Goal: Task Accomplishment & Management: Use online tool/utility

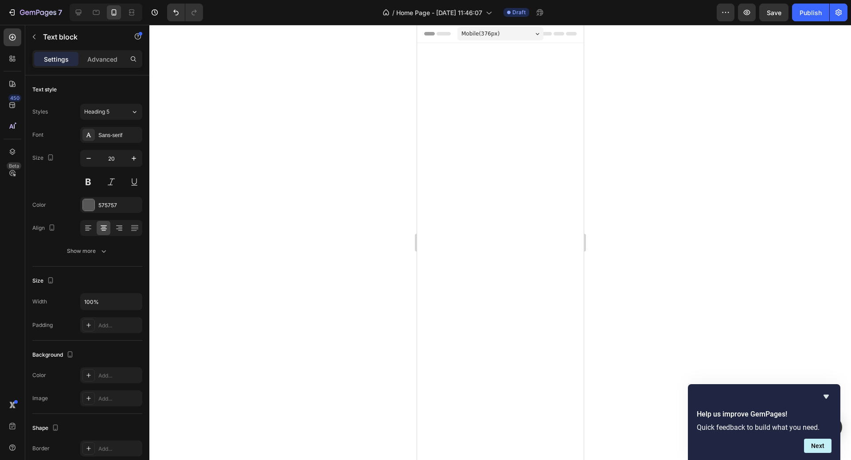
scroll to position [2901, 0]
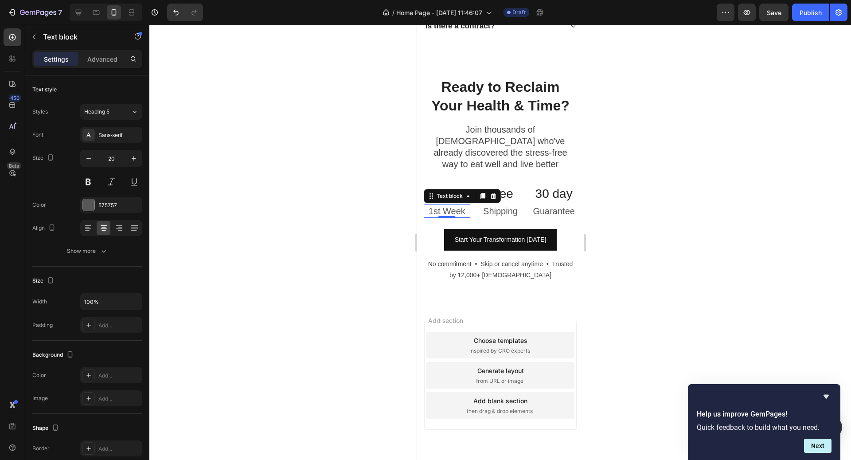
click at [706, 186] on div at bounding box center [500, 242] width 702 height 435
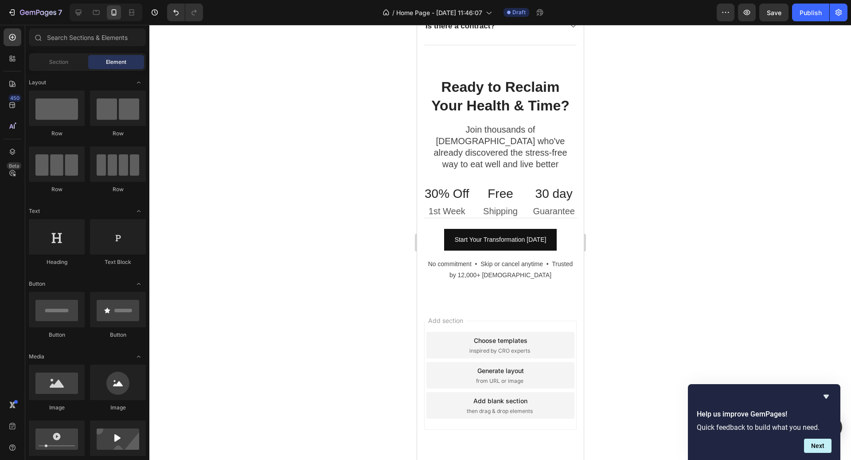
click at [667, 187] on div at bounding box center [500, 242] width 702 height 435
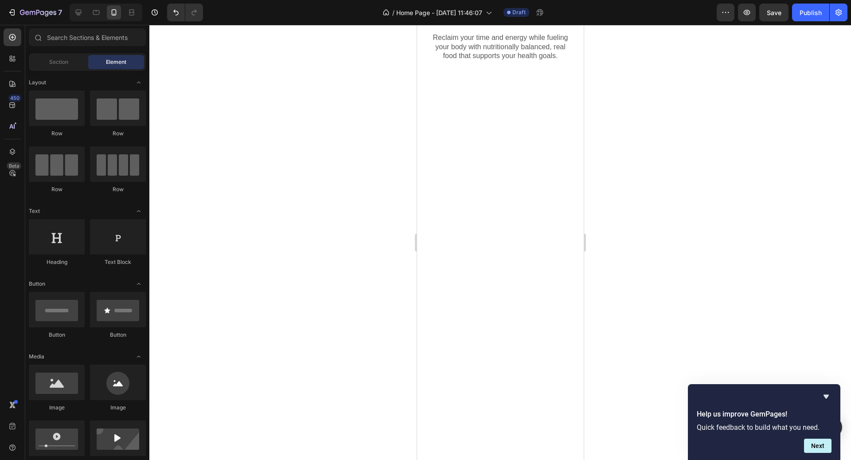
scroll to position [0, 0]
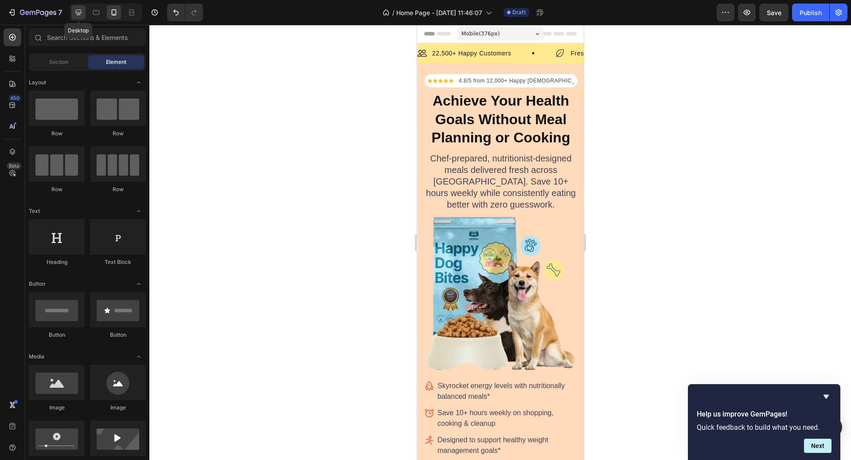
click at [76, 16] on icon at bounding box center [78, 12] width 9 height 9
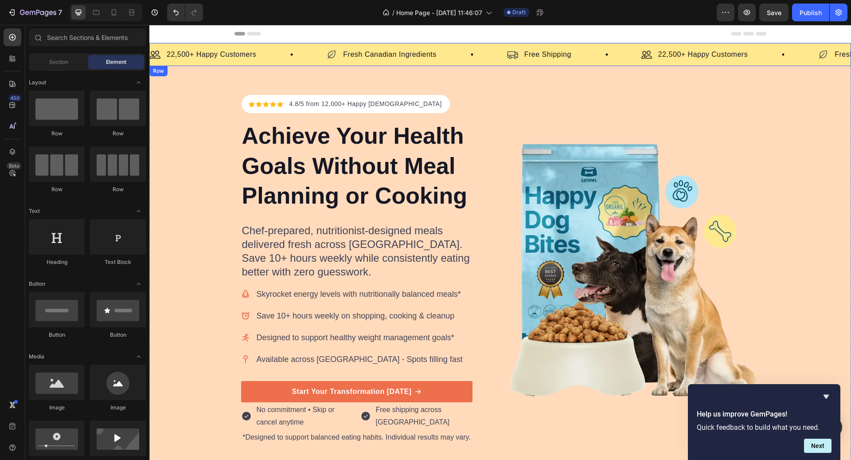
click at [460, 62] on div "Image 22,500+ Happy Customers Text Block Row Icon Fresh Canadian Ingredients Te…" at bounding box center [500, 54] width 702 height 23
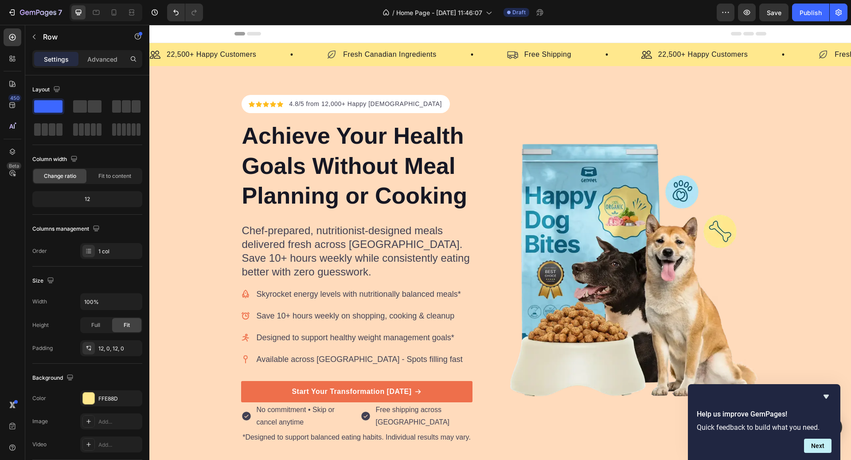
click at [486, 203] on div "Icon Icon Icon Icon Icon Icon List Hoz 4.8/5 from 12,000+ Happy Canadians Text …" at bounding box center [367, 270] width 253 height 350
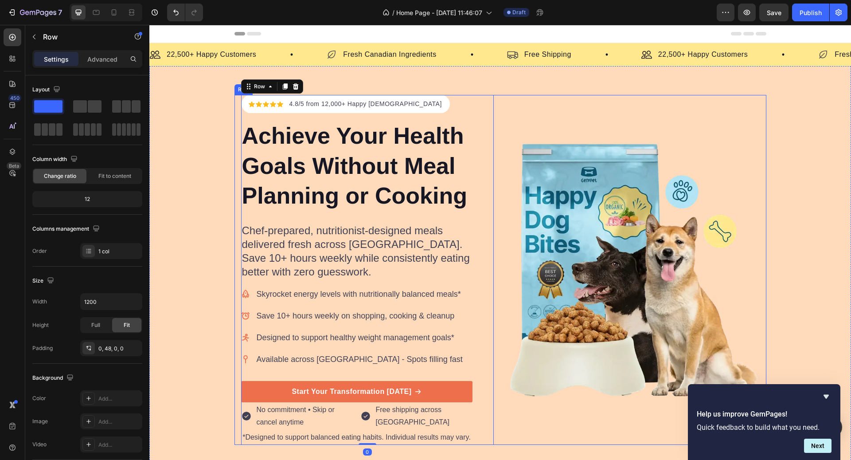
click at [530, 135] on div "Image" at bounding box center [633, 270] width 253 height 350
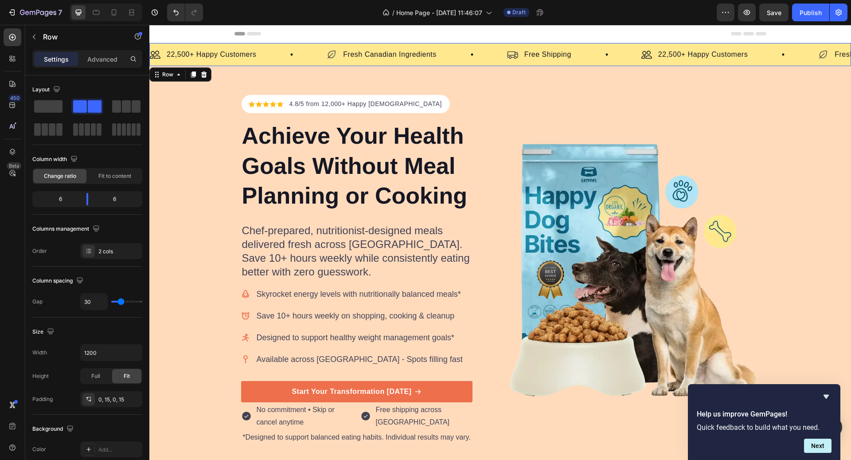
click at [279, 62] on div "Image 22,500+ Happy Customers Text Block Row Icon Fresh Canadian Ingredients Te…" at bounding box center [500, 54] width 702 height 23
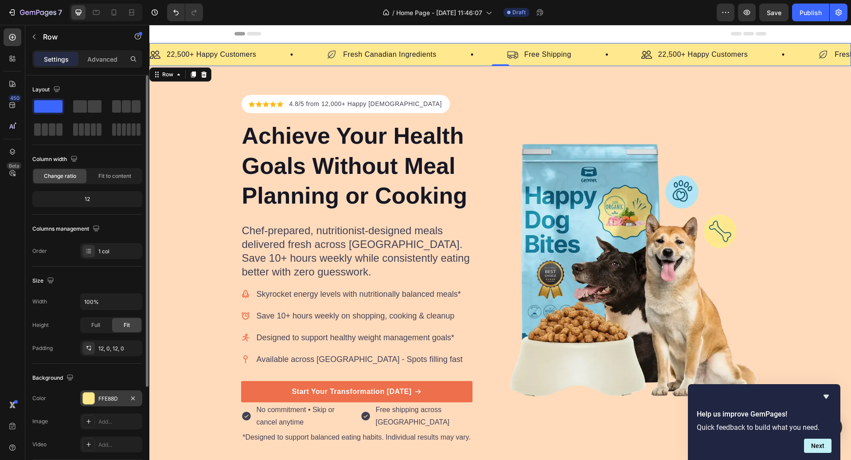
click at [100, 394] on div "FFE88D" at bounding box center [111, 398] width 26 height 8
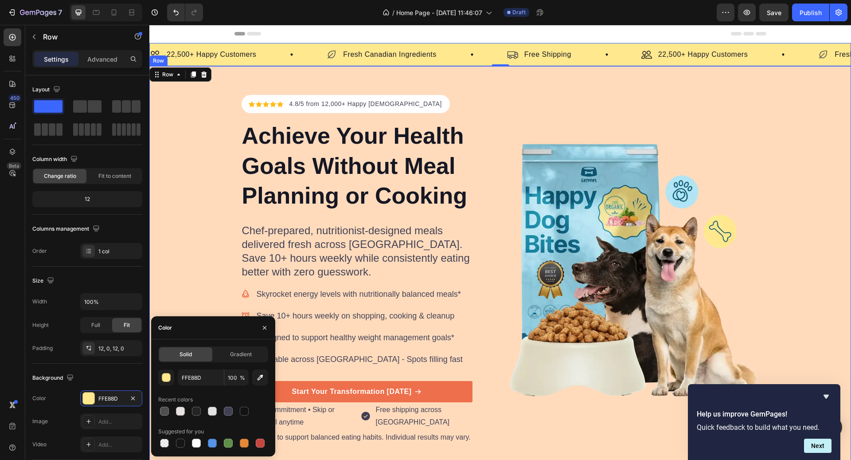
click at [213, 226] on div "Icon Icon Icon Icon Icon Icon List Hoz 4.8/5 from 12,000+ Happy Canadians Text …" at bounding box center [500, 270] width 702 height 350
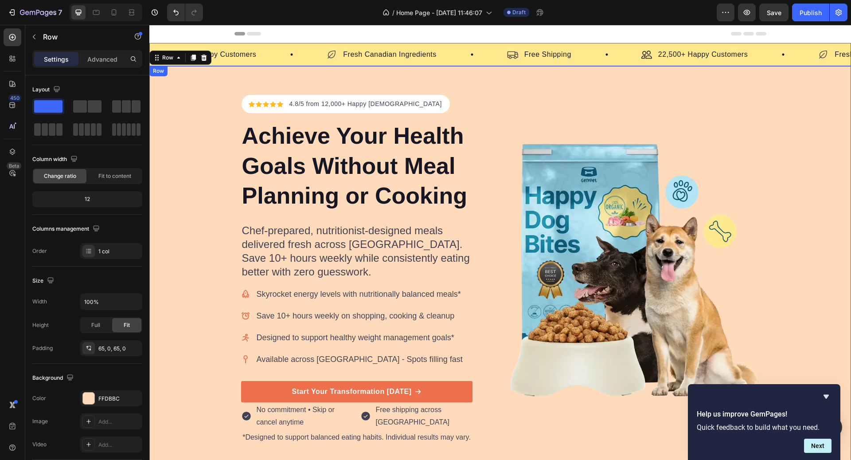
click at [308, 60] on div "Image 22,500+ Happy Customers Text Block Row" at bounding box center [238, 54] width 176 height 12
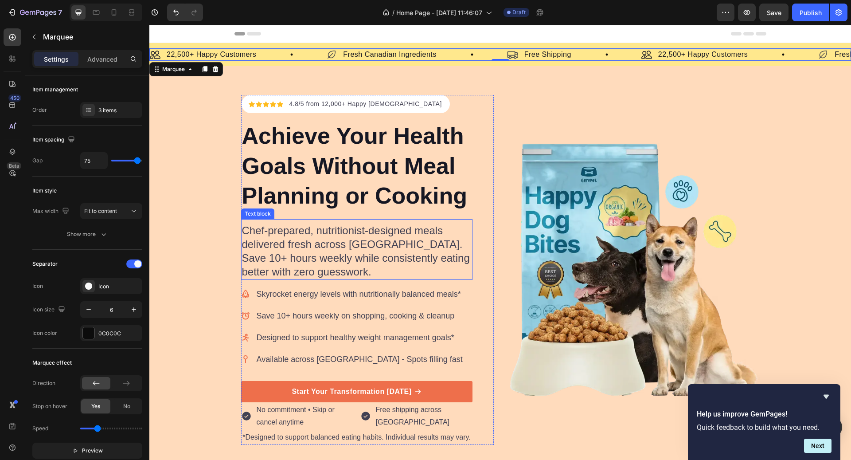
click at [214, 229] on div "Icon Icon Icon Icon Icon Icon List Hoz 4.8/5 from 12,000+ Happy Canadians Text …" at bounding box center [500, 270] width 702 height 350
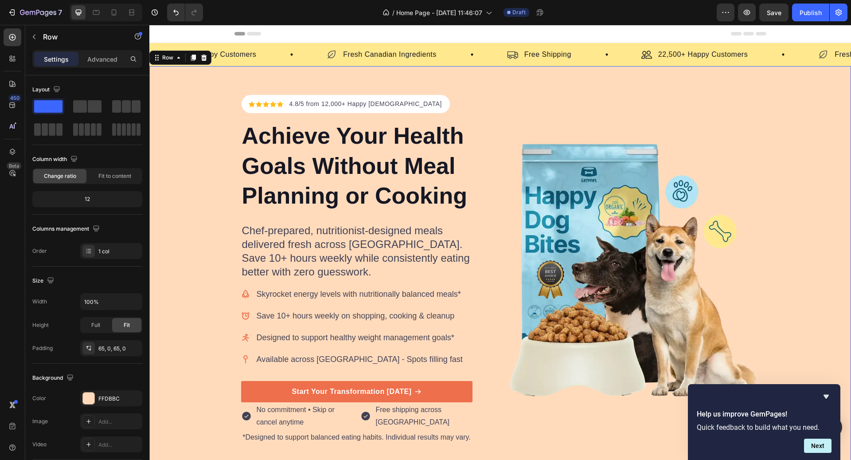
click at [197, 86] on div "Icon Icon Icon Icon Icon Icon List Hoz 4.8/5 from 12,000+ Happy Canadians Text …" at bounding box center [500, 269] width 702 height 407
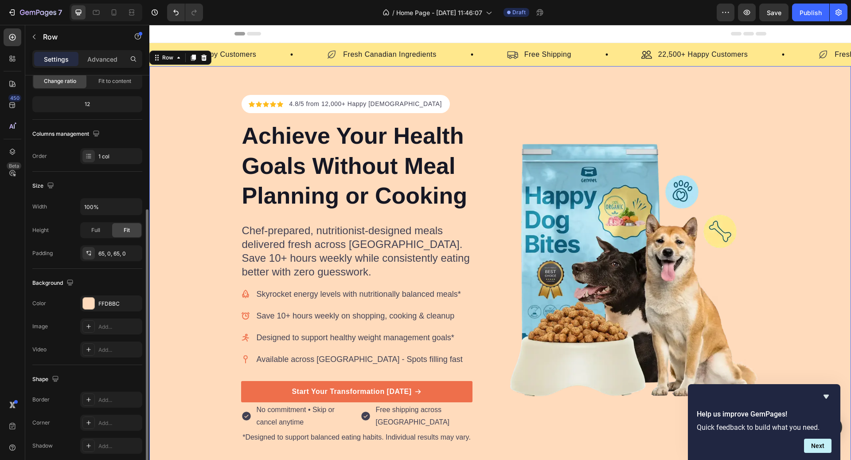
scroll to position [130, 0]
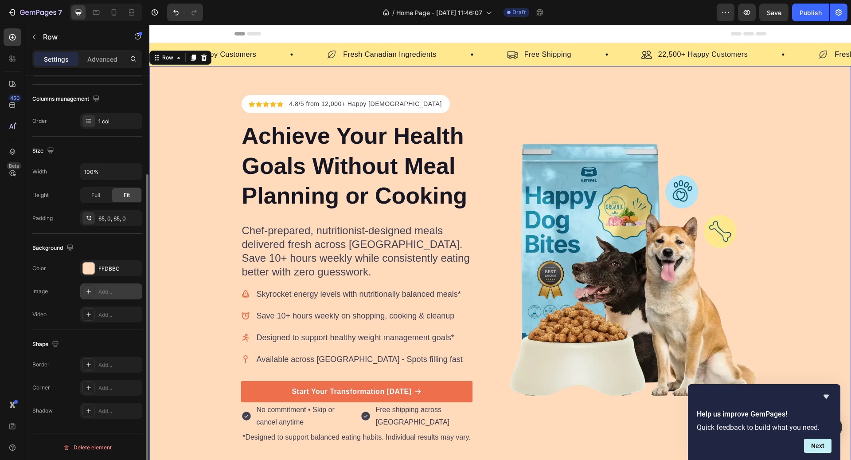
click at [104, 295] on div "Add..." at bounding box center [111, 291] width 62 height 16
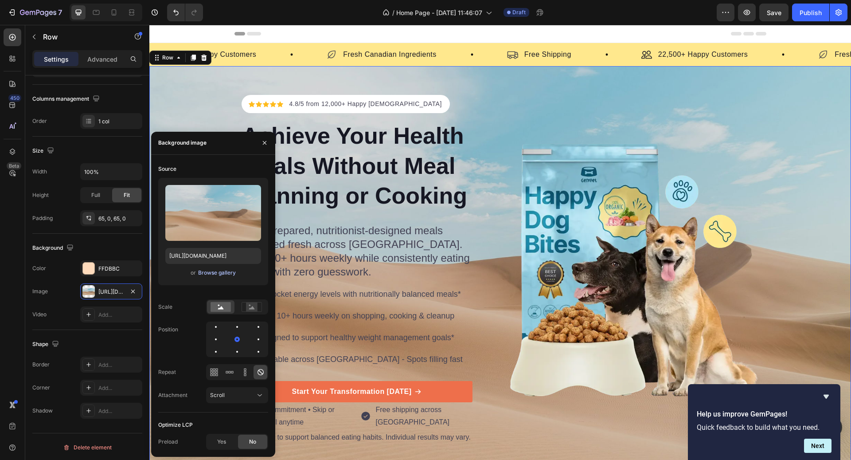
click at [227, 275] on div "Browse gallery" at bounding box center [217, 273] width 38 height 8
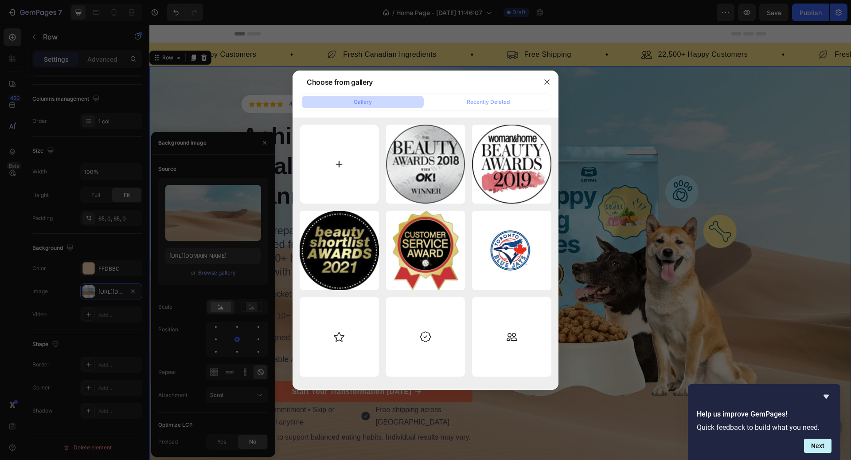
click at [349, 152] on input "file" at bounding box center [339, 164] width 79 height 79
type input "C:\fakepath\Image_fx - 2025-09-28T211622.542.jpg"
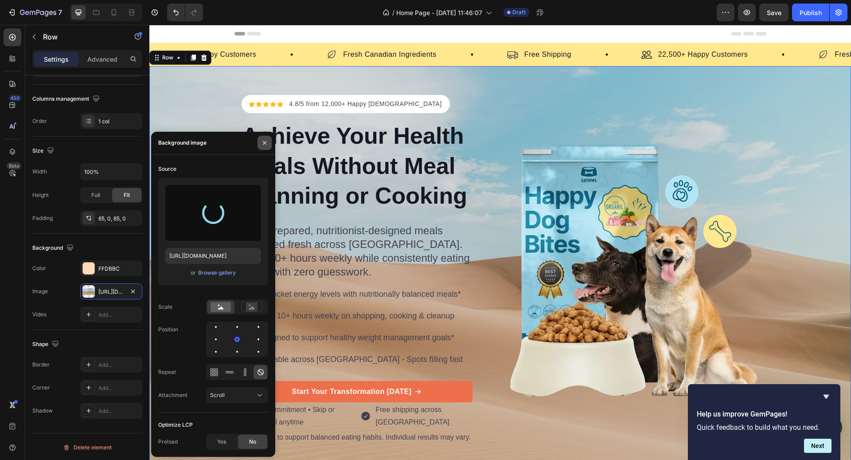
type input "https://cdn.shopify.com/s/files/1/1980/2999/files/gempages_586438658022703963-9…"
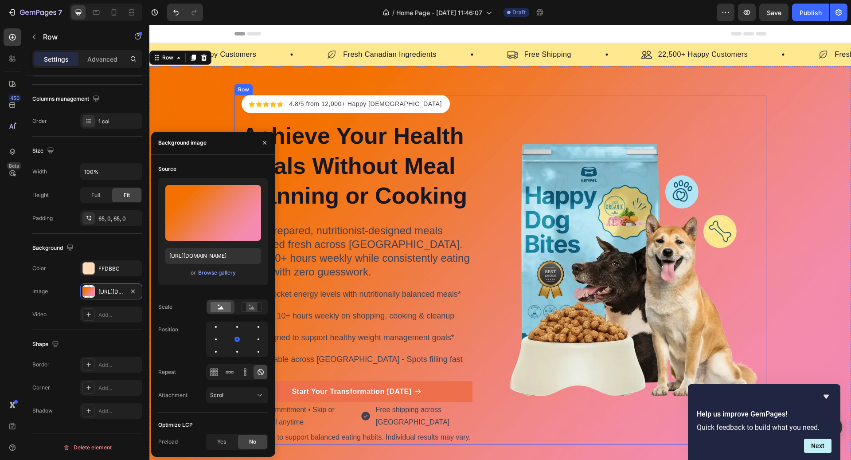
click at [731, 121] on div "Image" at bounding box center [633, 270] width 253 height 350
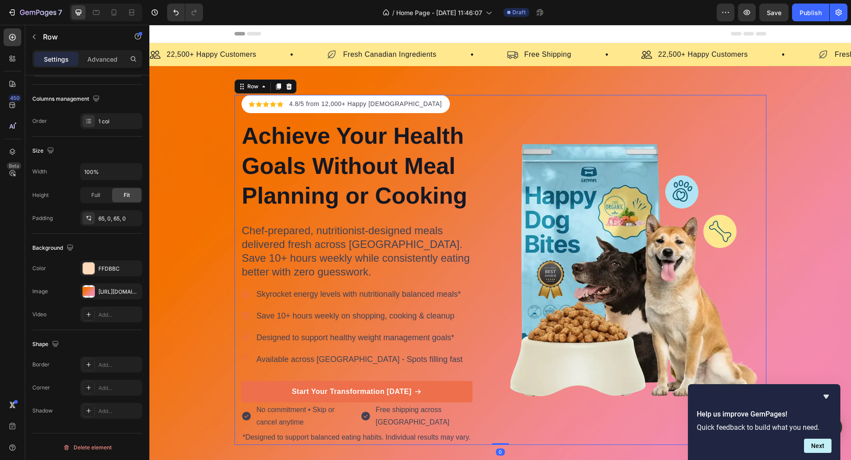
click at [773, 119] on div "Icon Icon Icon Icon Icon Icon List Hoz 4.8/5 from 12,000+ Happy Canadians Text …" at bounding box center [500, 270] width 702 height 350
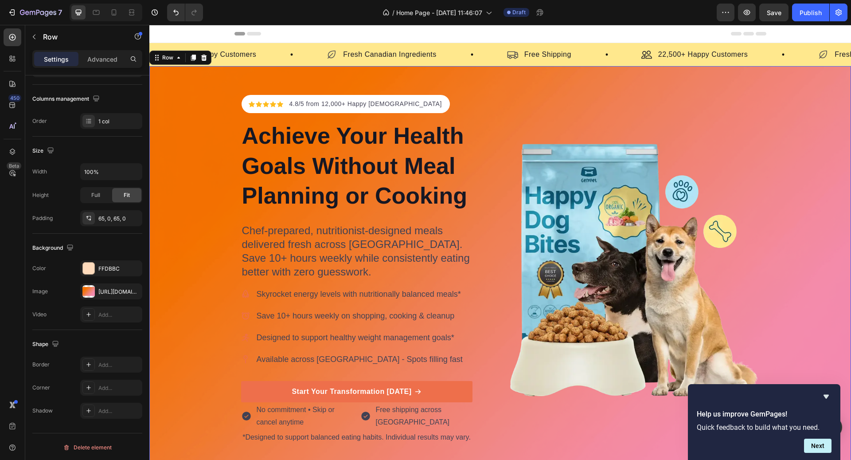
scroll to position [34, 0]
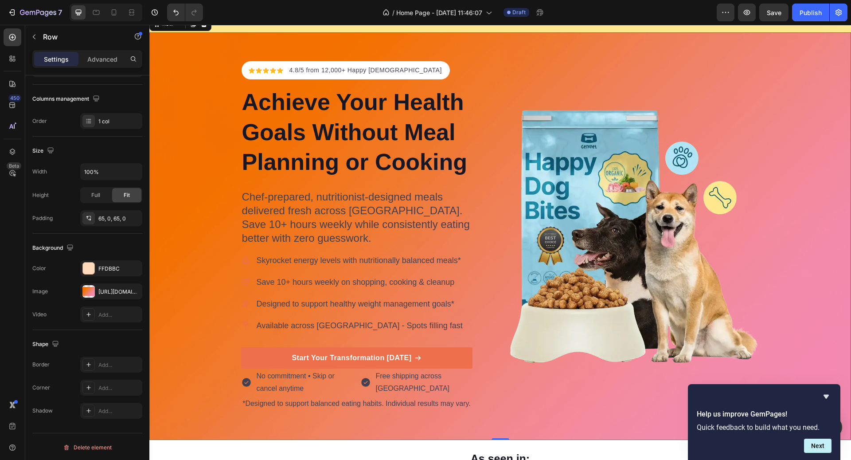
click at [690, 43] on div "Icon Icon Icon Icon Icon Icon List Hoz 4.8/5 from 12,000+ Happy Canadians Text …" at bounding box center [500, 235] width 702 height 407
click at [109, 12] on icon at bounding box center [113, 12] width 9 height 9
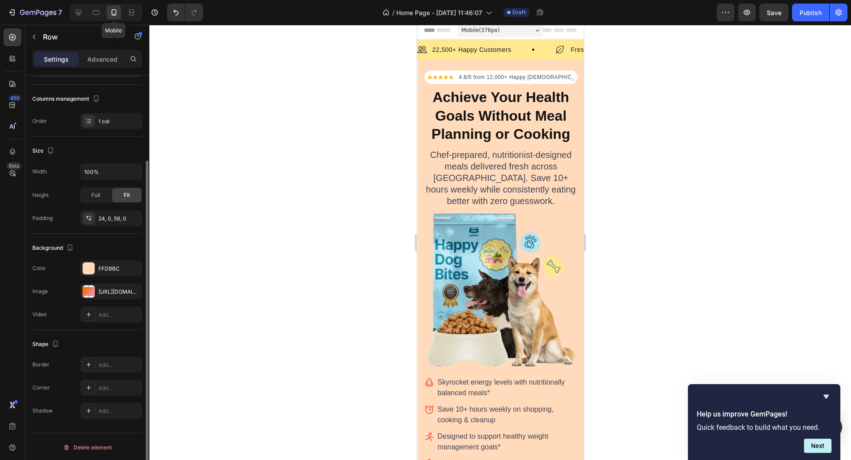
scroll to position [2, 0]
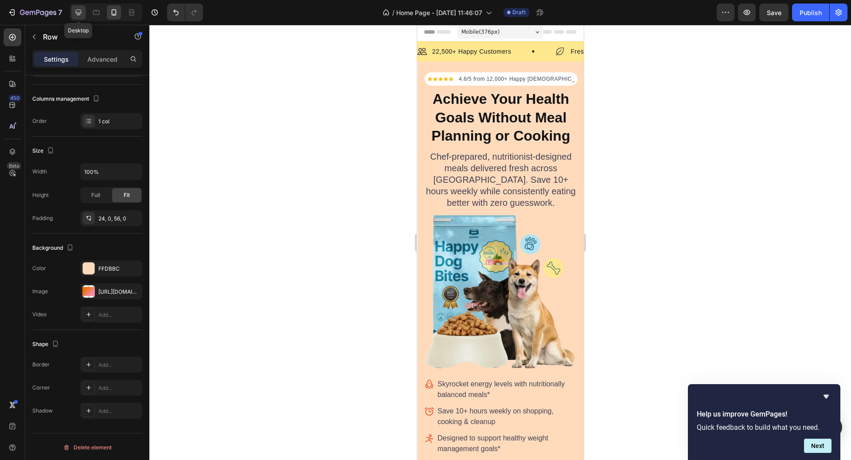
click at [80, 13] on icon at bounding box center [79, 13] width 6 height 6
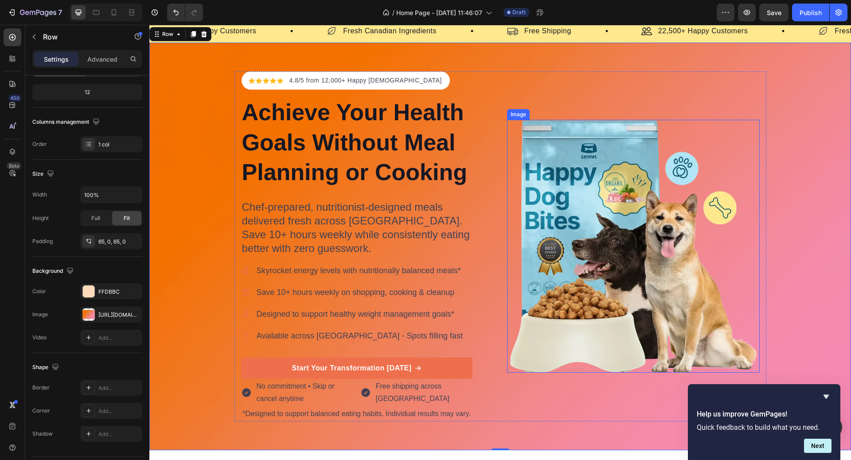
scroll to position [22, 0]
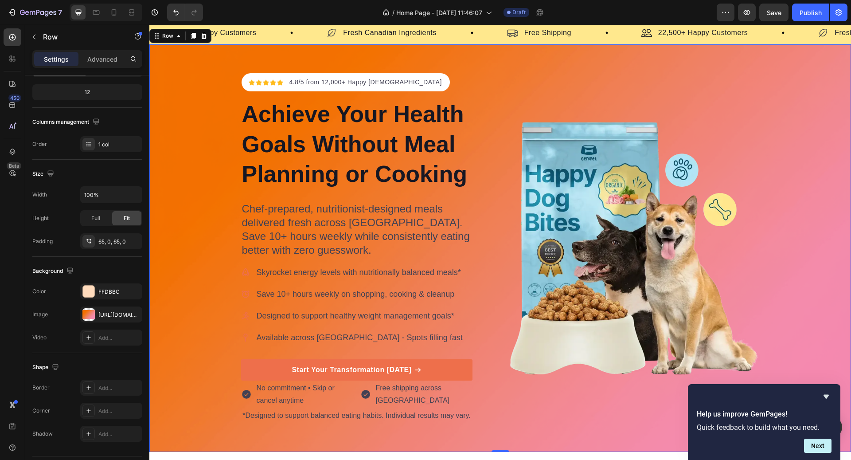
click at [211, 181] on div "Icon Icon Icon Icon Icon Icon List Hoz 4.8/5 from 12,000+ Happy Canadians Text …" at bounding box center [500, 248] width 702 height 350
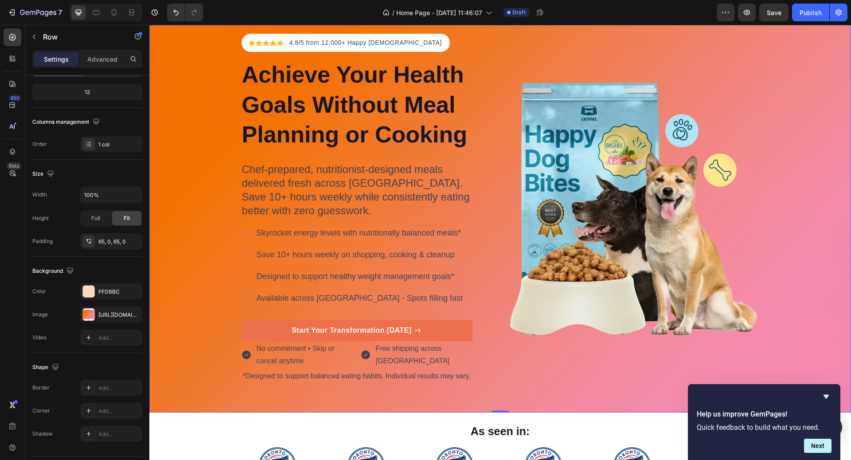
scroll to position [0, 0]
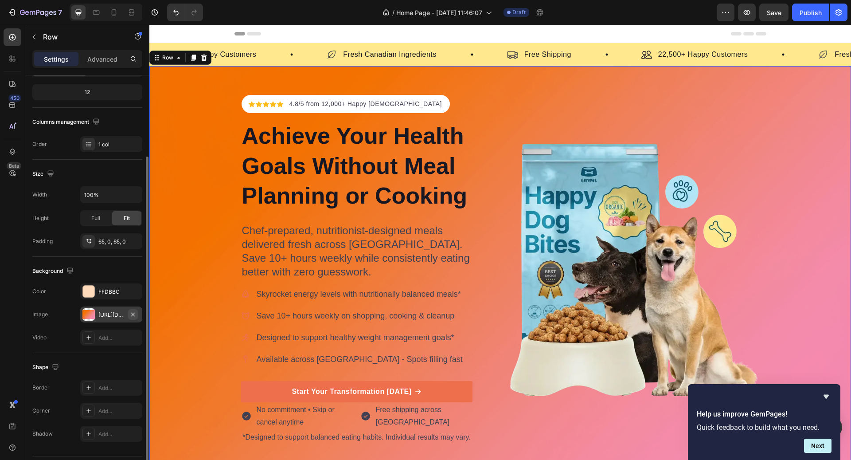
click at [133, 315] on icon "button" at bounding box center [132, 314] width 7 height 7
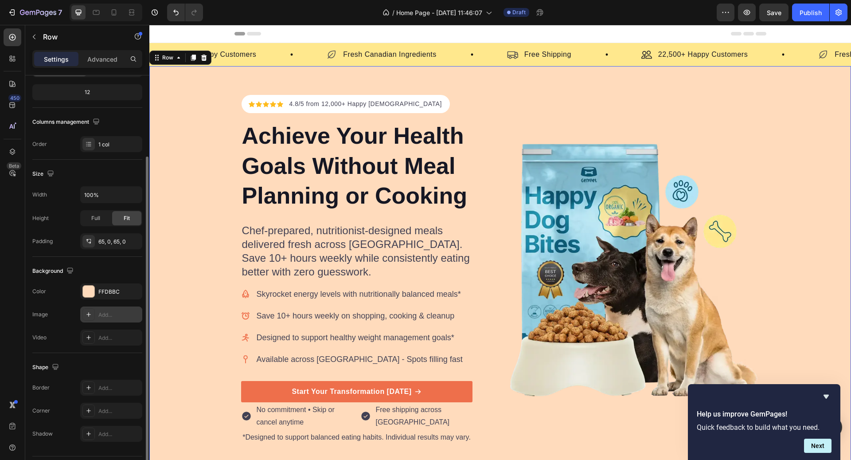
click at [90, 312] on icon at bounding box center [88, 314] width 7 height 7
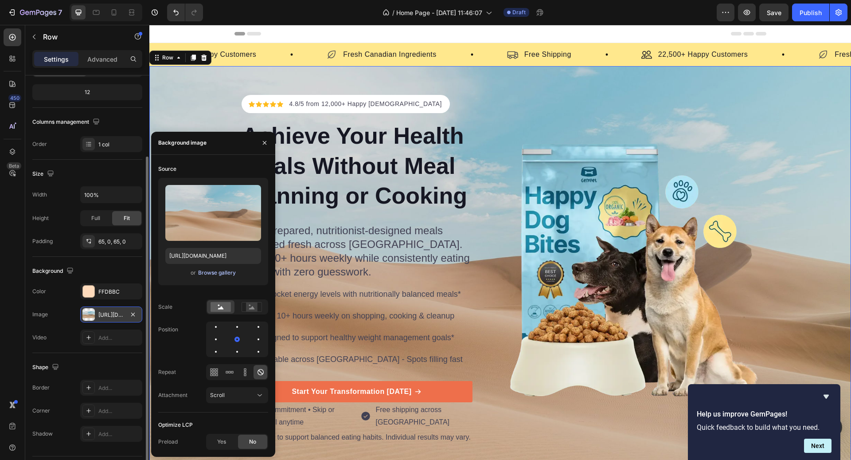
click at [213, 272] on div "Browse gallery" at bounding box center [217, 273] width 38 height 8
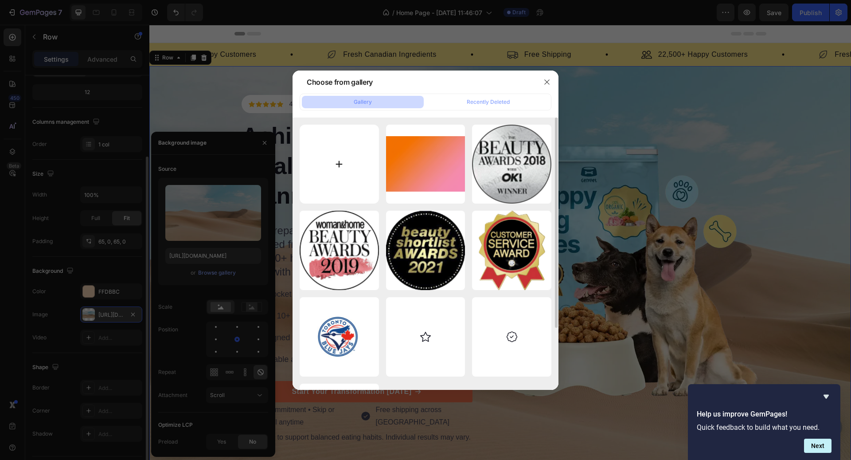
click at [352, 139] on input "file" at bounding box center [339, 164] width 79 height 79
type input "C:\fakepath\Image_fx - 2025-09-28T214248.268.jpg"
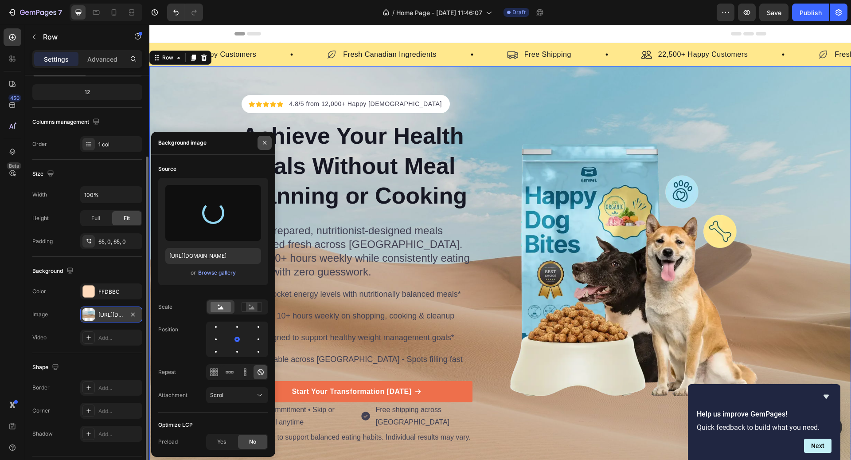
click at [264, 145] on icon "button" at bounding box center [264, 142] width 7 height 7
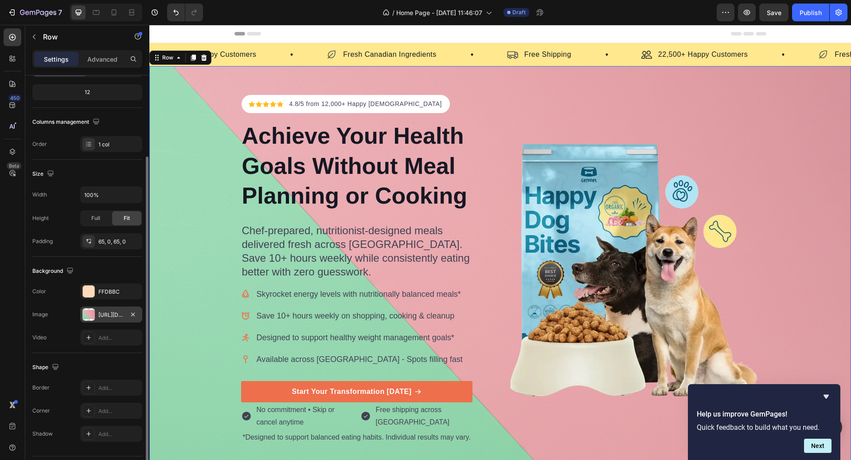
click at [201, 157] on div "Icon Icon Icon Icon Icon Icon List Hoz 4.8/5 from 12,000+ Happy Canadians Text …" at bounding box center [500, 270] width 702 height 350
click at [106, 293] on div "FFDBBC" at bounding box center [111, 292] width 26 height 8
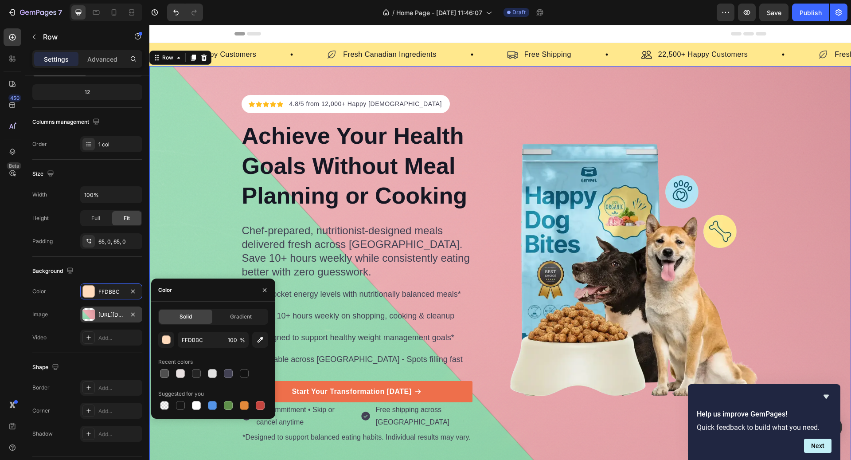
click at [350, 88] on div "Icon Icon Icon Icon Icon Icon List Hoz 4.8/5 from 12,000+ Happy Canadians Text …" at bounding box center [500, 269] width 702 height 407
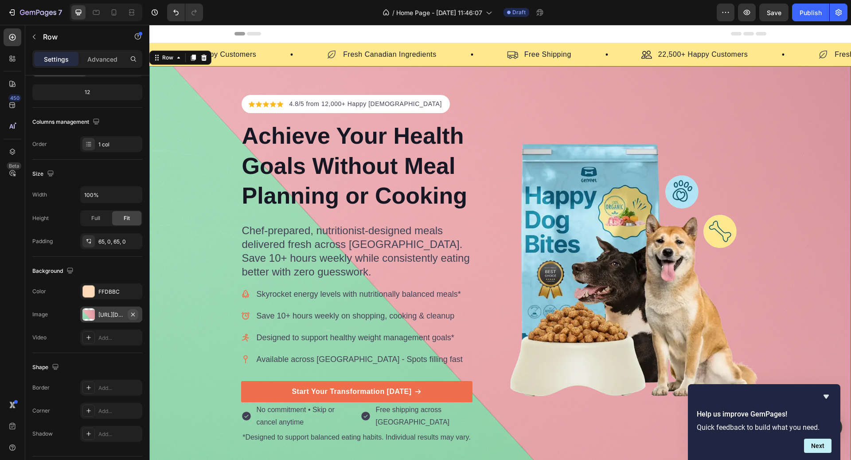
click at [135, 312] on icon "button" at bounding box center [132, 314] width 7 height 7
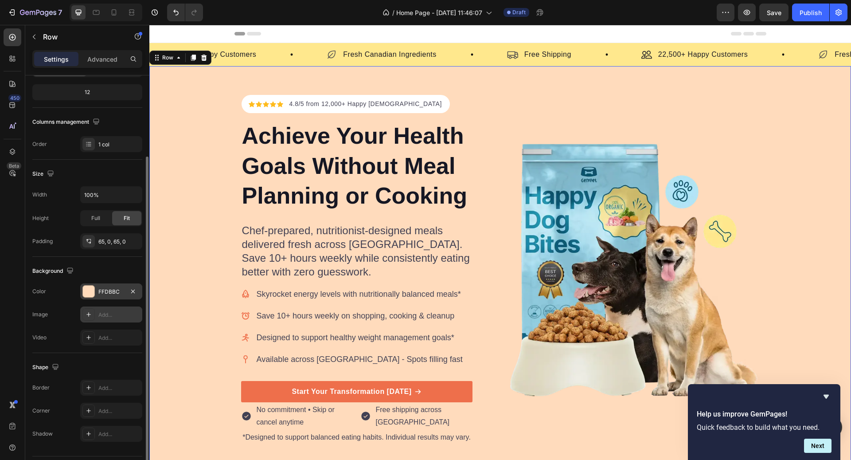
click at [120, 292] on div "FFDBBC" at bounding box center [111, 292] width 26 height 8
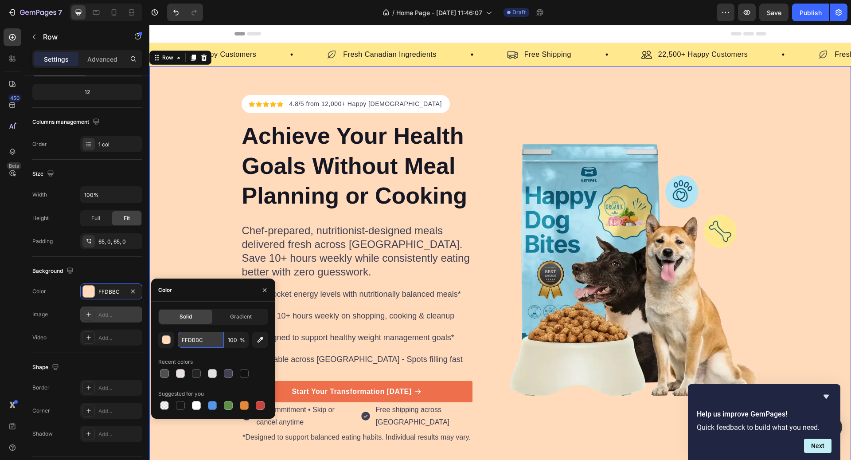
click at [205, 337] on input "FFDBBC" at bounding box center [201, 339] width 46 height 16
paste input "#4ca963"
type input "#4ca963"
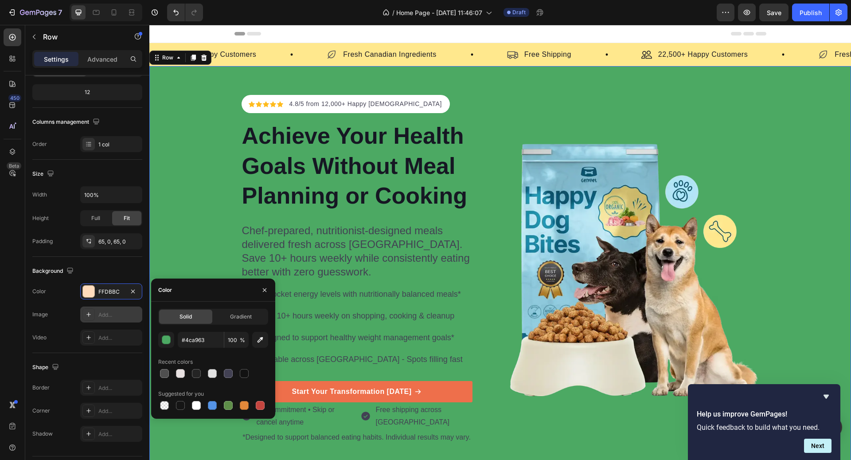
click at [799, 141] on div "Icon Icon Icon Icon Icon Icon List Hoz 4.8/5 from 12,000+ Happy Canadians Text …" at bounding box center [500, 270] width 702 height 350
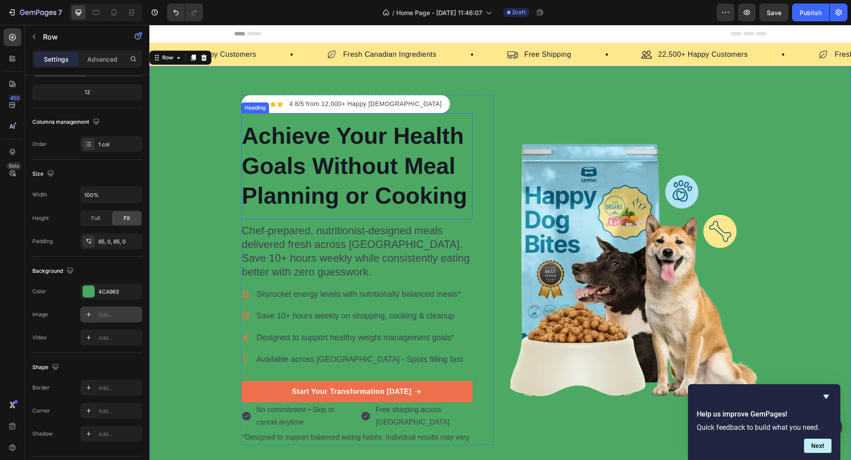
click at [365, 175] on h2 "Achieve Your Health Goals Without Meal Planning or Cooking" at bounding box center [356, 166] width 231 height 92
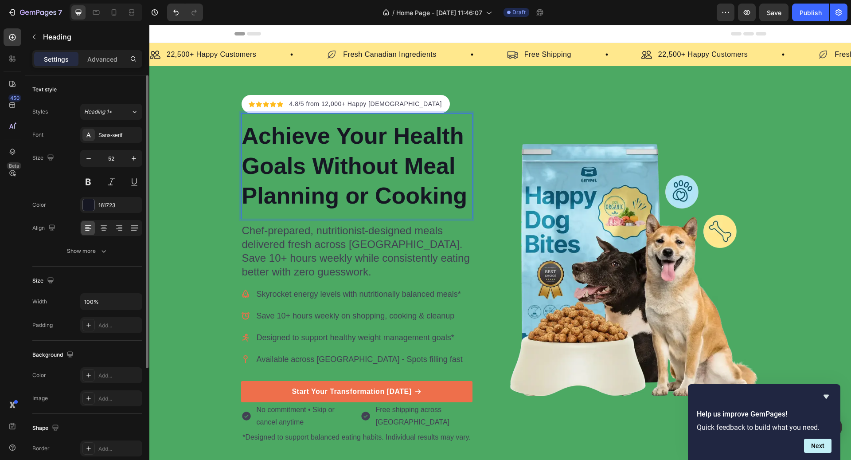
click at [365, 175] on h2 "Achieve Your Health Goals Without Meal Planning or Cooking" at bounding box center [356, 166] width 231 height 92
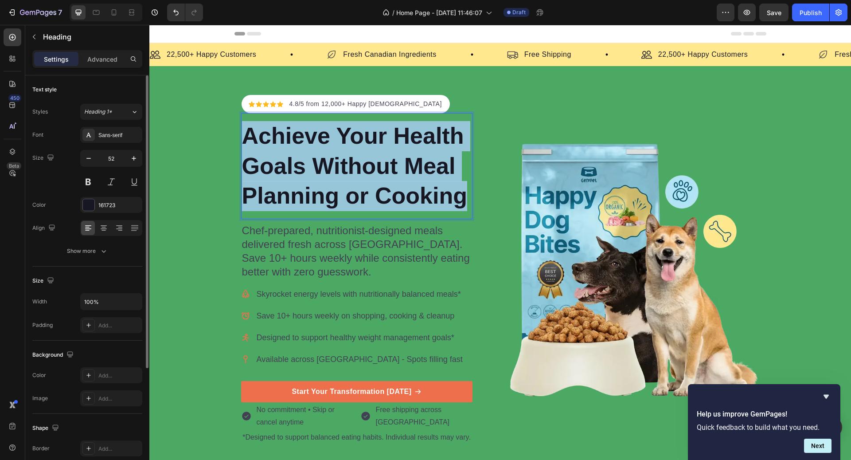
click at [365, 175] on p "Achieve Your Health Goals Without Meal Planning or Cooking" at bounding box center [357, 166] width 230 height 90
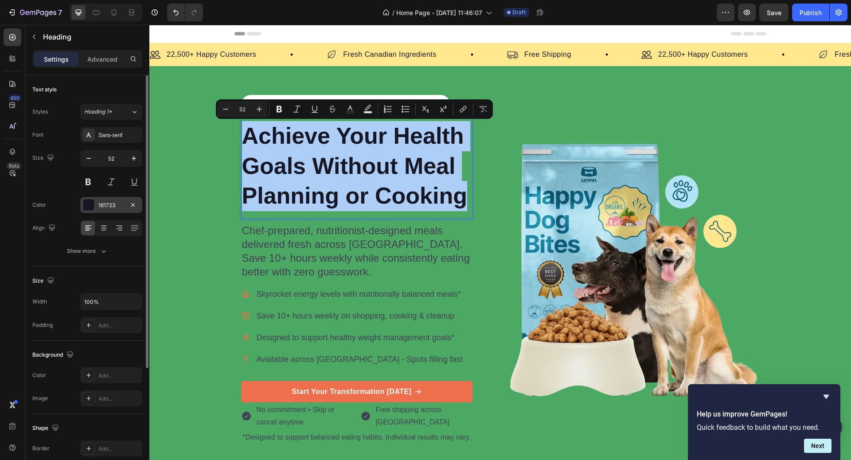
click at [103, 203] on div "161723" at bounding box center [111, 205] width 26 height 8
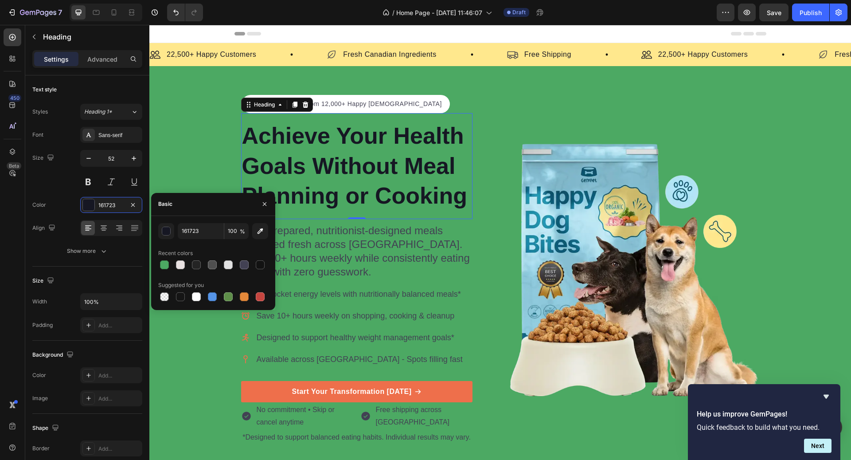
click at [221, 265] on div at bounding box center [213, 264] width 110 height 12
click at [225, 265] on div at bounding box center [228, 264] width 9 height 9
type input "E2E2E2"
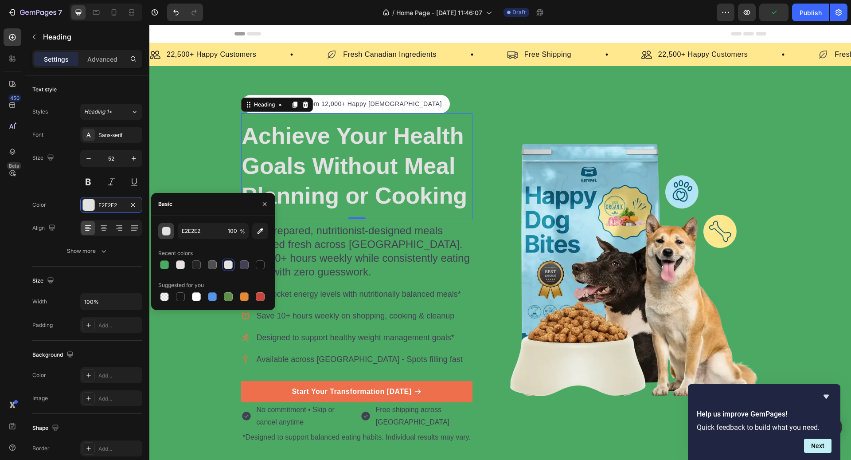
click at [161, 228] on button "button" at bounding box center [166, 231] width 16 height 16
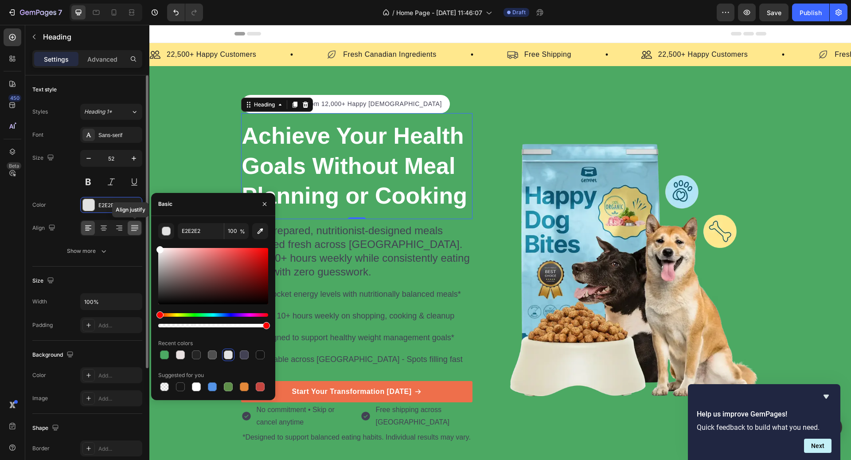
drag, startPoint x: 177, startPoint y: 260, endPoint x: 139, endPoint y: 234, distance: 46.2
click at [139, 234] on div "450 Beta Sections(18) Elements(83) Section Element Hero Section Product Detail …" at bounding box center [74, 242] width 149 height 435
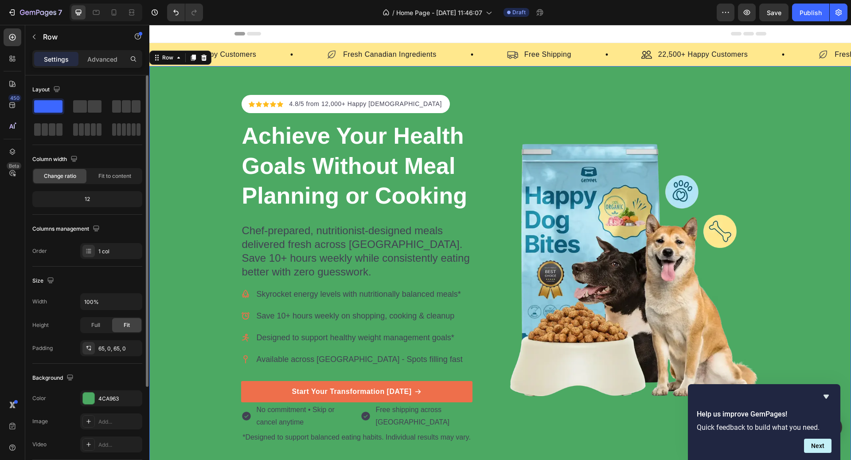
click at [651, 74] on div "Icon Icon Icon Icon Icon Icon List Hoz 4.8/5 from 12,000+ Happy Canadians Text …" at bounding box center [500, 269] width 702 height 407
click at [345, 231] on p "Chef-prepared, nutritionist-designed meals delivered fresh across [GEOGRAPHIC_D…" at bounding box center [357, 250] width 230 height 55
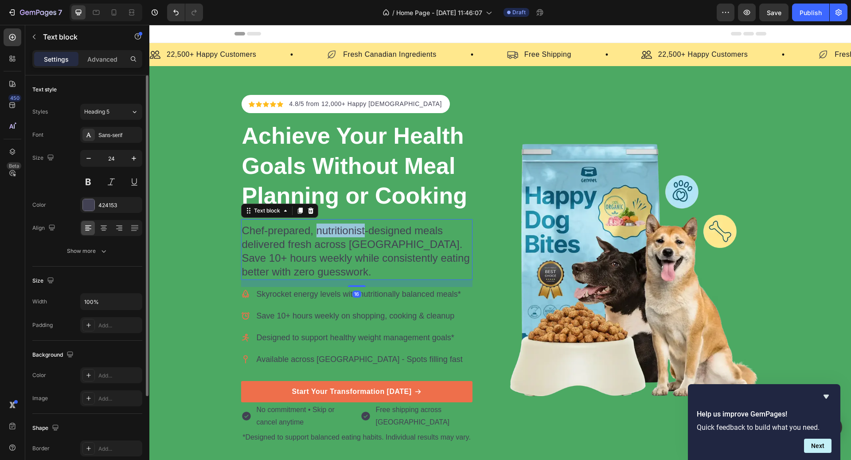
click at [345, 231] on p "Chef-prepared, nutritionist-designed meals delivered fresh across [GEOGRAPHIC_D…" at bounding box center [357, 250] width 230 height 55
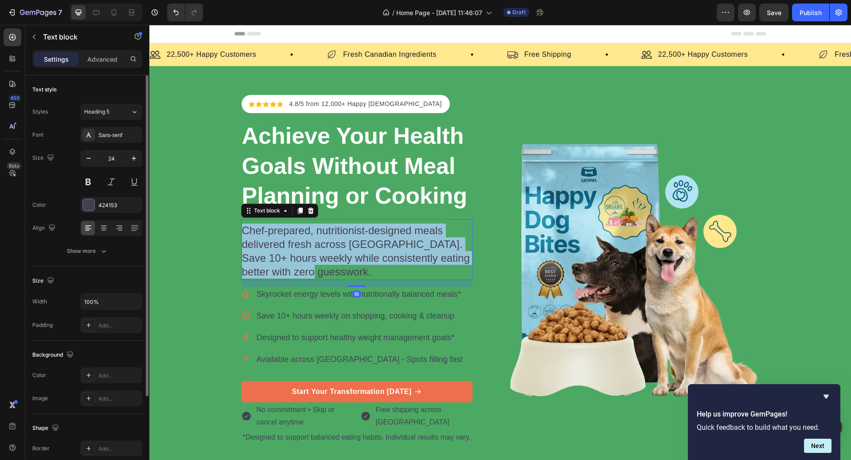
click at [345, 231] on p "Chef-prepared, nutritionist-designed meals delivered fresh across [GEOGRAPHIC_D…" at bounding box center [357, 250] width 230 height 55
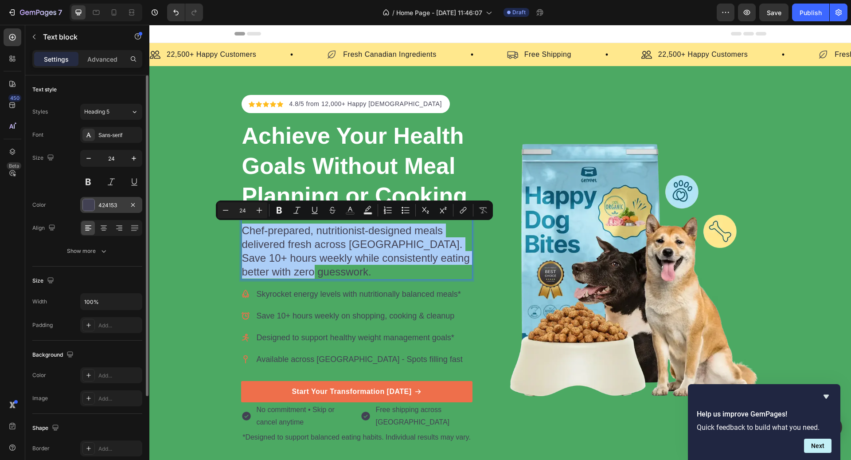
click at [114, 206] on div "424153" at bounding box center [111, 205] width 26 height 8
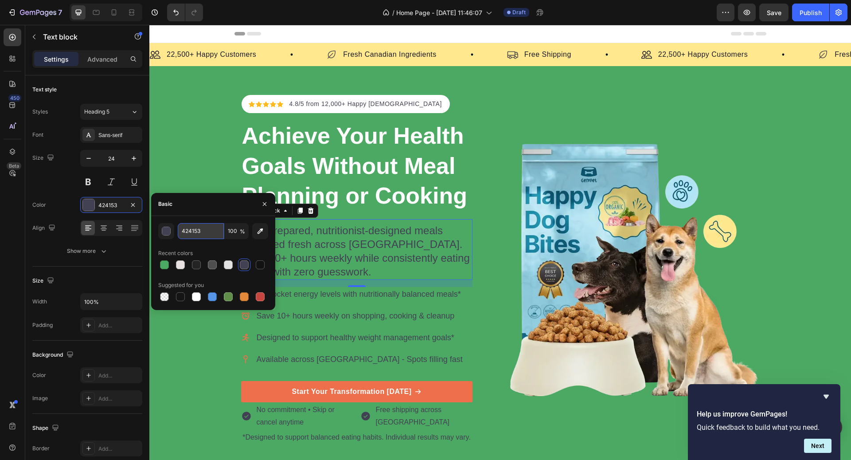
click at [198, 238] on input "424153" at bounding box center [201, 231] width 46 height 16
paste input "#fffefe"
type input "#fffefe"
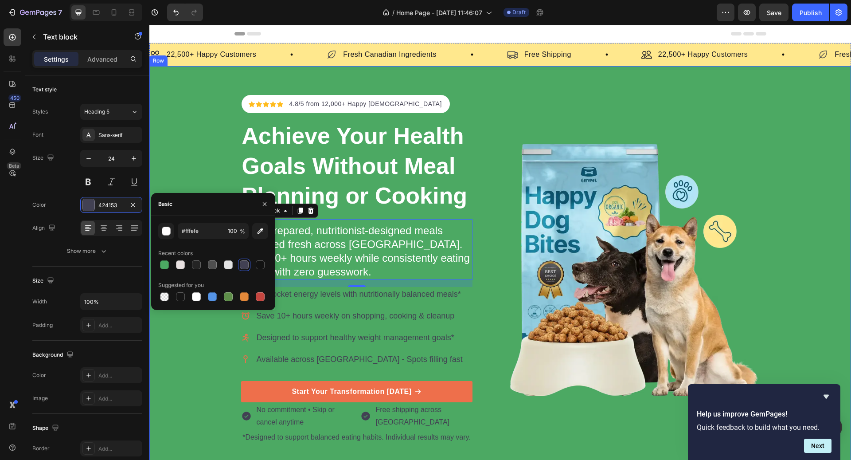
click at [773, 222] on div "Icon Icon Icon Icon Icon Icon List Hoz 4.8/5 from 12,000+ Happy Canadians Text …" at bounding box center [500, 270] width 702 height 350
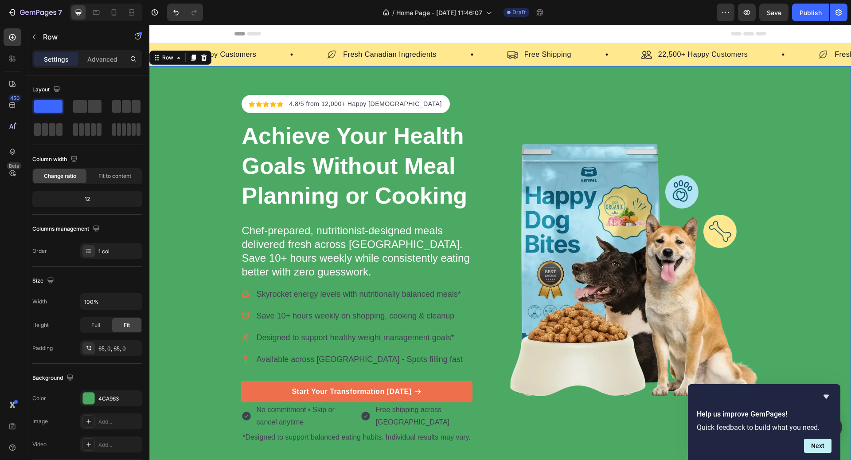
click at [773, 222] on div "Icon Icon Icon Icon Icon Icon List Hoz 4.8/5 from 12,000+ Happy Canadians Text …" at bounding box center [500, 270] width 702 height 350
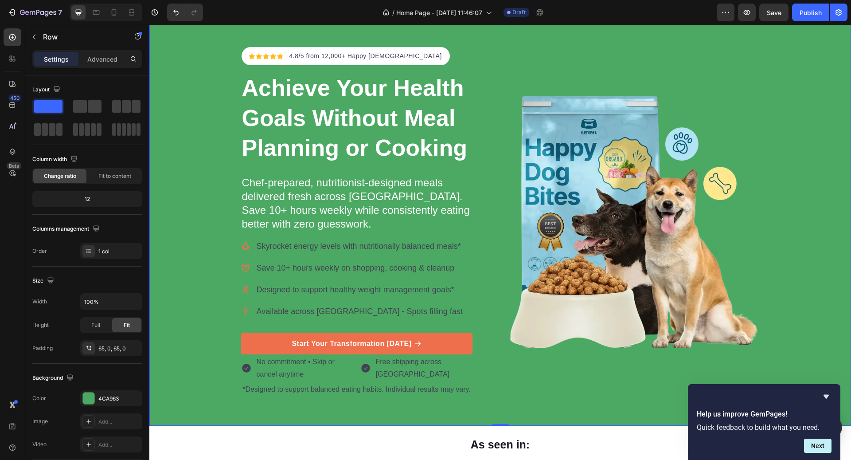
scroll to position [48, 0]
click at [384, 249] on p "Skyrocket energy levels with nutritionally balanced meals*" at bounding box center [360, 246] width 206 height 12
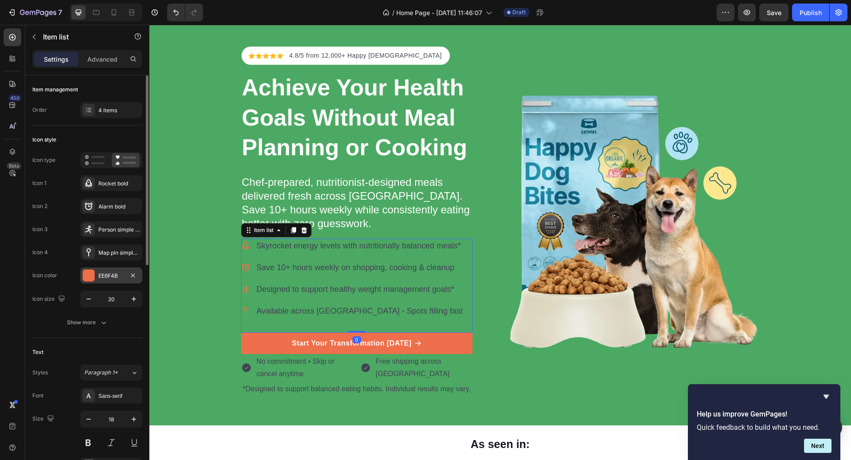
click at [108, 273] on div "EE6F4B" at bounding box center [111, 276] width 26 height 8
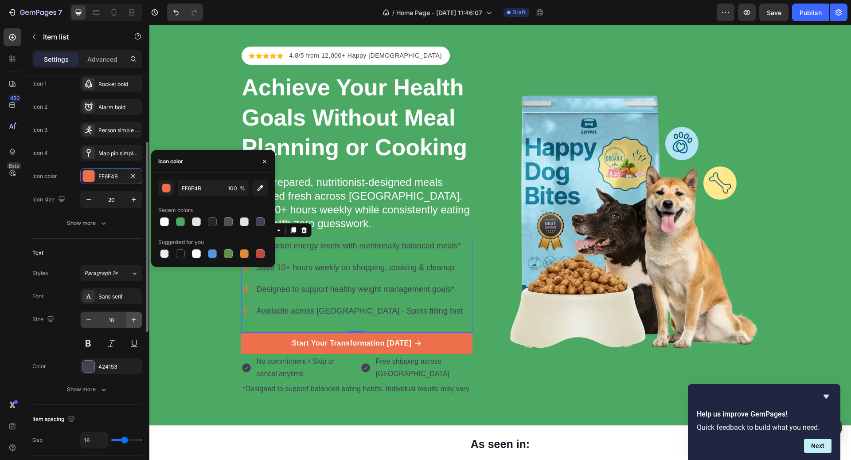
scroll to position [120, 0]
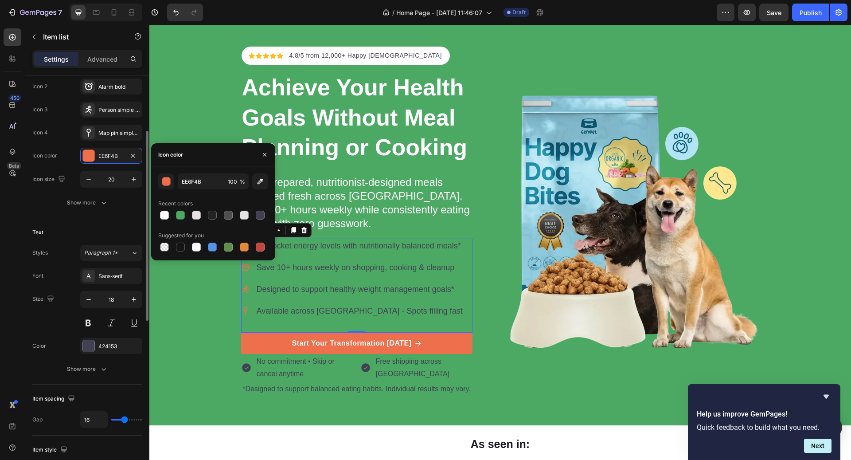
click at [108, 330] on div "Font Sans-serif Size 18 Color 424153 Show more" at bounding box center [87, 322] width 110 height 109
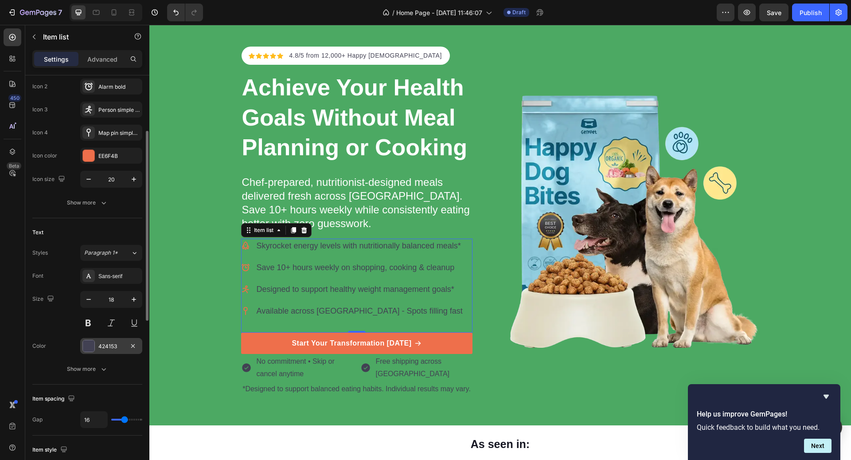
click at [109, 338] on div "424153" at bounding box center [111, 346] width 62 height 16
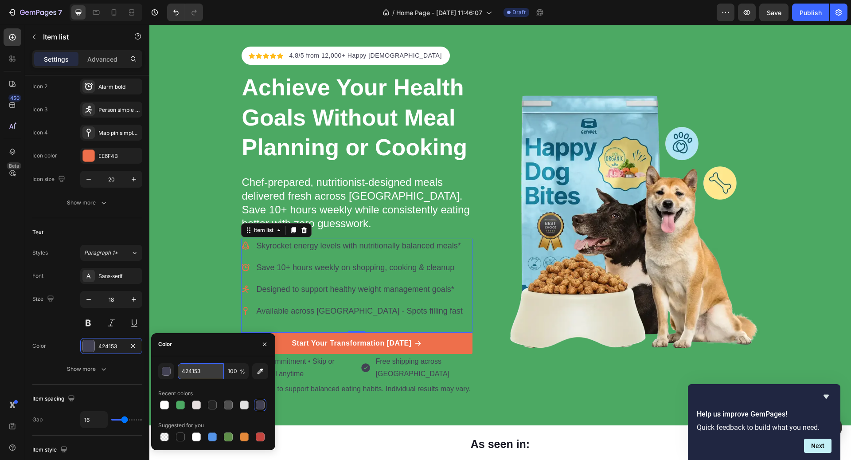
click at [214, 370] on input "424153" at bounding box center [201, 371] width 46 height 16
paste input "#fffefe"
type input "#fffefe"
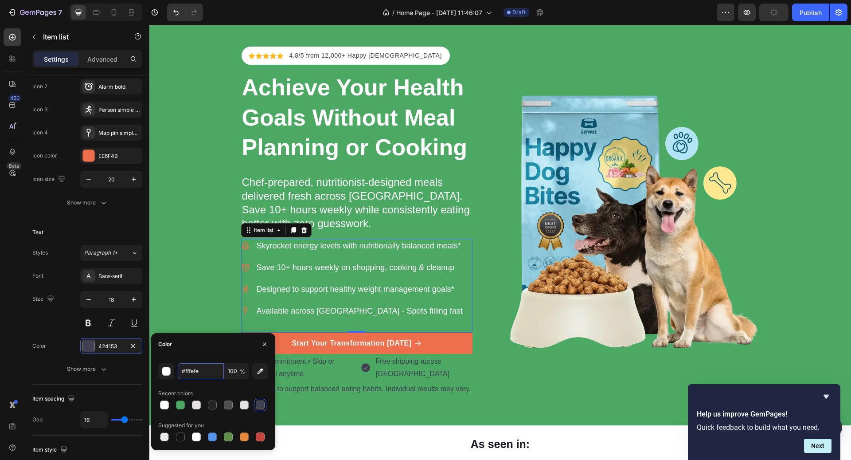
scroll to position [94, 0]
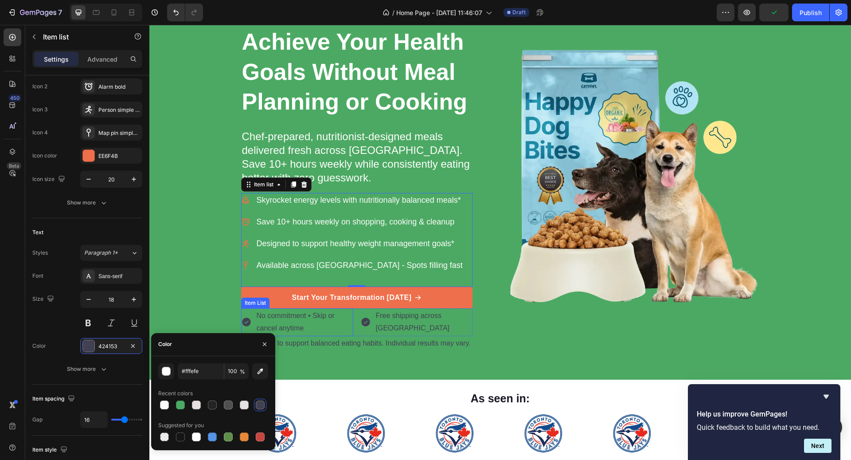
click at [327, 316] on p "No commitment • Skip or cancel anytime" at bounding box center [304, 322] width 95 height 26
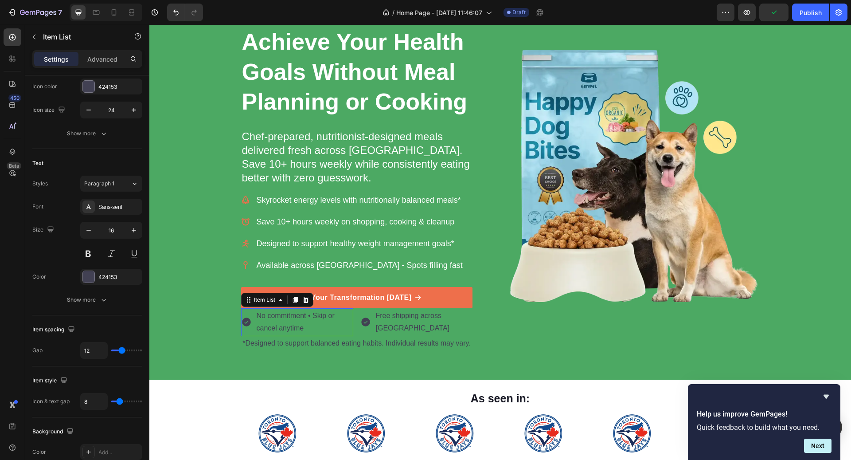
scroll to position [120, 0]
click at [113, 273] on div "424153" at bounding box center [111, 277] width 26 height 8
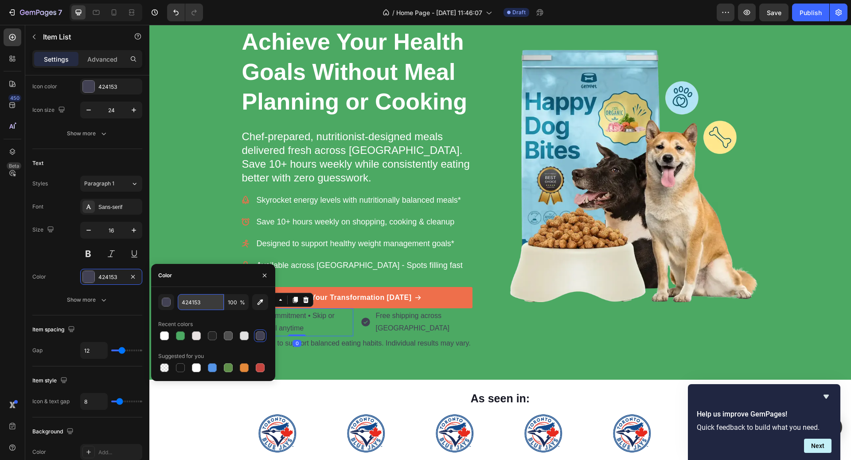
click at [205, 304] on input "424153" at bounding box center [201, 302] width 46 height 16
paste input "#fffefe"
type input "#fffefe"
click at [413, 317] on p "Free shipping across Canada" at bounding box center [423, 322] width 95 height 26
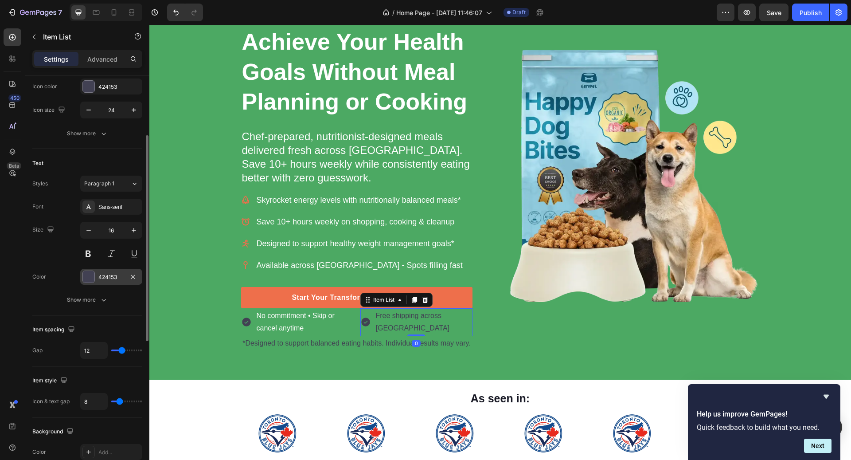
click at [104, 276] on div "424153" at bounding box center [111, 277] width 26 height 8
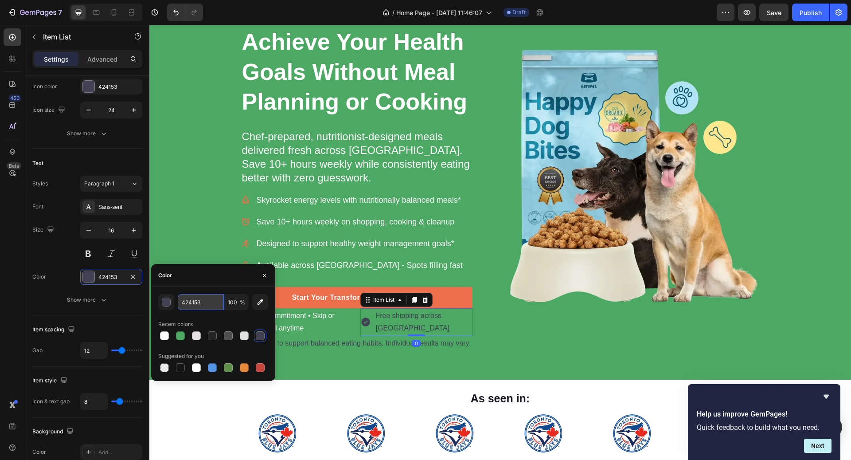
click at [207, 308] on input "424153" at bounding box center [201, 302] width 46 height 16
paste input "#fffefe"
type input "#fffefe"
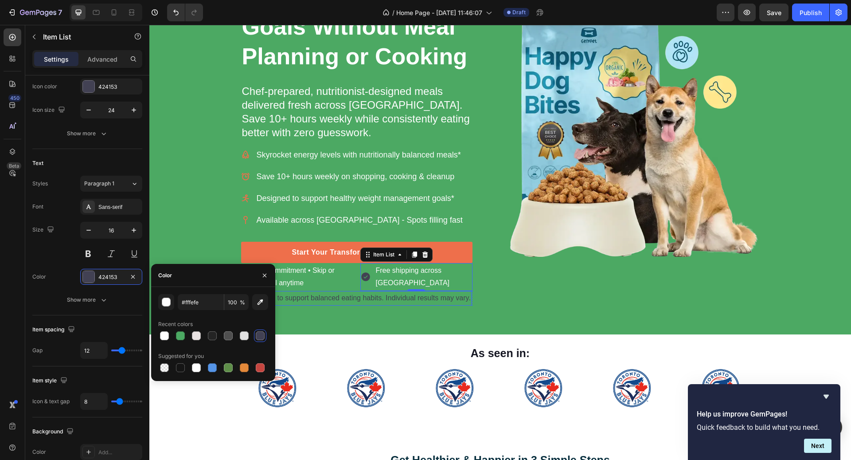
click at [424, 297] on p "*Designed to support balanced eating habits. Individual results may vary." at bounding box center [356, 298] width 228 height 13
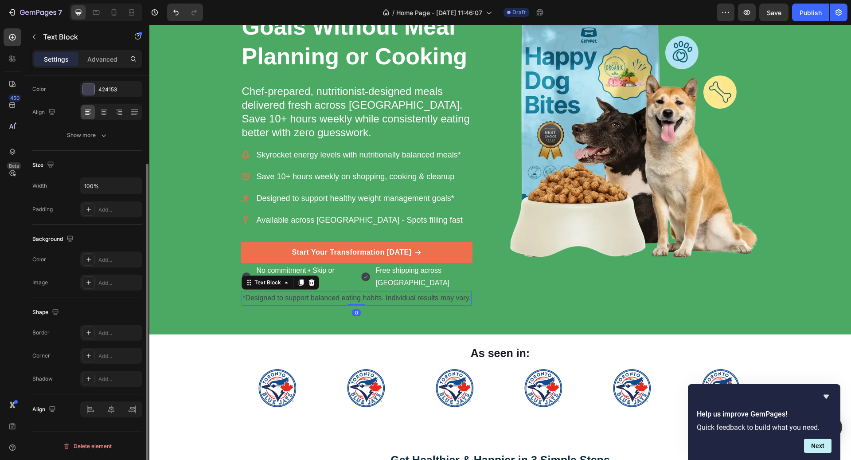
scroll to position [0, 0]
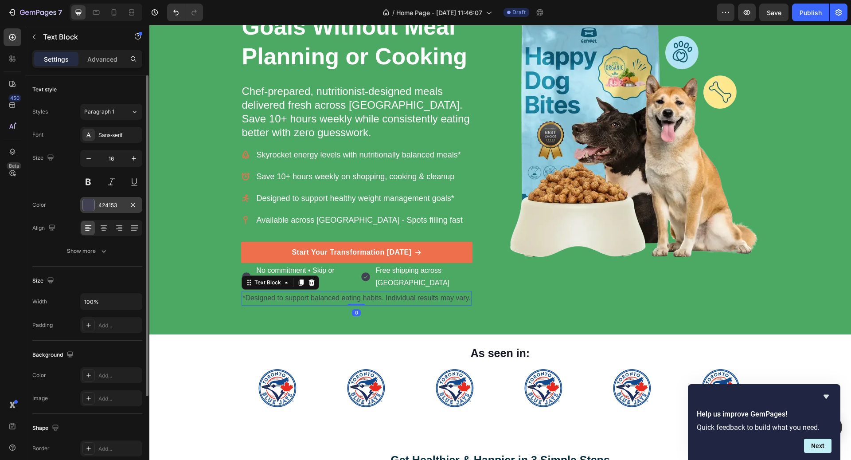
click at [104, 211] on div "424153" at bounding box center [111, 205] width 62 height 16
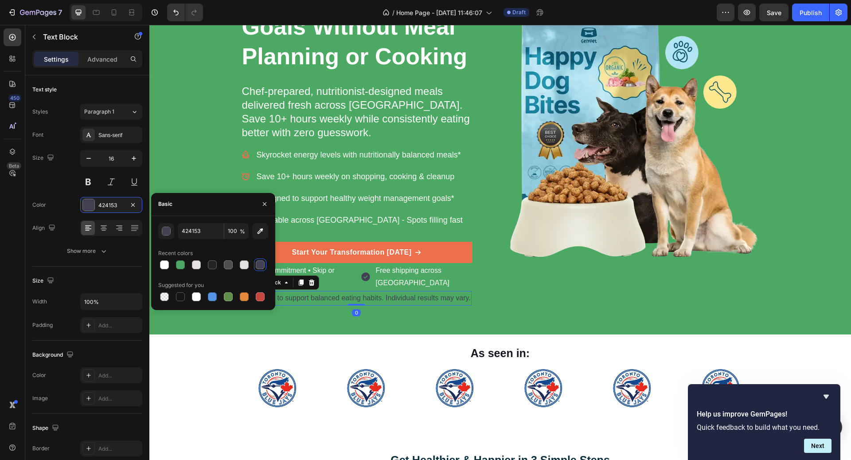
click at [207, 239] on div "424153 100 % Recent colors Suggested for you" at bounding box center [213, 263] width 110 height 80
click at [206, 236] on input "424153" at bounding box center [201, 231] width 46 height 16
paste input "#fffefe"
type input "#fffefe"
click at [590, 269] on div "Image" at bounding box center [633, 131] width 253 height 350
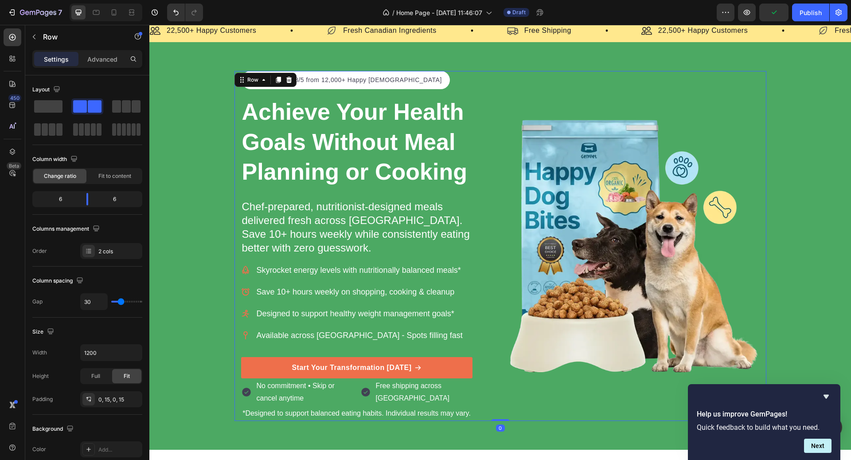
scroll to position [20, 0]
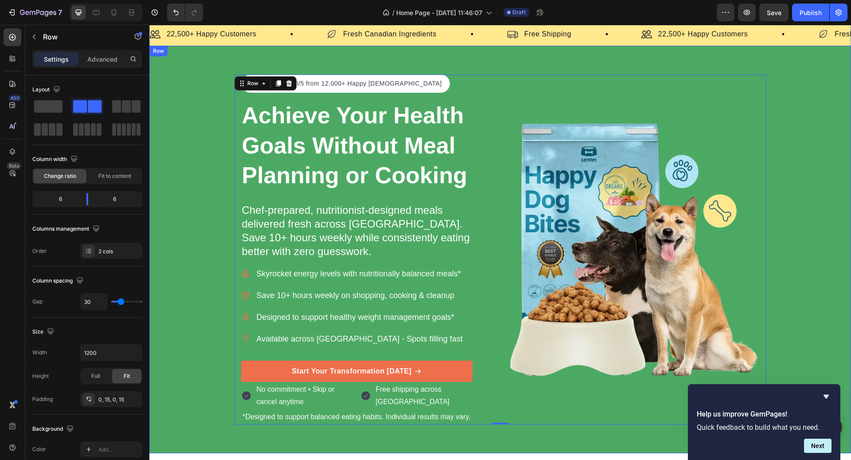
click at [555, 50] on div "Icon Icon Icon Icon Icon Icon List Hoz 4.8/5 from 12,000+ Happy Canadians Text …" at bounding box center [500, 249] width 702 height 407
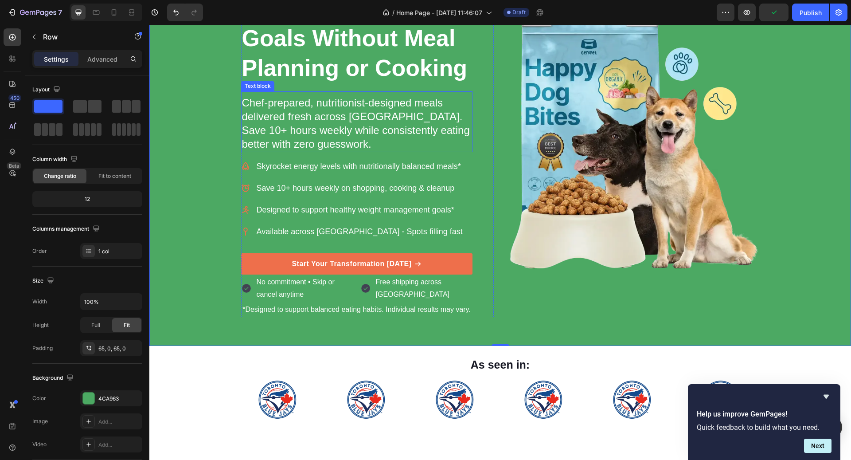
scroll to position [129, 0]
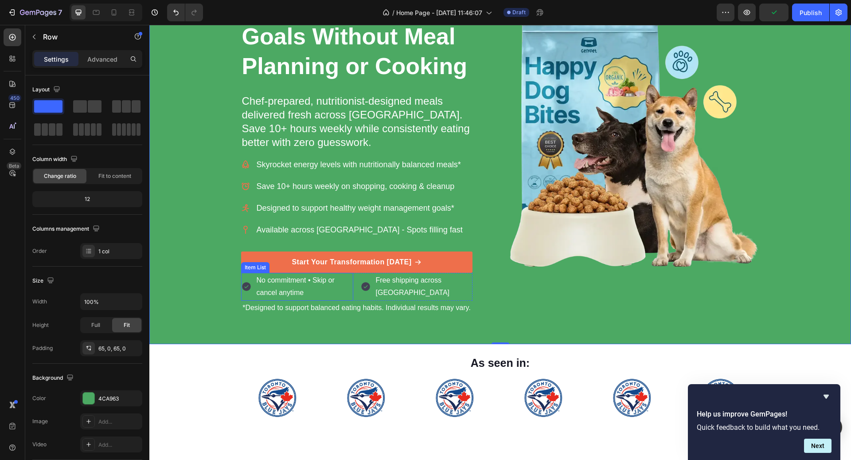
click at [322, 288] on p "No commitment • Skip or cancel anytime" at bounding box center [304, 287] width 95 height 26
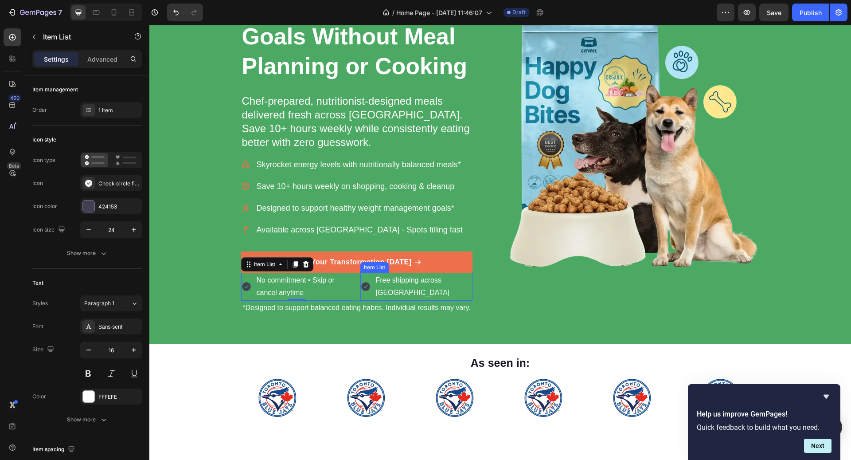
click at [366, 285] on div "Free shipping across Canada" at bounding box center [416, 287] width 112 height 28
click at [250, 297] on div "No commitment • Skip or cancel anytime" at bounding box center [297, 287] width 112 height 28
click at [106, 62] on p "Advanced" at bounding box center [102, 59] width 30 height 9
type input "100%"
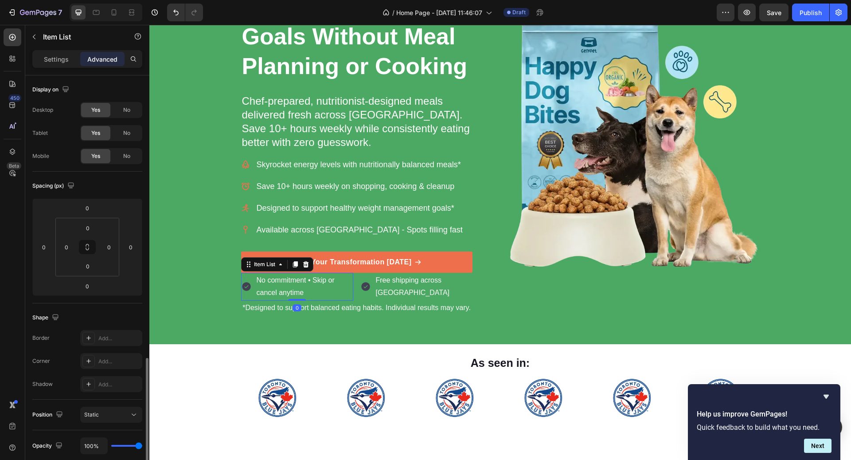
scroll to position [204, 0]
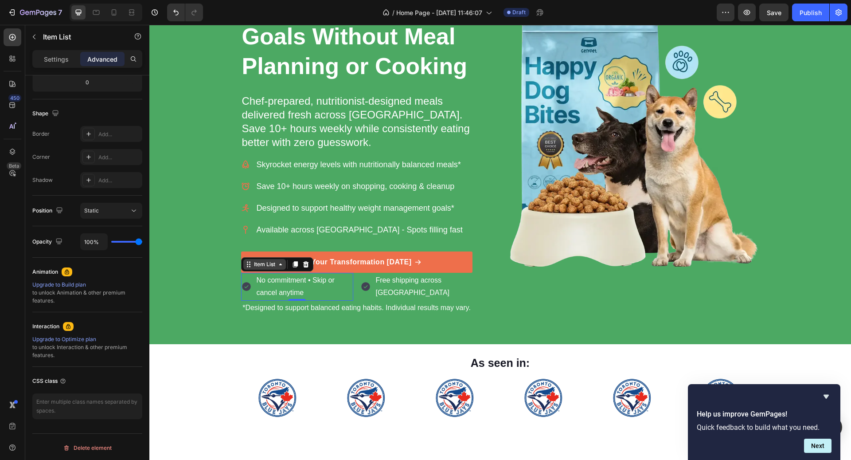
click at [276, 264] on div "Item List" at bounding box center [264, 264] width 25 height 8
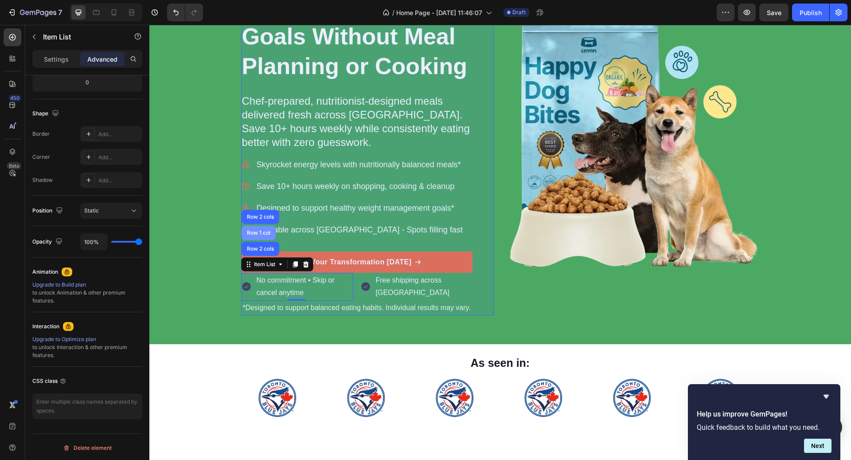
click at [263, 236] on div "Row 1 col" at bounding box center [259, 233] width 34 height 14
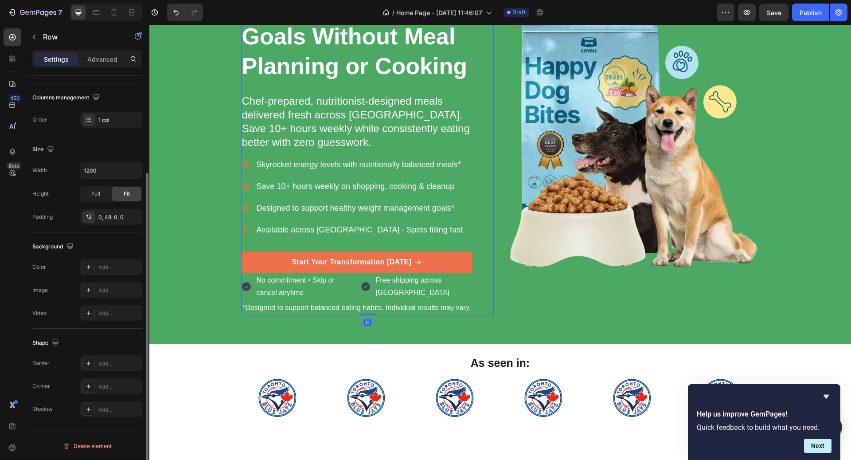
scroll to position [0, 0]
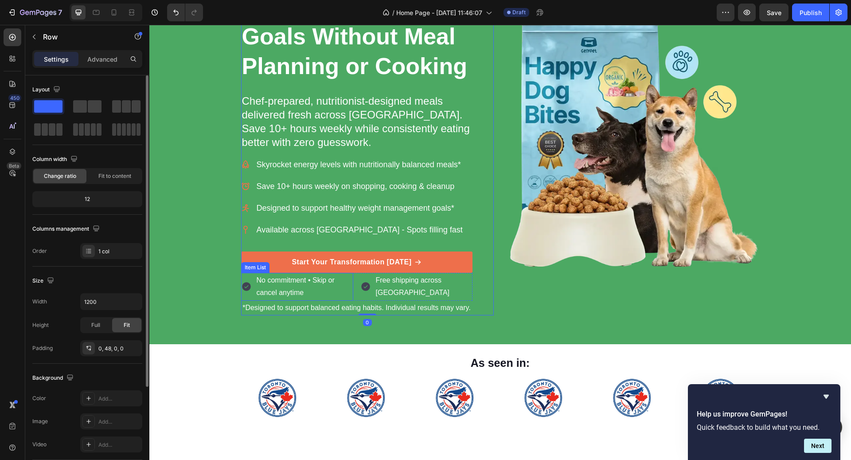
click at [274, 291] on p "No commitment • Skip or cancel anytime" at bounding box center [304, 287] width 95 height 26
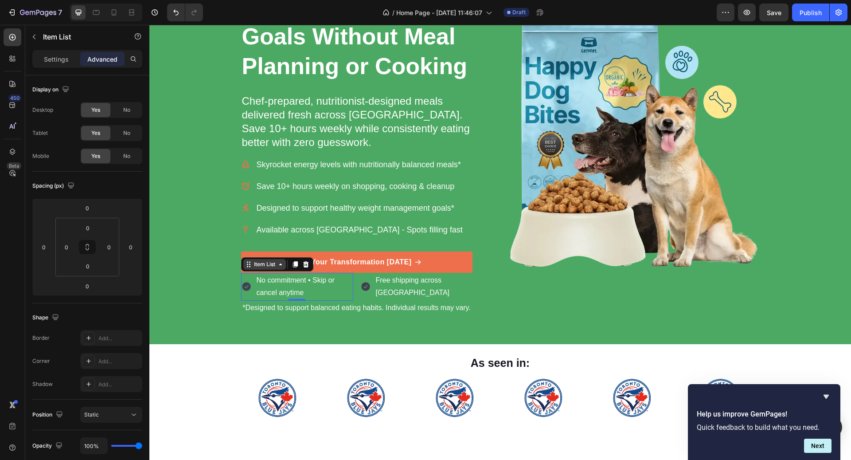
click at [271, 267] on div "Item List" at bounding box center [264, 264] width 43 height 11
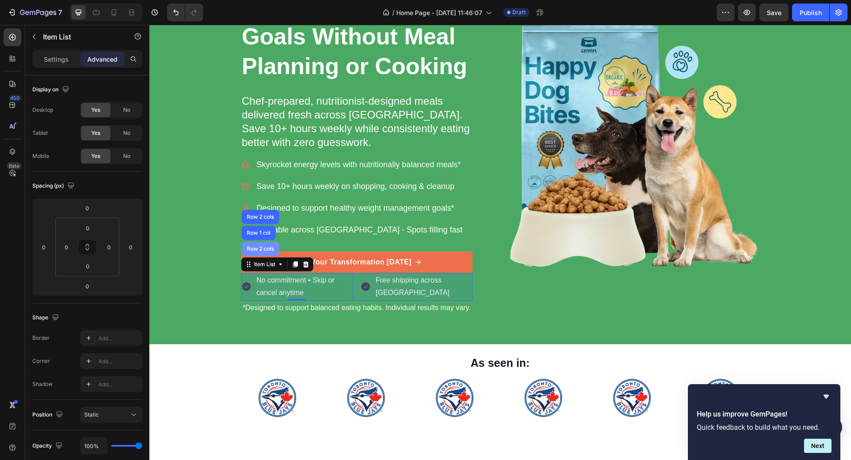
click at [263, 242] on div "Row 2 cols" at bounding box center [261, 249] width 38 height 14
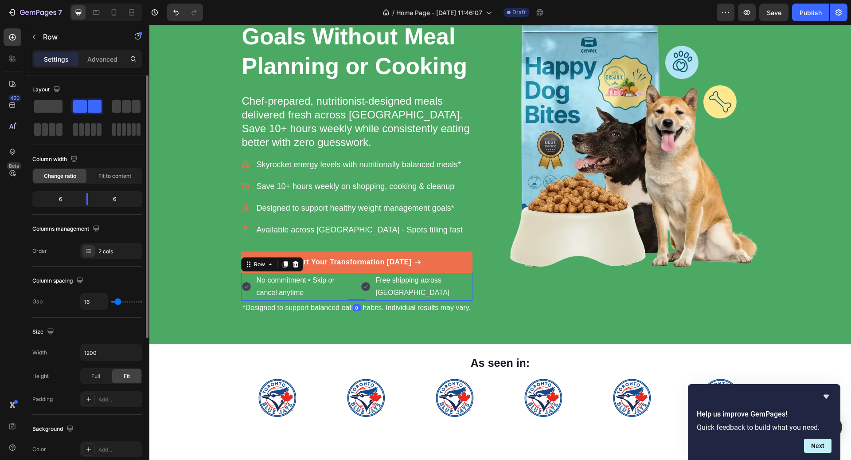
scroll to position [230, 0]
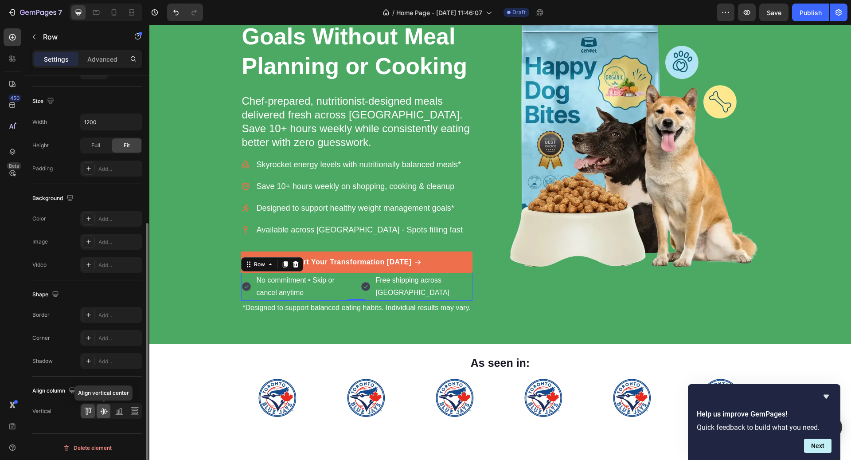
click at [102, 412] on icon at bounding box center [103, 410] width 9 height 9
click at [520, 296] on div "Image" at bounding box center [633, 140] width 253 height 350
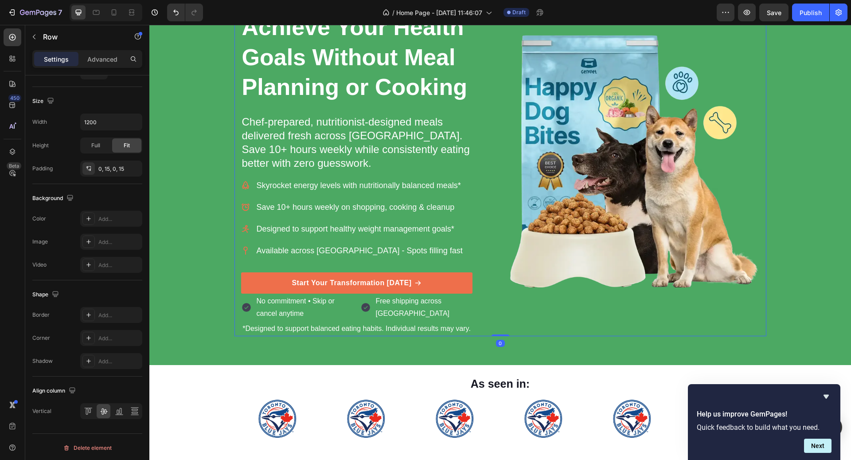
scroll to position [0, 0]
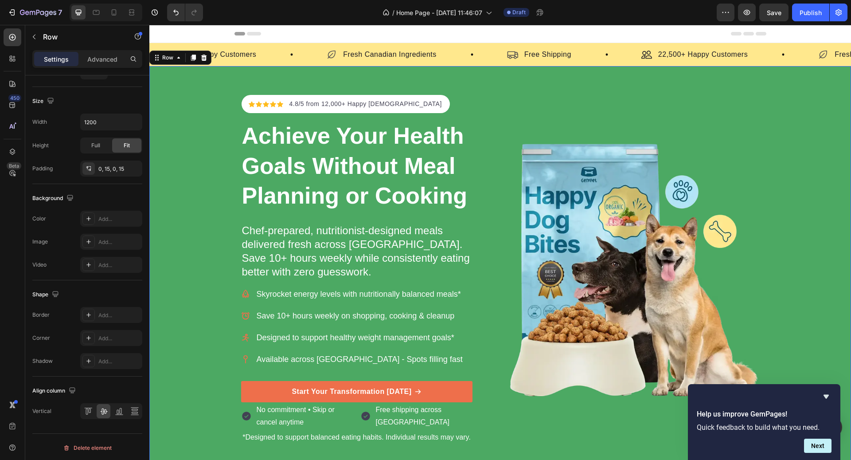
click at [791, 198] on div "Icon Icon Icon Icon Icon Icon List Hoz 4.8/5 from 12,000+ Happy Canadians Text …" at bounding box center [500, 270] width 702 height 350
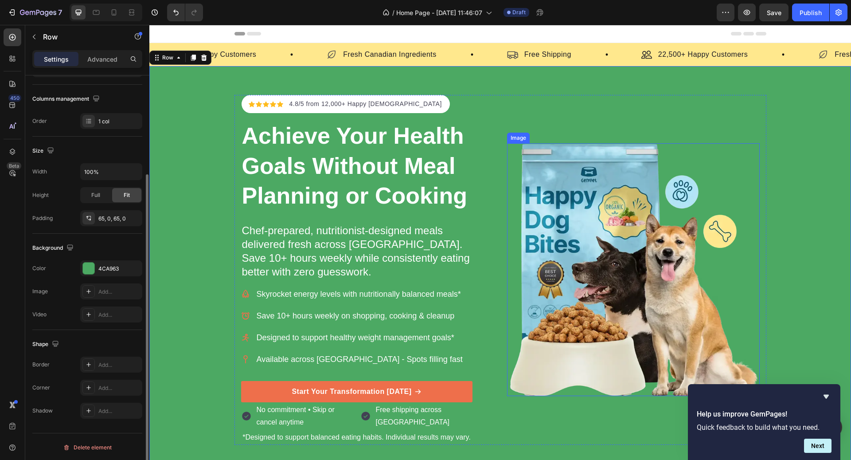
click at [667, 218] on img at bounding box center [633, 269] width 253 height 253
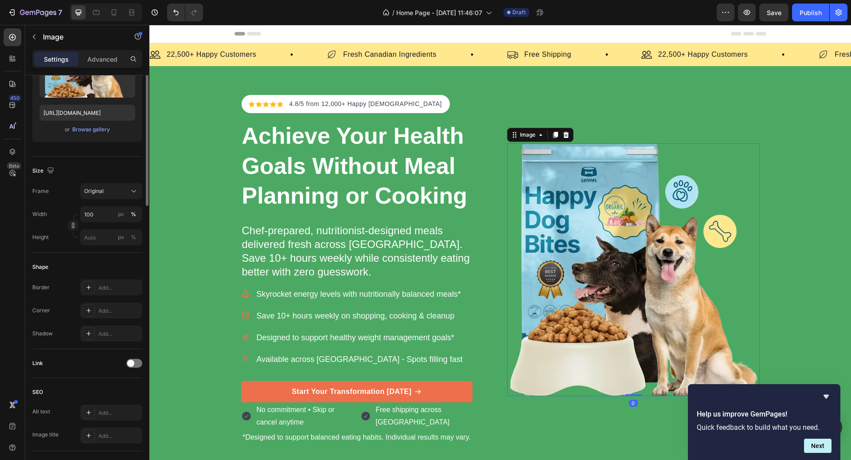
scroll to position [0, 0]
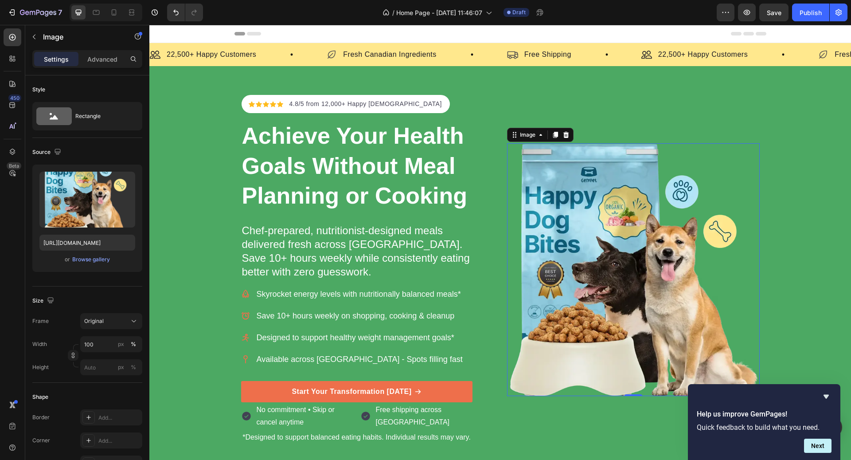
click at [627, 216] on img at bounding box center [633, 269] width 253 height 253
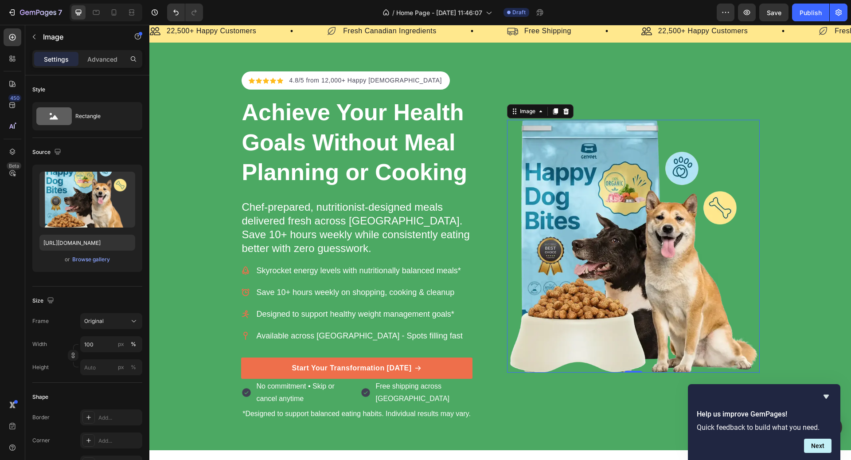
scroll to position [24, 0]
click at [90, 261] on div "Browse gallery" at bounding box center [91, 259] width 38 height 8
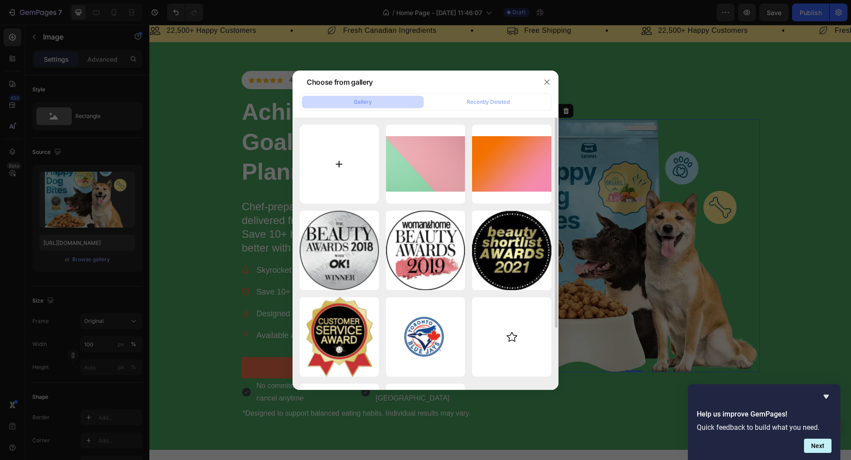
click at [350, 143] on input "file" at bounding box center [339, 164] width 79 height 79
type input "C:\fakepath\Screenshot 2025-09-28 at 9.50.49 PM.png"
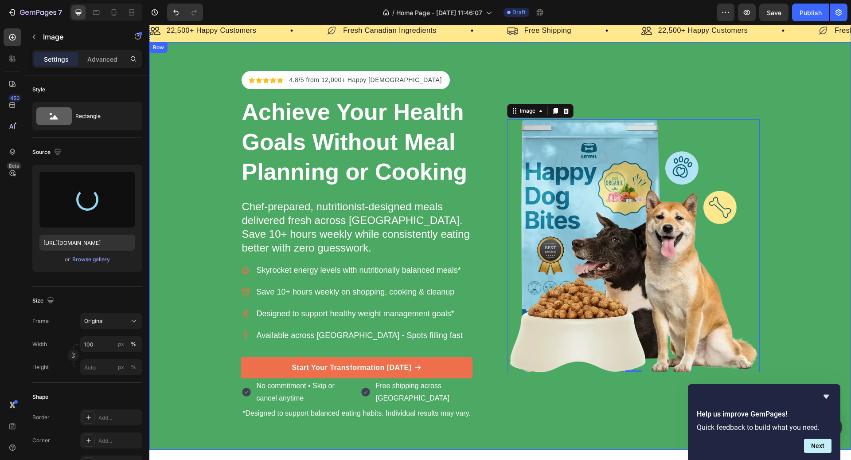
type input "https://cdn.shopify.com/s/files/1/1980/2999/files/gempages_586438658022703963-9…"
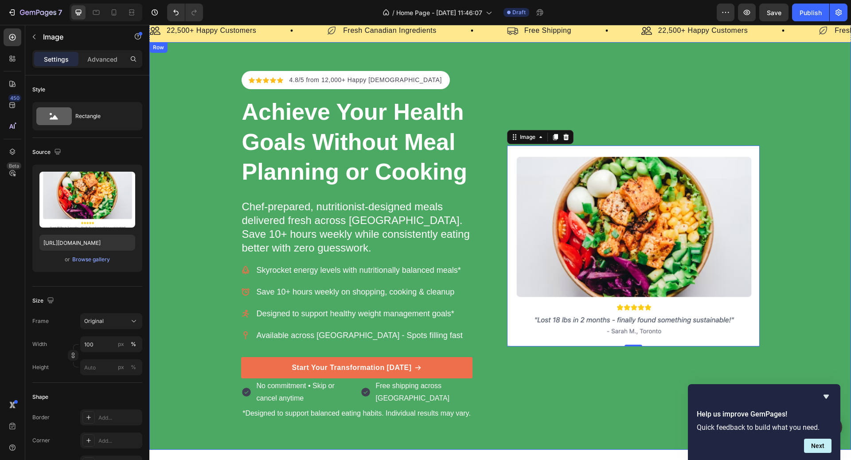
click at [808, 191] on div "Icon Icon Icon Icon Icon Icon List Hoz 4.8/5 from 12,000+ Happy Canadians Text …" at bounding box center [500, 246] width 702 height 350
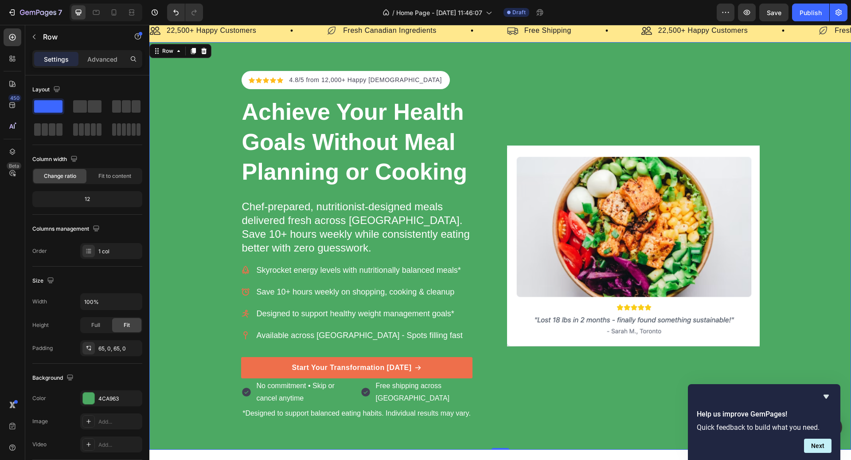
click at [817, 115] on div "Icon Icon Icon Icon Icon Icon List Hoz 4.8/5 from 12,000+ Happy Canadians Text …" at bounding box center [500, 246] width 702 height 350
click at [198, 129] on div "Icon Icon Icon Icon Icon Icon List Hoz 4.8/5 from 12,000+ Happy Canadians Text …" at bounding box center [500, 246] width 702 height 350
click at [110, 396] on div "4CA963" at bounding box center [111, 398] width 26 height 8
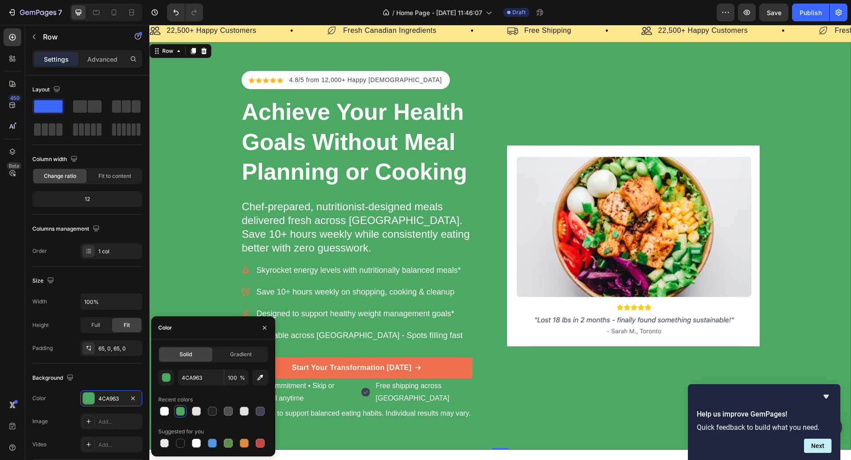
click at [213, 389] on div "4CA963 100 % Recent colors Suggested for you" at bounding box center [213, 409] width 110 height 80
click at [211, 386] on div "4CA963 100 % Recent colors Suggested for you" at bounding box center [213, 409] width 110 height 80
click at [211, 382] on input "4CA963" at bounding box center [201, 377] width 46 height 16
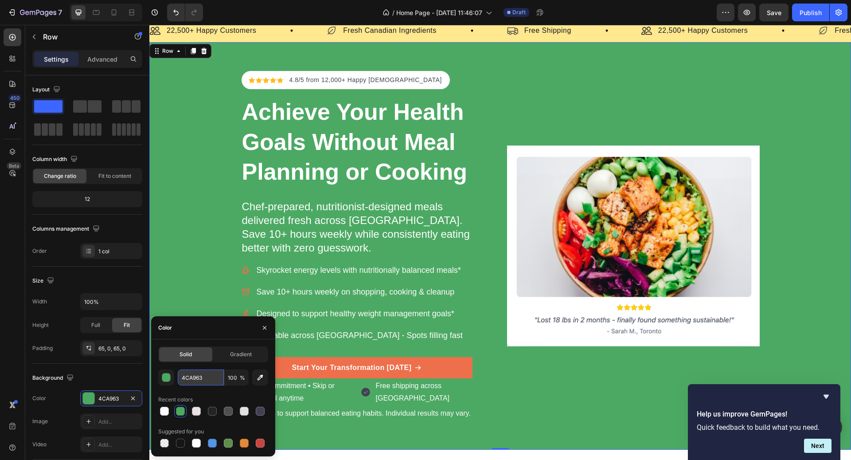
paste input "#f7f2e9"
type input "#f7f2e9"
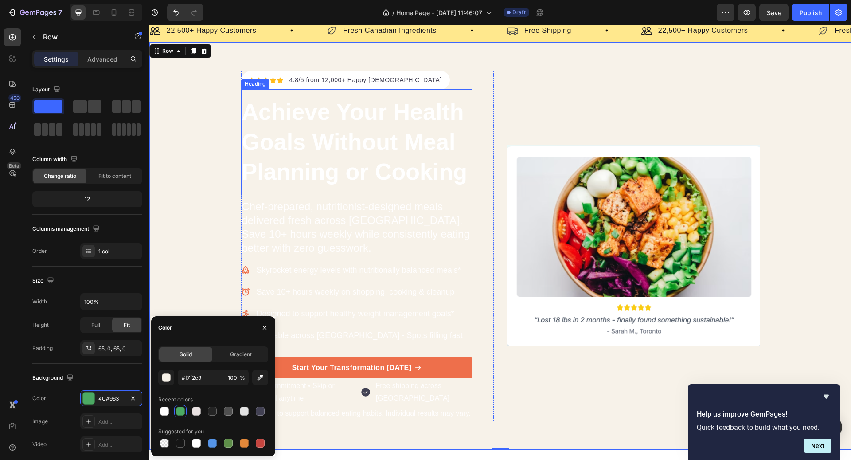
click at [334, 174] on p "Achieve Your Health Goals Without Meal Planning or Cooking" at bounding box center [357, 142] width 230 height 90
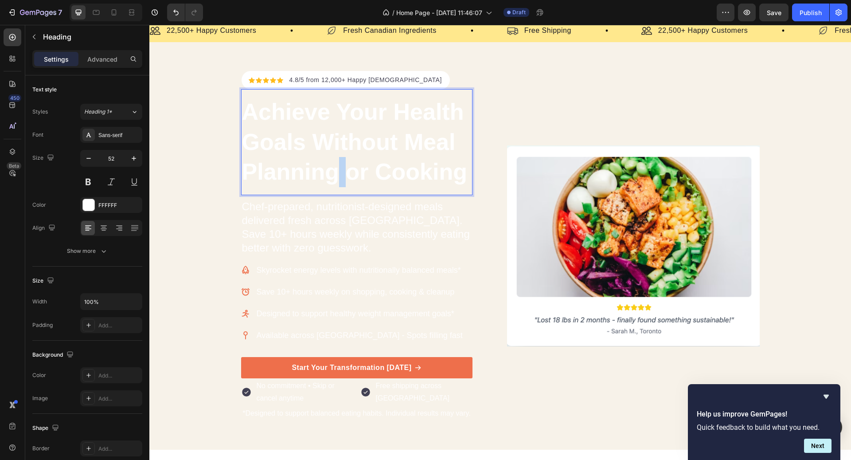
click at [335, 174] on p "Achieve Your Health Goals Without Meal Planning or Cooking" at bounding box center [357, 142] width 230 height 90
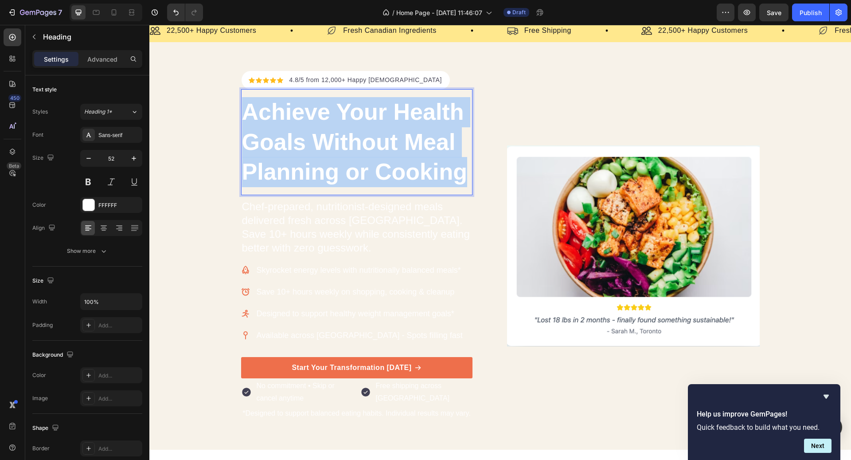
click at [335, 174] on p "Achieve Your Health Goals Without Meal Planning or Cooking" at bounding box center [357, 142] width 230 height 90
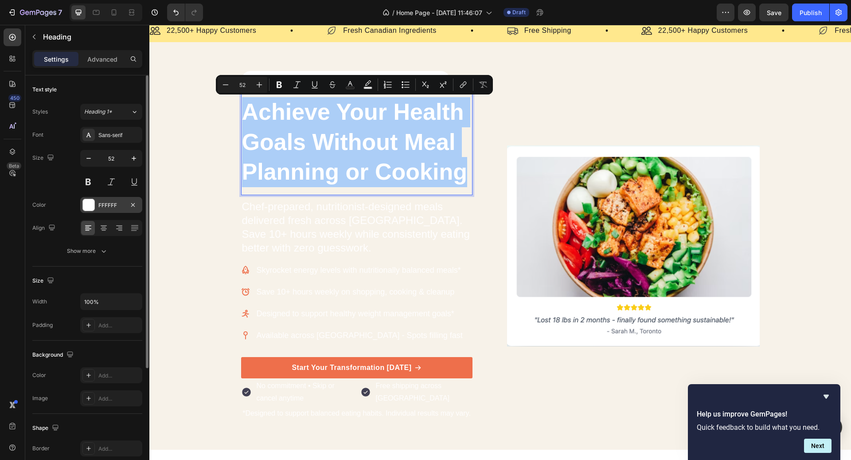
click at [109, 203] on div "FFFFFF" at bounding box center [111, 205] width 26 height 8
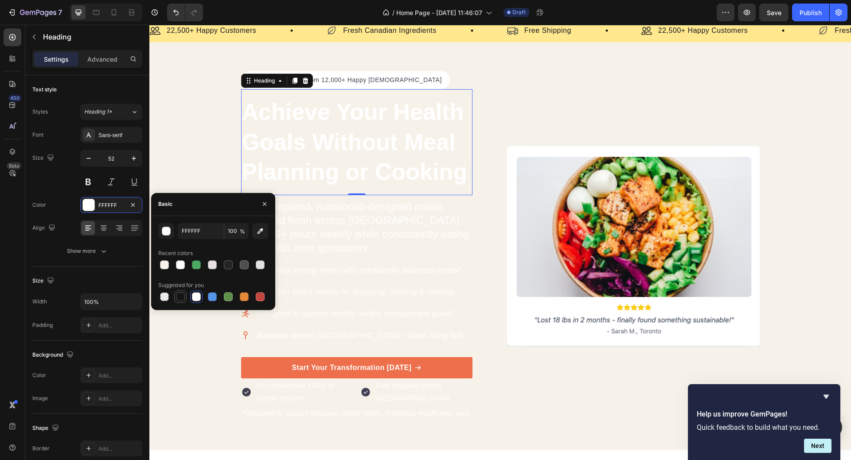
click at [180, 295] on div at bounding box center [180, 296] width 9 height 9
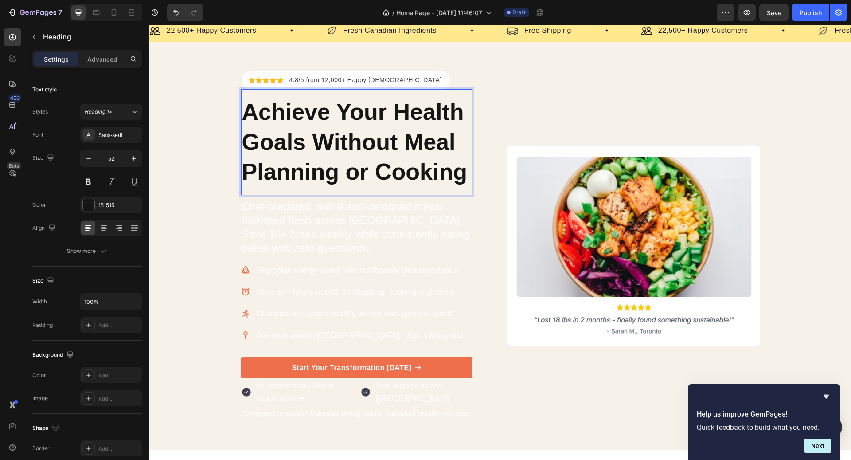
click at [411, 111] on p "Achieve Your Health Goals Without Meal Planning or Cooking" at bounding box center [357, 142] width 230 height 90
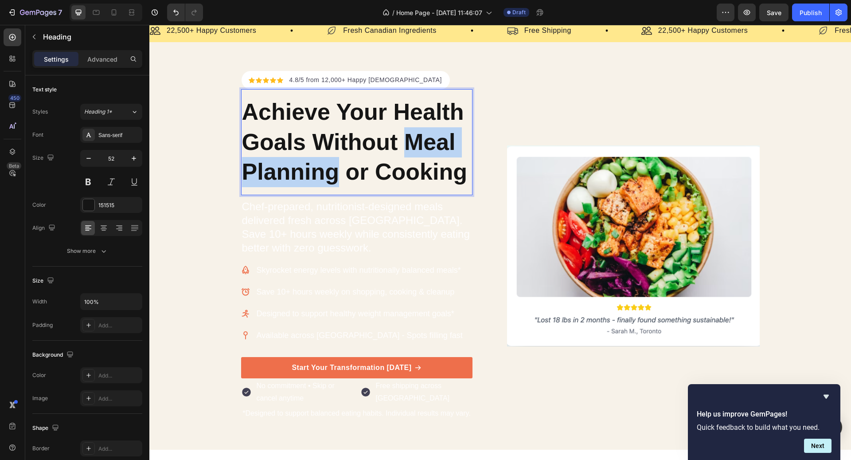
drag, startPoint x: 404, startPoint y: 134, endPoint x: 339, endPoint y: 169, distance: 73.4
click at [339, 169] on p "Achieve Your Health Goals Without Meal Planning or Cooking" at bounding box center [357, 142] width 230 height 90
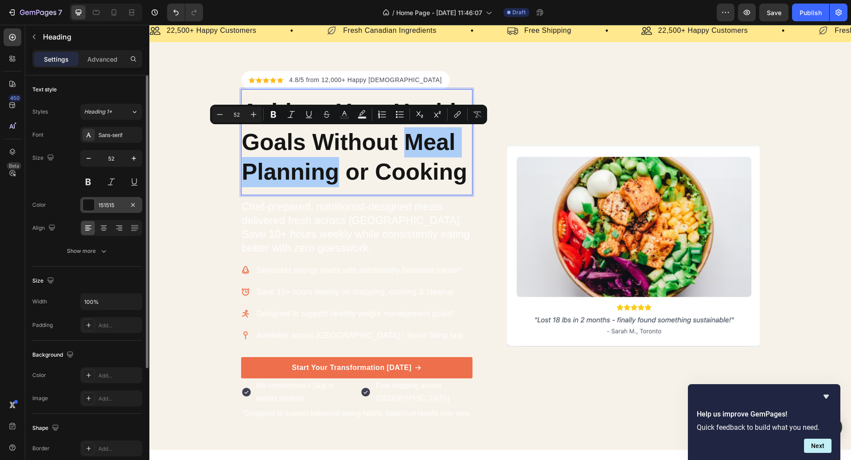
click at [126, 204] on div "151515" at bounding box center [111, 205] width 62 height 16
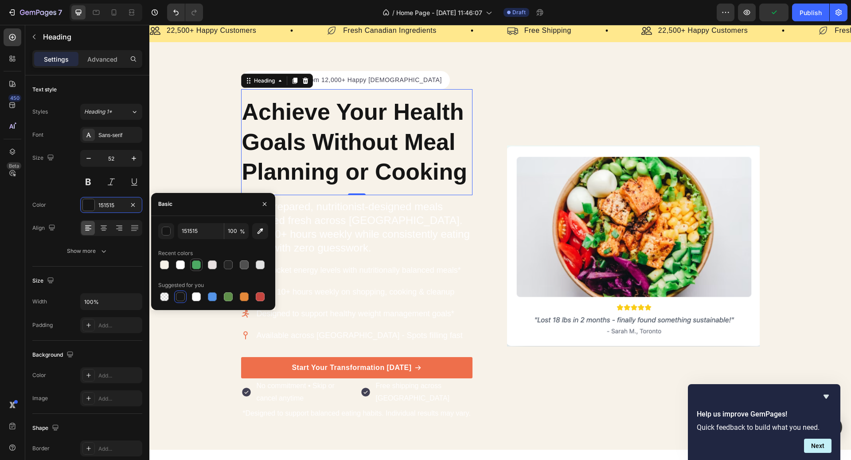
click at [197, 261] on div at bounding box center [196, 264] width 9 height 9
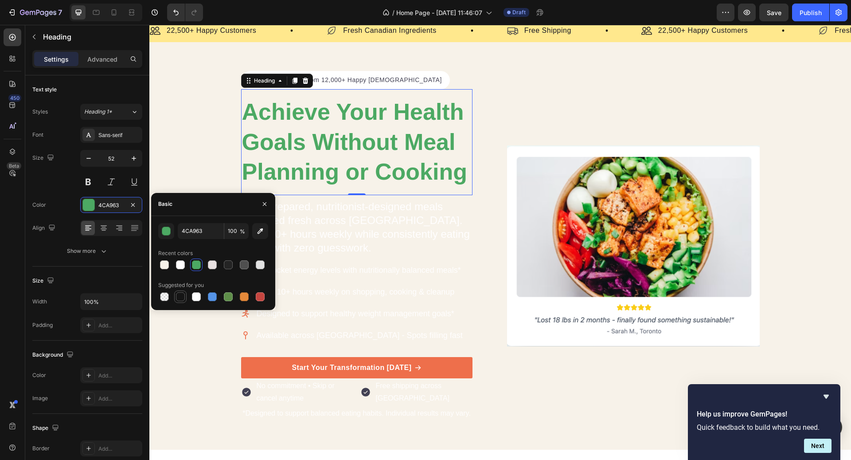
click at [179, 295] on div at bounding box center [180, 296] width 9 height 9
type input "151515"
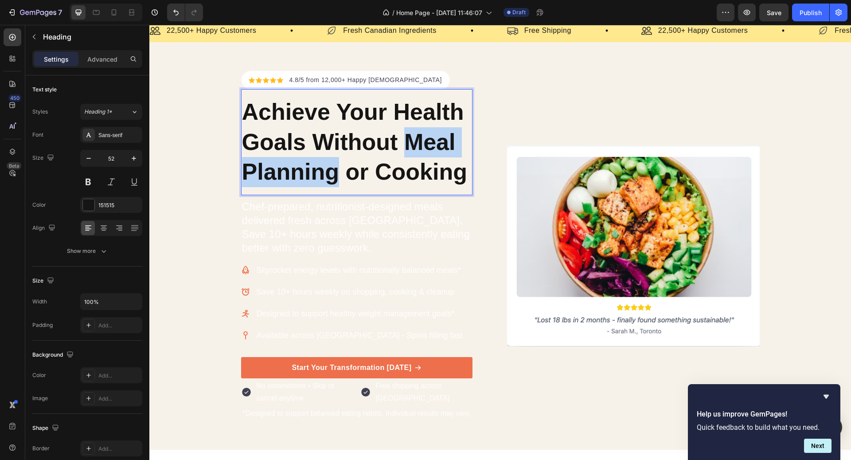
drag, startPoint x: 406, startPoint y: 140, endPoint x: 335, endPoint y: 172, distance: 78.3
click at [335, 172] on p "Achieve Your Health Goals Without Meal Planning or Cooking" at bounding box center [357, 142] width 230 height 90
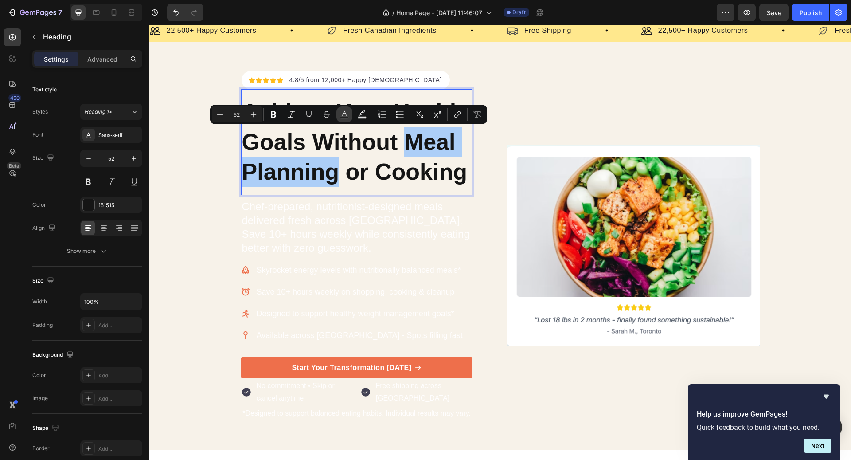
click at [344, 114] on icon "Editor contextual toolbar" at bounding box center [344, 114] width 9 height 9
type input "151515"
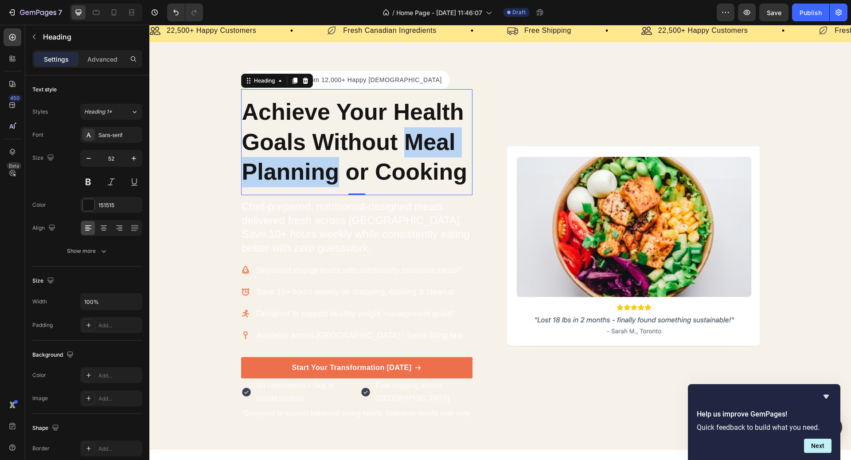
click at [403, 134] on p "Achieve Your Health Goals Without Meal Planning or Cooking" at bounding box center [357, 142] width 230 height 90
drag, startPoint x: 403, startPoint y: 134, endPoint x: 331, endPoint y: 173, distance: 81.9
click at [331, 173] on p "Achieve Your Health Goals Without Meal Planning or Cooking" at bounding box center [357, 142] width 230 height 90
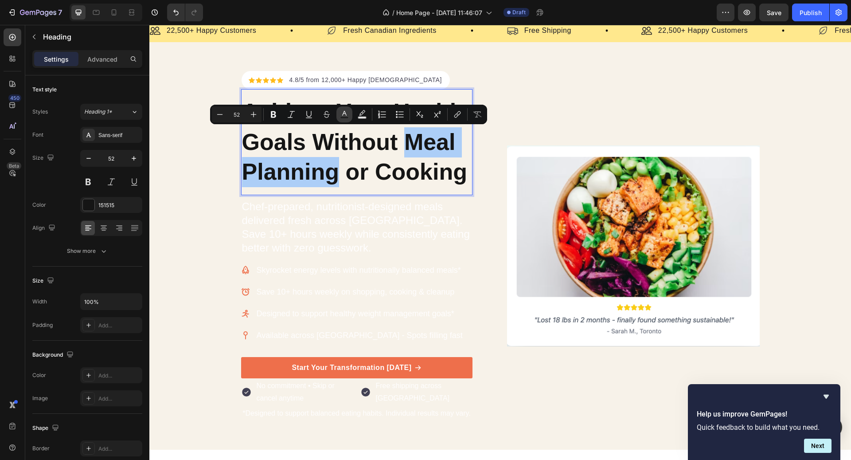
click at [342, 112] on icon "Editor contextual toolbar" at bounding box center [344, 114] width 9 height 9
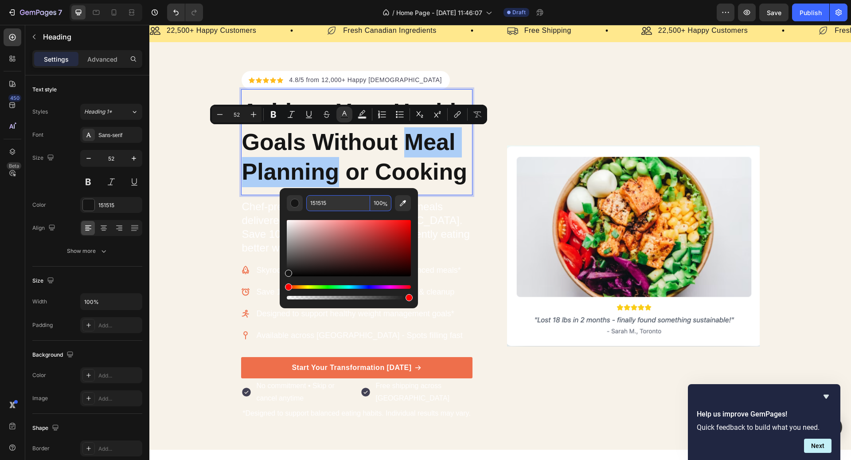
click at [356, 201] on input "151515" at bounding box center [338, 203] width 64 height 16
paste input "#4ca963"
type input "4CA963"
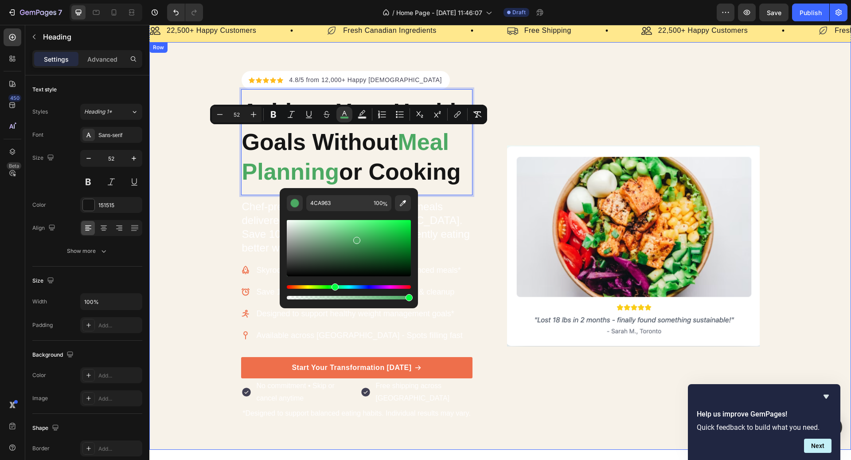
click at [778, 208] on div "Icon Icon Icon Icon Icon Icon List Hoz 4.8/5 from 12,000+ Happy Canadians Text …" at bounding box center [500, 246] width 702 height 350
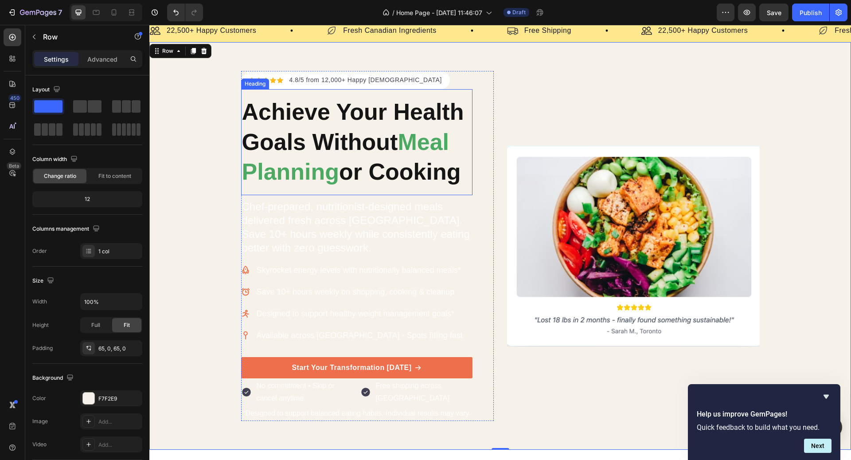
click at [415, 145] on span "Meal Planning" at bounding box center [345, 157] width 207 height 56
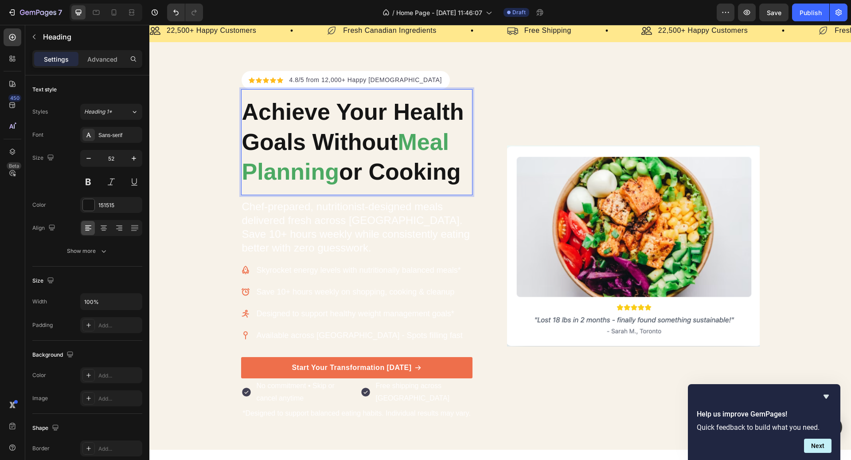
click at [410, 143] on span "Meal Planning" at bounding box center [345, 157] width 207 height 56
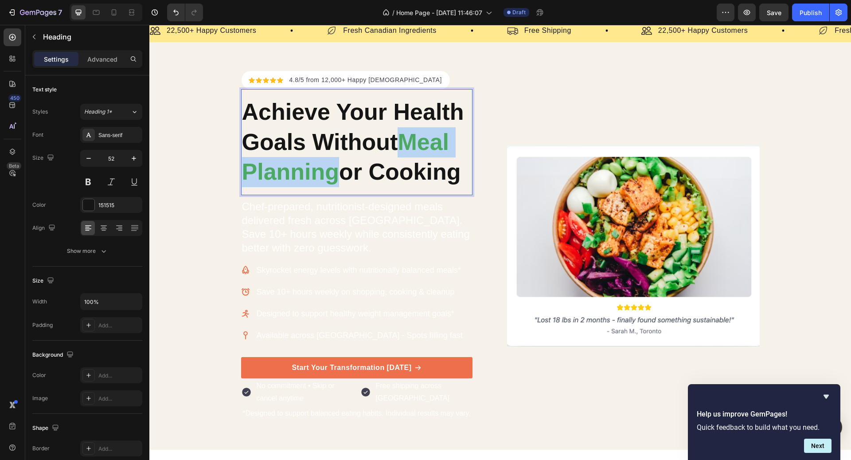
drag, startPoint x: 406, startPoint y: 134, endPoint x: 339, endPoint y: 174, distance: 78.1
click at [339, 174] on p "Achieve Your Health Goals Without Meal Planning or Cooking" at bounding box center [357, 142] width 230 height 90
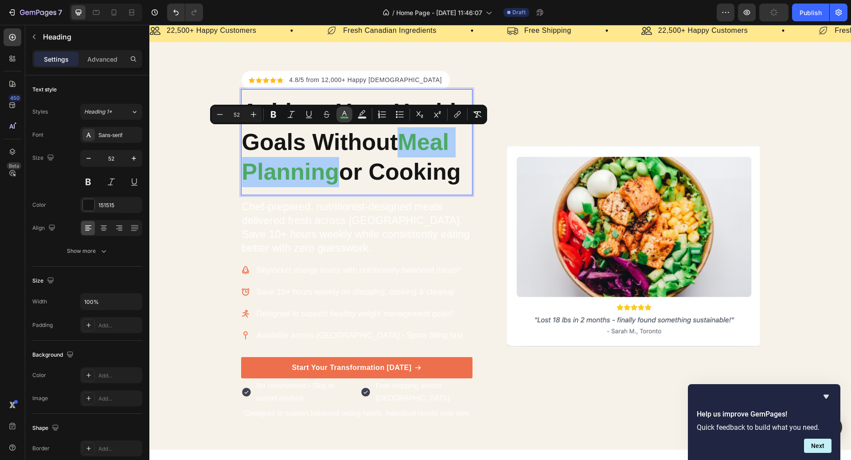
click at [339, 117] on button "color" at bounding box center [344, 114] width 16 height 16
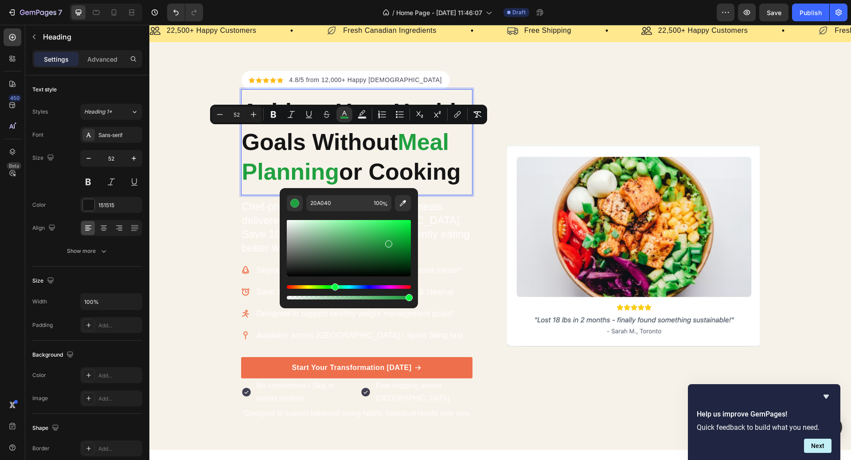
drag, startPoint x: 359, startPoint y: 242, endPoint x: 388, endPoint y: 242, distance: 29.7
click at [388, 242] on div "Editor contextual toolbar" at bounding box center [388, 243] width 7 height 7
click at [342, 210] on input "1C963B" at bounding box center [338, 203] width 64 height 16
paste input "#4ca963"
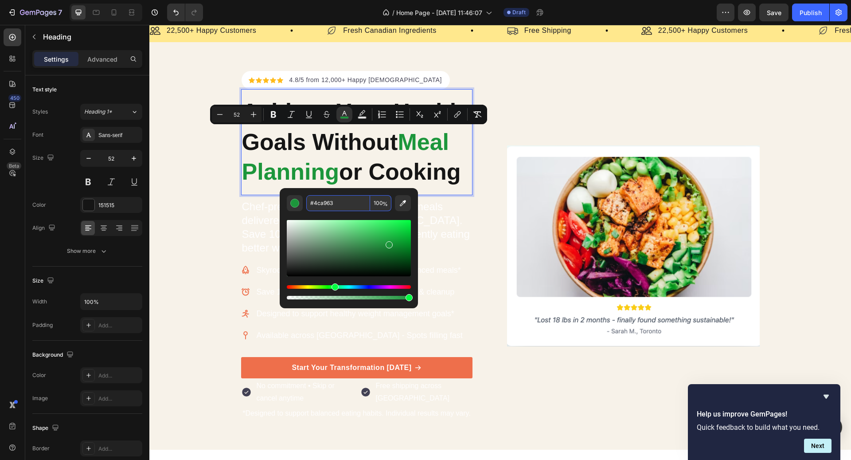
type input "4CA963"
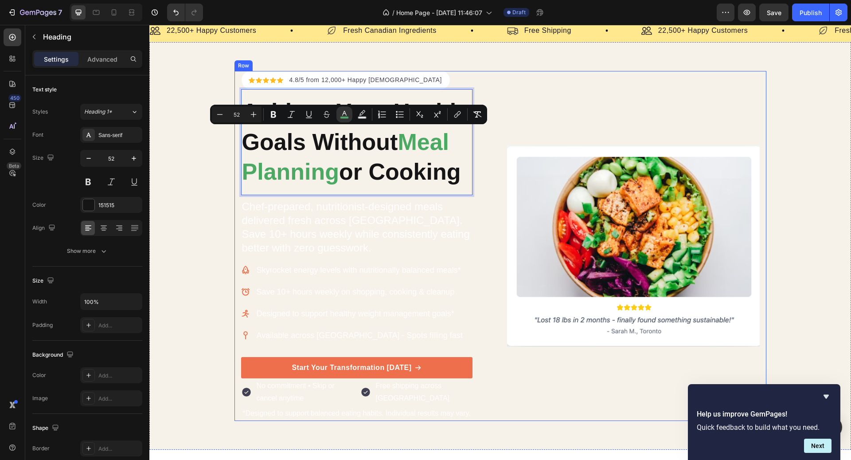
click at [554, 101] on div "Image" at bounding box center [633, 246] width 253 height 350
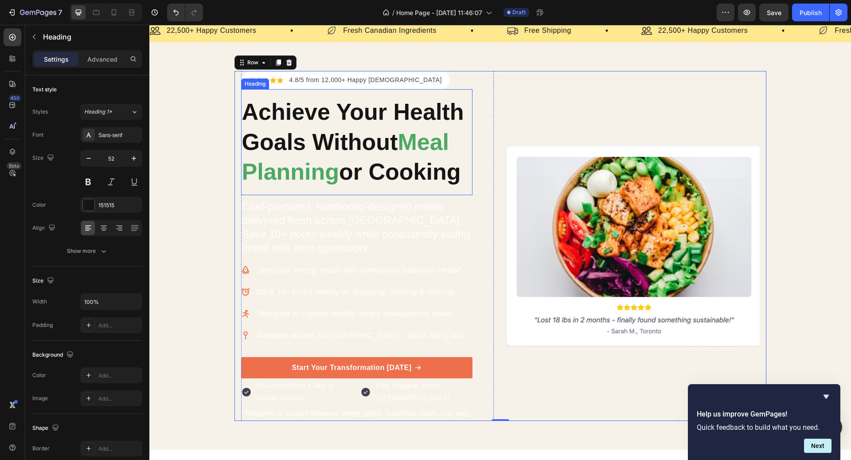
click at [377, 119] on p "Achieve Your Health Goals Without Meal Planning or Cooking" at bounding box center [357, 142] width 230 height 90
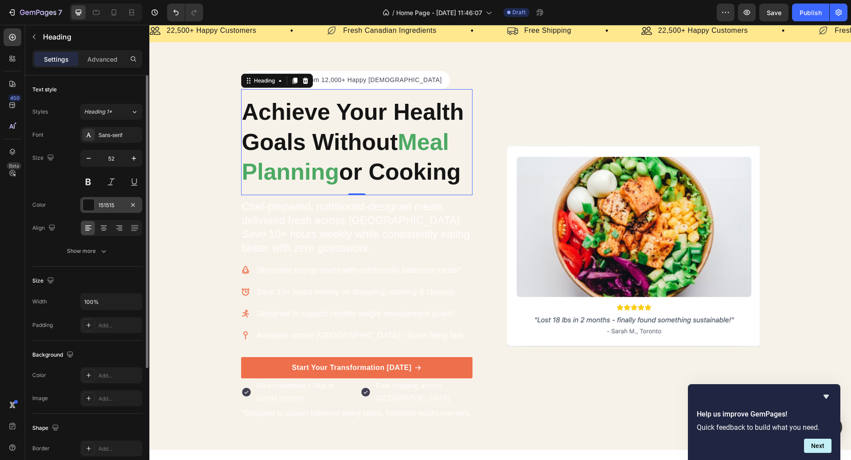
click at [120, 208] on div "151515" at bounding box center [111, 205] width 26 height 8
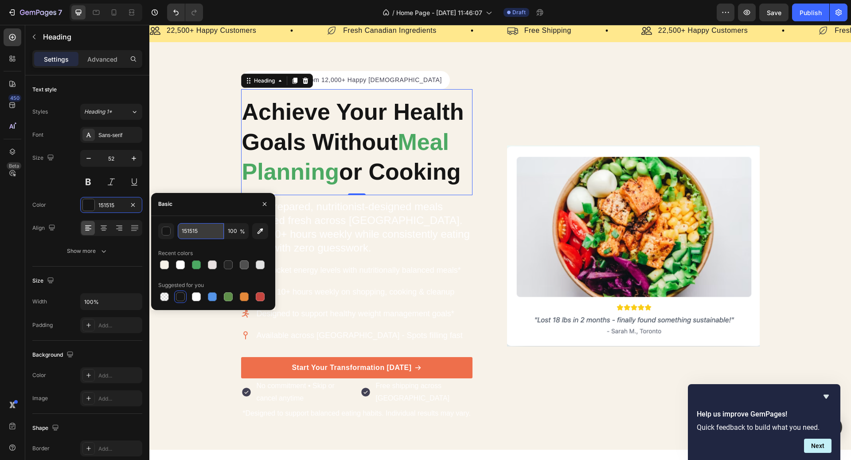
click at [196, 227] on input "151515" at bounding box center [201, 231] width 46 height 16
paste input "#0a0a0a"
type input "#0a0a0a"
click at [199, 149] on div "Icon Icon Icon Icon Icon Icon List Hoz 4.8/5 from 12,000+ Happy Canadians Text …" at bounding box center [500, 246] width 702 height 350
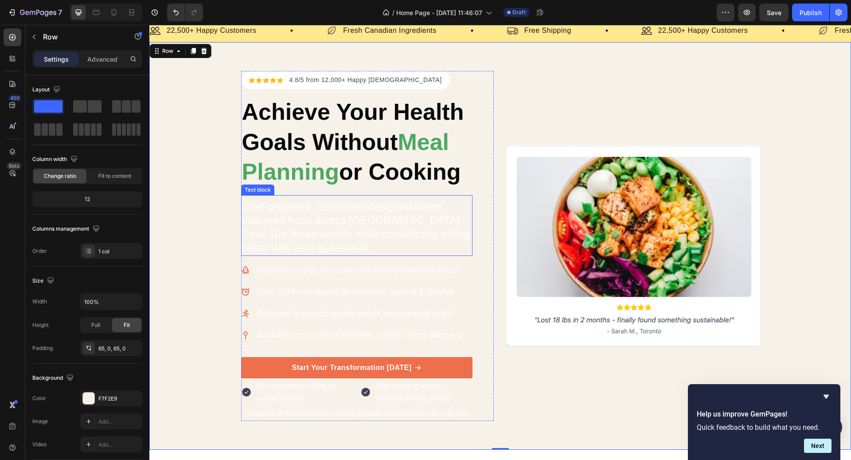
click at [309, 211] on p "Chef-prepared, nutritionist-designed meals delivered fresh across [GEOGRAPHIC_D…" at bounding box center [357, 226] width 230 height 55
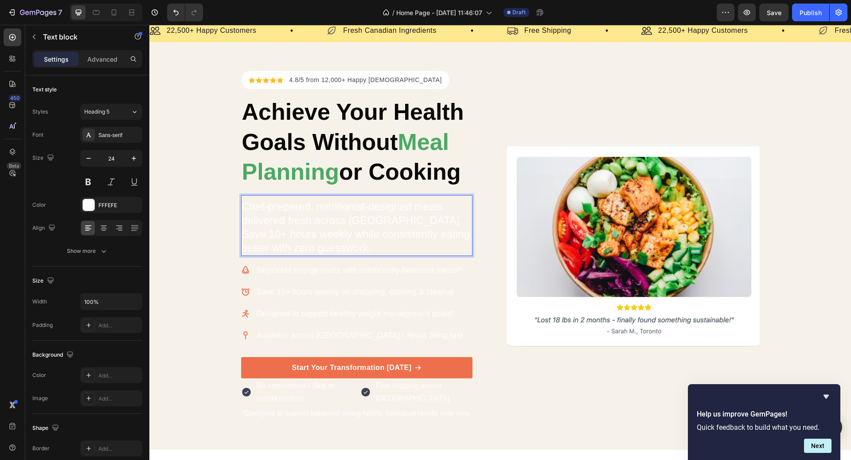
click at [315, 208] on p "Chef-prepared, nutritionist-designed meals delivered fresh across [GEOGRAPHIC_D…" at bounding box center [357, 226] width 230 height 55
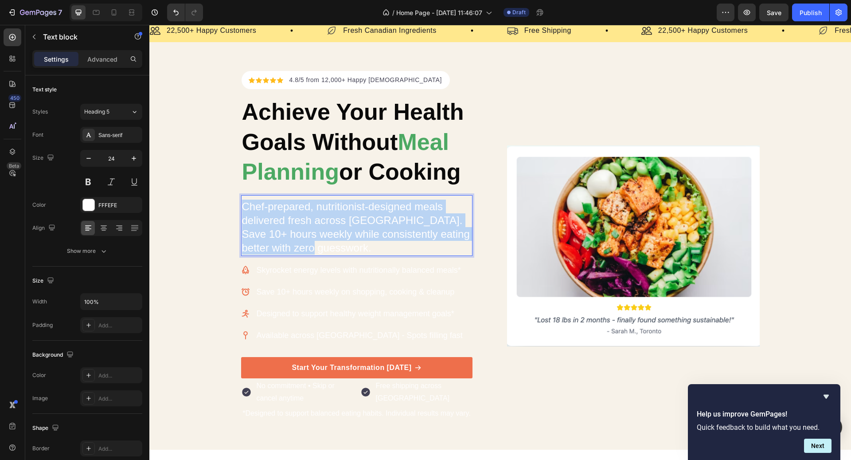
click at [315, 208] on p "Chef-prepared, nutritionist-designed meals delivered fresh across [GEOGRAPHIC_D…" at bounding box center [357, 226] width 230 height 55
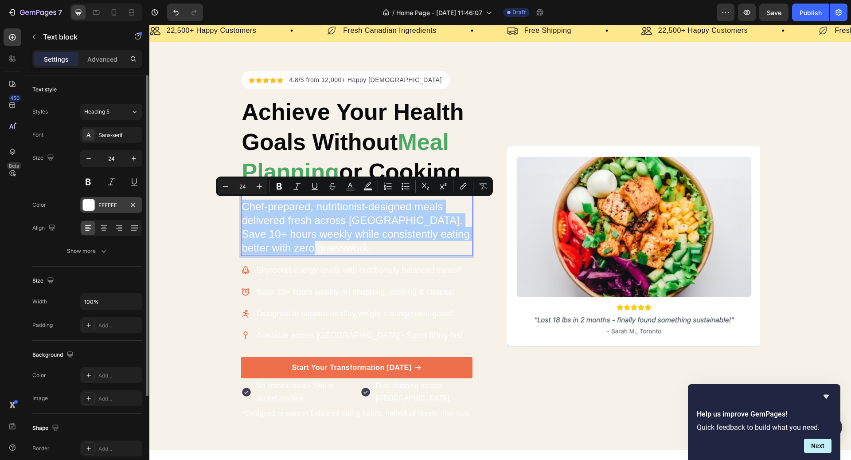
click at [111, 211] on div "FFFEFE" at bounding box center [111, 205] width 62 height 16
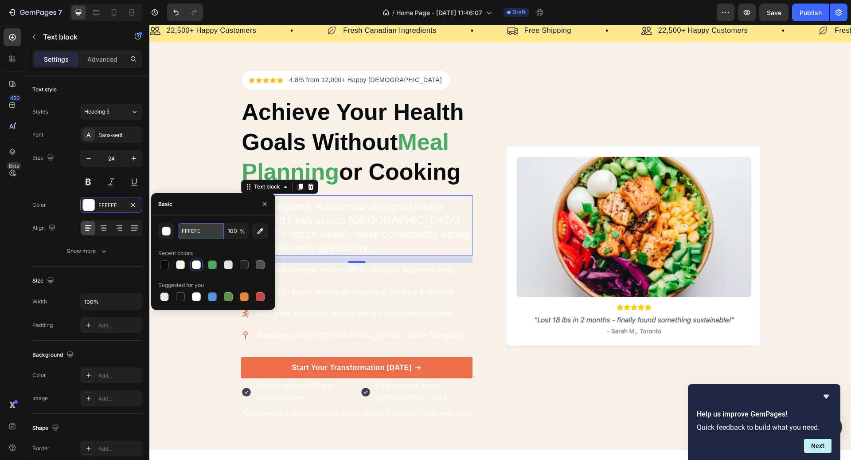
click at [190, 228] on input "FFFEFE" at bounding box center [201, 231] width 46 height 16
paste input "#171717"
type input "#171717"
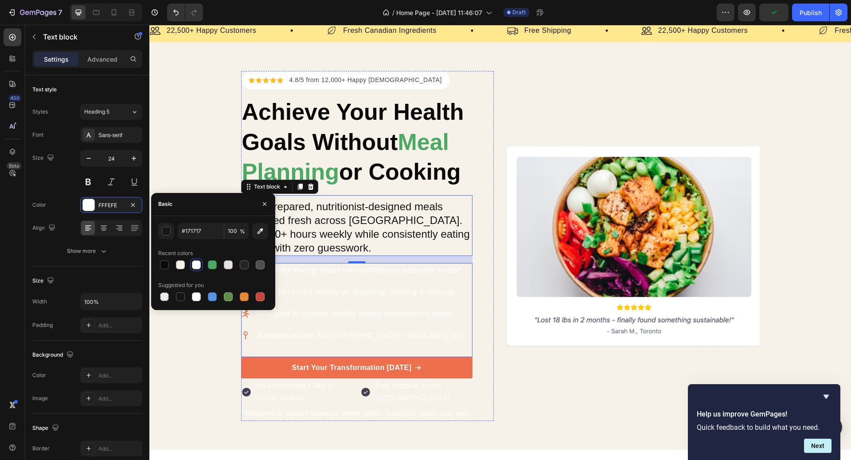
click at [405, 292] on p "Save 10+ hours weekly on shopping, cooking & cleanup" at bounding box center [360, 292] width 206 height 12
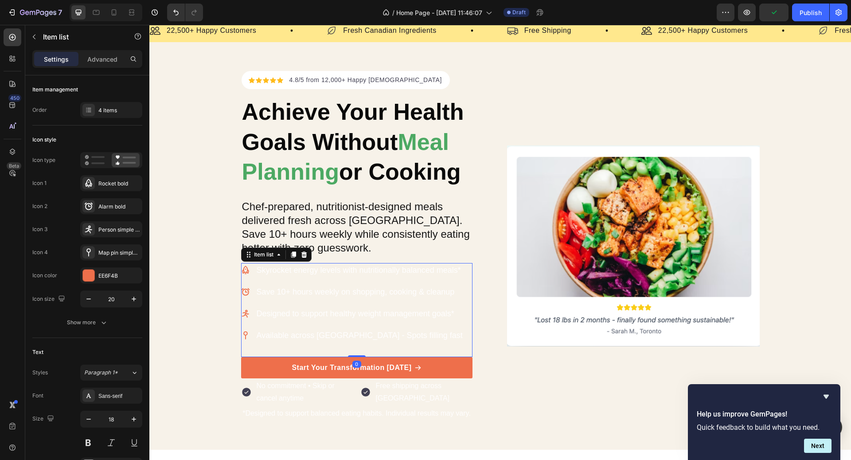
click at [392, 269] on p "Skyrocket energy levels with nutritionally balanced meals*" at bounding box center [360, 270] width 206 height 12
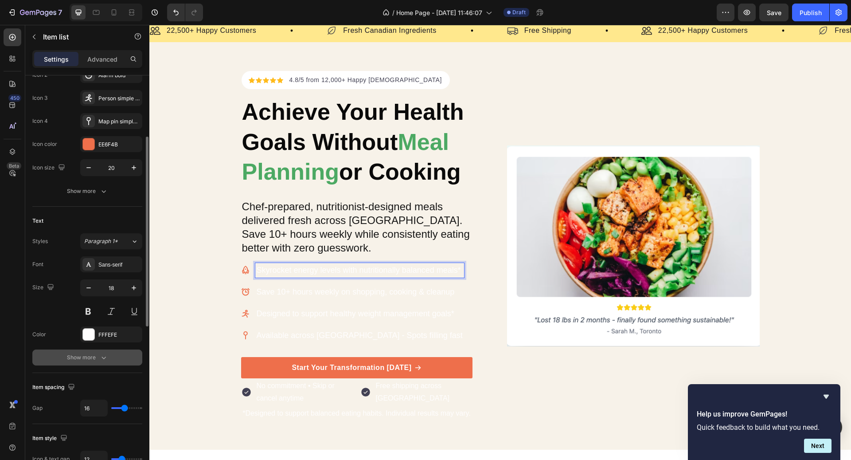
scroll to position [132, 0]
click at [115, 336] on div "FFFEFE" at bounding box center [111, 334] width 26 height 8
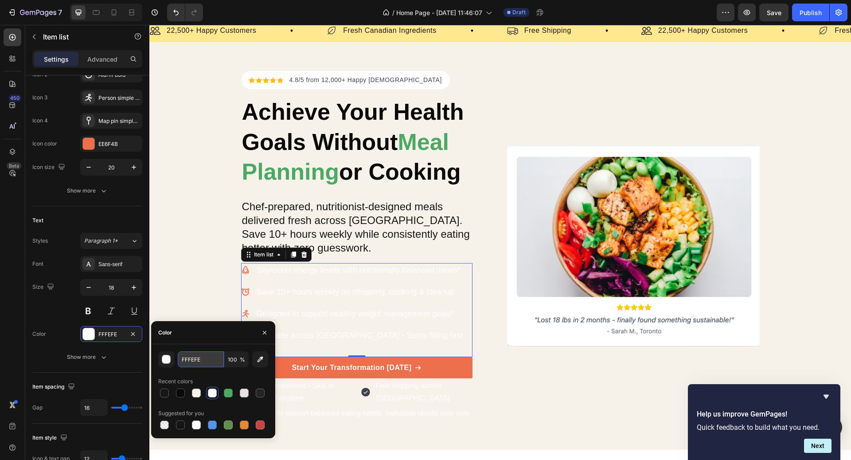
click at [199, 363] on input "FFFEFE" at bounding box center [201, 359] width 46 height 16
paste input "#171717"
type input "#171717"
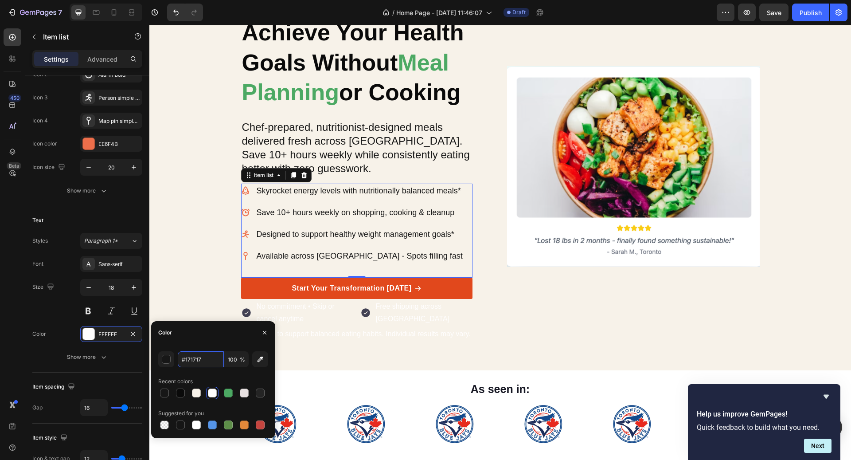
scroll to position [124, 0]
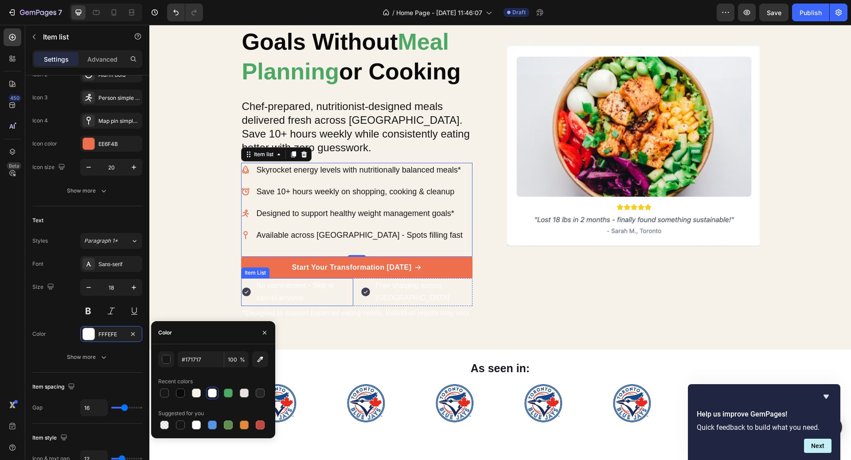
click at [314, 288] on p "No commitment • Skip or cancel anytime" at bounding box center [304, 292] width 95 height 26
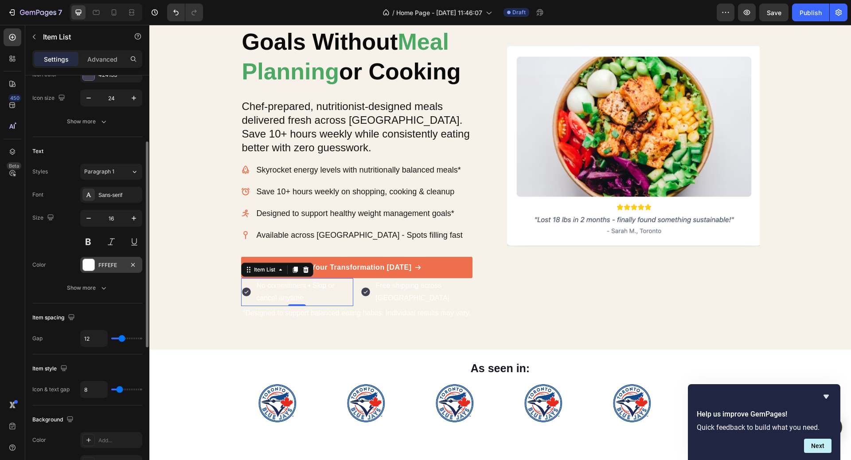
click at [115, 263] on div "FFFEFE" at bounding box center [111, 265] width 26 height 8
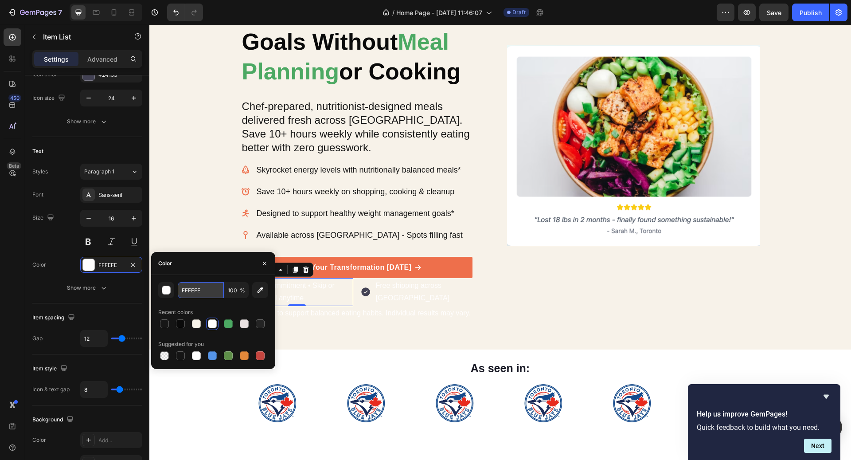
click at [205, 286] on input "FFFEFE" at bounding box center [201, 290] width 46 height 16
paste input "#171717"
type input "#171717"
click at [432, 289] on p "Free shipping across [GEOGRAPHIC_DATA]" at bounding box center [423, 292] width 95 height 26
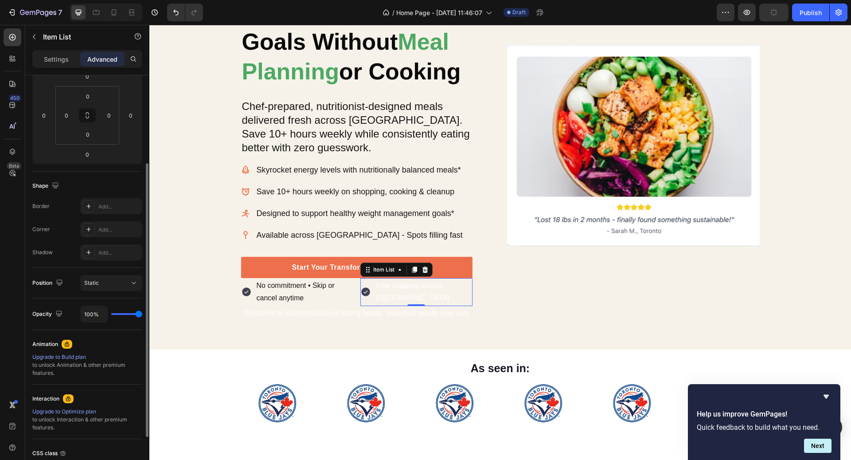
scroll to position [0, 0]
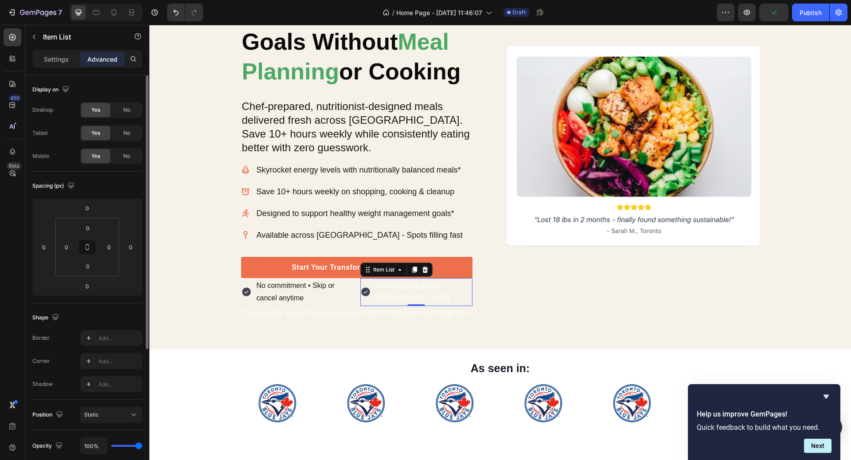
click at [58, 58] on p "Settings" at bounding box center [56, 59] width 25 height 9
type input "8"
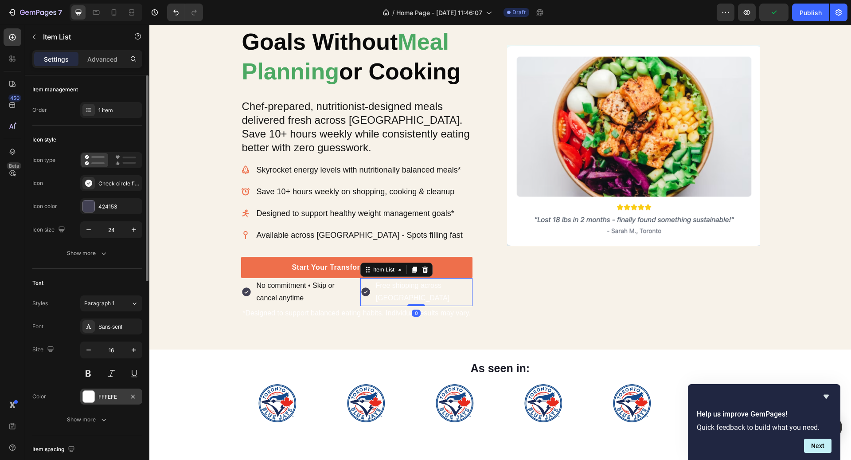
click at [114, 393] on div "FFFEFE" at bounding box center [111, 397] width 26 height 8
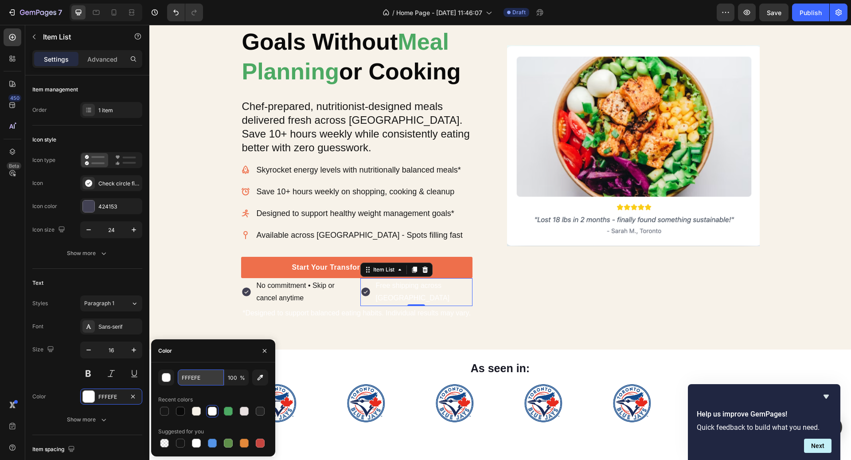
click at [190, 382] on input "FFFEFE" at bounding box center [201, 377] width 46 height 16
paste input "#171717"
type input "#171717"
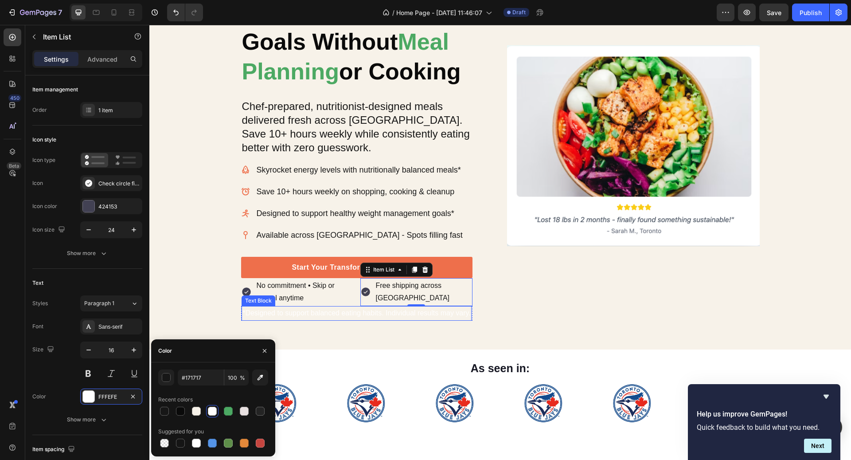
click at [332, 313] on p "*Designed to support balanced eating habits. Individual results may vary." at bounding box center [356, 313] width 228 height 13
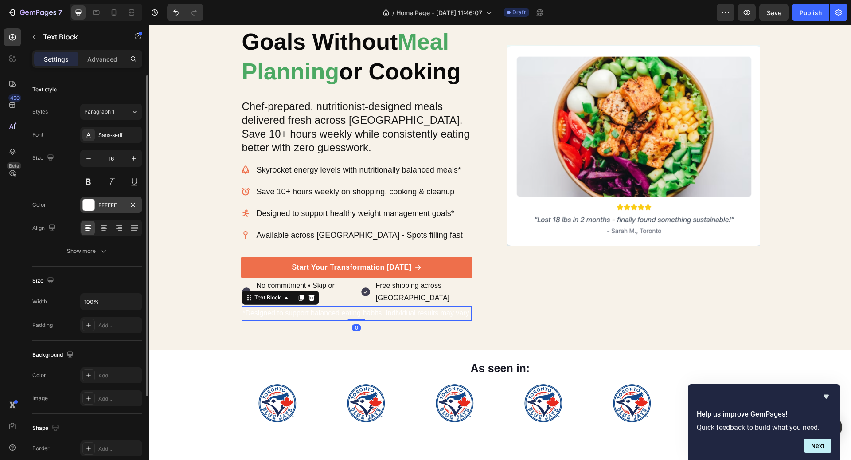
click at [106, 205] on div "FFFEFE" at bounding box center [111, 205] width 26 height 8
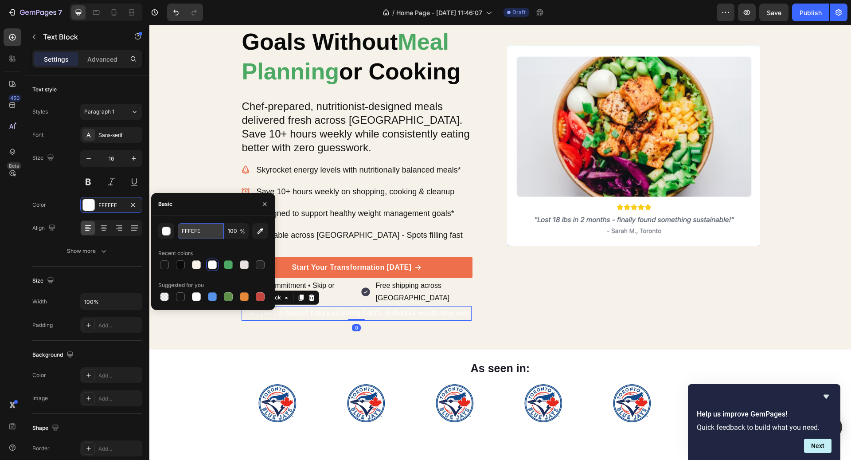
click at [209, 234] on input "FFFEFE" at bounding box center [201, 231] width 46 height 16
paste input "#171717"
type input "#171717"
click at [582, 290] on div "Image" at bounding box center [633, 146] width 253 height 350
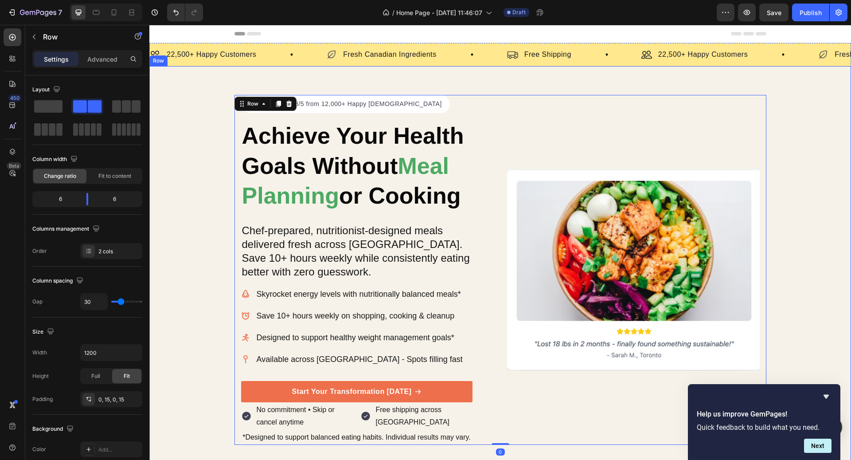
click at [791, 233] on div "Icon Icon Icon Icon Icon Icon List Hoz 4.8/5 from 12,000+ Happy Canadians Text …" at bounding box center [500, 270] width 702 height 350
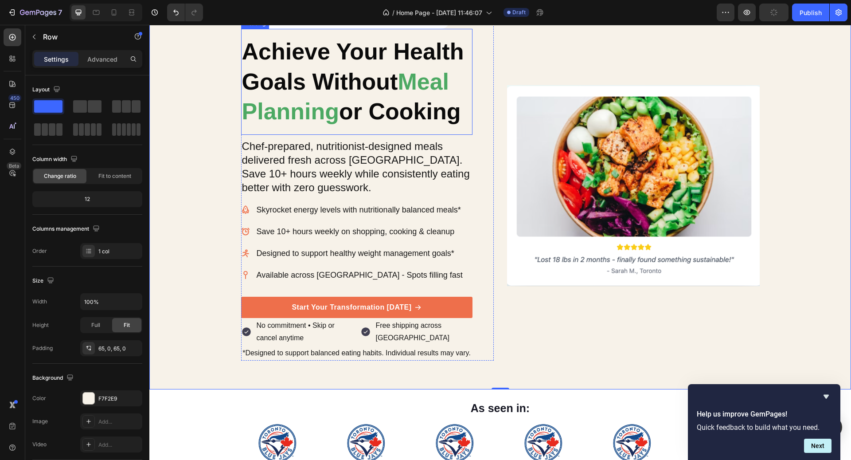
scroll to position [86, 0]
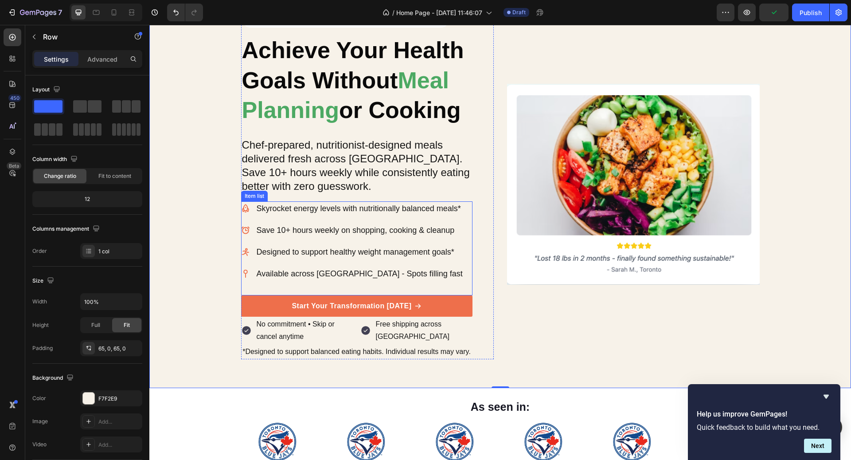
click at [435, 292] on div "Skyrocket energy levels with nutritionally balanced meals* Save 10+ hours weekl…" at bounding box center [356, 248] width 231 height 94
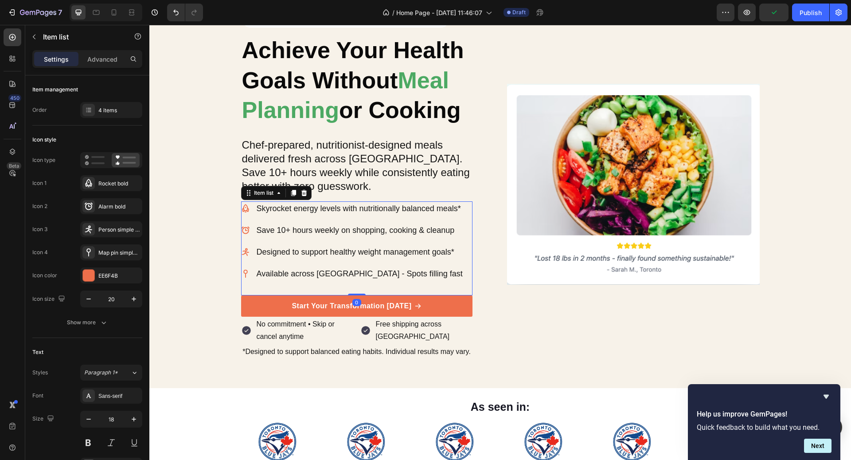
click at [435, 292] on div "Skyrocket energy levels with nutritionally balanced meals* Save 10+ hours weekl…" at bounding box center [356, 248] width 231 height 94
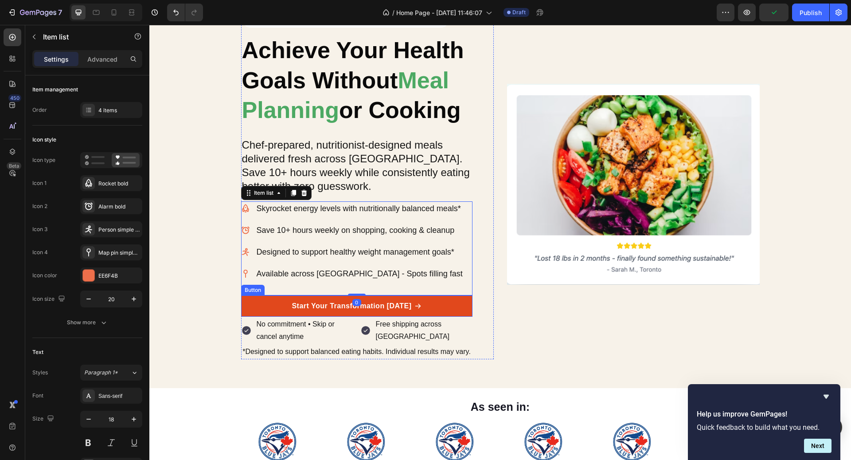
click at [432, 299] on link "Start Your Transformation [DATE]" at bounding box center [356, 305] width 231 height 21
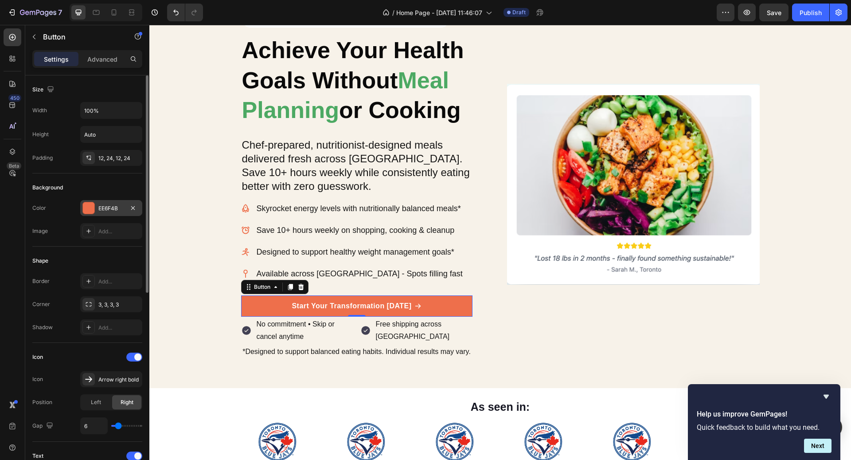
click at [108, 202] on div "EE6F4B" at bounding box center [111, 208] width 62 height 16
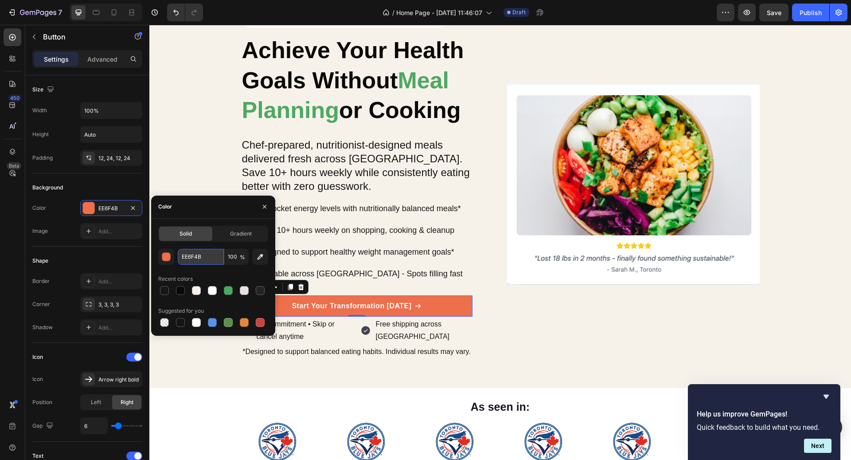
click at [208, 251] on input "EE6F4B" at bounding box center [201, 257] width 46 height 16
paste input "#4ca963"
type input "#4ca963"
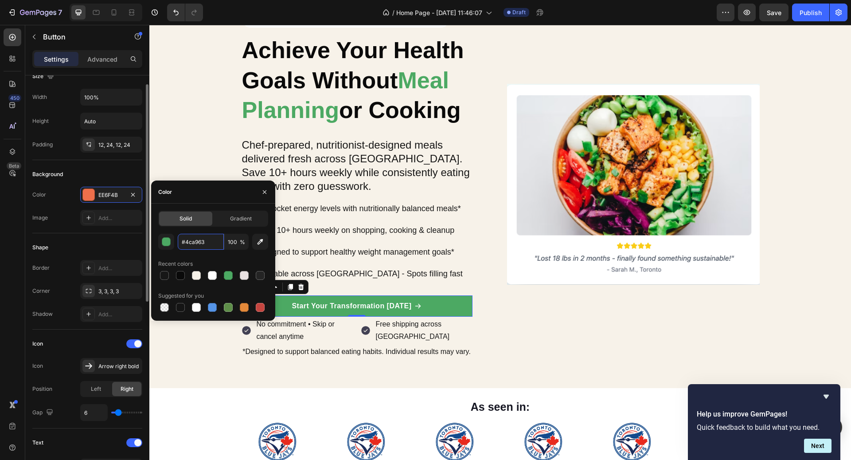
scroll to position [15, 0]
click at [100, 292] on div "3, 3, 3, 3" at bounding box center [111, 290] width 26 height 8
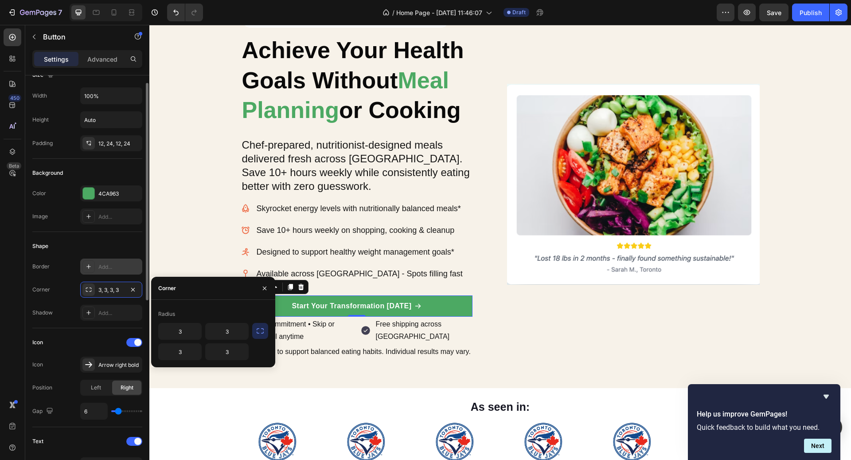
click at [111, 263] on div "Add..." at bounding box center [119, 267] width 42 height 8
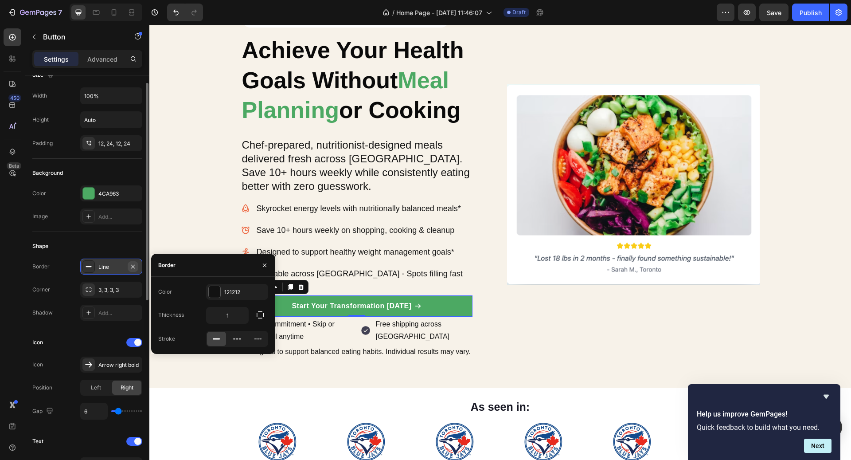
click at [138, 265] on button "button" at bounding box center [133, 266] width 11 height 11
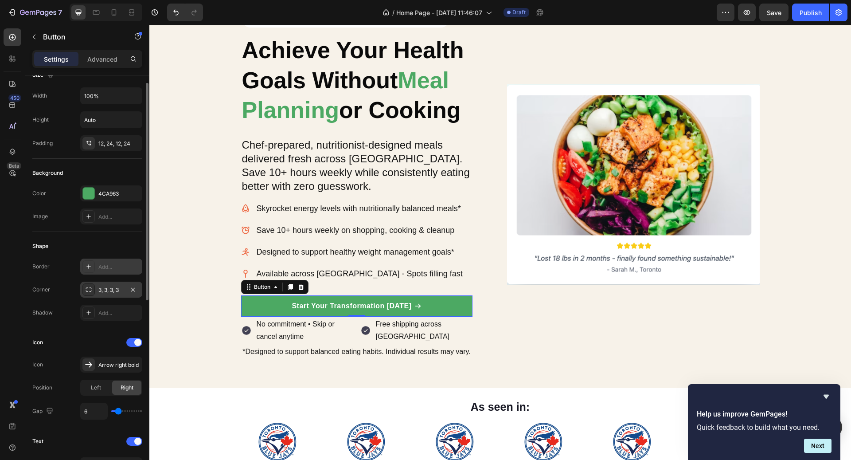
click at [89, 288] on icon at bounding box center [88, 289] width 7 height 7
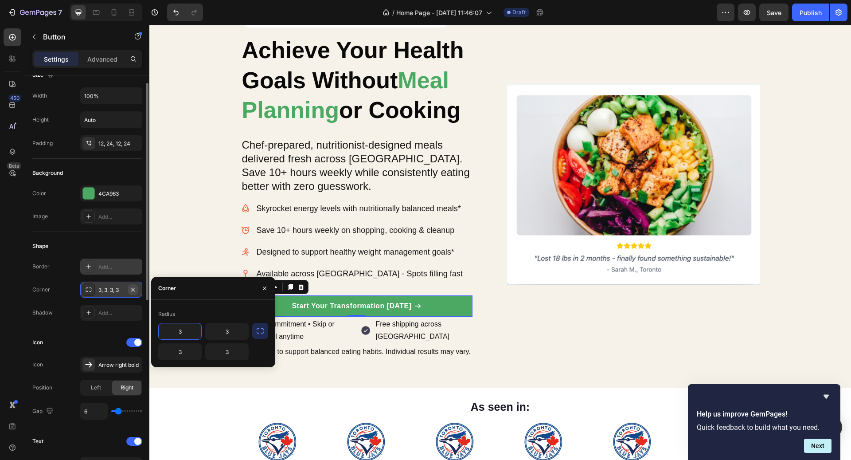
click at [134, 289] on icon "button" at bounding box center [133, 289] width 4 height 4
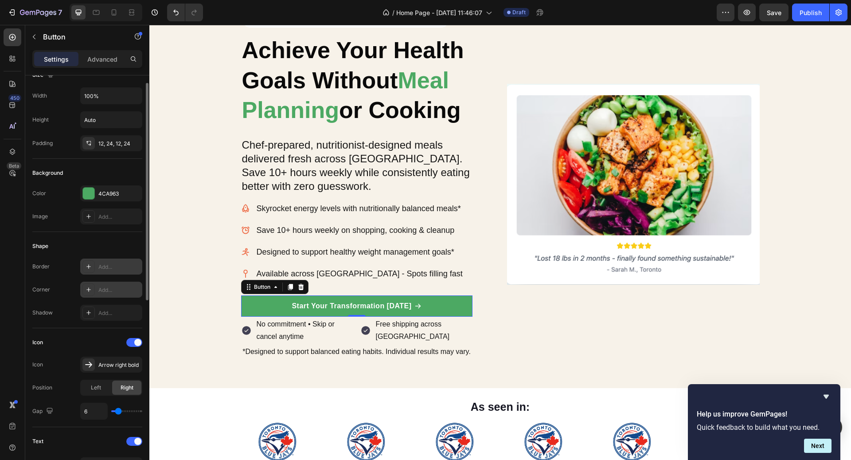
click at [95, 288] on div "Add..." at bounding box center [111, 289] width 62 height 16
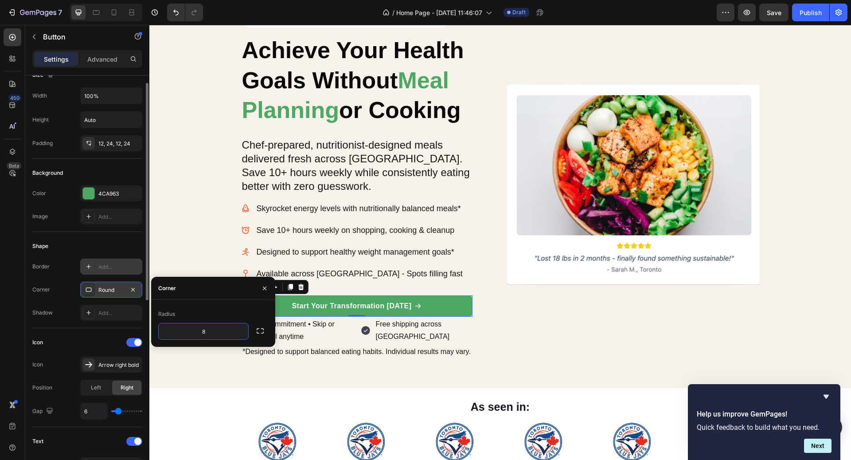
click at [92, 285] on div at bounding box center [88, 289] width 12 height 12
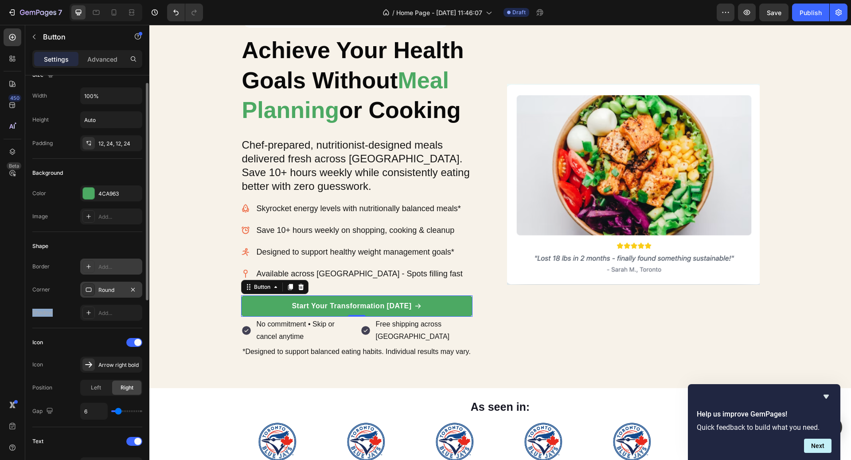
click at [92, 285] on div at bounding box center [88, 289] width 12 height 12
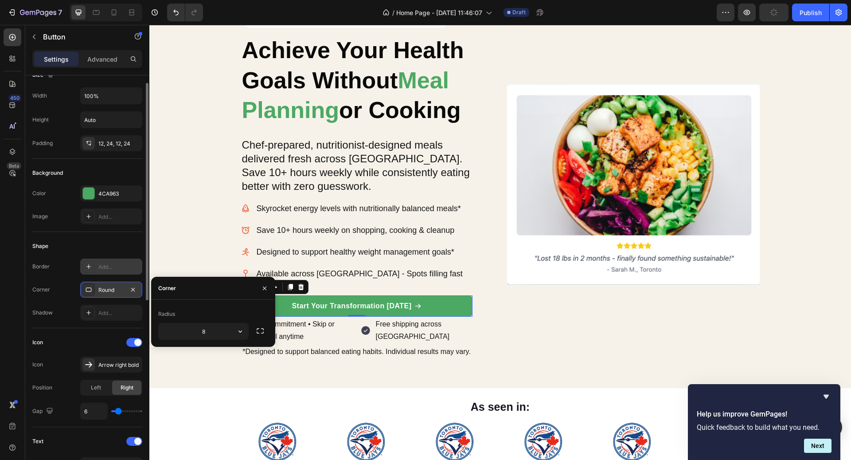
click at [110, 286] on div "Round" at bounding box center [111, 290] width 26 height 8
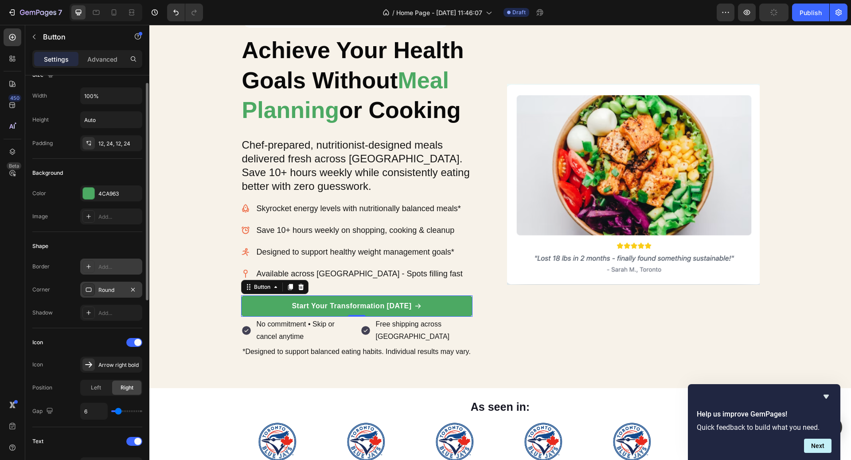
click at [110, 286] on div "Round" at bounding box center [111, 290] width 26 height 8
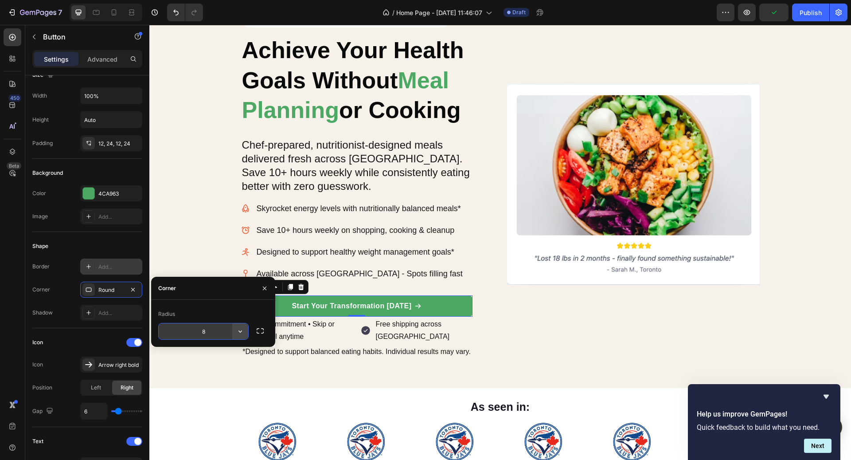
click at [234, 338] on button "button" at bounding box center [240, 331] width 16 height 16
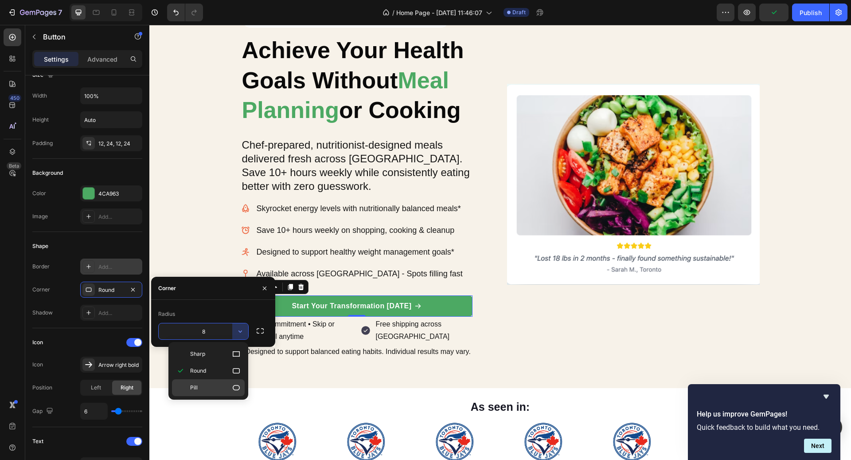
click at [216, 383] on p "Pill" at bounding box center [215, 387] width 51 height 9
type input "9999"
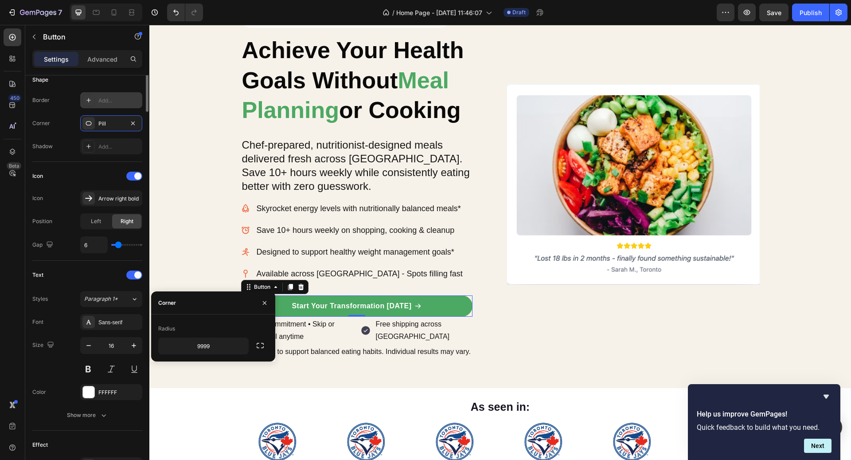
scroll to position [0, 0]
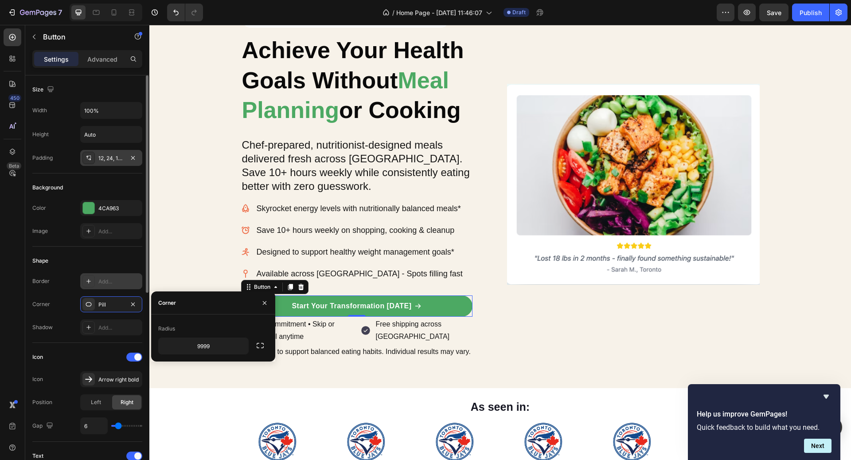
click at [111, 162] on div "12, 24, 12, 24" at bounding box center [111, 158] width 62 height 16
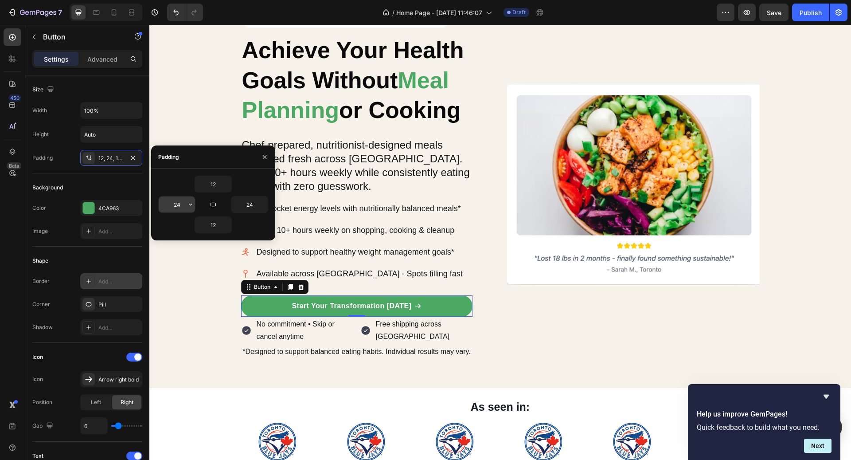
click at [174, 203] on input "24" at bounding box center [177, 204] width 36 height 16
type input "12"
click at [250, 210] on input "24" at bounding box center [249, 204] width 36 height 16
type input "12"
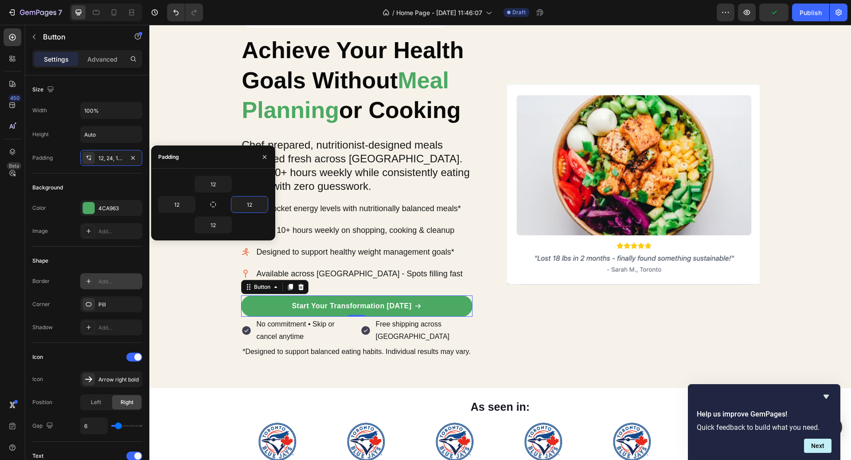
click at [245, 187] on div "12" at bounding box center [213, 183] width 110 height 17
click at [495, 308] on div "Icon Icon Icon Icon Icon Icon List Hoz 4.8/5 from 12,000+ Happy Canadians Text …" at bounding box center [500, 184] width 532 height 350
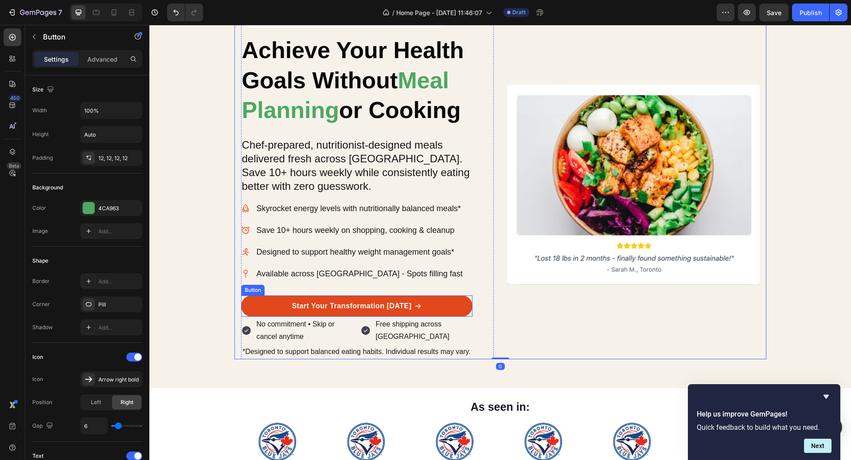
click at [449, 302] on link "Start Your Transformation [DATE]" at bounding box center [356, 305] width 231 height 21
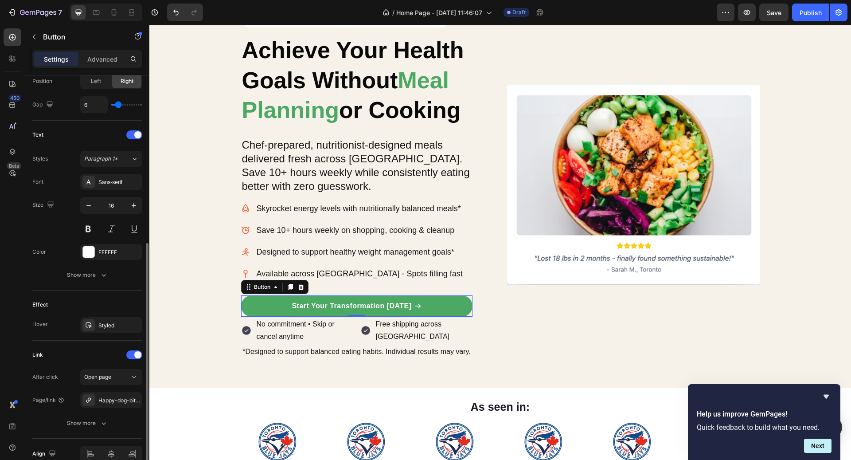
scroll to position [363, 0]
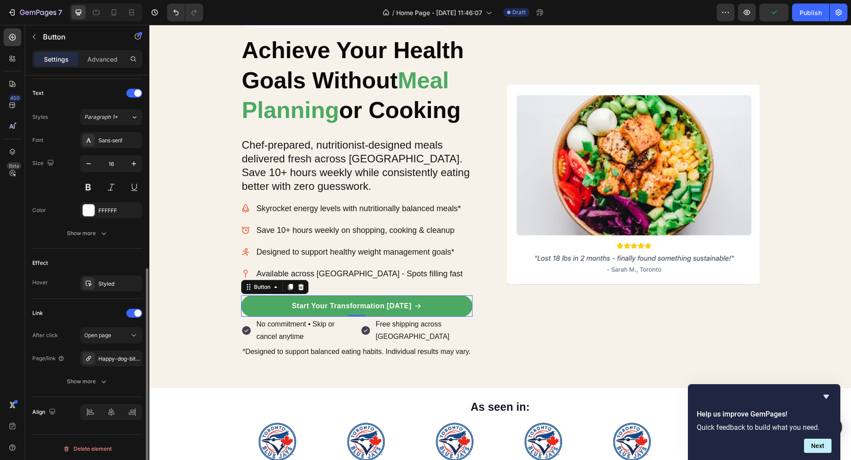
click at [118, 280] on div "Styled" at bounding box center [119, 284] width 42 height 8
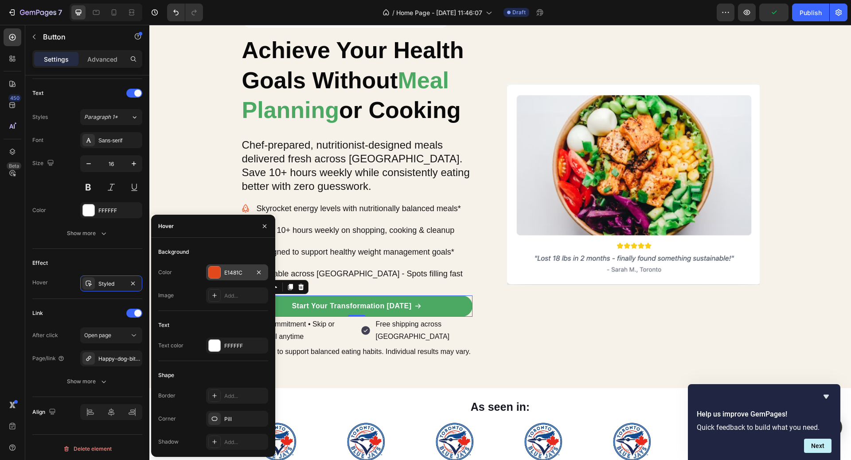
click at [242, 269] on div "E1481C" at bounding box center [237, 273] width 26 height 8
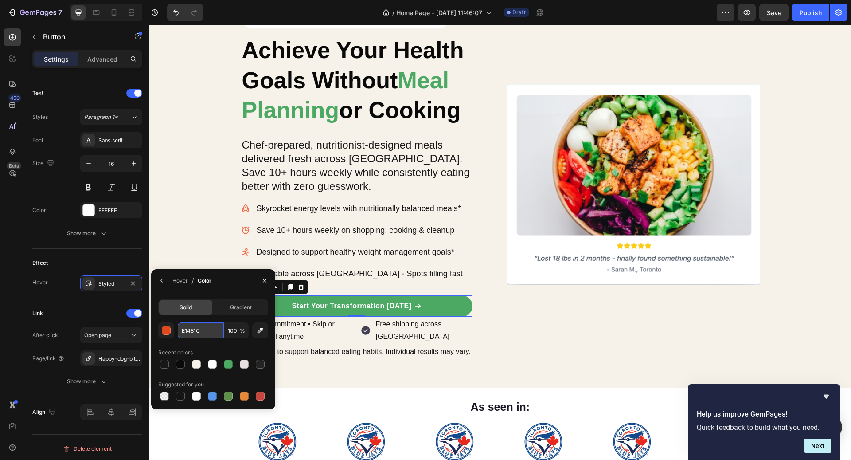
click at [199, 331] on input "E1481C" at bounding box center [201, 330] width 46 height 16
paste input "#fa935a"
type input "#fa935a"
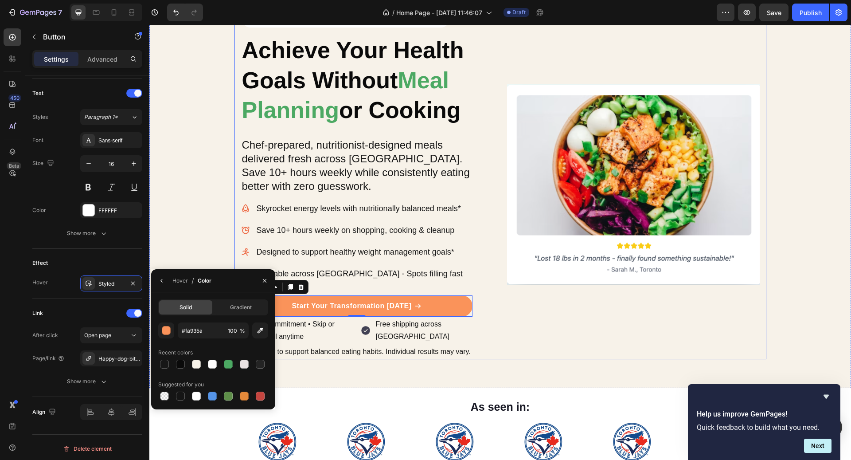
drag, startPoint x: 520, startPoint y: 313, endPoint x: 457, endPoint y: 314, distance: 62.5
click at [520, 314] on div "Image" at bounding box center [633, 184] width 253 height 350
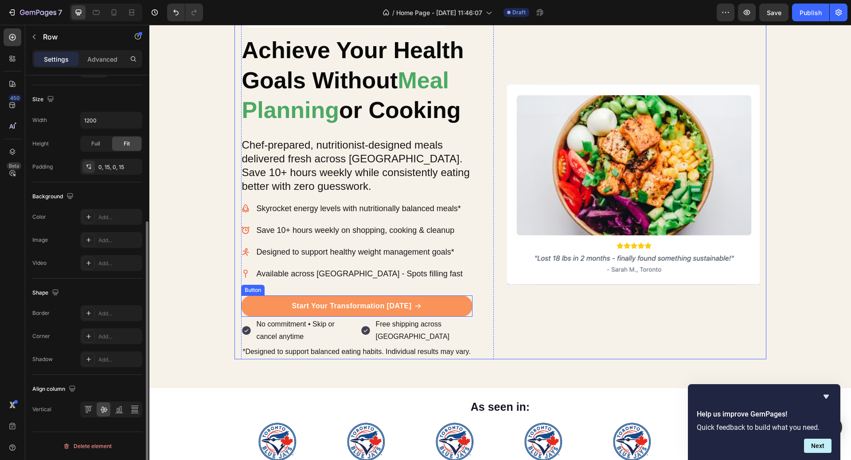
scroll to position [0, 0]
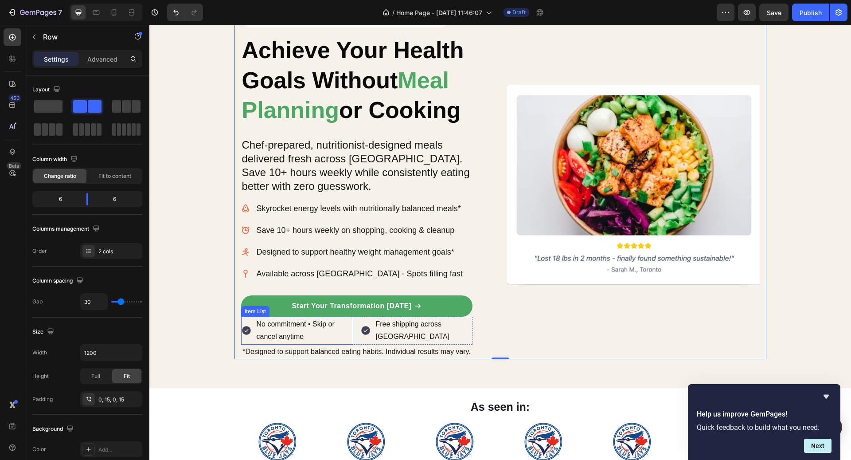
click at [304, 329] on p "No commitment • Skip or cancel anytime" at bounding box center [304, 331] width 95 height 26
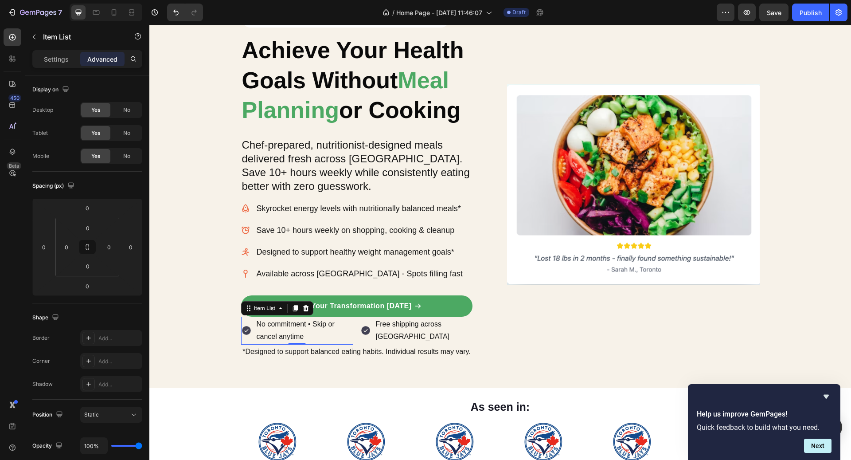
click at [249, 336] on div "No commitment • Skip or cancel anytime" at bounding box center [297, 330] width 112 height 28
click at [44, 63] on p "Settings" at bounding box center [56, 59] width 25 height 9
type input "8"
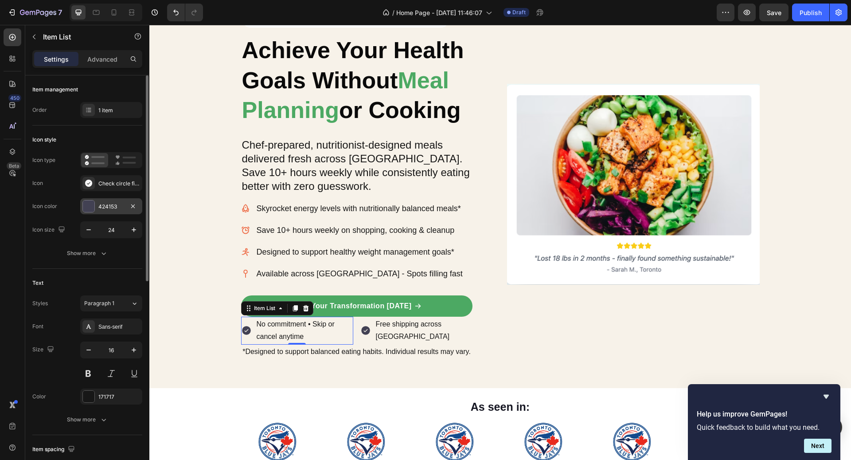
click at [108, 203] on div "424153" at bounding box center [111, 207] width 26 height 8
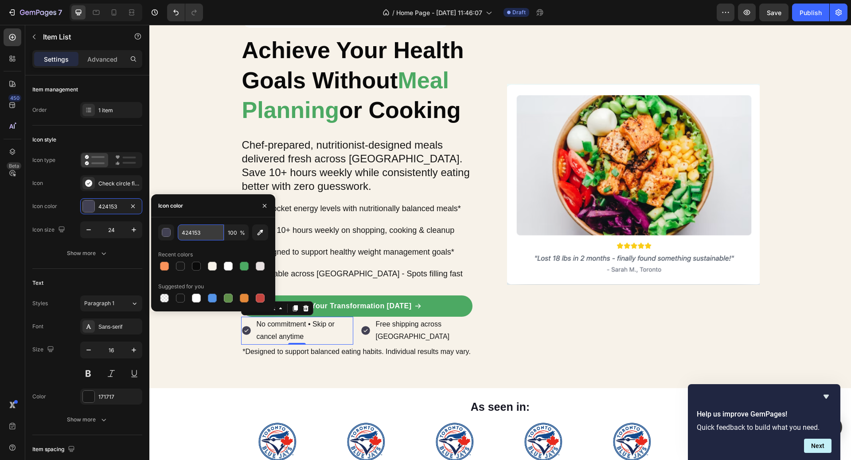
click at [206, 235] on input "424153" at bounding box center [201, 232] width 46 height 16
paste input "#f2a9cf"
type input "#f2a9cf"
click at [386, 342] on div "Free shipping across Canada Item List" at bounding box center [416, 330] width 112 height 28
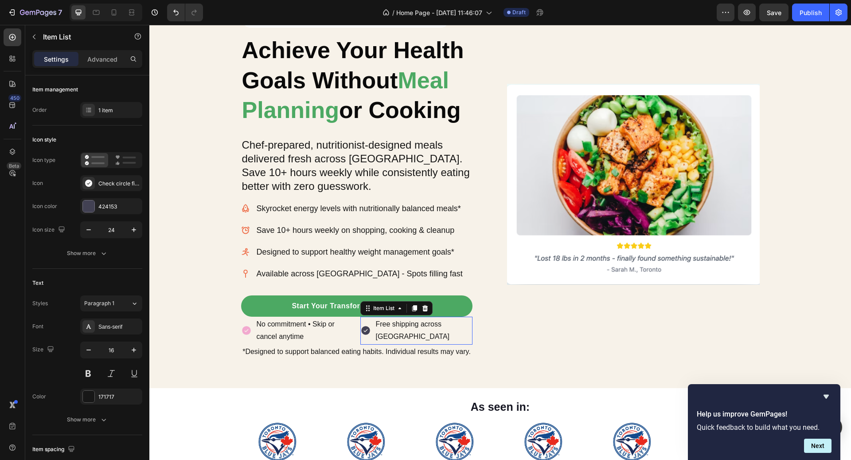
click at [372, 328] on div "Free shipping across [GEOGRAPHIC_DATA]" at bounding box center [416, 330] width 112 height 28
click at [111, 206] on div "424153" at bounding box center [111, 207] width 26 height 8
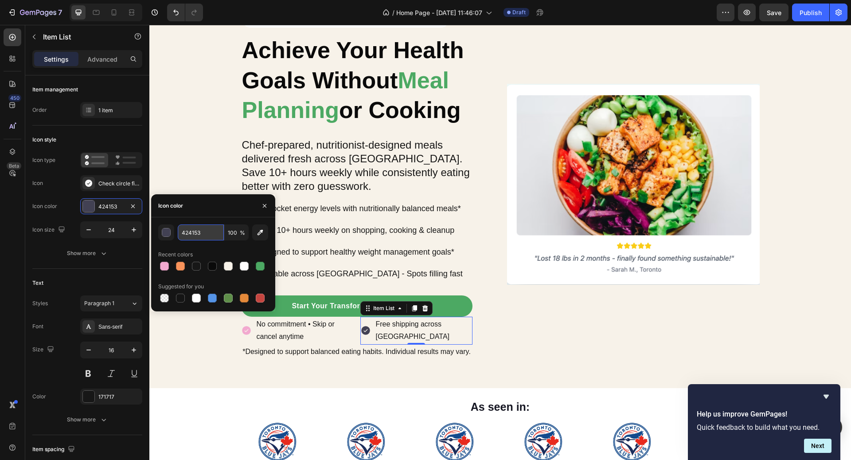
click at [199, 230] on input "424153" at bounding box center [201, 232] width 46 height 16
paste input "#f2a9cf"
type input "#f2a9cf"
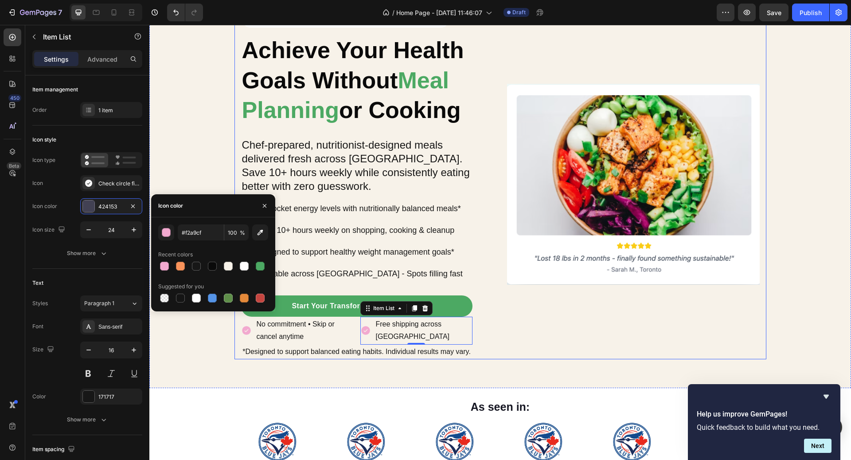
click at [617, 347] on div "Image" at bounding box center [633, 184] width 253 height 350
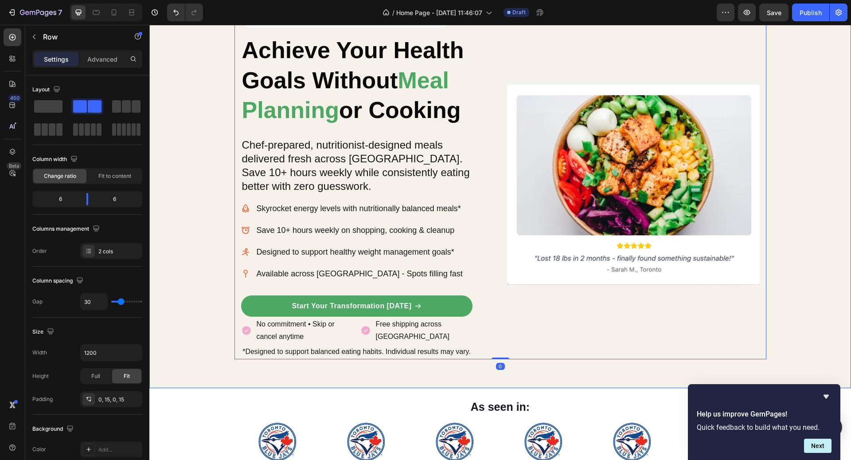
click at [817, 316] on div "Icon Icon Icon Icon Icon Icon List Hoz 4.8/5 from 12,000+ Happy Canadians Text …" at bounding box center [500, 184] width 702 height 350
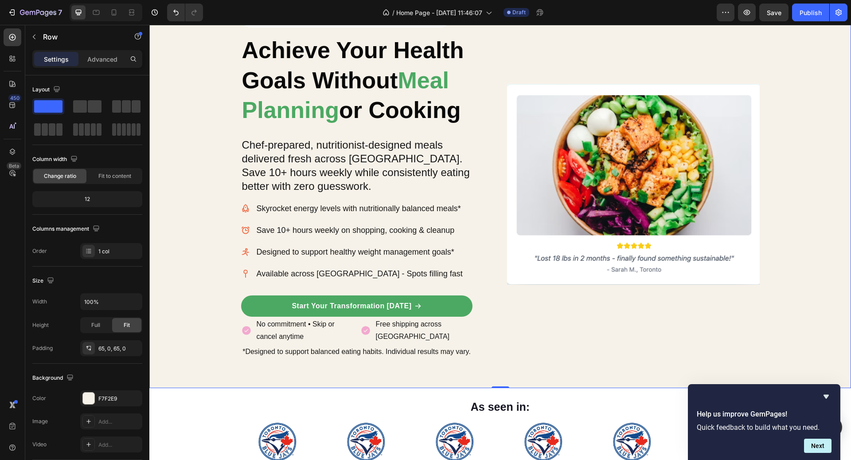
scroll to position [68, 0]
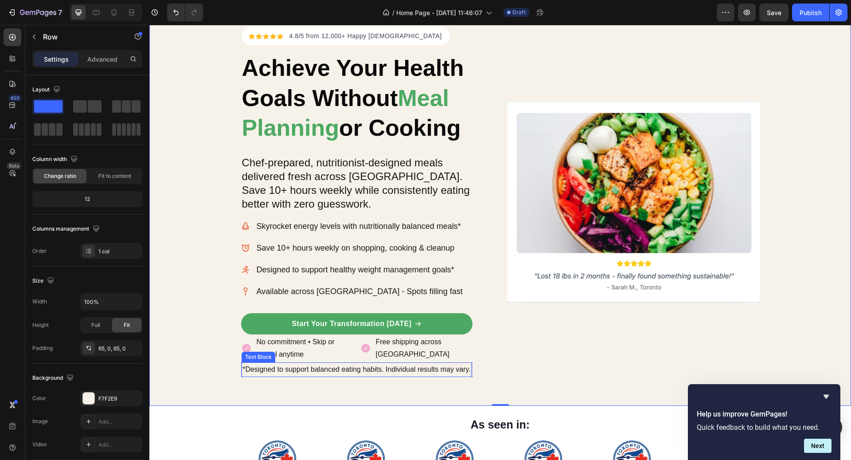
click at [413, 364] on p "*Designed to support balanced eating habits. Individual results may vary." at bounding box center [356, 369] width 228 height 13
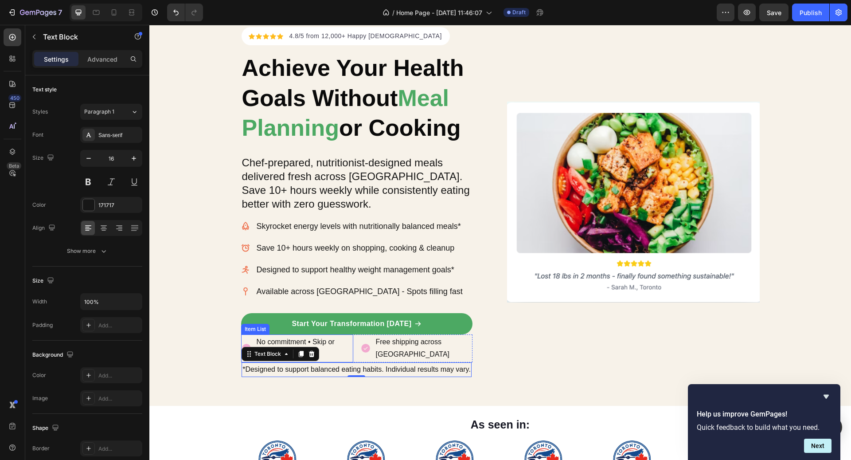
click at [322, 339] on p "No commitment • Skip or cancel anytime" at bounding box center [304, 348] width 95 height 26
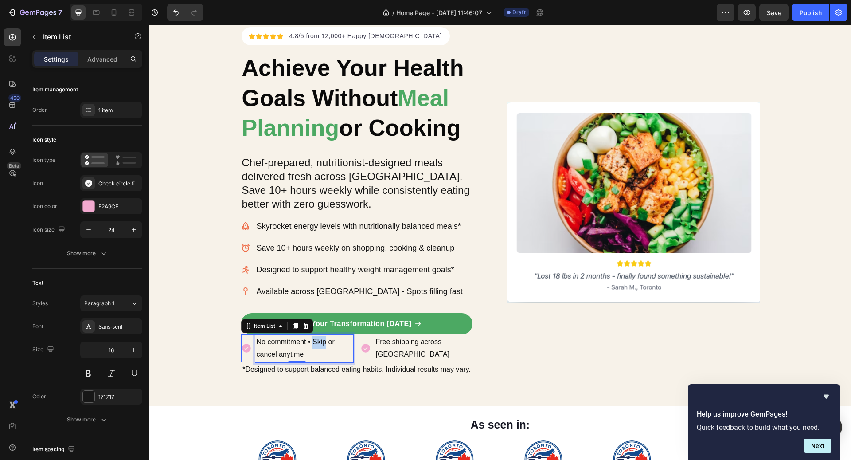
click at [322, 339] on p "No commitment • Skip or cancel anytime" at bounding box center [304, 348] width 95 height 26
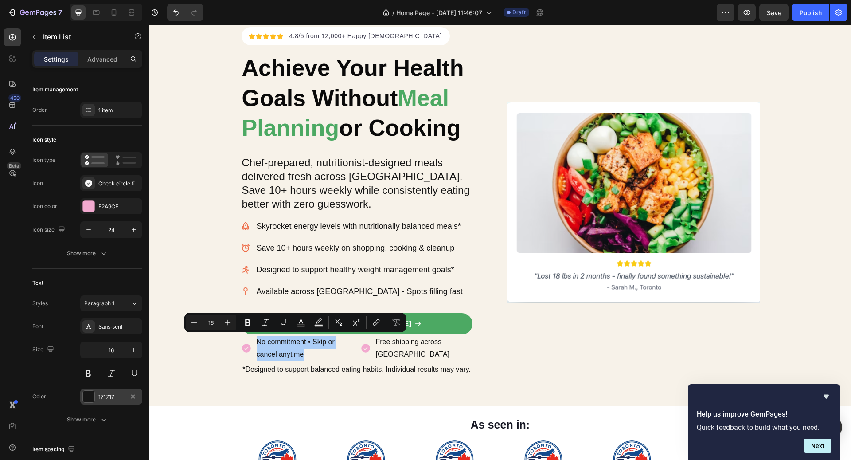
click at [102, 396] on div "171717" at bounding box center [111, 397] width 26 height 8
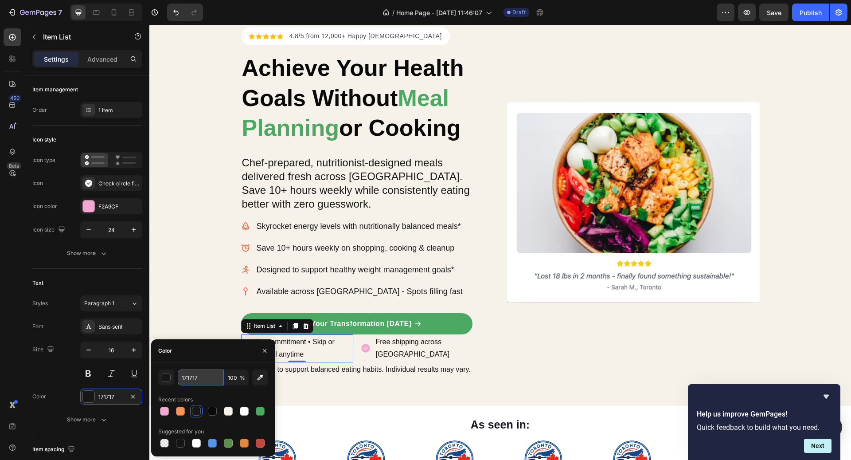
click at [209, 372] on input "171717" at bounding box center [201, 377] width 46 height 16
paste input "#262626"
type input "#262626"
click at [402, 349] on p "Free shipping across [GEOGRAPHIC_DATA]" at bounding box center [423, 348] width 95 height 26
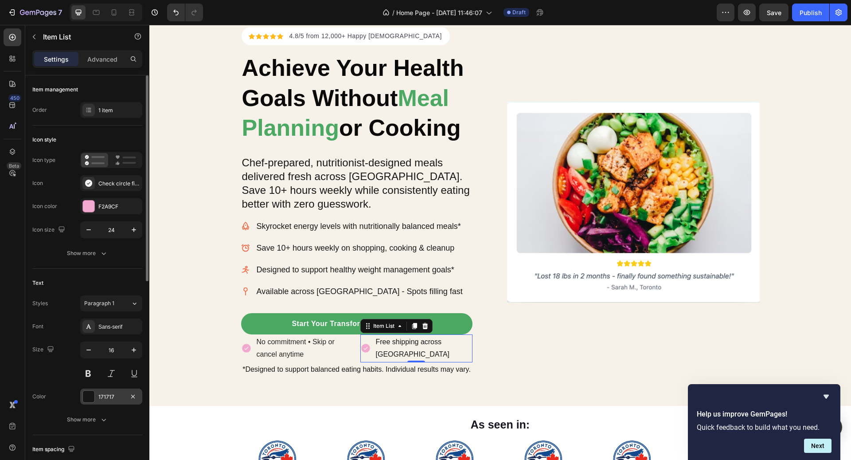
click at [115, 396] on div "171717" at bounding box center [111, 397] width 26 height 8
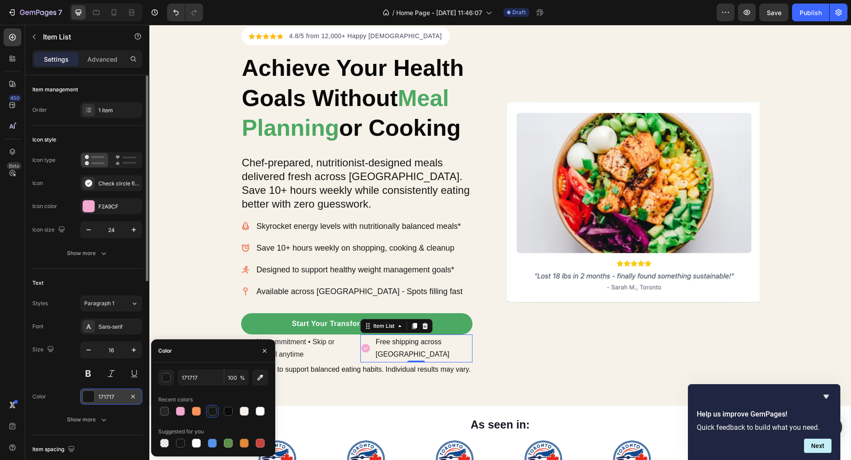
click at [115, 396] on div "171717" at bounding box center [111, 397] width 26 height 8
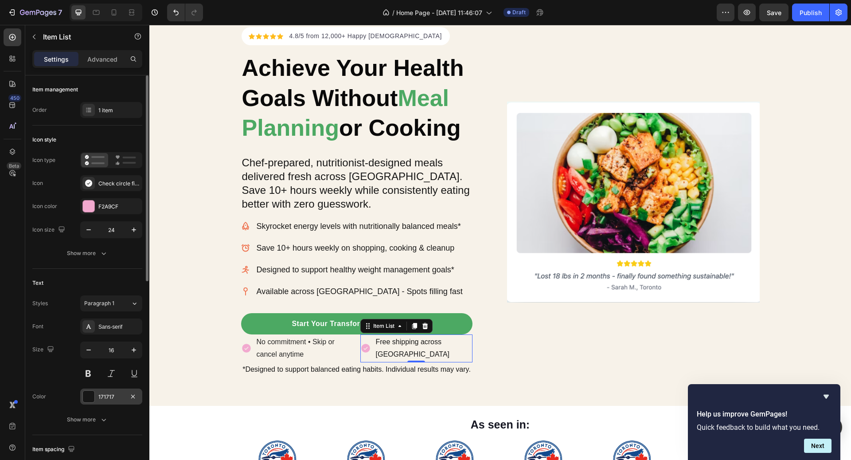
click at [115, 399] on div "171717" at bounding box center [111, 397] width 26 height 8
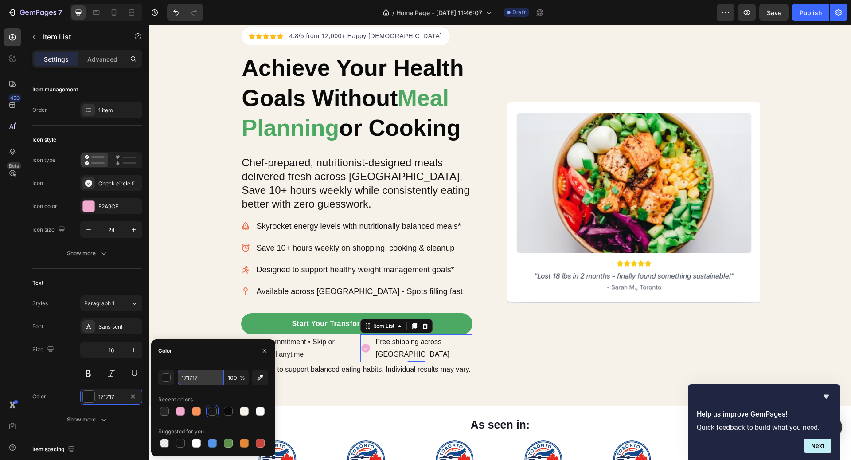
click at [199, 383] on input "171717" at bounding box center [201, 377] width 46 height 16
paste input "#262626"
type input "#262626"
click at [349, 368] on p "*Designed to support balanced eating habits. Individual results may vary." at bounding box center [356, 369] width 228 height 13
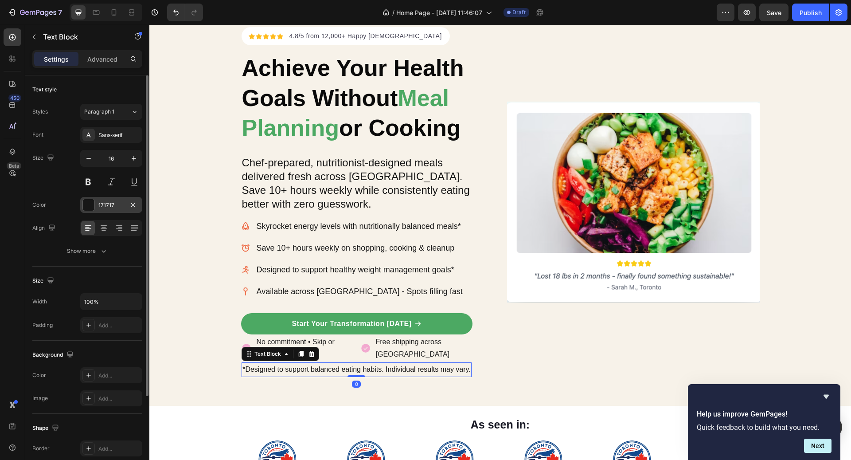
click at [112, 209] on div "171717" at bounding box center [111, 205] width 62 height 16
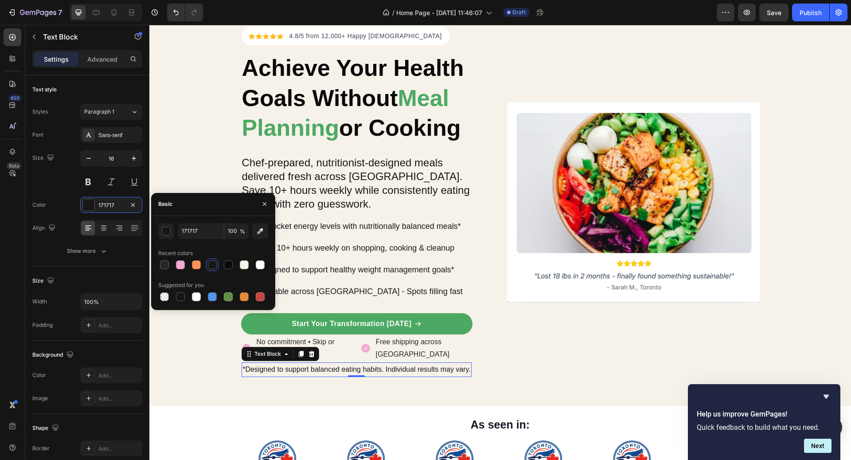
click at [198, 244] on div "171717 100 % Recent colors Suggested for you" at bounding box center [213, 263] width 110 height 80
click at [195, 238] on input "171717" at bounding box center [201, 231] width 46 height 16
paste input "#262626"
type input "#262626"
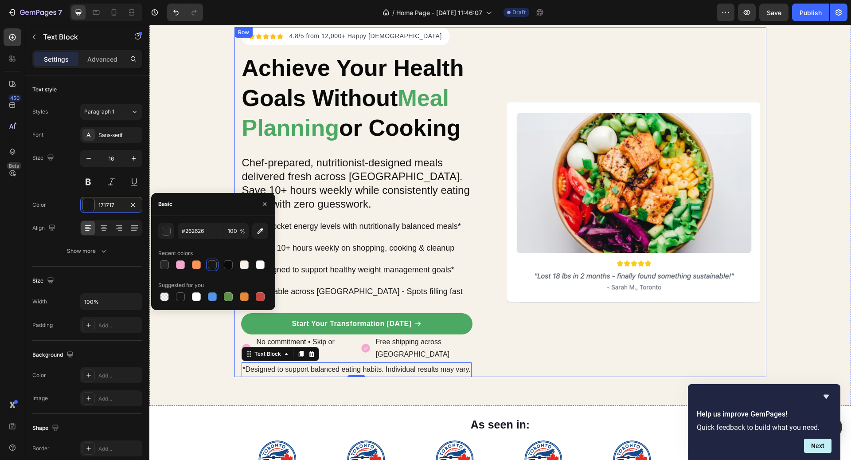
click at [530, 355] on div "Image" at bounding box center [633, 202] width 253 height 350
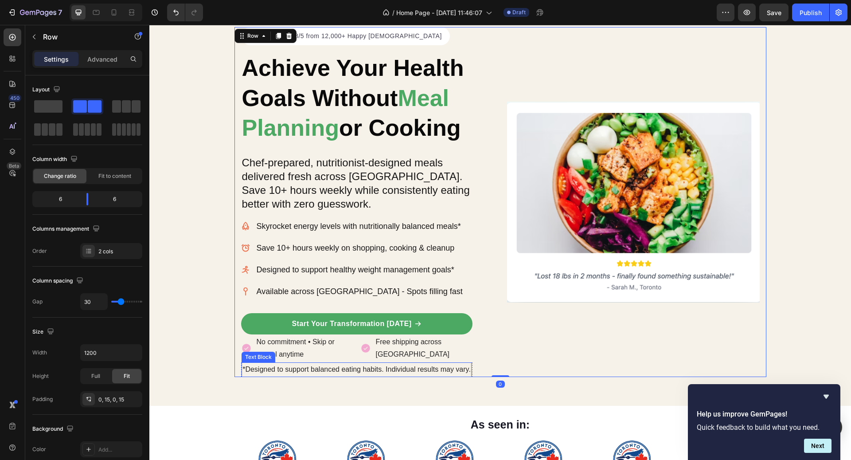
click at [440, 370] on p "*Designed to support balanced eating habits. Individual results may vary." at bounding box center [356, 369] width 228 height 13
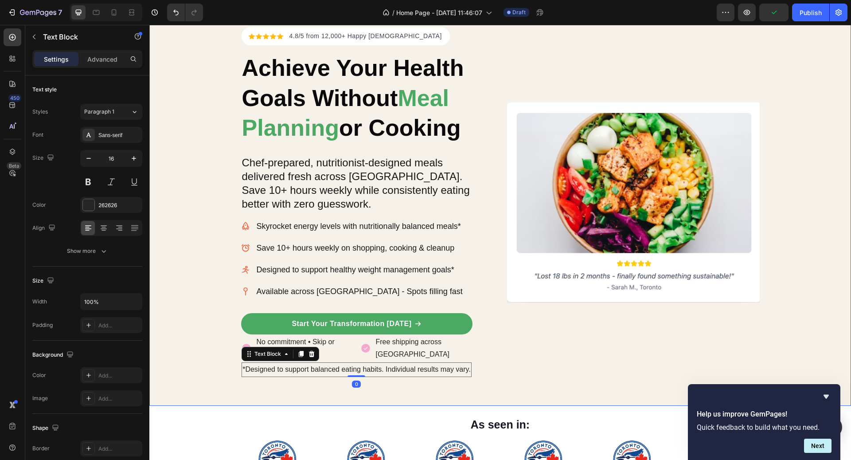
click at [824, 285] on div "Icon Icon Icon Icon Icon Icon List Hoz 4.8/5 from 12,000+ Happy Canadians Text …" at bounding box center [500, 202] width 702 height 350
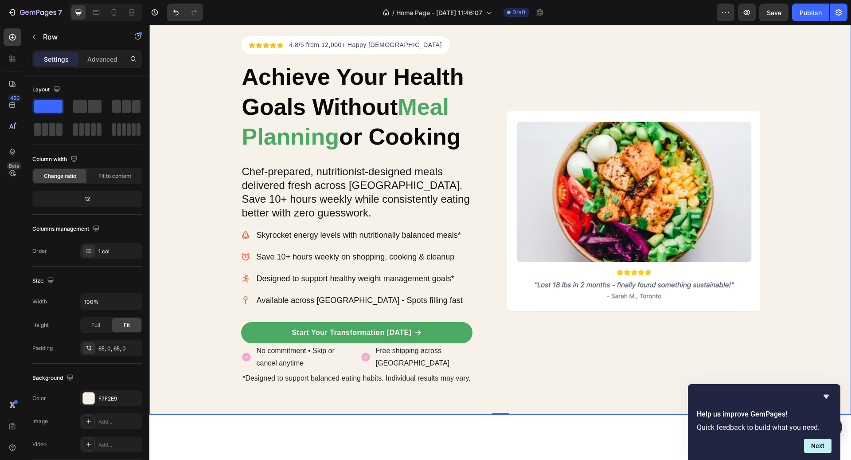
scroll to position [0, 0]
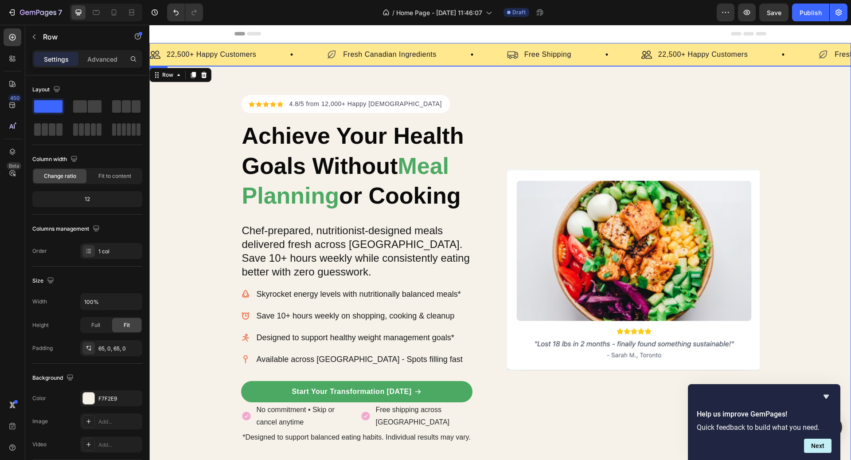
click at [626, 62] on div "Image 22,500+ Happy Customers Text Block Row Icon Fresh Canadian Ingredients Te…" at bounding box center [500, 54] width 702 height 23
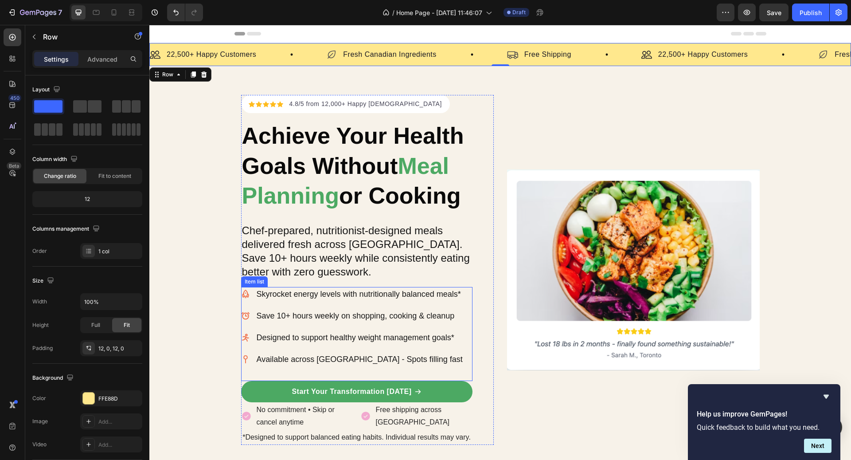
click at [250, 294] on div "Skyrocket energy levels with nutritionally balanced meals*" at bounding box center [352, 294] width 223 height 15
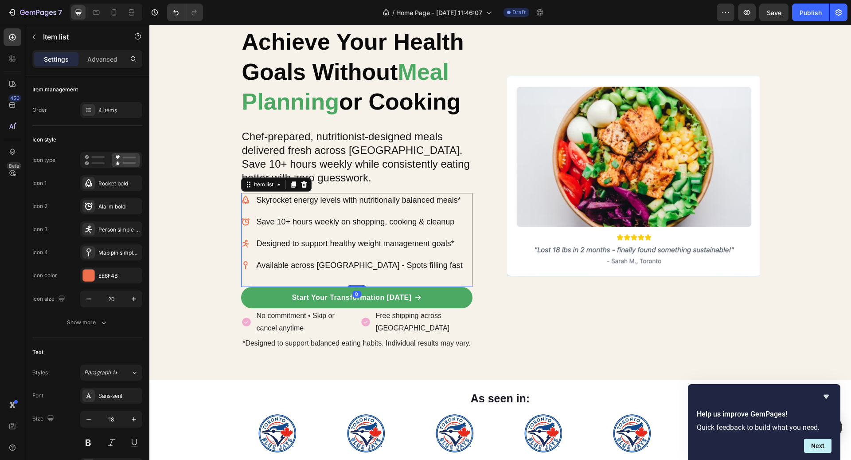
scroll to position [109, 0]
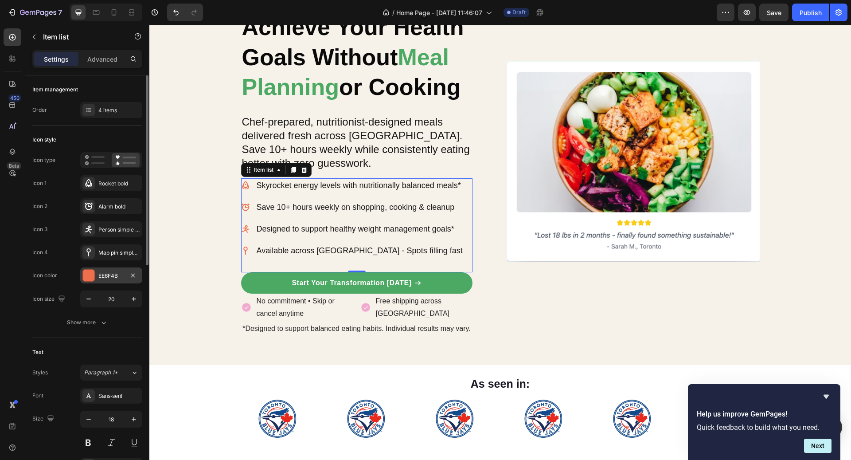
click at [108, 272] on div "EE6F4B" at bounding box center [111, 276] width 26 height 8
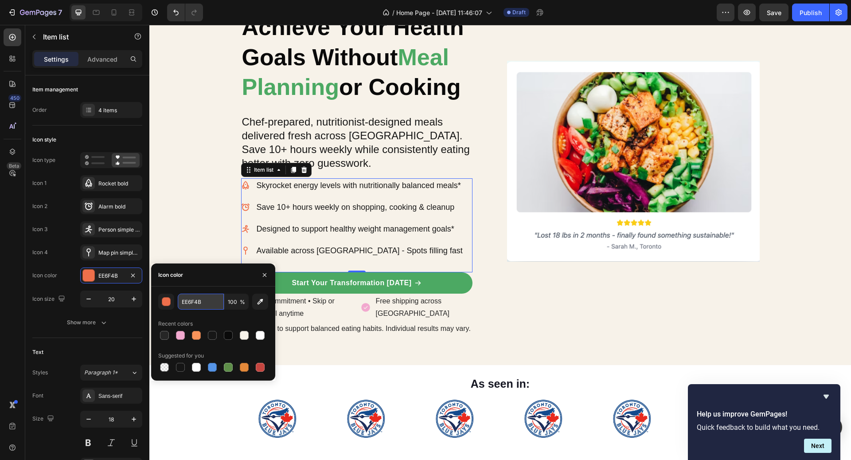
click at [194, 296] on input "EE6F4B" at bounding box center [201, 301] width 46 height 16
paste input "#ff89c6"
type input "#ff89c6"
click at [336, 309] on p "No commitment • Skip or cancel anytime" at bounding box center [304, 308] width 95 height 26
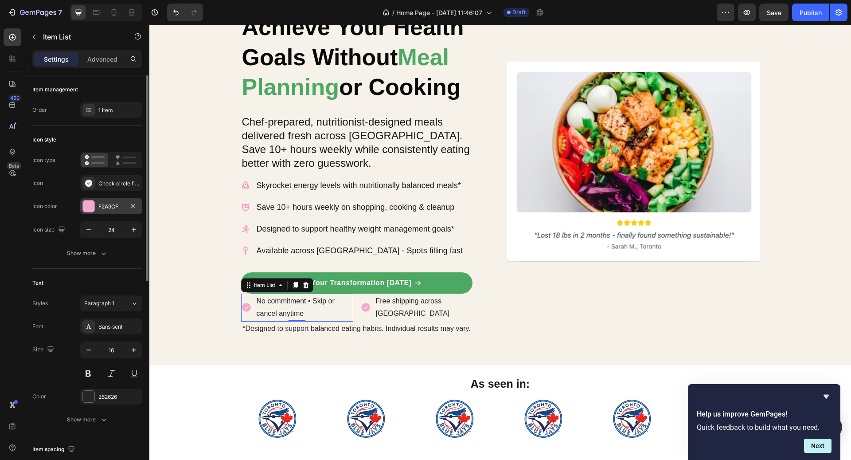
click at [121, 213] on div "F2A9CF" at bounding box center [111, 206] width 62 height 16
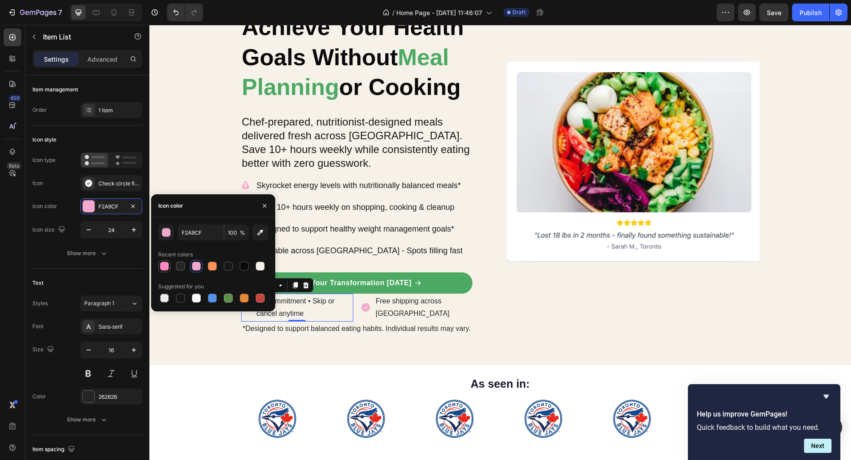
click at [167, 267] on div at bounding box center [164, 265] width 9 height 9
type input "FF89C6"
click at [397, 305] on p "Free shipping across [GEOGRAPHIC_DATA]" at bounding box center [423, 308] width 95 height 26
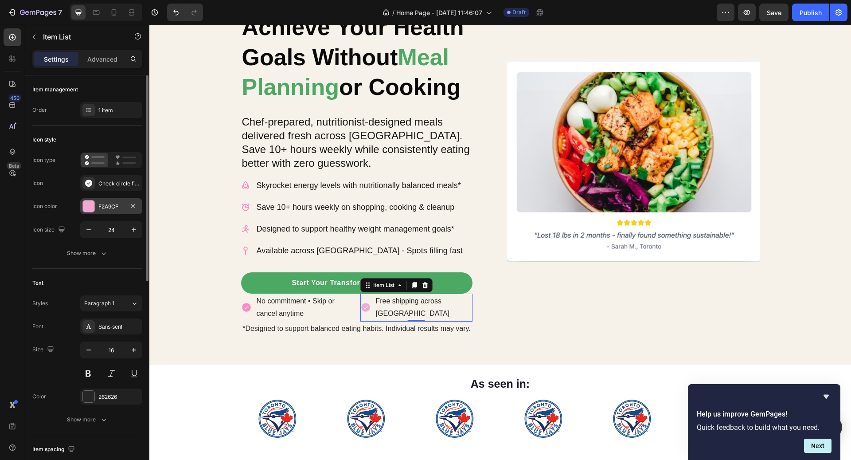
click at [90, 211] on div at bounding box center [89, 206] width 12 height 12
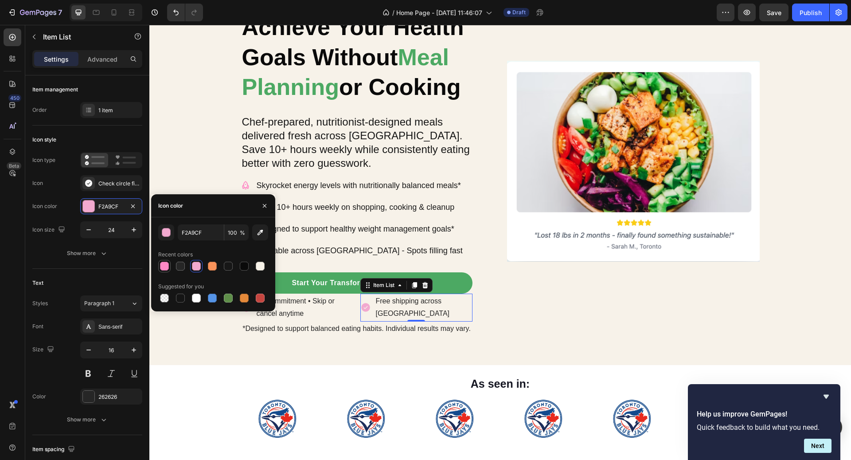
click at [165, 266] on div at bounding box center [164, 265] width 9 height 9
type input "FF89C6"
click at [536, 320] on div "Image" at bounding box center [633, 161] width 253 height 350
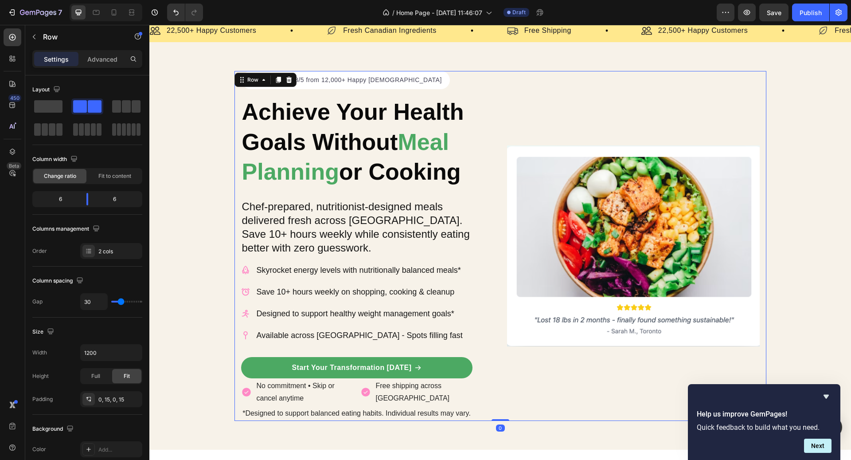
scroll to position [0, 0]
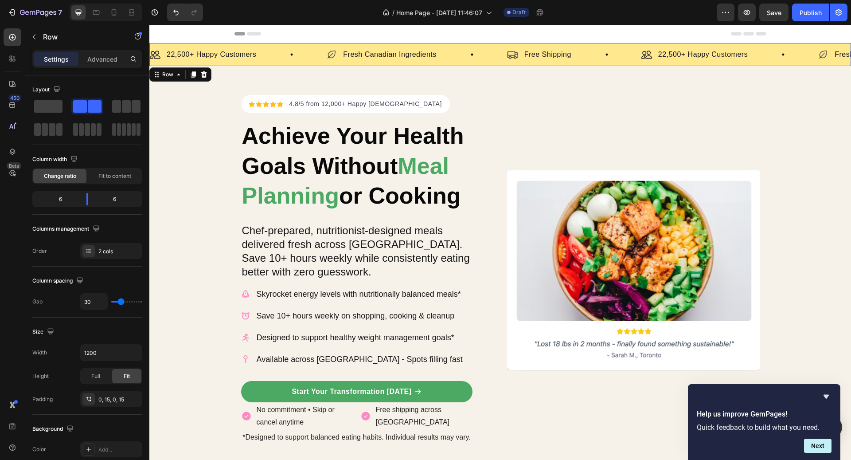
click at [470, 62] on div "Image 22,500+ Happy Customers Text Block Row Icon Fresh Canadian Ingredients Te…" at bounding box center [500, 54] width 702 height 23
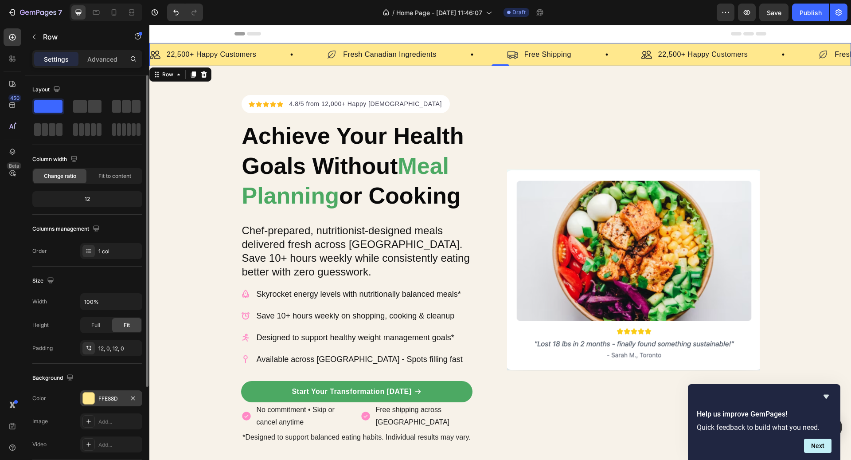
click at [113, 395] on div "FFE88D" at bounding box center [111, 398] width 26 height 8
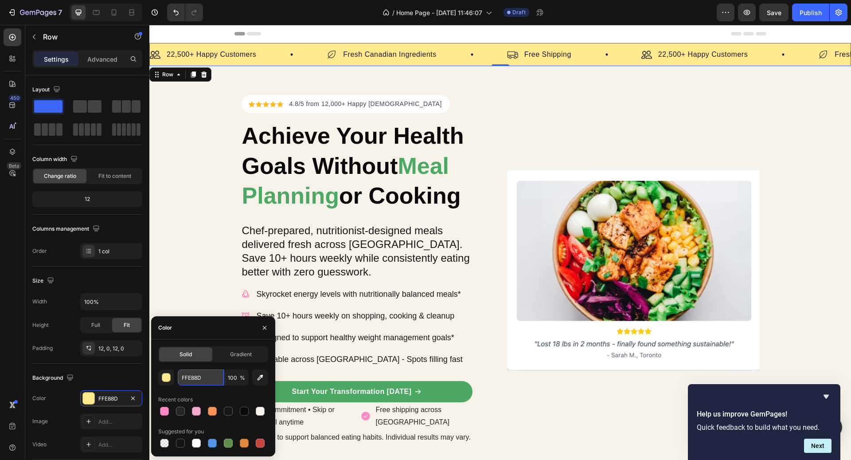
click at [206, 378] on input "FFE88D" at bounding box center [201, 377] width 46 height 16
paste input "#fa935a"
type input "#fa935a"
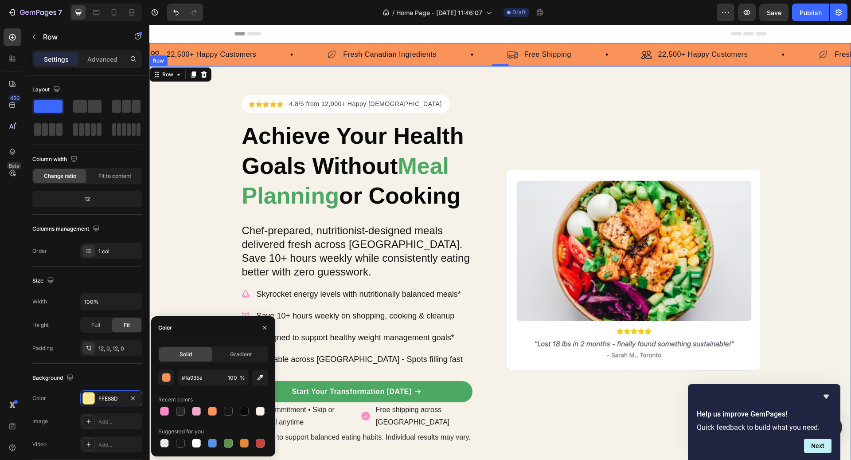
click at [827, 109] on div "Icon Icon Icon Icon Icon Icon List Hoz 4.8/5 from 12,000+ Happy Canadians Text …" at bounding box center [500, 270] width 702 height 350
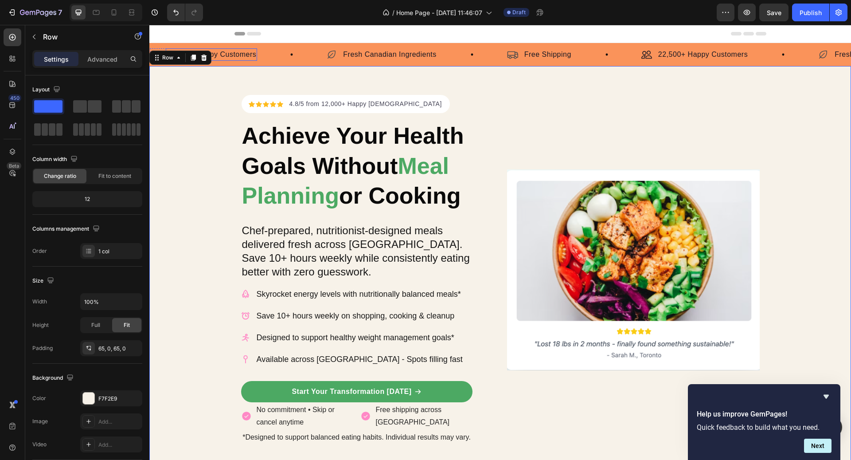
click at [239, 54] on p "22,500+ Happy Customers" at bounding box center [212, 54] width 90 height 11
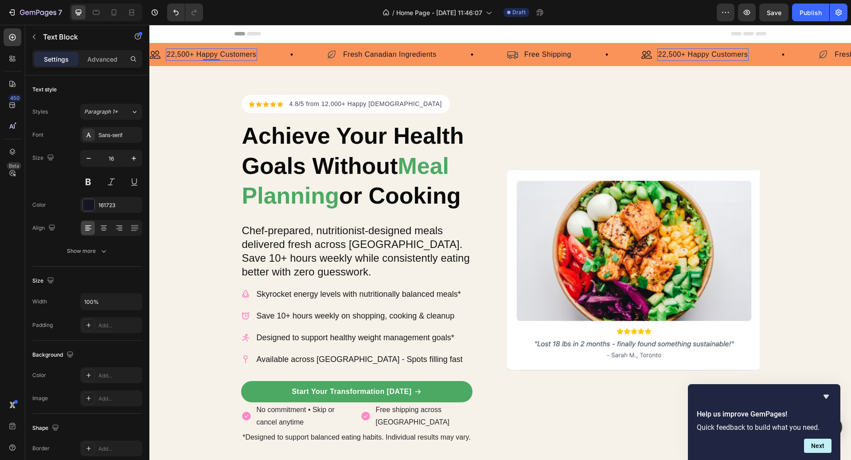
click at [239, 54] on p "22,500+ Happy Customers" at bounding box center [212, 54] width 90 height 11
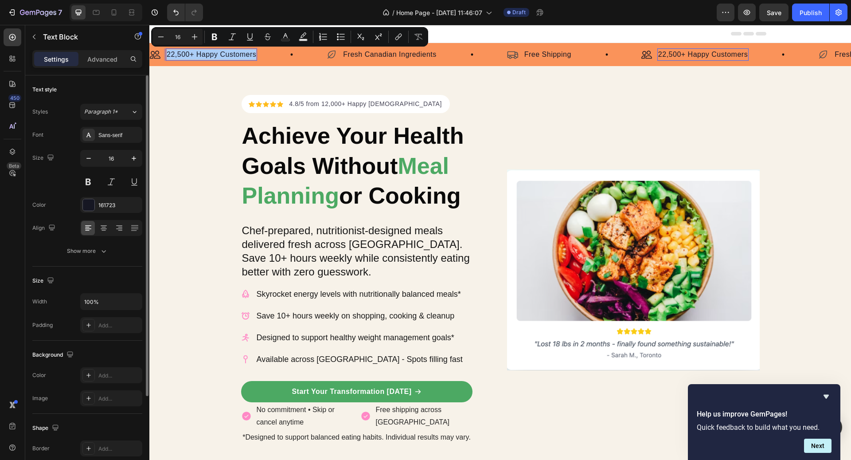
click at [103, 212] on div "Font Sans-serif Size 16 Color 161723 Align Show more" at bounding box center [87, 193] width 110 height 132
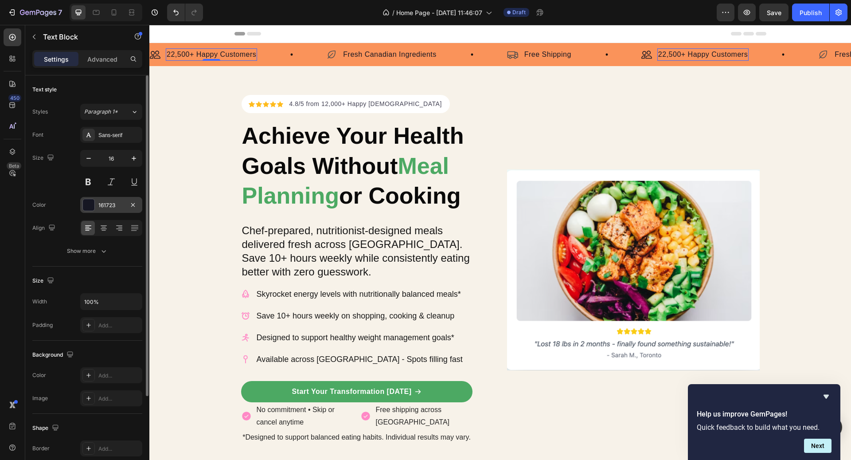
click at [103, 211] on div "161723" at bounding box center [111, 205] width 62 height 16
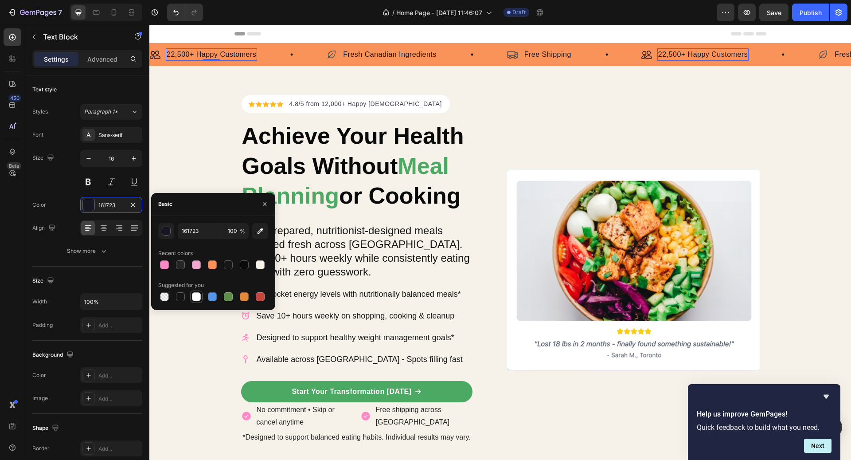
click at [199, 298] on div at bounding box center [196, 296] width 9 height 9
type input "FFFFFF"
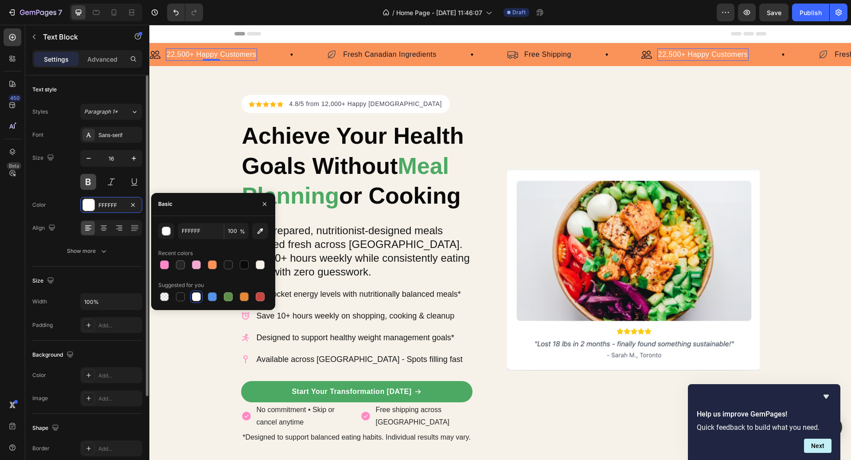
click at [90, 180] on button at bounding box center [88, 182] width 16 height 16
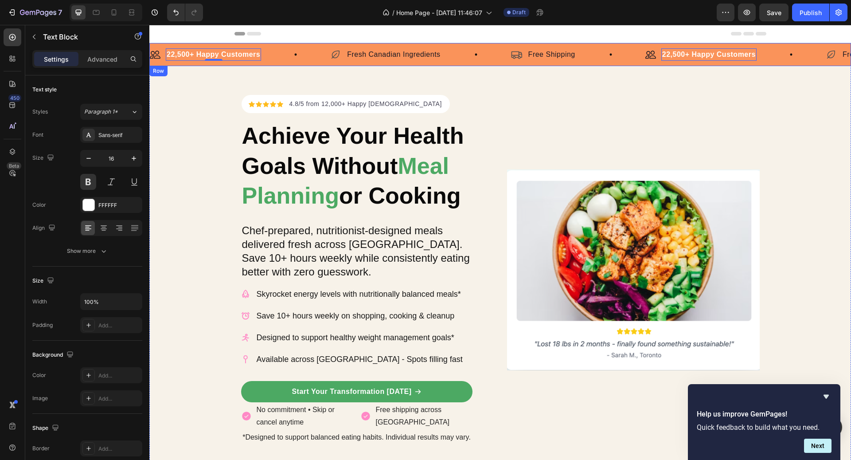
click at [370, 56] on p "Fresh Canadian Ingredients" at bounding box center [393, 54] width 93 height 11
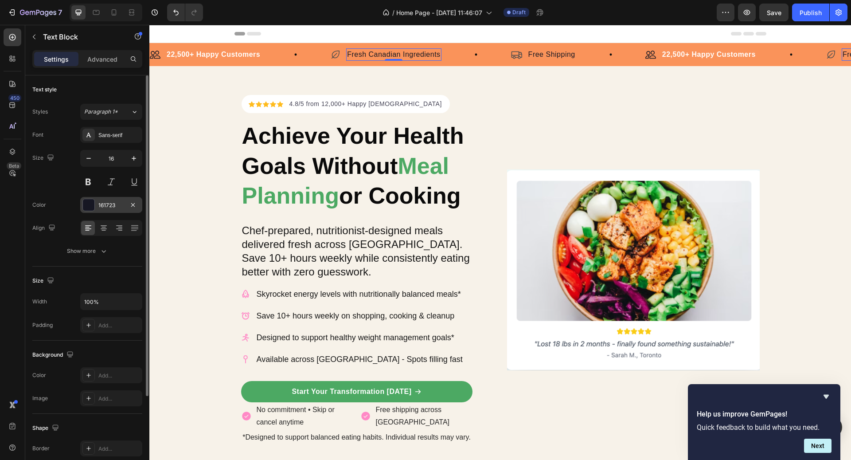
click at [123, 201] on div "161723" at bounding box center [111, 205] width 26 height 8
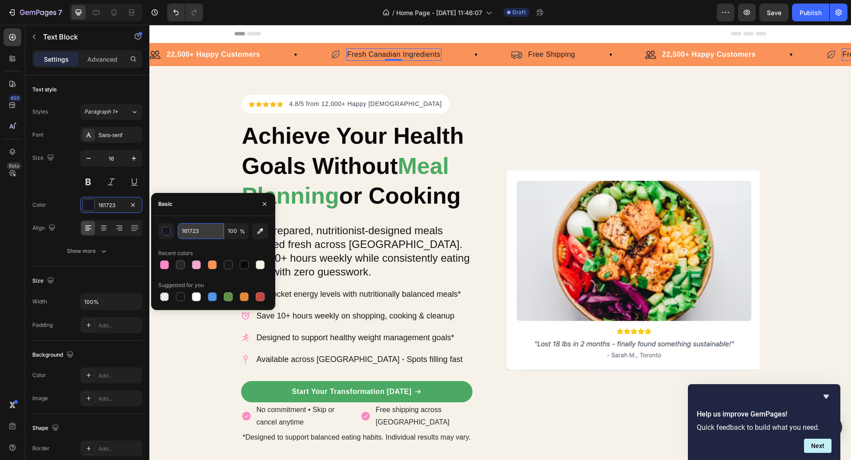
click at [197, 229] on input "161723" at bounding box center [201, 231] width 46 height 16
paste input "#fa935a"
type input "161723"
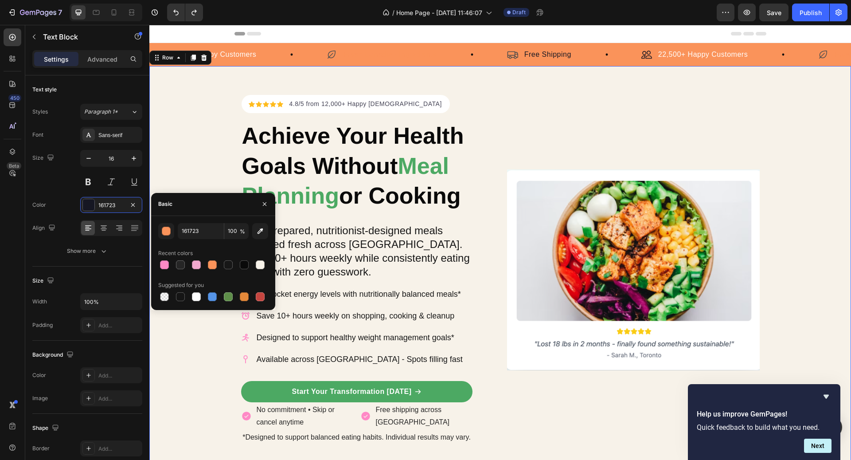
click at [507, 87] on div "Icon Icon Icon Icon Icon Icon List Hoz 4.8/5 from 12,000+ Happy Canadians Text …" at bounding box center [500, 269] width 702 height 407
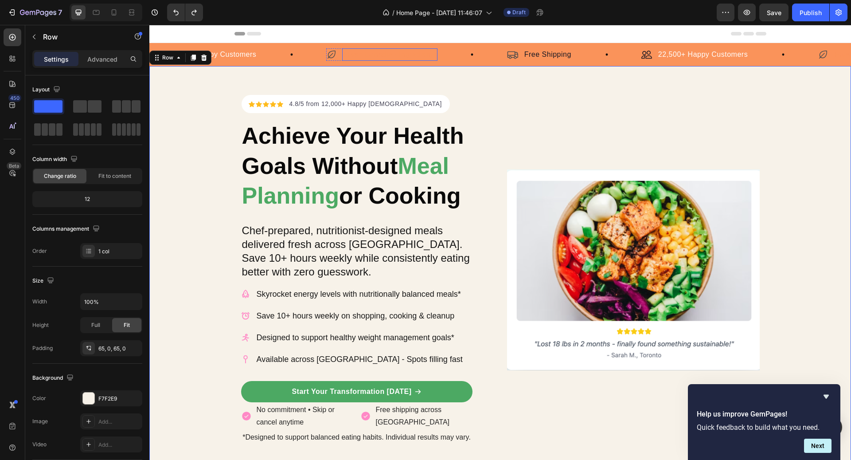
click at [386, 57] on p "Fresh Canadian Ingredients" at bounding box center [389, 54] width 93 height 11
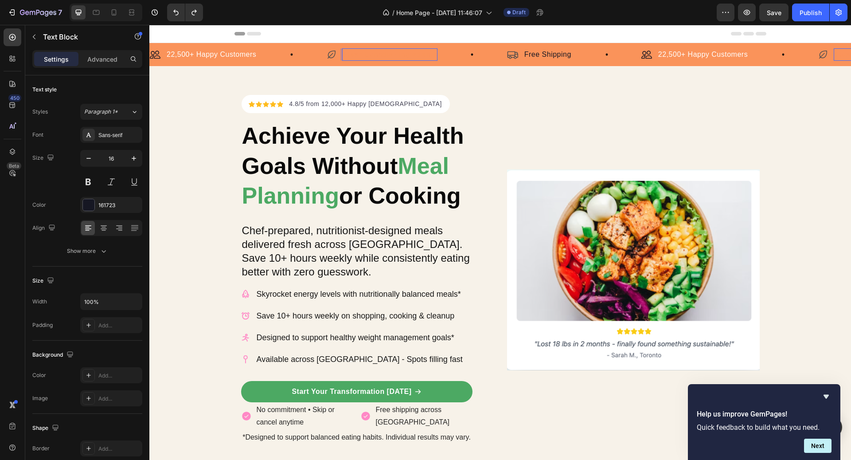
click at [385, 55] on p "Fresh Canadian Ingredients" at bounding box center [389, 54] width 93 height 11
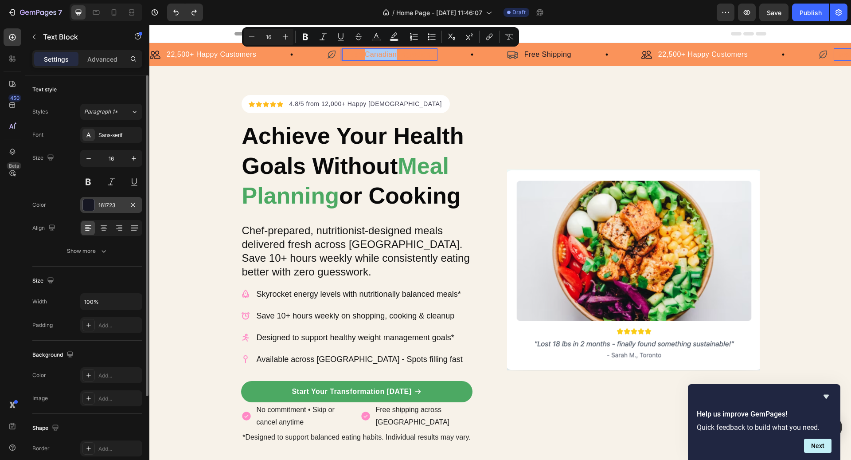
click at [116, 209] on div "161723" at bounding box center [111, 205] width 62 height 16
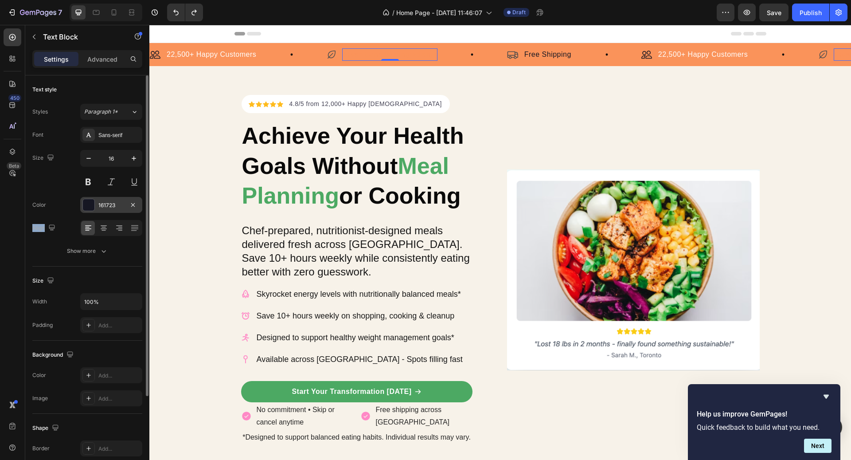
click at [116, 209] on div "161723" at bounding box center [111, 205] width 62 height 16
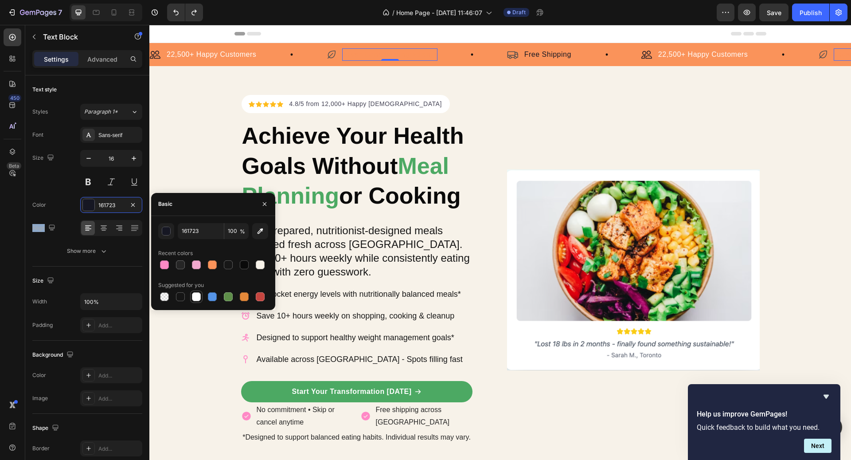
click at [199, 295] on div at bounding box center [196, 296] width 9 height 9
type input "FFFFFF"
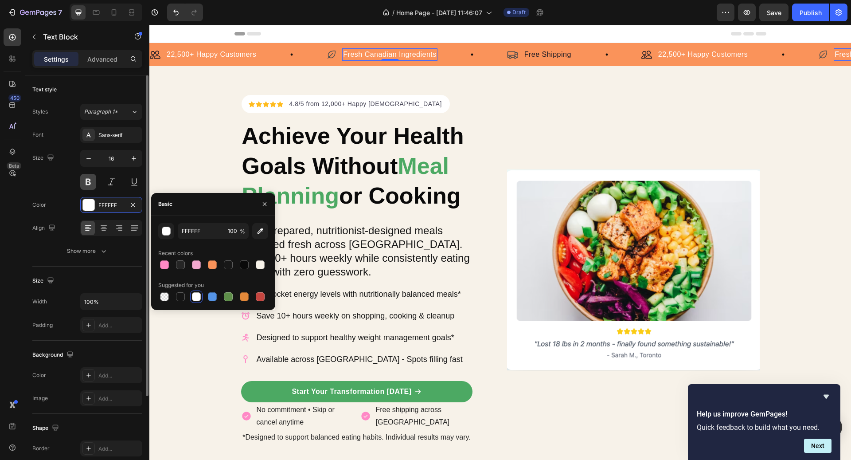
click at [90, 183] on button at bounding box center [88, 182] width 16 height 16
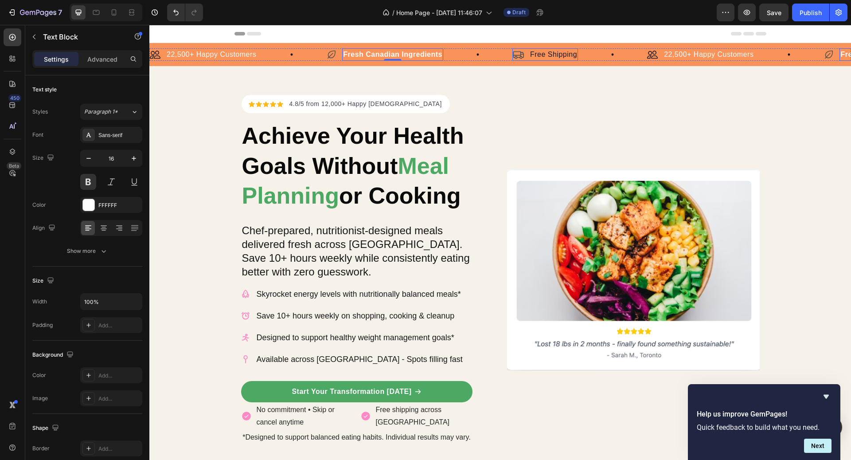
click at [526, 52] on div "Icon Free Shipping Text Block Row" at bounding box center [545, 54] width 66 height 12
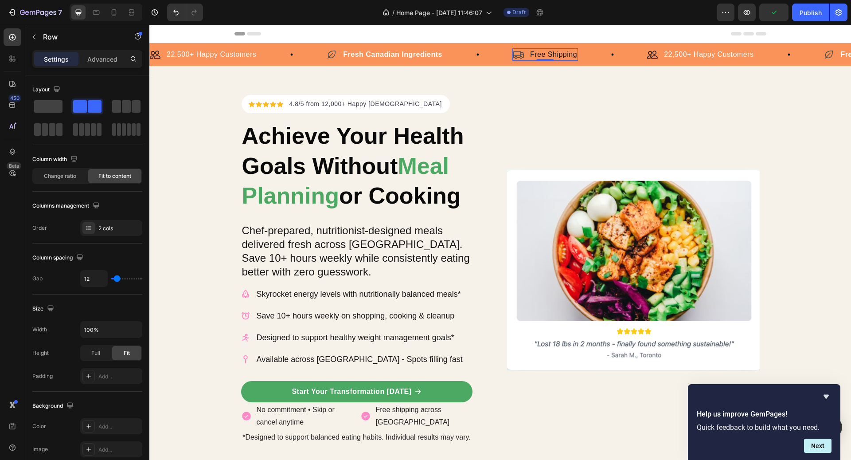
click at [63, 61] on p "Settings" at bounding box center [56, 59] width 25 height 9
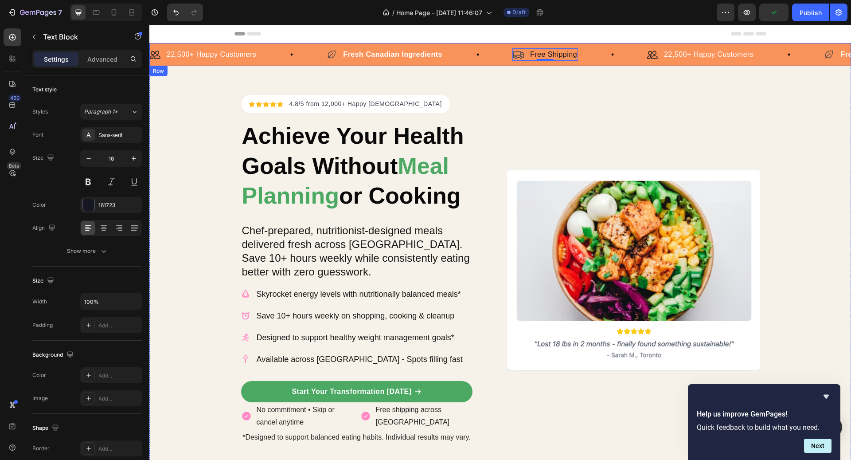
click at [544, 49] on p "Free Shipping" at bounding box center [553, 54] width 47 height 11
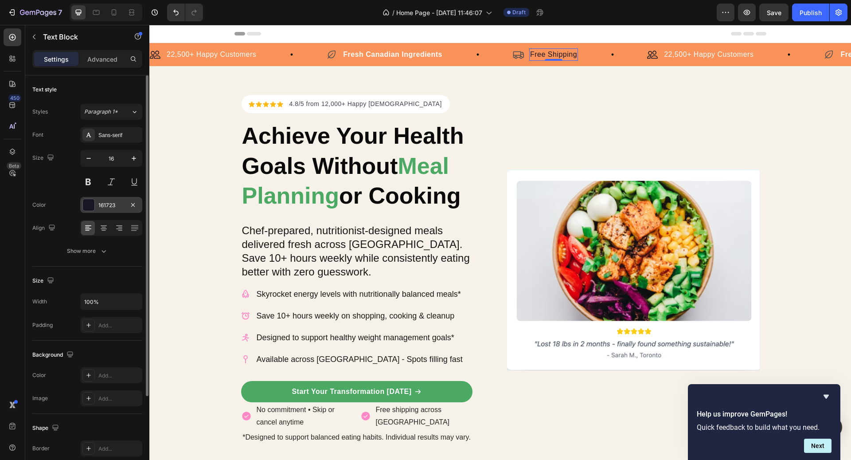
click at [114, 205] on div "161723" at bounding box center [111, 205] width 26 height 8
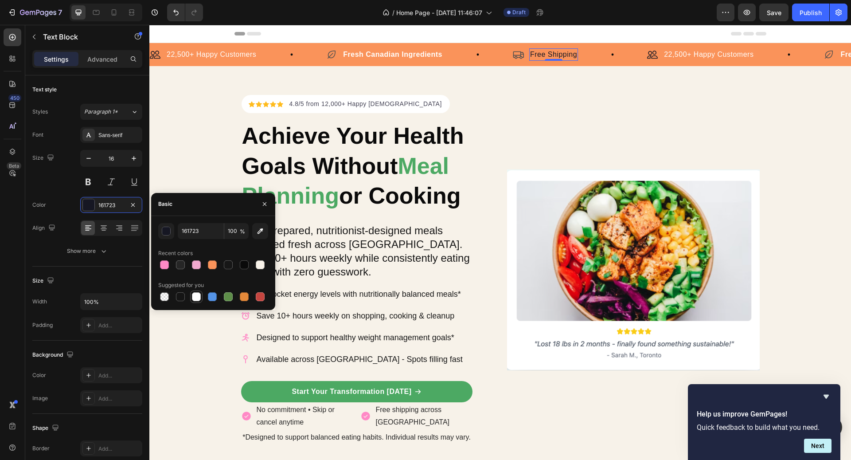
click at [192, 299] on div at bounding box center [196, 296] width 9 height 9
type input "FFFFFF"
click at [89, 186] on button at bounding box center [88, 182] width 16 height 16
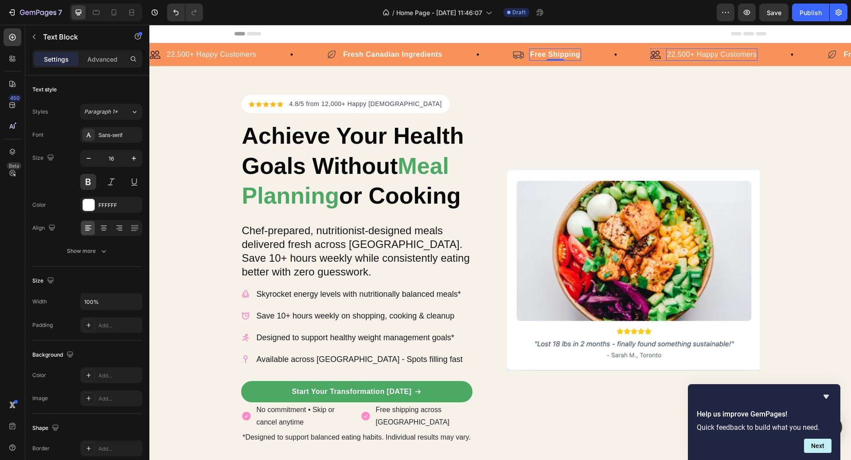
click at [683, 55] on p "22,500+ Happy Customers" at bounding box center [712, 54] width 90 height 11
click at [86, 183] on button at bounding box center [88, 182] width 16 height 16
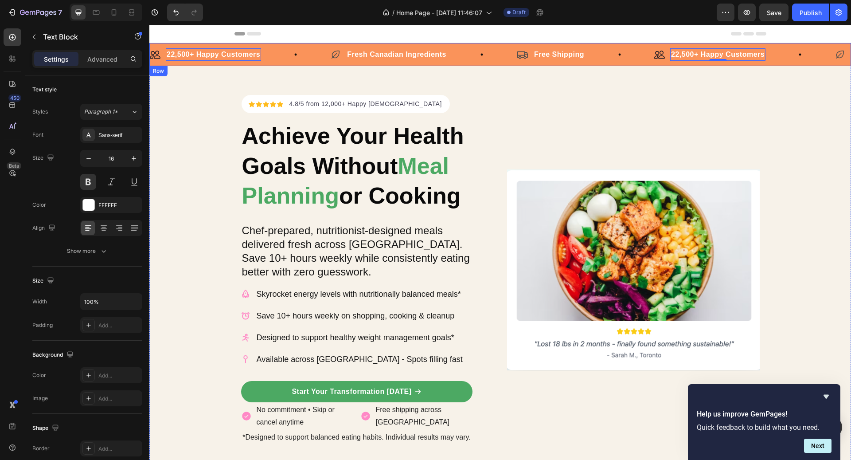
click at [543, 90] on div "Icon Icon Icon Icon Icon Icon List Hoz 4.8/5 from 12,000+ Happy Canadians Text …" at bounding box center [500, 269] width 702 height 407
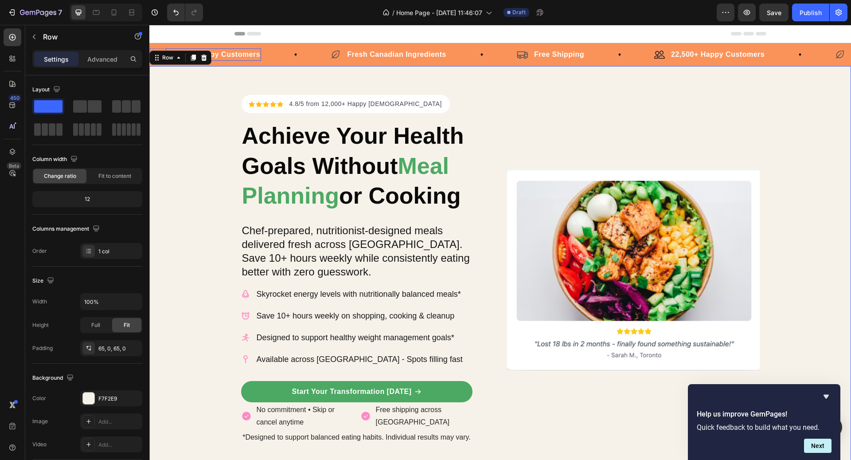
click at [260, 54] on div "22,500+ Happy Customers" at bounding box center [213, 54] width 95 height 12
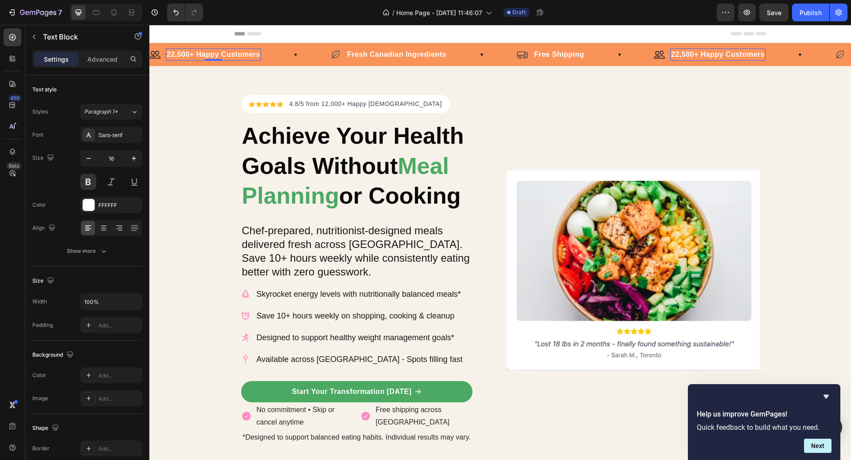
click at [274, 54] on div "Image 22,500+ Happy Customers Text Block 0 Row" at bounding box center [240, 54] width 180 height 12
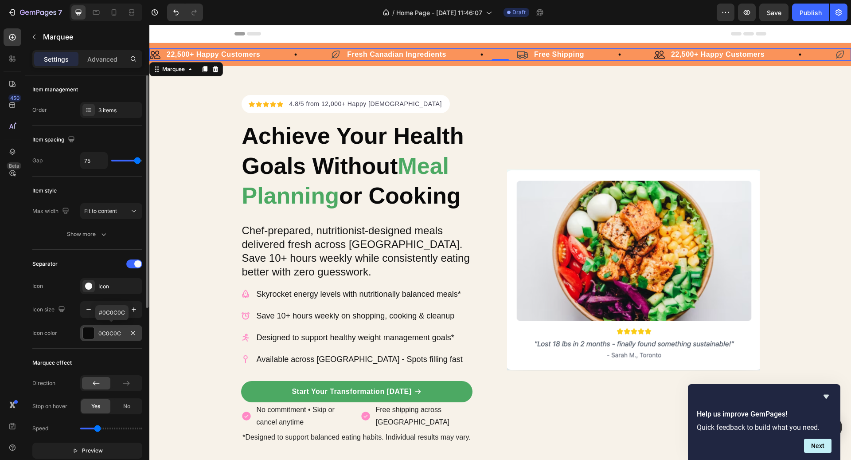
click at [108, 332] on div "0C0C0C" at bounding box center [111, 333] width 26 height 8
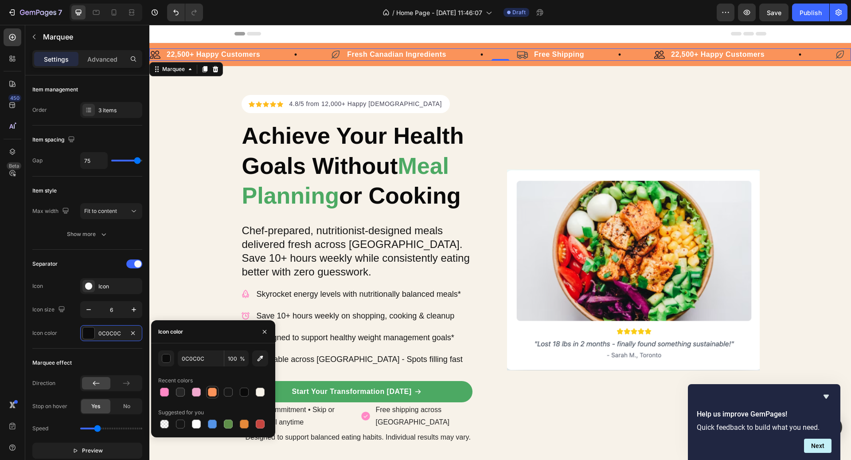
click at [209, 390] on div at bounding box center [212, 391] width 9 height 9
click at [194, 360] on input "FA935A" at bounding box center [201, 358] width 46 height 16
click at [172, 358] on button "button" at bounding box center [166, 358] width 16 height 16
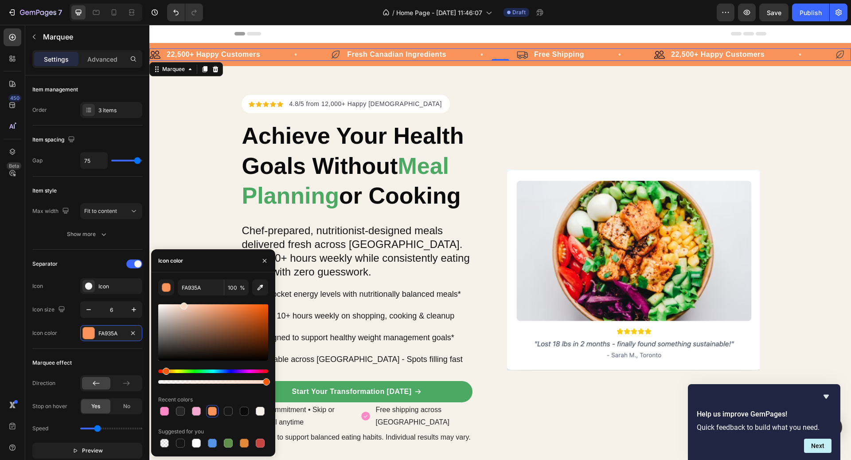
drag, startPoint x: 223, startPoint y: 315, endPoint x: 183, endPoint y: 301, distance: 42.7
click at [183, 301] on div "FA935A 100 % Recent colors Suggested for you" at bounding box center [213, 364] width 110 height 170
type input "FFDAC6"
click at [158, 279] on button "button" at bounding box center [166, 287] width 16 height 16
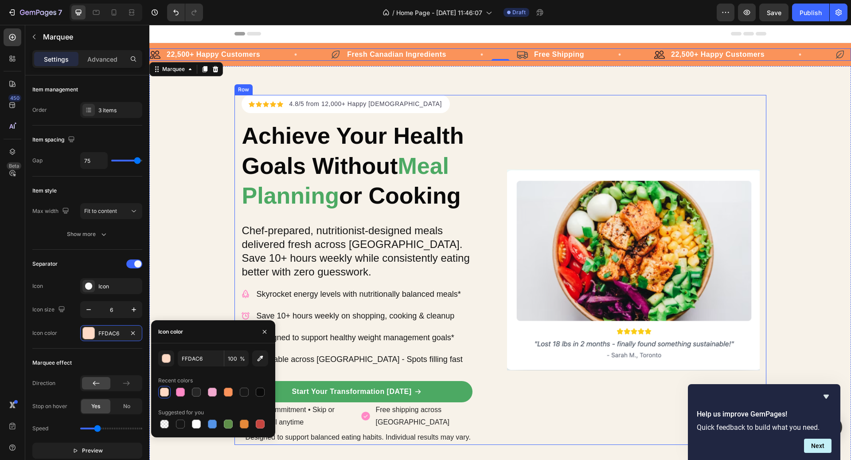
click at [203, 212] on div "Icon Icon Icon Icon Icon Icon List Hoz 4.8/5 from 12,000+ Happy Canadians Text …" at bounding box center [500, 270] width 702 height 350
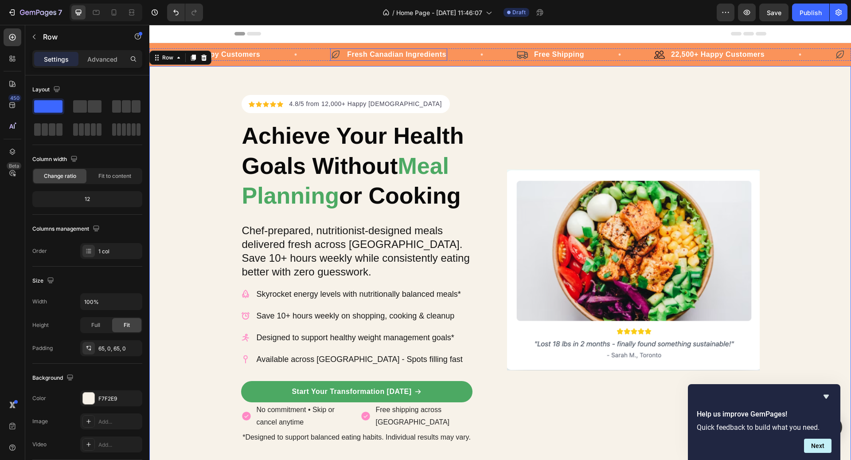
click at [345, 47] on div "Image 22,500+ Happy Customers Text Block Row Icon Fresh Canadian Ingredients Te…" at bounding box center [500, 54] width 702 height 23
click at [342, 55] on div "Icon Fresh Canadian Ingredients Text Block Row" at bounding box center [388, 54] width 117 height 12
click at [221, 61] on div "Image 22,500+ Happy Customers Text Block Row Icon Fresh Canadian Ingredients Te…" at bounding box center [500, 54] width 702 height 23
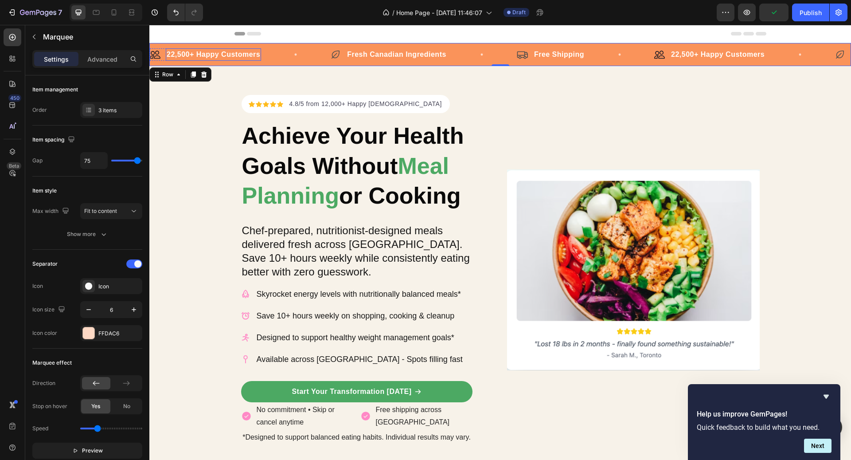
click at [272, 51] on div "Image 22,500+ Happy Customers Text Block Row" at bounding box center [240, 54] width 180 height 12
click at [113, 339] on div "Separator Icon Icon Icon size 6 Icon color FFDAC6" at bounding box center [87, 299] width 110 height 99
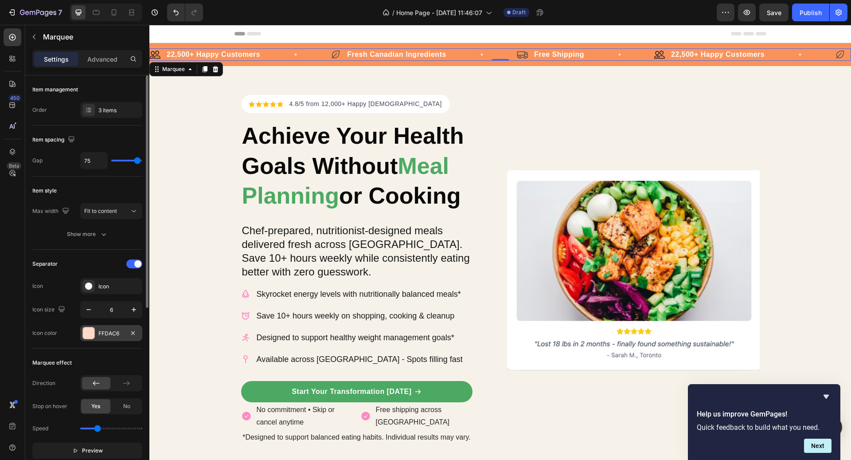
click at [112, 334] on div "FFDAC6" at bounding box center [111, 333] width 26 height 8
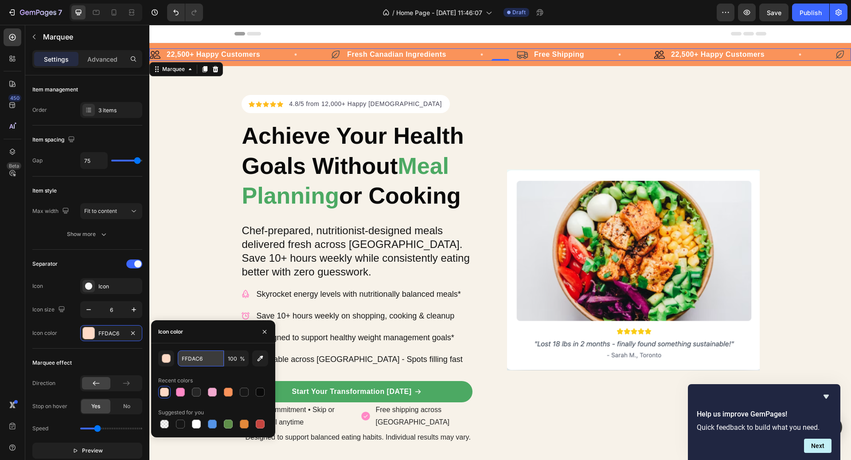
click at [196, 359] on input "FFDAC6" at bounding box center [201, 358] width 46 height 16
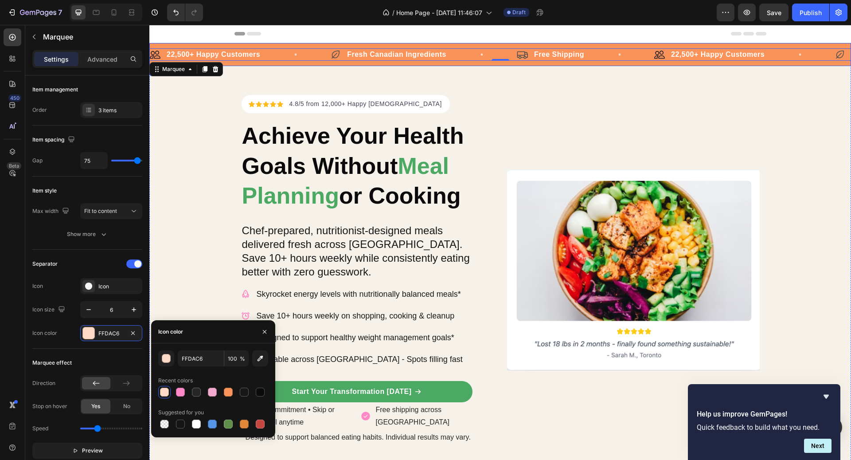
click at [249, 53] on p "22,500+ Happy Customers" at bounding box center [214, 54] width 94 height 11
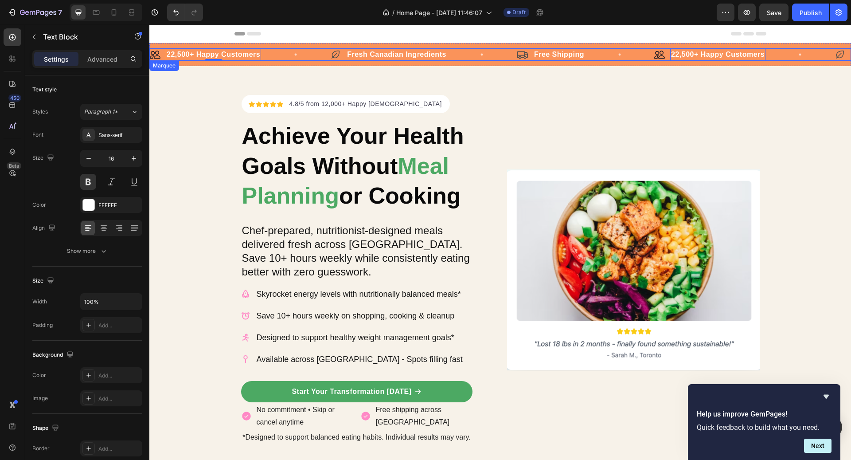
click at [335, 56] on icon at bounding box center [335, 54] width 11 height 11
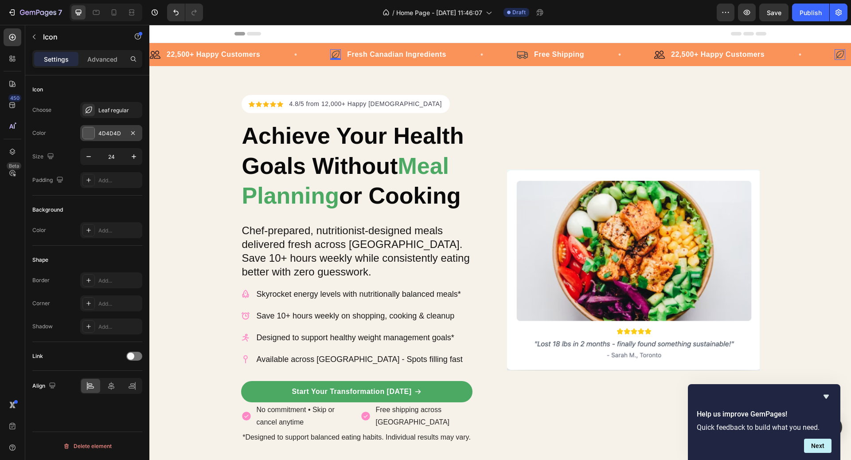
click at [107, 129] on div "4D4D4D" at bounding box center [111, 133] width 26 height 8
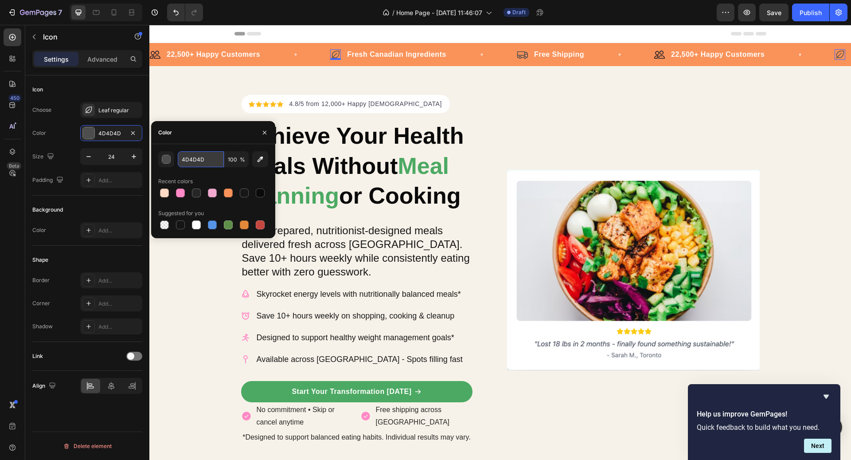
click at [194, 159] on input "4D4D4D" at bounding box center [201, 159] width 46 height 16
paste input "FFDA"
click at [205, 158] on input "FFDA" at bounding box center [201, 159] width 46 height 16
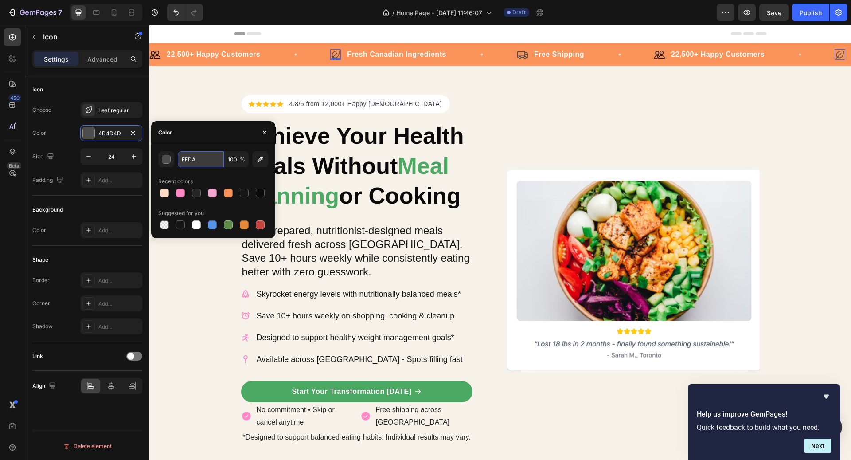
click at [205, 158] on input "FFDA" at bounding box center [201, 159] width 46 height 16
click at [167, 194] on div at bounding box center [213, 193] width 110 height 12
click at [172, 194] on div at bounding box center [213, 193] width 110 height 12
click at [176, 194] on div at bounding box center [180, 192] width 9 height 9
type input "FFDAC6"
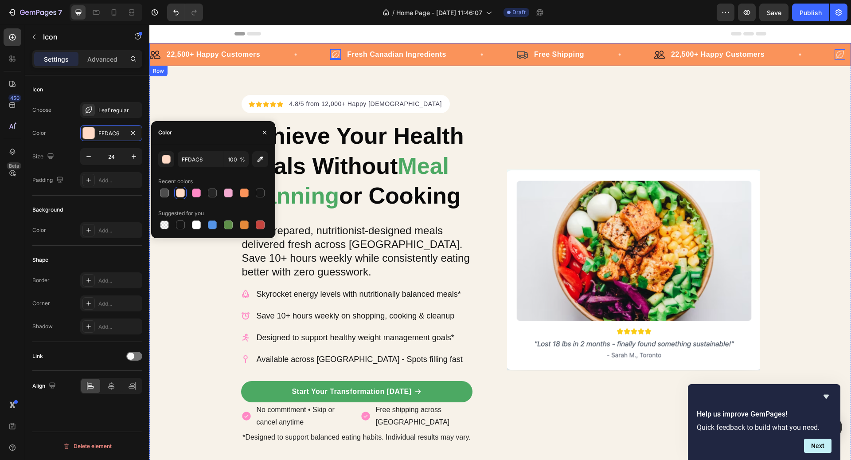
click at [522, 56] on icon at bounding box center [522, 55] width 12 height 12
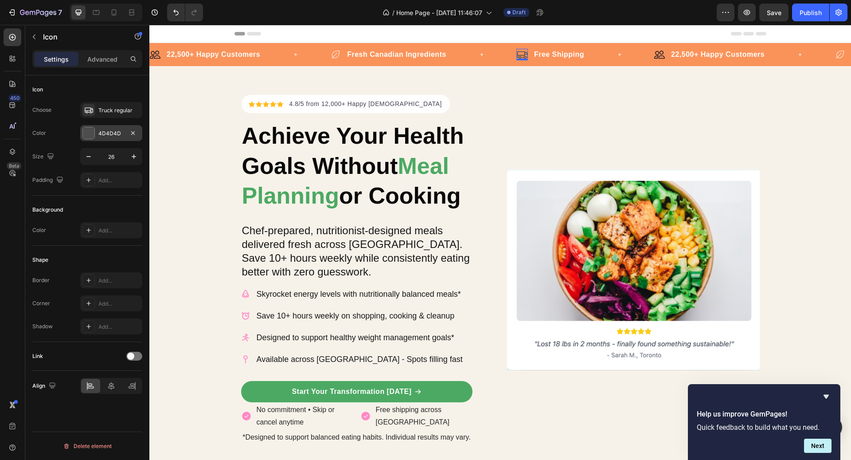
click at [115, 139] on div "4D4D4D" at bounding box center [111, 133] width 62 height 16
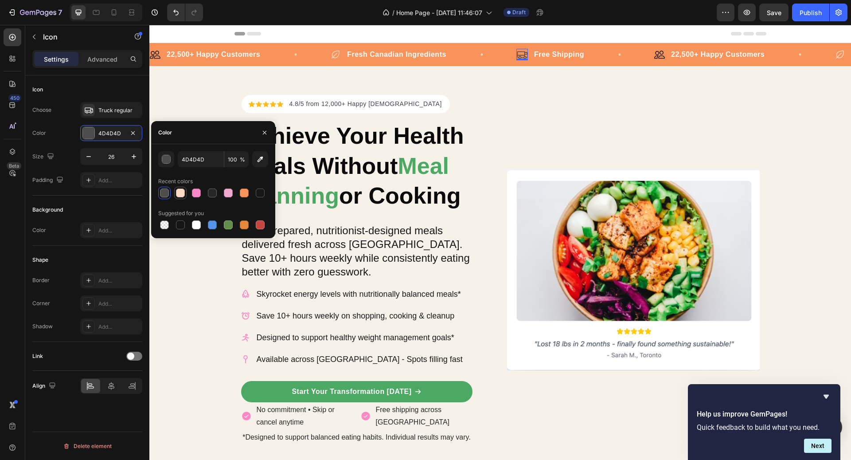
click at [180, 191] on div at bounding box center [180, 192] width 9 height 9
type input "FFDAC6"
click at [663, 53] on img at bounding box center [659, 54] width 11 height 11
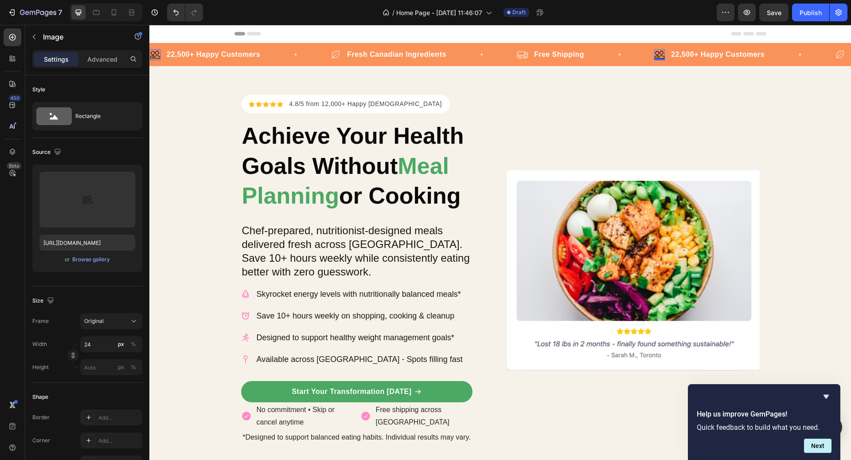
click at [663, 53] on img at bounding box center [659, 54] width 11 height 11
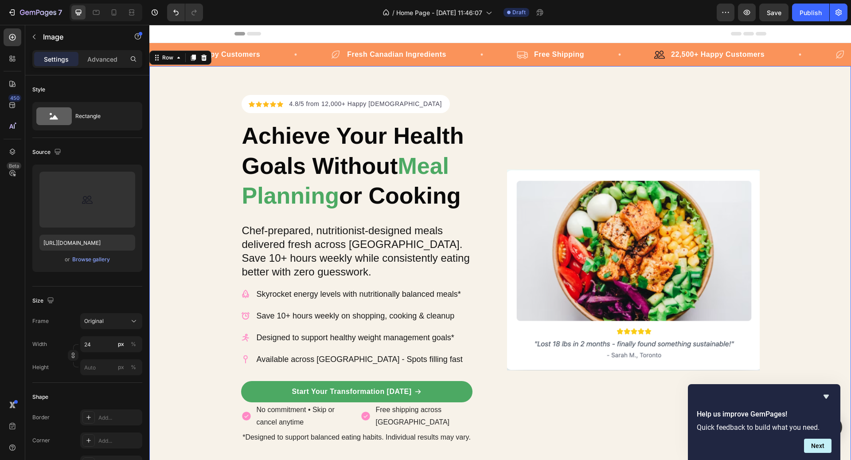
click at [577, 79] on div "Icon Icon Icon Icon Icon Icon List Hoz 4.8/5 from 12,000+ Happy Canadians Text …" at bounding box center [500, 269] width 702 height 407
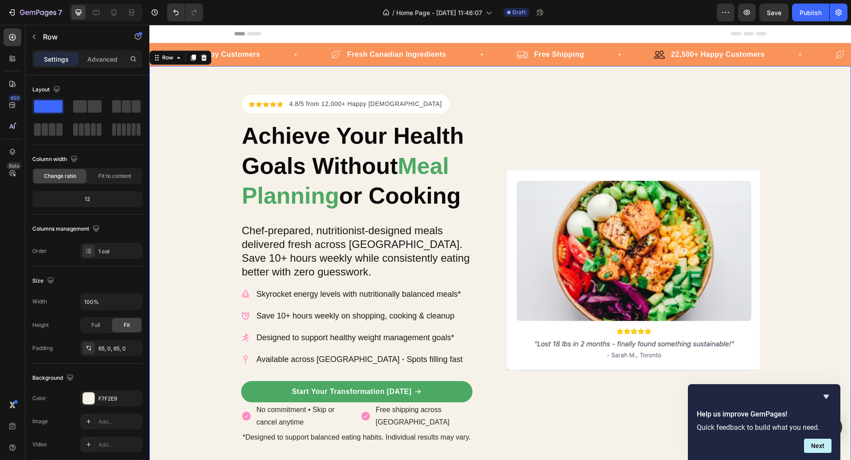
click at [577, 79] on div "Icon Icon Icon Icon Icon Icon List Hoz 4.8/5 from 12,000+ Happy Canadians Text …" at bounding box center [500, 269] width 702 height 407
click at [661, 86] on div "Icon Icon Icon Icon Icon Icon List Hoz 4.8/5 from 12,000+ Happy Canadians Text …" at bounding box center [500, 269] width 702 height 407
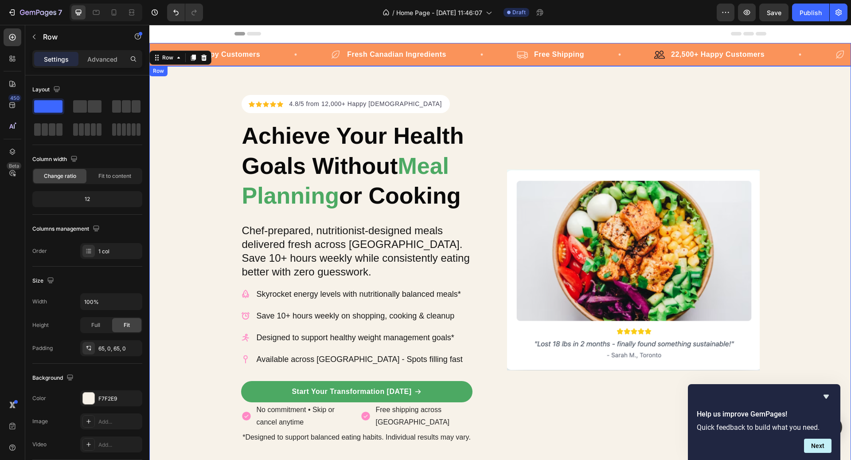
click at [661, 59] on img at bounding box center [659, 54] width 11 height 11
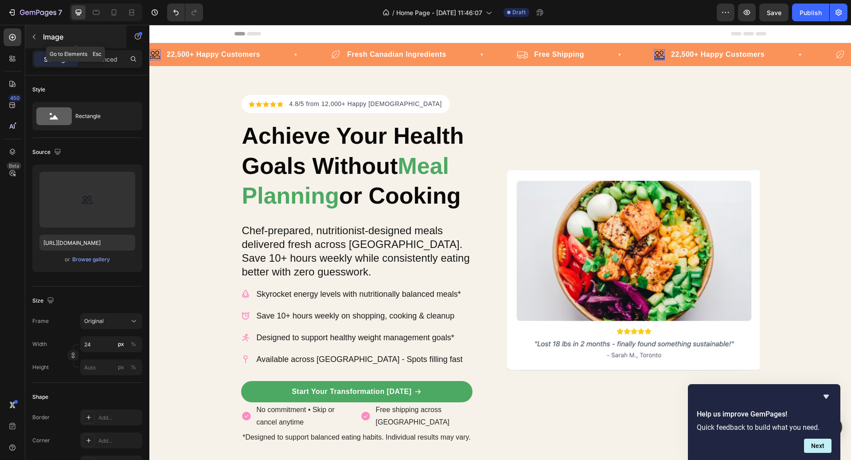
click at [35, 39] on icon "button" at bounding box center [34, 36] width 7 height 7
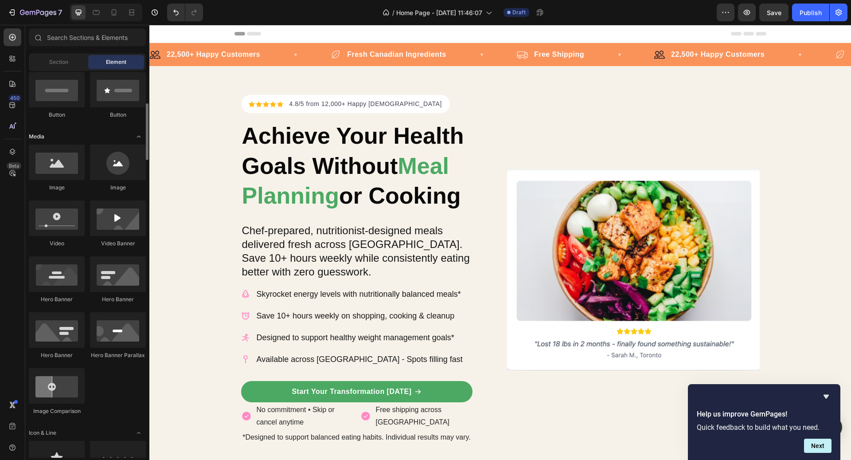
scroll to position [222, 0]
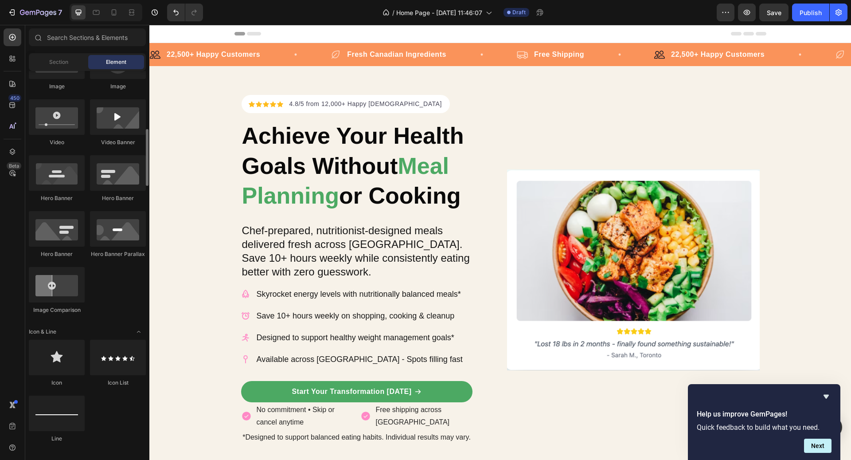
scroll to position [331, 0]
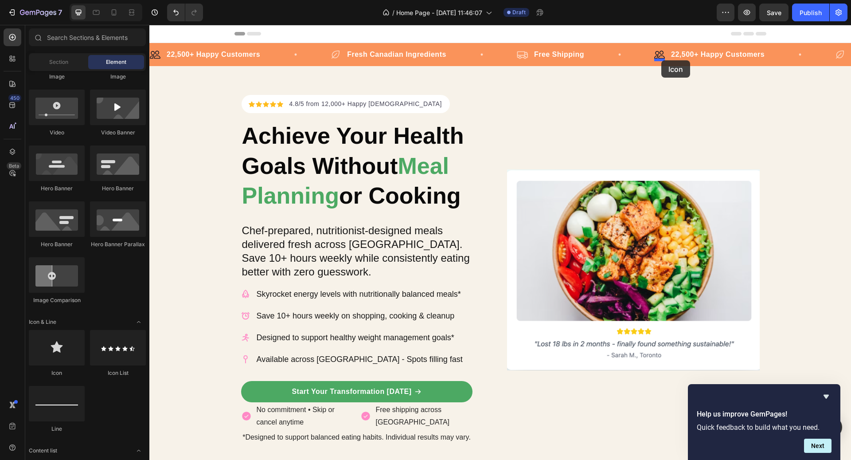
drag, startPoint x: 218, startPoint y: 377, endPoint x: 661, endPoint y: 60, distance: 544.8
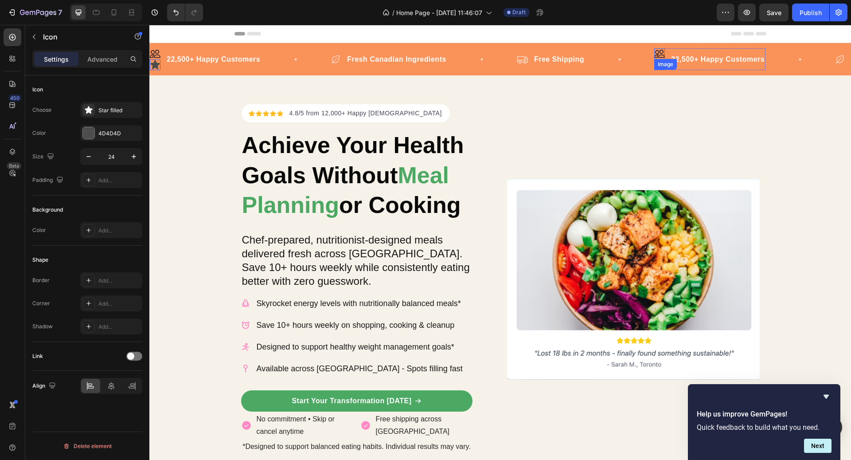
click at [662, 54] on img at bounding box center [659, 53] width 11 height 11
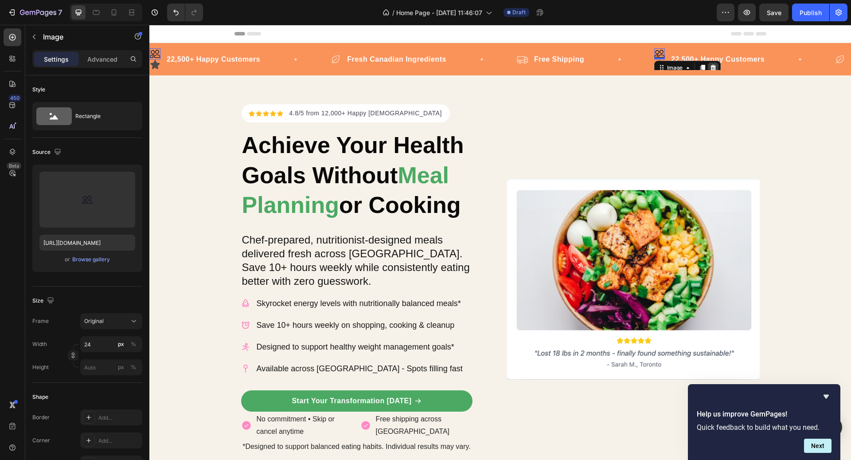
click at [713, 63] on div at bounding box center [713, 67] width 11 height 11
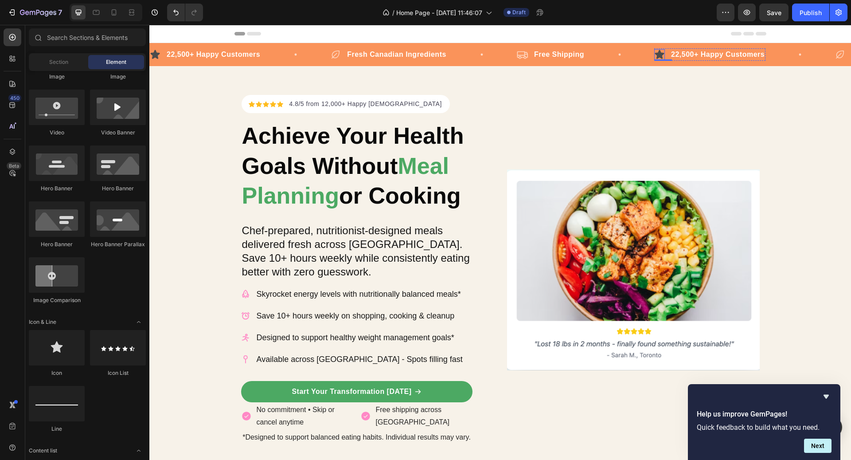
click at [663, 54] on icon at bounding box center [659, 54] width 11 height 11
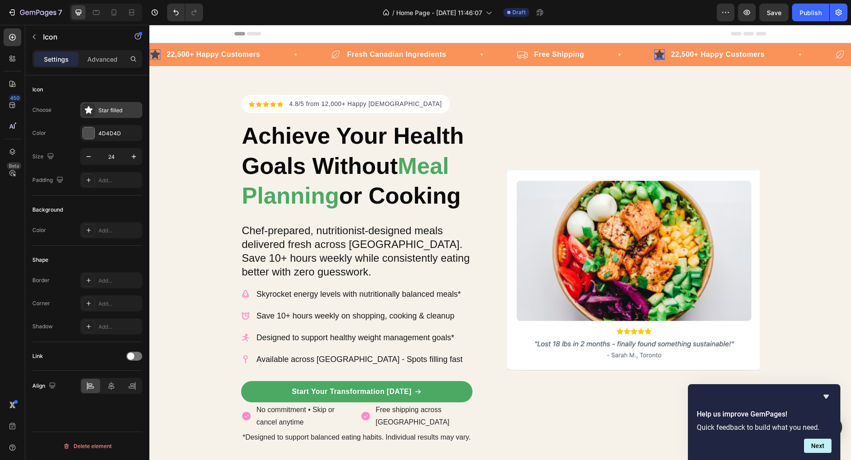
click at [105, 102] on div "Star filled" at bounding box center [111, 110] width 62 height 16
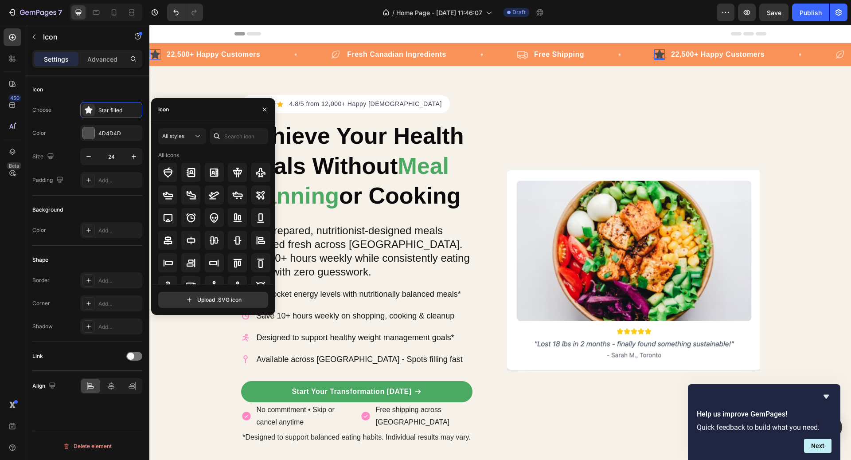
click at [223, 136] on div at bounding box center [217, 136] width 14 height 16
click at [234, 133] on input "text" at bounding box center [239, 136] width 58 height 16
click at [182, 140] on span "All styles" at bounding box center [173, 136] width 22 height 8
click at [179, 210] on p "Bold" at bounding box center [173, 208] width 51 height 9
click at [246, 131] on input "text" at bounding box center [239, 136] width 58 height 16
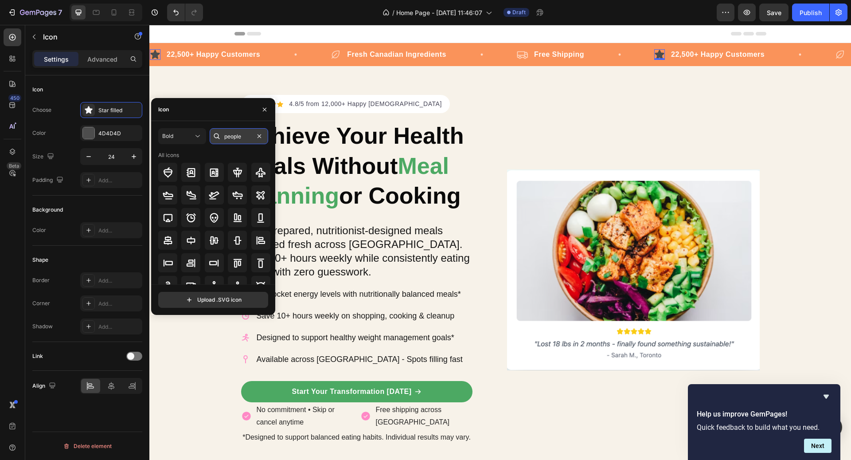
type input "people"
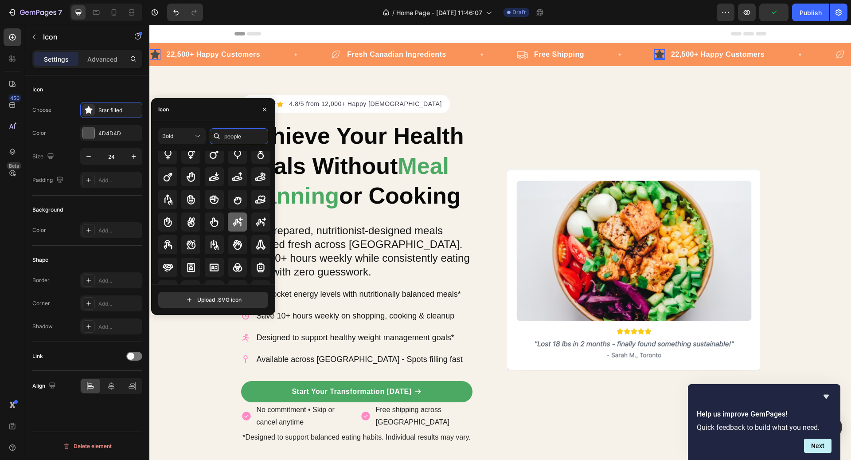
scroll to position [97, 0]
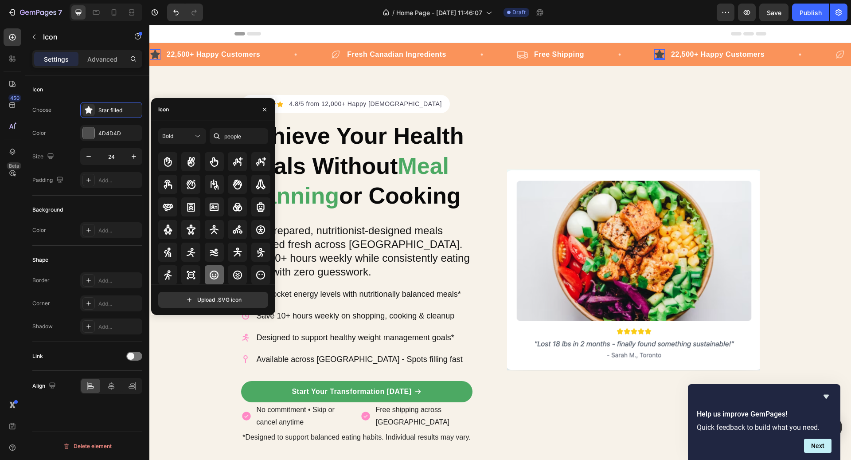
click at [217, 272] on icon at bounding box center [214, 274] width 11 height 11
click at [96, 139] on div "4D4D4D" at bounding box center [111, 133] width 62 height 16
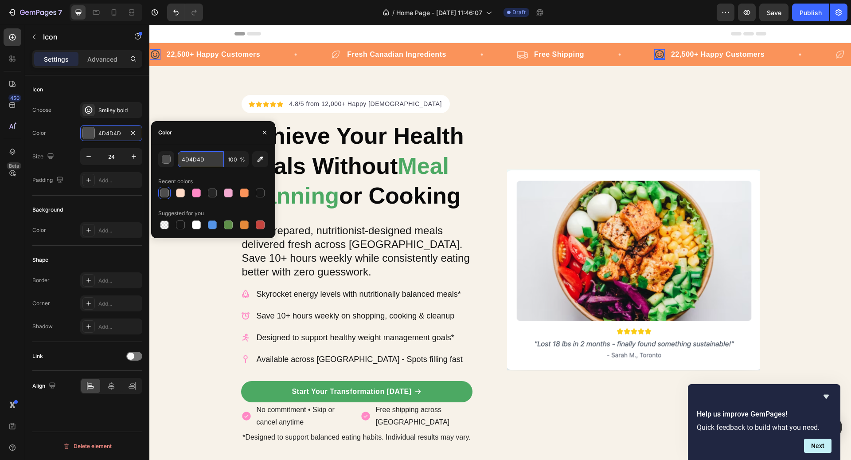
click at [209, 160] on input "4D4D4D" at bounding box center [201, 159] width 46 height 16
paste input "FFDA"
click at [183, 193] on div at bounding box center [180, 192] width 9 height 9
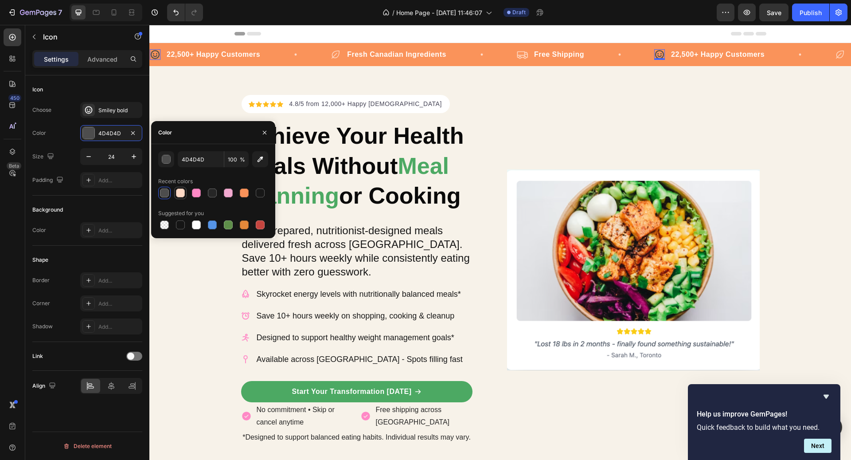
type input "FFDAC6"
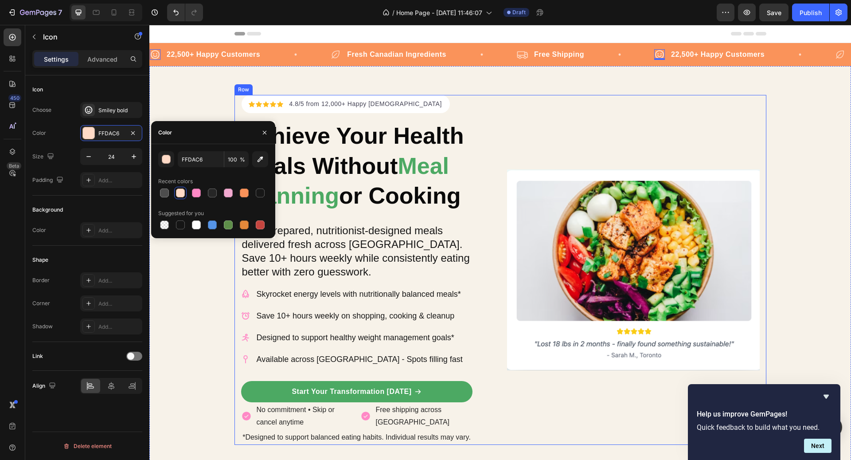
click at [643, 123] on div "Image" at bounding box center [633, 270] width 253 height 350
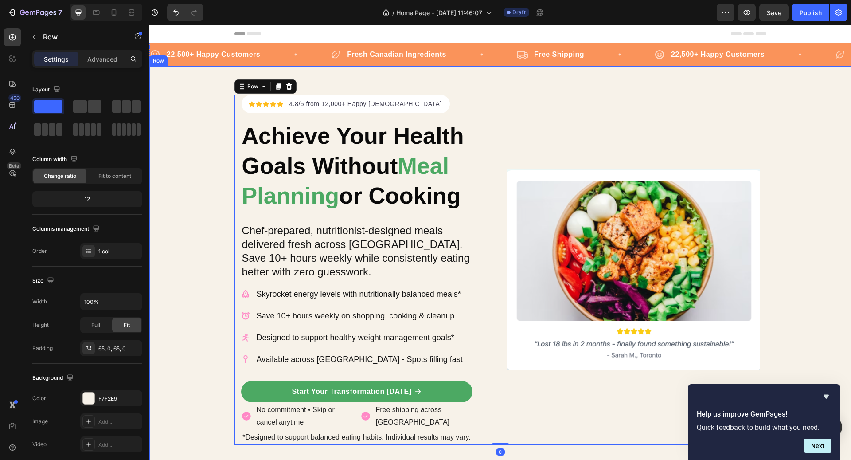
click at [668, 93] on div "Icon Icon Icon Icon Icon Icon List Hoz 4.8/5 from 12,000+ Happy Canadians Text …" at bounding box center [500, 269] width 702 height 407
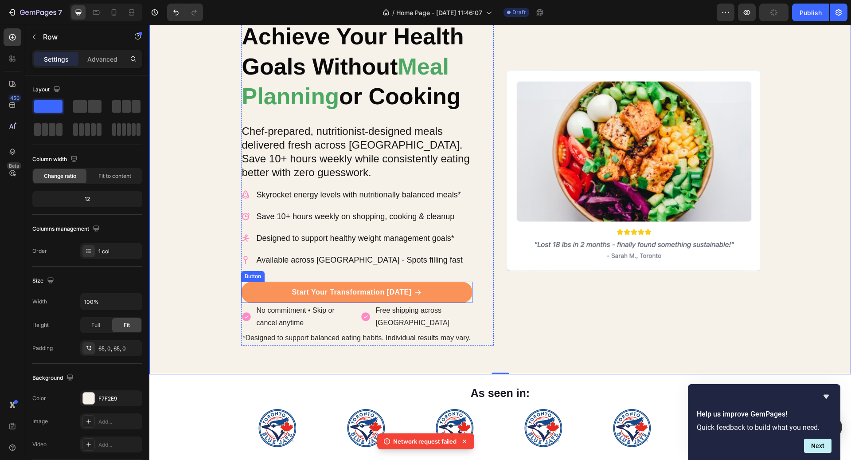
scroll to position [78, 0]
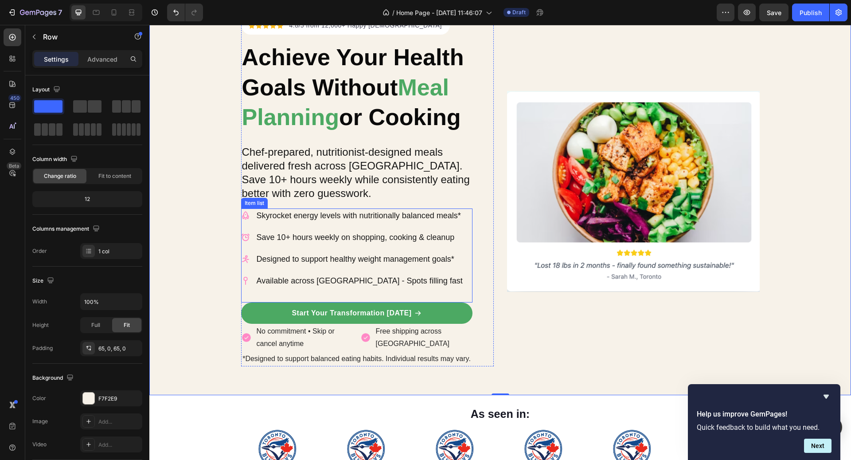
click at [249, 215] on icon at bounding box center [245, 215] width 9 height 9
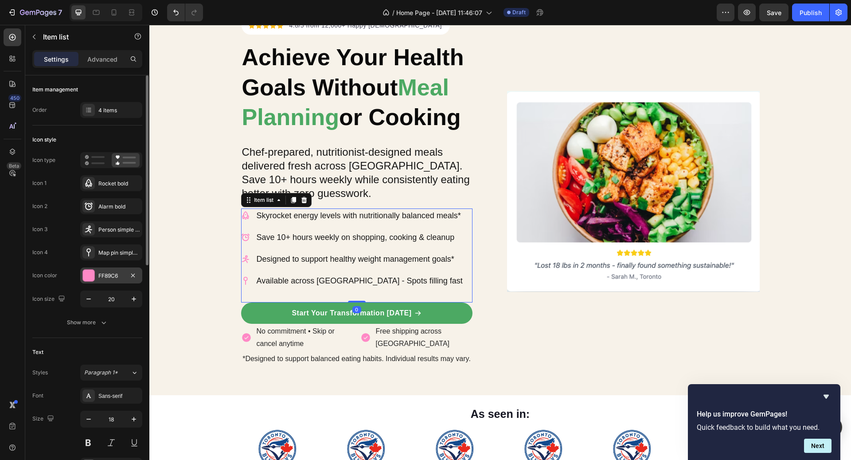
click at [112, 273] on div "FF89C6" at bounding box center [111, 276] width 26 height 8
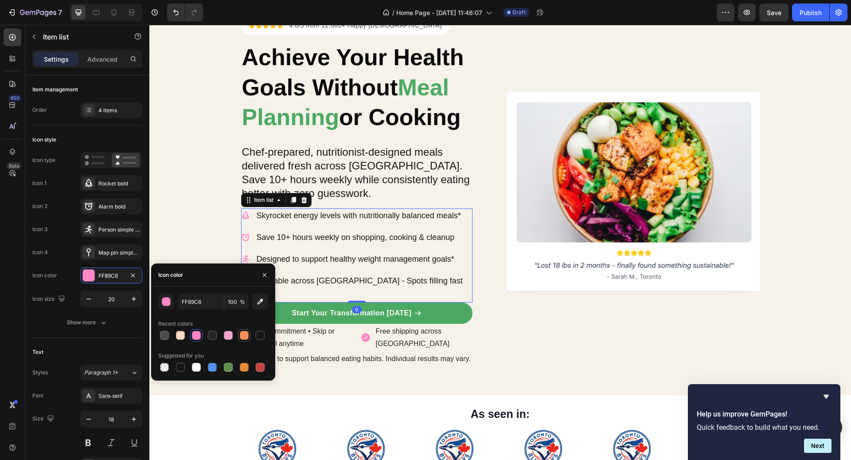
click at [243, 332] on div at bounding box center [244, 335] width 9 height 9
type input "FA935A"
click at [364, 334] on icon at bounding box center [365, 337] width 9 height 9
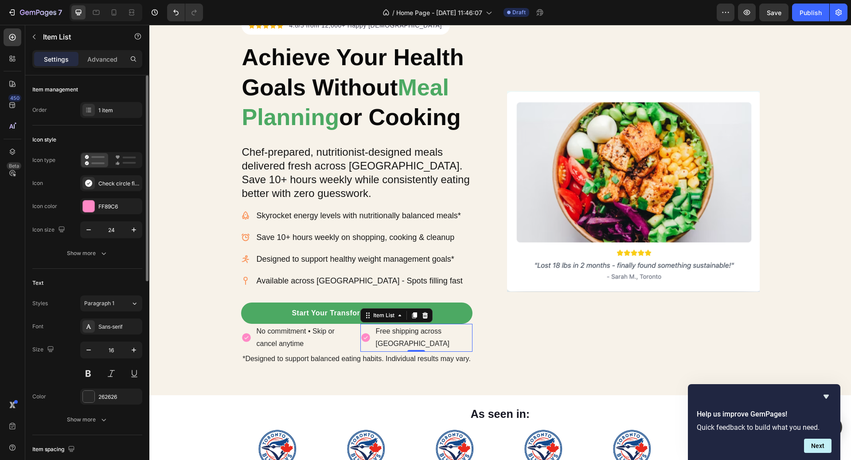
click at [109, 217] on div "Icon type Icon Check circle filled Icon color FF89C6 Icon size 24" at bounding box center [87, 195] width 110 height 86
click at [121, 209] on div "FF89C6" at bounding box center [111, 207] width 26 height 8
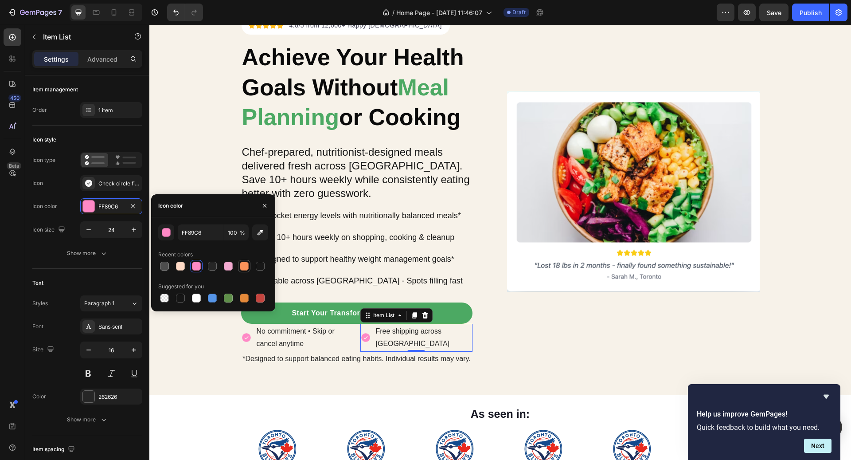
click at [243, 268] on div at bounding box center [244, 265] width 9 height 9
type input "FA935A"
click at [324, 338] on p "No commitment • Skip or cancel anytime" at bounding box center [304, 338] width 95 height 26
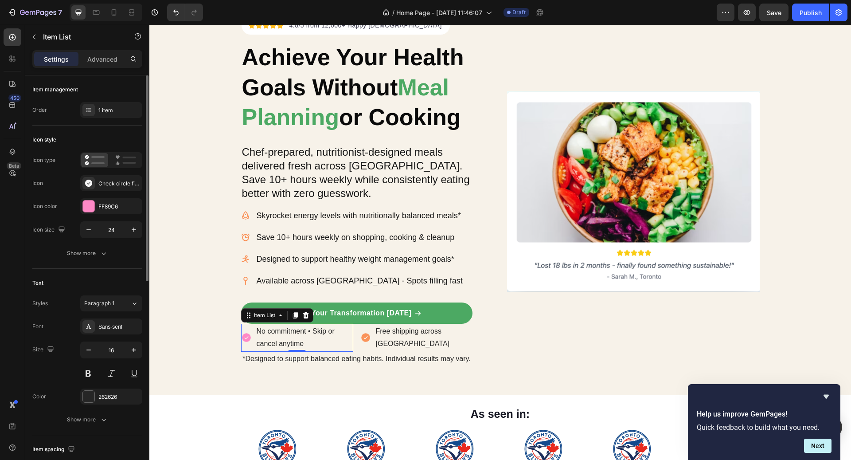
click at [118, 214] on div "Icon type Icon Check circle filled Icon color FF89C6 Icon size 24" at bounding box center [87, 195] width 110 height 86
click at [117, 211] on div "FF89C6" at bounding box center [111, 206] width 62 height 16
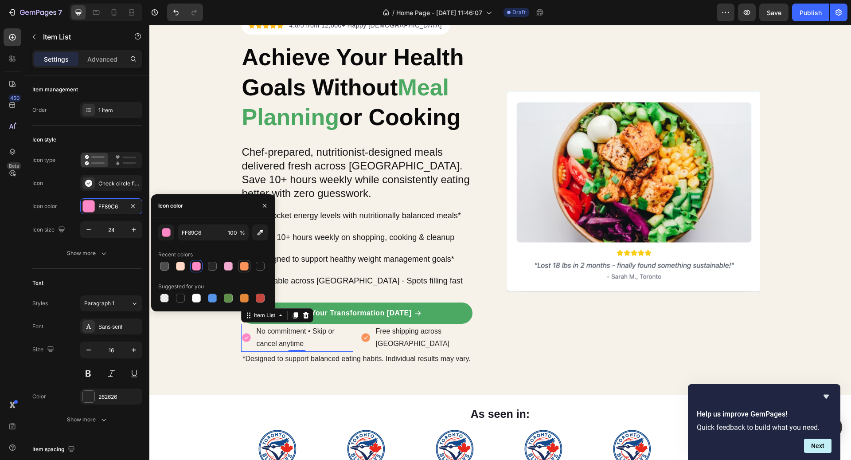
click at [240, 266] on div at bounding box center [244, 265] width 9 height 9
type input "FA935A"
click at [501, 331] on div "Icon Icon Icon Icon Icon Icon List Hoz 4.8/5 from 12,000+ Happy Canadians Text …" at bounding box center [500, 191] width 532 height 350
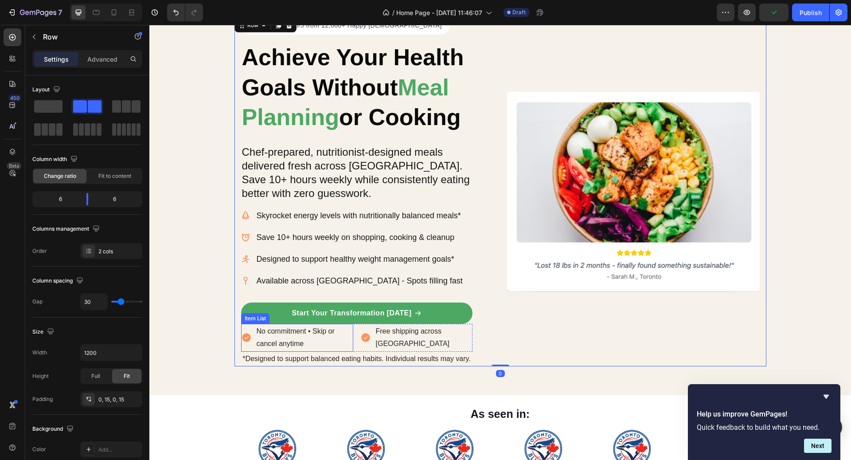
click at [329, 336] on p "No commitment • Skip or cancel anytime" at bounding box center [304, 338] width 95 height 26
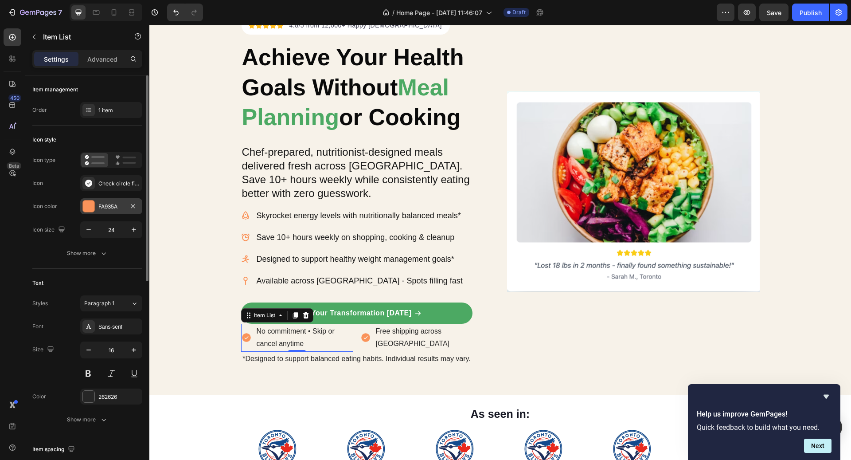
click at [119, 204] on div "FA935A" at bounding box center [111, 207] width 26 height 8
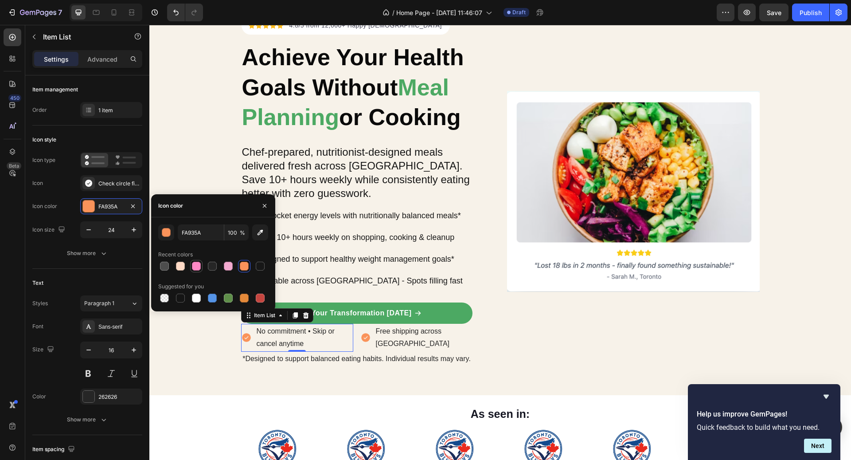
click at [194, 271] on div at bounding box center [196, 266] width 11 height 11
type input "FF89C6"
click at [425, 334] on p "Free shipping across [GEOGRAPHIC_DATA]" at bounding box center [423, 338] width 95 height 26
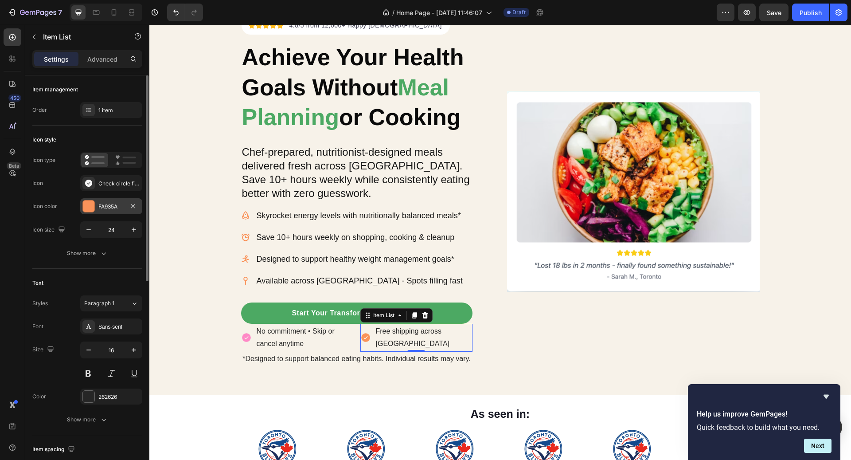
click at [106, 210] on div "FA935A" at bounding box center [111, 206] width 62 height 16
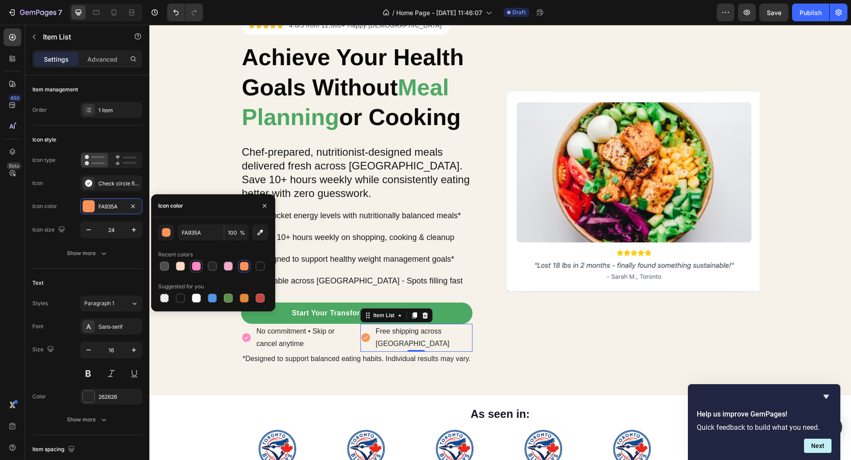
click at [195, 263] on div at bounding box center [196, 265] width 9 height 9
type input "FF89C6"
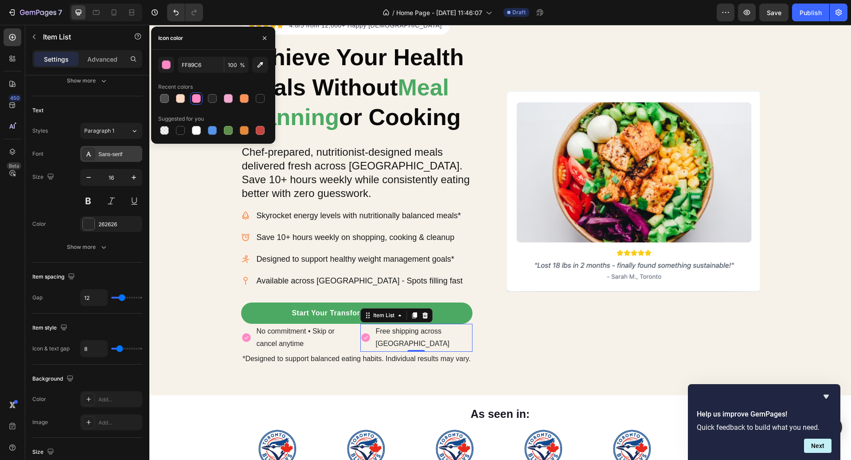
scroll to position [406, 0]
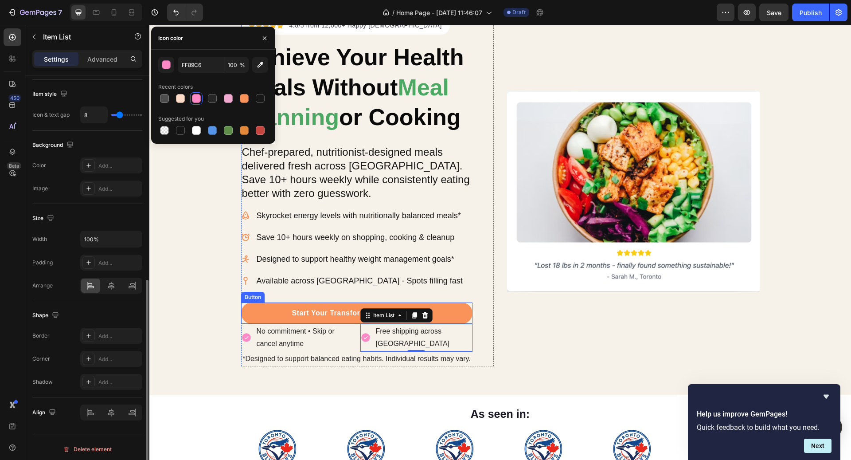
click at [305, 305] on link "Start Your Transformation [DATE]" at bounding box center [356, 312] width 231 height 21
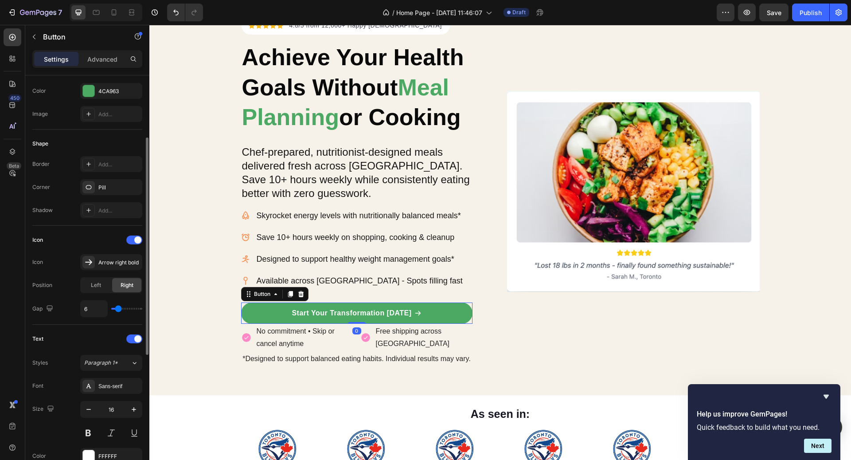
scroll to position [363, 0]
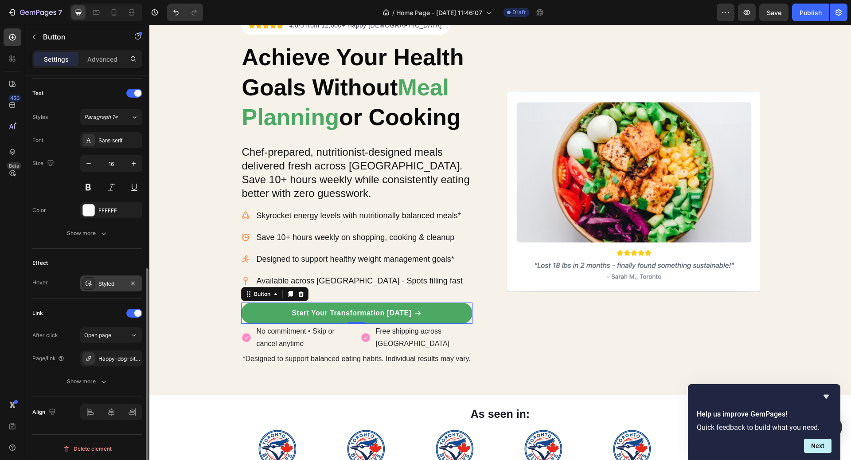
click at [102, 287] on div "Styled" at bounding box center [111, 283] width 62 height 16
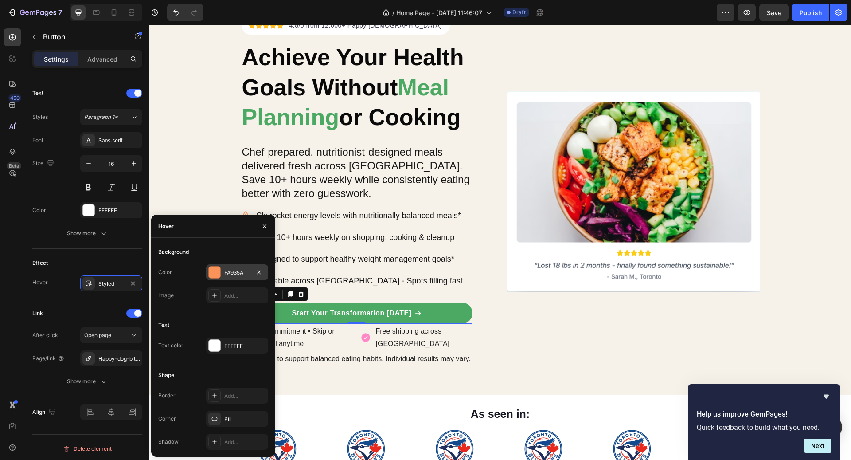
click at [232, 270] on div "FA935A" at bounding box center [237, 273] width 26 height 8
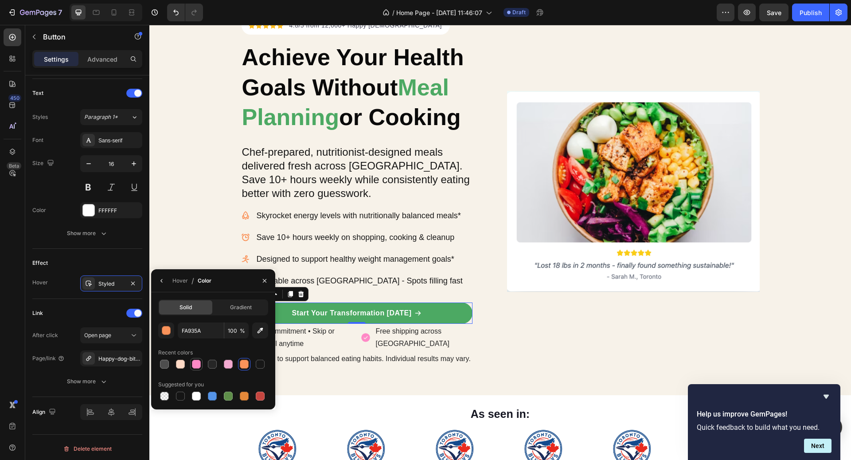
click at [197, 367] on div at bounding box center [196, 363] width 9 height 9
type input "FF89C6"
click at [605, 351] on div "Image" at bounding box center [633, 191] width 253 height 350
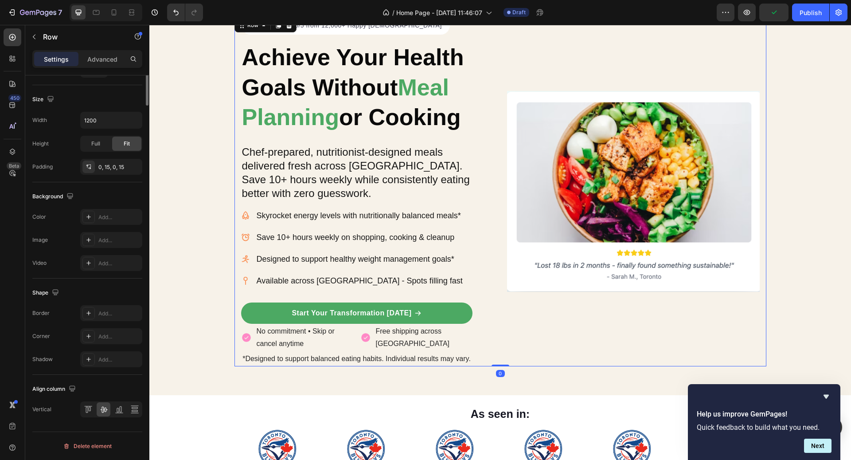
scroll to position [0, 0]
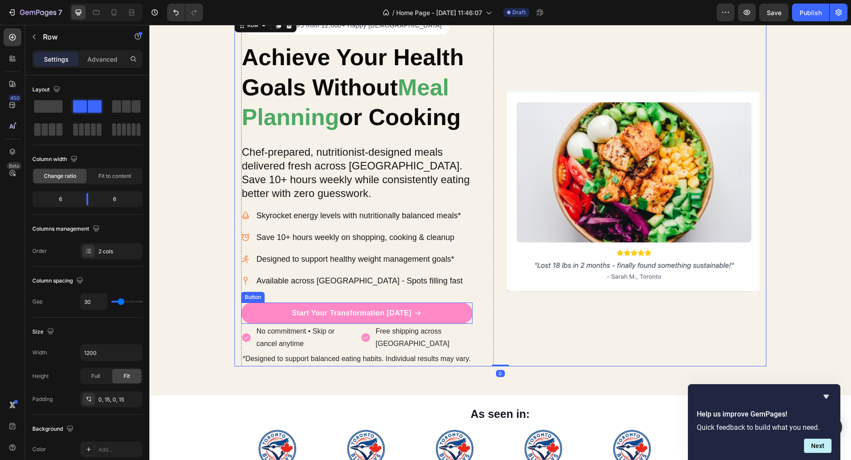
click at [441, 313] on link "Start Your Transformation [DATE]" at bounding box center [356, 312] width 231 height 21
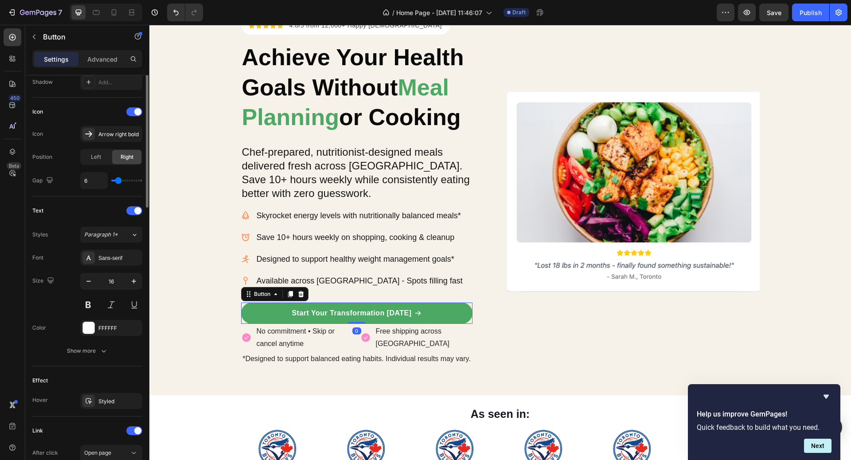
scroll to position [363, 0]
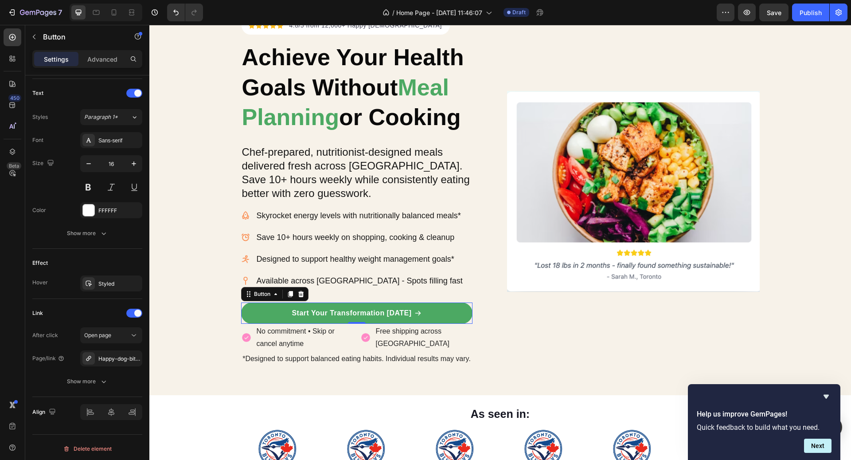
click at [522, 323] on div "Image" at bounding box center [633, 191] width 253 height 350
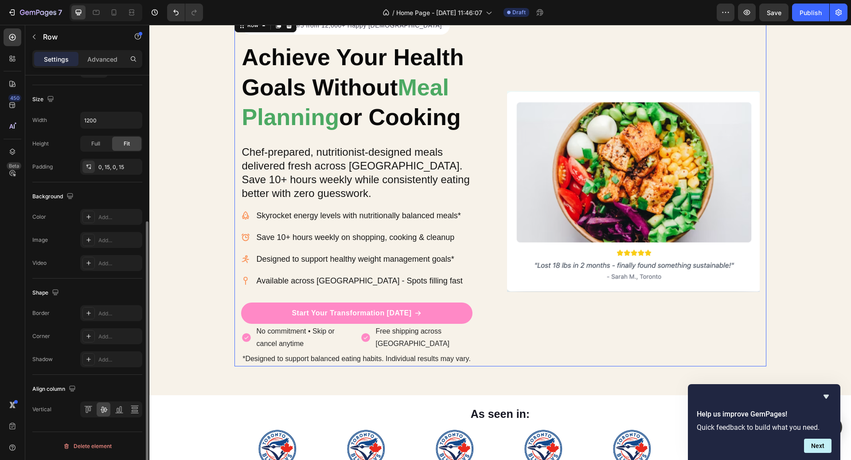
scroll to position [0, 0]
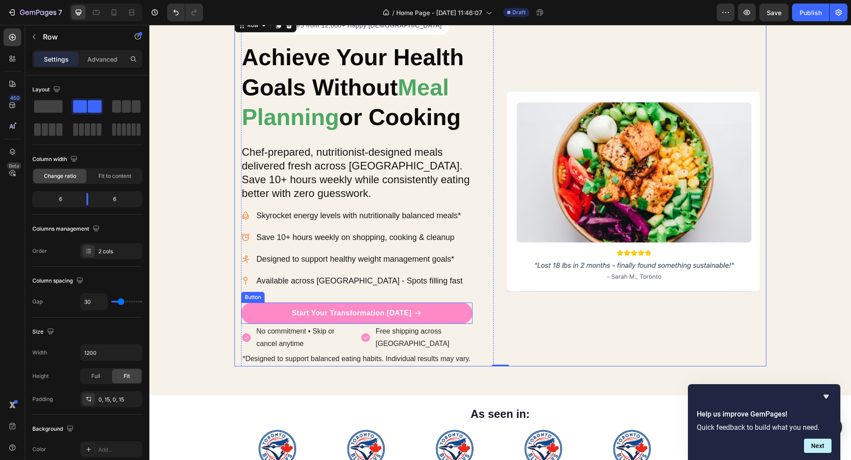
click at [460, 313] on link "Start Your Transformation [DATE]" at bounding box center [356, 312] width 231 height 21
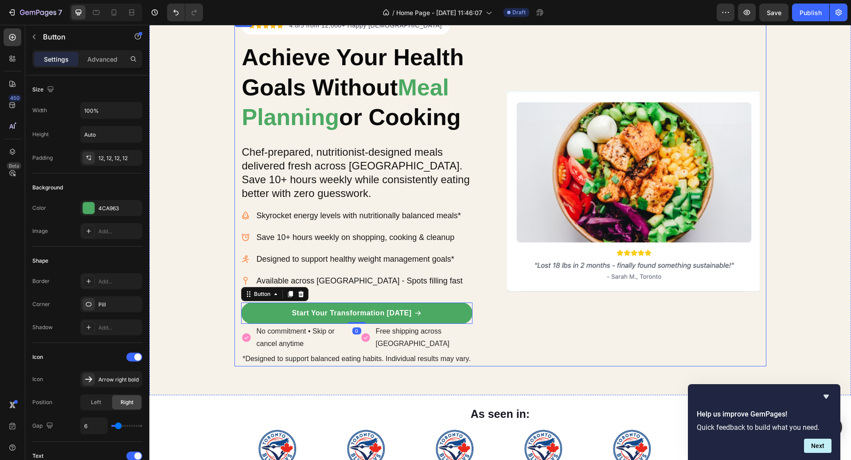
click at [579, 342] on div "Image" at bounding box center [633, 191] width 253 height 350
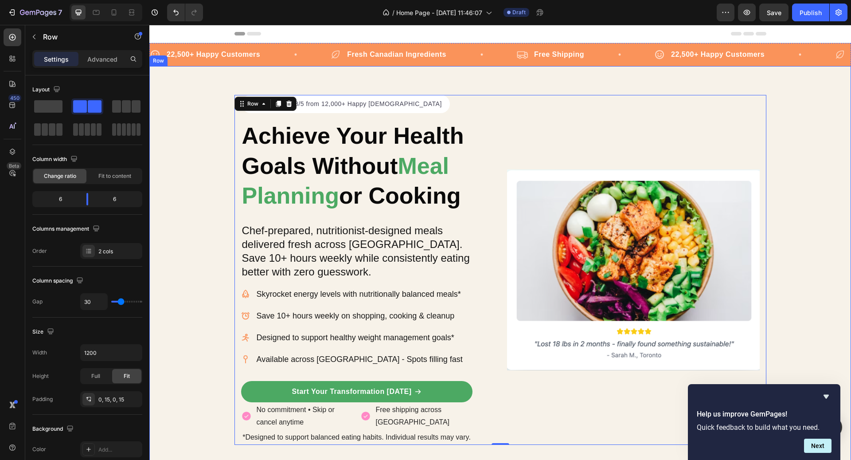
click at [832, 164] on div "Icon Icon Icon Icon Icon Icon List Hoz 4.8/5 from 12,000+ Happy Canadians Text …" at bounding box center [500, 270] width 702 height 350
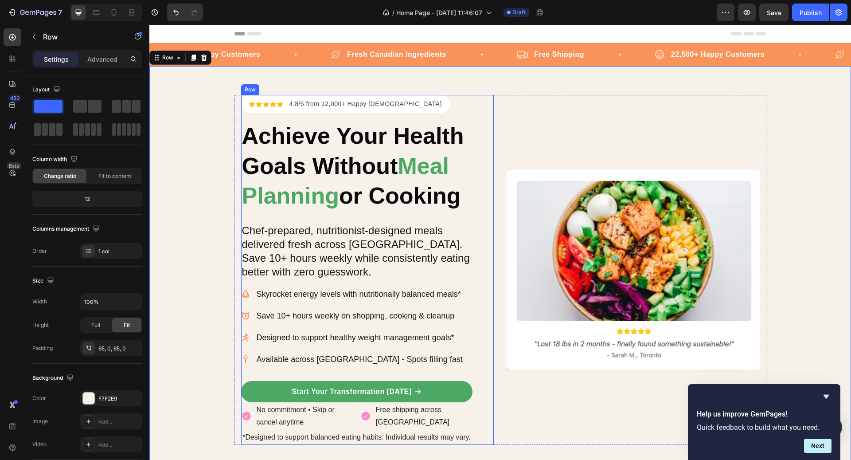
click at [422, 168] on span "Meal Planning" at bounding box center [345, 181] width 207 height 56
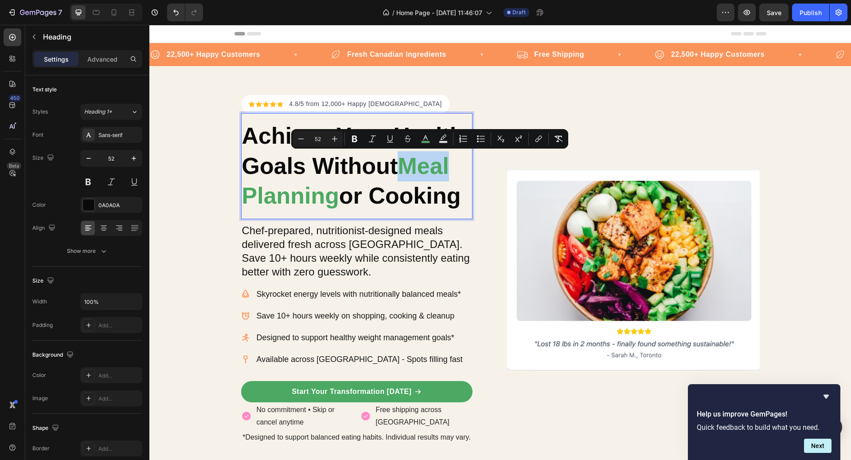
click at [405, 165] on span "Meal Planning" at bounding box center [345, 181] width 207 height 56
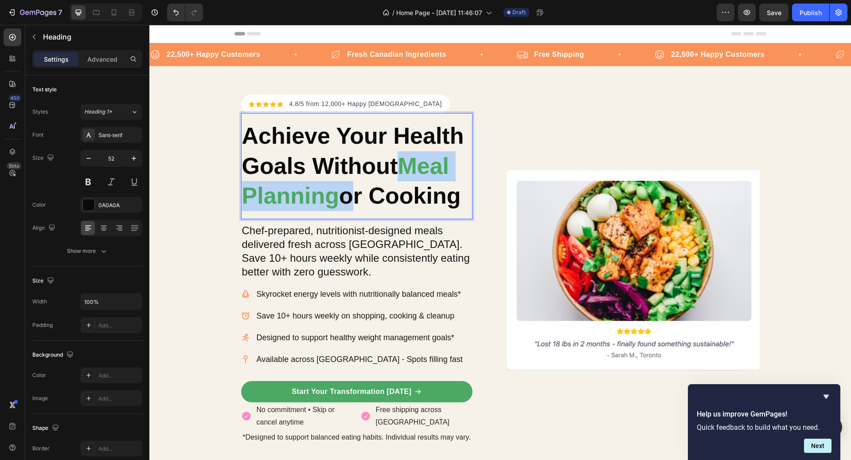
drag, startPoint x: 405, startPoint y: 165, endPoint x: 339, endPoint y: 194, distance: 72.4
click at [339, 194] on p "Achieve Your Health Goals Without Meal Planning or Cooking" at bounding box center [357, 166] width 230 height 90
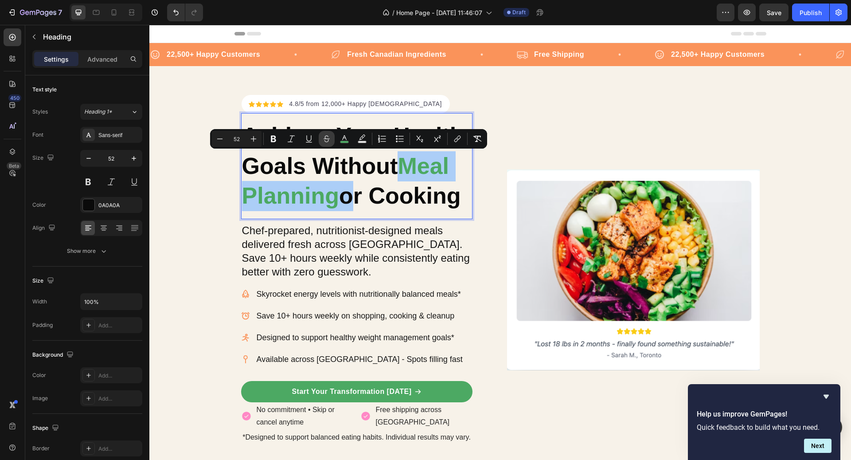
click at [334, 138] on button "Strikethrough" at bounding box center [327, 139] width 16 height 16
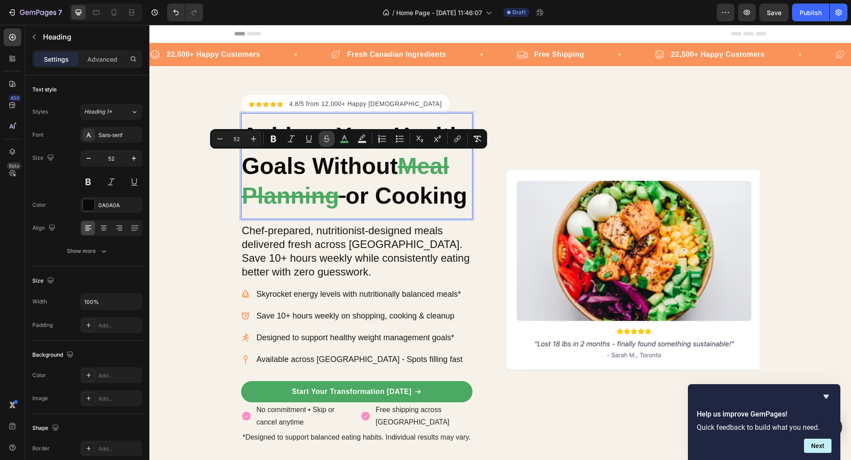
click at [328, 143] on icon "Editor contextual toolbar" at bounding box center [326, 138] width 9 height 9
click at [340, 142] on rect "Editor contextual toolbar" at bounding box center [344, 142] width 8 height 2
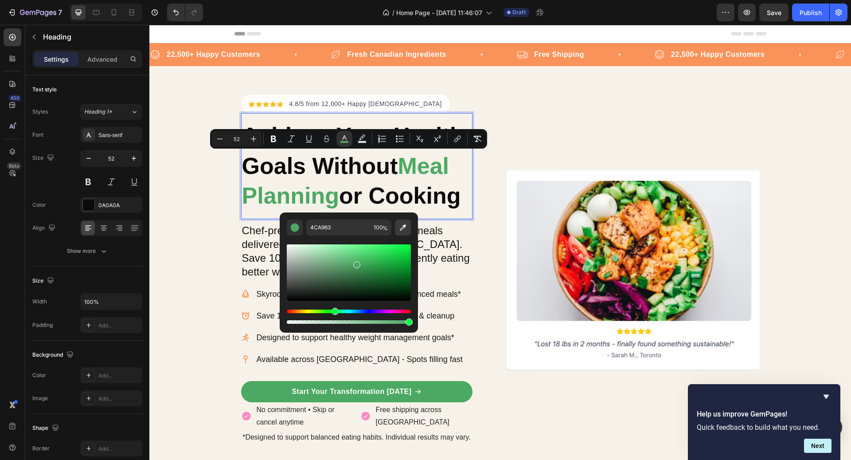
click at [402, 225] on icon "Editor contextual toolbar" at bounding box center [402, 227] width 9 height 9
type input "FF88C5"
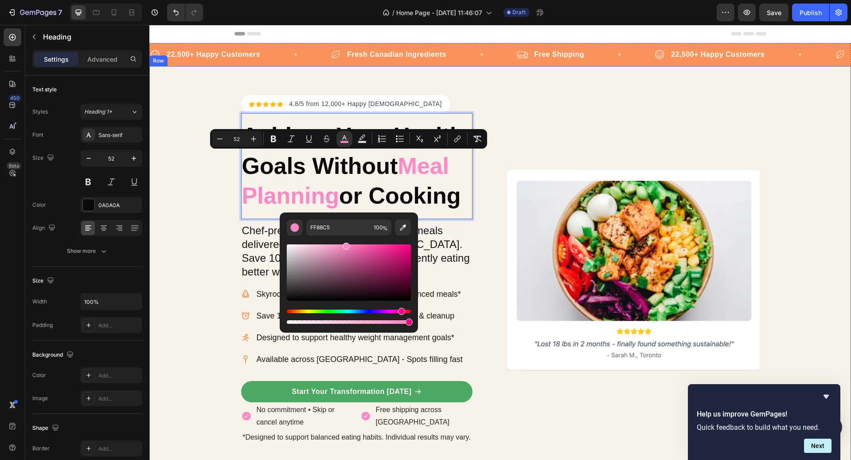
click at [811, 274] on div "Icon Icon Icon Icon Icon Icon List Hoz 4.8/5 from 12,000+ Happy Canadians Text …" at bounding box center [500, 270] width 702 height 350
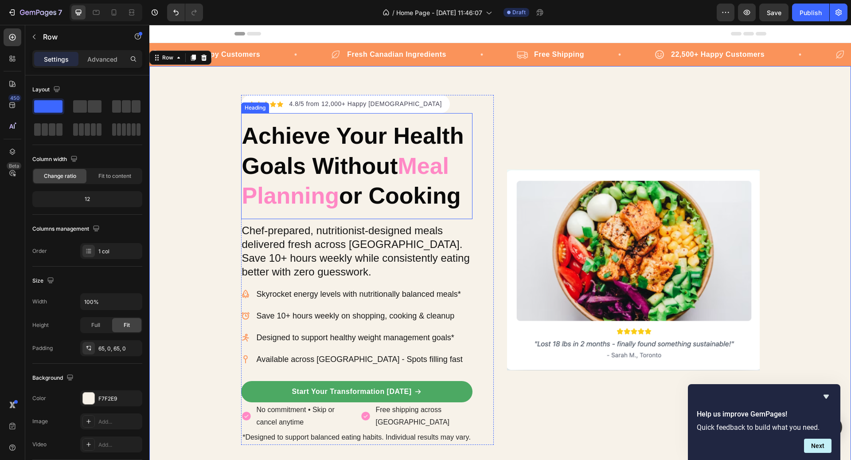
click at [382, 160] on p "Achieve Your Health Goals Without Meal Planning or Cooking" at bounding box center [357, 166] width 230 height 90
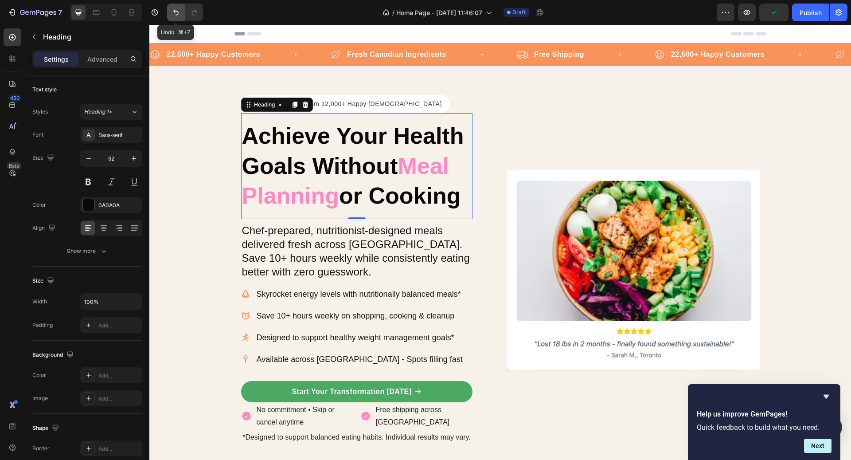
click at [178, 4] on button "Undo/Redo" at bounding box center [176, 13] width 18 height 18
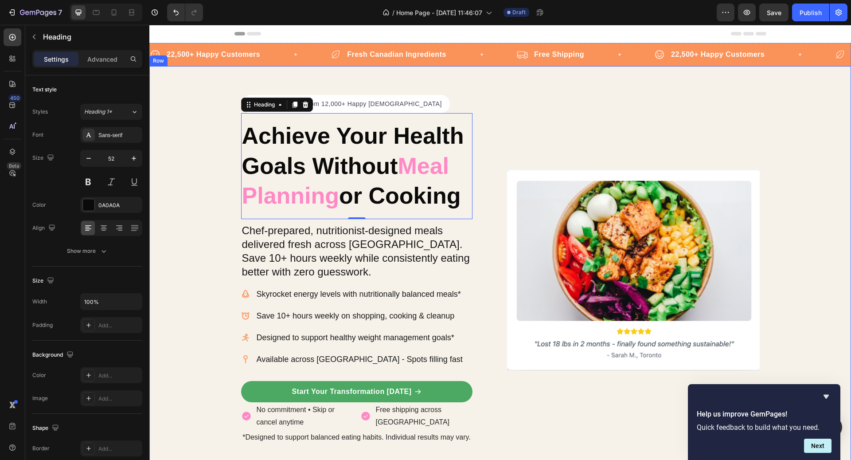
click at [830, 176] on div "Icon Icon Icon Icon Icon Icon List Hoz 4.8/5 from 12,000+ Happy Canadians Text …" at bounding box center [500, 270] width 702 height 350
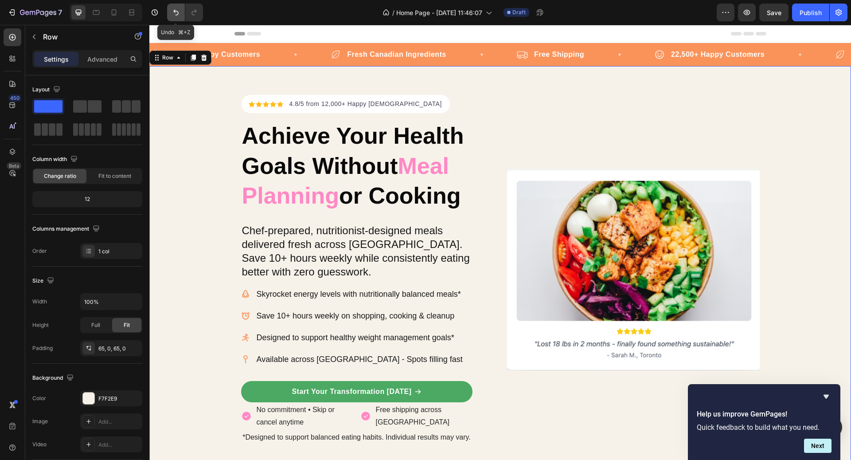
click at [176, 17] on button "Undo/Redo" at bounding box center [176, 13] width 18 height 18
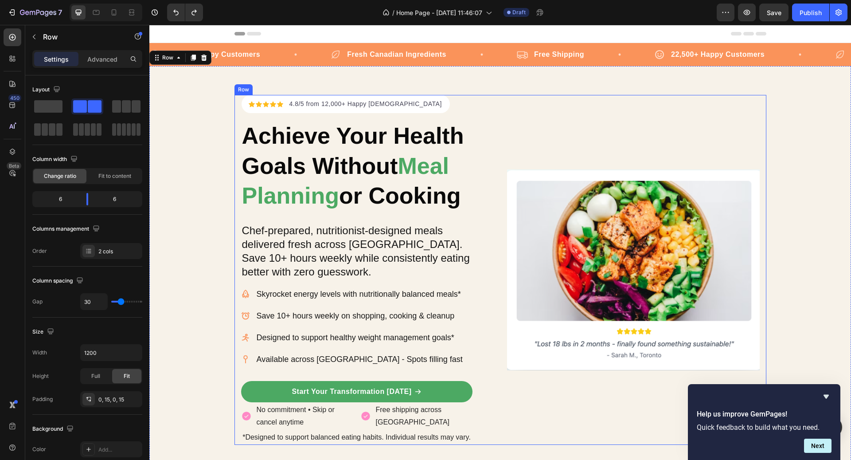
click at [555, 141] on div "Image" at bounding box center [633, 270] width 253 height 350
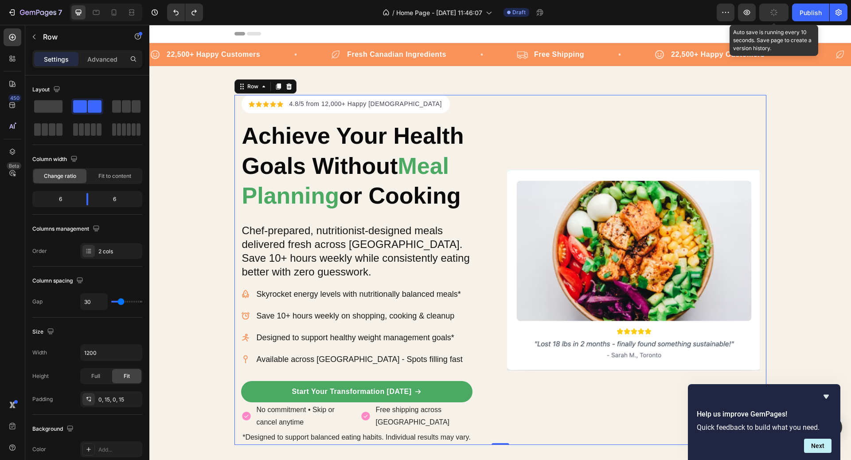
click at [771, 13] on icon "button" at bounding box center [774, 13] width 10 height 10
click at [112, 17] on div at bounding box center [114, 12] width 14 height 14
type input "0"
type input "100%"
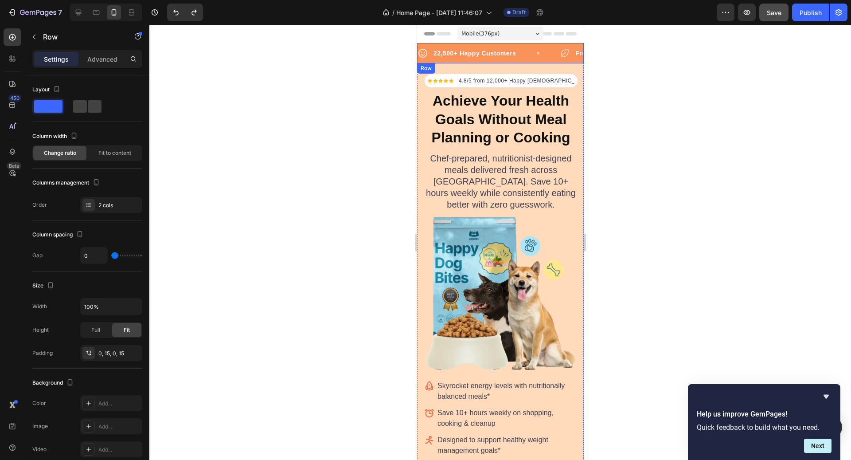
click at [466, 61] on div "Icon 22,500+ Happy Customers Text Block Row Icon Fresh Canadian Ingredients Tex…" at bounding box center [500, 53] width 167 height 20
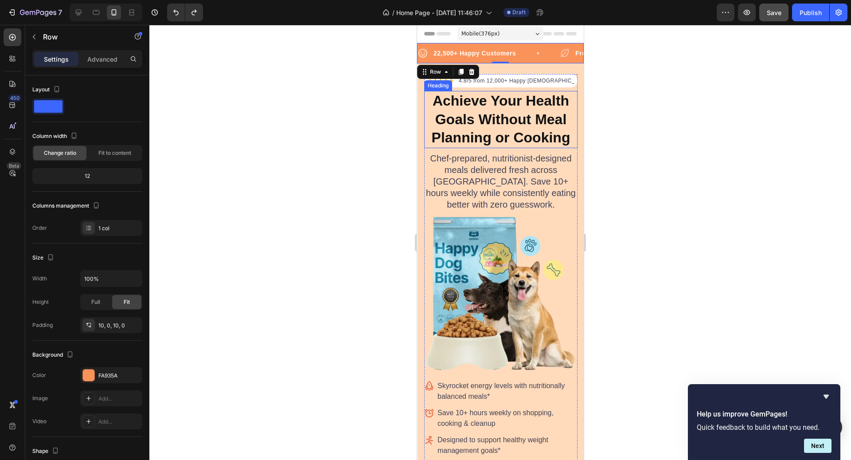
click at [426, 109] on h2 "Achieve Your Health Goals Without Meal Planning or Cooking" at bounding box center [500, 119] width 153 height 57
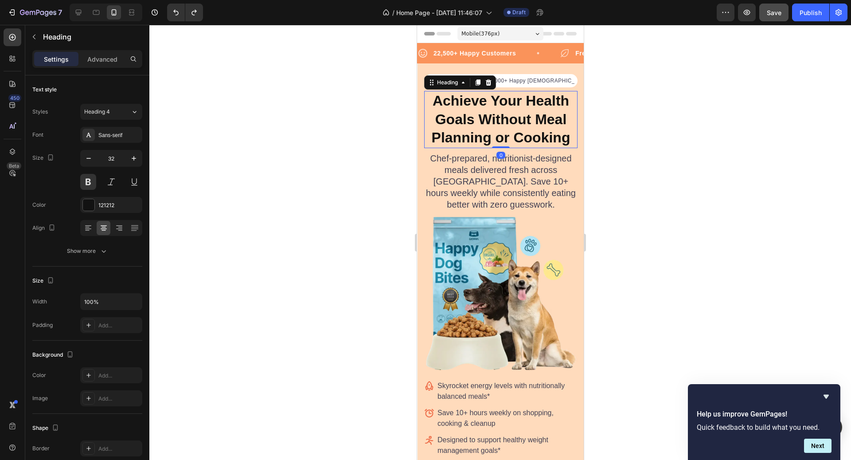
click at [424, 109] on h2 "Achieve Your Health Goals Without Meal Planning or Cooking" at bounding box center [500, 119] width 153 height 57
click at [420, 109] on div "*Designed to support balanced eating habits. Individual results may vary. Text …" at bounding box center [500, 324] width 167 height 500
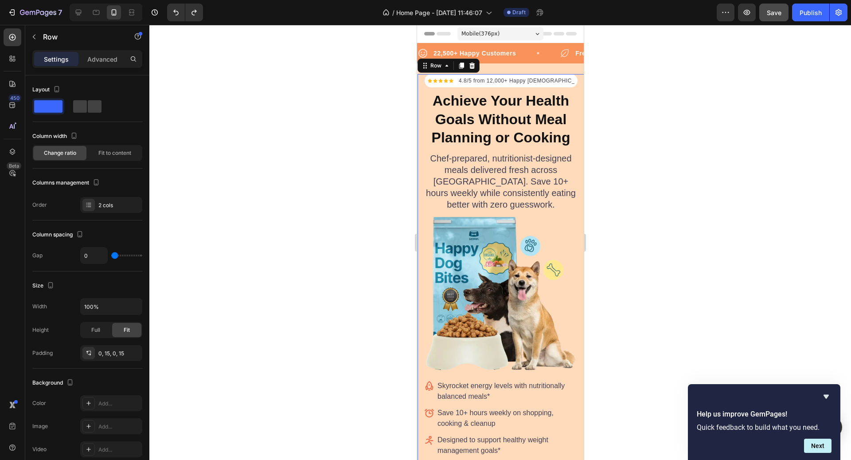
click at [54, 68] on div "Settings Advanced" at bounding box center [87, 62] width 124 height 25
click at [52, 64] on div "Settings" at bounding box center [56, 59] width 44 height 14
click at [534, 68] on div "*Designed to support balanced eating habits. Individual results may vary. Text …" at bounding box center [500, 323] width 167 height 521
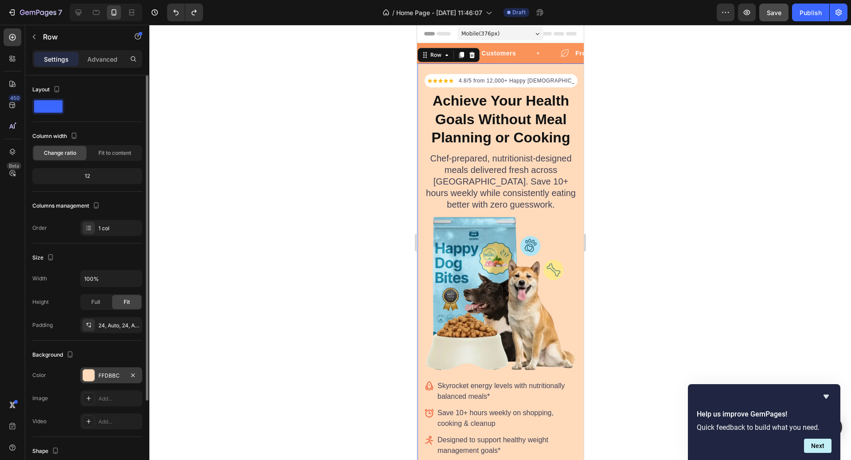
click at [112, 375] on div "FFDBBC" at bounding box center [111, 375] width 26 height 8
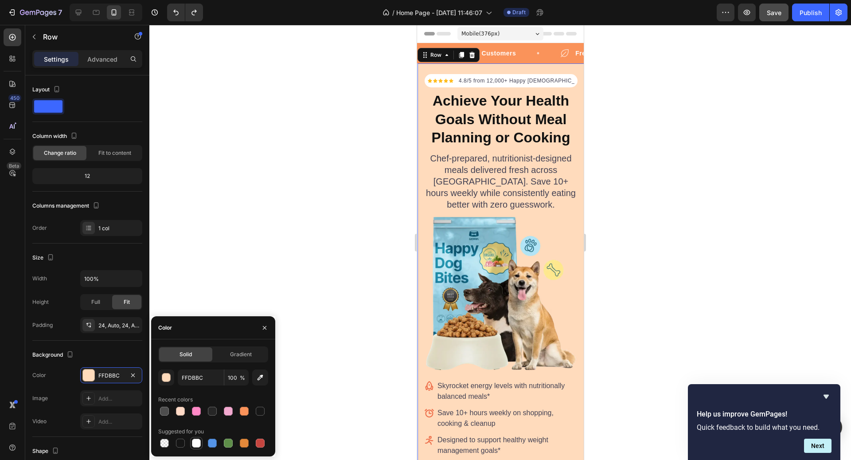
click at [197, 444] on div at bounding box center [196, 442] width 9 height 9
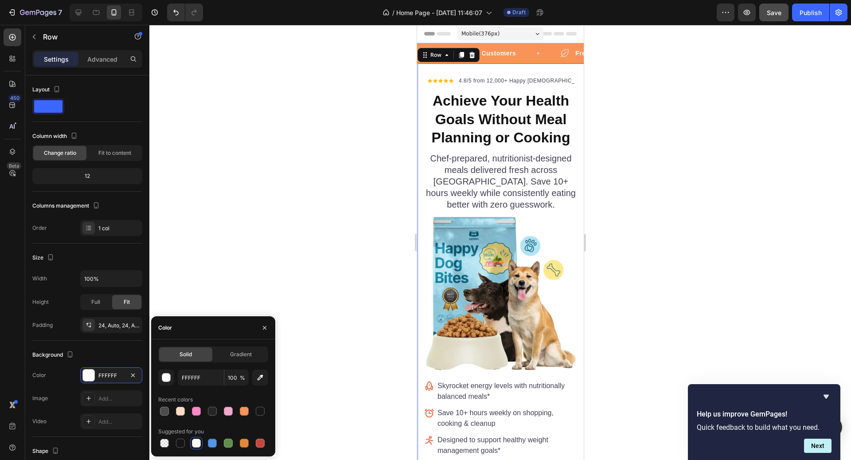
click at [210, 367] on div "Solid Gradient FFFFFF 100 % Recent colors Suggested for you" at bounding box center [213, 397] width 110 height 103
click at [209, 371] on input "FFFFFF" at bounding box center [201, 377] width 46 height 16
paste input "#f7f2e9"
type input "#f7f2e9"
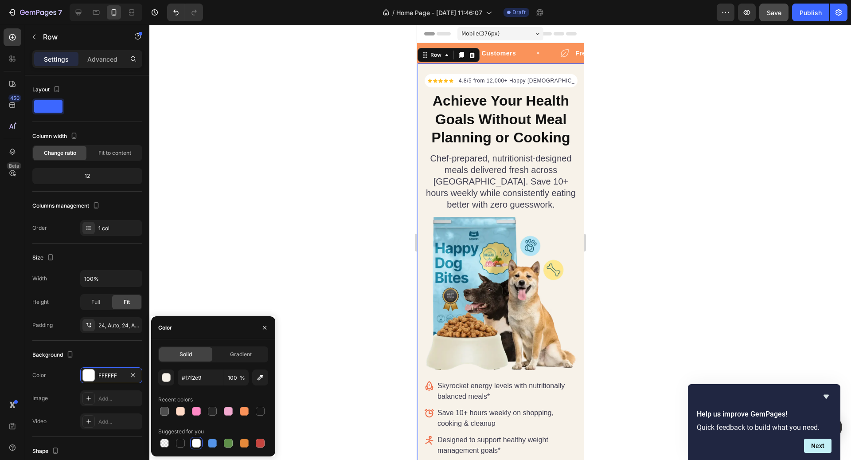
click at [632, 205] on div at bounding box center [500, 242] width 702 height 435
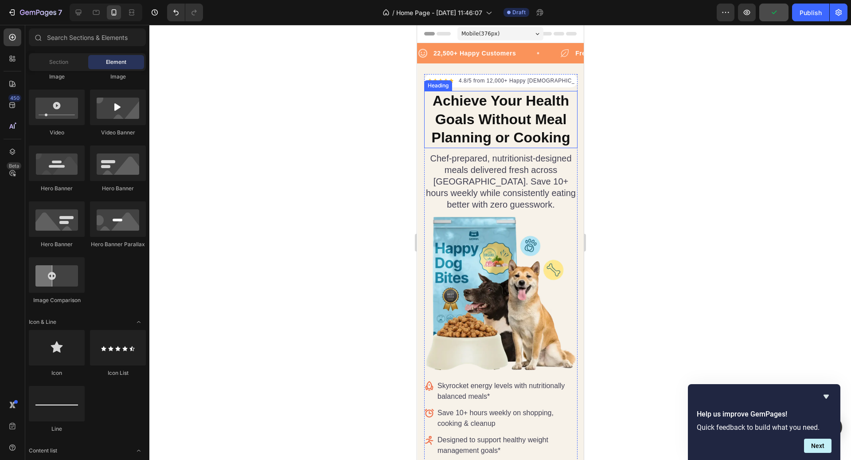
click at [539, 116] on p "Achieve Your Health Goals Without Meal Planning or Cooking" at bounding box center [501, 119] width 152 height 55
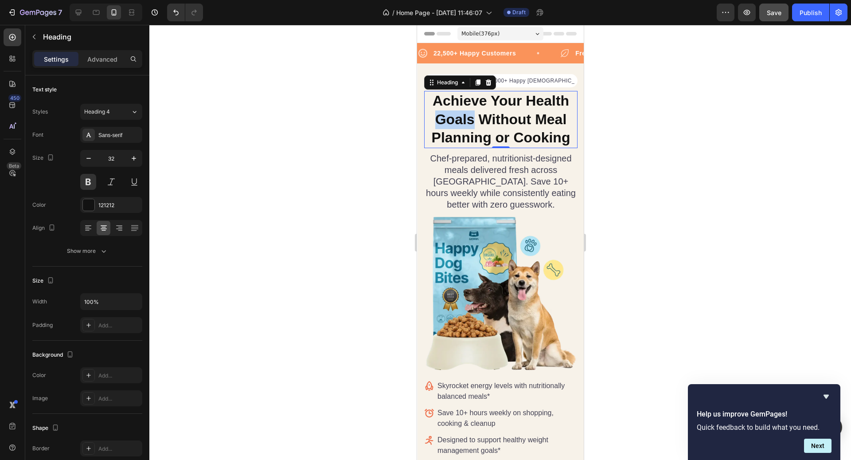
click at [449, 122] on p "Achieve Your Health Goals Without Meal Planning or Cooking" at bounding box center [501, 119] width 152 height 55
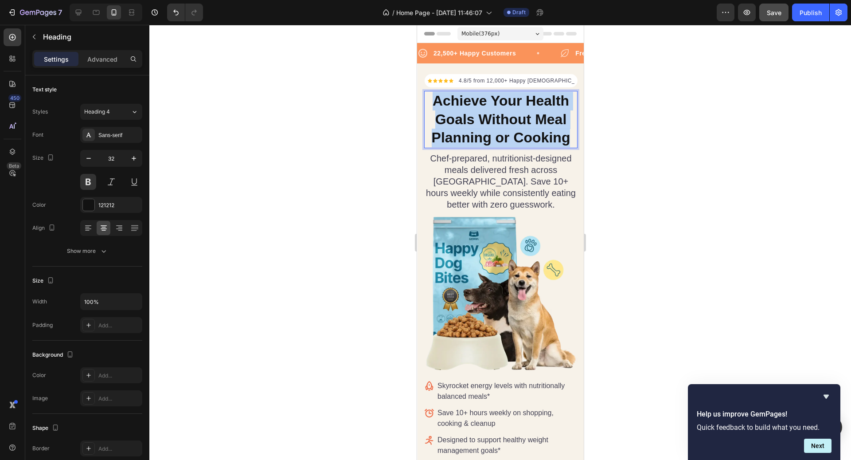
click at [449, 122] on p "Achieve Your Health Goals Without Meal Planning or Cooking" at bounding box center [501, 119] width 152 height 55
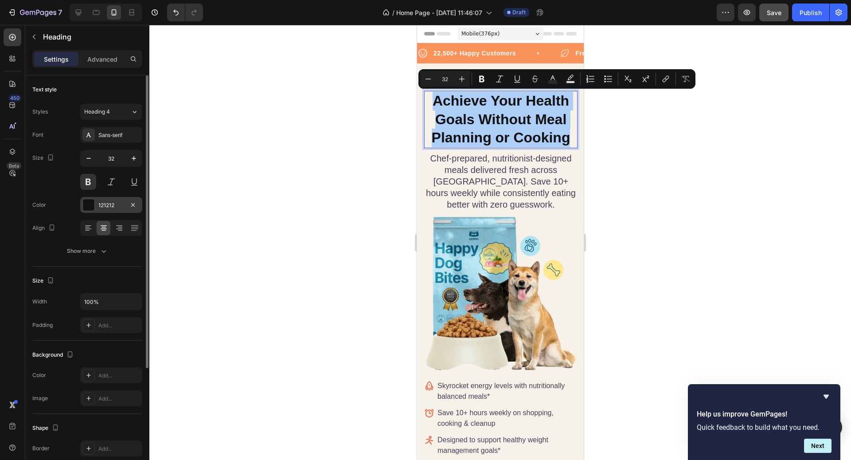
click at [120, 204] on div "121212" at bounding box center [111, 205] width 26 height 8
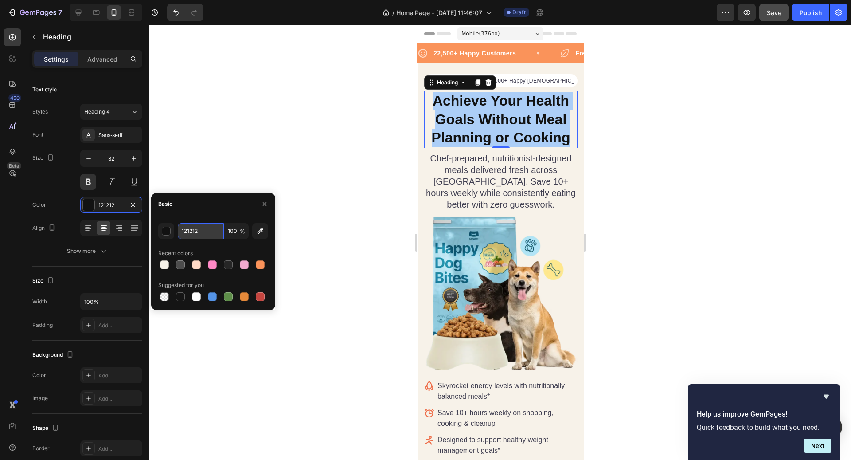
click at [201, 233] on input "121212" at bounding box center [201, 231] width 46 height 16
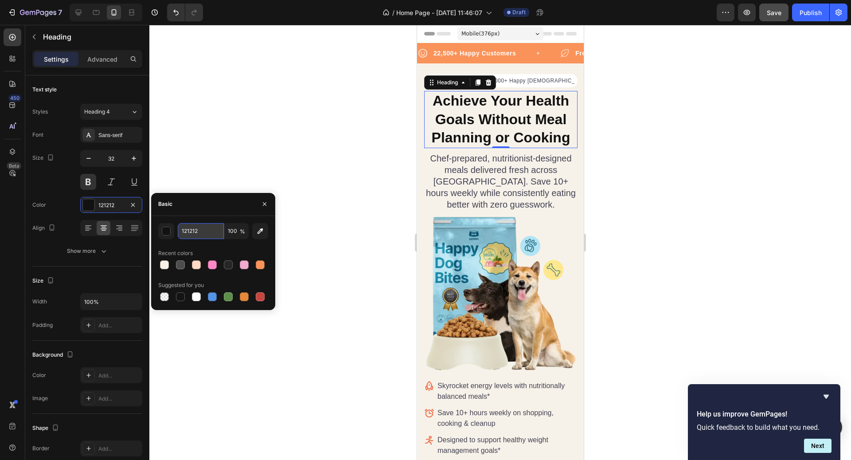
paste input "#0a0a0a"
type input "#0a0a0a"
click at [621, 213] on div at bounding box center [500, 242] width 702 height 435
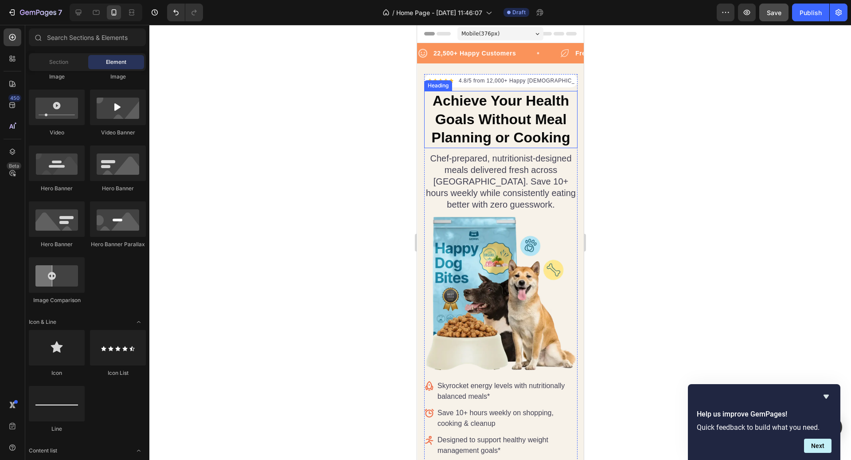
click at [535, 116] on p "Achieve Your Health Goals Without Meal Planning or Cooking" at bounding box center [501, 119] width 152 height 55
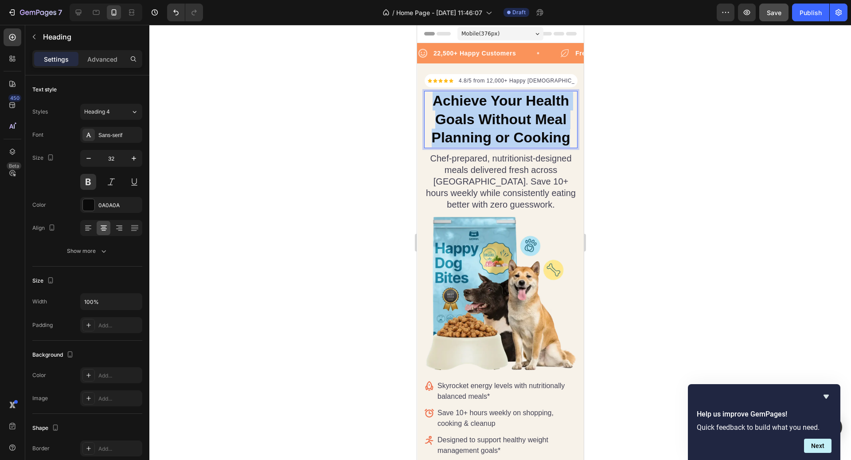
click at [535, 117] on p "Achieve Your Health Goals Without Meal Planning or Cooking" at bounding box center [501, 119] width 152 height 55
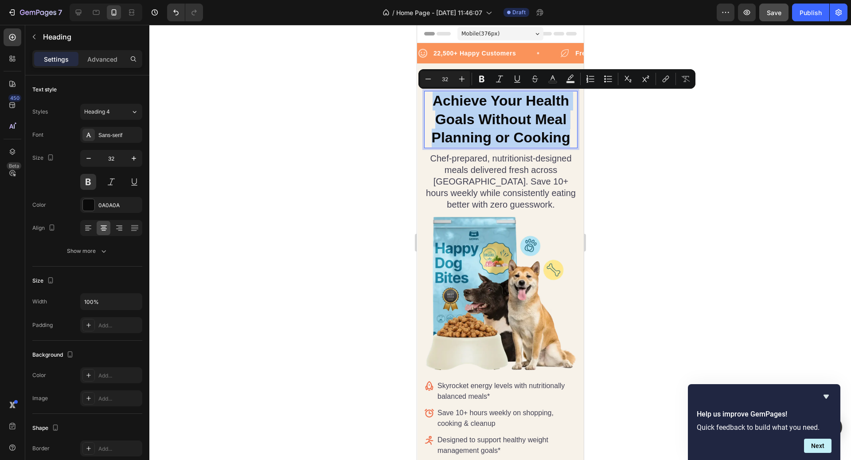
click at [536, 117] on p "Achieve Your Health Goals Without Meal Planning or Cooking" at bounding box center [501, 119] width 152 height 55
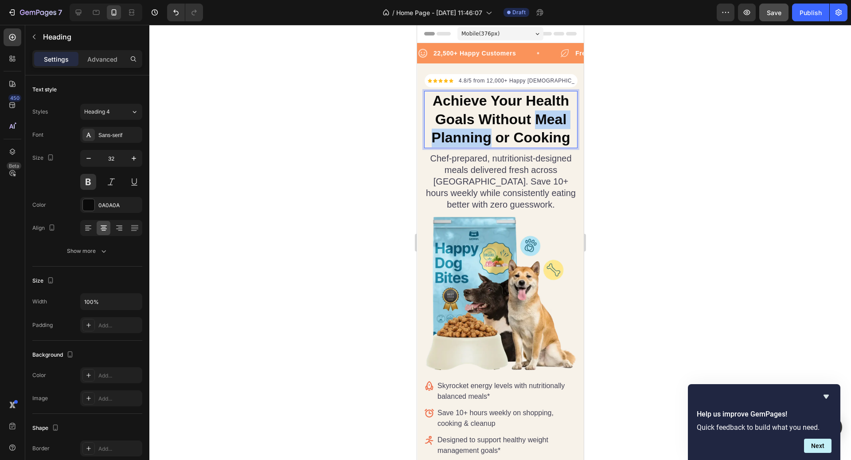
drag, startPoint x: 534, startPoint y: 117, endPoint x: 490, endPoint y: 141, distance: 50.0
click at [490, 141] on p "Achieve Your Health Goals Without Meal Planning or Cooking" at bounding box center [501, 119] width 152 height 55
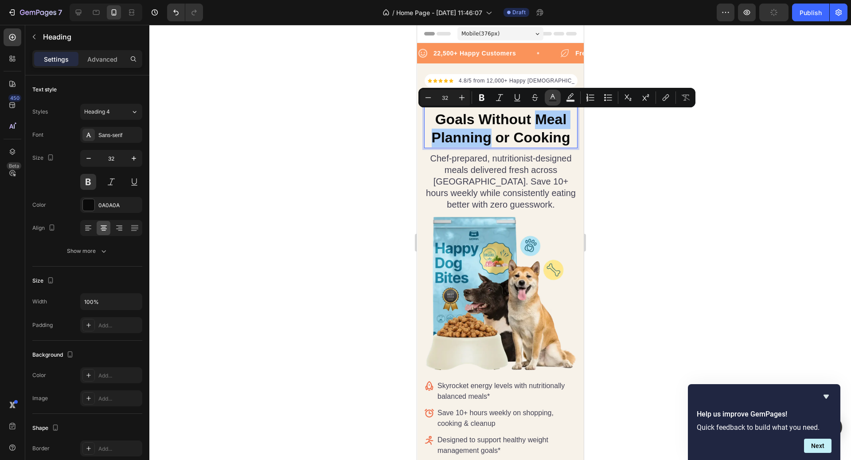
click at [553, 98] on icon "Editor contextual toolbar" at bounding box center [552, 97] width 9 height 9
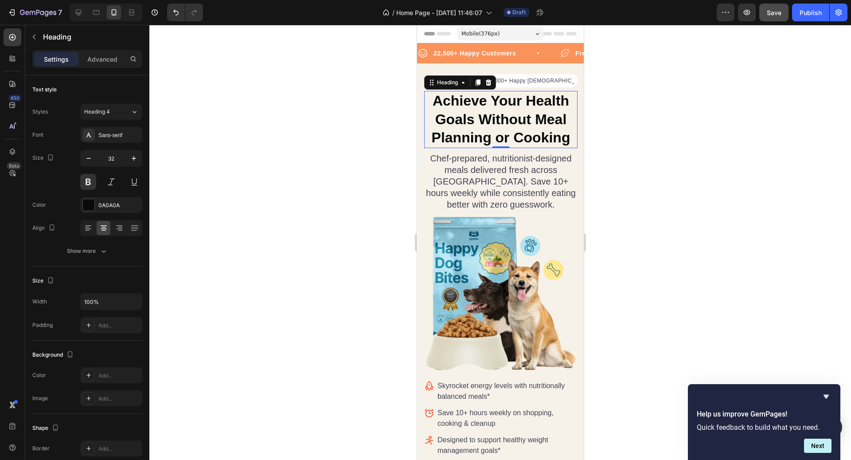
click at [525, 120] on p "Achieve Your Health Goals Without Meal Planning or Cooking" at bounding box center [501, 119] width 152 height 55
drag, startPoint x: 533, startPoint y: 120, endPoint x: 490, endPoint y: 142, distance: 49.0
click at [490, 142] on p "Achieve Your Health Goals Without Meal Planning or Cooking" at bounding box center [501, 119] width 152 height 55
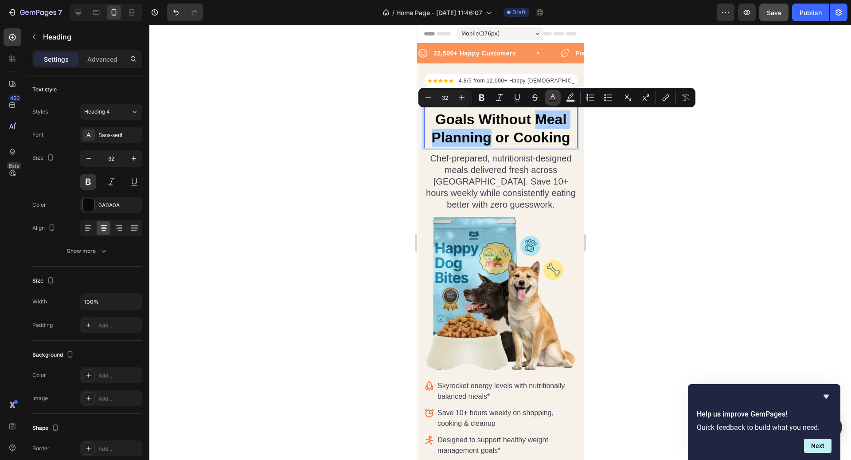
click at [549, 97] on icon "Editor contextual toolbar" at bounding box center [552, 97] width 9 height 9
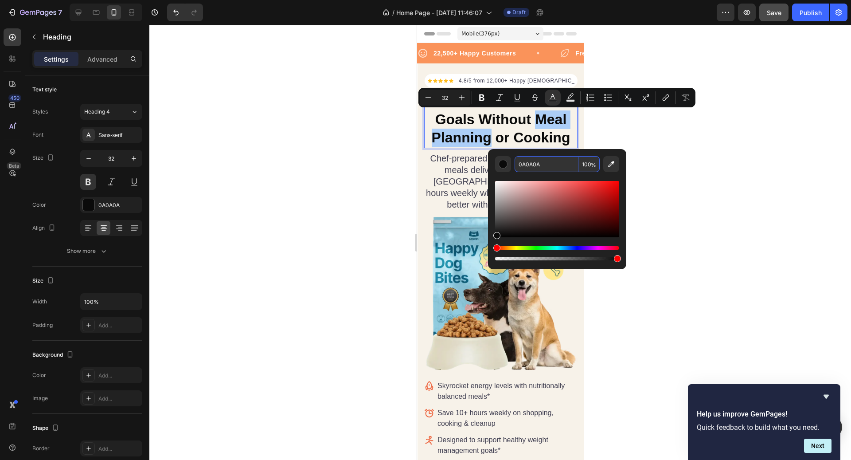
click at [546, 169] on input "0A0A0A" at bounding box center [547, 164] width 64 height 16
paste input "#4ca963"
type input "4CA963"
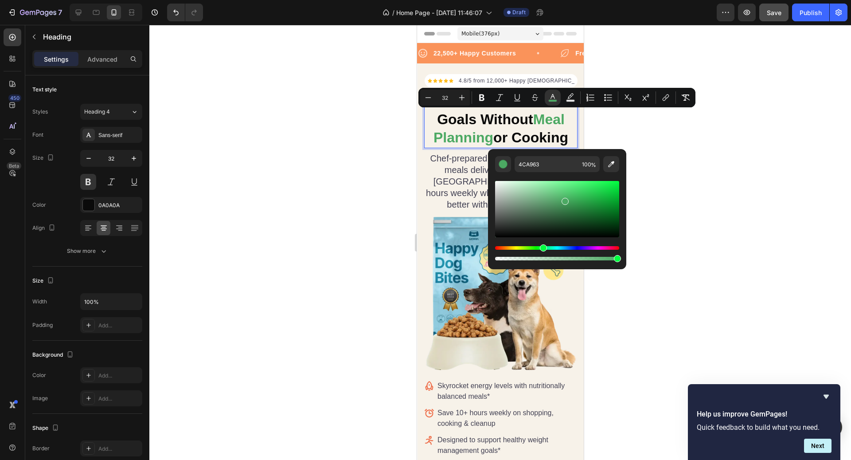
click at [657, 131] on div at bounding box center [500, 242] width 702 height 435
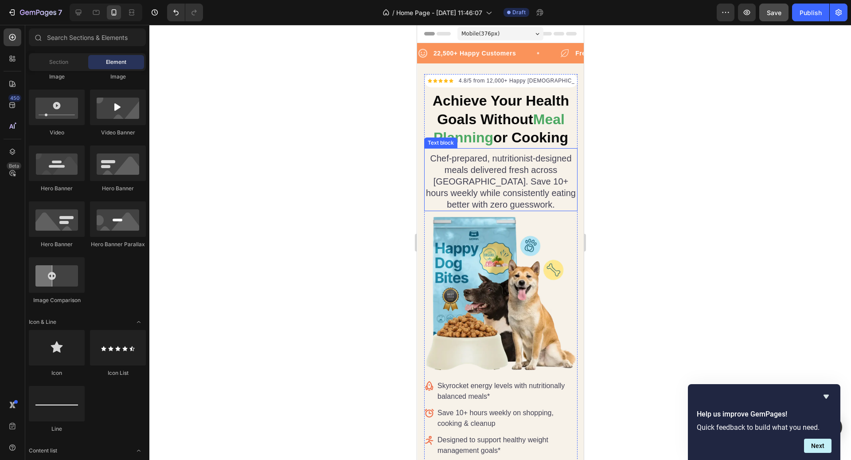
click at [519, 174] on p "Chef-prepared, nutritionist-designed meals delivered fresh across [GEOGRAPHIC_D…" at bounding box center [501, 181] width 152 height 58
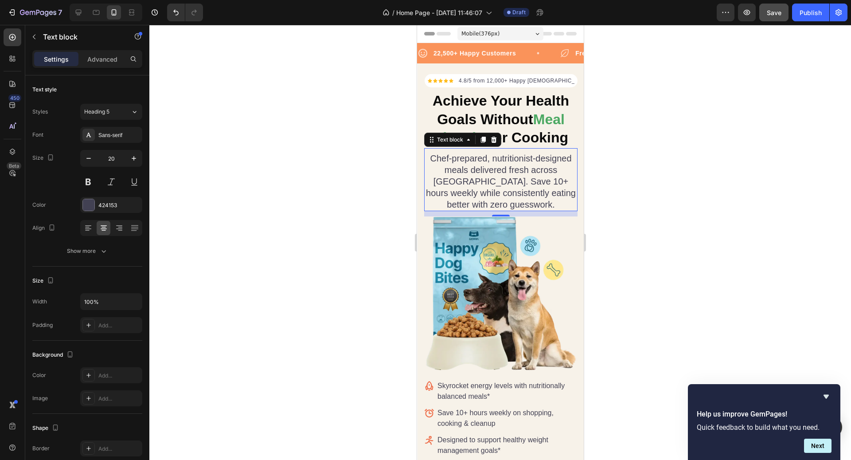
click at [513, 174] on p "Chef-prepared, nutritionist-designed meals delivered fresh across [GEOGRAPHIC_D…" at bounding box center [501, 181] width 152 height 58
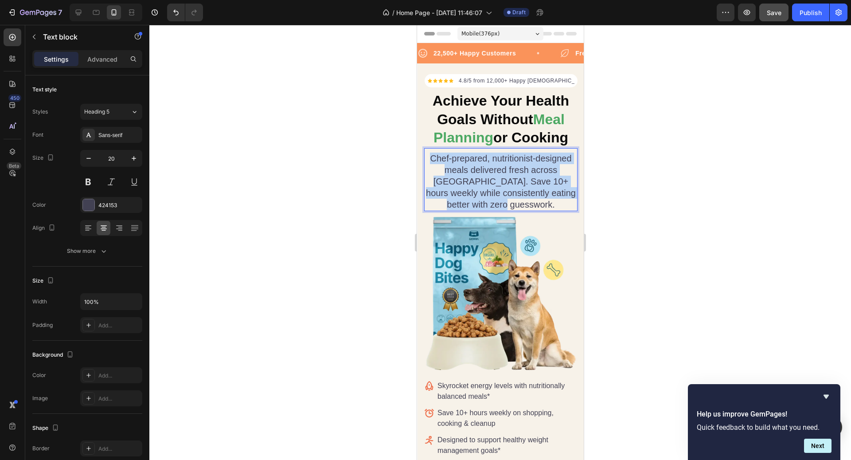
click at [513, 174] on p "Chef-prepared, nutritionist-designed meals delivered fresh across [GEOGRAPHIC_D…" at bounding box center [501, 181] width 152 height 58
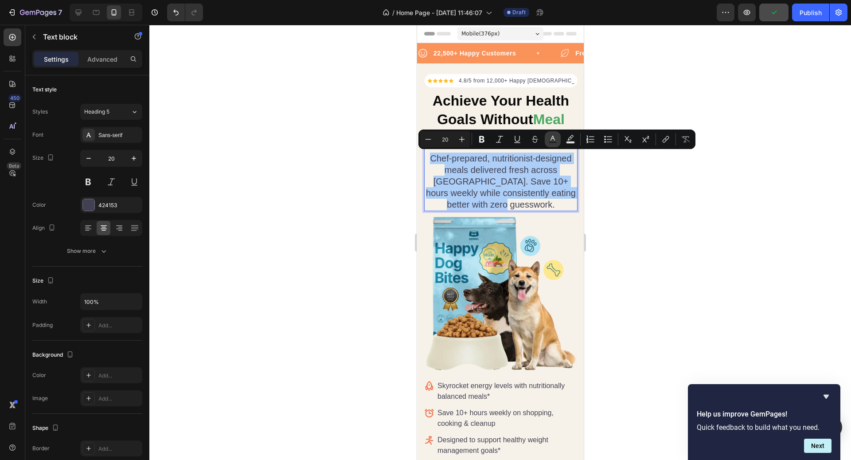
click at [560, 141] on button "Text Color" at bounding box center [553, 139] width 16 height 16
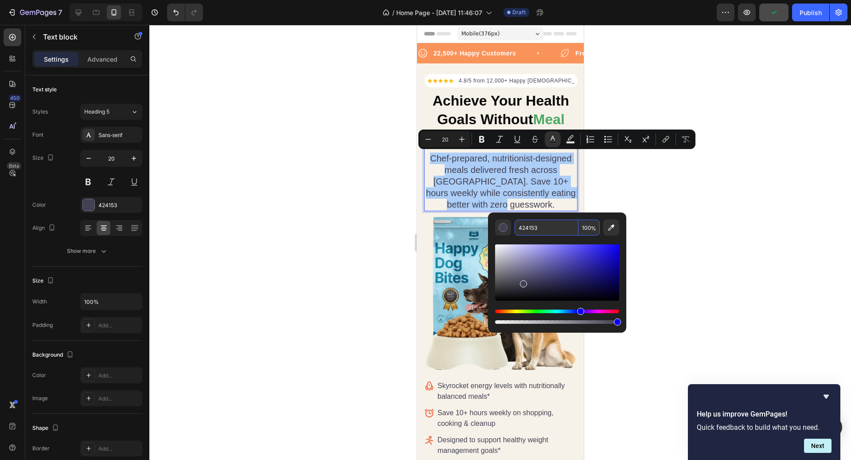
click at [555, 224] on input "424153" at bounding box center [547, 227] width 64 height 16
paste input "#171717"
type input "171717"
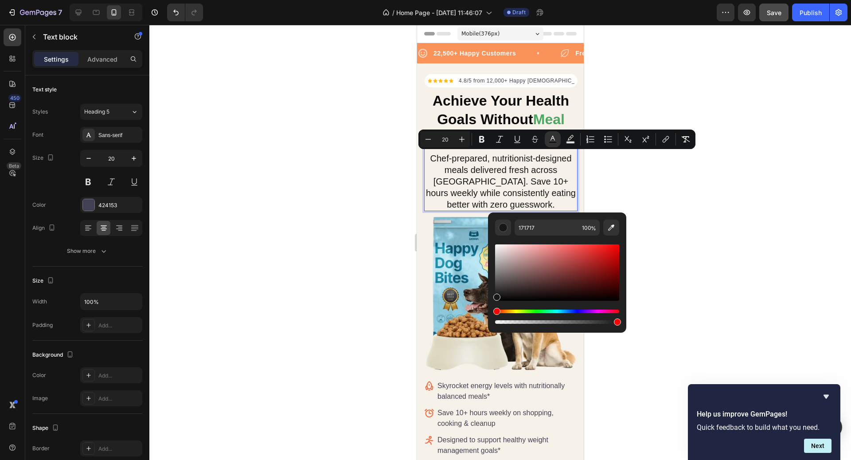
click at [662, 222] on div at bounding box center [500, 242] width 702 height 435
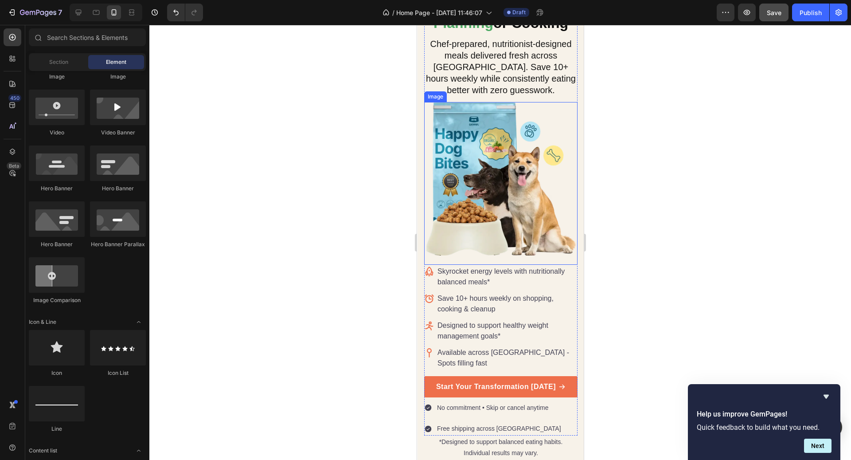
scroll to position [119, 0]
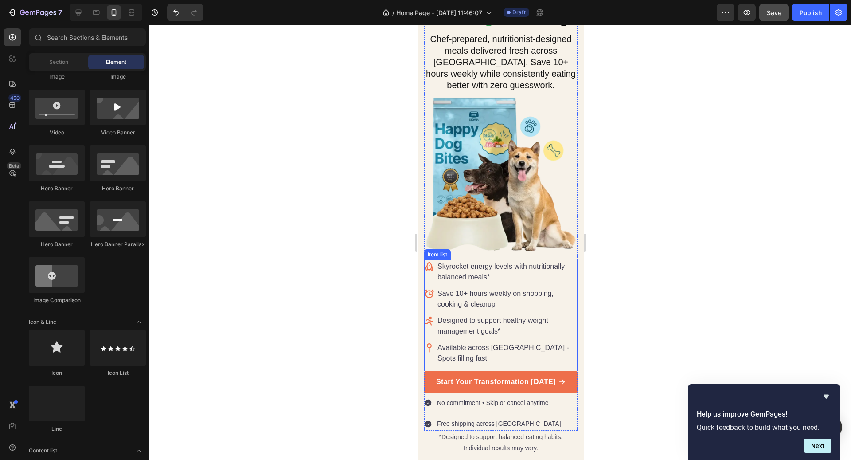
click at [500, 269] on p "Skyrocket energy levels with nutritionally balanced meals*" at bounding box center [506, 271] width 139 height 21
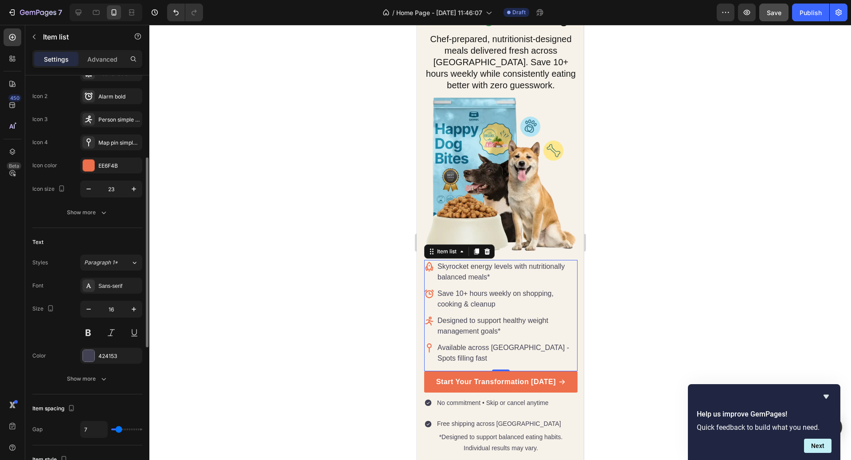
scroll to position [131, 0]
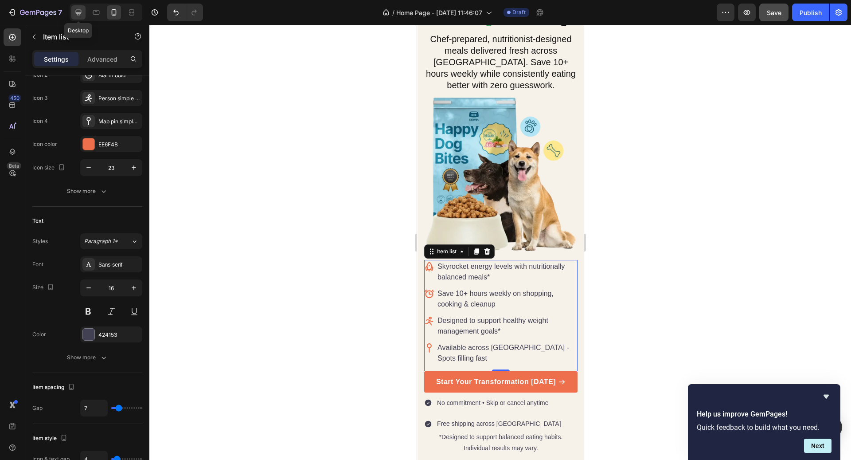
click at [80, 14] on icon at bounding box center [79, 13] width 6 height 6
type input "20"
type input "18"
type input "16"
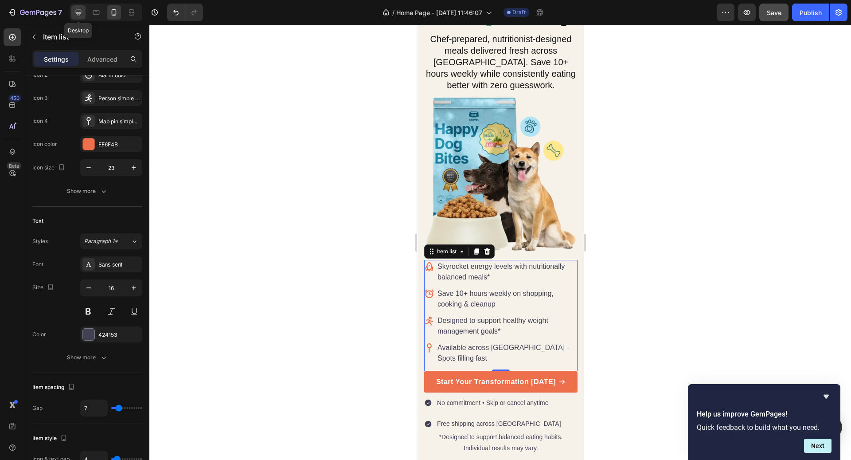
type input "12"
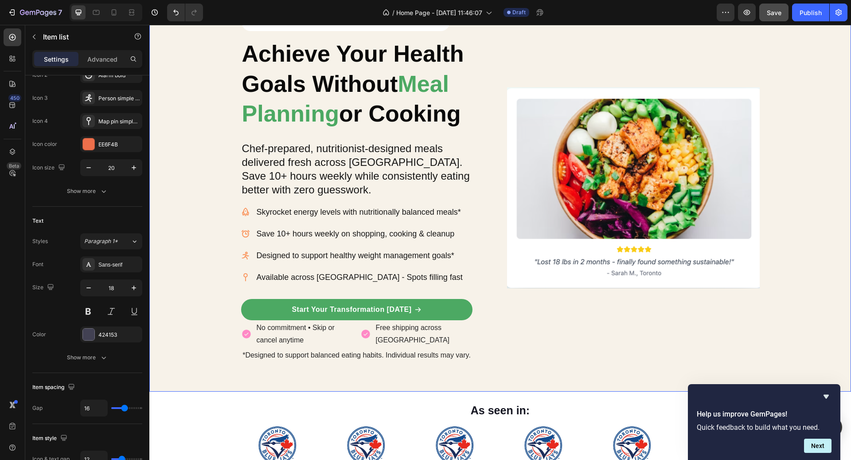
scroll to position [51, 0]
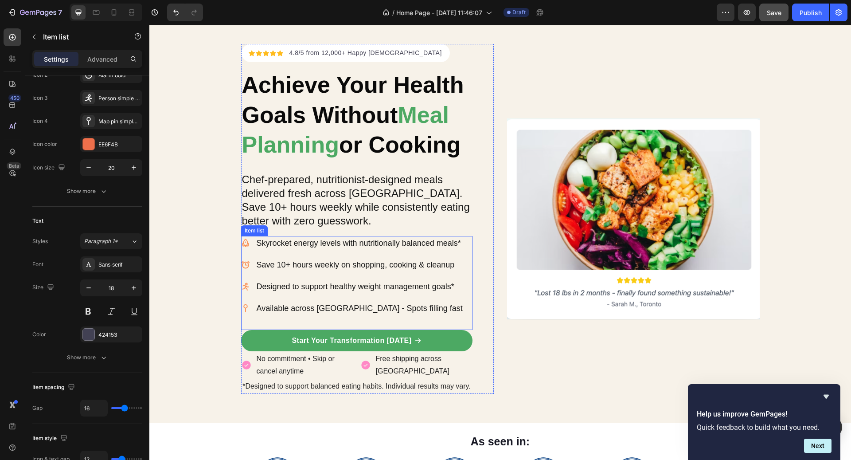
click at [402, 261] on p "Save 10+ hours weekly on shopping, cooking & cleanup" at bounding box center [360, 265] width 206 height 12
click at [376, 197] on p "Chef-prepared, nutritionist-designed meals delivered fresh across [GEOGRAPHIC_D…" at bounding box center [357, 199] width 230 height 55
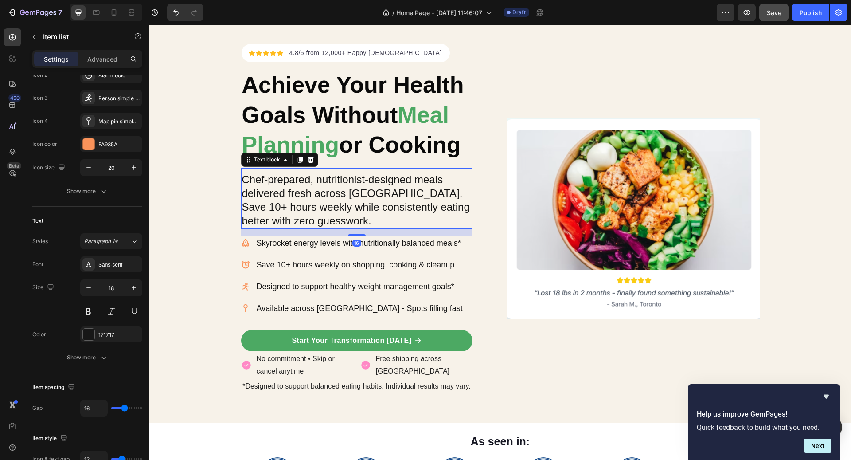
scroll to position [0, 0]
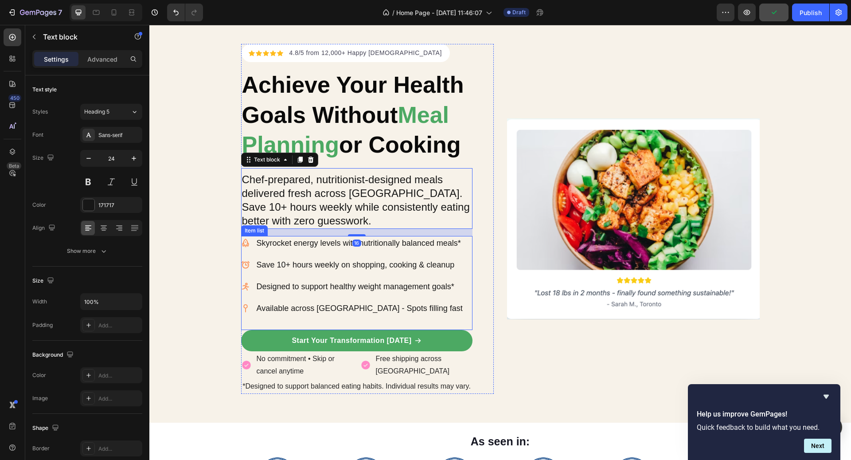
click at [287, 259] on p "Save 10+ hours weekly on shopping, cooking & cleanup" at bounding box center [360, 265] width 206 height 12
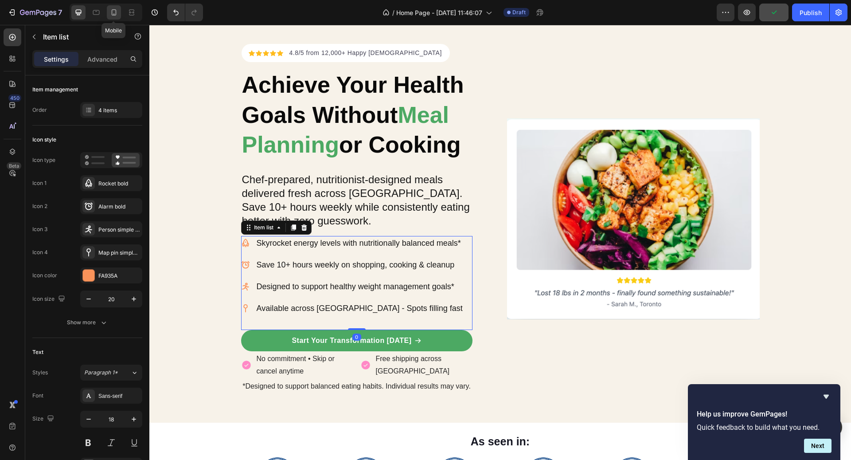
click at [115, 12] on icon at bounding box center [113, 12] width 9 height 9
type input "14"
type input "7"
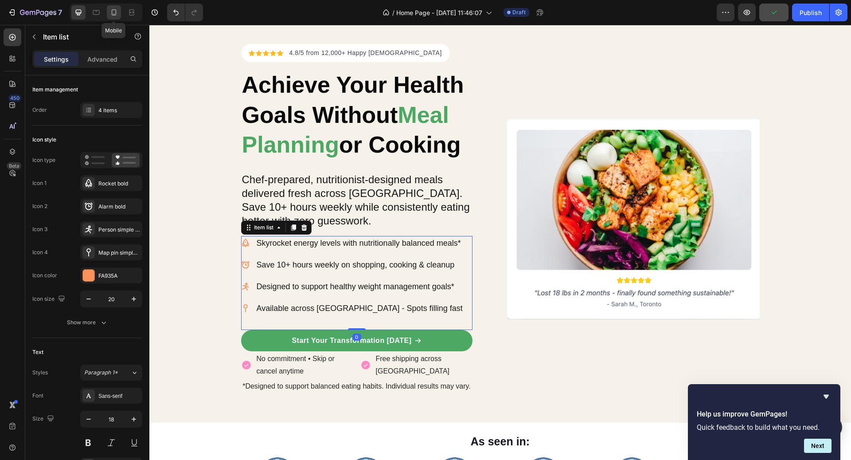
type input "4"
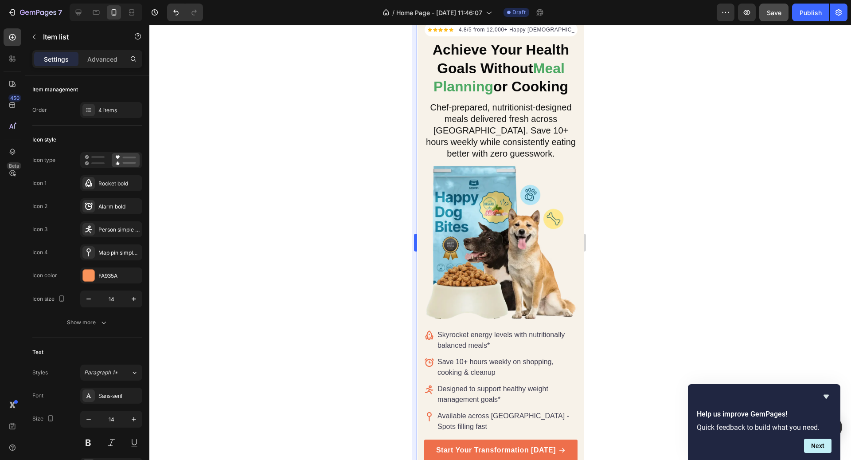
scroll to position [20, 0]
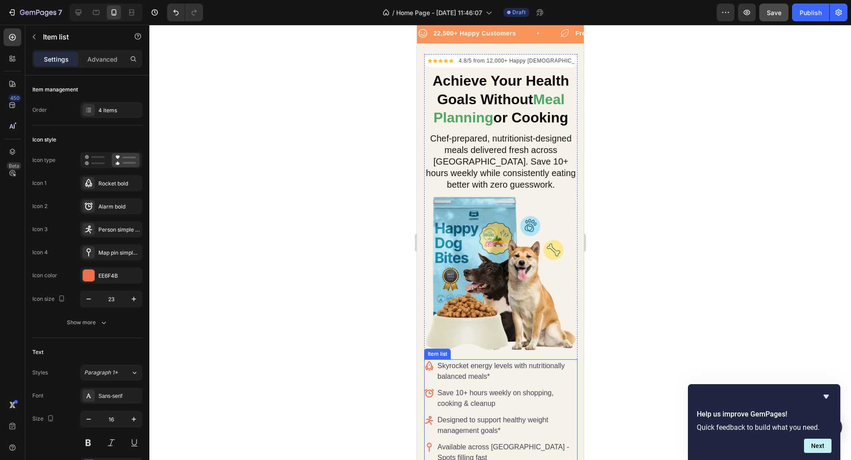
click at [460, 372] on p "Skyrocket energy levels with nutritionally balanced meals*" at bounding box center [506, 370] width 139 height 21
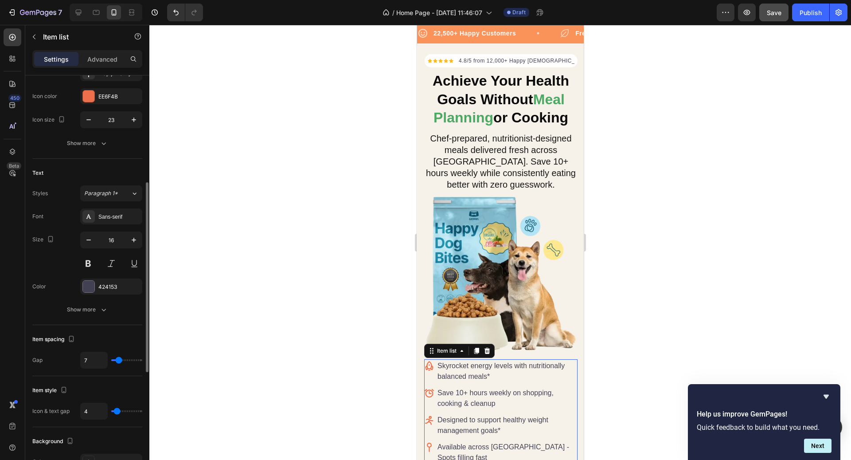
scroll to position [195, 0]
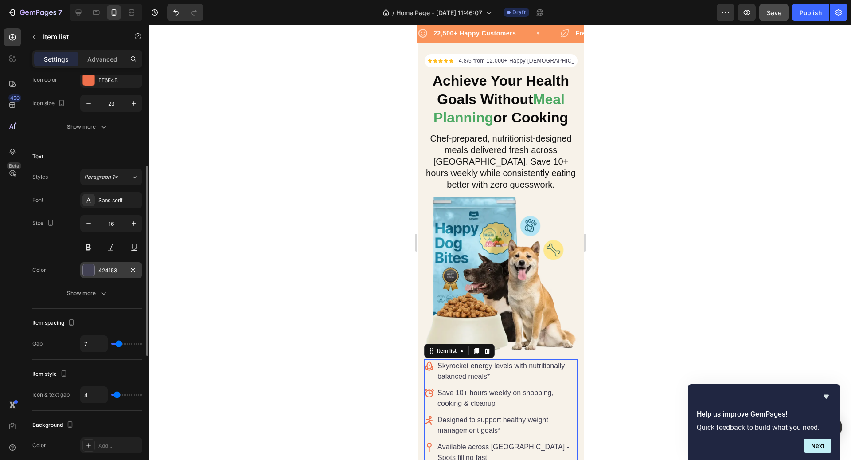
click at [111, 269] on div "424153" at bounding box center [111, 270] width 26 height 8
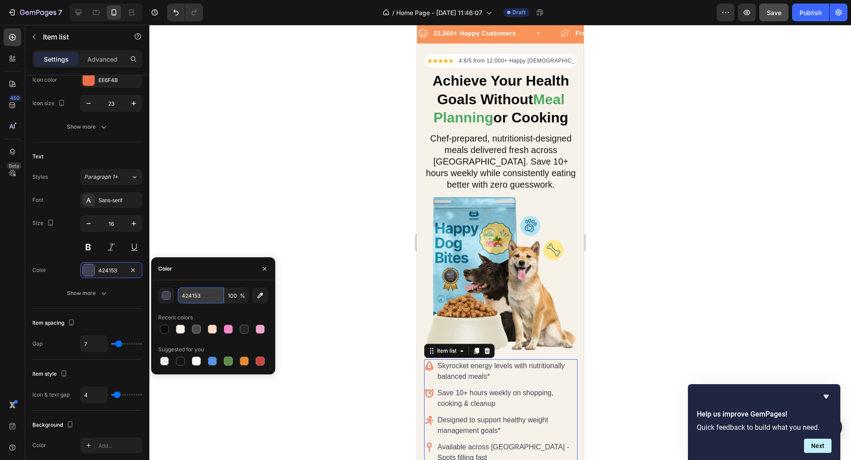
click at [210, 294] on input "424153" at bounding box center [201, 295] width 46 height 16
paste input "#171717"
type input "#171717"
click at [647, 257] on div at bounding box center [500, 242] width 702 height 435
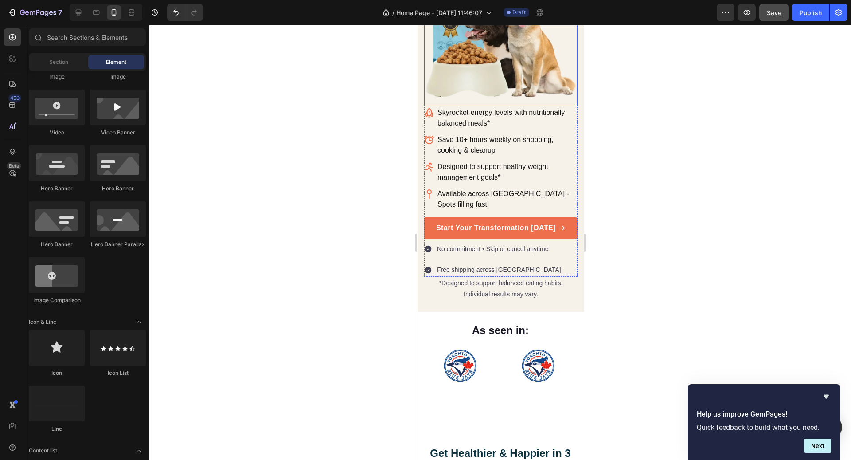
scroll to position [275, 0]
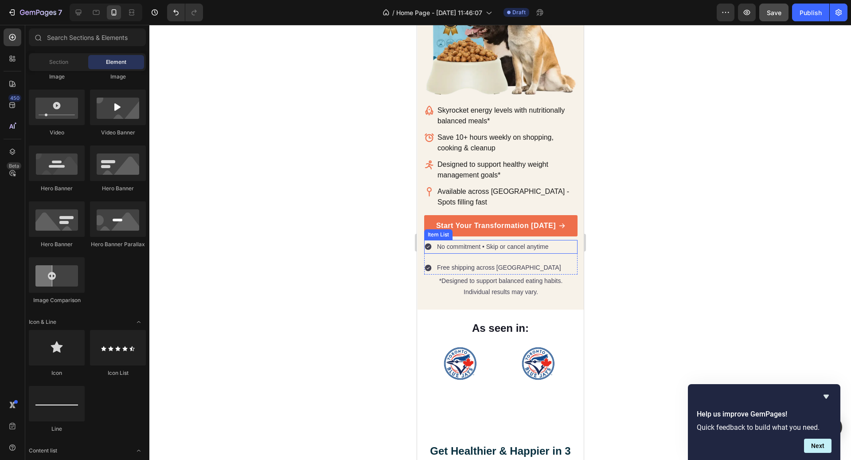
click at [506, 241] on p "No commitment • Skip or cancel anytime" at bounding box center [493, 246] width 112 height 11
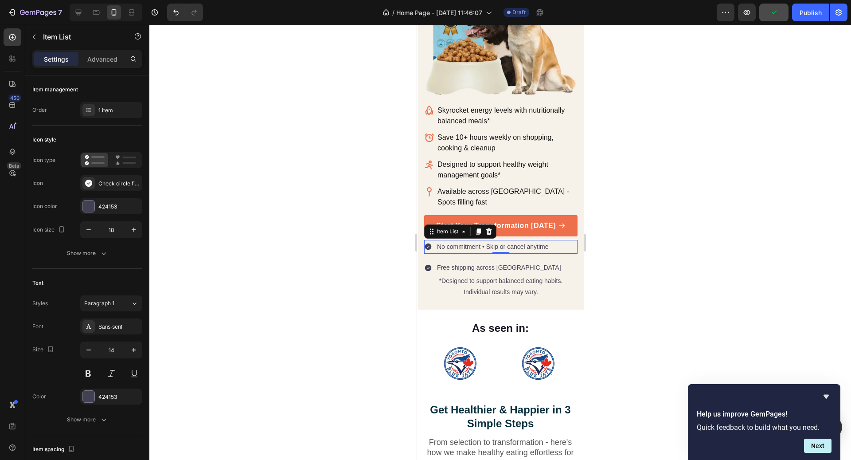
click at [476, 241] on p "No commitment • Skip or cancel anytime" at bounding box center [493, 246] width 112 height 11
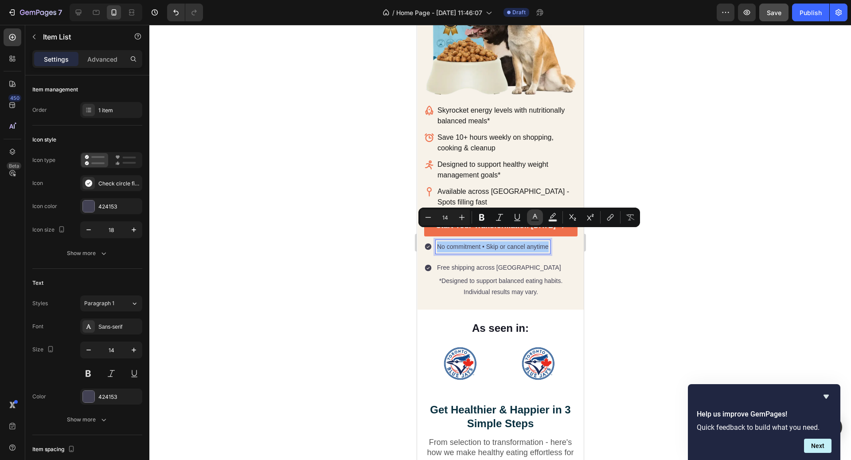
click at [533, 220] on rect "Editor contextual toolbar" at bounding box center [535, 220] width 8 height 2
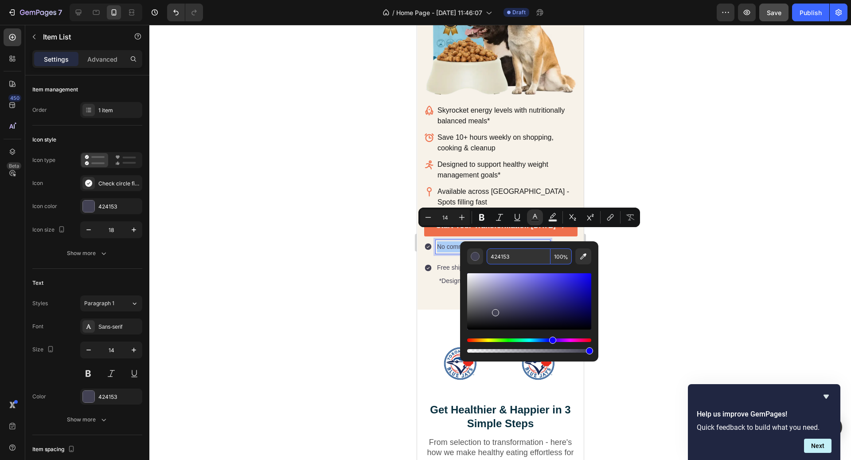
click at [530, 257] on input "424153" at bounding box center [519, 256] width 64 height 16
paste input "#262626"
type input "262626"
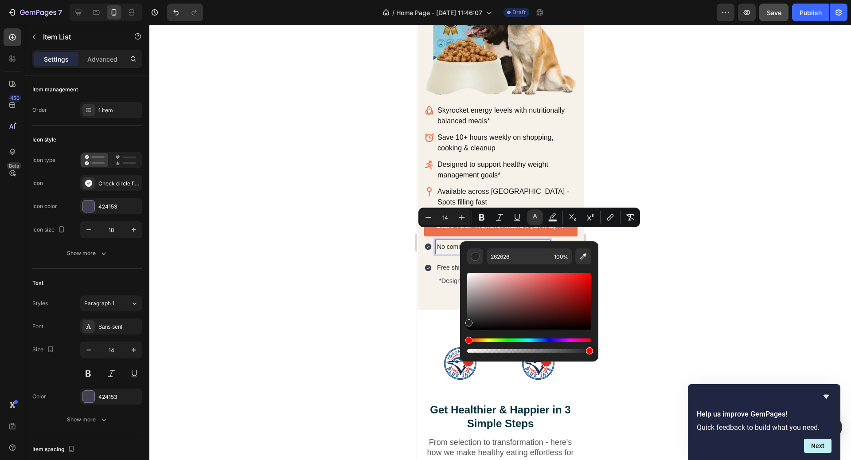
click at [639, 243] on div at bounding box center [500, 242] width 702 height 435
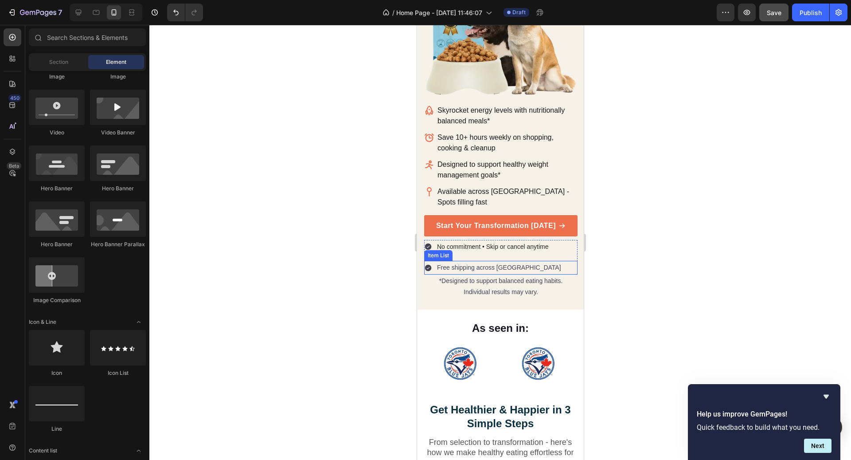
click at [519, 261] on div "Free shipping across [GEOGRAPHIC_DATA]" at bounding box center [500, 268] width 153 height 14
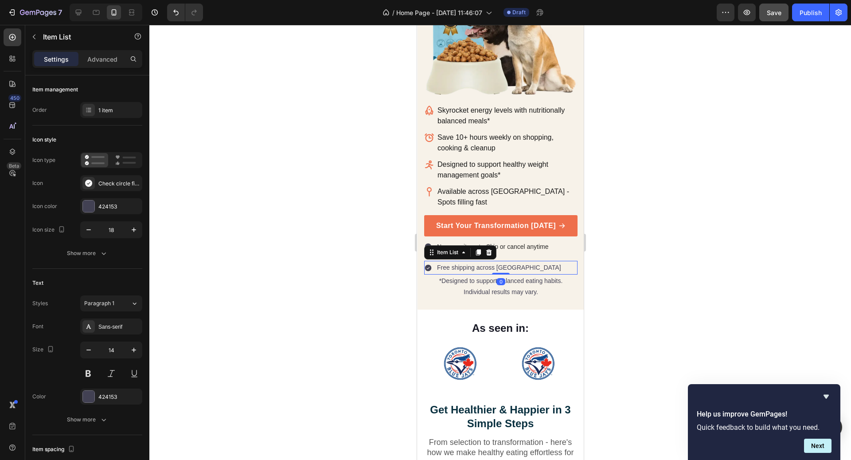
click at [647, 313] on div at bounding box center [500, 242] width 702 height 435
click at [521, 243] on span "No commitment • Skip or cancel anytime" at bounding box center [493, 246] width 112 height 7
click at [504, 262] on p "Free shipping across [GEOGRAPHIC_DATA]" at bounding box center [499, 267] width 124 height 11
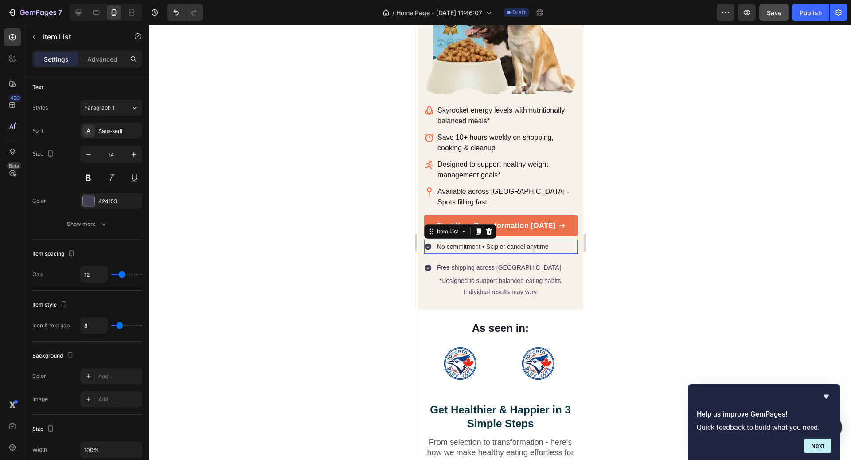
click at [506, 243] on span "No commitment • Skip or cancel anytime" at bounding box center [493, 246] width 112 height 7
click at [499, 262] on p "Free shipping across [GEOGRAPHIC_DATA]" at bounding box center [499, 267] width 124 height 11
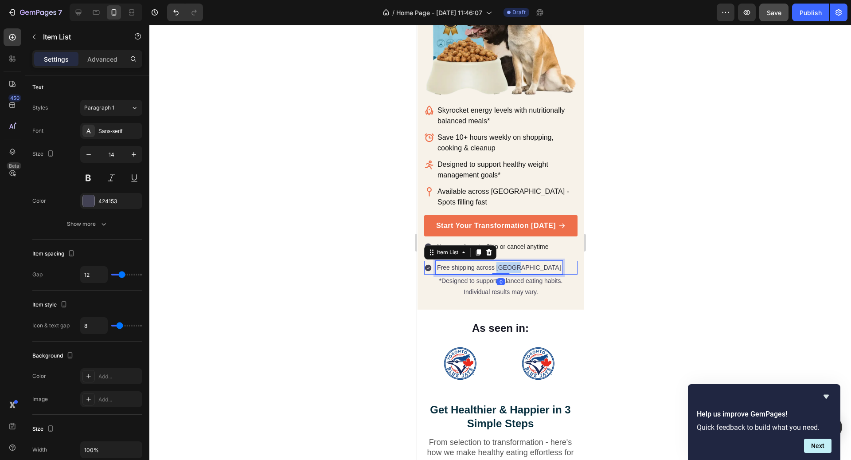
click at [499, 262] on p "Free shipping across [GEOGRAPHIC_DATA]" at bounding box center [499, 267] width 124 height 11
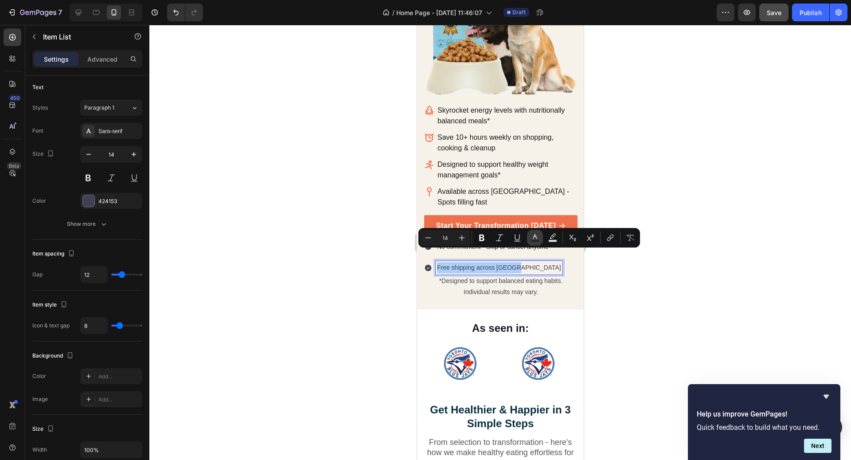
click at [529, 242] on button "Text Color" at bounding box center [535, 238] width 16 height 16
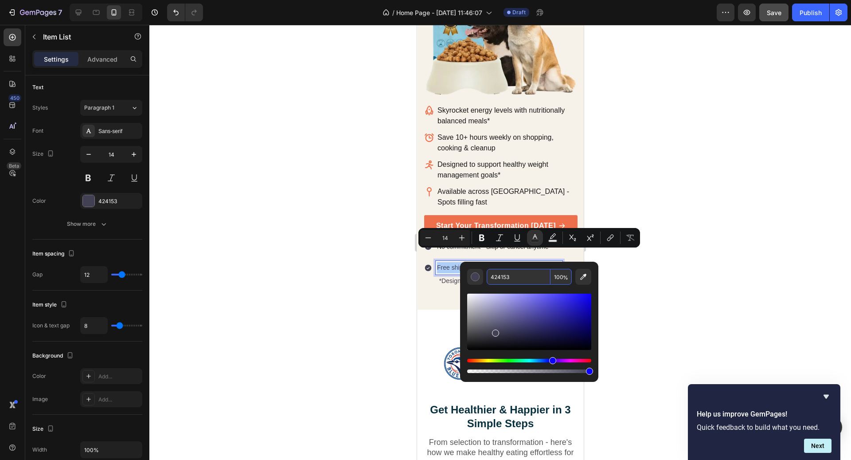
click at [515, 278] on input "424153" at bounding box center [519, 277] width 64 height 16
paste input "#262626"
type input "262626"
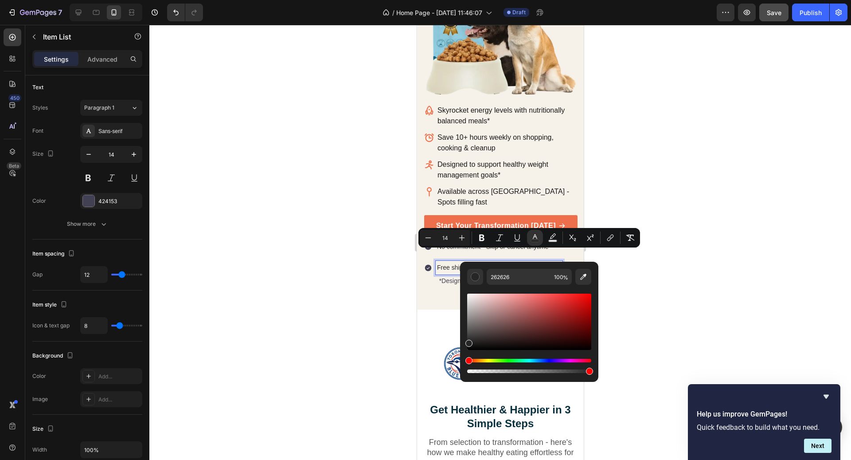
click at [663, 292] on div at bounding box center [500, 242] width 702 height 435
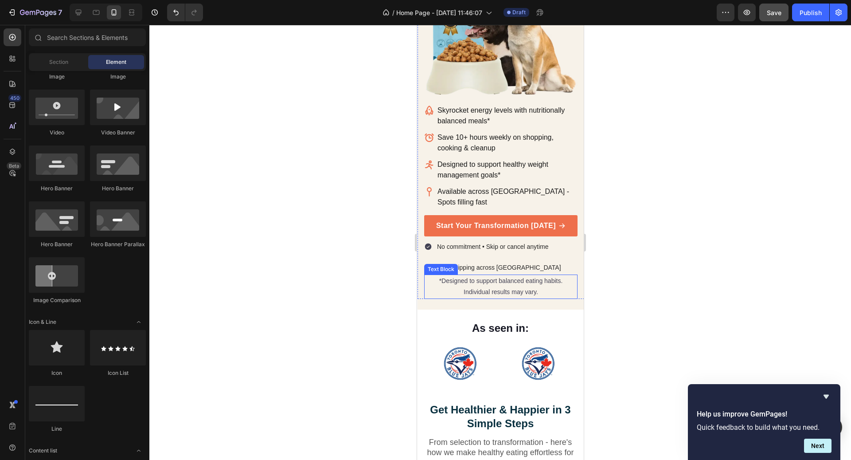
click at [511, 286] on p "Individual results may vary." at bounding box center [501, 291] width 152 height 11
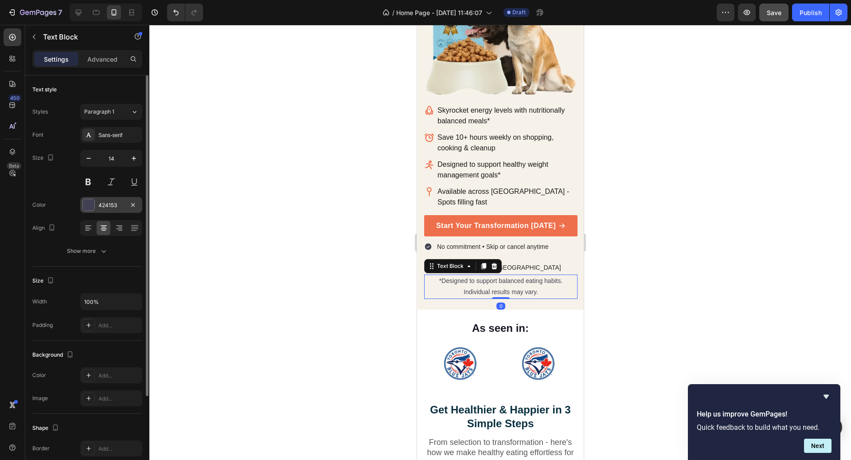
click at [118, 198] on div "424153" at bounding box center [111, 205] width 62 height 16
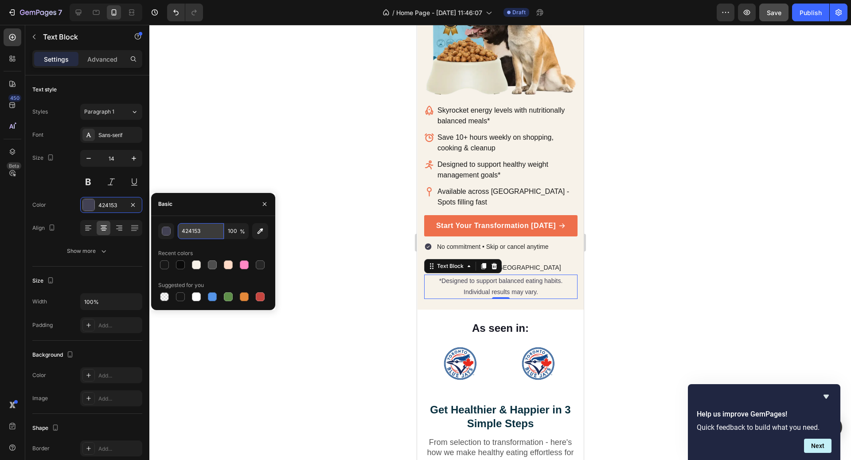
click at [204, 229] on input "424153" at bounding box center [201, 231] width 46 height 16
paste input "#262626"
type input "#262626"
drag, startPoint x: 165, startPoint y: 210, endPoint x: 626, endPoint y: 241, distance: 461.5
click at [691, 258] on div at bounding box center [500, 242] width 702 height 435
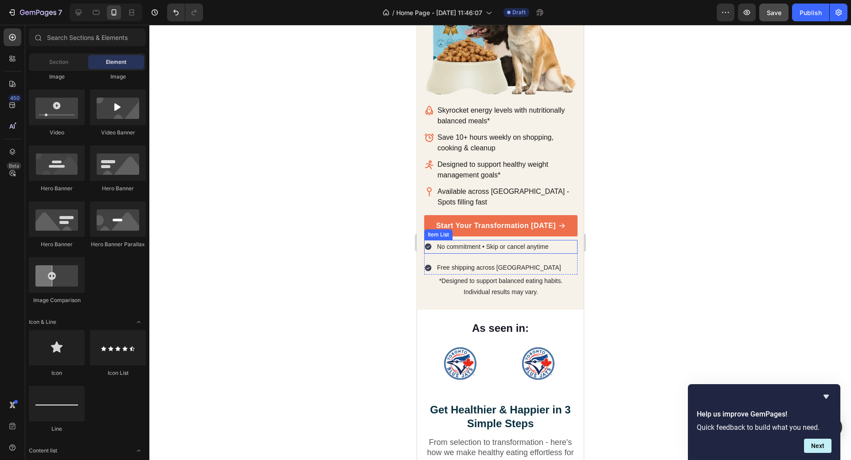
click at [546, 243] on span "No commitment • Skip or cancel anytime" at bounding box center [493, 246] width 112 height 7
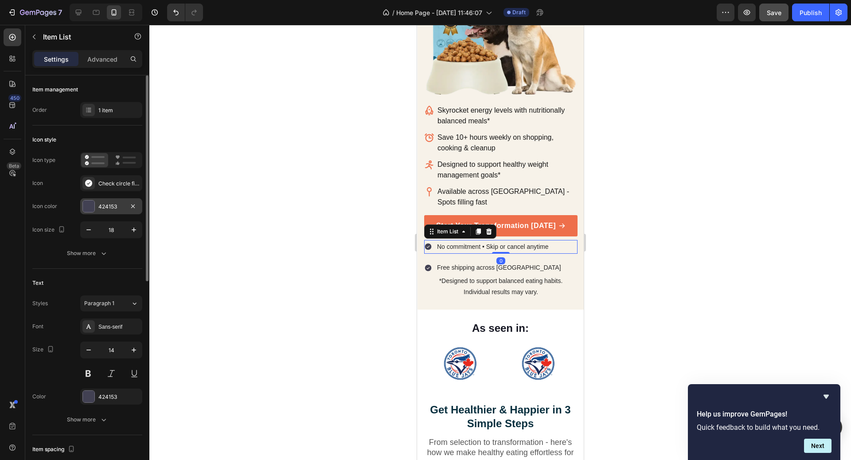
click at [111, 213] on div "424153" at bounding box center [111, 206] width 62 height 16
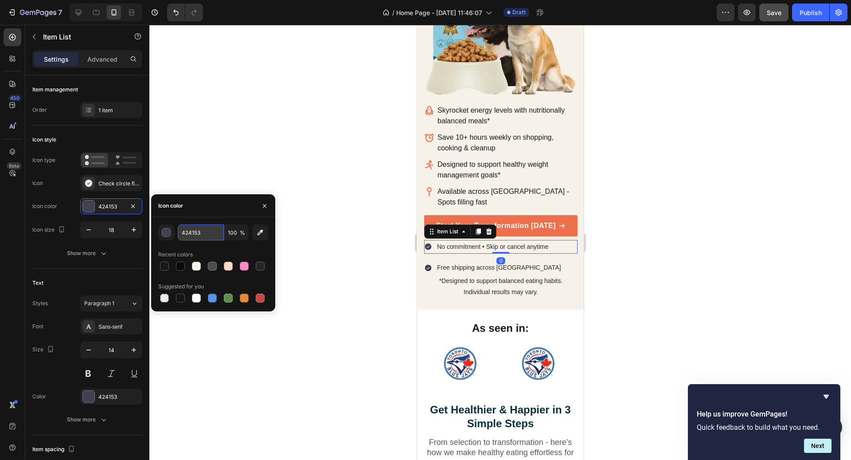
click at [211, 229] on input "424153" at bounding box center [201, 232] width 46 height 16
paste input "#262626"
type input "#262626"
click at [508, 261] on div "Free shipping across [GEOGRAPHIC_DATA]" at bounding box center [498, 268] width 127 height 14
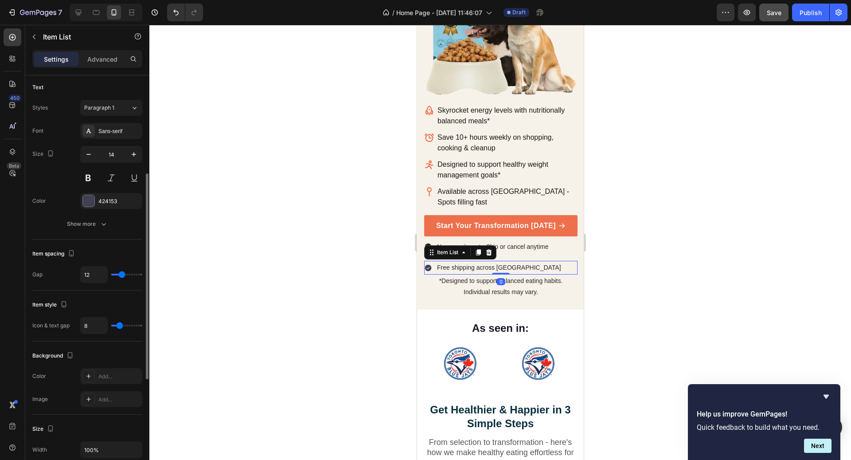
click at [90, 185] on div "Font Sans-serif Size 14 Color 424153 Show more" at bounding box center [87, 177] width 110 height 109
click at [106, 197] on div "424153" at bounding box center [111, 201] width 26 height 8
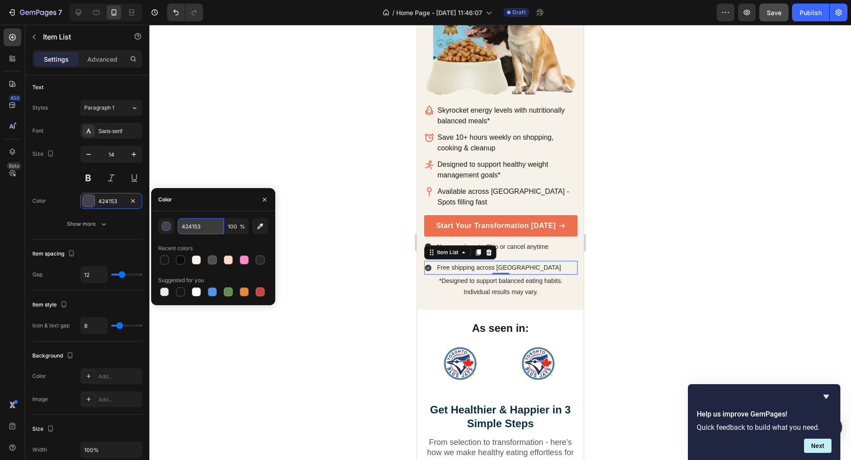
click at [202, 222] on input "424153" at bounding box center [201, 226] width 46 height 16
paste input "#262626"
type input "#262626"
click at [530, 226] on div "Start Your Transformation Today Button" at bounding box center [500, 227] width 153 height 25
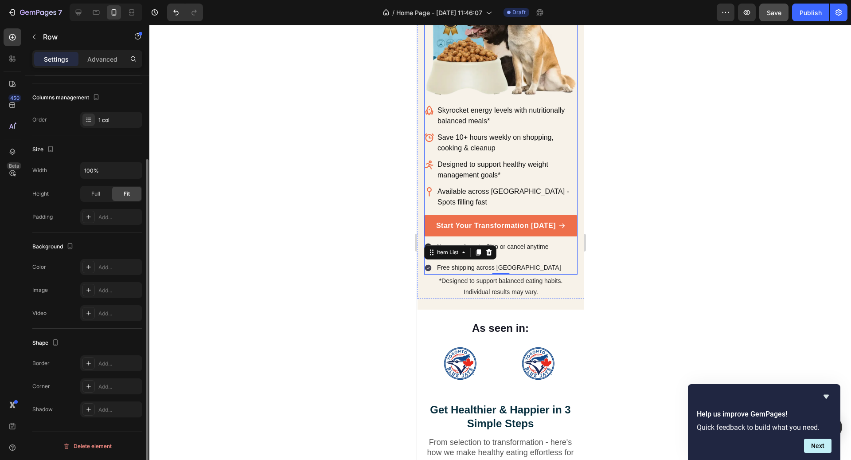
scroll to position [0, 0]
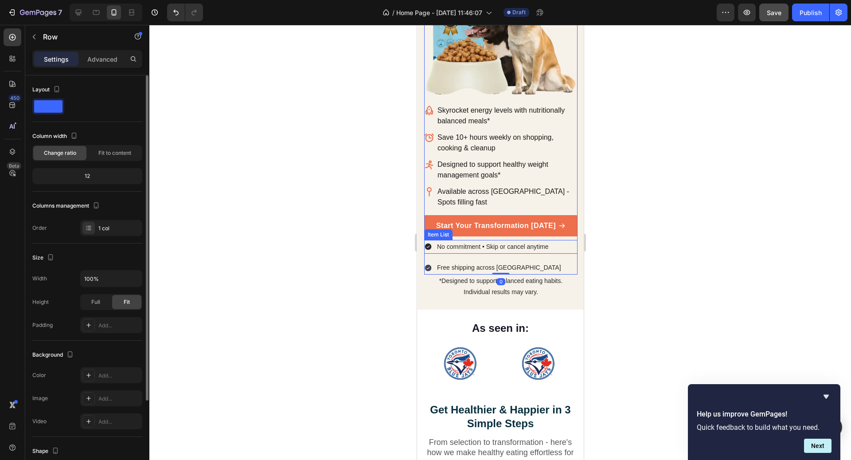
click at [511, 241] on p "No commitment • Skip or cancel anytime" at bounding box center [493, 246] width 112 height 11
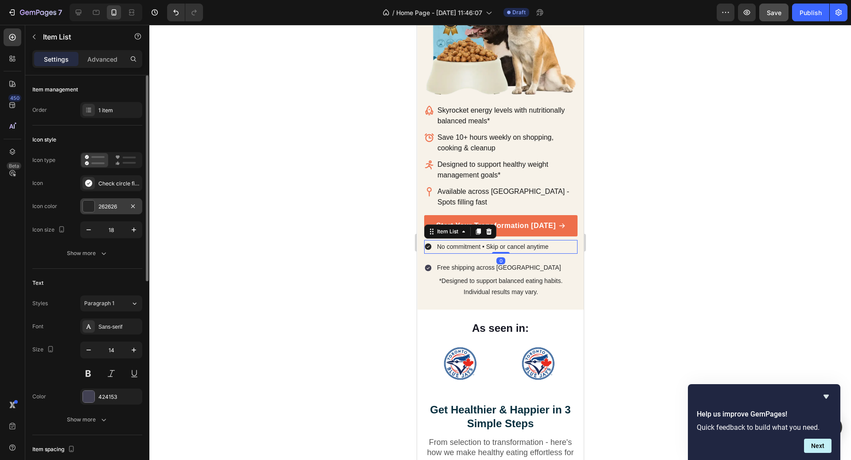
click at [89, 206] on div at bounding box center [89, 206] width 12 height 12
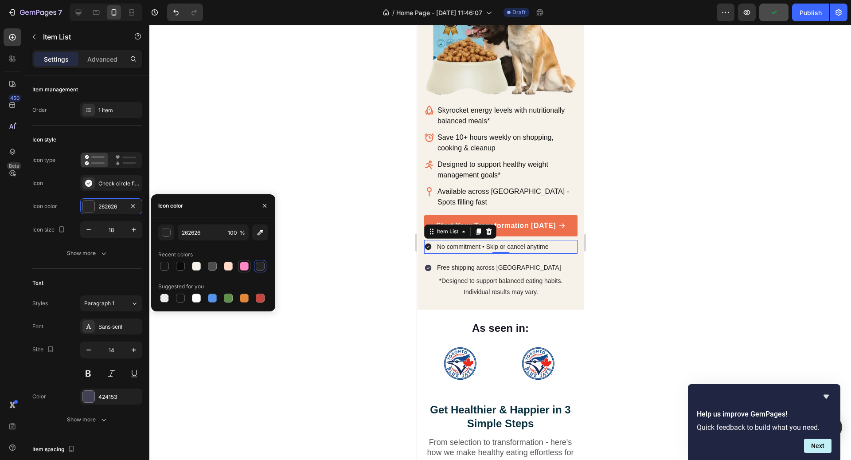
click at [242, 265] on div at bounding box center [244, 265] width 9 height 9
type input "FF89C6"
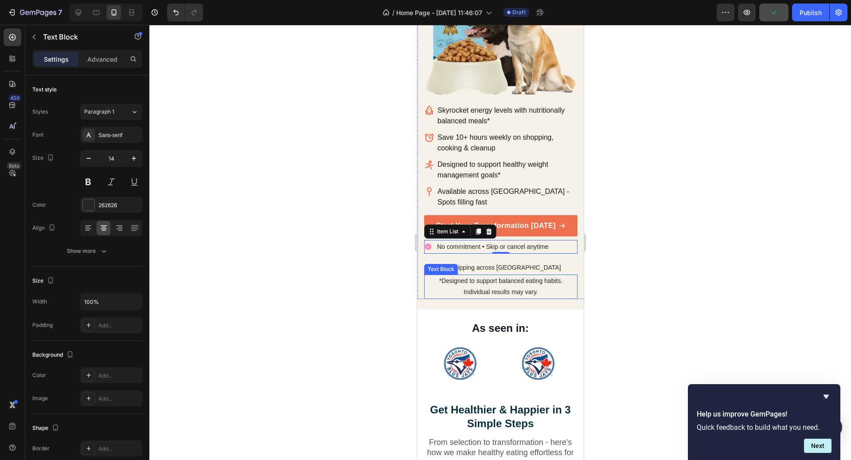
click at [431, 264] on div "Text Block" at bounding box center [441, 269] width 34 height 11
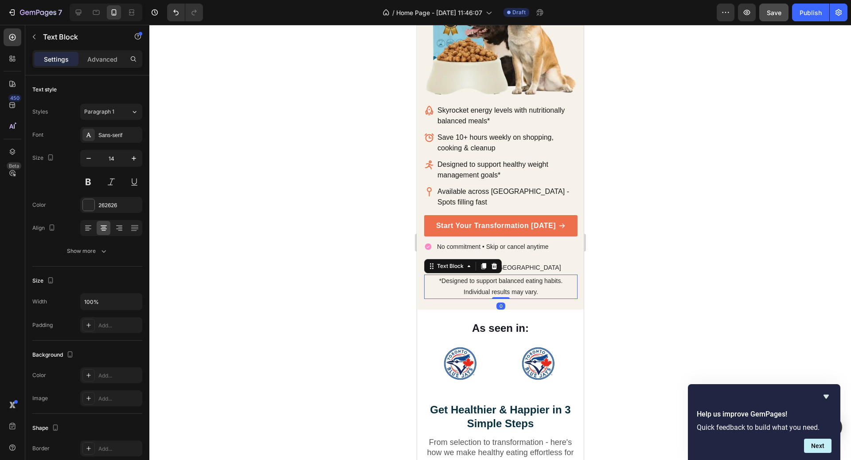
click at [526, 261] on div "Free shipping across [GEOGRAPHIC_DATA]" at bounding box center [500, 268] width 153 height 14
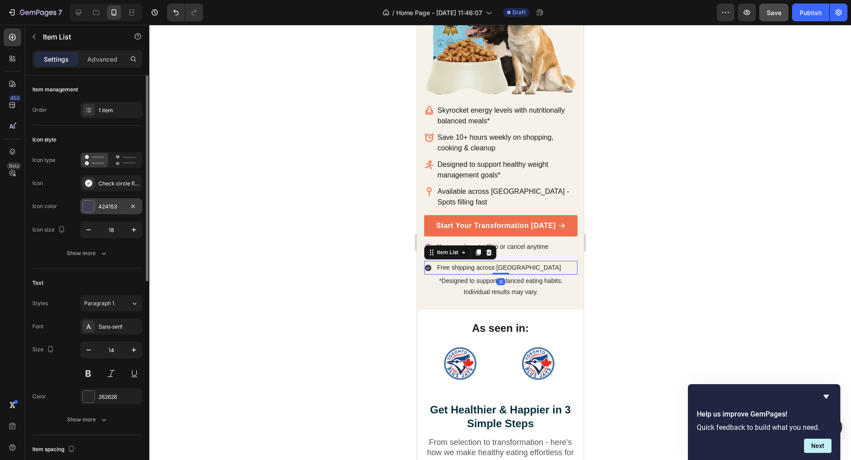
click at [111, 205] on div "424153" at bounding box center [111, 207] width 26 height 8
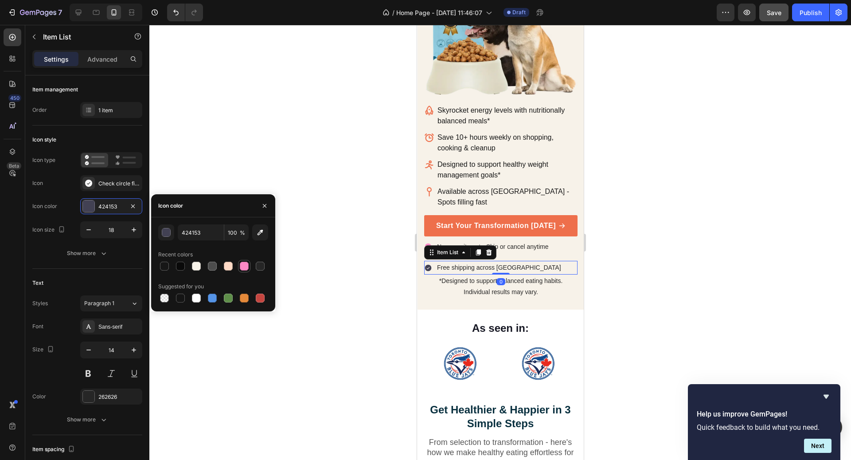
click at [240, 263] on div at bounding box center [244, 265] width 9 height 9
type input "FF89C6"
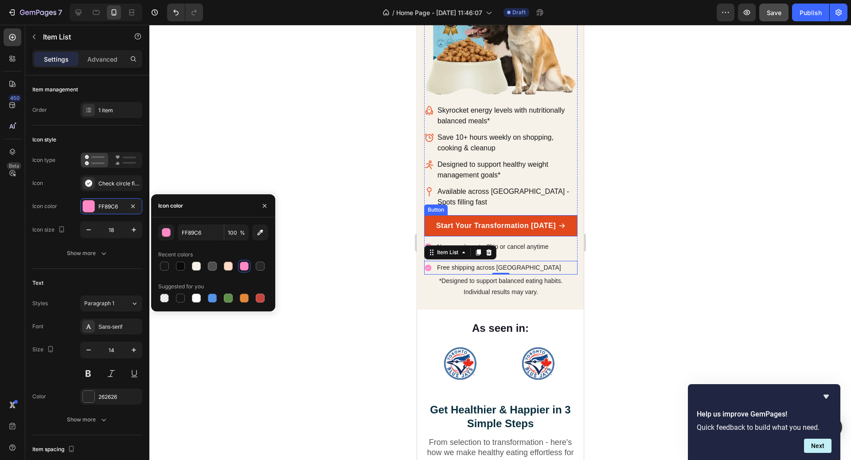
click at [574, 217] on link "Start Your Transformation [DATE]" at bounding box center [500, 225] width 153 height 21
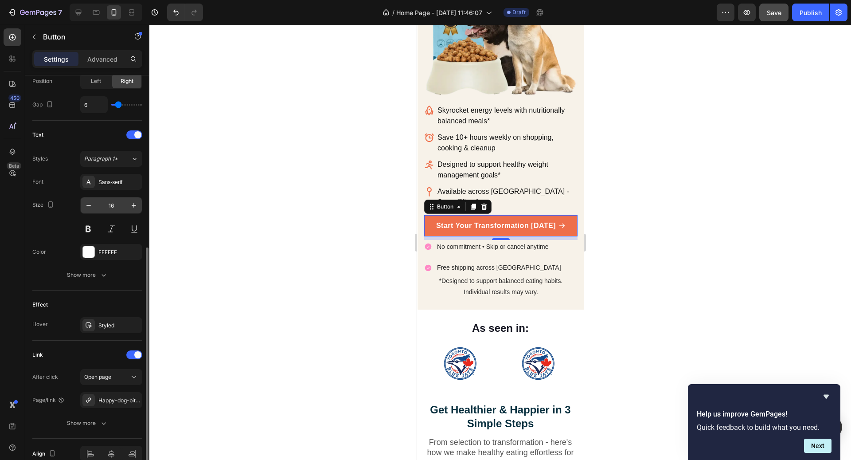
scroll to position [322, 0]
click at [103, 274] on icon "button" at bounding box center [103, 273] width 9 height 9
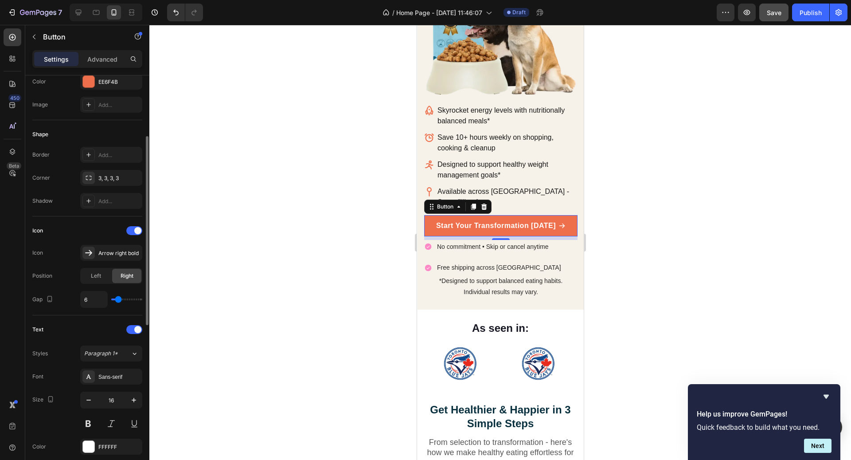
scroll to position [116, 0]
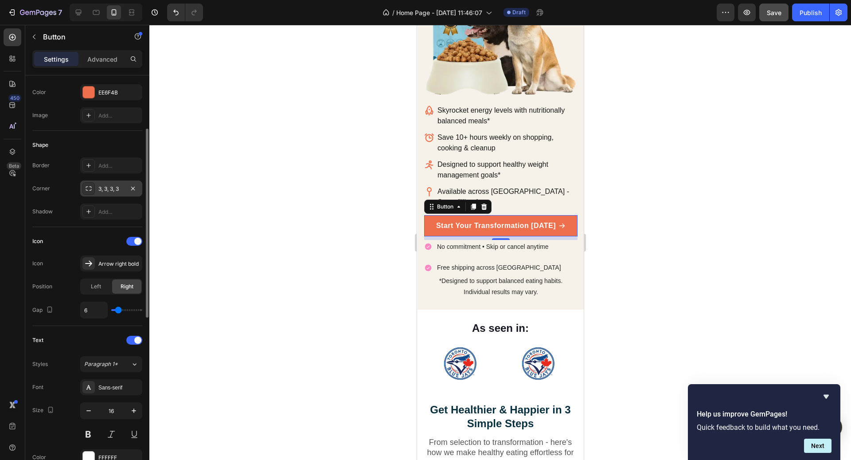
click at [103, 181] on div "3, 3, 3, 3" at bounding box center [111, 188] width 62 height 16
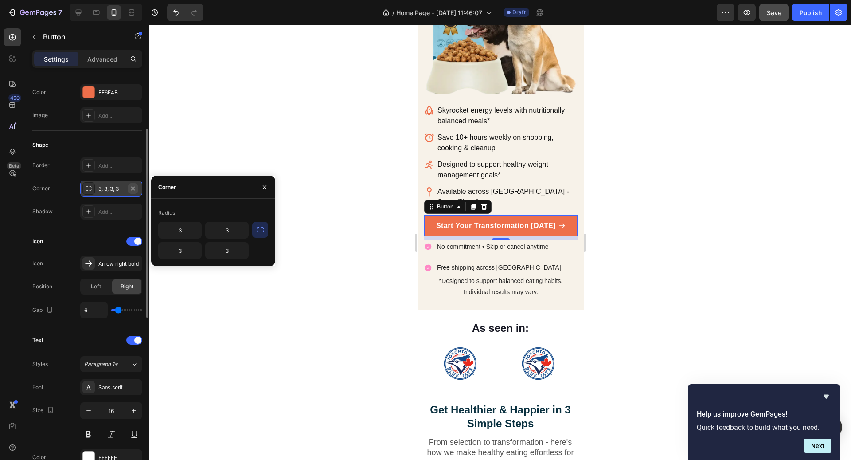
click at [135, 191] on button "button" at bounding box center [133, 188] width 11 height 11
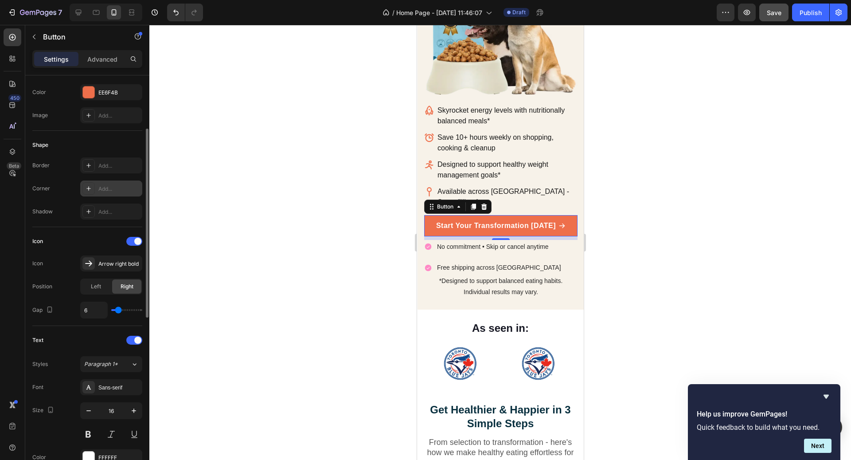
click at [104, 187] on div "Add..." at bounding box center [119, 189] width 42 height 8
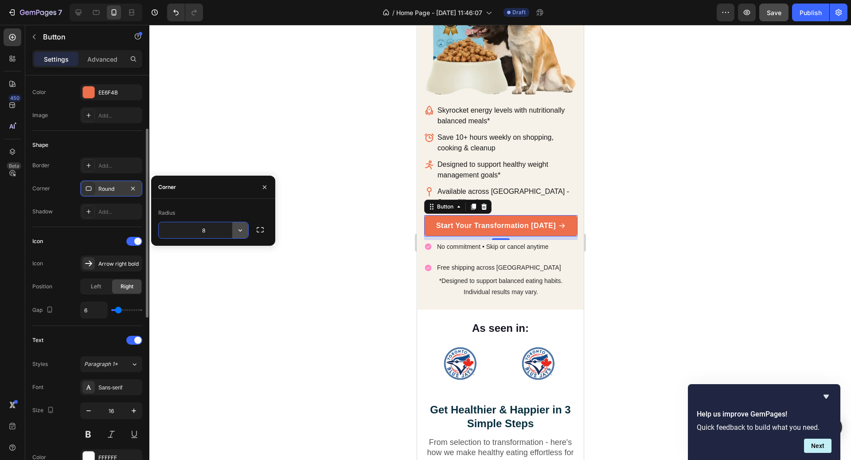
click at [234, 230] on button "button" at bounding box center [240, 230] width 16 height 16
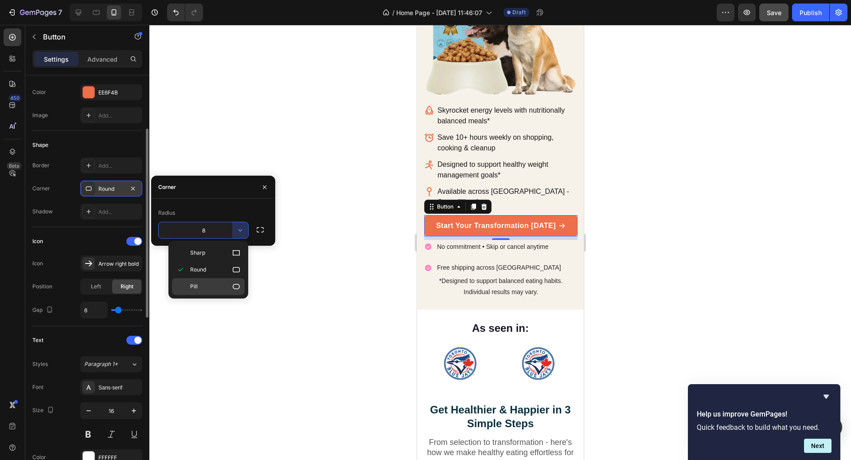
click at [212, 282] on p "Pill" at bounding box center [215, 286] width 51 height 9
type input "9999"
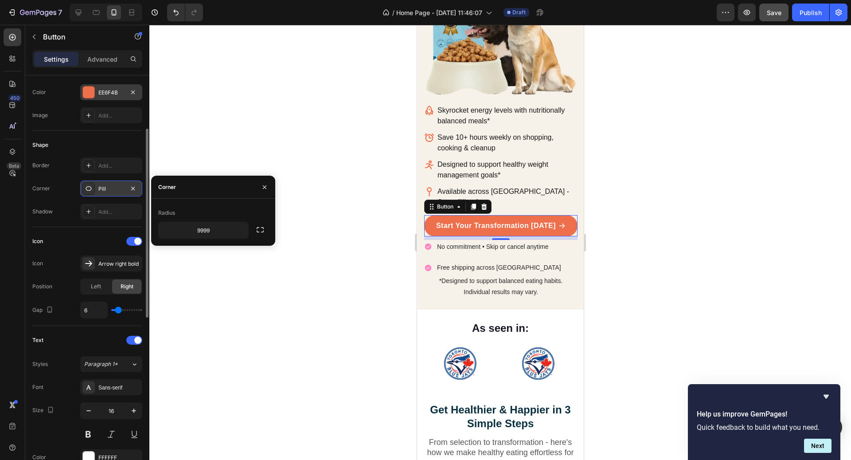
click at [107, 89] on div "EE6F4B" at bounding box center [111, 93] width 26 height 8
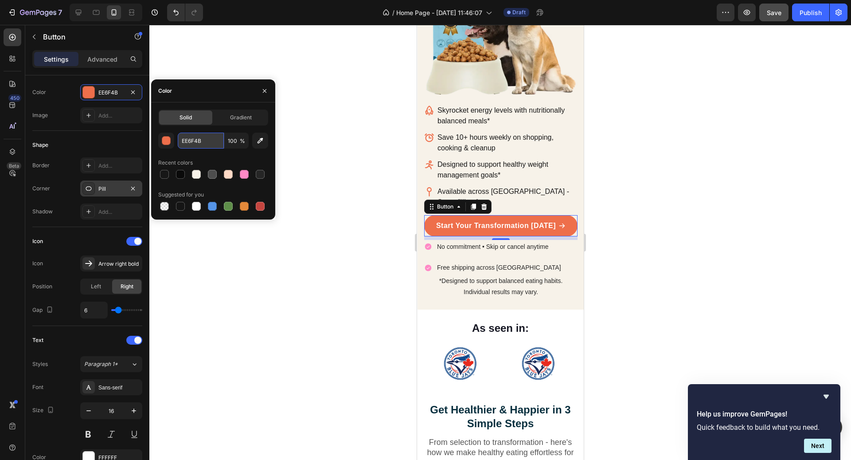
click at [195, 142] on input "EE6F4B" at bounding box center [201, 141] width 46 height 16
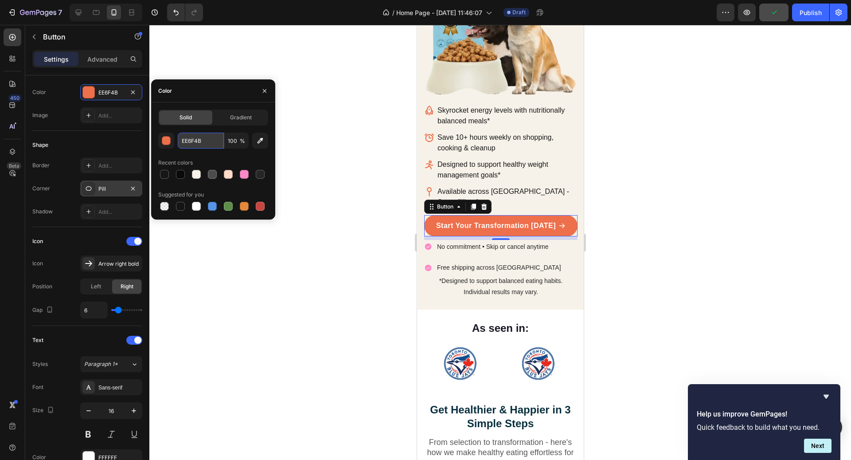
paste input "#4ca963"
type input "#4ca963"
click at [612, 181] on div at bounding box center [500, 242] width 702 height 435
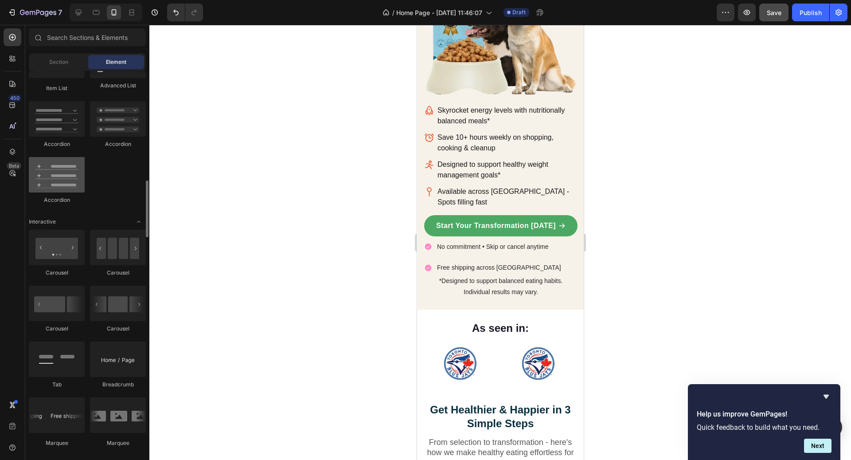
scroll to position [768, 0]
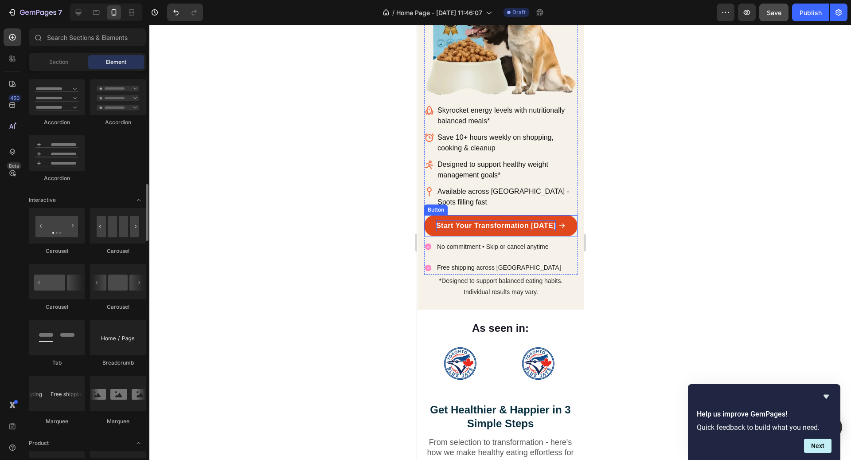
click at [438, 220] on p "Start Your Transformation [DATE]" at bounding box center [496, 225] width 120 height 11
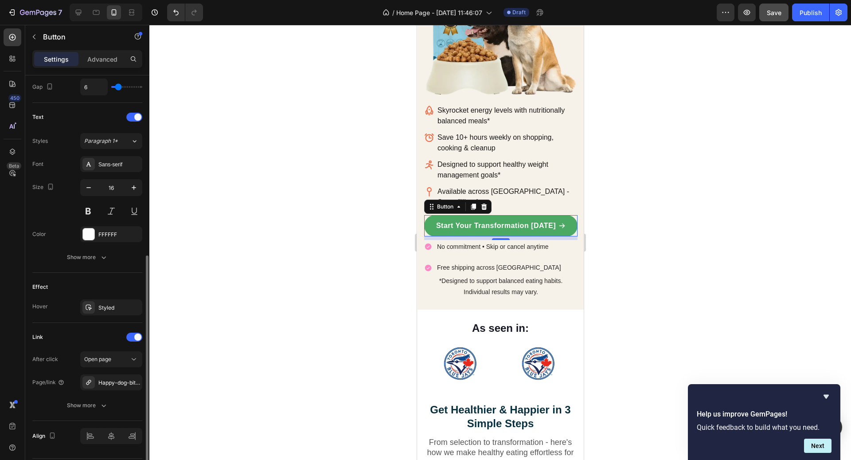
scroll to position [363, 0]
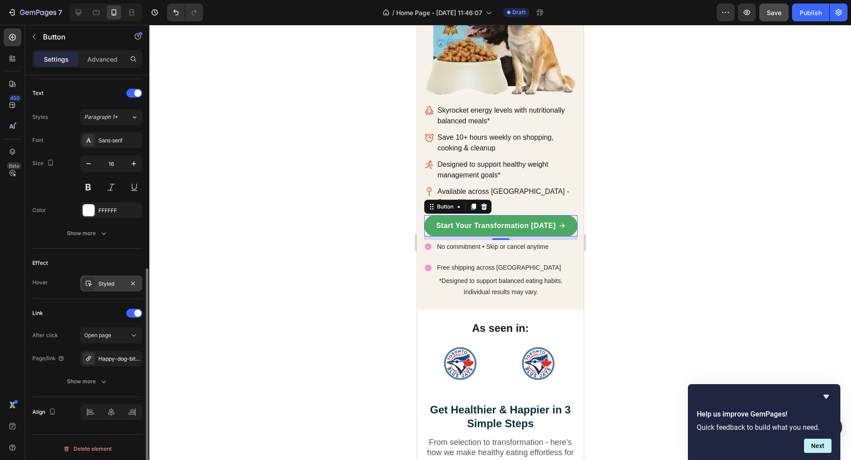
click at [103, 285] on div "Styled" at bounding box center [111, 283] width 62 height 16
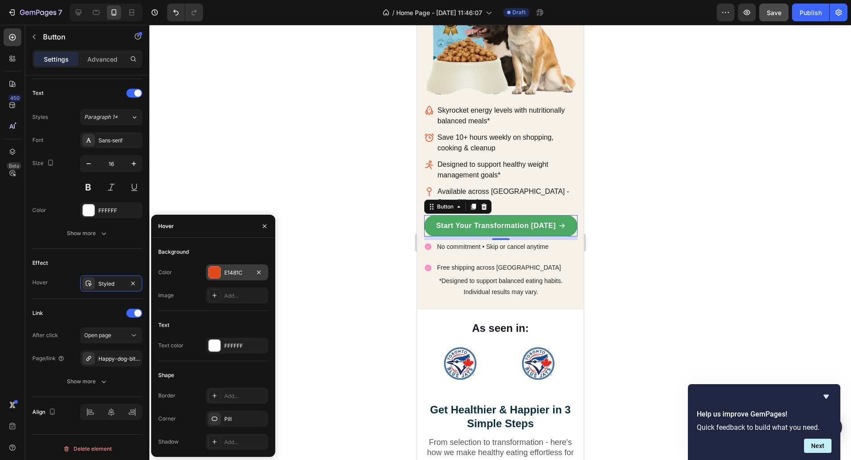
click at [234, 273] on div "E1481C" at bounding box center [237, 273] width 26 height 8
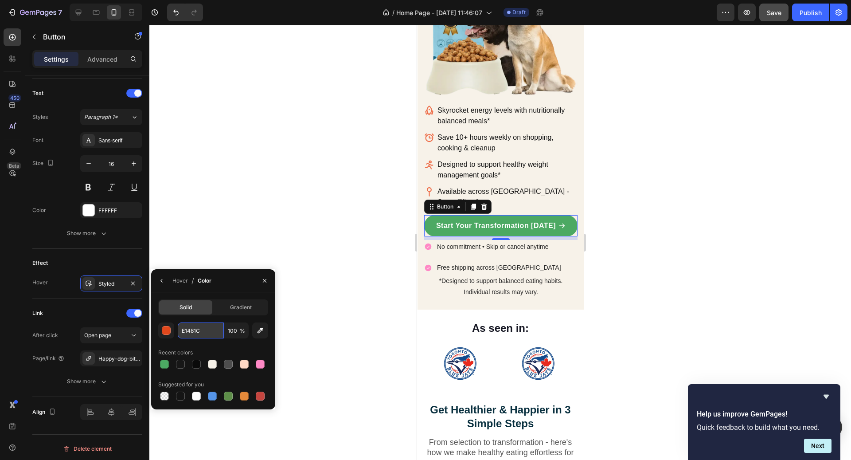
click at [202, 327] on input "E1481C" at bounding box center [201, 330] width 46 height 16
paste input "#fa935a"
type input "#fa935a"
click at [318, 257] on div at bounding box center [500, 242] width 702 height 435
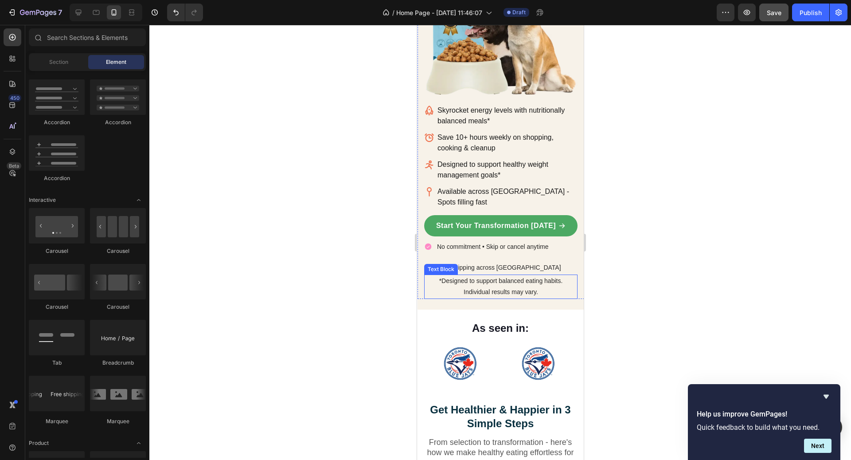
click at [508, 275] on p "*Designed to support balanced eating habits." at bounding box center [501, 280] width 152 height 11
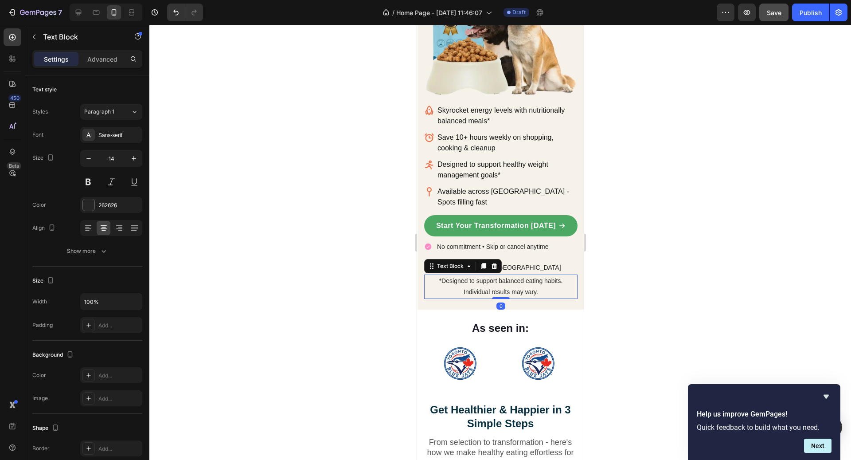
scroll to position [265, 0]
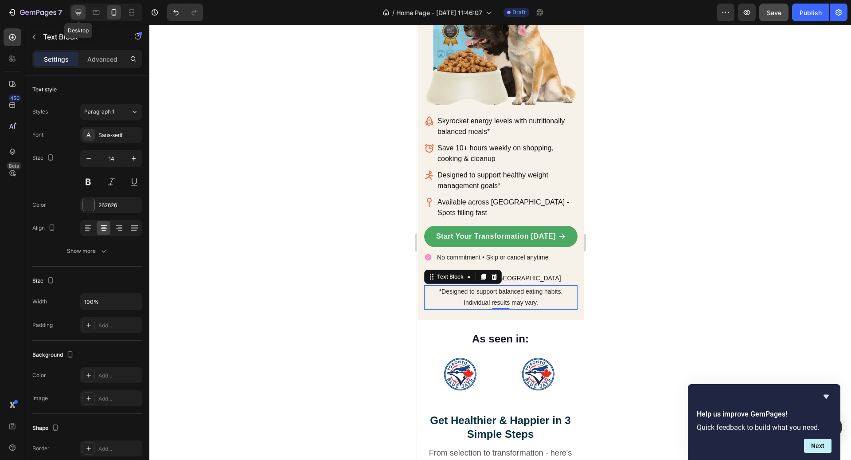
click at [78, 14] on icon at bounding box center [79, 13] width 6 height 6
type input "16"
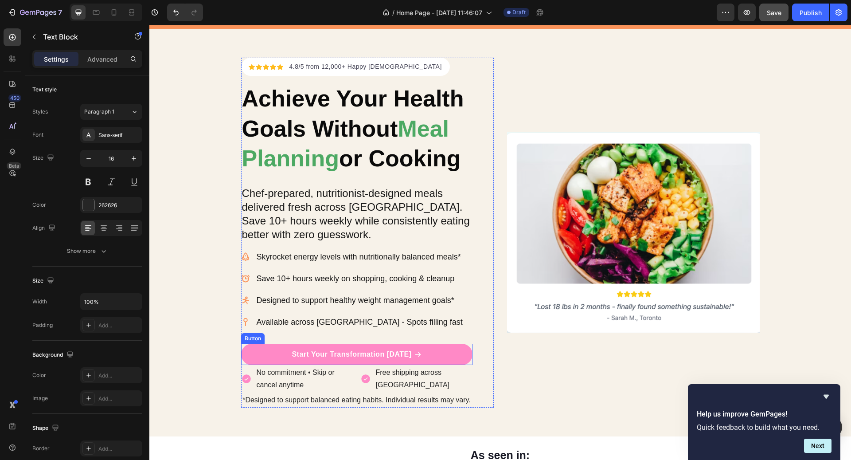
scroll to position [27, 0]
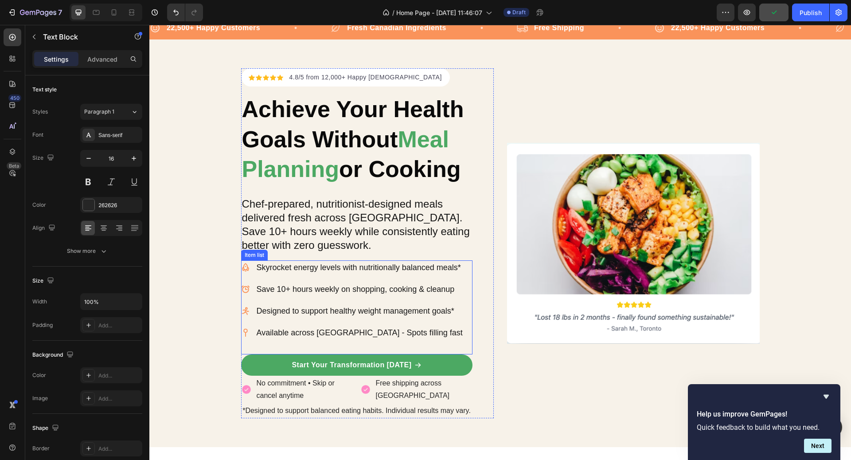
click at [247, 269] on icon at bounding box center [245, 267] width 7 height 8
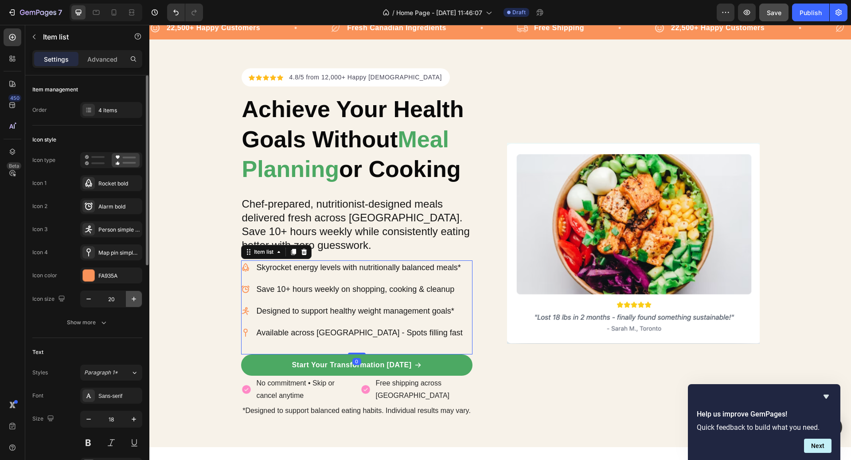
click at [132, 299] on icon "button" at bounding box center [133, 298] width 9 height 9
click at [121, 15] on div at bounding box center [106, 13] width 73 height 18
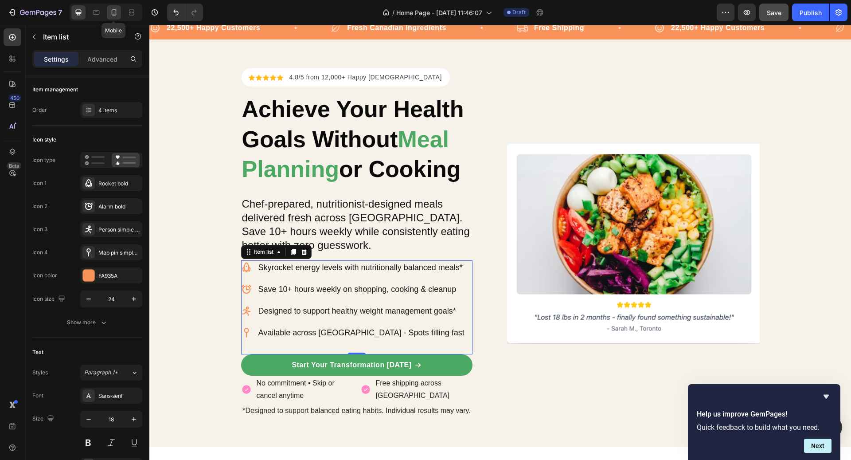
drag, startPoint x: 116, startPoint y: 15, endPoint x: 310, endPoint y: 228, distance: 288.0
click at [116, 15] on icon at bounding box center [113, 12] width 9 height 9
type input "14"
type input "7"
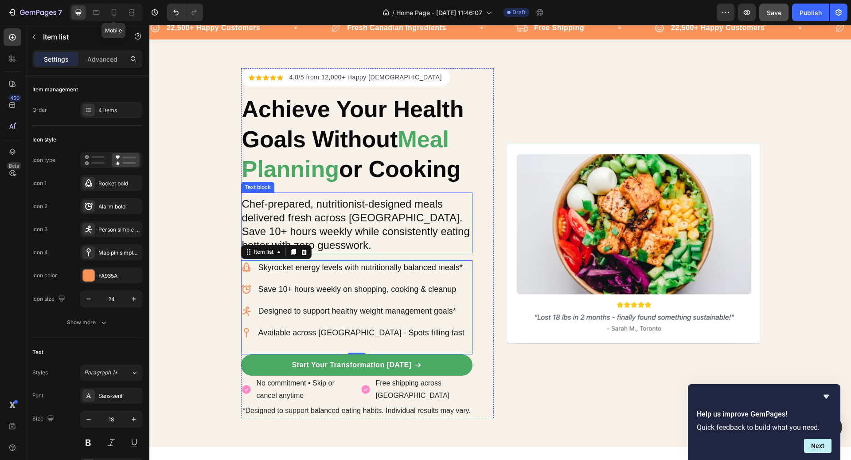
type input "7"
type input "4"
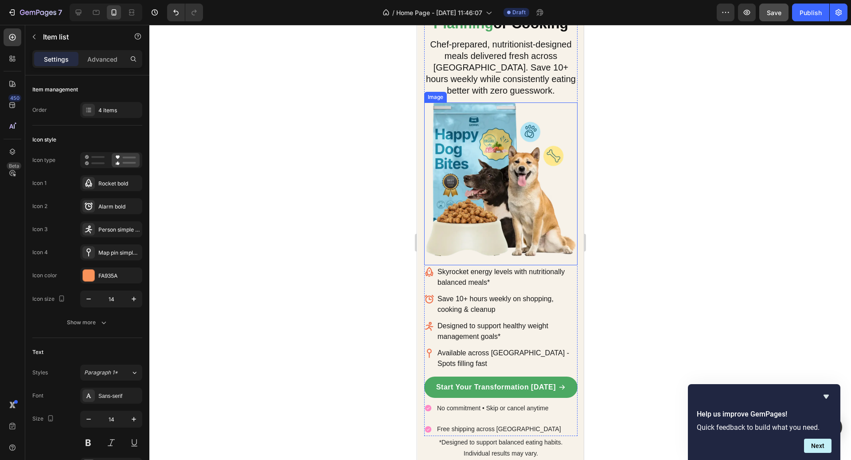
scroll to position [174, 0]
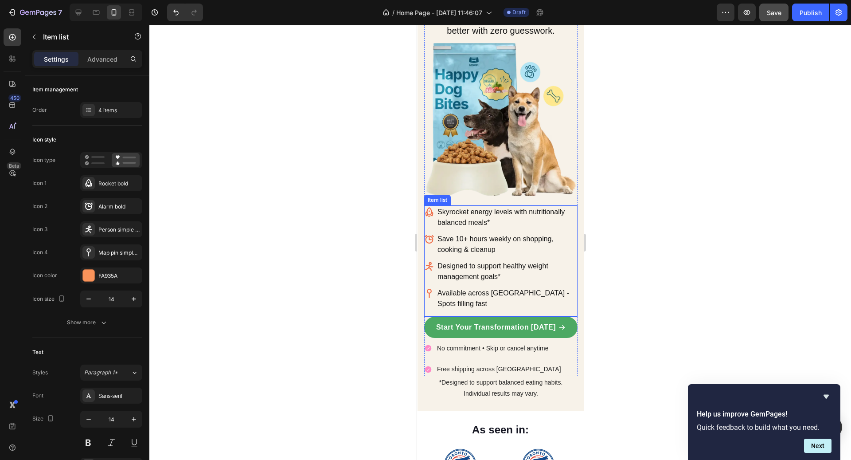
click at [433, 211] on icon at bounding box center [429, 212] width 10 height 10
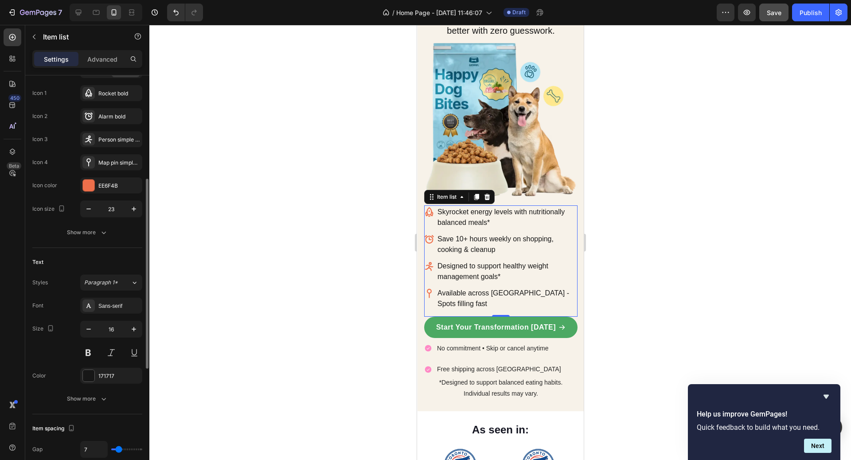
scroll to position [0, 0]
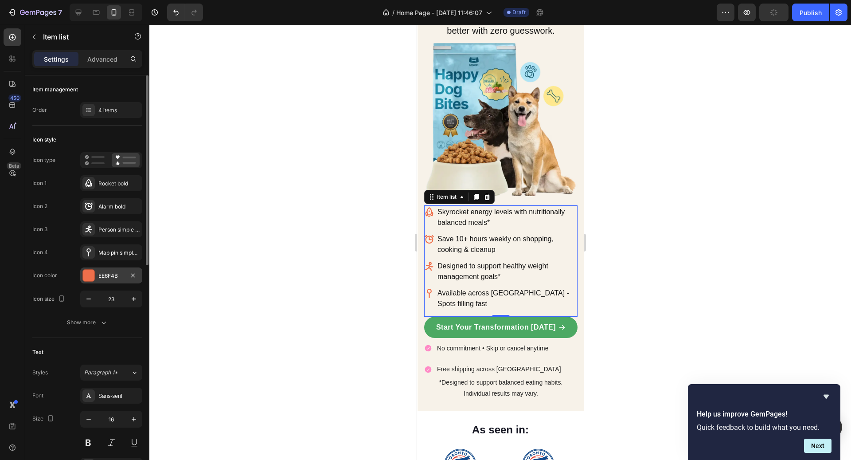
click at [112, 276] on div "EE6F4B" at bounding box center [111, 276] width 26 height 8
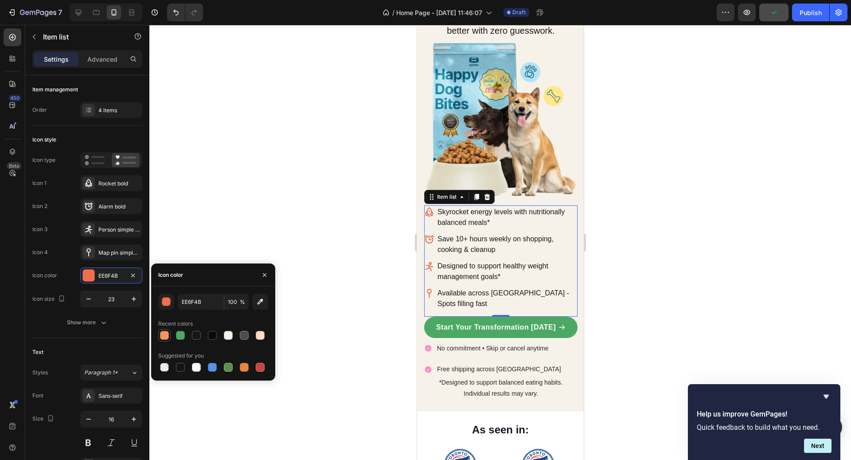
click at [166, 332] on div at bounding box center [164, 335] width 9 height 9
type input "FA935A"
click at [727, 202] on div at bounding box center [500, 242] width 702 height 435
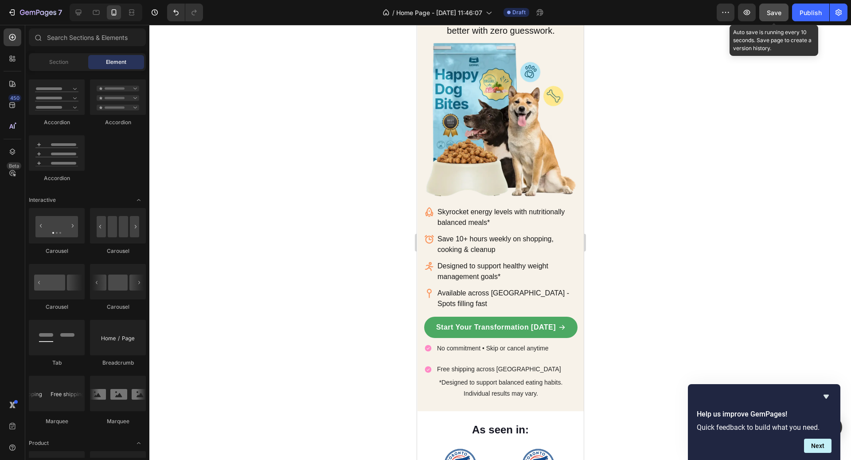
click at [784, 9] on button "Save" at bounding box center [773, 13] width 29 height 18
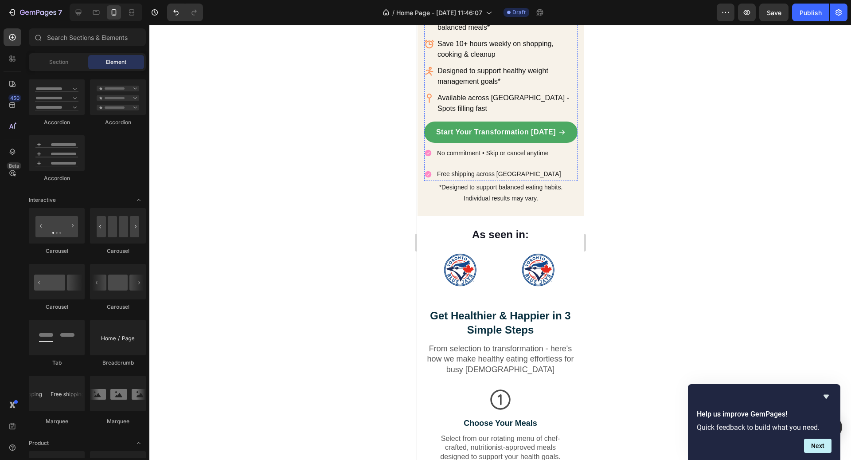
scroll to position [369, 0]
click at [80, 10] on icon at bounding box center [78, 12] width 9 height 9
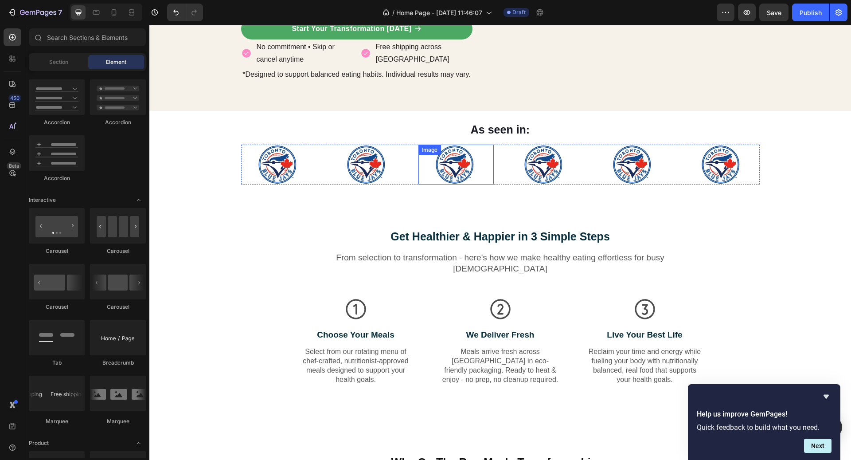
scroll to position [371, 0]
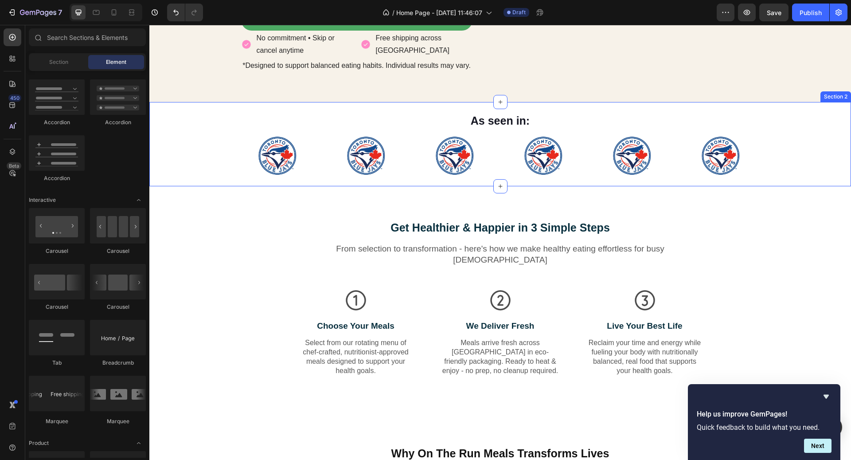
click at [191, 177] on div "As seen in: Text block Image Image Image Image Image Image Carousel Row Section…" at bounding box center [500, 144] width 702 height 84
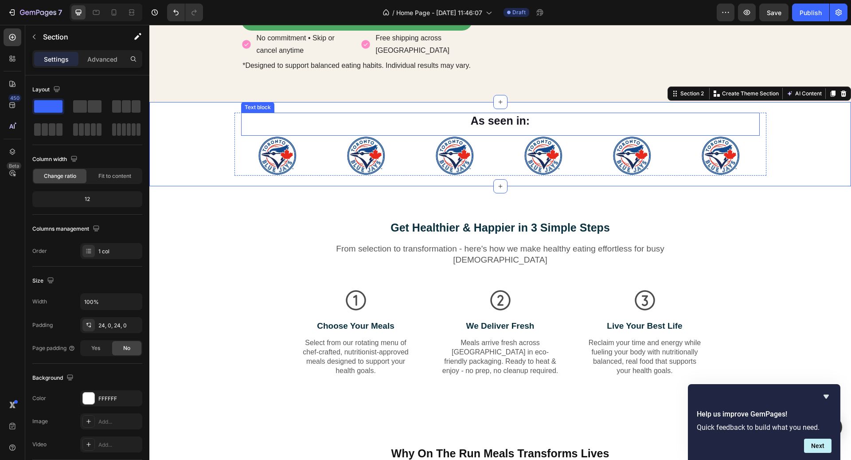
click at [504, 122] on p "As seen in:" at bounding box center [500, 120] width 517 height 15
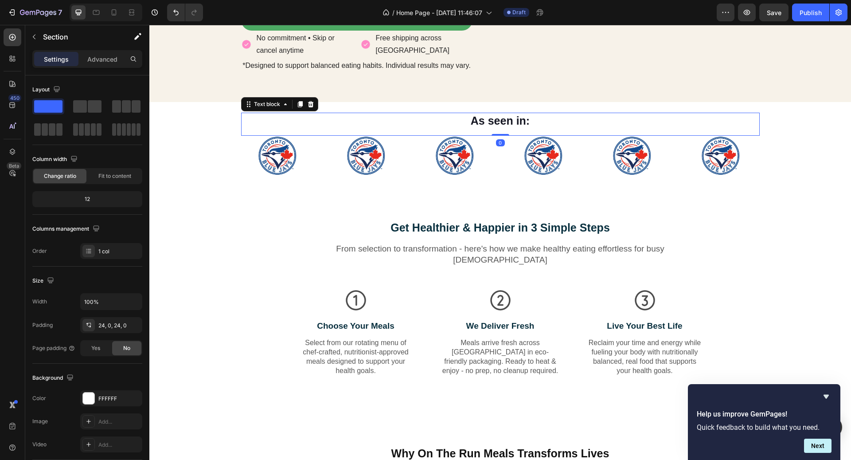
click at [504, 122] on p "As seen in:" at bounding box center [500, 120] width 517 height 15
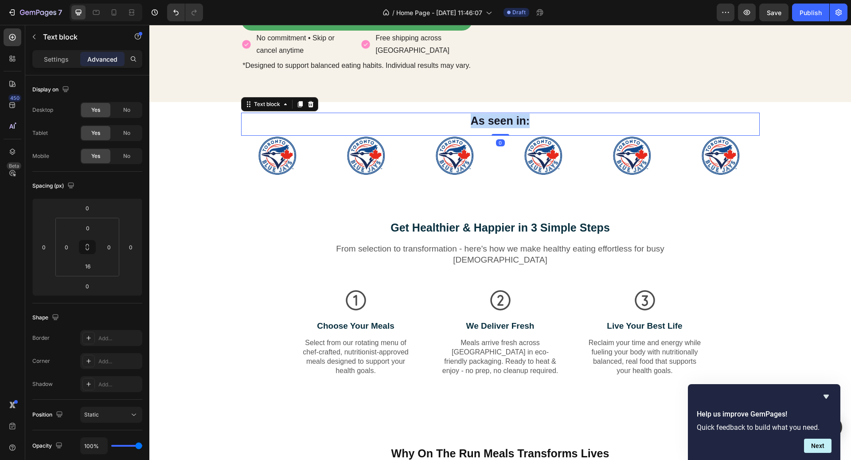
click at [504, 122] on p "As seen in:" at bounding box center [500, 120] width 517 height 15
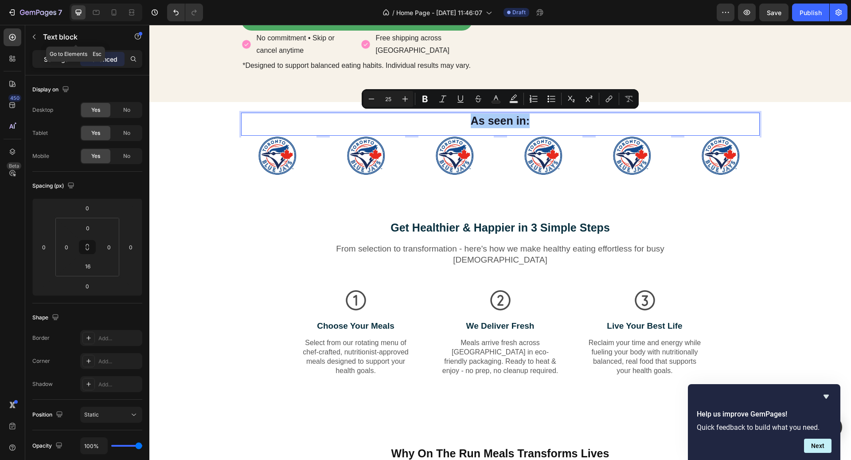
click at [58, 53] on div "Settings" at bounding box center [56, 59] width 44 height 14
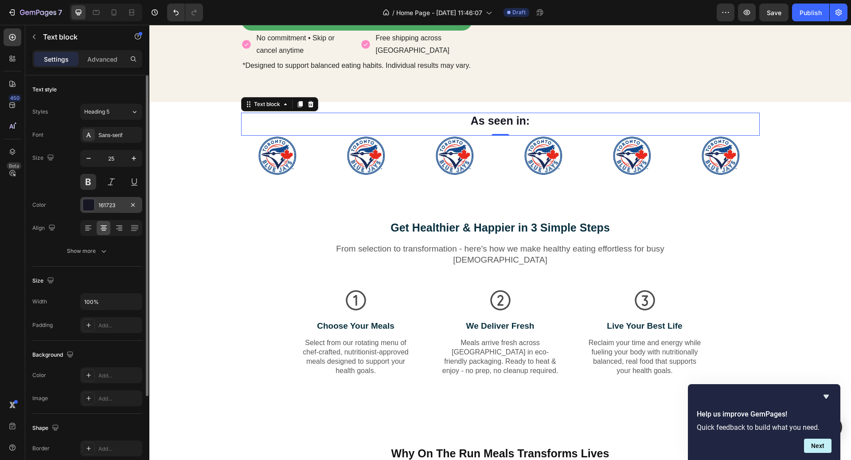
click at [121, 206] on div "161723" at bounding box center [111, 205] width 26 height 8
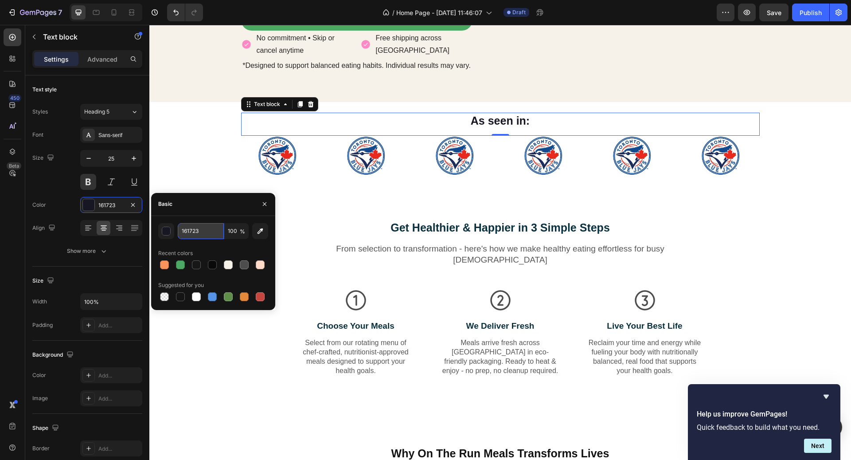
click at [214, 232] on input "161723" at bounding box center [201, 231] width 46 height 16
paste input "#0a0a0a"
type input "#0a0a0a"
click at [746, 186] on div "Get Healthier & Happier in 3 Simple Steps Heading From selection to transformat…" at bounding box center [500, 297] width 702 height 223
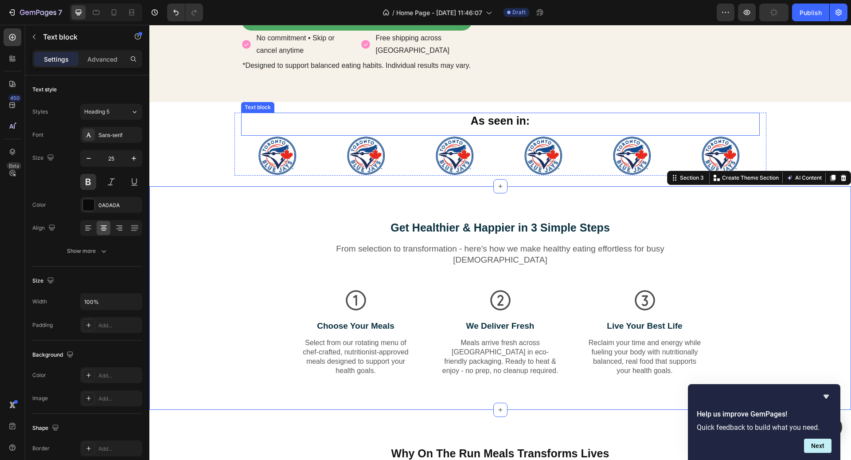
click at [511, 118] on p "As seen in:" at bounding box center [500, 120] width 517 height 15
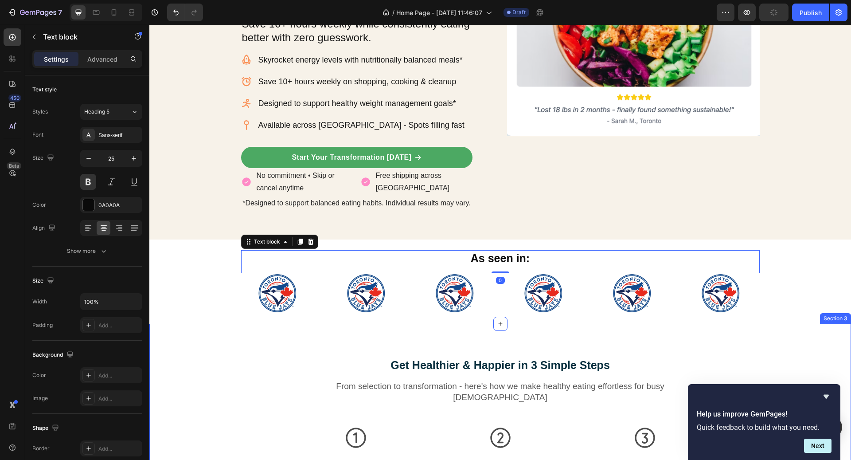
scroll to position [0, 0]
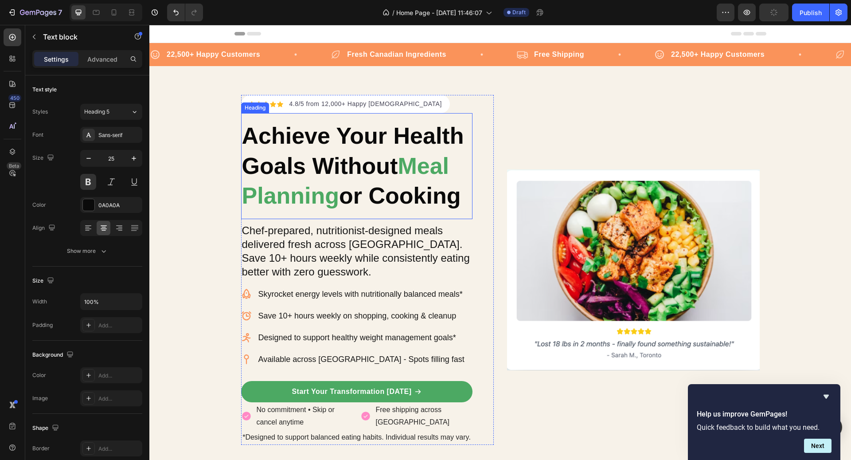
click at [377, 185] on h2 "Achieve Your Health Goals Without Meal Planning or Cooking" at bounding box center [356, 166] width 231 height 92
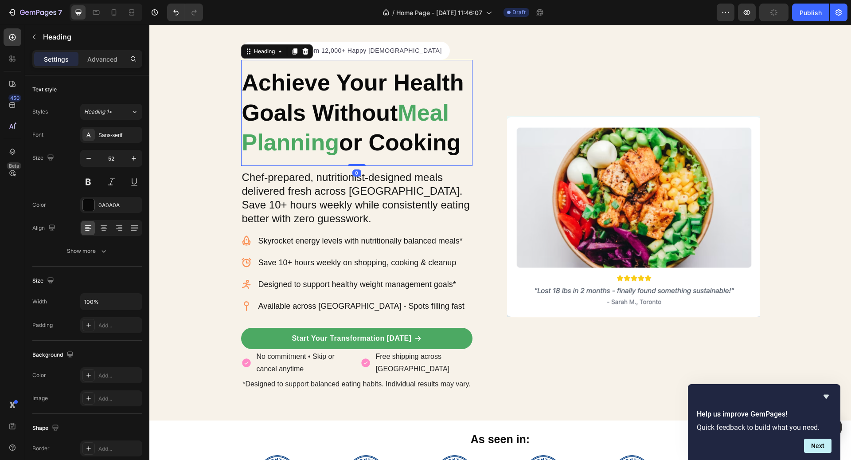
scroll to position [55, 0]
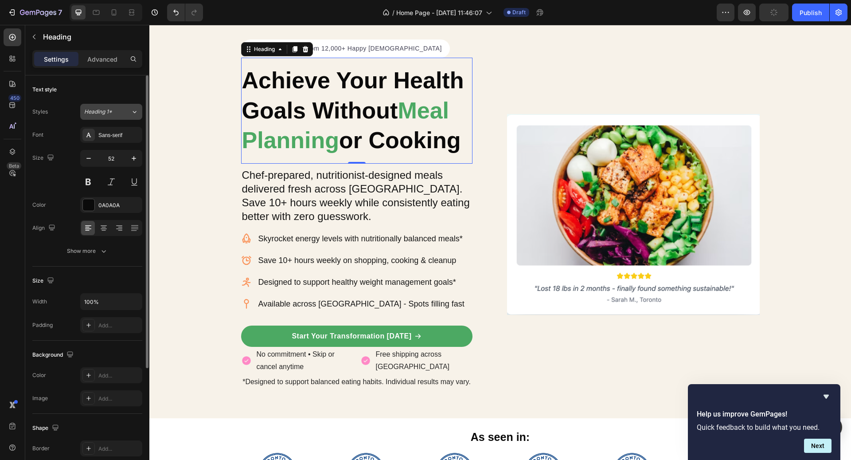
click at [120, 116] on button "Heading 1*" at bounding box center [111, 112] width 62 height 16
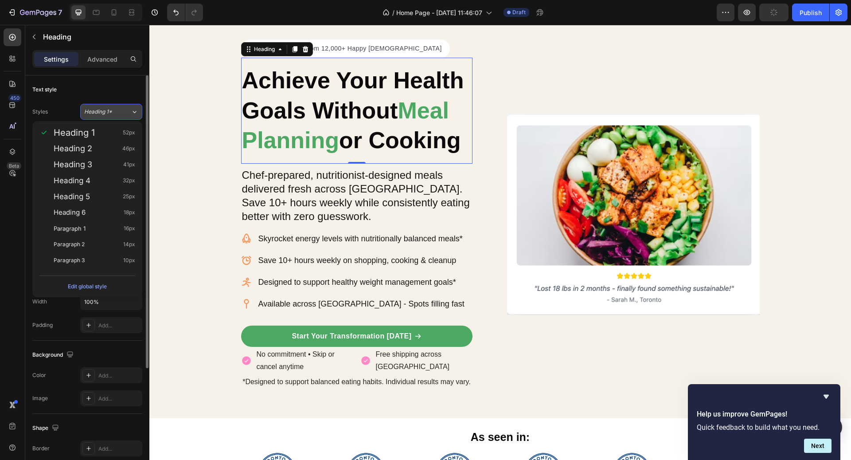
click at [121, 116] on button "Heading 1*" at bounding box center [111, 112] width 62 height 16
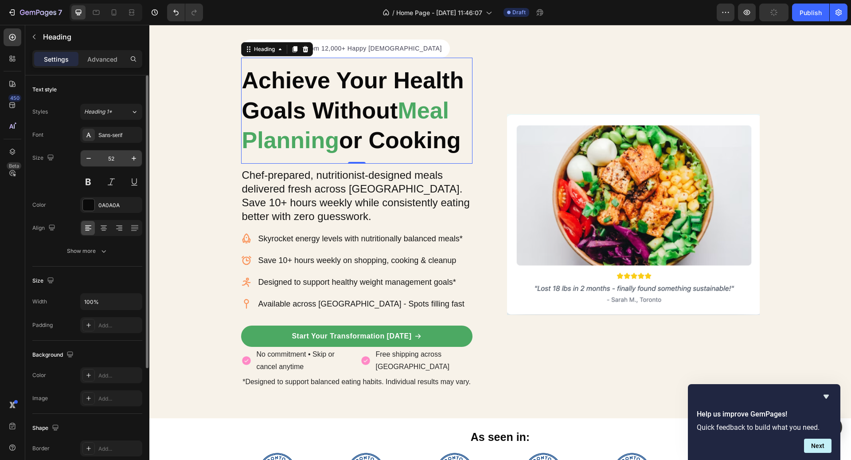
click at [121, 155] on input "52" at bounding box center [111, 158] width 29 height 16
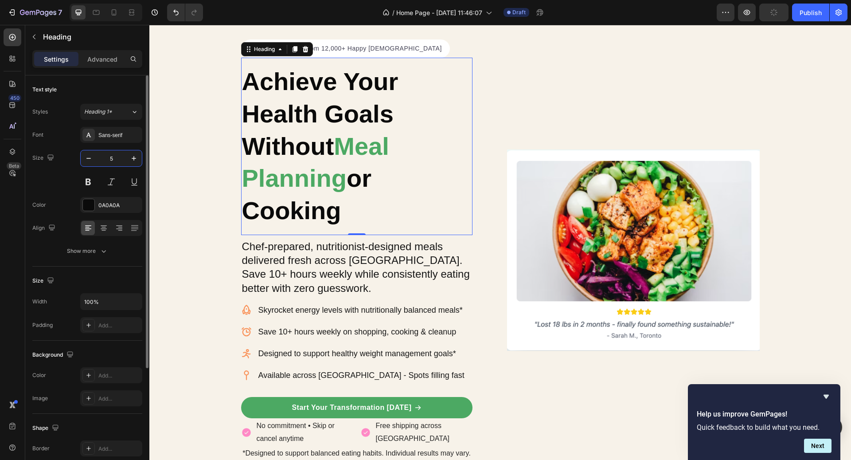
type input "52"
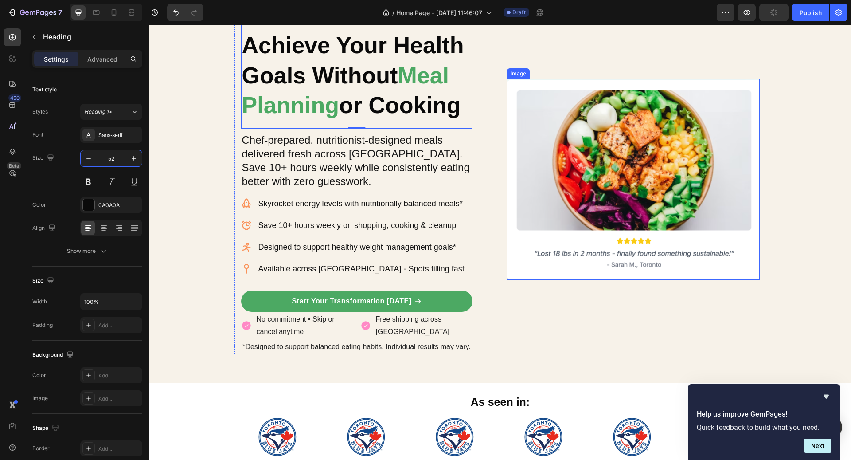
scroll to position [91, 0]
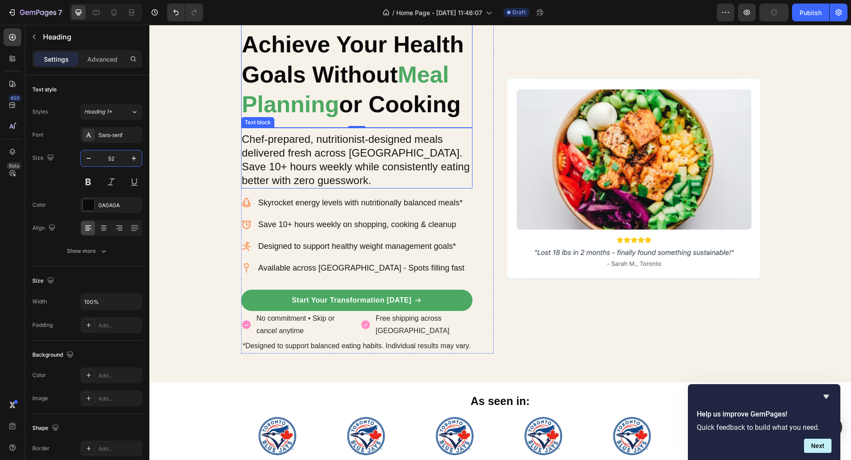
click at [393, 142] on p "Chef-prepared, nutritionist-designed meals delivered fresh across [GEOGRAPHIC_D…" at bounding box center [357, 159] width 230 height 55
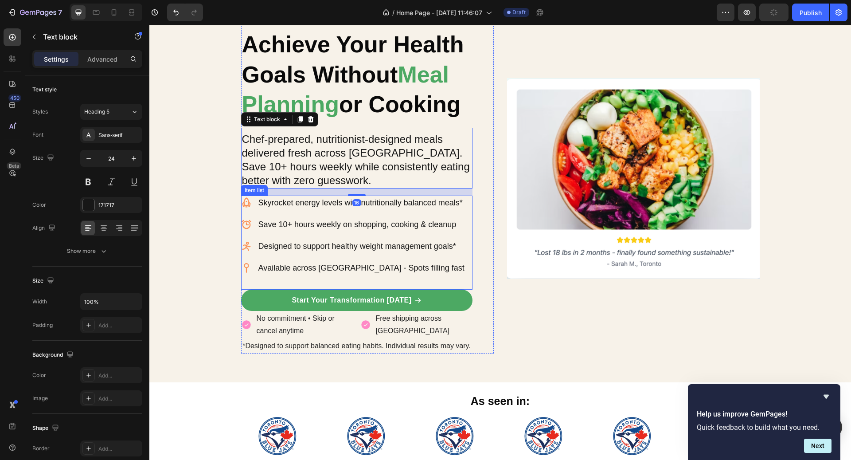
click at [366, 202] on p "Skyrocket energy levels with nutritionally balanced meals*" at bounding box center [361, 203] width 206 height 12
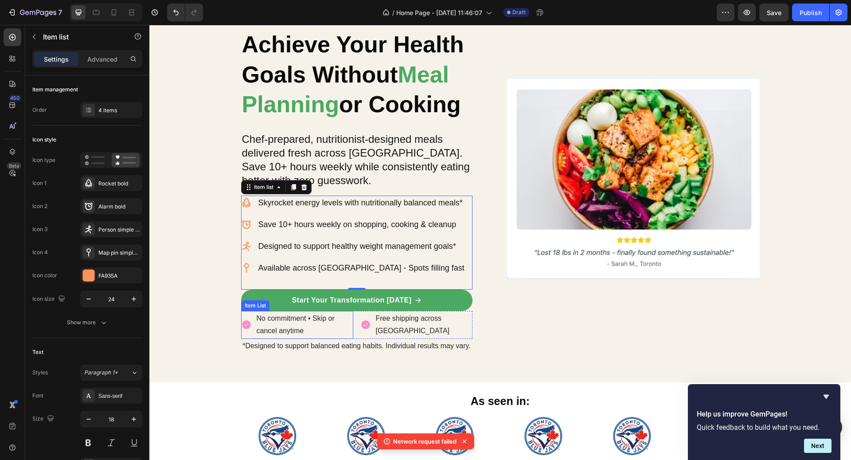
click at [304, 333] on p "No commitment • Skip or cancel anytime" at bounding box center [304, 325] width 95 height 26
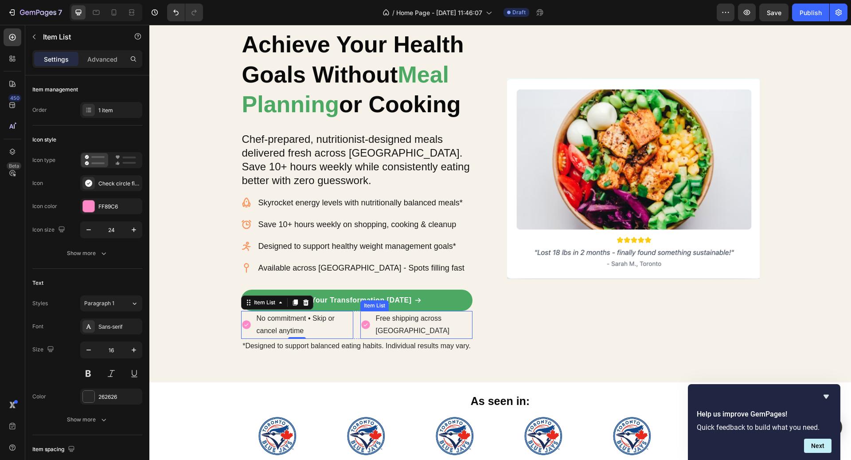
click at [420, 321] on p "Free shipping across [GEOGRAPHIC_DATA]" at bounding box center [423, 325] width 95 height 26
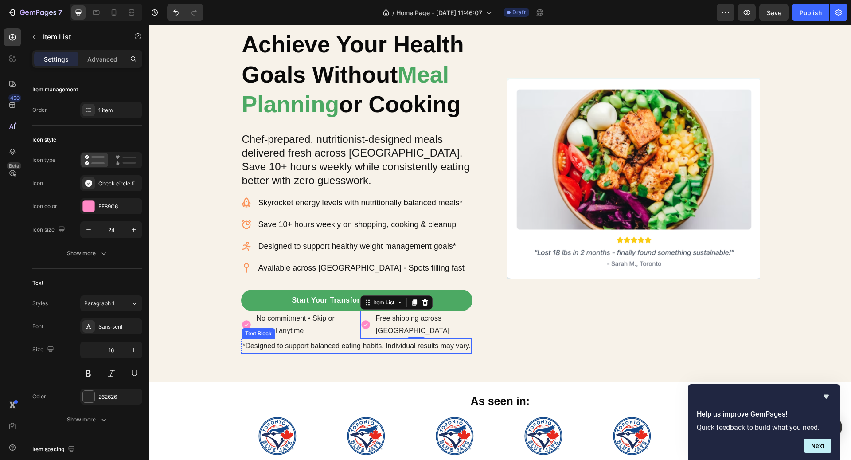
click at [403, 347] on p "*Designed to support balanced eating habits. Individual results may vary." at bounding box center [356, 345] width 228 height 13
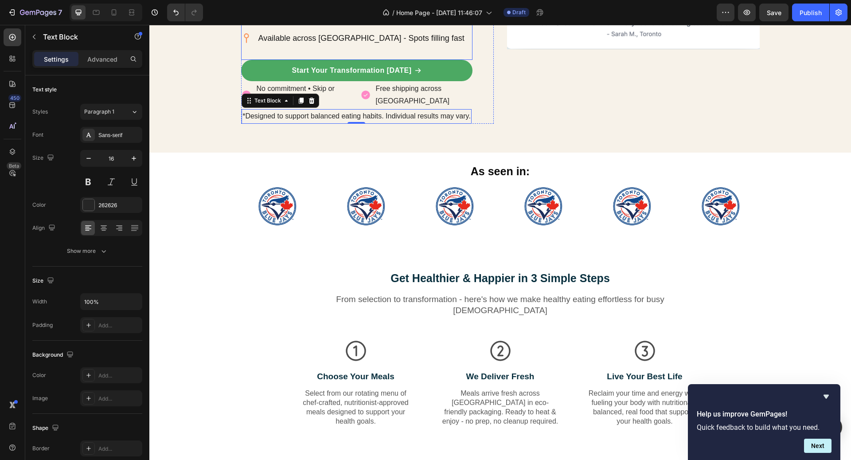
scroll to position [325, 0]
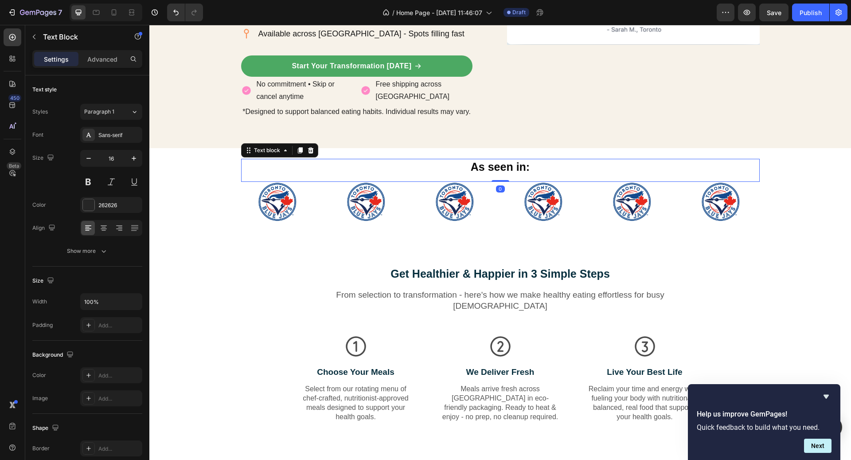
click at [488, 171] on p "As seen in:" at bounding box center [500, 167] width 517 height 15
click at [133, 113] on icon at bounding box center [135, 111] width 8 height 9
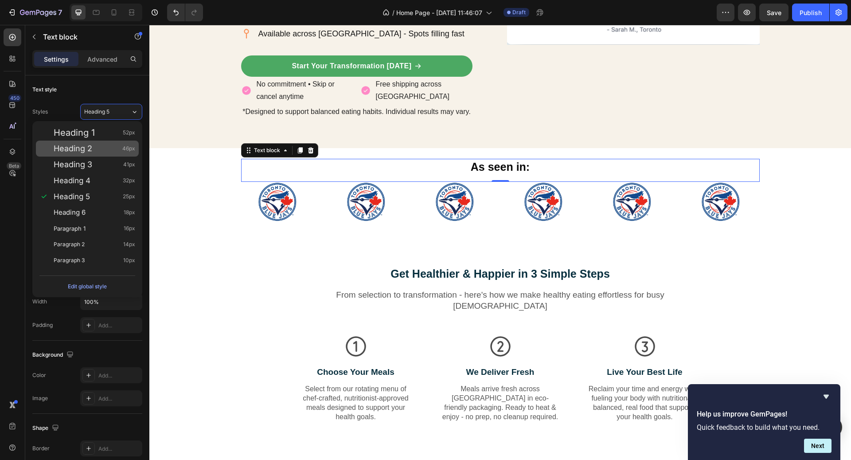
click at [129, 150] on span "46px" at bounding box center [128, 148] width 13 height 9
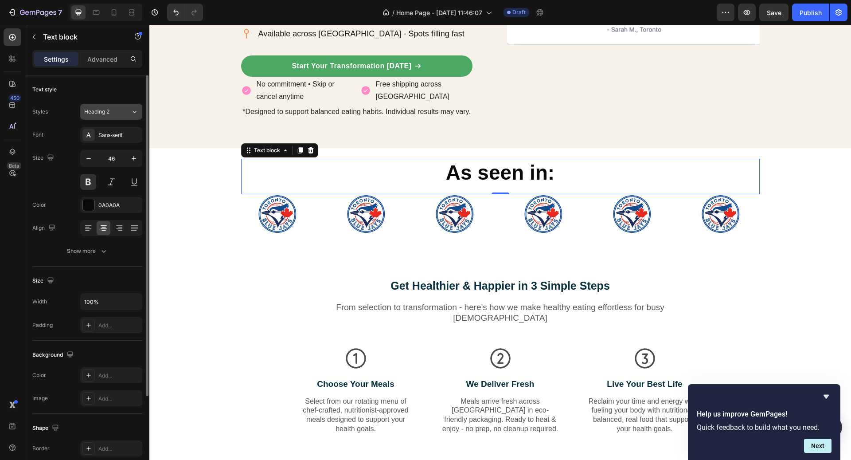
click at [126, 114] on div "Heading 2" at bounding box center [107, 112] width 47 height 8
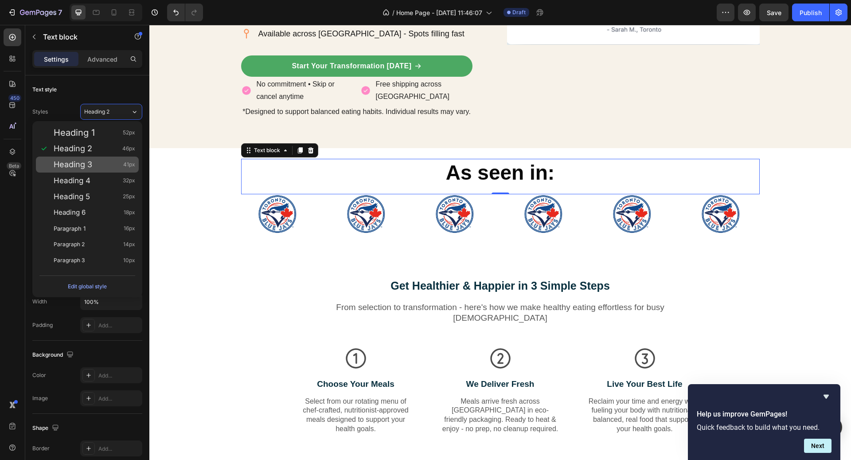
click at [127, 167] on span "41px" at bounding box center [129, 164] width 12 height 9
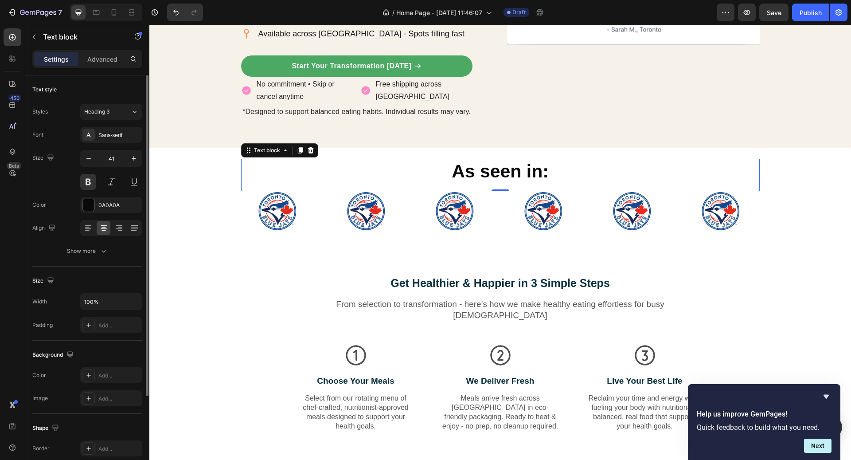
click at [119, 167] on div "41" at bounding box center [111, 170] width 62 height 40
click at [119, 164] on input "41" at bounding box center [111, 158] width 29 height 16
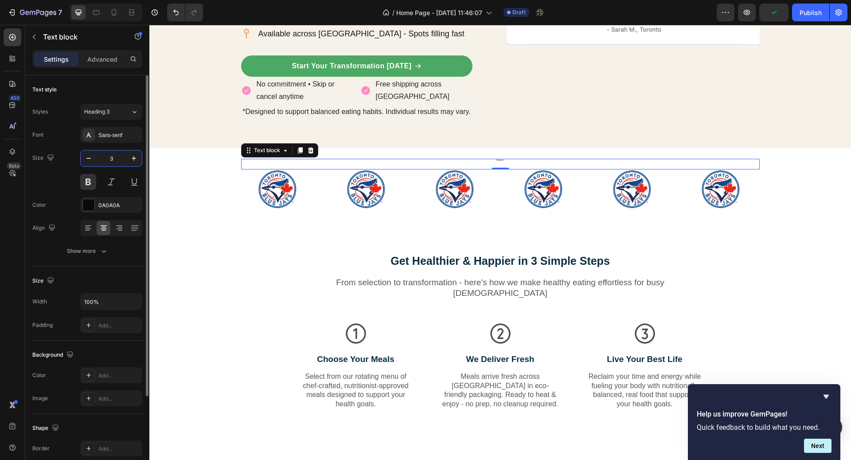
type input "32"
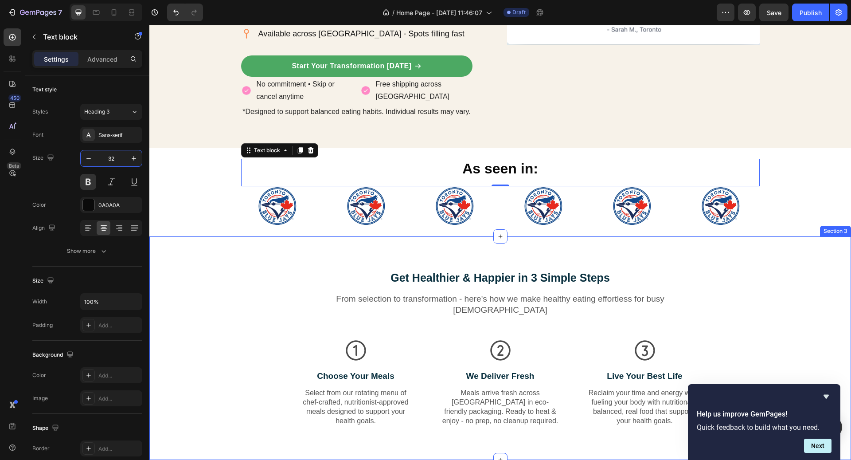
click at [472, 274] on h2 "Get Healthier & Happier in 3 Simple Steps" at bounding box center [500, 277] width 341 height 16
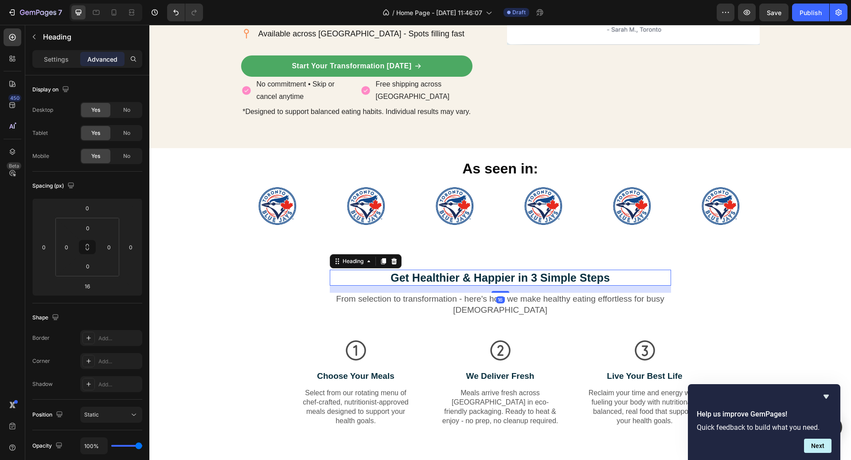
click at [60, 66] on div "Settings Advanced" at bounding box center [87, 59] width 110 height 18
click at [57, 62] on p "Settings" at bounding box center [56, 59] width 25 height 9
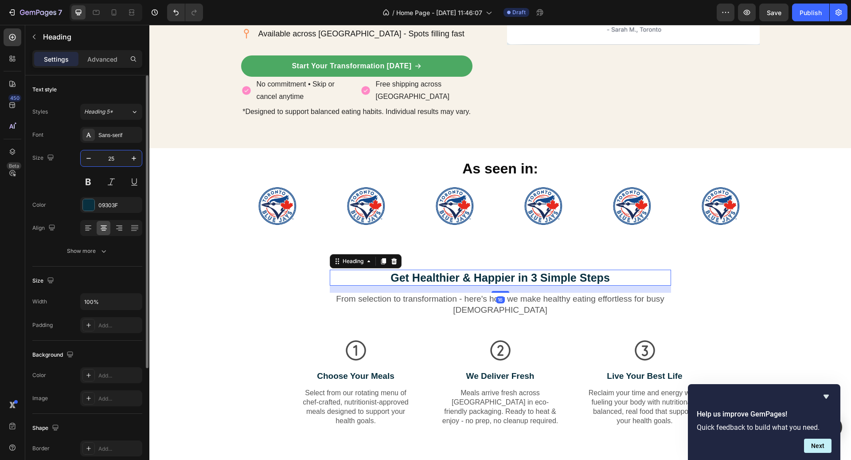
click at [117, 156] on input "25" at bounding box center [111, 158] width 29 height 16
type input "32"
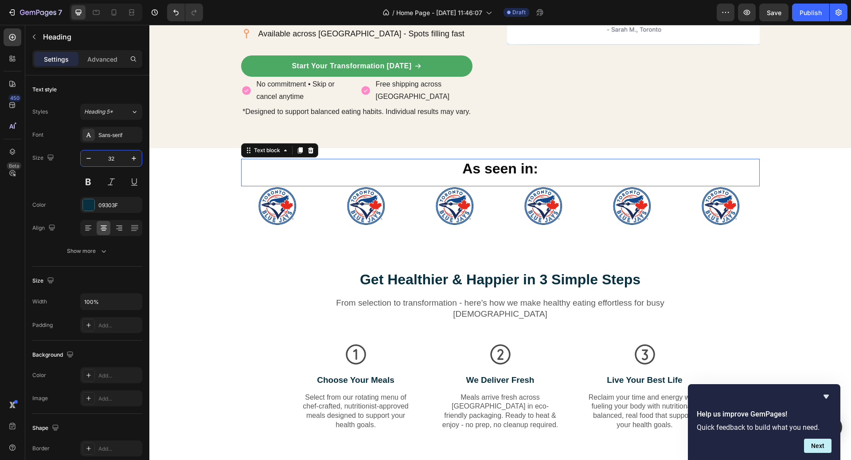
click at [511, 171] on p "As seen in:" at bounding box center [500, 169] width 517 height 19
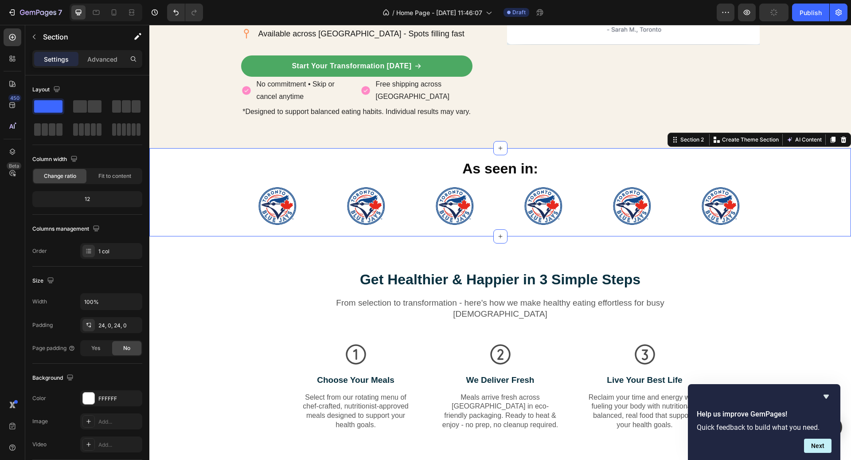
click at [815, 220] on div "As seen in: Text block Image Image Image Image Image Image Carousel Row" at bounding box center [500, 192] width 702 height 67
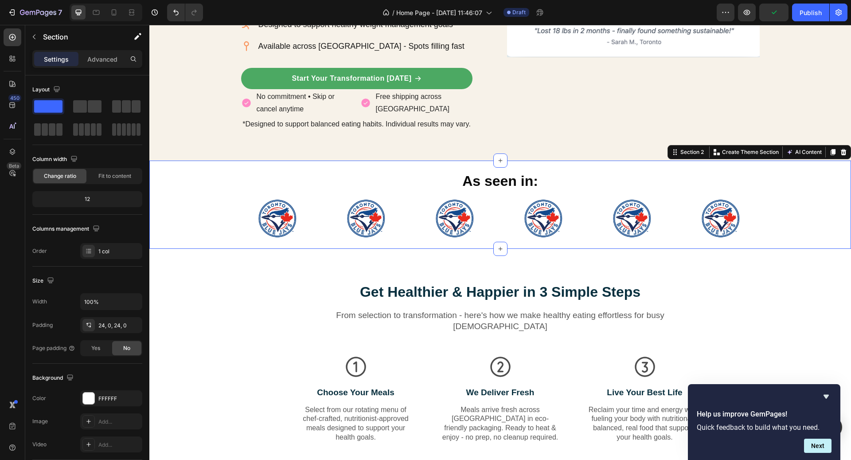
scroll to position [355, 0]
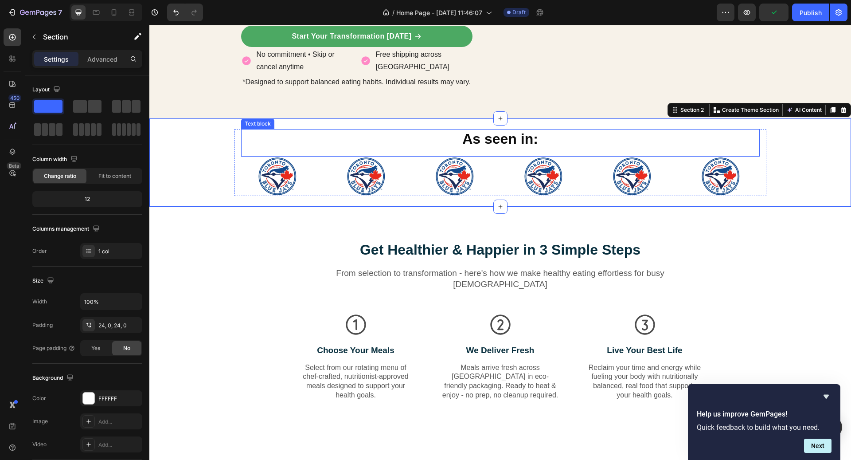
click at [523, 141] on p "As seen in:" at bounding box center [500, 139] width 517 height 19
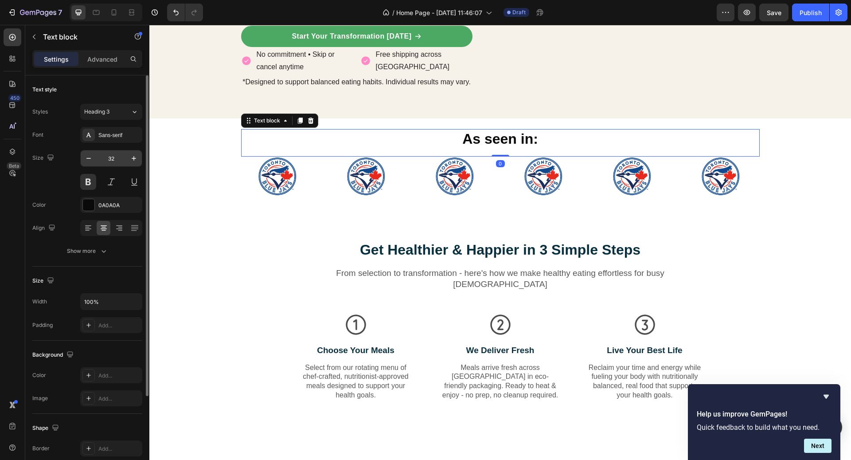
click at [121, 160] on input "32" at bounding box center [111, 158] width 29 height 16
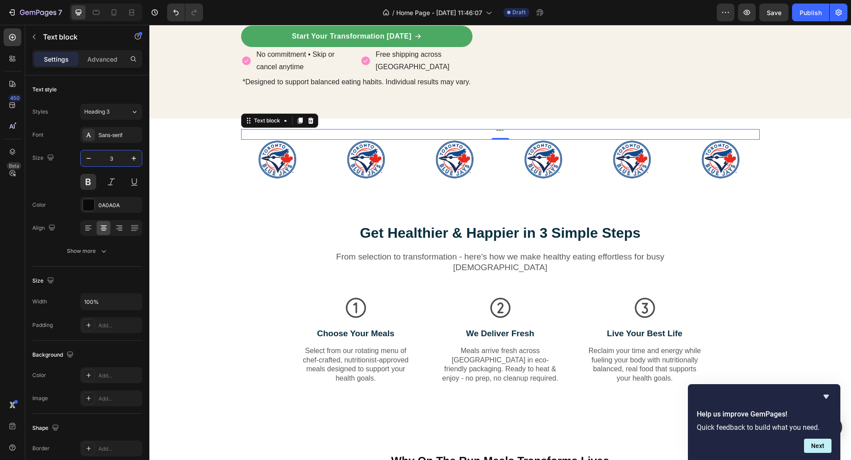
type input "36"
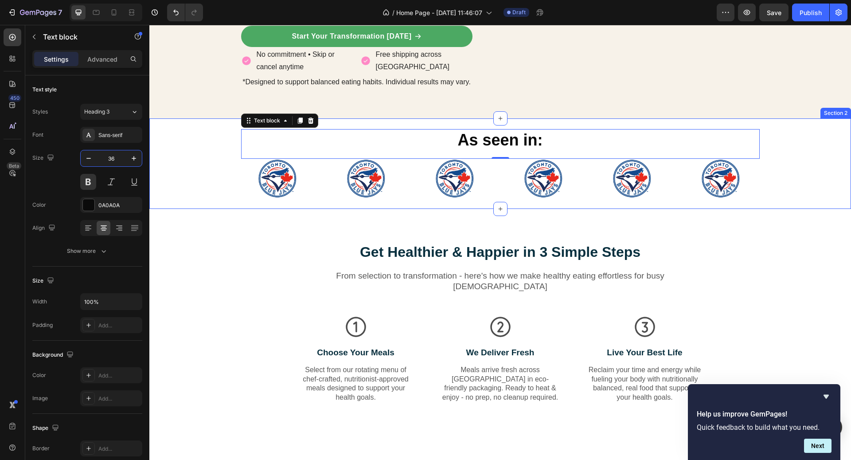
click at [808, 170] on div "As seen in: Text block 0 Image Image Image Image Image Image Carousel Row" at bounding box center [500, 163] width 702 height 69
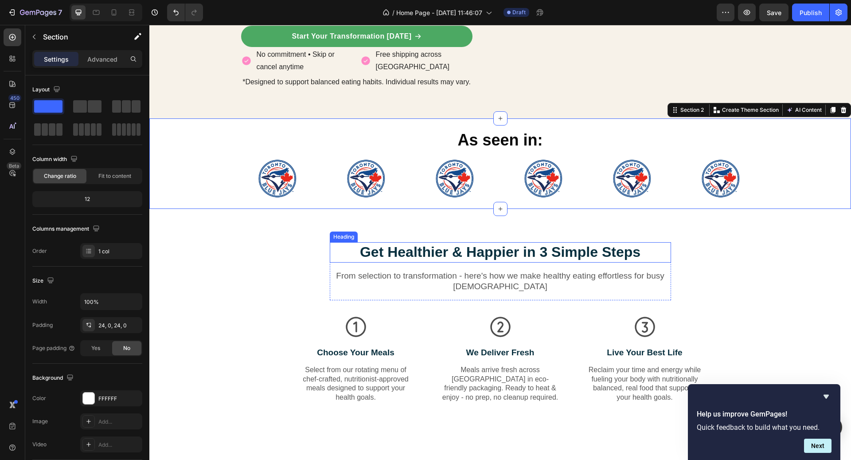
click at [478, 252] on h2 "Get Healthier & Happier in 3 Simple Steps" at bounding box center [500, 252] width 341 height 20
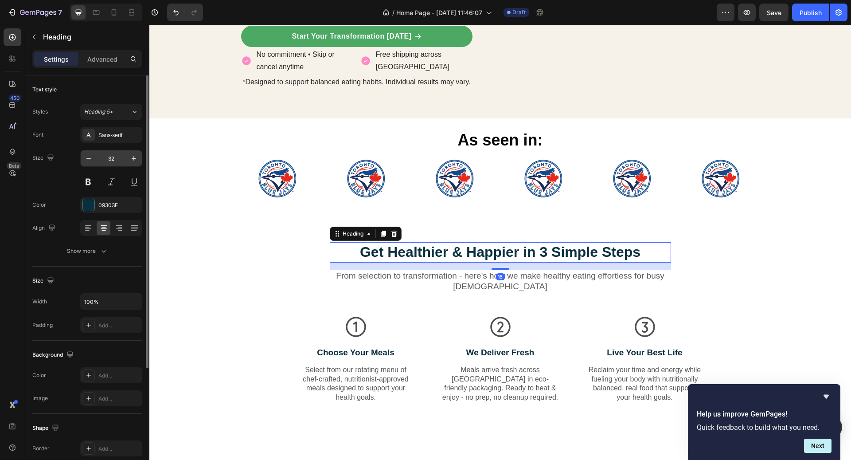
click at [119, 156] on input "32" at bounding box center [111, 158] width 29 height 16
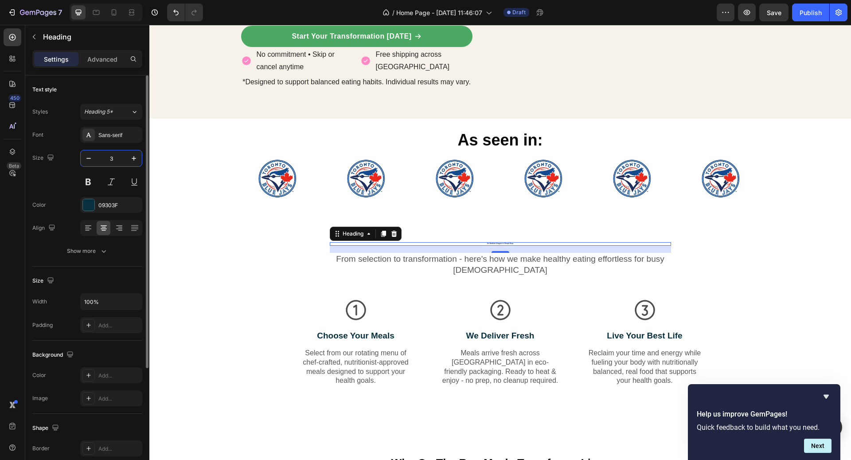
type input "36"
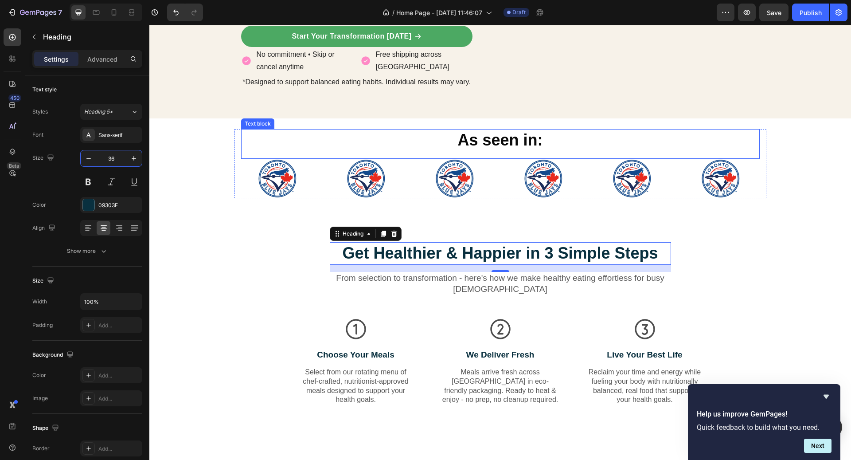
click at [569, 133] on p "As seen in:" at bounding box center [500, 140] width 517 height 21
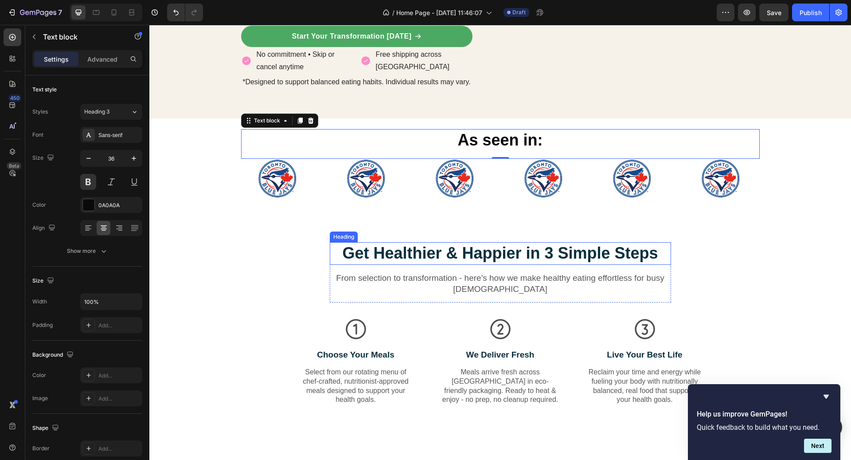
click at [479, 259] on h2 "Get Healthier & Happier in 3 Simple Steps" at bounding box center [500, 253] width 341 height 23
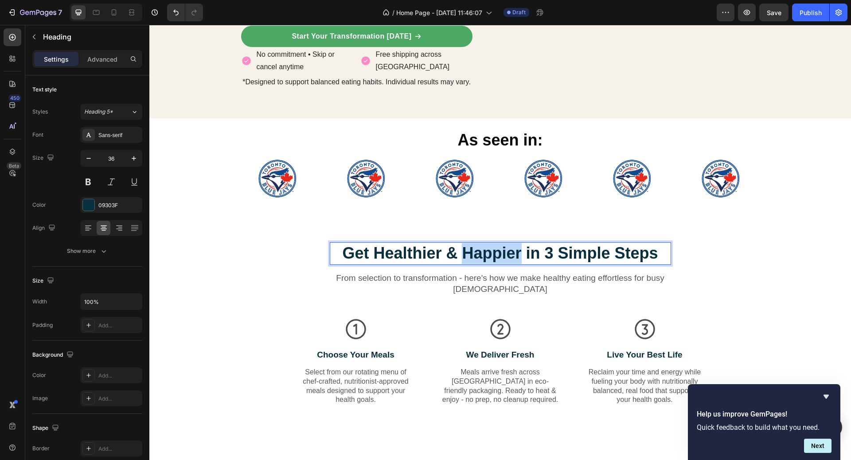
click at [479, 259] on p "Get Healthier & Happier in 3 Simple Steps" at bounding box center [500, 253] width 339 height 21
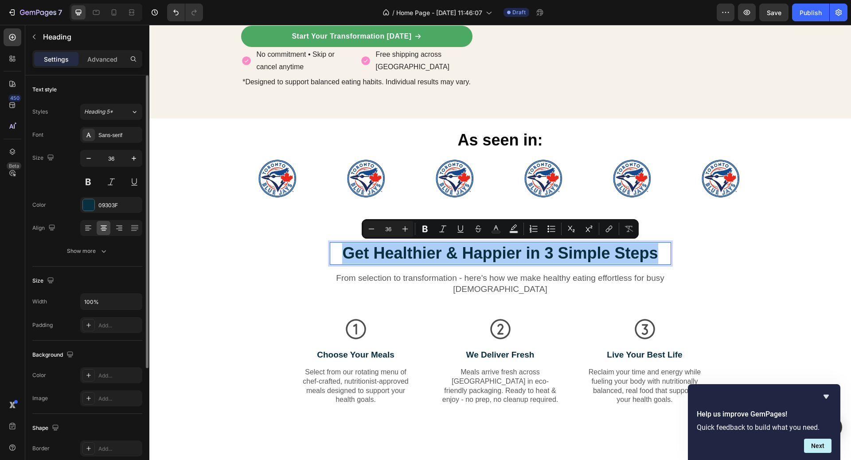
click at [103, 214] on div "Font Sans-serif Size 36 Color 09303F Align Show more" at bounding box center [87, 193] width 110 height 132
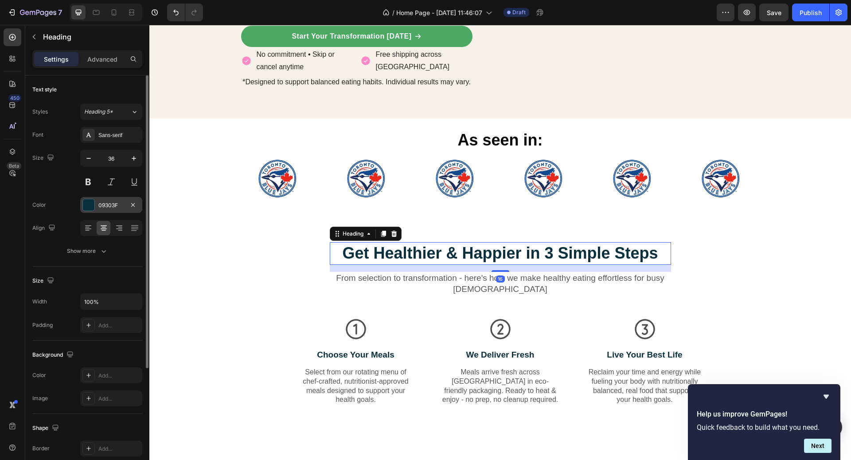
click at [109, 207] on div "09303F" at bounding box center [111, 205] width 26 height 8
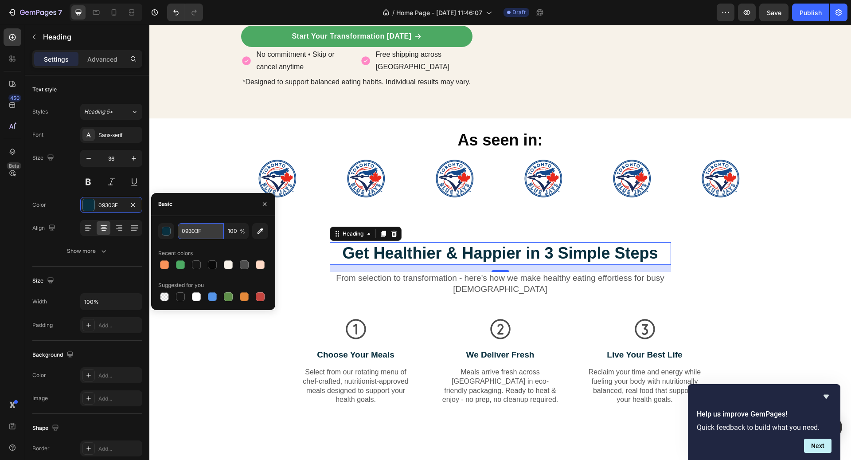
click at [200, 232] on input "09303F" at bounding box center [201, 231] width 46 height 16
paste input "#0a0a0a"
type input "#0a0a0a"
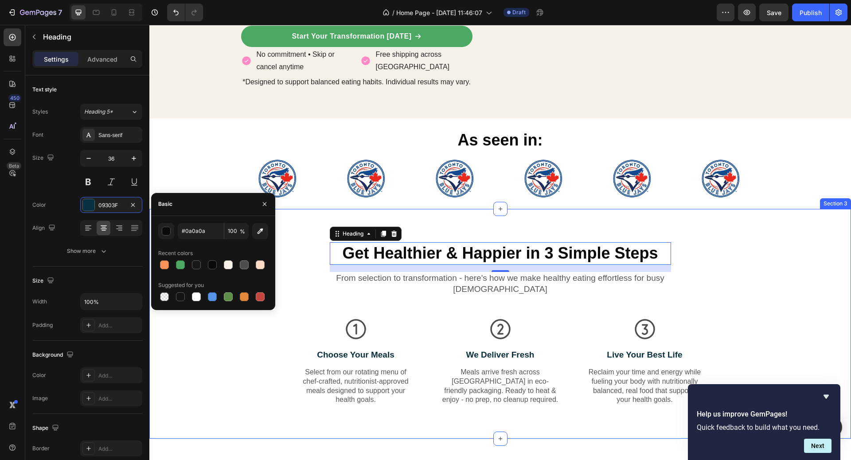
click at [791, 272] on div "Get Healthier & Happier in 3 Simple Steps Heading 16 From selection to transfor…" at bounding box center [500, 330] width 688 height 177
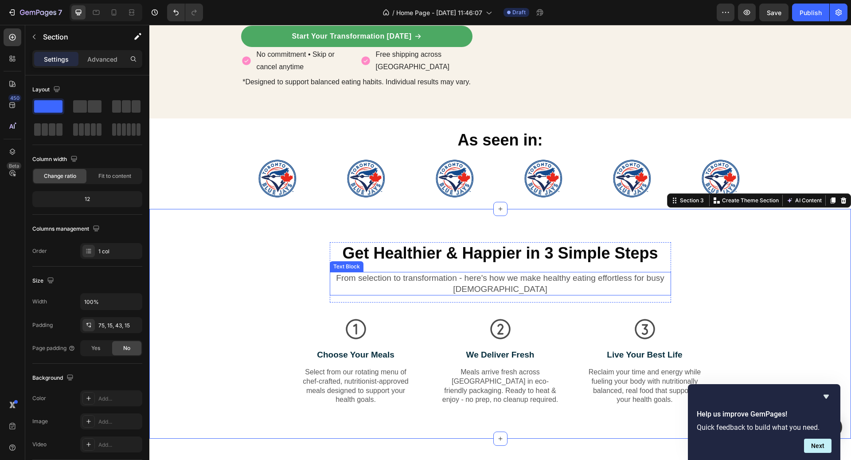
click at [570, 281] on p "From selection to transformation - here's how we make healthy eating effortless…" at bounding box center [500, 284] width 339 height 22
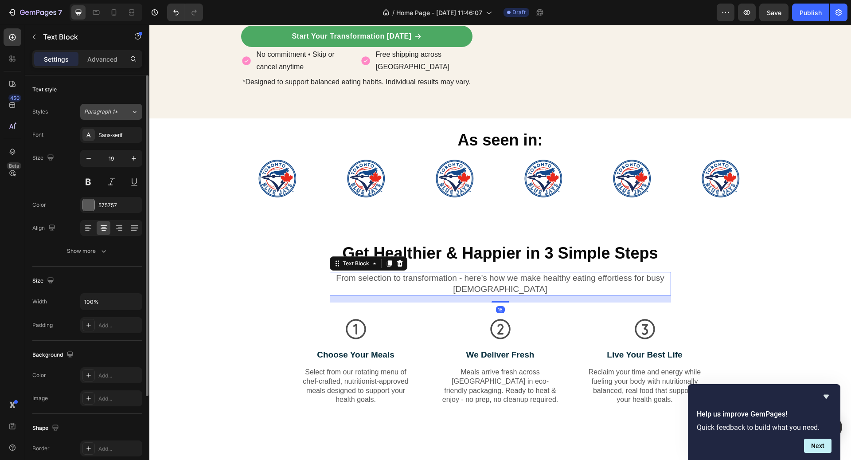
click at [121, 109] on div "Paragraph 1*" at bounding box center [107, 112] width 47 height 8
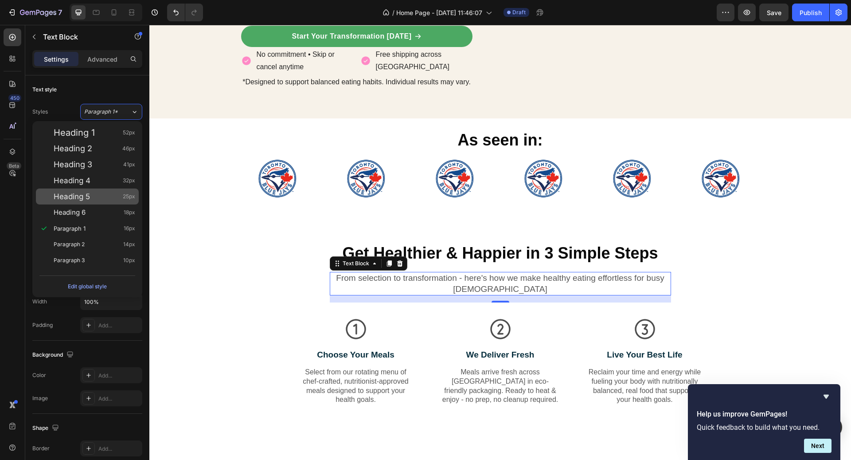
click at [125, 199] on span "25px" at bounding box center [129, 196] width 12 height 9
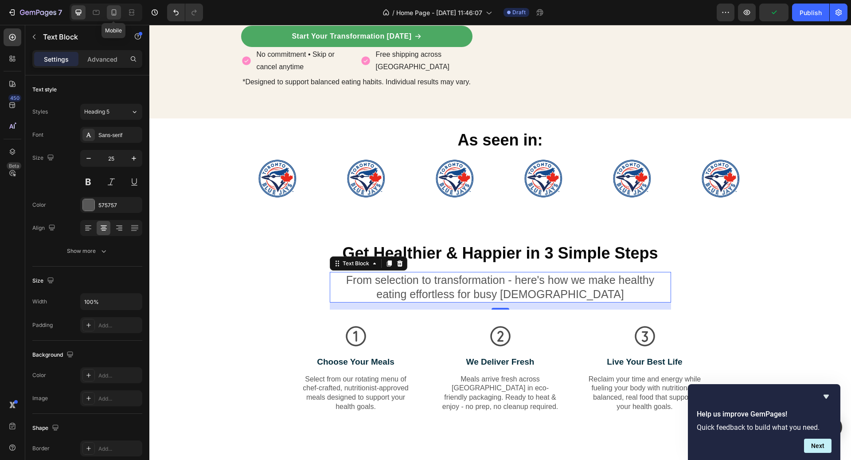
click at [110, 16] on icon at bounding box center [113, 12] width 9 height 9
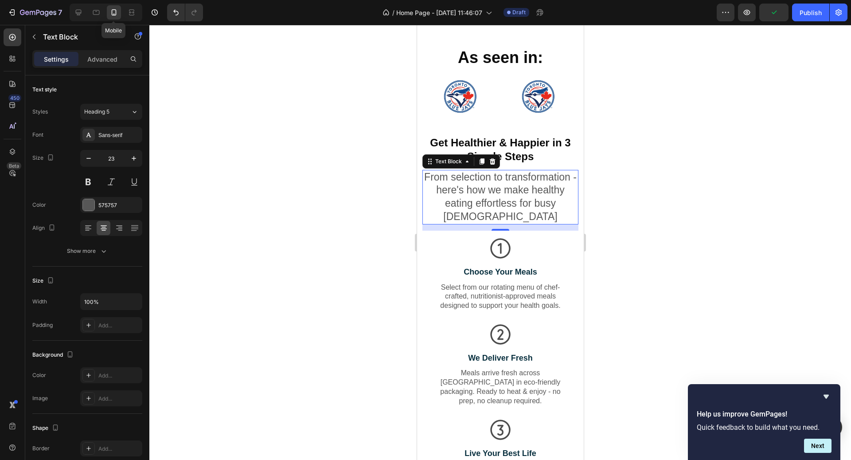
scroll to position [650, 0]
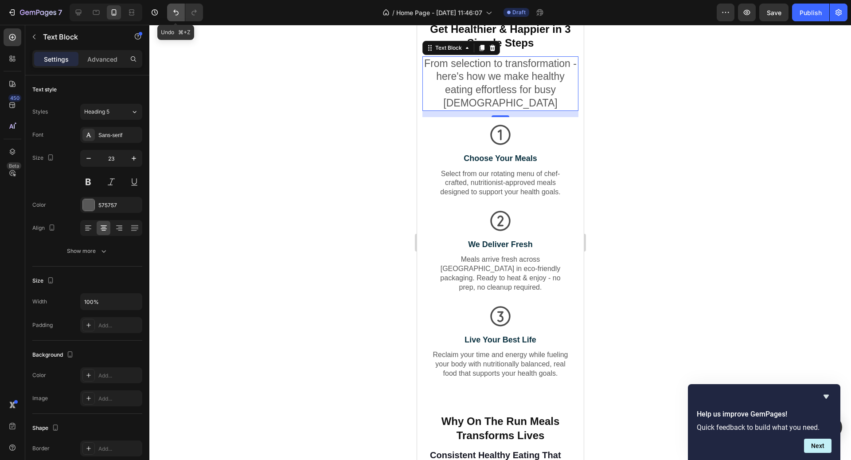
click at [173, 9] on icon "Undo/Redo" at bounding box center [176, 12] width 9 height 9
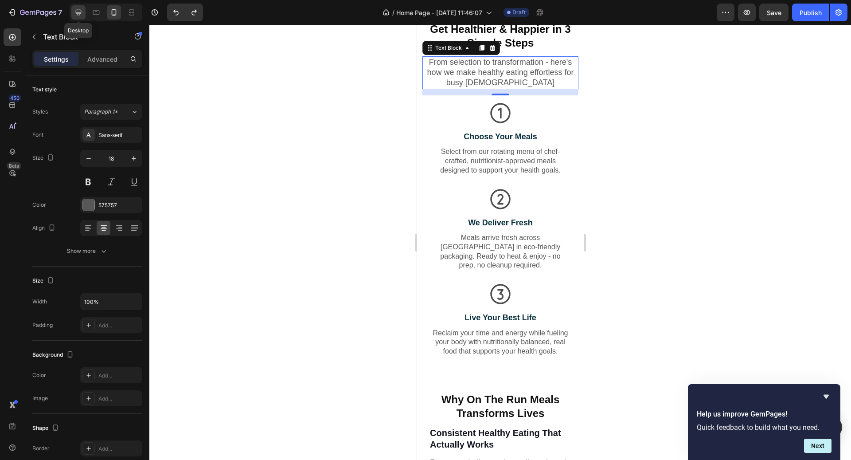
click at [79, 12] on icon at bounding box center [78, 12] width 9 height 9
type input "19"
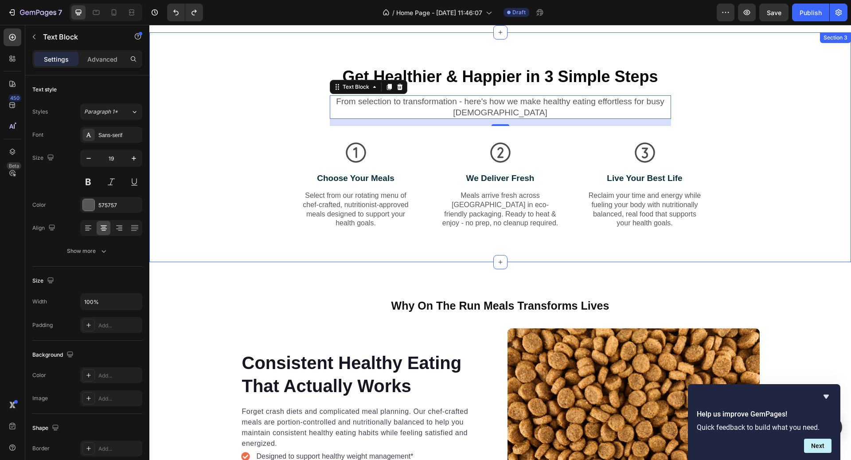
scroll to position [554, 0]
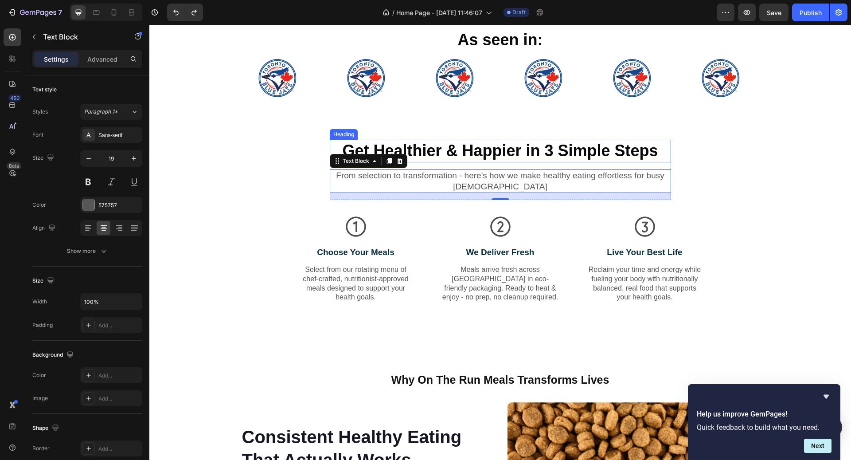
click at [436, 156] on p "Get Healthier & Happier in 3 Simple Steps" at bounding box center [500, 150] width 339 height 21
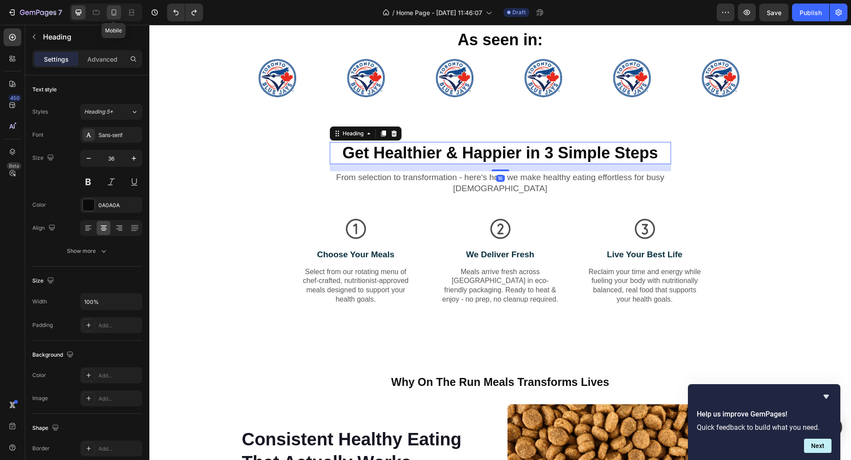
click at [113, 13] on icon at bounding box center [113, 12] width 9 height 9
type input "24"
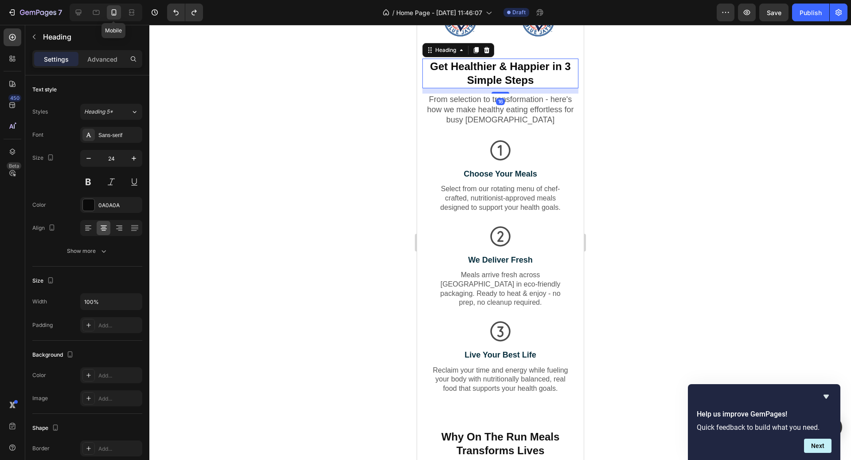
scroll to position [615, 0]
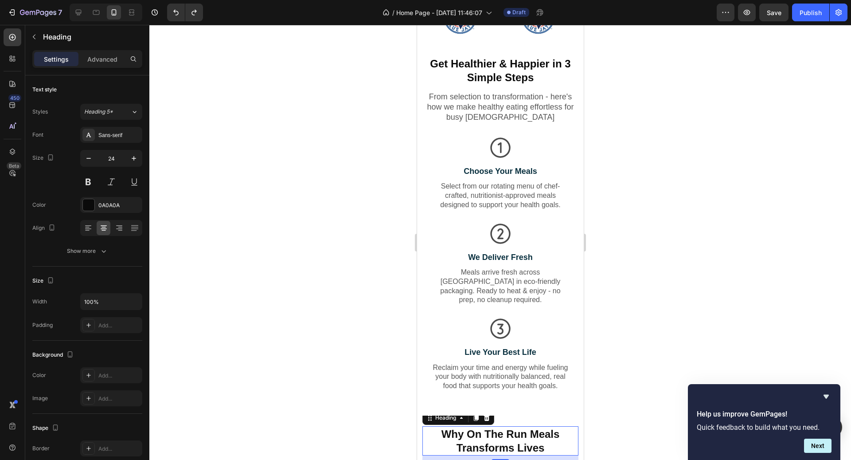
click at [489, 427] on h2 "Why On The Run Meals Transforms Lives" at bounding box center [500, 440] width 156 height 29
click at [479, 98] on p "From selection to transformation - here's how we make healthy eating effortless…" at bounding box center [500, 107] width 154 height 31
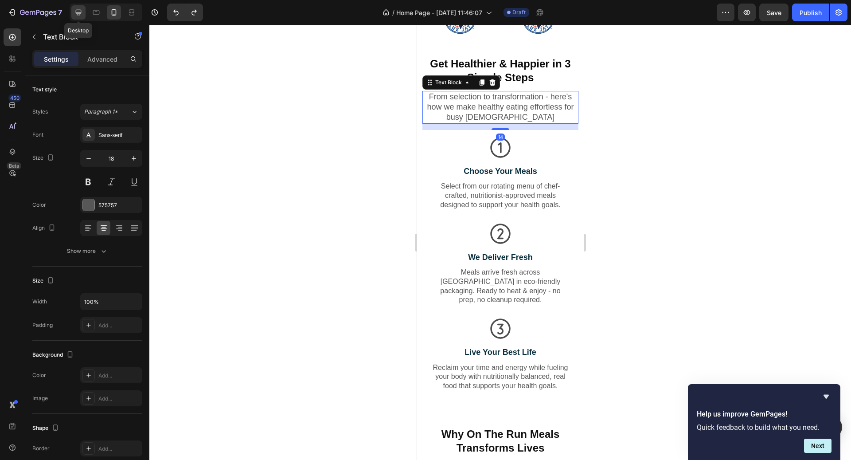
click at [79, 12] on icon at bounding box center [78, 12] width 9 height 9
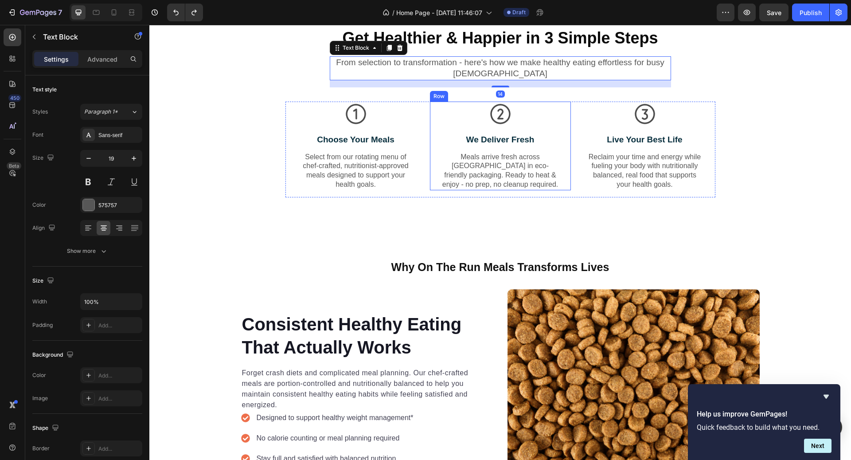
scroll to position [669, 0]
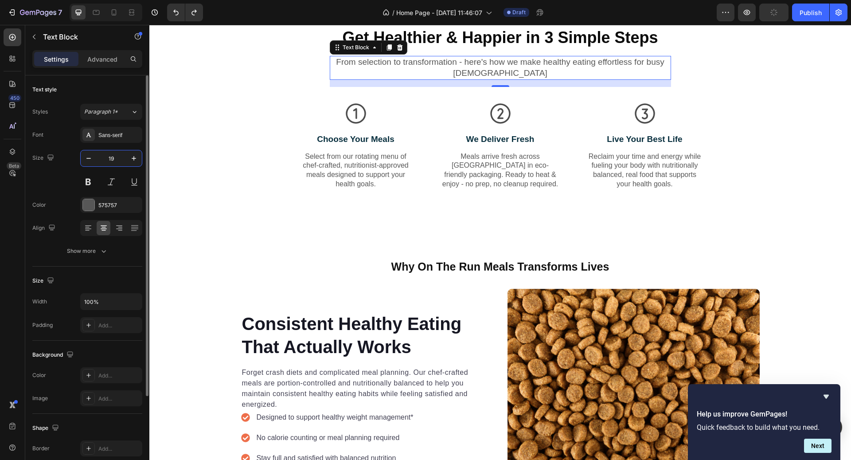
click at [118, 156] on input "19" at bounding box center [111, 158] width 29 height 16
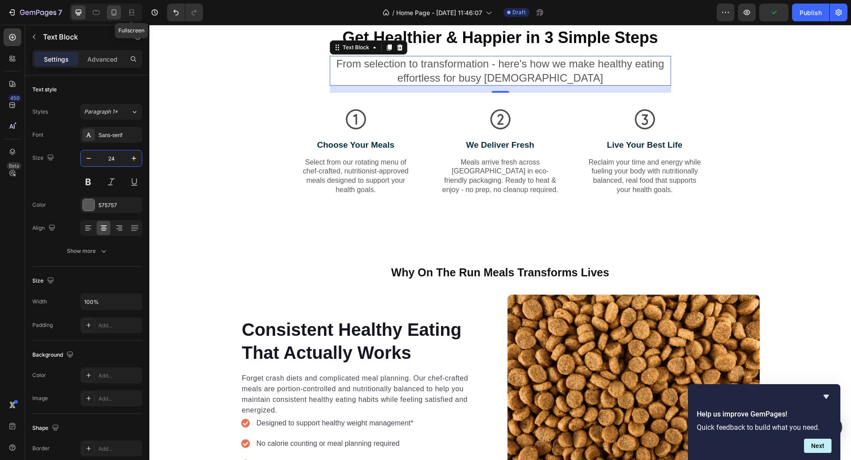
click at [117, 13] on icon at bounding box center [113, 12] width 9 height 9
type input "18"
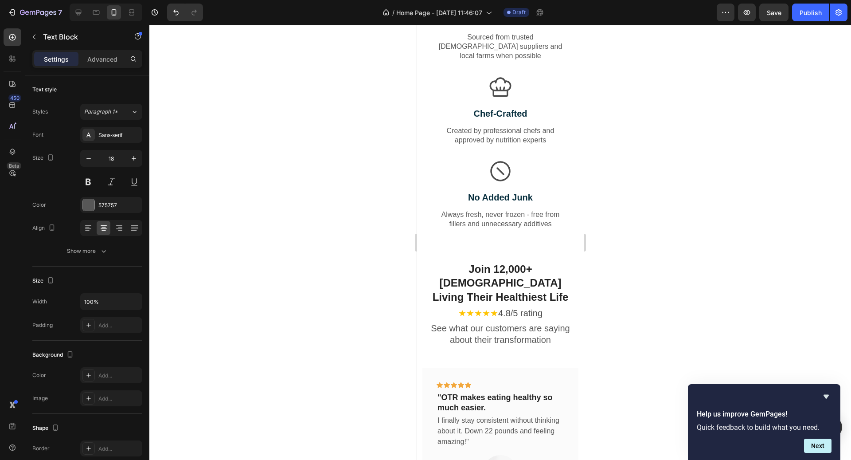
scroll to position [1725, 0]
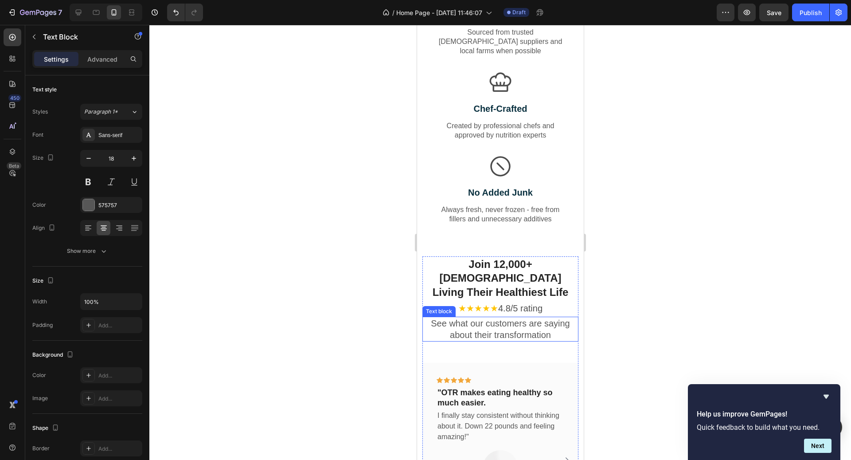
click at [519, 317] on p "See what our customers are saying about their transformation" at bounding box center [500, 328] width 154 height 23
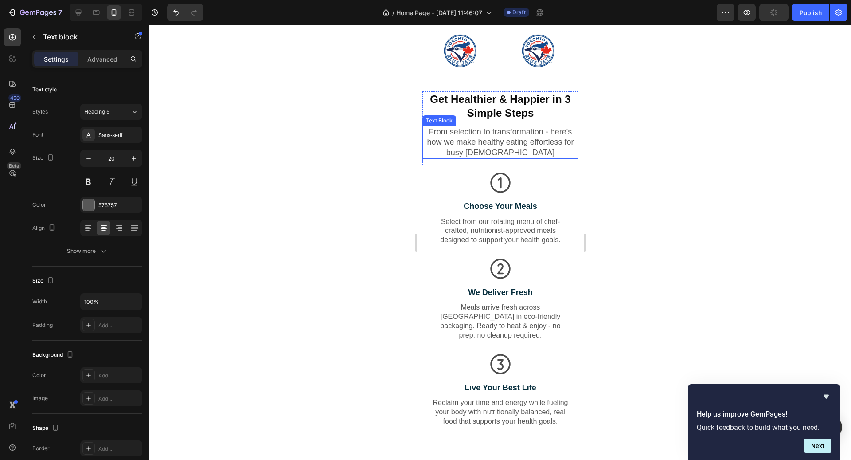
click at [506, 148] on p "From selection to transformation - here's how we make healthy eating effortless…" at bounding box center [500, 142] width 154 height 31
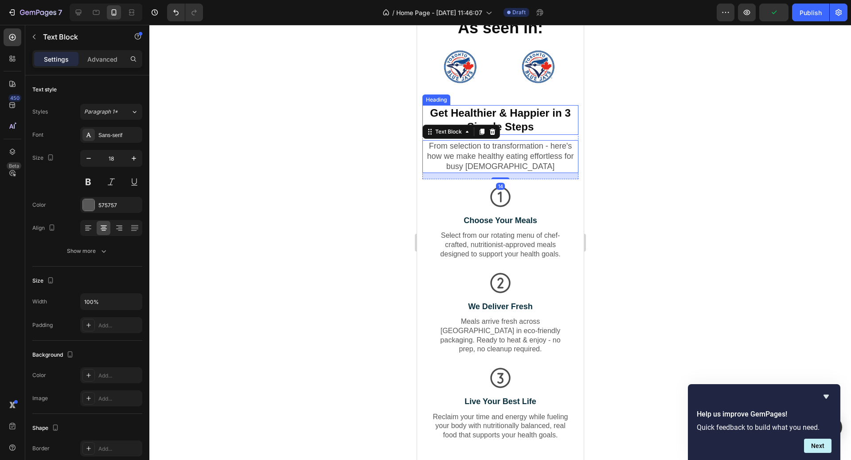
click at [528, 120] on h2 "Get Healthier & Happier in 3 Simple Steps" at bounding box center [500, 119] width 156 height 29
click at [525, 152] on p "From selection to transformation - here's how we make healthy eating effortless…" at bounding box center [500, 156] width 154 height 31
click at [130, 163] on button "button" at bounding box center [134, 158] width 16 height 16
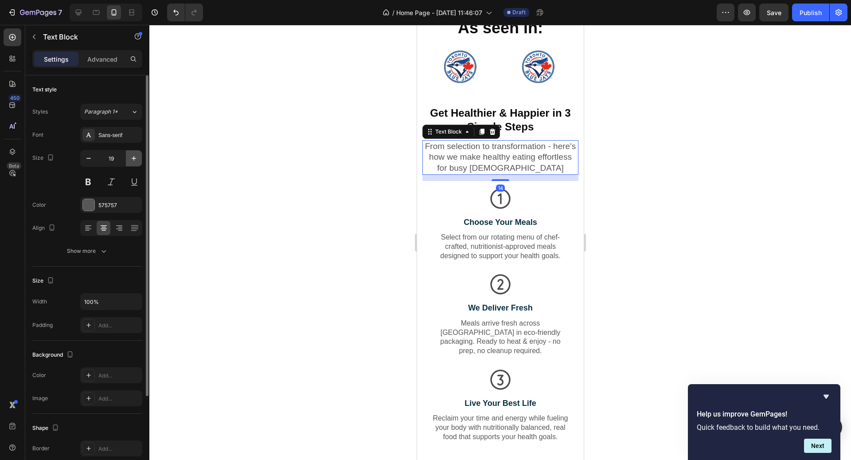
click at [131, 163] on button "button" at bounding box center [134, 158] width 16 height 16
type input "20"
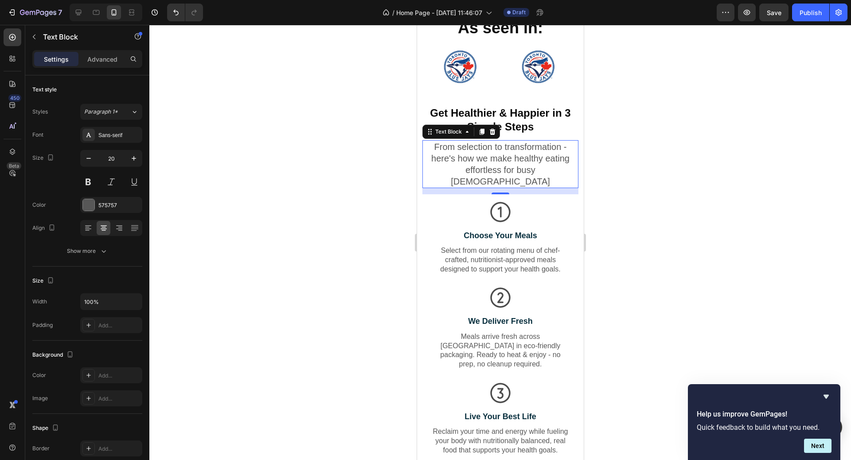
click at [680, 152] on div at bounding box center [500, 242] width 702 height 435
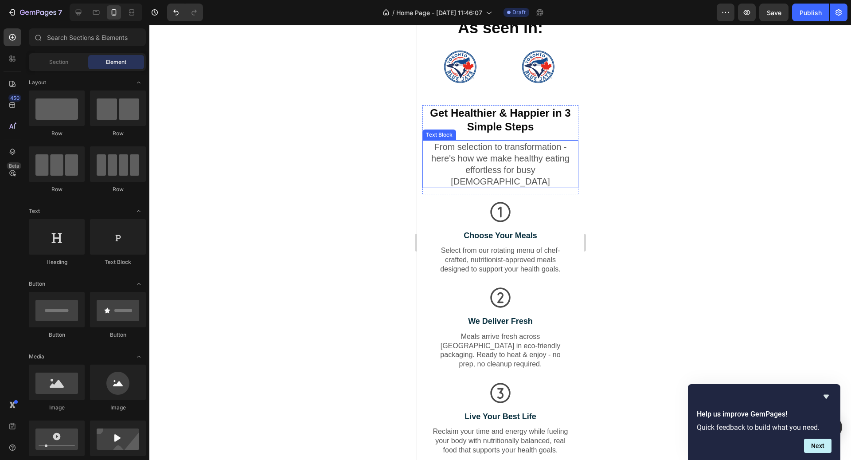
click at [495, 147] on p "From selection to transformation - here's how we make healthy eating effortless…" at bounding box center [500, 164] width 154 height 46
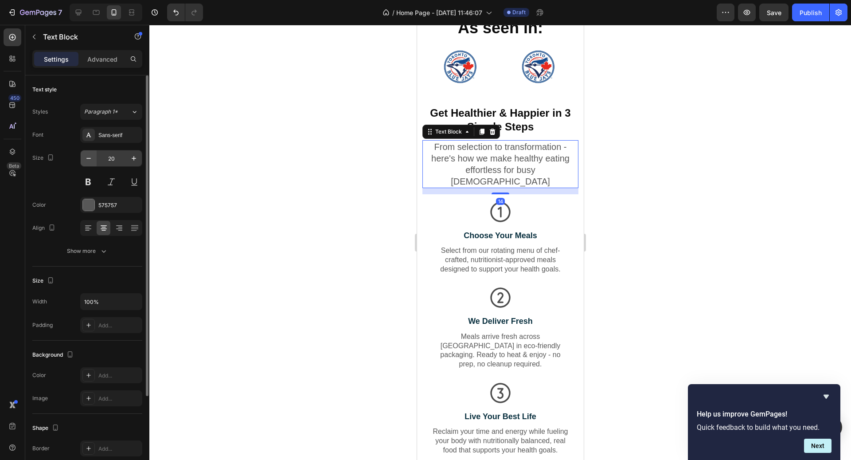
click at [92, 154] on icon "button" at bounding box center [88, 158] width 9 height 9
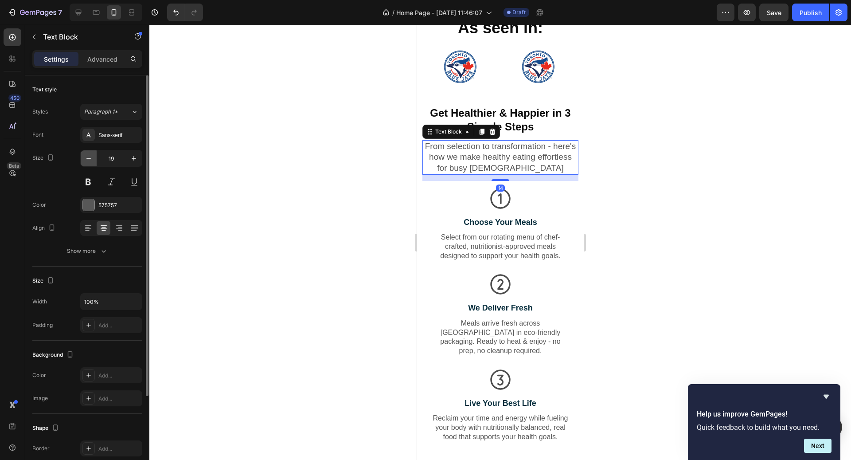
click at [92, 154] on icon "button" at bounding box center [88, 158] width 9 height 9
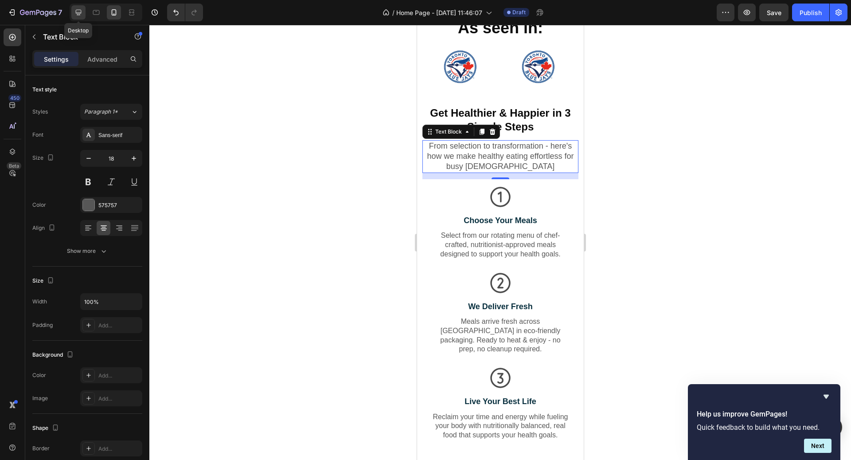
click at [76, 11] on icon at bounding box center [79, 13] width 6 height 6
type input "24"
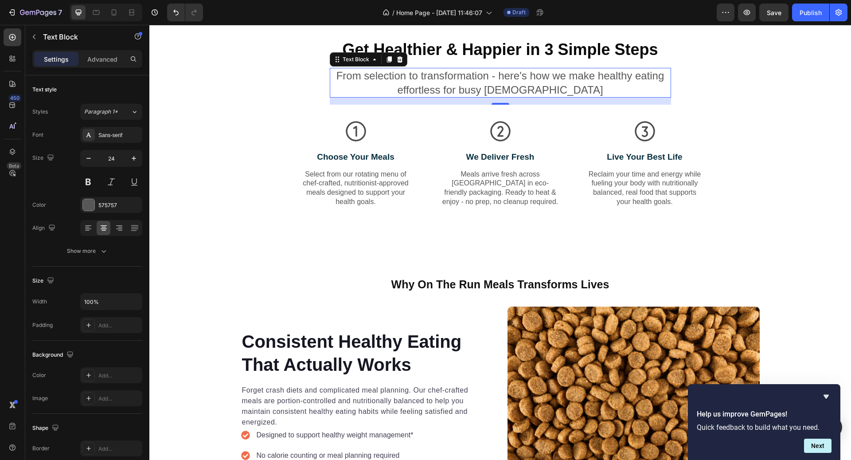
scroll to position [669, 0]
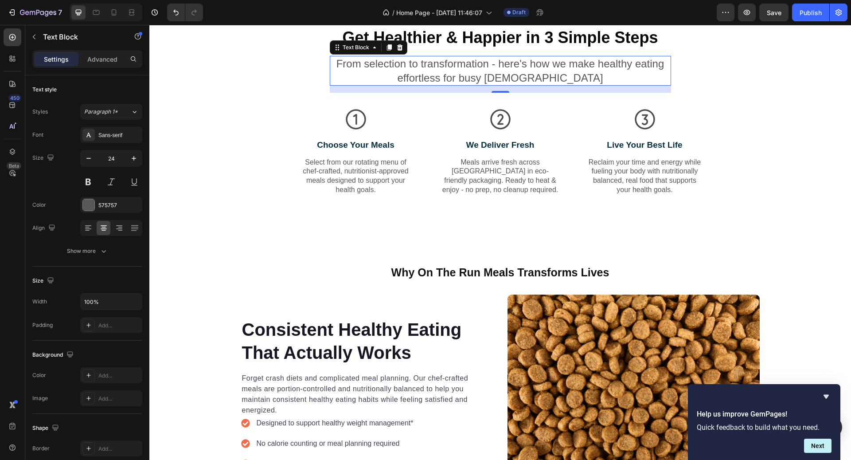
click at [439, 62] on p "From selection to transformation - here's how we make healthy eating effortless…" at bounding box center [500, 70] width 339 height 27
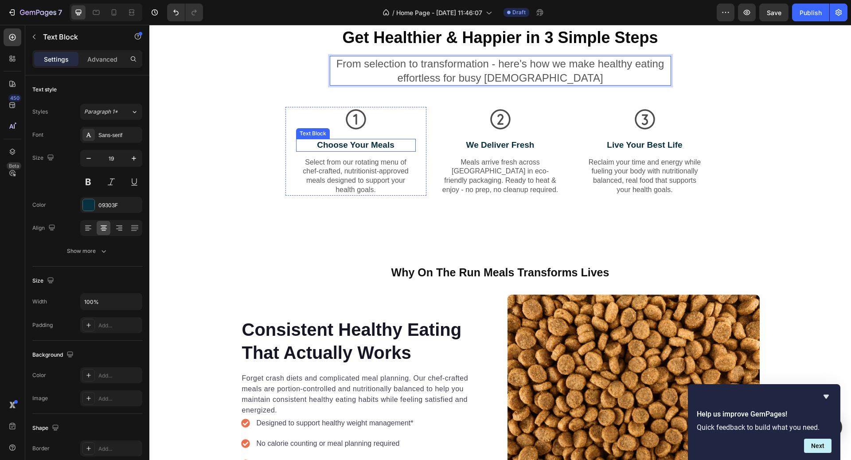
click at [374, 140] on p "Choose Your Meals" at bounding box center [356, 145] width 118 height 11
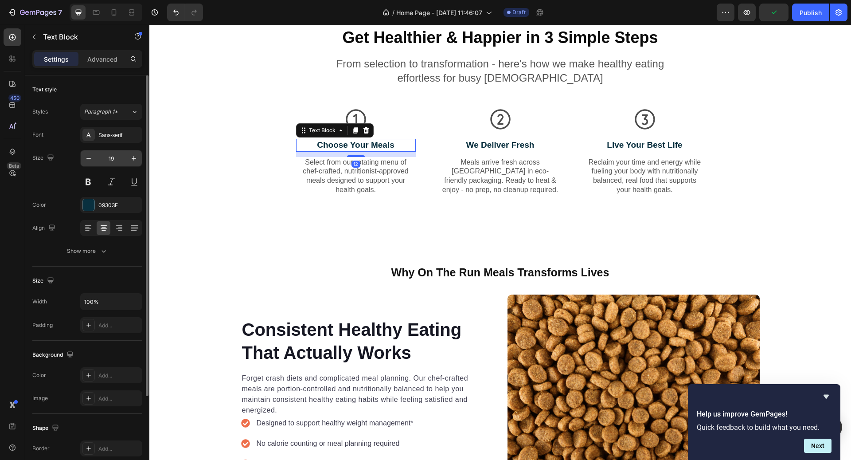
click at [119, 160] on input "19" at bounding box center [111, 158] width 29 height 16
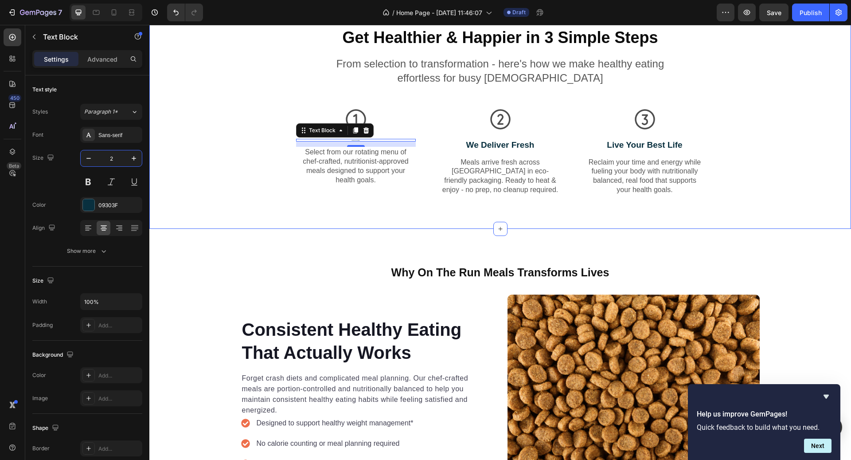
type input "24"
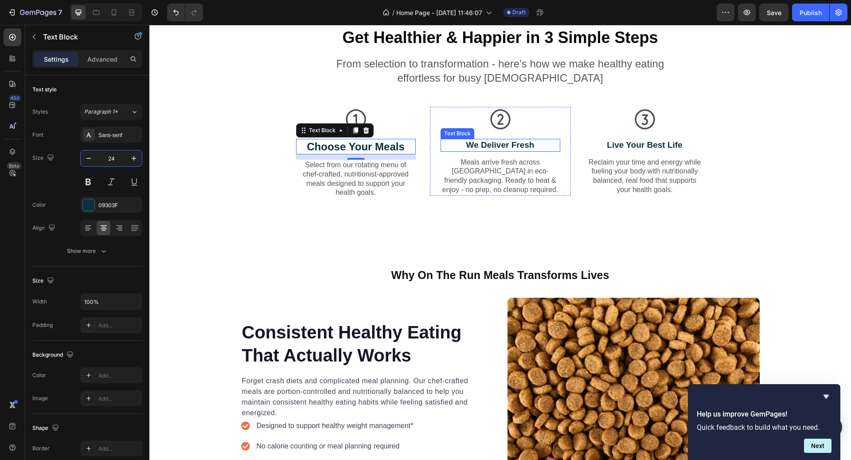
click at [510, 145] on p "We Deliver Fresh" at bounding box center [500, 145] width 118 height 11
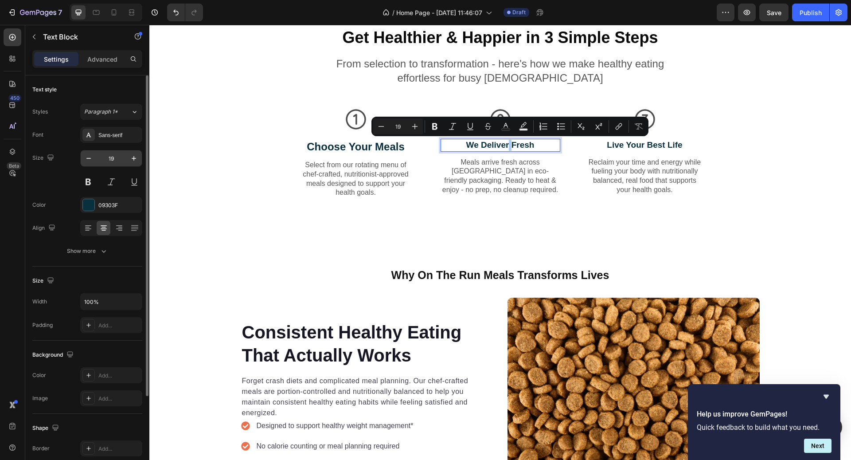
click at [117, 159] on input "19" at bounding box center [111, 158] width 29 height 16
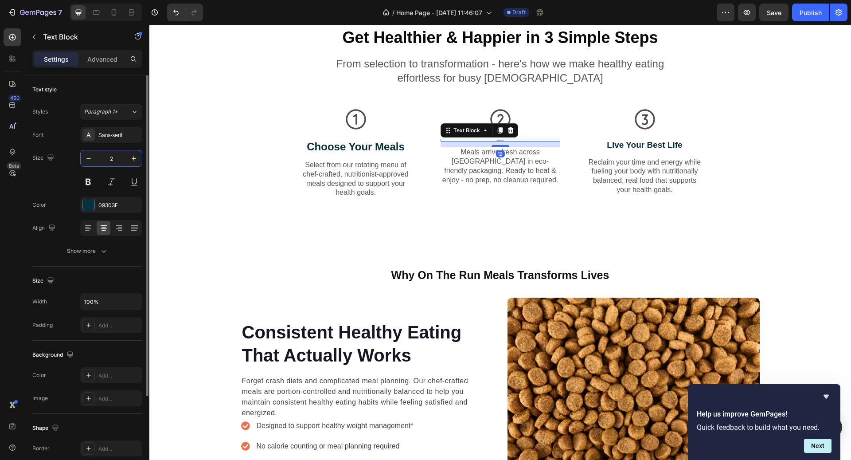
type input "24"
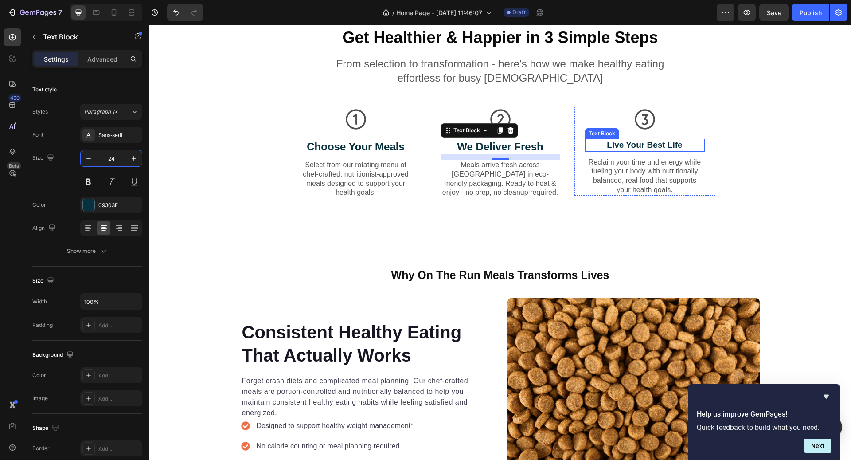
click at [656, 148] on p "Live Your Best Life" at bounding box center [645, 145] width 118 height 11
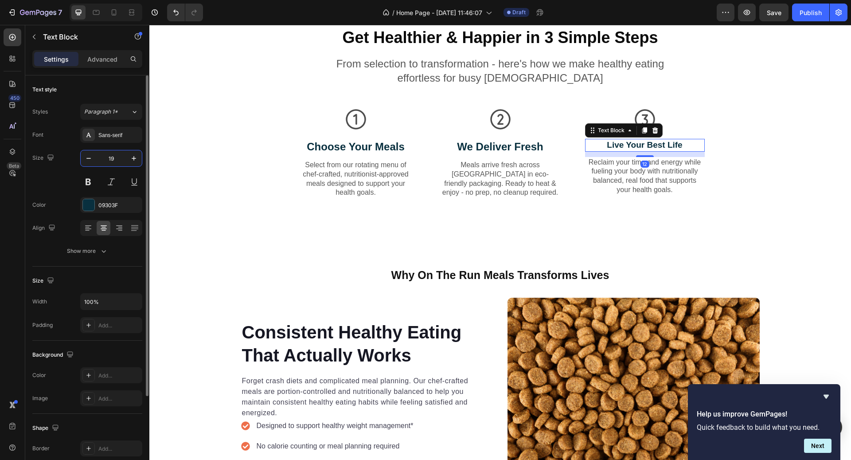
click at [117, 155] on input "19" at bounding box center [111, 158] width 29 height 16
type input "24"
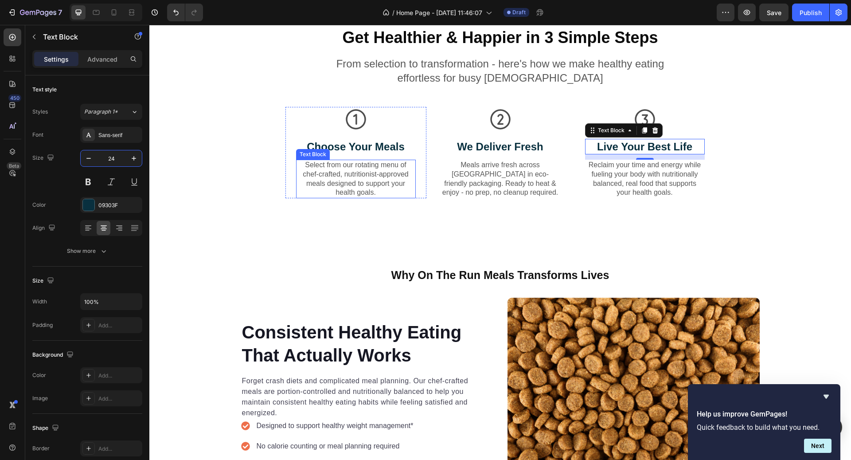
click at [343, 175] on p "Select from our rotating menu of chef-crafted, nutritionist-approved meals desi…" at bounding box center [356, 178] width 118 height 37
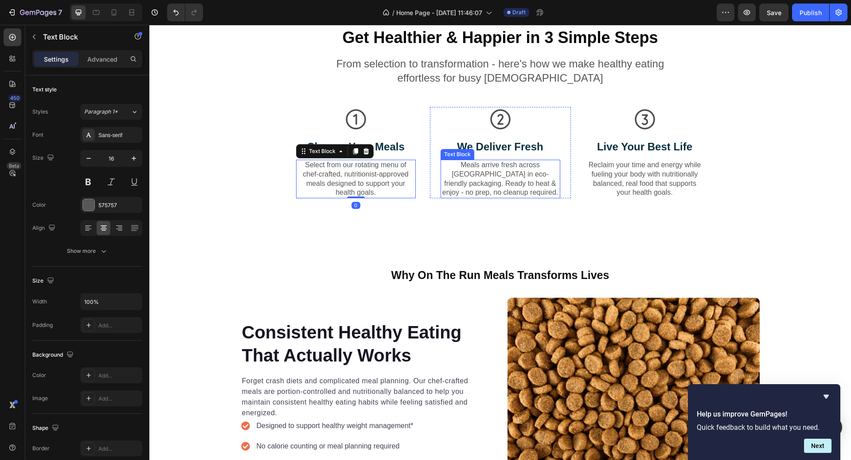
click at [485, 186] on p "Meals arrive fresh across [GEOGRAPHIC_DATA] in eco-friendly packaging. Ready to…" at bounding box center [500, 178] width 118 height 37
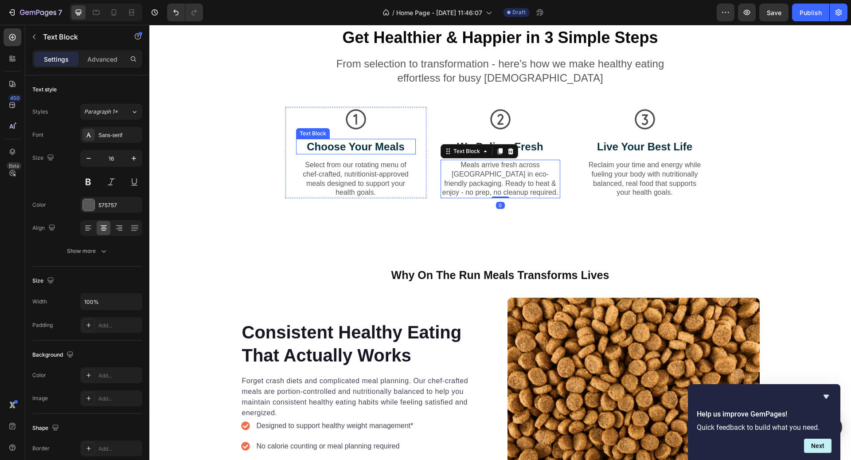
click at [398, 149] on p "Choose Your Meals" at bounding box center [356, 147] width 118 height 14
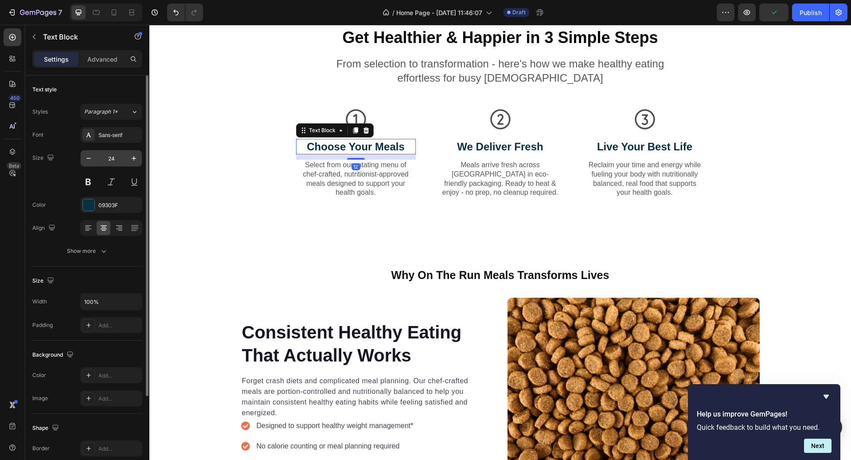
click at [117, 160] on input "24" at bounding box center [111, 158] width 29 height 16
type input "22"
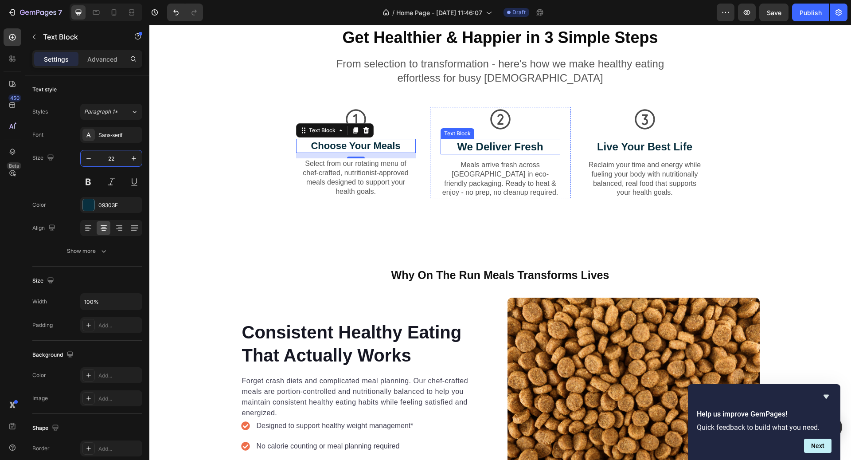
click at [484, 140] on p "We Deliver Fresh" at bounding box center [500, 147] width 118 height 14
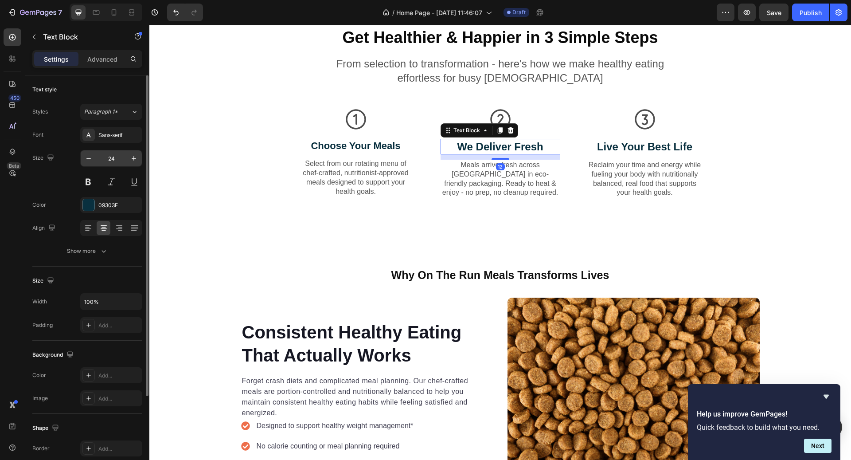
click at [113, 163] on input "24" at bounding box center [111, 158] width 29 height 16
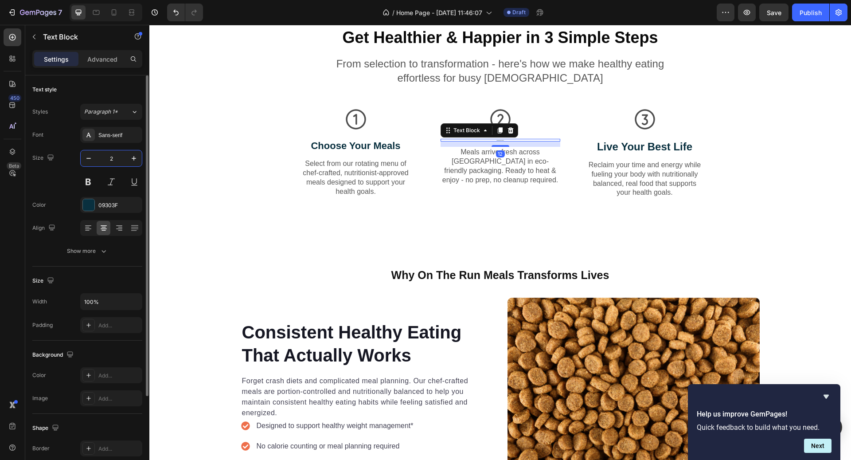
type input "22"
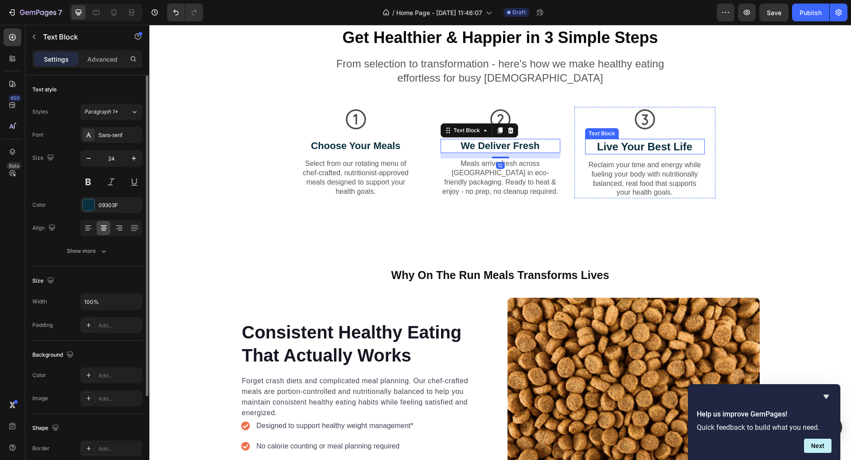
click at [623, 148] on p "Live Your Best Life" at bounding box center [645, 147] width 118 height 14
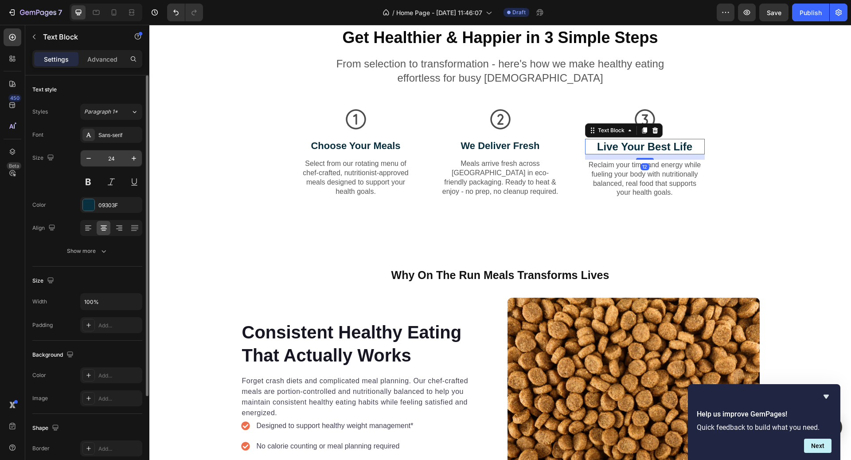
click at [115, 159] on input "24" at bounding box center [111, 158] width 29 height 16
type input "22"
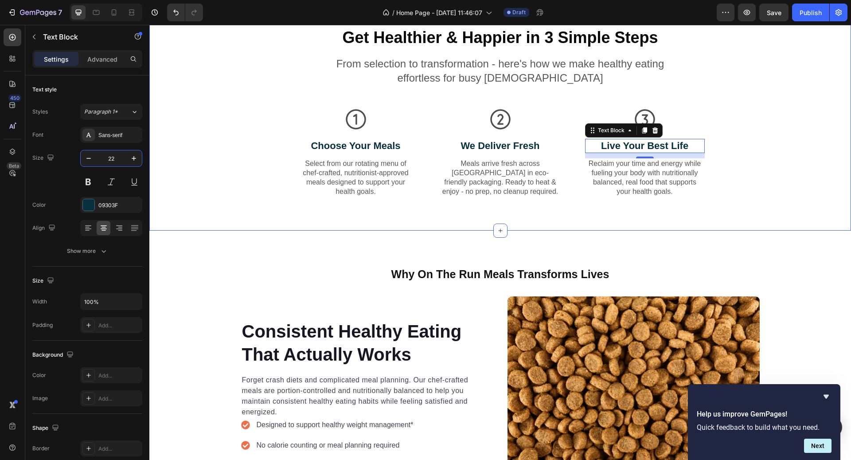
click at [730, 169] on div "Get Healthier & Happier in 3 Simple Steps Heading From selection to transformat…" at bounding box center [500, 119] width 688 height 185
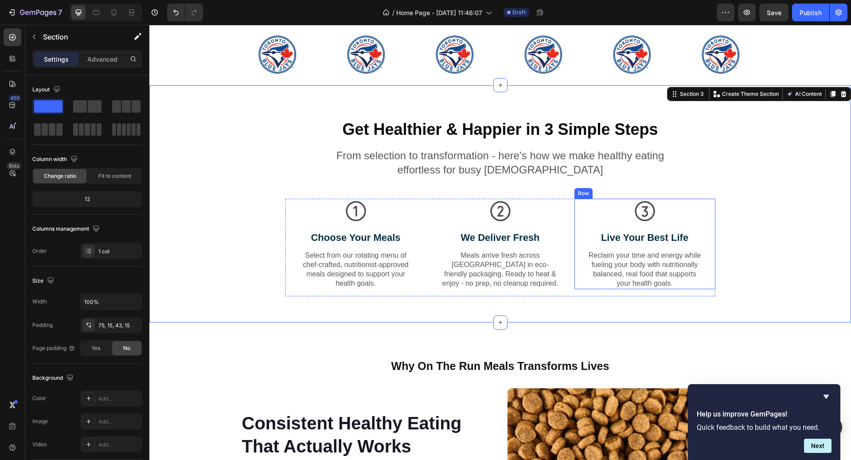
scroll to position [574, 0]
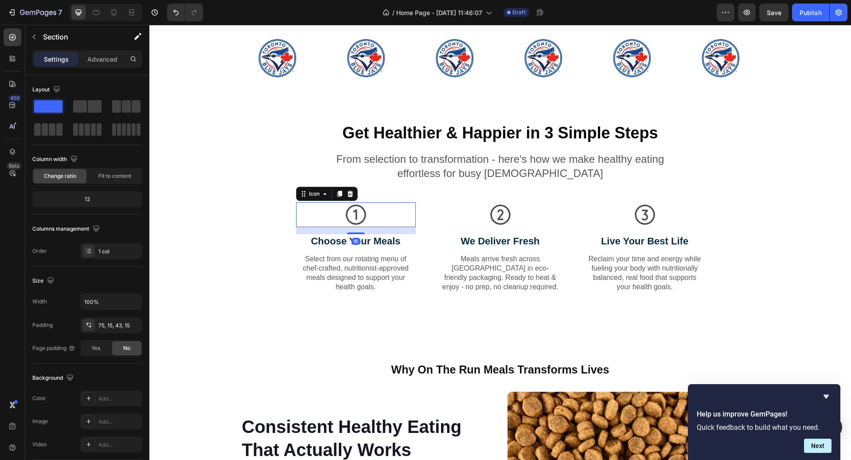
click at [352, 220] on icon at bounding box center [355, 214] width 25 height 25
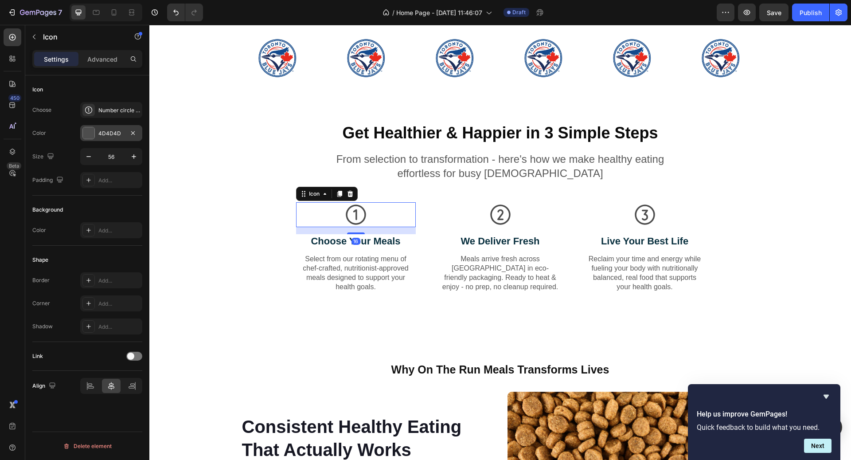
click at [113, 134] on div "4D4D4D" at bounding box center [111, 133] width 26 height 8
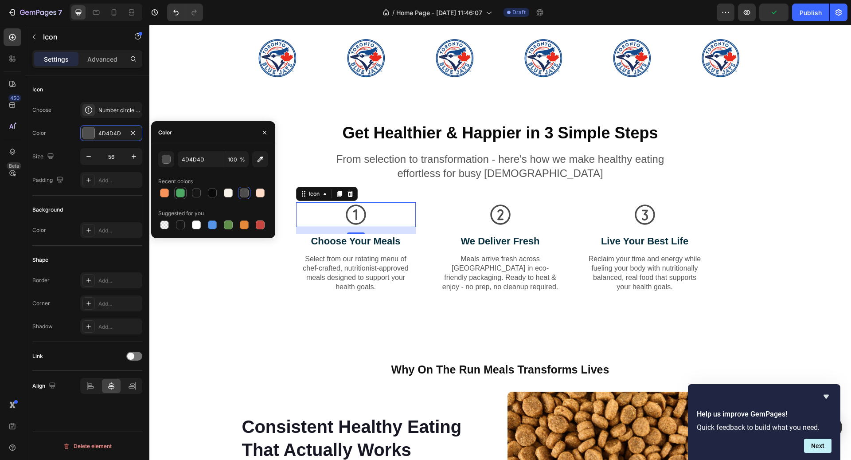
click at [180, 191] on div at bounding box center [180, 192] width 9 height 9
click at [196, 160] on input "4CA963" at bounding box center [201, 159] width 46 height 16
paste input "#4ca"
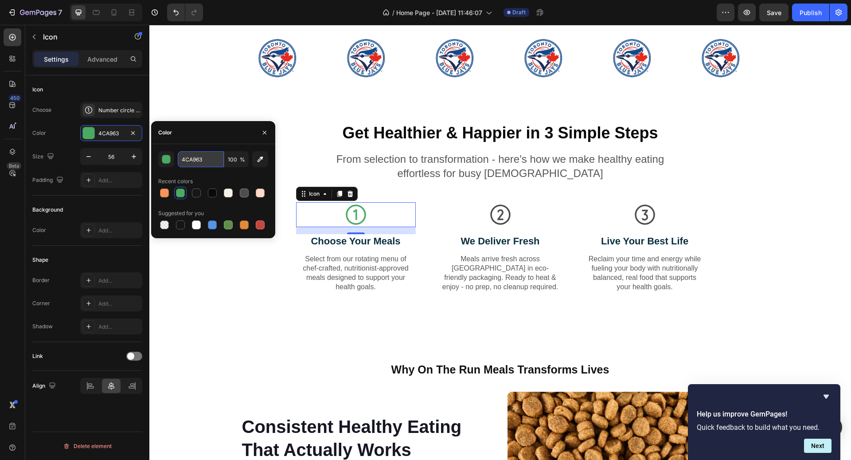
type input "#4ca963"
click at [471, 213] on div "Icon" at bounding box center [501, 214] width 120 height 25
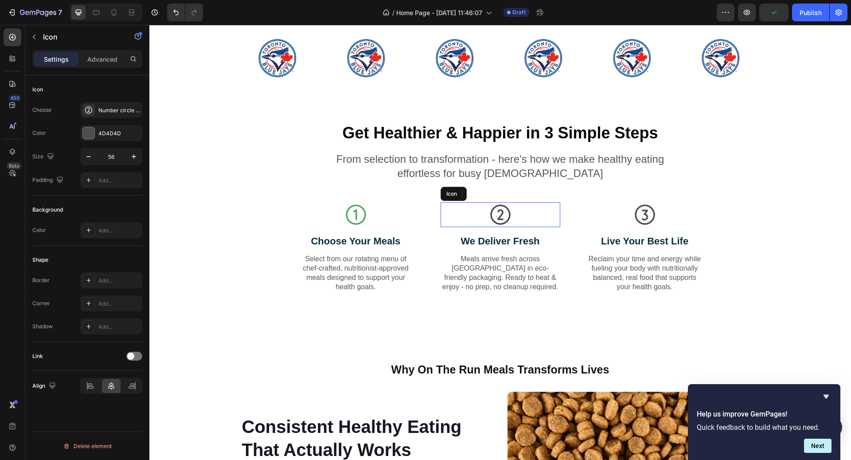
click at [491, 213] on icon at bounding box center [500, 214] width 20 height 20
click at [102, 137] on div "4D4D4D" at bounding box center [111, 133] width 62 height 16
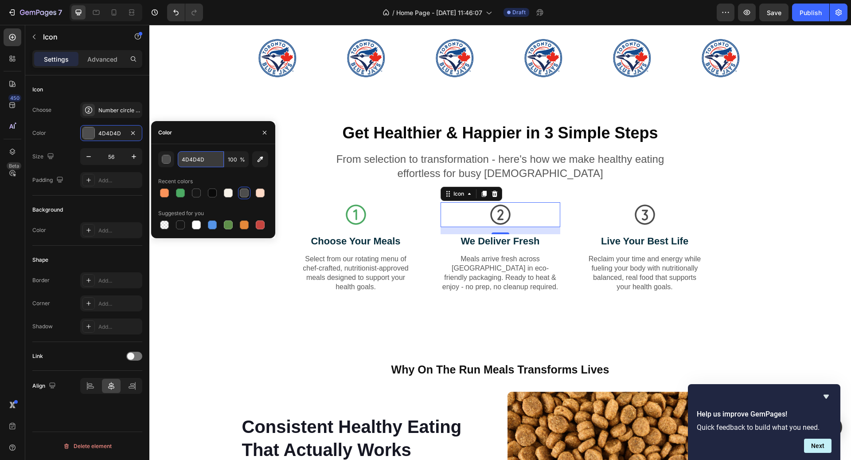
click at [194, 162] on input "4D4D4D" at bounding box center [201, 159] width 46 height 16
paste input "#ff89c6"
type input "#ff89c6"
click at [617, 211] on div "Icon" at bounding box center [645, 214] width 120 height 25
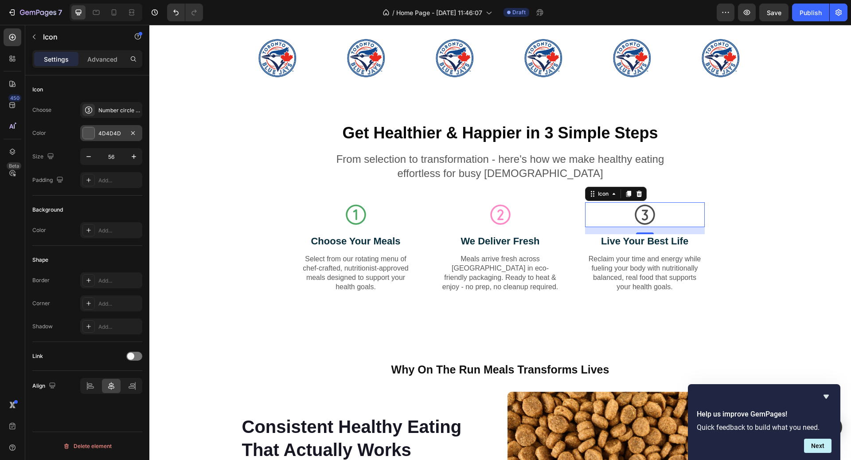
click at [109, 135] on div "4D4D4D" at bounding box center [111, 133] width 26 height 8
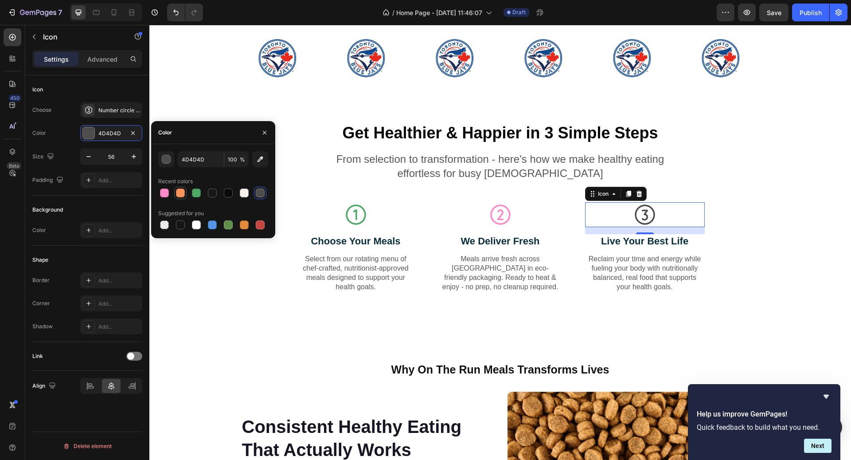
click at [180, 194] on div at bounding box center [180, 192] width 9 height 9
type input "FA935A"
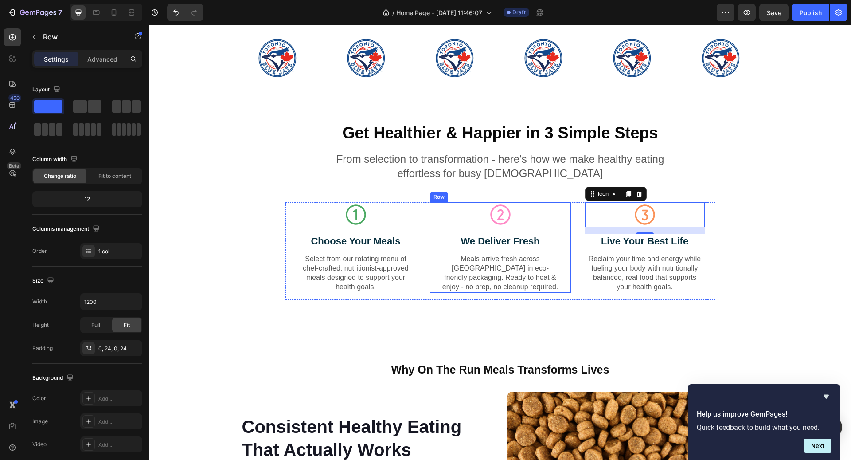
click at [435, 201] on div "Get Healthier & Happier in 3 Simple Steps Heading From selection to transformat…" at bounding box center [500, 214] width 688 height 185
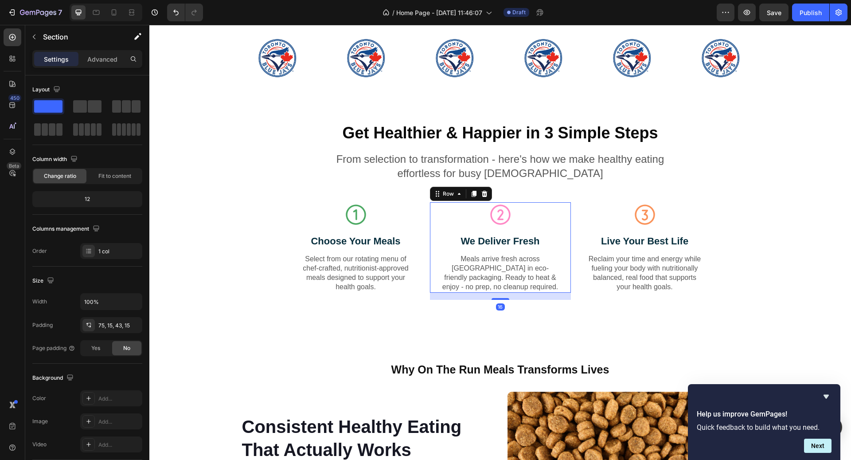
click at [435, 201] on div "Get Healthier & Happier in 3 Simple Steps Heading From selection to transformat…" at bounding box center [500, 214] width 688 height 185
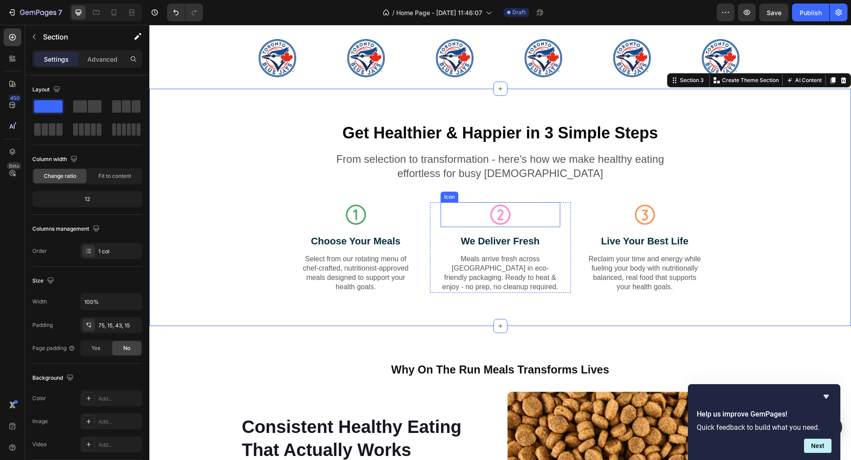
click at [441, 210] on div "Icon" at bounding box center [501, 214] width 120 height 25
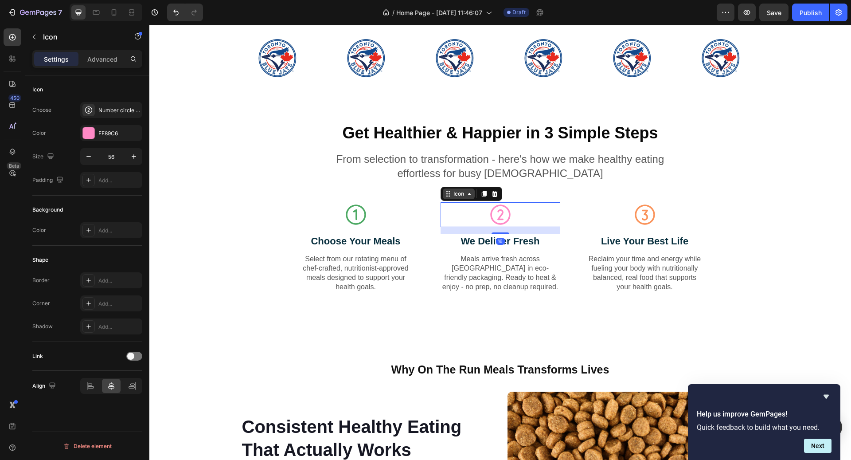
click at [443, 195] on div "Icon" at bounding box center [459, 193] width 32 height 11
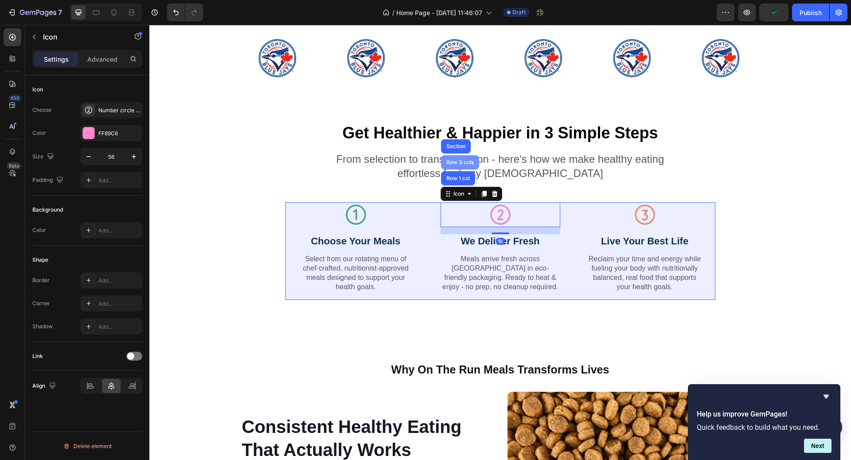
click at [454, 164] on div "Row 3 cols" at bounding box center [459, 162] width 31 height 5
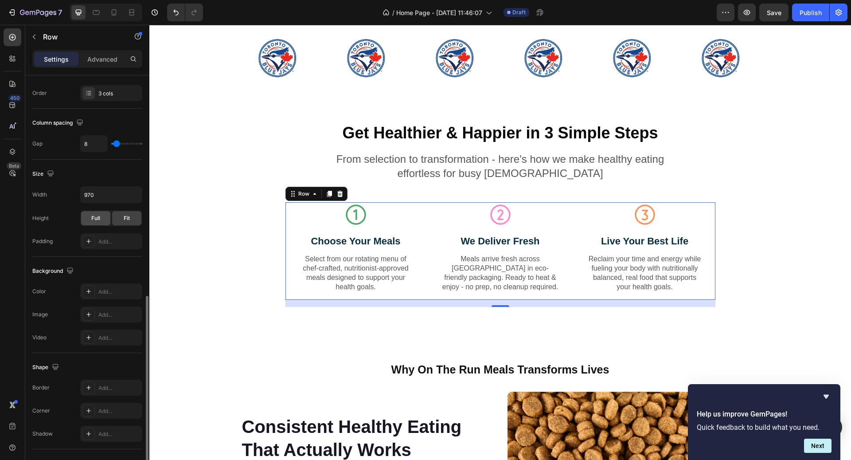
scroll to position [230, 0]
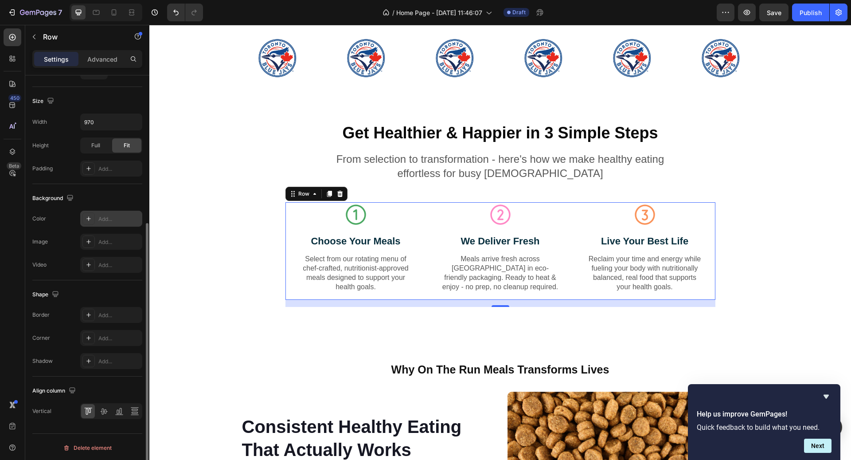
click at [106, 215] on div "Add..." at bounding box center [119, 219] width 42 height 8
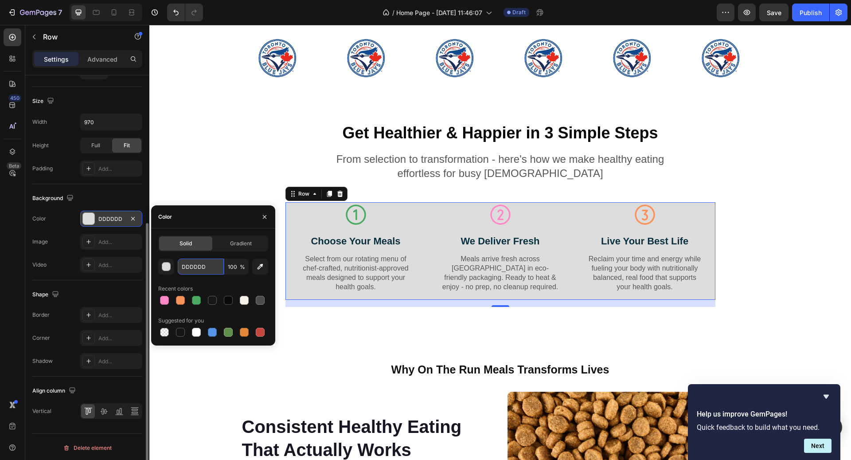
click at [206, 267] on input "DDDDDD" at bounding box center [201, 266] width 46 height 16
paste input "#fafafa"
type input "#fafafa"
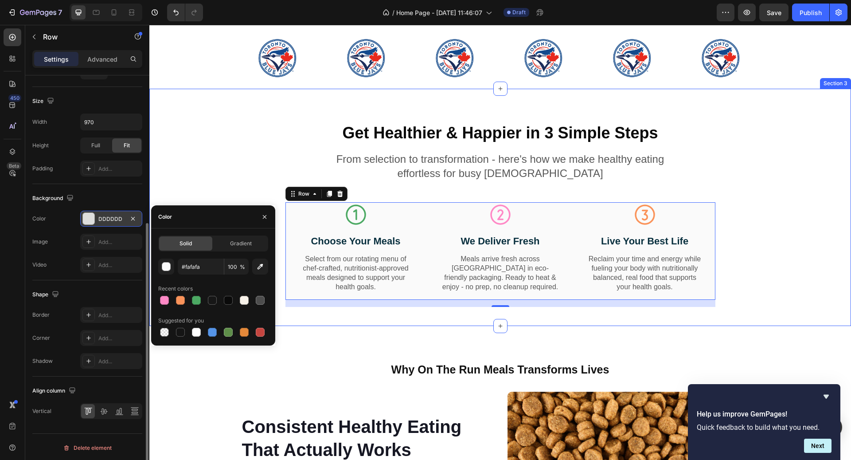
click at [799, 301] on div "Get Healthier & Happier in 3 Simple Steps Heading From selection to transformat…" at bounding box center [500, 214] width 688 height 185
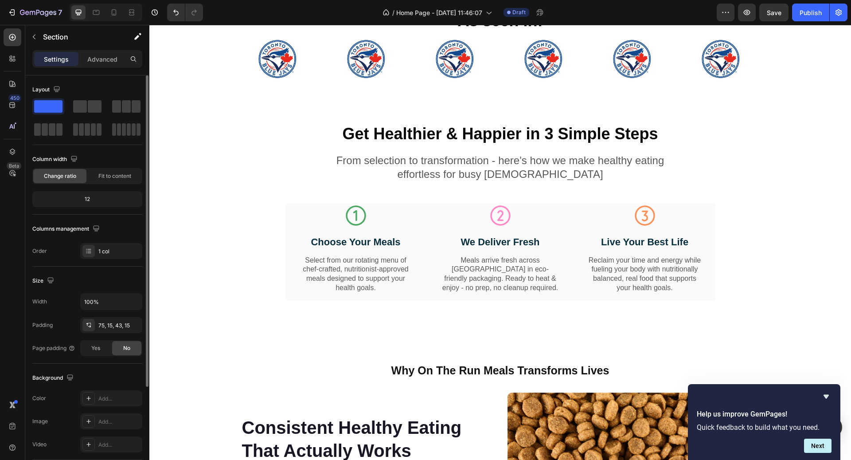
scroll to position [453, 0]
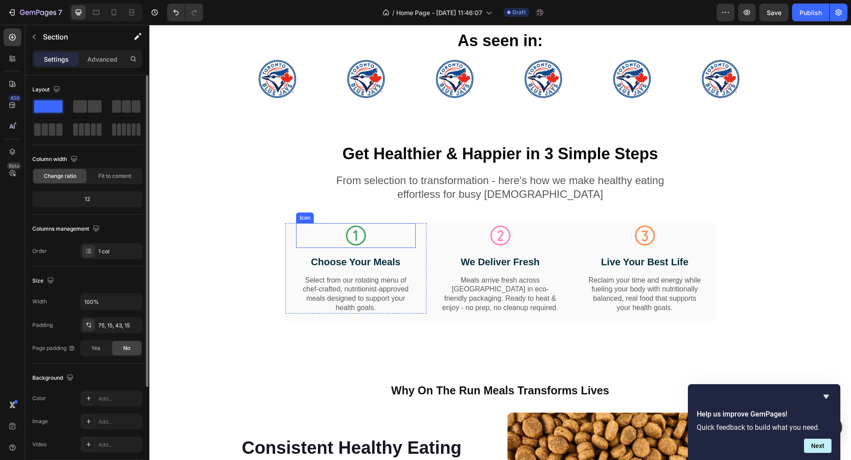
click at [303, 218] on div "Icon" at bounding box center [305, 218] width 14 height 0
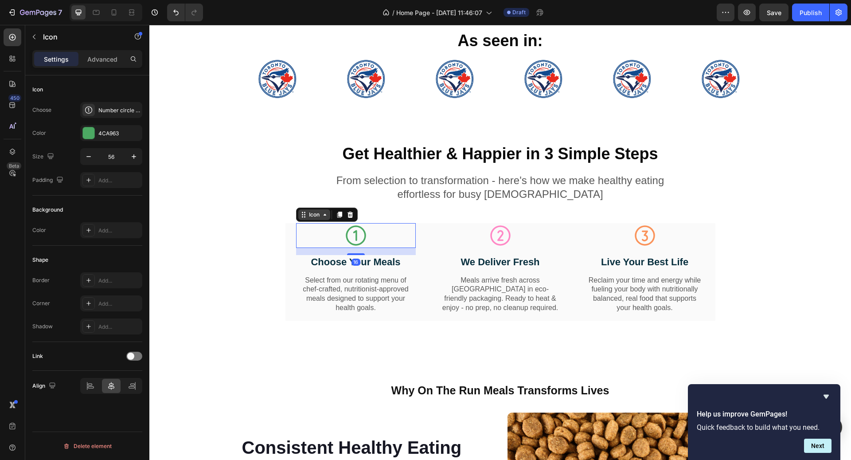
click at [313, 219] on div "Icon" at bounding box center [314, 214] width 32 height 11
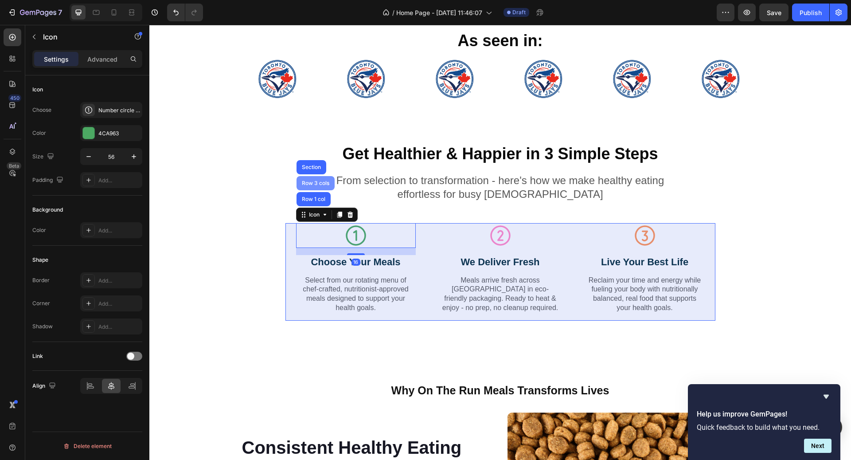
click at [317, 183] on div "Row 3 cols" at bounding box center [315, 182] width 31 height 5
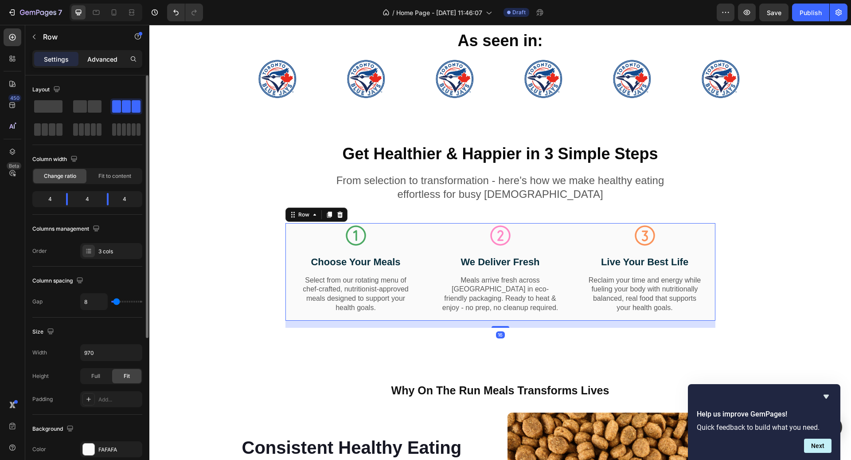
click at [104, 59] on p "Advanced" at bounding box center [102, 59] width 30 height 9
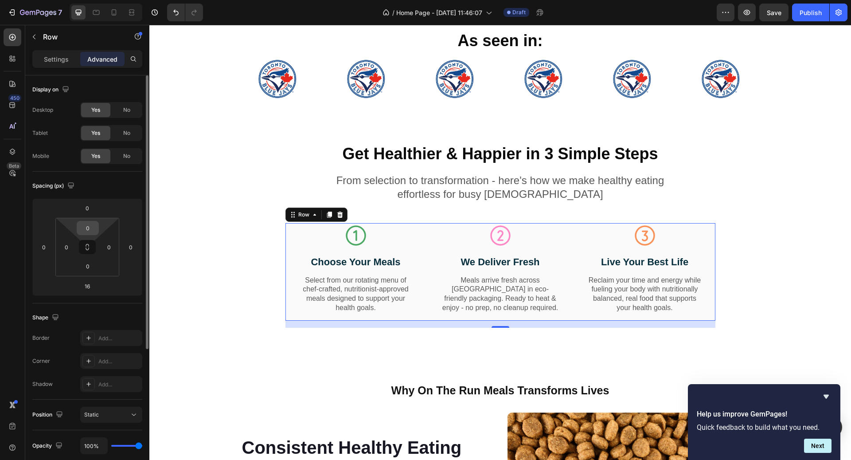
click at [87, 226] on input "0" at bounding box center [88, 227] width 18 height 13
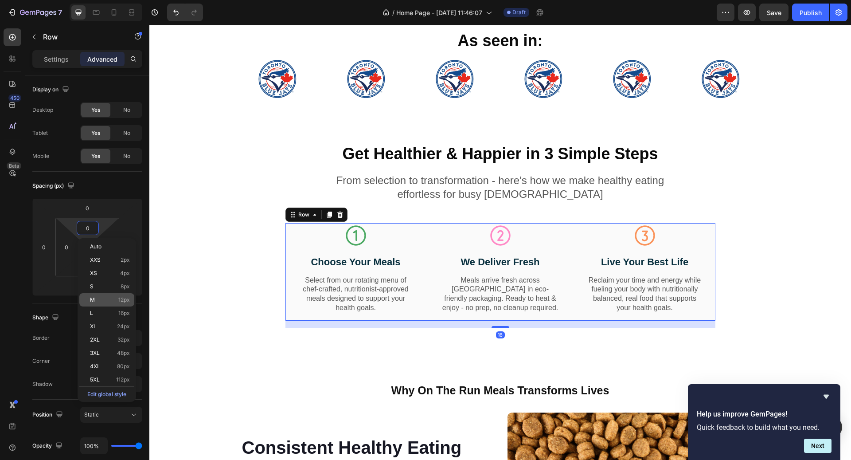
click at [125, 298] on span "12px" at bounding box center [124, 299] width 12 height 6
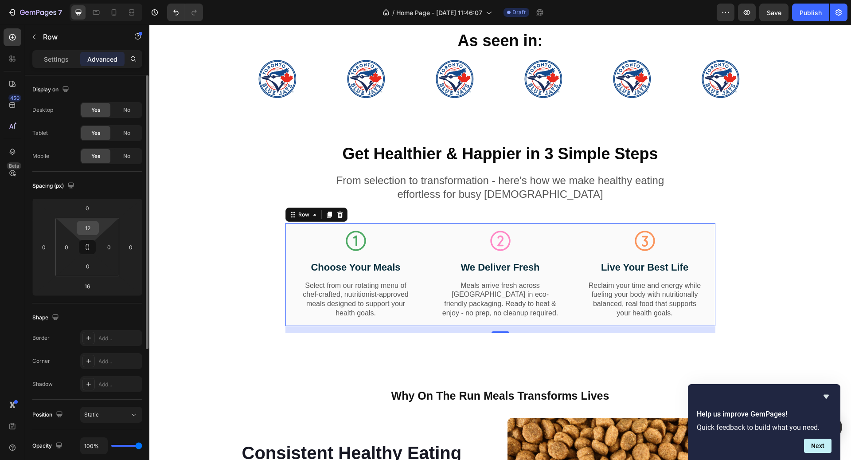
click at [90, 231] on input "12" at bounding box center [88, 227] width 18 height 13
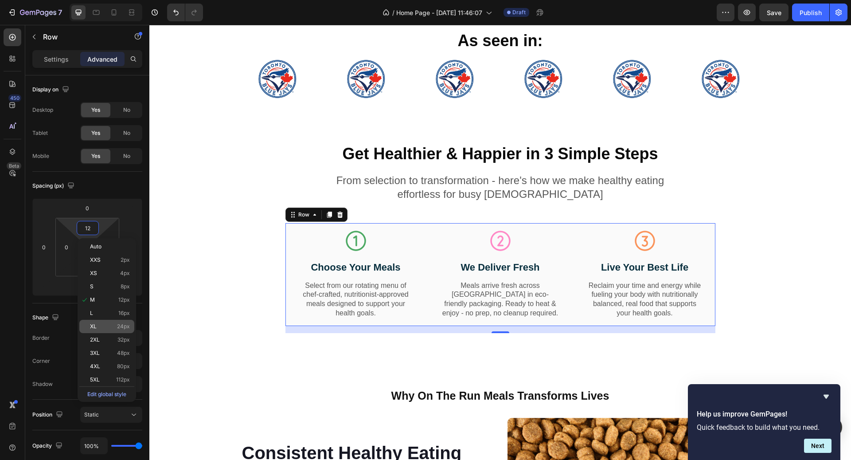
click at [123, 328] on span "24px" at bounding box center [123, 326] width 13 height 6
type input "24"
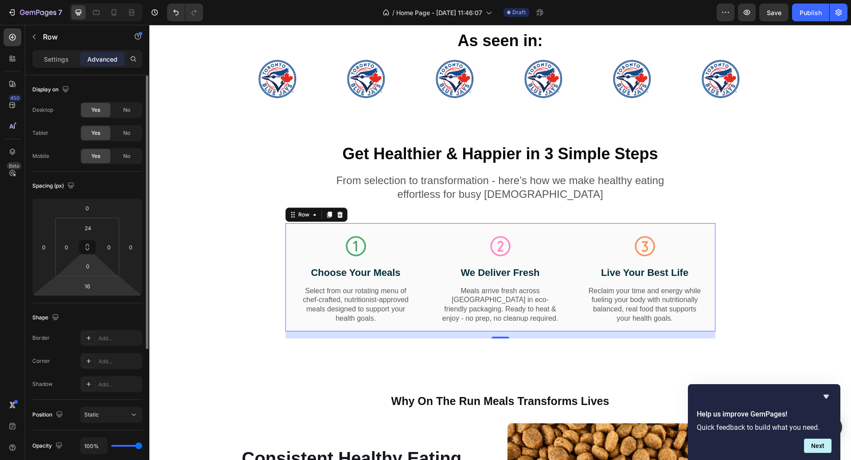
click at [90, 0] on html "7 / Home Page - Sep 28, 11:46:07 Draft Preview Save Publish 450 Beta Sections(1…" at bounding box center [425, 0] width 851 height 0
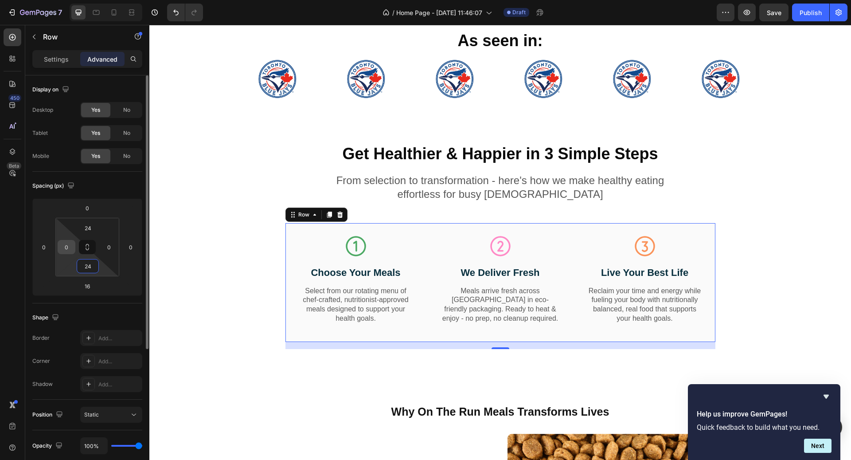
type input "24"
click at [67, 251] on input "0" at bounding box center [66, 246] width 13 height 13
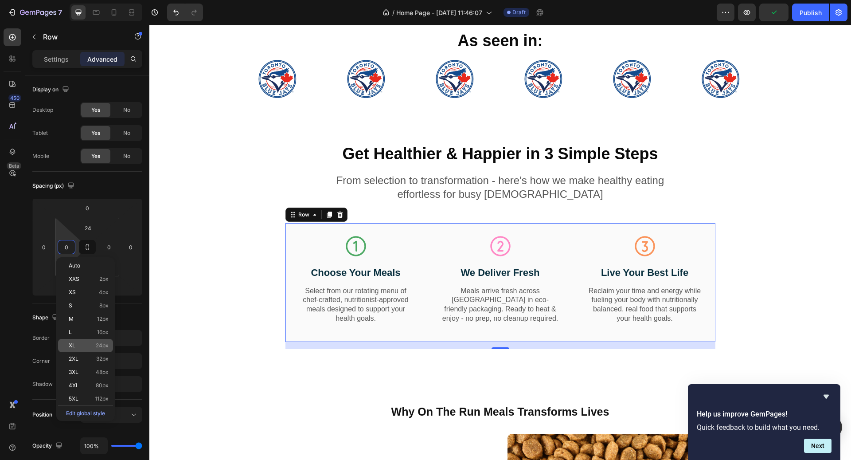
click at [88, 339] on div "XL 24px" at bounding box center [85, 345] width 55 height 13
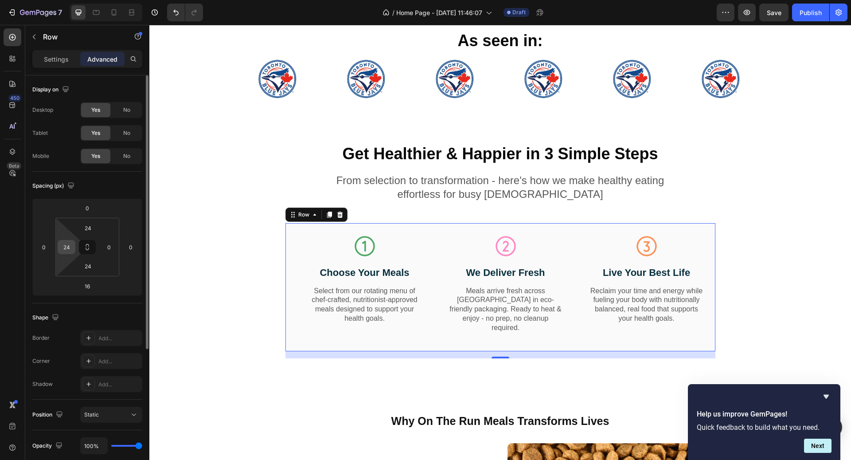
click at [67, 249] on input "24" at bounding box center [66, 246] width 13 height 13
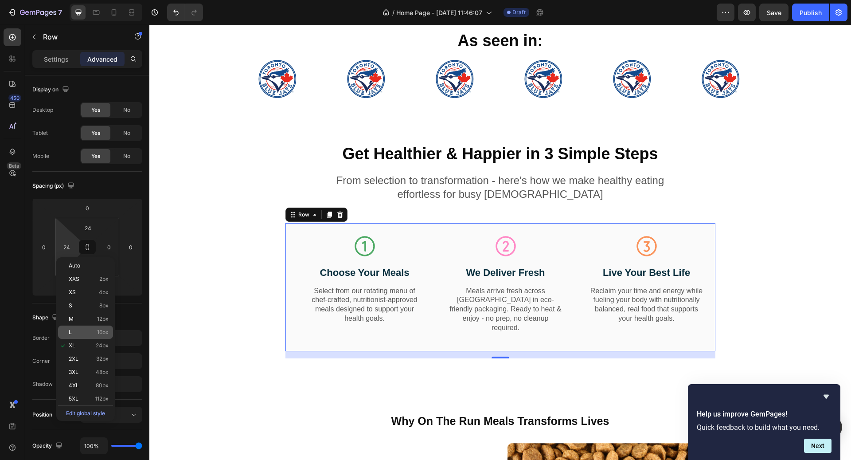
click at [101, 331] on span "16px" at bounding box center [103, 332] width 12 height 6
type input "16"
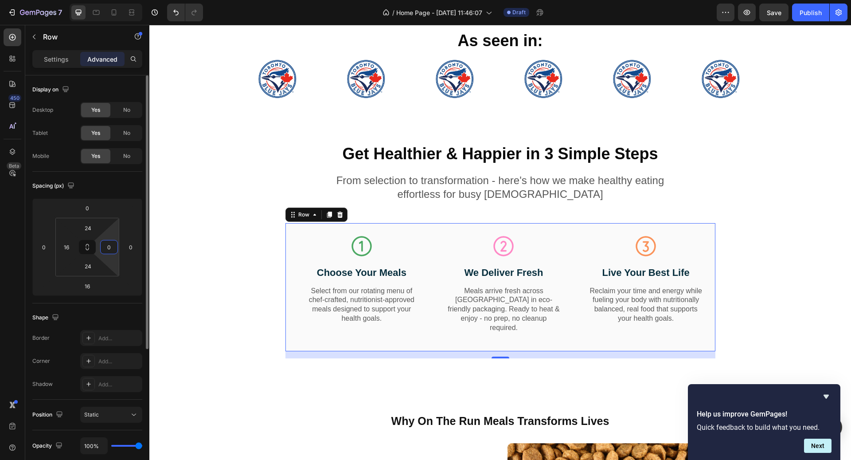
click at [113, 245] on input "0" at bounding box center [108, 246] width 13 height 13
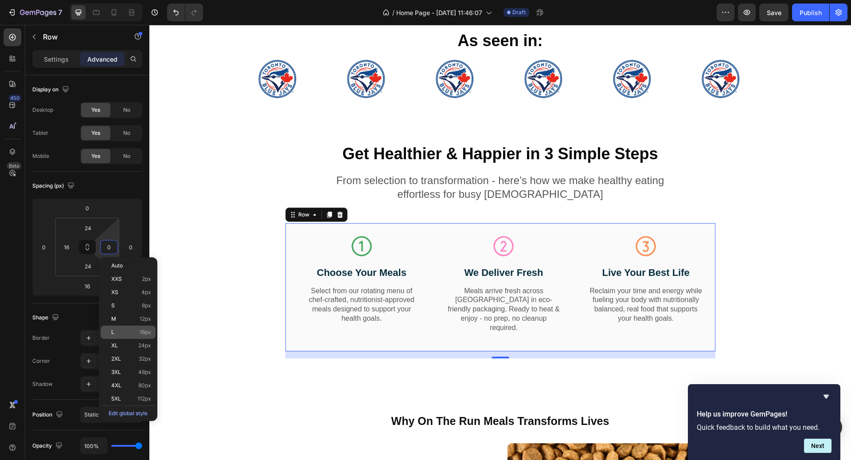
click at [132, 330] on p "L 16px" at bounding box center [131, 332] width 40 height 6
type input "16"
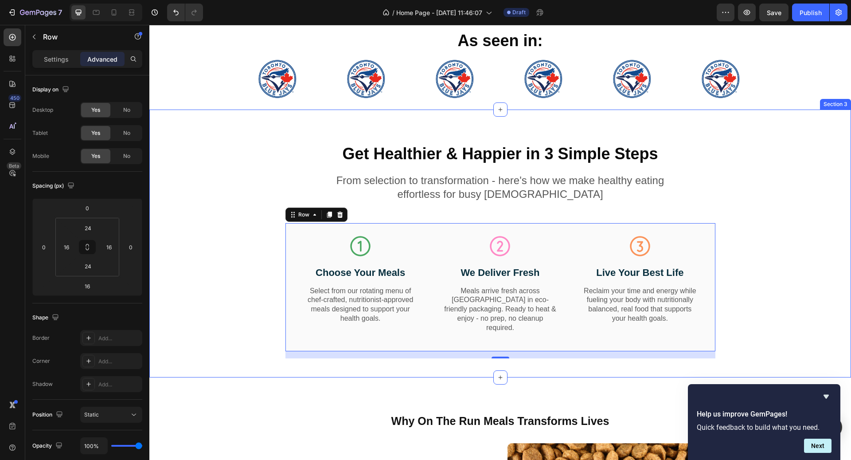
click at [788, 204] on div "Get Healthier & Happier in 3 Simple Steps Heading From selection to transformat…" at bounding box center [500, 250] width 688 height 215
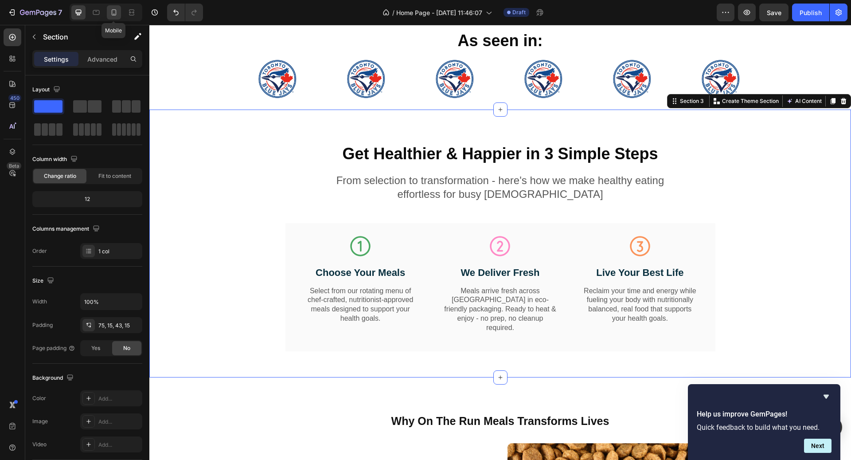
click at [113, 12] on icon at bounding box center [113, 12] width 9 height 9
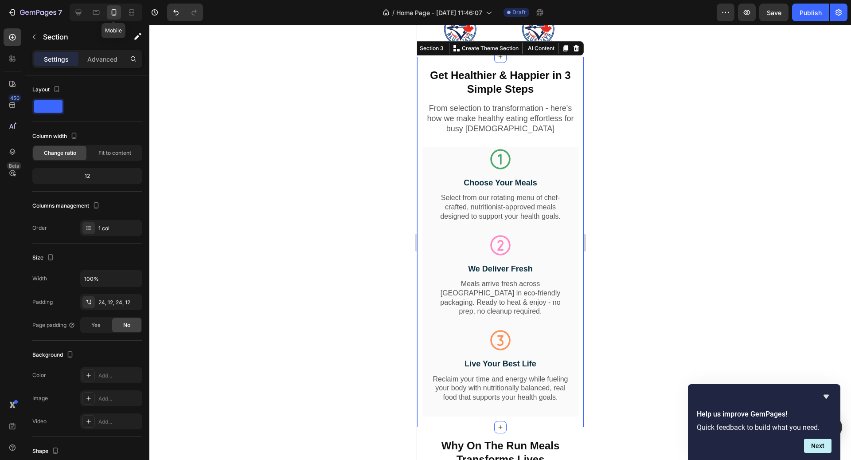
scroll to position [505, 0]
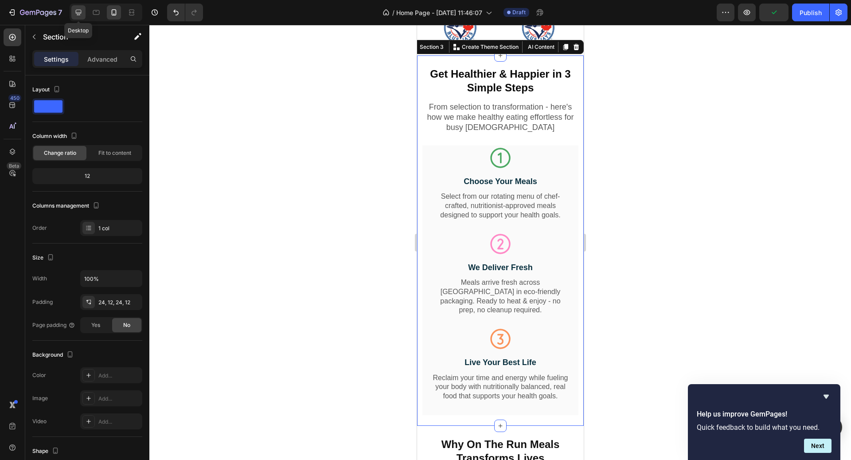
click at [77, 9] on icon at bounding box center [78, 12] width 9 height 9
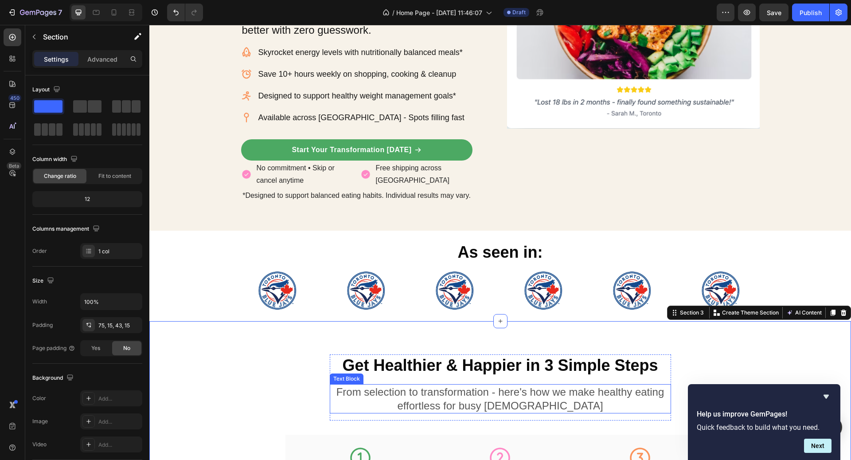
scroll to position [318, 0]
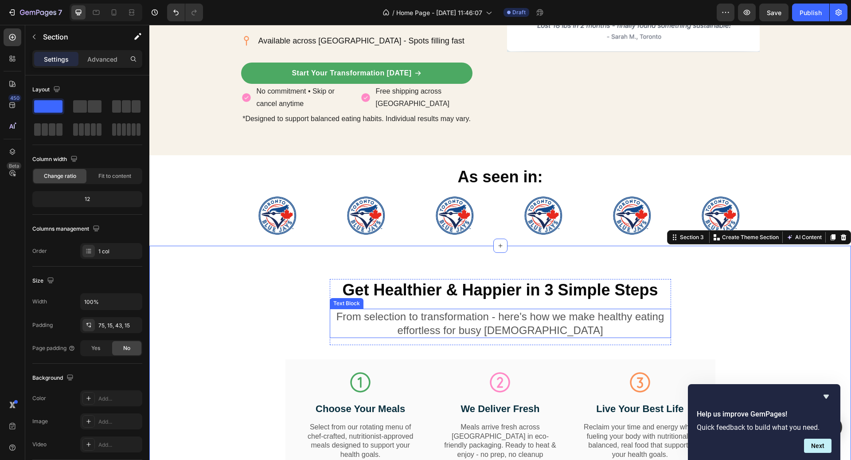
click at [430, 322] on p "From selection to transformation - here's how we make healthy eating effortless…" at bounding box center [500, 322] width 339 height 27
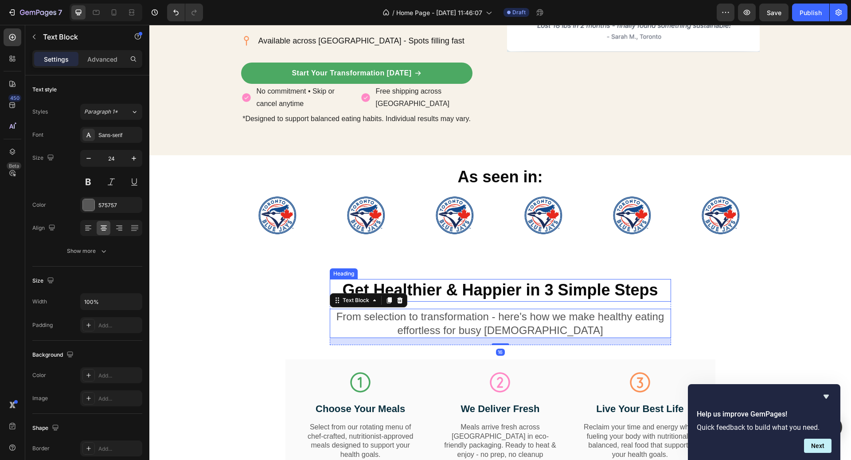
click at [444, 287] on h2 "Get Healthier & Happier in 3 Simple Steps" at bounding box center [500, 290] width 341 height 23
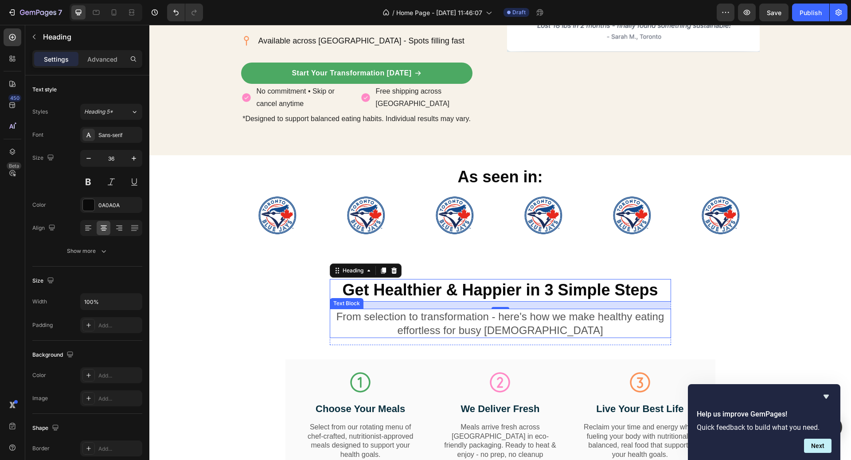
click at [436, 316] on p "From selection to transformation - here's how we make healthy eating effortless…" at bounding box center [500, 322] width 339 height 27
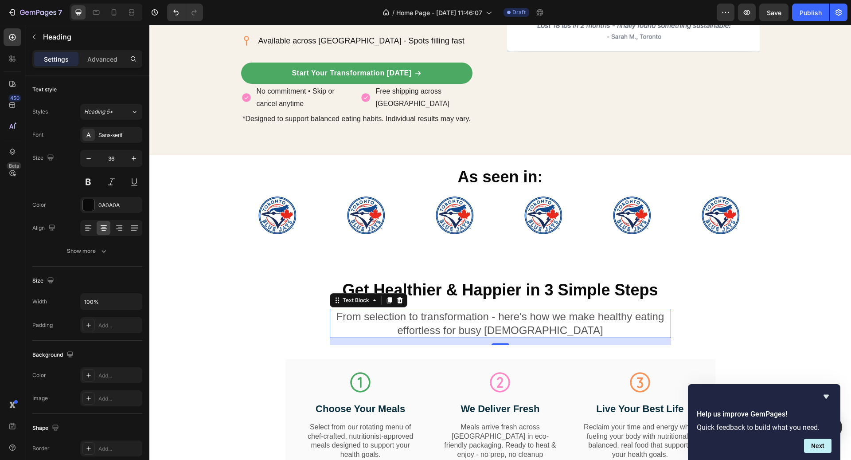
click at [436, 316] on p "From selection to transformation - here's how we make healthy eating effortless…" at bounding box center [500, 322] width 339 height 27
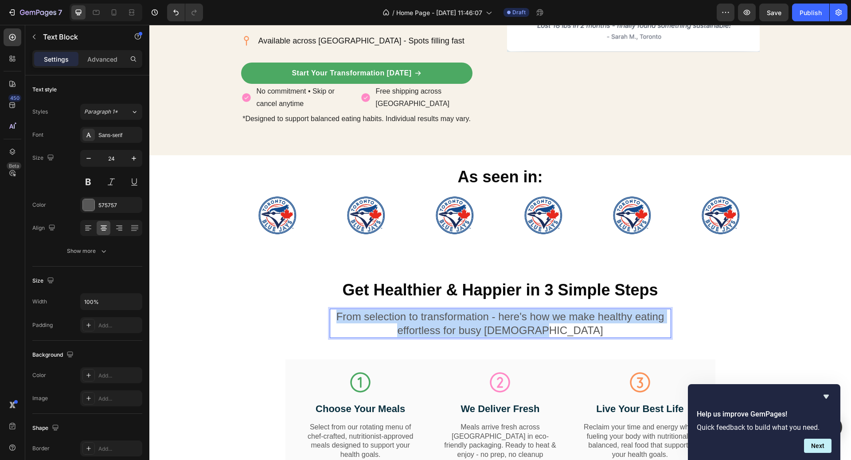
click at [436, 316] on p "From selection to transformation - here's how we make healthy eating effortless…" at bounding box center [500, 322] width 339 height 27
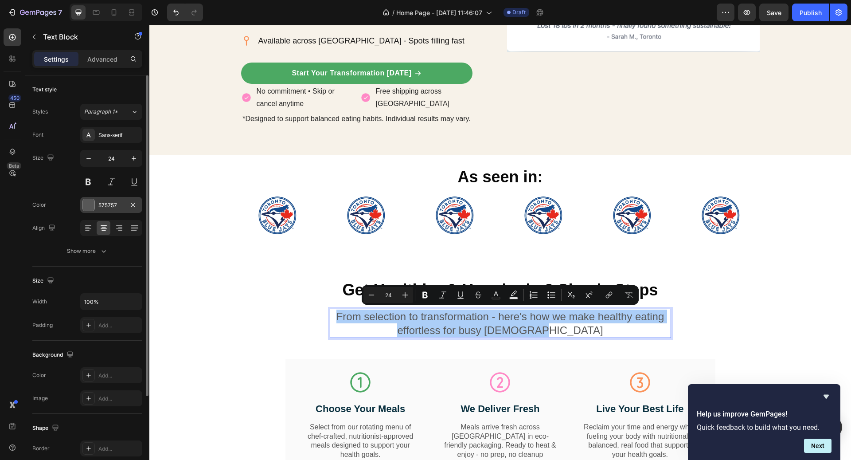
click at [121, 207] on div "575757" at bounding box center [111, 205] width 26 height 8
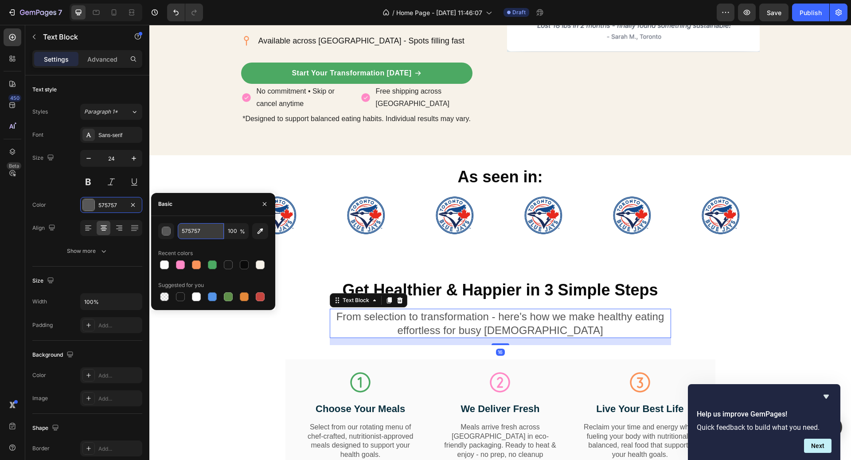
click at [207, 232] on input "575757" at bounding box center [201, 231] width 46 height 16
paste input "#17171"
type input "#171717"
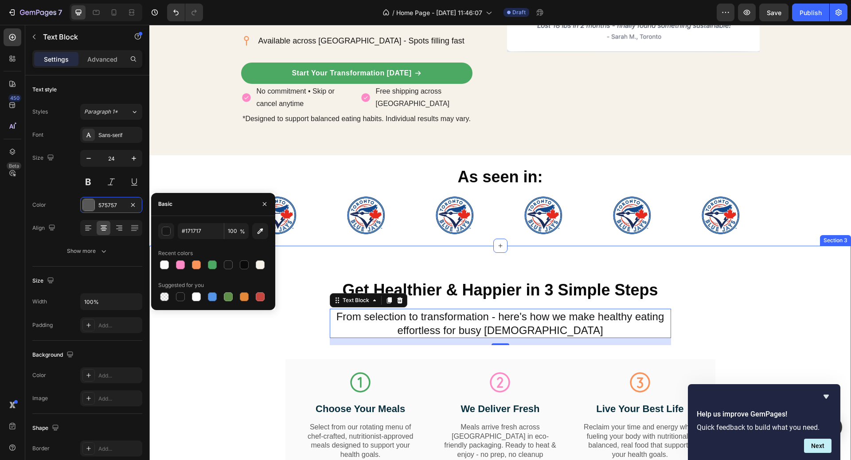
click at [711, 294] on div "Get Healthier & Happier in 3 Simple Steps Heading From selection to transformat…" at bounding box center [500, 386] width 688 height 215
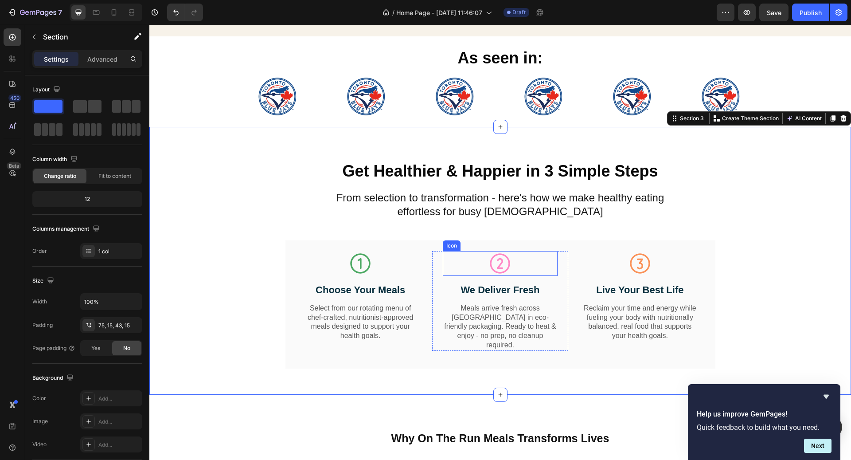
scroll to position [439, 0]
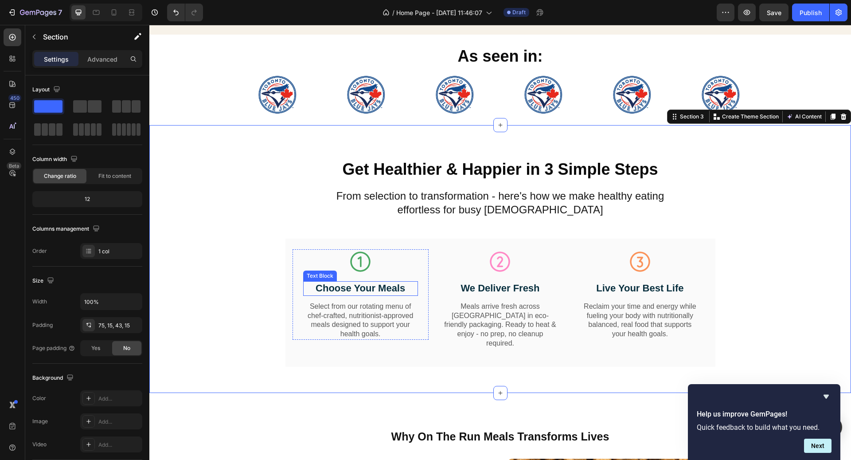
click at [370, 287] on p "Choose Your Meals" at bounding box center [360, 288] width 113 height 13
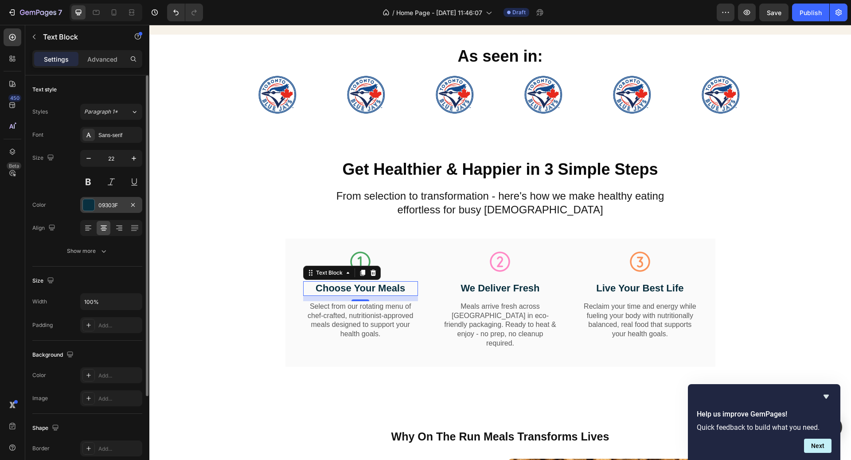
click at [110, 201] on div "09303F" at bounding box center [111, 205] width 26 height 8
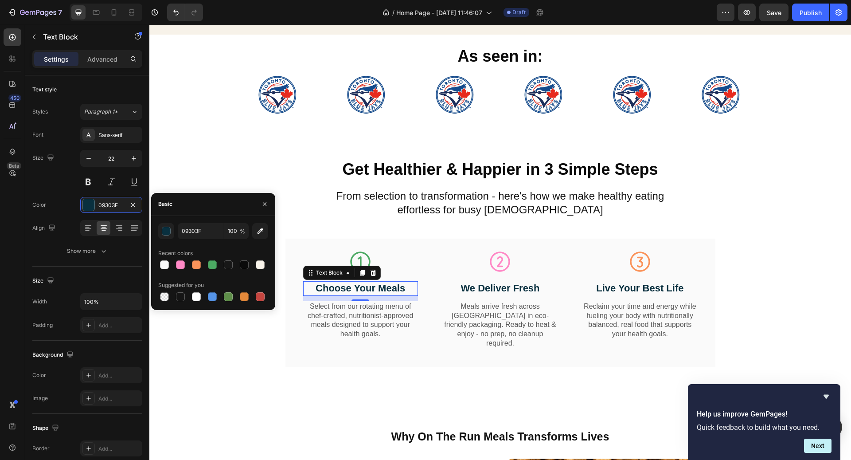
click at [261, 238] on div "09303F 100 % Recent colors Suggested for you" at bounding box center [213, 263] width 110 height 80
click at [259, 230] on icon "button" at bounding box center [260, 231] width 6 height 6
type input "0A0A0A"
click at [472, 282] on p "We Deliver Fresh" at bounding box center [500, 288] width 113 height 13
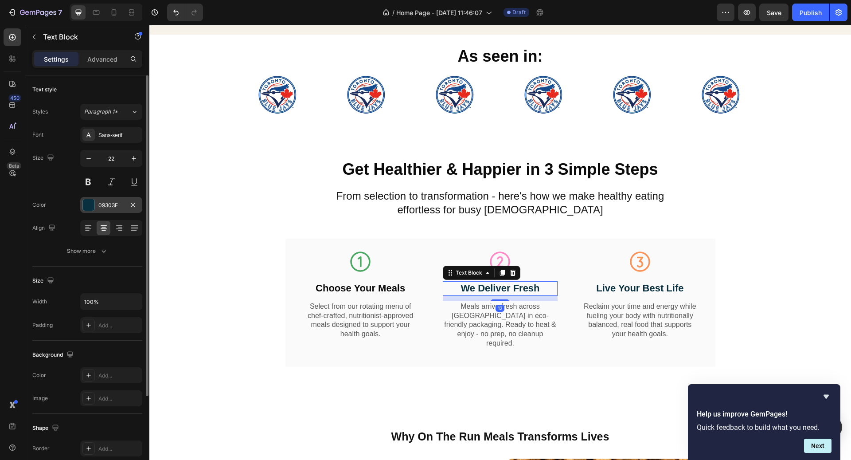
click at [100, 203] on div "09303F" at bounding box center [111, 205] width 26 height 8
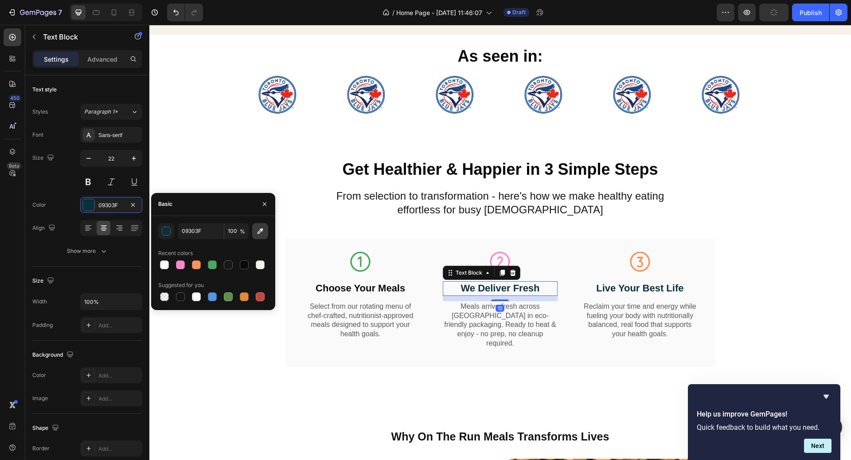
click at [256, 231] on icon "button" at bounding box center [260, 230] width 9 height 9
type input "0A0A0A"
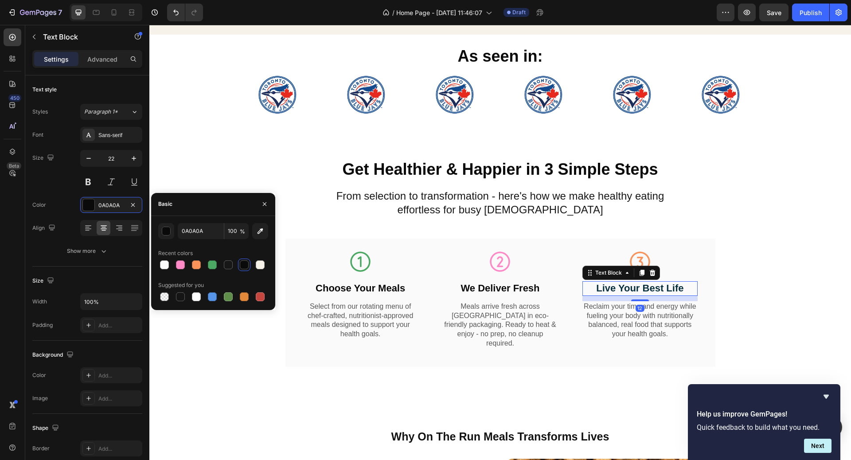
click at [623, 289] on p "Live Your Best Life" at bounding box center [639, 288] width 113 height 13
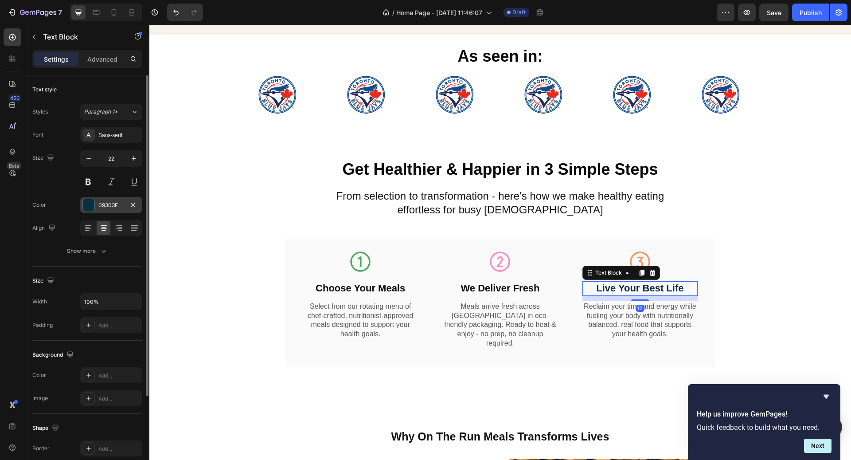
click at [108, 207] on div "09303F" at bounding box center [111, 205] width 26 height 8
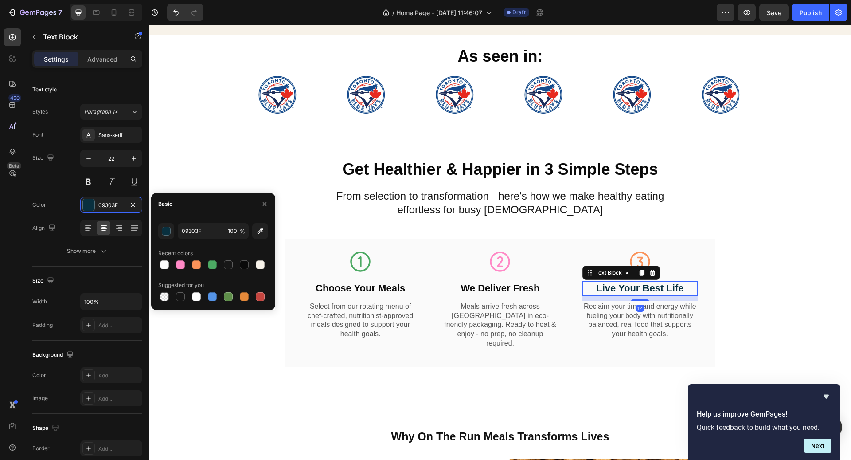
click at [254, 238] on div "09303F 100 %" at bounding box center [213, 231] width 110 height 16
click at [258, 235] on button "button" at bounding box center [260, 231] width 16 height 16
type input "171717"
click at [400, 175] on h2 "Get Healthier & Happier in 3 Simple Steps" at bounding box center [500, 169] width 341 height 23
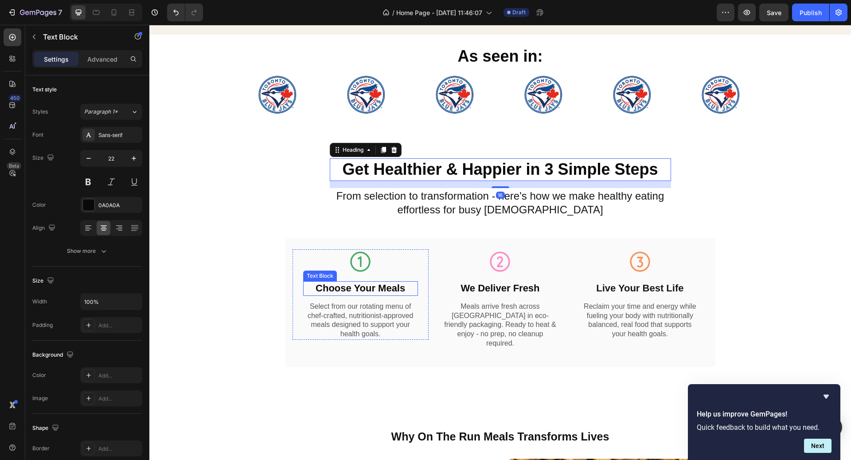
click at [369, 282] on p "Choose Your Meals" at bounding box center [360, 288] width 113 height 13
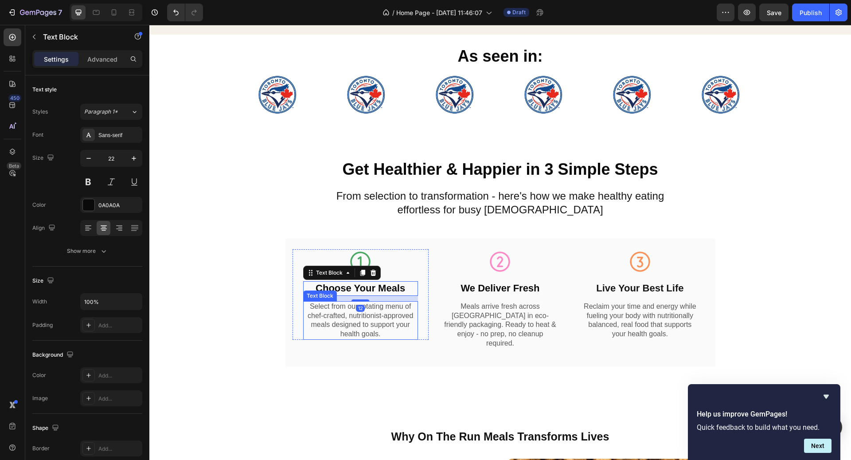
click at [376, 316] on p "Select from our rotating menu of chef-crafted, nutritionist-approved meals desi…" at bounding box center [360, 320] width 113 height 37
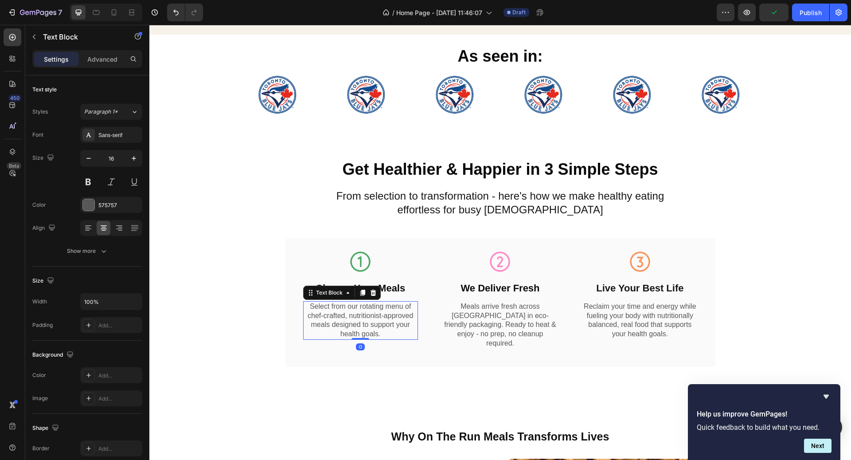
click at [377, 317] on p "Select from our rotating menu of chef-crafted, nutritionist-approved meals desi…" at bounding box center [360, 320] width 113 height 37
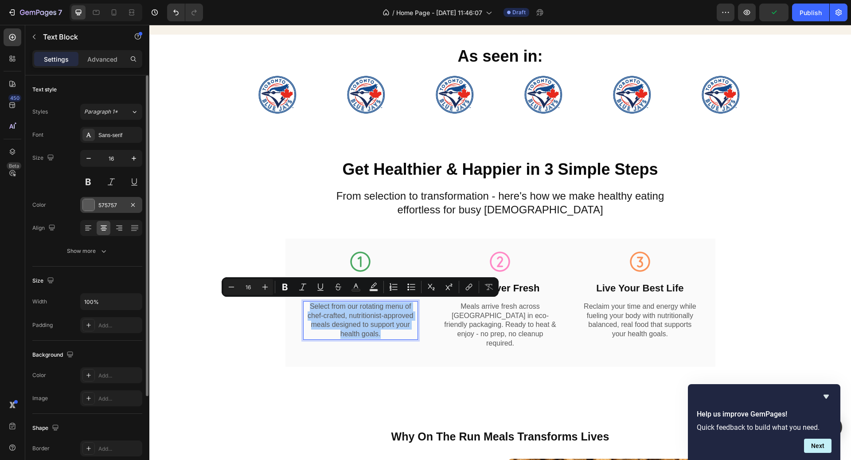
click at [112, 202] on div "575757" at bounding box center [111, 205] width 26 height 8
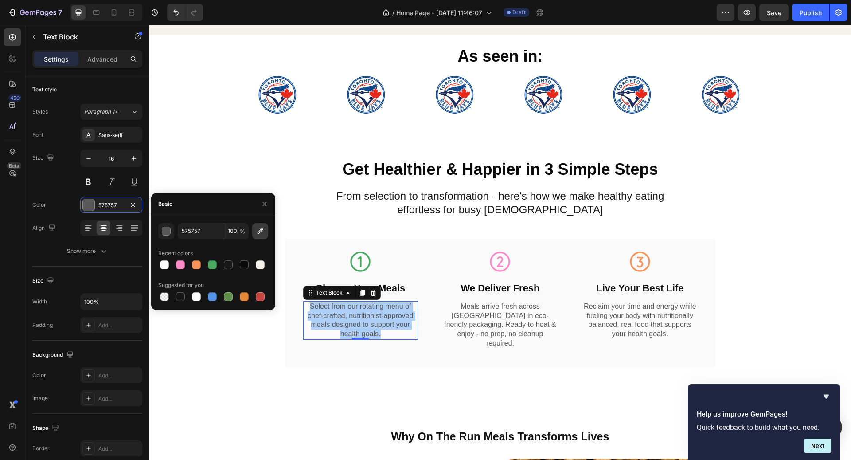
click at [258, 226] on icon "button" at bounding box center [260, 230] width 9 height 9
type input "171717"
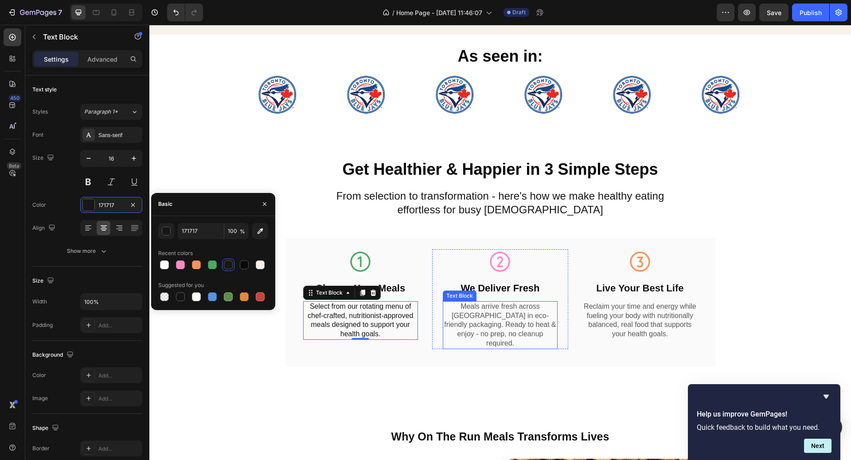
click at [501, 321] on p "Meals arrive fresh across [GEOGRAPHIC_DATA] in eco-friendly packaging. Ready to…" at bounding box center [500, 325] width 113 height 46
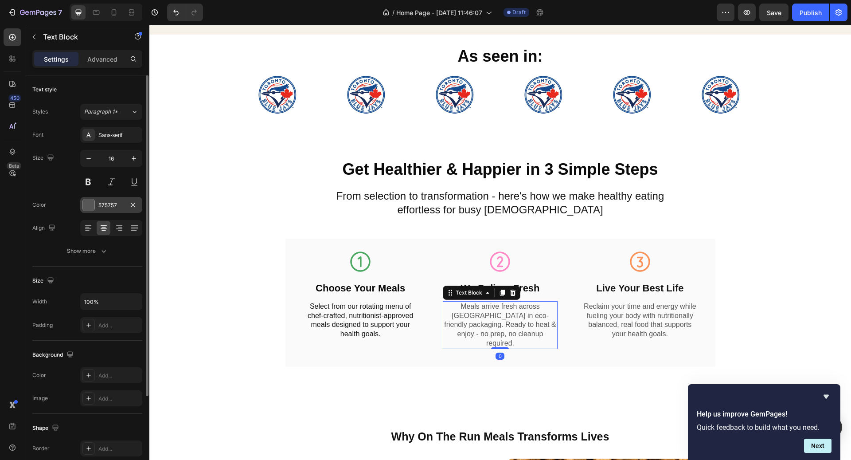
click at [111, 209] on div "575757" at bounding box center [111, 205] width 62 height 16
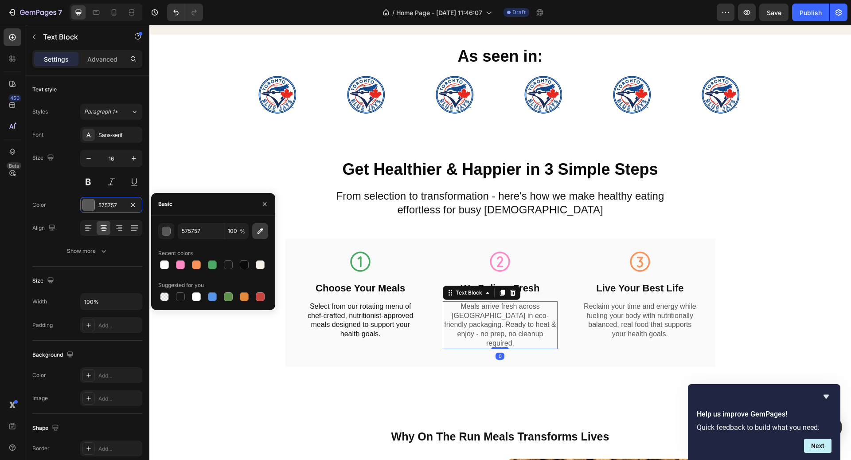
click at [267, 226] on button "button" at bounding box center [260, 231] width 16 height 16
type input "171717"
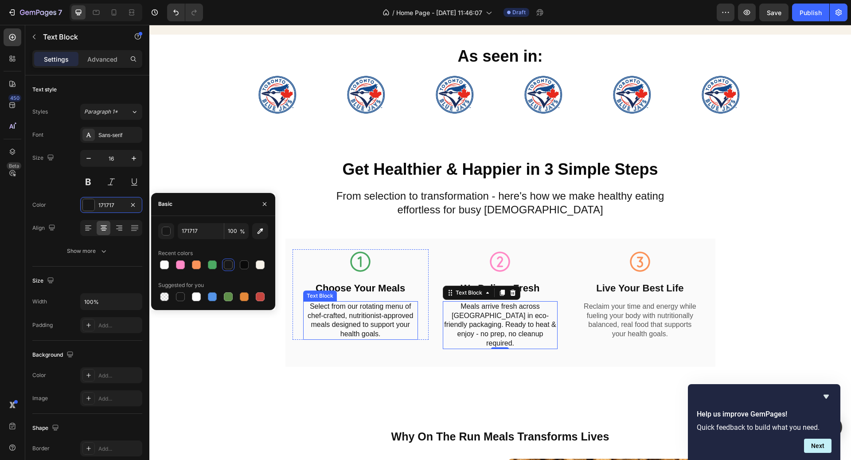
click at [393, 311] on p "Select from our rotating menu of chef-crafted, nutritionist-approved meals desi…" at bounding box center [360, 320] width 113 height 37
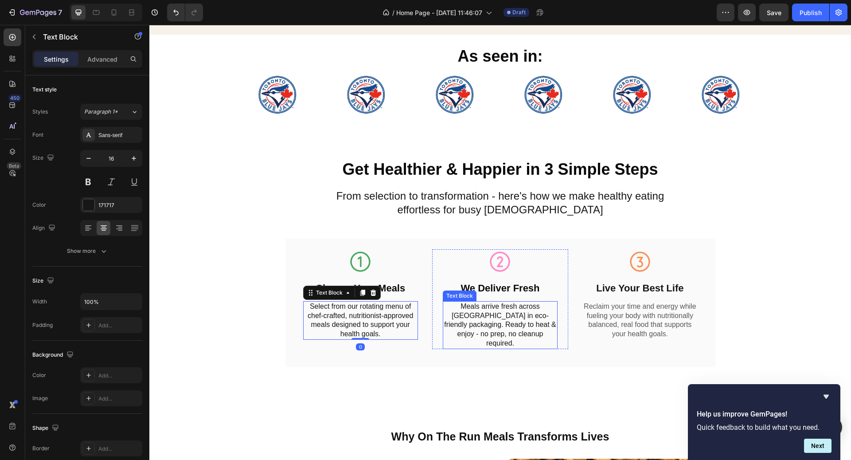
click at [507, 317] on p "Meals arrive fresh across [GEOGRAPHIC_DATA] in eco-friendly packaging. Ready to…" at bounding box center [500, 325] width 113 height 46
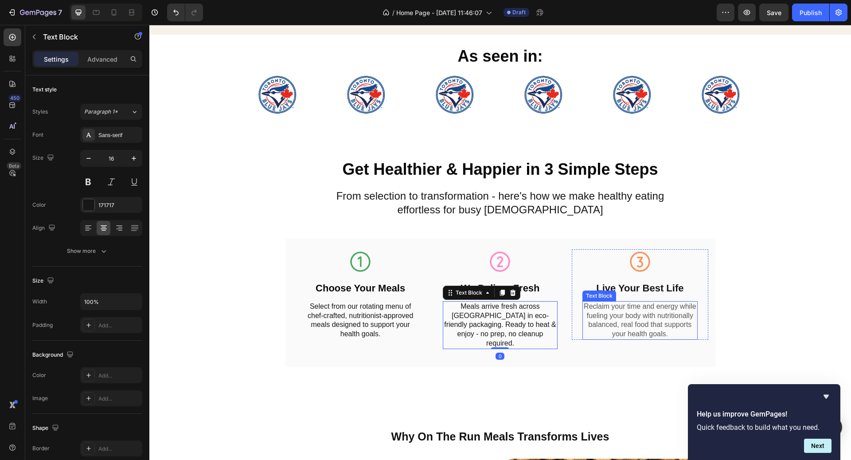
click at [664, 325] on p "Reclaim your time and energy while fueling your body with nutritionally balance…" at bounding box center [639, 320] width 113 height 37
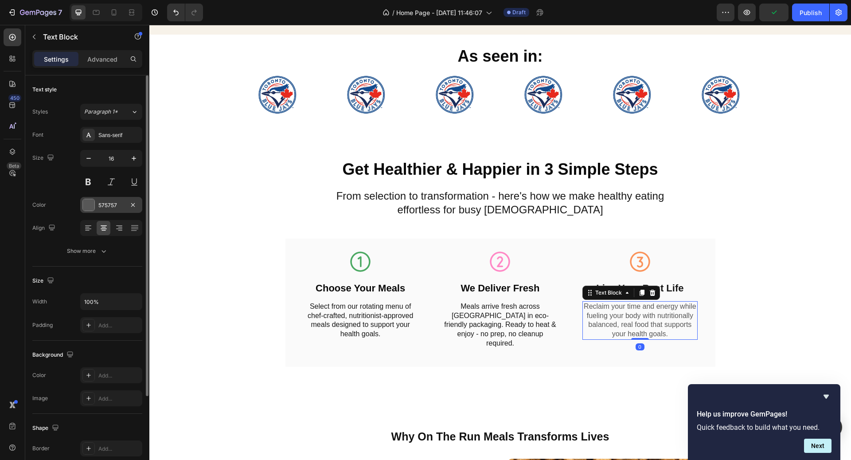
click at [117, 210] on div "575757" at bounding box center [111, 205] width 62 height 16
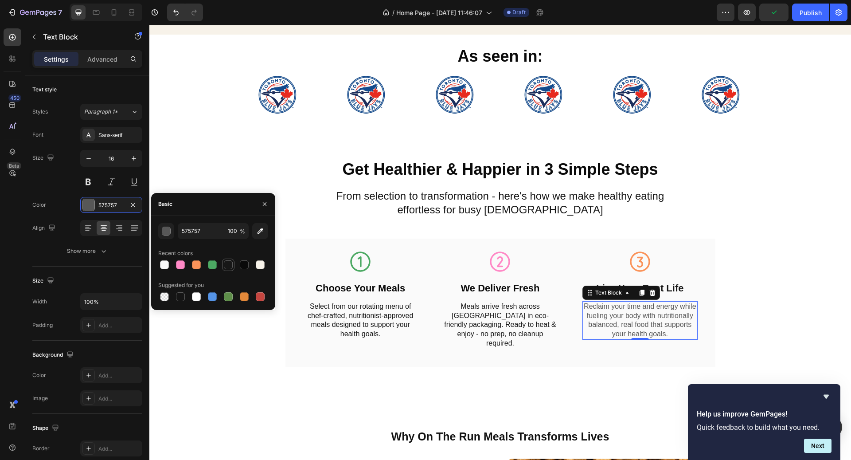
click at [226, 262] on div at bounding box center [228, 264] width 9 height 9
type input "171717"
click at [466, 353] on div "Icon Choose Your Meals Text Block Select from our rotating menu of chef-crafted…" at bounding box center [500, 302] width 430 height 128
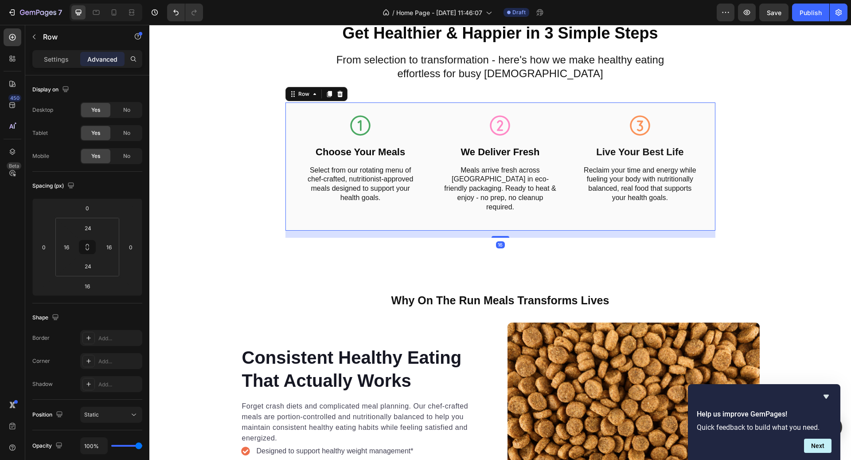
scroll to position [577, 0]
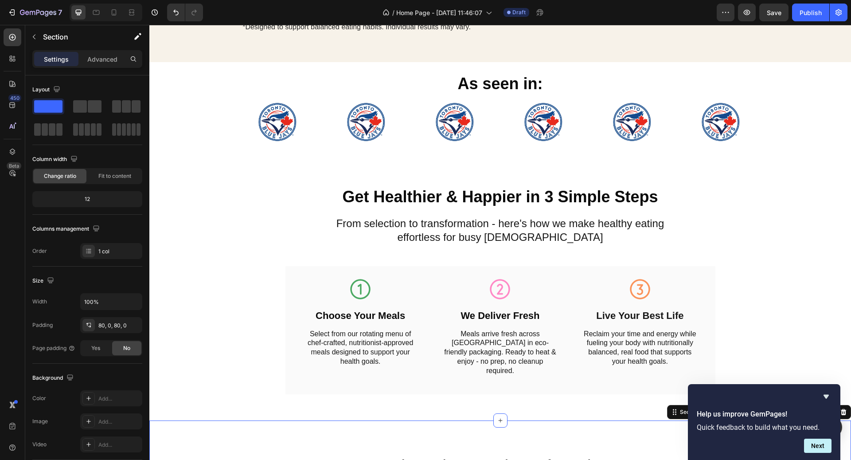
scroll to position [385, 0]
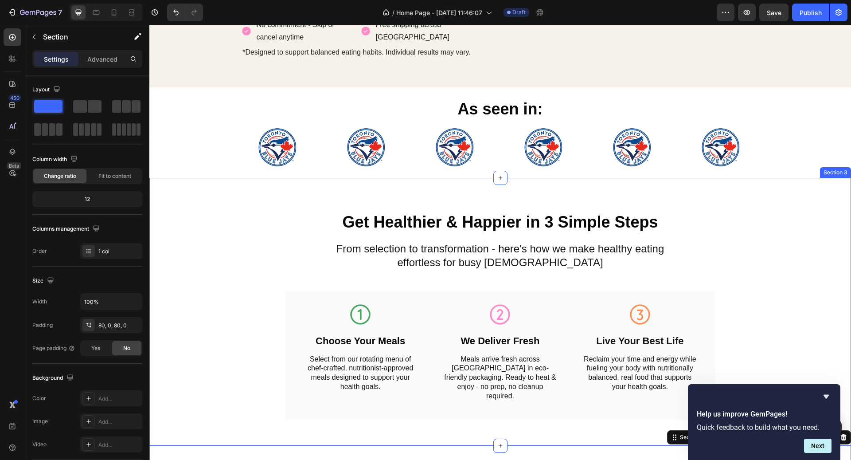
click at [624, 213] on h2 "Get Healthier & Happier in 3 Simple Steps" at bounding box center [500, 222] width 341 height 23
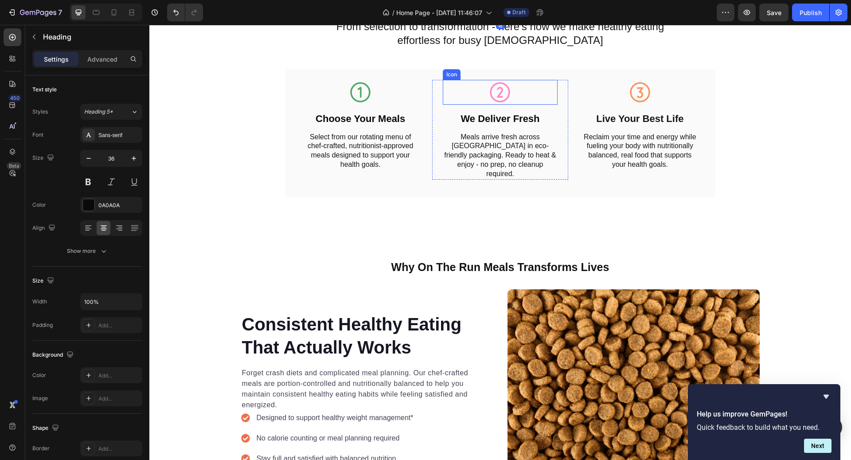
scroll to position [612, 0]
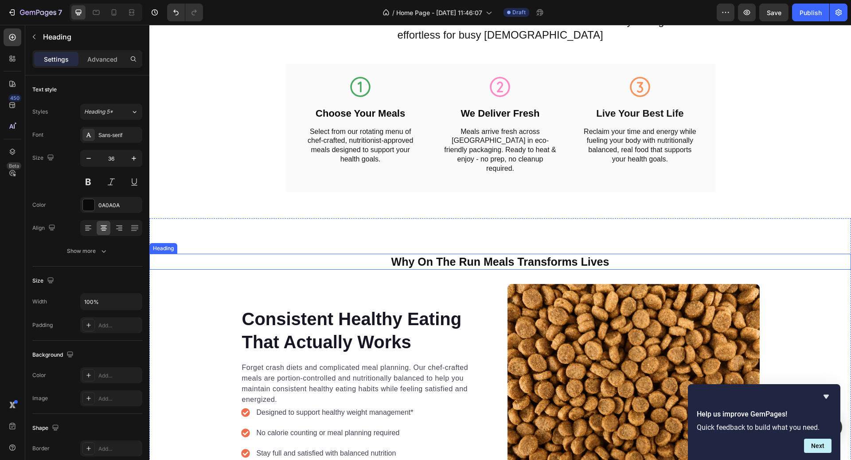
click at [479, 253] on h2 "Why On The Run Meals Transforms Lives" at bounding box center [500, 261] width 702 height 16
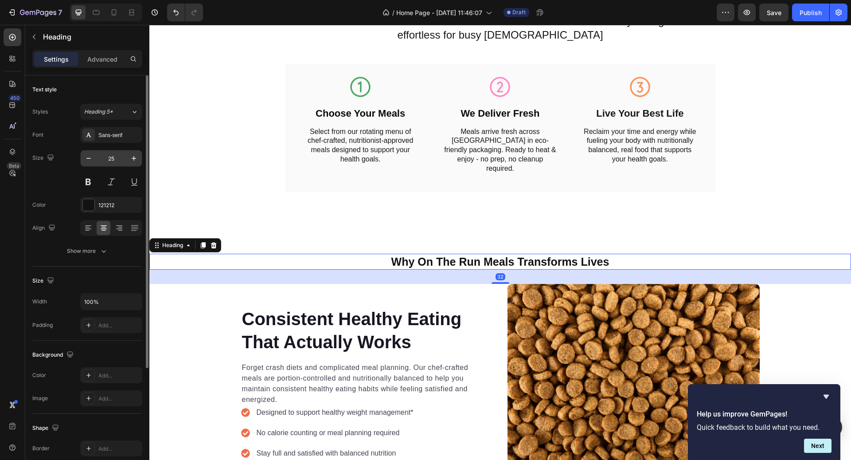
click at [123, 155] on input "25" at bounding box center [111, 158] width 29 height 16
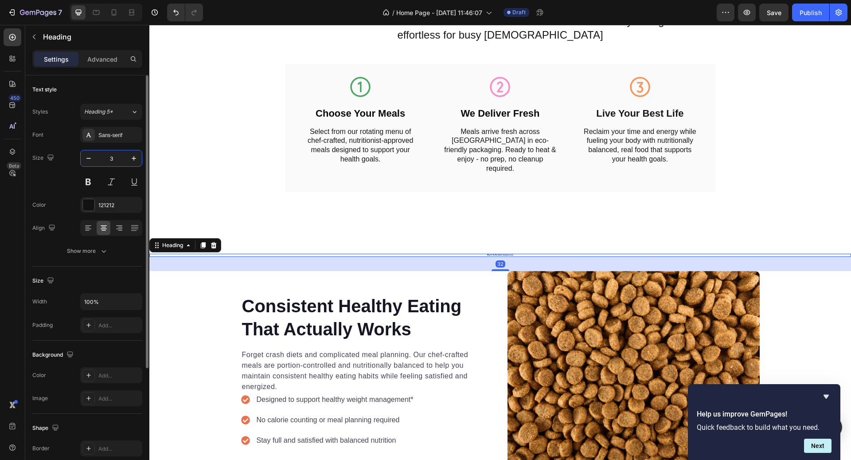
type input "36"
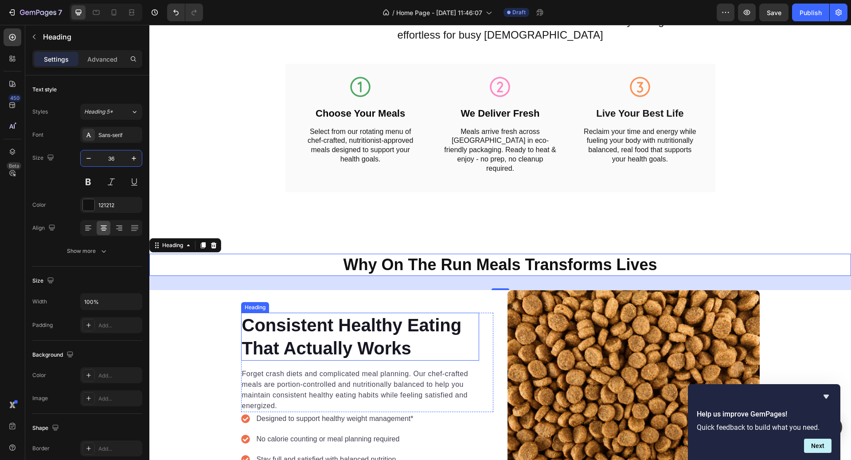
click at [417, 320] on h2 "Consistent Healthy Eating That Actually Works" at bounding box center [360, 336] width 238 height 48
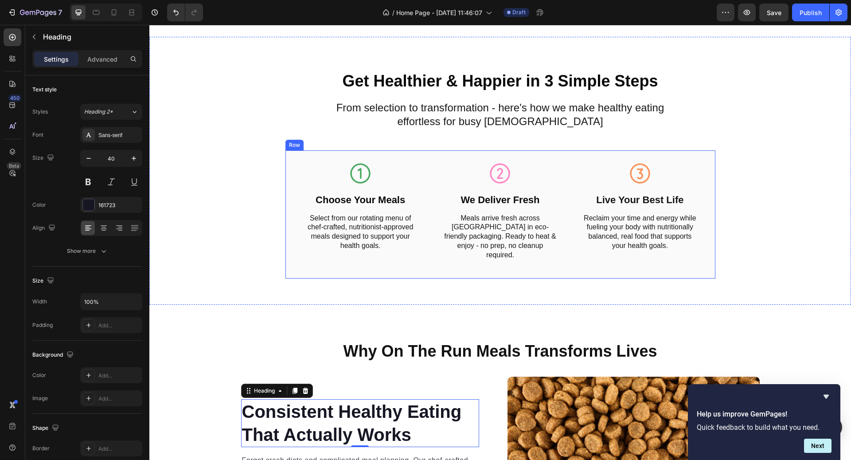
scroll to position [520, 0]
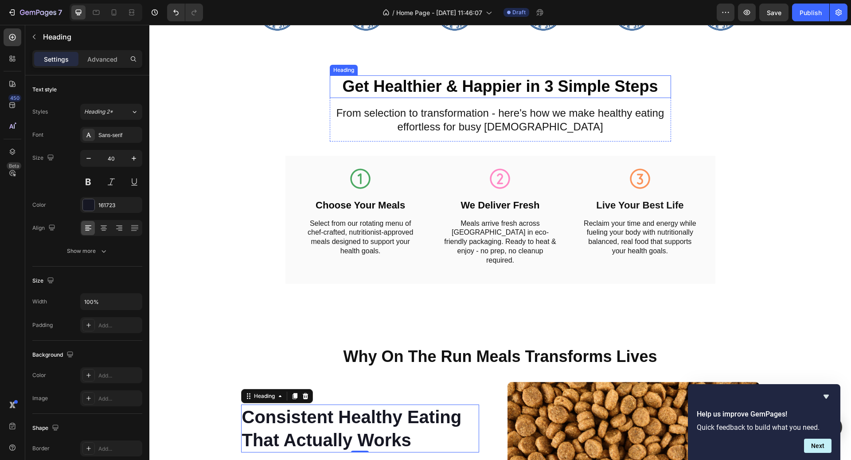
click at [425, 83] on h2 "Get Healthier & Happier in 3 Simple Steps" at bounding box center [500, 86] width 341 height 23
click at [374, 419] on h2 "Consistent Healthy Eating That Actually Works" at bounding box center [360, 428] width 238 height 48
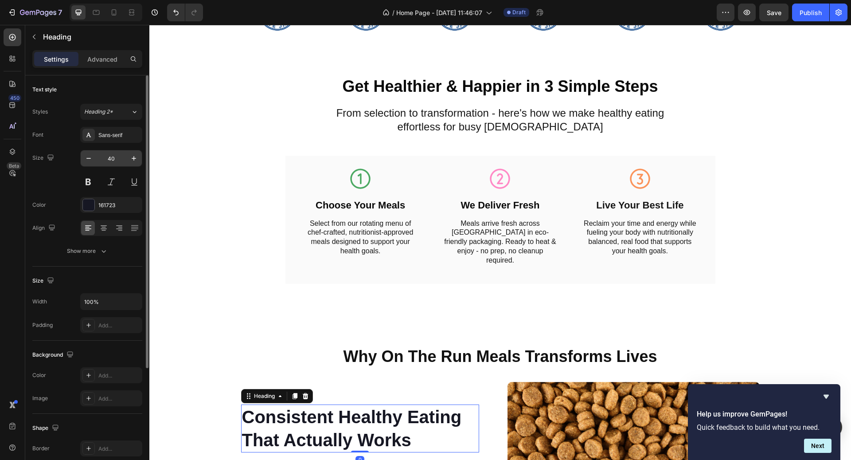
click at [117, 166] on div "40" at bounding box center [111, 158] width 62 height 17
click at [114, 158] on input "40" at bounding box center [111, 158] width 29 height 16
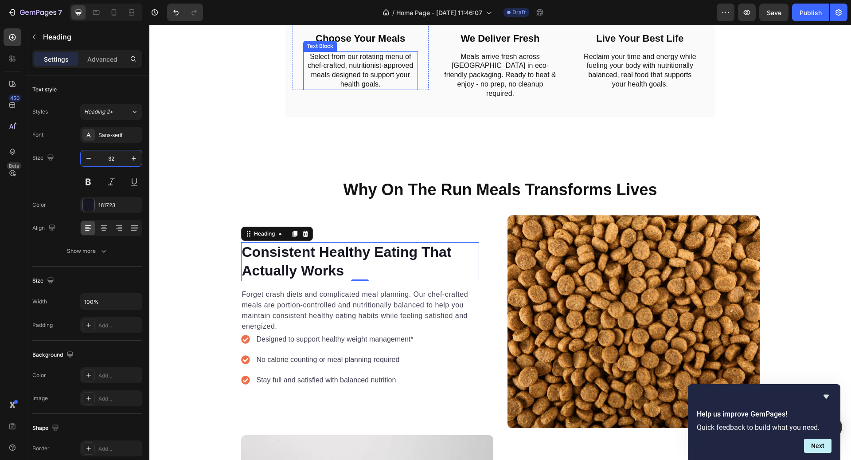
scroll to position [759, 0]
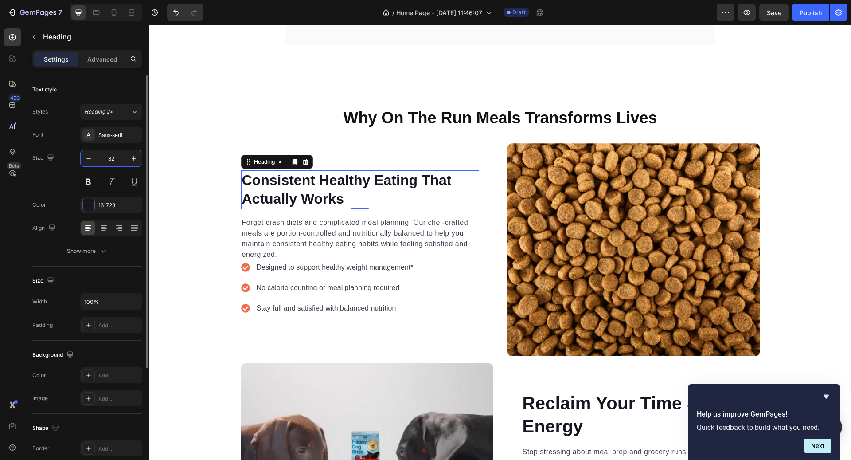
click at [115, 162] on input "32" at bounding box center [111, 158] width 29 height 16
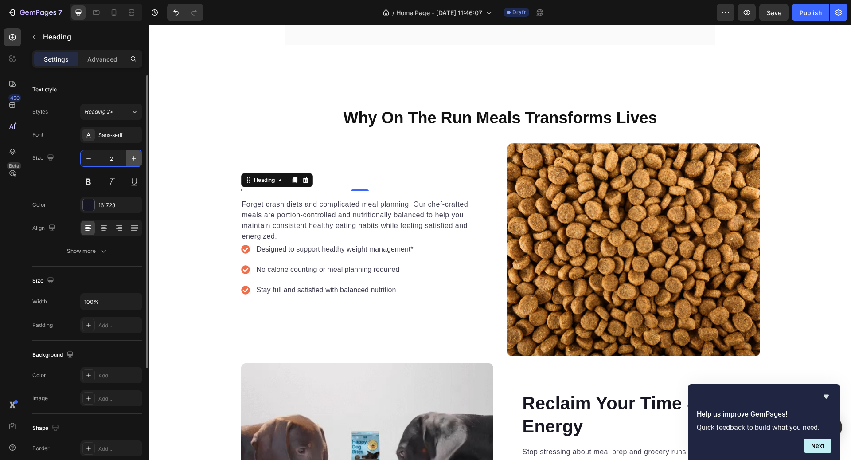
type input "28"
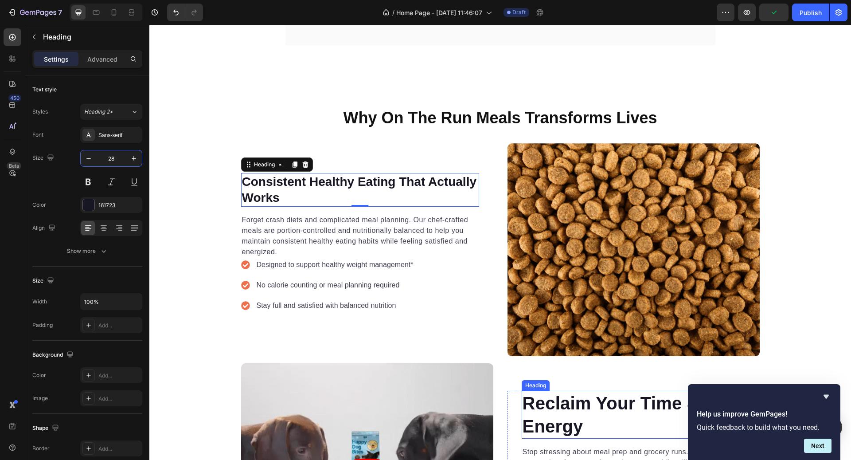
click at [573, 403] on h2 "Reclaim Your Time & Energy" at bounding box center [641, 414] width 238 height 48
click at [386, 185] on h2 "Consistent Healthy Eating That Actually Works" at bounding box center [360, 190] width 238 height 34
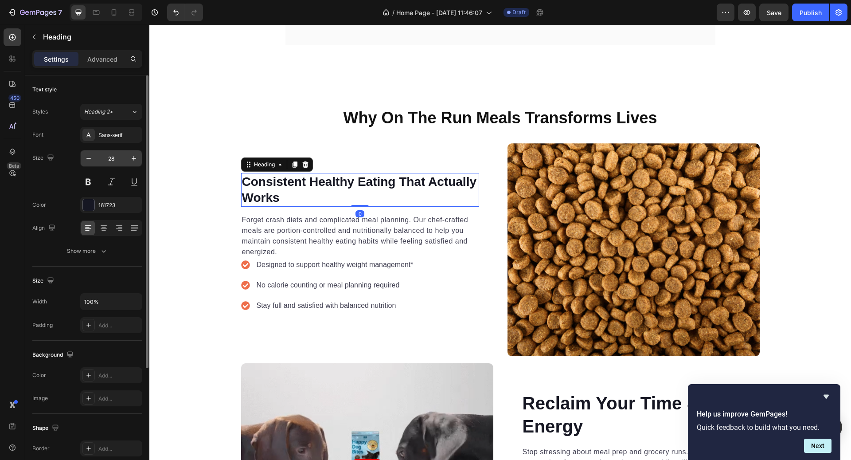
click at [124, 157] on input "28" at bounding box center [111, 158] width 29 height 16
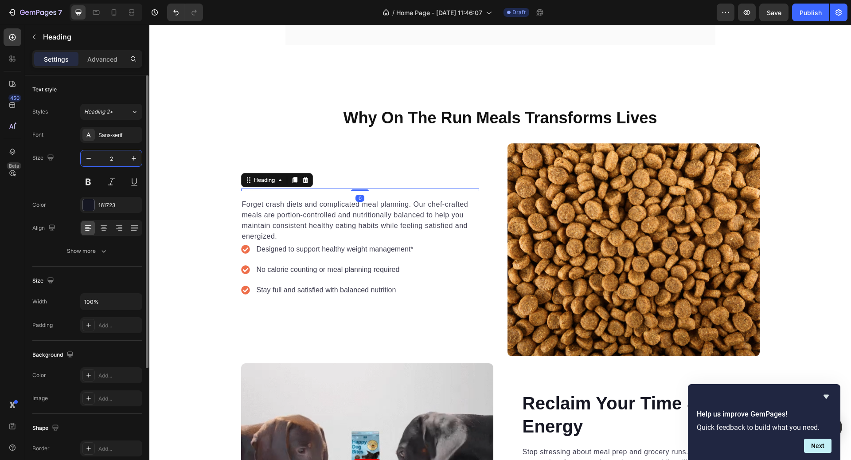
type input "24"
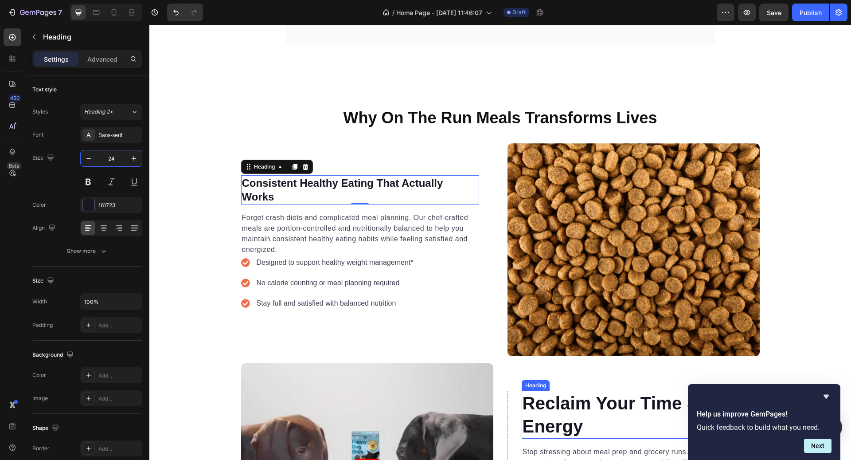
click at [598, 391] on h2 "Reclaim Your Time & Energy" at bounding box center [641, 414] width 238 height 48
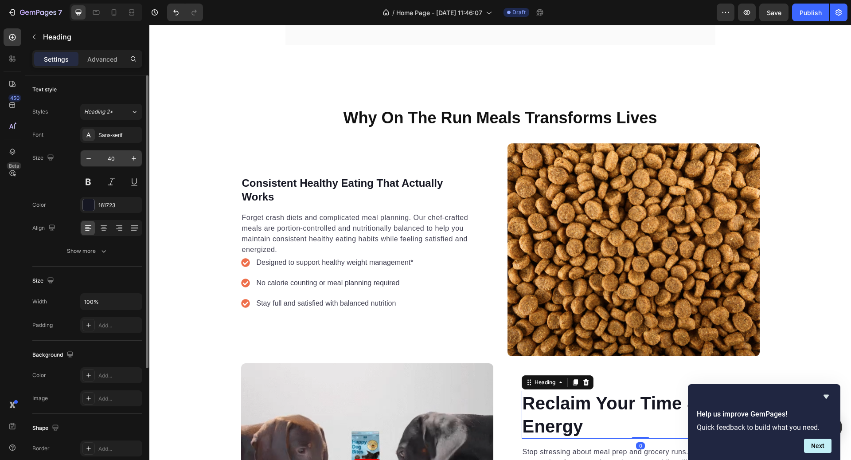
click at [112, 160] on input "40" at bounding box center [111, 158] width 29 height 16
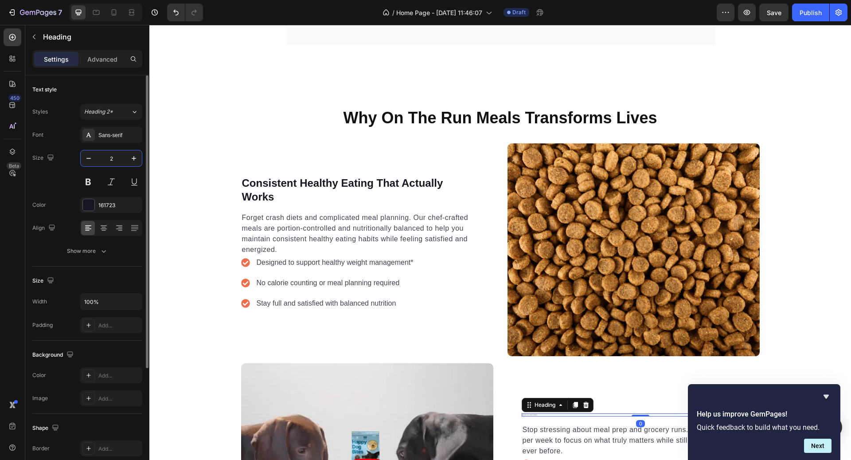
type input "24"
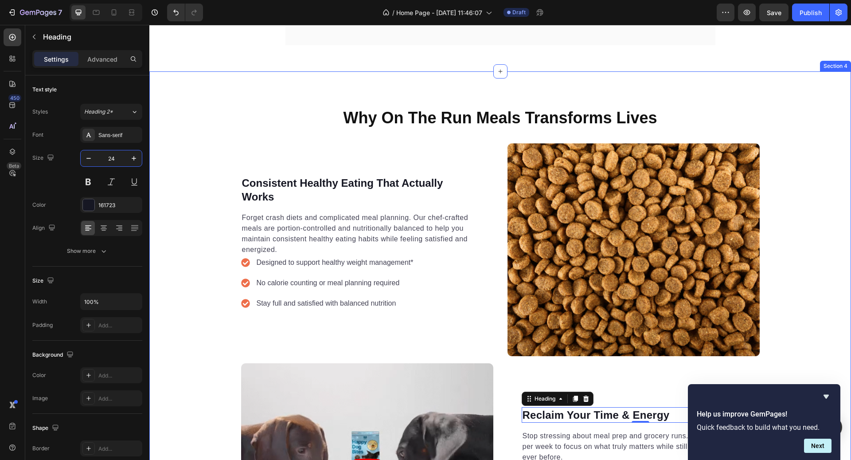
click at [836, 241] on div "Why On The Run Meals Transforms Lives Heading Consistent Healthy Eating That Ac…" at bounding box center [500, 359] width 702 height 504
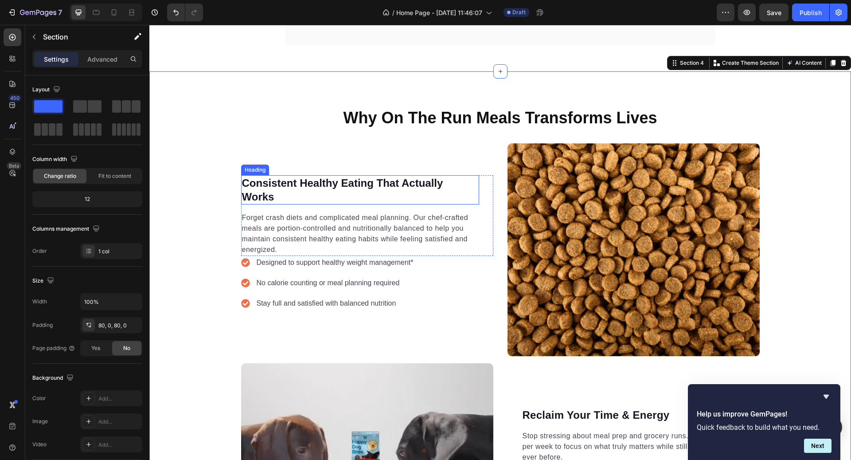
click at [328, 175] on h2 "Consistent Healthy Eating That Actually Works" at bounding box center [360, 189] width 238 height 29
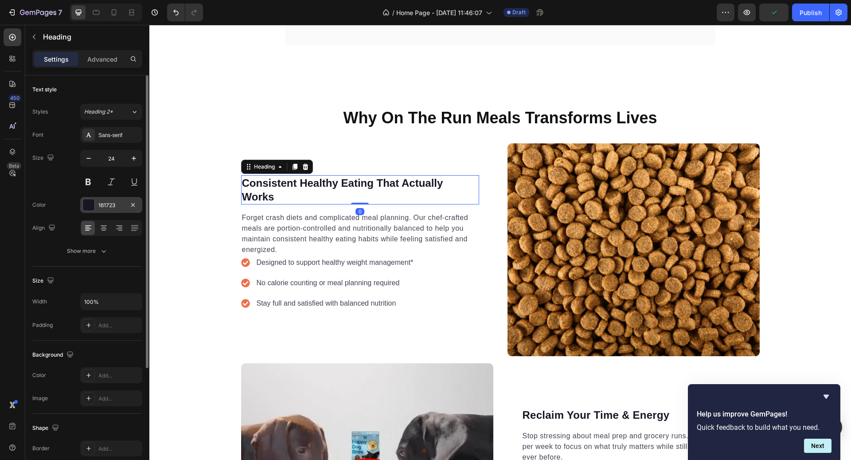
click at [105, 205] on div "161723" at bounding box center [111, 205] width 26 height 8
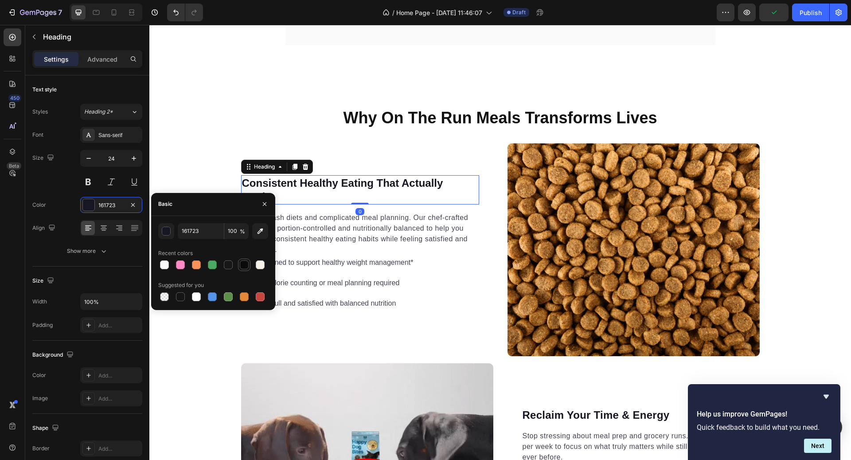
click at [241, 265] on div at bounding box center [244, 264] width 9 height 9
type input "0A0A0A"
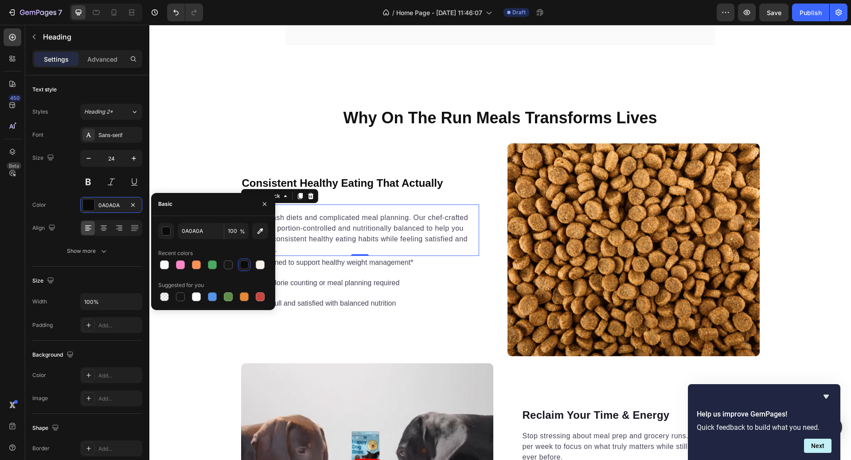
click at [384, 214] on p "Forget crash diets and complicated meal planning. Our chef-crafted meals are po…" at bounding box center [360, 233] width 236 height 43
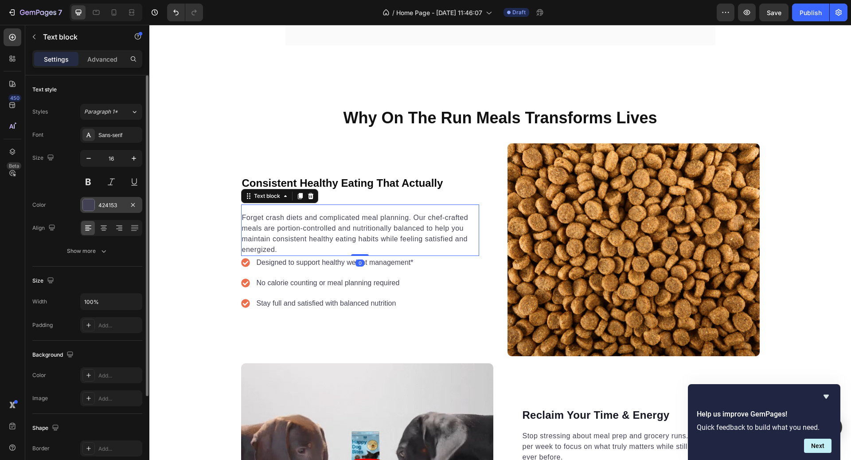
click at [117, 205] on div "424153" at bounding box center [111, 205] width 26 height 8
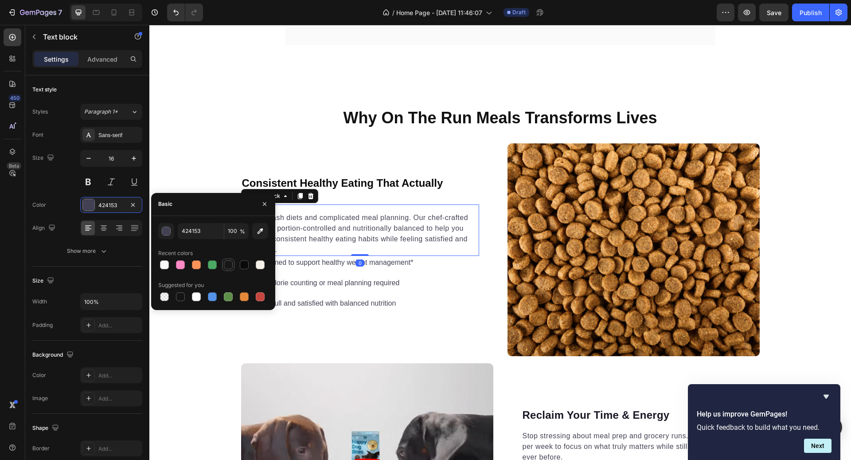
click at [231, 266] on div at bounding box center [228, 264] width 9 height 9
type input "171717"
click at [359, 258] on p "Designed to support healthy weight management*" at bounding box center [335, 262] width 157 height 11
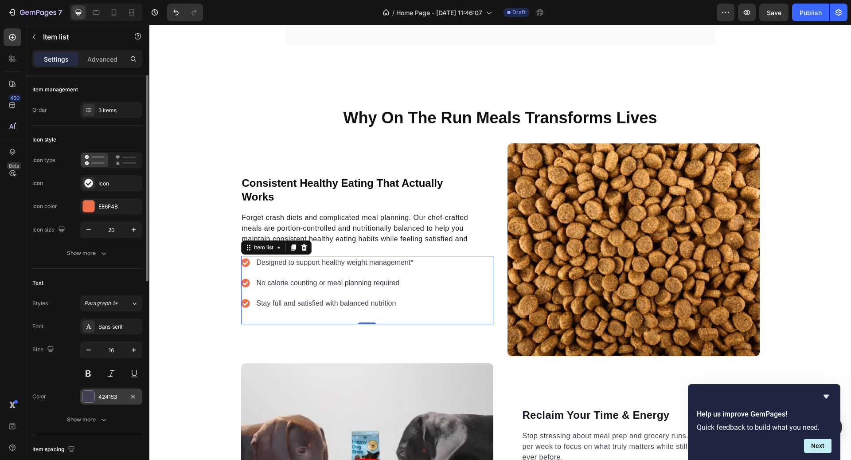
click at [112, 388] on div "424153" at bounding box center [111, 396] width 62 height 16
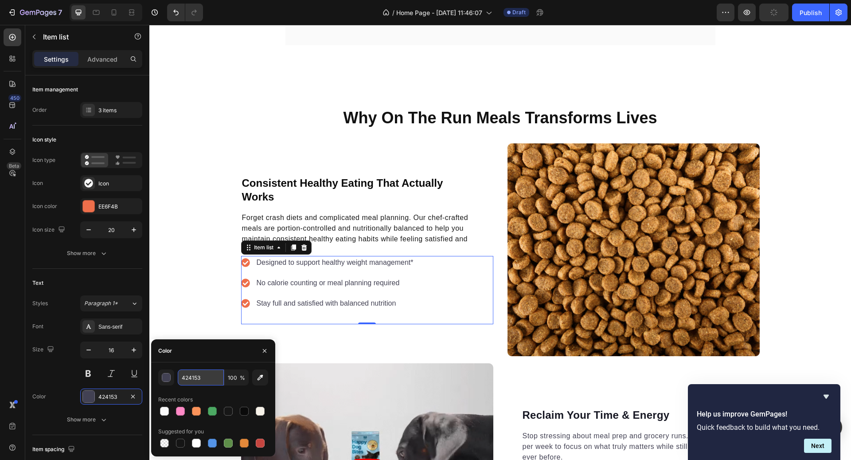
click at [197, 375] on input "424153" at bounding box center [201, 377] width 46 height 16
click at [228, 409] on div at bounding box center [228, 410] width 9 height 9
type input "171717"
click at [354, 214] on p "Forget crash diets and complicated meal planning. Our chef-crafted meals are po…" at bounding box center [360, 233] width 236 height 43
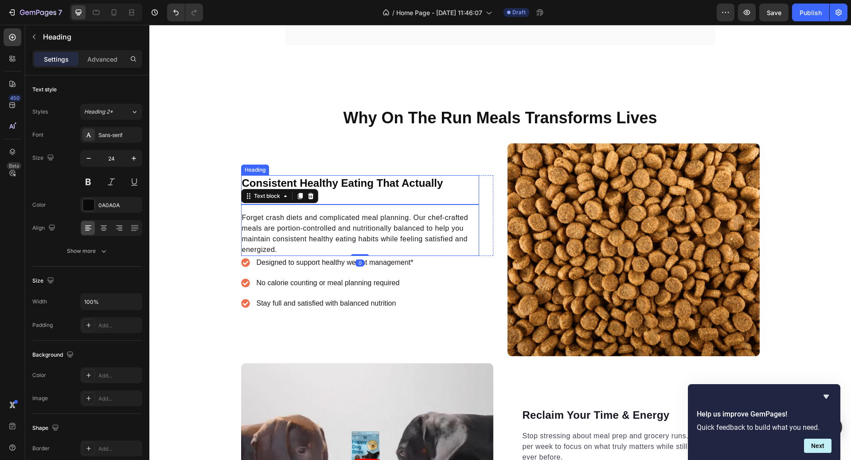
click at [345, 177] on h2 "Consistent Healthy Eating That Actually Works" at bounding box center [360, 189] width 238 height 29
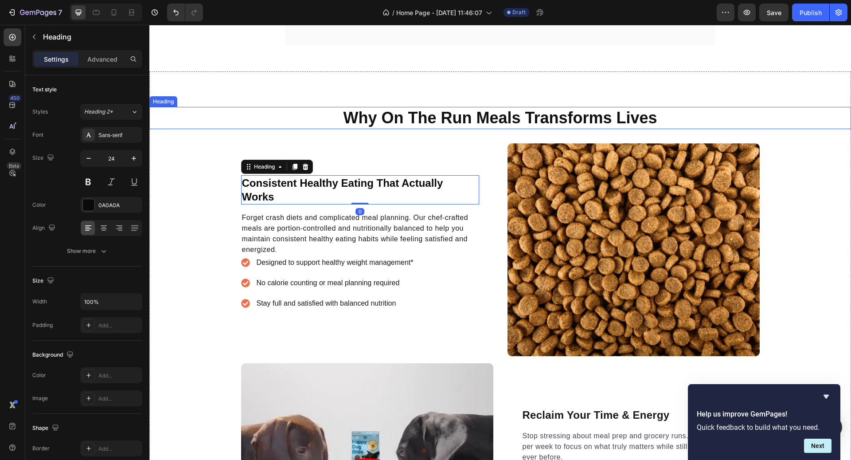
click at [423, 109] on h2 "Why On The Run Meals Transforms Lives" at bounding box center [500, 118] width 702 height 23
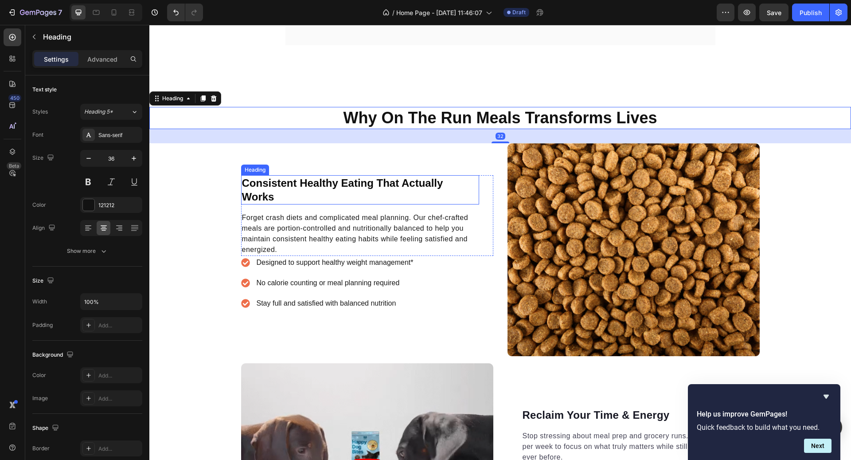
click at [313, 175] on h2 "Consistent Healthy Eating That Actually Works" at bounding box center [360, 189] width 238 height 29
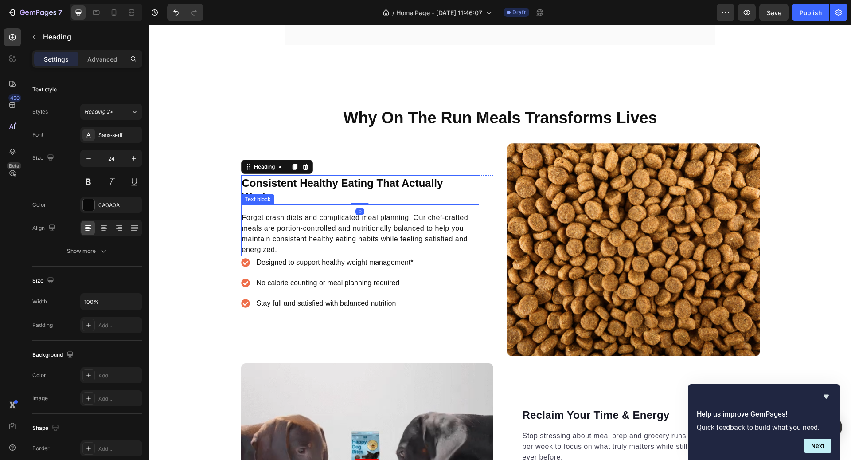
click at [316, 229] on p "Forget crash diets and complicated meal planning. Our chef-crafted meals are po…" at bounding box center [360, 233] width 236 height 43
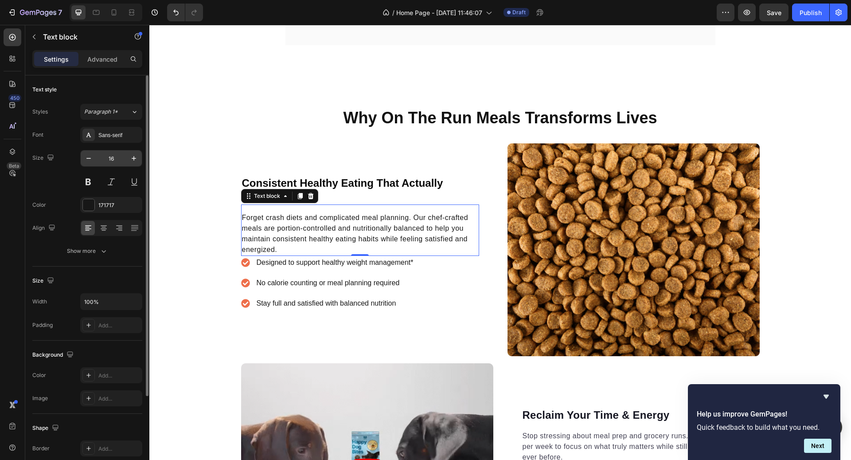
click at [115, 158] on input "16" at bounding box center [111, 158] width 29 height 16
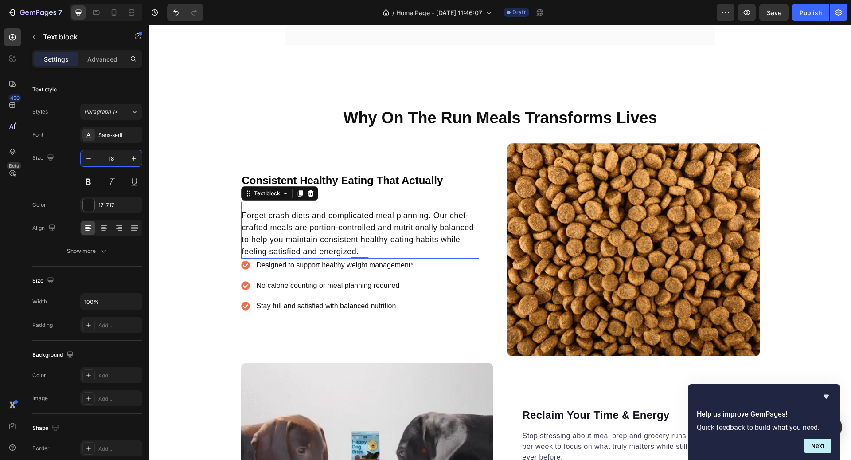
type input "18"
click at [377, 202] on div "Forget crash diets and complicated meal planning. Our chef-crafted meals are po…" at bounding box center [360, 230] width 238 height 57
click at [396, 179] on h2 "Consistent Healthy Eating That Actually Works" at bounding box center [360, 186] width 238 height 29
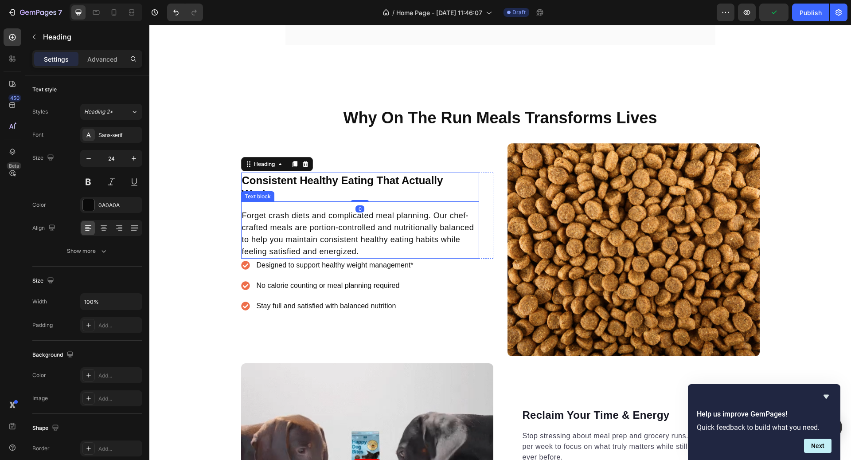
click at [390, 210] on p "Forget crash diets and complicated meal planning. Our chef-crafted meals are po…" at bounding box center [360, 234] width 236 height 48
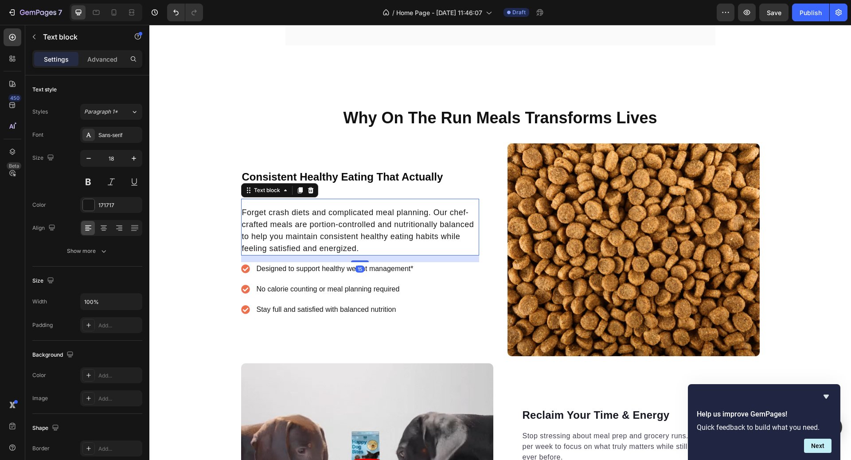
drag, startPoint x: 361, startPoint y: 248, endPoint x: 361, endPoint y: 255, distance: 6.7
click at [361, 255] on div "Consistent Healthy Eating That Actually Works Heading Forget crash diets and co…" at bounding box center [367, 249] width 252 height 212
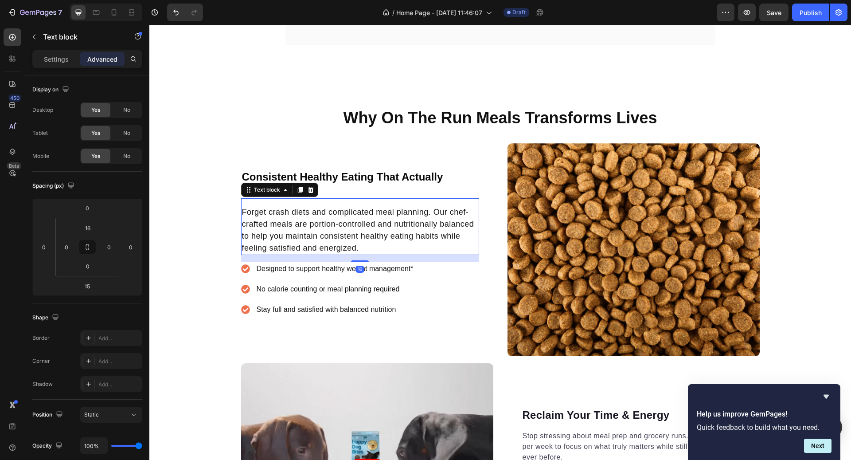
click at [367, 253] on div "Consistent Healthy Eating That Actually Works Heading Forget crash diets and co…" at bounding box center [367, 249] width 252 height 212
type input "16"
click at [424, 224] on p "Forget crash diets and complicated meal planning. Our chef-crafted meals are po…" at bounding box center [360, 230] width 236 height 48
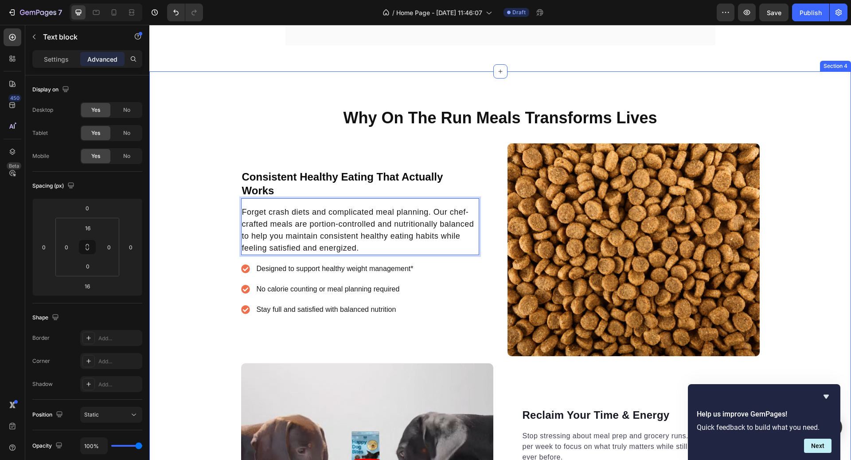
click at [850, 264] on div "Why On The Run Meals Transforms Lives Heading Consistent Healthy Eating That Ac…" at bounding box center [500, 359] width 702 height 504
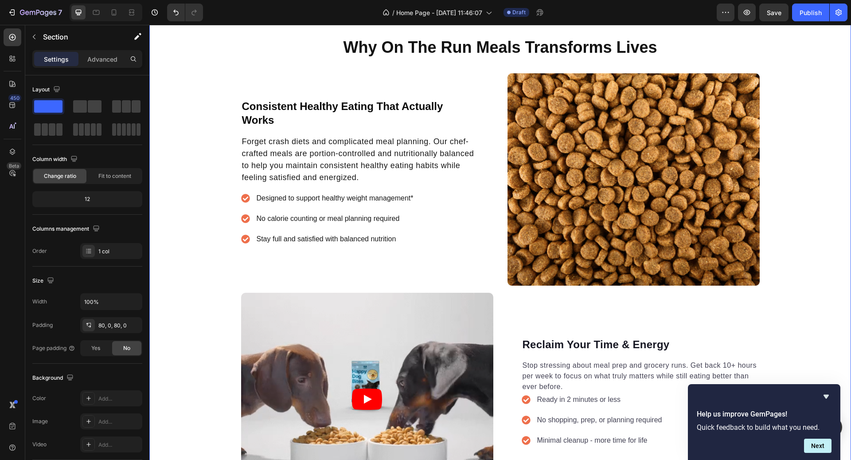
scroll to position [823, 0]
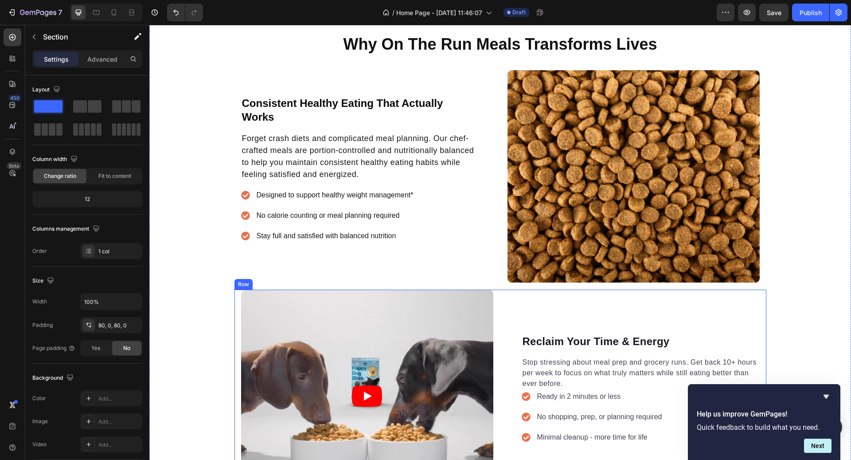
click at [635, 345] on h2 "Reclaim Your Time & Energy" at bounding box center [641, 341] width 238 height 16
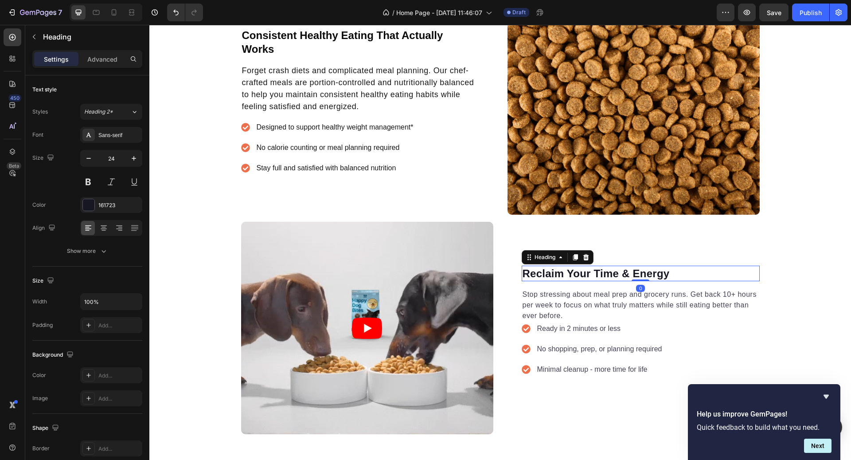
scroll to position [892, 0]
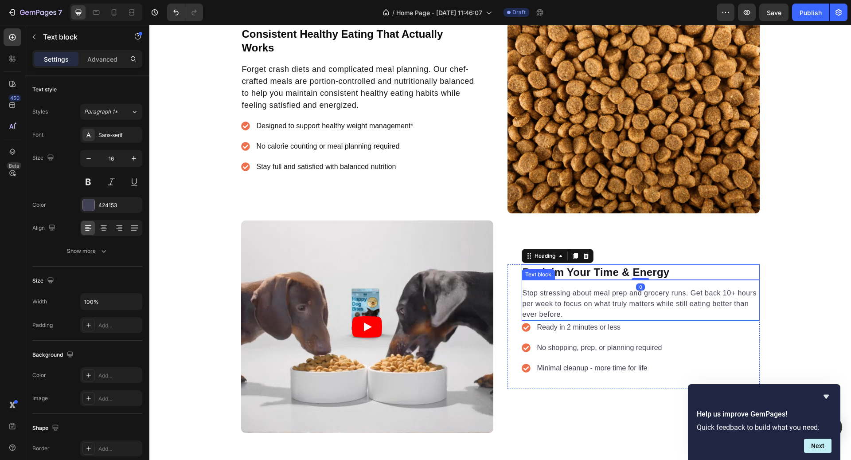
click at [611, 308] on p "Stop stressing about meal prep and grocery runs. Get back 10+ hours per week to…" at bounding box center [640, 304] width 236 height 32
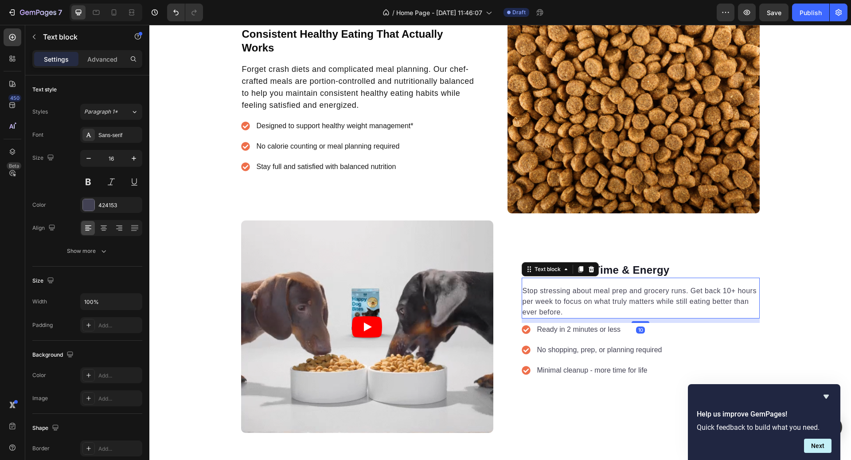
drag, startPoint x: 638, startPoint y: 319, endPoint x: 639, endPoint y: 323, distance: 4.5
click at [639, 323] on div "Reclaim Your Time & Energy Heading Stop stressing about meal prep and grocery r…" at bounding box center [641, 326] width 238 height 129
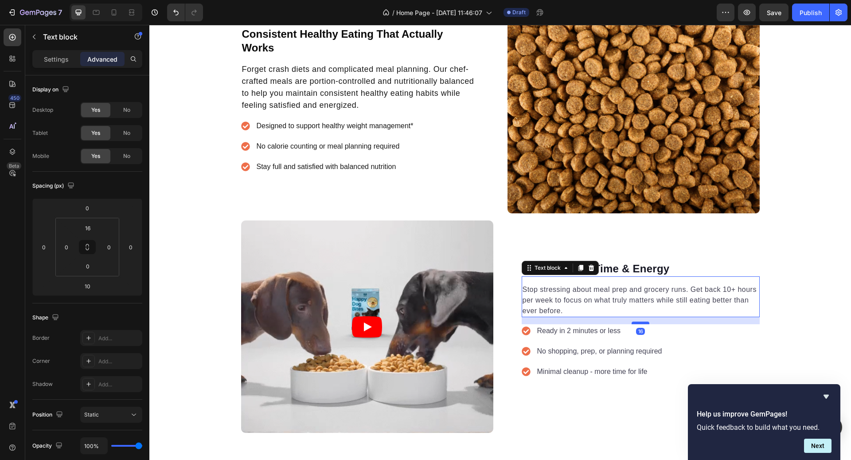
click at [643, 324] on div at bounding box center [641, 322] width 18 height 3
type input "16"
click at [347, 86] on p "Forget crash diets and complicated meal planning. Our chef-crafted meals are po…" at bounding box center [360, 87] width 236 height 48
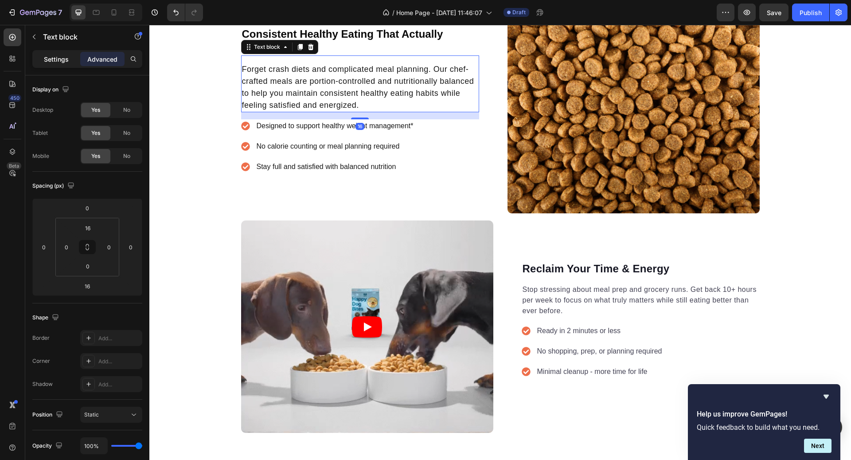
click at [52, 62] on p "Settings" at bounding box center [56, 59] width 25 height 9
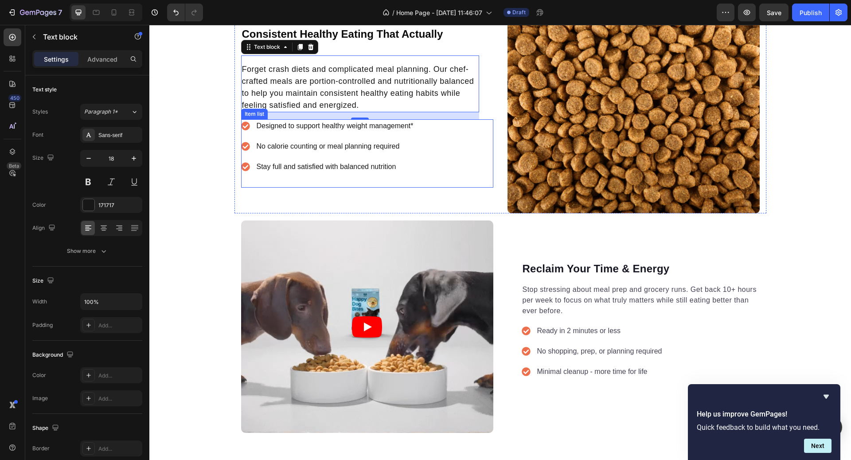
click at [296, 126] on p "Designed to support healthy weight management*" at bounding box center [335, 126] width 157 height 11
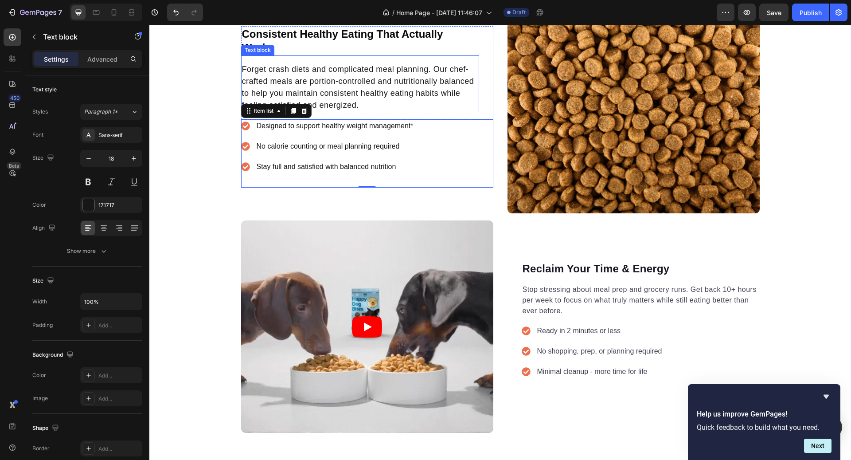
click at [289, 69] on p "Forget crash diets and complicated meal planning. Our chef-crafted meals are po…" at bounding box center [360, 87] width 236 height 48
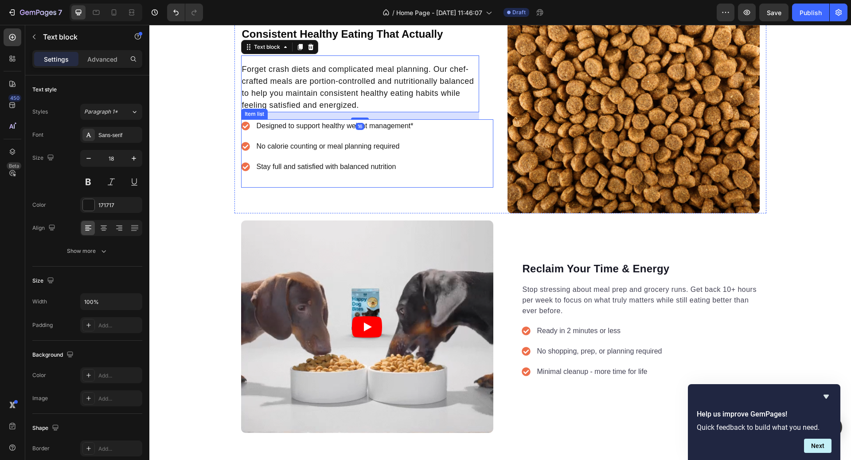
click at [276, 126] on p "Designed to support healthy weight management*" at bounding box center [335, 126] width 157 height 11
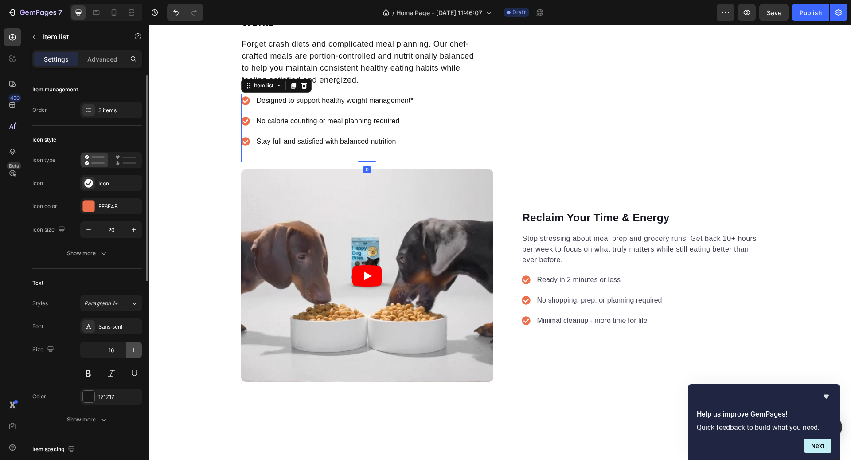
scroll to position [892, 0]
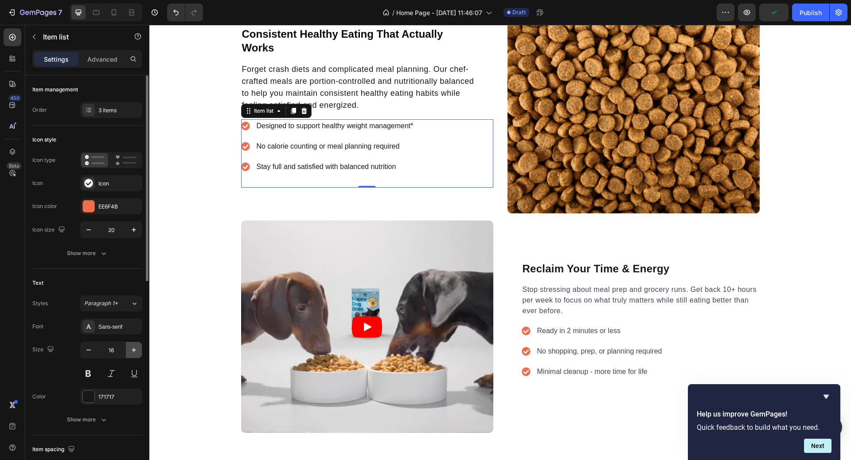
click at [136, 345] on icon "button" at bounding box center [133, 349] width 9 height 9
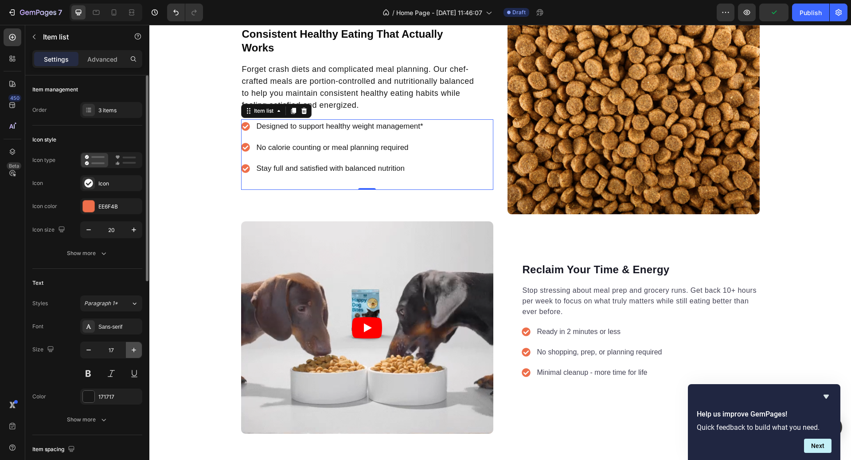
click at [136, 345] on icon "button" at bounding box center [133, 349] width 9 height 9
type input "18"
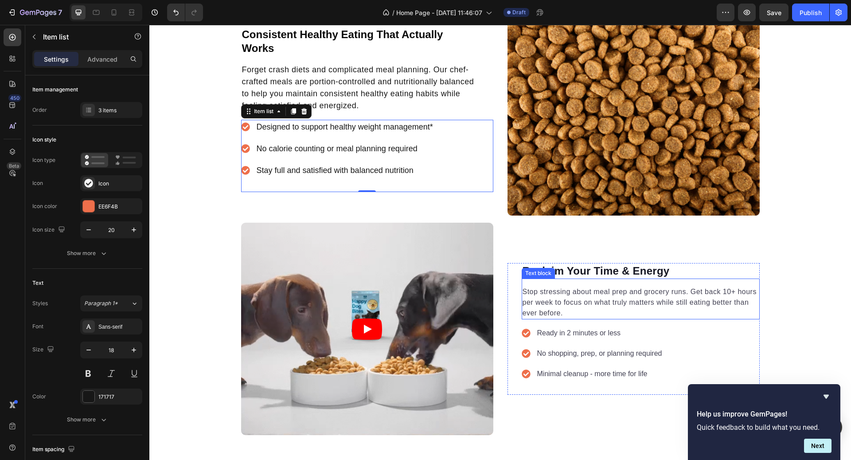
click at [605, 301] on p "Stop stressing about meal prep and grocery runs. Get back 10+ hours per week to…" at bounding box center [640, 302] width 236 height 32
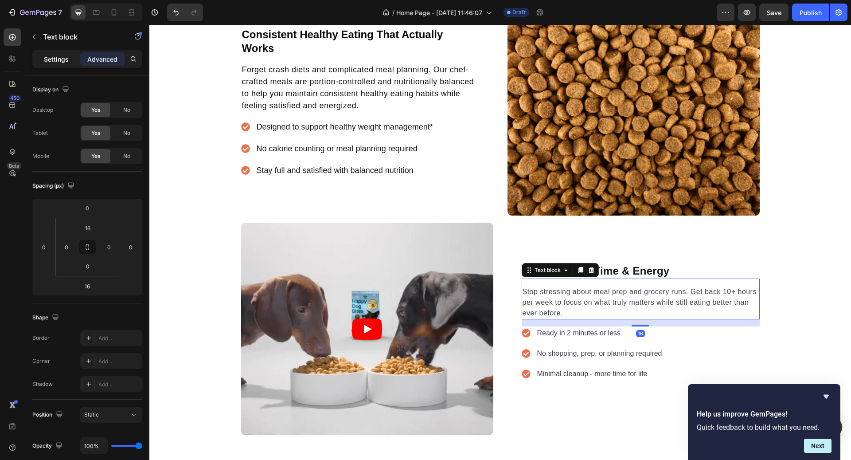
click at [55, 55] on p "Settings" at bounding box center [56, 59] width 25 height 9
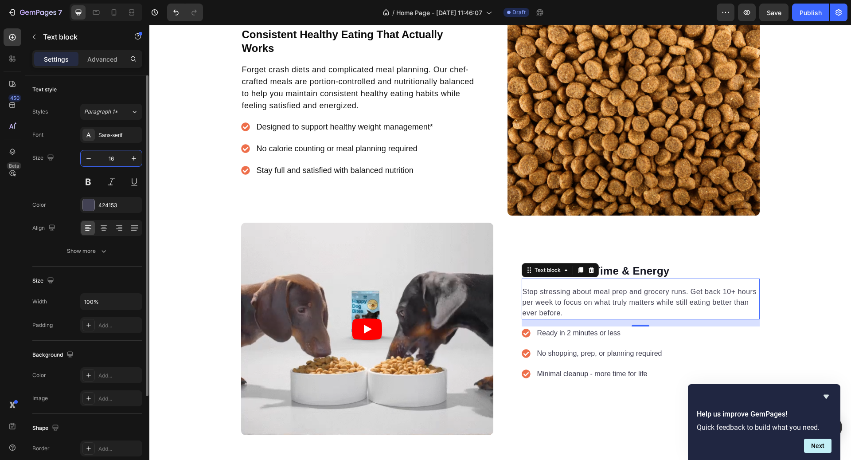
click at [122, 157] on input "16" at bounding box center [111, 158] width 29 height 16
type input "18"
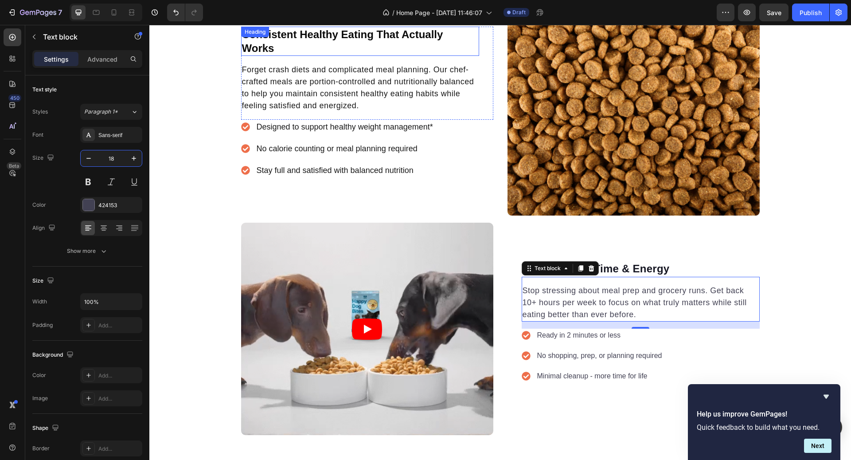
click at [300, 66] on p "Forget crash diets and complicated meal planning. Our chef-crafted meals are po…" at bounding box center [360, 88] width 236 height 48
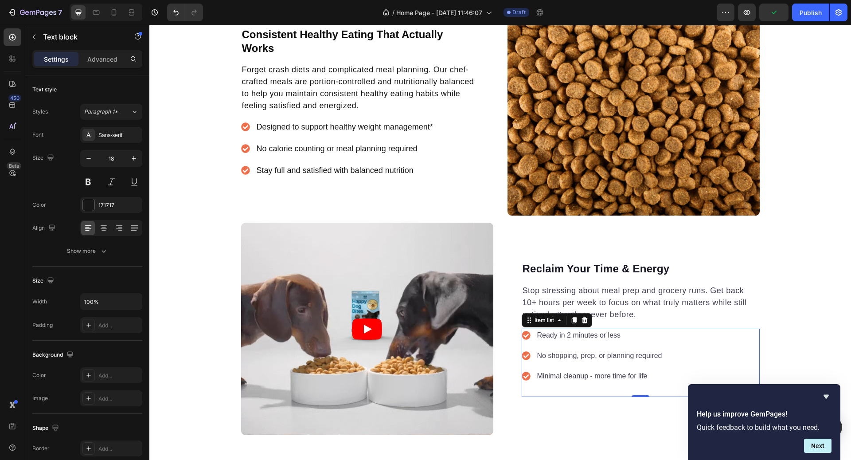
click at [650, 334] on p "Ready in 2 minutes or less" at bounding box center [599, 335] width 125 height 11
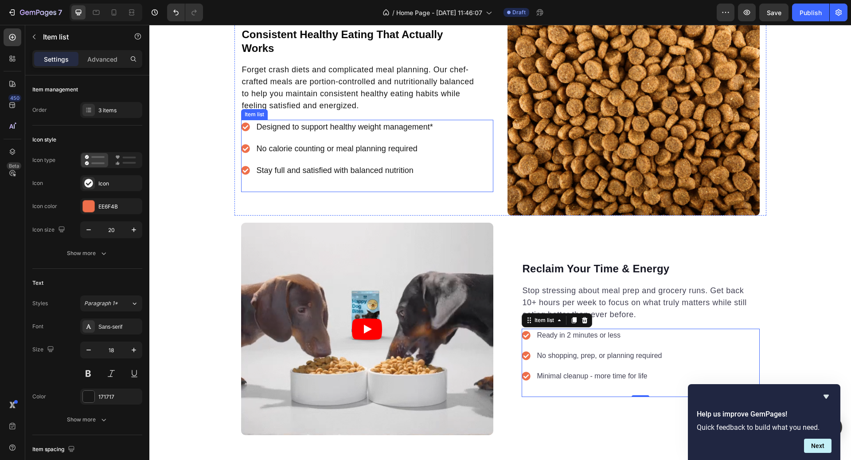
click at [346, 130] on p "Designed to support healthy weight management*" at bounding box center [345, 127] width 176 height 12
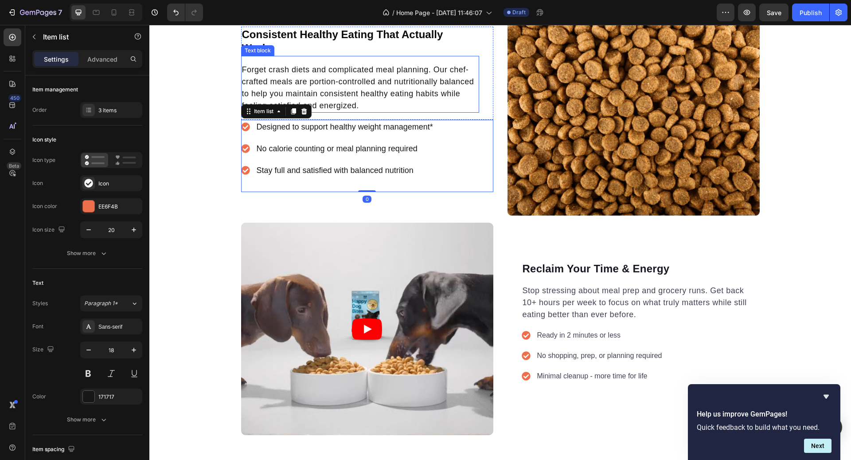
click at [355, 92] on p "Forget crash diets and complicated meal planning. Our chef-crafted meals are po…" at bounding box center [360, 88] width 236 height 48
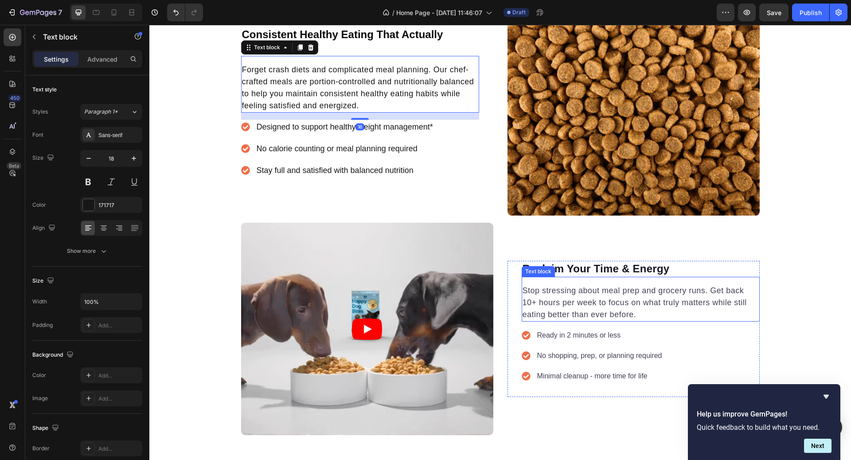
click at [608, 295] on p "Stop stressing about meal prep and grocery runs. Get back 10+ hours per week to…" at bounding box center [640, 303] width 236 height 36
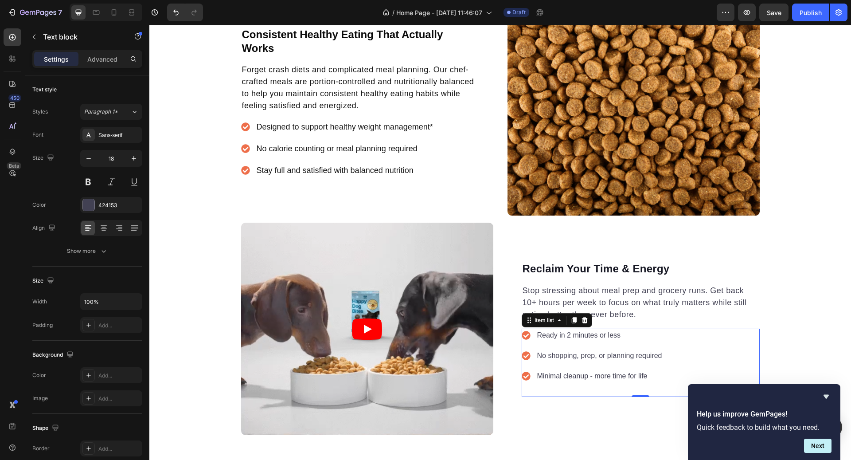
click at [586, 339] on p "Ready in 2 minutes or less" at bounding box center [599, 335] width 125 height 11
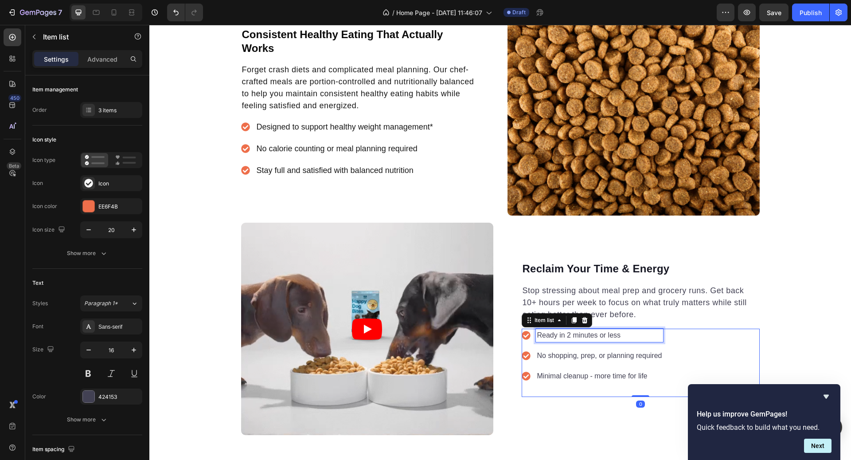
click at [586, 339] on p "Ready in 2 minutes or less" at bounding box center [599, 335] width 125 height 11
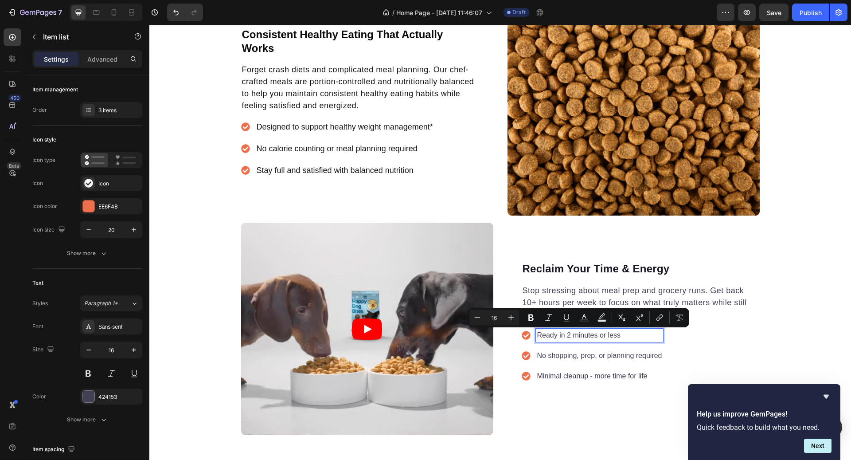
click at [565, 351] on p "No shopping, prep, or planning required" at bounding box center [599, 355] width 125 height 11
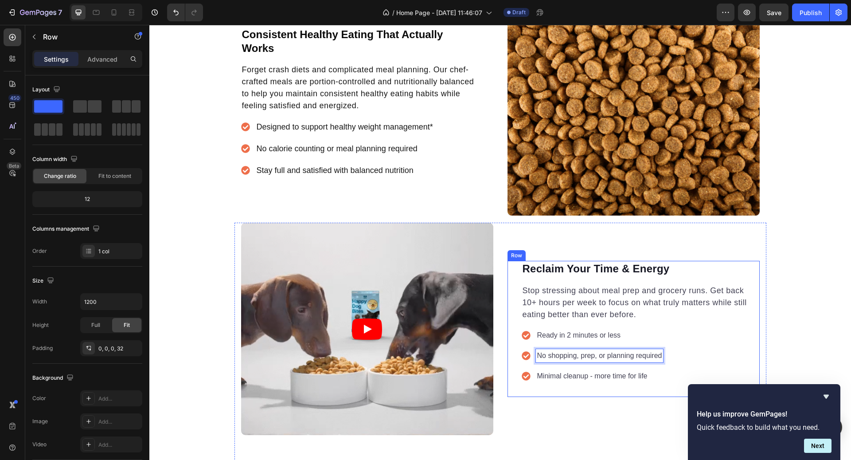
click at [742, 325] on div "Reclaim Your Time & Energy Heading Stop stressing about meal prep and grocery r…" at bounding box center [641, 329] width 238 height 136
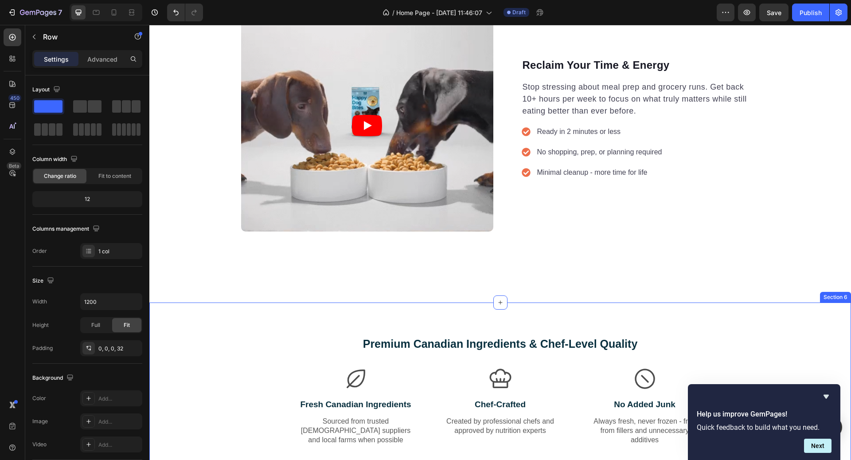
scroll to position [943, 0]
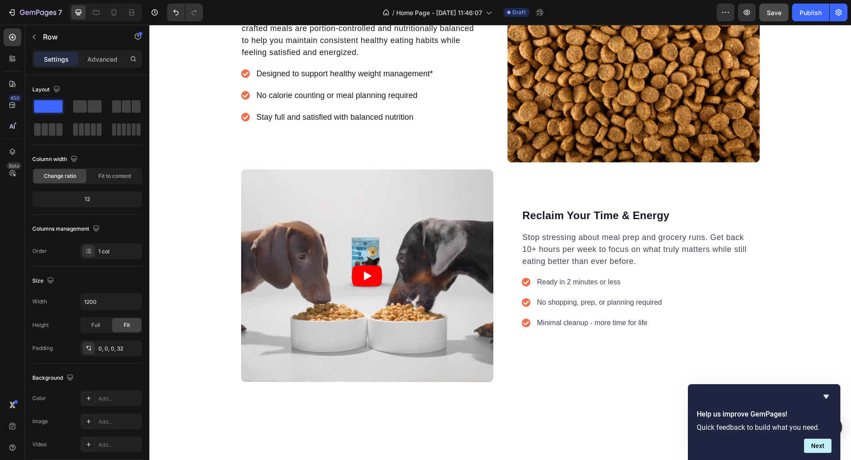
click at [780, 19] on button "Save" at bounding box center [773, 13] width 29 height 18
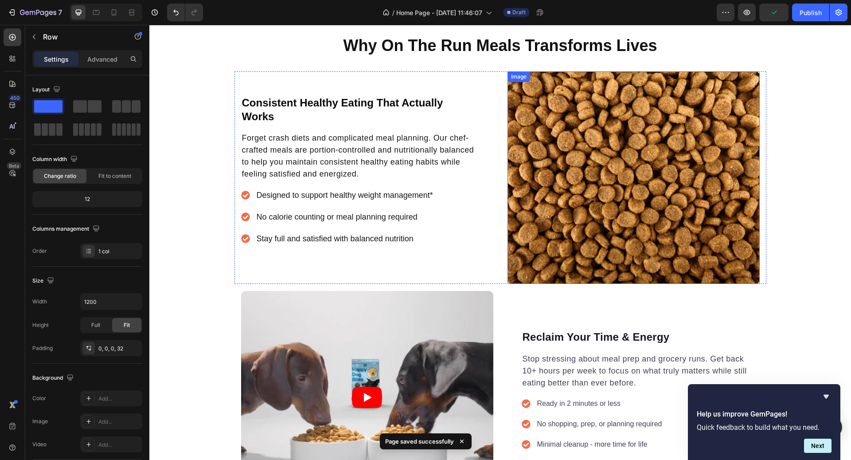
scroll to position [762, 0]
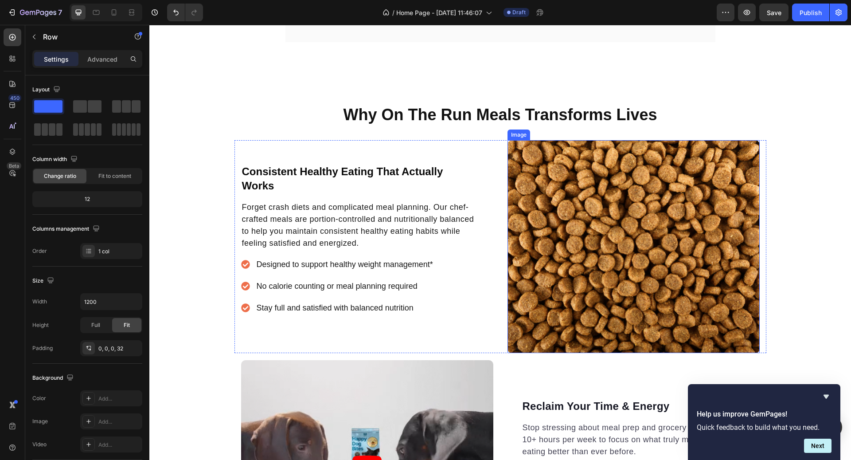
click at [625, 226] on img at bounding box center [633, 246] width 252 height 212
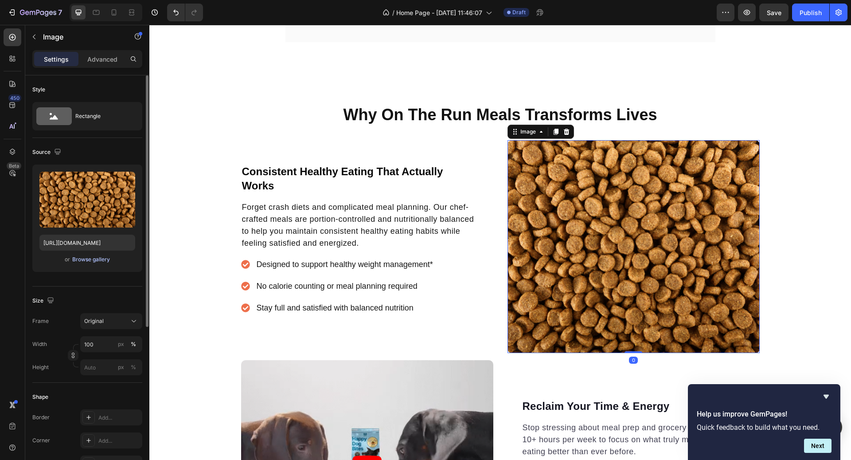
click at [98, 257] on div "Browse gallery" at bounding box center [91, 259] width 38 height 8
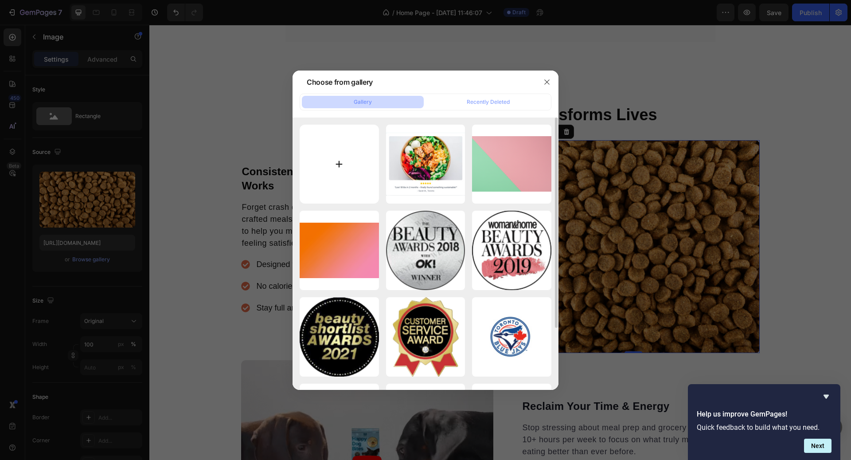
click at [328, 167] on input "file" at bounding box center [339, 164] width 79 height 79
type input "C:\fakepath\food 1.avif"
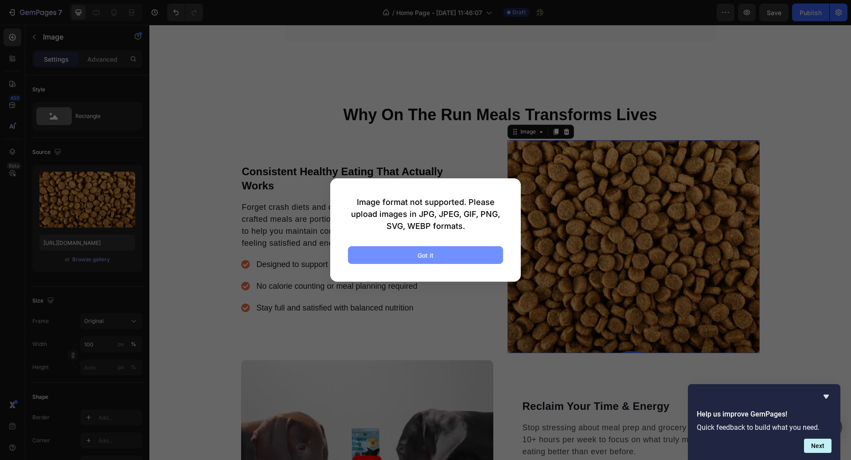
click at [395, 257] on button "Got it" at bounding box center [425, 255] width 155 height 18
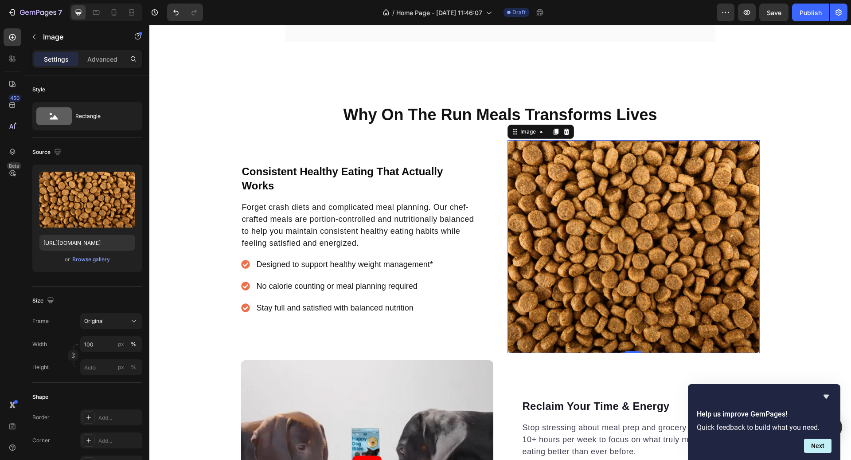
click at [580, 205] on img at bounding box center [633, 246] width 252 height 212
click at [98, 254] on div "or Browse gallery" at bounding box center [87, 259] width 96 height 11
click at [98, 256] on div "Browse gallery" at bounding box center [91, 259] width 38 height 8
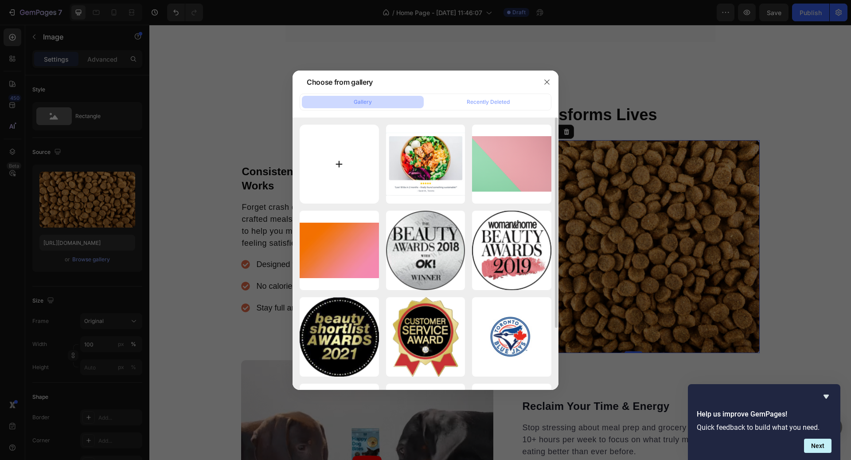
click at [327, 160] on input "file" at bounding box center [339, 164] width 79 height 79
type input "C:\fakepath\food 1.jpeg"
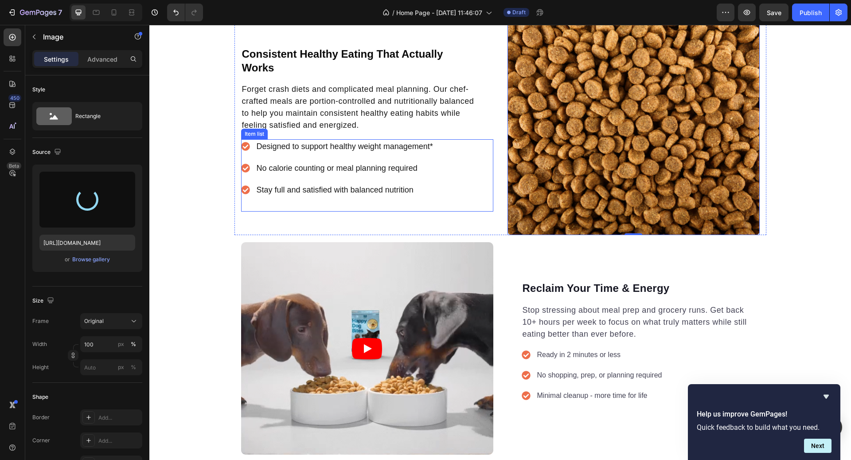
scroll to position [871, 0]
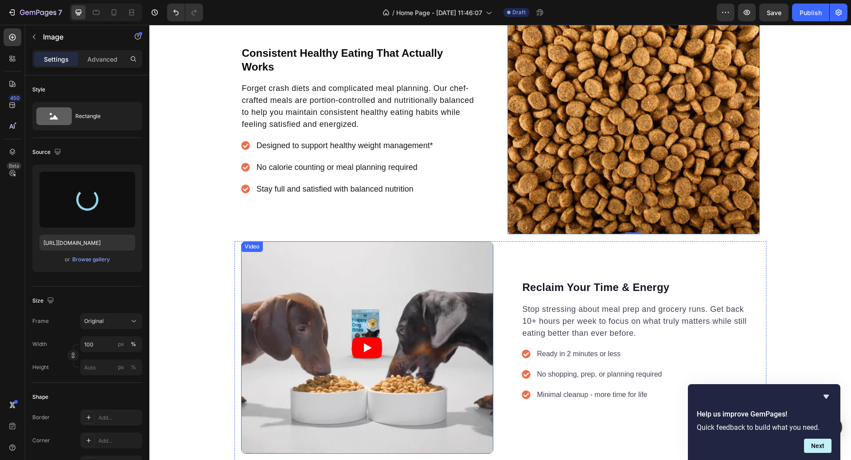
type input "https://cdn.shopify.com/s/files/1/1980/2999/files/gempages_586438658022703963-6…"
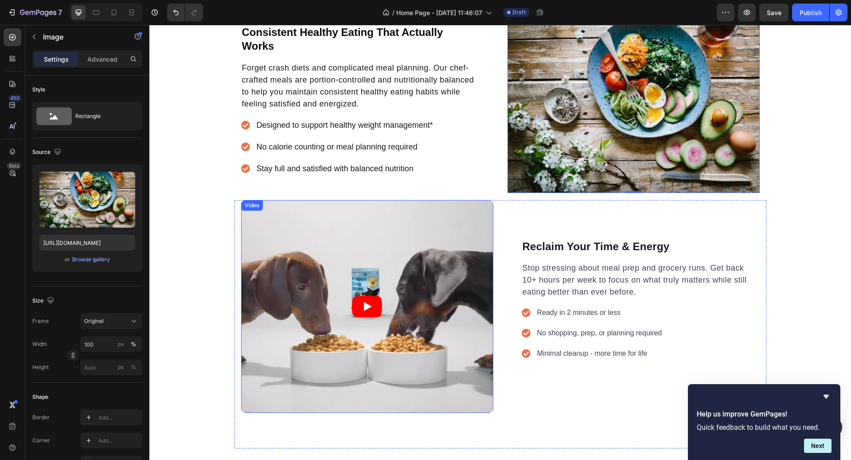
scroll to position [851, 0]
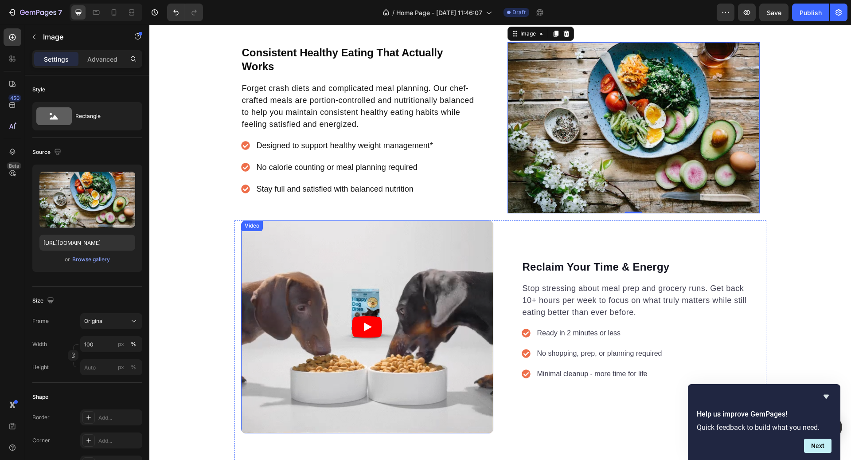
click at [397, 346] on article at bounding box center [367, 326] width 252 height 212
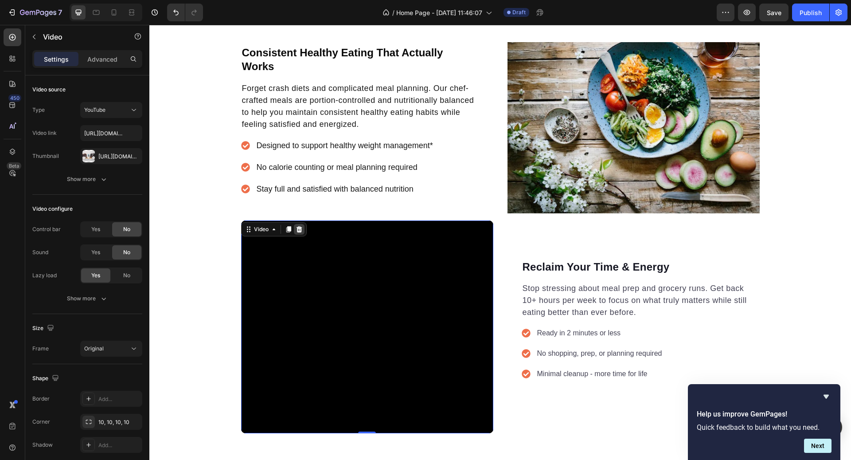
click at [302, 225] on div at bounding box center [299, 229] width 11 height 11
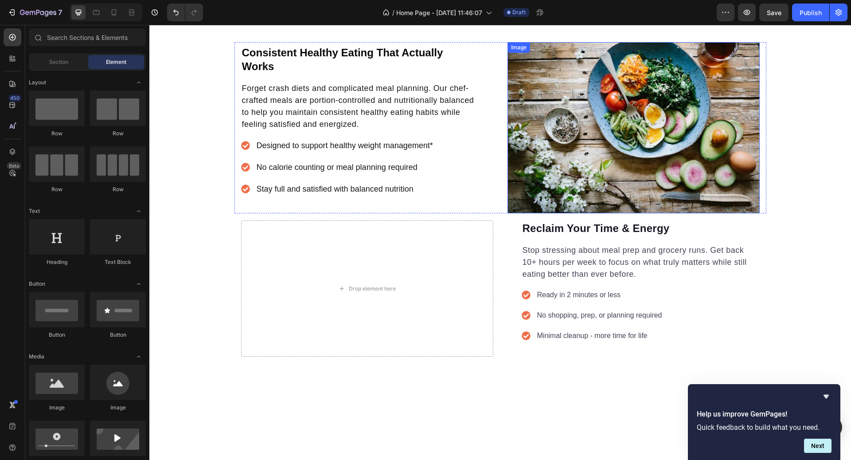
click at [543, 136] on img at bounding box center [633, 128] width 252 height 172
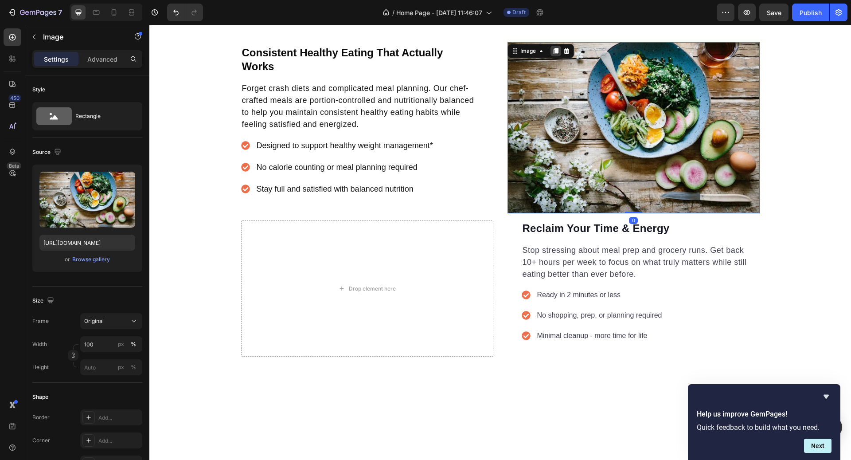
click at [554, 53] on icon at bounding box center [555, 50] width 7 height 7
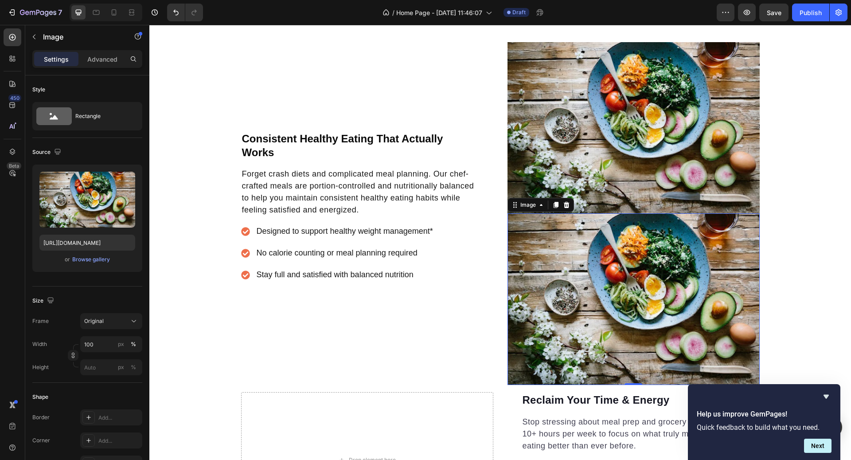
scroll to position [936, 0]
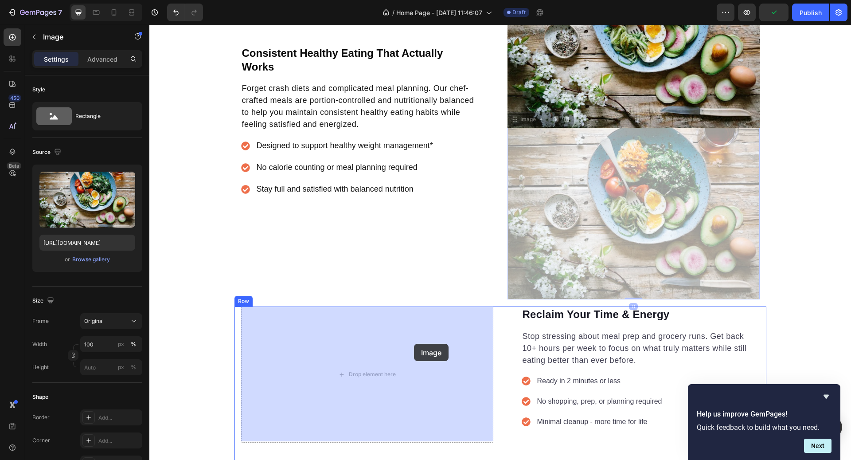
drag, startPoint x: 496, startPoint y: 183, endPoint x: 414, endPoint y: 343, distance: 179.4
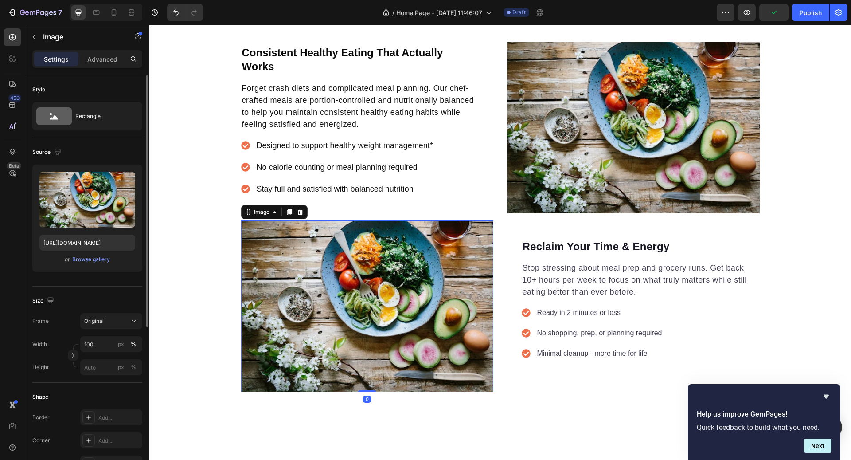
click at [90, 265] on div "Upload Image https://cdn.shopify.com/s/files/1/1980/2999/files/gempages_5864386…" at bounding box center [87, 217] width 110 height 107
click at [89, 263] on div "or Browse gallery" at bounding box center [87, 259] width 96 height 11
click at [88, 261] on div "Browse gallery" at bounding box center [91, 259] width 38 height 8
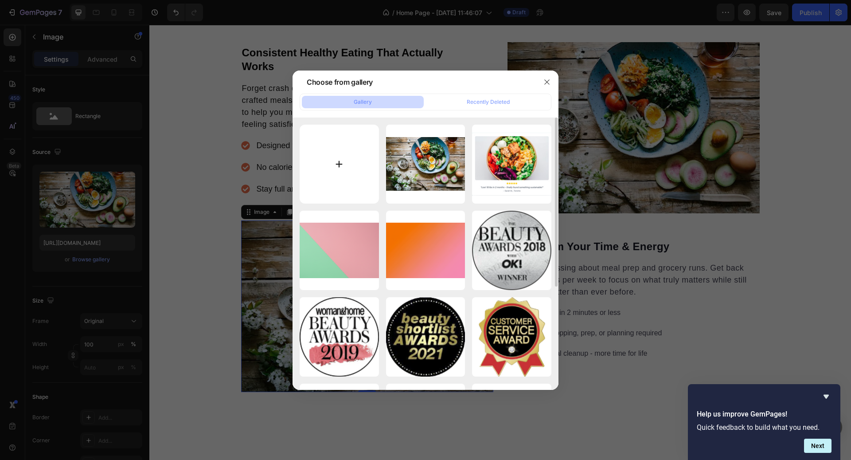
click at [352, 165] on input "file" at bounding box center [339, 164] width 79 height 79
type input "C:\fakepath\food2.jpeg"
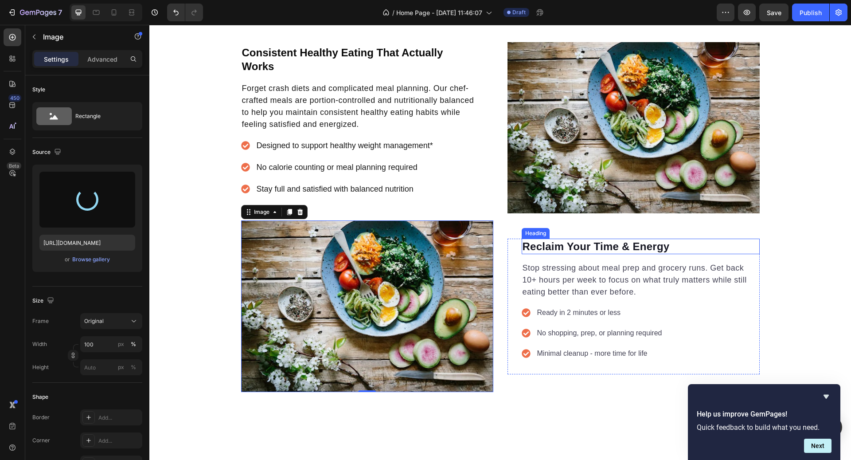
type input "https://cdn.shopify.com/s/files/1/1980/2999/files/gempages_586438658022703963-b…"
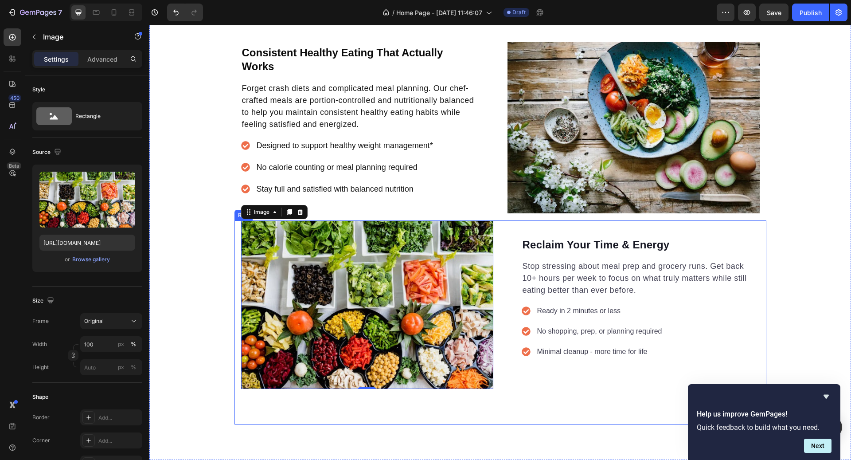
scroll to position [820, 0]
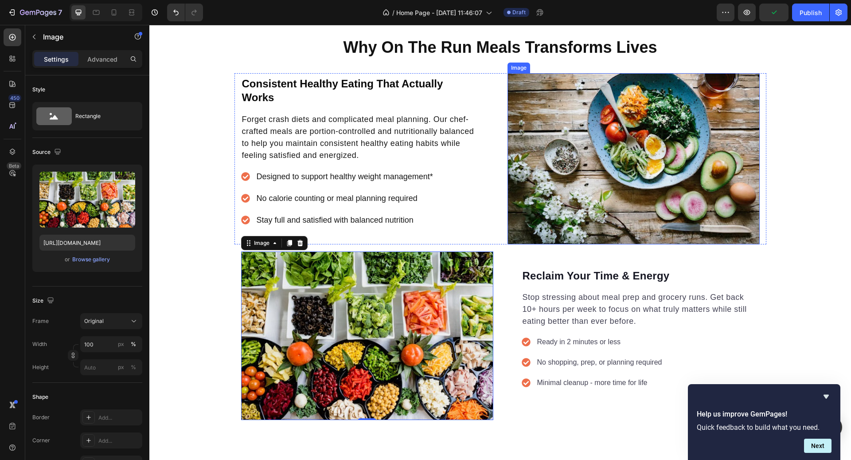
click at [544, 185] on img at bounding box center [633, 159] width 252 height 172
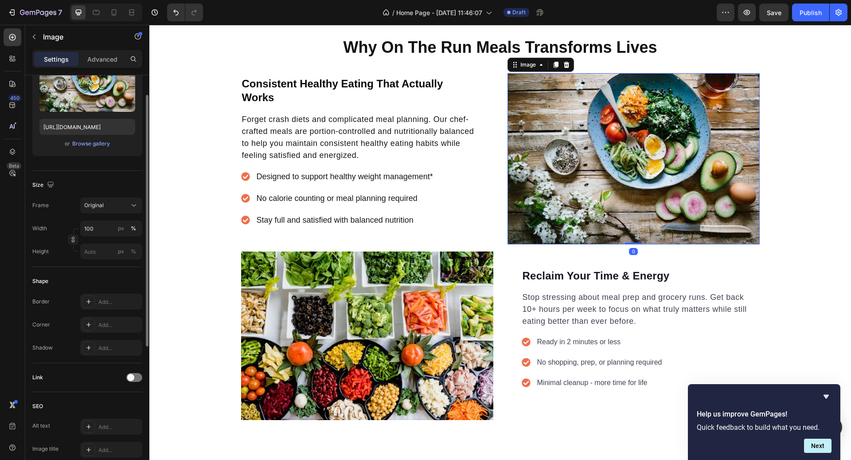
scroll to position [133, 0]
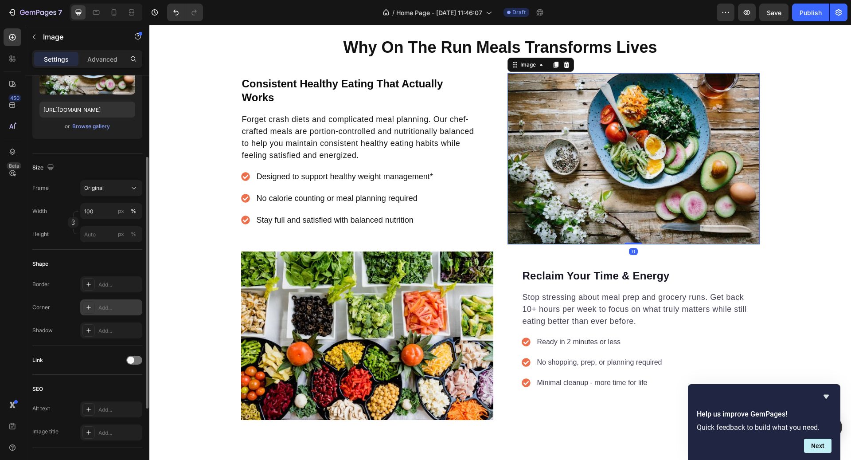
click at [102, 304] on div "Add..." at bounding box center [119, 308] width 42 height 8
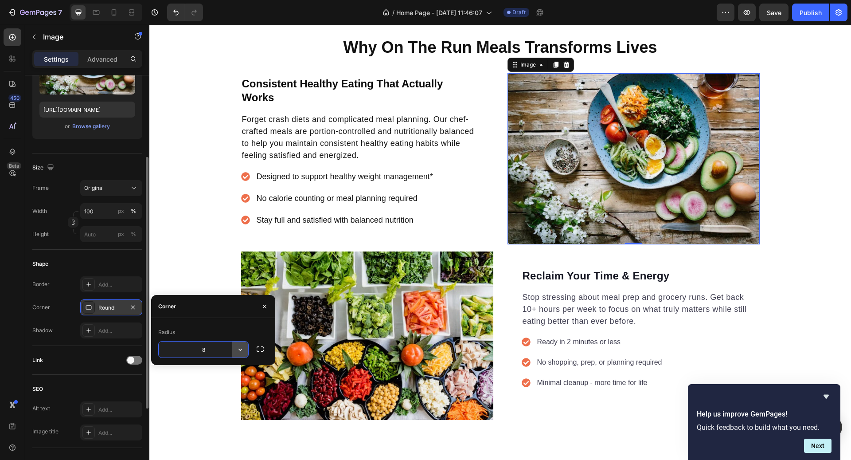
click at [240, 345] on icon "button" at bounding box center [240, 349] width 9 height 9
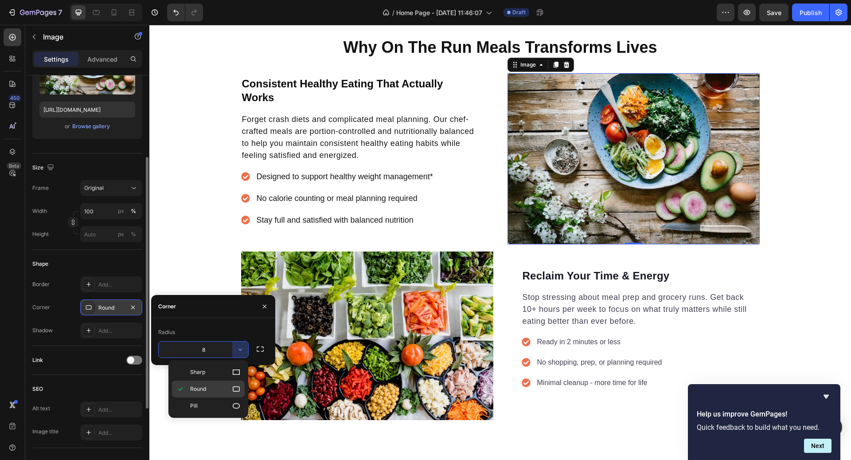
click at [218, 385] on p "Round" at bounding box center [215, 388] width 51 height 9
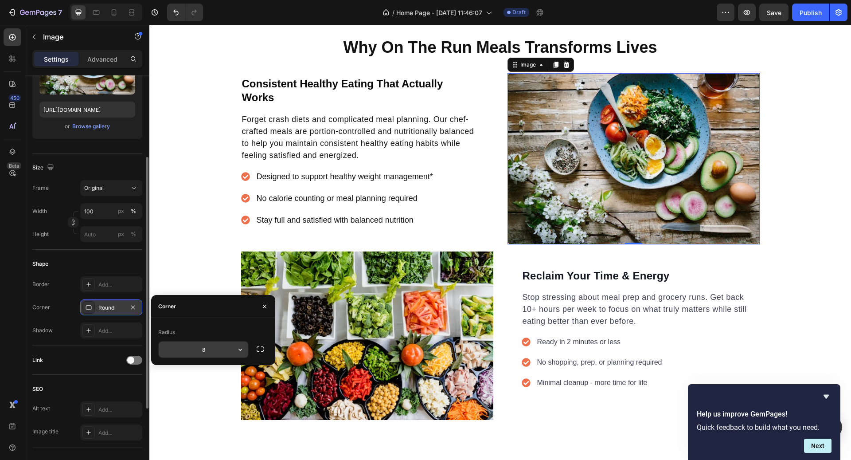
click at [234, 349] on button "button" at bounding box center [240, 349] width 16 height 16
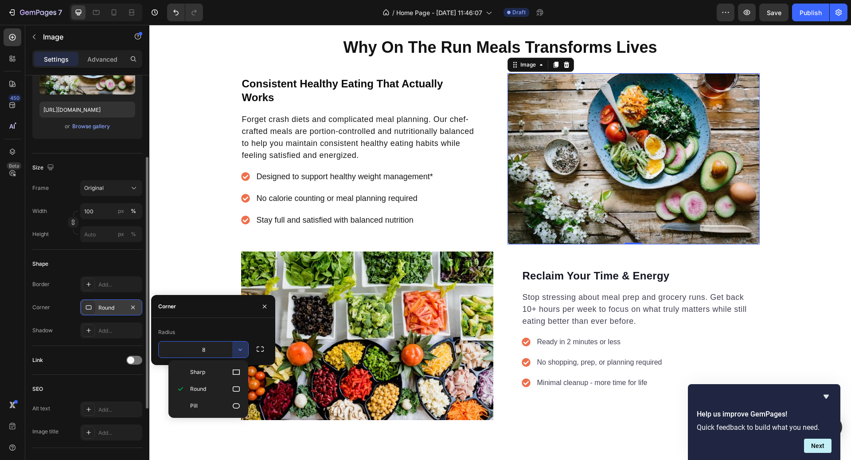
click at [217, 349] on input "8" at bounding box center [204, 349] width 90 height 16
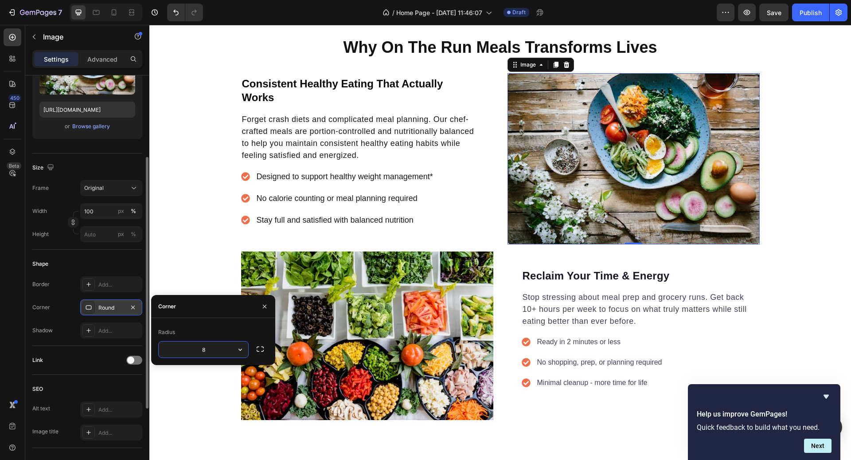
click at [217, 349] on input "8" at bounding box center [204, 349] width 90 height 16
type input "1"
type input "24"
click at [351, 344] on img at bounding box center [367, 335] width 252 height 168
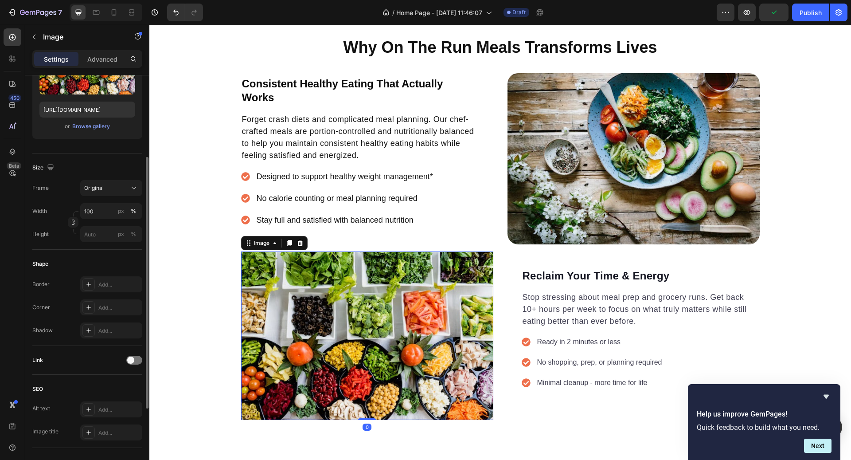
click at [270, 315] on img at bounding box center [367, 335] width 252 height 168
click at [104, 307] on div "Add..." at bounding box center [119, 308] width 42 height 8
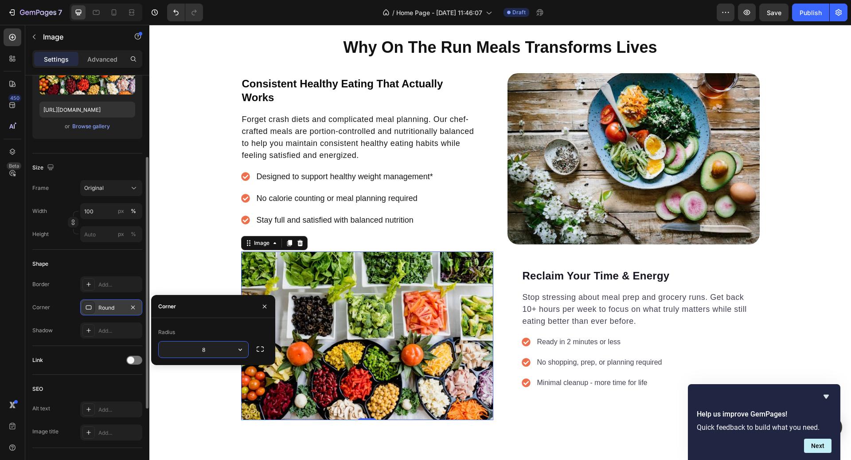
click at [216, 350] on input "8" at bounding box center [204, 349] width 90 height 16
type input "24"
click at [823, 285] on div "Why On The Run Meals Transforms Lives Heading Consistent Healthy Eating That Ac…" at bounding box center [500, 245] width 702 height 419
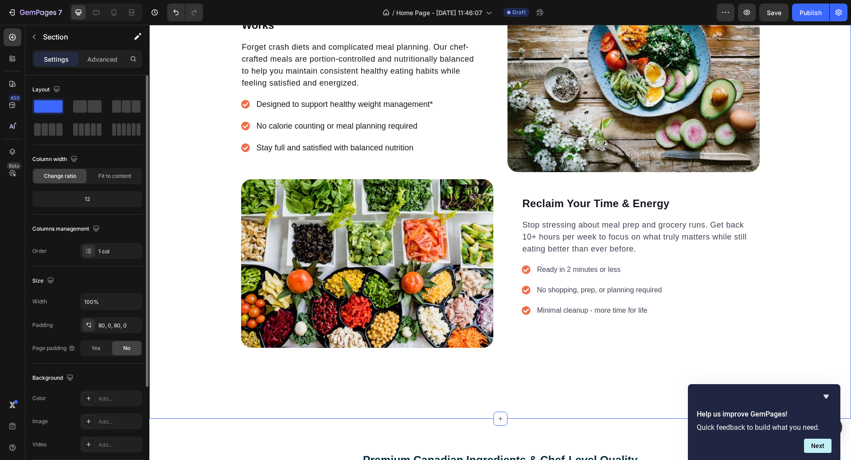
scroll to position [893, 0]
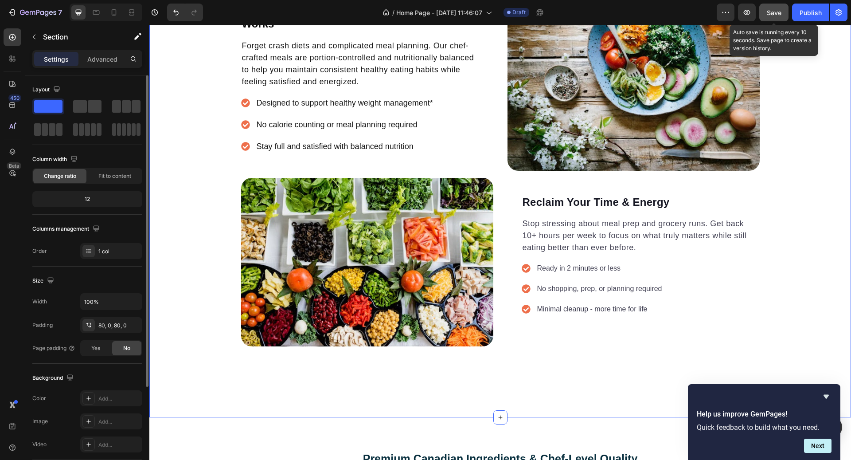
click at [780, 16] on div "Save" at bounding box center [774, 12] width 15 height 9
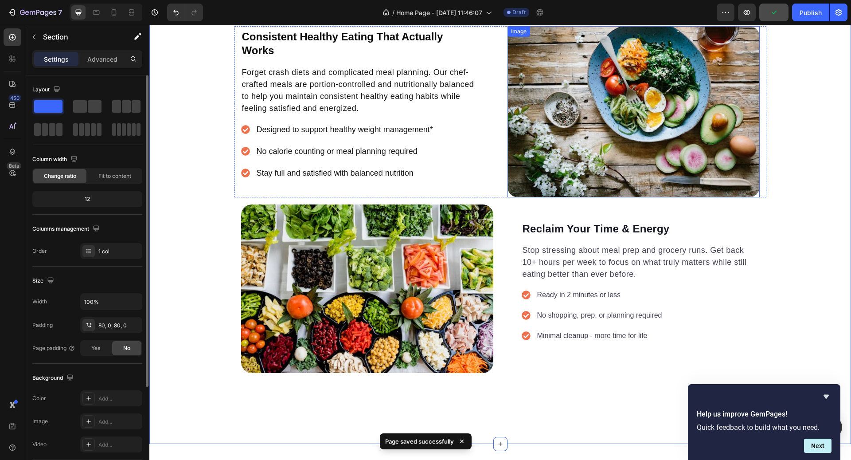
scroll to position [855, 0]
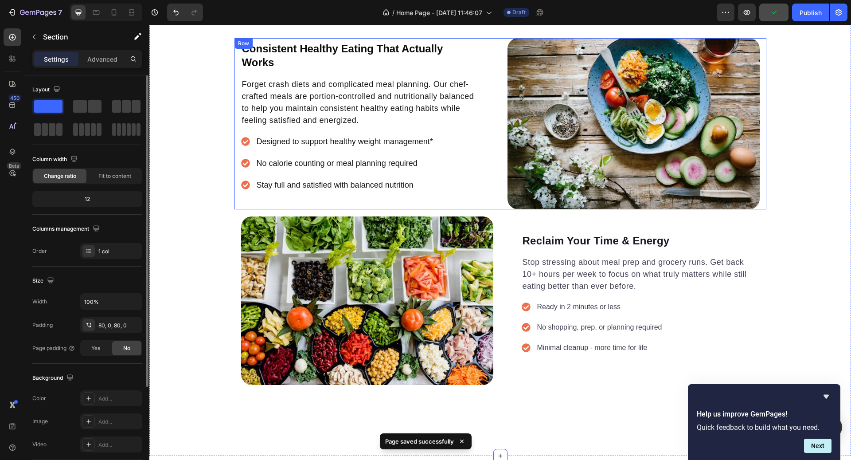
click at [763, 192] on div "Consistent Healthy Eating That Actually Works Heading Forget crash diets and co…" at bounding box center [500, 124] width 532 height 172
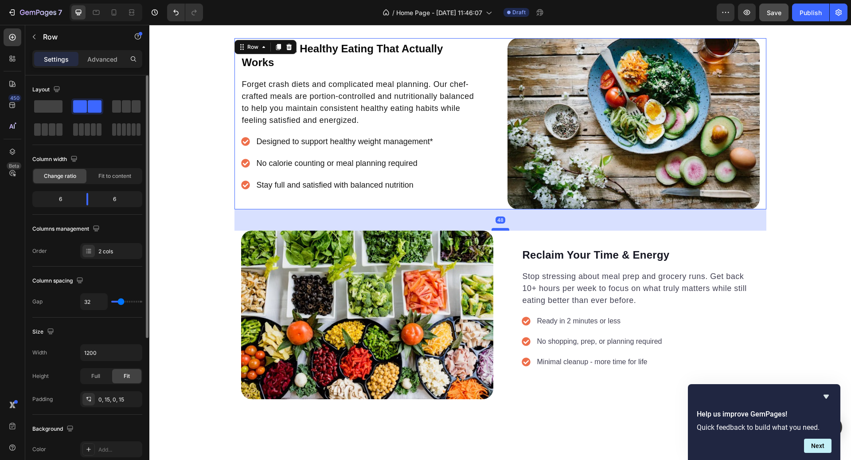
drag, startPoint x: 502, startPoint y: 214, endPoint x: 502, endPoint y: 229, distance: 14.2
click at [502, 229] on div at bounding box center [500, 229] width 18 height 3
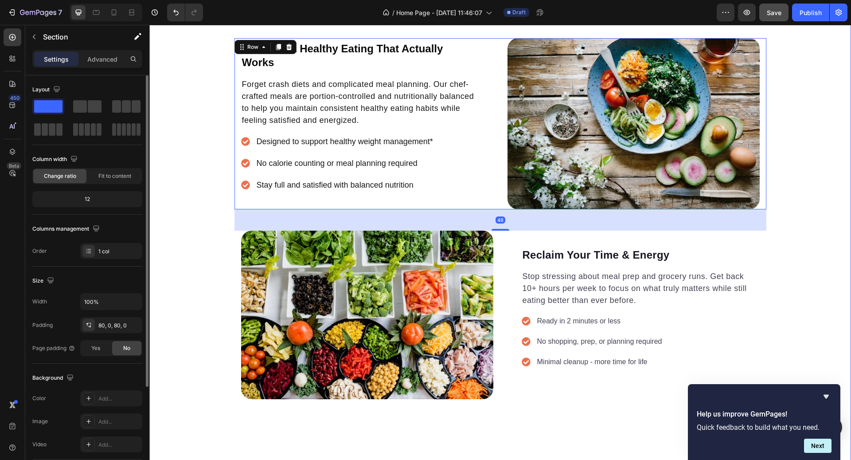
click at [846, 208] on div "Why On The Run Meals Transforms Lives Heading Consistent Healthy Eating That Ac…" at bounding box center [500, 217] width 702 height 433
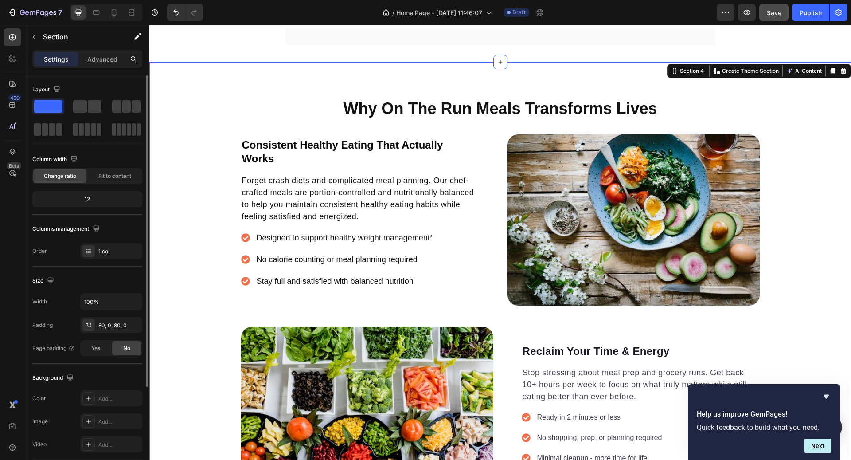
scroll to position [760, 0]
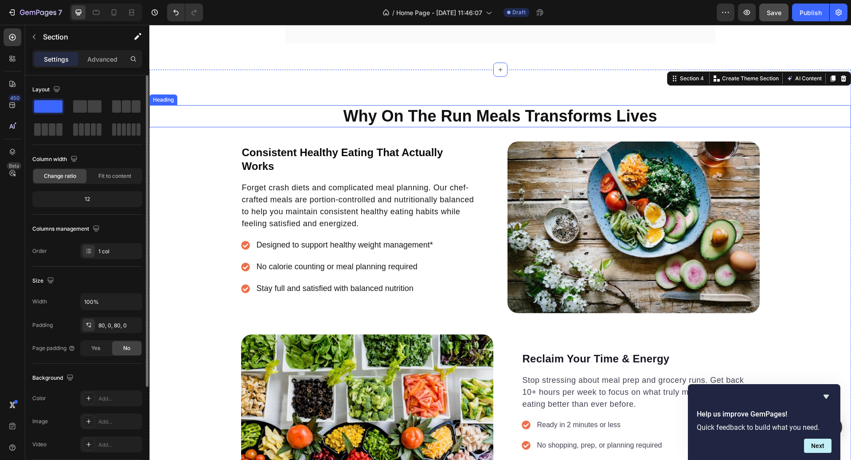
click at [668, 107] on h2 "Why On The Run Meals Transforms Lives" at bounding box center [500, 116] width 702 height 23
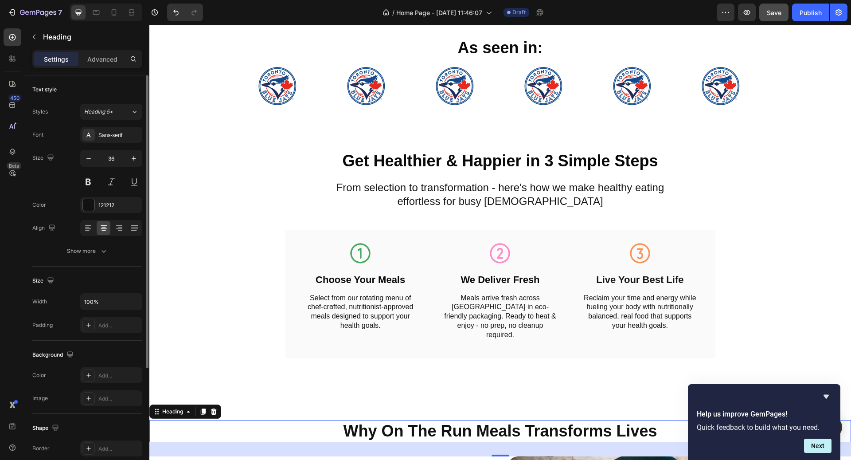
scroll to position [431, 0]
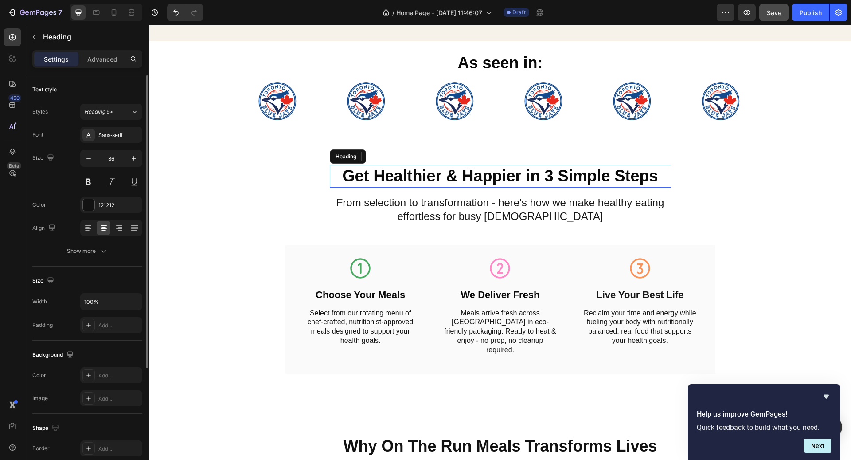
click at [512, 183] on h2 "Get Healthier & Happier in 3 Simple Steps" at bounding box center [500, 176] width 341 height 23
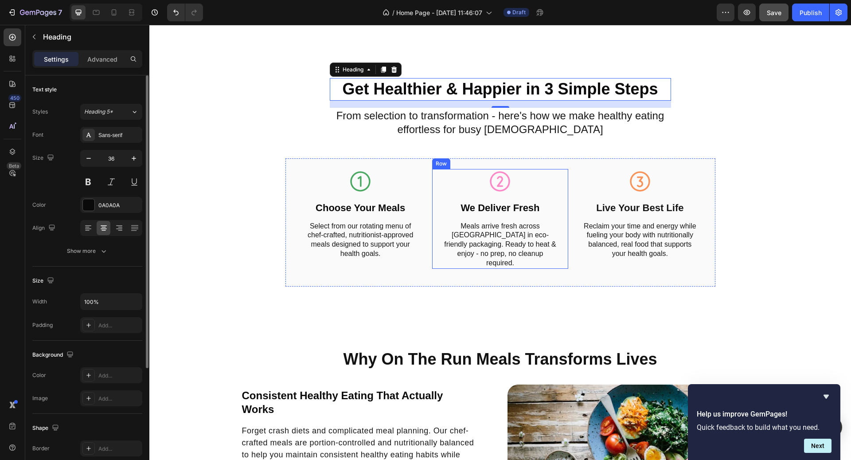
scroll to position [539, 0]
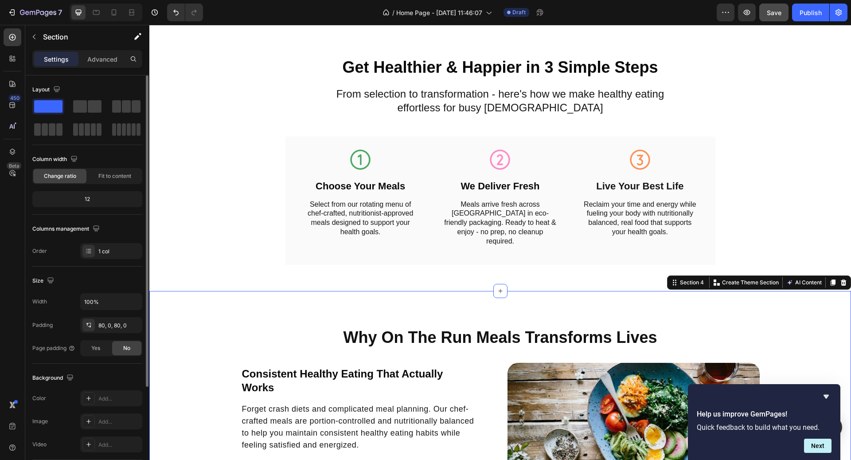
click at [511, 332] on h2 "Why On The Run Meals Transforms Lives" at bounding box center [500, 337] width 702 height 23
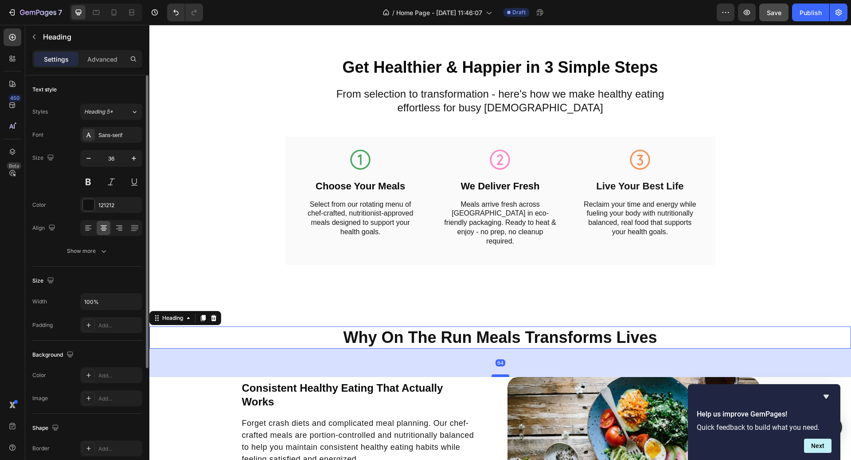
drag, startPoint x: 499, startPoint y: 351, endPoint x: 501, endPoint y: 365, distance: 14.4
click at [501, 374] on div at bounding box center [500, 375] width 18 height 3
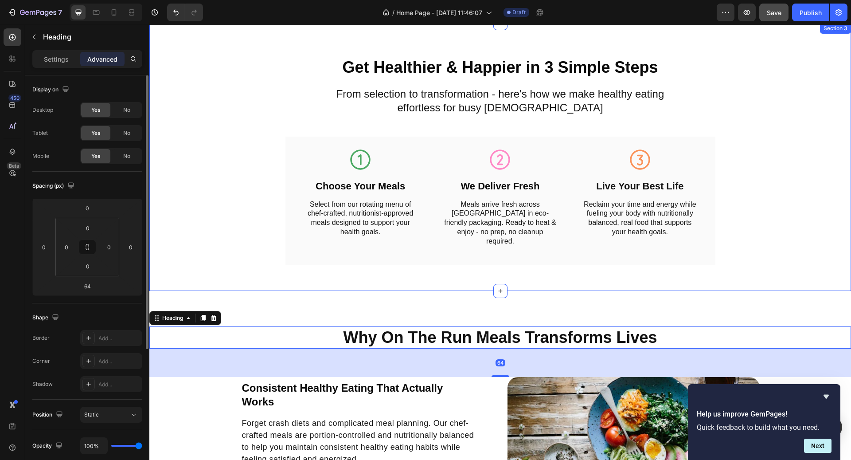
click at [708, 271] on div "Get Healthier & Happier in 3 Simple Steps Heading From selection to transformat…" at bounding box center [500, 157] width 702 height 268
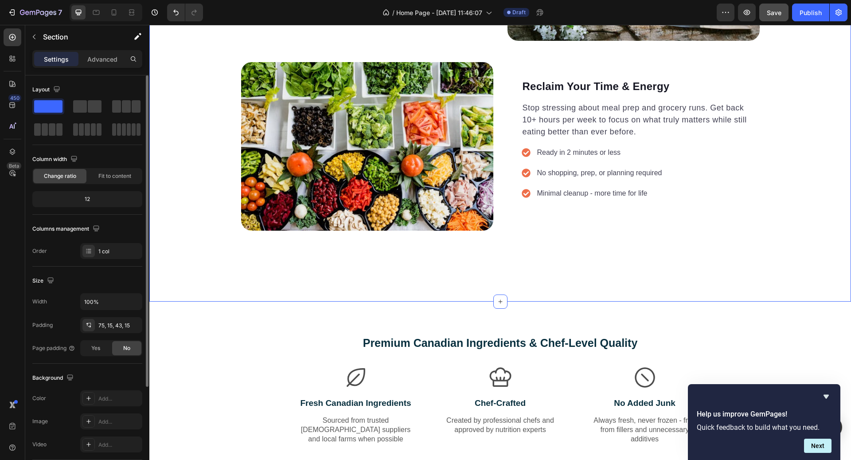
scroll to position [1043, 0]
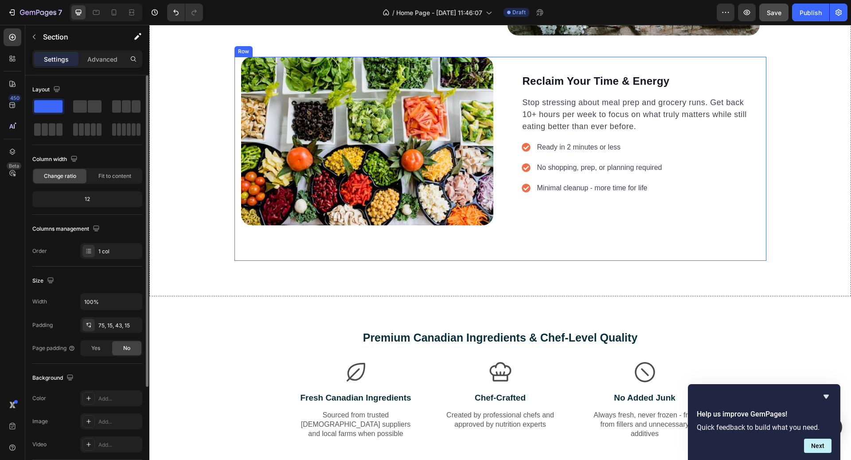
click at [727, 230] on div "Image Reclaim Your Time & Energy Heading Stop stressing about meal prep and gro…" at bounding box center [500, 158] width 532 height 203
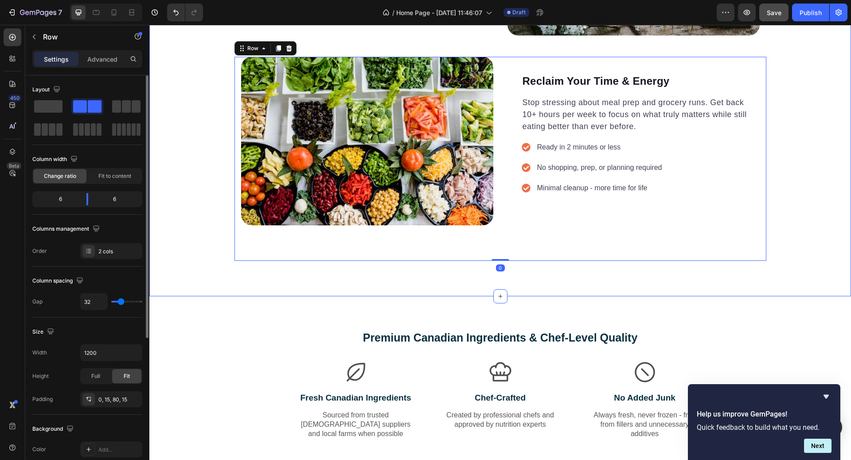
click at [694, 265] on div "Why On The Run Meals Transforms Lives Heading Consistent Healthy Eating That Ac…" at bounding box center [500, 37] width 702 height 518
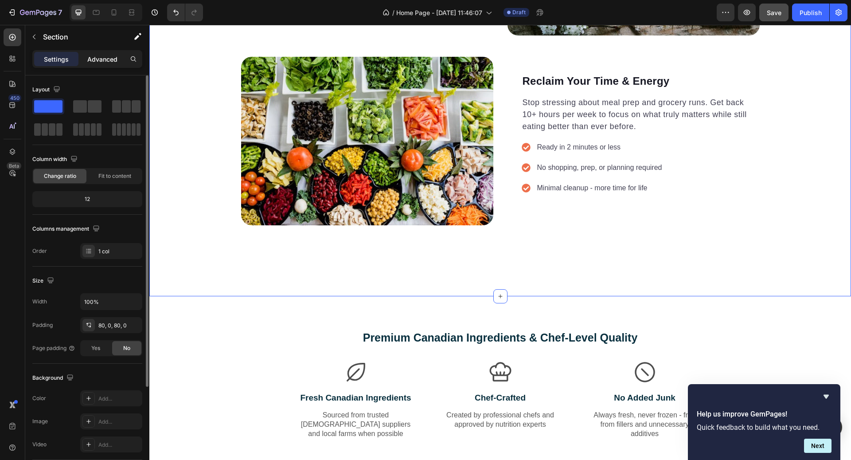
click at [100, 56] on p "Advanced" at bounding box center [102, 59] width 30 height 9
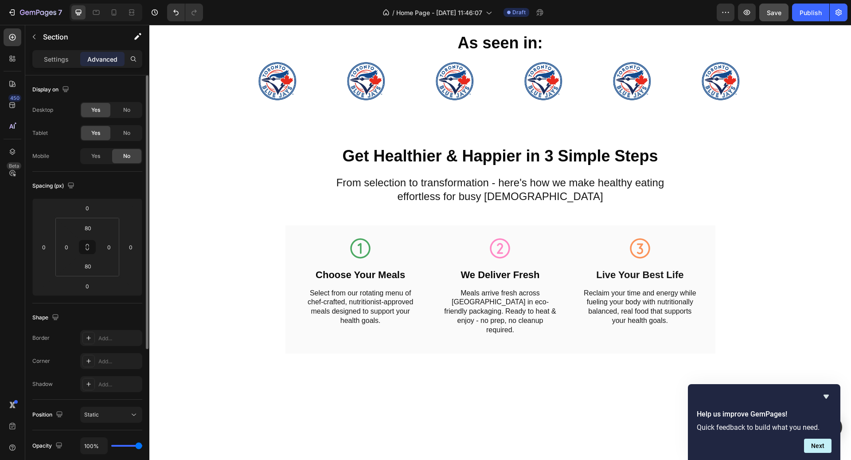
scroll to position [258, 0]
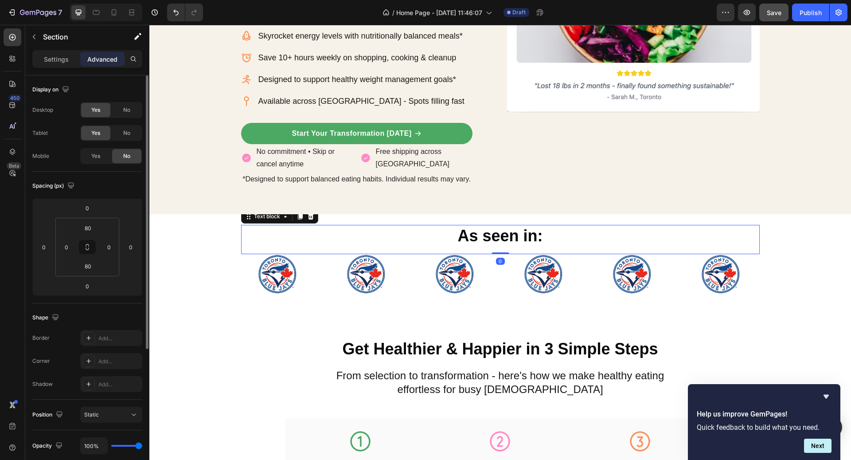
click at [319, 227] on p "As seen in:" at bounding box center [500, 236] width 517 height 21
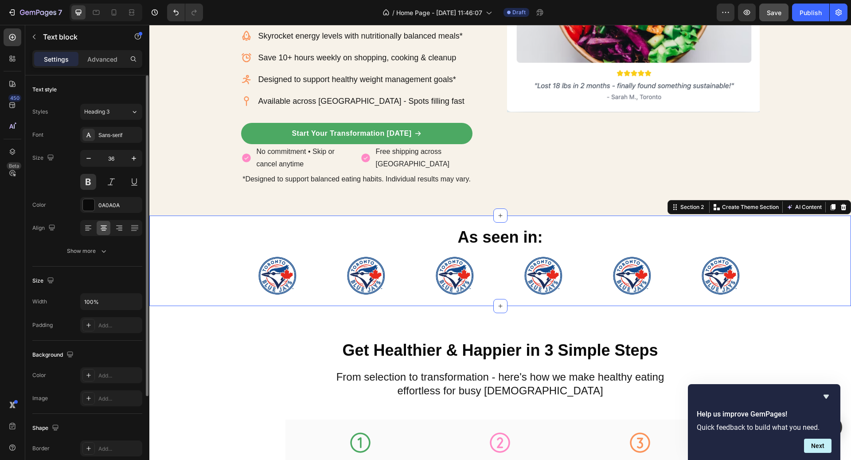
click at [342, 216] on div "As seen in: Text block Image Image Image Image Image Image Carousel Row Section…" at bounding box center [500, 260] width 702 height 90
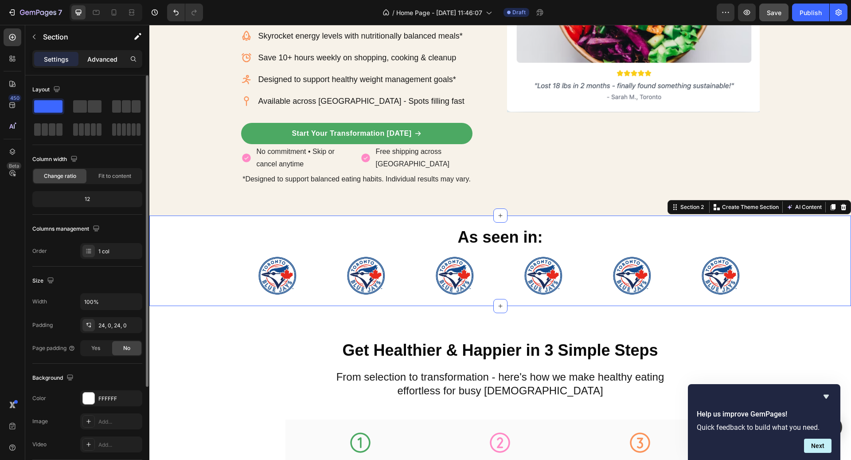
click at [102, 52] on div "Advanced" at bounding box center [102, 59] width 44 height 14
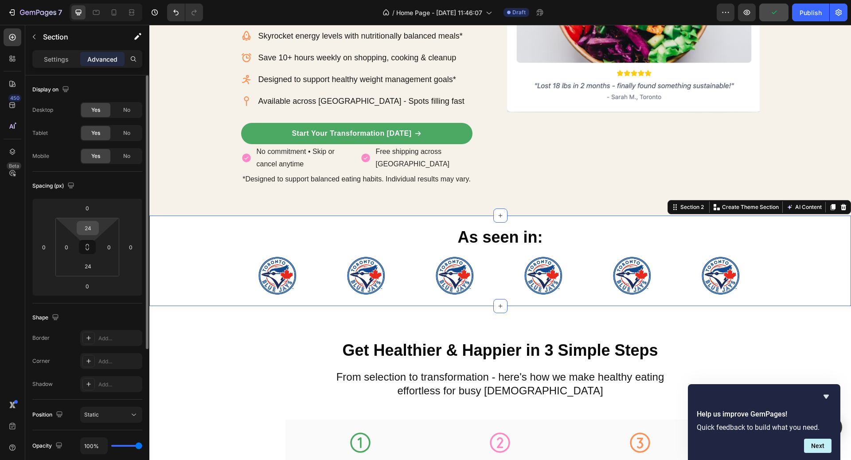
click at [95, 230] on input "24" at bounding box center [88, 227] width 18 height 13
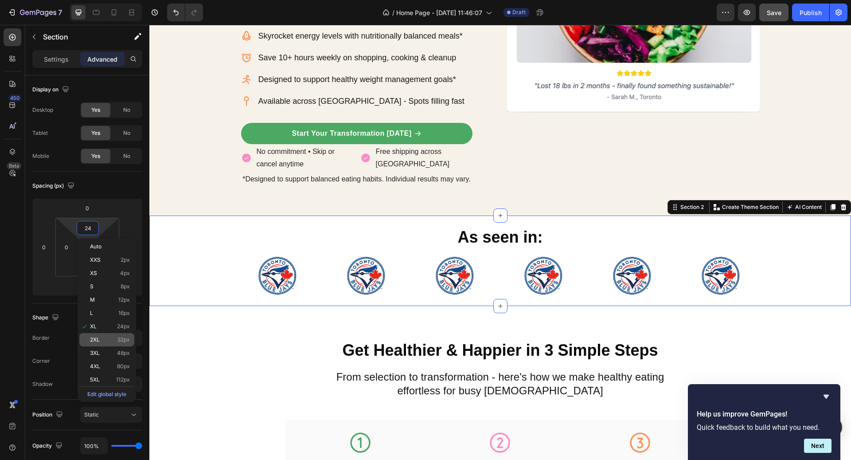
click at [127, 339] on span "32px" at bounding box center [123, 339] width 12 height 6
type input "32"
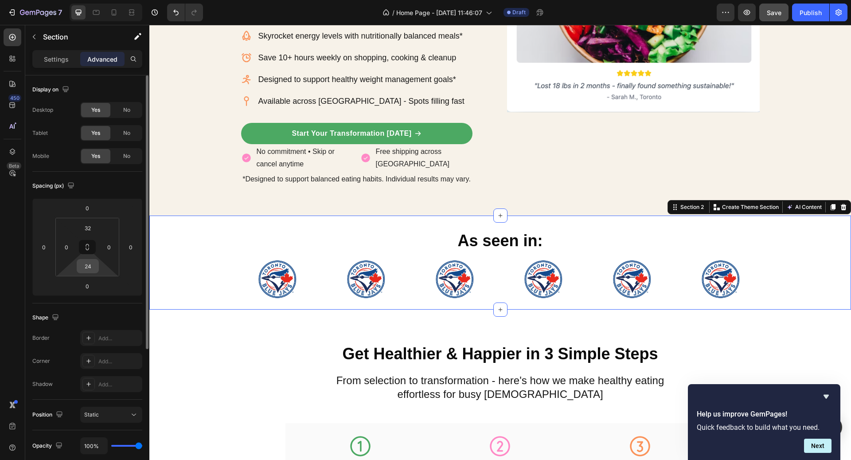
click at [93, 263] on input "24" at bounding box center [88, 265] width 18 height 13
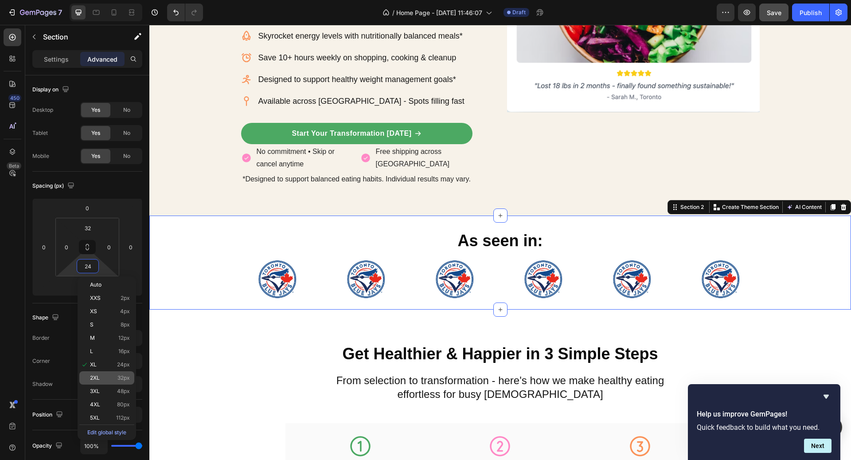
click at [129, 375] on span "32px" at bounding box center [123, 377] width 12 height 6
type input "32"
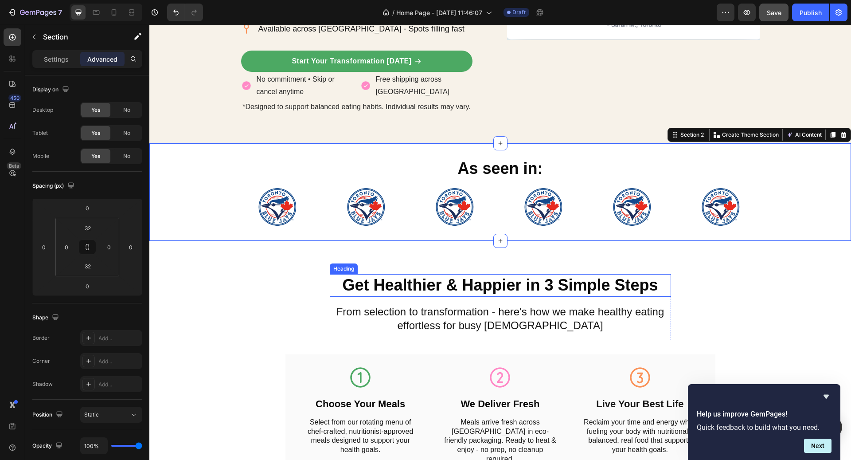
scroll to position [351, 0]
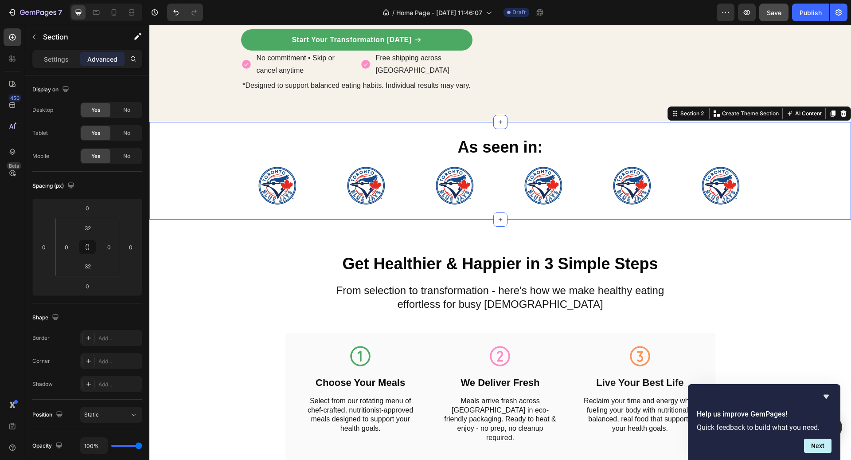
click at [416, 226] on div "Get Healthier & Happier in 3 Simple Steps Heading From selection to transformat…" at bounding box center [500, 353] width 702 height 268
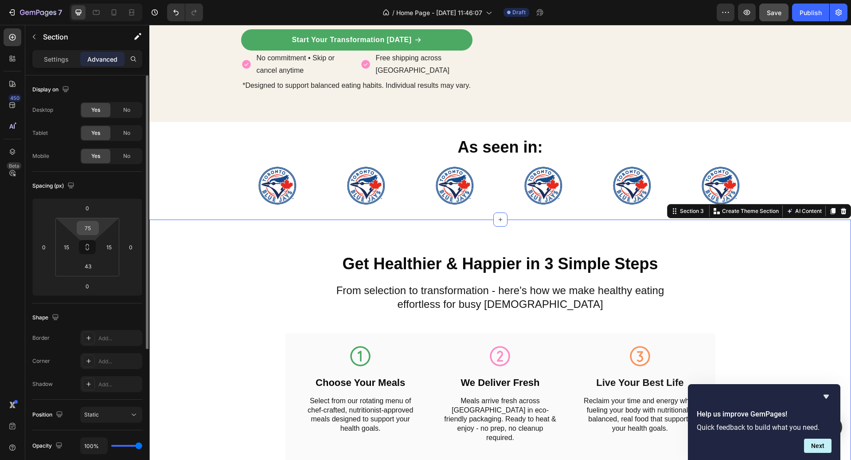
click at [89, 229] on input "75" at bounding box center [88, 227] width 18 height 13
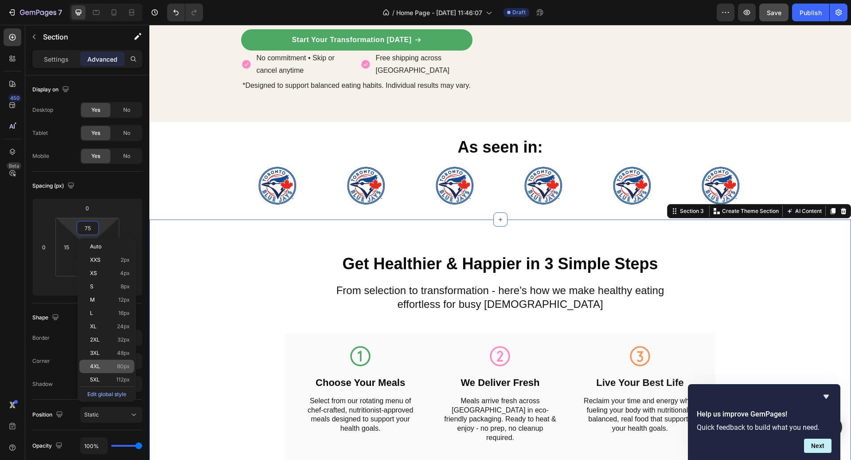
click at [127, 362] on div "4XL 80px" at bounding box center [106, 365] width 55 height 13
type input "80"
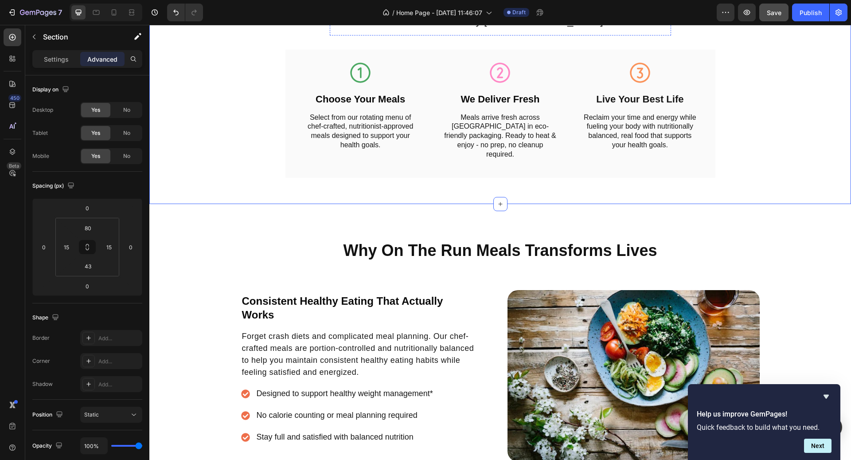
scroll to position [632, 0]
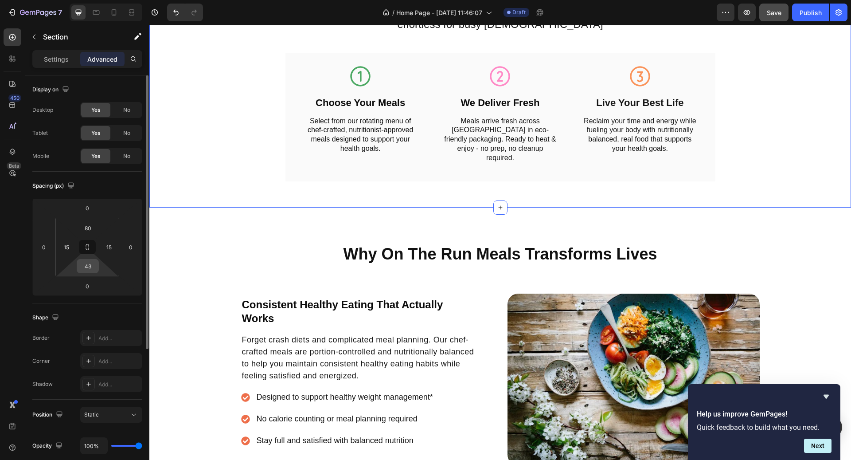
click at [90, 268] on input "43" at bounding box center [88, 265] width 18 height 13
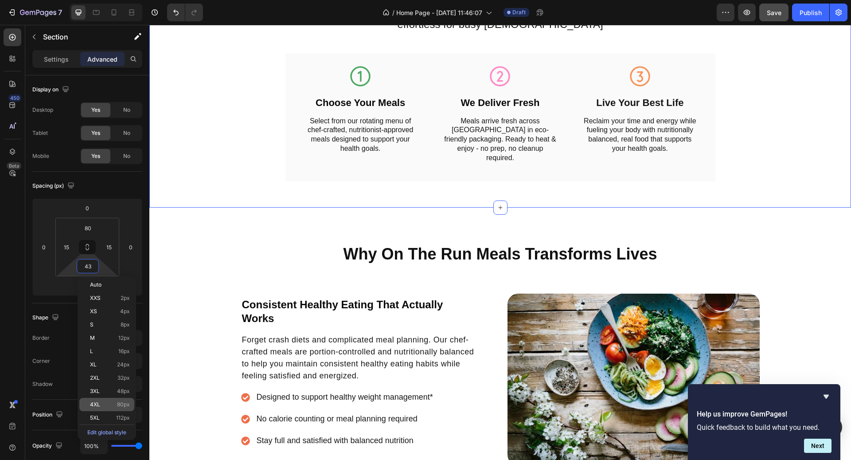
click at [125, 402] on span "80px" at bounding box center [123, 404] width 13 height 6
type input "80"
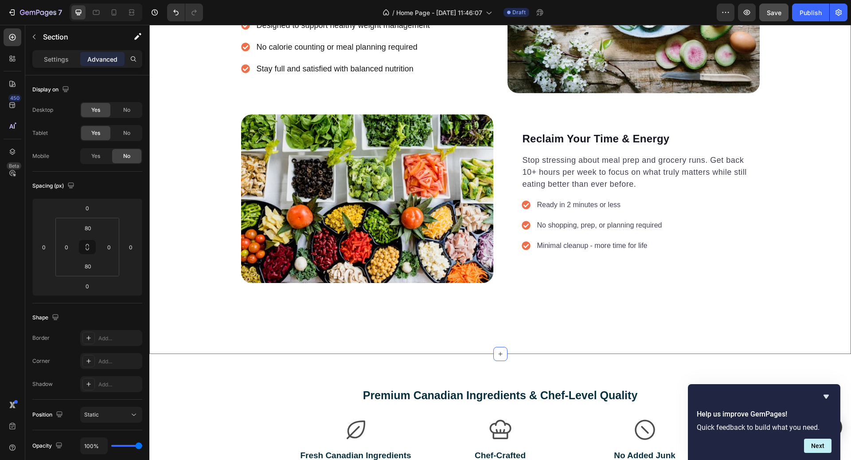
scroll to position [1130, 0]
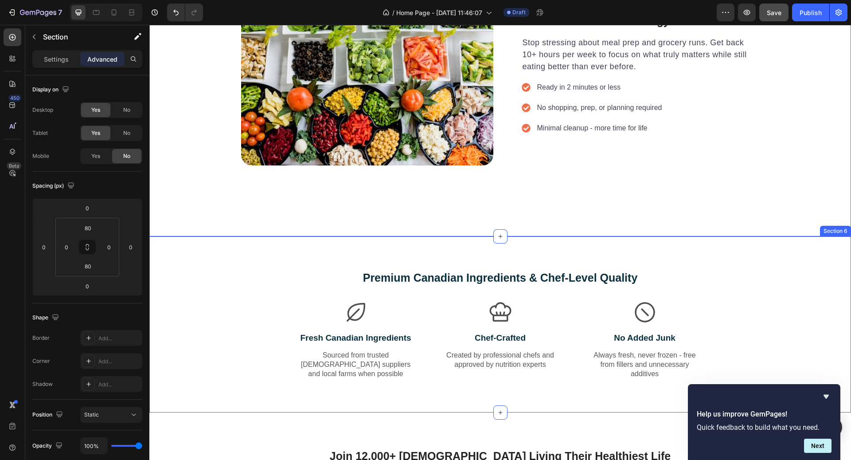
click at [448, 245] on div "Premium Canadian Ingredients & Chef-Level Quality Heading Row Icon Fresh Canadi…" at bounding box center [500, 324] width 702 height 176
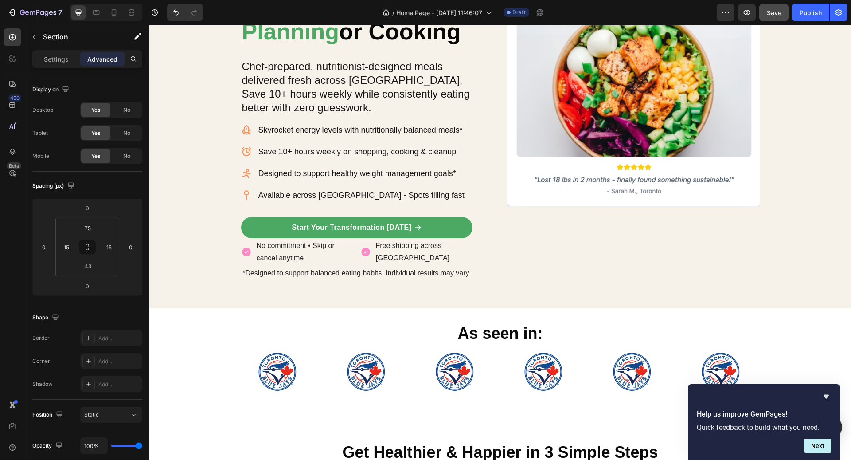
scroll to position [0, 0]
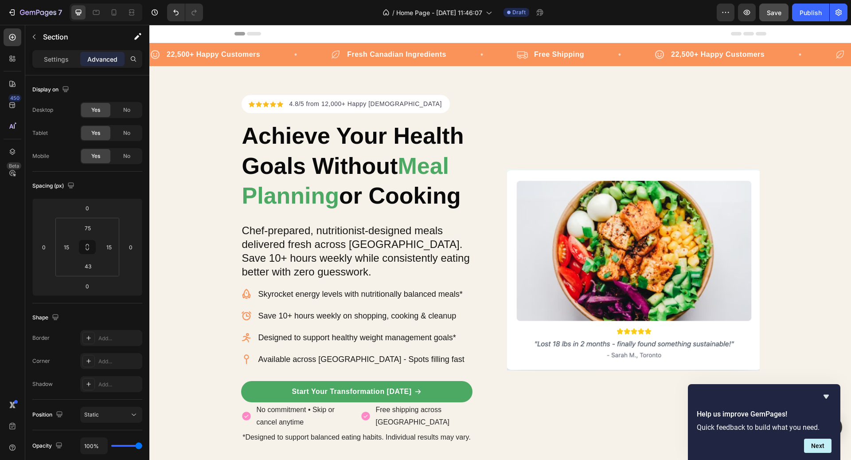
click at [775, 6] on button "Save" at bounding box center [773, 13] width 29 height 18
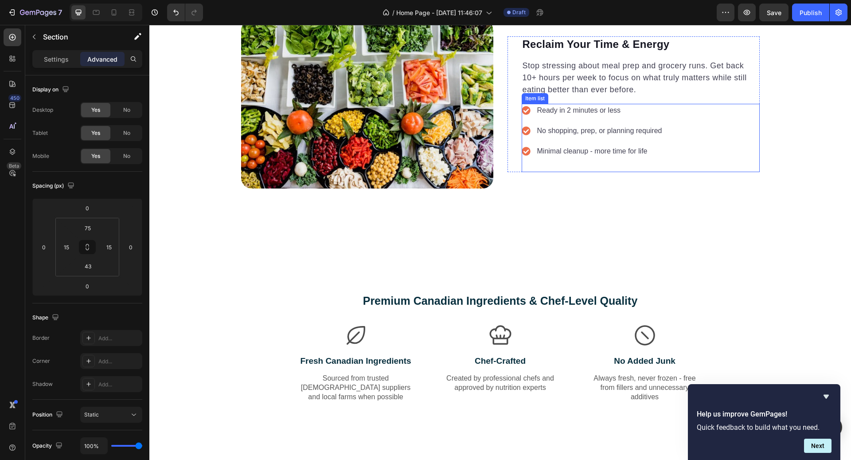
scroll to position [1110, 0]
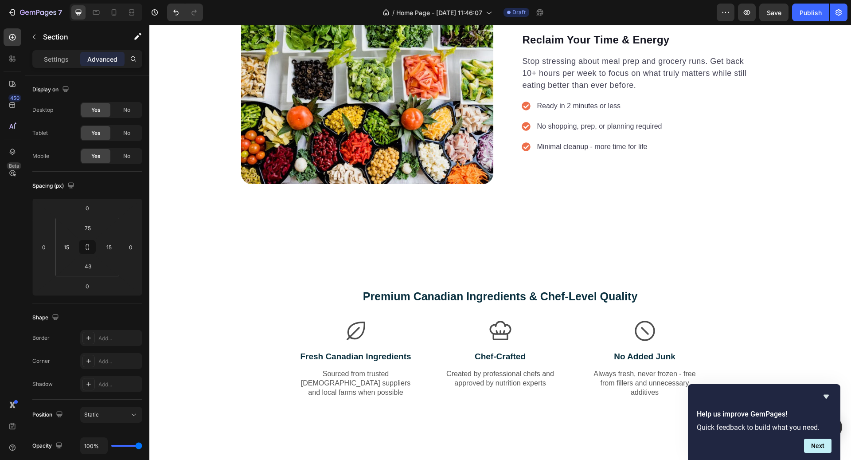
click at [665, 256] on div "Premium Canadian Ingredients & Chef-Level Quality Heading Row Icon Fresh Canadi…" at bounding box center [500, 343] width 702 height 176
click at [768, 289] on div "Premium Canadian Ingredients & Chef-Level Quality Heading Row Icon Fresh Canadi…" at bounding box center [500, 350] width 688 height 124
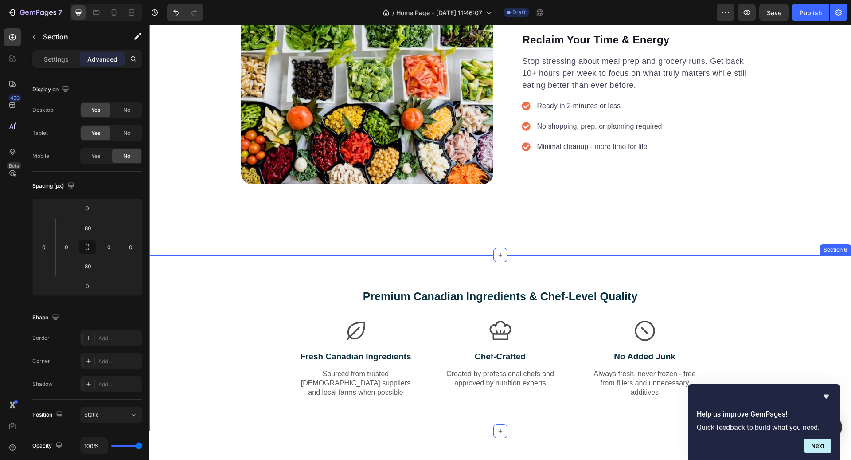
click at [486, 265] on div "Premium Canadian Ingredients & Chef-Level Quality Heading Row Icon Fresh Canadi…" at bounding box center [500, 343] width 702 height 176
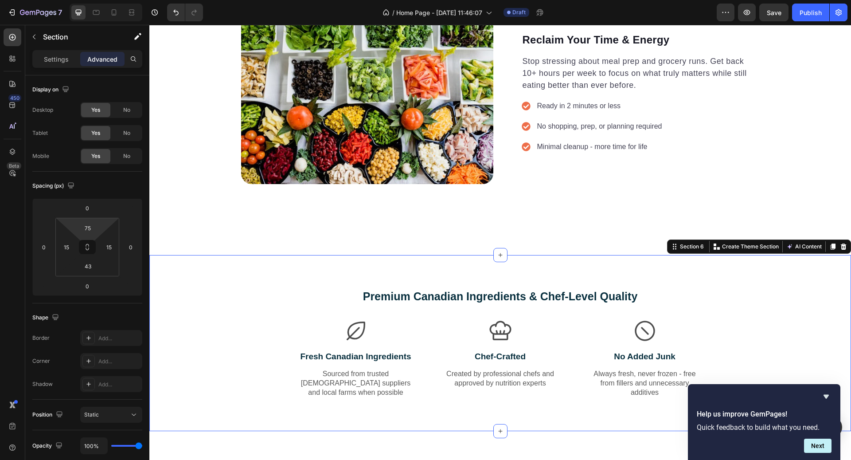
click at [87, 0] on html "7 / Home Page - Sep 28, 11:46:07 Draft Preview Save Publish 450 Beta Sections(1…" at bounding box center [425, 0] width 851 height 0
type input "9"
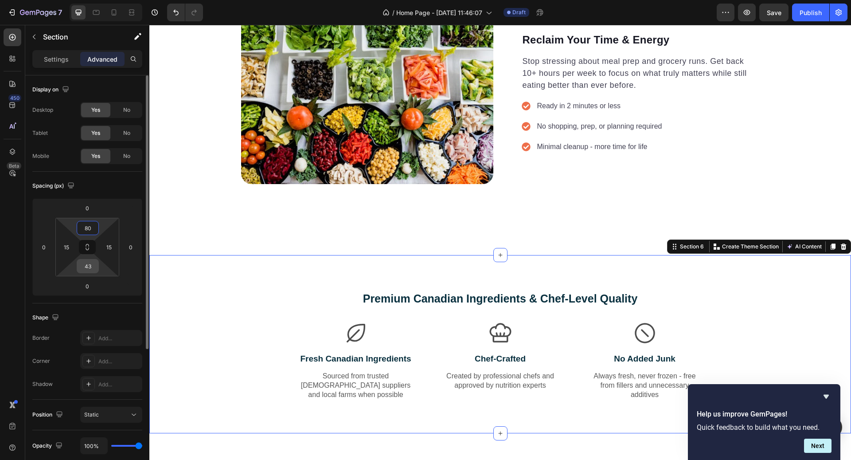
type input "80"
click at [91, 264] on input "43" at bounding box center [88, 265] width 18 height 13
type input "80"
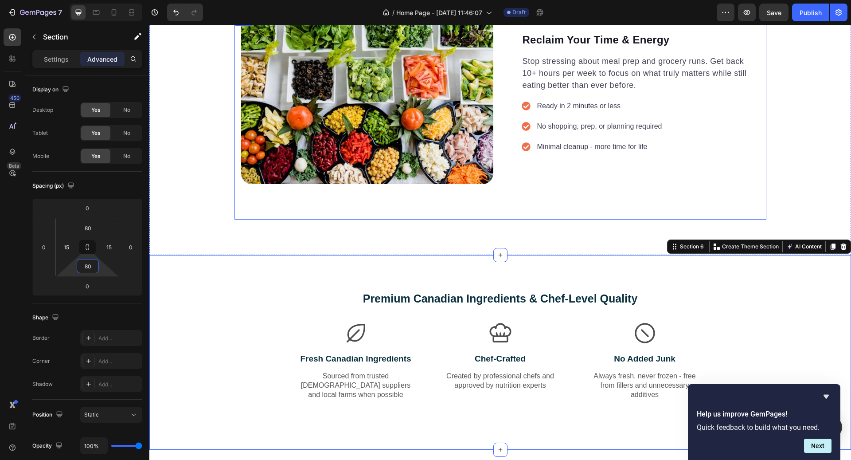
click at [505, 215] on div "Image Reclaim Your Time & Energy Heading Stop stressing about meal prep and gro…" at bounding box center [500, 117] width 532 height 203
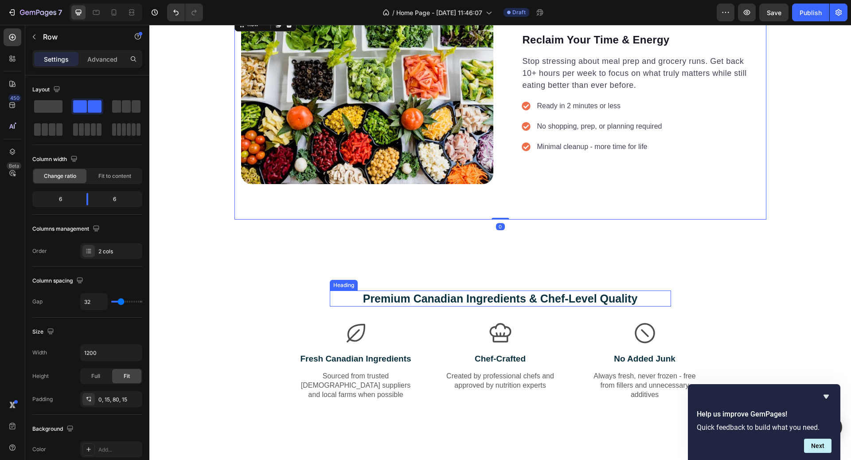
click at [533, 297] on h2 "Premium Canadian Ingredients & Chef-Level Quality" at bounding box center [500, 298] width 341 height 16
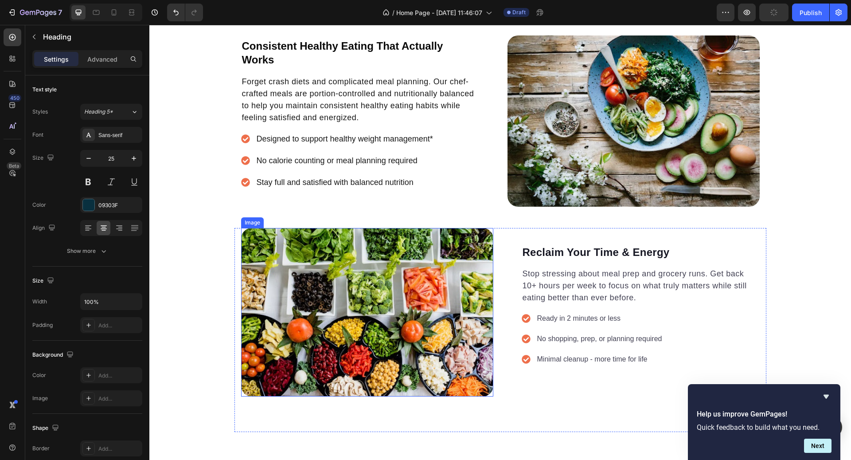
scroll to position [830, 0]
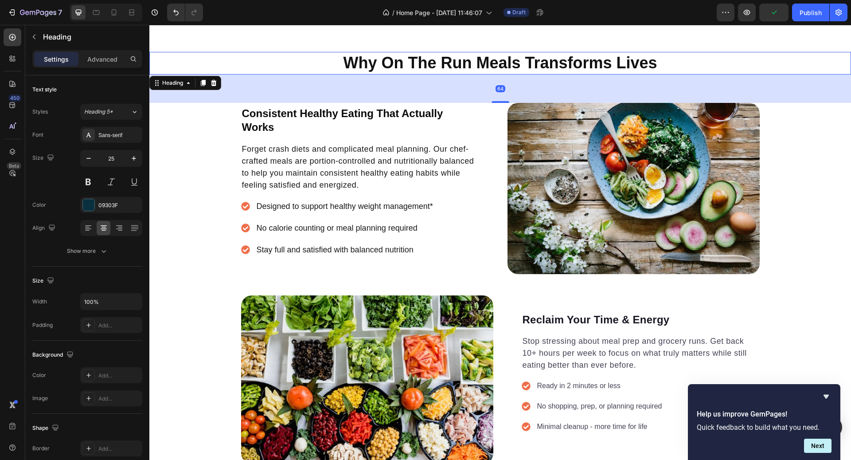
click at [417, 69] on h2 "Why On The Run Meals Transforms Lives" at bounding box center [500, 63] width 702 height 23
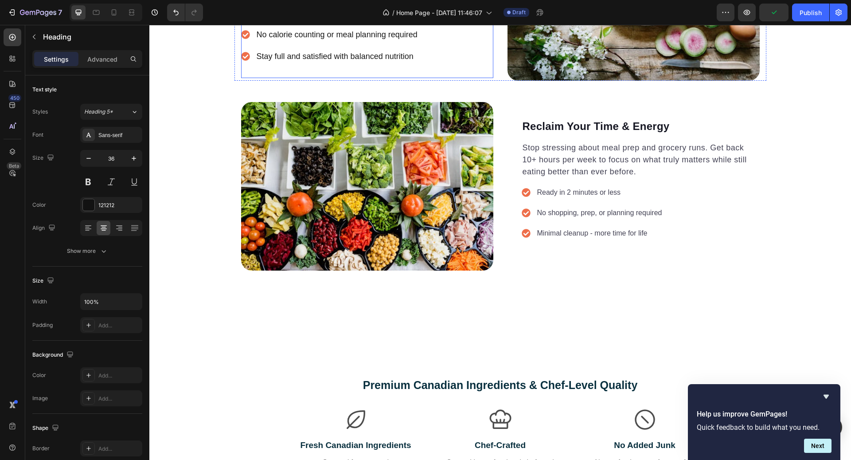
scroll to position [1175, 0]
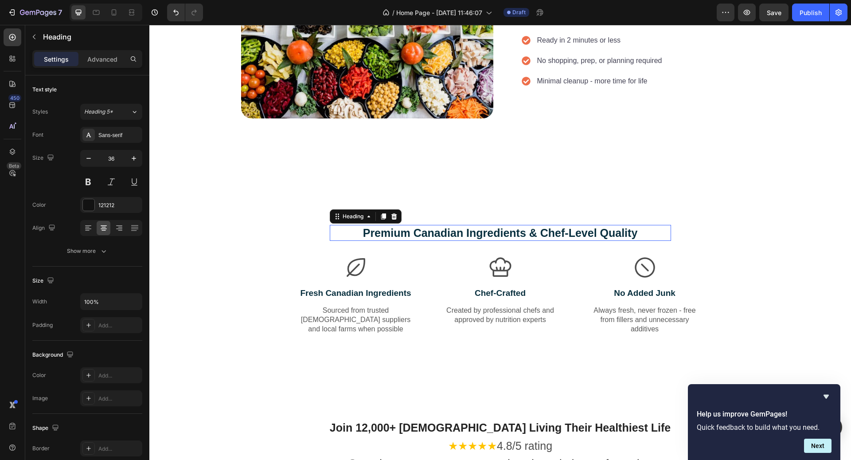
click at [413, 238] on h2 "Premium Canadian Ingredients & Chef-Level Quality" at bounding box center [500, 233] width 341 height 16
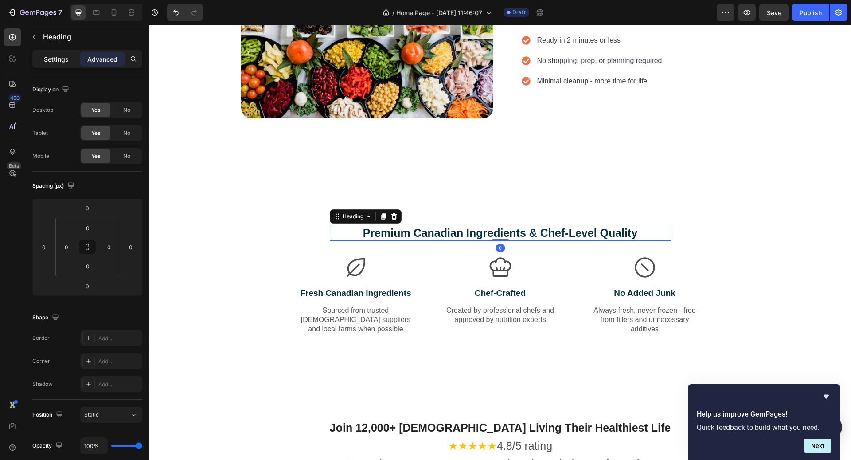
click at [61, 59] on p "Settings" at bounding box center [56, 59] width 25 height 9
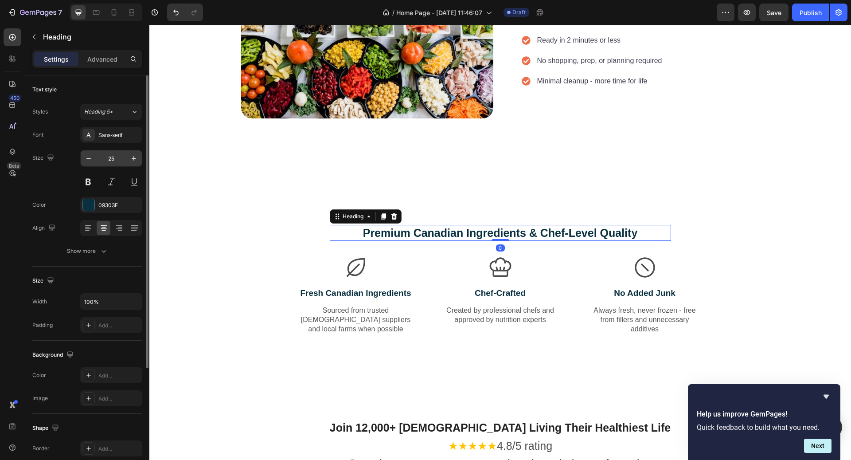
click at [120, 155] on input "25" at bounding box center [111, 158] width 29 height 16
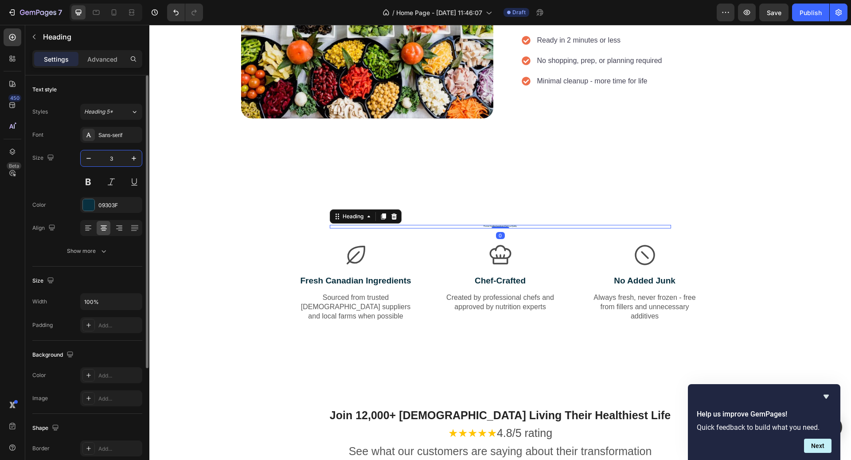
type input "36"
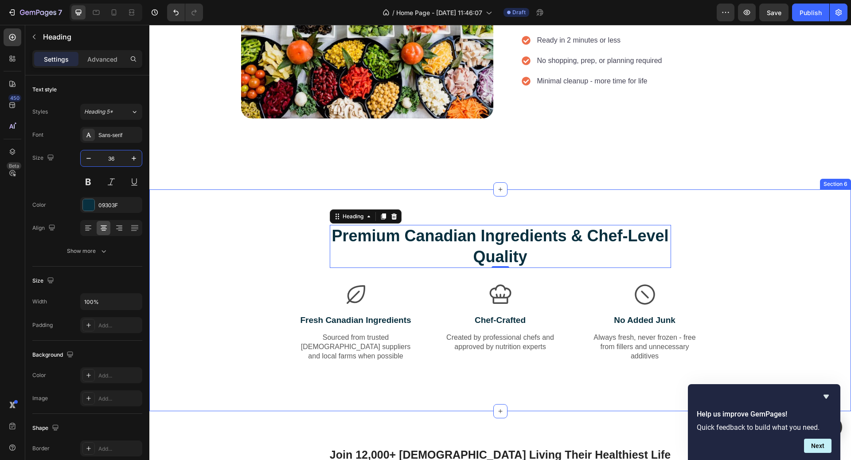
click at [280, 257] on div "Premium Canadian Ingredients & Chef-Level Quality Heading 0 Row Icon Fresh Cana…" at bounding box center [500, 300] width 688 height 151
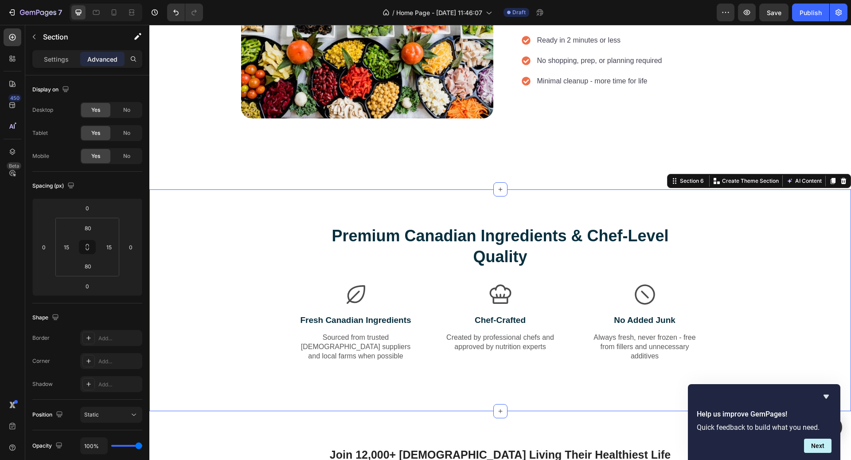
click at [340, 249] on h2 "Premium Canadian Ingredients & Chef-Level Quality" at bounding box center [500, 246] width 341 height 43
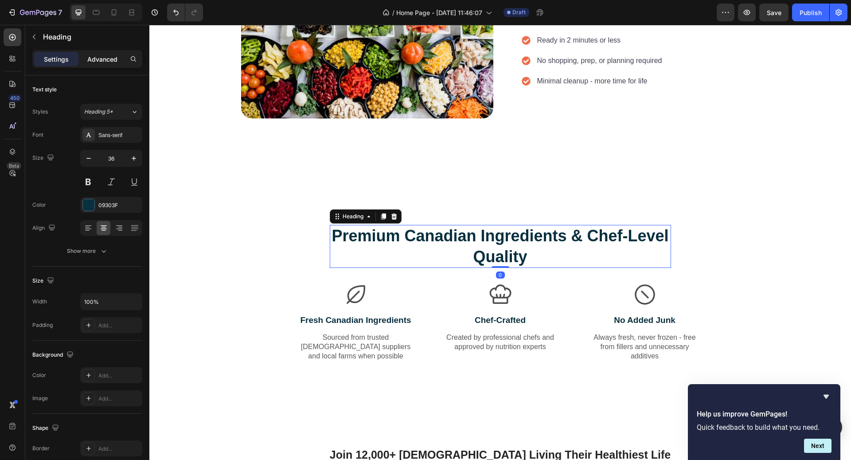
click at [109, 62] on p "Advanced" at bounding box center [102, 59] width 30 height 9
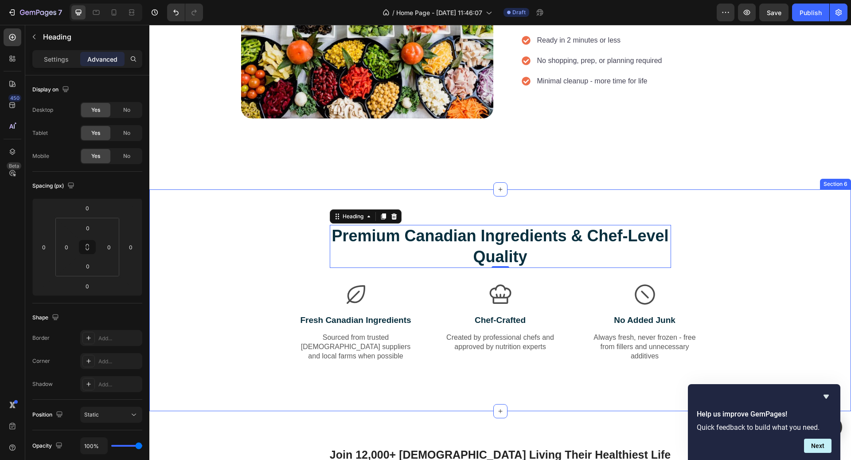
click at [294, 247] on div "Premium Canadian Ingredients & Chef-Level Quality Heading 0 Row Icon Fresh Cana…" at bounding box center [500, 300] width 688 height 151
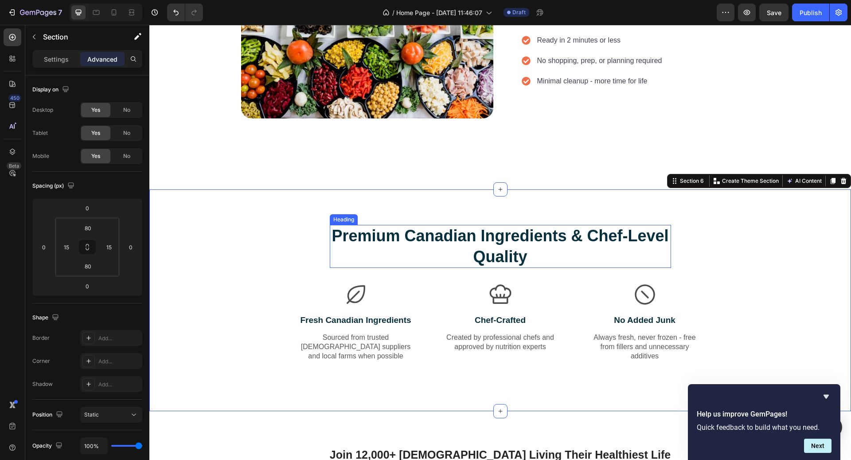
click at [356, 247] on h2 "Premium Canadian Ingredients & Chef-Level Quality" at bounding box center [500, 246] width 341 height 43
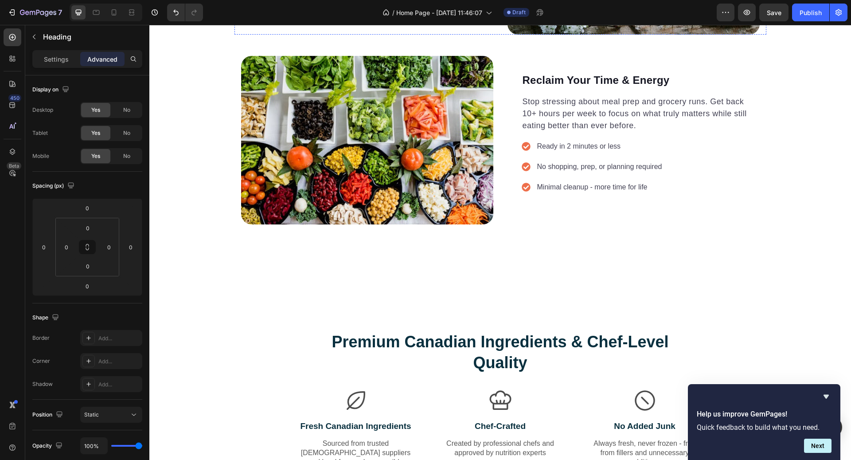
scroll to position [1103, 0]
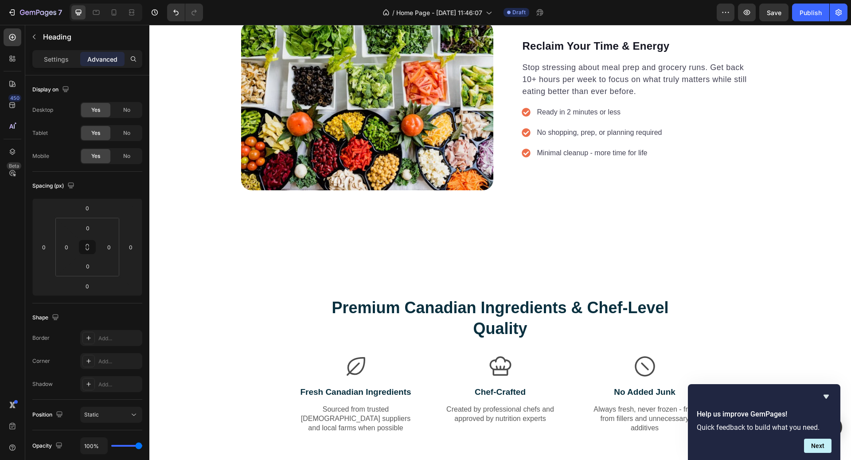
click at [506, 324] on h2 "Premium Canadian Ingredients & Chef-Level Quality" at bounding box center [500, 317] width 341 height 43
click at [547, 331] on p "Premium Canadian Ingredients & Chef-Level Quality" at bounding box center [500, 318] width 339 height 42
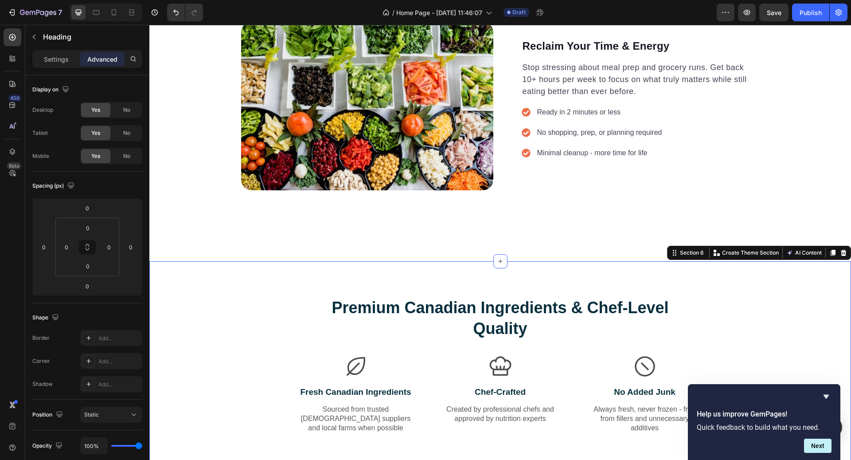
click at [606, 347] on div "Premium Canadian Ingredients & Chef-Level Quality Heading Row Icon Fresh Canadi…" at bounding box center [500, 371] width 688 height 151
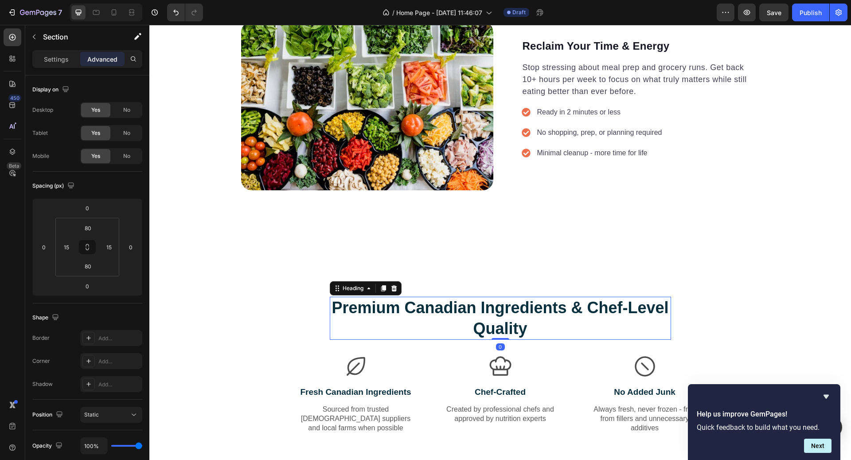
click at [602, 324] on p "Premium Canadian Ingredients & Chef-Level Quality" at bounding box center [500, 318] width 339 height 42
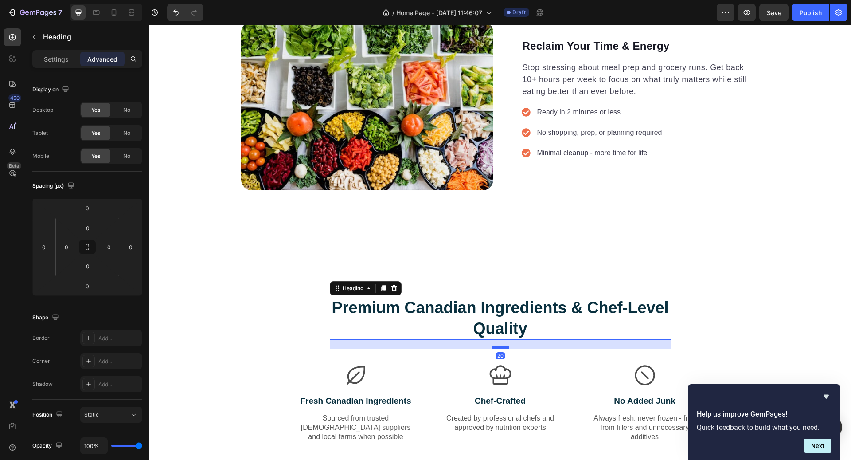
drag, startPoint x: 501, startPoint y: 337, endPoint x: 501, endPoint y: 346, distance: 8.9
click at [501, 346] on div at bounding box center [500, 347] width 18 height 3
type input "20"
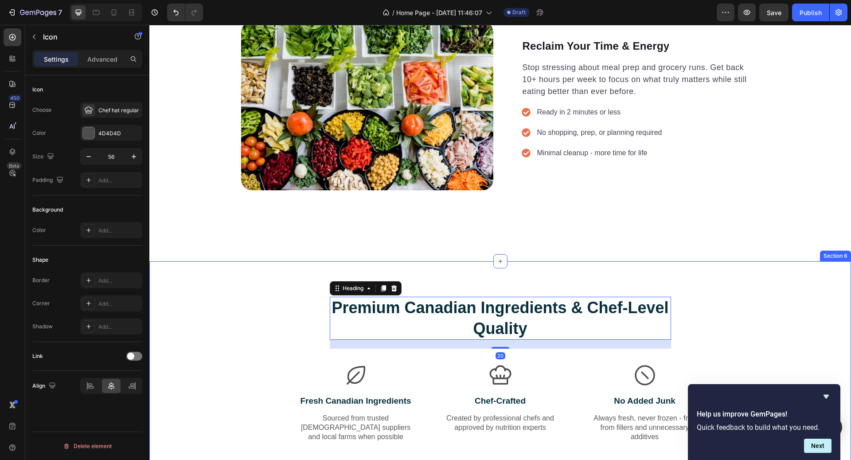
click at [468, 363] on div "Icon" at bounding box center [501, 375] width 120 height 25
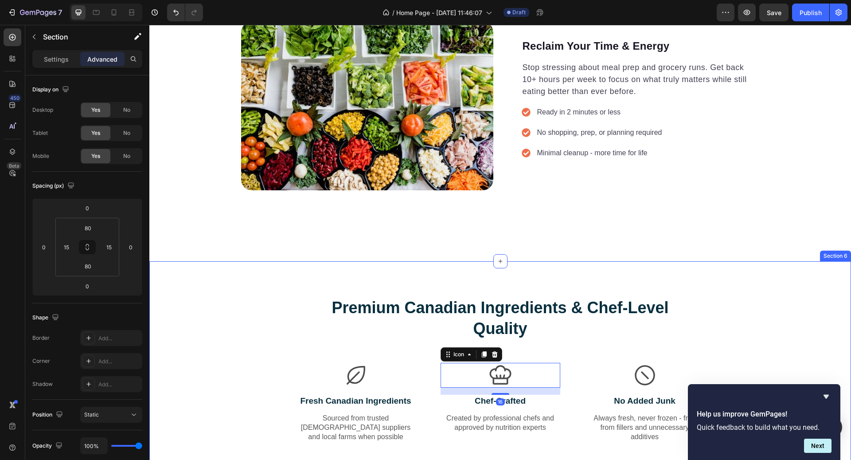
click at [321, 361] on div "Premium Canadian Ingredients & Chef-Level Quality Heading Row Icon Fresh Canadi…" at bounding box center [500, 376] width 688 height 160
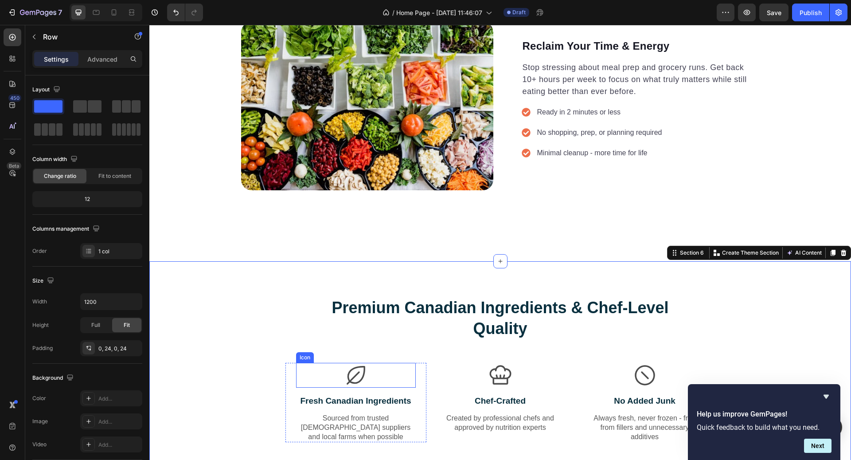
click at [331, 390] on div "Icon Fresh Canadian Ingredients Text Block Sourced from trusted Canadian suppli…" at bounding box center [356, 402] width 120 height 79
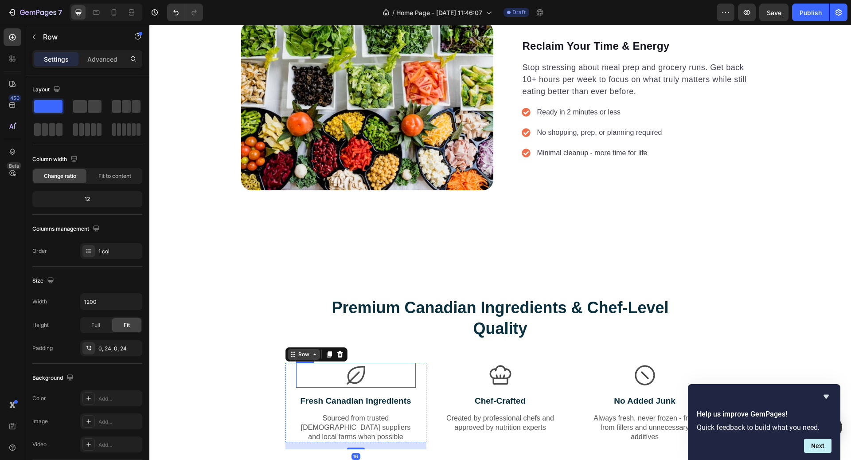
click at [305, 357] on div "Row" at bounding box center [303, 354] width 15 height 8
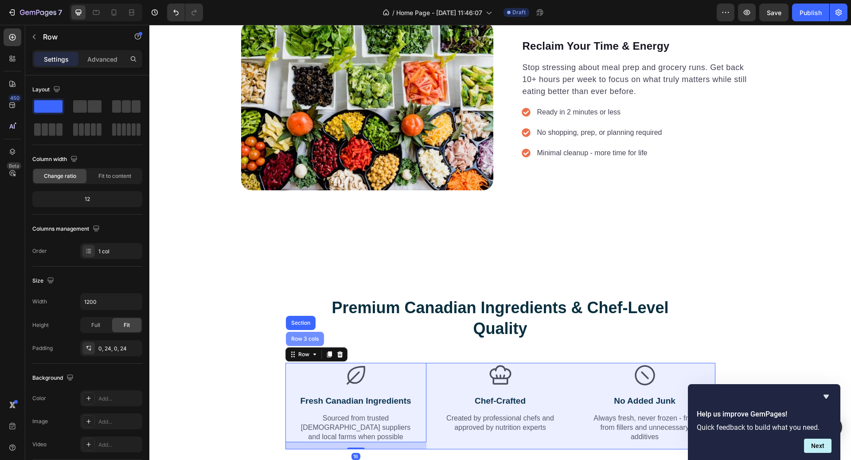
click at [308, 339] on div "Row 3 cols" at bounding box center [304, 338] width 31 height 5
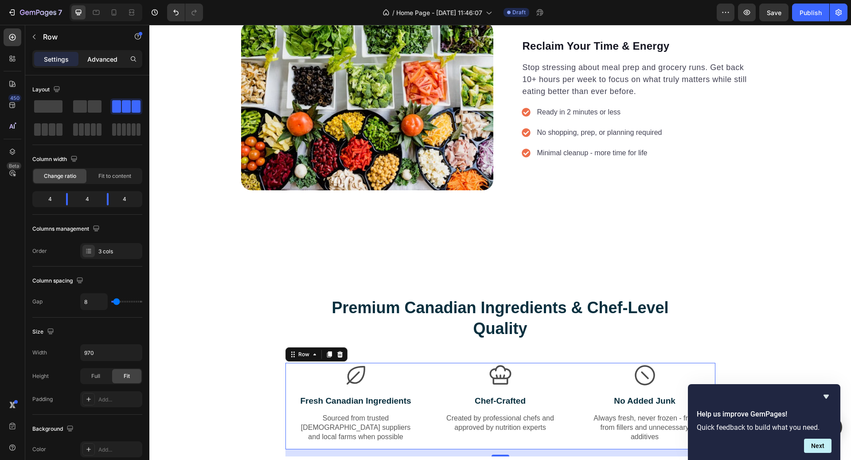
click at [109, 55] on p "Advanced" at bounding box center [102, 59] width 30 height 9
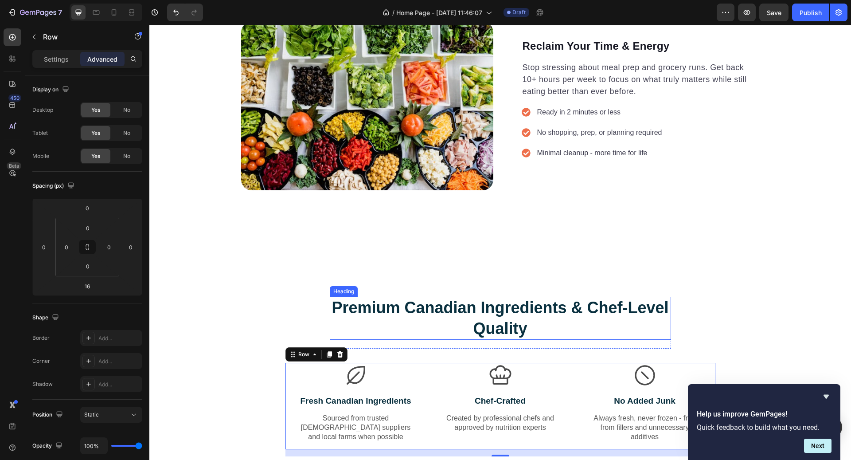
click at [459, 328] on p "Premium Canadian Ingredients & Chef-Level Quality" at bounding box center [500, 318] width 339 height 42
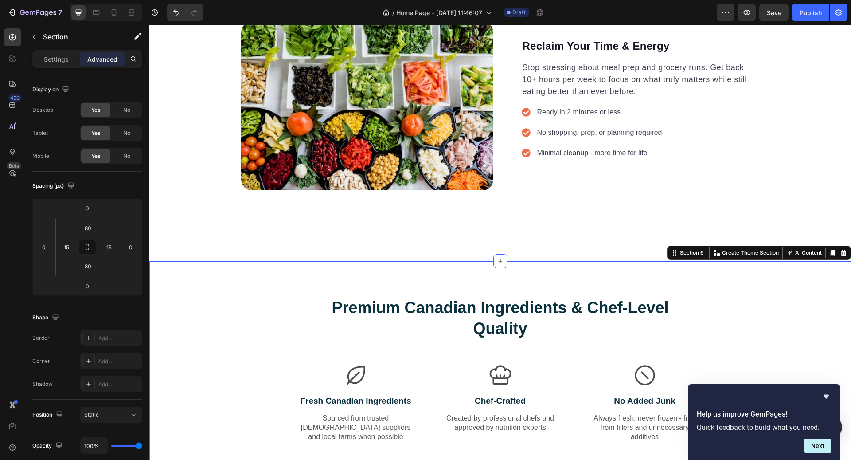
click at [499, 340] on div "Premium Canadian Ingredients & Chef-Level Quality Heading" at bounding box center [500, 322] width 341 height 52
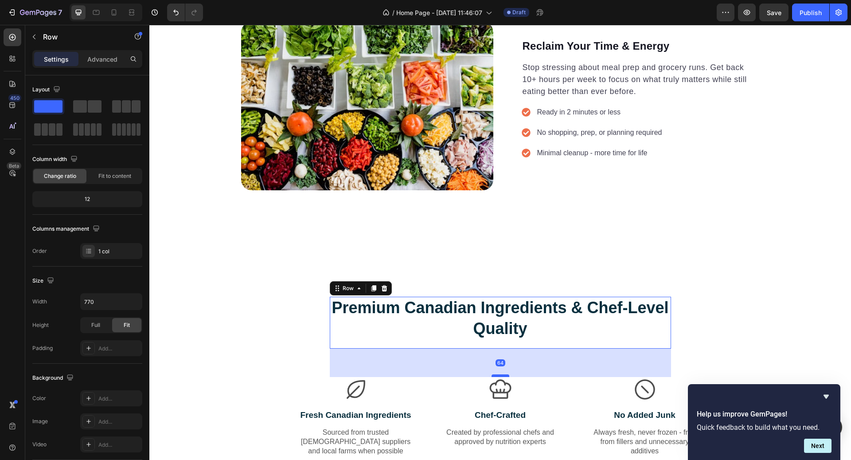
drag, startPoint x: 501, startPoint y: 361, endPoint x: 501, endPoint y: 375, distance: 14.2
click at [501, 375] on div at bounding box center [500, 375] width 18 height 3
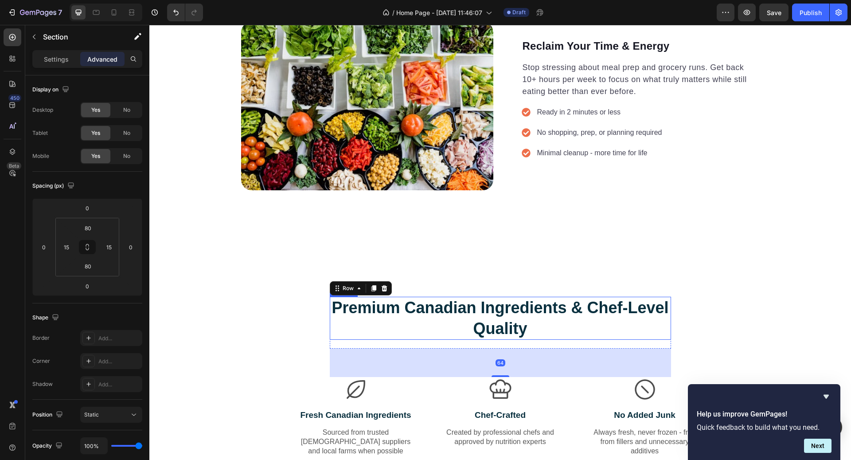
click at [675, 327] on div "Premium Canadian Ingredients & Chef-Level Quality Heading Row 64 Icon Fresh Can…" at bounding box center [500, 383] width 688 height 174
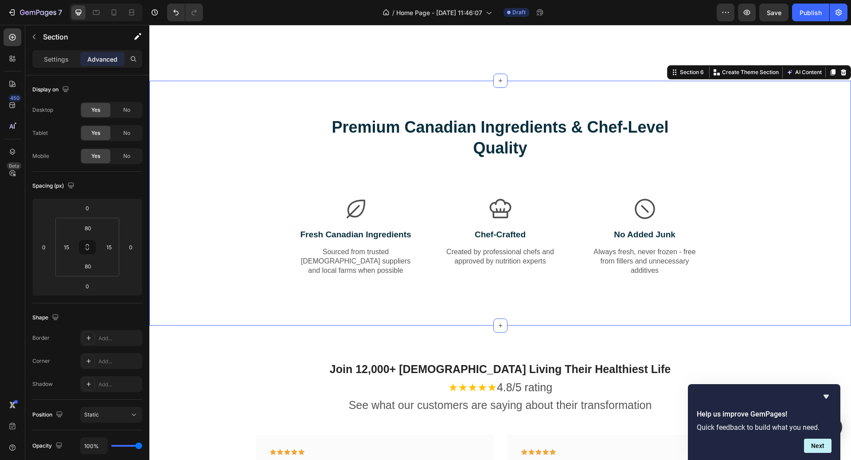
scroll to position [1285, 0]
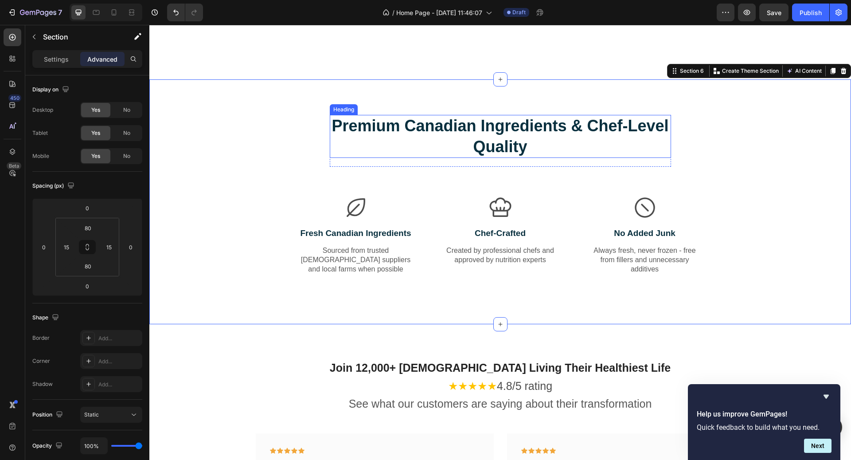
click at [504, 143] on p "Premium Canadian Ingredients & Chef-Level Quality" at bounding box center [500, 137] width 339 height 42
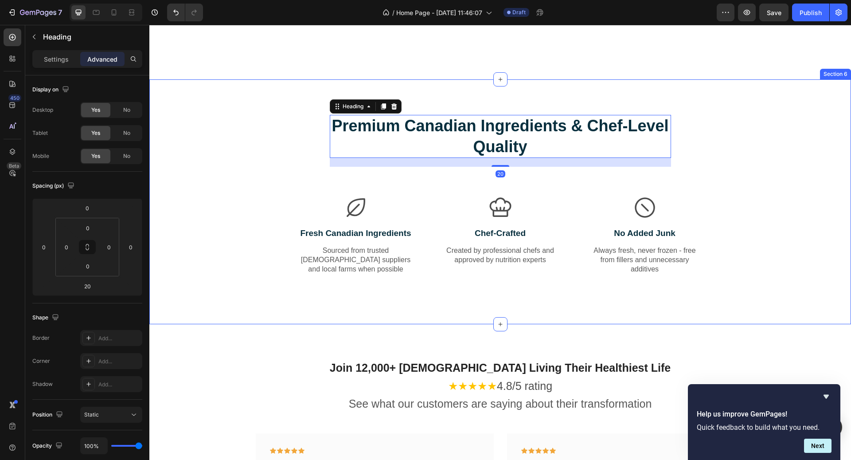
click at [517, 92] on div "Premium Canadian Ingredients & Chef-Level Quality Heading 20 Row Icon Fresh Can…" at bounding box center [500, 201] width 702 height 245
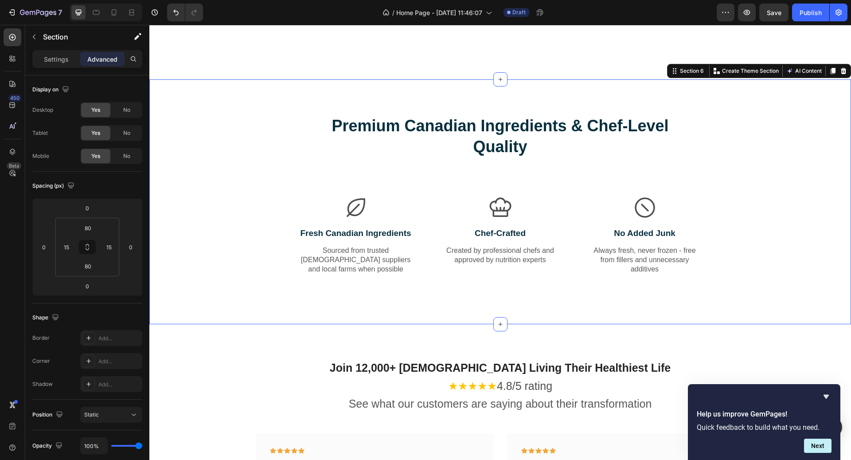
click at [323, 209] on div "Icon" at bounding box center [356, 207] width 120 height 25
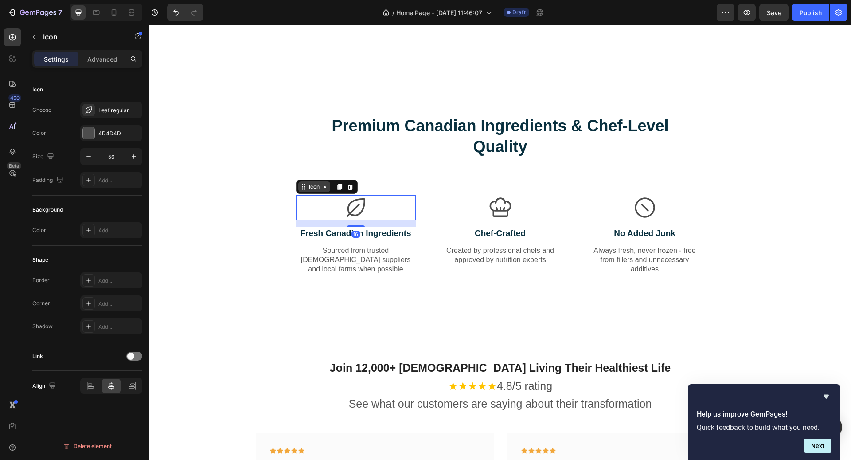
click at [316, 191] on div "Icon" at bounding box center [314, 186] width 32 height 11
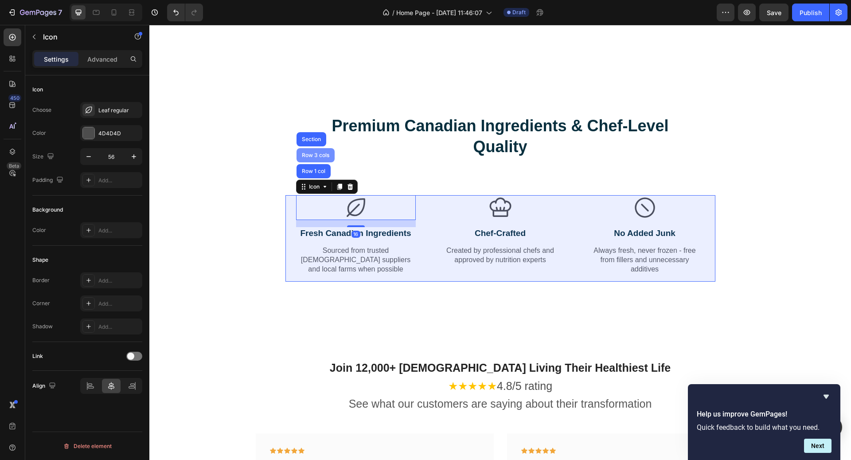
click at [320, 156] on div "Row 3 cols" at bounding box center [315, 154] width 31 height 5
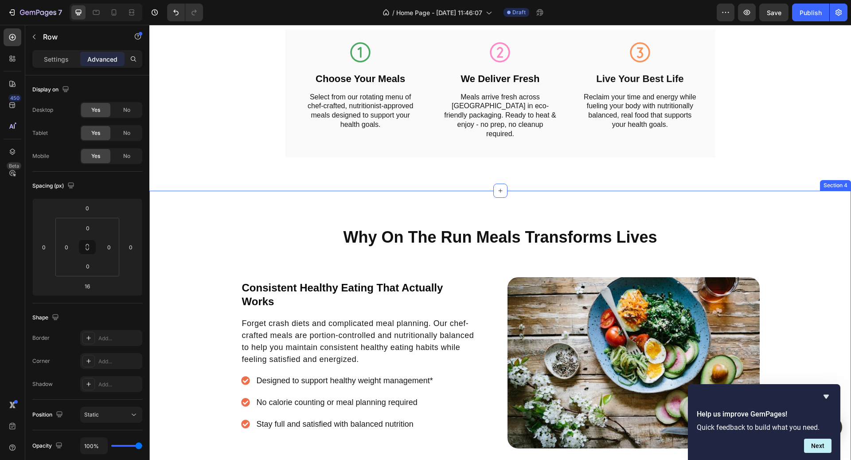
scroll to position [581, 0]
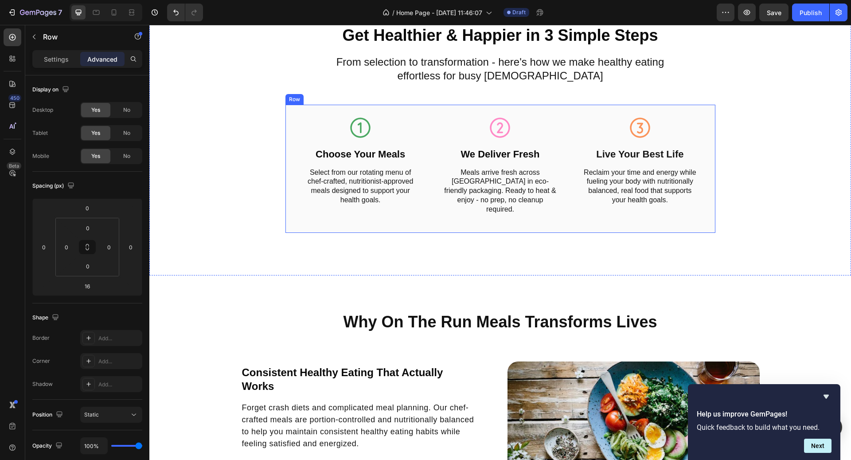
click at [335, 106] on div "Icon Choose Your Meals Text Block Select from our rotating menu of chef-crafted…" at bounding box center [500, 169] width 430 height 128
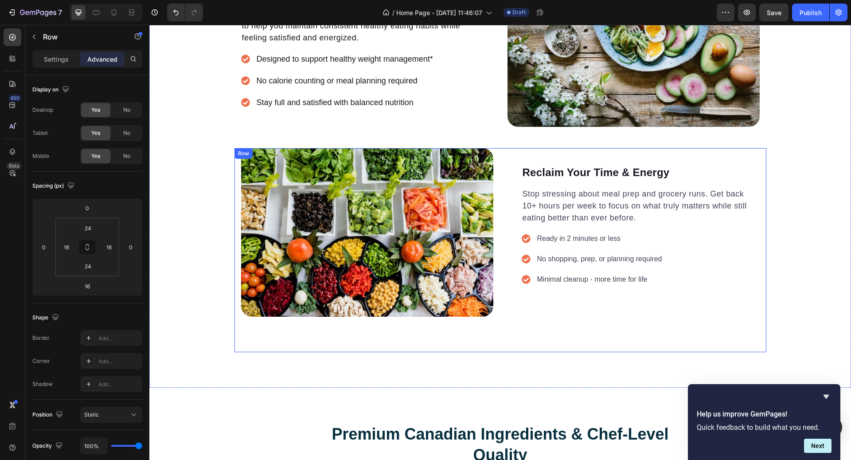
scroll to position [1199, 0]
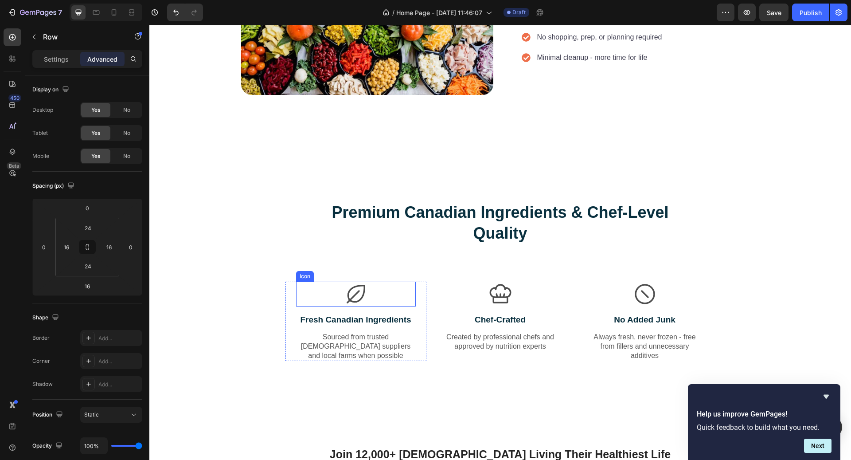
click at [308, 272] on div "Icon" at bounding box center [305, 276] width 18 height 11
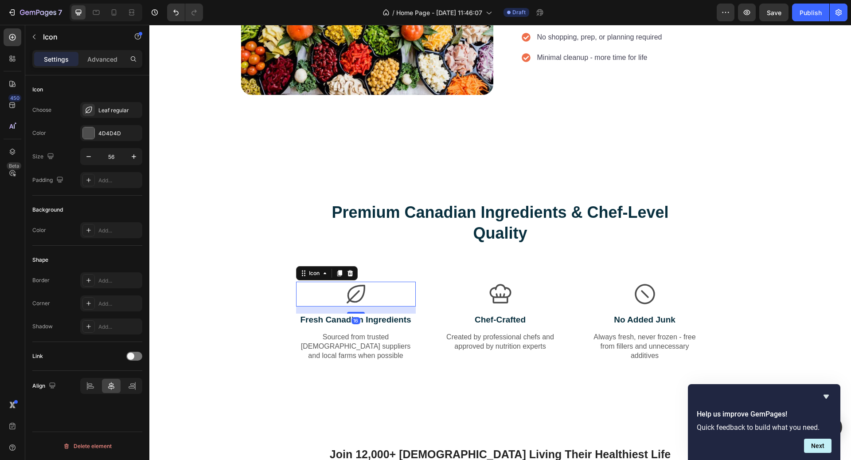
click at [319, 278] on div "Icon" at bounding box center [327, 273] width 62 height 14
click at [318, 273] on div "Icon" at bounding box center [314, 273] width 14 height 0
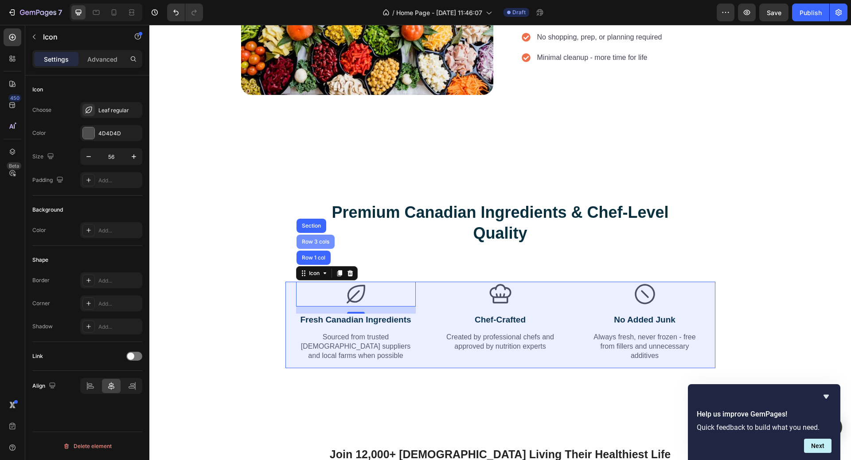
click at [317, 246] on div "Row 3 cols" at bounding box center [315, 241] width 38 height 14
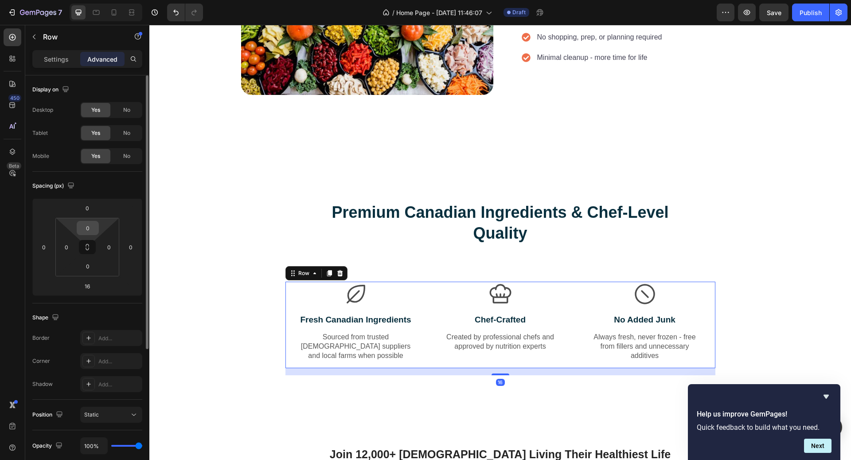
click at [96, 232] on input "0" at bounding box center [88, 227] width 18 height 13
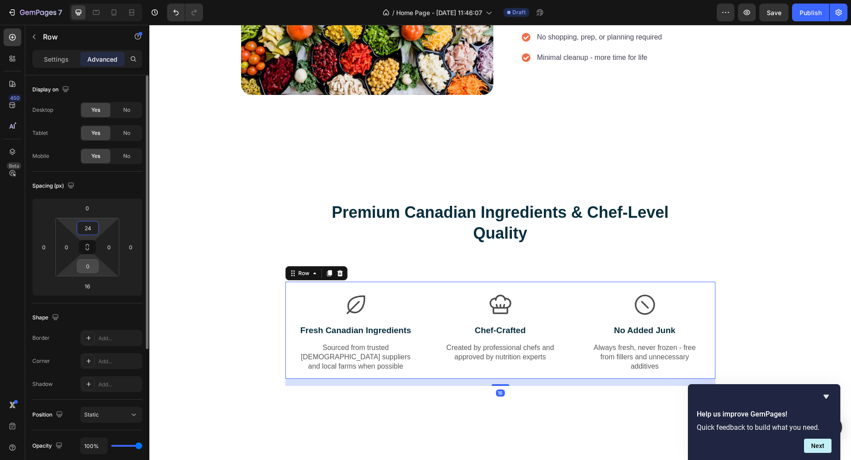
type input "24"
click at [91, 266] on input "0" at bounding box center [88, 265] width 18 height 13
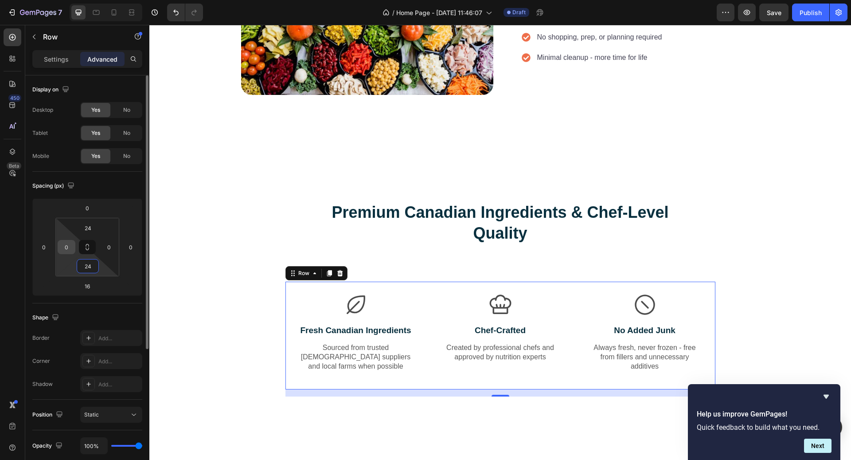
type input "24"
click at [67, 246] on input "0" at bounding box center [66, 246] width 13 height 13
type input "16"
click at [109, 250] on input "0" at bounding box center [108, 246] width 13 height 13
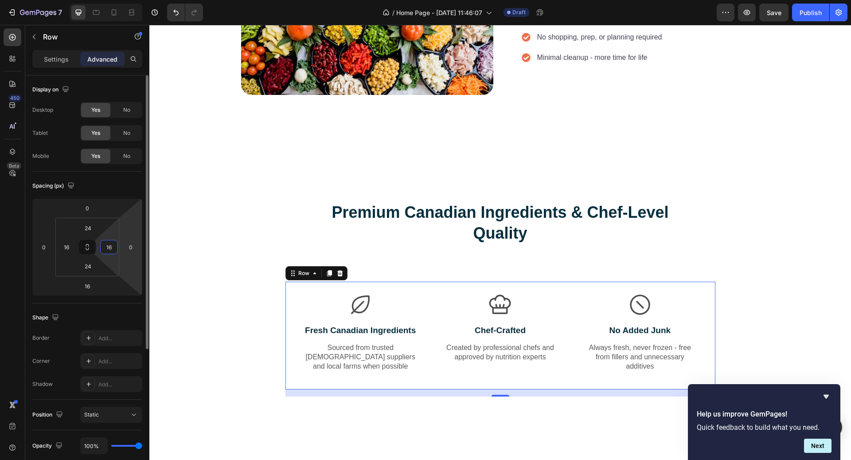
type input "16"
click at [62, 50] on div "Settings Advanced" at bounding box center [87, 59] width 110 height 18
click at [61, 58] on p "Settings" at bounding box center [56, 59] width 25 height 9
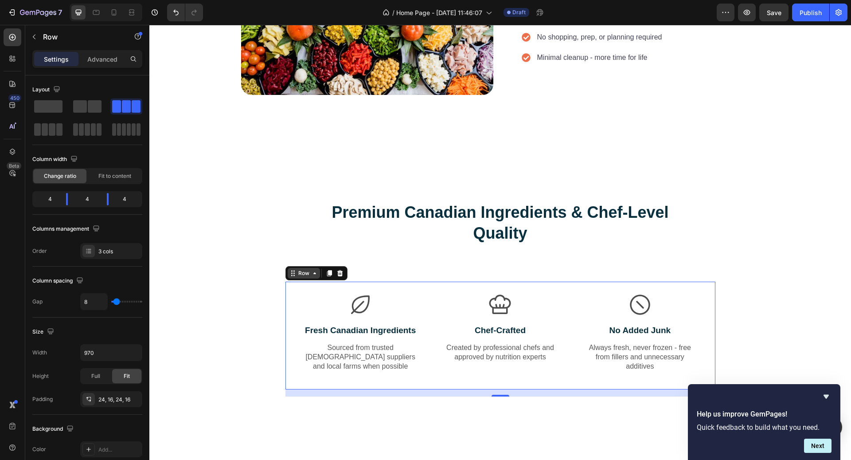
click at [311, 273] on icon at bounding box center [314, 272] width 7 height 7
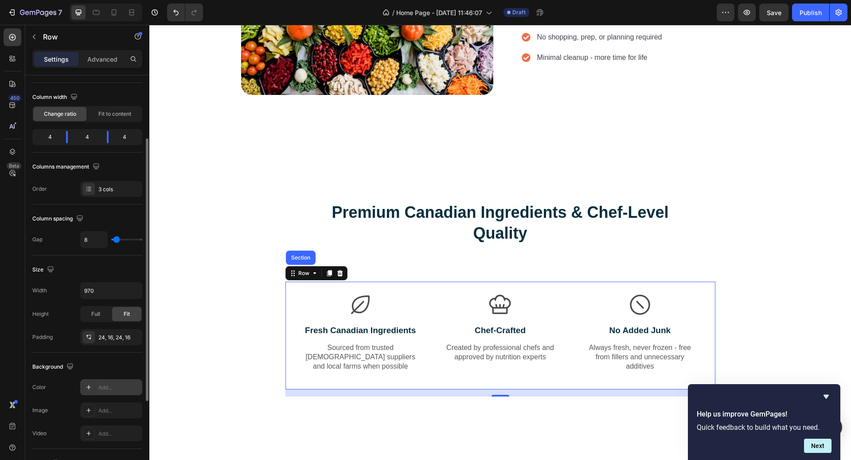
scroll to position [76, 0]
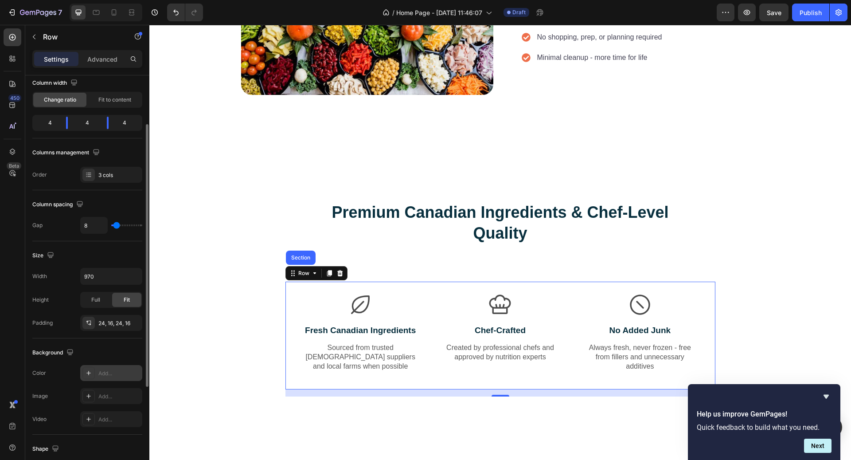
click at [100, 371] on div "Add..." at bounding box center [119, 373] width 42 height 8
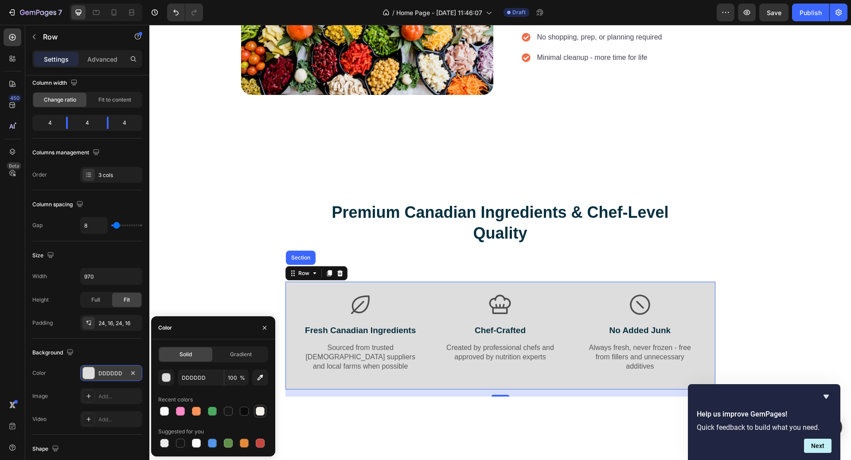
click at [261, 410] on div at bounding box center [260, 410] width 9 height 9
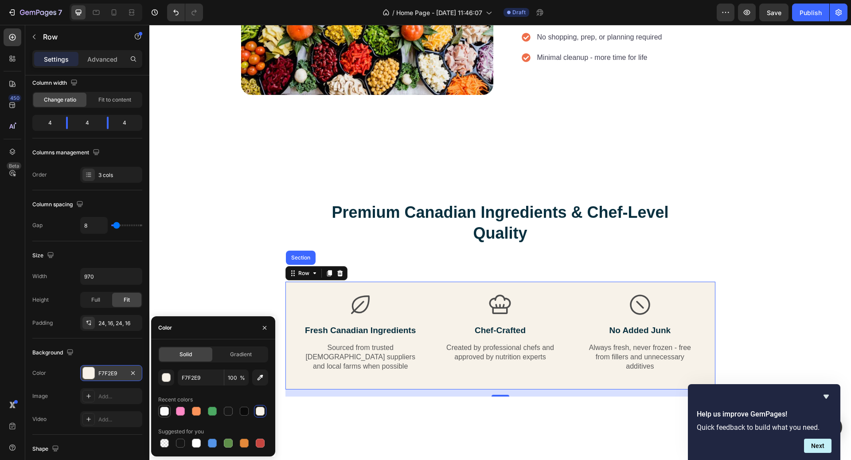
click at [162, 413] on div at bounding box center [164, 410] width 9 height 9
type input "FAFAFA"
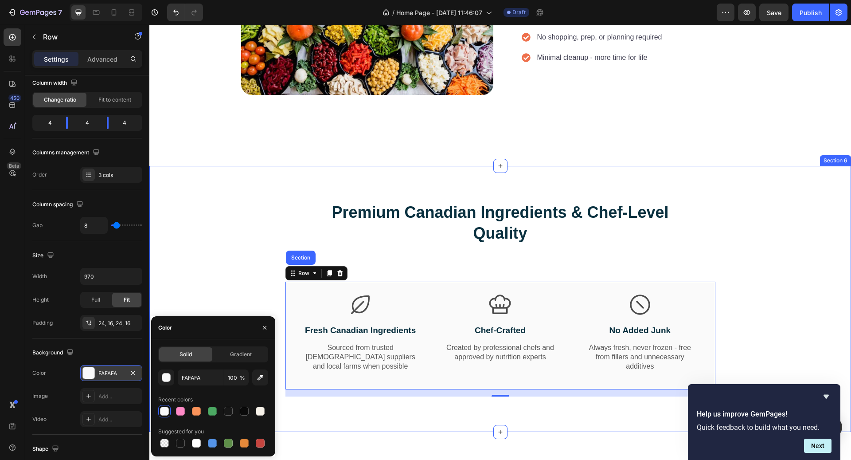
click at [784, 292] on div "Premium Canadian Ingredients & Chef-Level Quality Heading Row Icon Fresh Canadi…" at bounding box center [500, 298] width 688 height 195
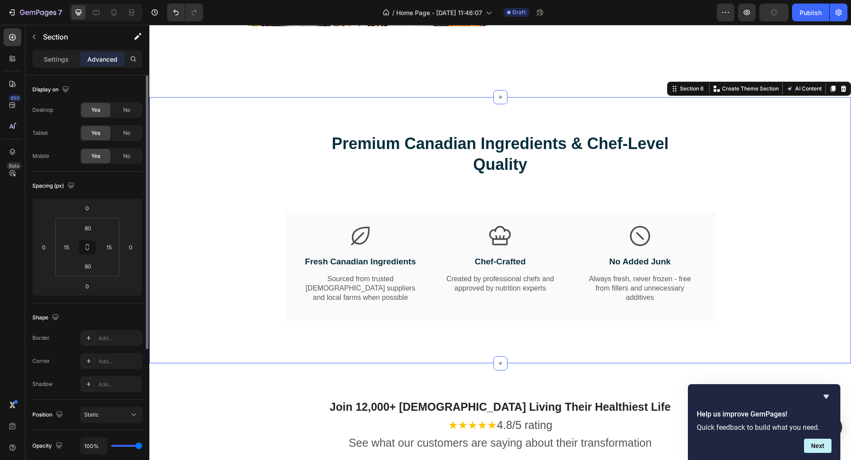
scroll to position [1272, 0]
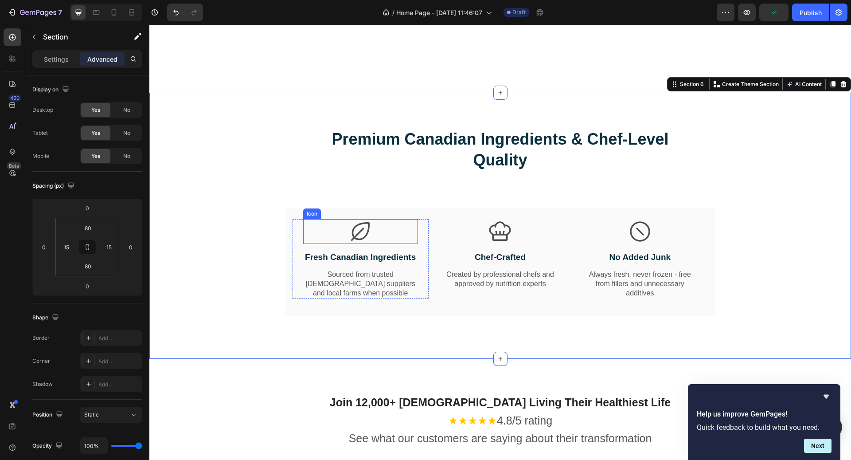
click at [377, 238] on div "Icon" at bounding box center [360, 231] width 115 height 25
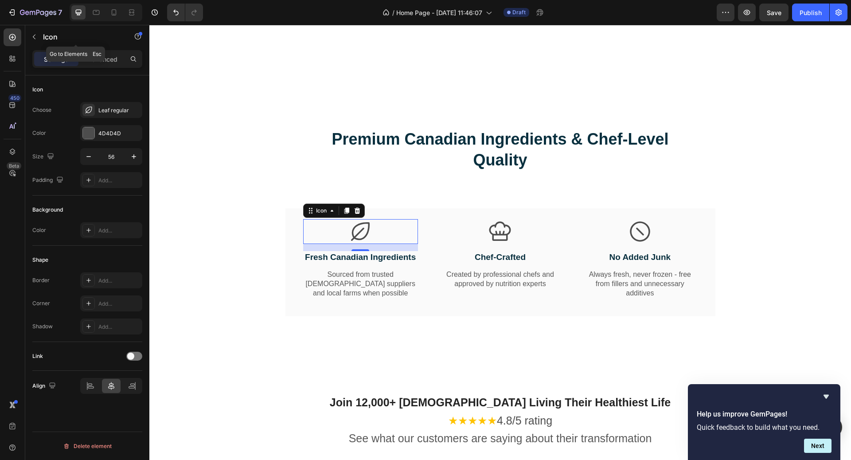
click at [44, 41] on p "Icon" at bounding box center [80, 36] width 75 height 11
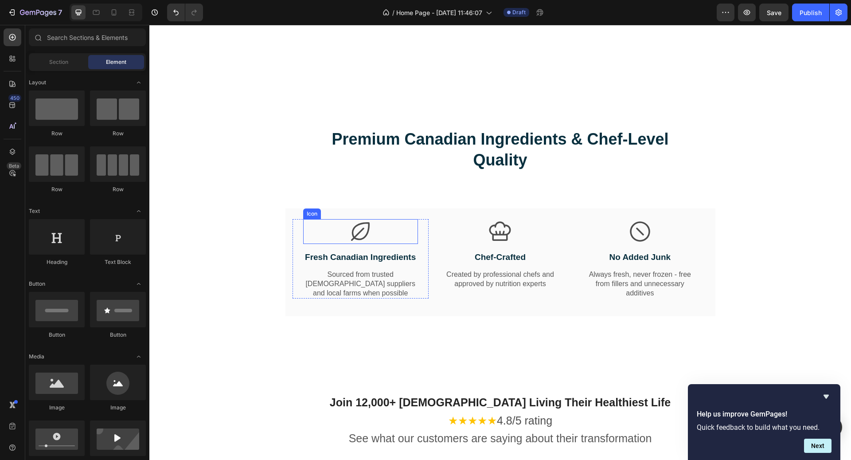
click at [364, 234] on icon at bounding box center [360, 231] width 25 height 25
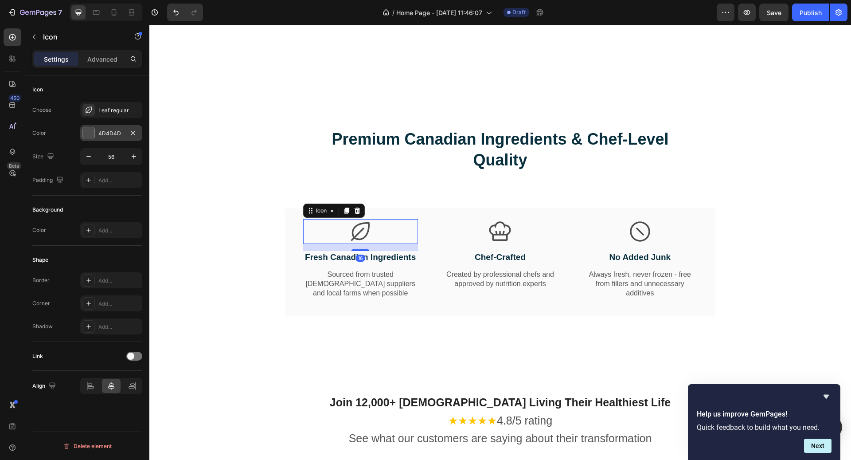
click at [94, 132] on div at bounding box center [88, 133] width 12 height 12
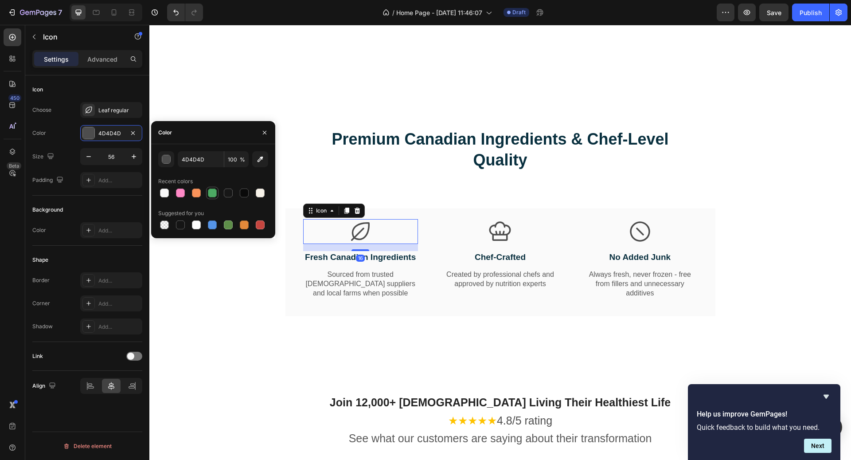
click at [209, 191] on div at bounding box center [212, 192] width 9 height 9
type input "4CA963"
click at [494, 234] on icon at bounding box center [500, 231] width 22 height 19
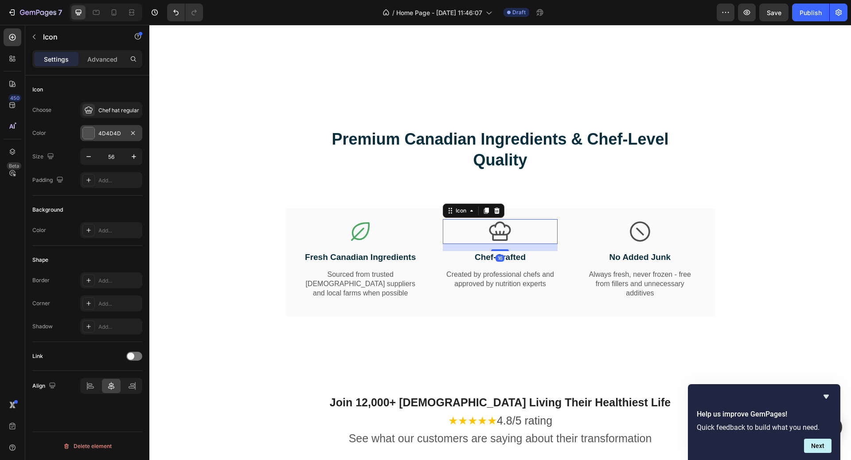
click at [115, 133] on div "4D4D4D" at bounding box center [111, 133] width 26 height 8
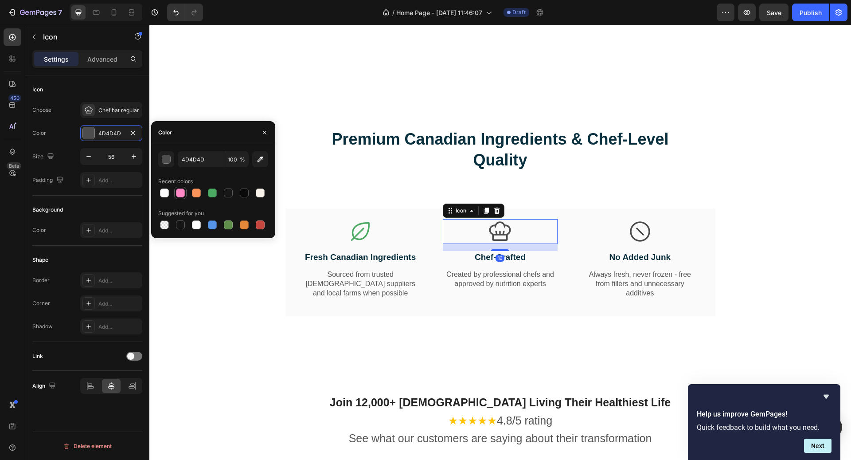
click at [183, 189] on div at bounding box center [180, 192] width 9 height 9
type input "FF89C6"
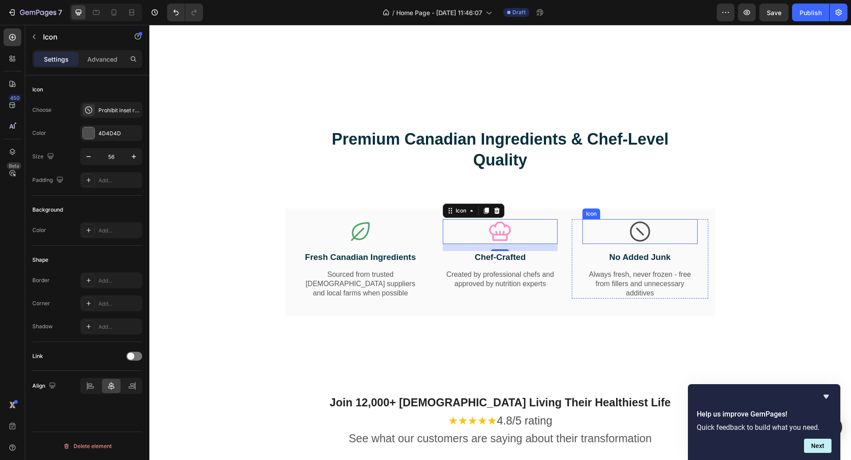
click at [621, 222] on div "Icon" at bounding box center [639, 231] width 115 height 25
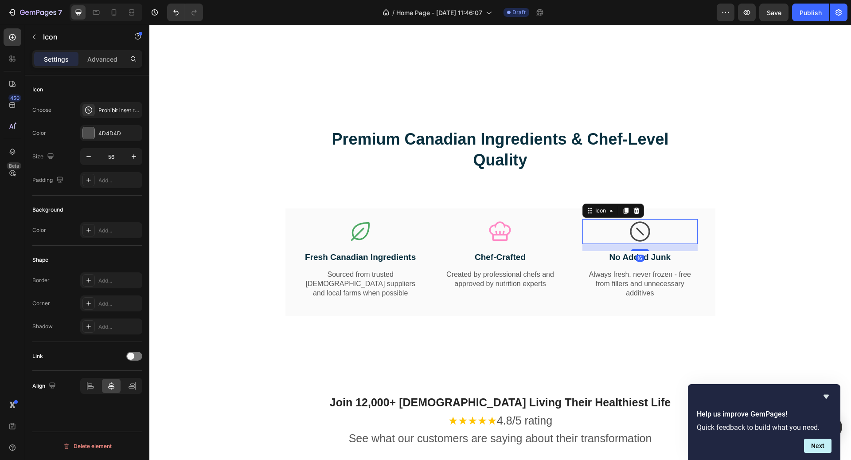
click at [103, 122] on div "Choose Prohibit inset regular Color 4D4D4D Size 56 Padding Add..." at bounding box center [87, 145] width 110 height 86
click at [105, 129] on div "4D4D4D" at bounding box center [111, 133] width 26 height 8
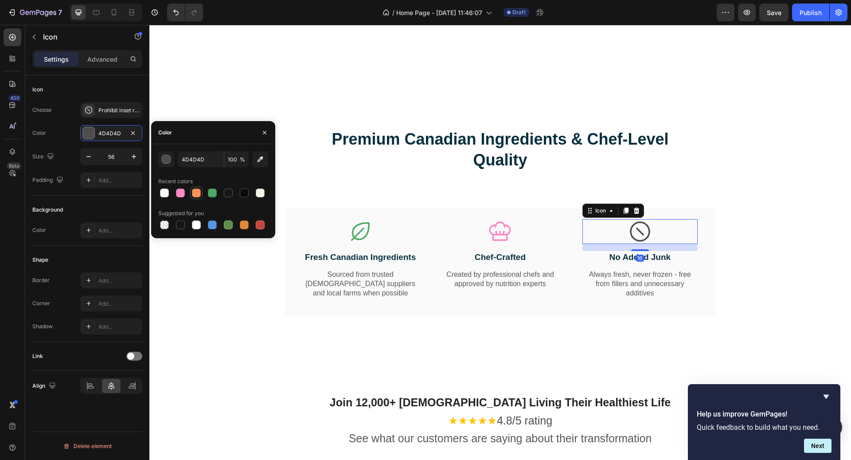
click at [199, 190] on div at bounding box center [196, 192] width 9 height 9
type input "FA935A"
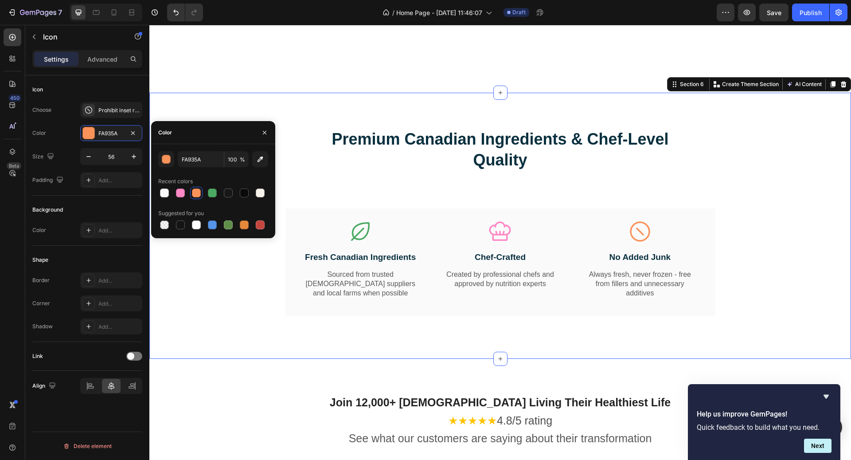
click at [729, 274] on div "Premium Canadian Ingredients & Chef-Level Quality Heading Row Icon Fresh Canadi…" at bounding box center [500, 225] width 688 height 195
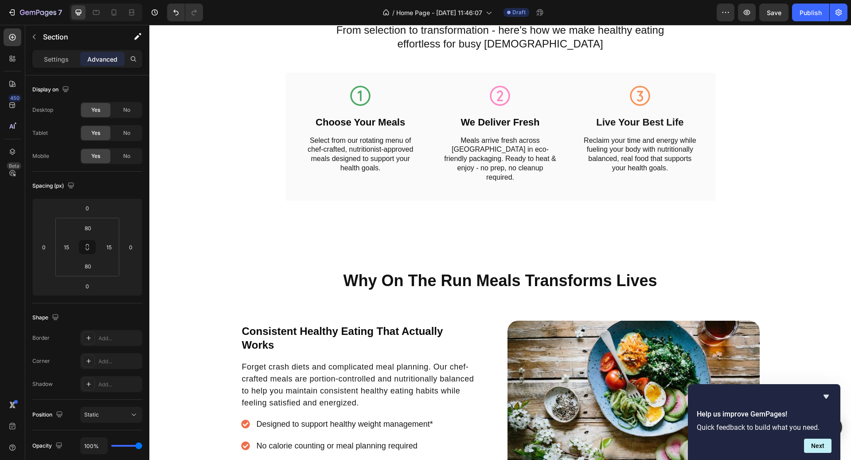
scroll to position [597, 0]
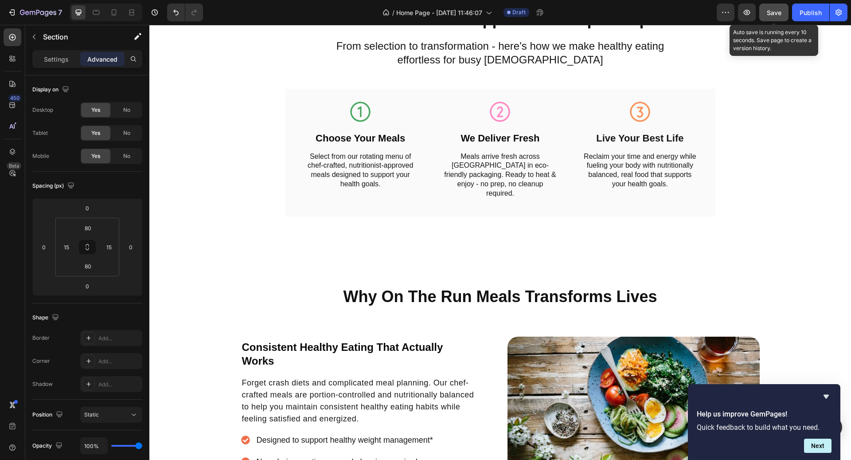
click at [777, 19] on button "Save" at bounding box center [773, 13] width 29 height 18
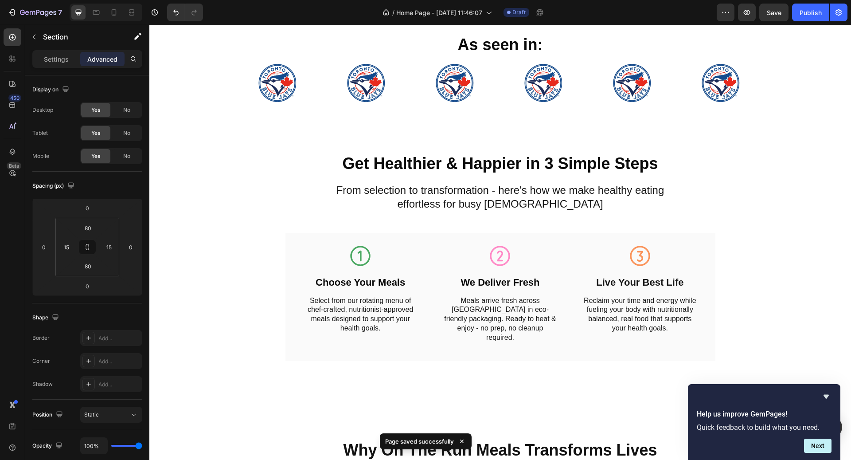
scroll to position [407, 0]
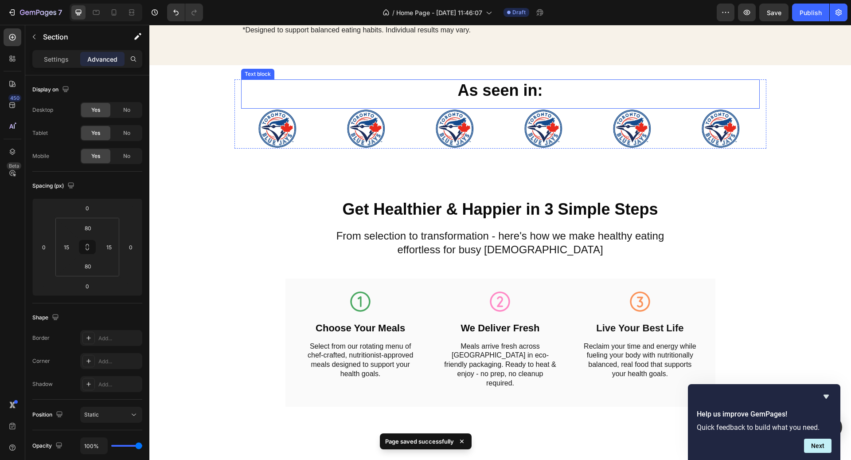
click at [603, 95] on p "As seen in:" at bounding box center [500, 90] width 517 height 21
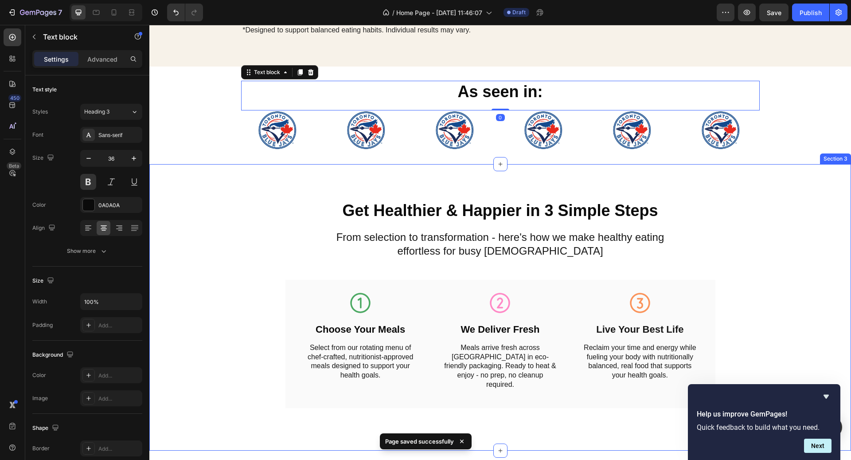
click at [808, 192] on div "Get Healthier & Happier in 3 Simple Steps Heading From selection to transformat…" at bounding box center [500, 307] width 702 height 286
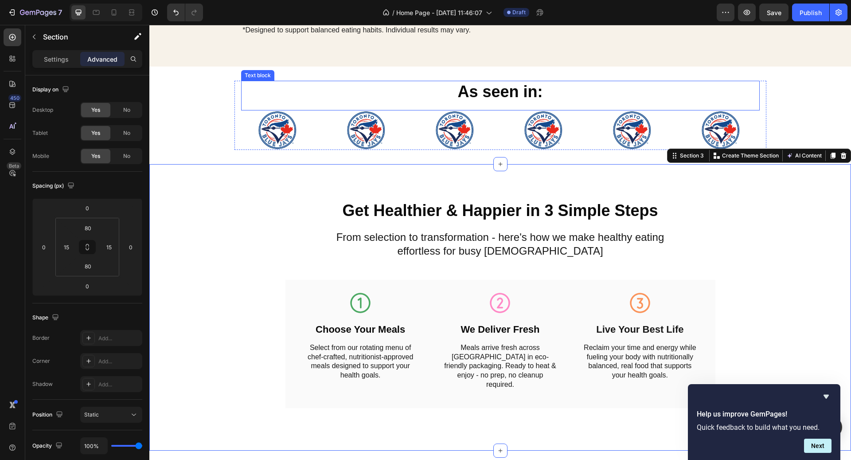
click at [551, 92] on p "As seen in:" at bounding box center [500, 92] width 517 height 21
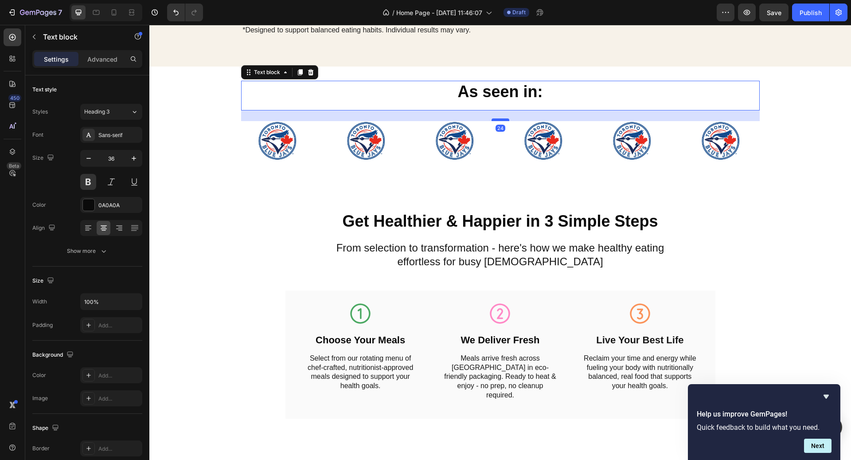
drag, startPoint x: 507, startPoint y: 106, endPoint x: 507, endPoint y: 117, distance: 10.6
click at [507, 118] on div at bounding box center [500, 119] width 18 height 3
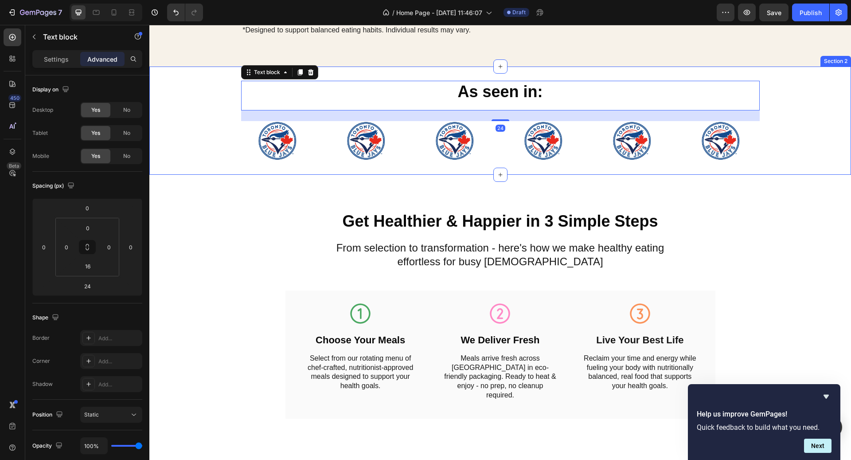
click at [787, 159] on div "As seen in: Text block 24 Image Image Image Image Image Image Carousel Row Sect…" at bounding box center [500, 120] width 702 height 108
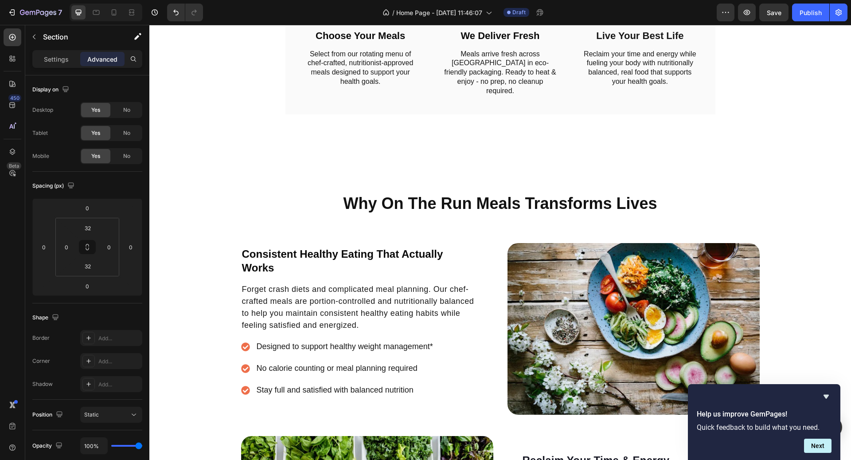
scroll to position [705, 0]
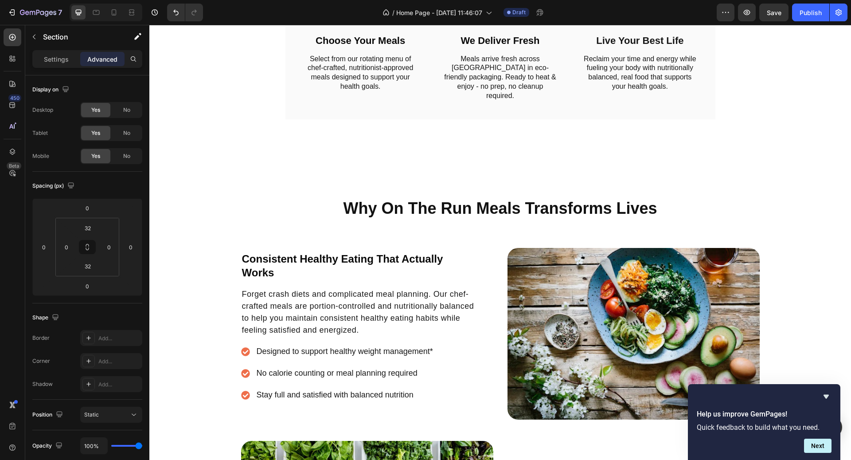
click at [787, 162] on div "Why On The Run Meals Transforms Lives Heading Consistent Healthy Eating That Ac…" at bounding box center [500, 421] width 702 height 518
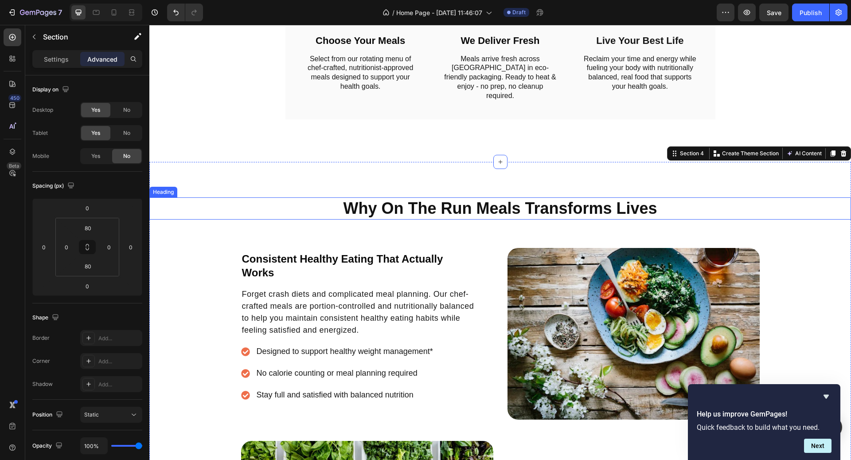
click at [633, 197] on h2 "Why On The Run Meals Transforms Lives" at bounding box center [500, 208] width 702 height 23
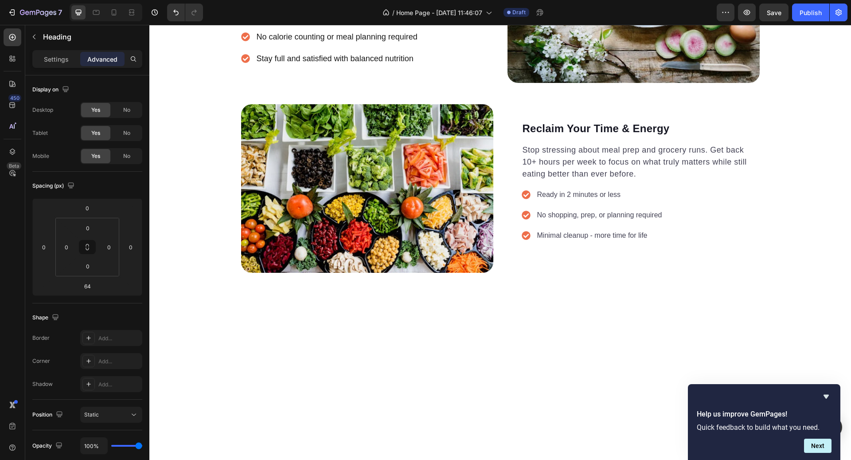
scroll to position [842, 0]
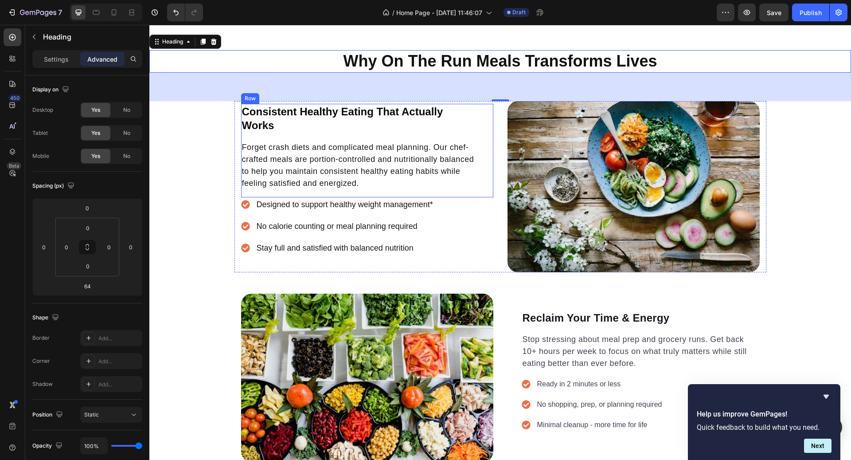
click at [245, 203] on icon at bounding box center [245, 204] width 8 height 8
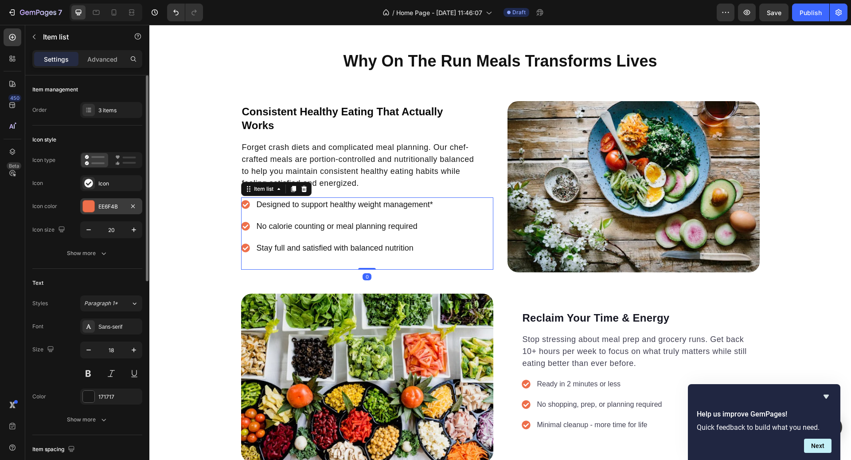
click at [100, 204] on div "EE6F4B" at bounding box center [111, 207] width 26 height 8
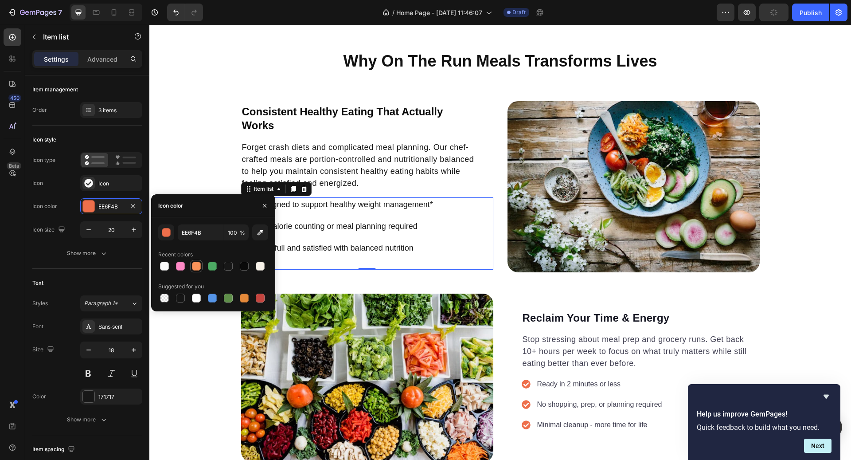
click at [199, 266] on div at bounding box center [196, 265] width 9 height 9
type input "FA935A"
click at [817, 189] on div "Why On The Run Meals Transforms Lives Heading Consistent Healthy Eating That Ac…" at bounding box center [500, 273] width 702 height 447
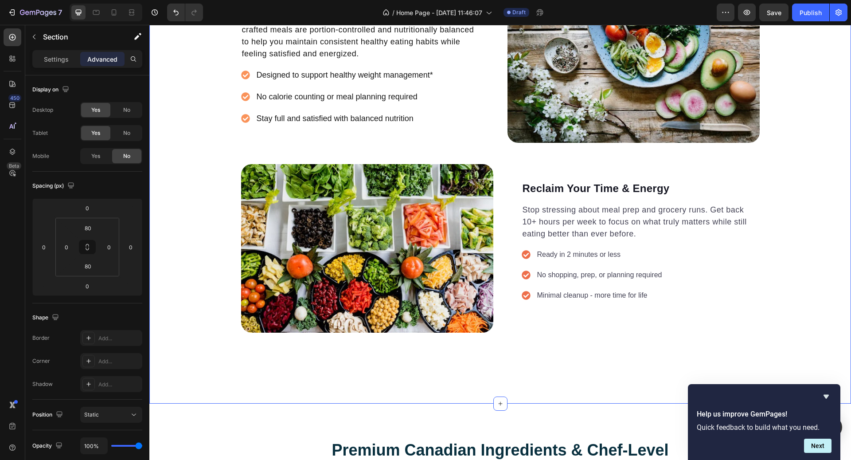
scroll to position [979, 0]
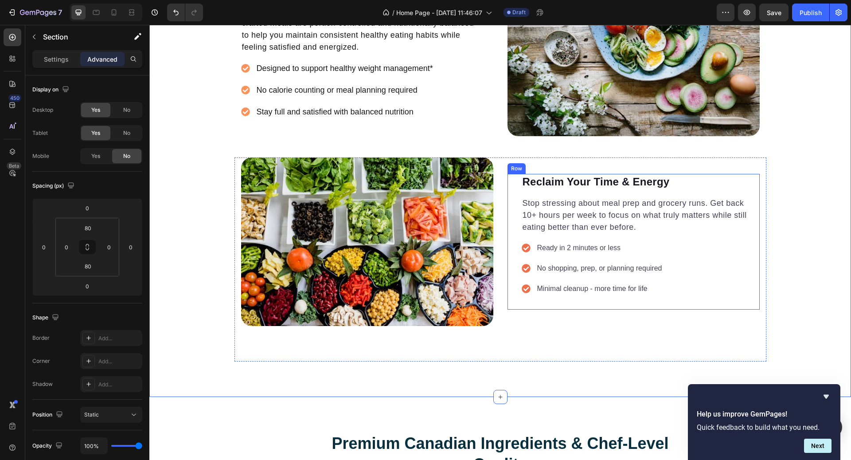
click at [587, 240] on div "Reclaim Your Time & Energy Heading Stop stressing about meal prep and grocery r…" at bounding box center [641, 242] width 238 height 136
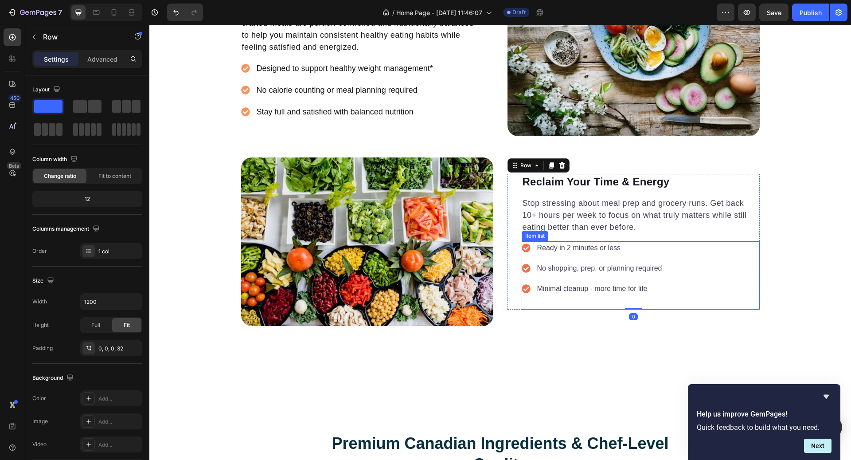
click at [528, 247] on icon at bounding box center [526, 247] width 9 height 9
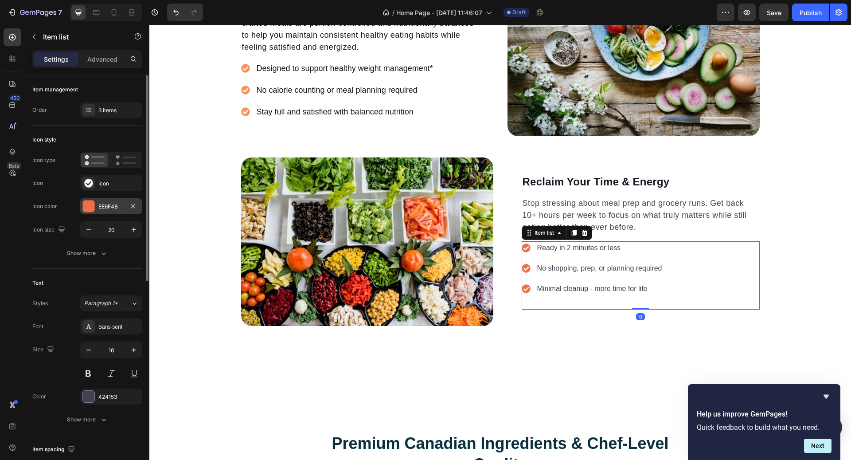
click at [114, 208] on div "EE6F4B" at bounding box center [111, 207] width 26 height 8
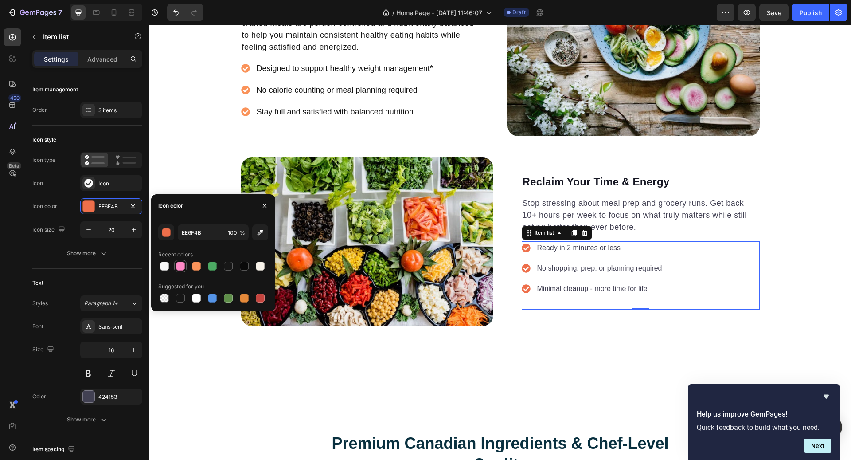
click at [183, 265] on div at bounding box center [180, 265] width 9 height 9
type input "FF89C6"
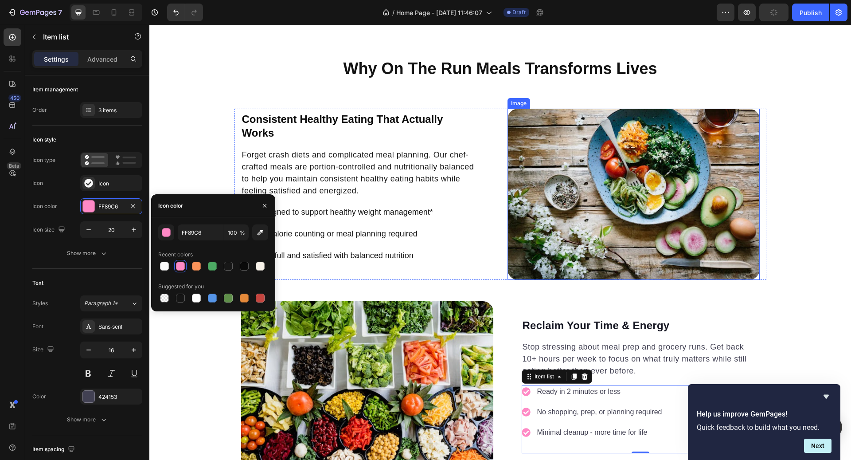
scroll to position [829, 0]
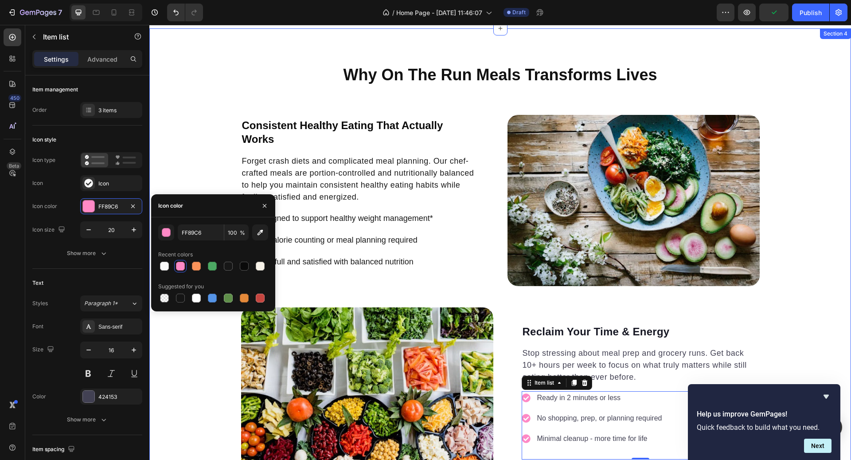
click at [804, 226] on div "Why On The Run Meals Transforms Lives Heading Consistent Healthy Eating That Ac…" at bounding box center [500, 287] width 702 height 447
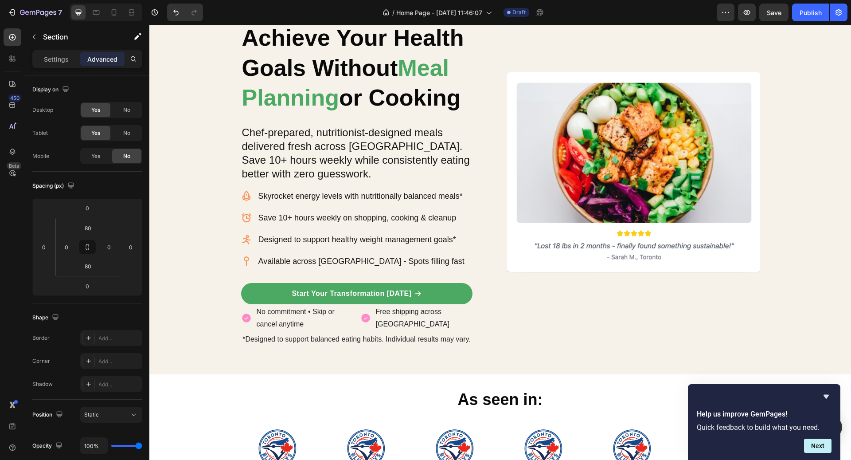
scroll to position [0, 0]
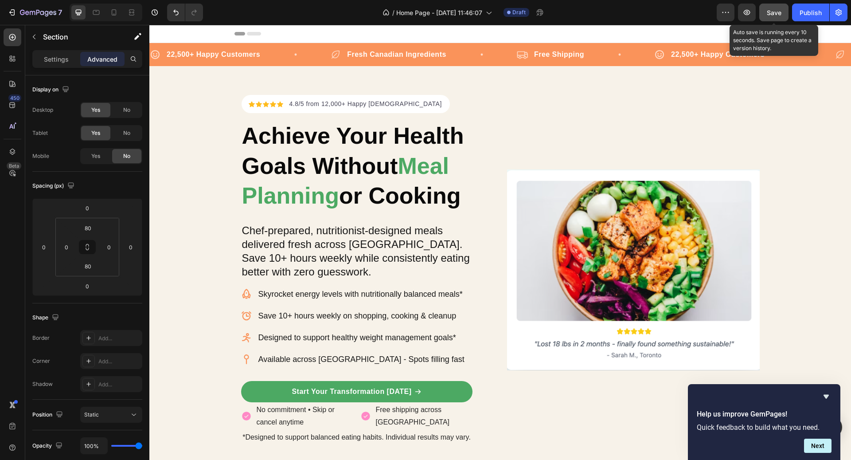
click at [770, 17] on button "Save" at bounding box center [773, 13] width 29 height 18
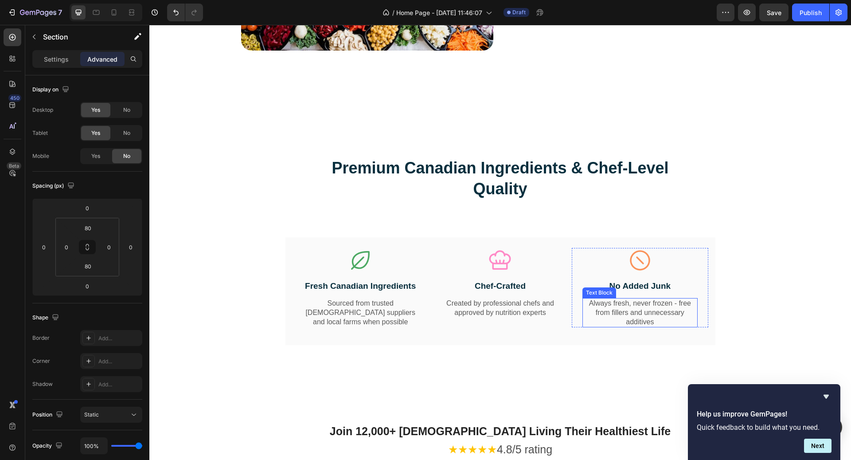
scroll to position [1264, 0]
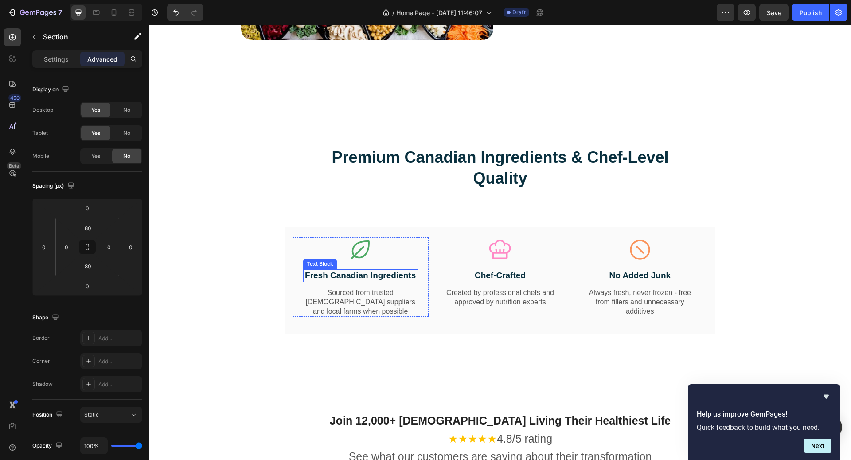
click at [406, 275] on p "Fresh Canadian Ingredients" at bounding box center [360, 275] width 113 height 11
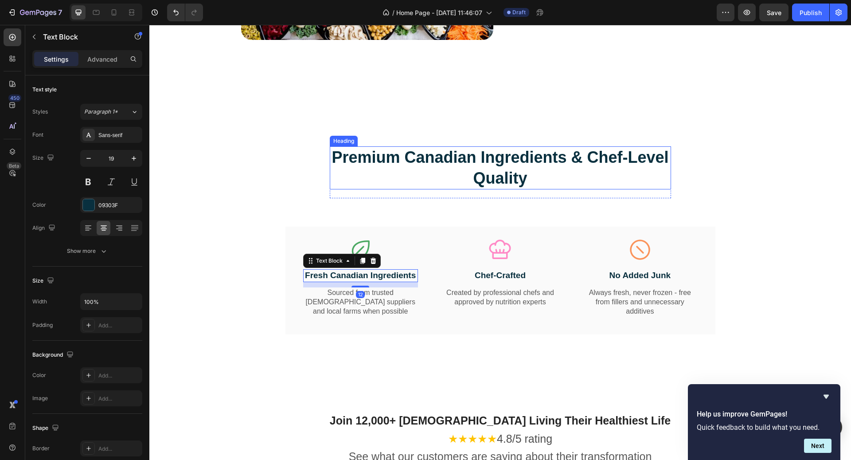
click at [444, 174] on h2 "Premium Canadian Ingredients & Chef-Level Quality" at bounding box center [500, 167] width 341 height 43
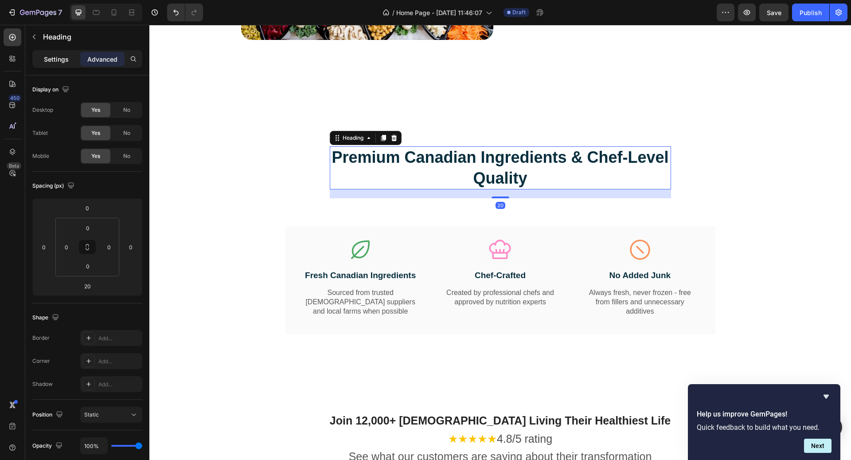
click at [59, 64] on div "Settings" at bounding box center [56, 59] width 44 height 14
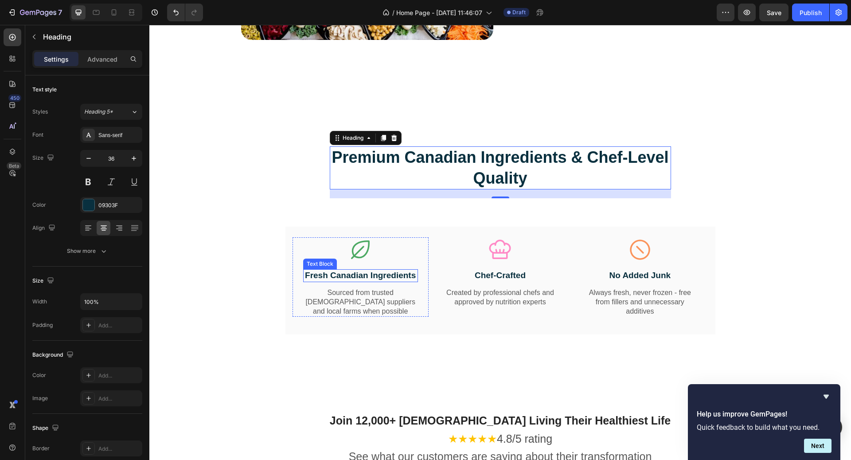
click at [347, 277] on p "Fresh Canadian Ingredients" at bounding box center [360, 275] width 113 height 11
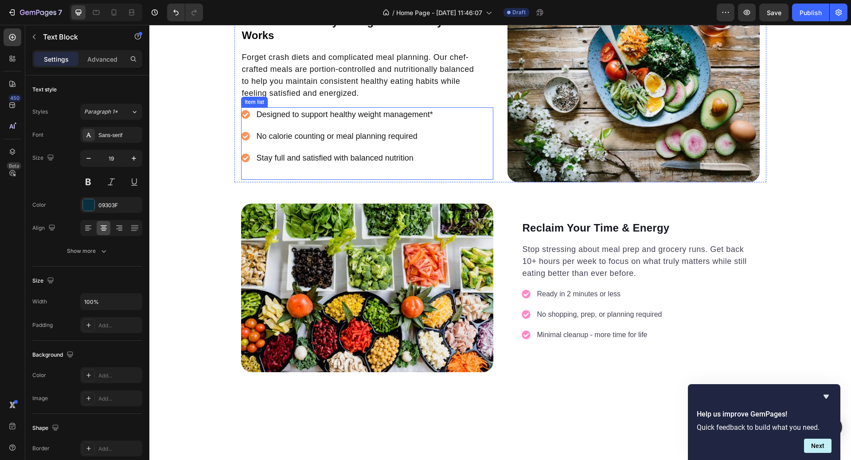
scroll to position [907, 0]
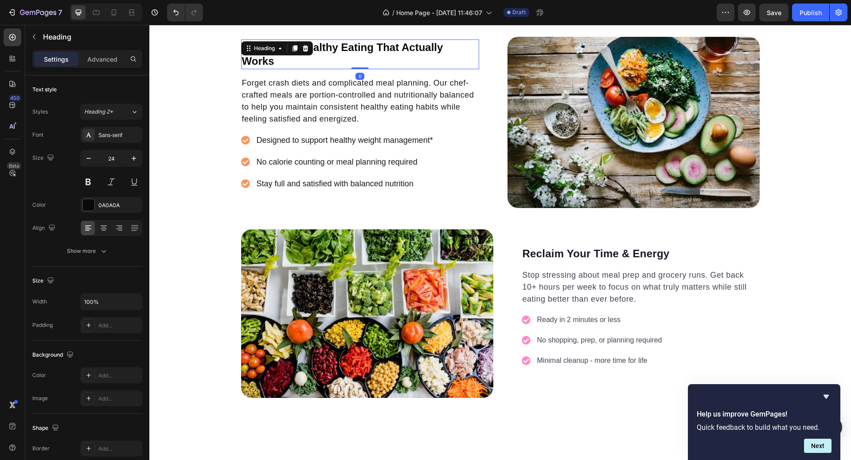
click at [328, 55] on h2 "Consistent Healthy Eating That Actually Works" at bounding box center [360, 53] width 238 height 29
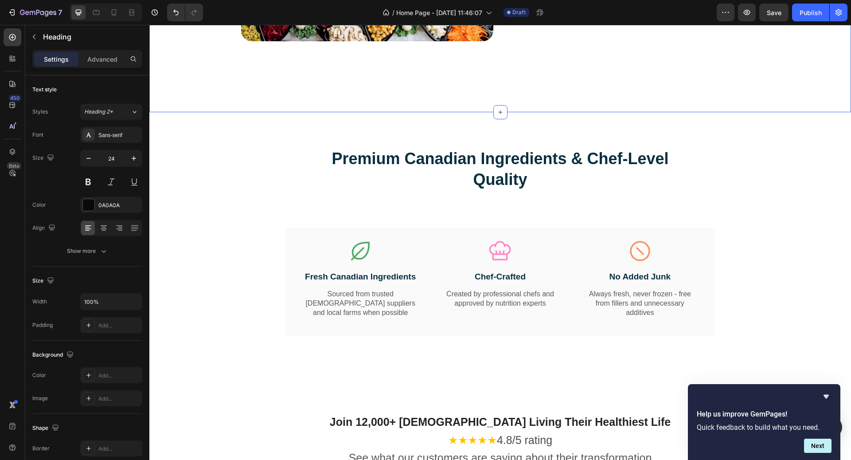
scroll to position [1266, 0]
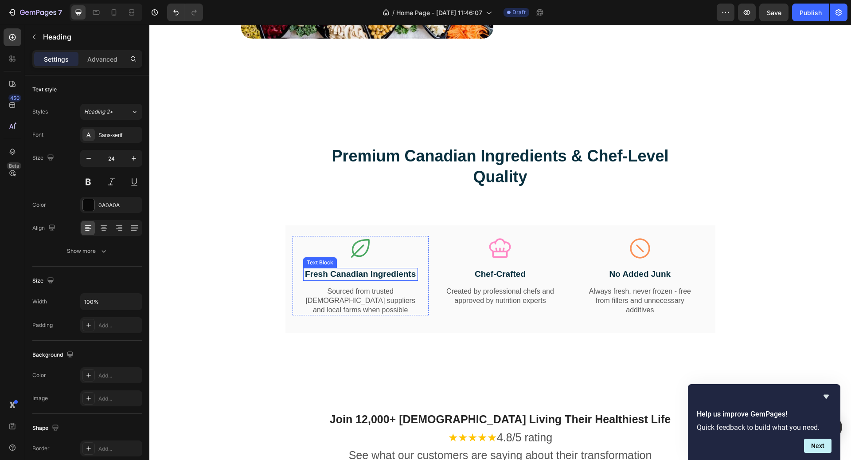
click at [355, 274] on p "Fresh Canadian Ingredients" at bounding box center [360, 274] width 113 height 11
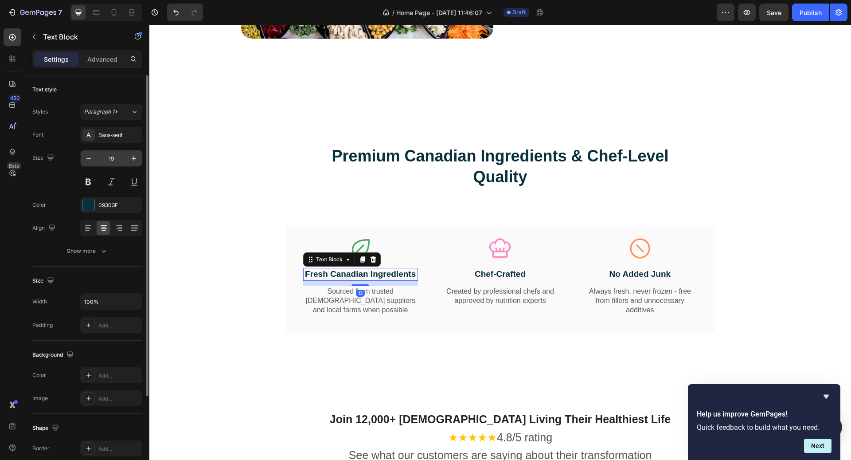
click at [119, 155] on input "19" at bounding box center [111, 158] width 29 height 16
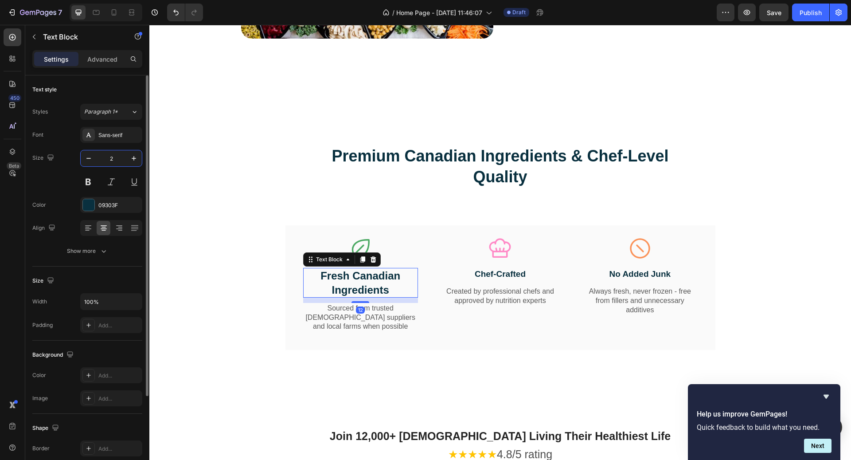
type input "24"
click at [501, 270] on p "Chef-Crafted" at bounding box center [500, 274] width 113 height 11
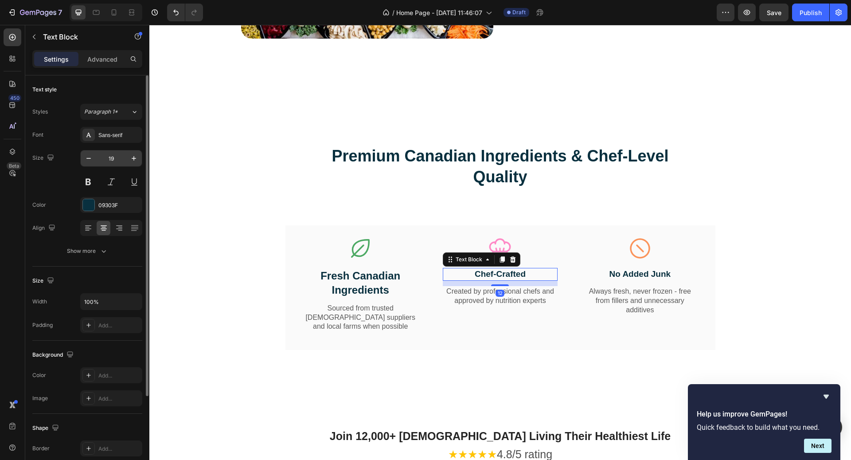
click at [111, 162] on input "19" at bounding box center [111, 158] width 29 height 16
type input "24"
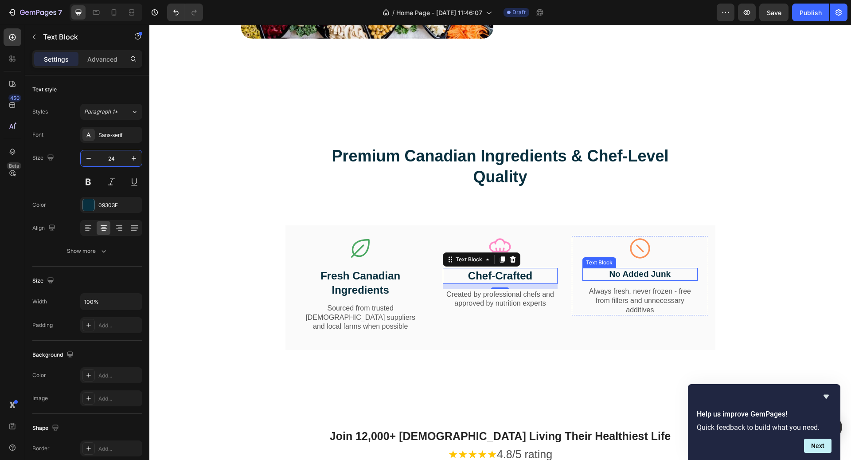
click at [639, 272] on p "No Added Junk" at bounding box center [639, 274] width 113 height 11
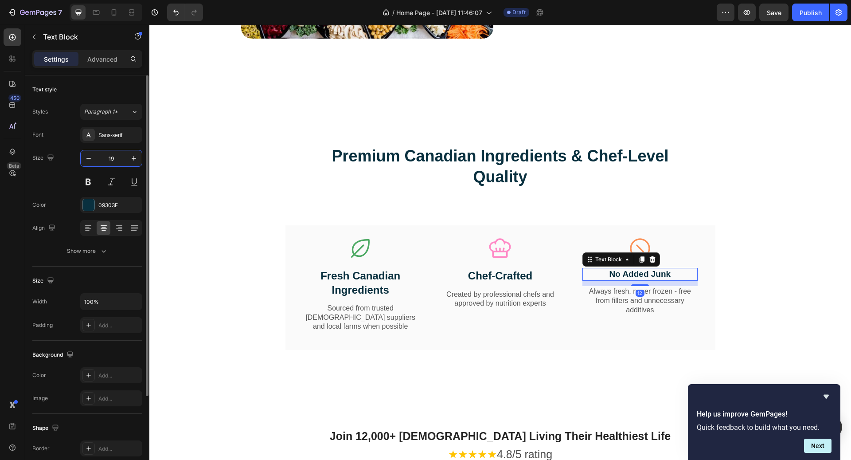
click at [117, 157] on input "19" at bounding box center [111, 158] width 29 height 16
type input "24"
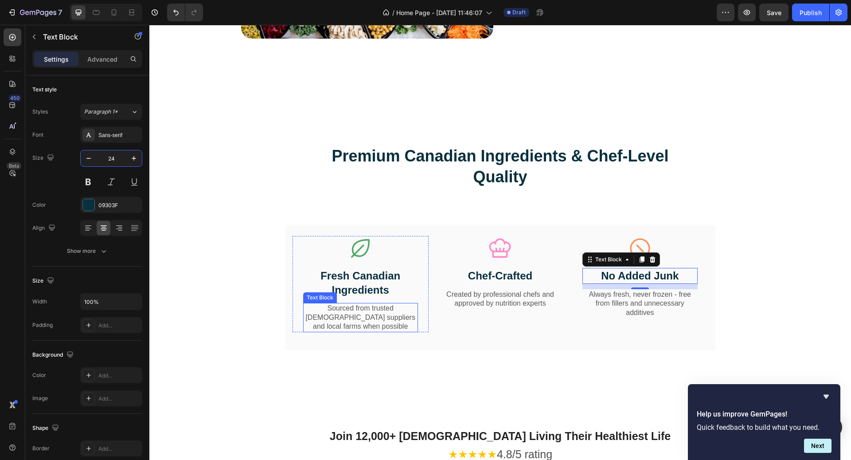
click at [353, 310] on p "Sourced from trusted [DEMOGRAPHIC_DATA] suppliers and local farms when possible" at bounding box center [360, 317] width 113 height 27
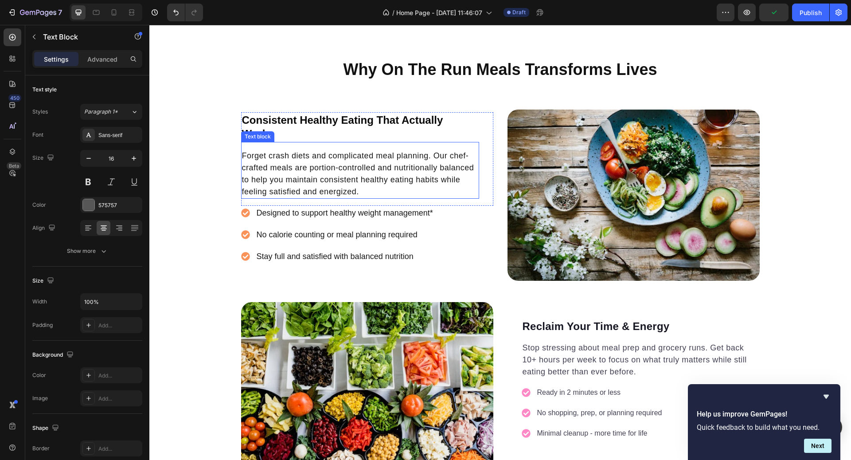
click at [376, 165] on p "Forget crash diets and complicated meal planning. Our chef-crafted meals are po…" at bounding box center [360, 174] width 236 height 48
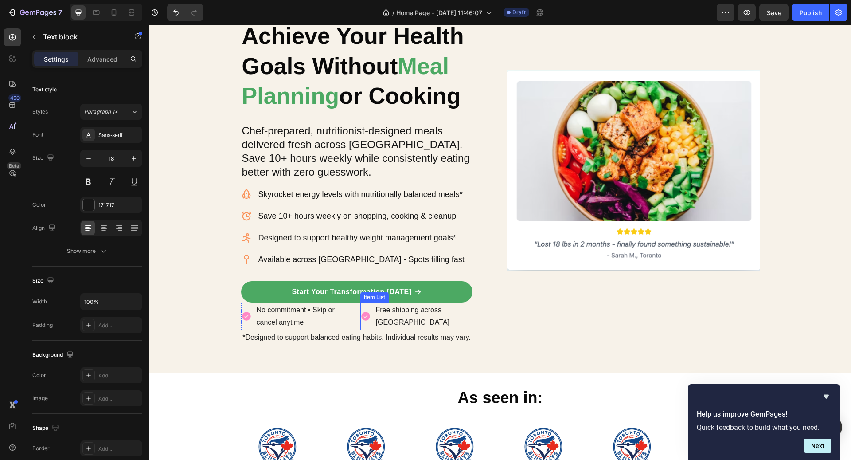
scroll to position [87, 0]
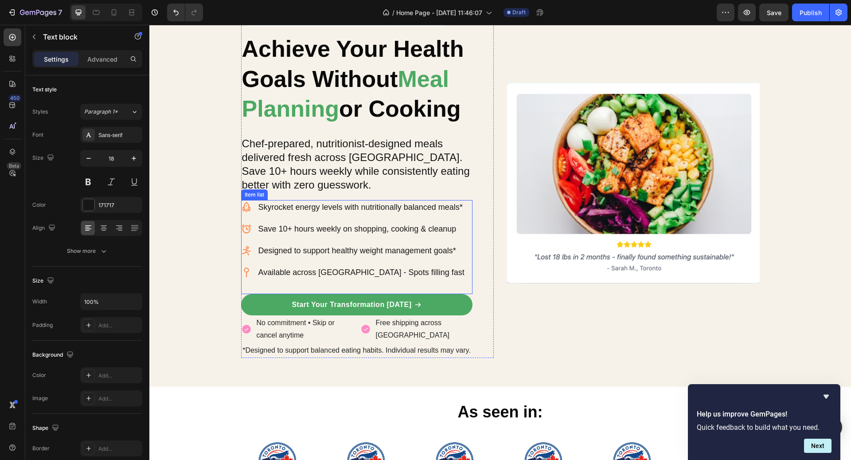
click at [364, 213] on div "Skyrocket energy levels with nutritionally balanced meals*" at bounding box center [361, 207] width 209 height 15
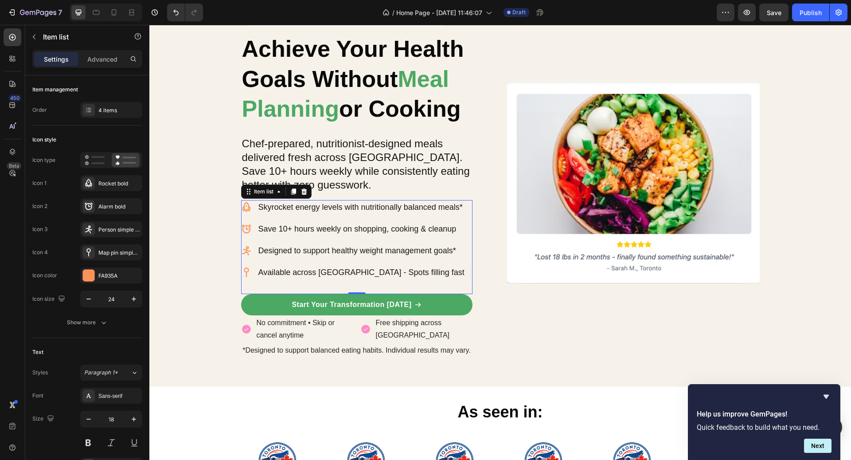
click at [350, 201] on p "Skyrocket energy levels with nutritionally balanced meals*" at bounding box center [361, 207] width 206 height 12
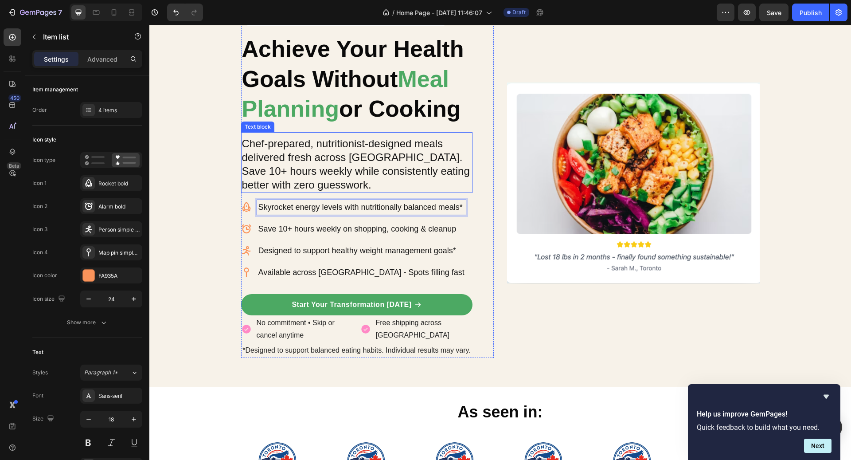
click at [339, 188] on p "Chef-prepared, nutritionist-designed meals delivered fresh across Canada. Save …" at bounding box center [357, 163] width 230 height 55
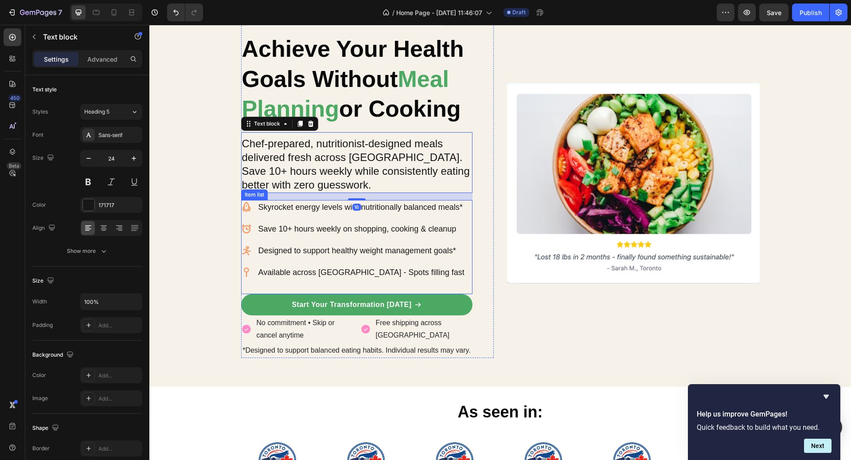
click at [332, 203] on p "Skyrocket energy levels with nutritionally balanced meals*" at bounding box center [361, 207] width 206 height 12
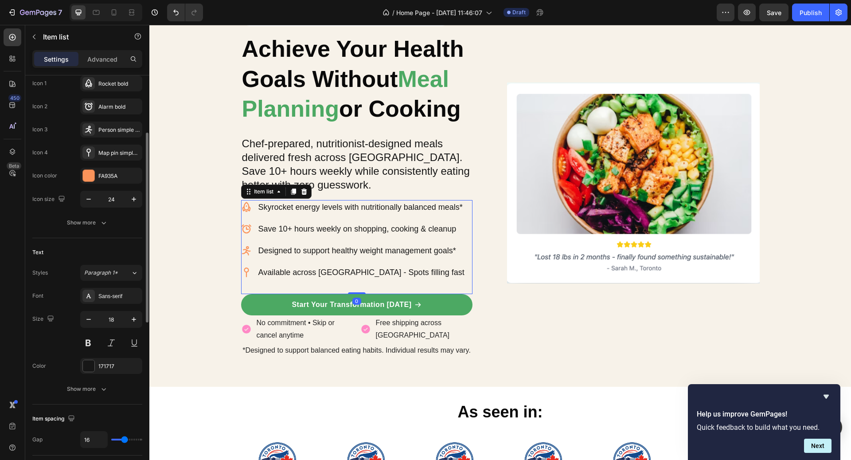
scroll to position [109, 0]
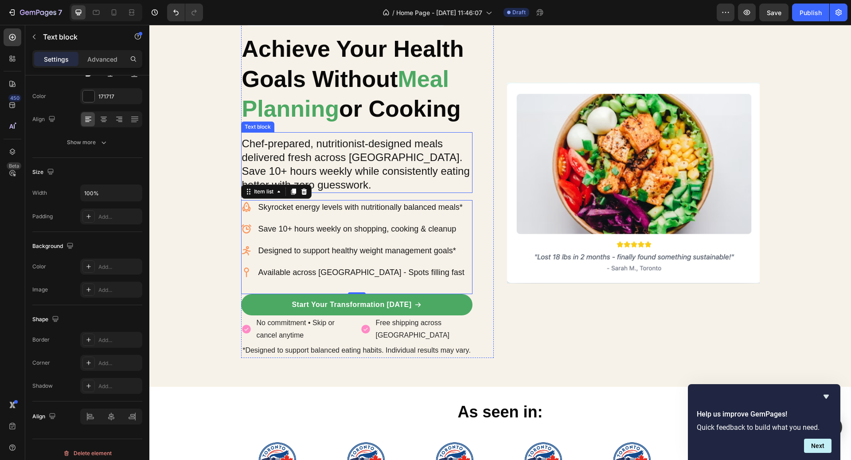
click at [318, 150] on p "Chef-prepared, nutritionist-designed meals delivered fresh across Canada. Save …" at bounding box center [357, 163] width 230 height 55
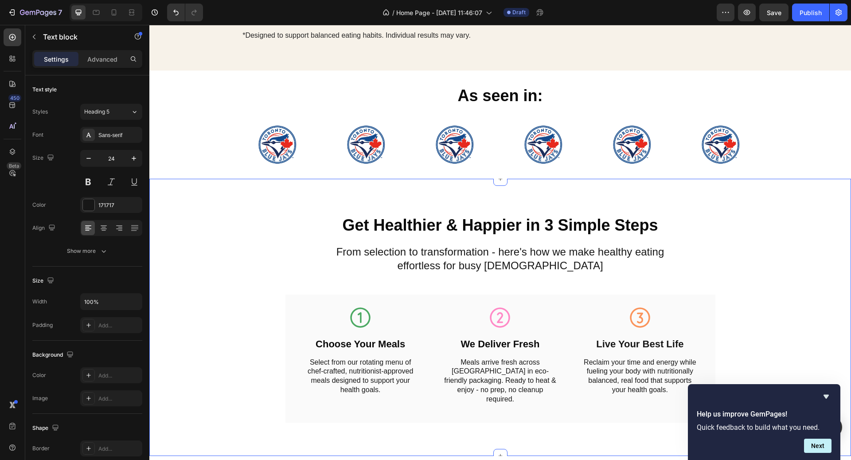
scroll to position [417, 0]
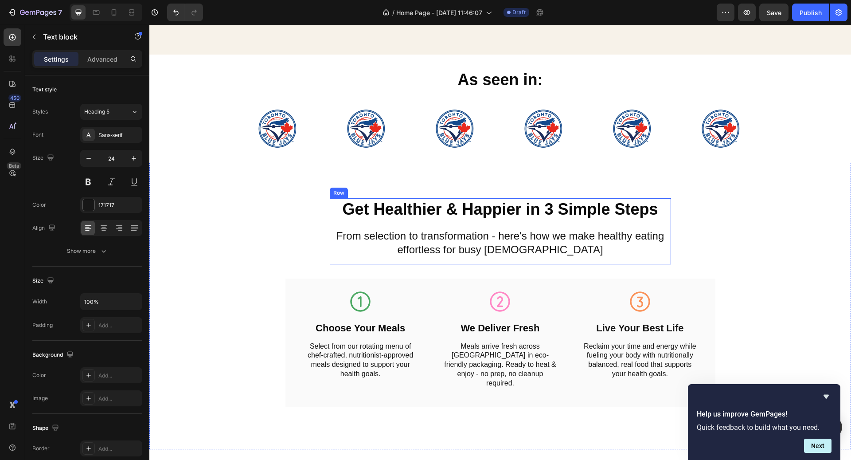
click at [455, 256] on div "From selection to transformation - here's how we make healthy eating effortless…" at bounding box center [500, 242] width 341 height 29
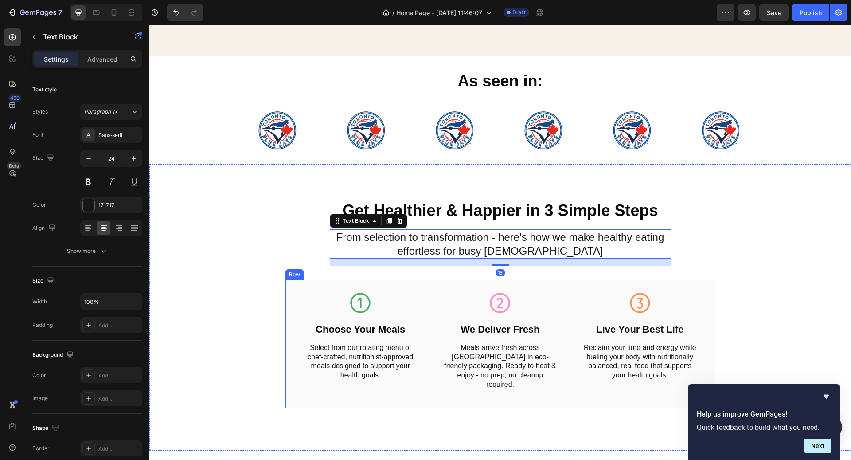
click at [352, 386] on div "Icon Choose Your Meals Text Block Select from our rotating menu of chef-crafted…" at bounding box center [500, 344] width 430 height 128
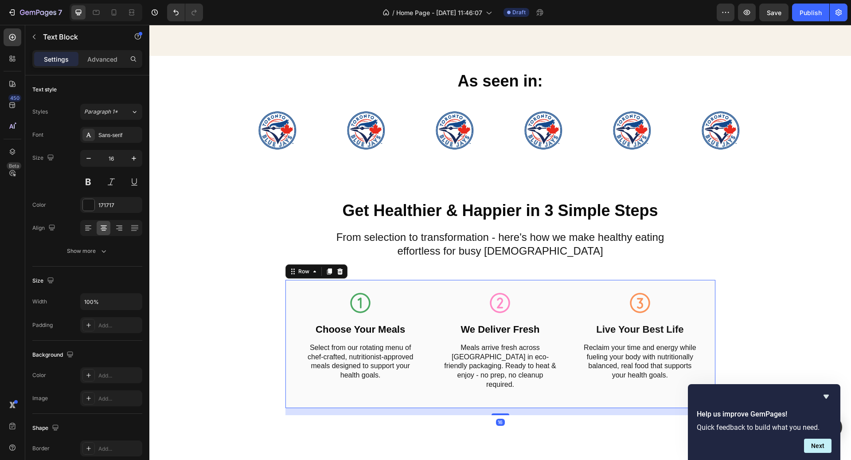
click at [354, 370] on p "Select from our rotating menu of chef-crafted, nutritionist-approved meals desi…" at bounding box center [360, 361] width 113 height 37
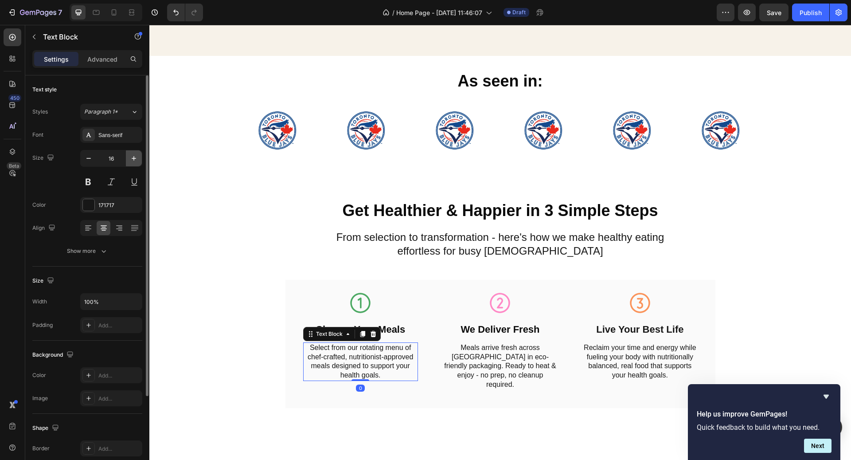
click at [136, 159] on icon "button" at bounding box center [133, 158] width 9 height 9
type input "18"
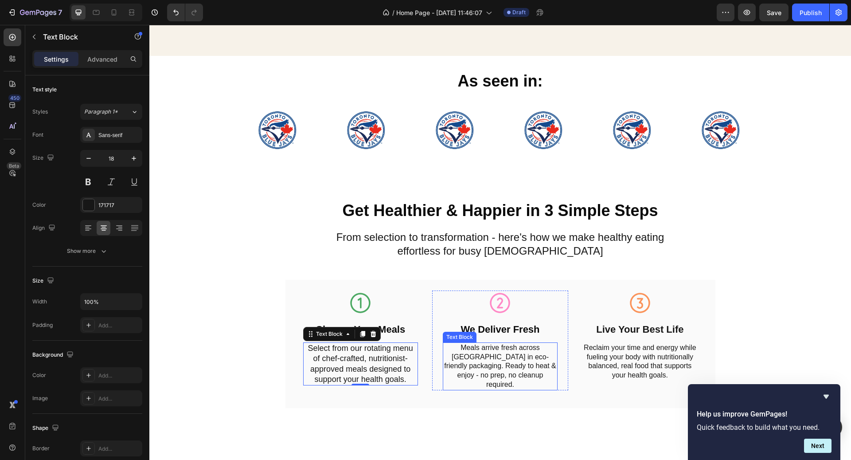
click at [480, 364] on p "Meals arrive fresh across [GEOGRAPHIC_DATA] in eco-friendly packaging. Ready to…" at bounding box center [500, 366] width 113 height 46
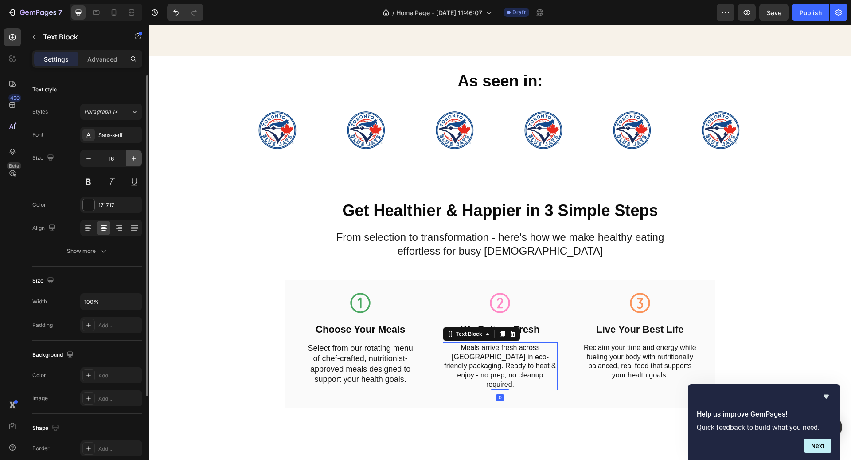
click at [135, 157] on icon "button" at bounding box center [134, 158] width 4 height 4
type input "18"
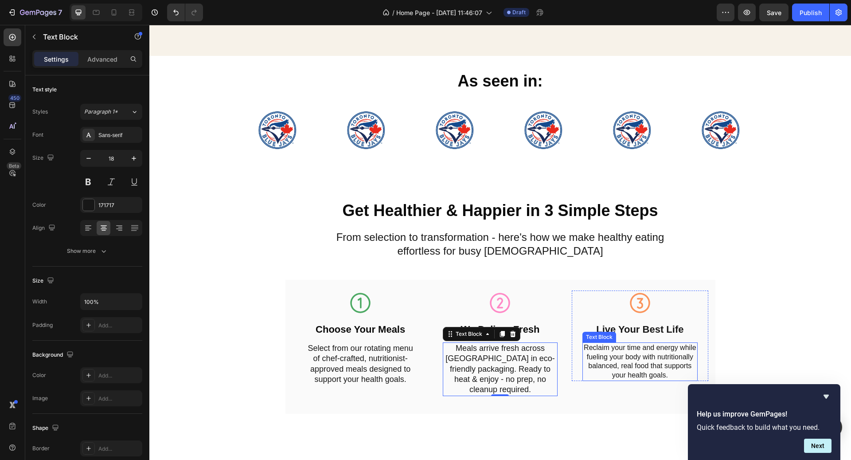
click at [615, 366] on p "Reclaim your time and energy while fueling your body with nutritionally balance…" at bounding box center [639, 361] width 113 height 37
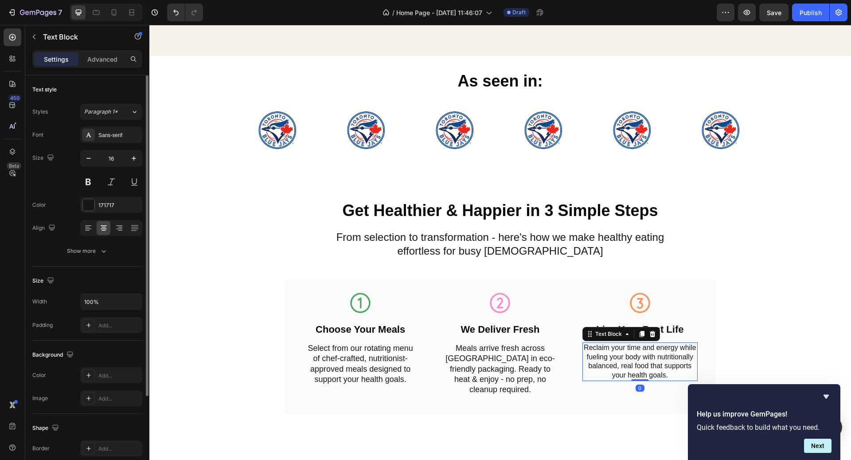
click at [135, 148] on div "Font Sans-serif Size 16 Color 171717 Align Show more" at bounding box center [87, 193] width 110 height 132
click at [135, 155] on icon "button" at bounding box center [133, 158] width 9 height 9
type input "18"
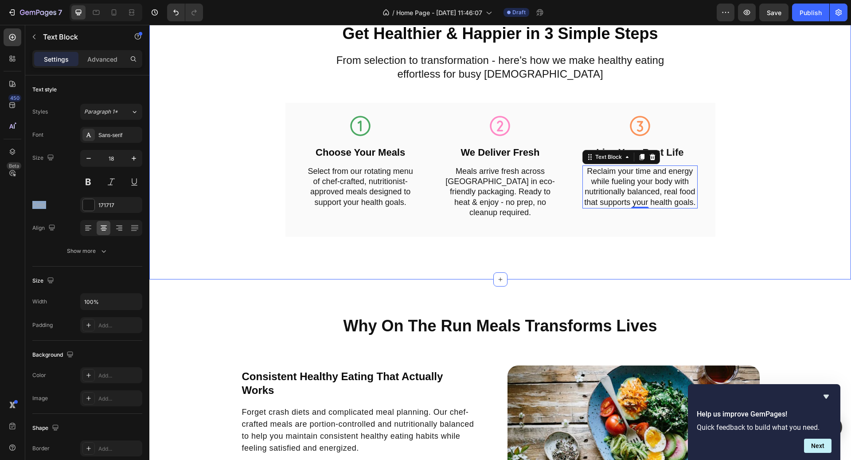
scroll to position [597, 0]
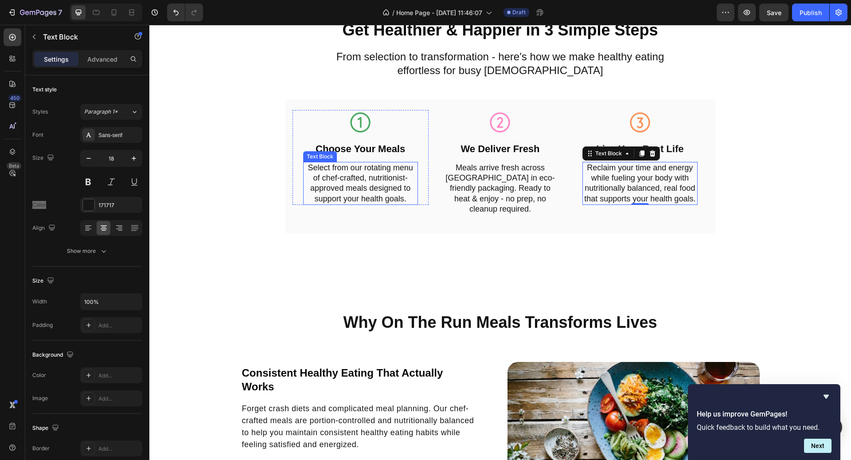
click at [403, 183] on p "Select from our rotating menu of chef-crafted, nutritionist-approved meals desi…" at bounding box center [360, 184] width 113 height 42
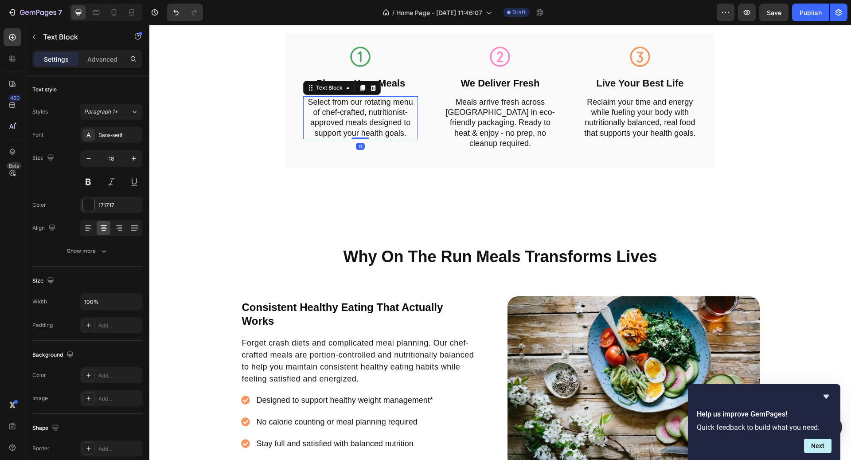
scroll to position [663, 0]
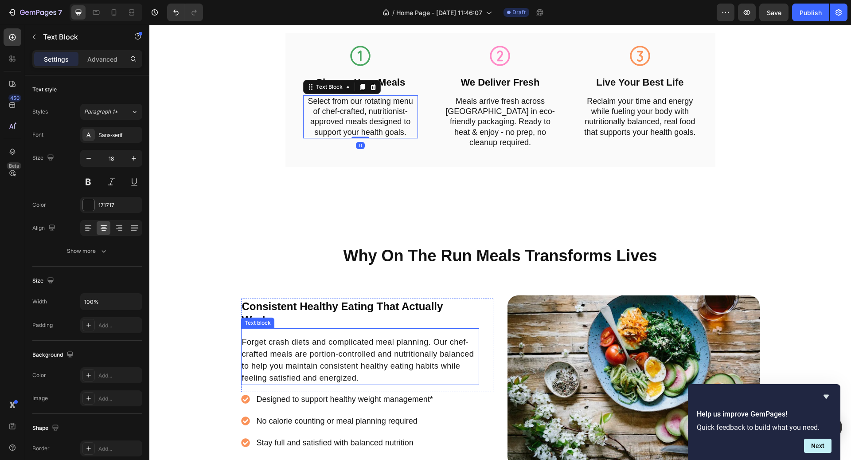
click at [411, 355] on p "Forget crash diets and complicated meal planning. Our chef-crafted meals are po…" at bounding box center [360, 360] width 236 height 48
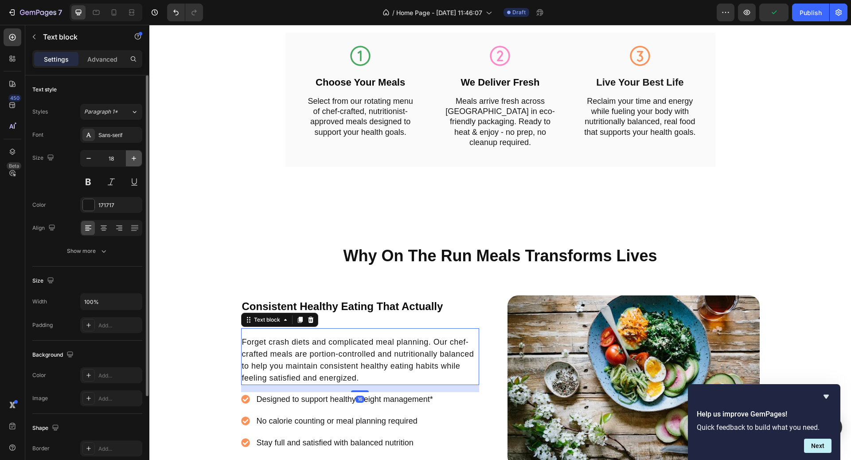
click at [131, 155] on icon "button" at bounding box center [133, 158] width 9 height 9
click at [133, 157] on icon "button" at bounding box center [134, 158] width 4 height 4
type input "20"
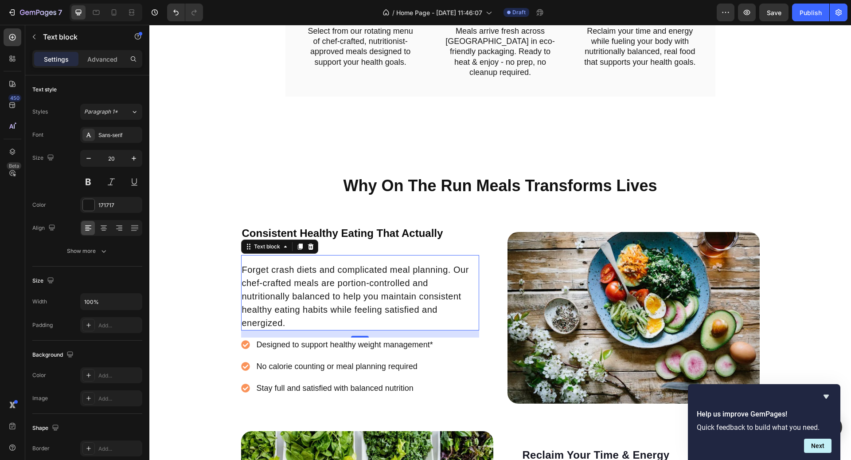
scroll to position [745, 0]
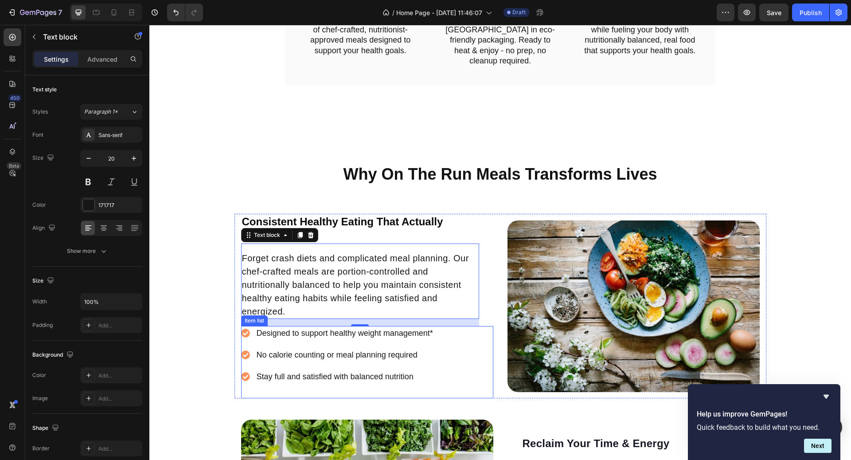
click at [326, 335] on p "Designed to support healthy weight management*" at bounding box center [345, 333] width 176 height 12
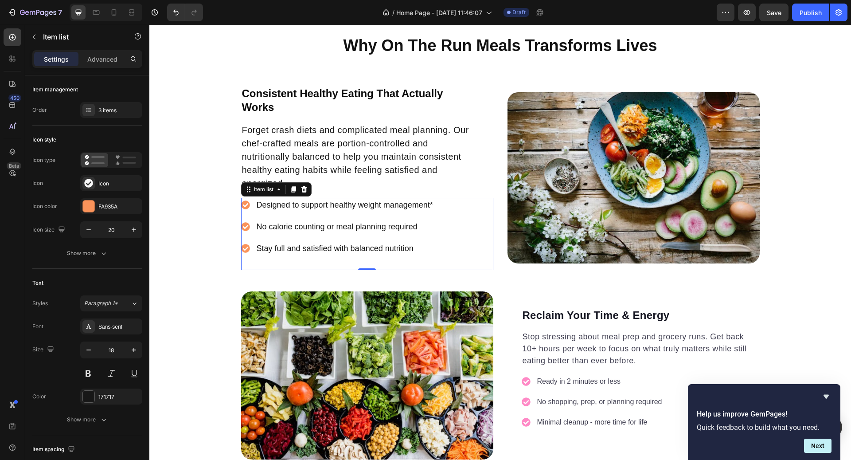
scroll to position [887, 0]
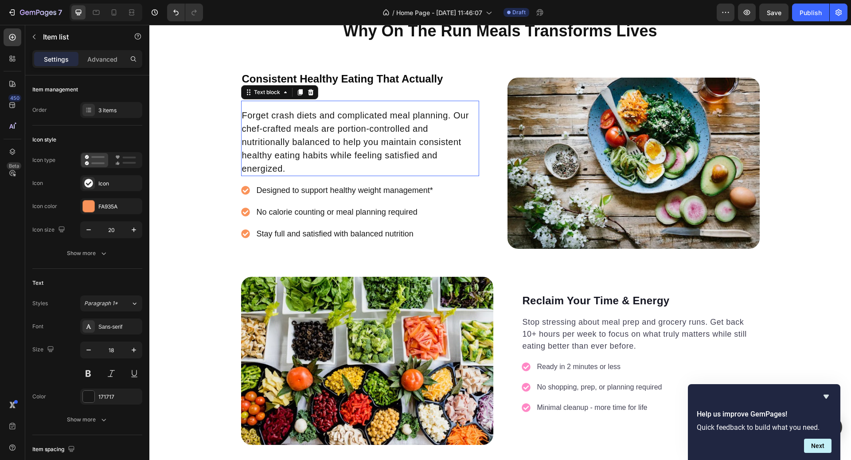
click at [430, 121] on p "Forget crash diets and complicated meal planning. Our chef-crafted meals are po…" at bounding box center [360, 142] width 236 height 66
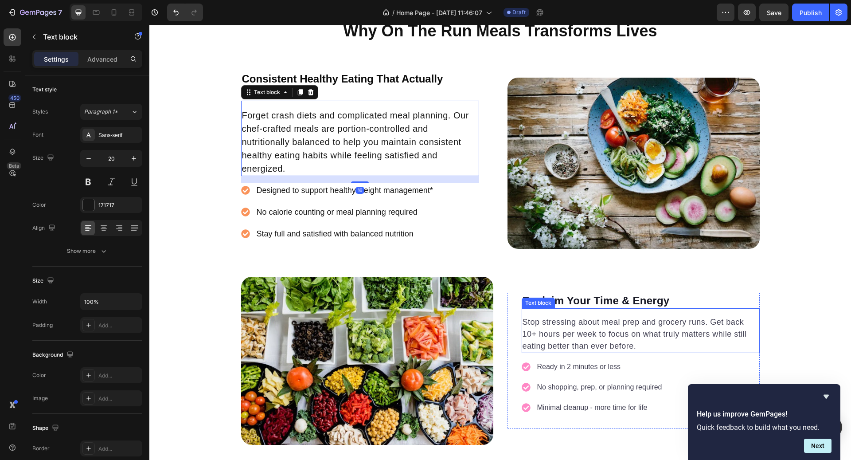
click at [624, 331] on p "Stop stressing about meal prep and grocery runs. Get back 10+ hours per week to…" at bounding box center [640, 334] width 236 height 36
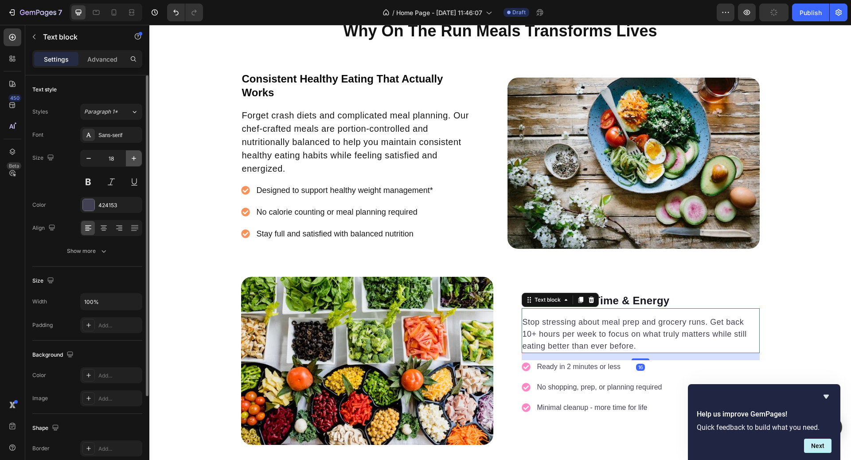
click at [134, 164] on button "button" at bounding box center [134, 158] width 16 height 16
type input "20"
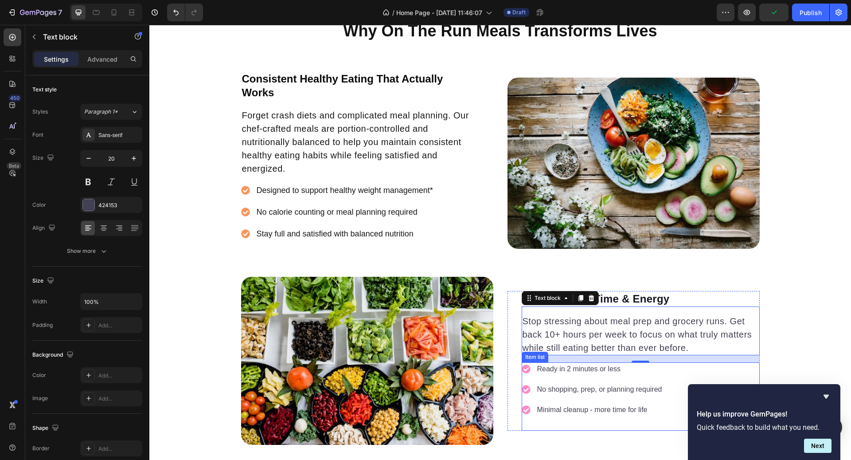
click at [600, 369] on p "Ready in 2 minutes or less" at bounding box center [599, 368] width 125 height 11
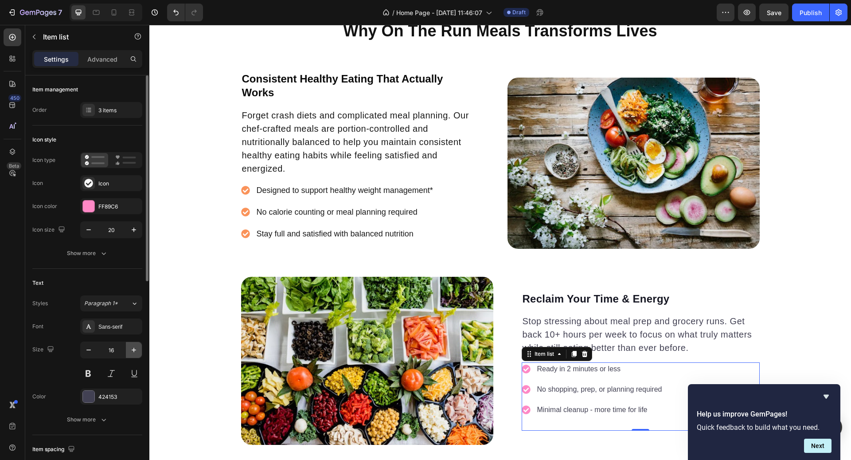
click at [141, 348] on button "button" at bounding box center [134, 350] width 16 height 16
click at [140, 348] on button "button" at bounding box center [134, 350] width 16 height 16
type input "18"
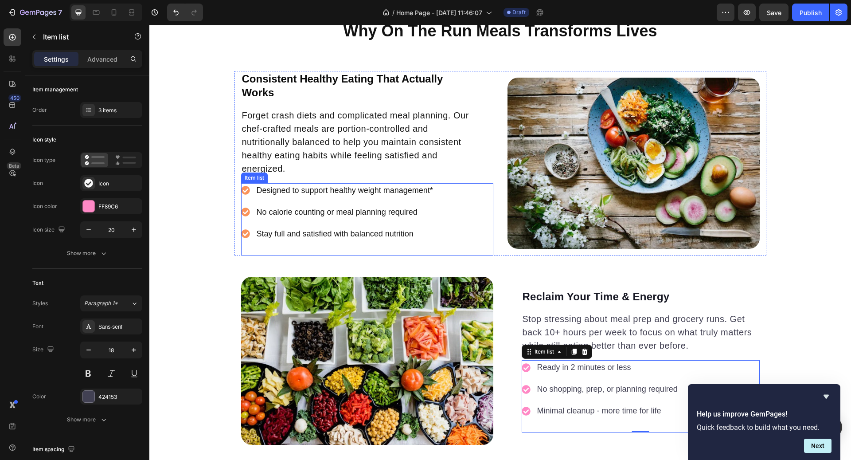
click at [260, 234] on p "Stay full and satisfied with balanced nutrition" at bounding box center [345, 234] width 176 height 12
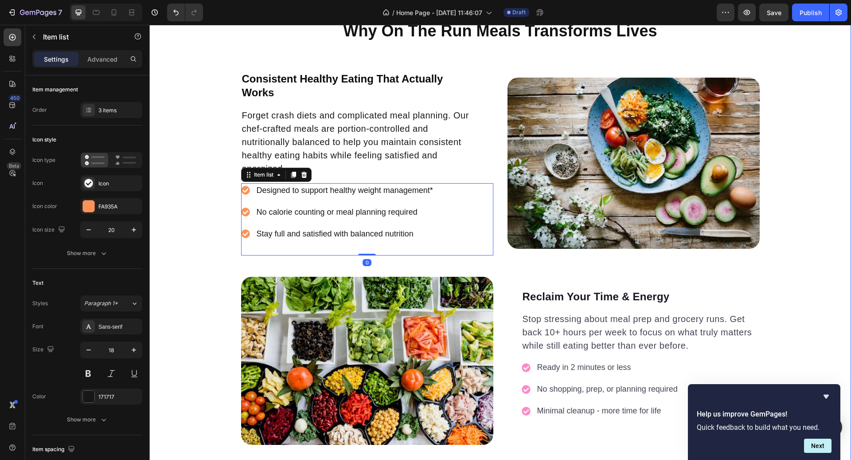
click at [778, 295] on div "Why On The Run Meals Transforms Lives Heading Consistent Healthy Eating That Ac…" at bounding box center [500, 250] width 702 height 460
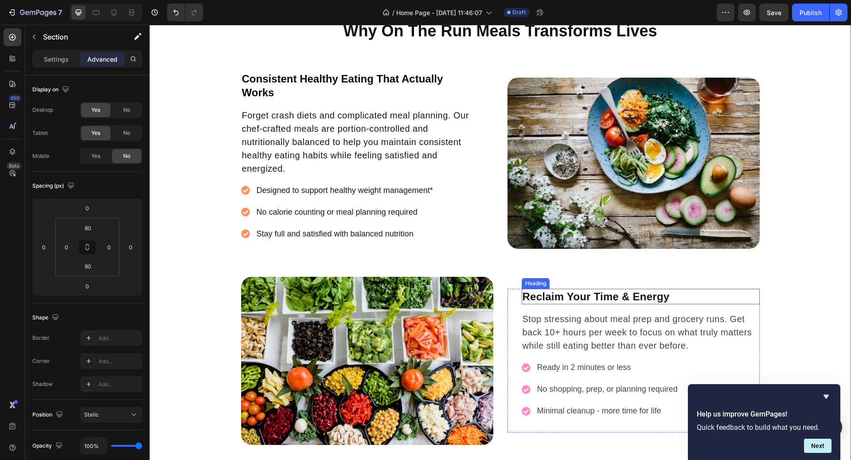
click at [674, 300] on h2 "Reclaim Your Time & Energy" at bounding box center [641, 297] width 238 height 16
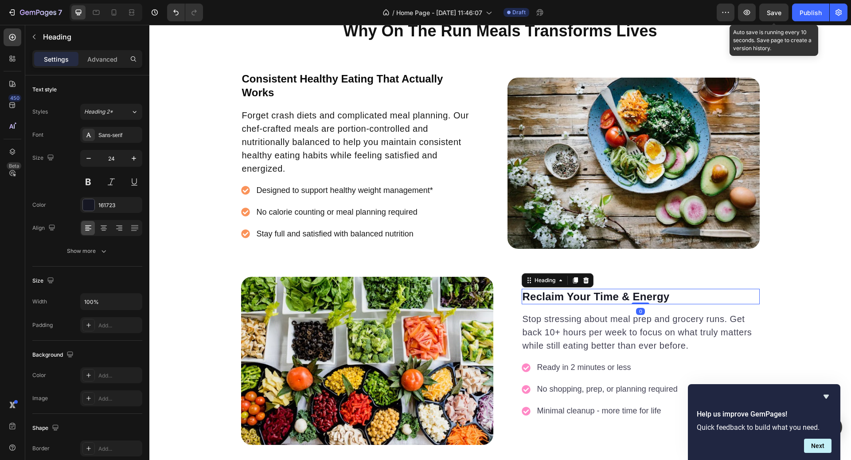
click at [778, 9] on span "Save" at bounding box center [774, 13] width 15 height 8
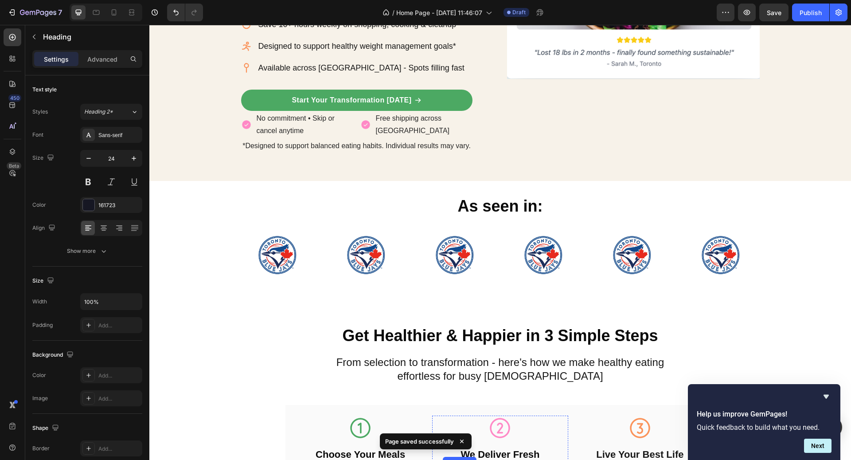
scroll to position [269, 0]
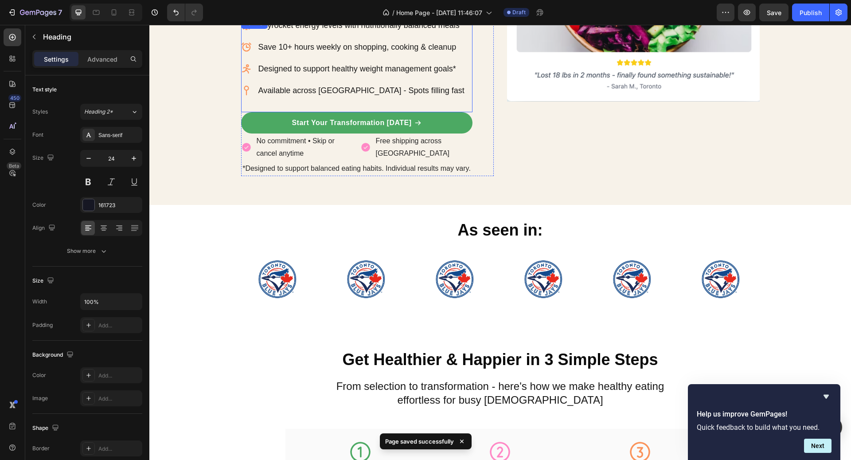
click at [402, 91] on p "Available across Canada - Spots filling fast" at bounding box center [361, 91] width 206 height 12
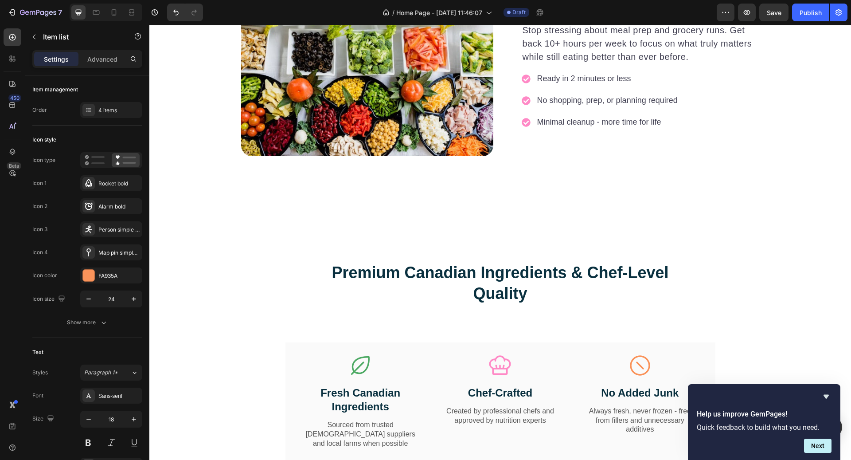
scroll to position [1192, 0]
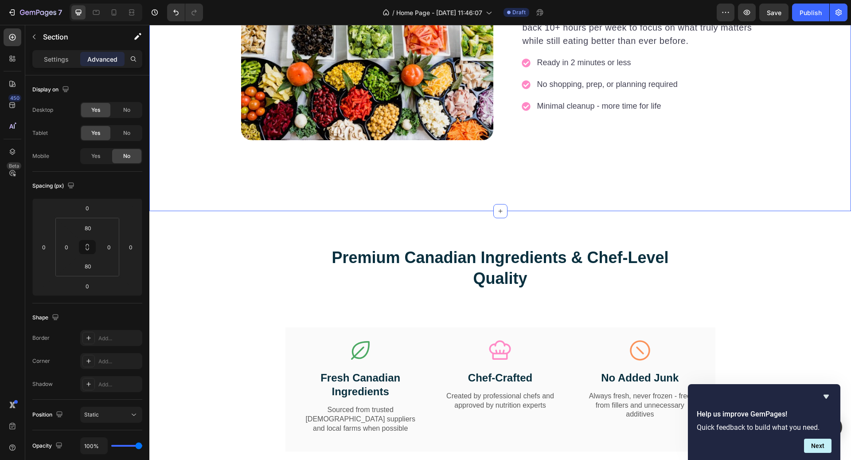
click at [441, 256] on h2 "Premium Canadian Ingredients & Chef-Level Quality" at bounding box center [500, 267] width 341 height 43
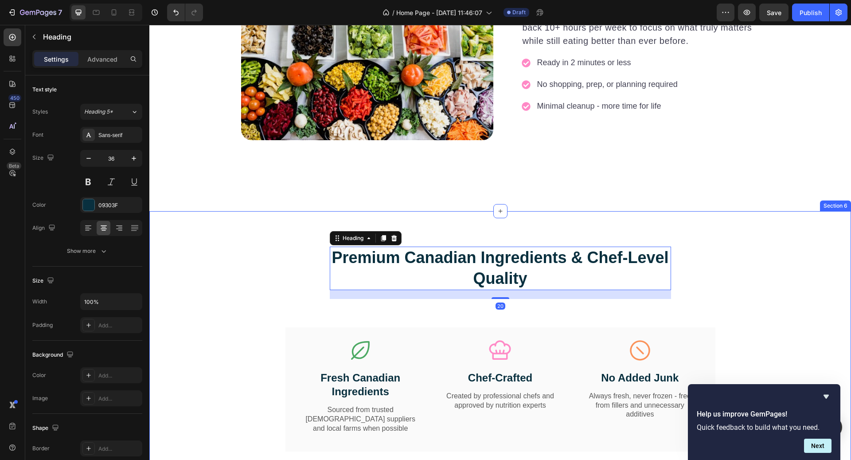
click at [440, 223] on div "Premium Canadian Ingredients & Chef-Level Quality Heading 20 Row Icon Fresh Can…" at bounding box center [500, 352] width 702 height 283
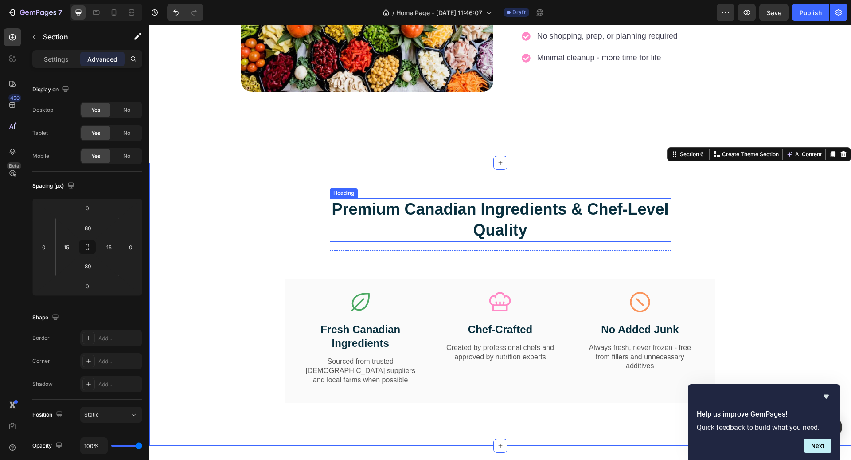
scroll to position [1248, 0]
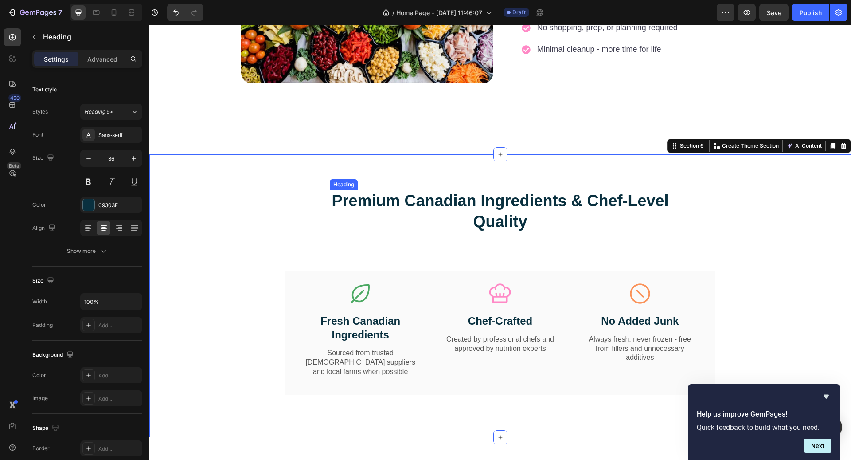
click at [441, 206] on h2 "Premium Canadian Ingredients & Chef-Level Quality" at bounding box center [500, 211] width 341 height 43
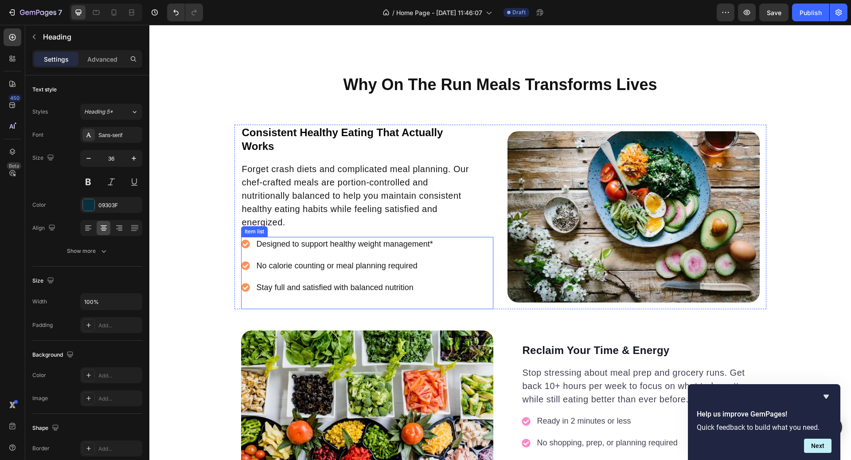
scroll to position [826, 0]
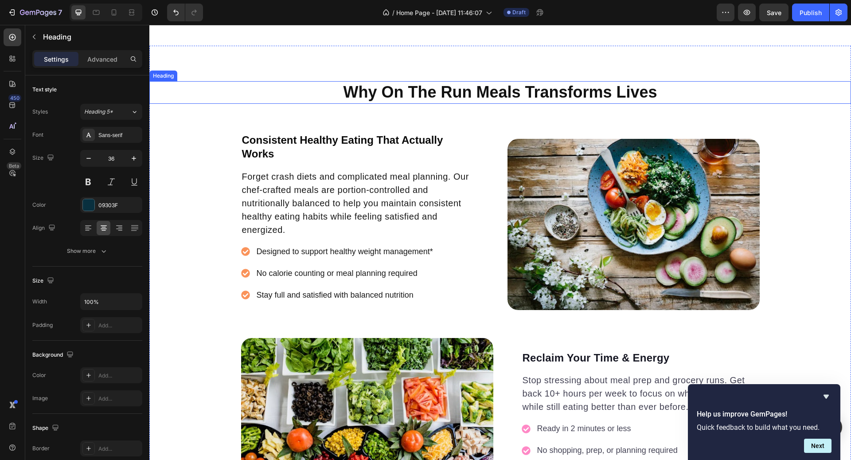
click at [470, 86] on h2 "Why On The Run Meals Transforms Lives" at bounding box center [500, 92] width 702 height 23
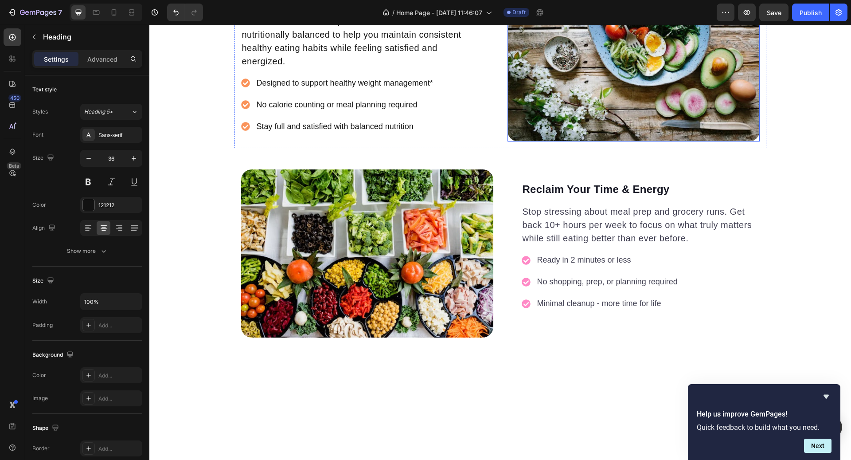
scroll to position [1055, 0]
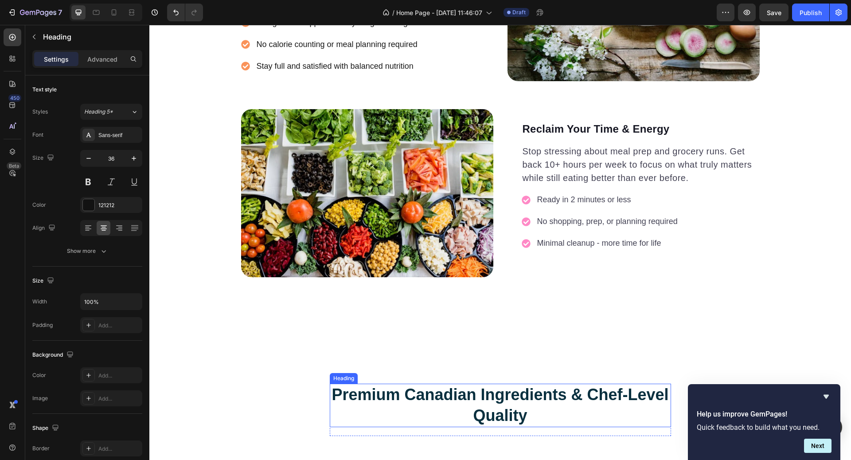
click at [481, 401] on h2 "Premium Canadian Ingredients & Chef-Level Quality" at bounding box center [500, 404] width 341 height 43
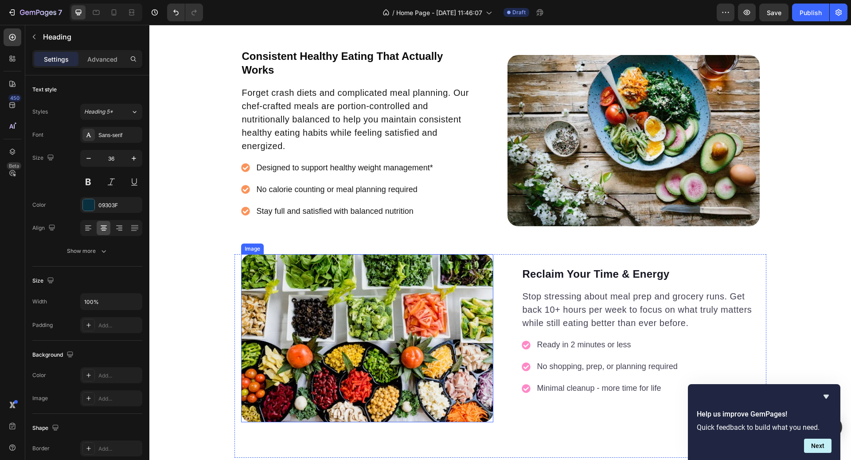
scroll to position [837, 0]
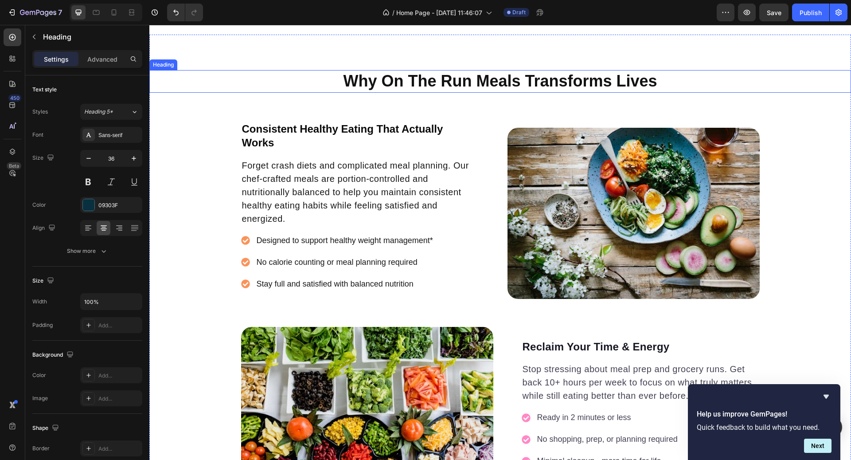
click at [474, 82] on h2 "Why On The Run Meals Transforms Lives" at bounding box center [500, 81] width 702 height 23
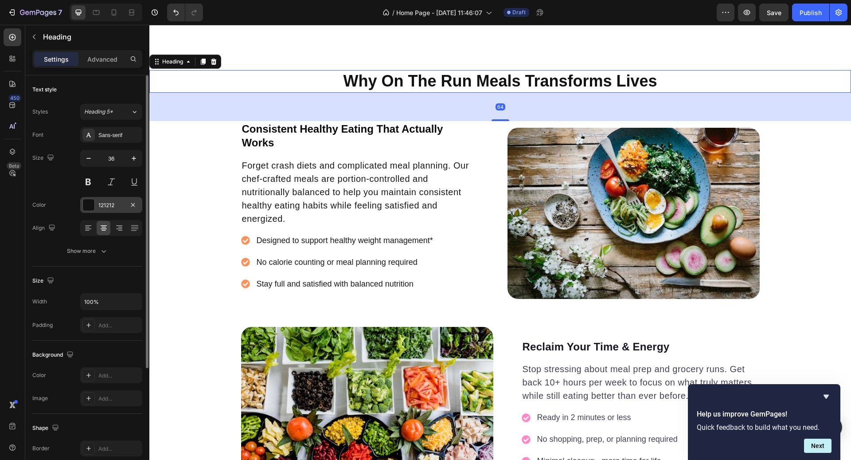
click at [120, 197] on div "121212" at bounding box center [111, 205] width 62 height 16
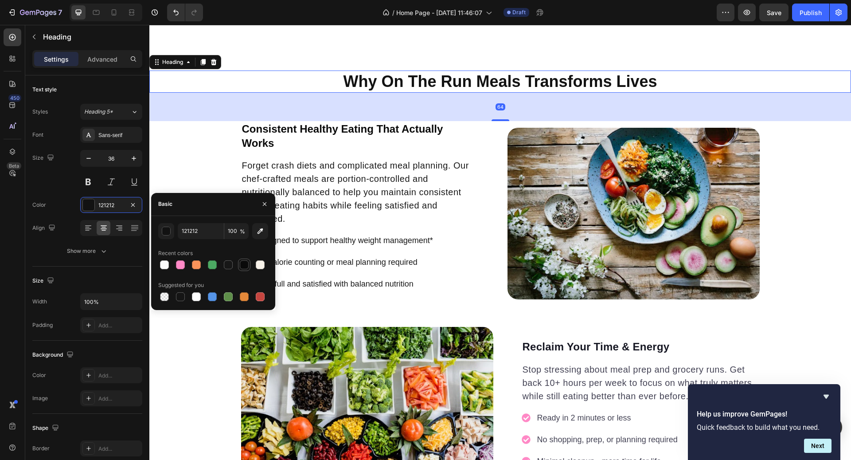
click at [238, 265] on div at bounding box center [244, 264] width 12 height 12
type input "0A0A0A"
click at [441, 219] on p "Forget crash diets and complicated meal planning. Our chef-crafted meals are po…" at bounding box center [360, 192] width 236 height 66
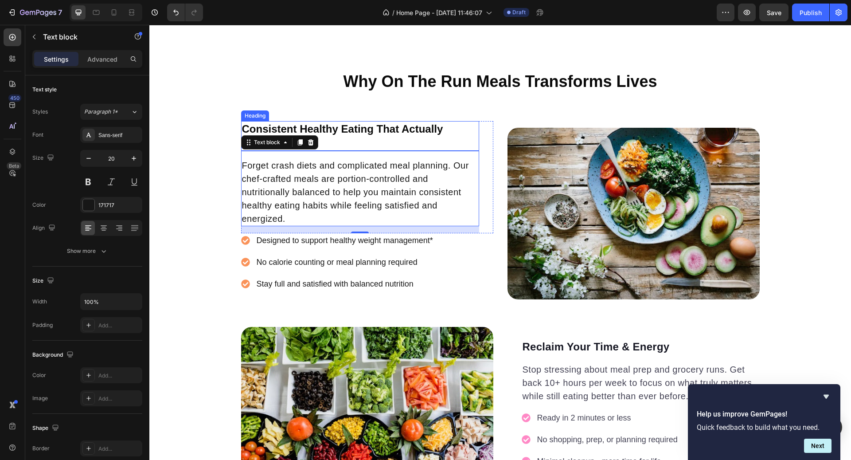
click at [426, 140] on h2 "Consistent Healthy Eating That Actually Works" at bounding box center [360, 135] width 238 height 29
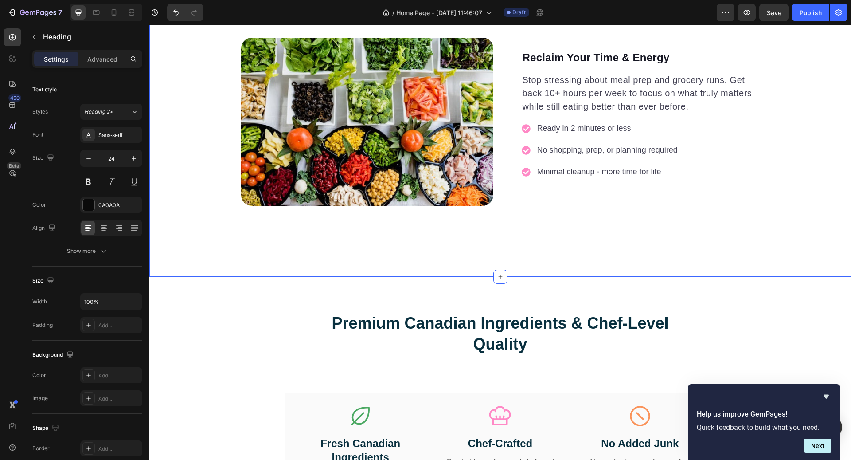
click at [530, 259] on div "Why On The Run Meals Transforms Lives Heading Consistent Healthy Eating That Ac…" at bounding box center [500, 11] width 702 height 531
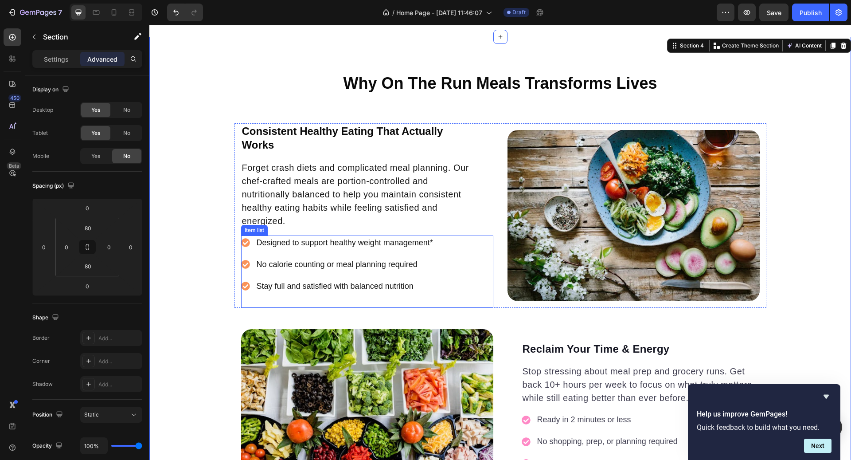
scroll to position [768, 0]
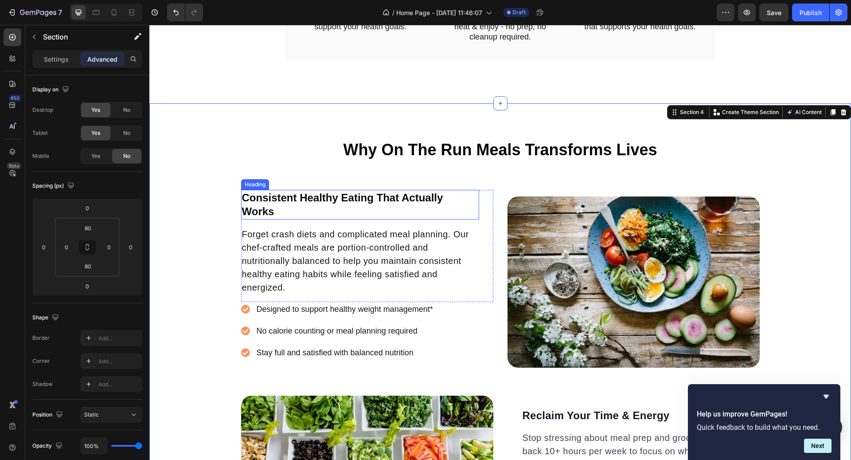
click at [391, 197] on h2 "Consistent Healthy Eating That Actually Works" at bounding box center [360, 204] width 238 height 29
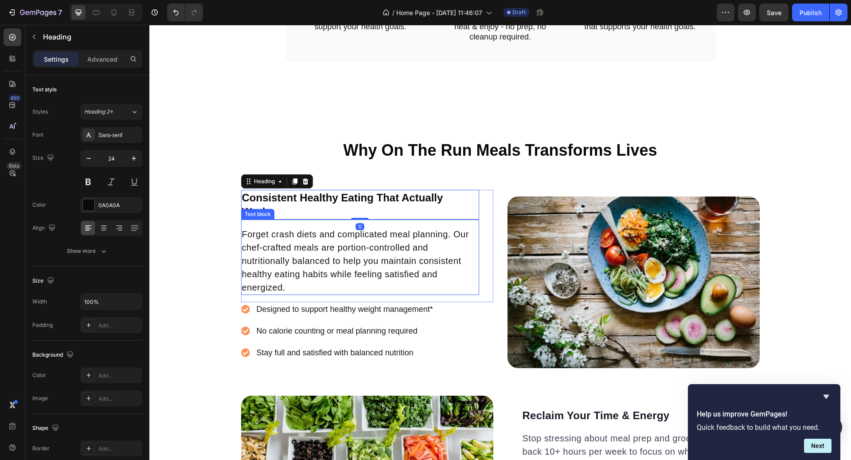
click at [405, 265] on p "Forget crash diets and complicated meal planning. Our chef-crafted meals are po…" at bounding box center [360, 260] width 236 height 66
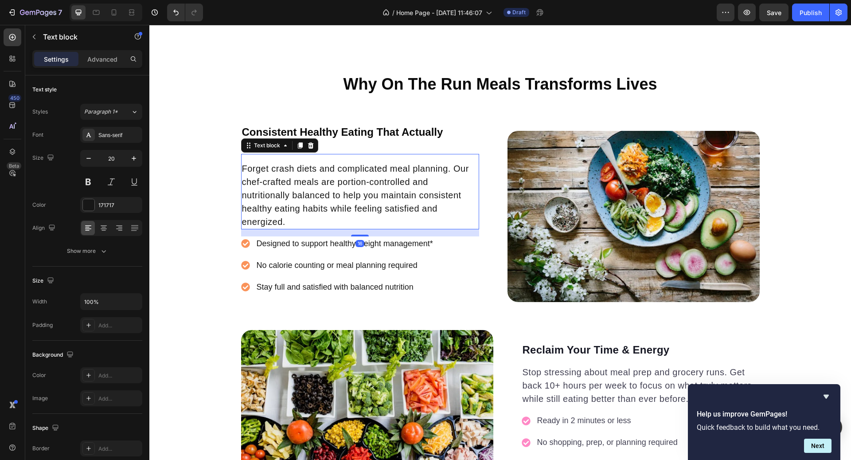
scroll to position [869, 0]
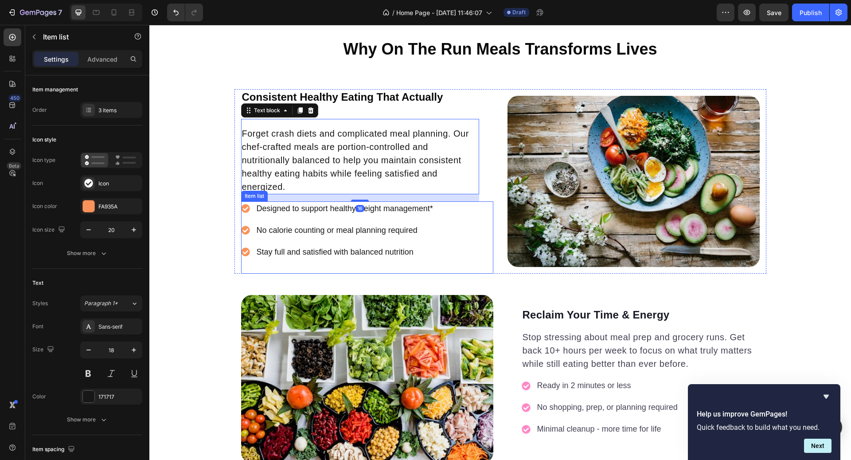
click at [394, 227] on p "No calorie counting or meal planning required" at bounding box center [345, 230] width 176 height 12
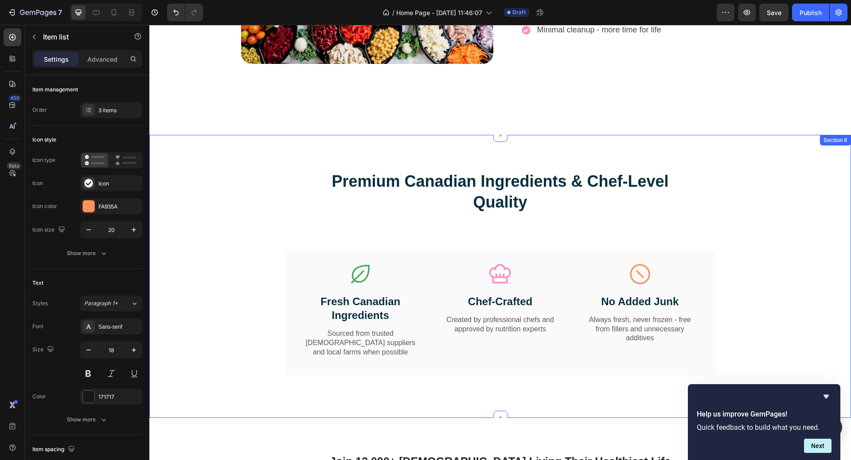
scroll to position [1254, 0]
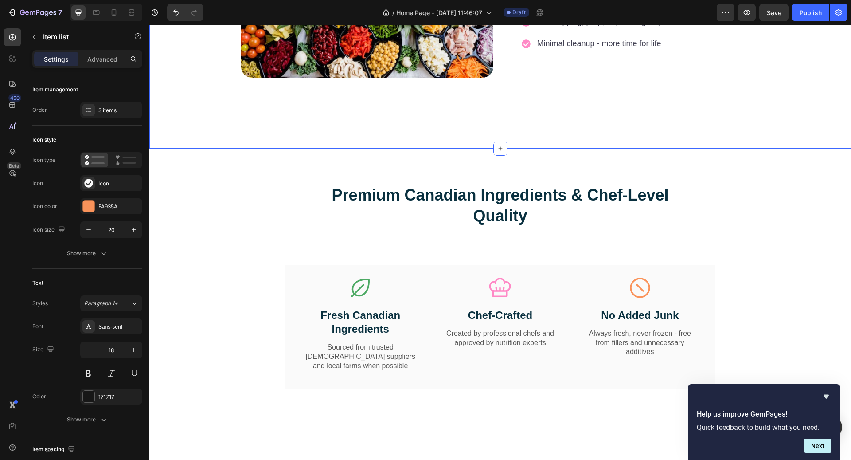
click at [418, 148] on div "Premium Canadian Ingredients & Chef-Level Quality Heading Row Icon Fresh Canadi…" at bounding box center [500, 289] width 702 height 283
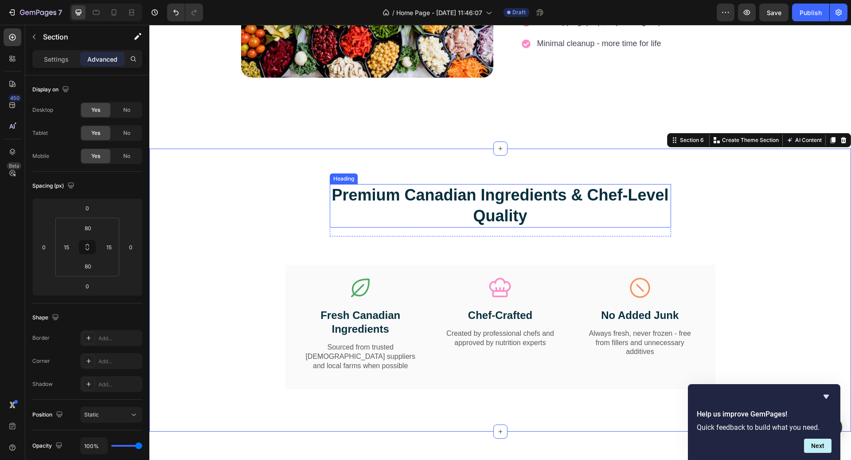
click at [416, 190] on h2 "Premium Canadian Ingredients & Chef-Level Quality" at bounding box center [500, 205] width 341 height 43
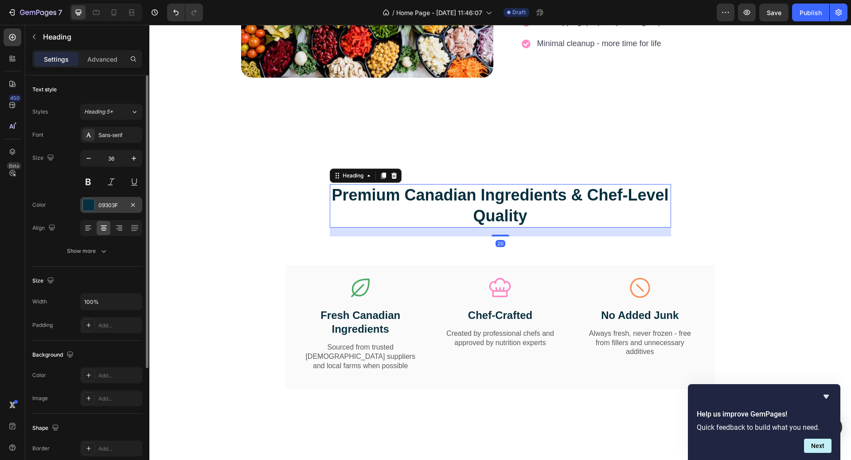
click at [119, 205] on div "09303F" at bounding box center [111, 205] width 26 height 8
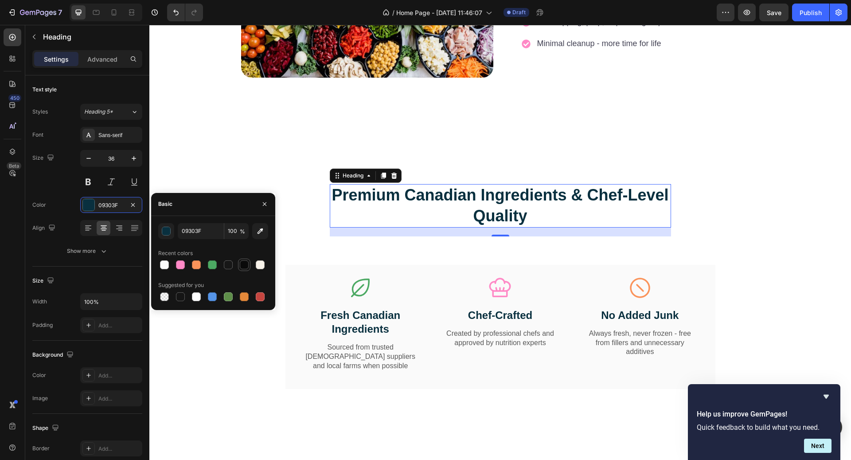
click at [244, 260] on div at bounding box center [244, 264] width 9 height 9
type input "0A0A0A"
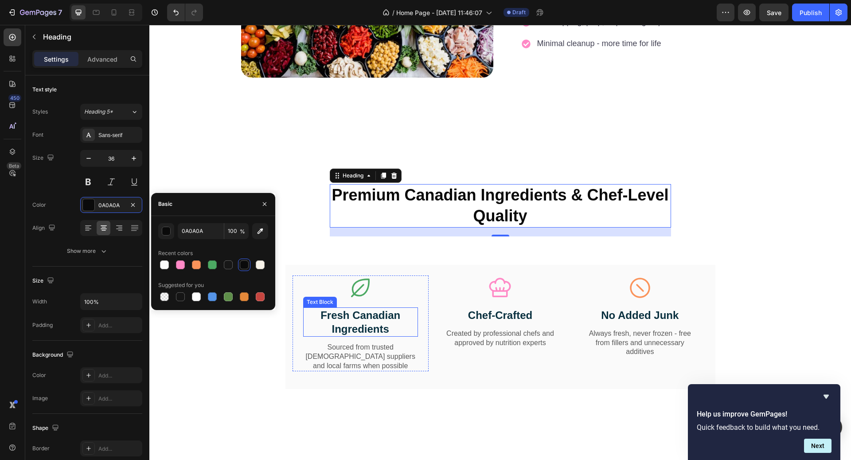
click at [382, 316] on p "Fresh Canadian Ingredients" at bounding box center [360, 321] width 113 height 27
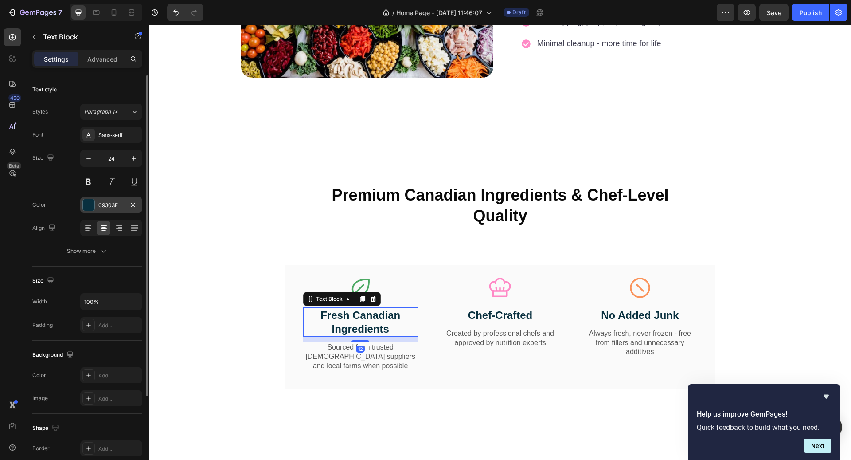
click at [112, 199] on div "09303F" at bounding box center [111, 205] width 62 height 16
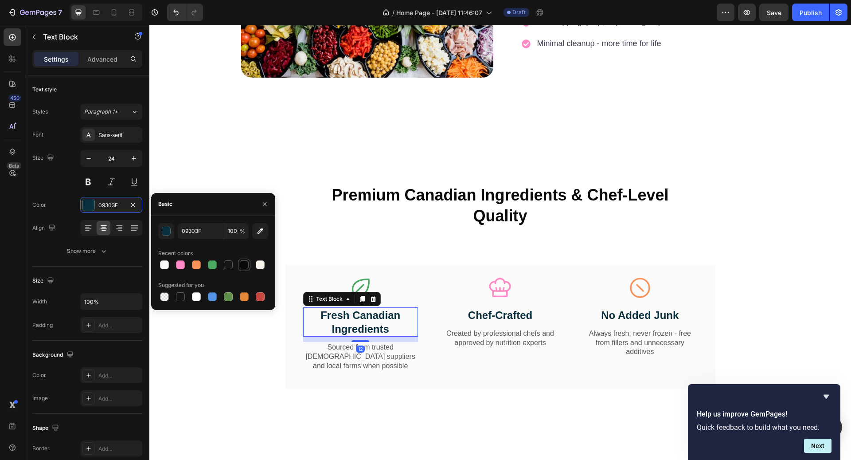
click at [245, 265] on div at bounding box center [244, 264] width 9 height 9
type input "0A0A0A"
click at [531, 311] on p "Chef-Crafted" at bounding box center [500, 315] width 113 height 14
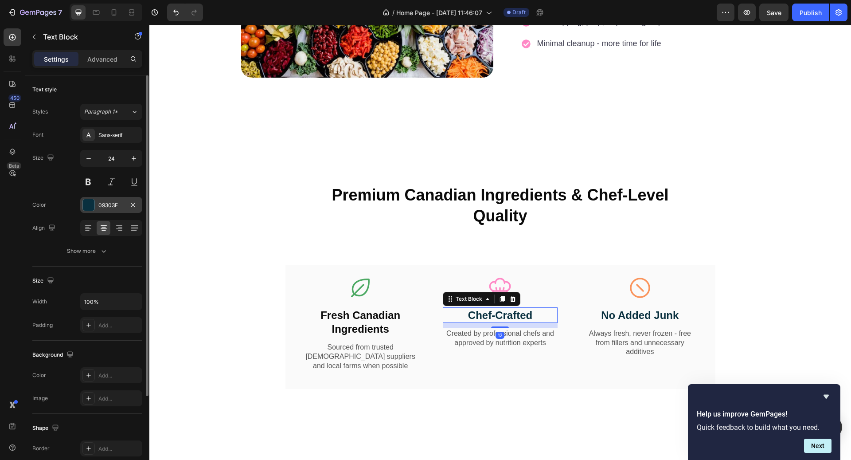
click at [113, 204] on div "09303F" at bounding box center [111, 205] width 26 height 8
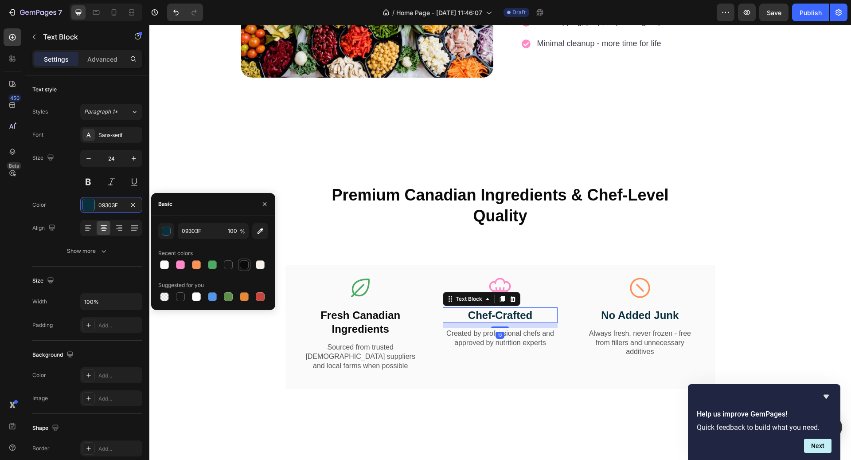
click at [246, 261] on div at bounding box center [244, 264] width 9 height 9
type input "0A0A0A"
click at [628, 313] on p "No Added Junk" at bounding box center [639, 315] width 113 height 14
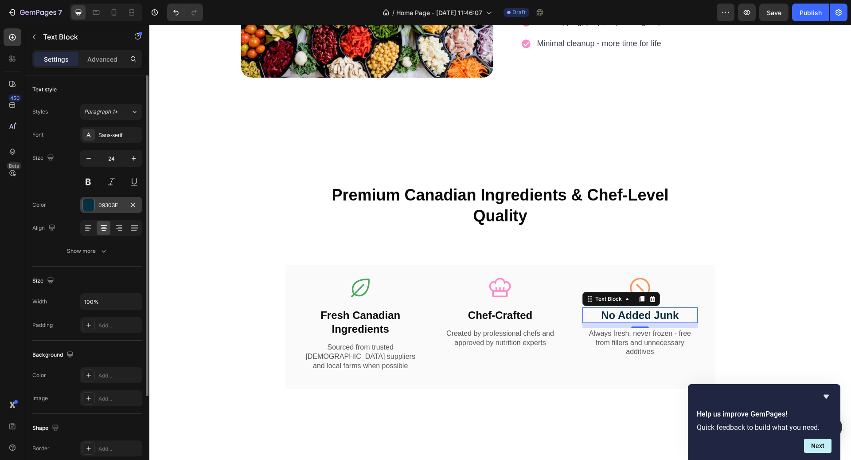
click at [111, 210] on div "09303F" at bounding box center [111, 205] width 62 height 16
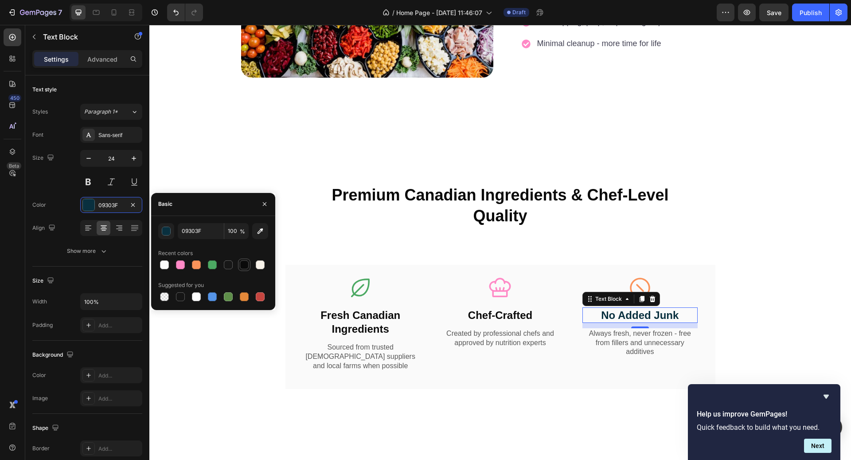
click at [239, 262] on div at bounding box center [244, 264] width 11 height 11
type input "0A0A0A"
click at [347, 364] on p "Sourced from trusted [DEMOGRAPHIC_DATA] suppliers and local farms when possible" at bounding box center [360, 356] width 113 height 27
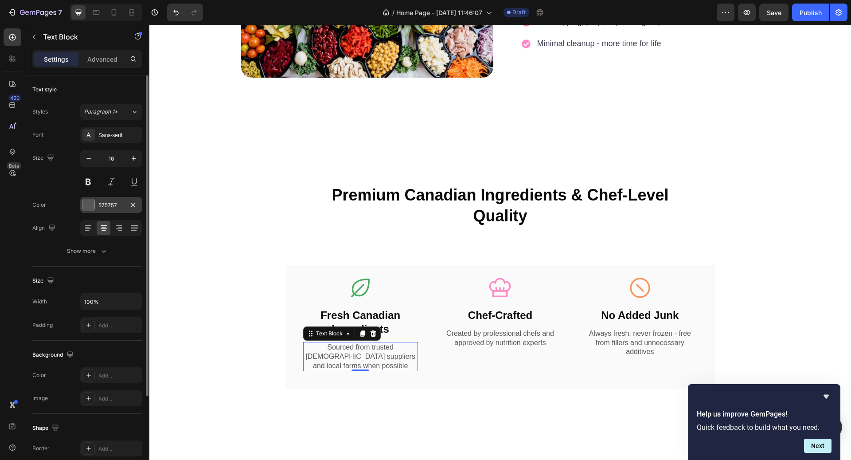
click at [117, 201] on div "575757" at bounding box center [111, 205] width 26 height 8
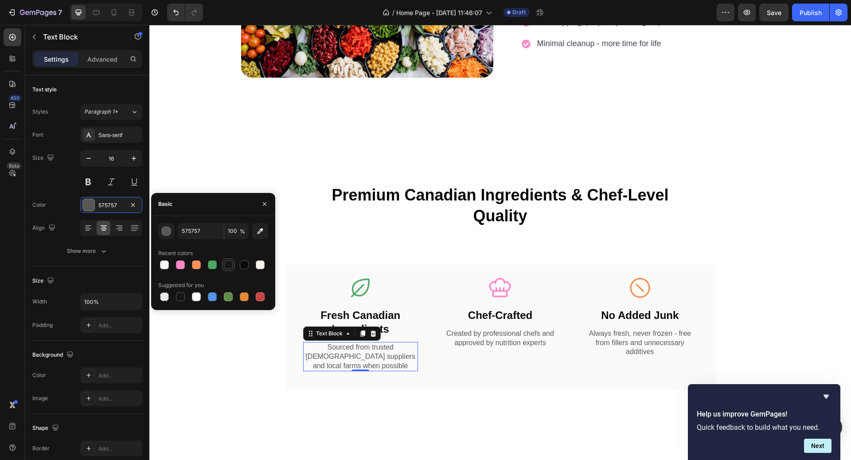
click at [224, 261] on div at bounding box center [228, 264] width 11 height 11
type input "171717"
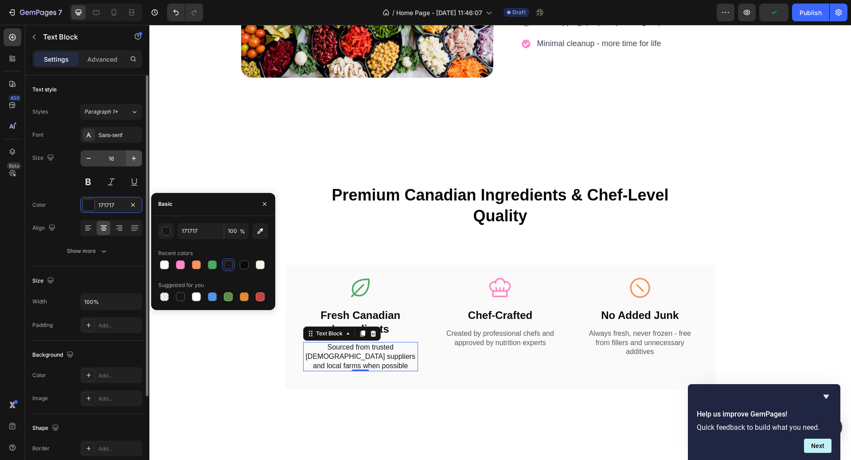
click at [131, 160] on icon "button" at bounding box center [133, 158] width 9 height 9
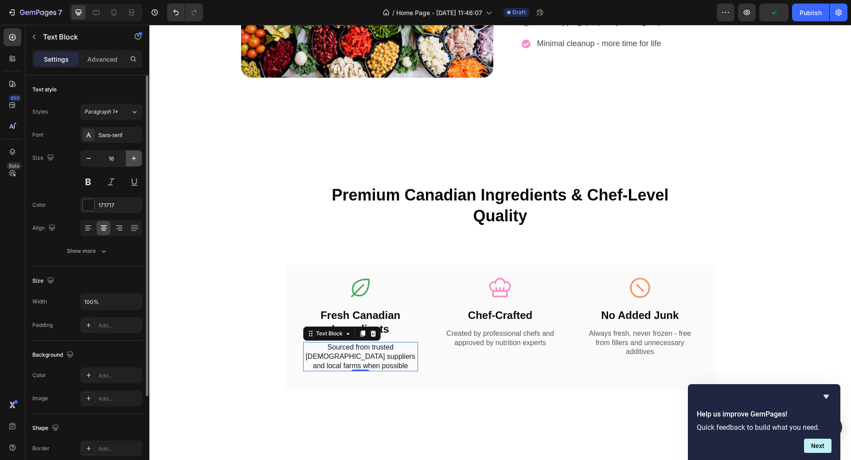
click at [131, 160] on icon "button" at bounding box center [133, 158] width 9 height 9
click at [139, 162] on button "button" at bounding box center [134, 158] width 16 height 16
type input "18"
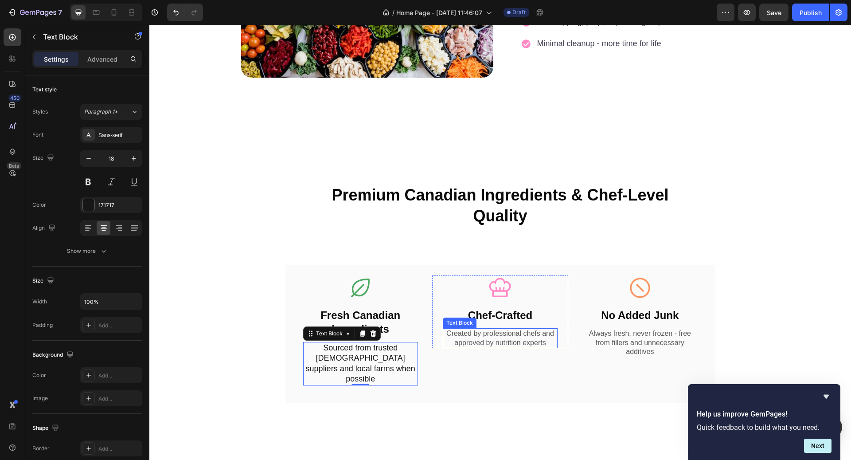
click at [475, 346] on p "Created by professional chefs and approved by nutrition experts" at bounding box center [500, 338] width 113 height 19
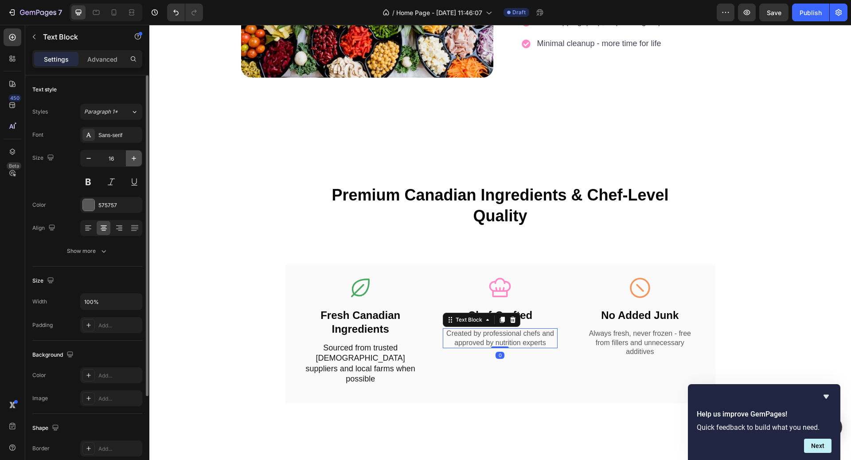
click at [141, 160] on button "button" at bounding box center [134, 158] width 16 height 16
type input "18"
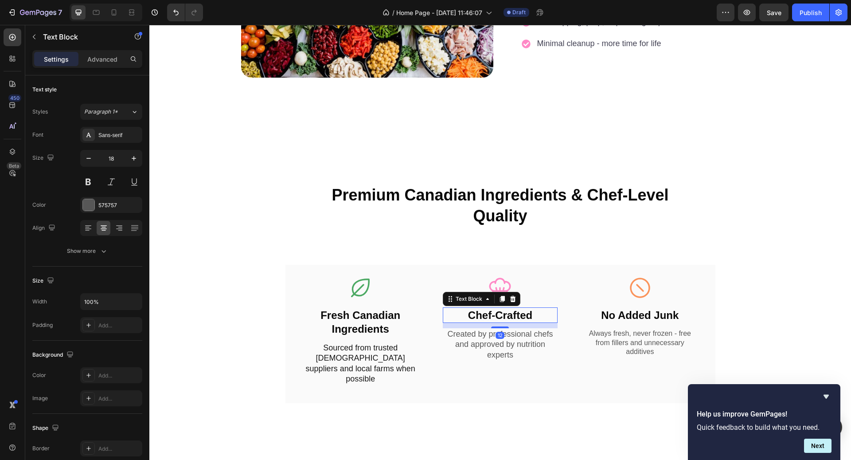
click at [535, 316] on p "Chef-Crafted" at bounding box center [500, 315] width 113 height 14
click at [606, 336] on p "Always fresh, never frozen - free from fillers and unnecessary additives" at bounding box center [639, 342] width 113 height 27
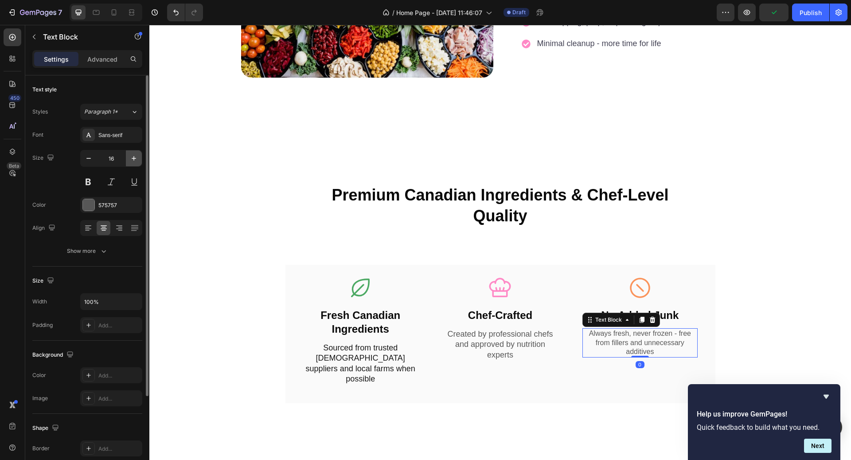
click at [131, 160] on icon "button" at bounding box center [133, 158] width 9 height 9
type input "18"
click at [362, 347] on p "Sourced from trusted [DEMOGRAPHIC_DATA] suppliers and local farms when possible" at bounding box center [360, 364] width 113 height 42
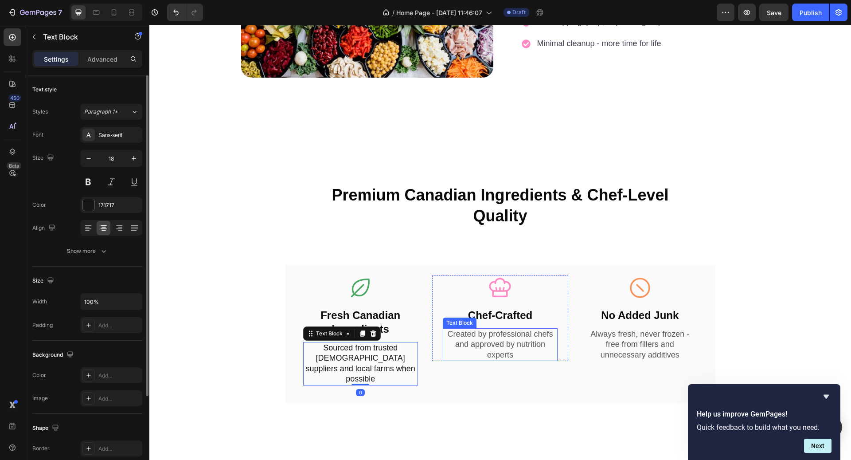
click at [491, 351] on p "Created by professional chefs and approved by nutrition experts" at bounding box center [500, 344] width 113 height 31
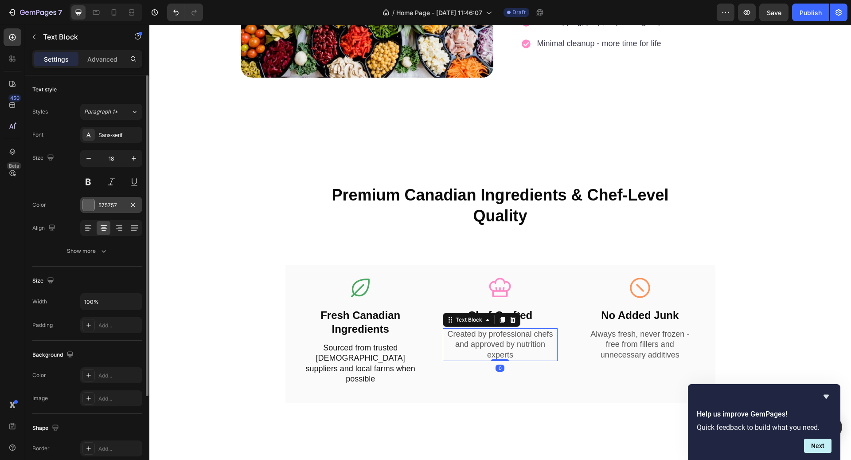
click at [113, 210] on div "575757" at bounding box center [111, 205] width 62 height 16
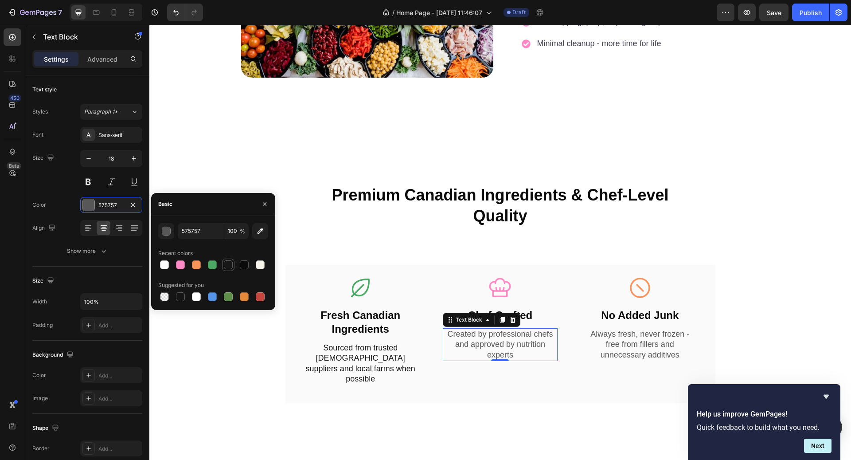
click at [229, 263] on div at bounding box center [228, 264] width 9 height 9
type input "171717"
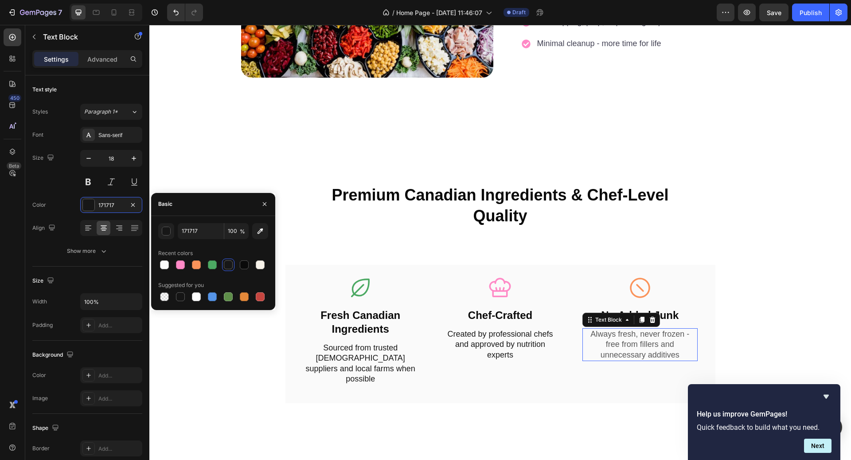
click at [636, 336] on p "Always fresh, never frozen - free from fillers and unnecessary additives" at bounding box center [639, 344] width 113 height 31
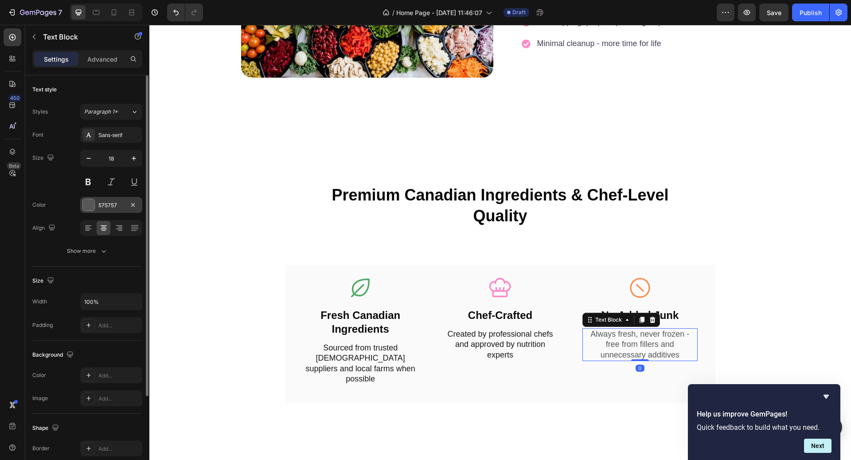
click at [113, 203] on div "575757" at bounding box center [111, 205] width 26 height 8
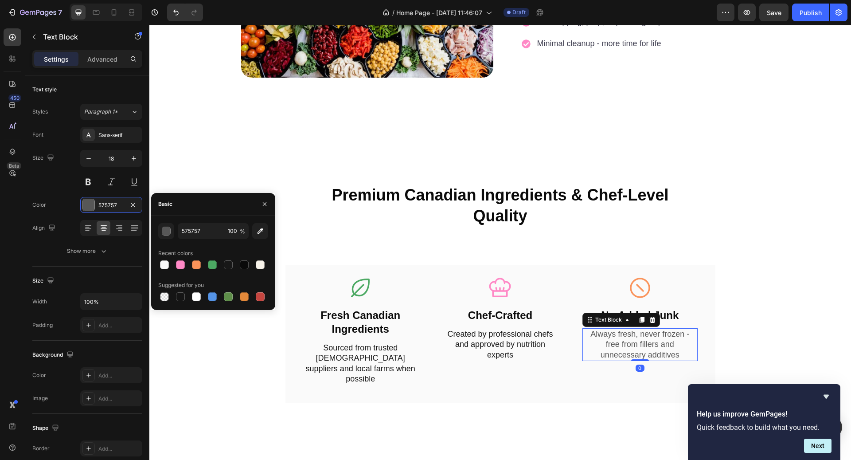
click at [229, 257] on div "Recent colors" at bounding box center [213, 253] width 110 height 14
click at [229, 262] on div at bounding box center [228, 264] width 9 height 9
type input "171717"
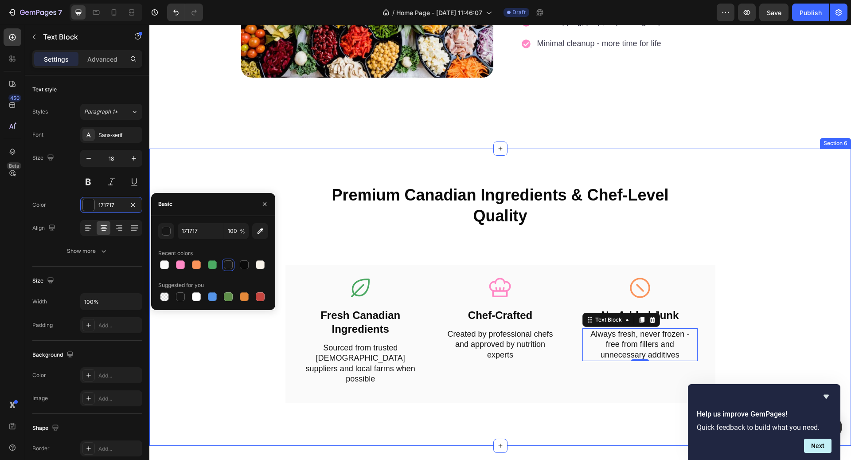
click at [793, 191] on div "Premium Canadian Ingredients & Chef-Level Quality Heading Row Icon Fresh Canadi…" at bounding box center [500, 297] width 688 height 226
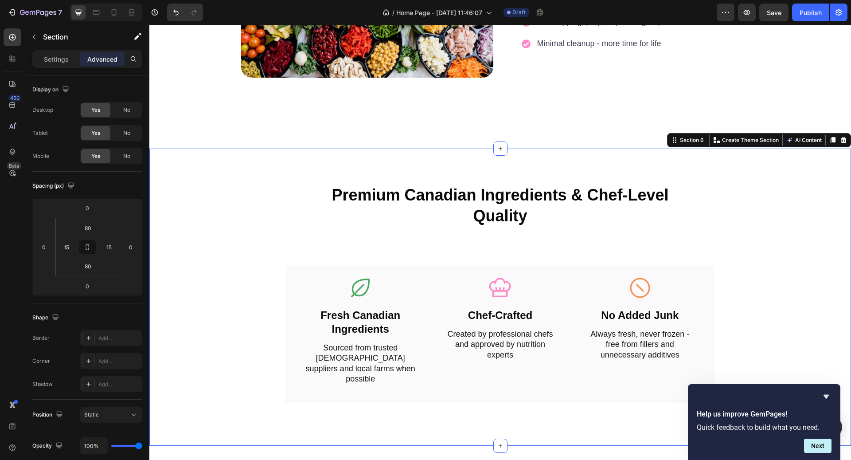
scroll to position [1290, 0]
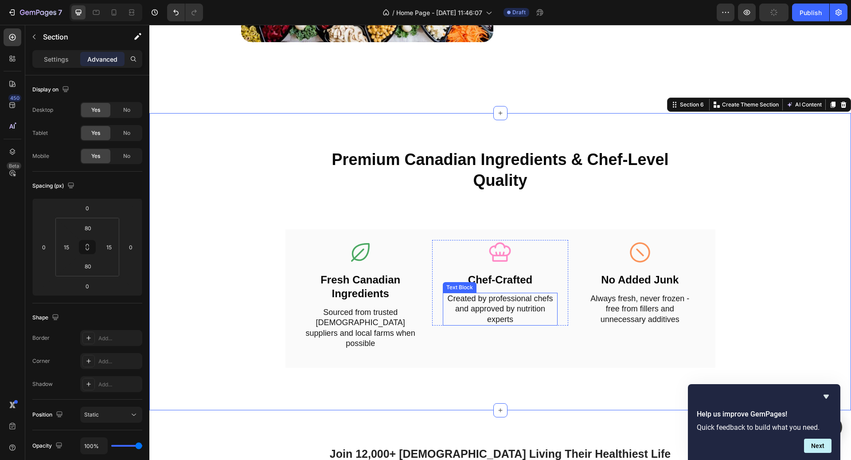
click at [521, 311] on p "Created by professional chefs and approved by nutrition experts" at bounding box center [500, 308] width 113 height 31
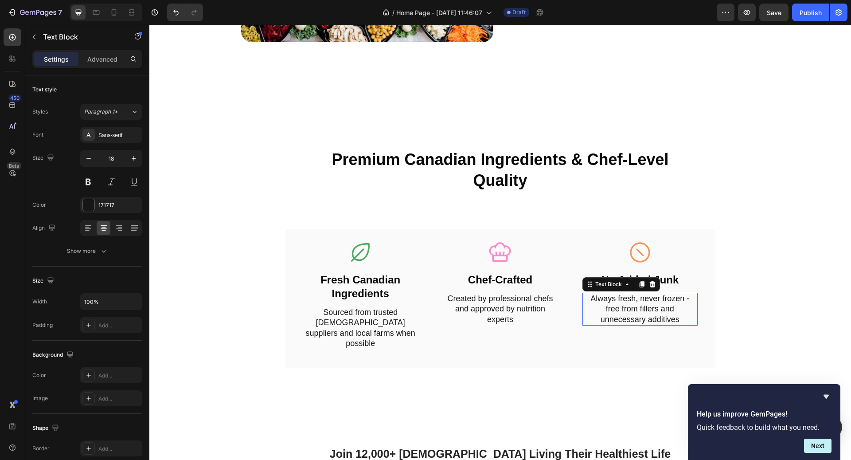
click at [648, 313] on p "Always fresh, never frozen - free from fillers and unnecessary additives" at bounding box center [639, 308] width 113 height 31
click at [417, 315] on div "Sourced from trusted [DEMOGRAPHIC_DATA] suppliers and local farms when possible" at bounding box center [360, 327] width 115 height 43
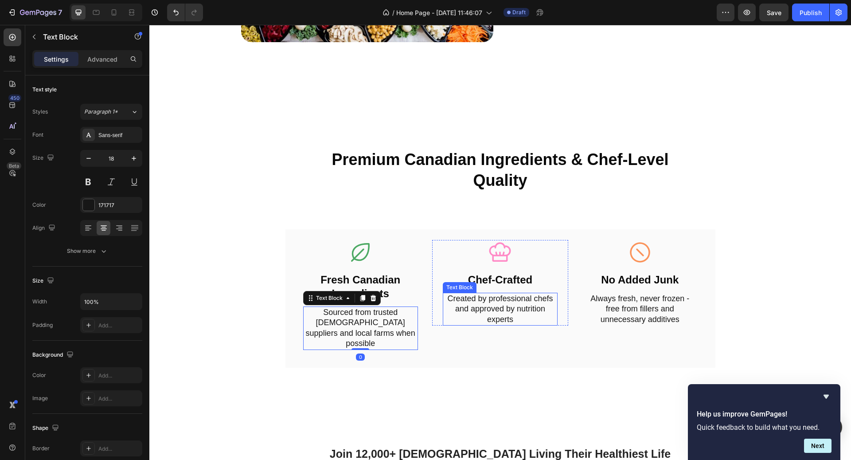
click at [513, 297] on p "Created by professional chefs and approved by nutrition experts" at bounding box center [500, 308] width 113 height 31
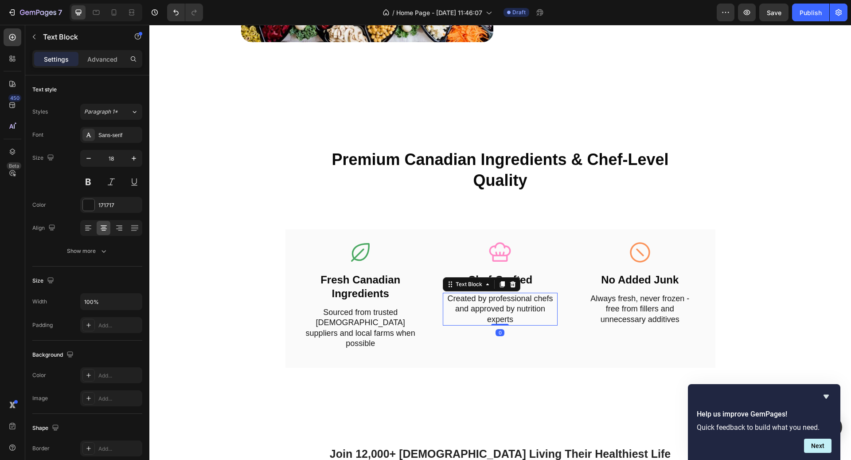
click at [517, 294] on p "Created by professional chefs and approved by nutrition experts" at bounding box center [500, 308] width 113 height 31
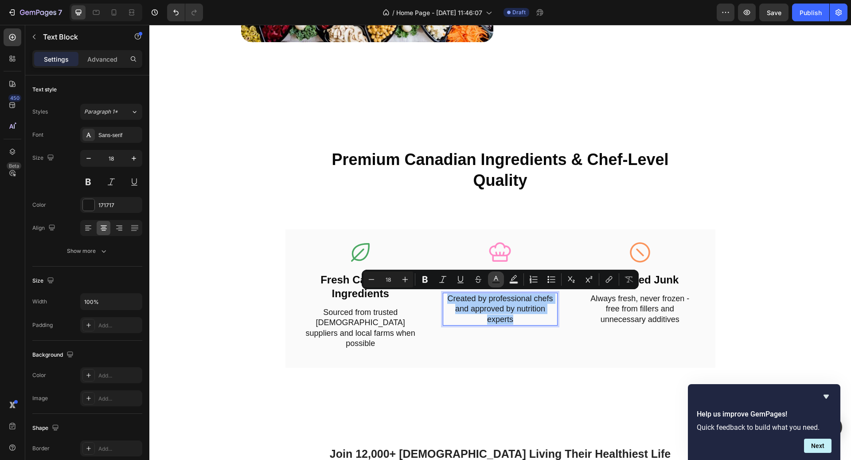
click at [492, 283] on rect "Editor contextual toolbar" at bounding box center [496, 282] width 8 height 2
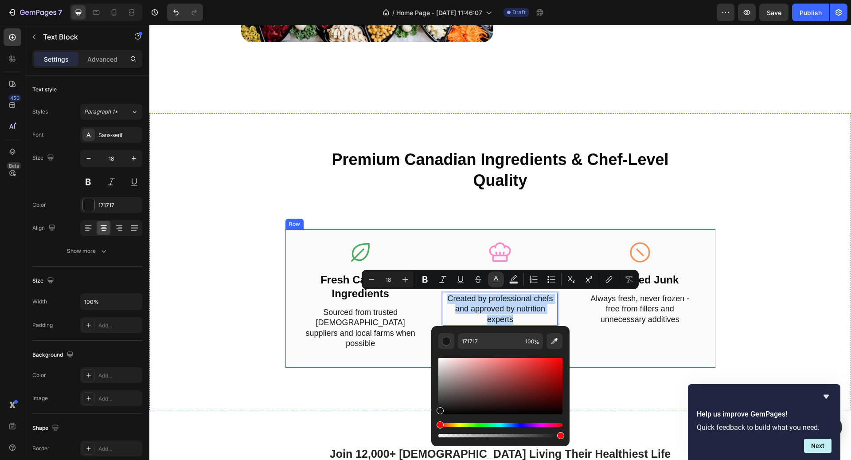
click at [647, 320] on p "Always fresh, never frozen - free from fillers and unnecessary additives" at bounding box center [639, 308] width 113 height 31
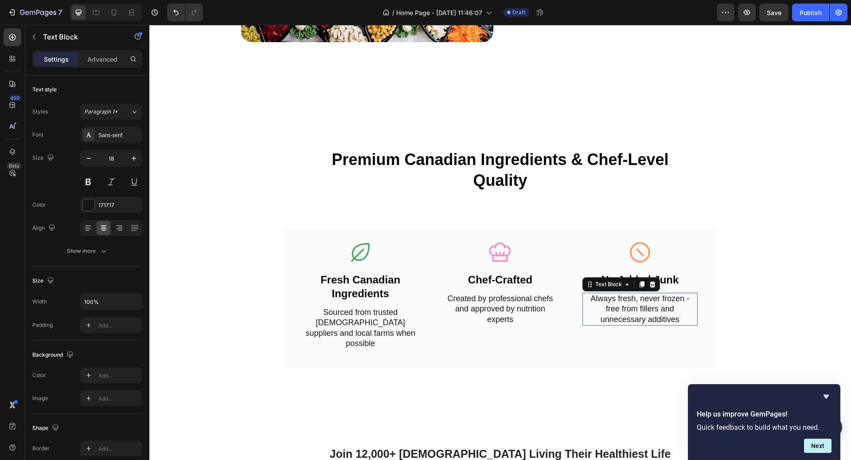
click at [647, 320] on p "Always fresh, never frozen - free from fillers and unnecessary additives" at bounding box center [639, 308] width 113 height 31
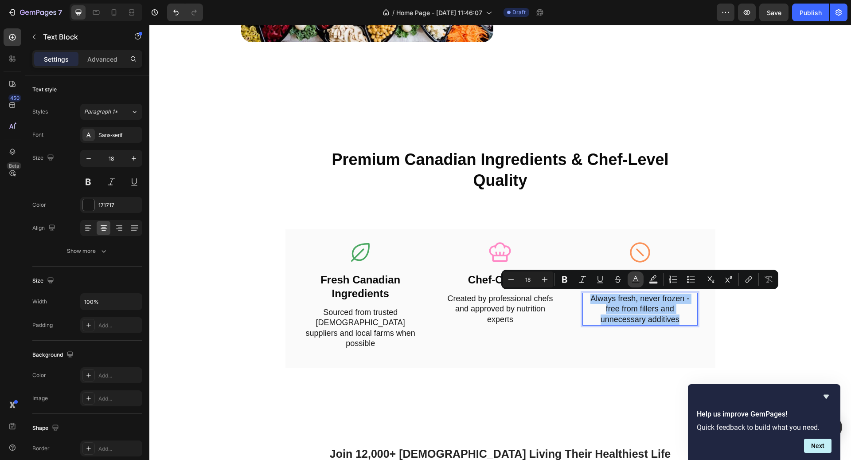
click at [631, 279] on button "Text Color" at bounding box center [636, 279] width 16 height 16
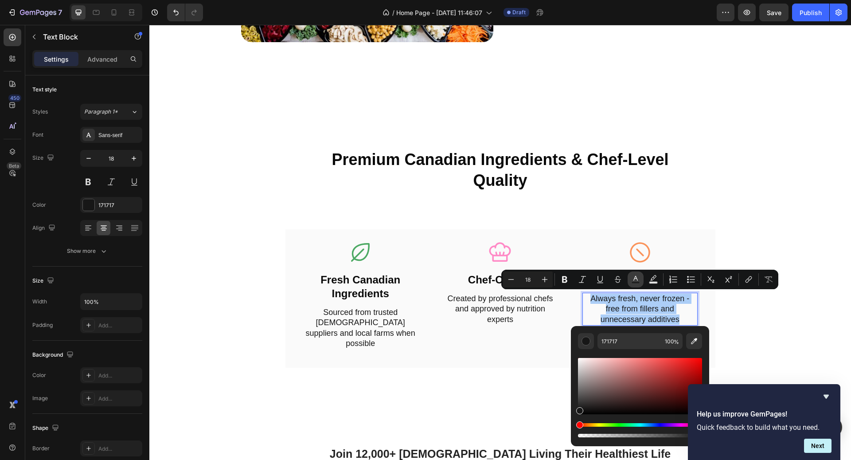
click at [631, 279] on button "Text Color" at bounding box center [636, 279] width 16 height 16
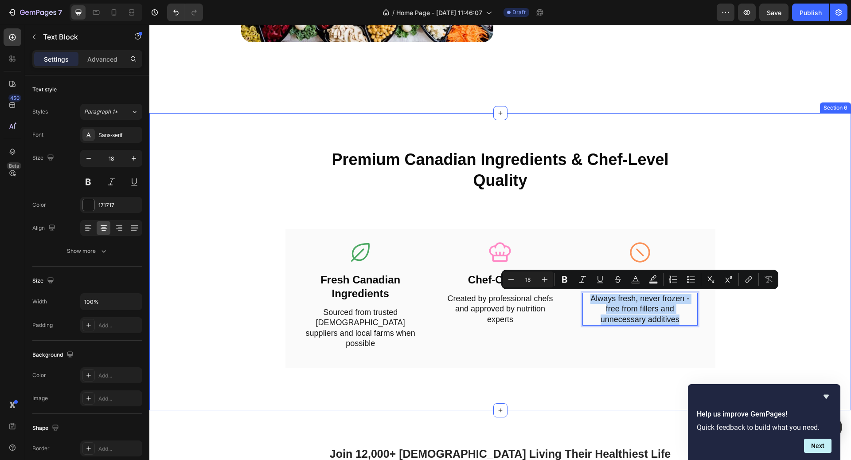
click at [777, 327] on div "Premium Canadian Ingredients & Chef-Level Quality Heading Row Icon Fresh Canadi…" at bounding box center [500, 261] width 688 height 226
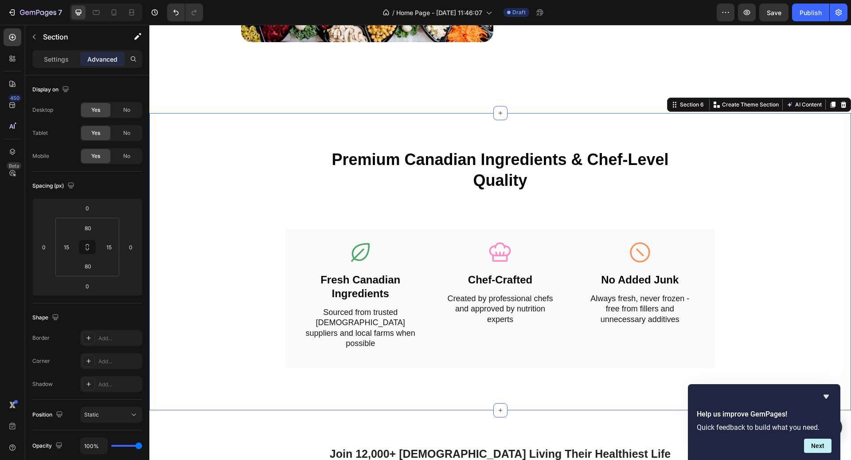
click at [842, 350] on div "Premium Canadian Ingredients & Chef-Level Quality Heading Row Icon Fresh Canadi…" at bounding box center [500, 261] width 688 height 226
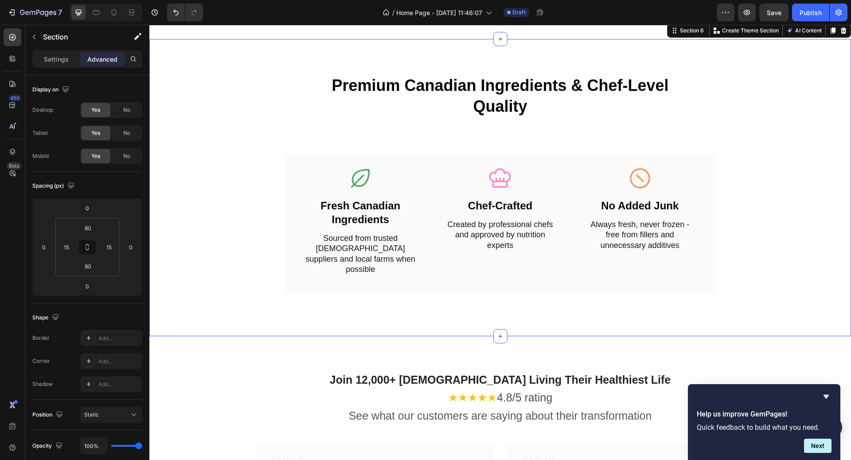
scroll to position [1374, 0]
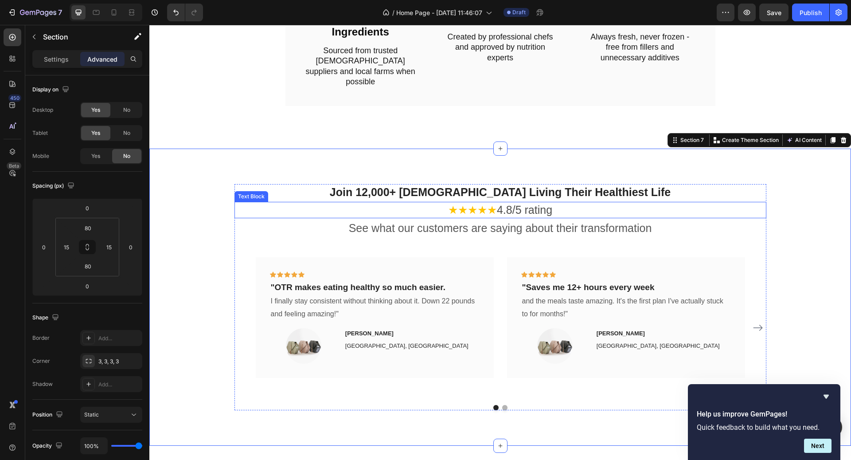
scroll to position [1537, 0]
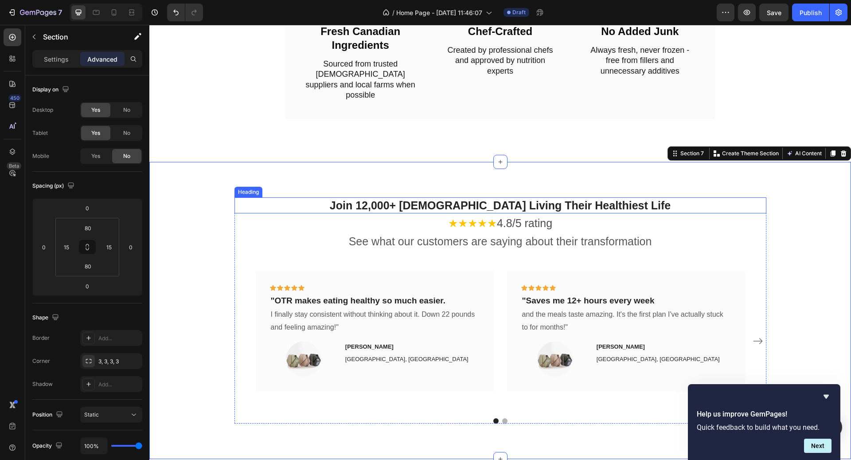
click at [456, 197] on h2 "Join 12,000+ [DEMOGRAPHIC_DATA] Living Their Healthiest Life" at bounding box center [500, 205] width 532 height 16
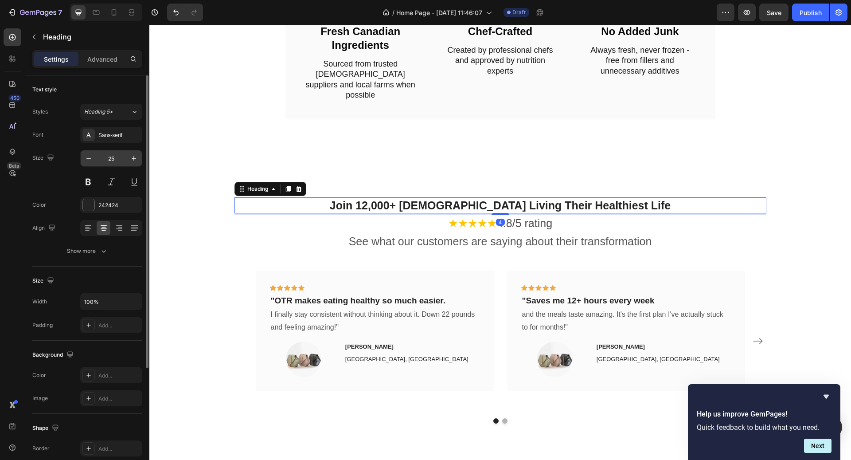
click at [125, 158] on input "25" at bounding box center [111, 158] width 29 height 16
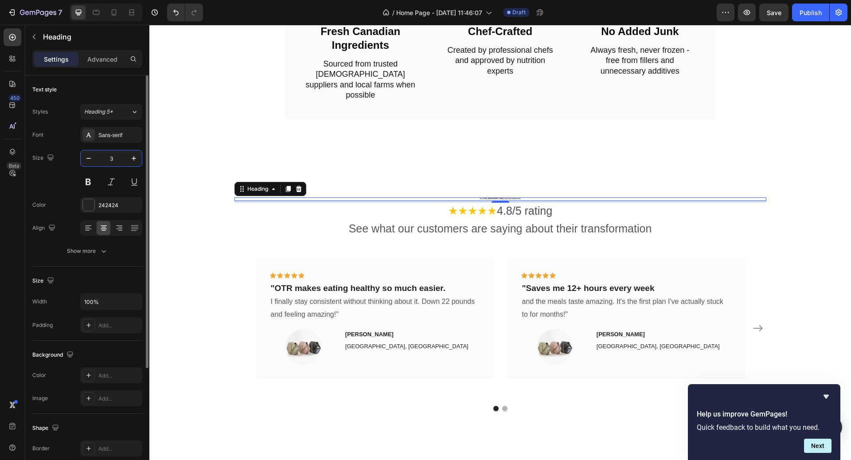
type input "36"
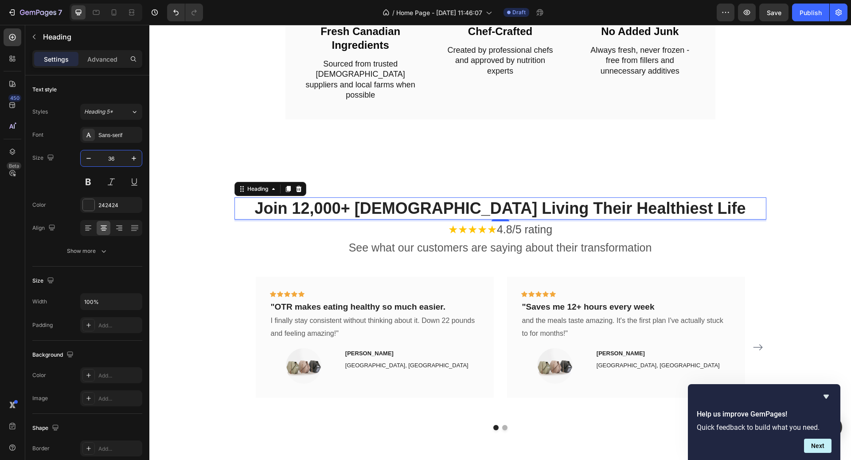
click at [593, 222] on p "★★★★★ 4.8/5 rating" at bounding box center [500, 229] width 530 height 15
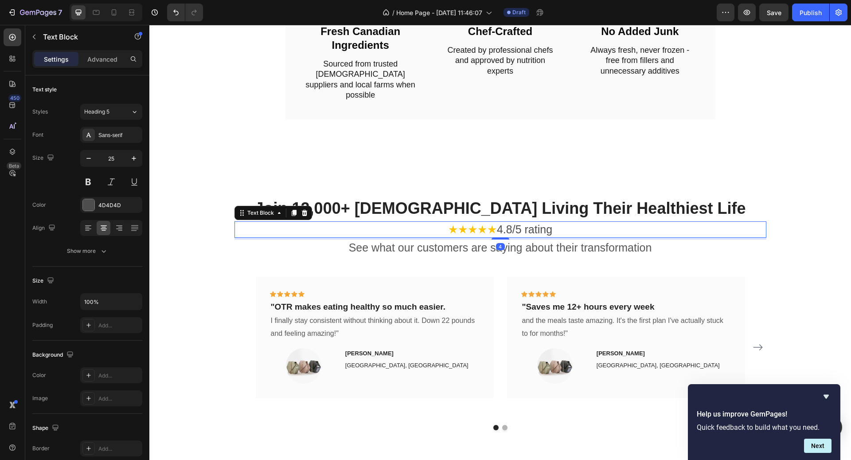
click at [585, 203] on h2 "Join 12,000+ [DEMOGRAPHIC_DATA] Living Their Healthiest Life" at bounding box center [500, 208] width 532 height 23
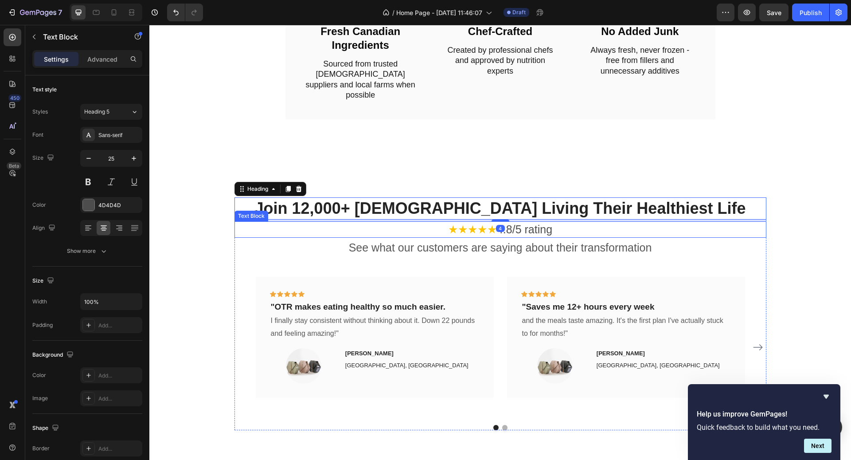
click at [561, 222] on p "★★★★★ 4.8/5 rating" at bounding box center [500, 229] width 530 height 15
click at [552, 206] on h2 "Join 12,000+ [DEMOGRAPHIC_DATA] Living Their Healthiest Life" at bounding box center [500, 208] width 532 height 23
click at [558, 222] on p "★★★★★ 4.8/5 rating" at bounding box center [500, 229] width 530 height 15
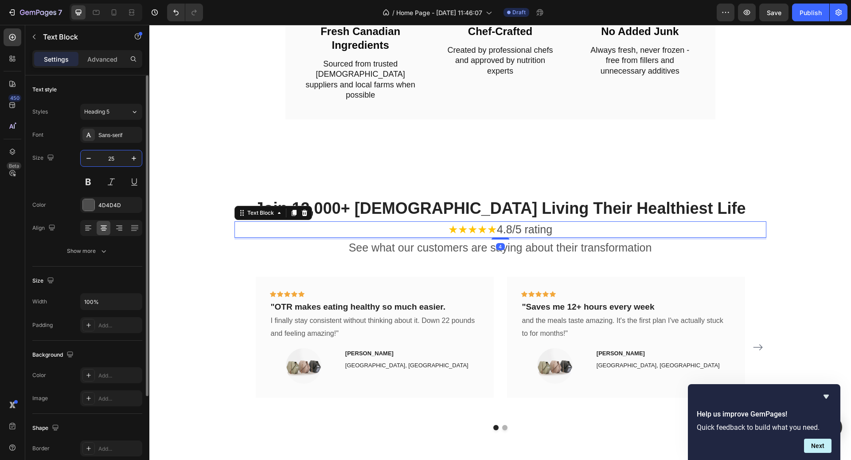
click at [121, 160] on input "25" at bounding box center [111, 158] width 29 height 16
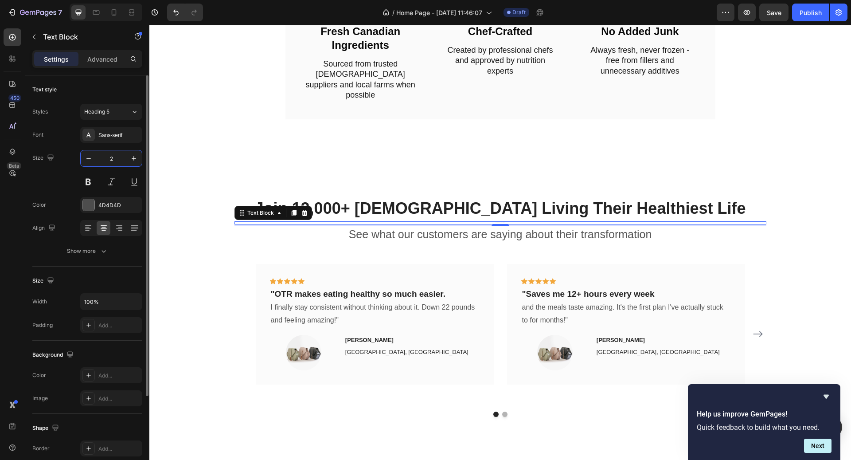
type input "24"
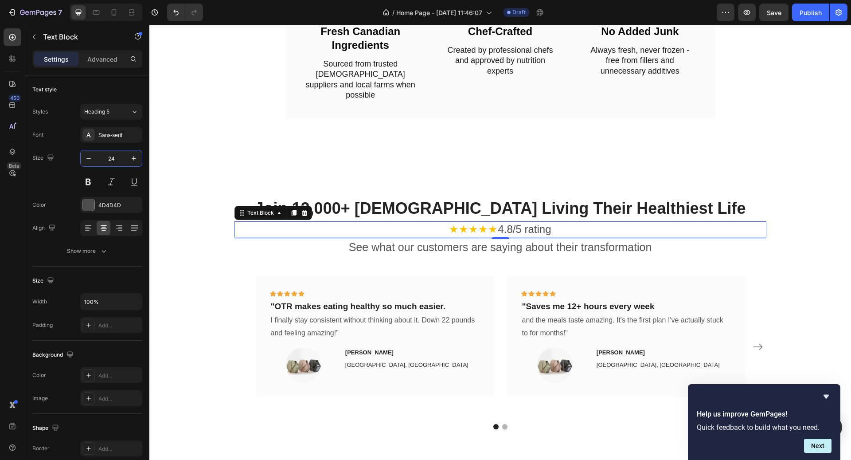
click at [406, 240] on p "See what our customers are saying about their transformation" at bounding box center [500, 247] width 530 height 15
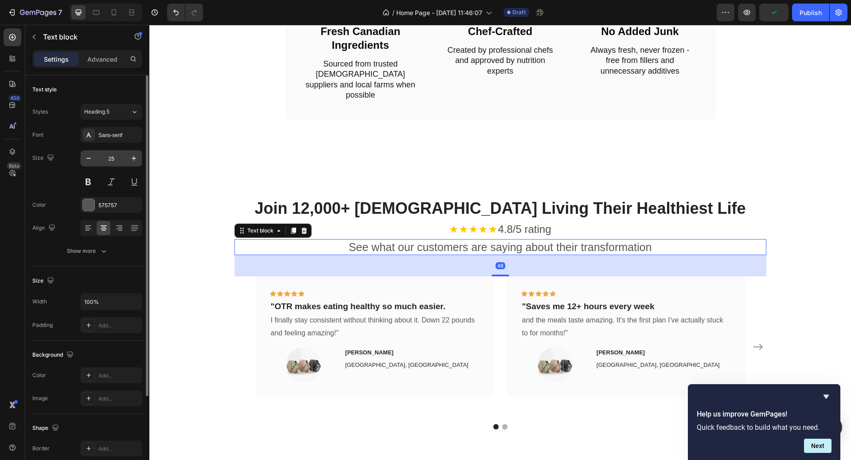
click at [125, 162] on div "25" at bounding box center [111, 158] width 61 height 16
click at [114, 160] on input "25" at bounding box center [111, 158] width 29 height 16
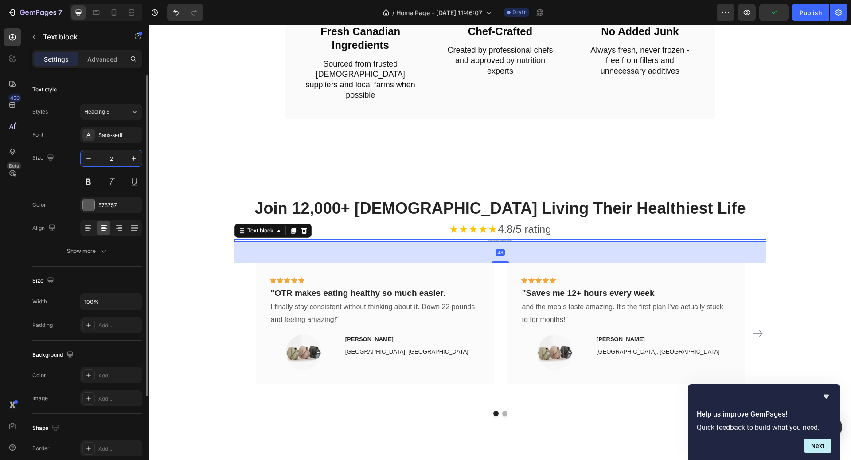
type input "24"
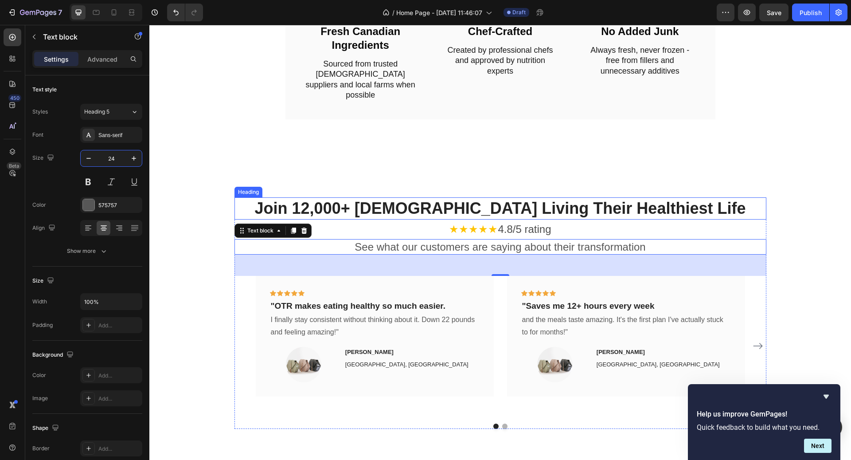
click at [829, 214] on div "Join 12,000+ Canadians Living Their Healthiest Life Heading ★★★★★ 4.8/5 rating …" at bounding box center [500, 312] width 688 height 231
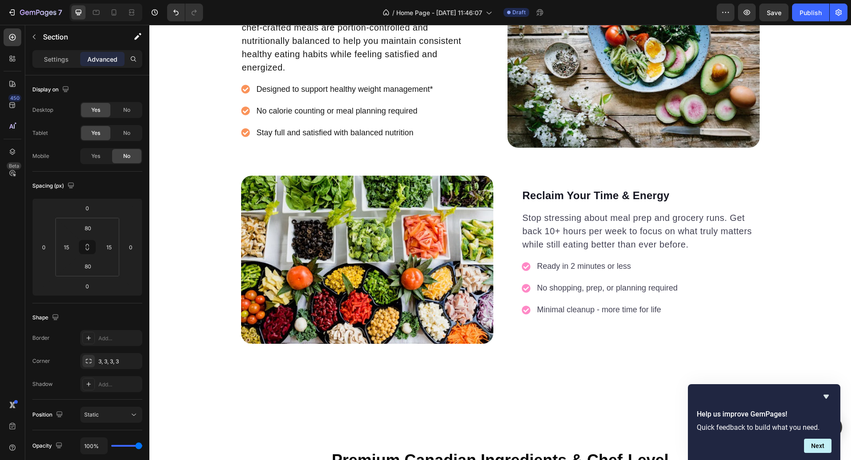
scroll to position [967, 0]
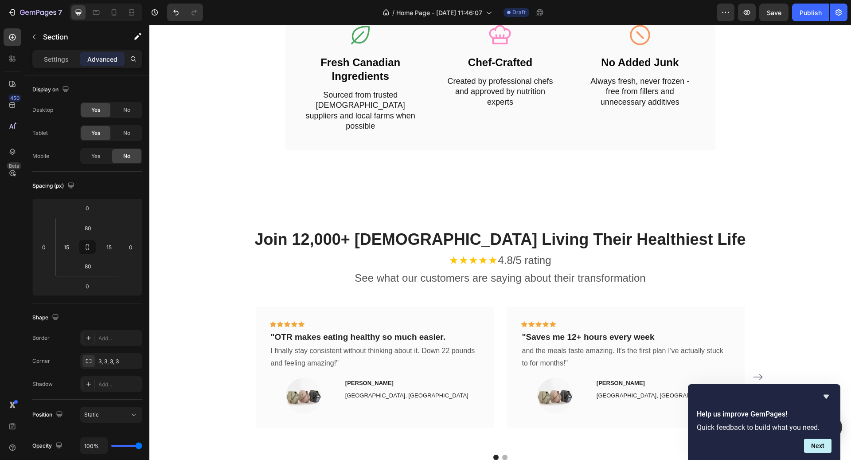
scroll to position [1507, 0]
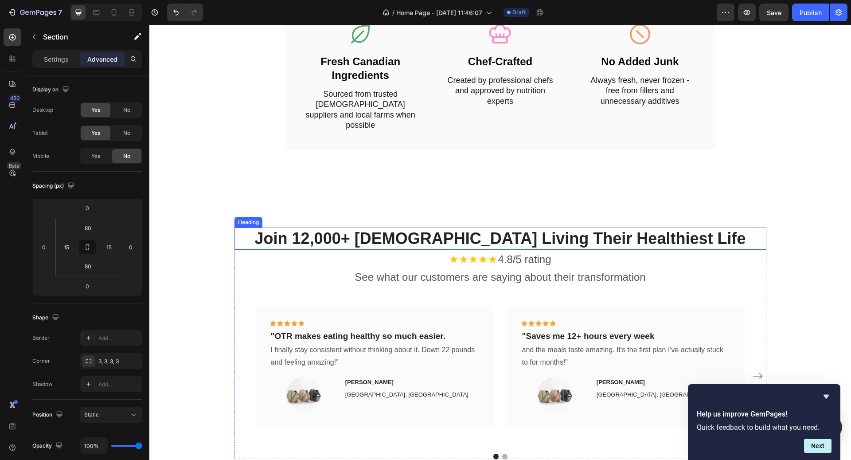
click at [625, 233] on h2 "Join 12,000+ [DEMOGRAPHIC_DATA] Living Their Healthiest Life" at bounding box center [500, 238] width 532 height 23
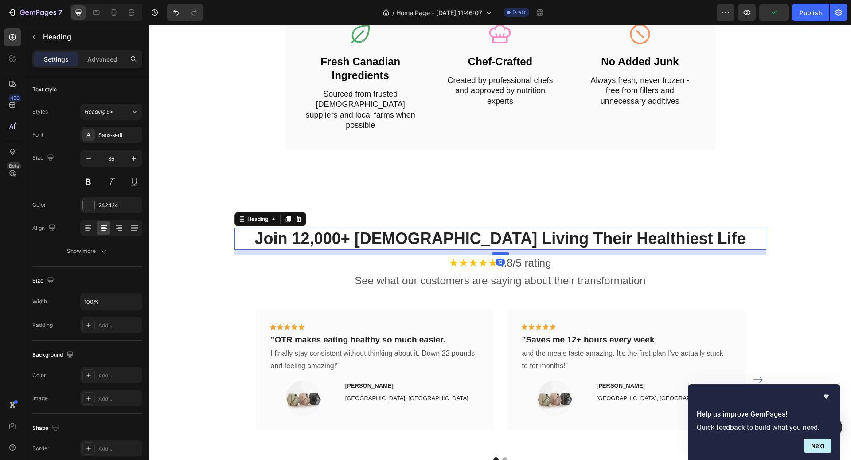
click at [504, 252] on div at bounding box center [500, 253] width 18 height 3
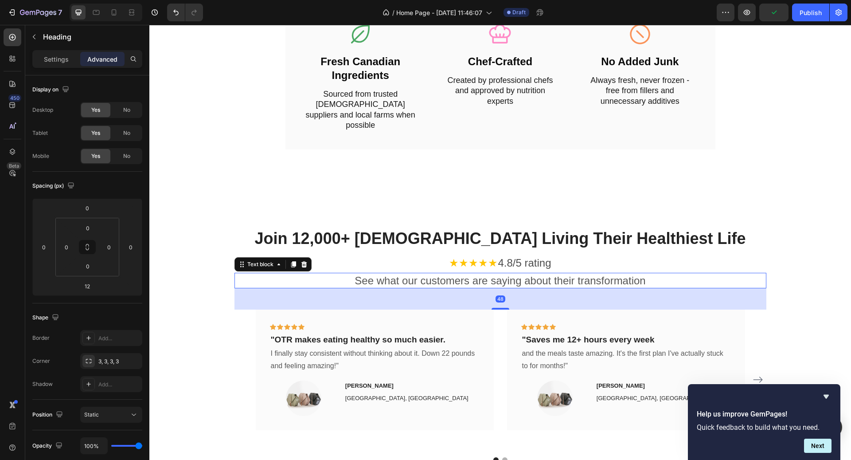
click at [680, 276] on p "See what our customers are saying about their transformation" at bounding box center [500, 280] width 530 height 14
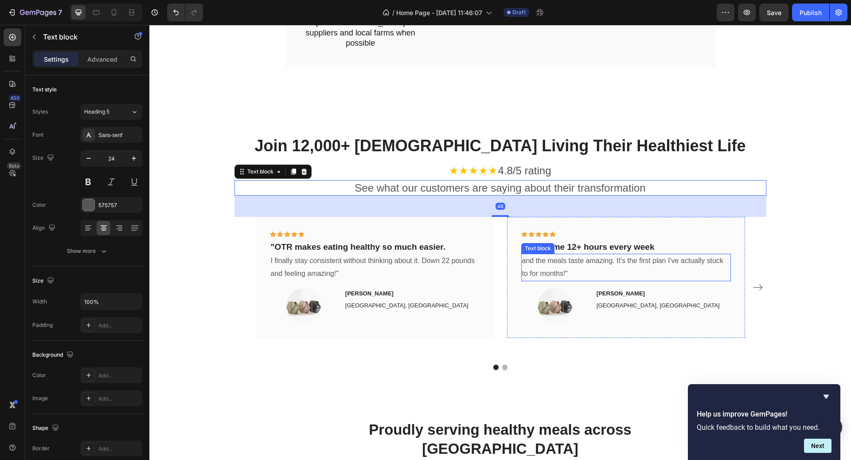
scroll to position [1739, 0]
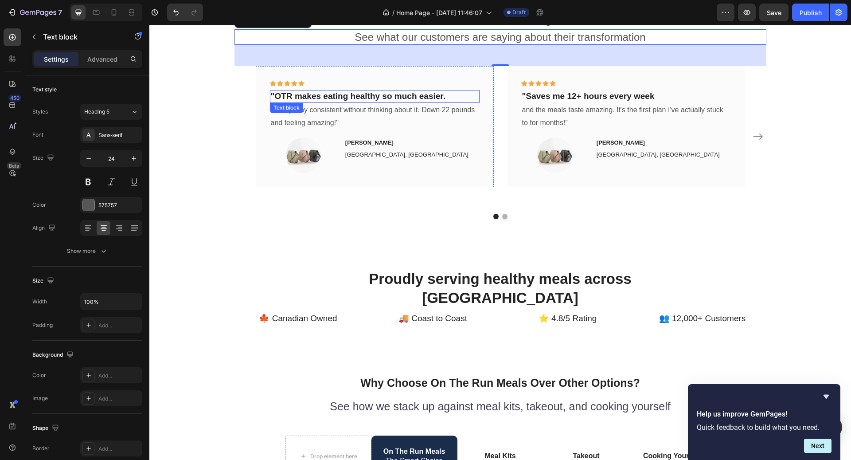
click at [416, 98] on p ""OTR makes eating healthy so much easier." at bounding box center [375, 96] width 208 height 11
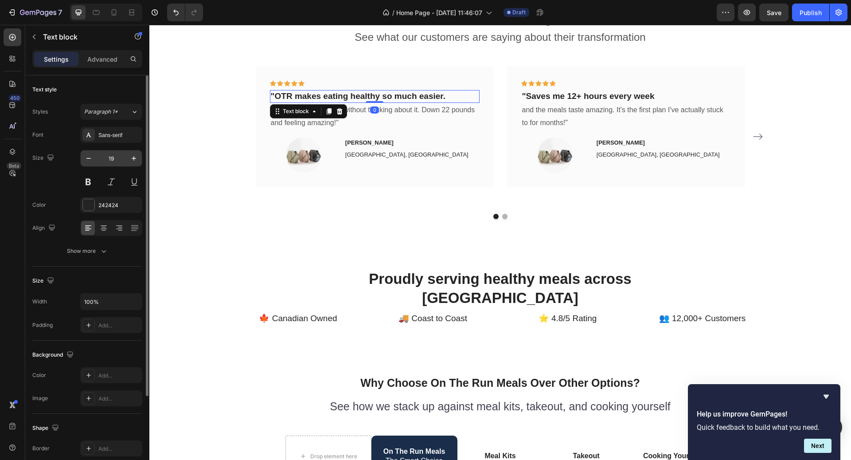
click at [121, 157] on input "19" at bounding box center [111, 158] width 29 height 16
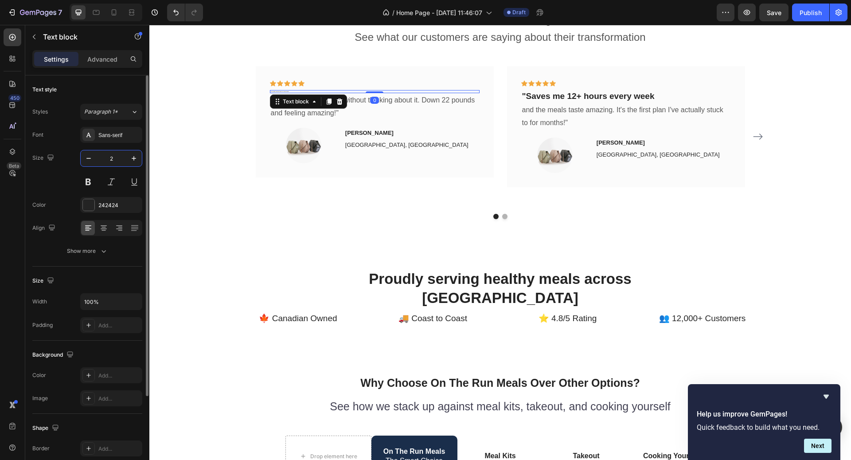
type input "24"
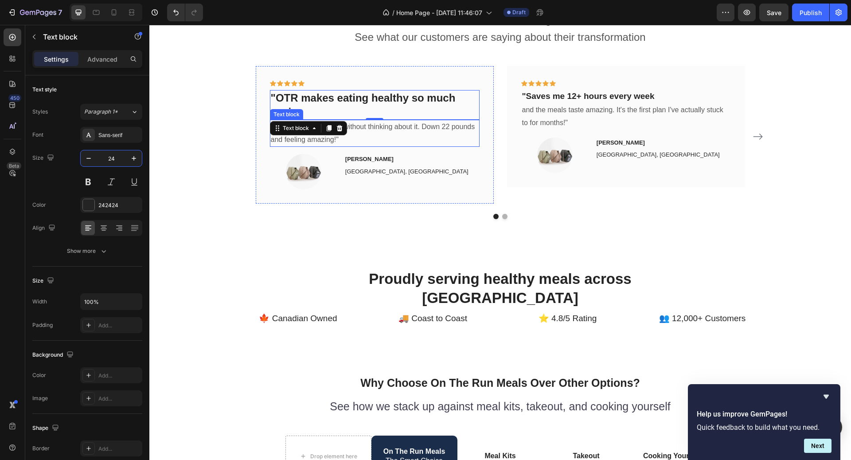
click at [414, 125] on p "I finally stay consistent without thinking about it. Down 22 pounds and feeling…" at bounding box center [375, 134] width 208 height 26
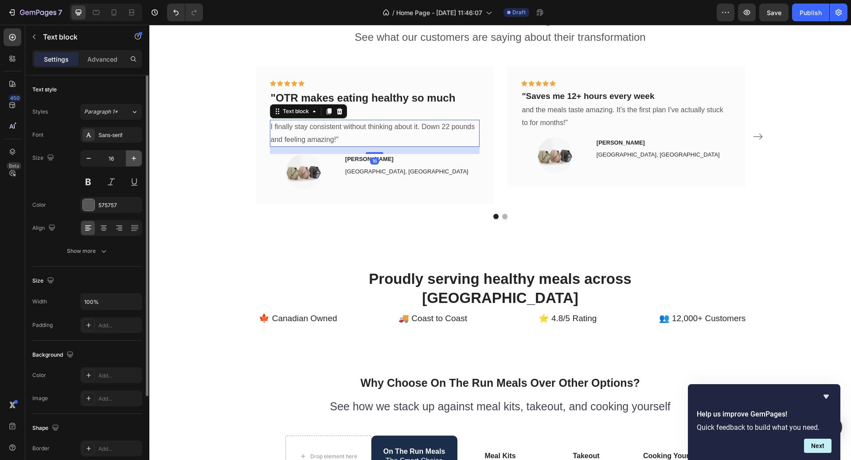
click at [129, 158] on button "button" at bounding box center [134, 158] width 16 height 16
type input "18"
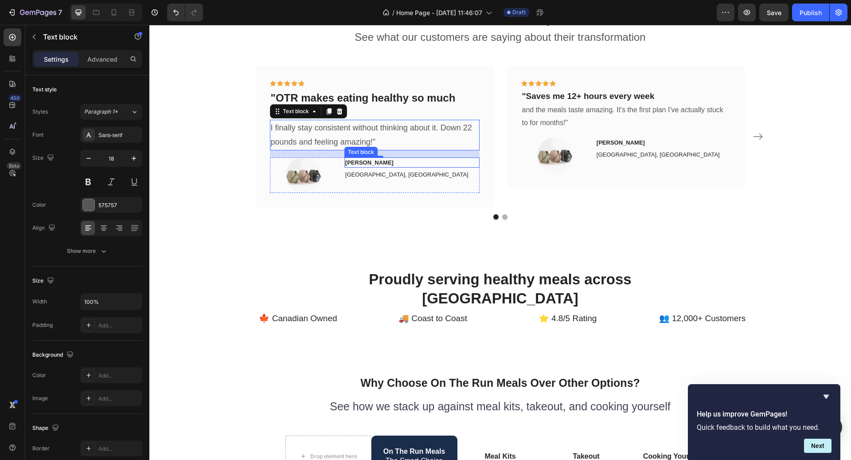
click at [394, 163] on p "[PERSON_NAME]" at bounding box center [411, 162] width 133 height 9
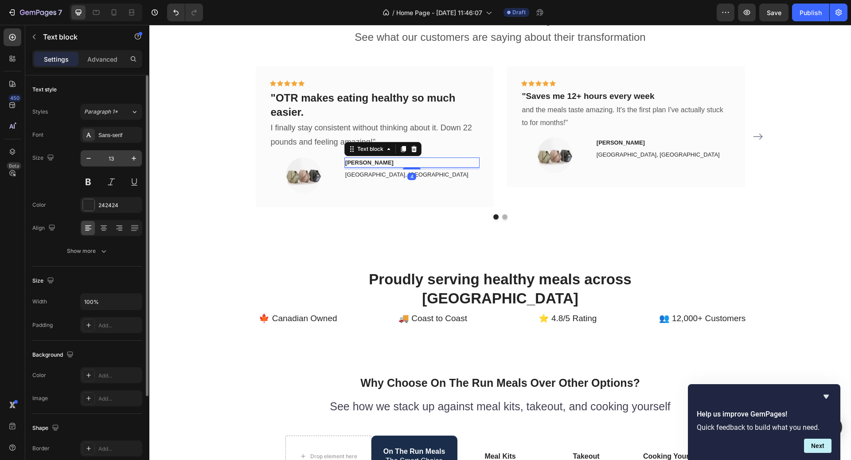
click at [118, 152] on input "13" at bounding box center [111, 158] width 29 height 16
type input "18"
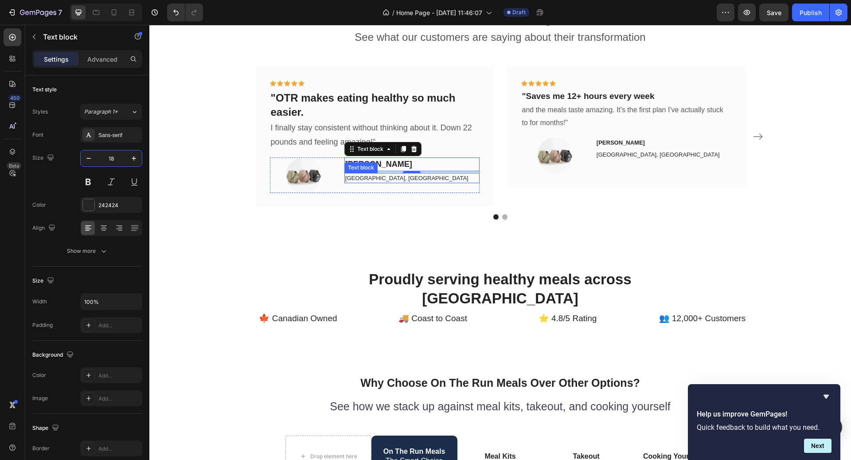
click at [386, 176] on p "[GEOGRAPHIC_DATA], [GEOGRAPHIC_DATA]" at bounding box center [411, 178] width 133 height 9
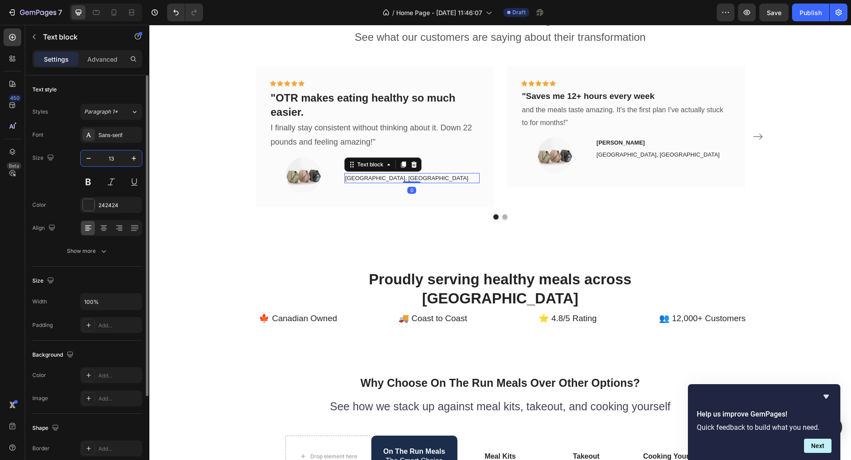
click at [107, 160] on input "13" at bounding box center [111, 158] width 29 height 16
click at [117, 152] on input "13" at bounding box center [111, 158] width 29 height 16
type input "16"
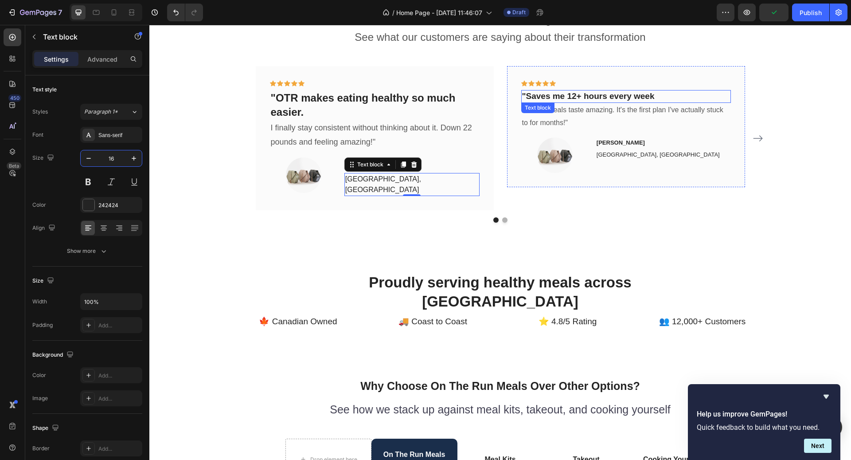
click at [583, 96] on p ""Saves me 12+ hours every week" at bounding box center [626, 96] width 208 height 11
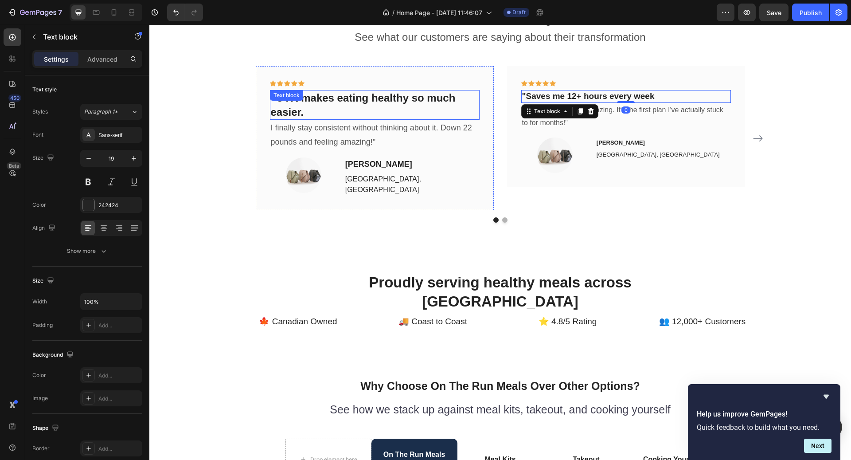
click at [379, 103] on p ""OTR makes eating healthy so much easier." at bounding box center [375, 104] width 208 height 27
click at [600, 95] on p ""Saves me 12+ hours every week" at bounding box center [626, 96] width 208 height 11
click at [109, 161] on input "19" at bounding box center [111, 158] width 29 height 16
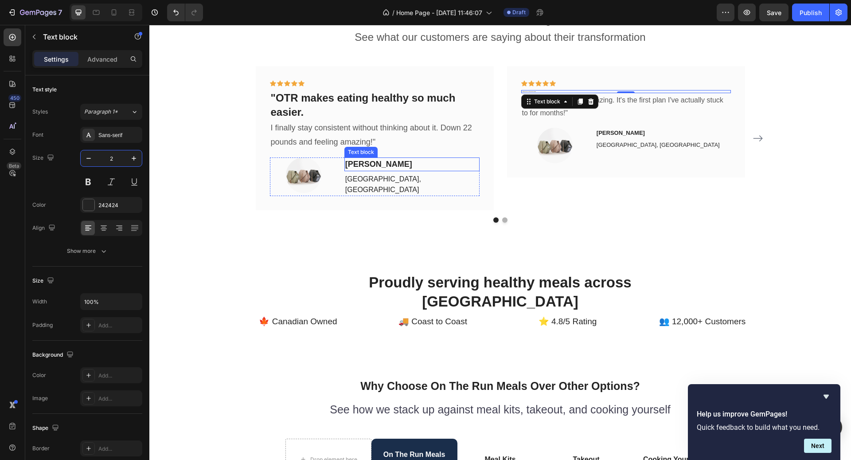
type input "24"
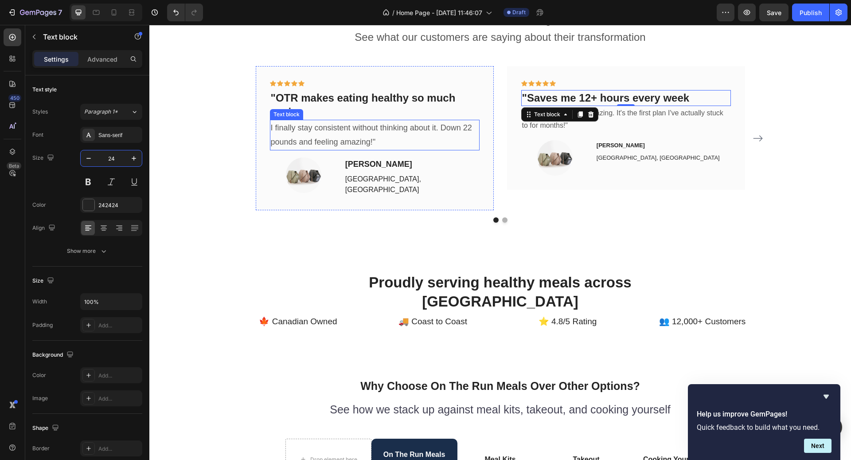
click at [378, 138] on p "I finally stay consistent without thinking about it. Down 22 pounds and feeling…" at bounding box center [375, 135] width 208 height 29
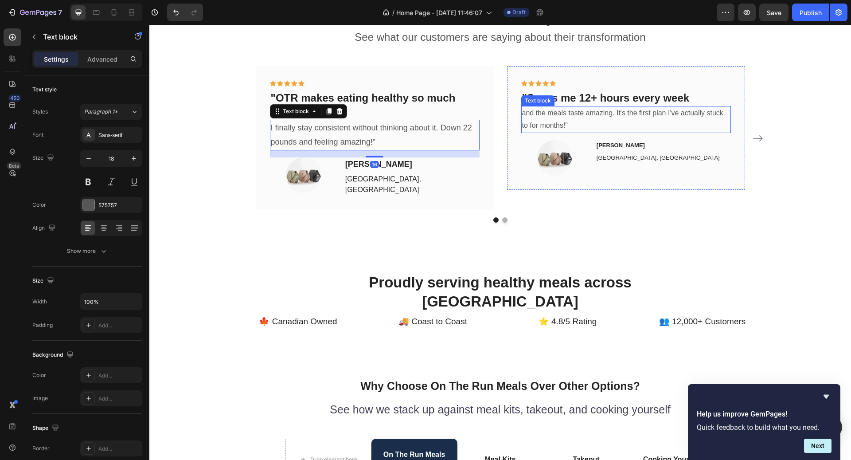
click at [597, 114] on p "and the meals taste amazing. It's the first plan I've actually stuck to for mon…" at bounding box center [626, 120] width 208 height 26
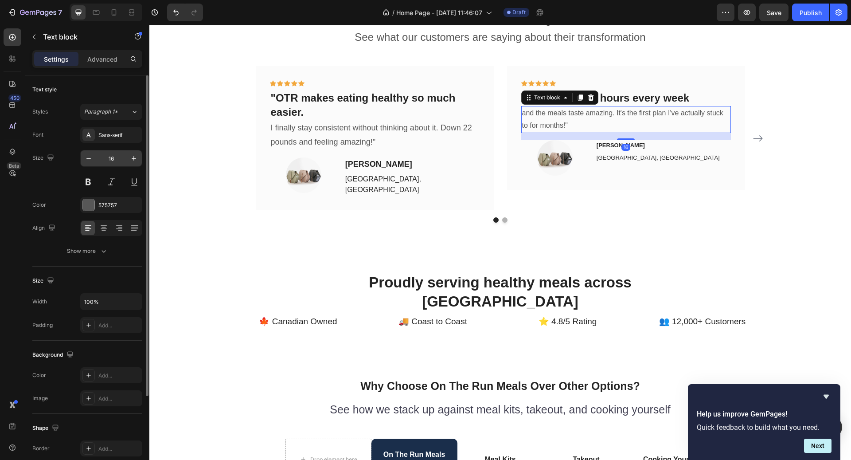
click at [118, 155] on input "16" at bounding box center [111, 158] width 29 height 16
click at [137, 154] on icon "button" at bounding box center [133, 158] width 9 height 9
type input "18"
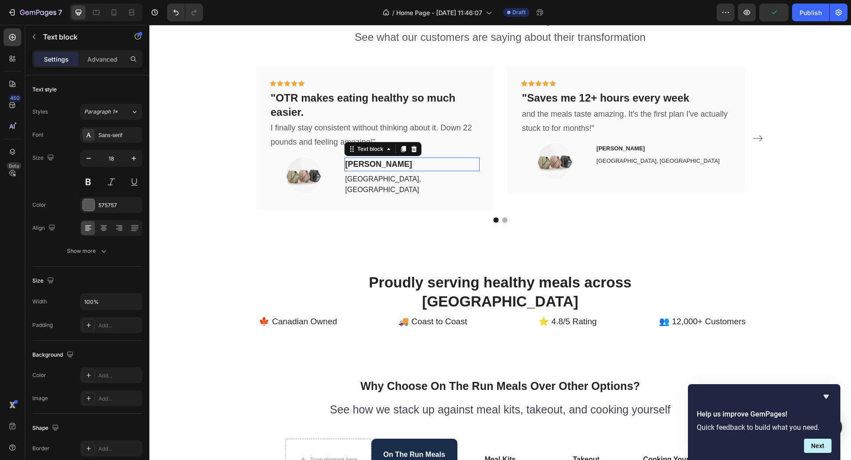
click at [382, 167] on p "[PERSON_NAME]" at bounding box center [411, 164] width 133 height 12
click at [629, 149] on p "[PERSON_NAME]" at bounding box center [663, 148] width 133 height 9
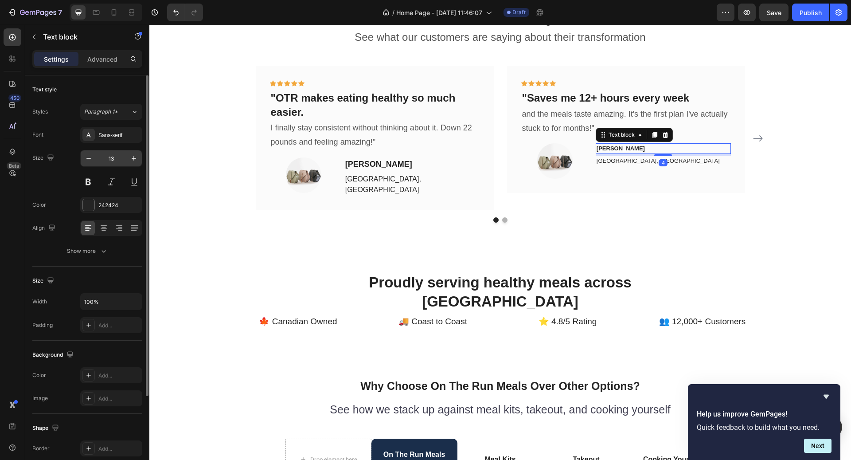
click at [117, 156] on input "13" at bounding box center [111, 158] width 29 height 16
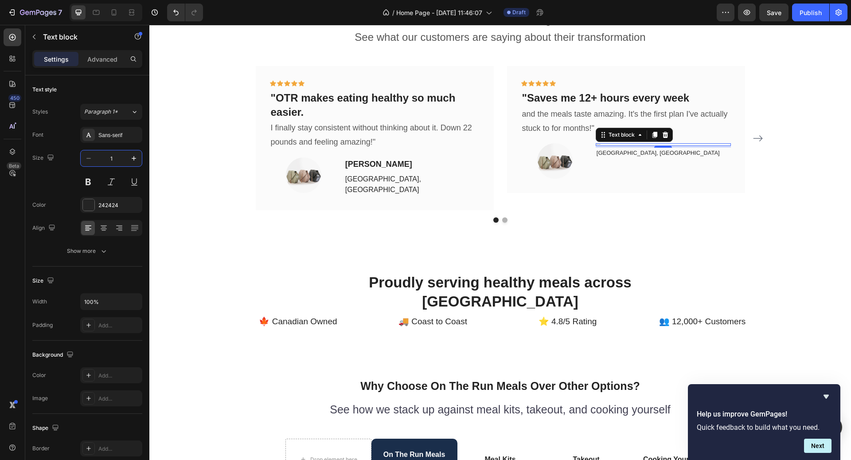
type input "18"
click at [624, 161] on p "[GEOGRAPHIC_DATA], [GEOGRAPHIC_DATA]" at bounding box center [663, 164] width 133 height 9
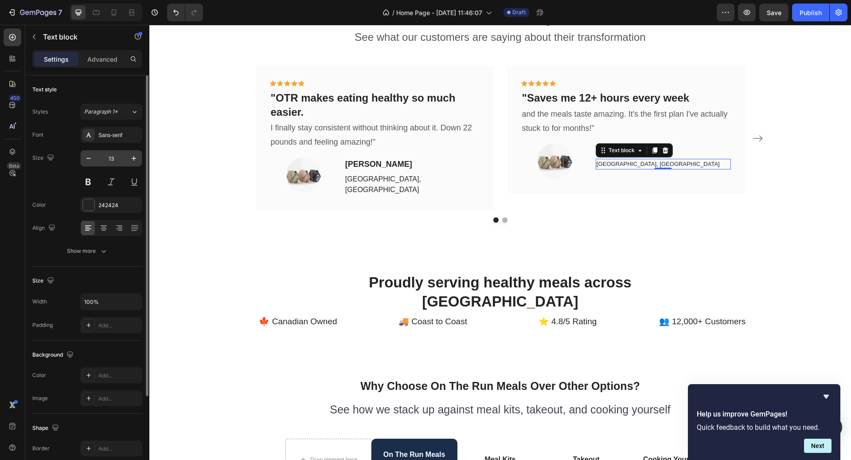
click at [119, 163] on input "13" at bounding box center [111, 158] width 29 height 16
click at [371, 175] on p "[GEOGRAPHIC_DATA], [GEOGRAPHIC_DATA]" at bounding box center [411, 184] width 133 height 21
click at [619, 167] on p "[GEOGRAPHIC_DATA], [GEOGRAPHIC_DATA]" at bounding box center [663, 164] width 133 height 9
click at [111, 154] on input "13" at bounding box center [111, 158] width 29 height 16
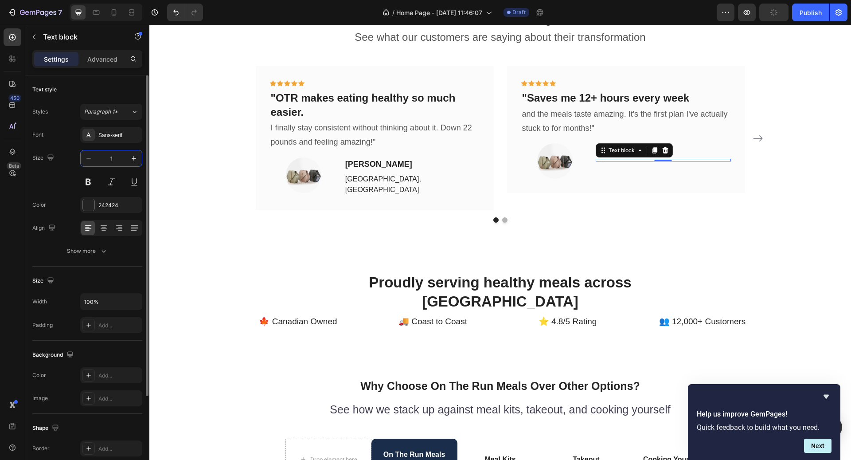
type input "16"
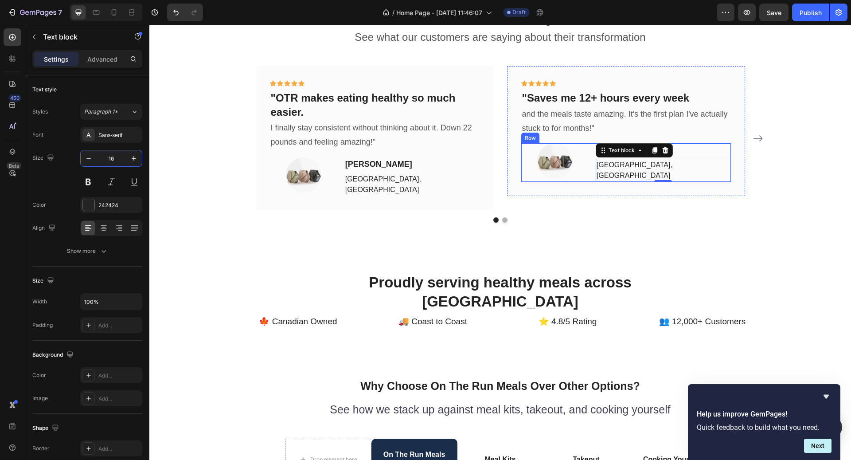
click at [677, 177] on div "[PERSON_NAME] Text block [GEOGRAPHIC_DATA], QC Text block 0" at bounding box center [663, 162] width 135 height 39
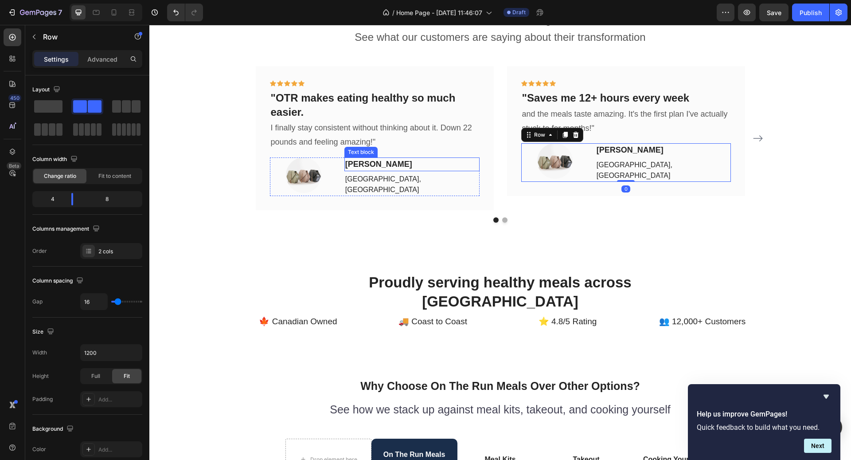
click at [394, 169] on p "[PERSON_NAME]" at bounding box center [411, 164] width 133 height 12
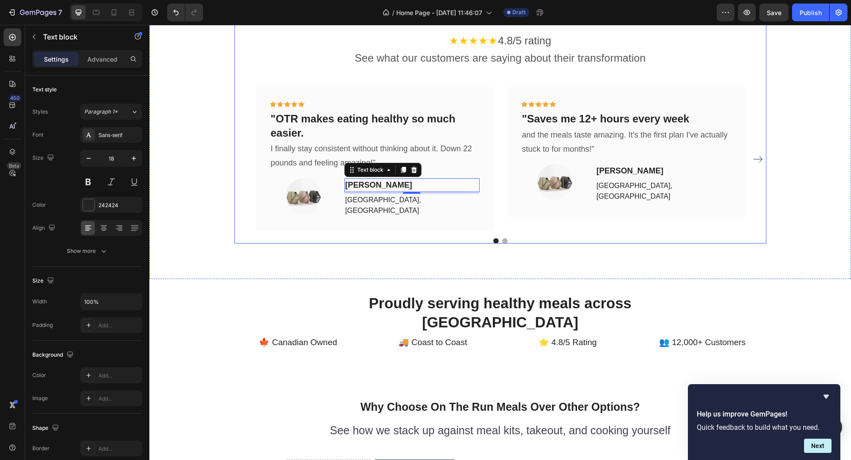
scroll to position [1676, 0]
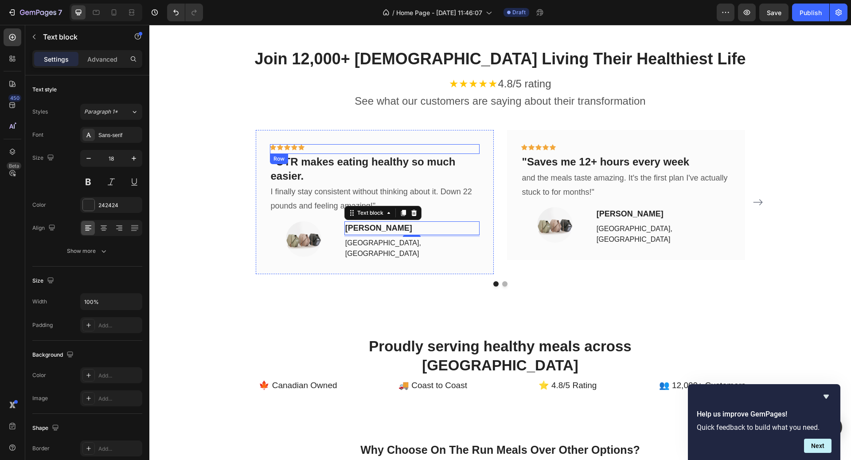
click at [383, 150] on div "Icon Icon Icon Icon Icon Row" at bounding box center [375, 149] width 210 height 10
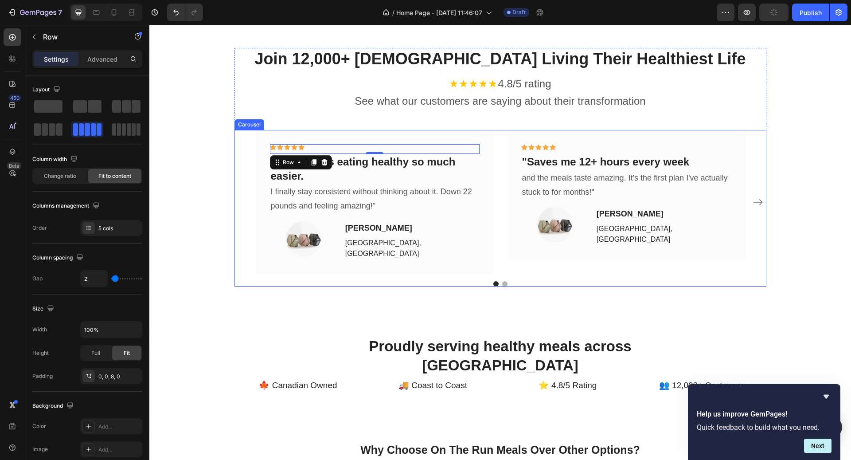
click at [761, 197] on icon "Carousel Next Arrow" at bounding box center [758, 202] width 11 height 11
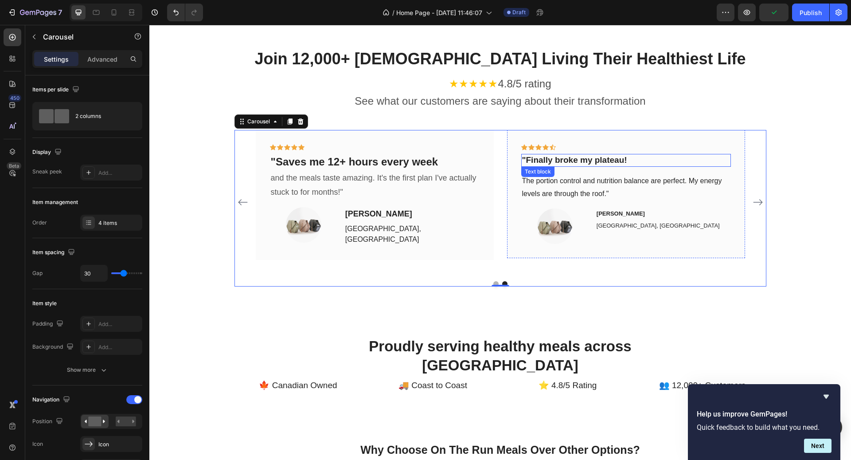
click at [592, 162] on p ""Finally broke my plateau!" at bounding box center [626, 160] width 208 height 11
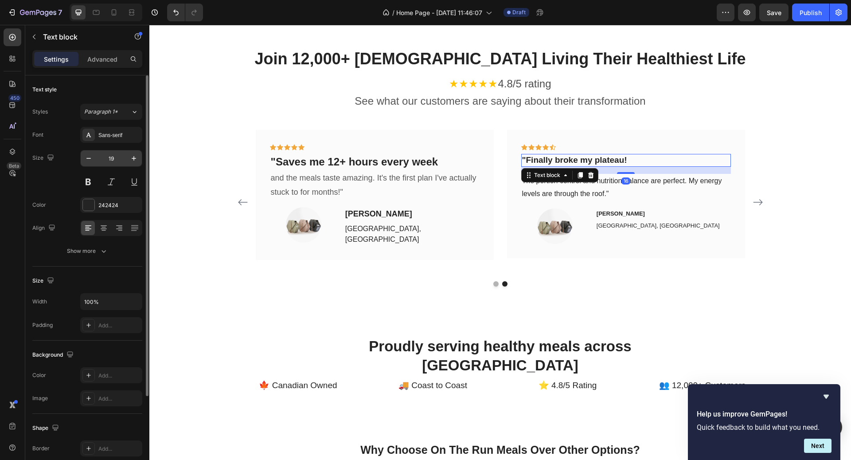
click at [112, 161] on input "19" at bounding box center [111, 158] width 29 height 16
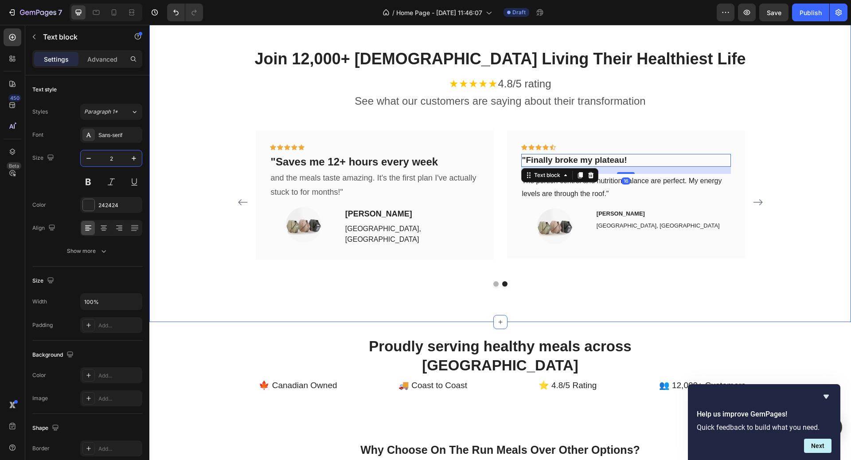
type input "24"
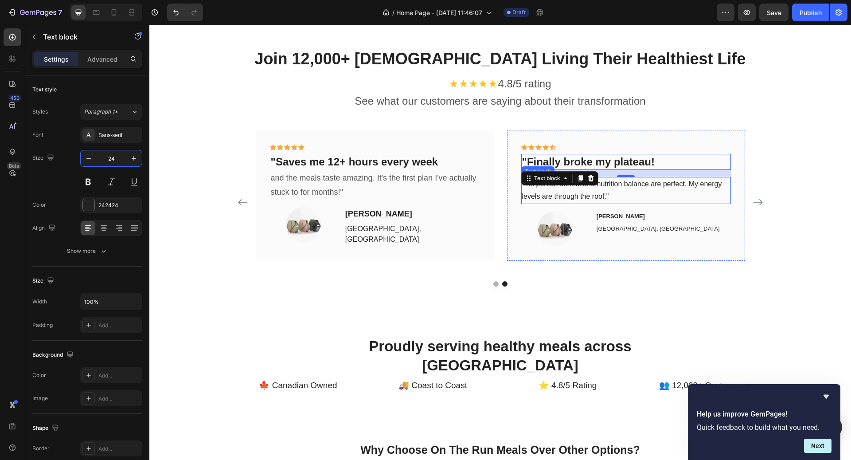
click at [636, 189] on p "The portion control and nutrition balance are perfect. My energy levels are thr…" at bounding box center [626, 191] width 208 height 26
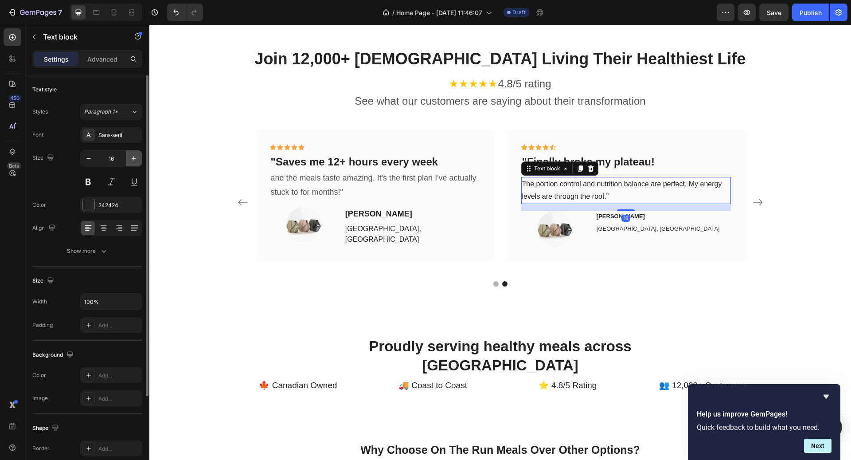
click at [131, 158] on icon "button" at bounding box center [133, 158] width 9 height 9
type input "18"
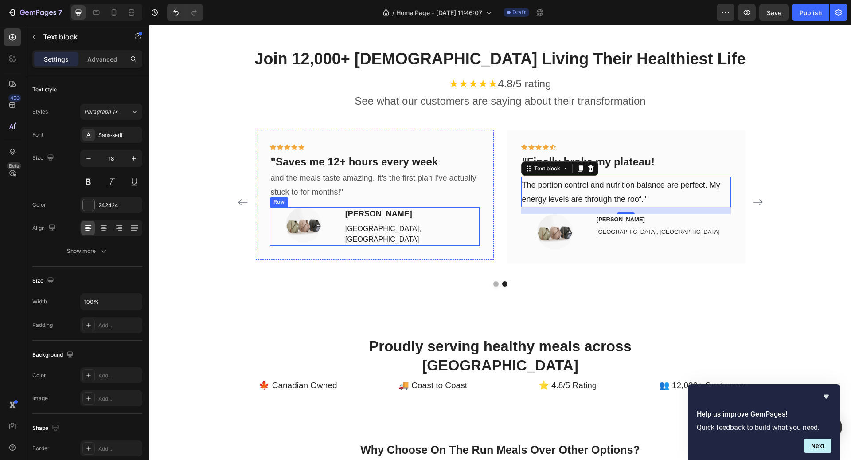
click at [430, 221] on div "[PERSON_NAME] Text block [GEOGRAPHIC_DATA], QC Text block" at bounding box center [411, 226] width 135 height 39
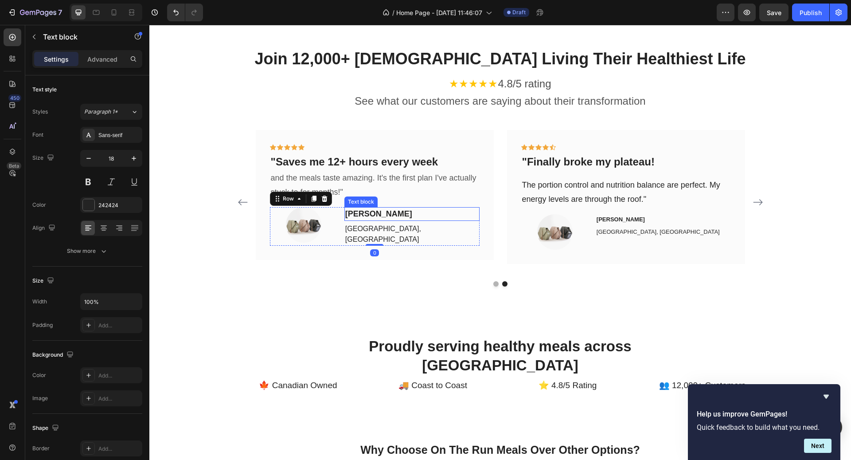
click at [419, 216] on p "[PERSON_NAME]" at bounding box center [411, 214] width 133 height 12
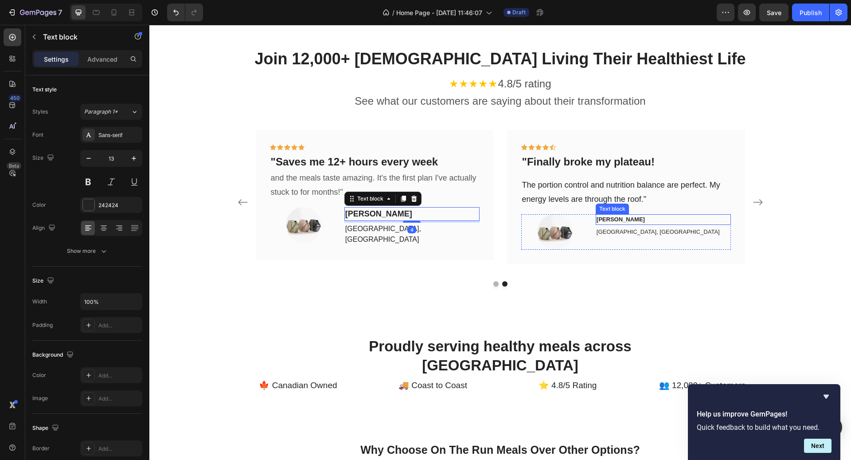
click at [640, 218] on p "[PERSON_NAME]" at bounding box center [663, 219] width 133 height 9
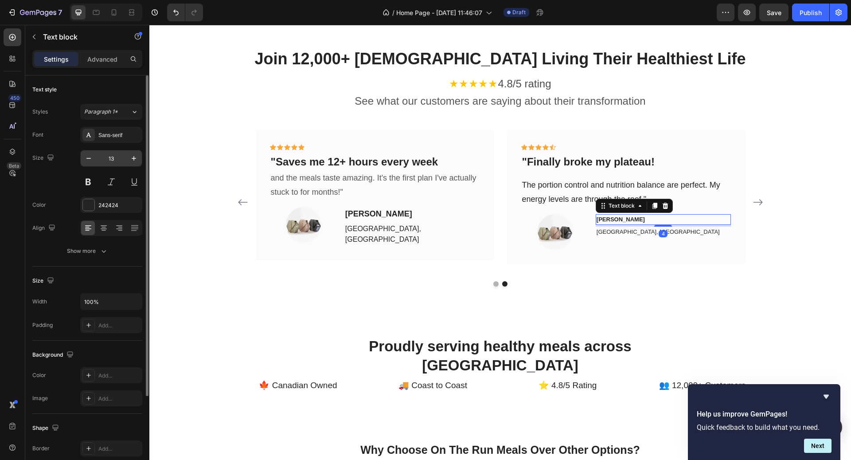
click at [119, 156] on input "13" at bounding box center [111, 158] width 29 height 16
type input "18"
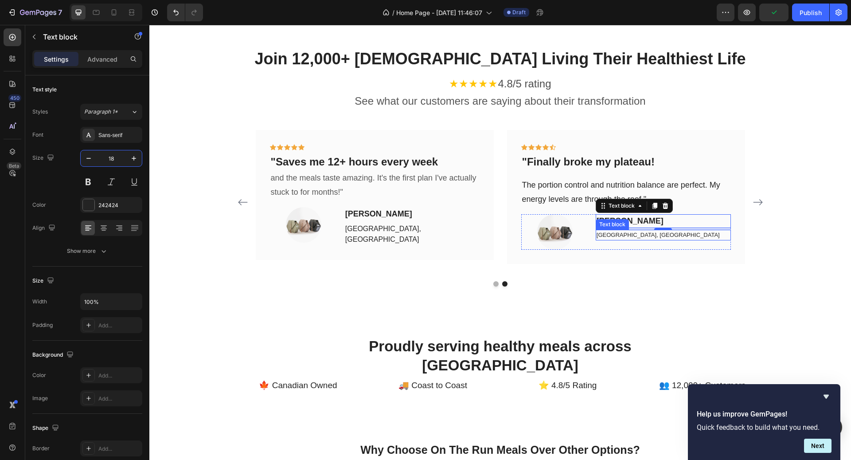
click at [602, 231] on p "[GEOGRAPHIC_DATA], [GEOGRAPHIC_DATA]" at bounding box center [663, 234] width 133 height 9
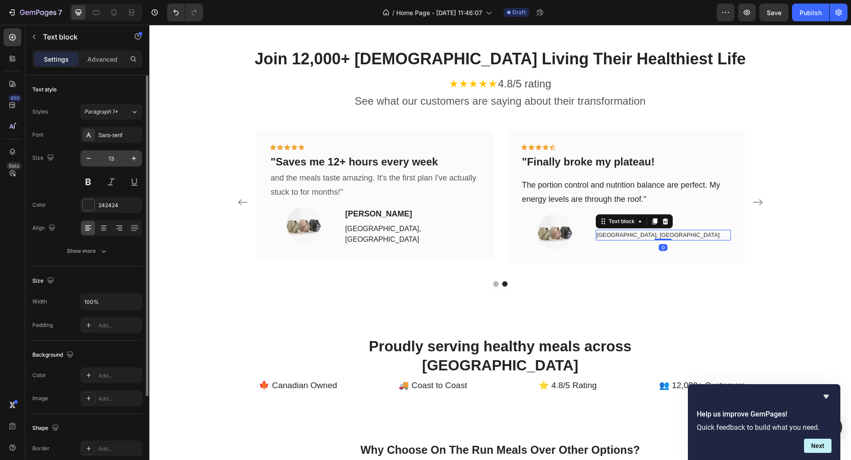
click at [113, 156] on input "13" at bounding box center [111, 158] width 29 height 16
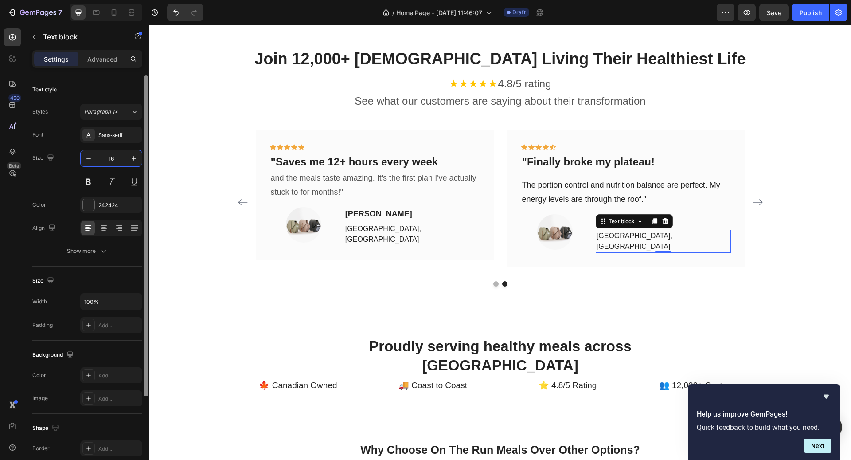
type input "16"
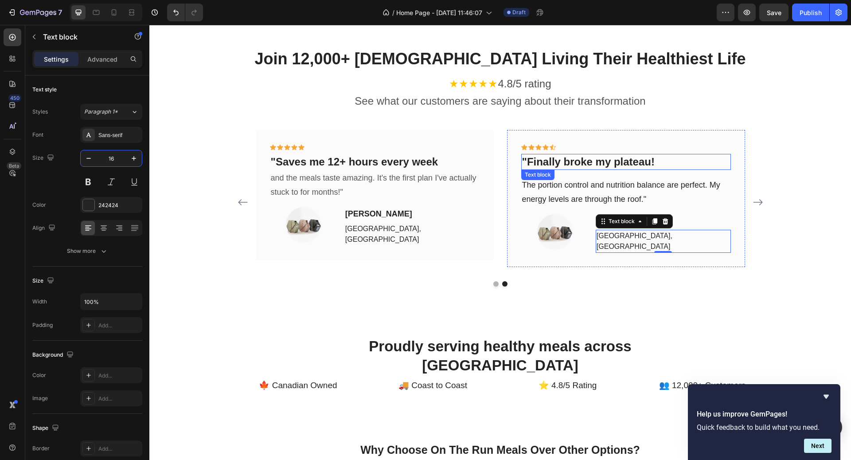
click at [649, 166] on p ""Finally broke my plateau!" at bounding box center [626, 162] width 208 height 14
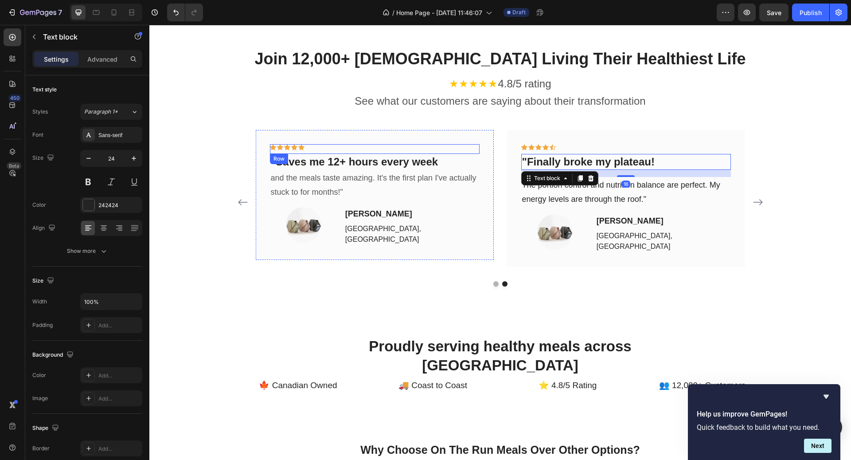
click at [423, 152] on div "Icon Icon Icon Icon Icon Row" at bounding box center [375, 149] width 210 height 10
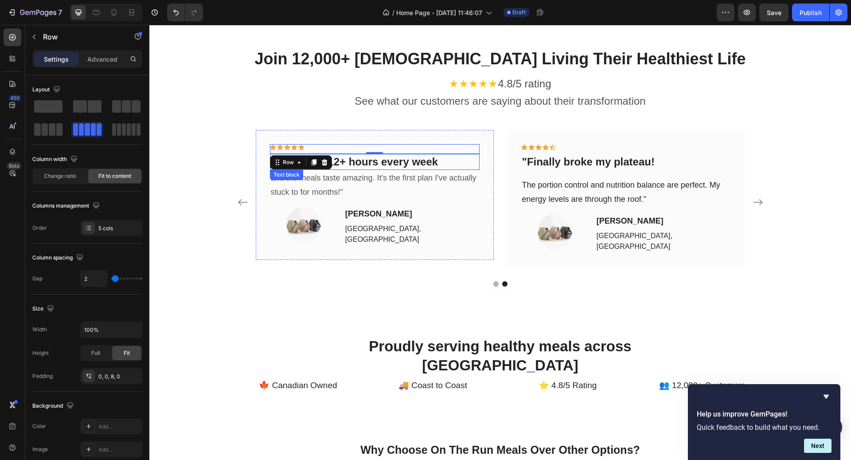
click at [419, 158] on p ""Saves me 12+ hours every week" at bounding box center [375, 162] width 208 height 14
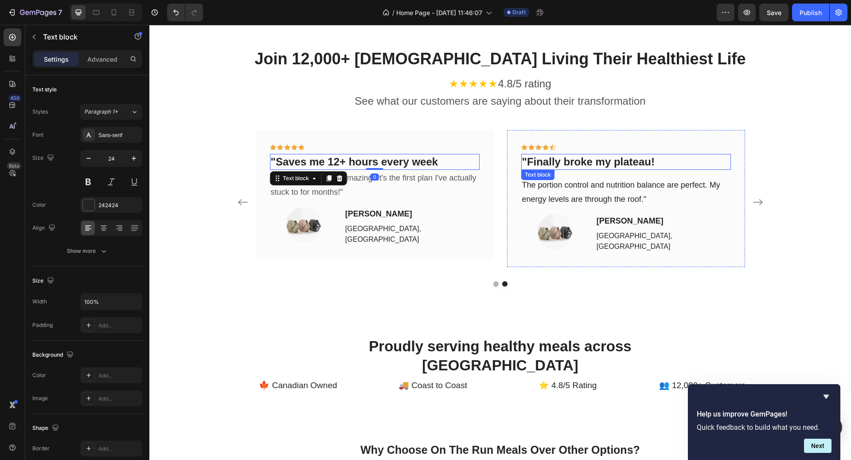
click at [643, 168] on p ""Finally broke my plateau!" at bounding box center [626, 162] width 208 height 14
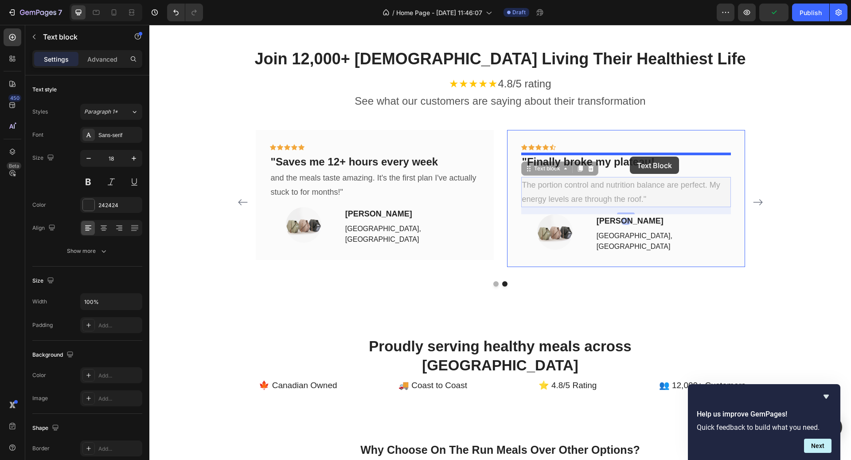
drag, startPoint x: 630, startPoint y: 176, endPoint x: 630, endPoint y: 156, distance: 19.5
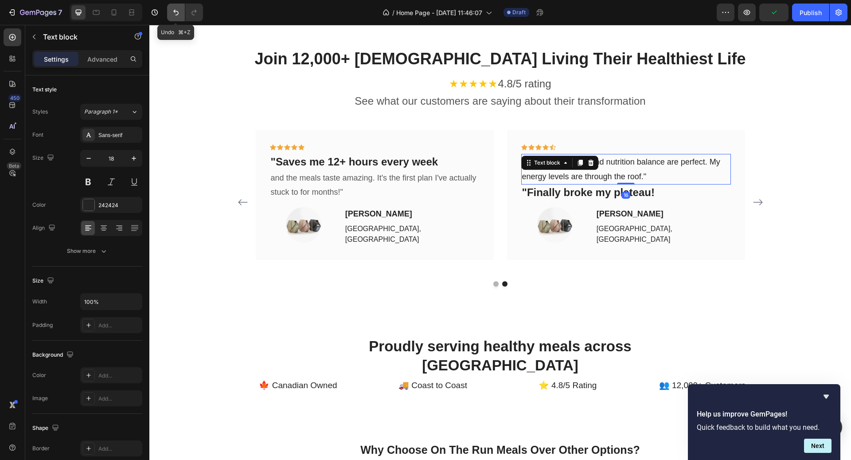
click at [172, 11] on icon "Undo/Redo" at bounding box center [176, 12] width 9 height 9
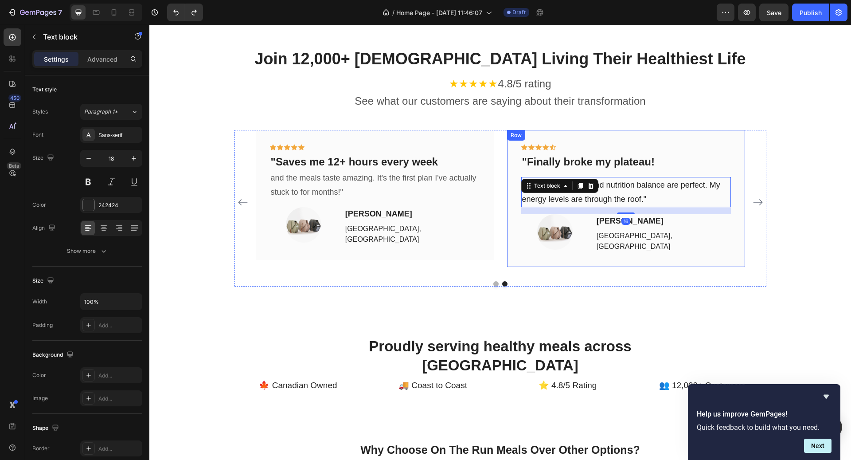
click at [641, 165] on p ""Finally broke my plateau!" at bounding box center [626, 162] width 208 height 14
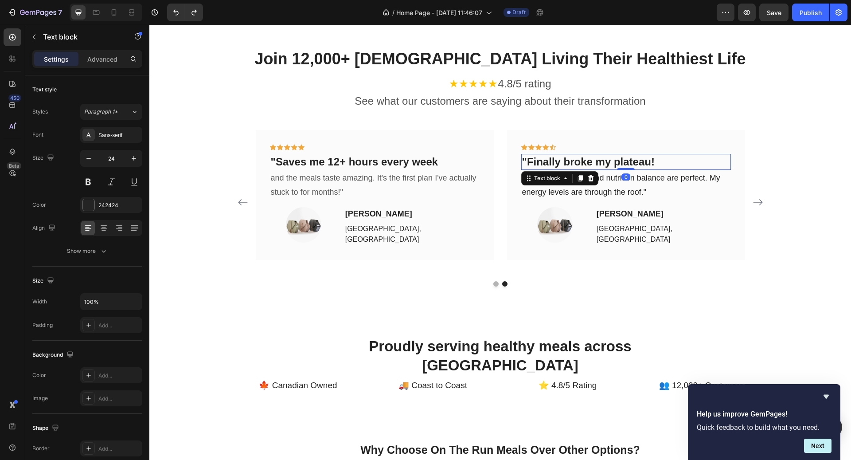
drag, startPoint x: 626, startPoint y: 175, endPoint x: 626, endPoint y: 160, distance: 14.6
click at [626, 161] on div ""Finally broke my plateau! Text block 0" at bounding box center [626, 162] width 210 height 16
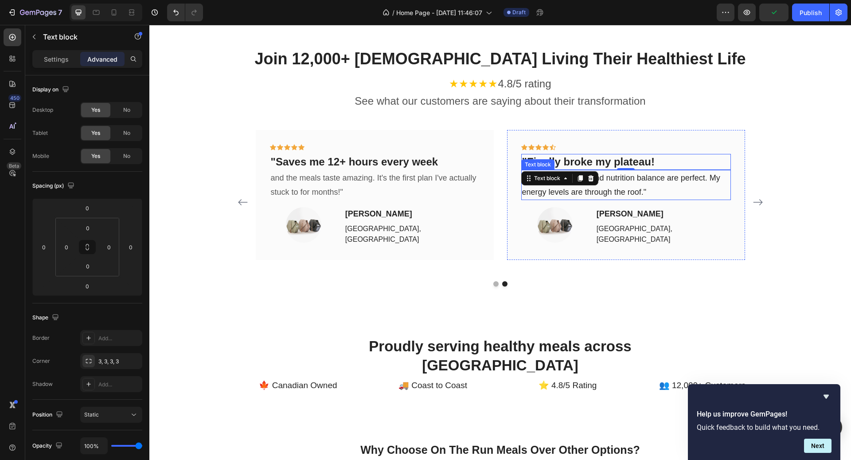
click at [696, 177] on p "The portion control and nutrition balance are perfect. My energy levels are thr…" at bounding box center [626, 185] width 208 height 29
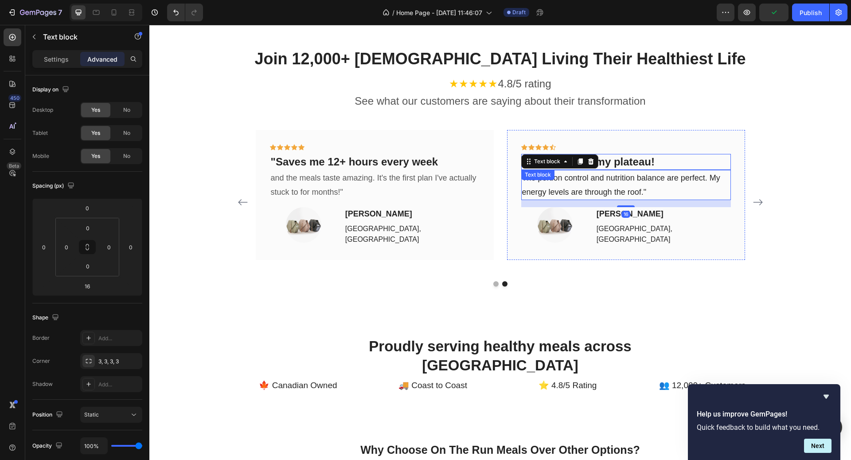
click at [680, 162] on p ""Finally broke my plateau!" at bounding box center [626, 162] width 208 height 14
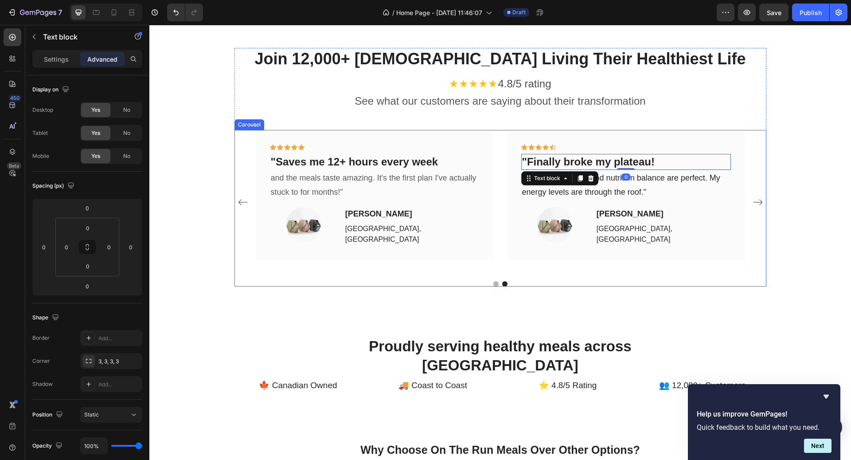
click at [756, 205] on button "Carousel Next Arrow" at bounding box center [758, 202] width 14 height 14
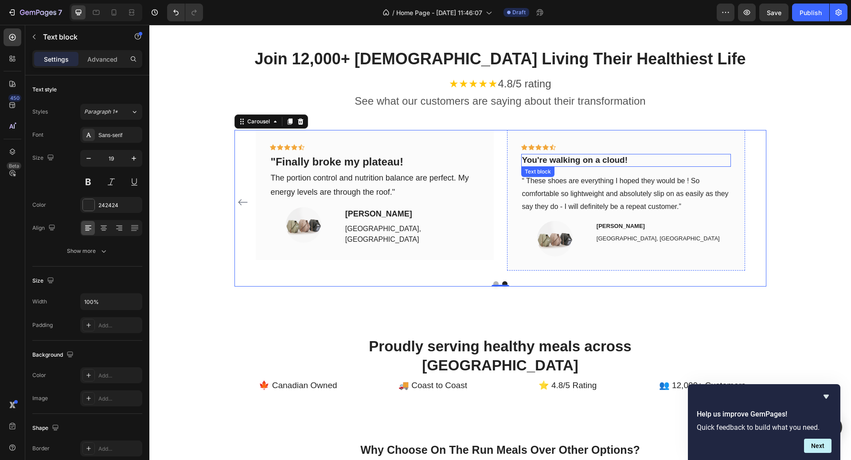
click at [605, 161] on p "You're walking on a cloud!" at bounding box center [626, 160] width 208 height 11
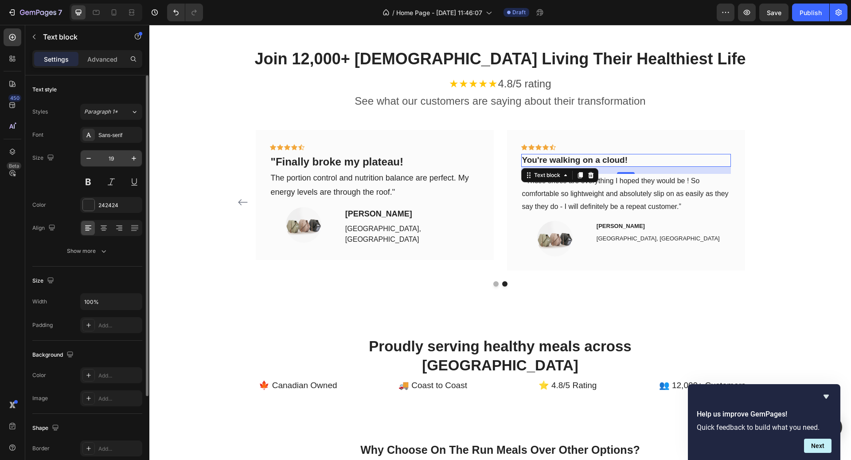
click at [115, 157] on input "19" at bounding box center [111, 158] width 29 height 16
type input "w"
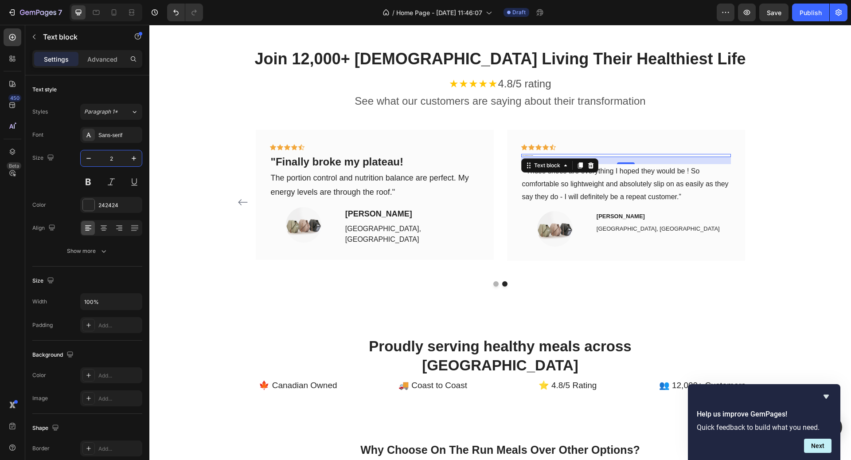
type input "24"
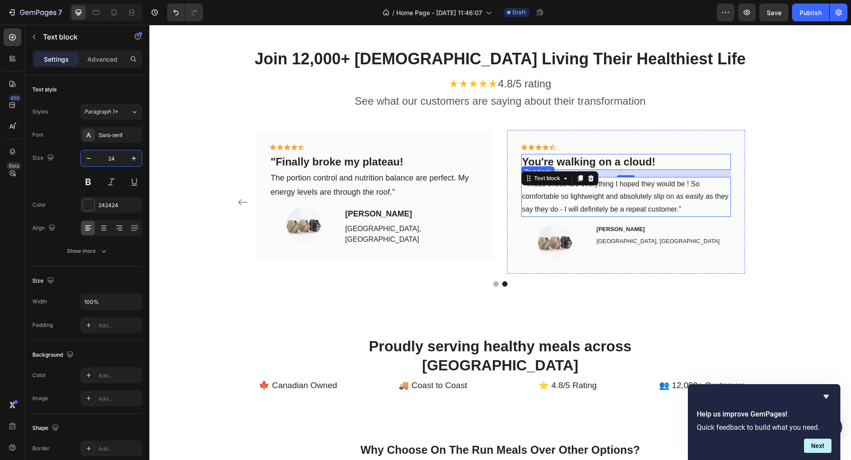
click at [714, 202] on p "“ These shoes are everything I hoped they would be ! So comfortable so lightwei…" at bounding box center [626, 197] width 208 height 38
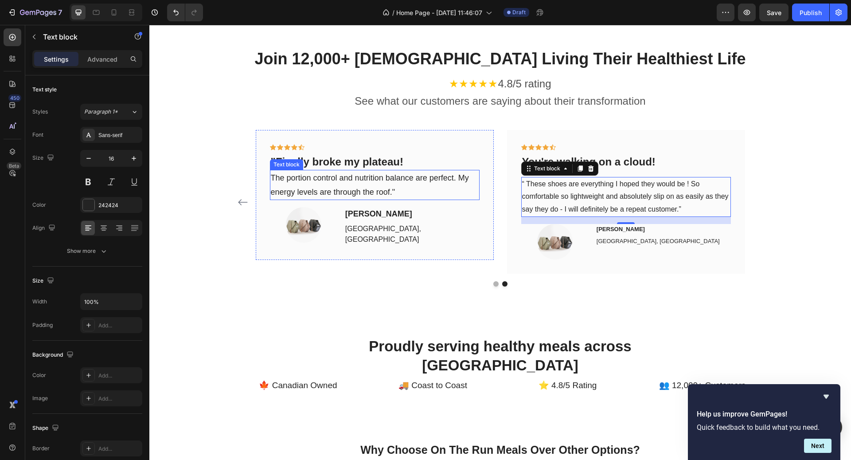
click at [305, 175] on p "The portion control and nutrition balance are perfect. My energy levels are thr…" at bounding box center [375, 185] width 208 height 29
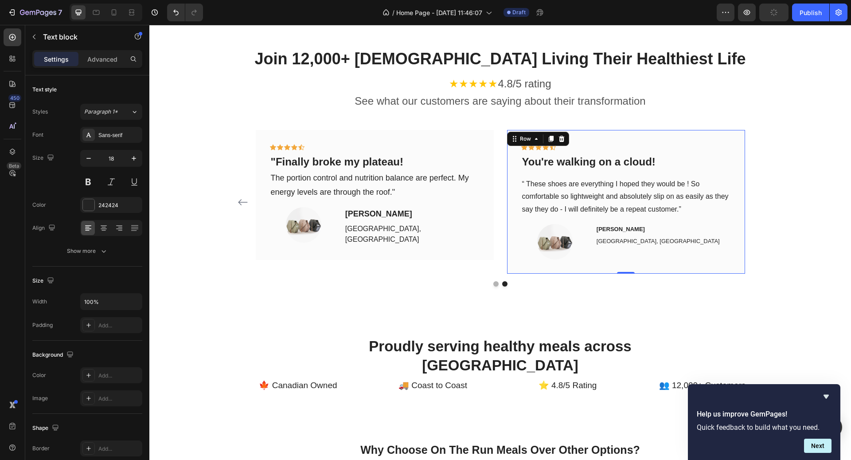
click at [587, 169] on div "Icon Icon Icon Icon Icon Row You're walking on a cloud! Text block “ These shoe…" at bounding box center [626, 201] width 210 height 115
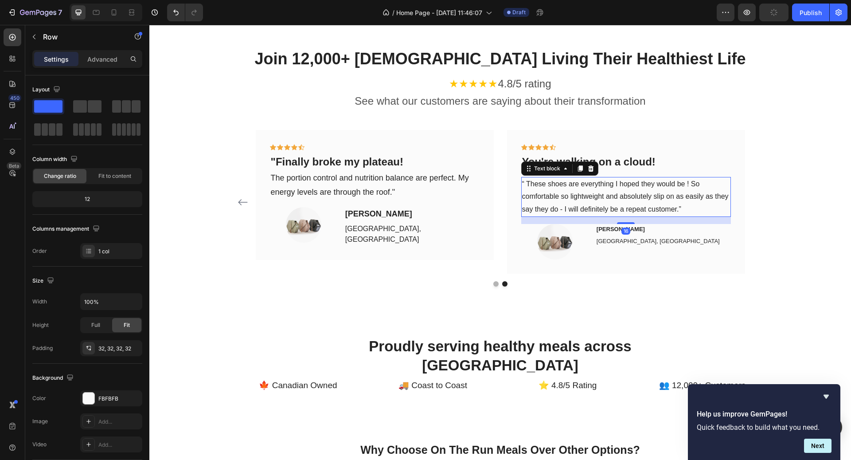
click at [587, 184] on p "“ These shoes are everything I hoped they would be ! So comfortable so lightwei…" at bounding box center [626, 197] width 208 height 38
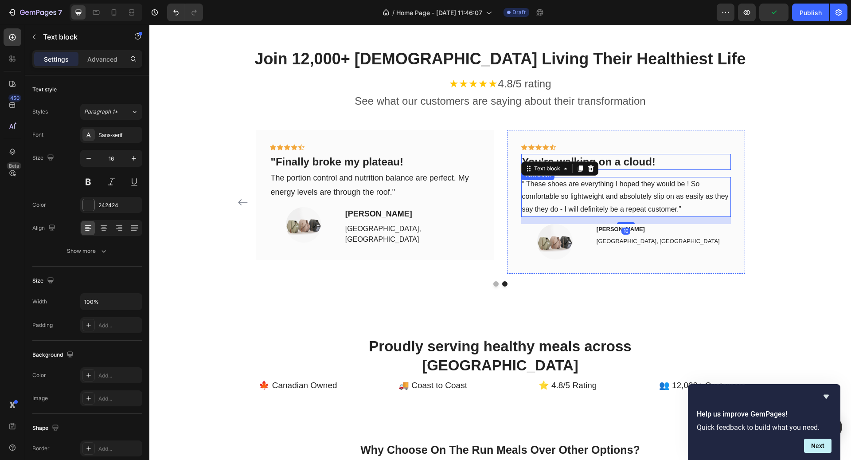
click at [628, 167] on p "You're walking on a cloud!" at bounding box center [626, 162] width 208 height 14
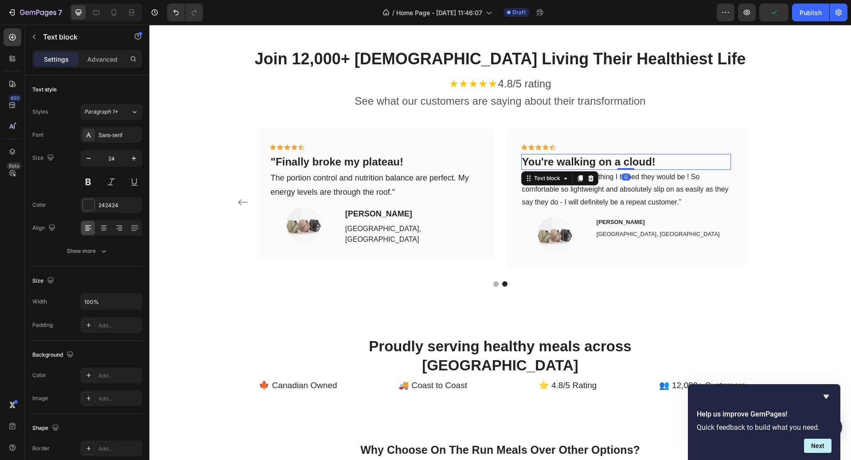
drag, startPoint x: 624, startPoint y: 174, endPoint x: 615, endPoint y: 190, distance: 18.3
click at [623, 153] on div "Icon Icon Icon Icon Icon Row You're walking on a cloud! Text block 0 “ These sh…" at bounding box center [626, 198] width 210 height 108
click at [615, 190] on p "“ These shoes are everything I hoped they would be ! So comfortable so lightwei…" at bounding box center [626, 190] width 208 height 38
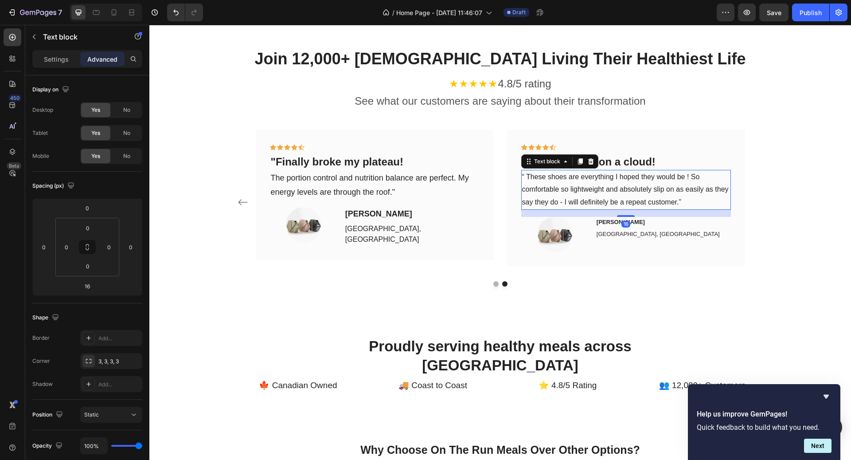
click at [625, 195] on p "“ These shoes are everything I hoped they would be ! So comfortable so lightwei…" at bounding box center [626, 190] width 208 height 38
click at [59, 62] on p "Settings" at bounding box center [56, 59] width 25 height 9
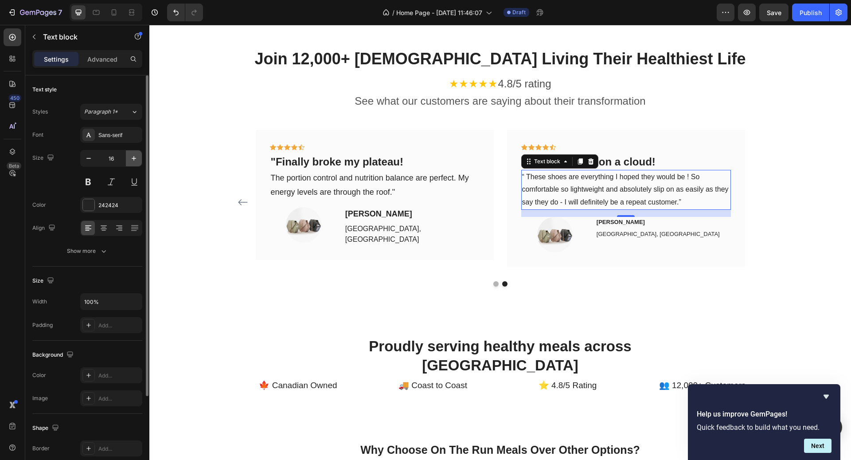
click at [131, 159] on icon "button" at bounding box center [133, 158] width 9 height 9
type input "18"
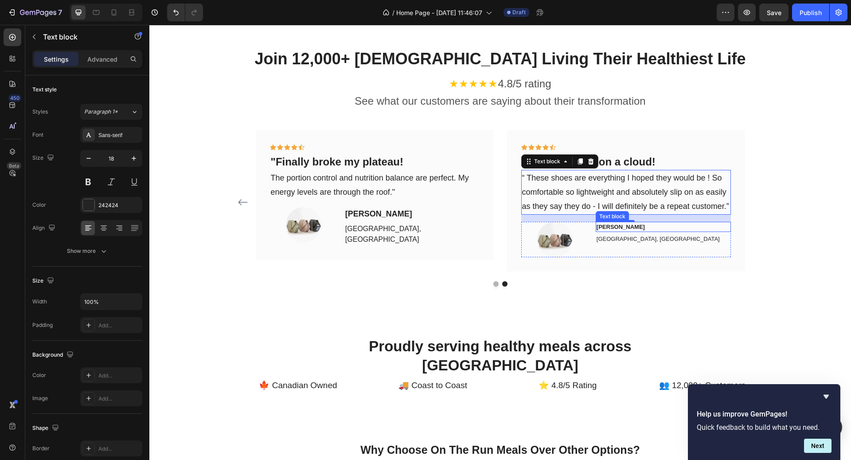
click at [599, 228] on p "[PERSON_NAME]" at bounding box center [663, 226] width 133 height 9
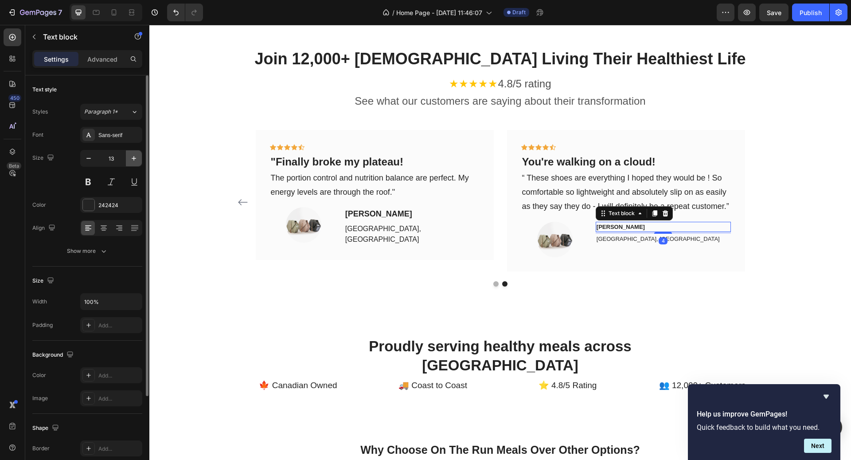
click at [136, 162] on button "button" at bounding box center [134, 158] width 16 height 16
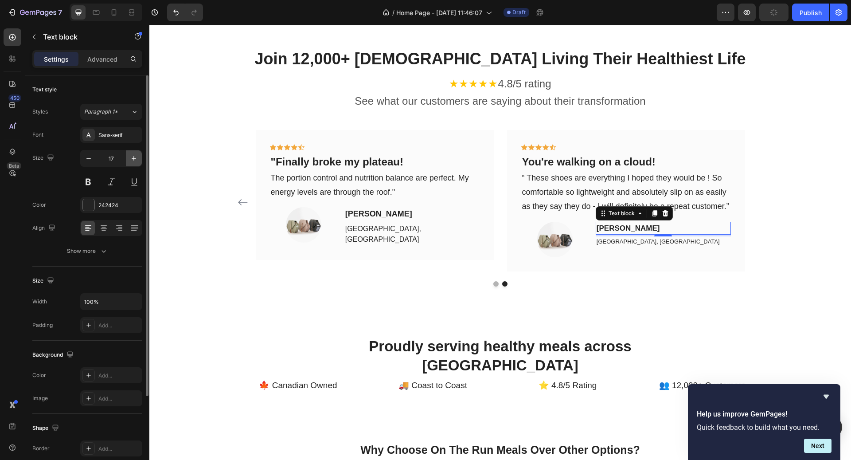
type input "18"
click at [618, 244] on p "[GEOGRAPHIC_DATA], [GEOGRAPHIC_DATA]" at bounding box center [663, 242] width 133 height 9
click at [131, 161] on icon "button" at bounding box center [133, 158] width 9 height 9
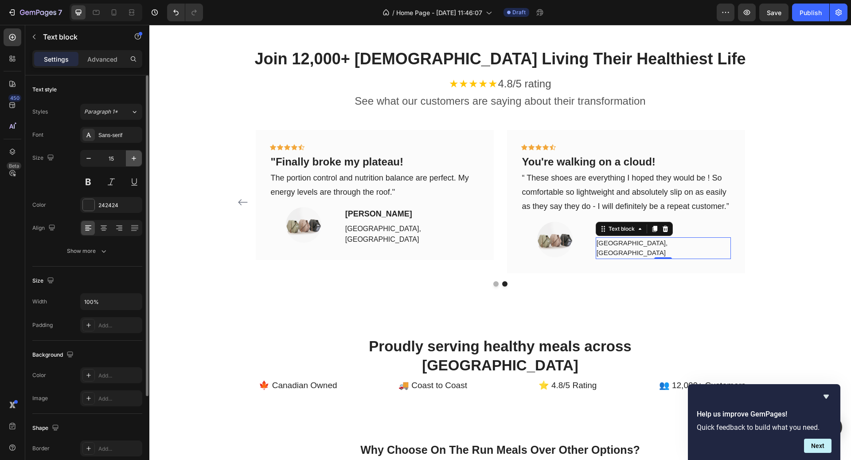
click at [133, 158] on icon "button" at bounding box center [134, 158] width 4 height 4
type input "16"
click at [740, 205] on div "Icon Icon Icon Icon Icon Row You're walking on a cloud! Text block “ These shoe…" at bounding box center [626, 202] width 238 height 144
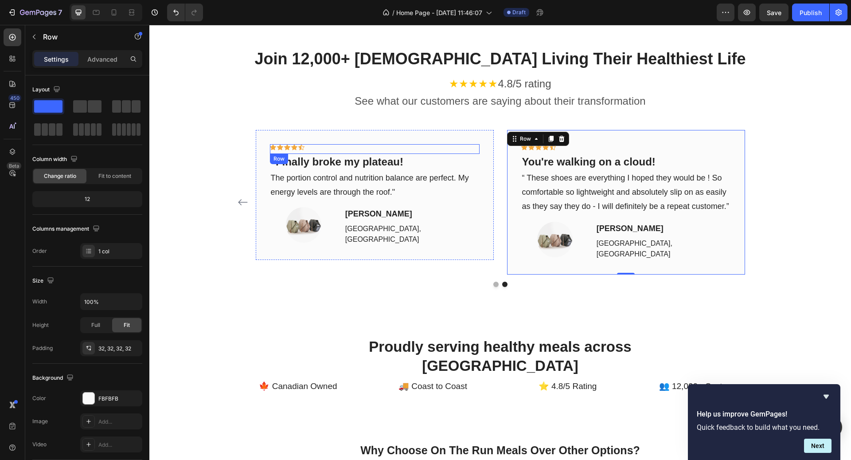
click at [309, 145] on div "Icon Icon Icon Icon Icon Row" at bounding box center [375, 149] width 210 height 10
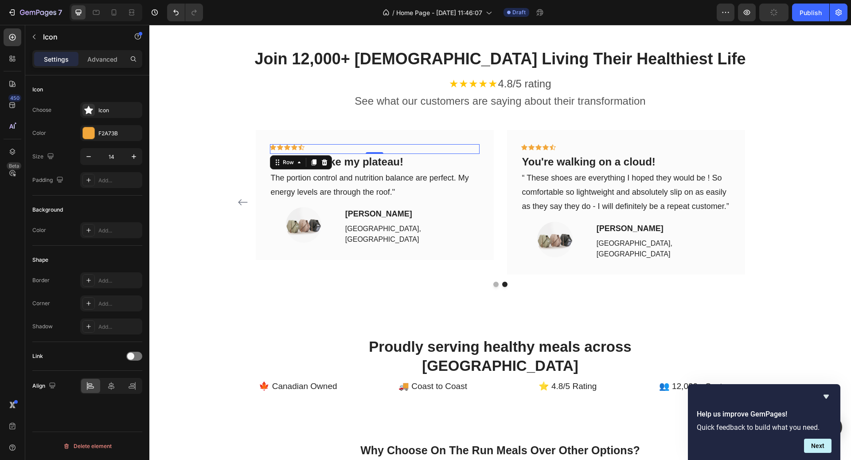
click at [297, 146] on icon at bounding box center [294, 147] width 6 height 6
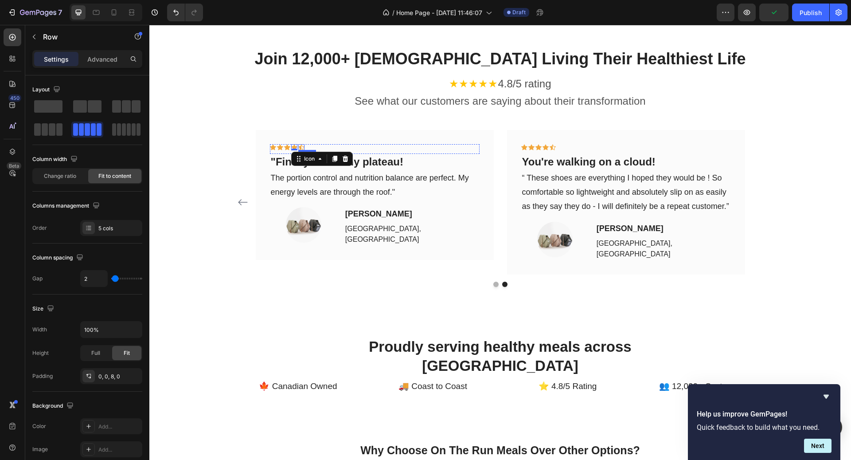
click at [304, 147] on div "Icon Icon Icon Icon 0 Icon Row" at bounding box center [375, 149] width 210 height 10
click at [303, 147] on icon at bounding box center [301, 147] width 6 height 6
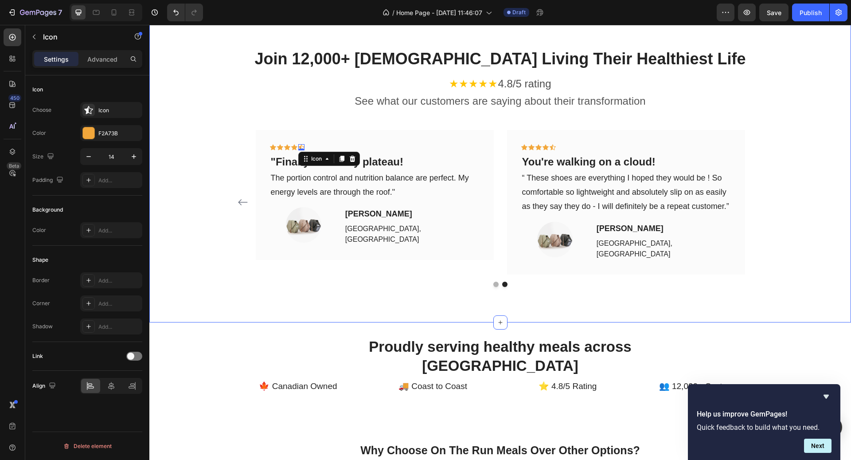
click at [781, 118] on div "Join 12,000+ [DEMOGRAPHIC_DATA] Living Their Healthiest Life Heading ★★★★★ 4.8/…" at bounding box center [500, 167] width 688 height 239
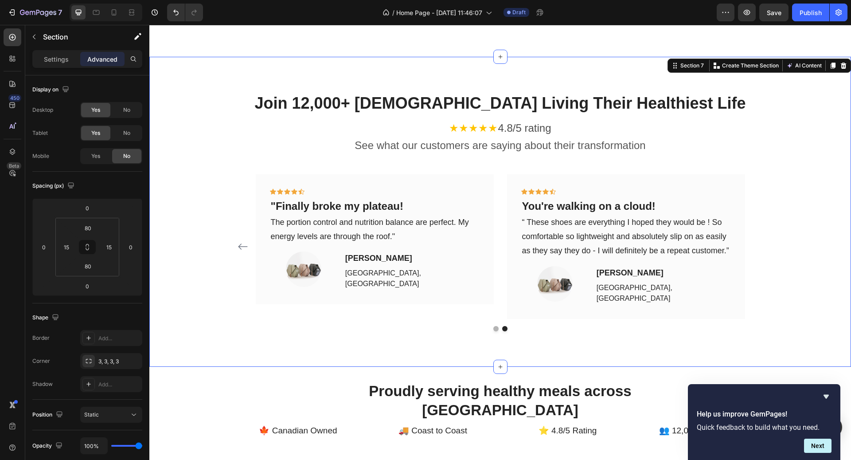
scroll to position [1632, 0]
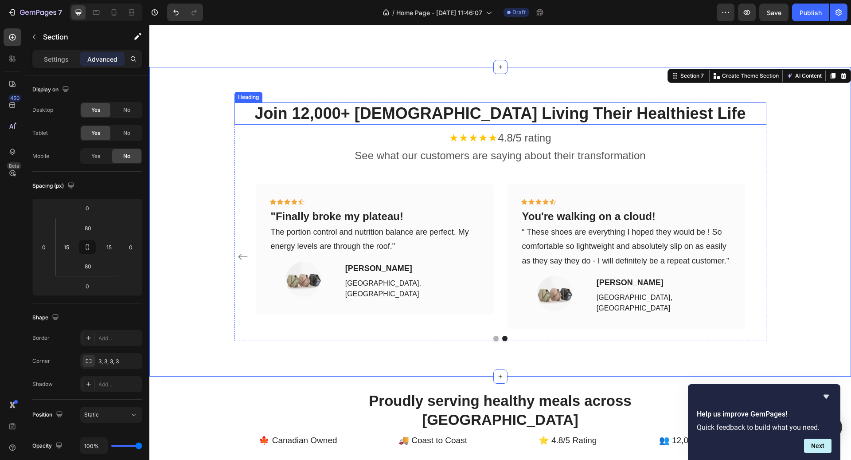
click at [543, 105] on h2 "Join 12,000+ [DEMOGRAPHIC_DATA] Living Their Healthiest Life" at bounding box center [500, 113] width 532 height 23
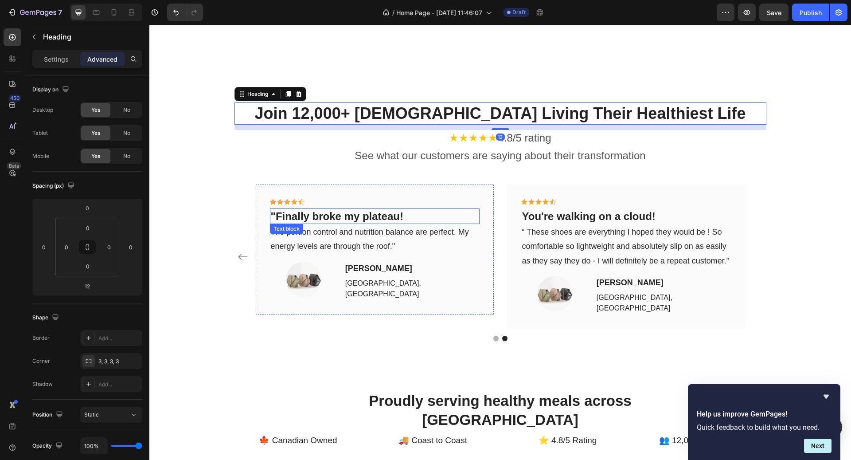
click at [390, 209] on p ""Finally broke my plateau!" at bounding box center [375, 216] width 208 height 14
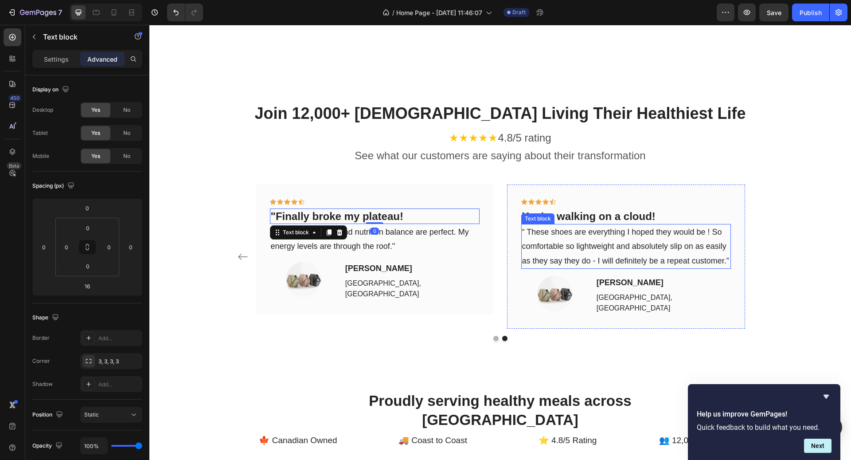
click at [593, 238] on p "“ These shoes are everything I hoped they would be ! So comfortable so lightwei…" at bounding box center [626, 246] width 208 height 43
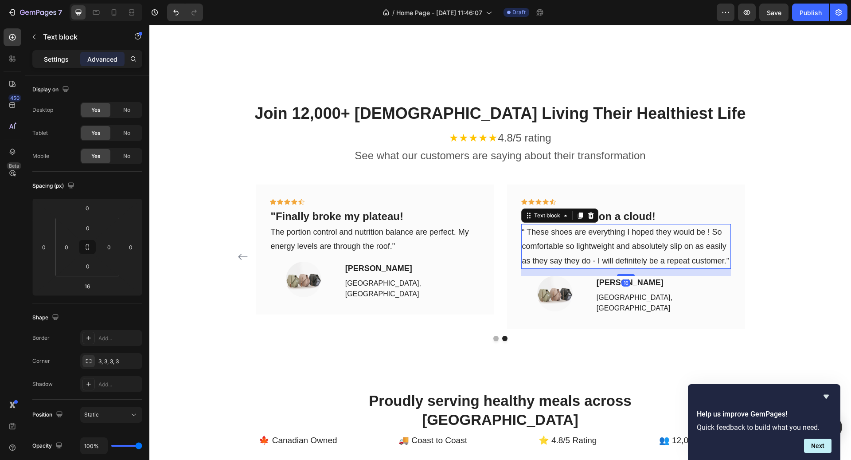
click at [59, 62] on p "Settings" at bounding box center [56, 59] width 25 height 9
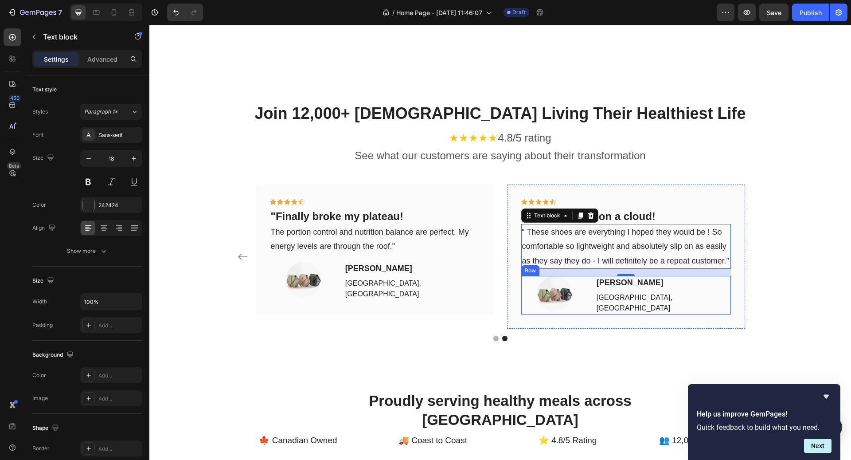
click at [591, 284] on div "Image [PERSON_NAME] Text block [GEOGRAPHIC_DATA], BC Text block Row" at bounding box center [626, 295] width 210 height 39
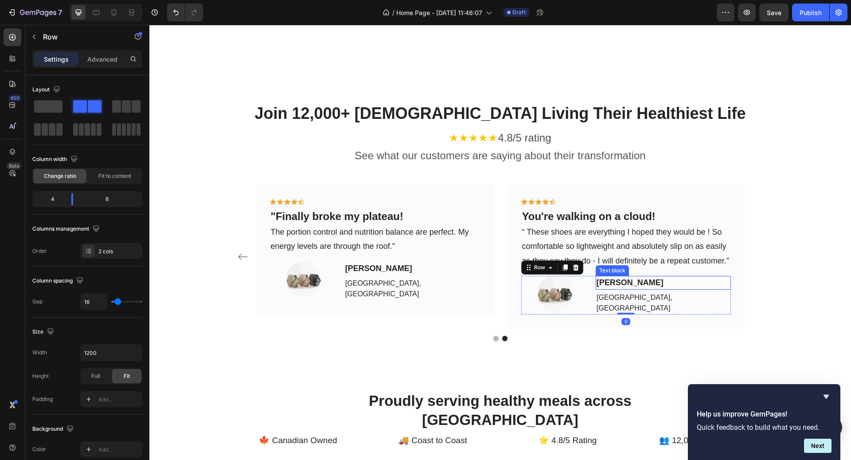
click at [632, 277] on p "[PERSON_NAME]" at bounding box center [663, 283] width 133 height 12
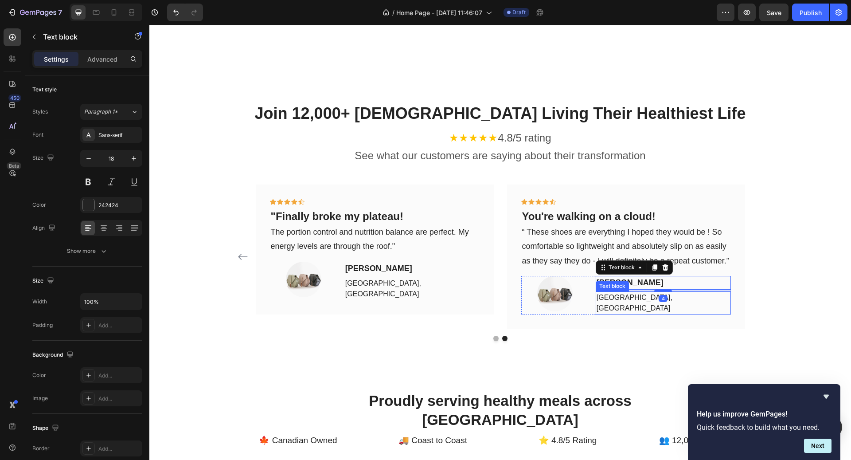
click at [620, 292] on p "[GEOGRAPHIC_DATA], [GEOGRAPHIC_DATA]" at bounding box center [663, 302] width 133 height 21
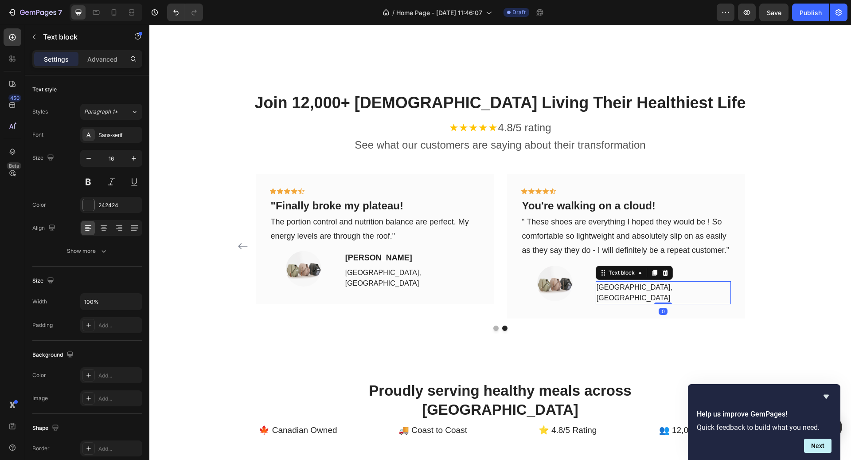
scroll to position [1801, 0]
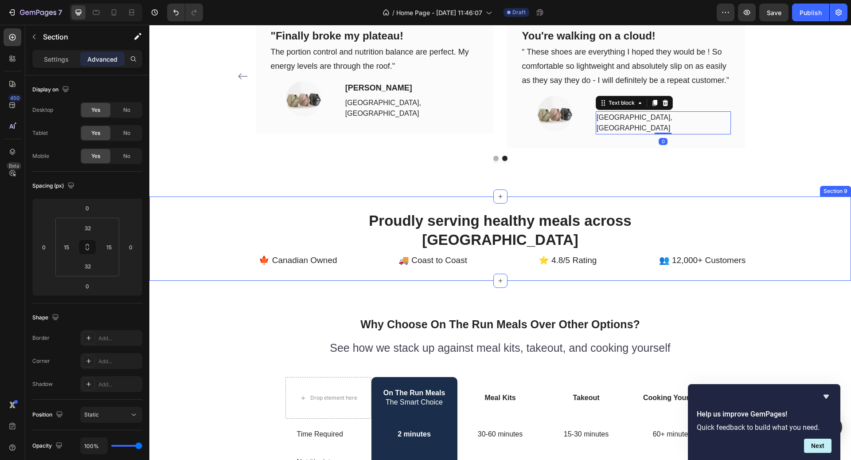
click at [573, 198] on div "Proudly serving healthy meals across [GEOGRAPHIC_DATA] Heading Row 🍁 Canadian O…" at bounding box center [500, 238] width 702 height 85
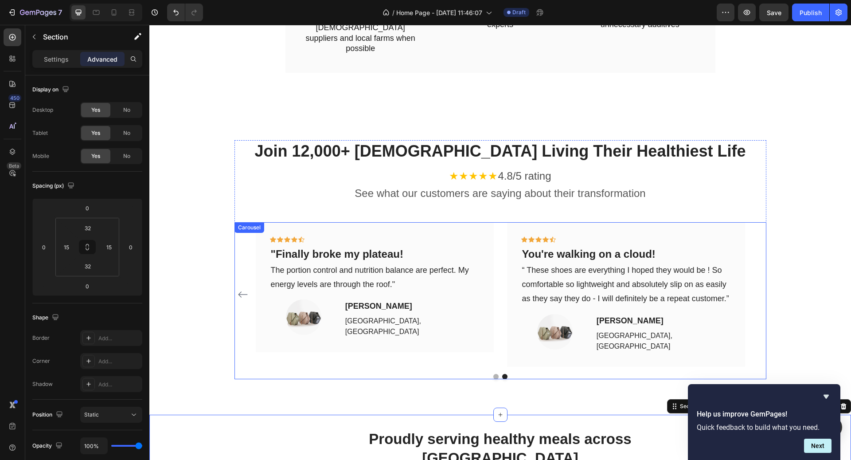
scroll to position [1569, 0]
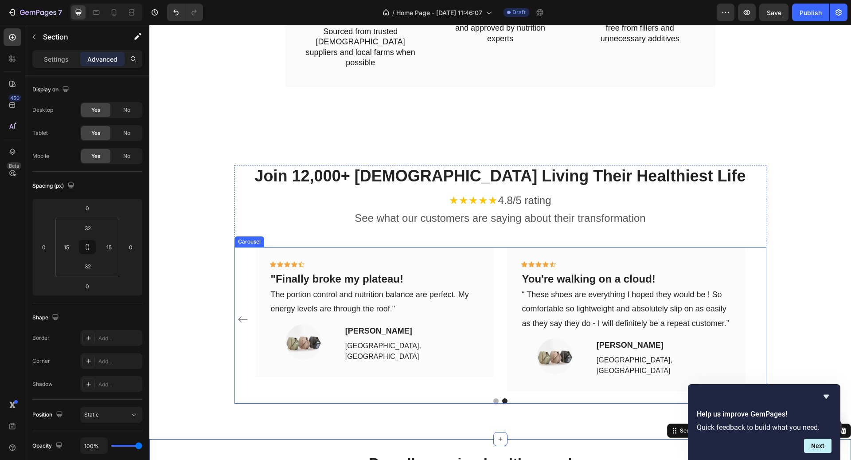
click at [245, 314] on icon "Carousel Back Arrow" at bounding box center [243, 319] width 11 height 11
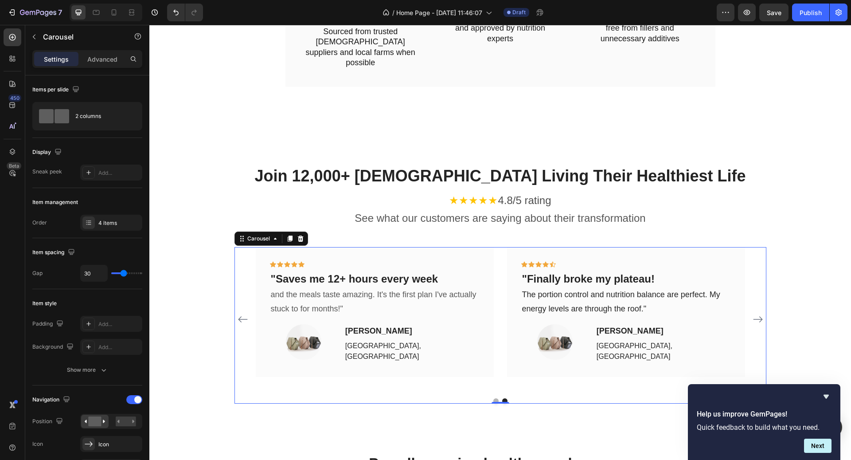
click at [245, 314] on icon "Carousel Back Arrow" at bounding box center [243, 319] width 11 height 11
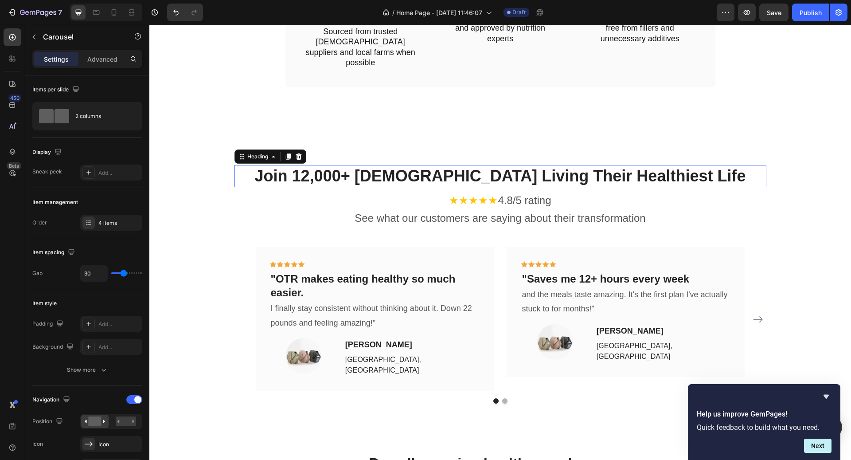
click at [450, 165] on h2 "Join 12,000+ [DEMOGRAPHIC_DATA] Living Their Healthiest Life" at bounding box center [500, 176] width 532 height 23
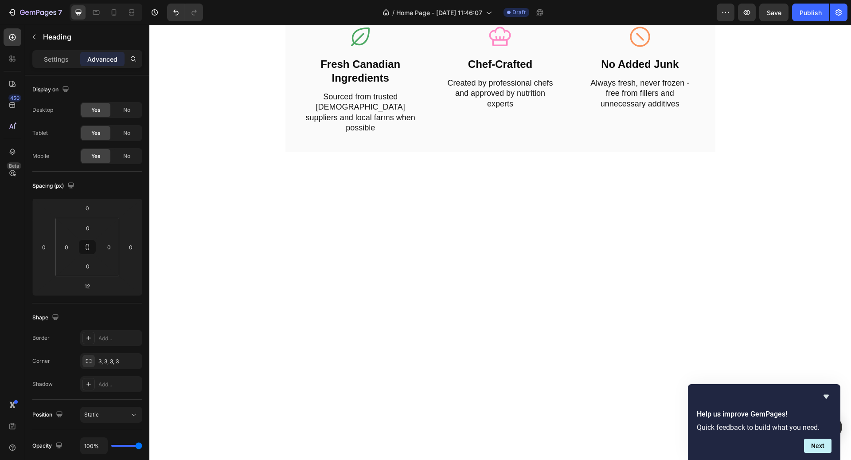
scroll to position [1224, 0]
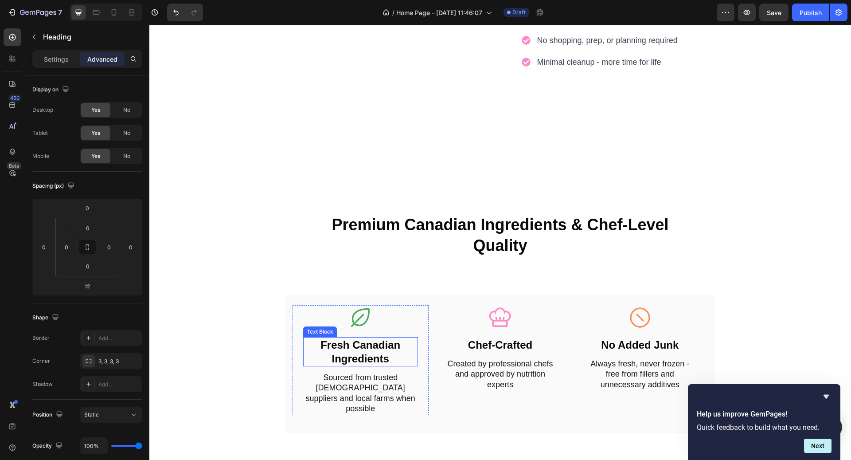
click at [357, 342] on p "Fresh Canadian Ingredients" at bounding box center [360, 351] width 113 height 27
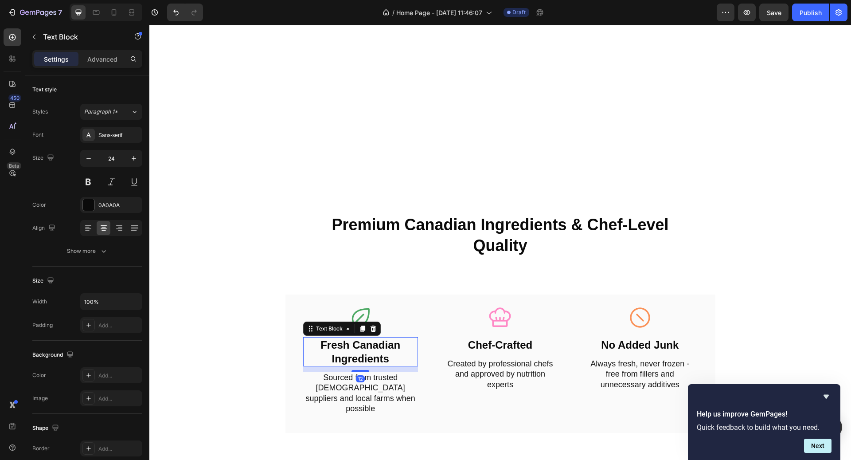
scroll to position [1431, 0]
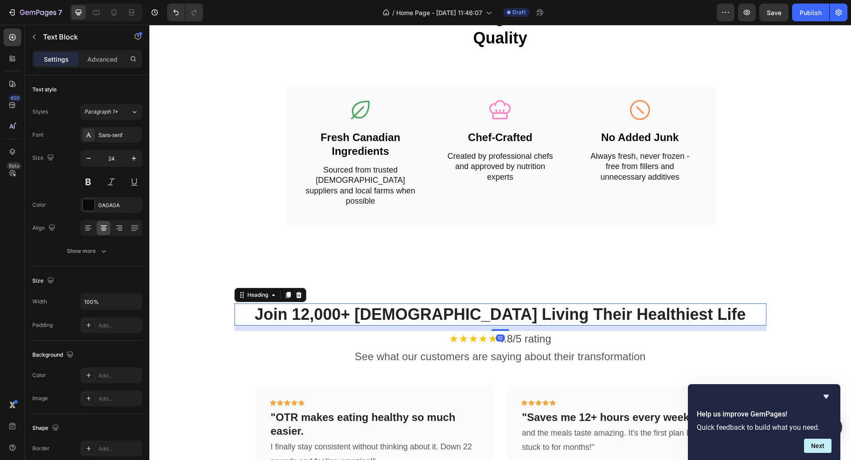
click at [402, 308] on h2 "Join 12,000+ [DEMOGRAPHIC_DATA] Living Their Healthiest Life" at bounding box center [500, 314] width 532 height 23
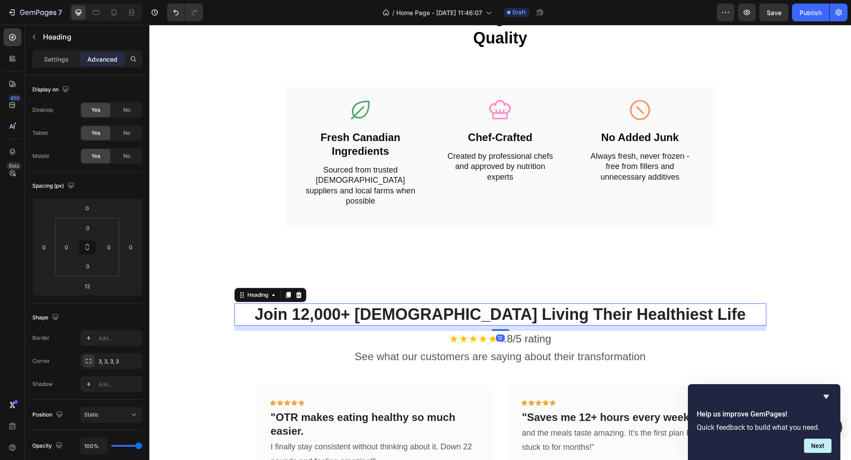
click at [402, 308] on h2 "Join 12,000+ [DEMOGRAPHIC_DATA] Living Their Healthiest Life" at bounding box center [500, 314] width 532 height 23
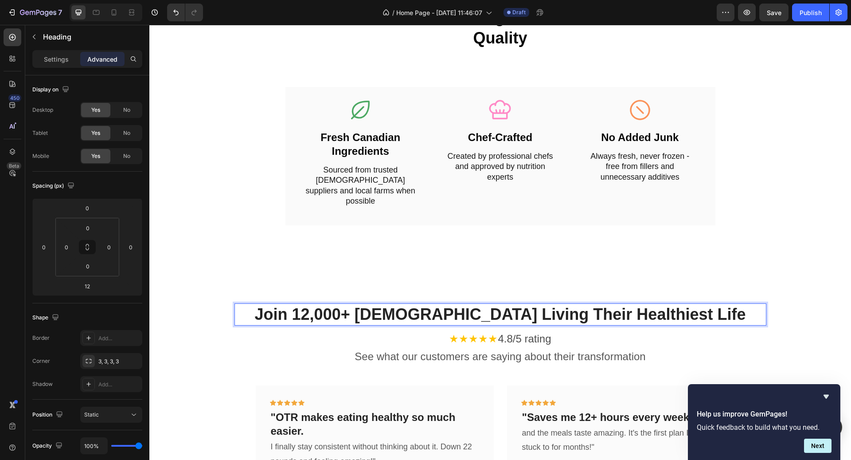
click at [402, 308] on p "Join 12,000+ [DEMOGRAPHIC_DATA] Living Their Healthiest Life" at bounding box center [500, 314] width 530 height 21
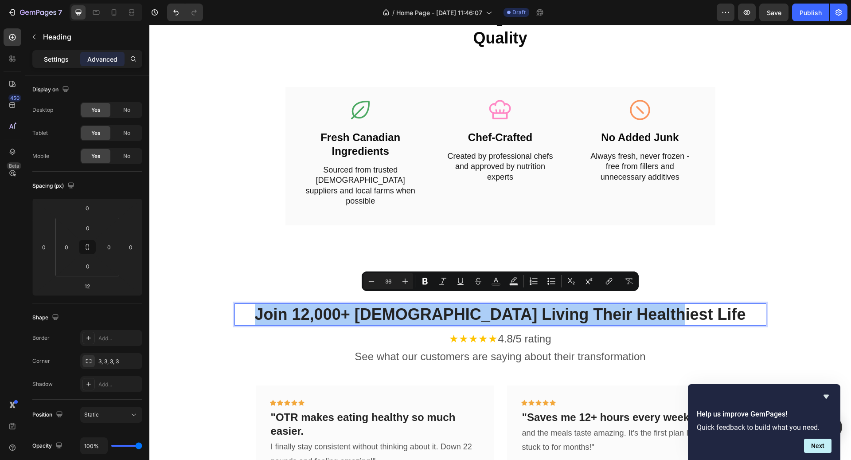
click at [66, 55] on p "Settings" at bounding box center [56, 59] width 25 height 9
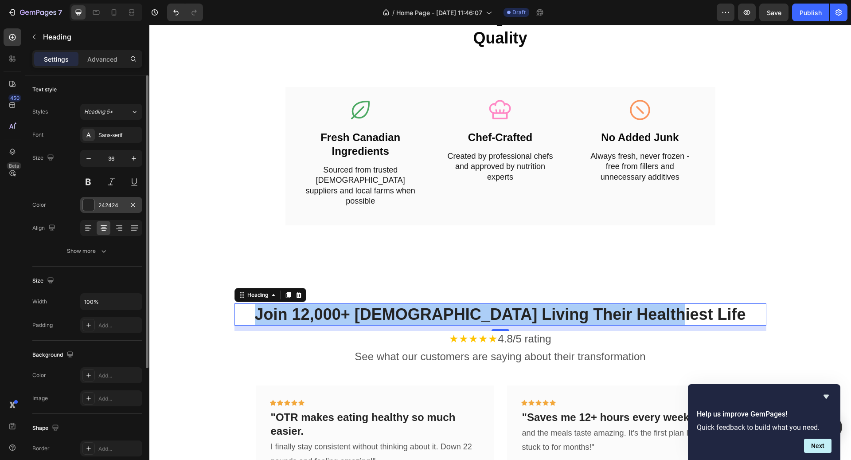
click at [107, 208] on div "242424" at bounding box center [111, 205] width 26 height 8
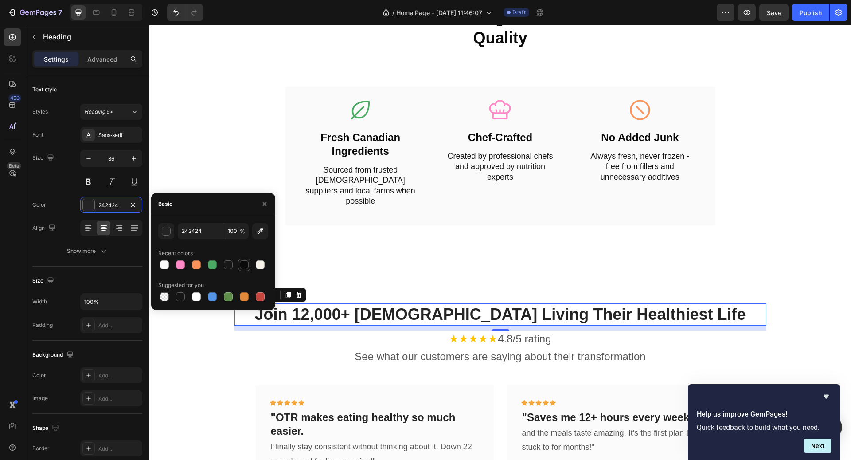
click at [244, 265] on div at bounding box center [244, 264] width 9 height 9
type input "0A0A0A"
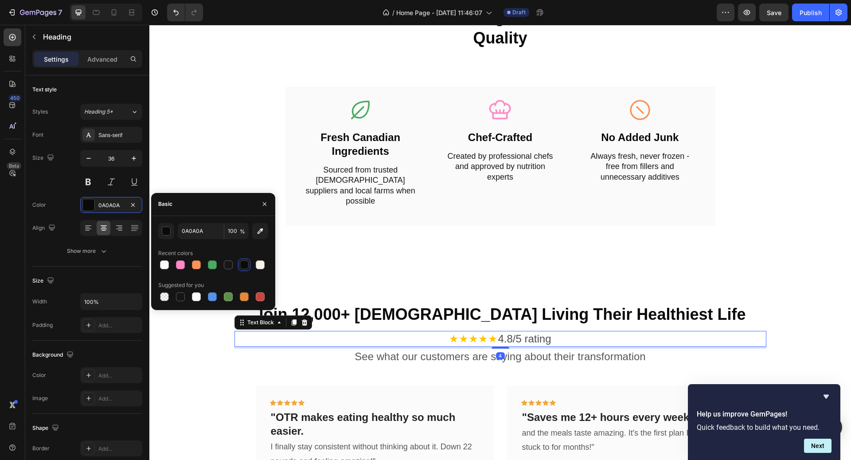
click at [515, 331] on p "★★★★★ 4.8/5 rating" at bounding box center [500, 338] width 530 height 14
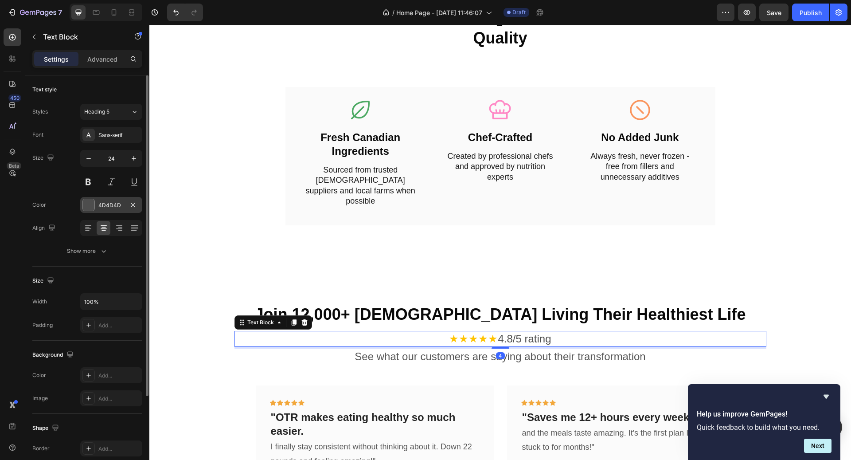
click at [117, 197] on div "4D4D4D" at bounding box center [111, 205] width 62 height 16
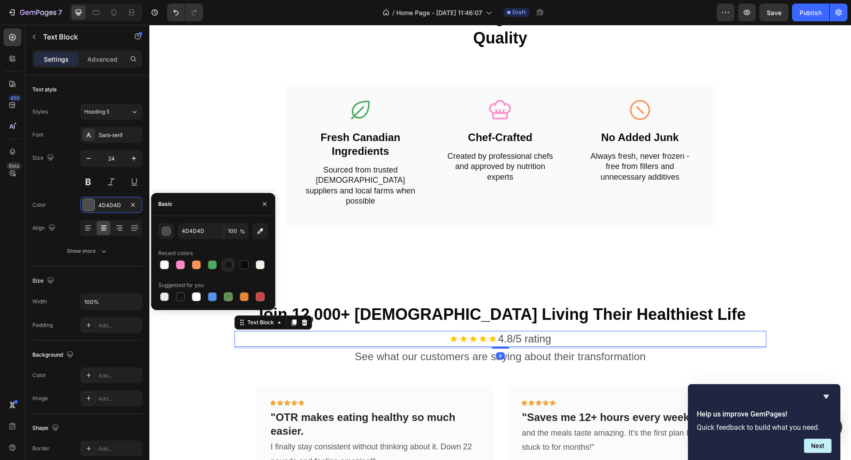
click at [230, 265] on div at bounding box center [228, 264] width 9 height 9
type input "171717"
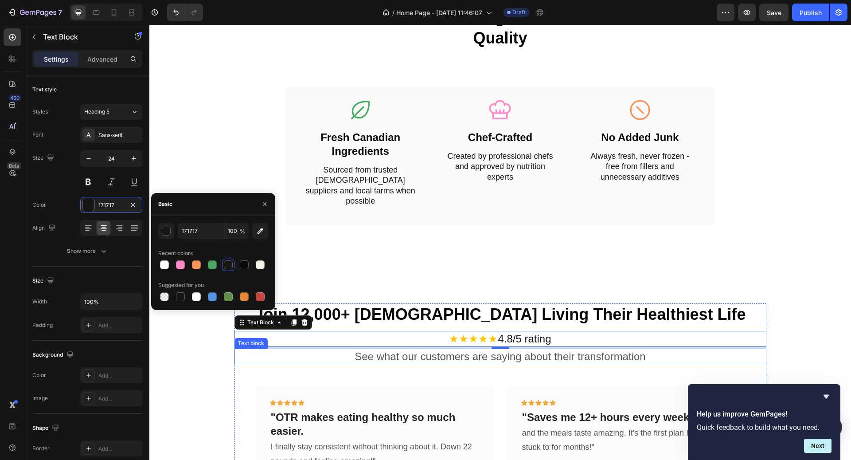
click at [522, 349] on p "See what our customers are saying about their transformation" at bounding box center [500, 356] width 530 height 14
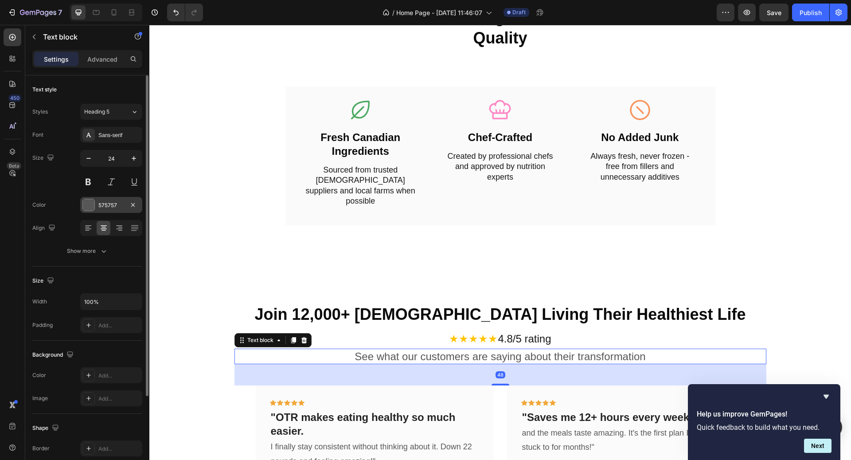
click at [103, 210] on div "575757" at bounding box center [111, 205] width 62 height 16
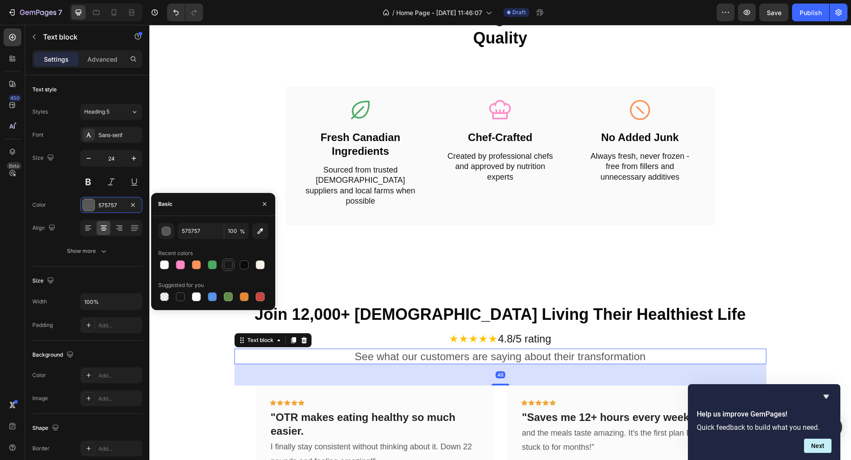
click at [227, 259] on div at bounding box center [228, 264] width 11 height 11
type input "171717"
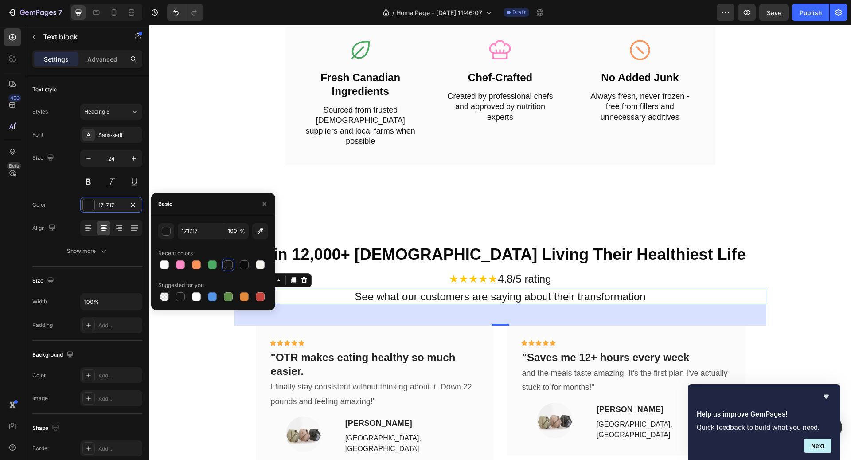
scroll to position [1532, 0]
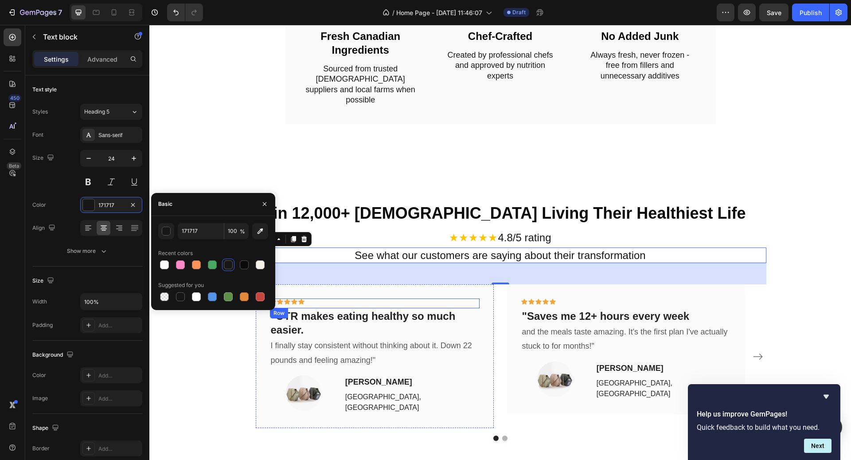
click at [397, 298] on div "Icon Icon Icon Icon Icon Row" at bounding box center [375, 303] width 210 height 10
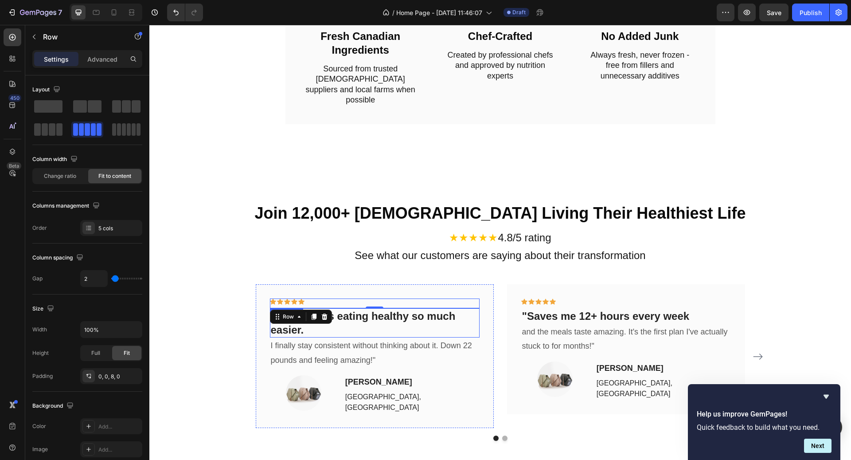
click at [386, 316] on p ""OTR makes eating healthy so much easier." at bounding box center [375, 322] width 208 height 27
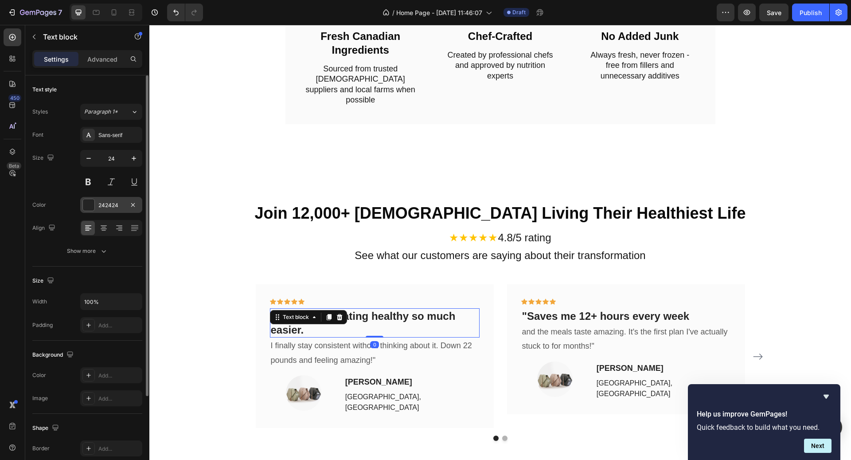
click at [115, 201] on div "242424" at bounding box center [111, 205] width 26 height 8
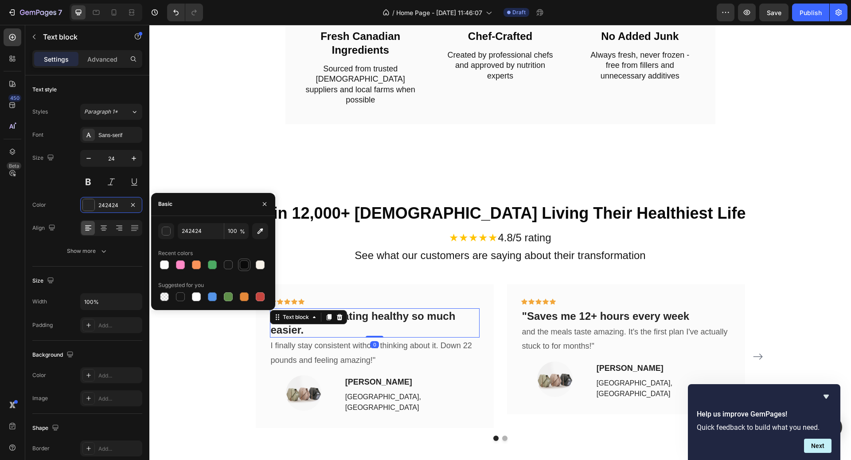
click at [241, 266] on div at bounding box center [244, 264] width 9 height 9
type input "0A0A0A"
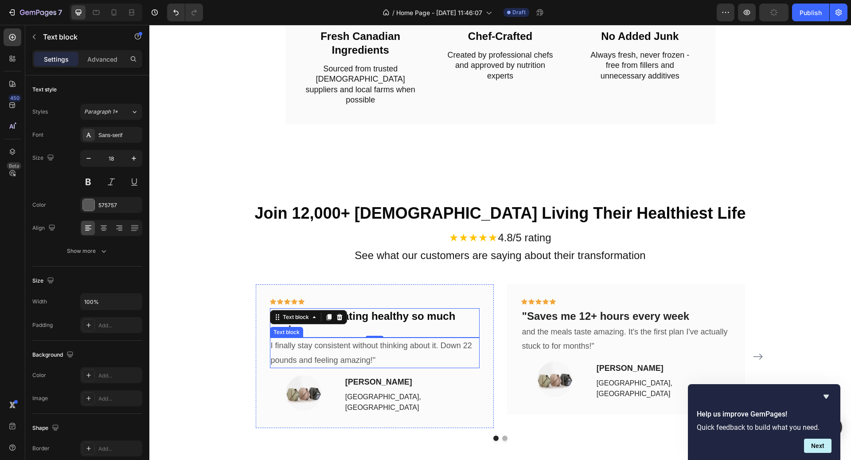
click at [337, 339] on p "I finally stay consistent without thinking about it. Down 22 pounds and feeling…" at bounding box center [375, 352] width 208 height 29
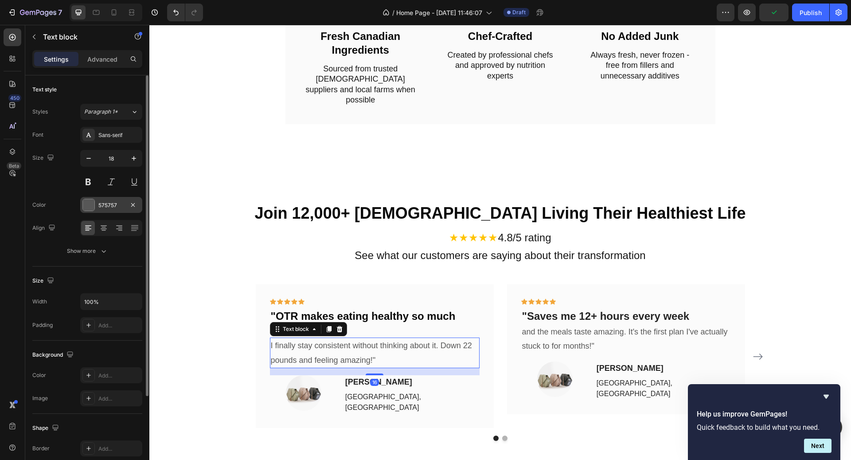
click at [112, 207] on div "575757" at bounding box center [111, 205] width 26 height 8
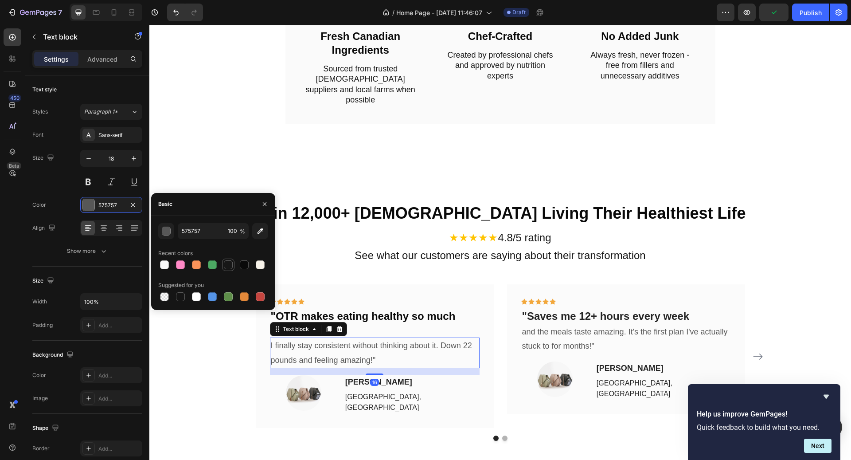
click at [227, 263] on div at bounding box center [228, 264] width 9 height 9
type input "171717"
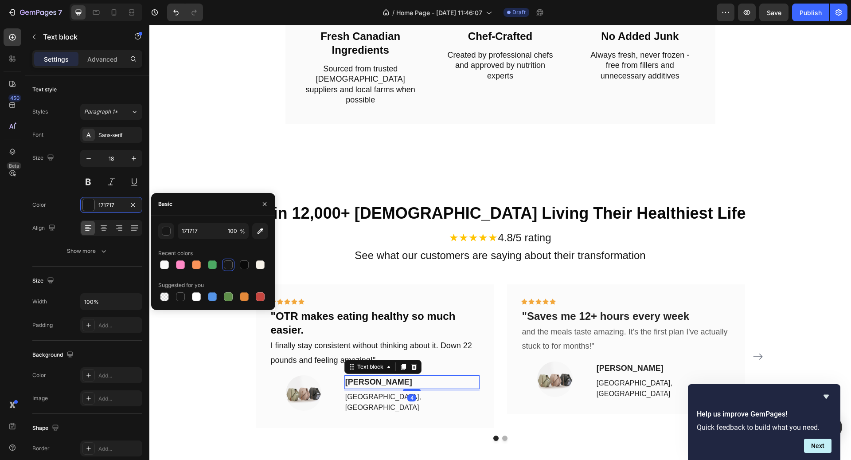
click at [406, 376] on p "[PERSON_NAME]" at bounding box center [411, 382] width 133 height 12
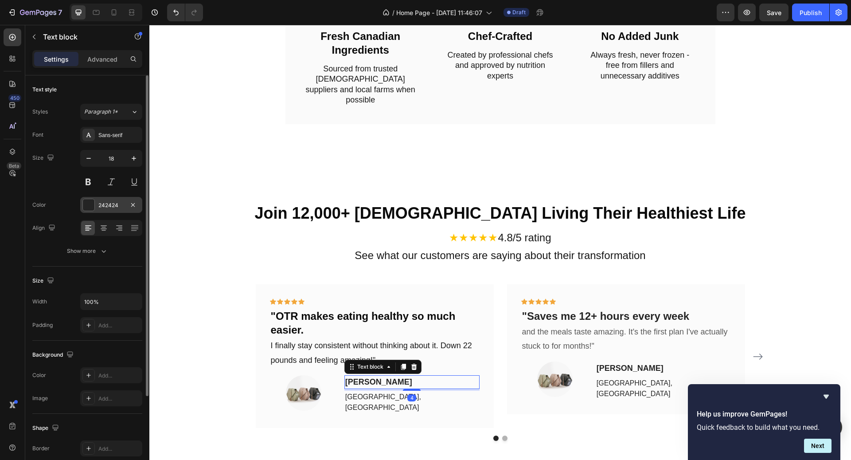
click at [119, 204] on div "242424" at bounding box center [111, 205] width 26 height 8
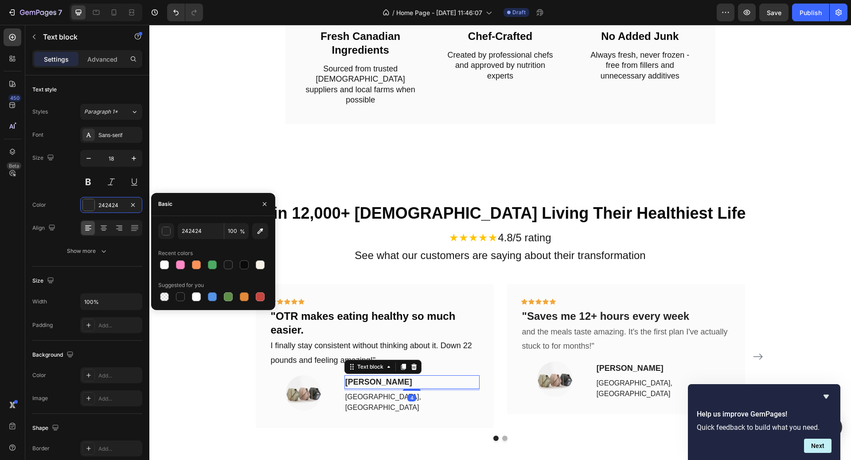
click at [238, 265] on div at bounding box center [213, 264] width 110 height 12
click at [243, 266] on div at bounding box center [244, 264] width 9 height 9
type input "0A0A0A"
click at [395, 391] on p "[GEOGRAPHIC_DATA], [GEOGRAPHIC_DATA]" at bounding box center [411, 401] width 133 height 21
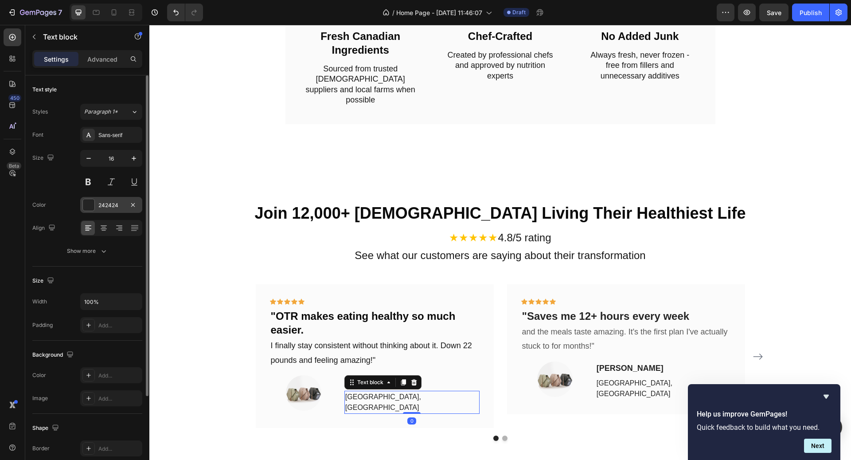
click at [124, 205] on div "242424" at bounding box center [111, 205] width 26 height 8
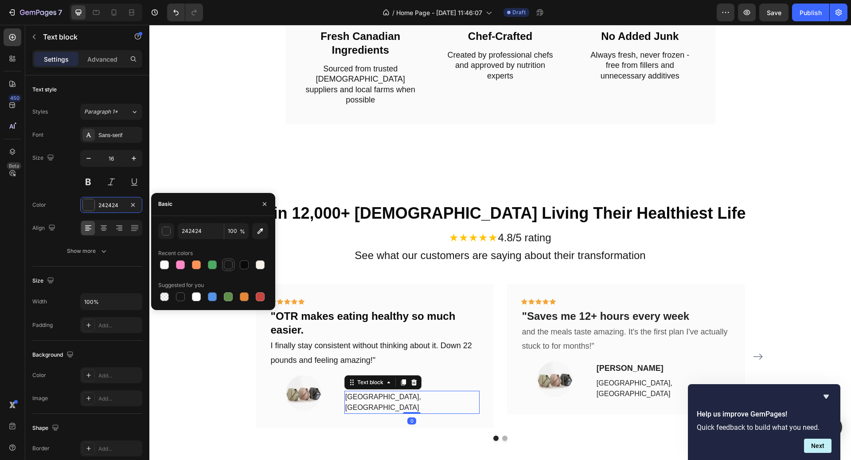
click at [233, 267] on div at bounding box center [228, 264] width 11 height 11
type input "171717"
click at [600, 309] on p ""Saves me 12+ hours every week" at bounding box center [626, 316] width 208 height 14
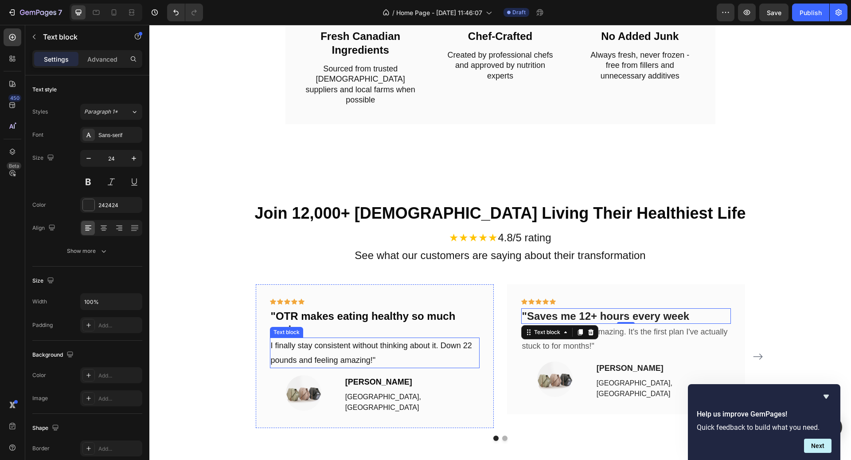
click at [420, 351] on p "I finally stay consistent without thinking about it. Down 22 pounds and feeling…" at bounding box center [375, 352] width 208 height 29
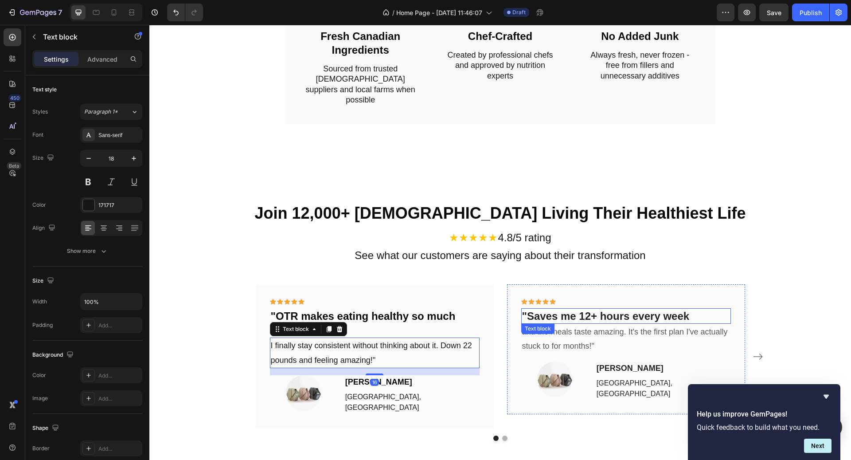
click at [609, 309] on p ""Saves me 12+ hours every week" at bounding box center [626, 316] width 208 height 14
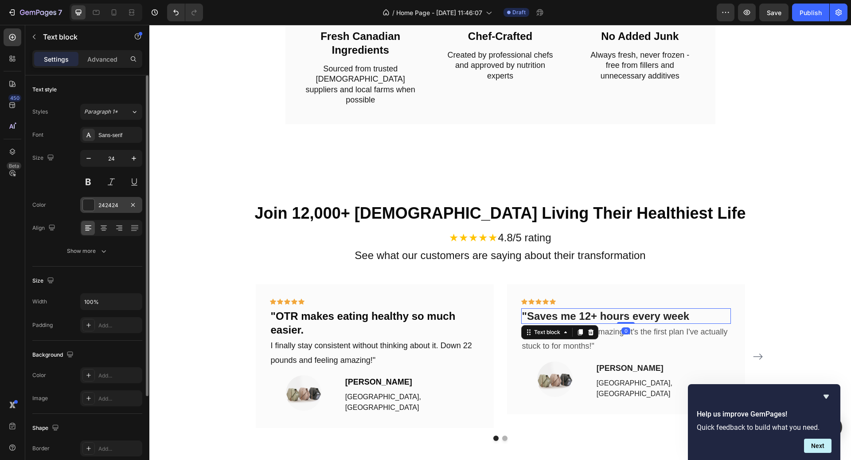
click at [106, 201] on div "242424" at bounding box center [111, 205] width 26 height 8
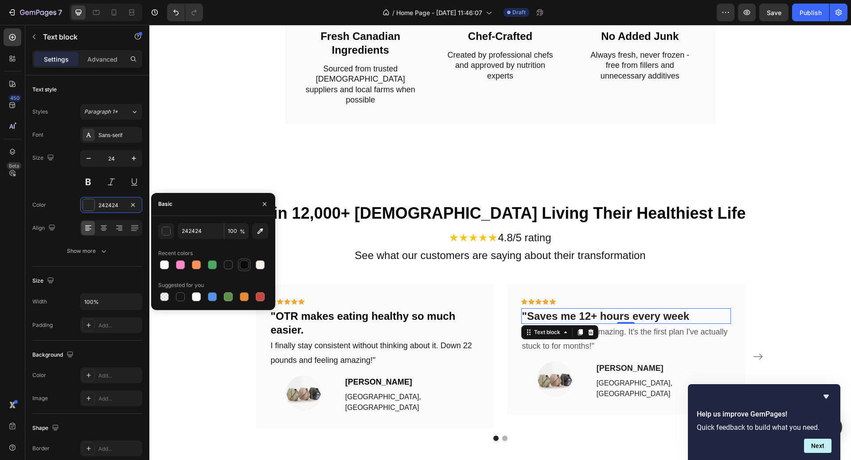
click at [246, 261] on div at bounding box center [244, 264] width 9 height 9
type input "0A0A0A"
click at [628, 328] on p "and the meals taste amazing. It's the first plan I've actually stuck to for mon…" at bounding box center [626, 338] width 208 height 29
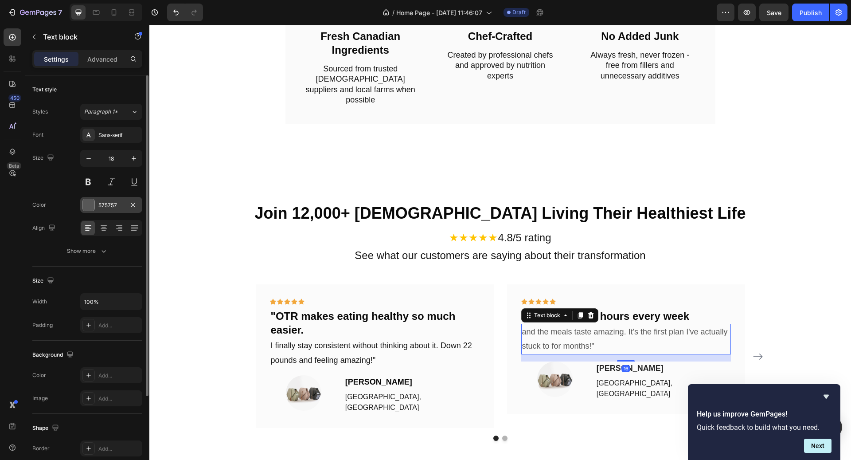
click at [102, 201] on div "575757" at bounding box center [111, 205] width 26 height 8
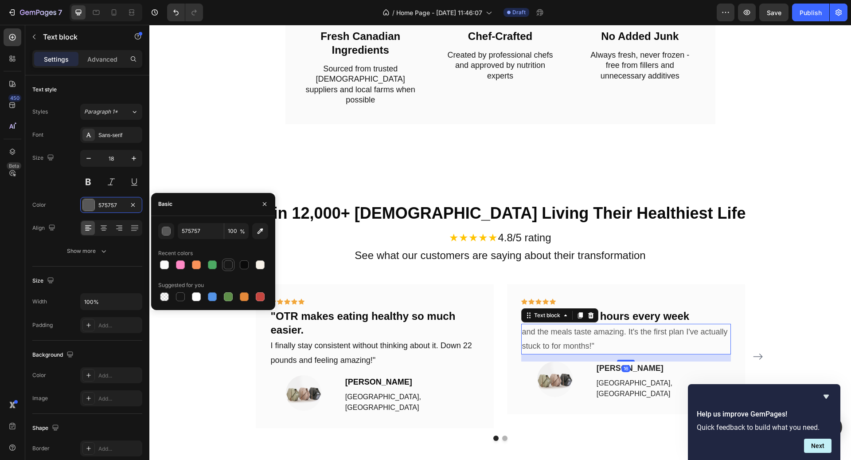
click at [227, 265] on div at bounding box center [228, 264] width 9 height 9
type input "171717"
click at [379, 376] on p "[PERSON_NAME]" at bounding box center [411, 382] width 133 height 12
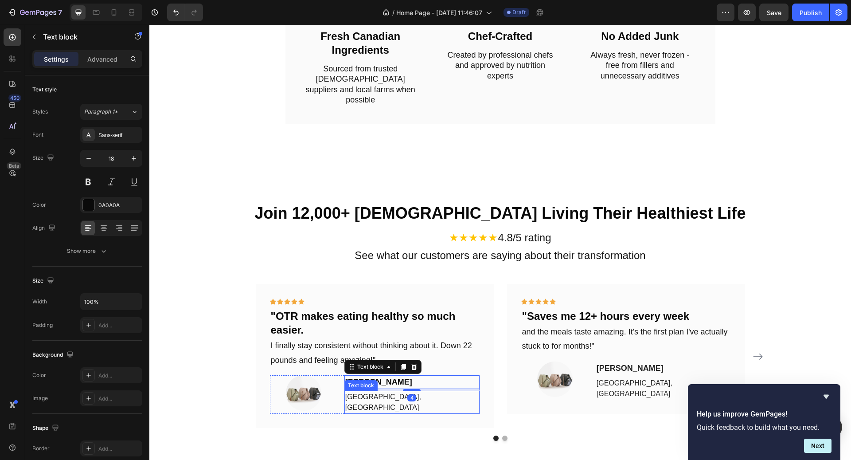
click at [379, 391] on p "[GEOGRAPHIC_DATA], [GEOGRAPHIC_DATA]" at bounding box center [411, 401] width 133 height 21
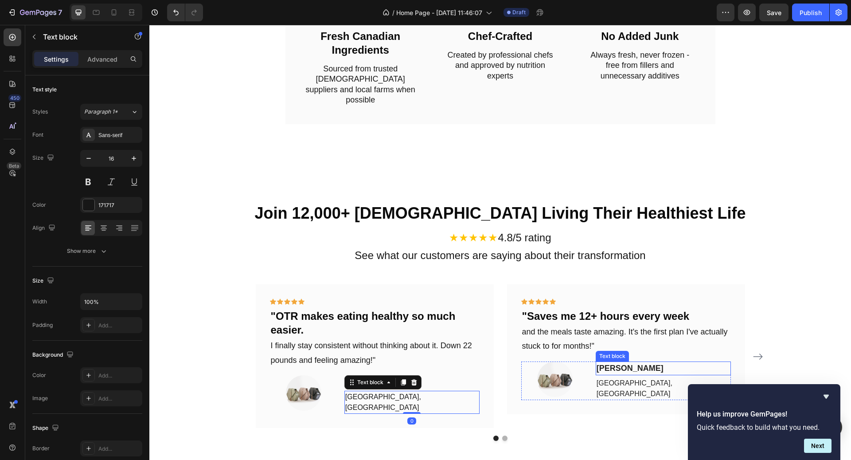
click at [602, 362] on p "[PERSON_NAME]" at bounding box center [663, 368] width 133 height 12
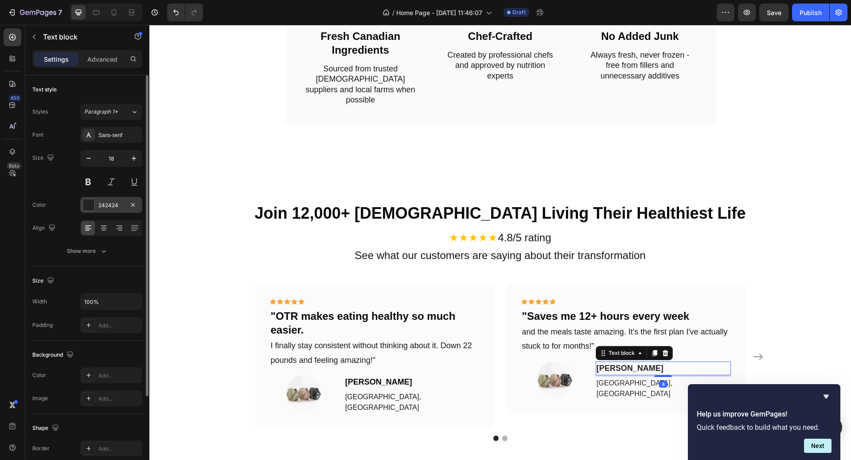
click at [115, 209] on div "242424" at bounding box center [111, 205] width 62 height 16
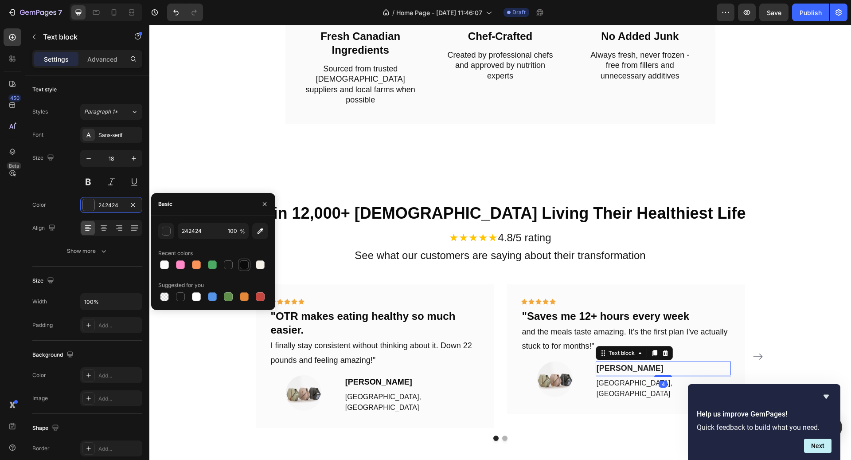
click at [243, 262] on div at bounding box center [244, 264] width 9 height 9
type input "0A0A0A"
click at [632, 378] on p "[GEOGRAPHIC_DATA], [GEOGRAPHIC_DATA]" at bounding box center [663, 388] width 133 height 21
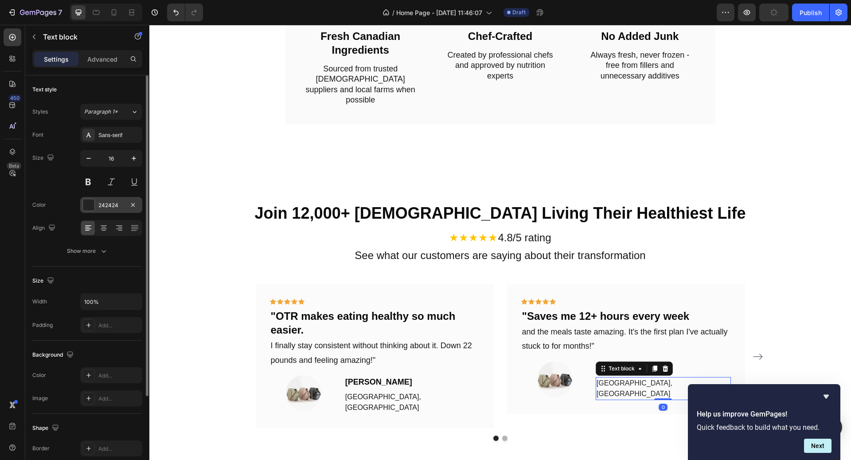
click at [108, 204] on div "242424" at bounding box center [111, 205] width 26 height 8
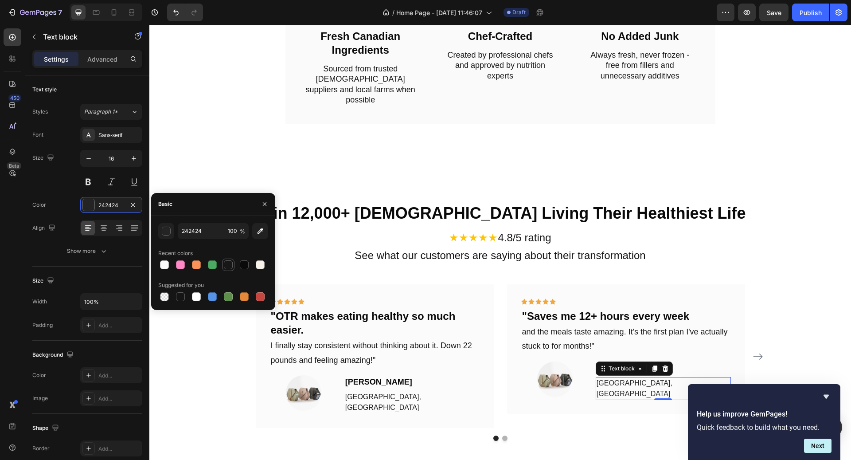
click at [225, 261] on div at bounding box center [228, 264] width 9 height 9
type input "171717"
click at [770, 350] on div "Join 12,000+ [DEMOGRAPHIC_DATA] Living Their Healthiest Life Heading ★★★★★ 4.8/…" at bounding box center [500, 321] width 688 height 239
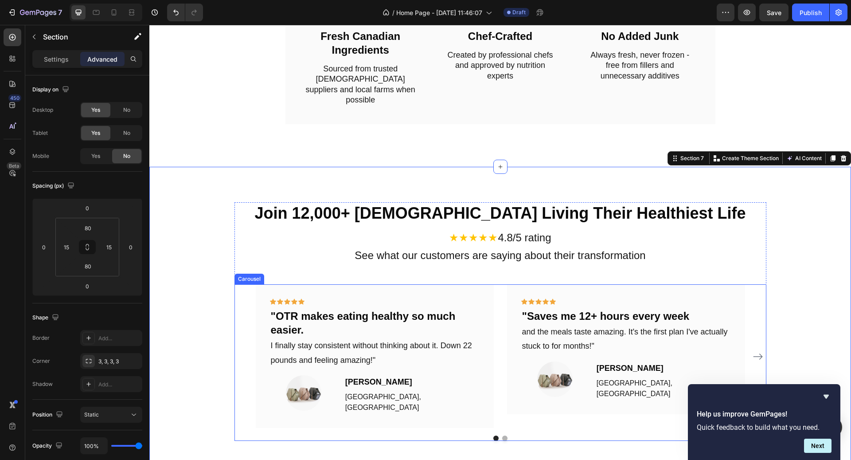
click at [758, 351] on icon "Carousel Next Arrow" at bounding box center [758, 356] width 11 height 11
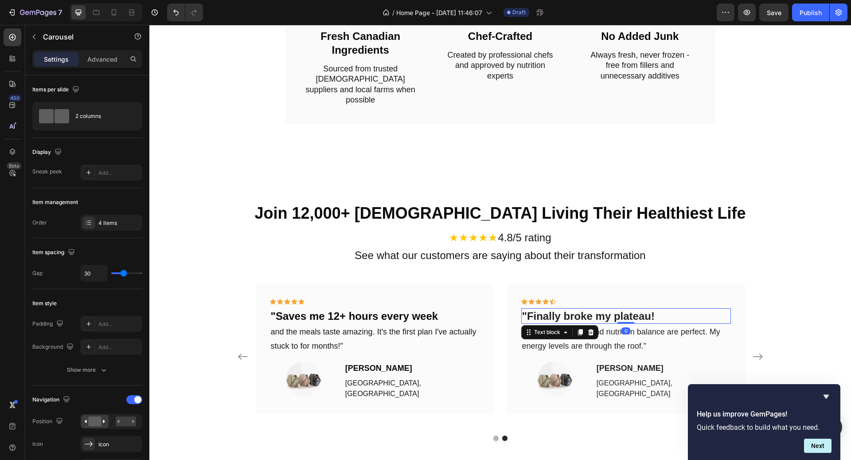
click at [574, 309] on p ""Finally broke my plateau!" at bounding box center [626, 316] width 208 height 14
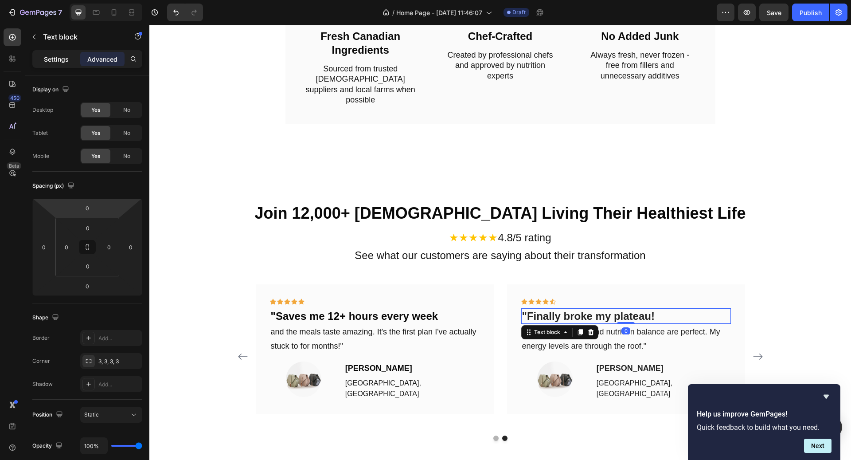
click at [59, 61] on p "Settings" at bounding box center [56, 59] width 25 height 9
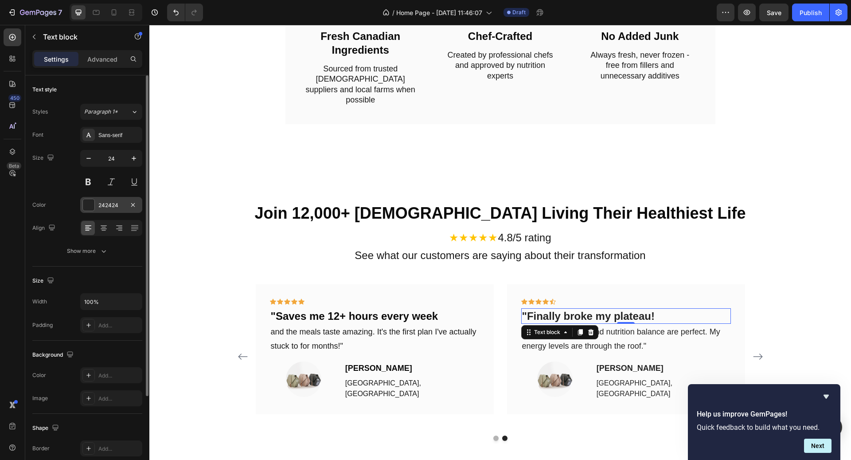
click at [126, 203] on div "242424" at bounding box center [111, 205] width 62 height 16
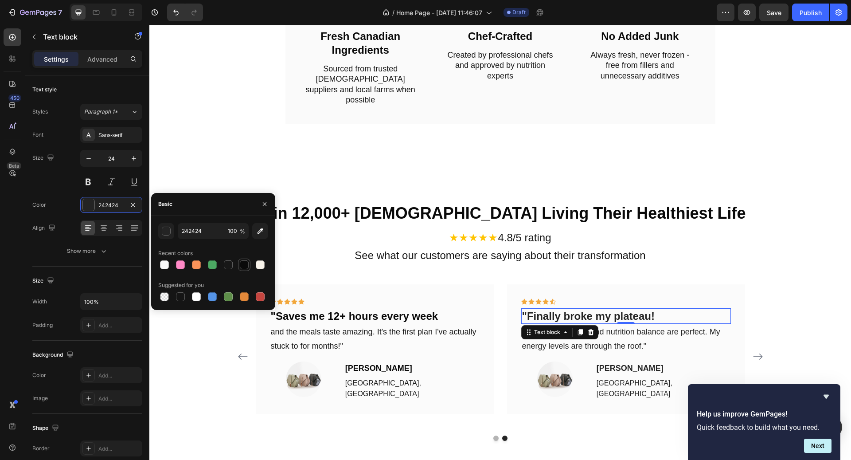
click at [244, 266] on div at bounding box center [244, 264] width 9 height 9
type input "0A0A0A"
click at [647, 336] on p "The portion control and nutrition balance are perfect. My energy levels are thr…" at bounding box center [626, 338] width 208 height 29
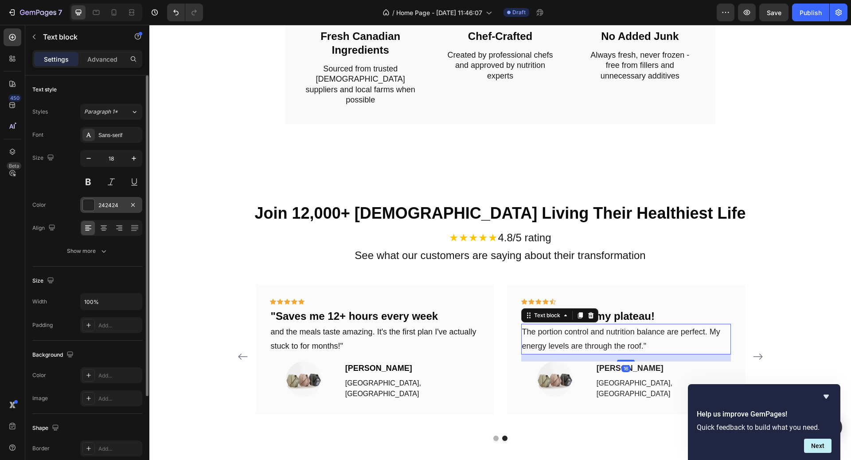
click at [118, 201] on div "242424" at bounding box center [111, 205] width 26 height 8
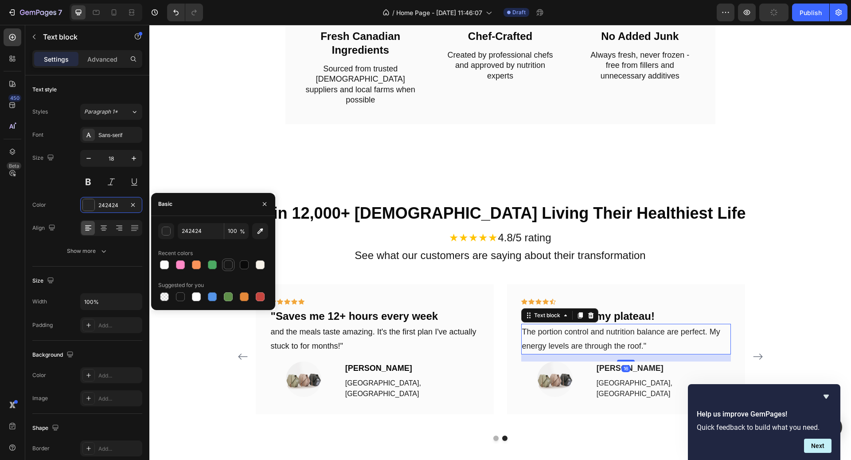
click at [226, 263] on div at bounding box center [228, 264] width 9 height 9
type input "171717"
click at [621, 362] on p "[PERSON_NAME]" at bounding box center [663, 368] width 133 height 12
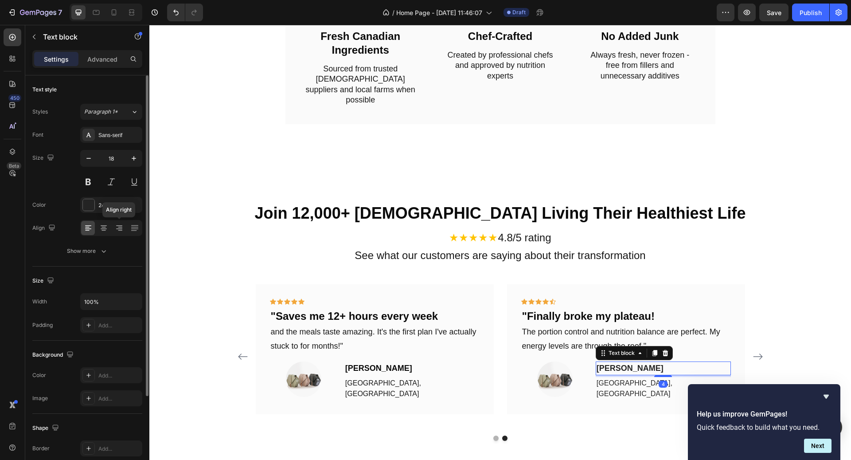
click at [118, 215] on div "Font Sans-serif Size 18 Color 242424 [PERSON_NAME] right Show more" at bounding box center [87, 193] width 110 height 132
click at [111, 204] on div "242424" at bounding box center [111, 205] width 26 height 8
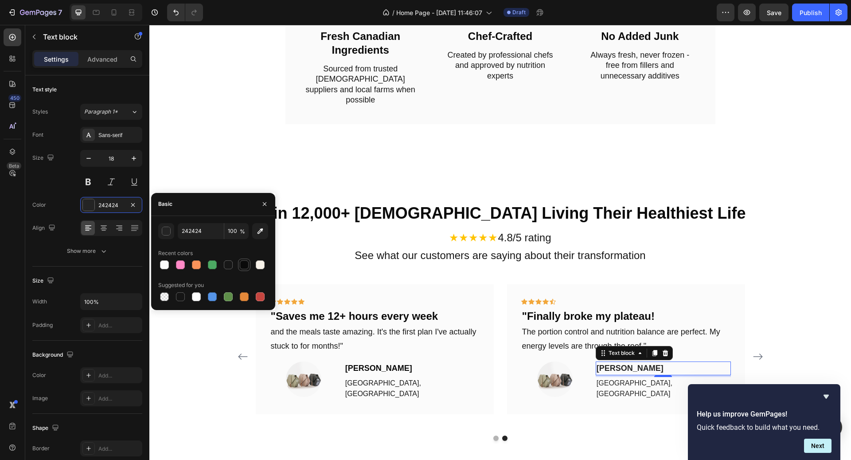
click at [243, 260] on div at bounding box center [244, 264] width 9 height 9
type input "0A0A0A"
click at [629, 378] on p "[GEOGRAPHIC_DATA], [GEOGRAPHIC_DATA]" at bounding box center [663, 388] width 133 height 21
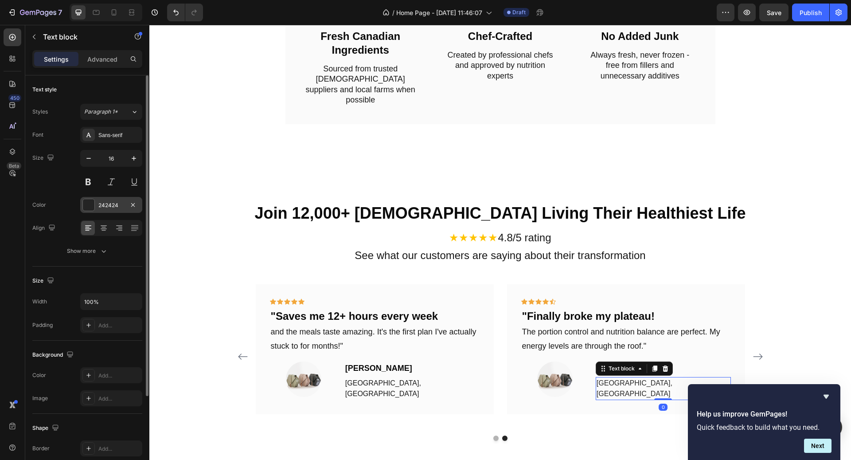
click at [106, 199] on div "242424" at bounding box center [111, 205] width 62 height 16
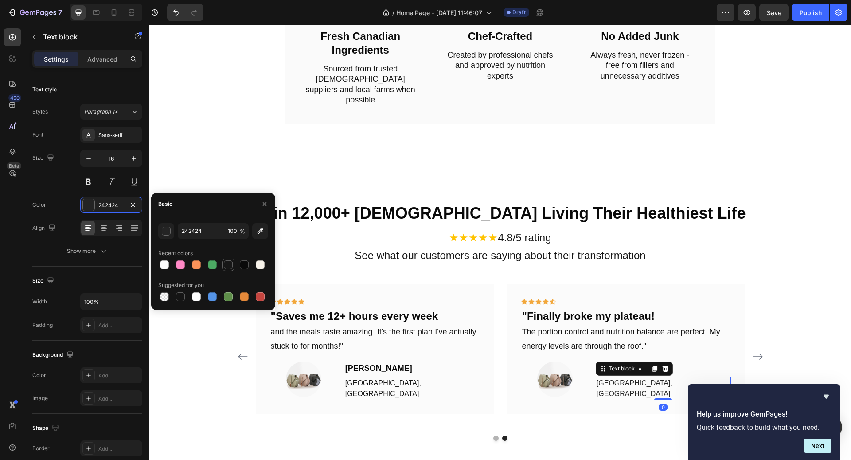
click at [230, 259] on div at bounding box center [228, 264] width 11 height 11
type input "171717"
click at [751, 336] on div "Icon Icon Icon Icon Icon Row "OTR makes eating healthy so much easier. Text blo…" at bounding box center [500, 356] width 532 height 144
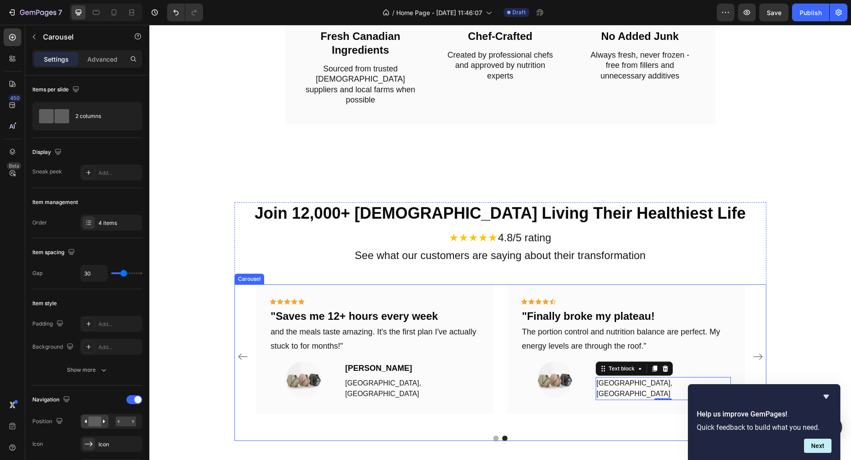
click at [755, 349] on button "Carousel Next Arrow" at bounding box center [758, 356] width 14 height 14
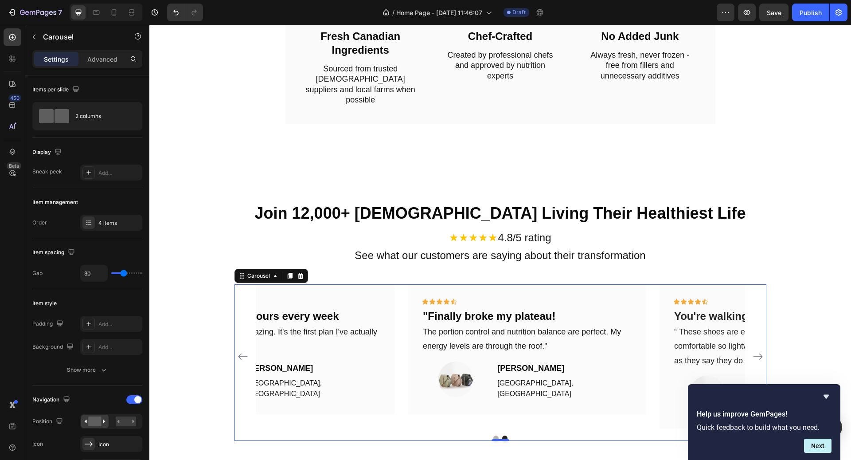
click at [757, 351] on icon "Carousel Next Arrow" at bounding box center [758, 356] width 11 height 11
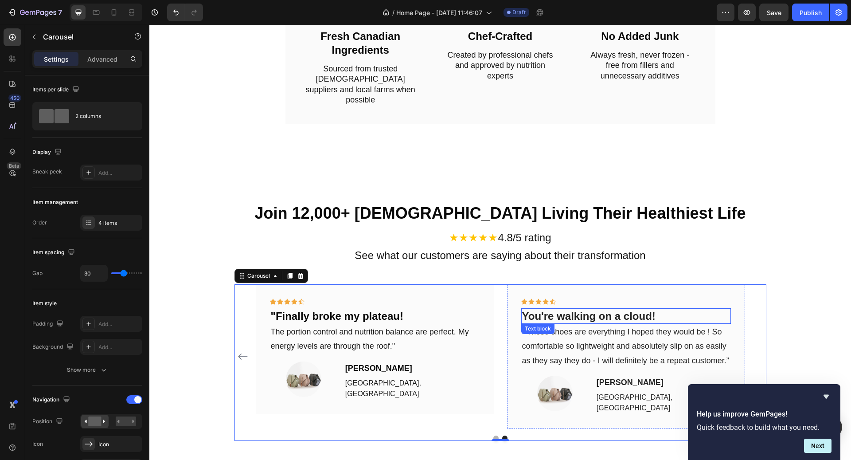
click at [627, 310] on p "You're walking on a cloud!" at bounding box center [626, 316] width 208 height 14
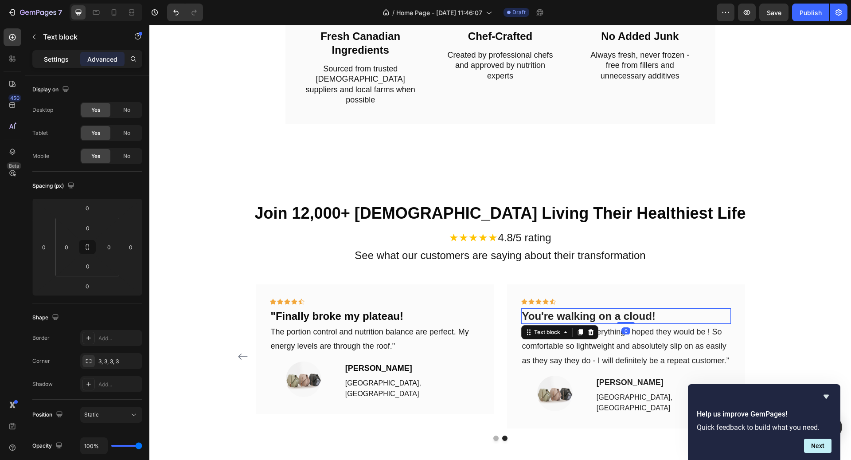
click at [62, 63] on p "Settings" at bounding box center [56, 59] width 25 height 9
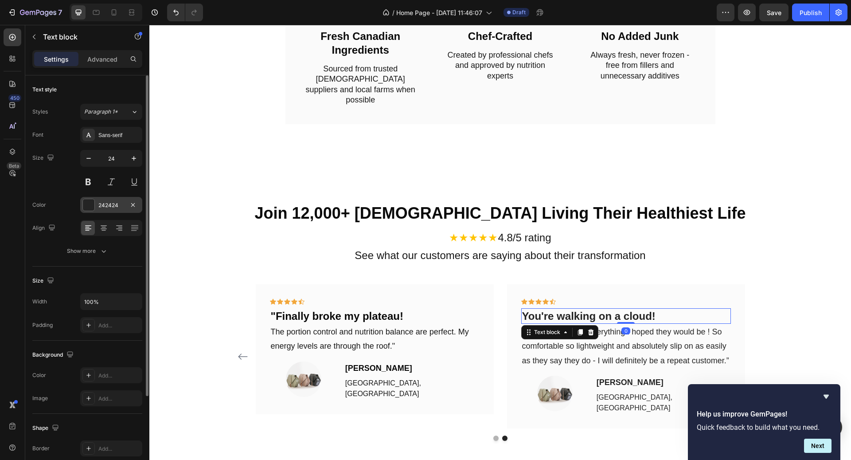
click at [120, 201] on div "242424" at bounding box center [111, 205] width 26 height 8
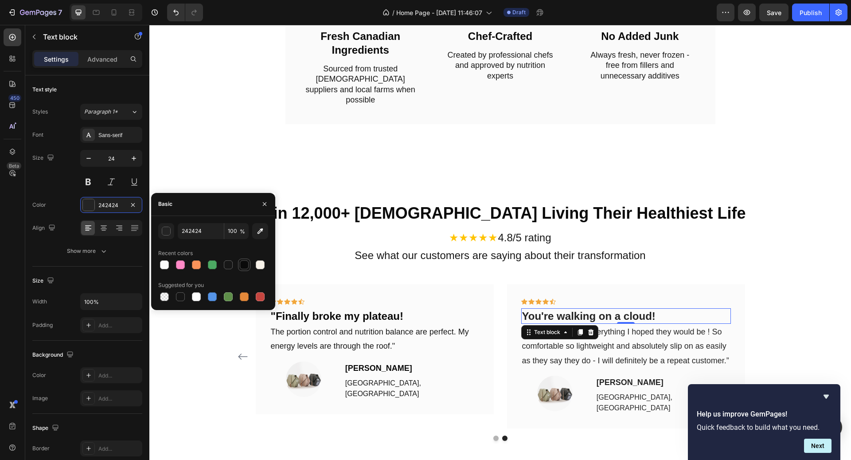
click at [244, 262] on div at bounding box center [244, 264] width 9 height 9
type input "0A0A0A"
click at [624, 347] on p "“ These shoes are everything I hoped they would be ! So comfortable so lightwei…" at bounding box center [626, 345] width 208 height 43
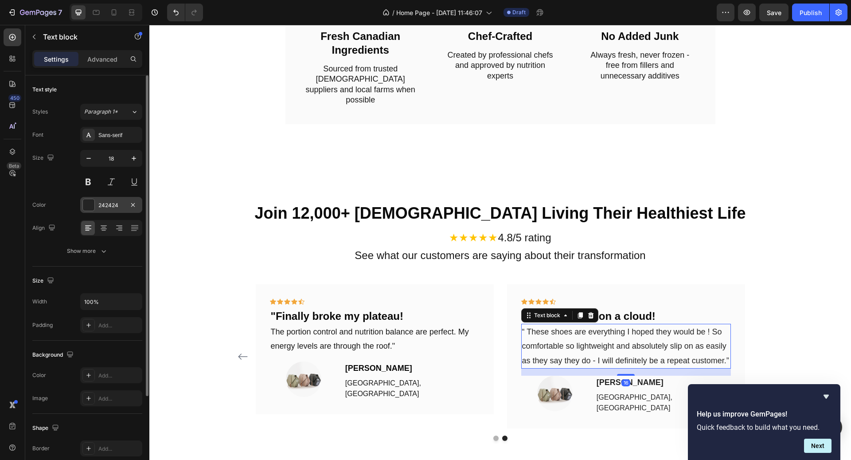
click at [110, 209] on div "242424" at bounding box center [111, 205] width 62 height 16
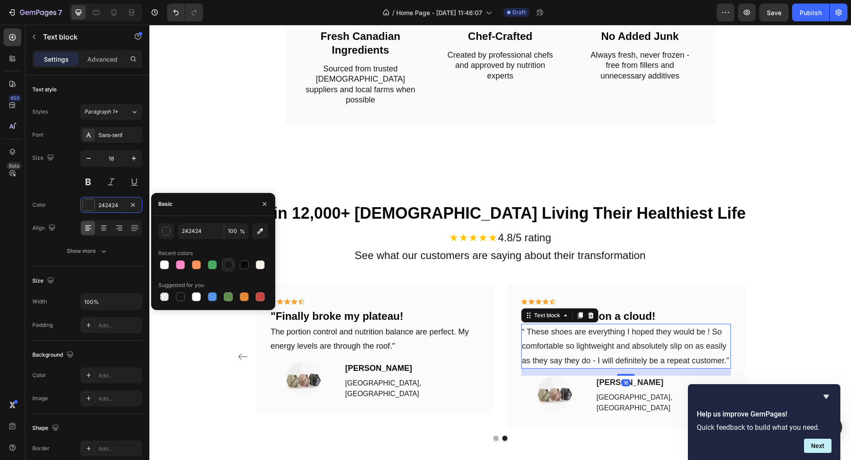
click at [234, 263] on div at bounding box center [228, 264] width 12 height 12
type input "171717"
click at [697, 347] on p "“ These shoes are everything I hoped they would be ! So comfortable so lightwei…" at bounding box center [626, 345] width 208 height 43
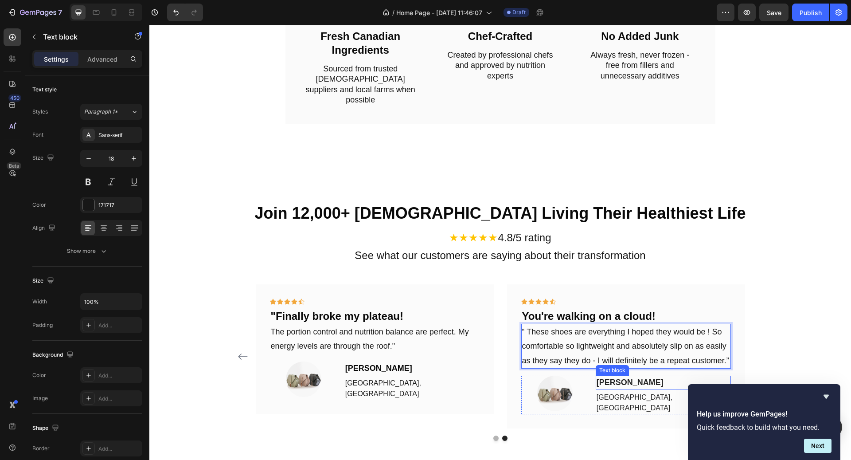
click at [629, 376] on p "[PERSON_NAME]" at bounding box center [663, 382] width 133 height 12
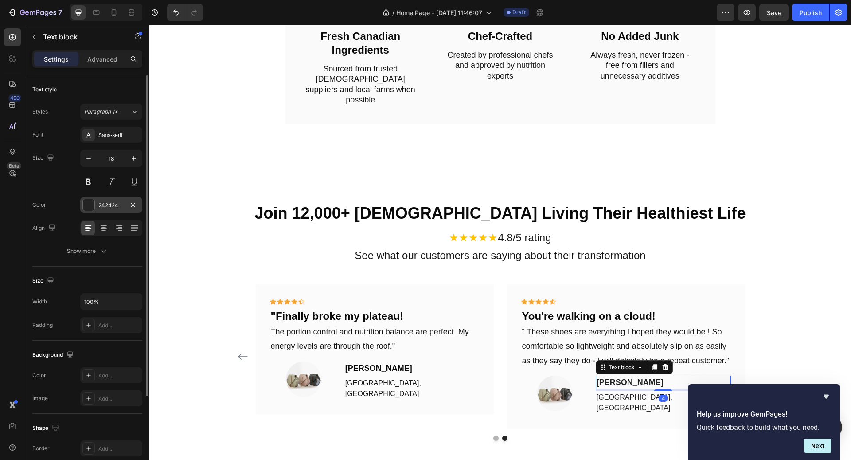
click at [108, 197] on div "242424" at bounding box center [111, 205] width 62 height 16
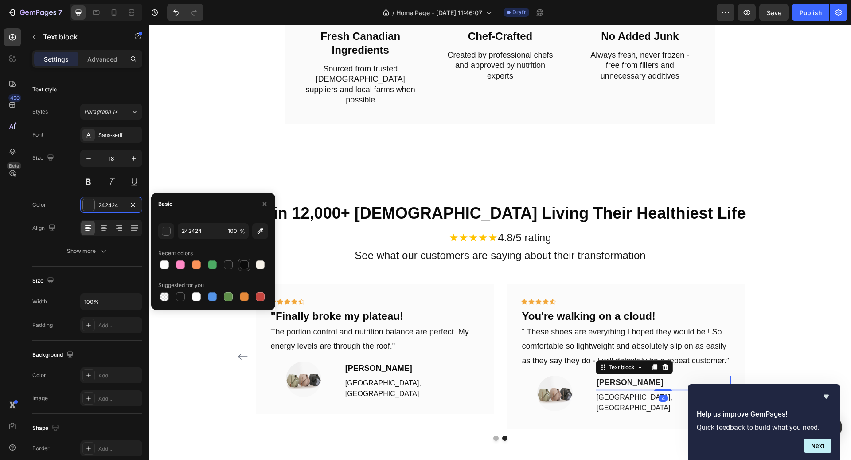
click at [243, 265] on div at bounding box center [244, 264] width 9 height 9
type input "0A0A0A"
click at [630, 392] on p "[GEOGRAPHIC_DATA], [GEOGRAPHIC_DATA]" at bounding box center [663, 402] width 133 height 21
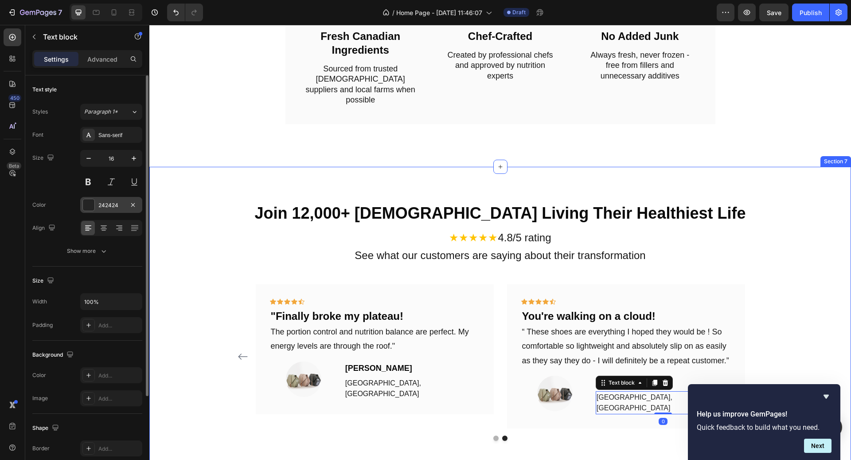
click at [111, 205] on div "242424" at bounding box center [111, 205] width 26 height 8
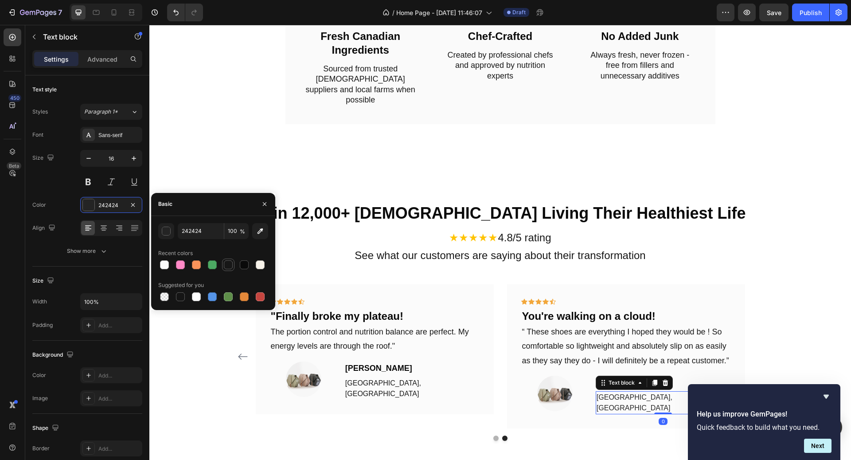
click at [230, 262] on div at bounding box center [228, 264] width 9 height 9
type input "171717"
click at [723, 251] on p "See what our customers are saying about their transformation" at bounding box center [500, 255] width 530 height 14
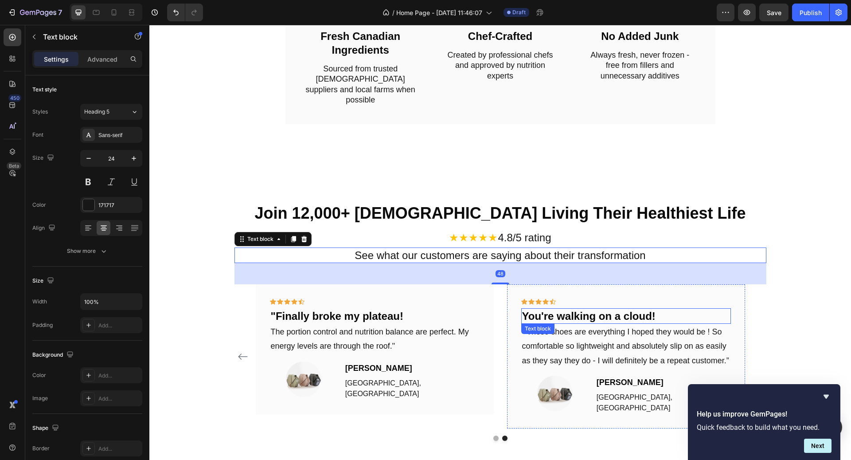
click at [606, 309] on p "You're walking on a cloud!" at bounding box center [626, 316] width 208 height 14
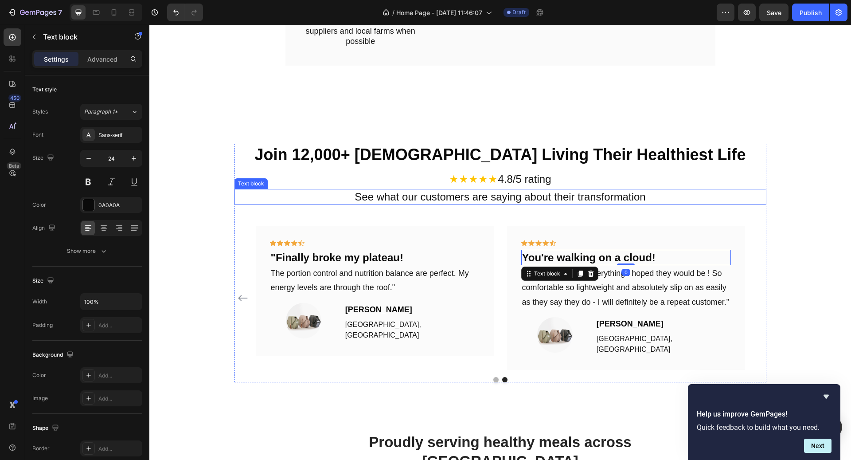
scroll to position [1647, 0]
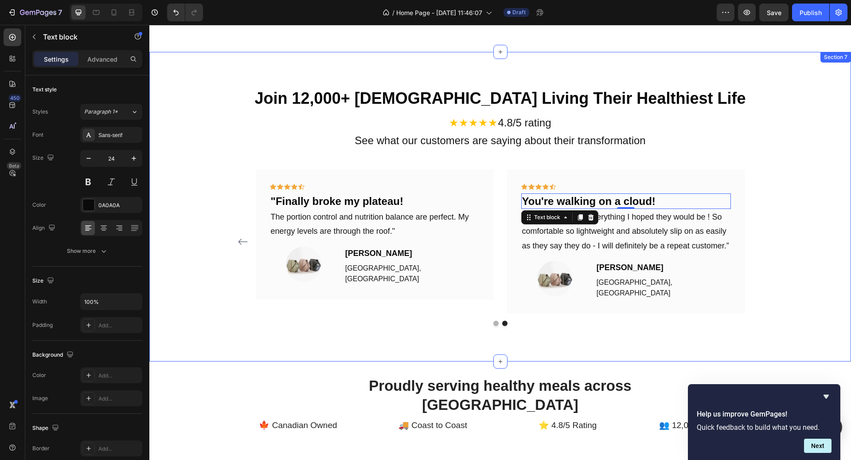
click at [776, 209] on div "Join 12,000+ Canadians Living Their Healthiest Life Heading ★★★★★ 4.8/5 rating …" at bounding box center [500, 206] width 688 height 239
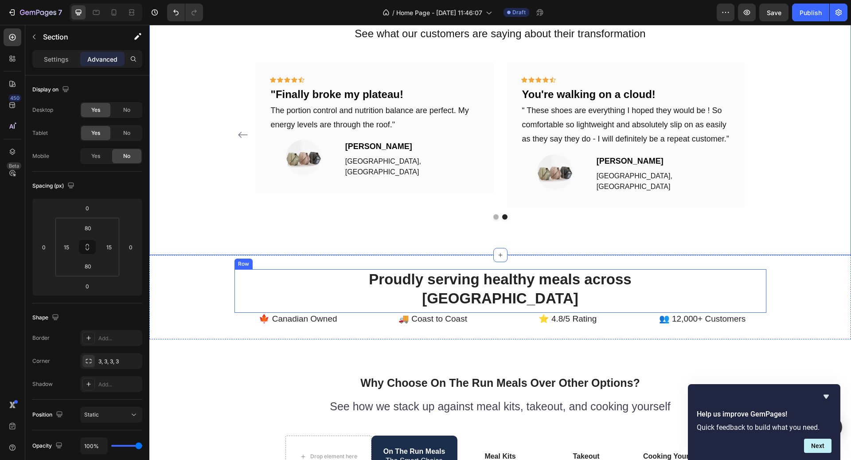
scroll to position [1762, 0]
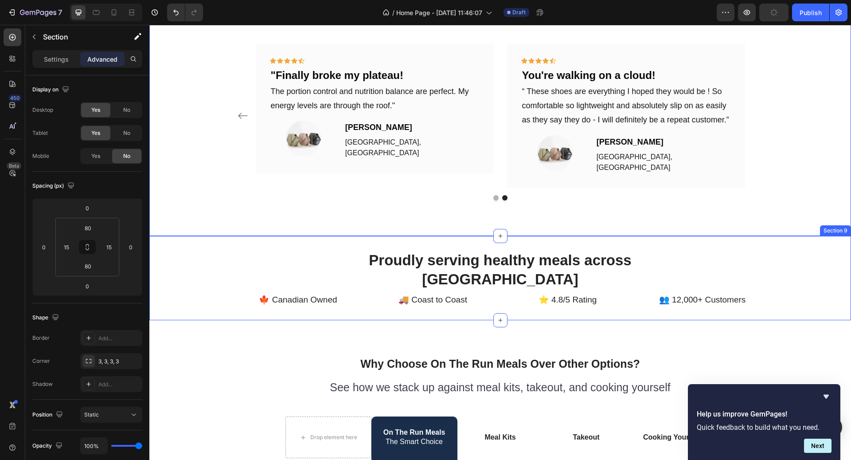
click at [826, 262] on div "Proudly serving healthy meals across Canada Heading Row 🍁 Canadian Owned Text b…" at bounding box center [500, 278] width 688 height 56
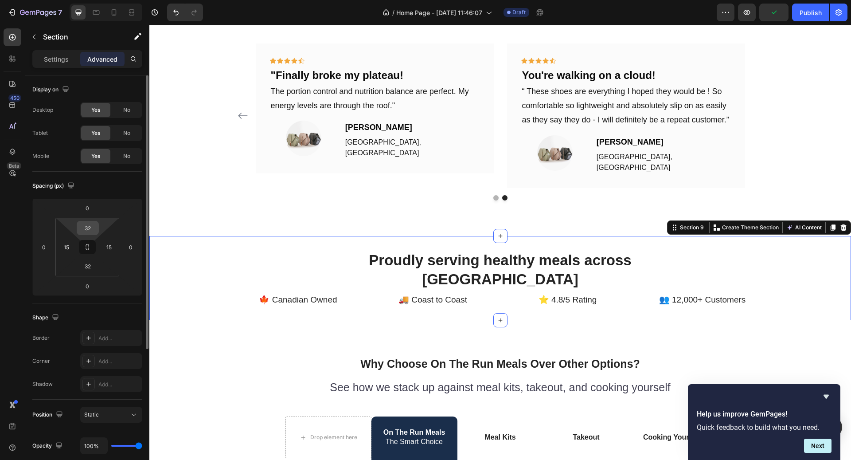
click at [87, 225] on input "32" at bounding box center [88, 227] width 18 height 13
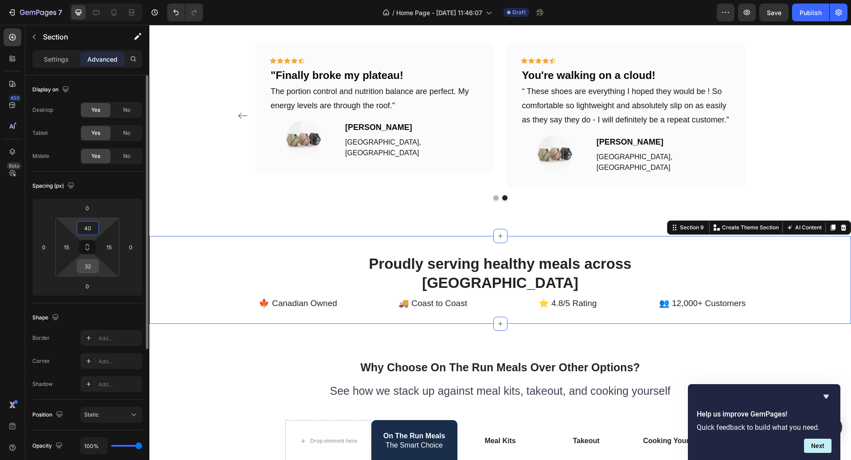
type input "40"
click at [90, 268] on input "32" at bounding box center [88, 265] width 18 height 13
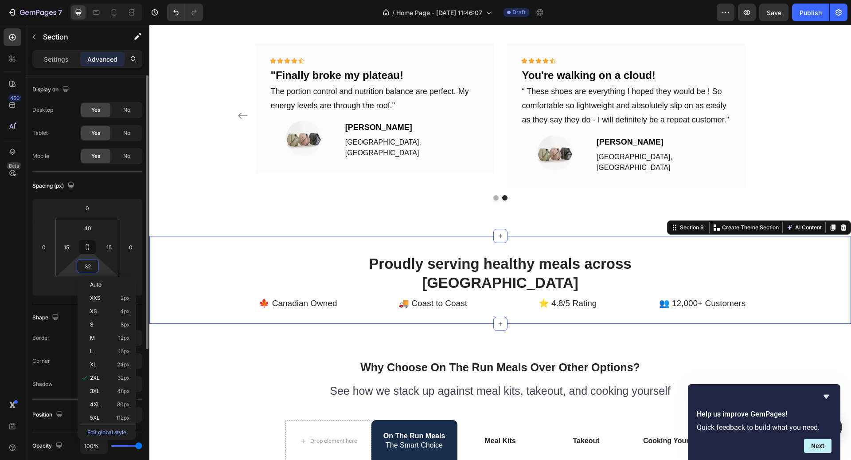
click at [90, 268] on input "32" at bounding box center [88, 265] width 18 height 13
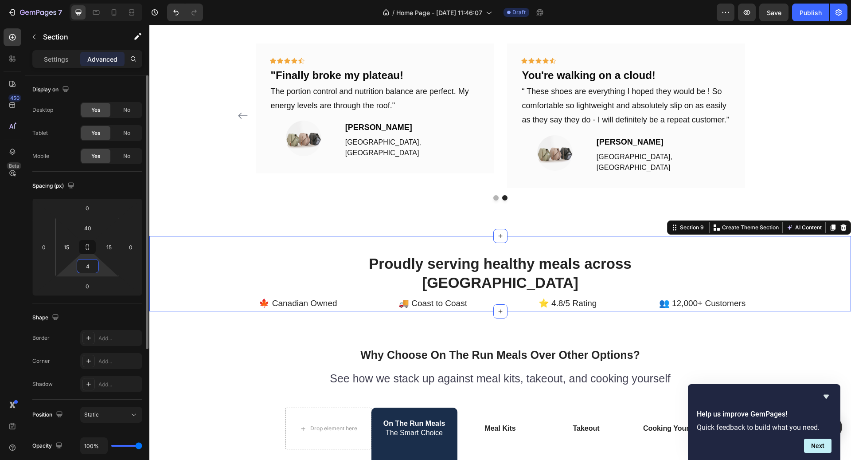
type input "40"
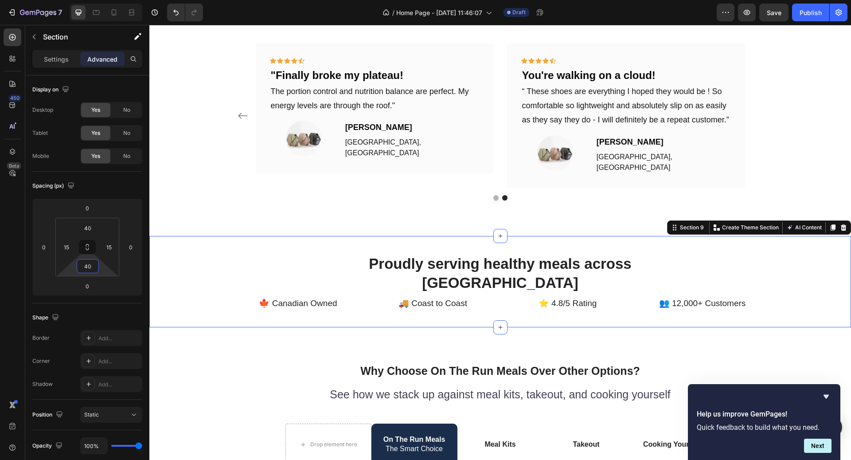
click at [419, 262] on h2 "Proudly serving healthy meals across [GEOGRAPHIC_DATA]" at bounding box center [500, 273] width 266 height 40
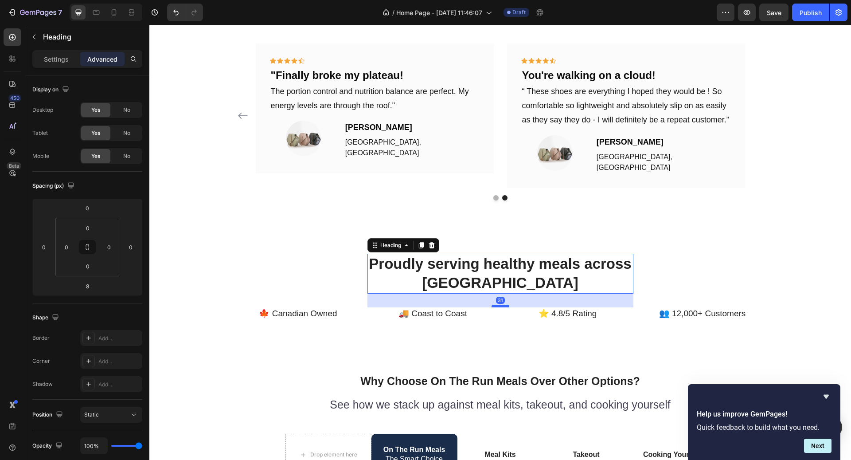
drag, startPoint x: 502, startPoint y: 292, endPoint x: 502, endPoint y: 303, distance: 10.2
click at [502, 304] on div at bounding box center [500, 305] width 18 height 3
type input "31"
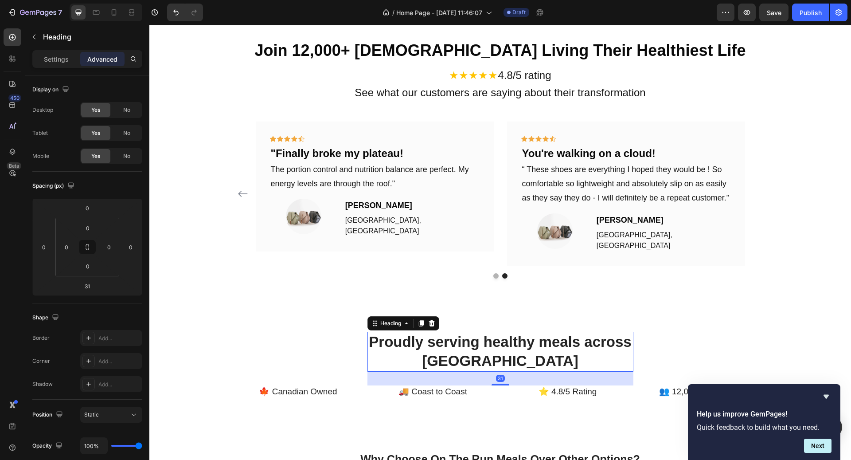
scroll to position [1621, 0]
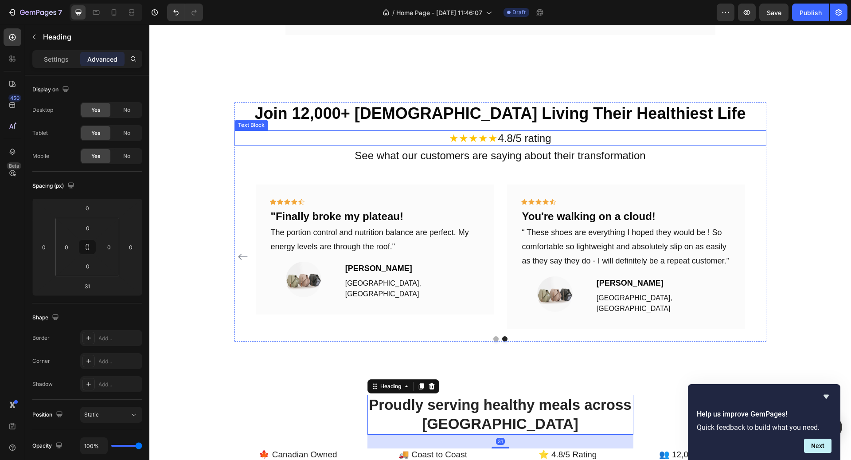
click at [540, 136] on p "★★★★★ 4.8/5 rating" at bounding box center [500, 138] width 530 height 14
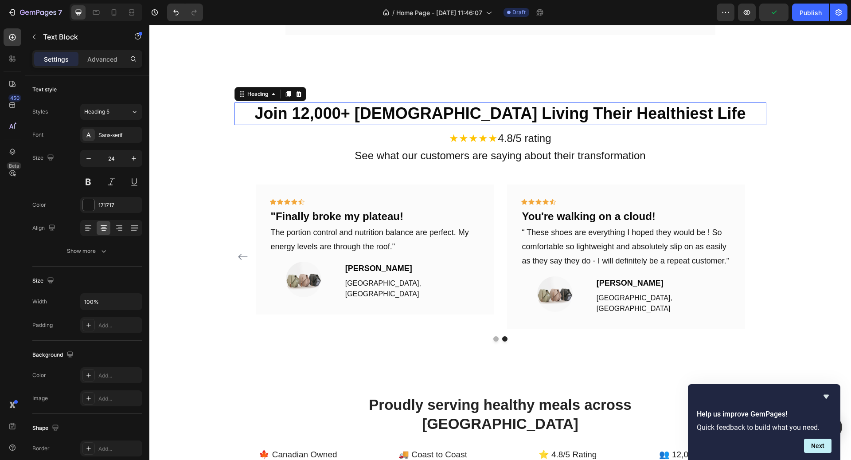
click at [535, 124] on h2 "Join 12,000+ [DEMOGRAPHIC_DATA] Living Their Healthiest Life" at bounding box center [500, 113] width 532 height 23
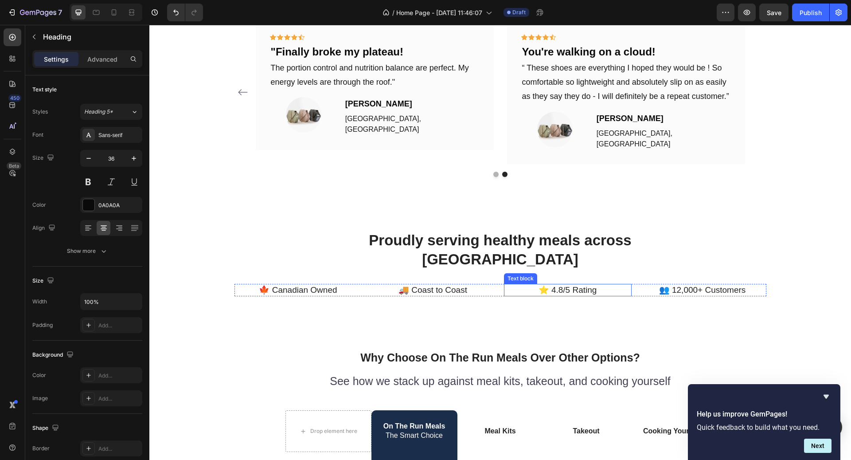
click at [524, 258] on h2 "Proudly serving healthy meals across [GEOGRAPHIC_DATA]" at bounding box center [500, 250] width 266 height 40
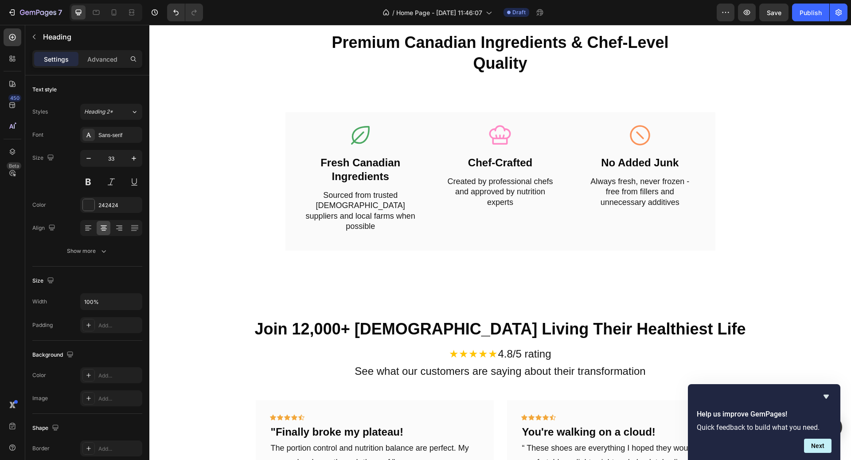
scroll to position [1308, 0]
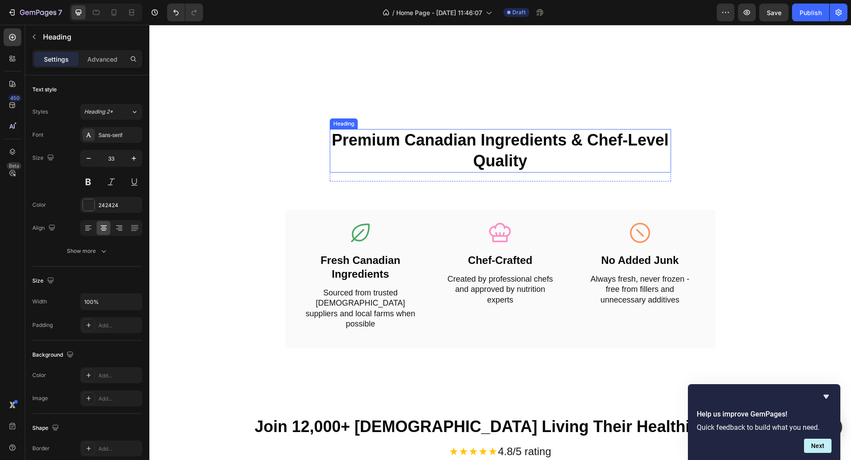
click at [502, 135] on h2 "Premium Canadian Ingredients & Chef-Level Quality" at bounding box center [500, 150] width 341 height 43
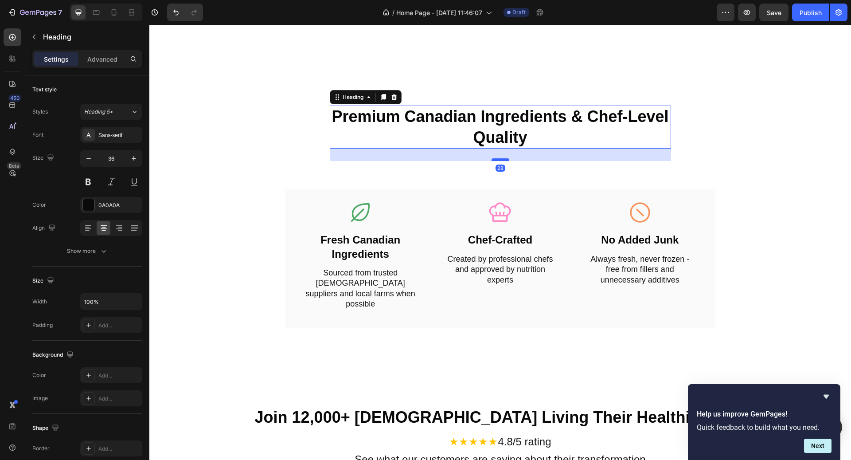
click at [499, 161] on div at bounding box center [500, 159] width 18 height 3
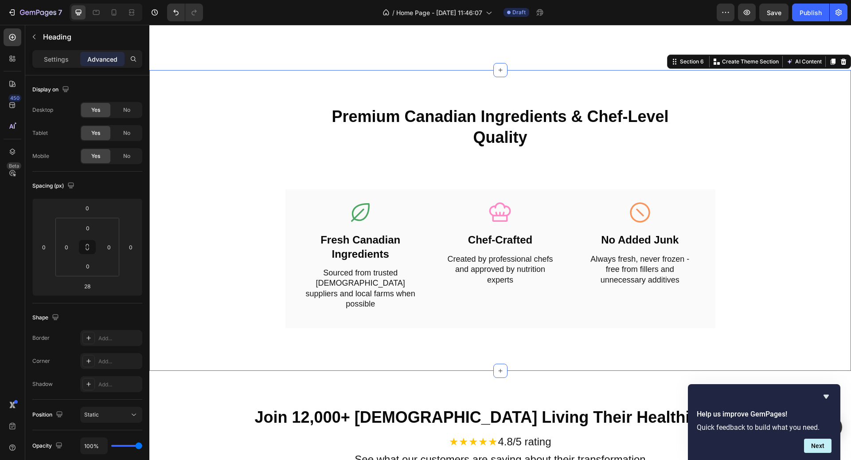
click at [481, 197] on div "Premium Canadian Ingredients & Chef-Level Quality Heading Row Icon Fresh Canadi…" at bounding box center [500, 220] width 688 height 230
drag, startPoint x: 464, startPoint y: 222, endPoint x: 476, endPoint y: 197, distance: 28.4
click at [464, 223] on div "Icon Fresh Canadian Ingredients Text Block Sourced from trusted Canadian suppli…" at bounding box center [500, 258] width 430 height 138
click at [478, 195] on div "Premium Canadian Ingredients & Chef-Level Quality Heading Row Icon Fresh Canadi…" at bounding box center [500, 220] width 688 height 230
click at [485, 149] on h2 "Premium Canadian Ingredients & Chef-Level Quality" at bounding box center [500, 126] width 341 height 43
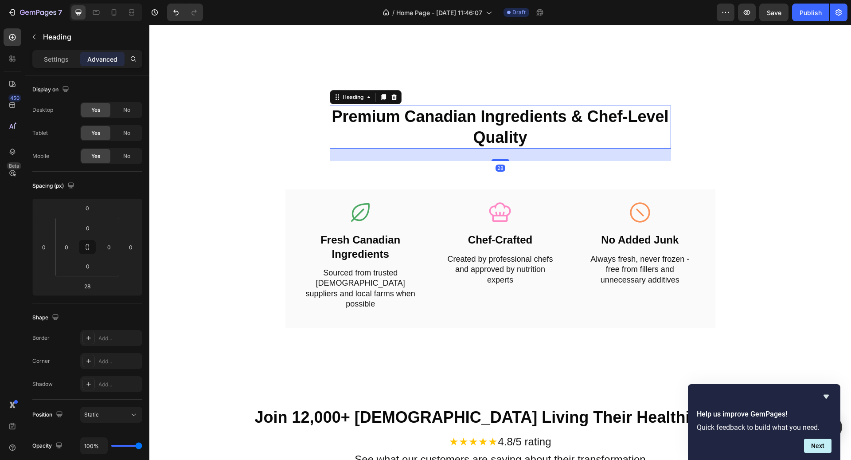
click at [500, 161] on div "28" at bounding box center [500, 154] width 341 height 12
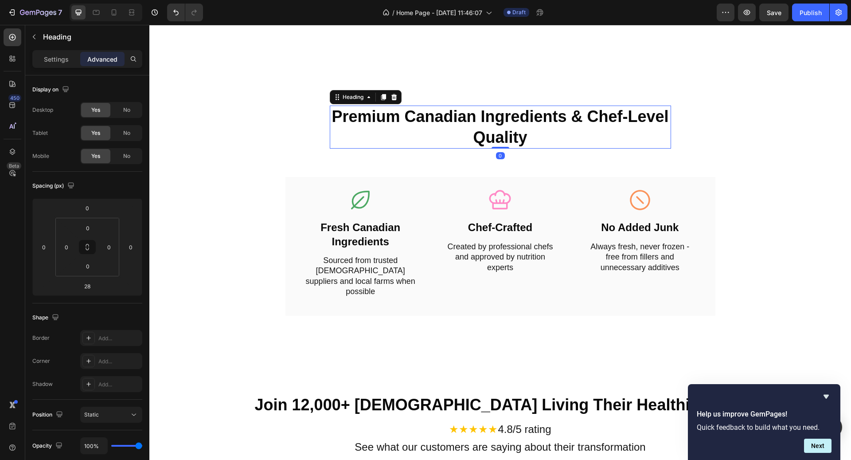
drag, startPoint x: 501, startPoint y: 183, endPoint x: 501, endPoint y: 144, distance: 39.4
click at [501, 144] on div "Premium Canadian Ingredients & Chef-Level Quality Heading 0" at bounding box center [500, 126] width 341 height 43
type input "0"
click at [717, 196] on div "Premium Canadian Ingredients & Chef-Level Quality Heading 0 Row Icon Fresh Cana…" at bounding box center [500, 213] width 688 height 217
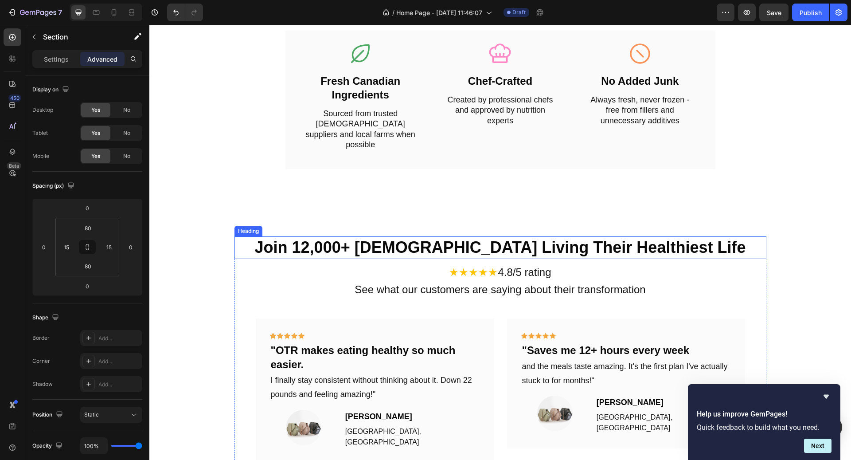
click at [628, 257] on h2 "Join 12,000+ [DEMOGRAPHIC_DATA] Living Their Healthiest Life" at bounding box center [500, 247] width 532 height 23
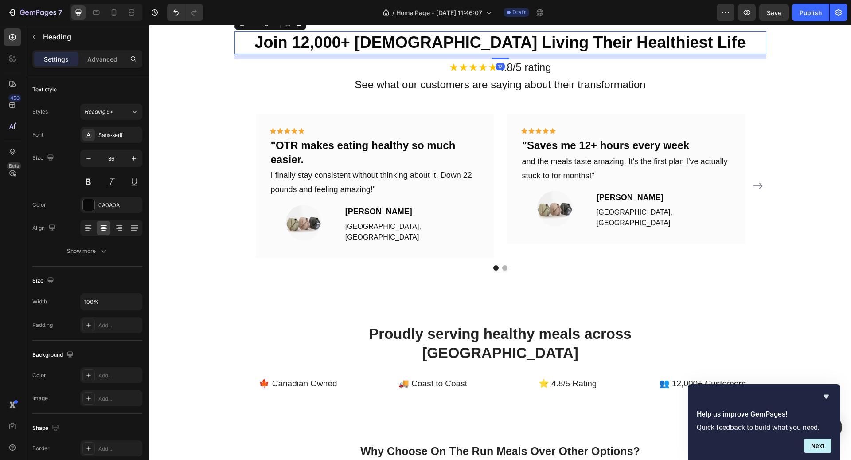
scroll to position [1747, 0]
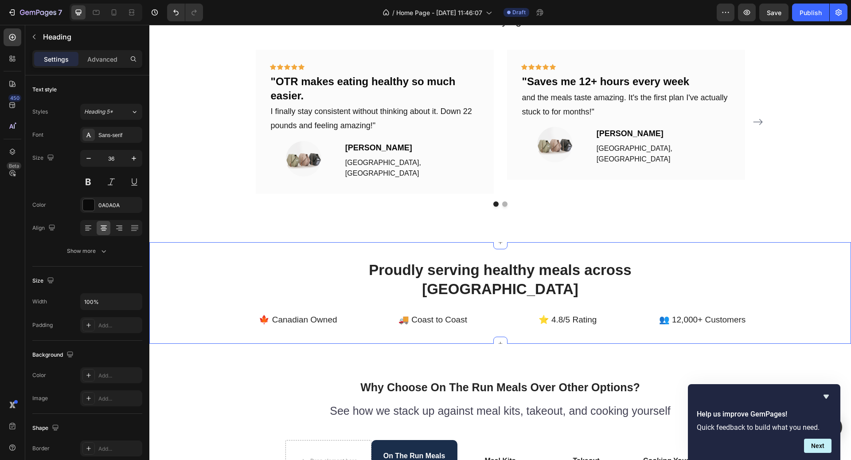
click at [576, 264] on h2 "Proudly serving healthy meals across [GEOGRAPHIC_DATA]" at bounding box center [500, 280] width 266 height 40
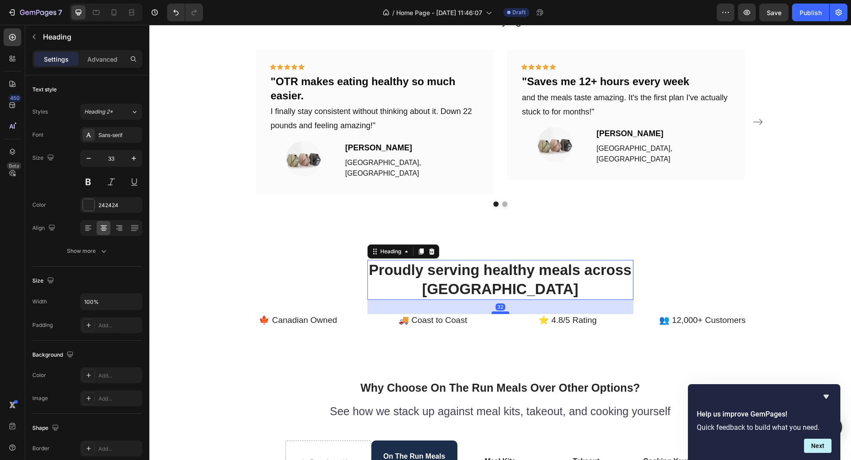
click at [504, 311] on div at bounding box center [500, 312] width 18 height 3
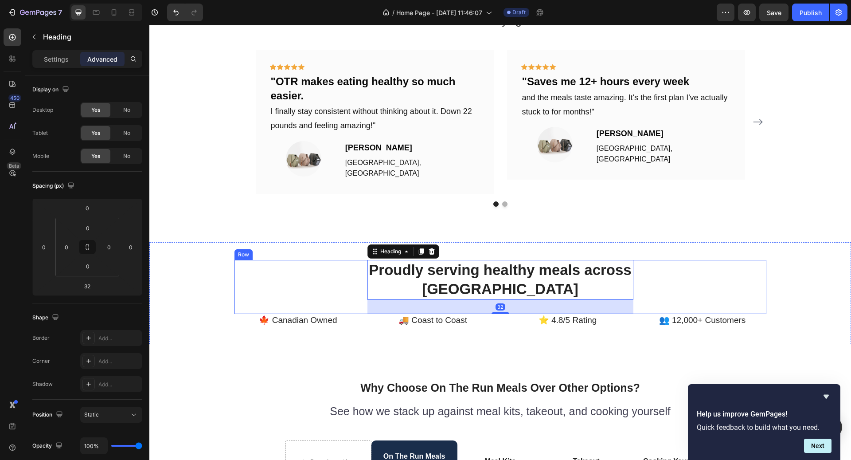
click at [266, 260] on div "Proudly serving healthy meals across [GEOGRAPHIC_DATA] Heading 32 Row" at bounding box center [500, 287] width 532 height 54
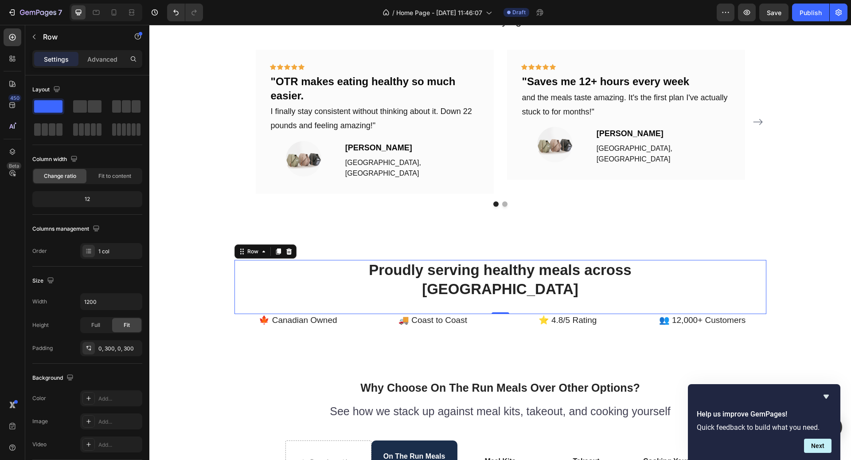
click at [199, 264] on div "Proudly serving healthy meals across Canada Heading Row 0 🍁 Canadian Owned Text…" at bounding box center [500, 293] width 688 height 67
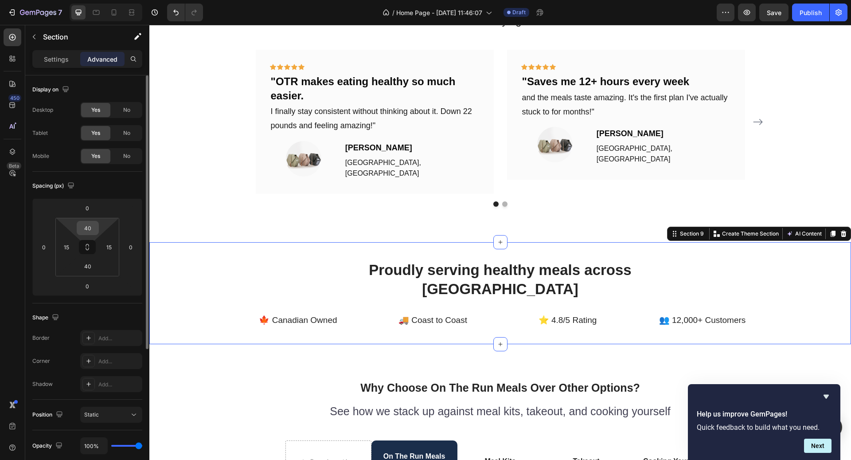
click at [89, 228] on input "40" at bounding box center [88, 227] width 18 height 13
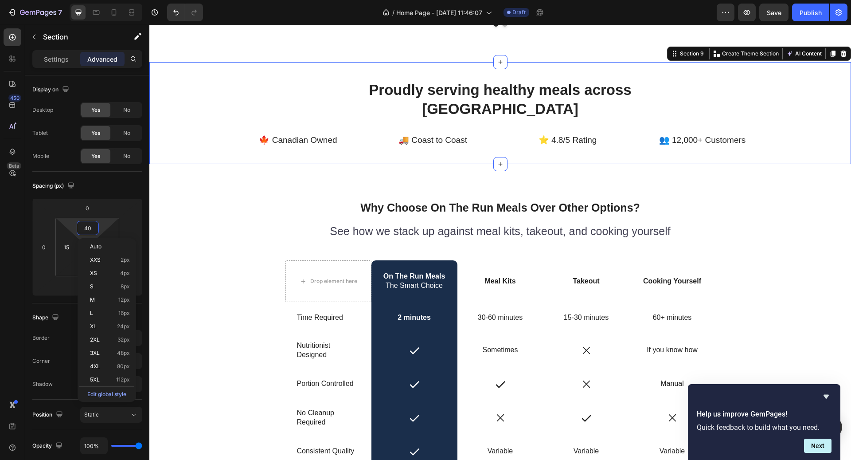
scroll to position [1944, 0]
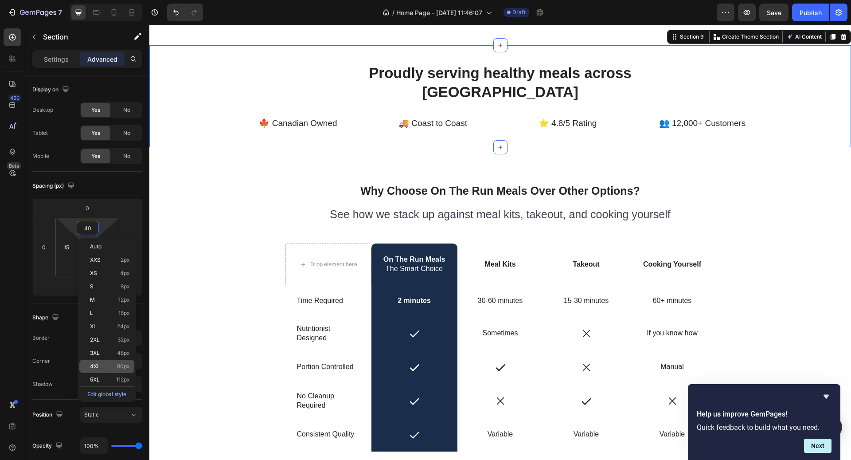
click at [129, 369] on div "4XL 80px" at bounding box center [106, 365] width 55 height 13
type input "80"
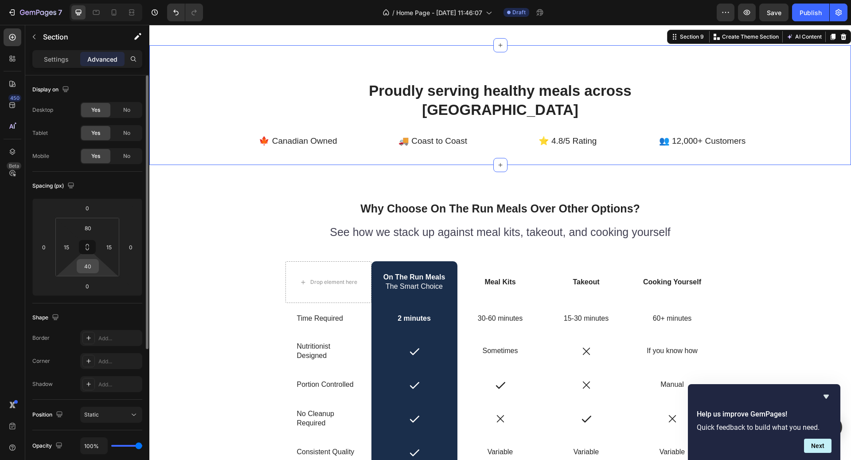
click at [88, 264] on input "40" at bounding box center [88, 265] width 18 height 13
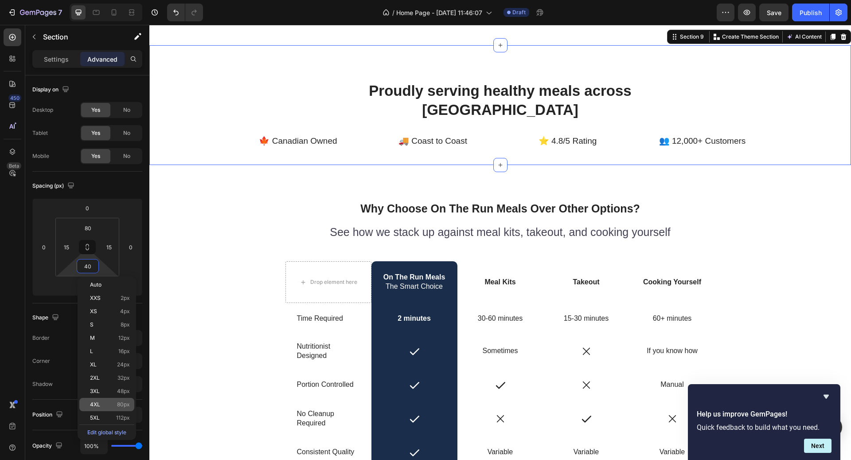
click at [126, 401] on span "80px" at bounding box center [123, 404] width 13 height 6
type input "80"
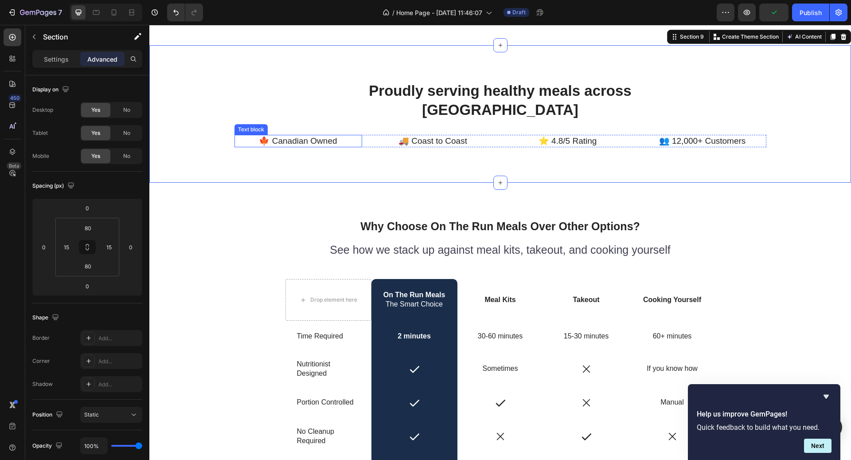
click at [322, 136] on p "🍁 Canadian Owned" at bounding box center [298, 141] width 126 height 11
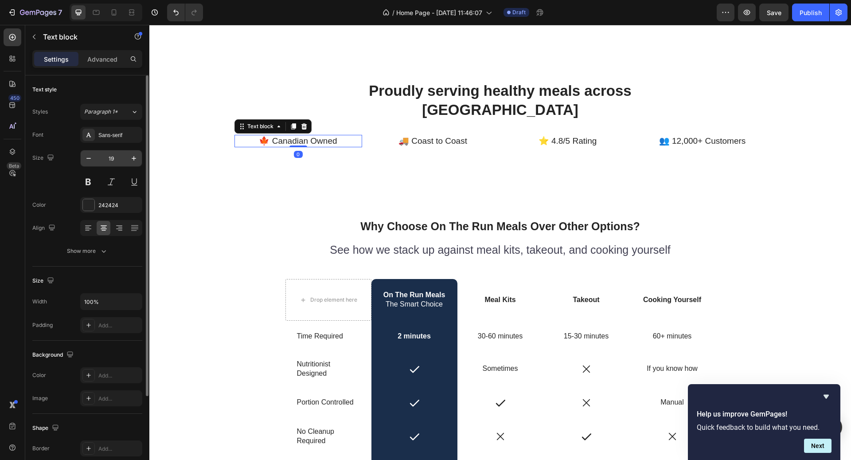
click at [118, 159] on input "19" at bounding box center [111, 158] width 29 height 16
click at [134, 157] on icon "button" at bounding box center [133, 158] width 9 height 9
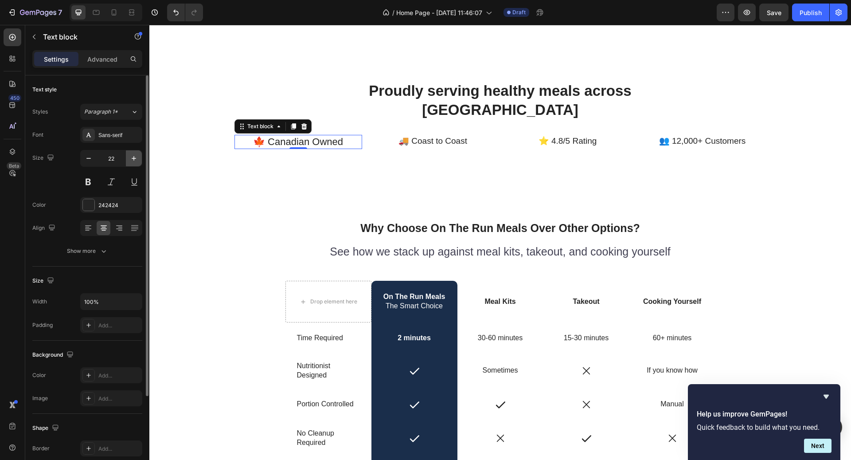
click at [134, 157] on icon "button" at bounding box center [133, 158] width 9 height 9
type input "24"
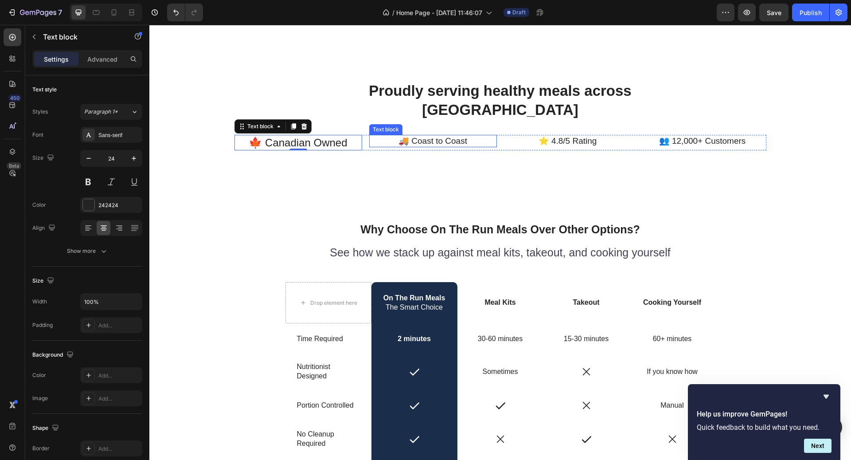
click at [444, 139] on p "🚚 Coast to Coast" at bounding box center [433, 141] width 126 height 11
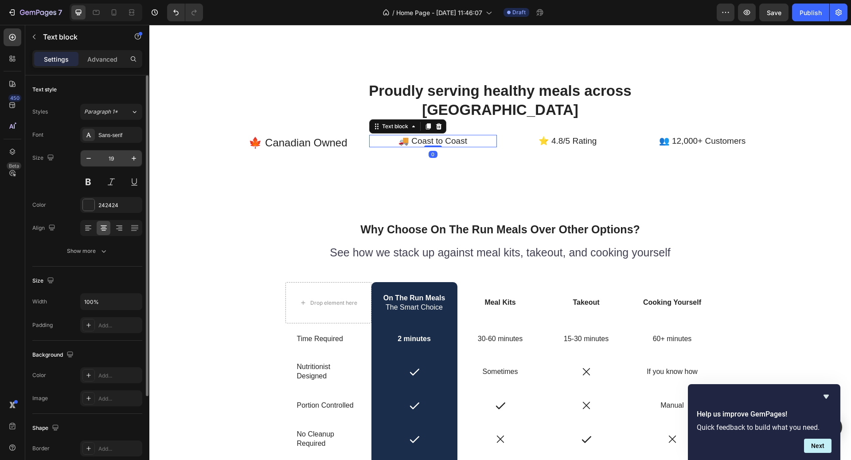
click at [116, 161] on input "19" at bounding box center [111, 158] width 29 height 16
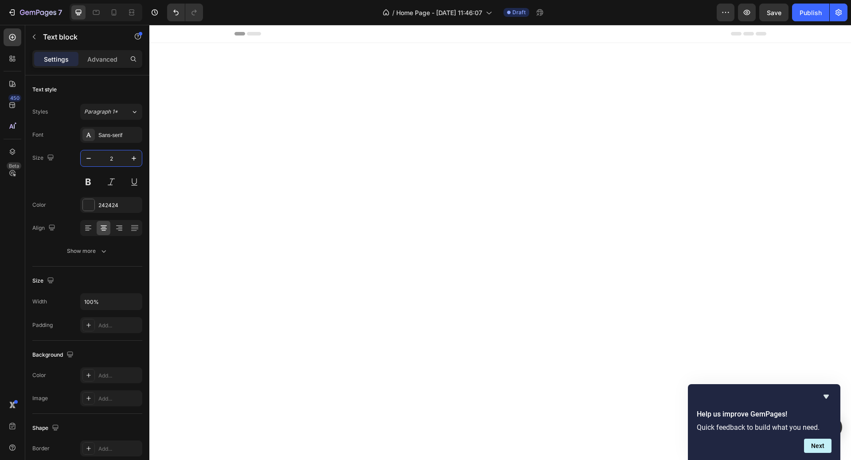
type input "24"
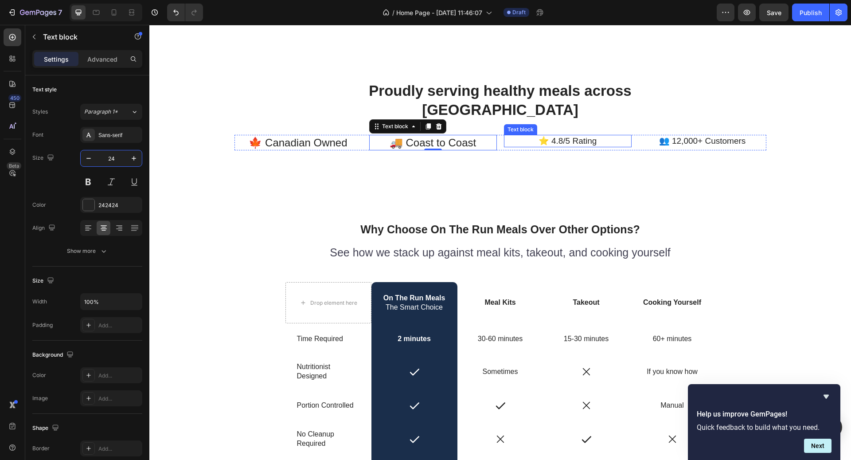
click at [573, 136] on p "⭐ 4.8/5 Rating" at bounding box center [568, 141] width 126 height 11
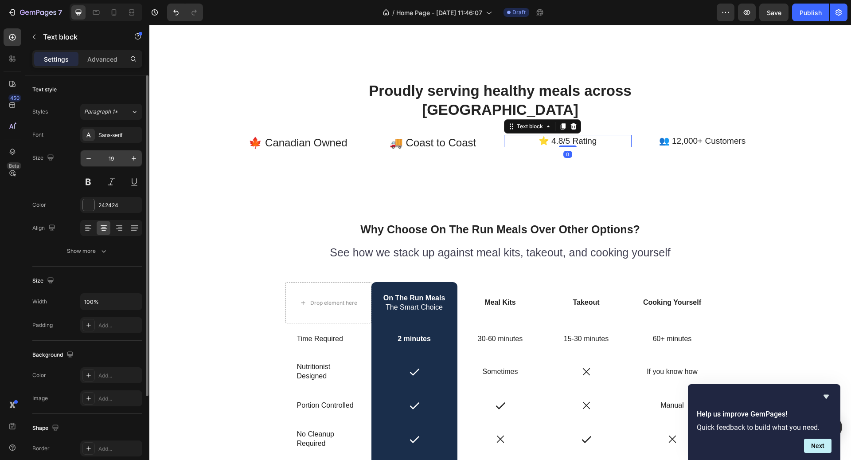
click at [115, 158] on input "19" at bounding box center [111, 158] width 29 height 16
type input "24"
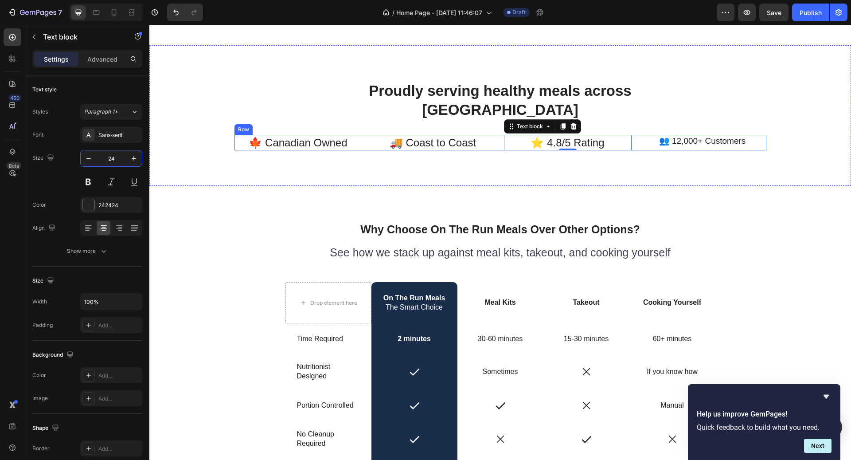
click at [733, 138] on p "👥 12,000+ Customers" at bounding box center [702, 141] width 126 height 11
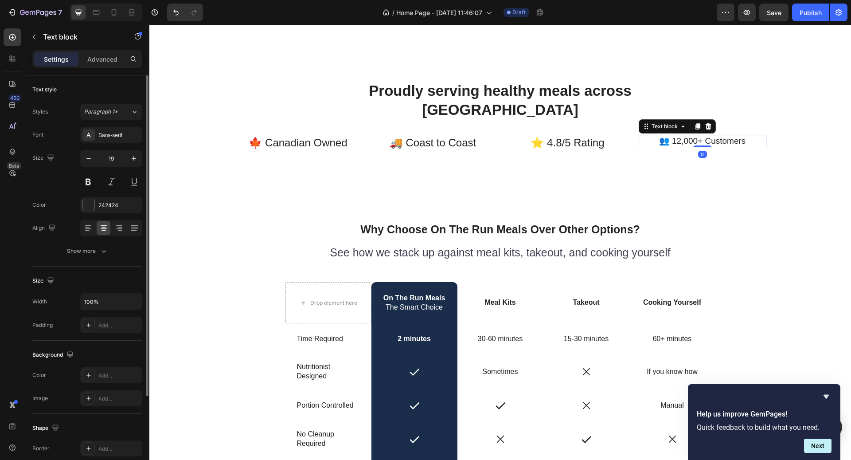
click at [110, 158] on input "19" at bounding box center [111, 158] width 29 height 16
type input "24"
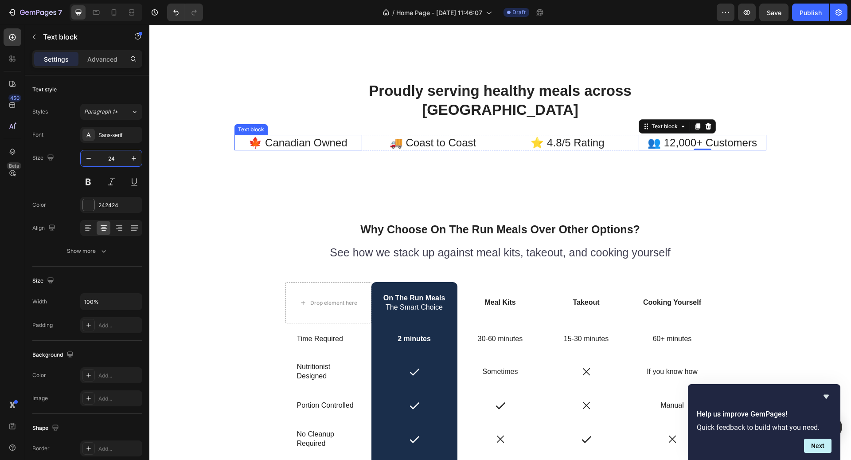
click at [300, 141] on p "🍁 Canadian Owned" at bounding box center [298, 143] width 126 height 14
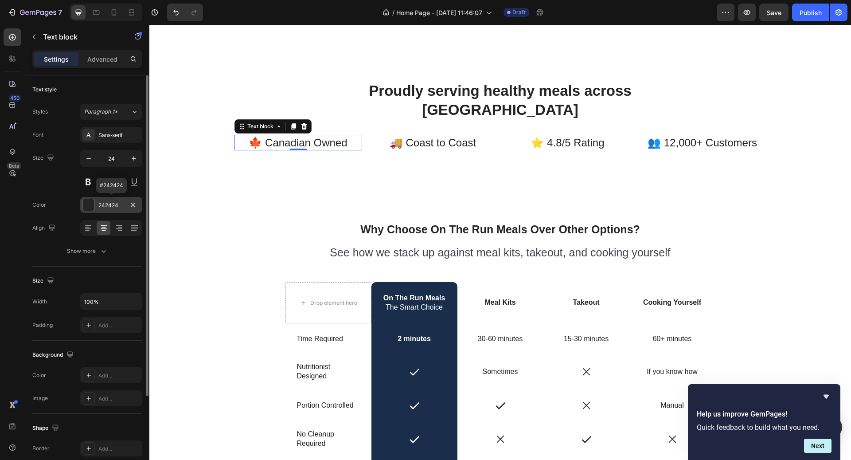
click at [120, 203] on div "242424" at bounding box center [111, 205] width 26 height 8
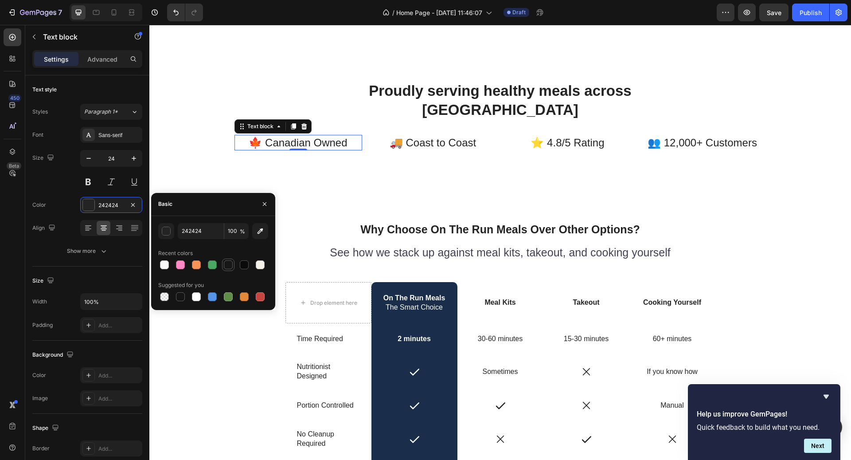
click at [231, 262] on div at bounding box center [228, 264] width 9 height 9
type input "171717"
click at [426, 136] on p "🚚 Coast to Coast" at bounding box center [433, 143] width 126 height 14
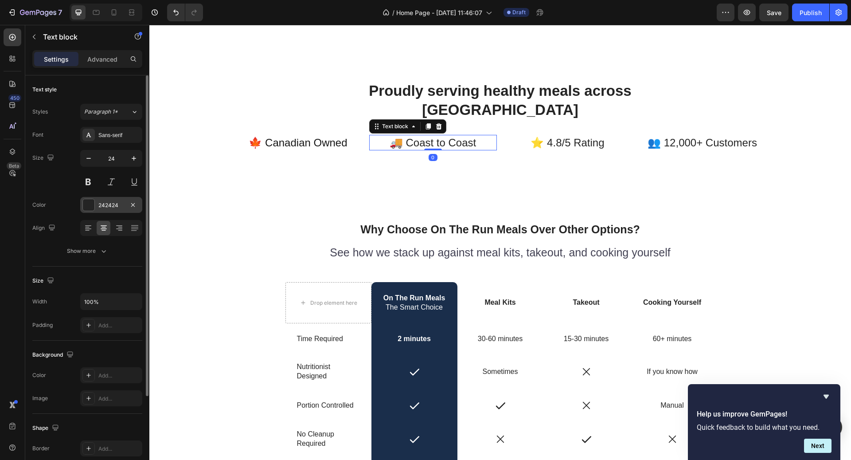
click at [118, 204] on div "242424" at bounding box center [111, 205] width 26 height 8
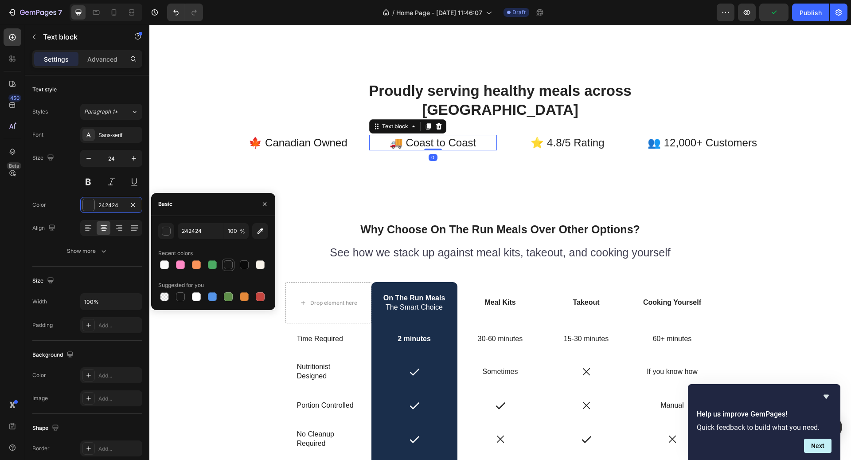
click at [232, 269] on div at bounding box center [228, 264] width 11 height 11
type input "171717"
click at [576, 144] on p "⭐ 4.8/5 Rating" at bounding box center [568, 143] width 126 height 14
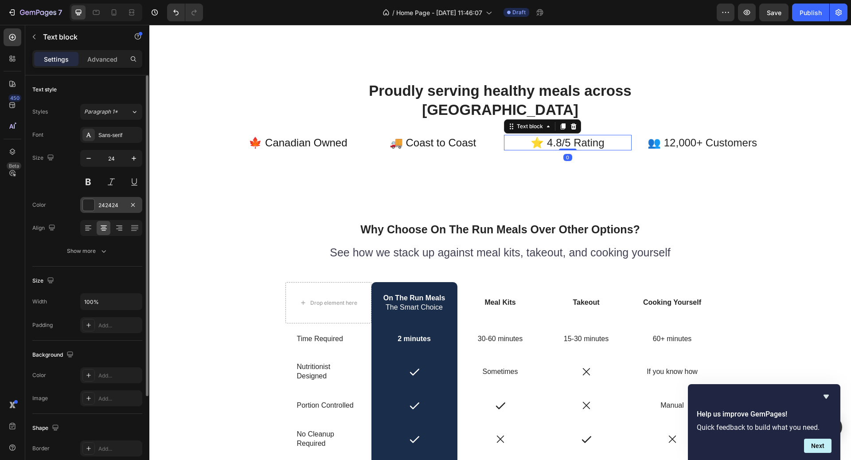
click at [117, 203] on div "242424" at bounding box center [111, 205] width 26 height 8
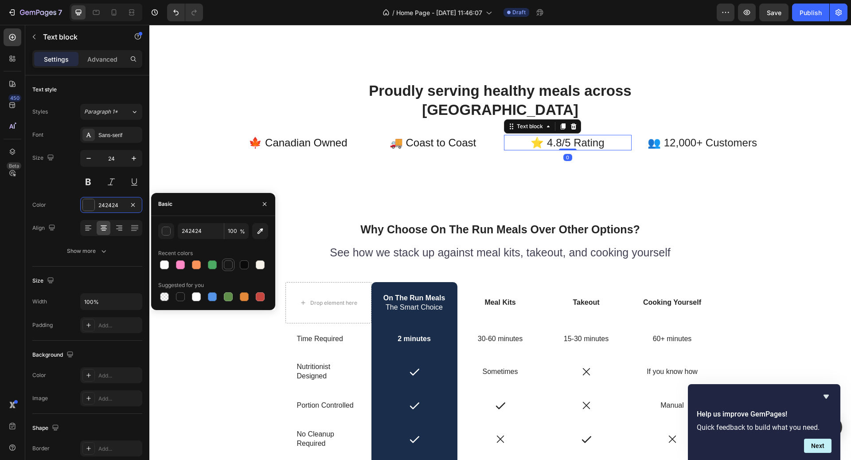
click at [222, 264] on div at bounding box center [228, 264] width 12 height 12
type input "171717"
click at [684, 140] on p "👥 12,000+ Customers" at bounding box center [702, 143] width 126 height 14
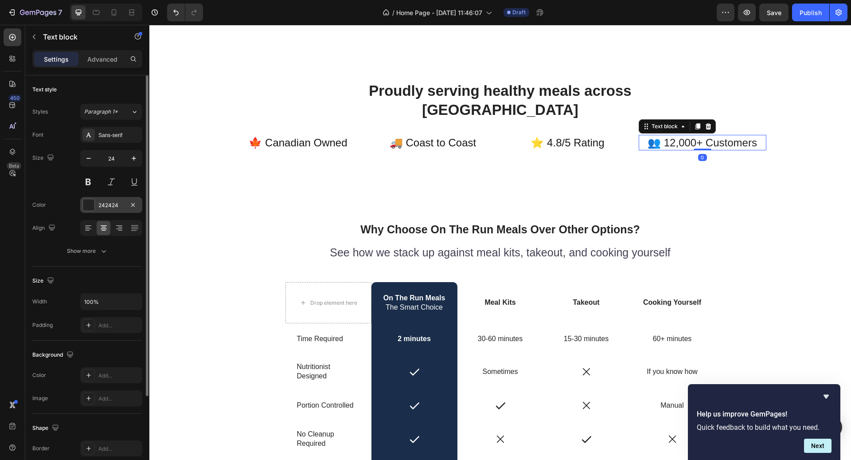
click at [112, 197] on div "242424" at bounding box center [111, 205] width 62 height 16
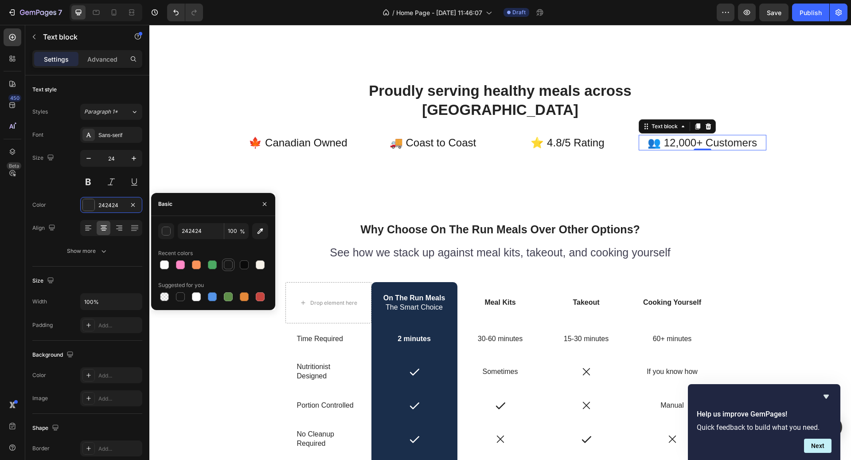
click at [223, 263] on div at bounding box center [228, 264] width 11 height 11
type input "171717"
click at [444, 171] on div "Proudly serving healthy meals across [GEOGRAPHIC_DATA] Heading Row 🍁 Canadian O…" at bounding box center [500, 115] width 702 height 140
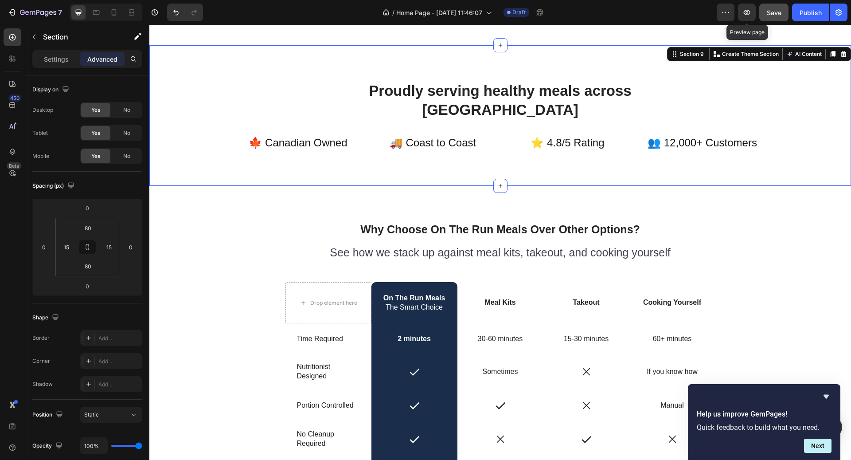
click at [760, 9] on button "Save" at bounding box center [773, 13] width 29 height 18
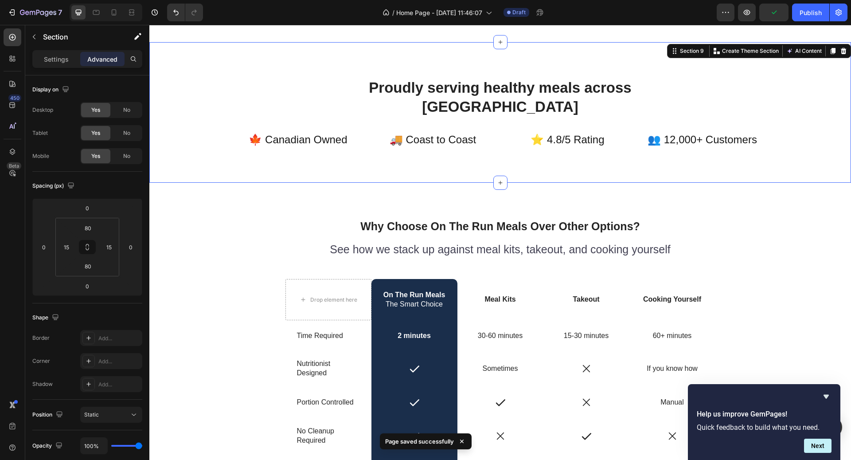
scroll to position [1999, 0]
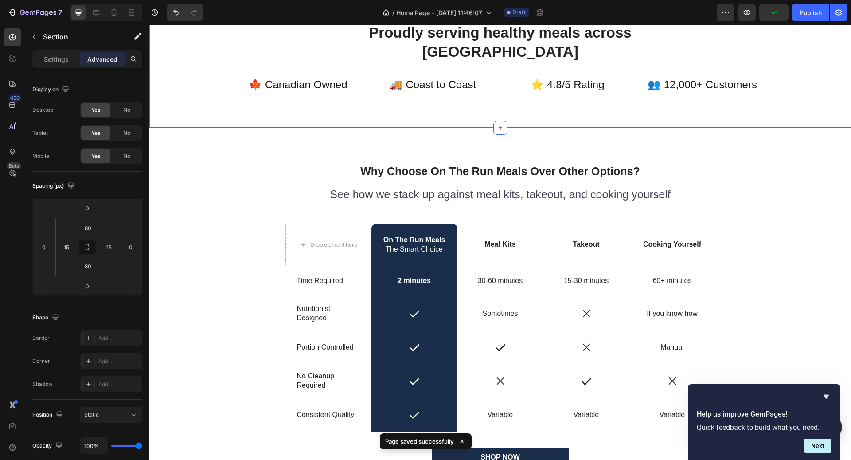
click at [526, 168] on h2 "Why Choose On The Run Meals Over Other Options?" at bounding box center [500, 171] width 430 height 16
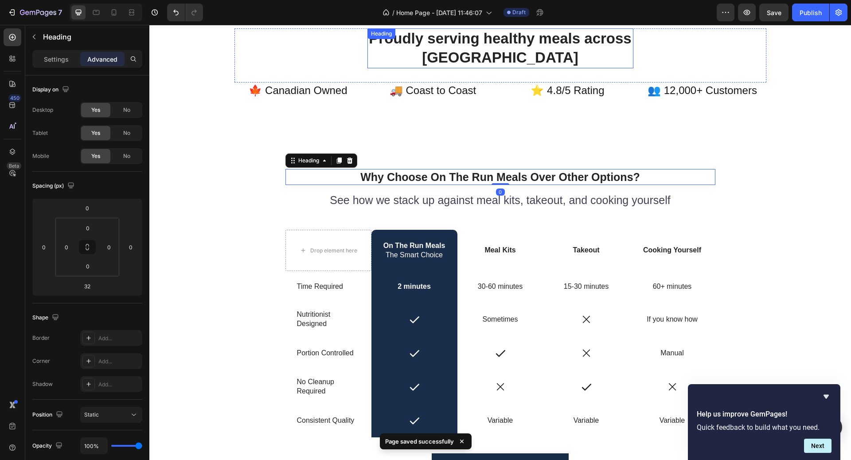
click at [517, 56] on h2 "Proudly serving healthy meals across [GEOGRAPHIC_DATA]" at bounding box center [500, 48] width 266 height 40
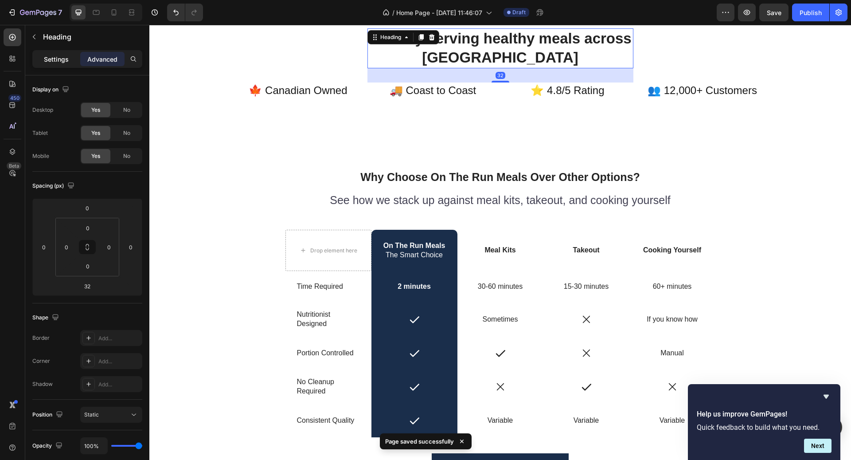
click at [51, 64] on div "Settings" at bounding box center [56, 59] width 44 height 14
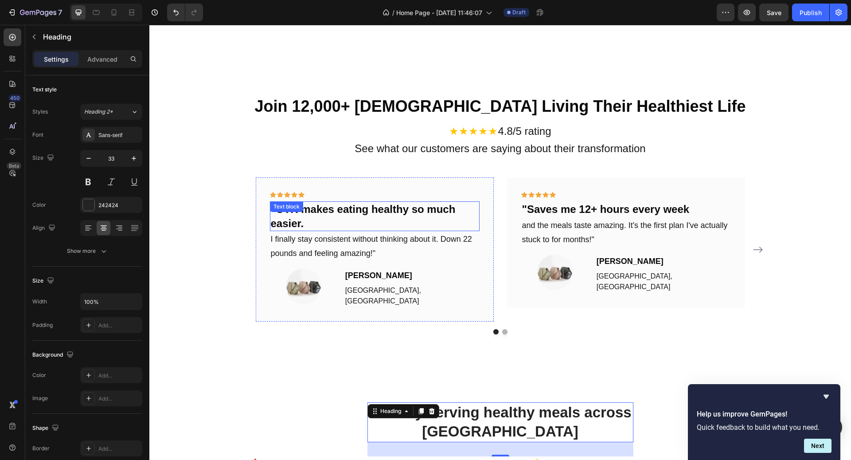
scroll to position [1612, 0]
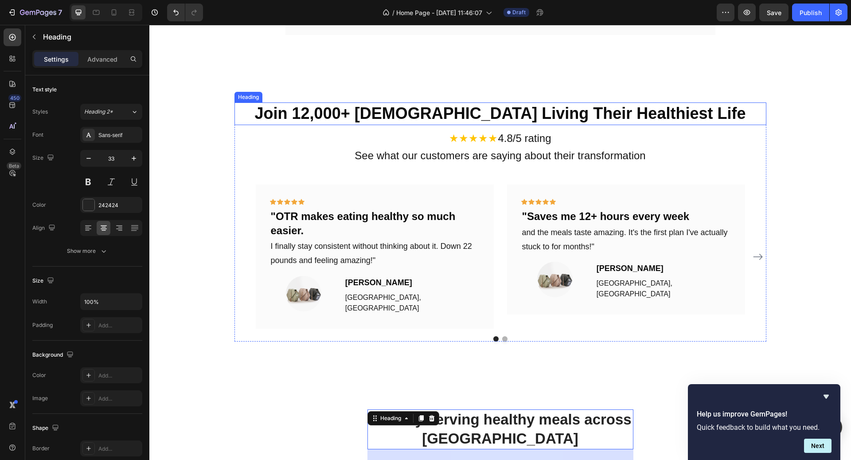
click at [470, 110] on h2 "Join 12,000+ [DEMOGRAPHIC_DATA] Living Their Healthiest Life" at bounding box center [500, 113] width 532 height 23
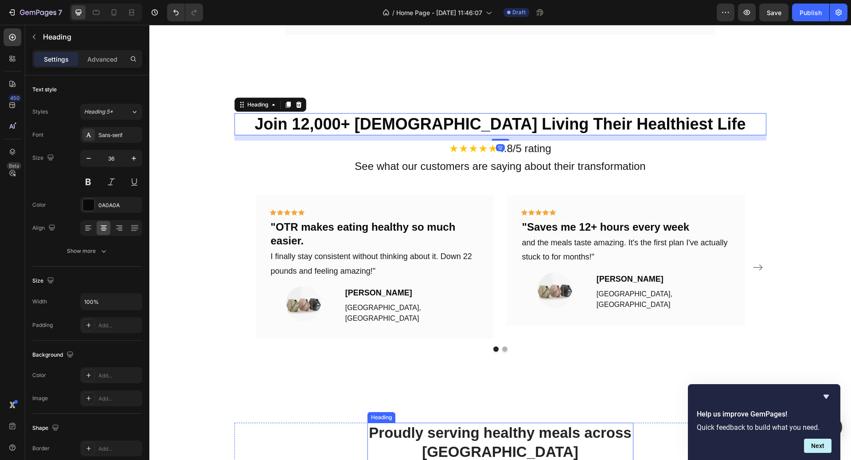
click at [493, 422] on h2 "Proudly serving healthy meals across [GEOGRAPHIC_DATA]" at bounding box center [500, 442] width 266 height 40
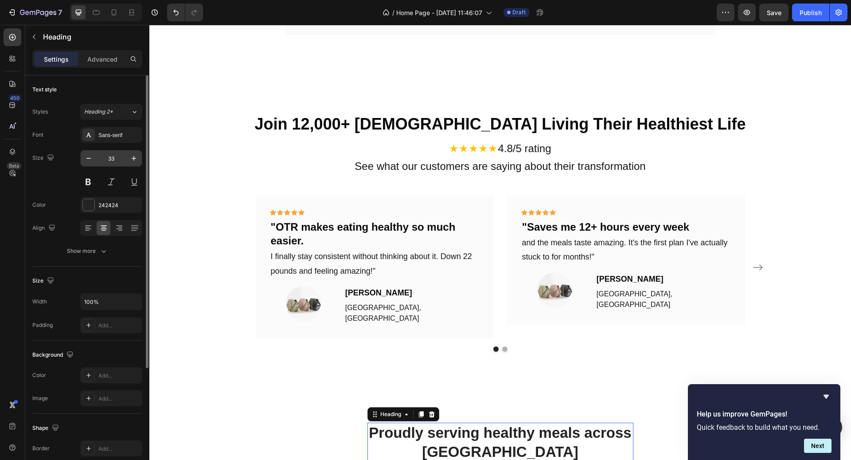
click at [119, 160] on input "33" at bounding box center [111, 158] width 29 height 16
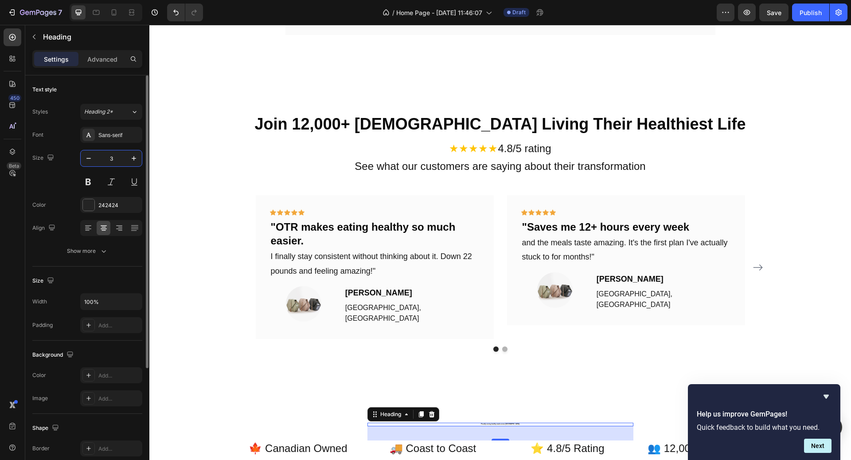
type input "36"
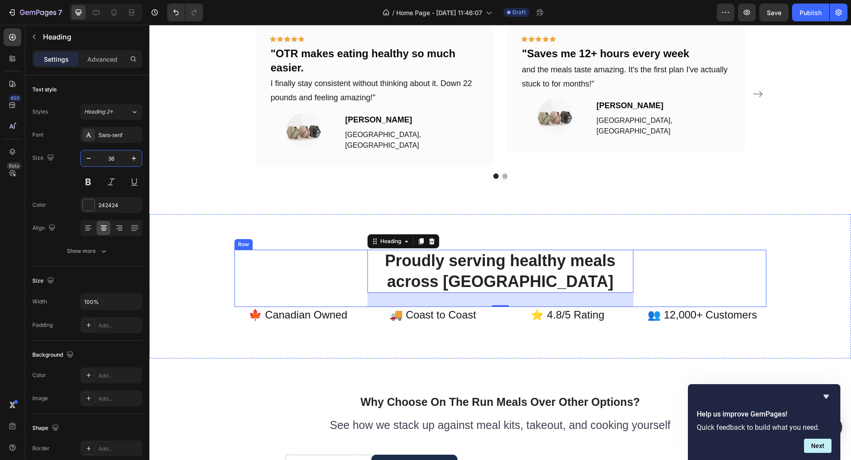
click at [675, 254] on div "Proudly serving healthy meals across [GEOGRAPHIC_DATA] Heading 32 Row" at bounding box center [500, 279] width 532 height 58
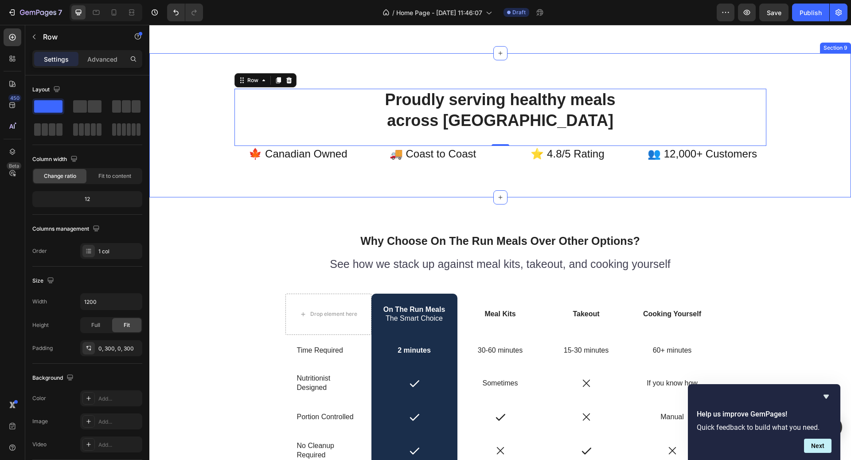
scroll to position [1983, 0]
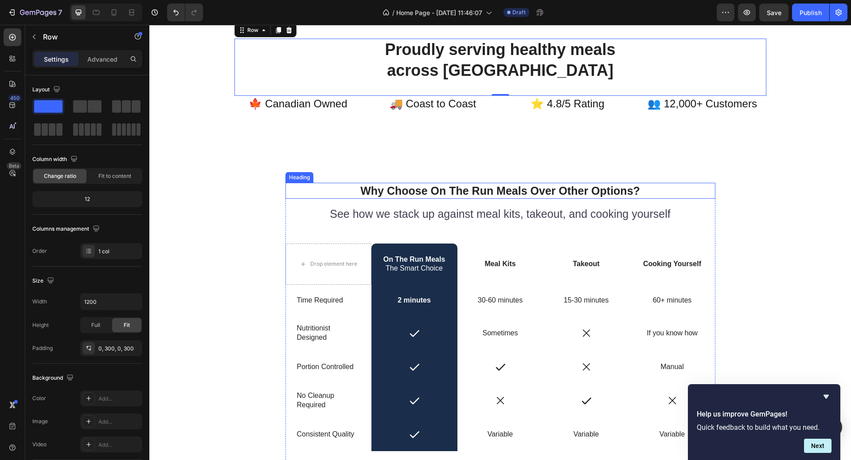
click at [615, 175] on div "Why Choose On The Run Meals Over Other Options? Heading See how we stack up aga…" at bounding box center [500, 342] width 702 height 391
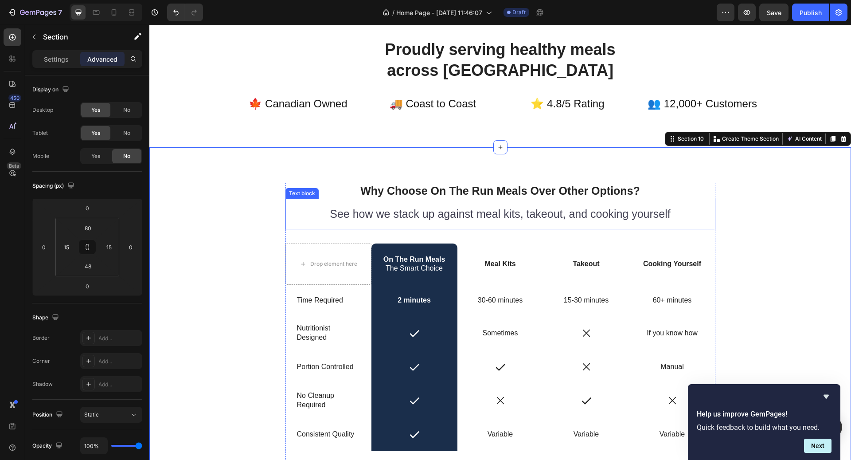
click at [612, 199] on div "See how we stack up against meal kits, takeout, and cooking yourself Text block" at bounding box center [500, 214] width 430 height 31
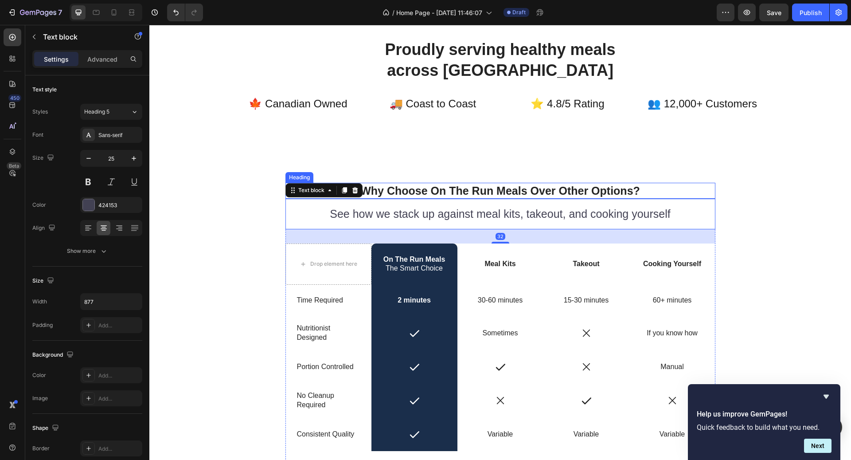
click at [592, 186] on h2 "Why Choose On The Run Meals Over Other Options?" at bounding box center [500, 191] width 430 height 16
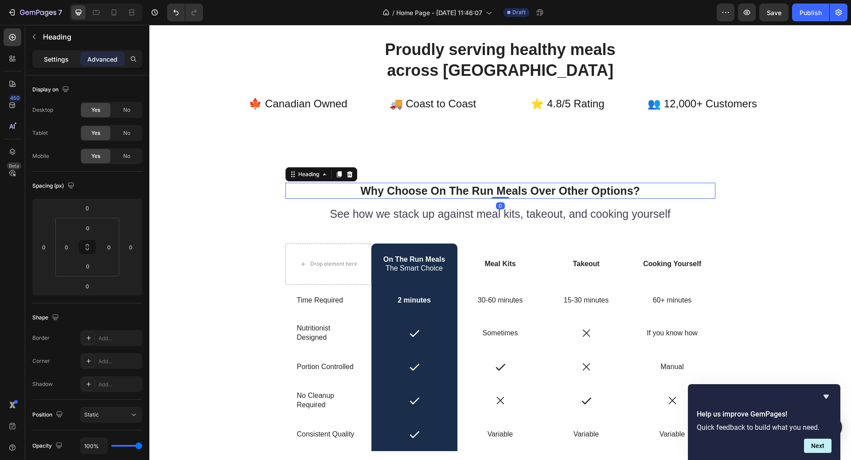
click at [60, 60] on p "Settings" at bounding box center [56, 59] width 25 height 9
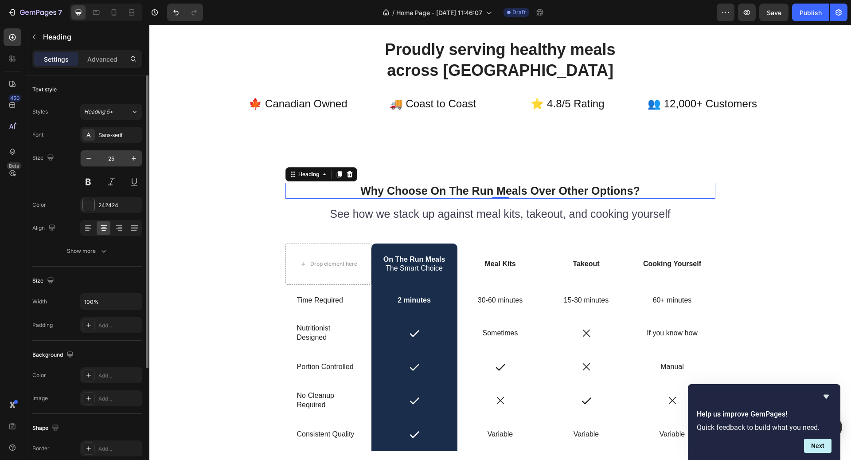
click at [115, 154] on input "25" at bounding box center [111, 158] width 29 height 16
click at [116, 154] on input "25" at bounding box center [111, 158] width 29 height 16
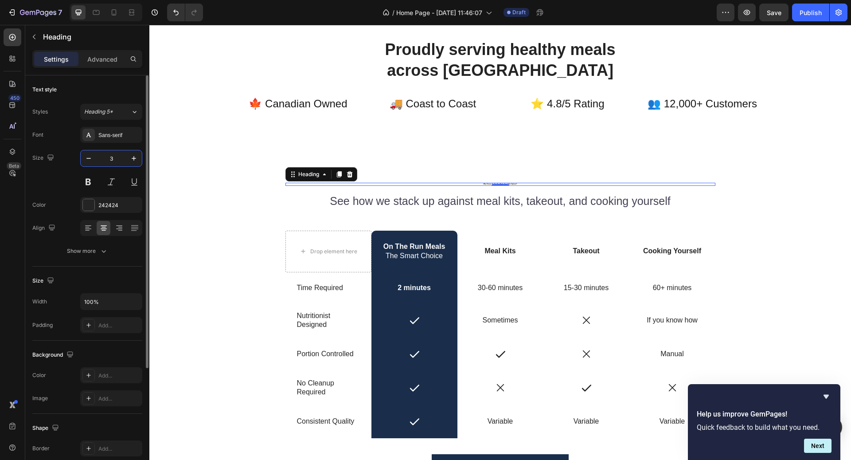
type input "36"
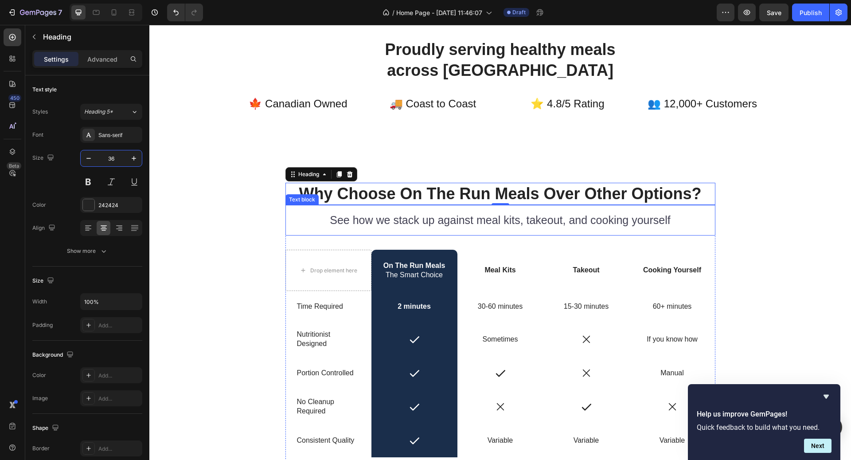
click at [472, 214] on p "See how we stack up against meal kits, takeout, and cooking yourself" at bounding box center [500, 220] width 387 height 15
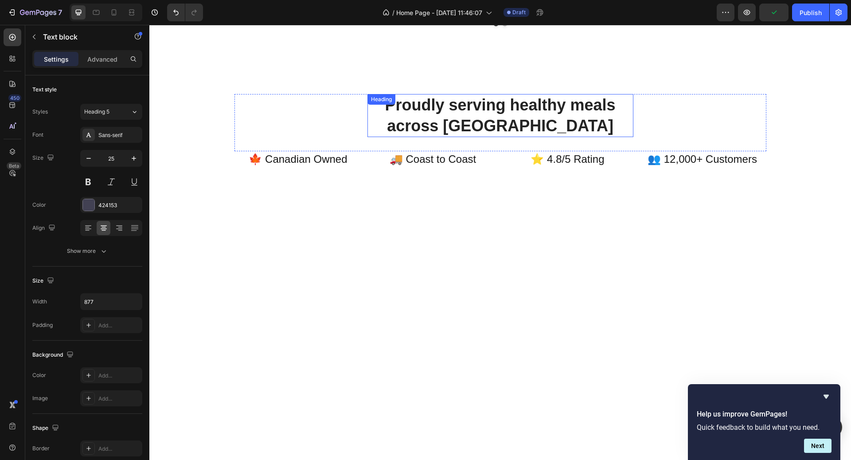
scroll to position [1609, 0]
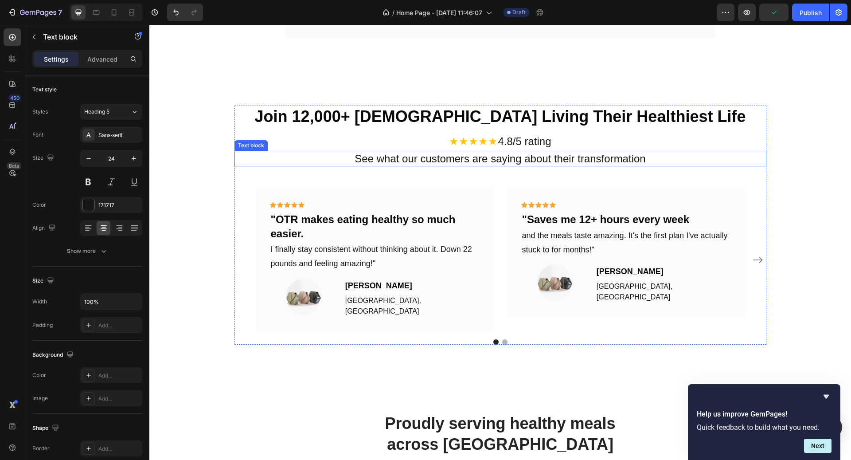
click at [457, 156] on p "See what our customers are saying about their transformation" at bounding box center [500, 159] width 530 height 14
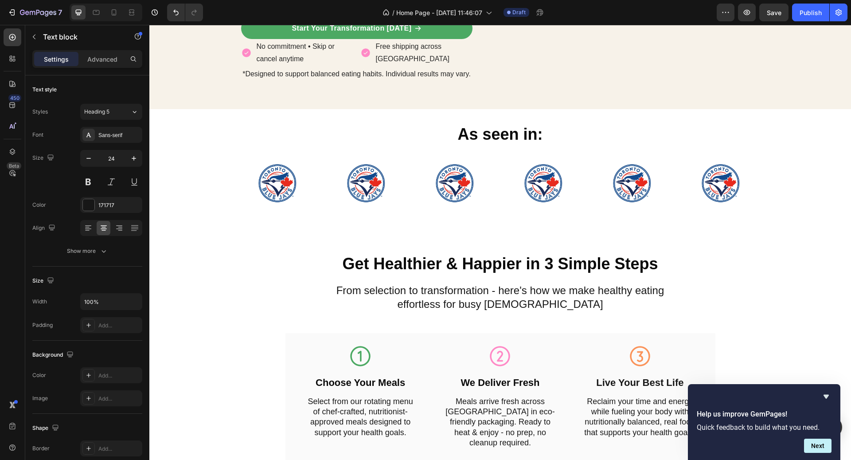
scroll to position [365, 0]
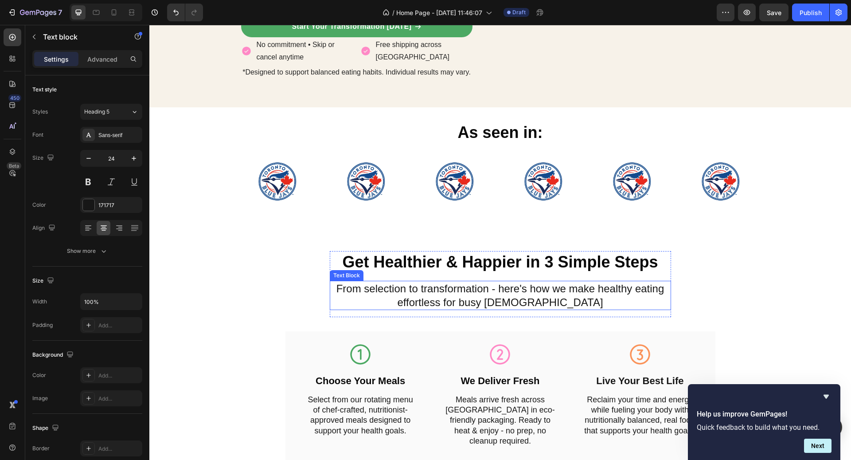
click at [463, 297] on p "From selection to transformation - here's how we make healthy eating effortless…" at bounding box center [500, 294] width 339 height 27
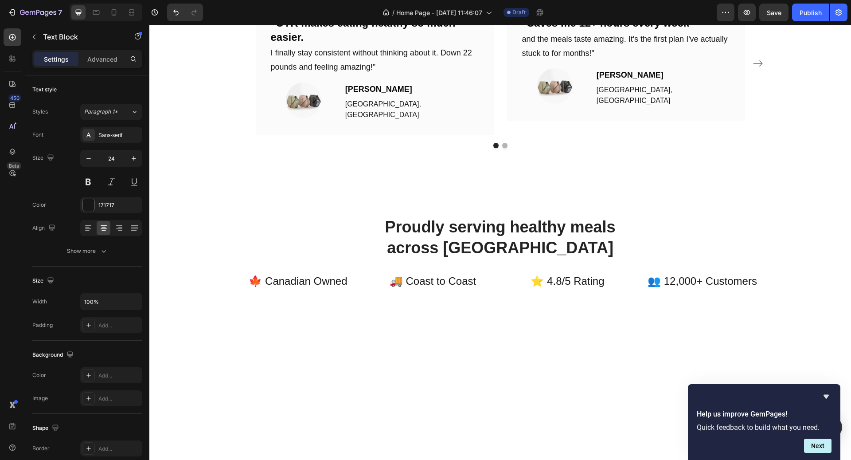
scroll to position [1840, 0]
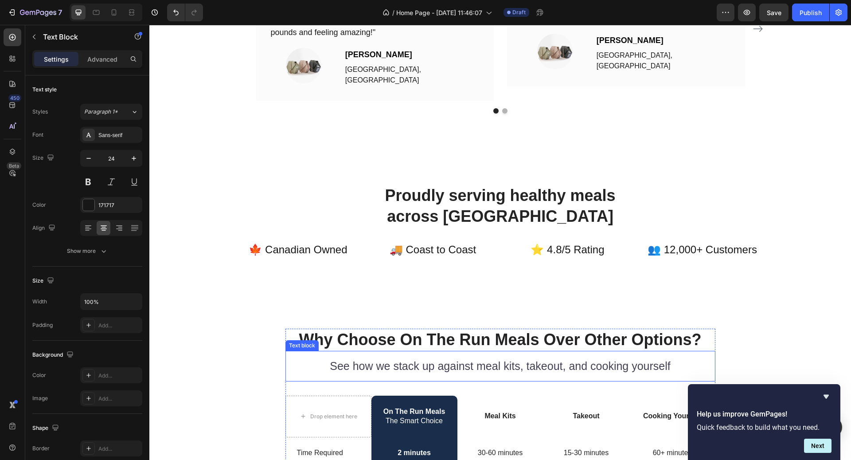
click at [462, 359] on p "See how we stack up against meal kits, takeout, and cooking yourself" at bounding box center [500, 366] width 387 height 15
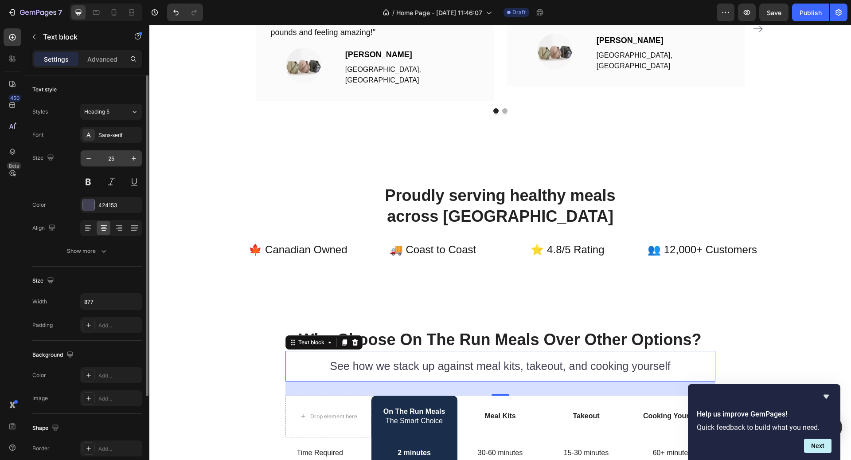
click at [111, 161] on input "25" at bounding box center [111, 158] width 29 height 16
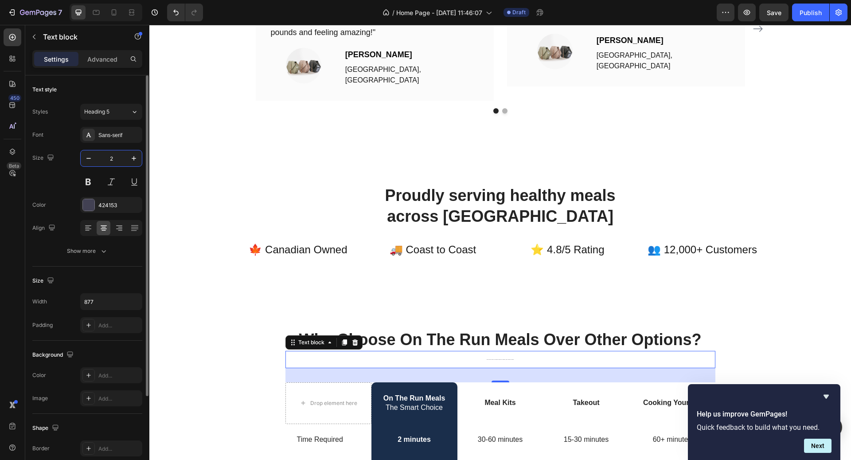
type input "24"
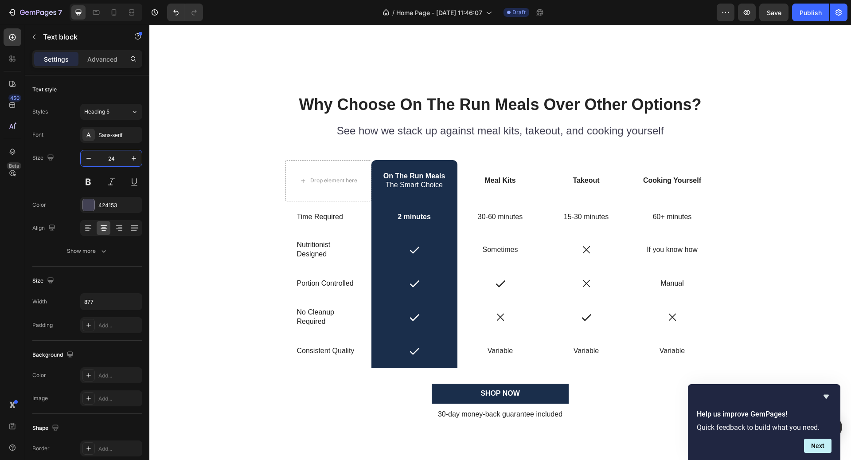
scroll to position [2036, 0]
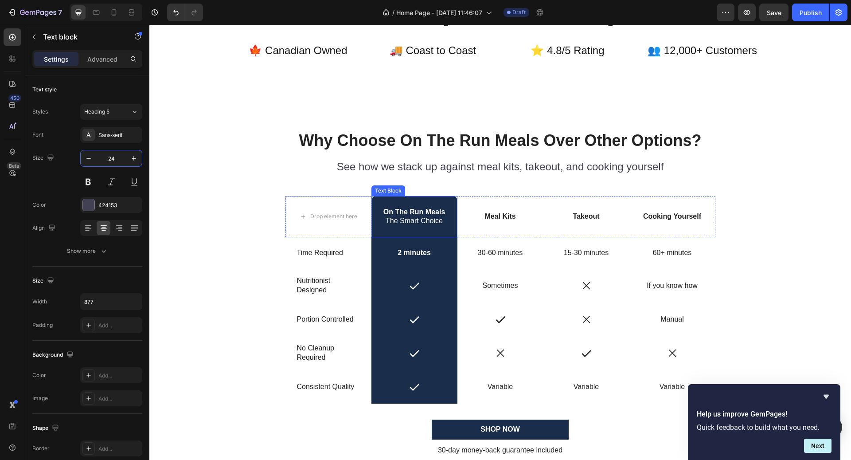
click at [423, 215] on p "On The Run Meals" at bounding box center [414, 211] width 84 height 9
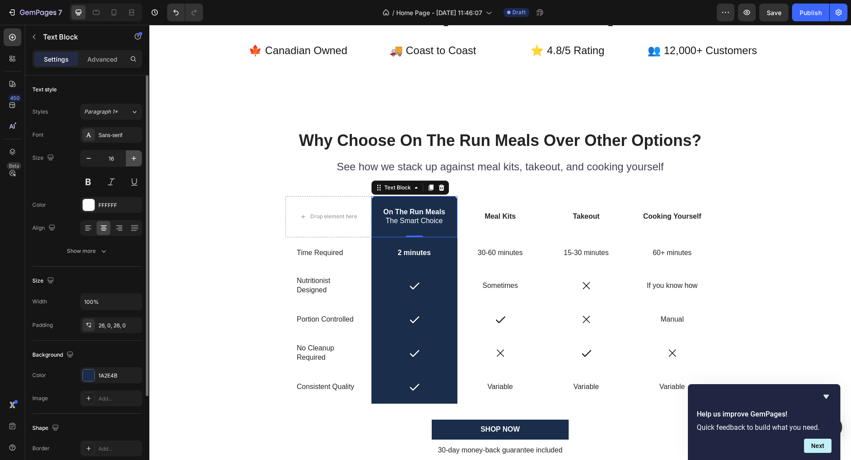
click at [132, 159] on icon "button" at bounding box center [133, 158] width 9 height 9
click at [136, 156] on icon "button" at bounding box center [133, 158] width 9 height 9
type input "18"
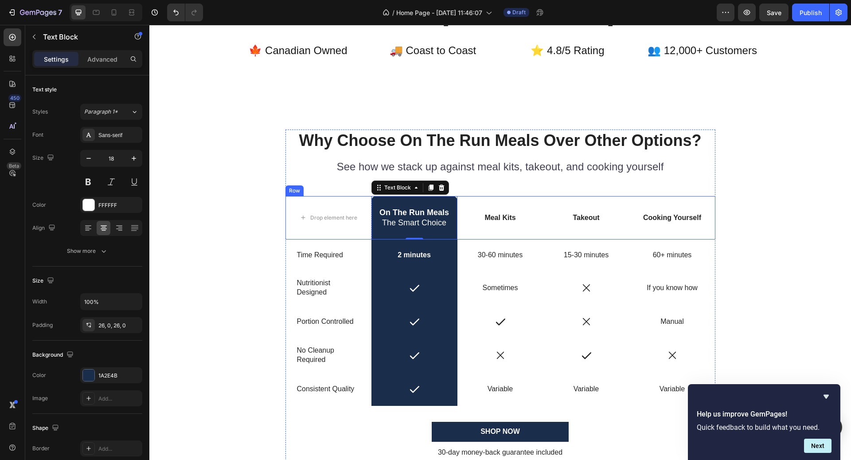
click at [499, 221] on p "Meal Kits" at bounding box center [500, 217] width 84 height 9
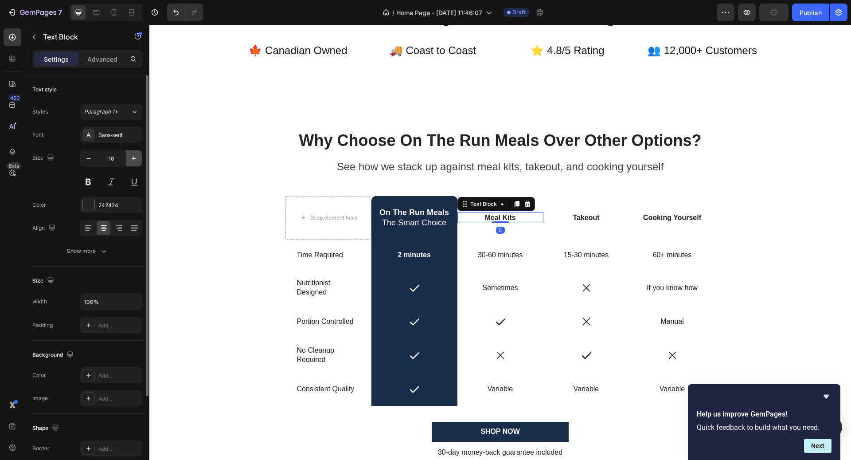
click at [137, 157] on icon "button" at bounding box center [133, 158] width 9 height 9
type input "18"
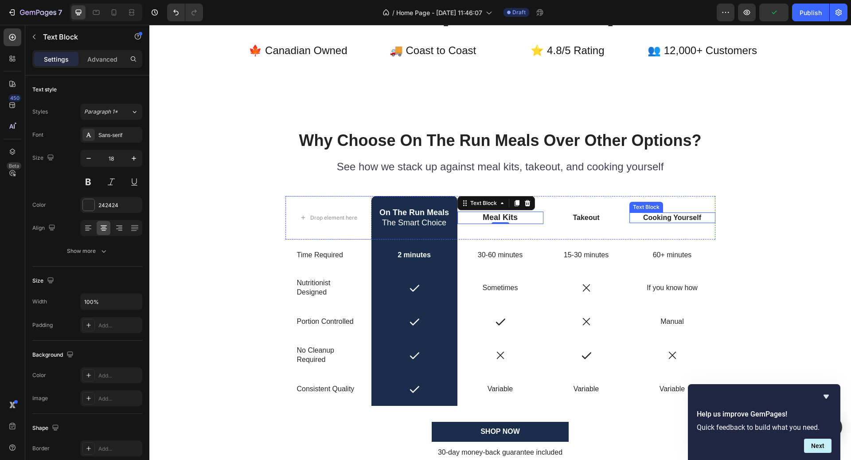
click at [589, 217] on p "Takeout" at bounding box center [586, 217] width 84 height 9
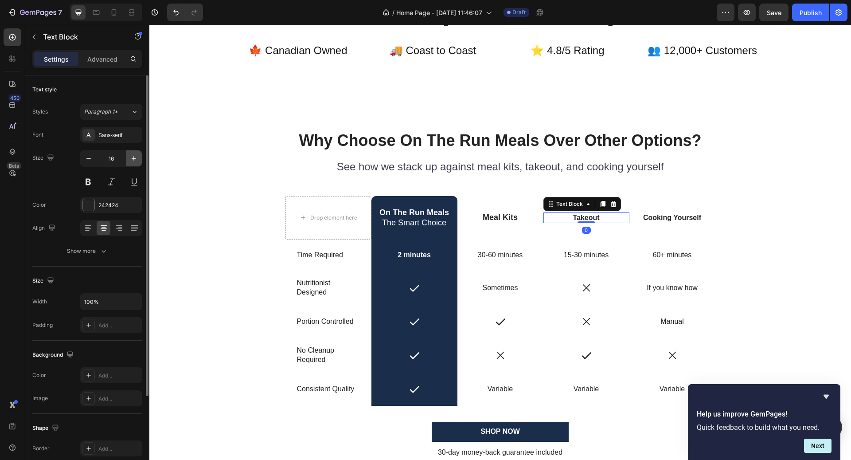
click at [134, 160] on icon "button" at bounding box center [133, 158] width 9 height 9
type input "18"
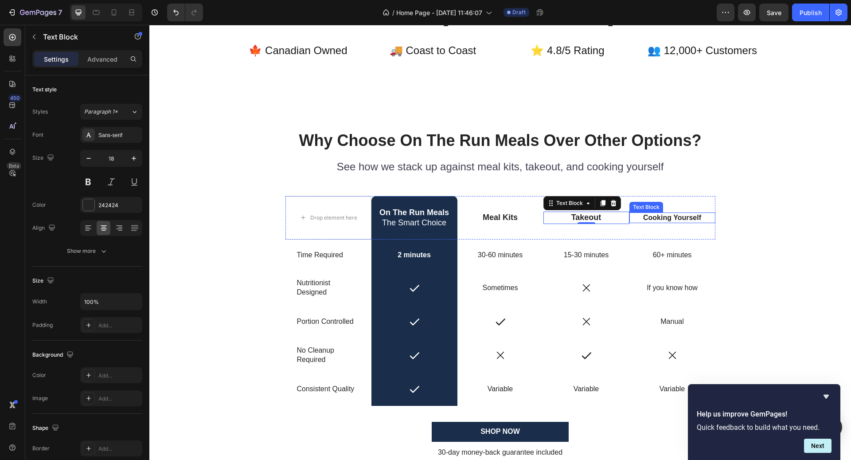
click at [679, 215] on p "Cooking Yourself" at bounding box center [672, 217] width 84 height 9
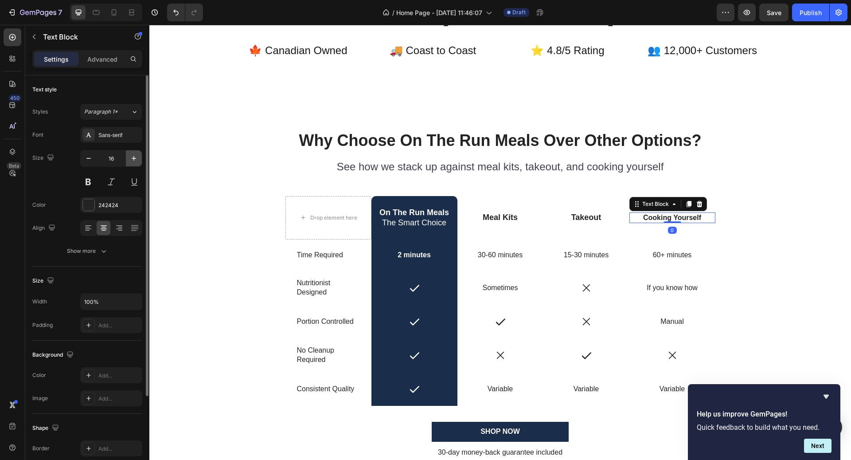
click at [133, 159] on icon "button" at bounding box center [133, 158] width 9 height 9
type input "18"
click at [316, 257] on p "Time Required" at bounding box center [328, 254] width 63 height 9
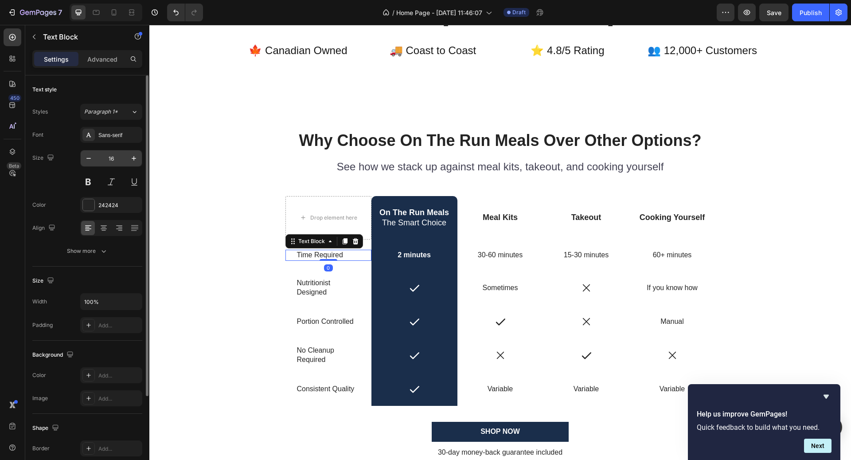
click at [111, 162] on input "16" at bounding box center [111, 158] width 29 height 16
type input "18"
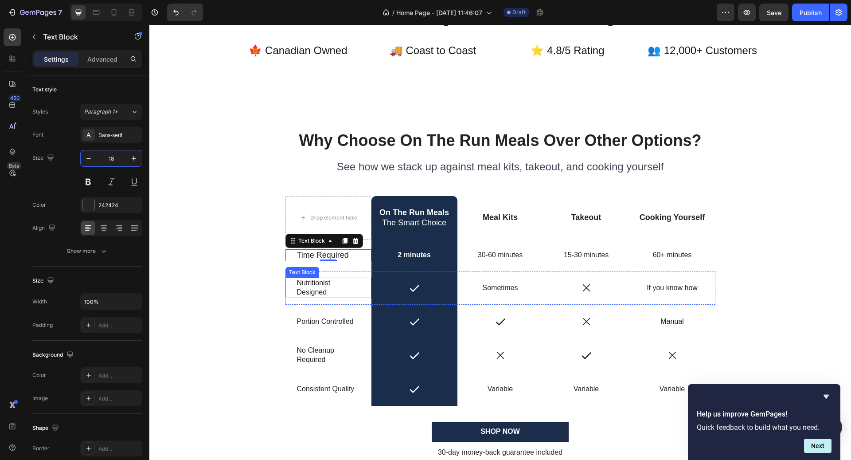
click at [322, 292] on p "Nutritionist Designed" at bounding box center [328, 287] width 63 height 19
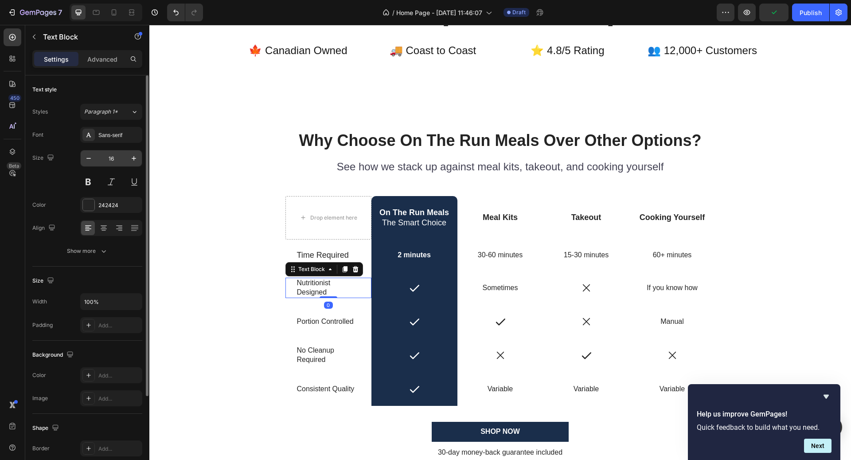
click at [117, 162] on input "16" at bounding box center [111, 158] width 29 height 16
type input "18"
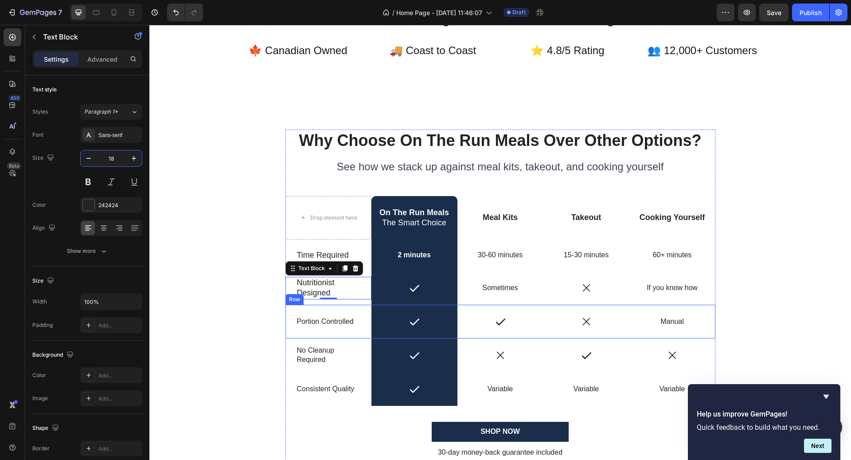
click at [331, 326] on div "Portion Controlled" at bounding box center [328, 321] width 65 height 11
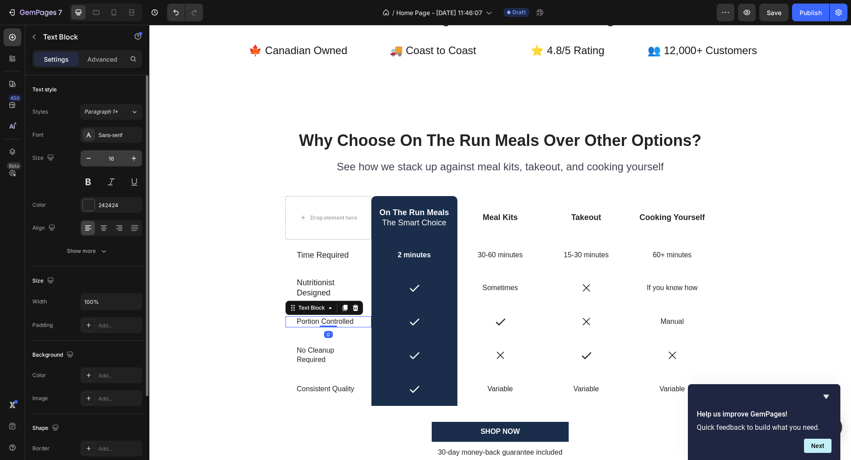
click at [116, 166] on div "16" at bounding box center [111, 158] width 62 height 17
click at [114, 162] on input "16" at bounding box center [111, 158] width 29 height 16
type input "18"
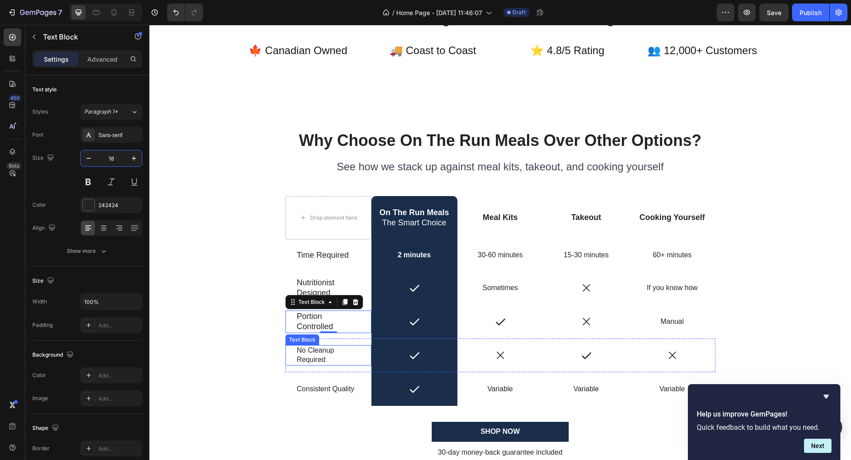
click at [336, 355] on p "Required" at bounding box center [328, 359] width 63 height 9
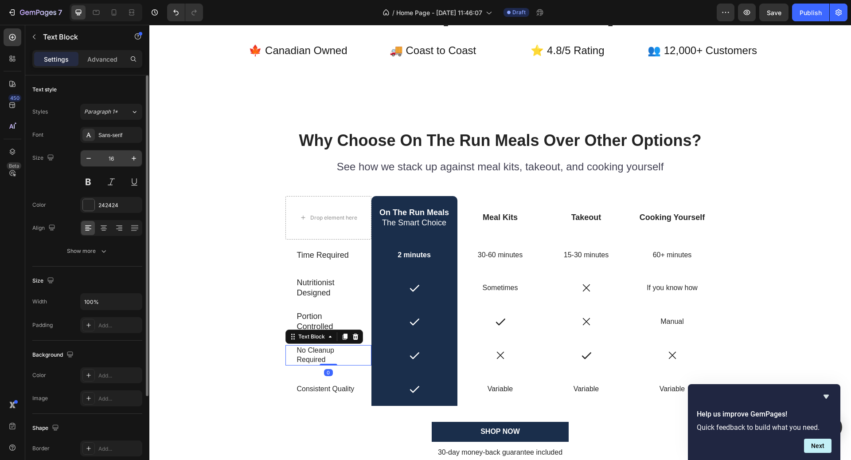
click at [116, 158] on input "16" at bounding box center [111, 158] width 29 height 16
type input "18"
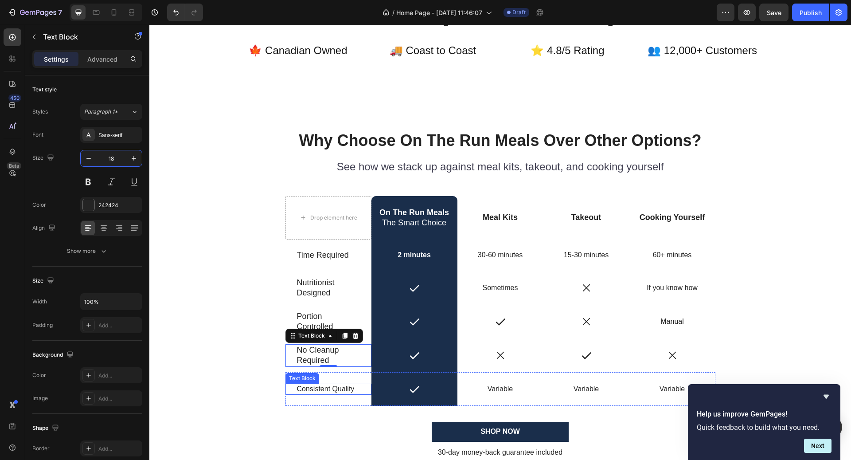
click at [319, 383] on div "Consistent Quality" at bounding box center [328, 388] width 65 height 11
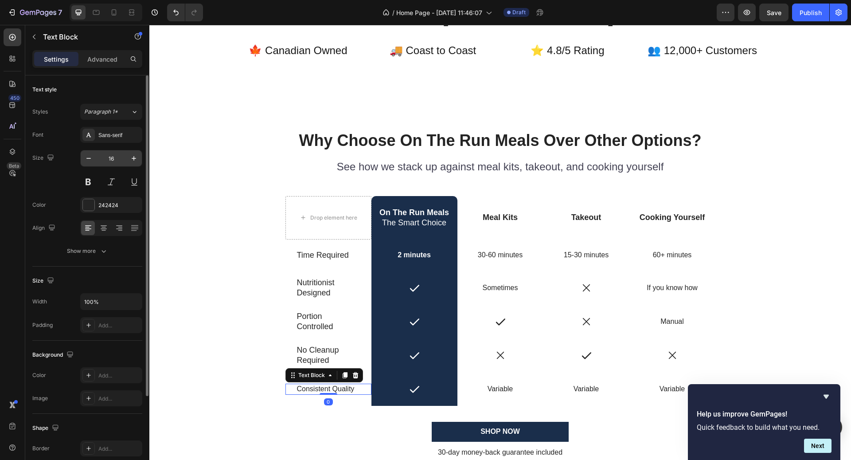
click at [119, 159] on input "16" at bounding box center [111, 158] width 29 height 16
type input "18"
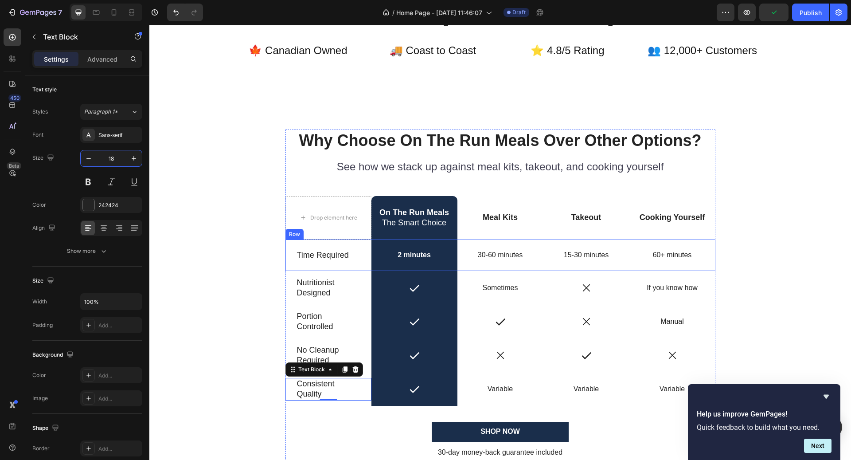
click at [319, 265] on div "Time Required Text Block" at bounding box center [328, 254] width 86 height 31
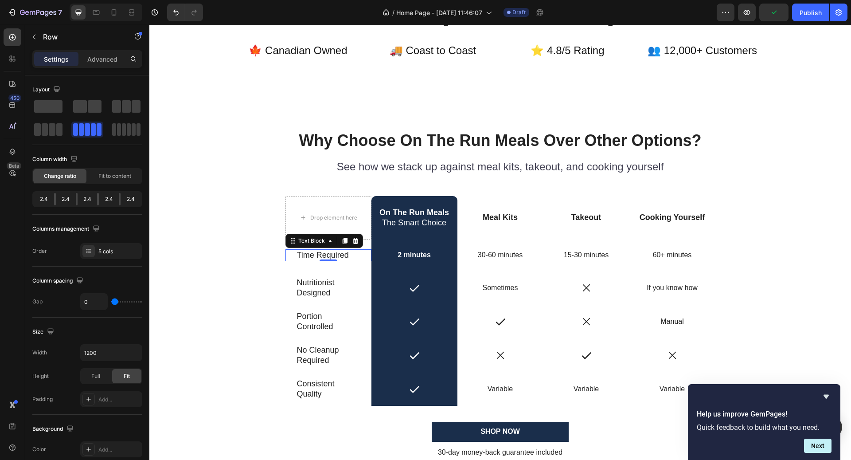
click at [314, 255] on p "Time Required" at bounding box center [328, 255] width 63 height 10
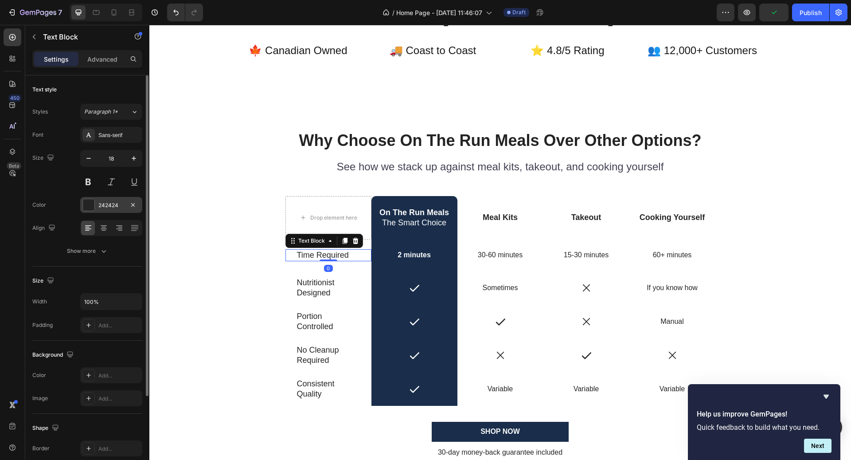
click at [111, 204] on div "242424" at bounding box center [111, 205] width 26 height 8
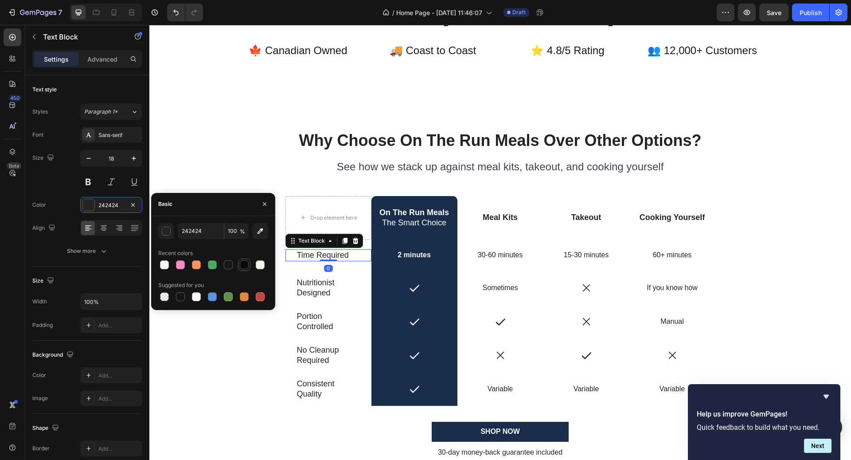
click at [247, 264] on div at bounding box center [244, 264] width 9 height 9
type input "0A0A0A"
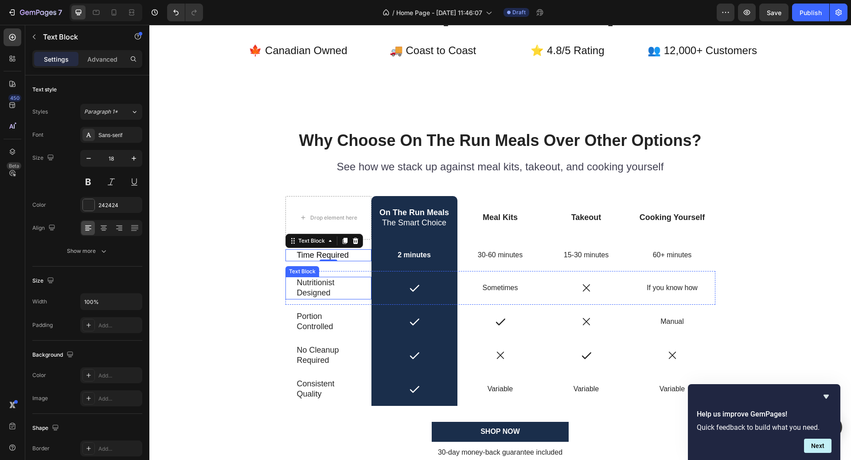
click at [321, 285] on p "Nutritionist Designed" at bounding box center [328, 287] width 63 height 21
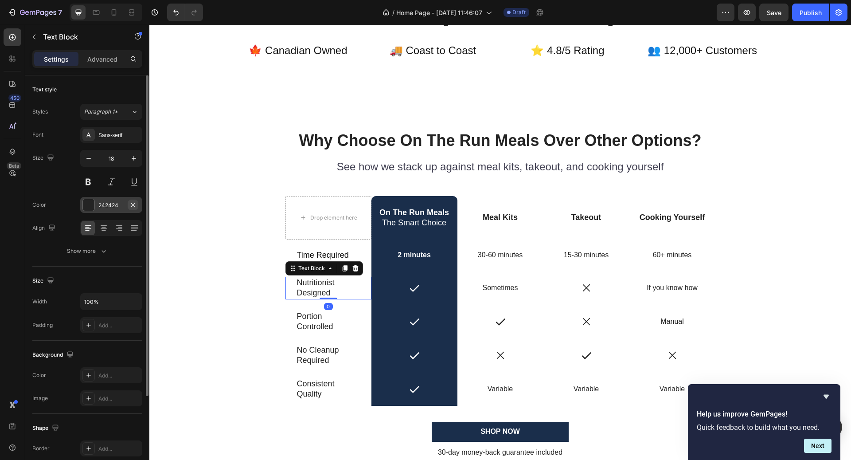
click at [109, 205] on div "242424" at bounding box center [111, 205] width 26 height 8
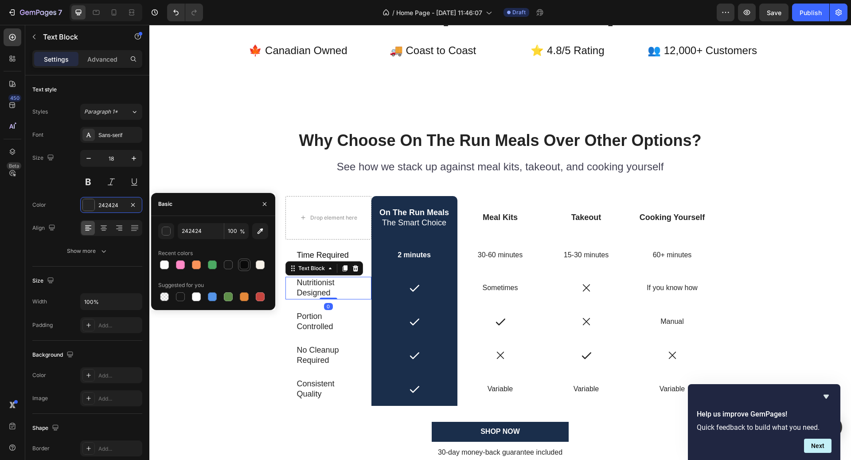
click at [243, 264] on div at bounding box center [244, 264] width 9 height 9
click at [325, 321] on p "Portion Controlled" at bounding box center [328, 321] width 63 height 21
click at [308, 314] on p "Portion Controlled" at bounding box center [328, 321] width 63 height 21
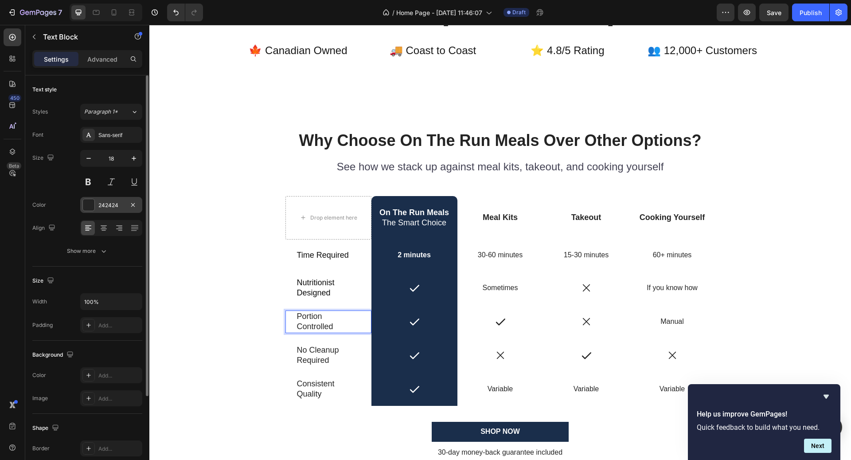
click at [117, 203] on div "242424" at bounding box center [111, 205] width 26 height 8
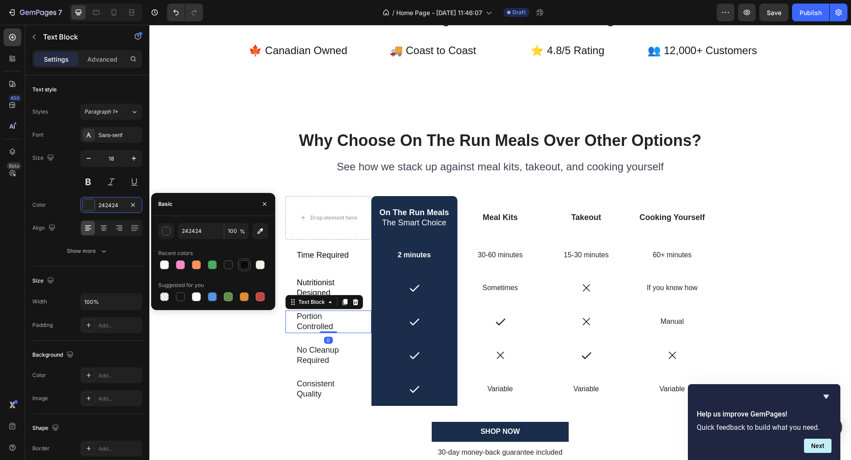
click at [242, 265] on div at bounding box center [244, 264] width 9 height 9
type input "0A0A0A"
click at [314, 356] on p "Required" at bounding box center [328, 360] width 63 height 10
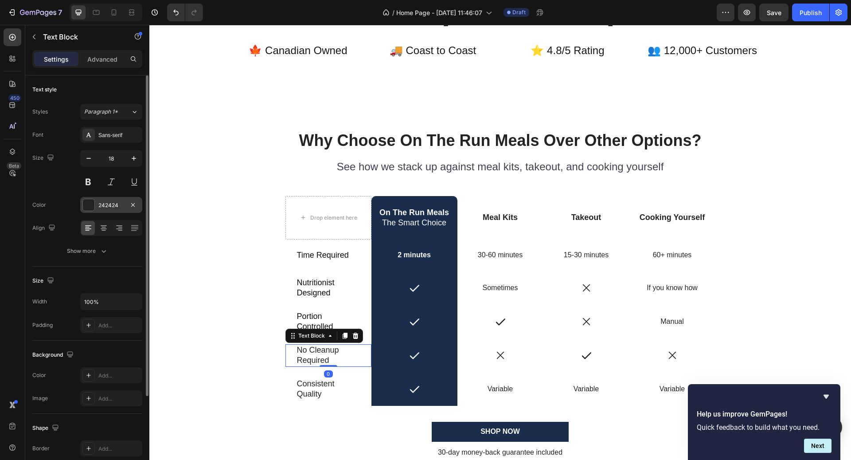
click at [112, 206] on div "242424" at bounding box center [111, 205] width 26 height 8
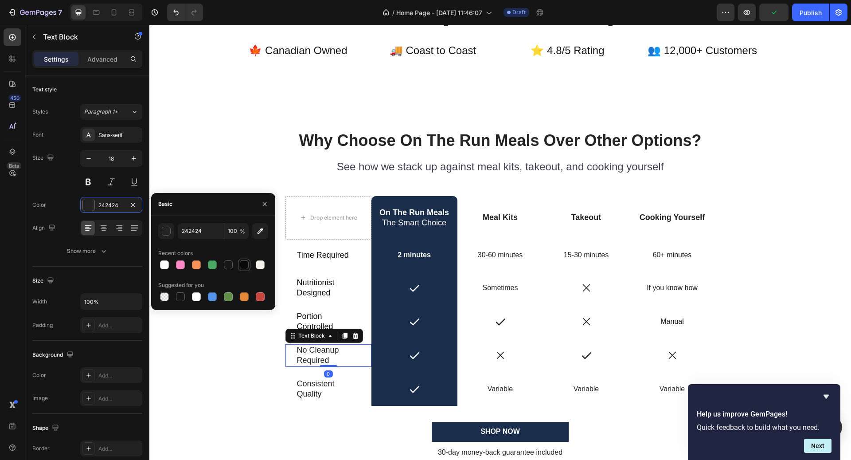
click at [241, 261] on div at bounding box center [244, 264] width 9 height 9
type input "0A0A0A"
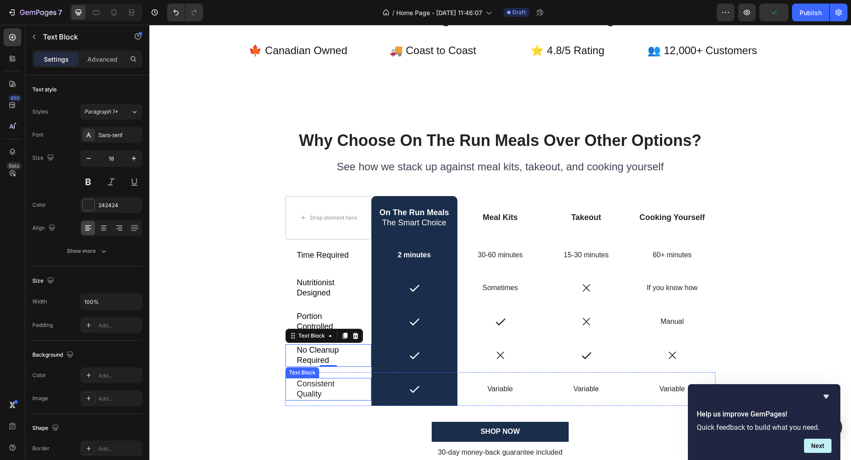
click at [315, 389] on p "Consistent Quality" at bounding box center [328, 388] width 63 height 21
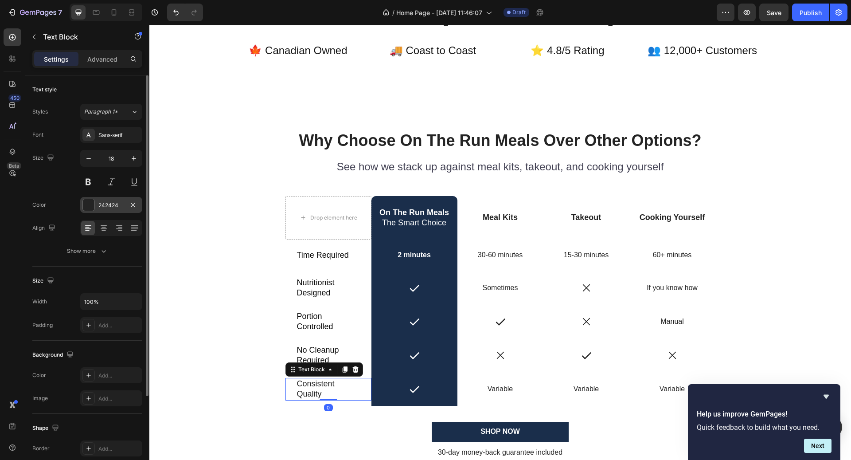
click at [115, 202] on div "242424" at bounding box center [111, 205] width 26 height 8
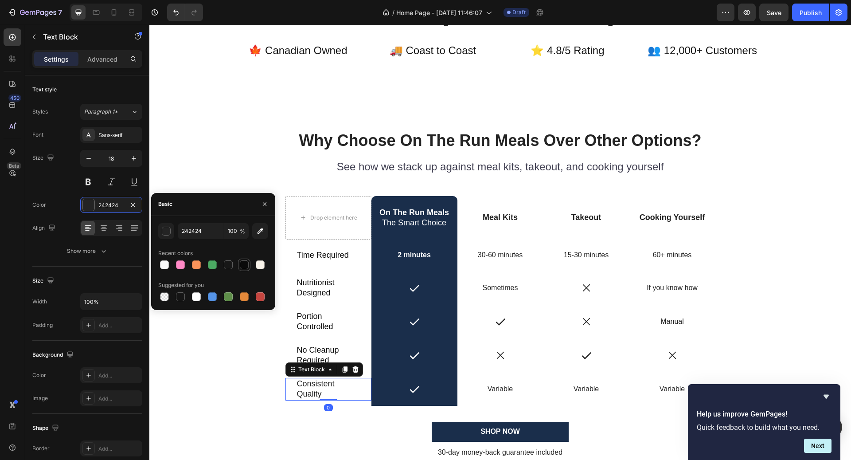
click at [242, 266] on div at bounding box center [244, 264] width 9 height 9
type input "0A0A0A"
click at [506, 214] on p "Meal Kits" at bounding box center [500, 217] width 84 height 10
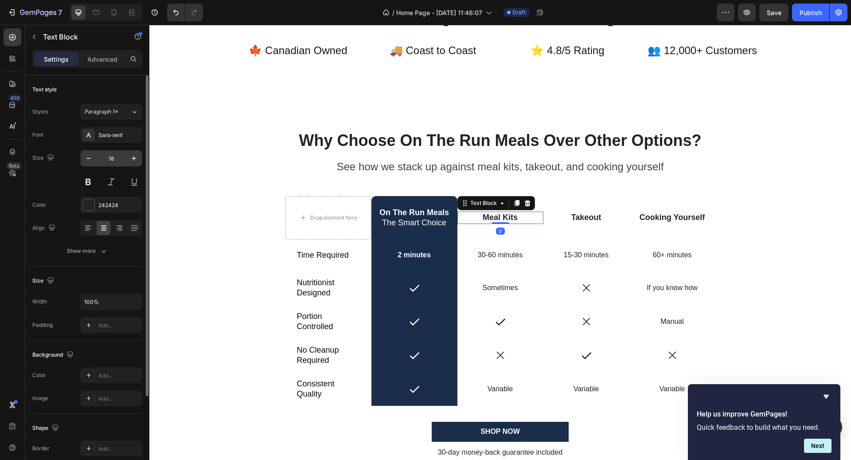
click at [113, 159] on input "18" at bounding box center [111, 158] width 29 height 16
click at [494, 253] on p "30-60 minutes" at bounding box center [500, 254] width 84 height 9
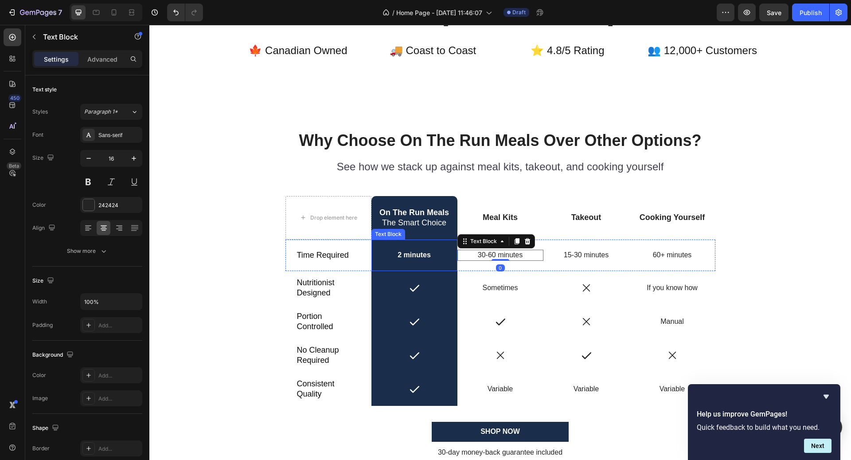
click at [441, 252] on p "2 minutes" at bounding box center [414, 254] width 84 height 9
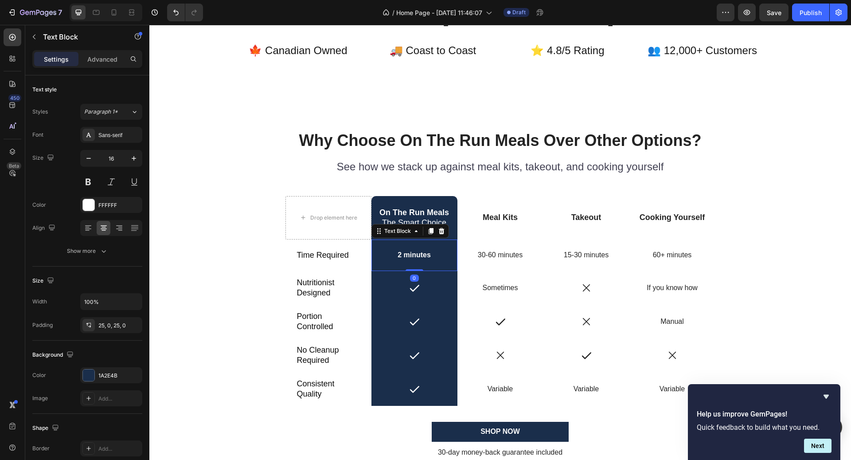
click at [426, 253] on p "2 minutes" at bounding box center [414, 254] width 84 height 9
click at [425, 255] on p "2 minutes" at bounding box center [414, 254] width 84 height 9
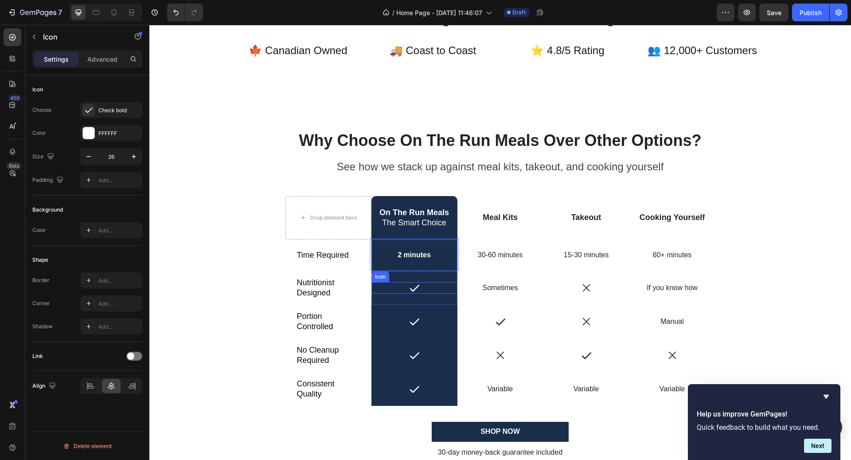
click at [429, 290] on div "Icon" at bounding box center [414, 288] width 86 height 12
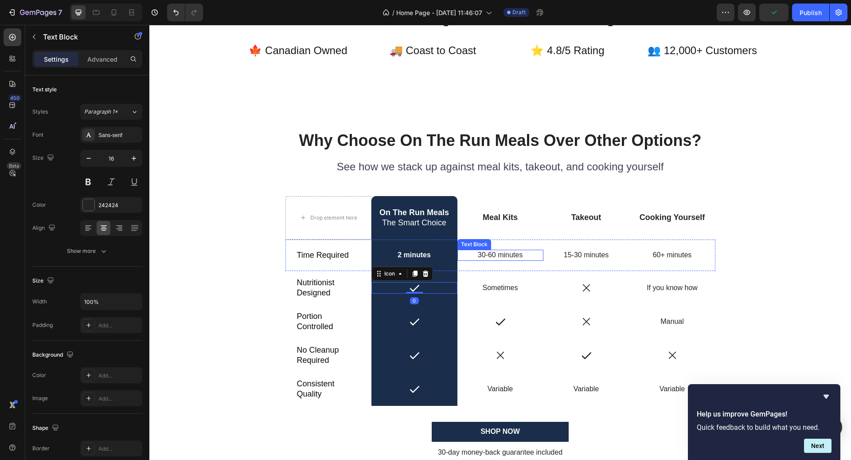
click at [499, 254] on p "30-60 minutes" at bounding box center [500, 254] width 84 height 9
click at [421, 255] on p "2 minutes" at bounding box center [414, 254] width 84 height 9
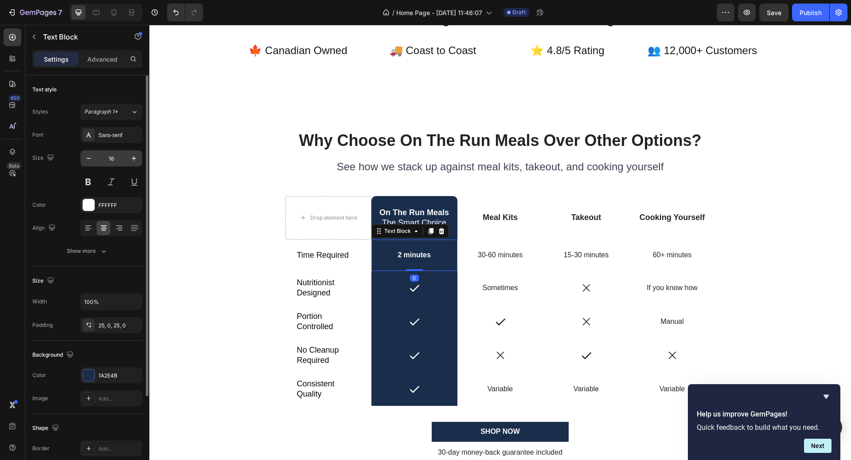
click at [113, 157] on input "16" at bounding box center [111, 158] width 29 height 16
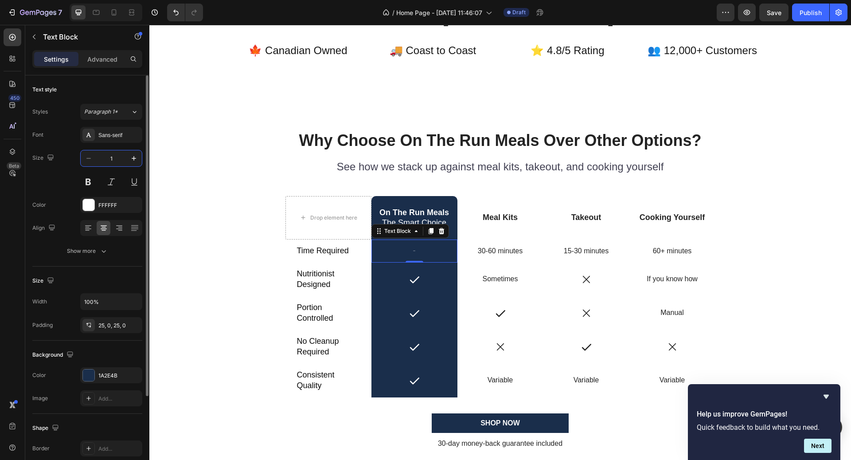
type input "18"
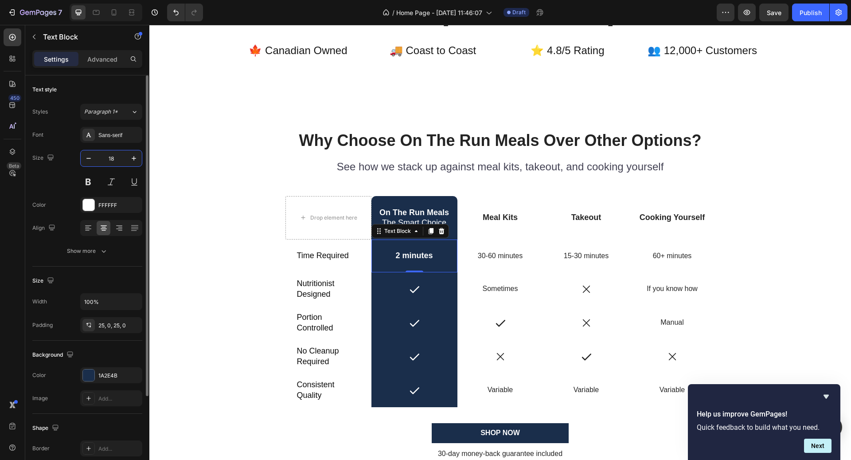
click at [116, 156] on input "18" at bounding box center [111, 158] width 29 height 16
click at [493, 258] on p "30-60 minutes" at bounding box center [500, 255] width 84 height 9
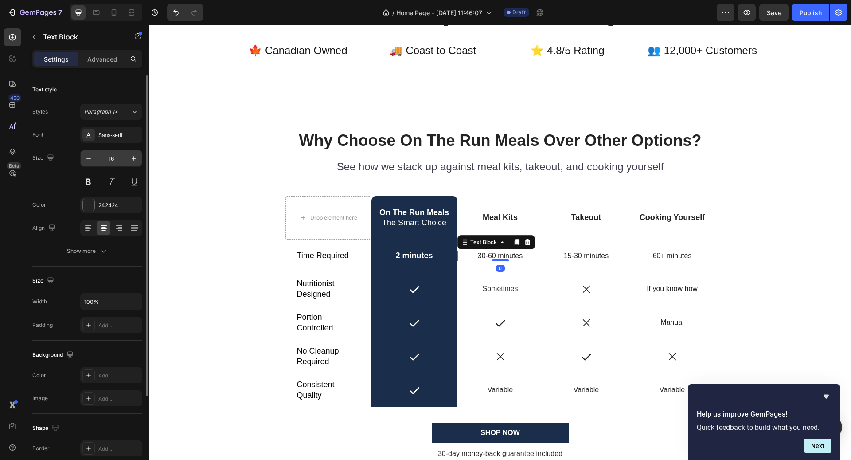
click at [112, 157] on input "16" at bounding box center [111, 158] width 29 height 16
paste input "8"
type input "18"
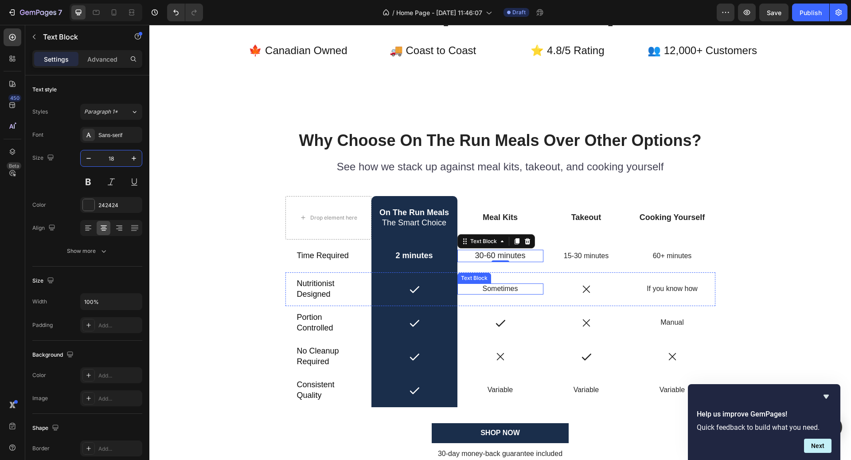
click at [520, 286] on p "Sometimes" at bounding box center [500, 288] width 84 height 9
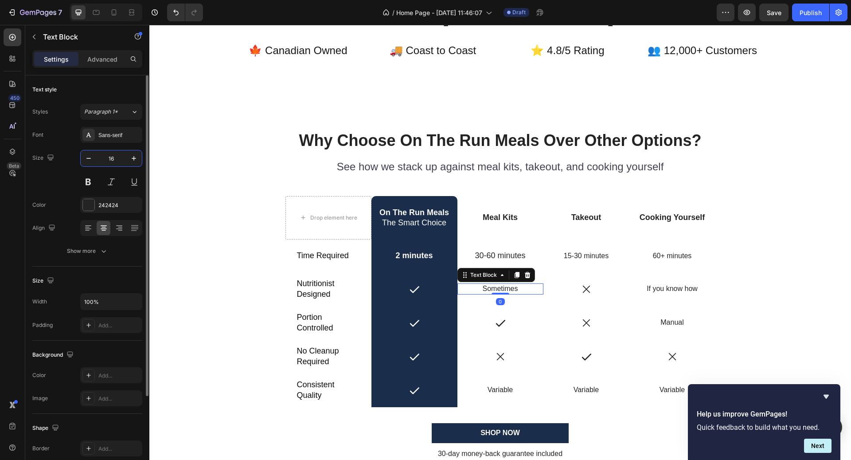
click at [108, 155] on input "16" at bounding box center [111, 158] width 29 height 16
paste input "8"
type input "18"
click at [512, 385] on p "Variable" at bounding box center [500, 389] width 84 height 9
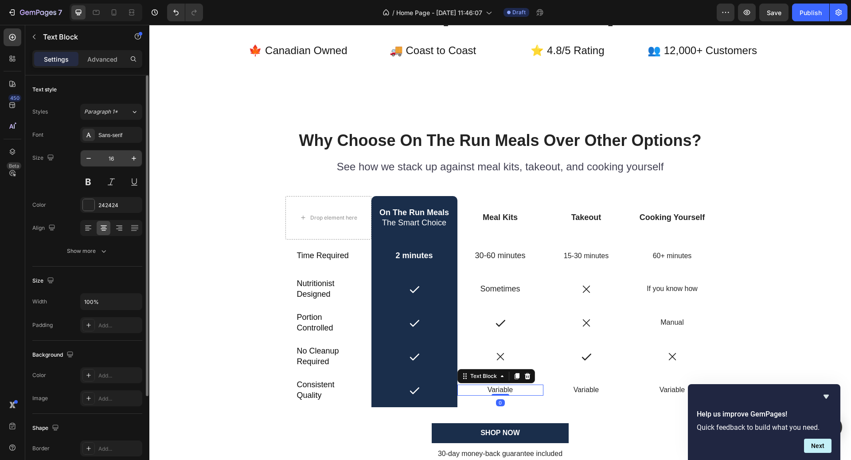
click at [107, 153] on input "16" at bounding box center [111, 158] width 29 height 16
paste input "8"
type input "18"
click at [600, 249] on div "15-30 minutes Text Block" at bounding box center [586, 255] width 86 height 32
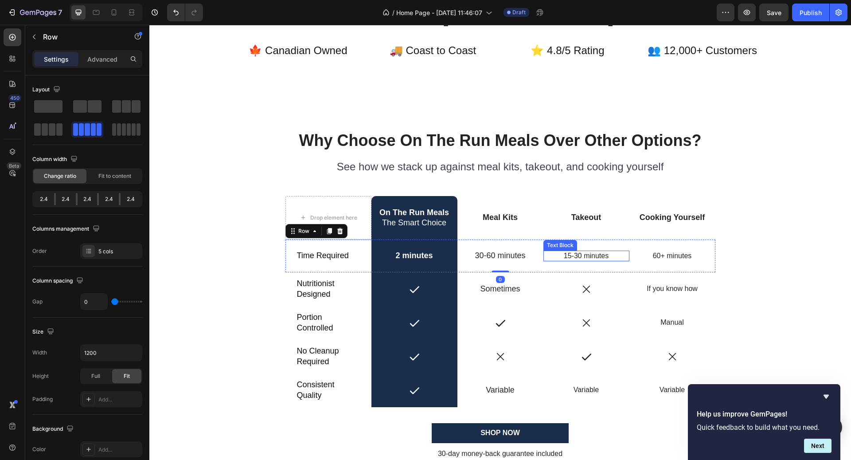
click at [592, 256] on p "15-30 minutes" at bounding box center [586, 255] width 84 height 9
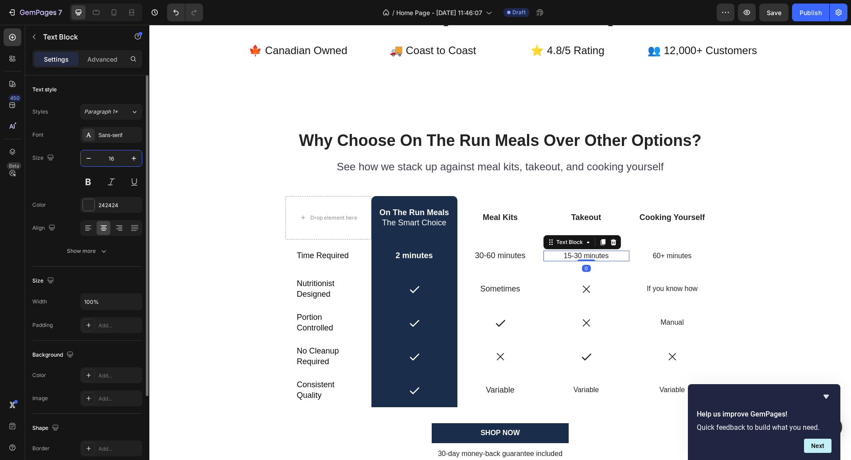
click at [115, 161] on input "16" at bounding box center [111, 158] width 29 height 16
paste input "8"
type input "18"
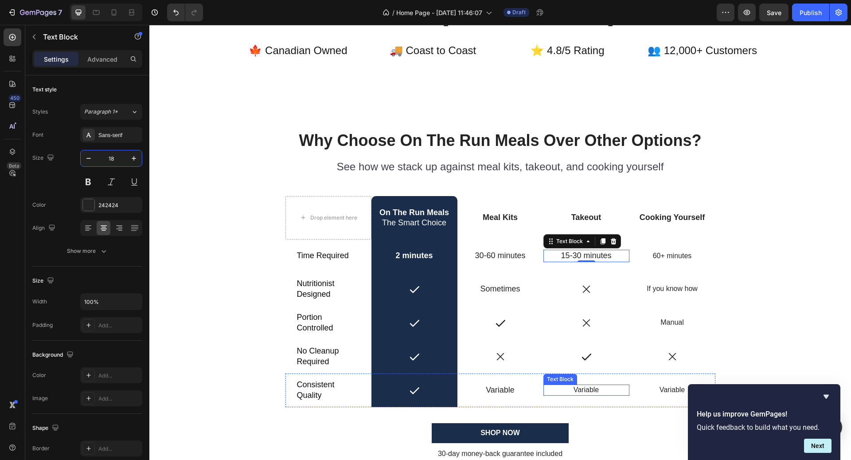
click at [600, 392] on p "Variable" at bounding box center [586, 389] width 84 height 9
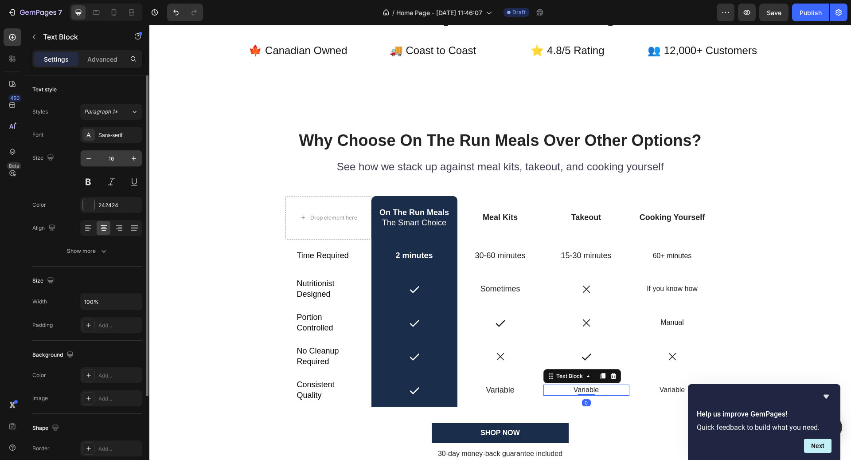
click at [118, 159] on input "16" at bounding box center [111, 158] width 29 height 16
paste input "8"
type input "18"
click at [675, 254] on p "60+ minutes" at bounding box center [672, 255] width 84 height 9
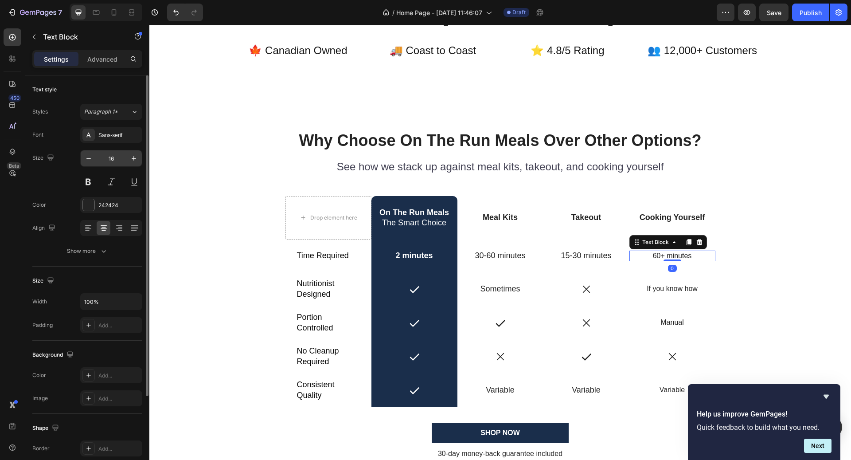
click at [110, 164] on input "16" at bounding box center [111, 158] width 29 height 16
paste input "8"
type input "18"
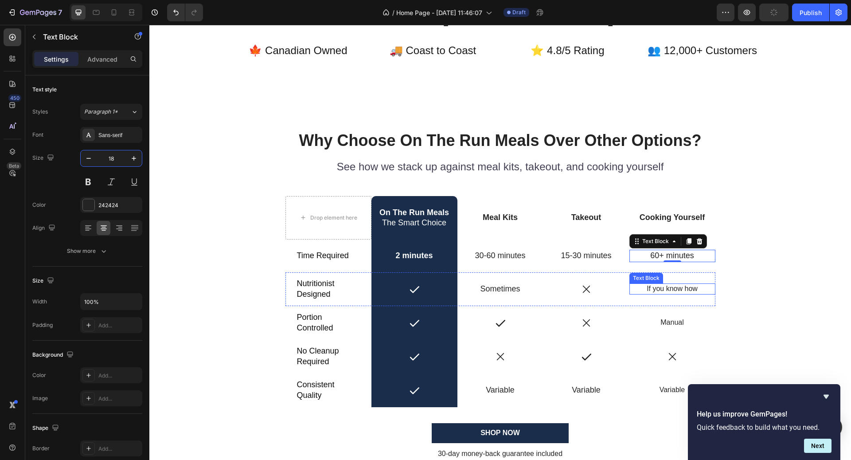
click at [668, 287] on p "If you know how" at bounding box center [672, 288] width 84 height 9
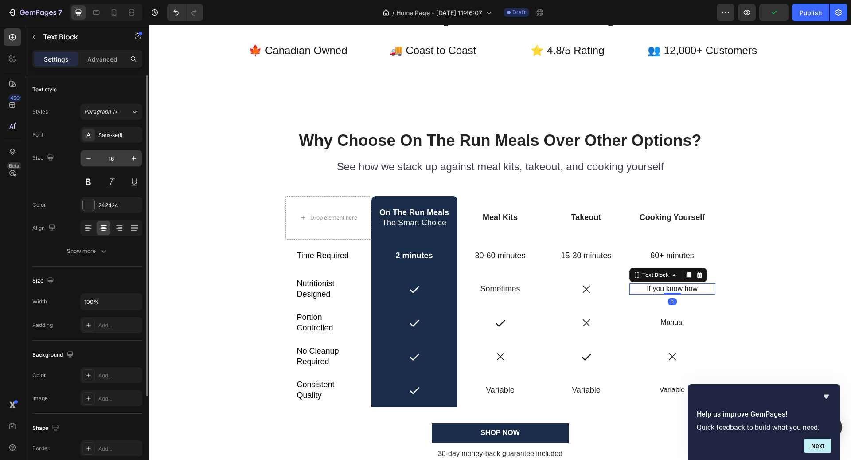
click at [113, 162] on input "16" at bounding box center [111, 158] width 29 height 16
paste input "8"
type input "18"
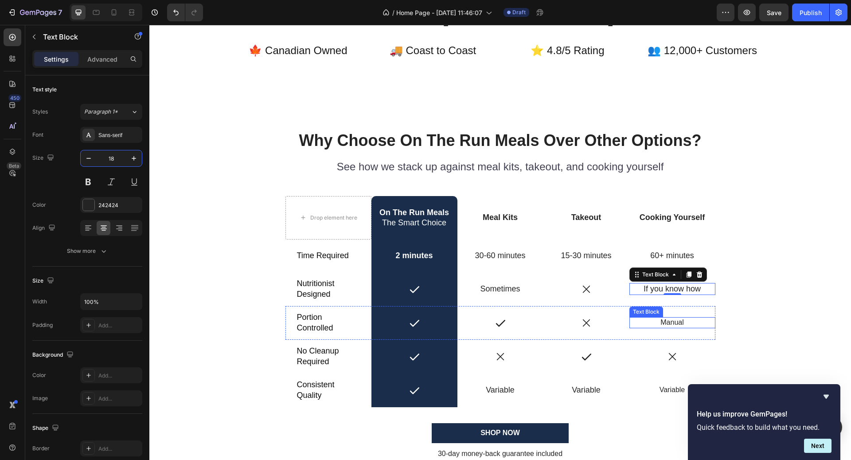
click at [681, 323] on p "Manual" at bounding box center [672, 322] width 84 height 9
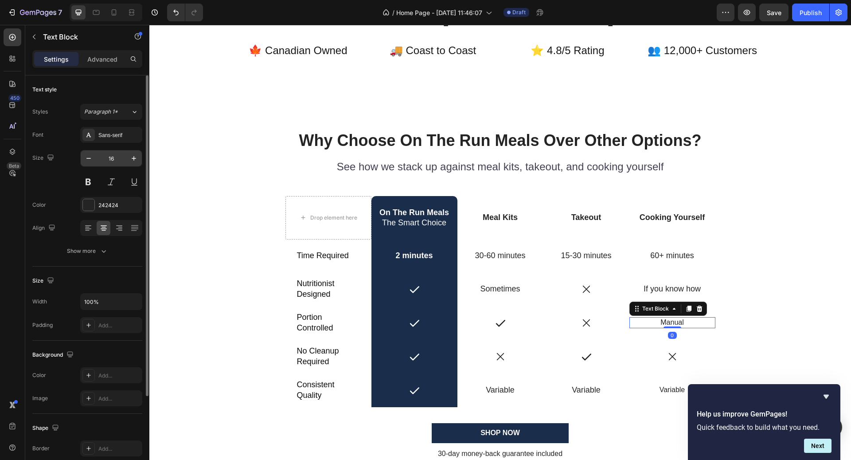
click at [111, 158] on input "16" at bounding box center [111, 158] width 29 height 16
paste input "8"
type input "18"
click at [668, 390] on p "Variable" at bounding box center [672, 389] width 84 height 9
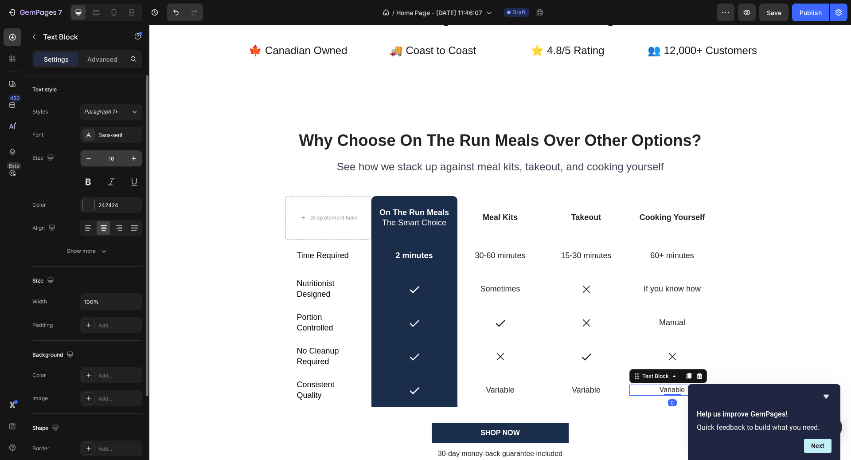
click at [109, 158] on input "16" at bounding box center [111, 158] width 29 height 16
click at [117, 155] on input "16" at bounding box center [111, 158] width 29 height 16
paste input "8"
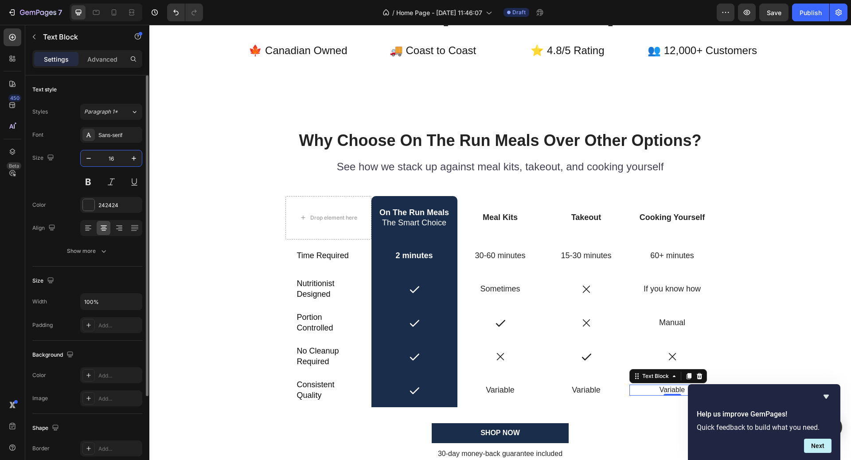
type input "18"
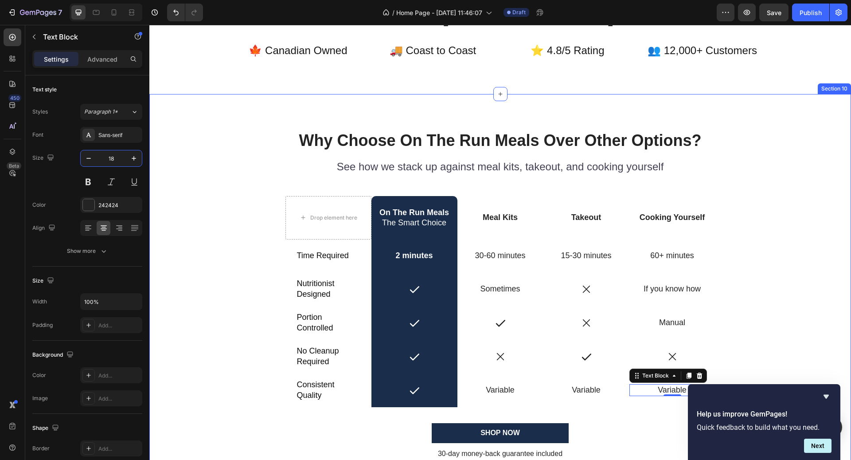
click at [756, 271] on div "Why Choose On The Run Meals Over Other Options? Heading See how we stack up aga…" at bounding box center [500, 301] width 688 height 344
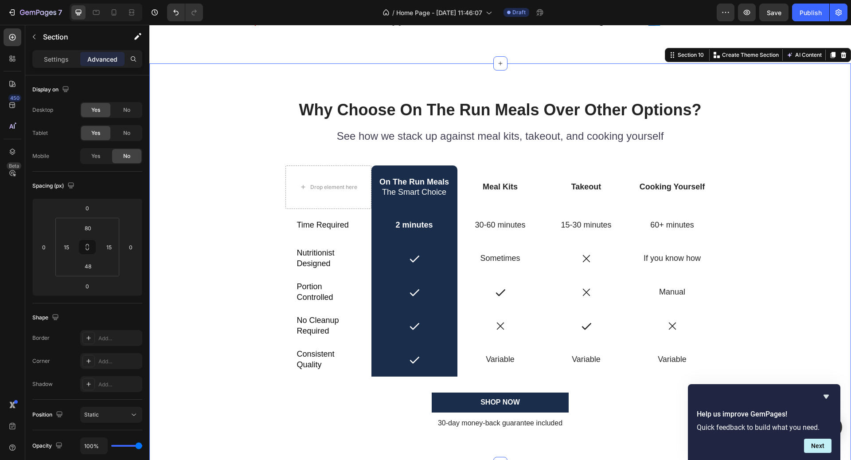
scroll to position [2065, 0]
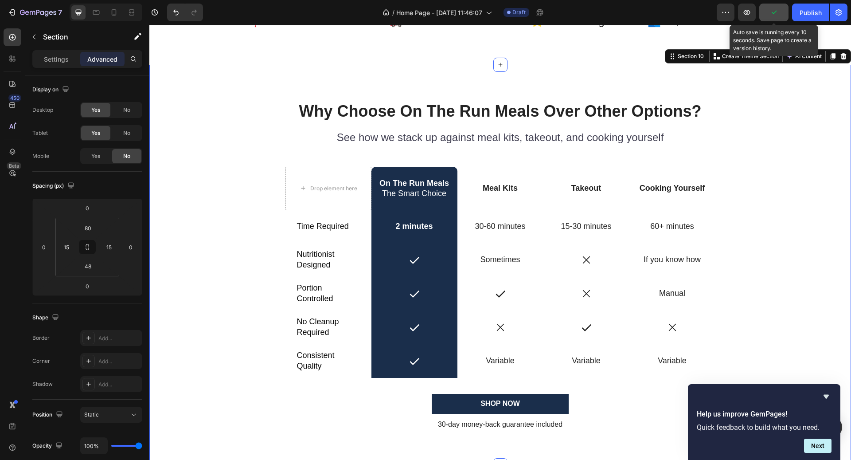
click at [773, 13] on icon "button" at bounding box center [774, 13] width 5 height 4
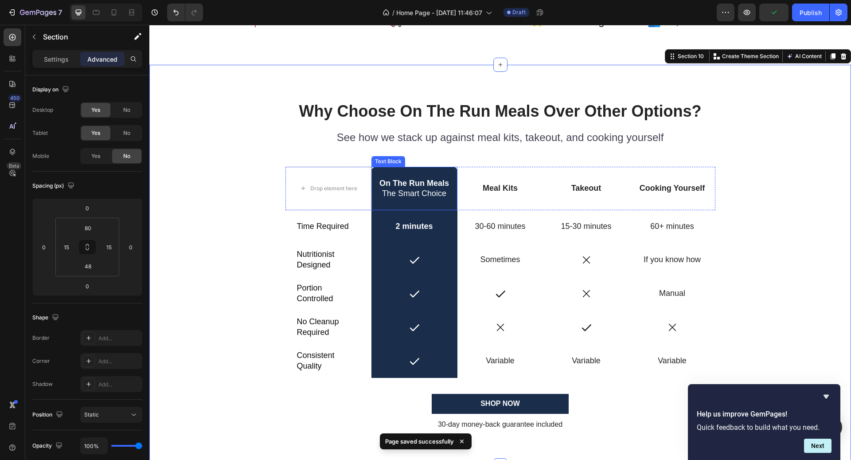
click at [404, 167] on div "On The Run Meals The Smart Choice" at bounding box center [414, 189] width 86 height 44
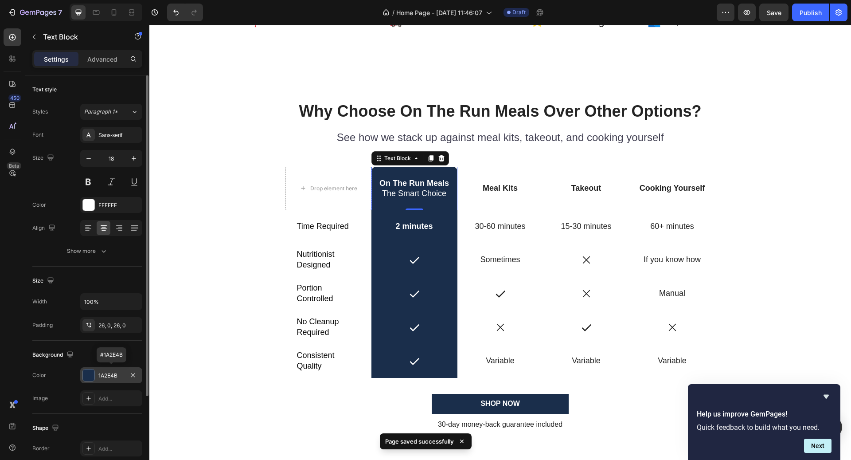
click at [111, 374] on div "1A2E4B" at bounding box center [111, 375] width 26 height 8
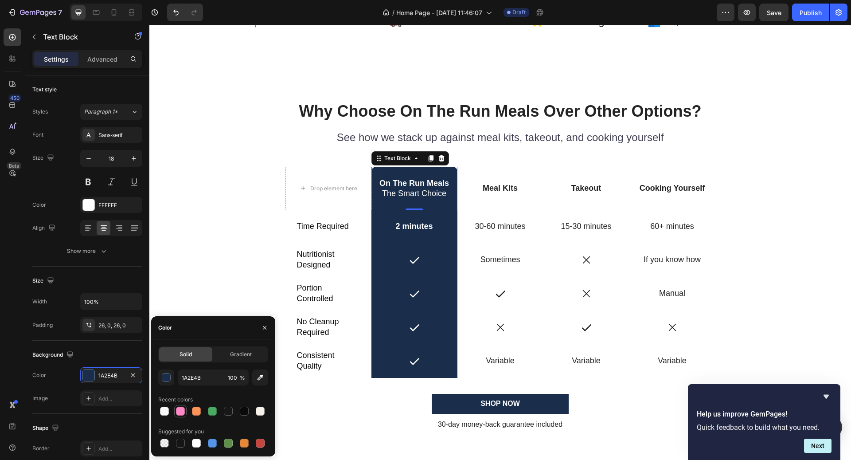
click at [177, 406] on div at bounding box center [180, 410] width 9 height 9
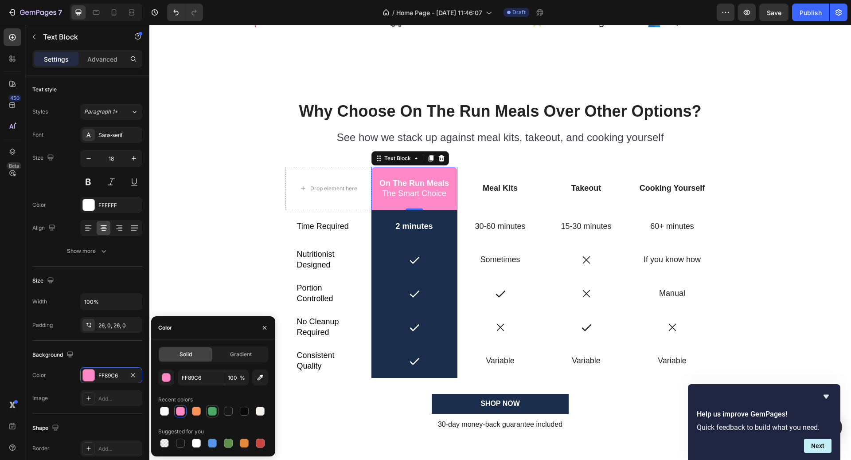
click at [218, 411] on div at bounding box center [212, 411] width 12 height 12
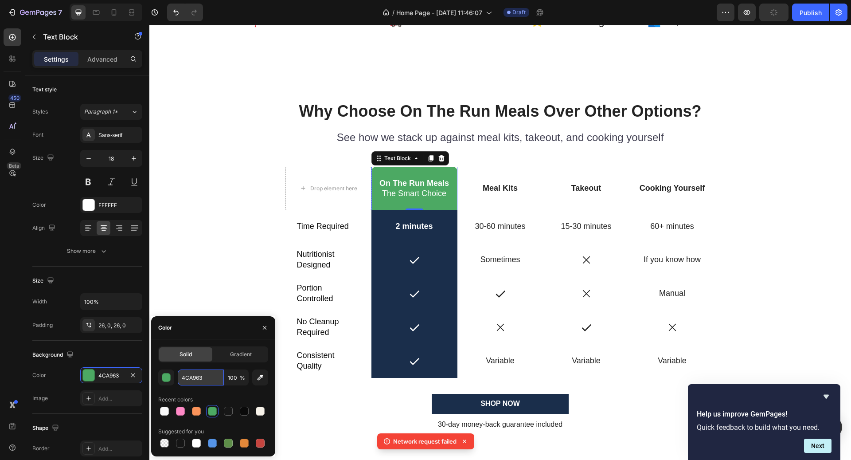
click at [211, 380] on input "4CA963" at bounding box center [201, 377] width 46 height 16
paste input "#75bb8"
type input "#75bb83"
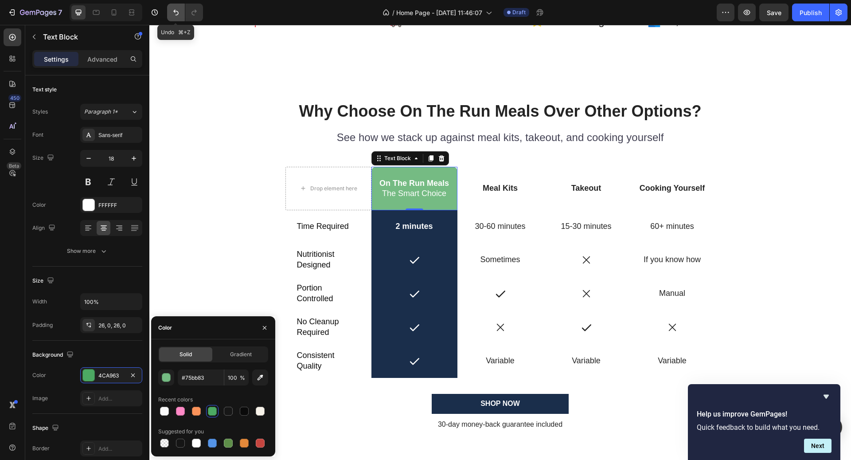
click at [181, 11] on button "Undo/Redo" at bounding box center [176, 13] width 18 height 18
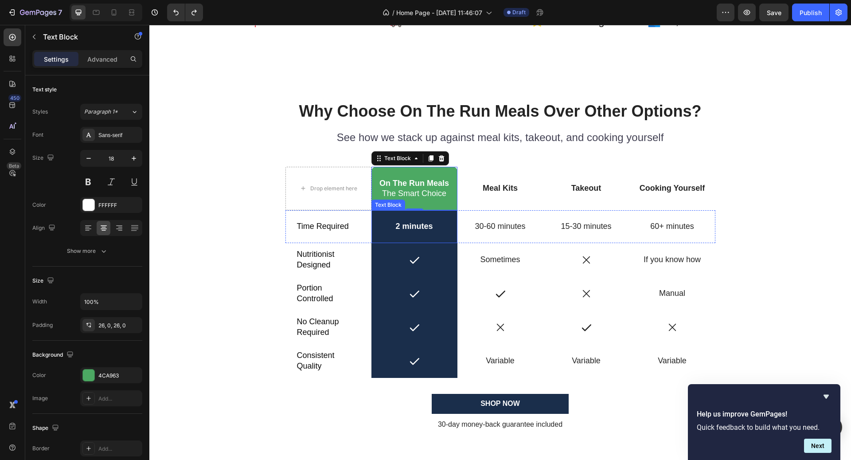
click at [444, 224] on p "2 minutes" at bounding box center [414, 226] width 84 height 10
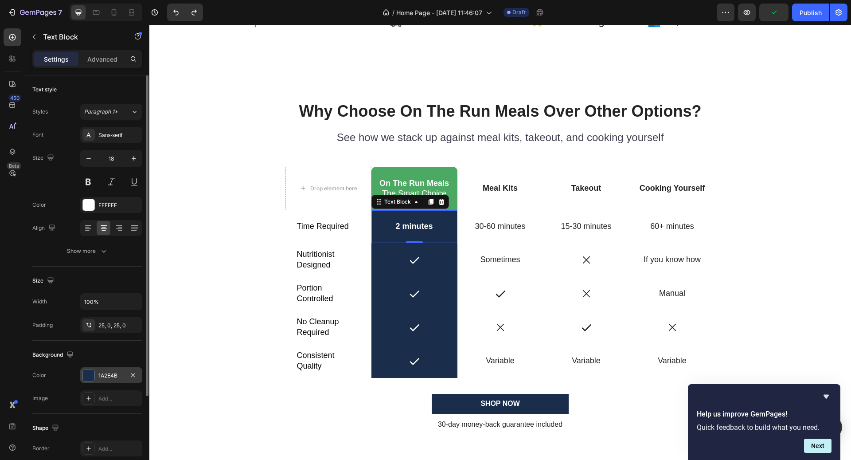
click at [112, 379] on div "1A2E4B" at bounding box center [111, 375] width 62 height 16
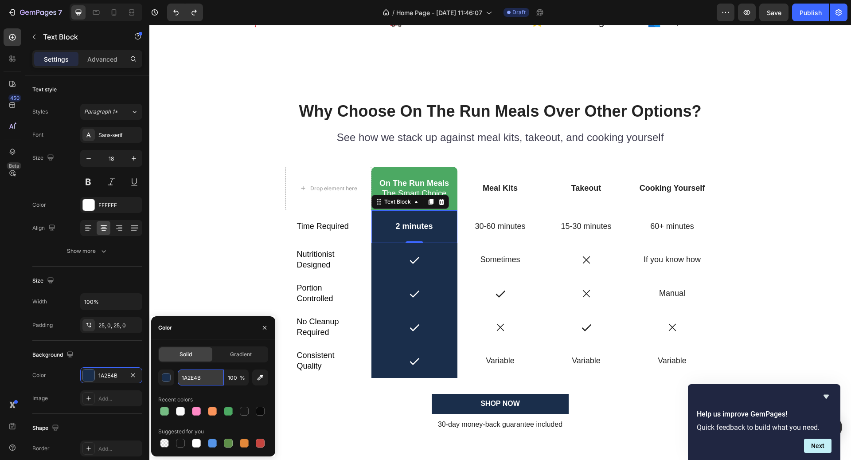
click at [215, 379] on input "1A2E4B" at bounding box center [201, 377] width 46 height 16
paste input "#ff89c6"
type input "#ff89c6"
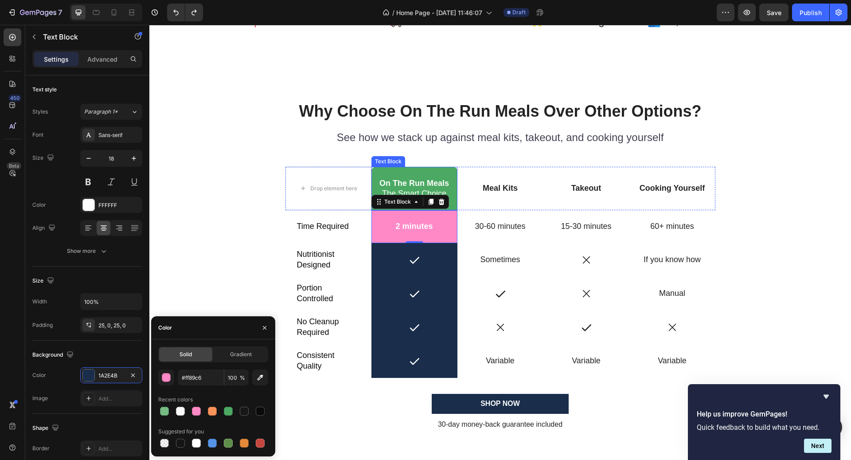
click at [445, 174] on div "On The Run Meals The Smart Choice" at bounding box center [414, 189] width 86 height 44
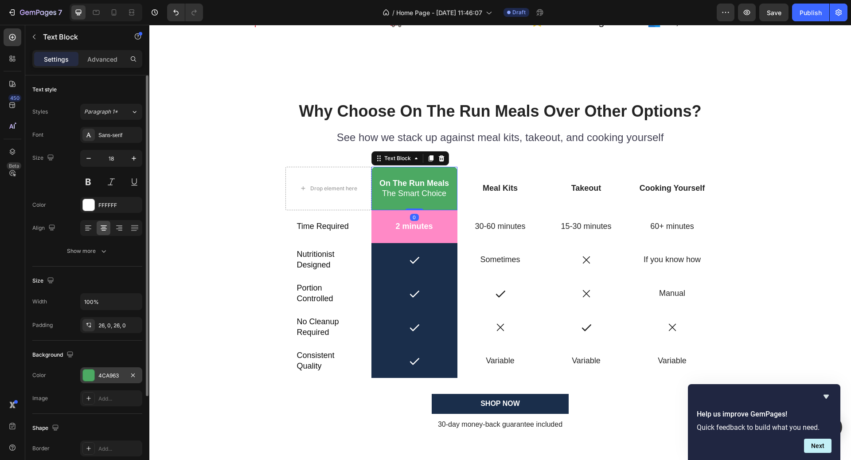
click at [110, 373] on div "4CA963" at bounding box center [111, 375] width 26 height 8
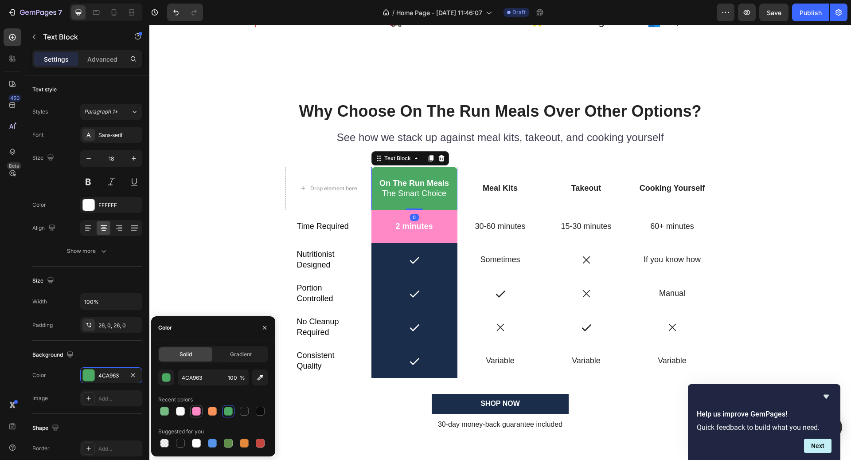
click at [196, 411] on div at bounding box center [196, 410] width 9 height 9
type input "FF89C6"
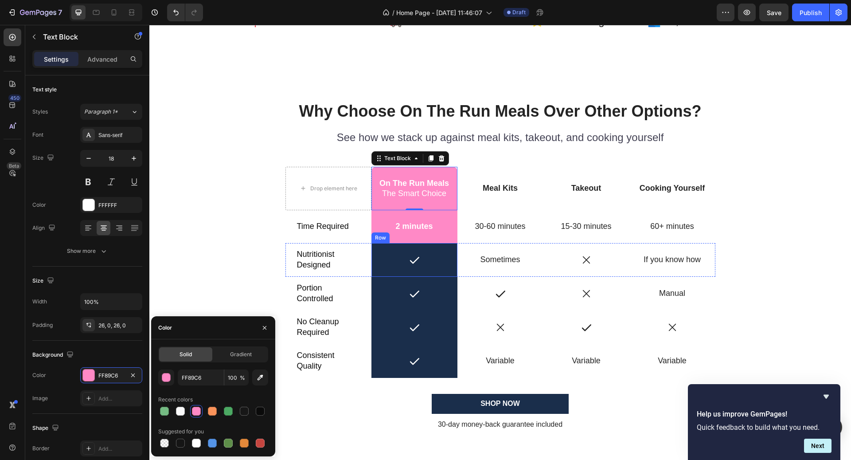
click at [411, 271] on div "Icon Row" at bounding box center [414, 260] width 86 height 34
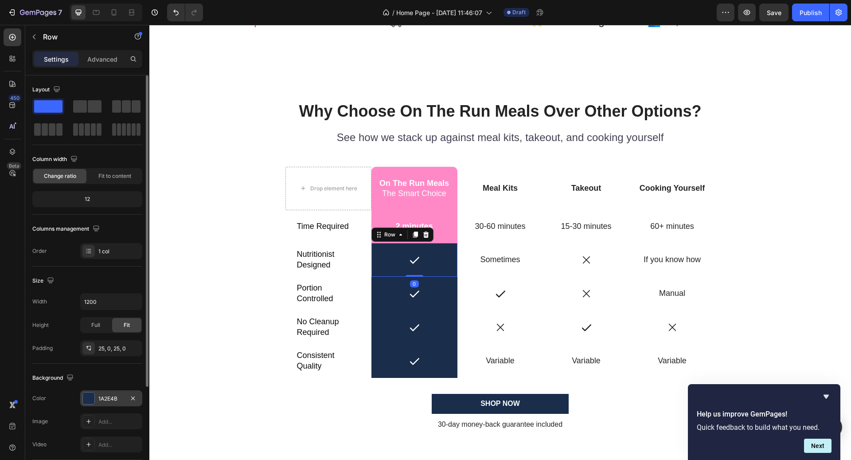
click at [109, 390] on div "1A2E4B" at bounding box center [111, 398] width 62 height 16
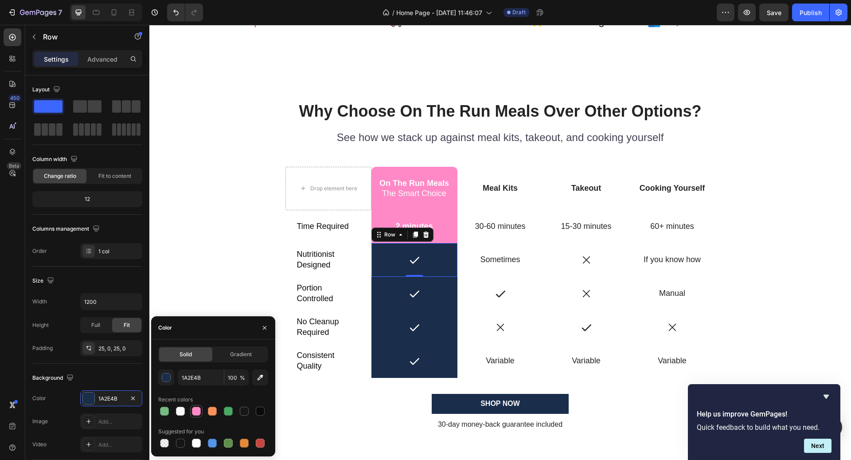
click at [195, 411] on div at bounding box center [196, 410] width 9 height 9
click at [214, 408] on div at bounding box center [212, 410] width 9 height 9
click at [201, 407] on div at bounding box center [196, 410] width 11 height 11
type input "FF89C6"
click at [432, 301] on div "Icon Row" at bounding box center [414, 294] width 86 height 34
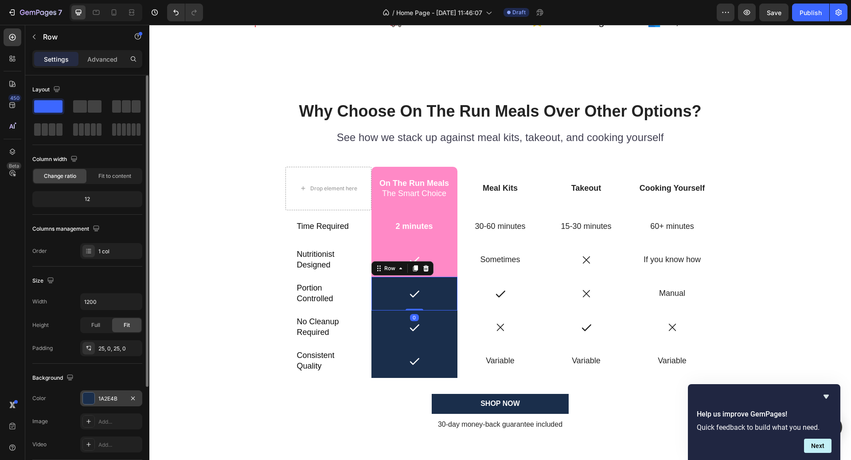
click at [111, 394] on div "1A2E4B" at bounding box center [111, 398] width 26 height 8
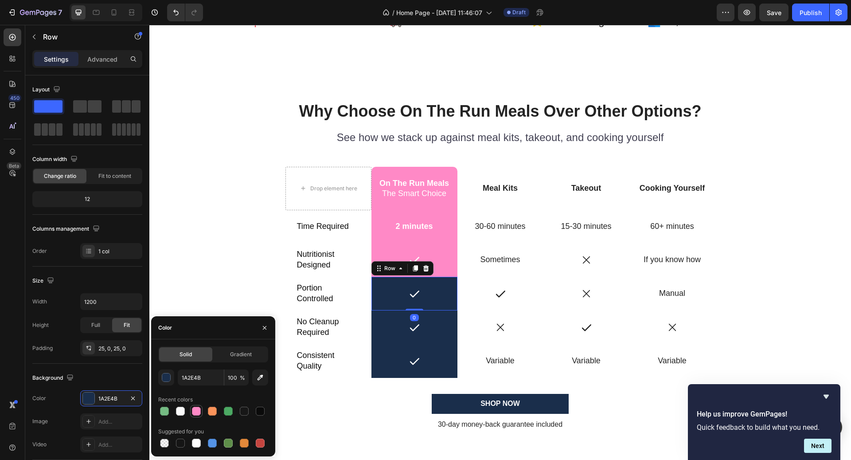
click at [198, 405] on div at bounding box center [196, 410] width 11 height 11
type input "FF89C6"
click at [430, 330] on div "Icon" at bounding box center [414, 327] width 86 height 12
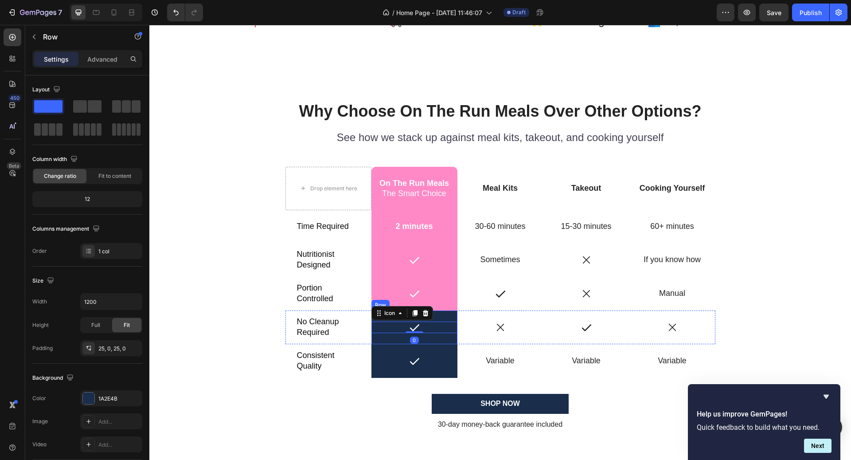
click at [445, 313] on div "Icon 0 Row" at bounding box center [414, 327] width 86 height 34
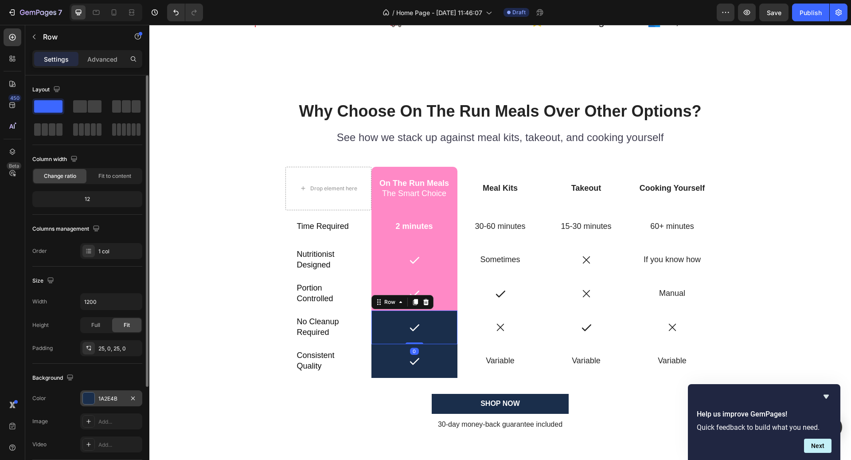
click at [112, 398] on div "1A2E4B" at bounding box center [111, 398] width 26 height 8
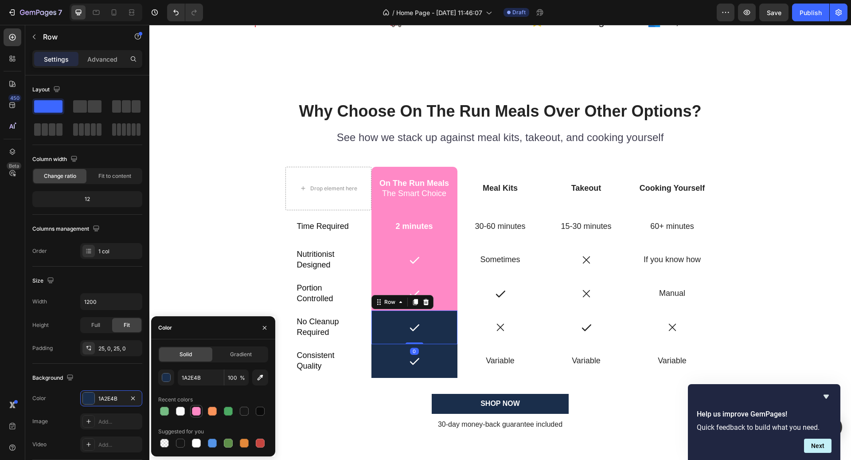
click at [198, 415] on div at bounding box center [196, 410] width 9 height 9
type input "FF89C6"
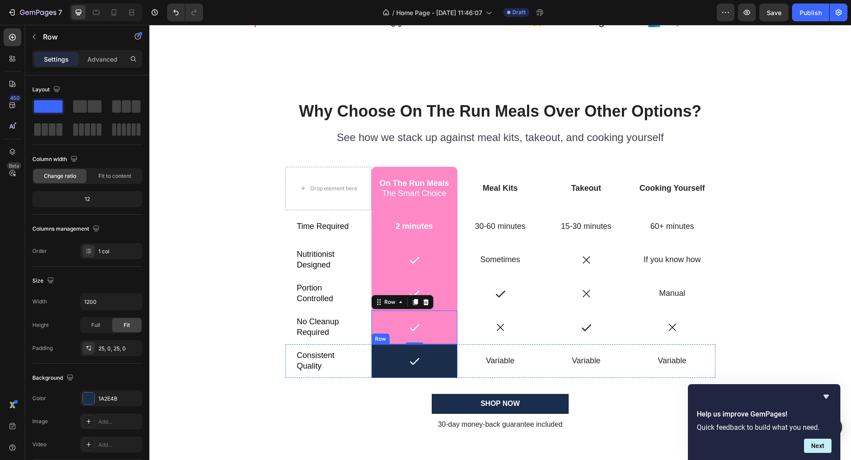
click at [398, 350] on div "Icon Row" at bounding box center [414, 361] width 86 height 34
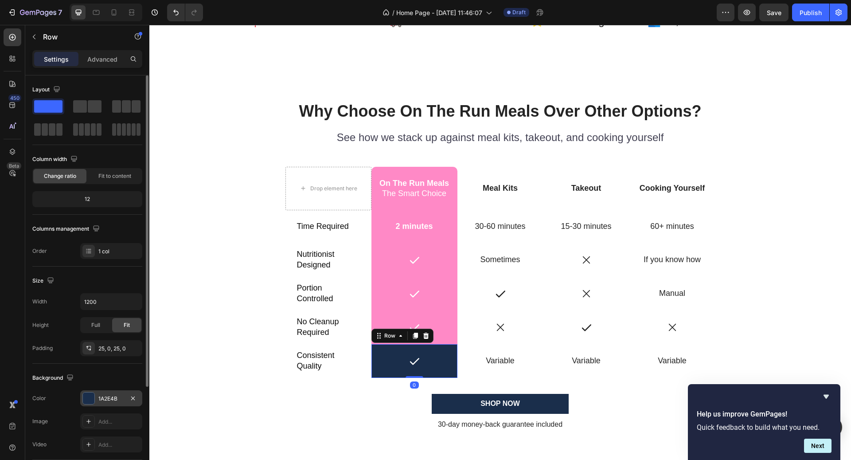
click at [116, 397] on div "1A2E4B" at bounding box center [111, 398] width 26 height 8
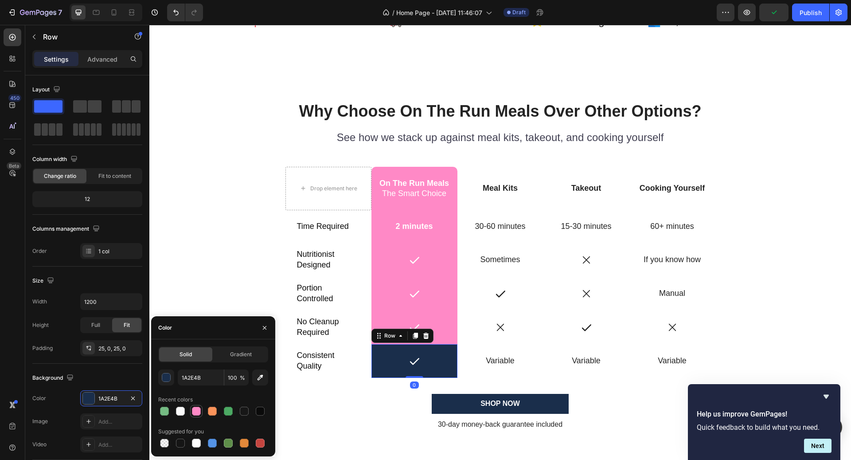
click at [197, 414] on div at bounding box center [196, 410] width 9 height 9
type input "FF89C6"
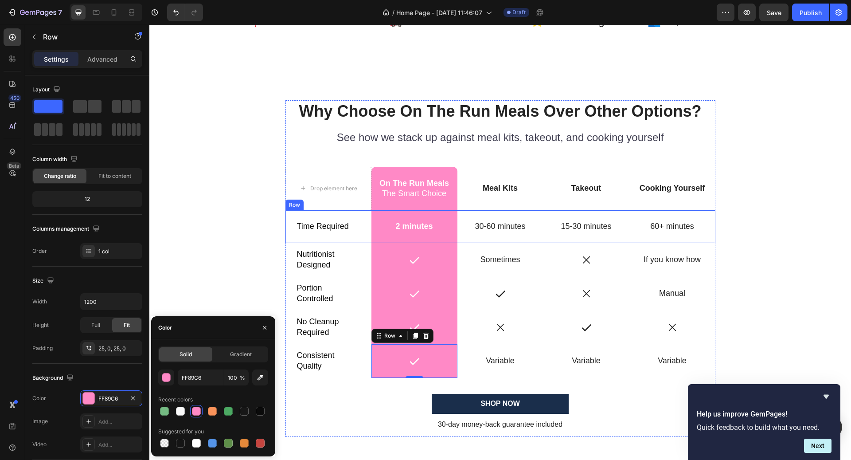
click at [296, 238] on div "Time Required Text Block" at bounding box center [328, 226] width 86 height 32
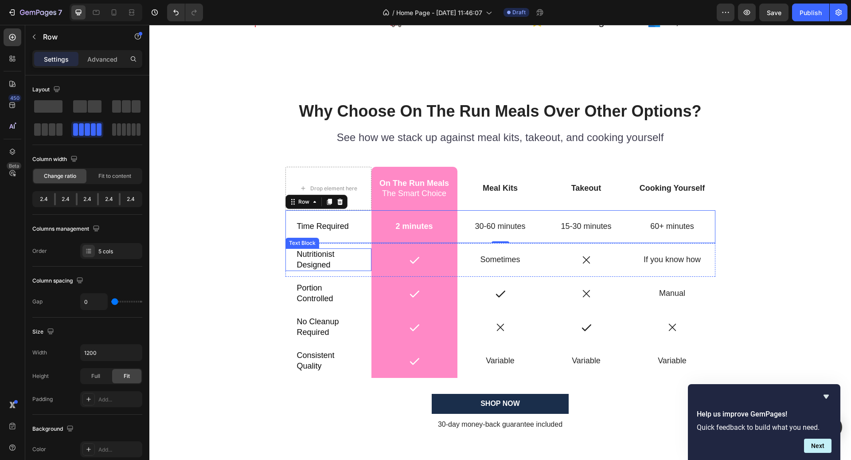
click at [330, 268] on p "Nutritionist Designed" at bounding box center [328, 259] width 63 height 21
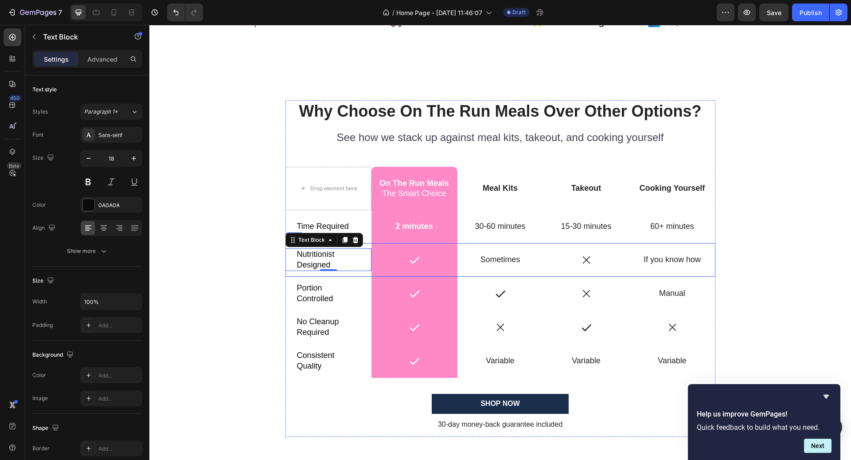
click at [367, 243] on div "Nutritionist Designed Text Block 0" at bounding box center [328, 260] width 86 height 34
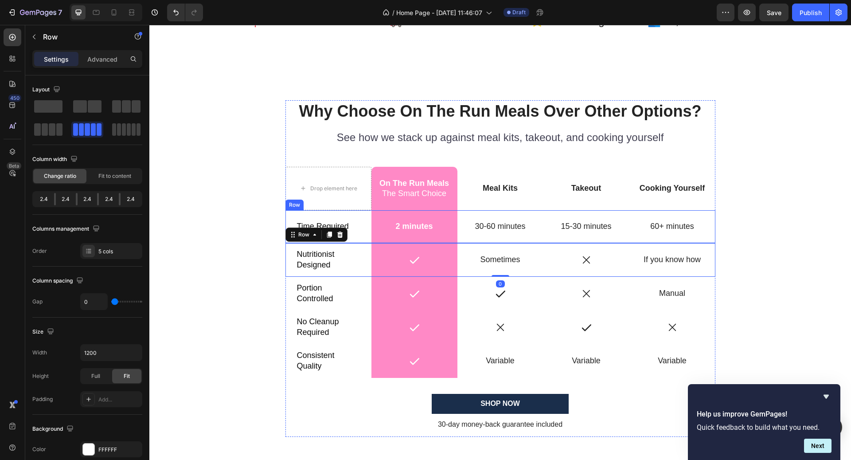
click at [365, 239] on div "Time Required Text Block" at bounding box center [328, 226] width 86 height 32
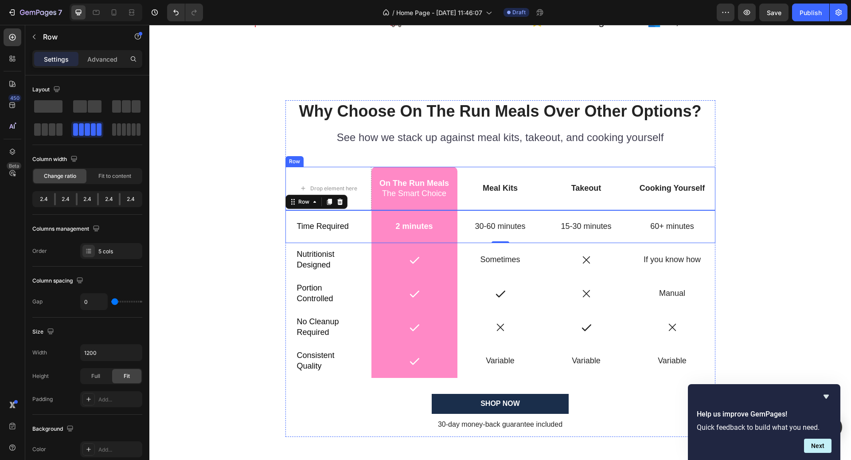
click at [498, 173] on div "Meal Kits Text Block" at bounding box center [500, 189] width 86 height 44
click at [332, 233] on div "Time Required Text Block" at bounding box center [328, 226] width 86 height 32
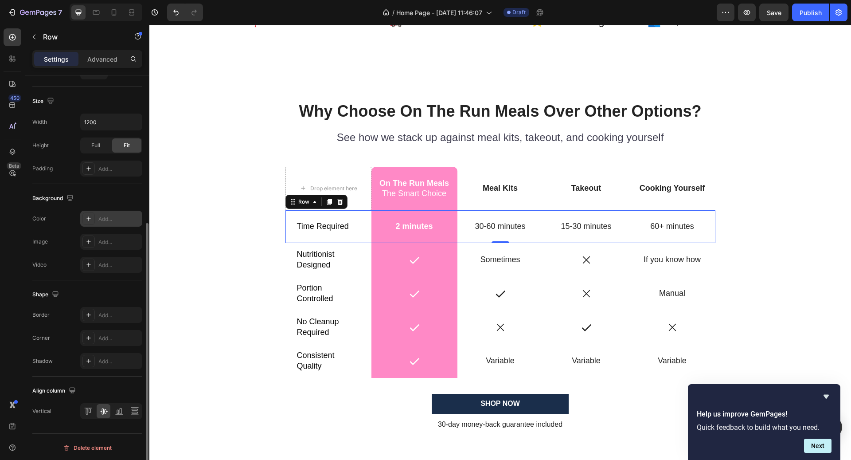
click at [106, 218] on div "Add..." at bounding box center [119, 219] width 42 height 8
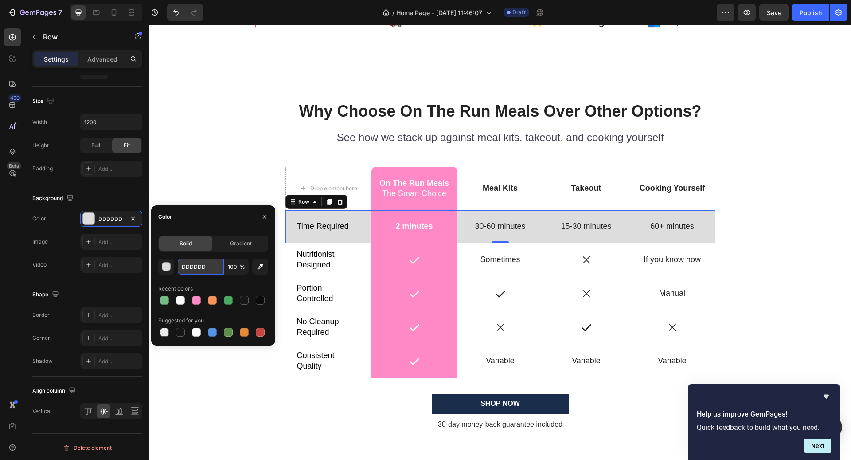
click at [204, 266] on input "DDDDDD" at bounding box center [201, 266] width 46 height 16
paste input "#c8e3cc"
type input "#c8e3cc"
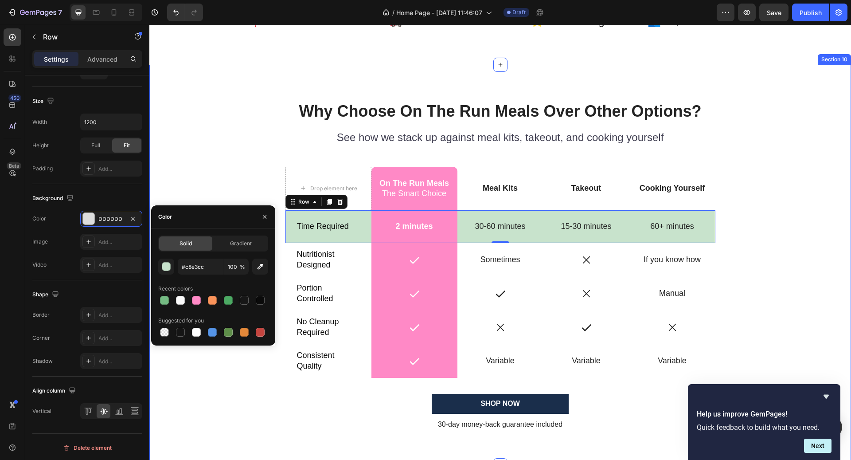
click at [753, 223] on div "Why Choose On The Run Meals Over Other Options? Heading See how we stack up aga…" at bounding box center [500, 272] width 688 height 344
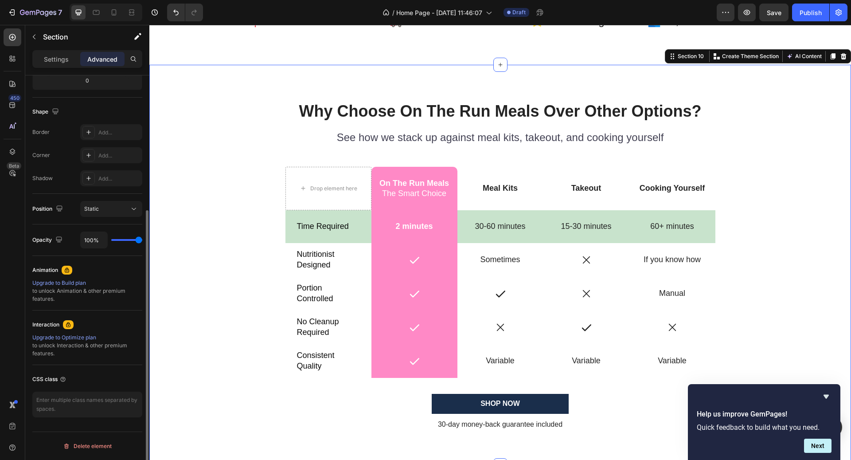
scroll to position [0, 0]
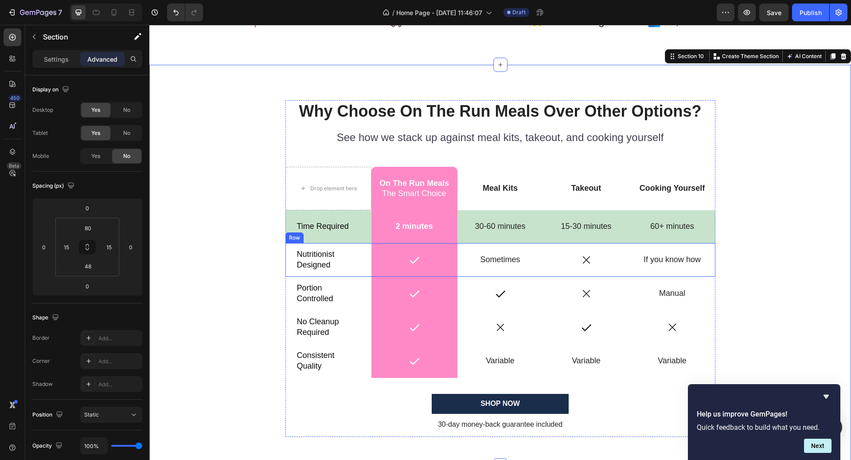
click at [296, 273] on div "Nutritionist Designed Text Block" at bounding box center [328, 260] width 86 height 34
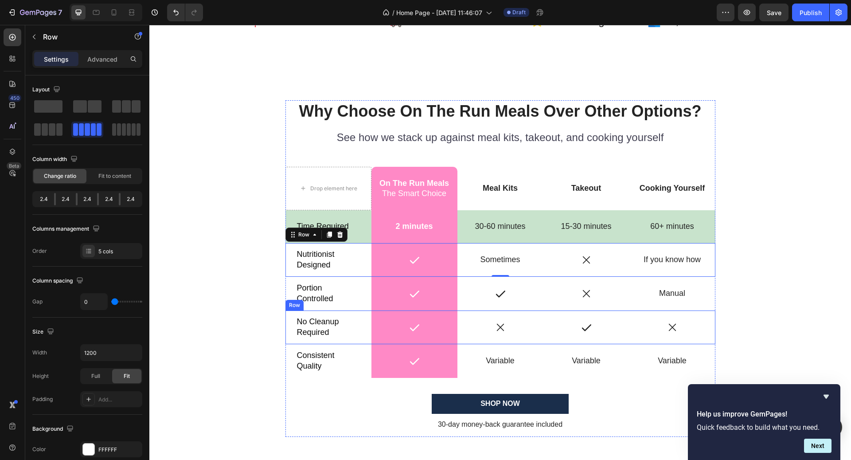
click at [296, 309] on div "Why Choose On The Run Meals Over Other Options? Heading See how we stack up aga…" at bounding box center [500, 268] width 430 height 337
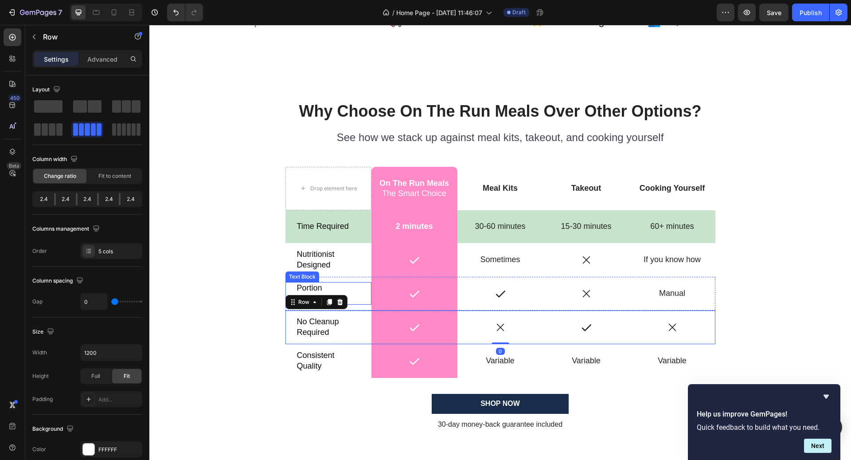
click at [291, 288] on div "Portion Controlled Text Block" at bounding box center [328, 293] width 86 height 23
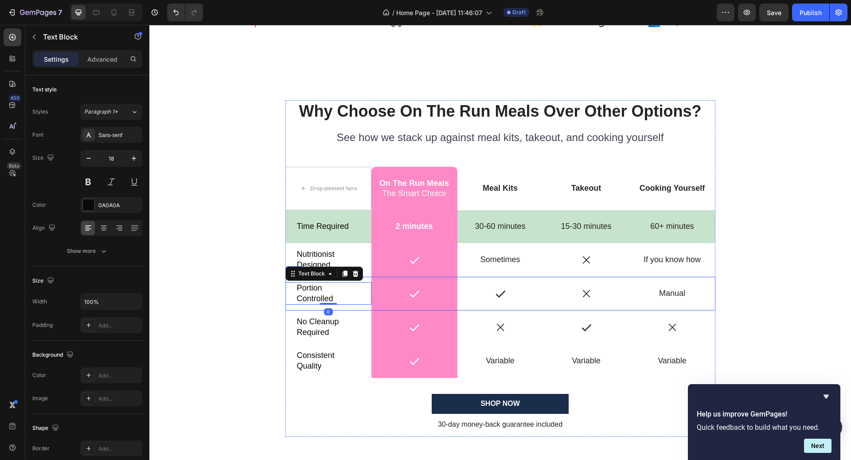
click at [355, 306] on div "Portion Controlled Text Block 0" at bounding box center [328, 294] width 86 height 34
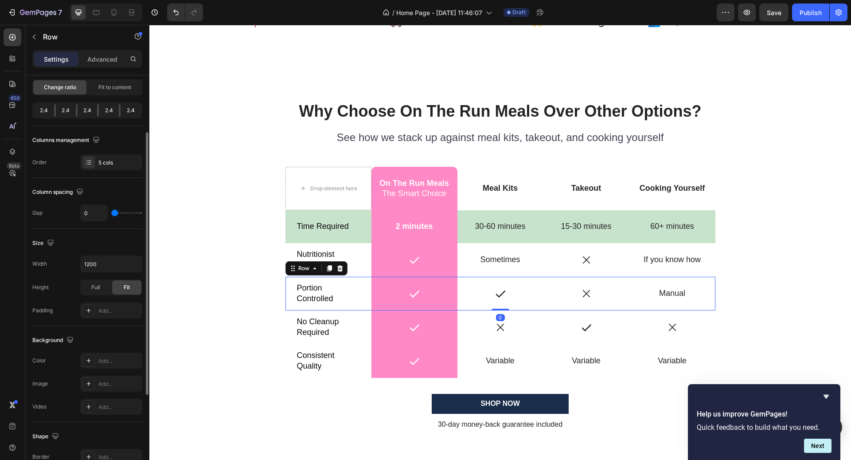
scroll to position [94, 0]
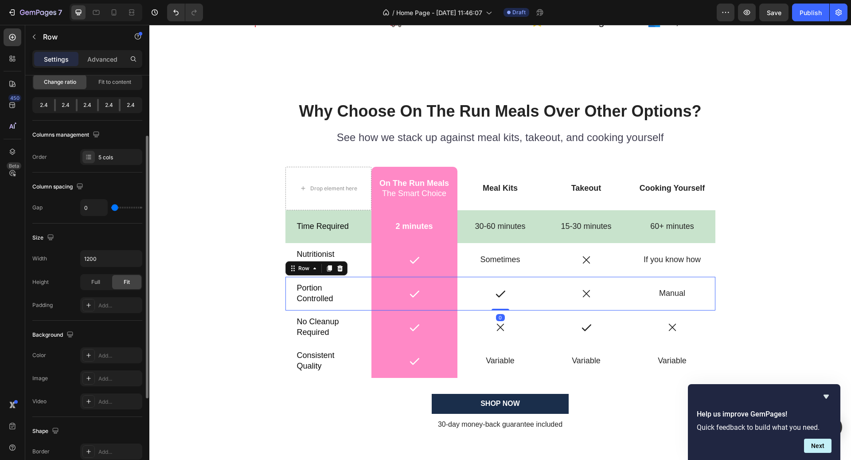
click at [109, 352] on div "Add..." at bounding box center [119, 355] width 42 height 8
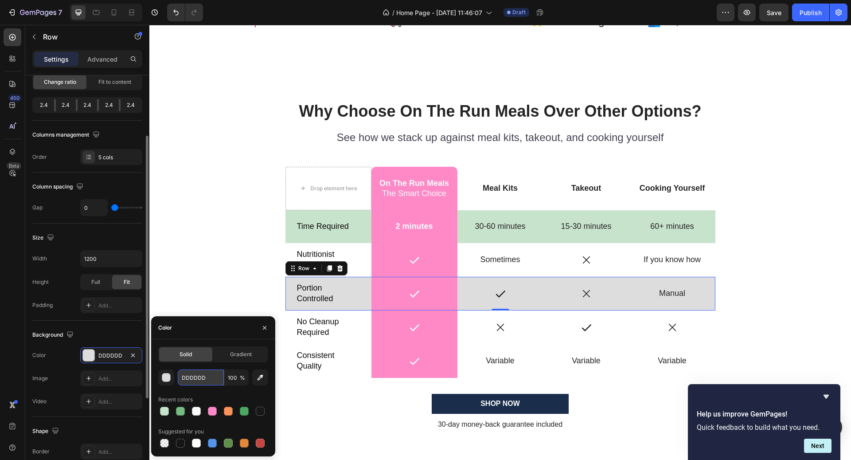
click at [215, 377] on input "DDDDDD" at bounding box center [201, 377] width 46 height 16
paste input "#c8e3cc"
type input "#c8e3cc"
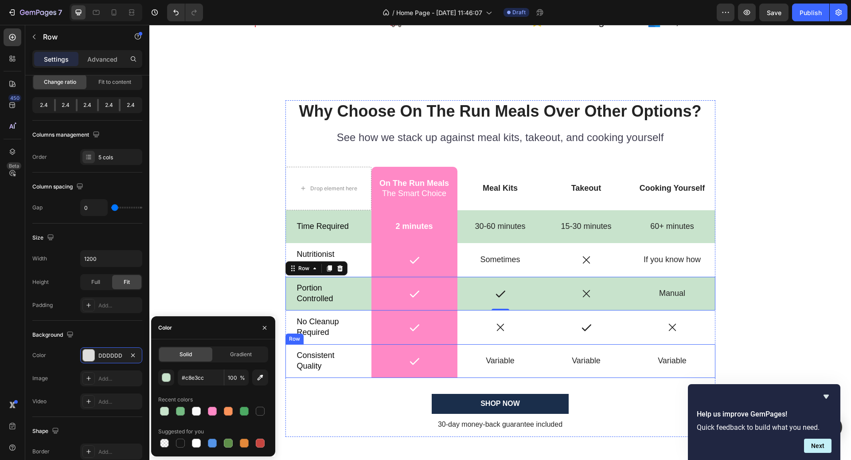
click at [352, 344] on div "Consistent Quality Text Block" at bounding box center [328, 361] width 86 height 34
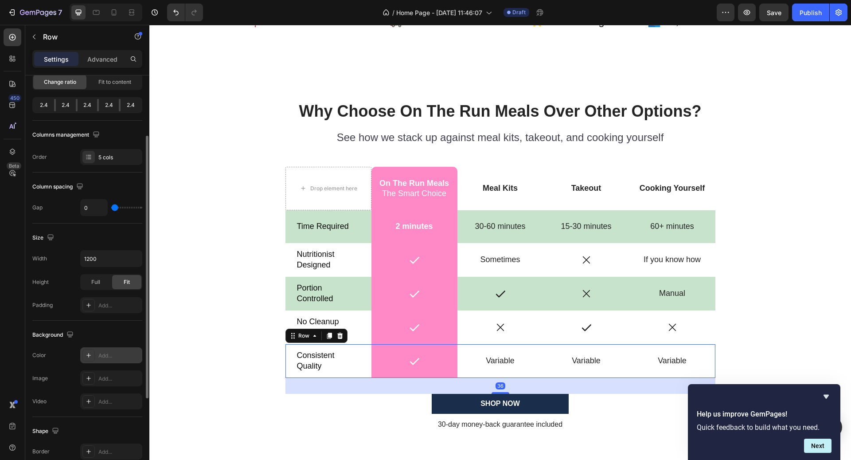
click at [99, 354] on div "Add..." at bounding box center [119, 355] width 42 height 8
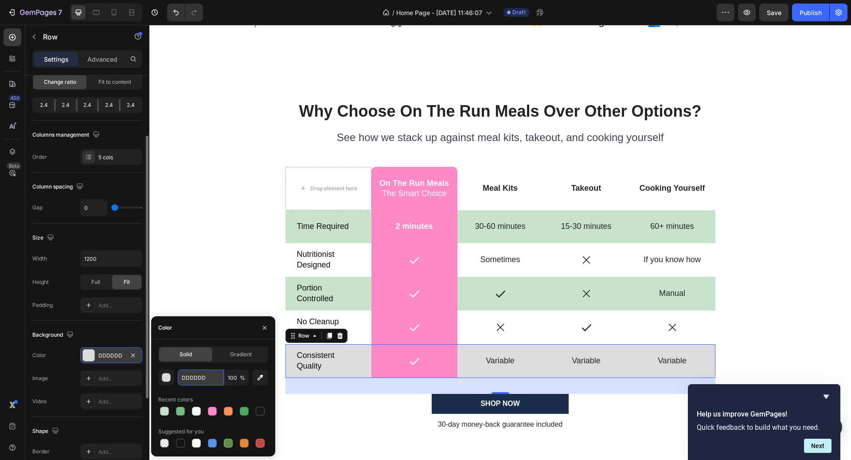
click at [207, 375] on input "DDDDDD" at bounding box center [201, 377] width 46 height 16
paste input "#c8e3cc"
type input "#c8e3cc"
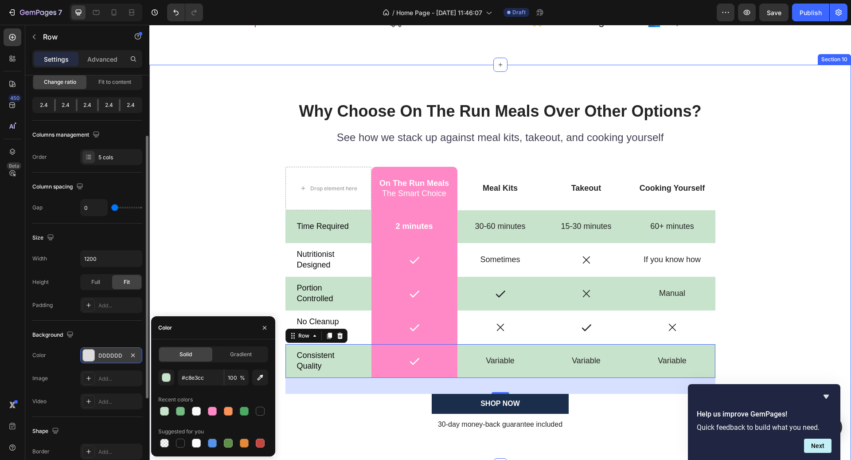
click at [848, 258] on div "Why Choose On The Run Meals Over Other Options? Heading See how we stack up aga…" at bounding box center [500, 265] width 702 height 401
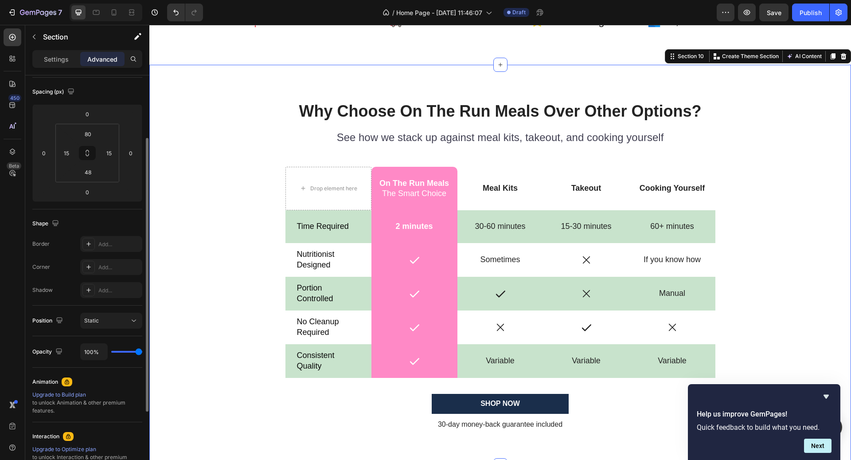
scroll to position [0, 0]
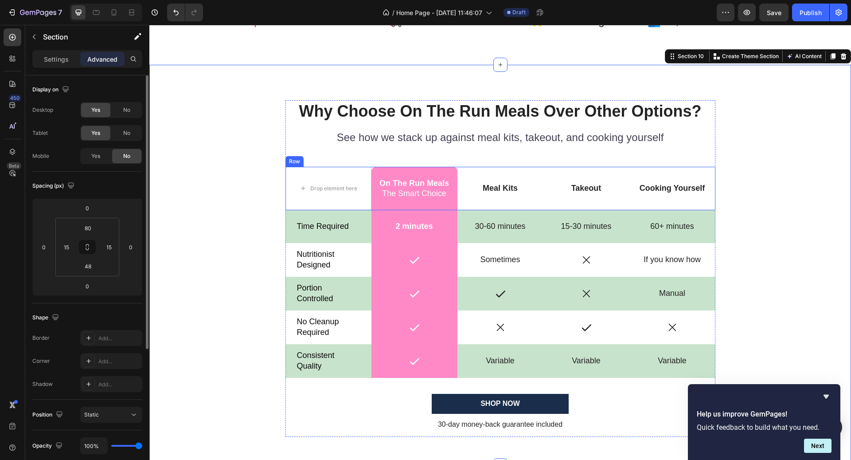
click at [522, 175] on div "Meal Kits Text Block" at bounding box center [500, 189] width 86 height 44
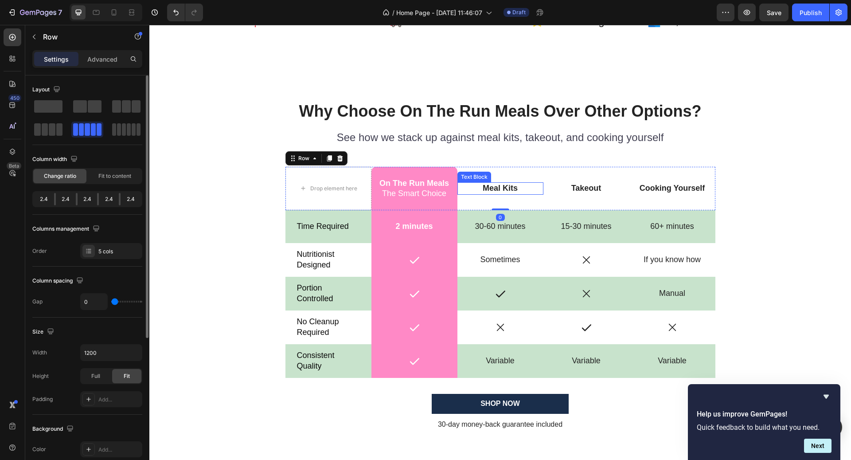
click at [519, 194] on div "Meal Kits Text Block" at bounding box center [500, 189] width 86 height 44
click at [526, 204] on div "Meal Kits Text Block" at bounding box center [500, 189] width 86 height 44
click at [516, 191] on p "Meal Kits" at bounding box center [500, 188] width 84 height 10
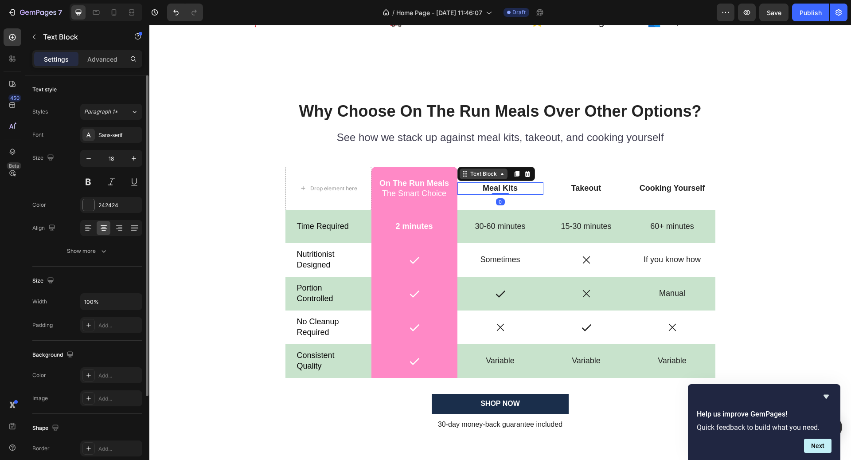
click at [492, 173] on div "Text Block" at bounding box center [483, 174] width 30 height 8
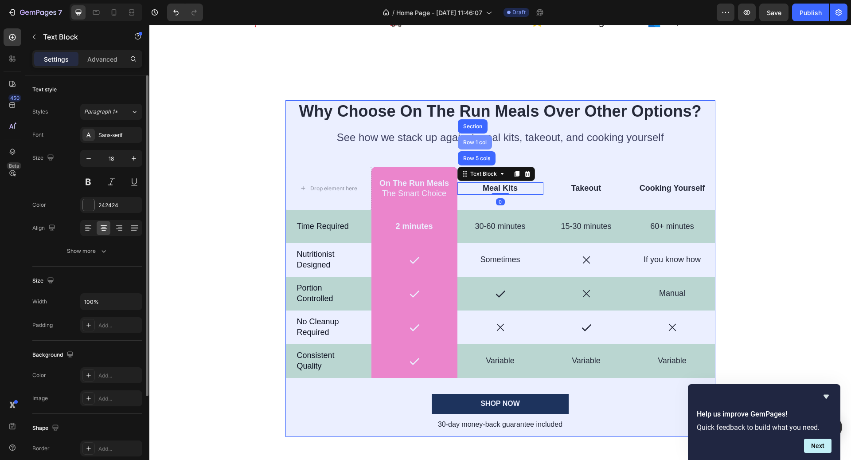
click at [481, 142] on div "Row 1 col" at bounding box center [474, 142] width 27 height 5
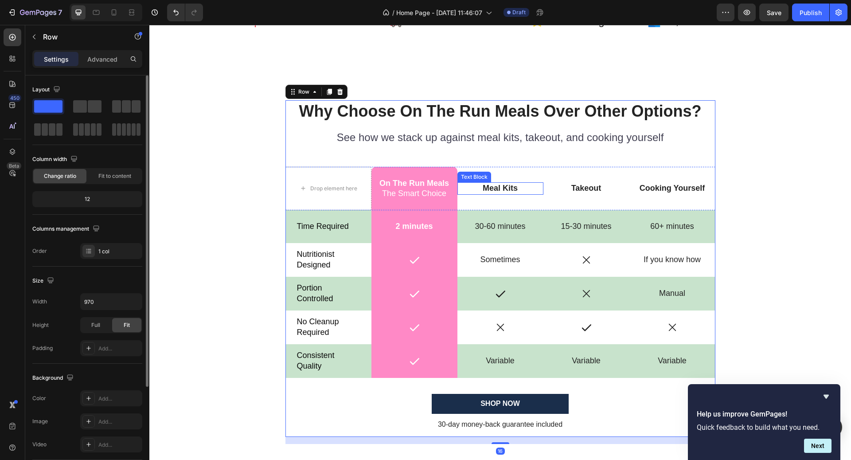
click at [504, 180] on div "Meal Kits Text Block" at bounding box center [500, 189] width 86 height 44
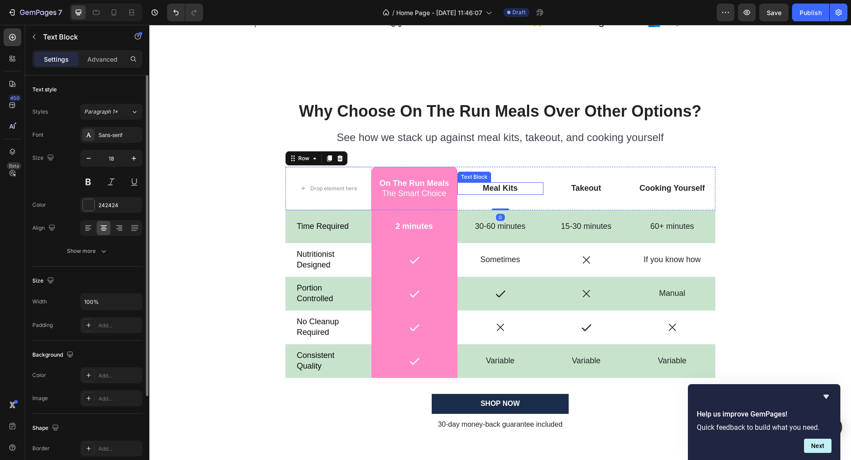
click at [504, 183] on p "Meal Kits" at bounding box center [500, 188] width 84 height 10
click at [495, 168] on div "Text Block" at bounding box center [496, 174] width 78 height 14
click at [491, 172] on div "Text Block" at bounding box center [483, 174] width 30 height 8
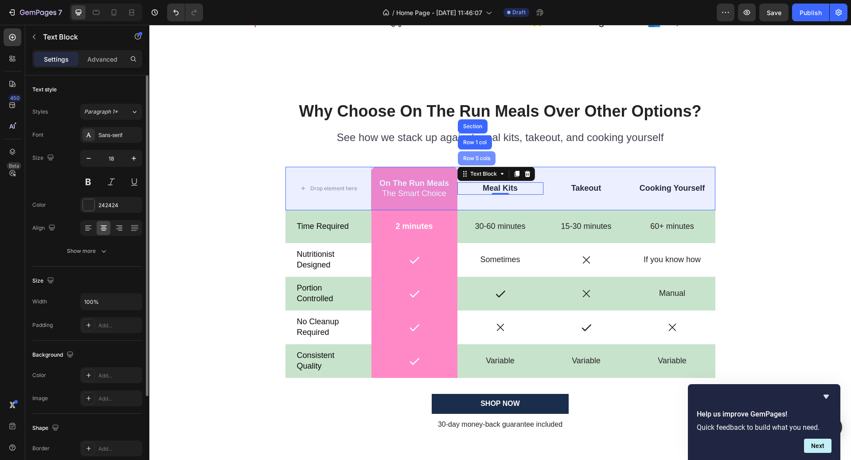
click at [483, 151] on div "Row 5 cols" at bounding box center [477, 158] width 38 height 14
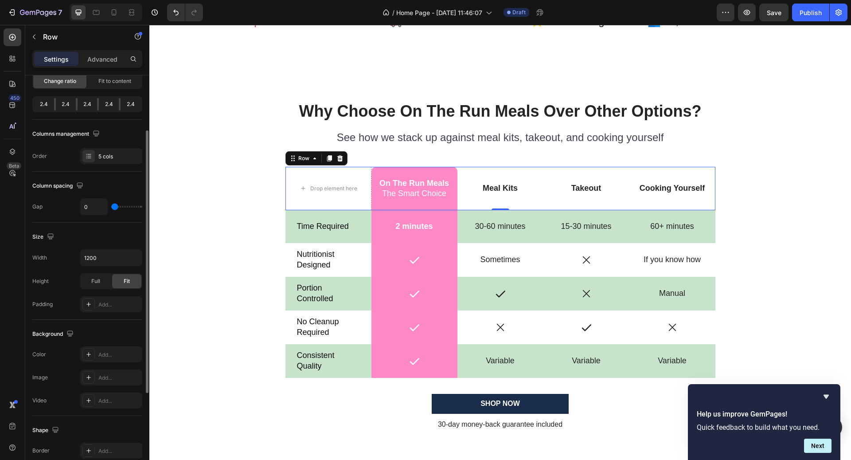
scroll to position [96, 0]
click at [103, 349] on div "Add..." at bounding box center [119, 353] width 42 height 8
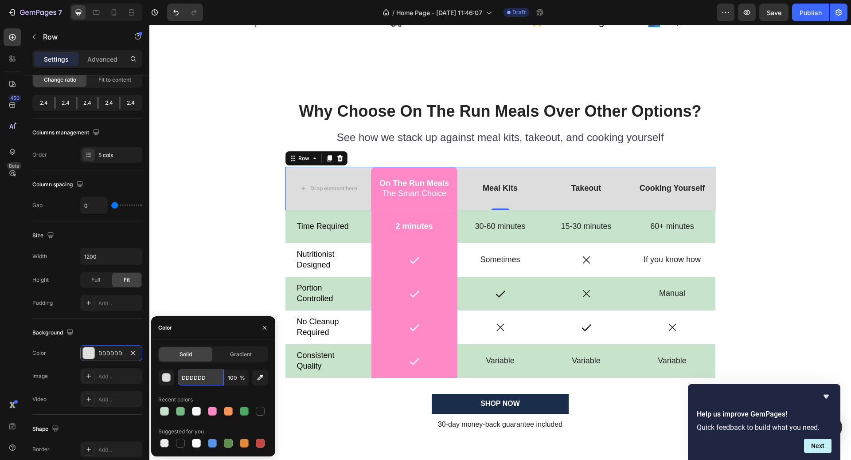
click at [189, 375] on input "DDDDDD" at bounding box center [201, 377] width 46 height 16
paste input "#75bb83"
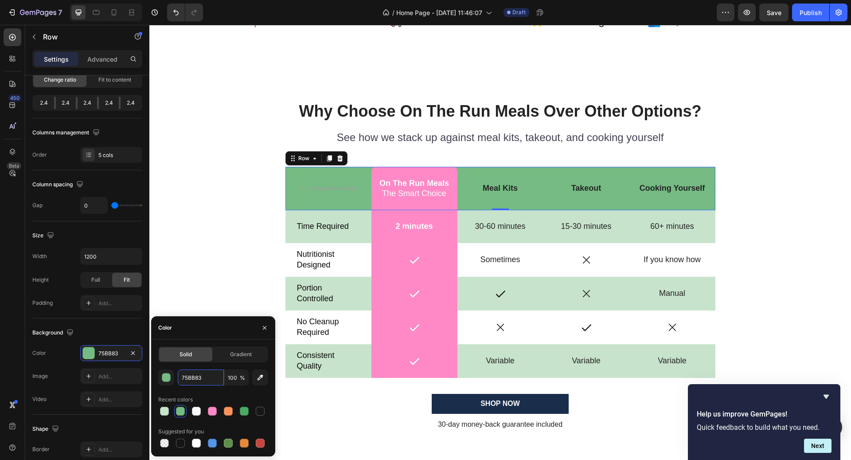
paste input "#f7f2e9"
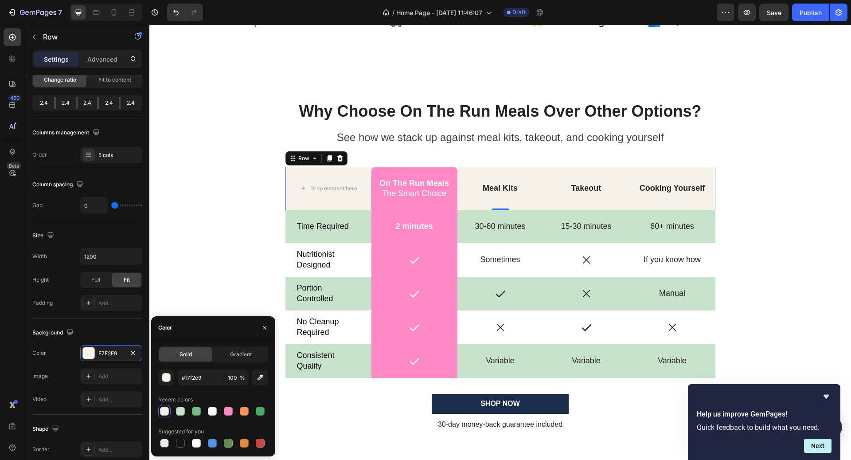
type input "F7F2E9"
click at [290, 273] on div "Nutritionist Designed Text Block" at bounding box center [328, 260] width 86 height 34
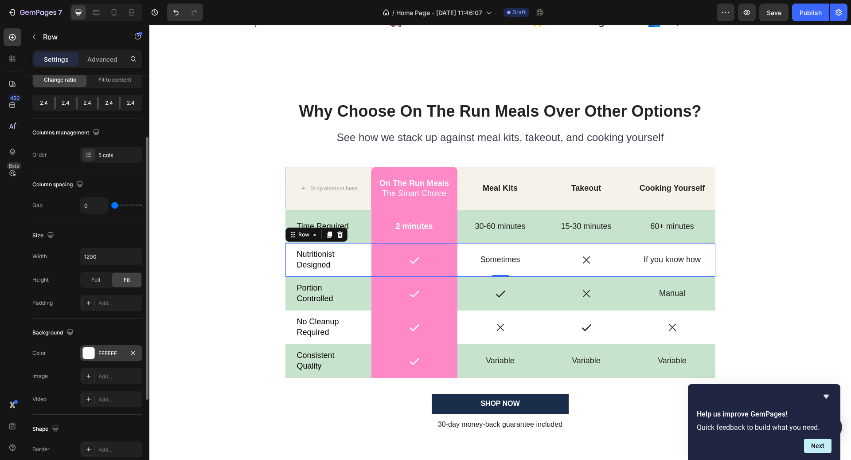
click at [117, 356] on div "FFFFFF" at bounding box center [111, 353] width 62 height 16
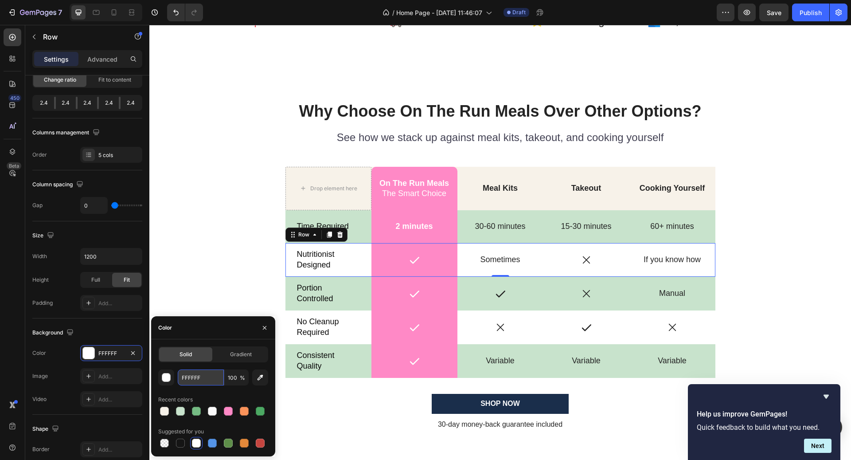
click at [214, 373] on input "FFFFFF" at bounding box center [201, 377] width 46 height 16
paste input "#fffcf7"
type input "#fffcf7"
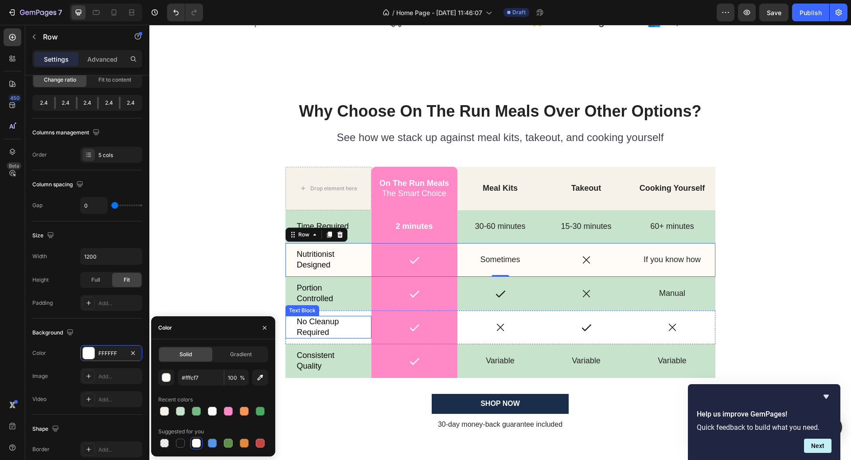
click at [355, 337] on div "No Cleanup Required" at bounding box center [328, 327] width 65 height 23
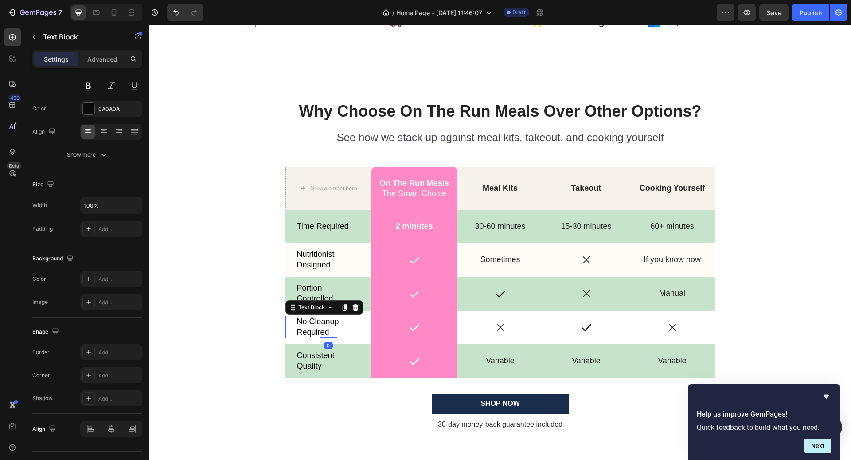
scroll to position [0, 0]
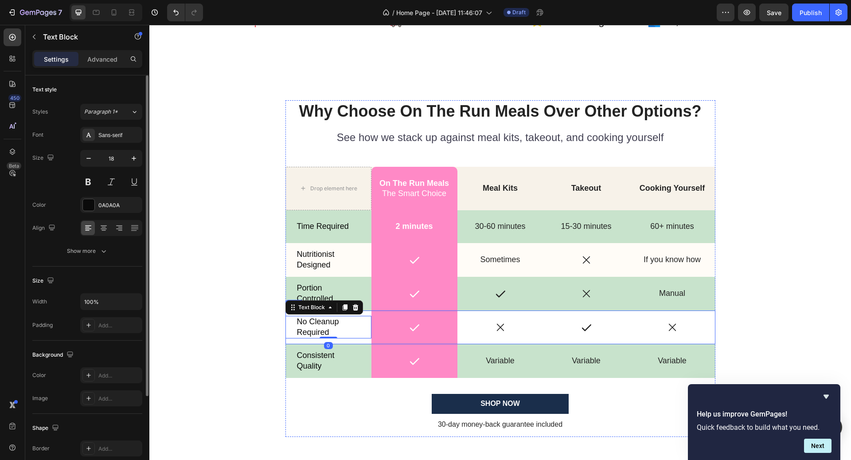
click at [299, 340] on div "No Cleanup Required Text Block 0" at bounding box center [328, 327] width 86 height 34
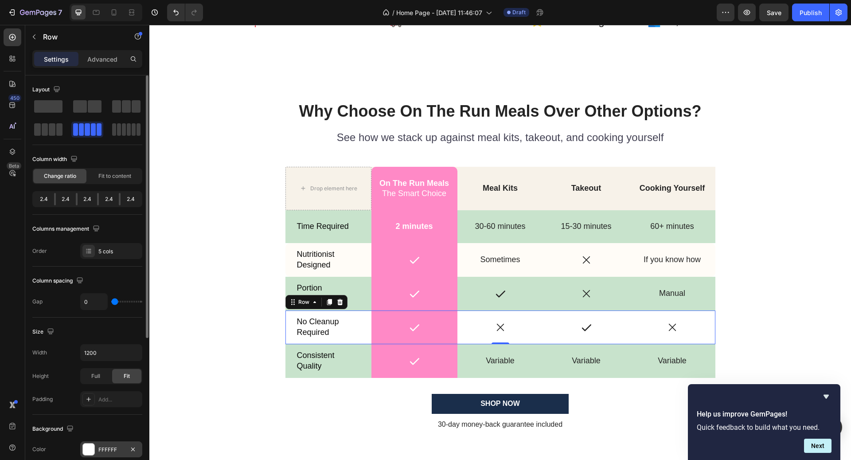
click at [102, 449] on div "FFFFFF" at bounding box center [111, 449] width 26 height 8
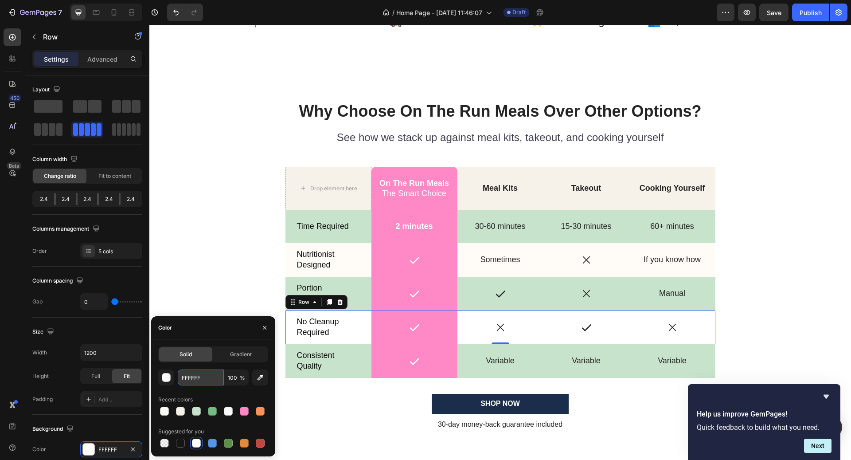
click at [199, 380] on input "FFFFFF" at bounding box center [201, 377] width 46 height 16
paste input "#fffcf7"
type input "#fffcf7"
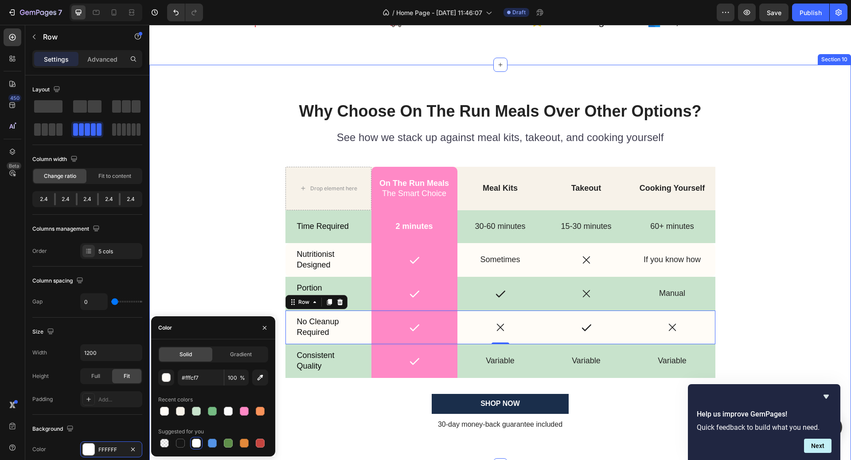
click at [779, 305] on div "Why Choose On The Run Meals Over Other Options? Heading See how we stack up aga…" at bounding box center [500, 272] width 688 height 344
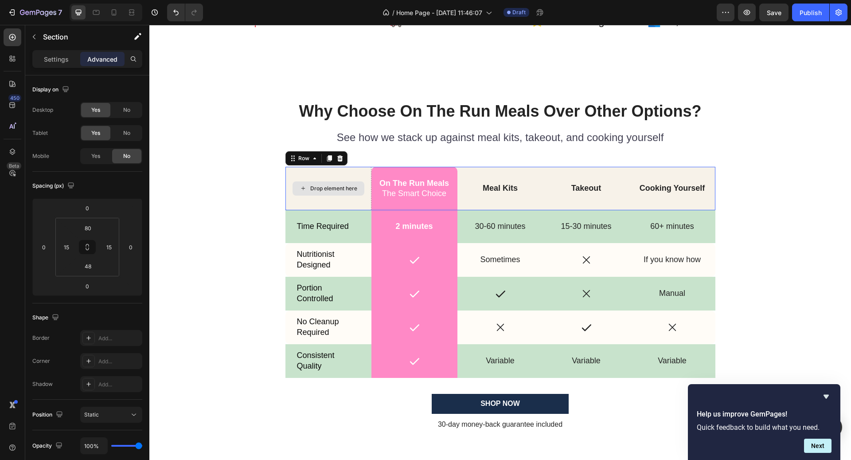
click at [331, 168] on div "Drop element here" at bounding box center [328, 189] width 86 height 44
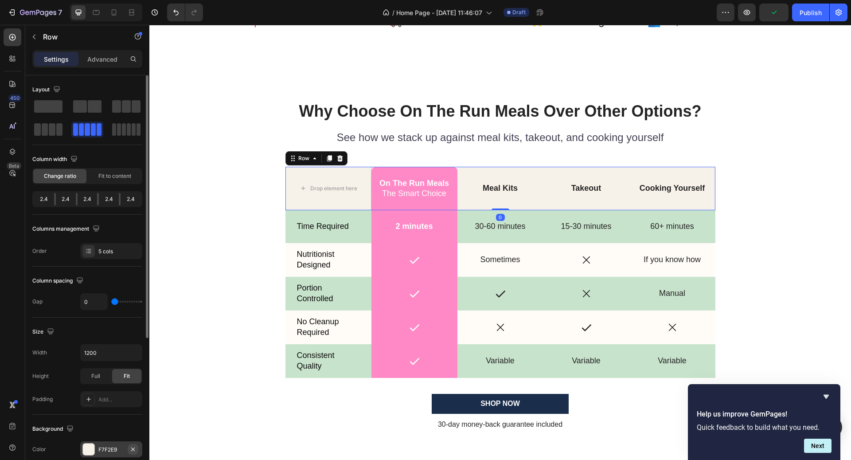
click at [133, 446] on icon "button" at bounding box center [132, 448] width 7 height 7
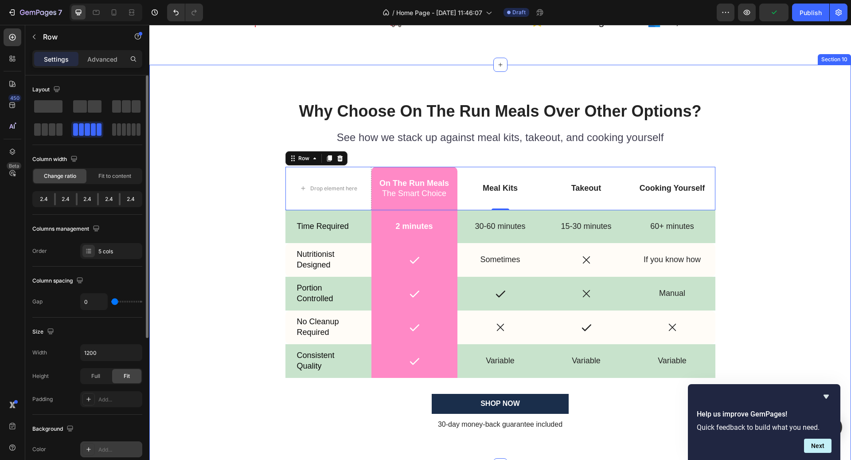
click at [819, 204] on div "Why Choose On The Run Meals Over Other Options? Heading See how we stack up aga…" at bounding box center [500, 272] width 688 height 344
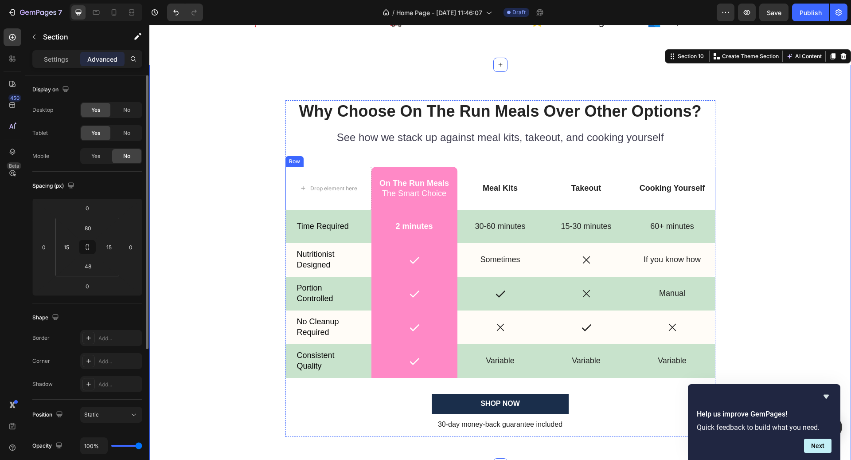
click at [524, 189] on p "Meal Kits" at bounding box center [500, 188] width 84 height 10
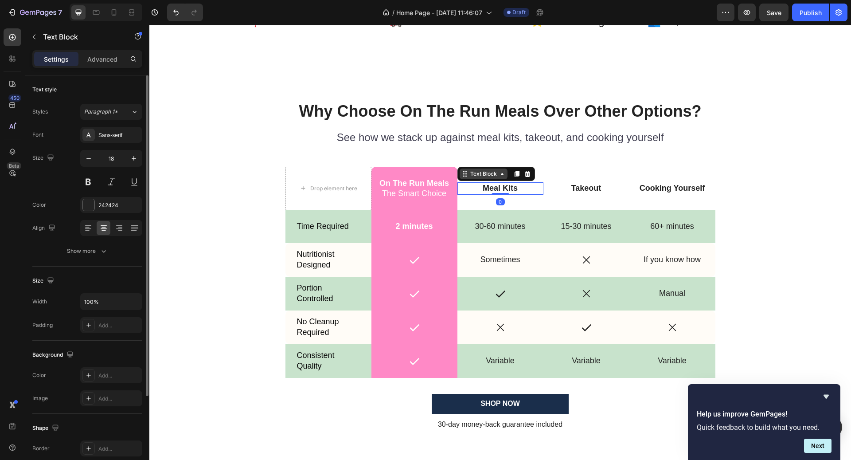
click at [493, 175] on div "Text Block" at bounding box center [483, 174] width 30 height 8
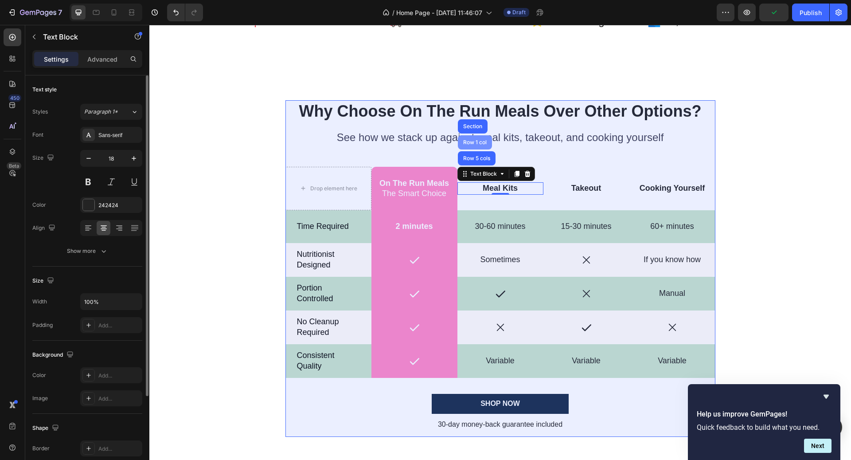
click at [479, 144] on div "Row 1 col" at bounding box center [474, 142] width 27 height 5
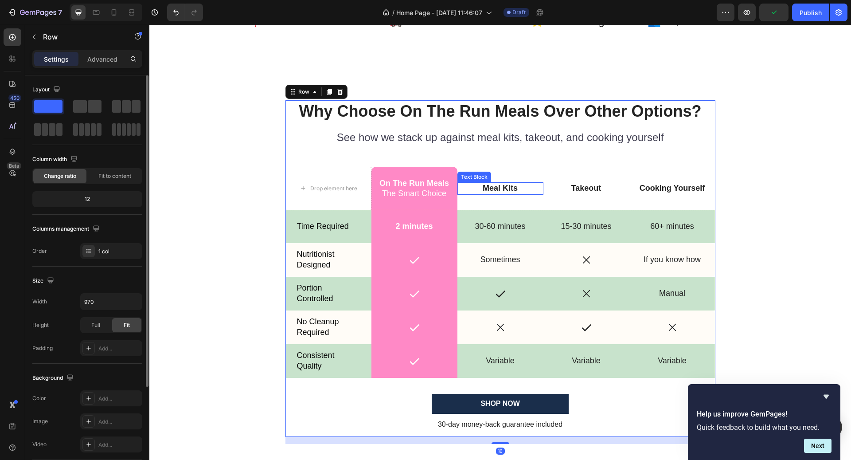
click at [507, 185] on p "Meal Kits" at bounding box center [500, 188] width 84 height 10
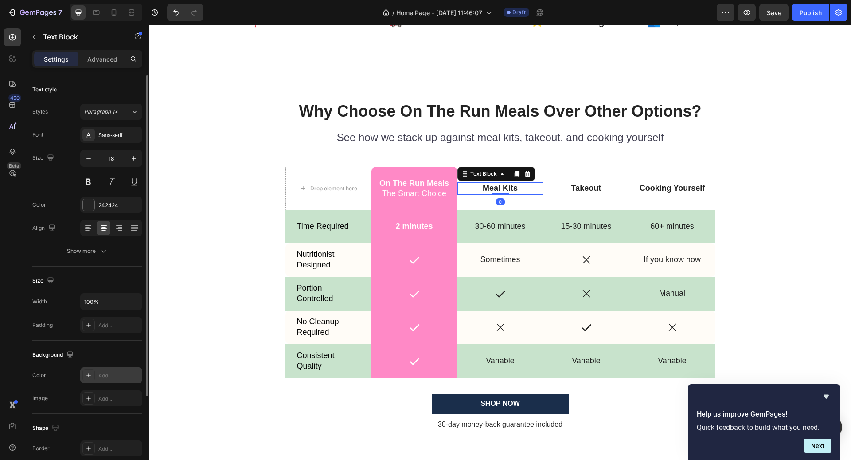
click at [104, 368] on div "Add..." at bounding box center [111, 375] width 62 height 16
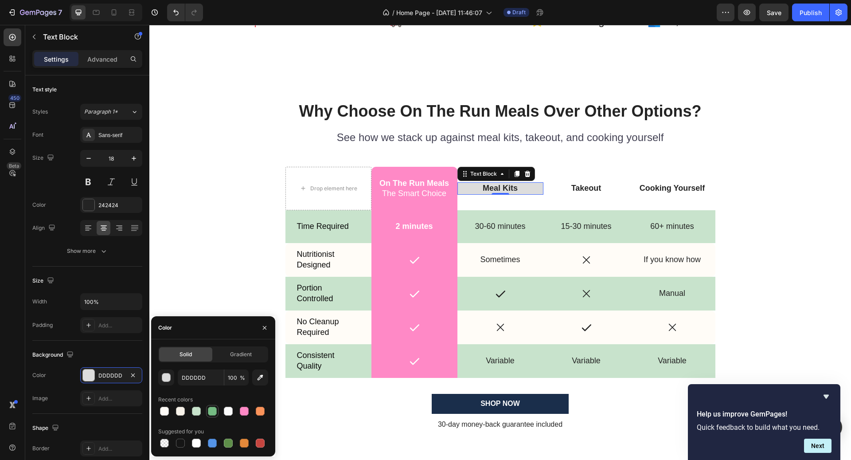
click at [213, 411] on div at bounding box center [212, 410] width 9 height 9
type input "75BB83"
click at [174, 18] on button "Undo/Redo" at bounding box center [176, 13] width 18 height 18
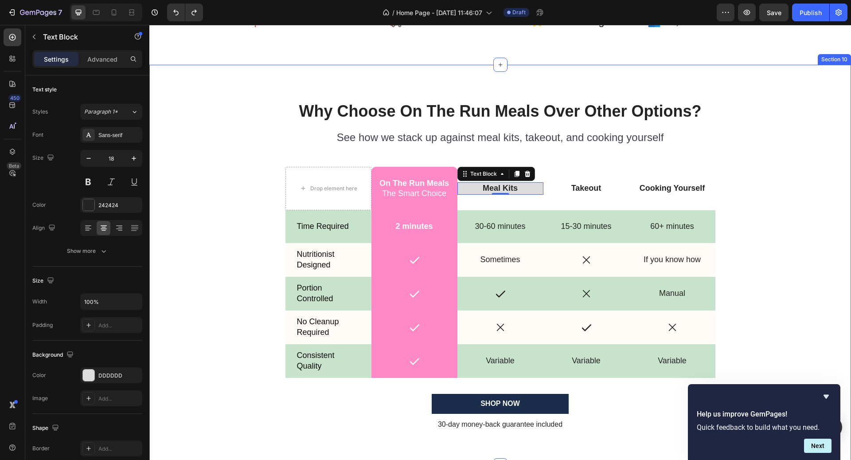
click at [798, 180] on div "Why Choose On The Run Meals Over Other Options? Heading See how we stack up aga…" at bounding box center [500, 272] width 688 height 344
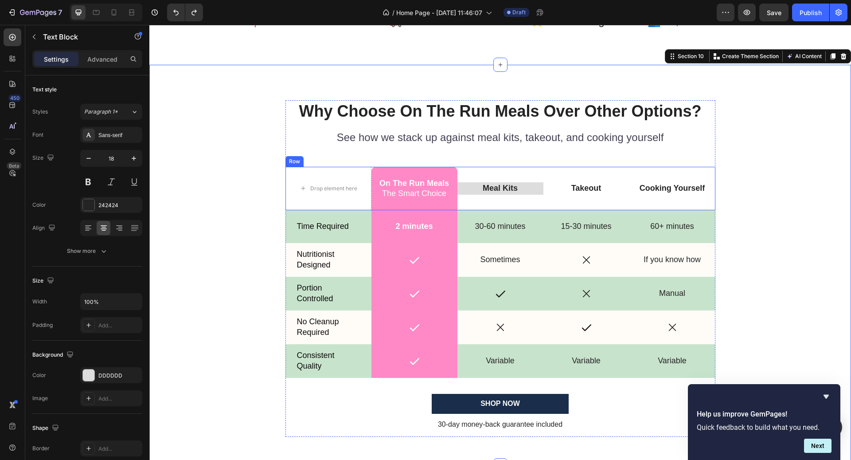
click at [530, 183] on p "Meal Kits" at bounding box center [500, 188] width 84 height 10
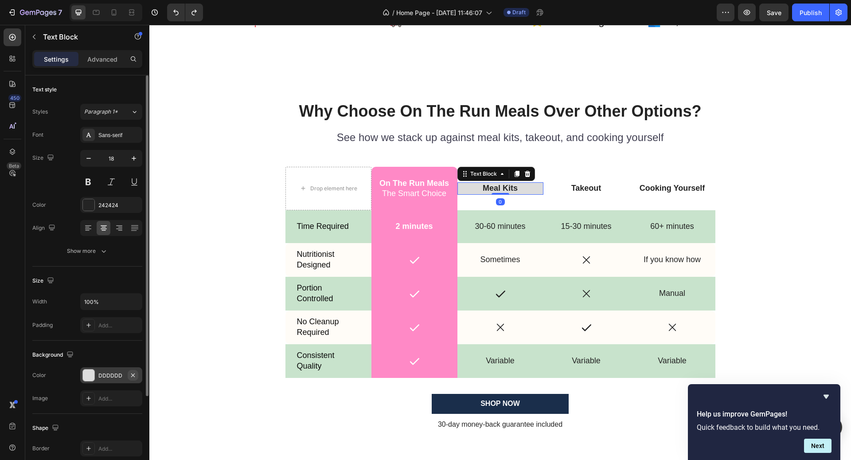
click at [136, 374] on button "button" at bounding box center [133, 375] width 11 height 11
click at [793, 245] on div "Why Choose On The Run Meals Over Other Options? Heading See how we stack up aga…" at bounding box center [500, 272] width 688 height 344
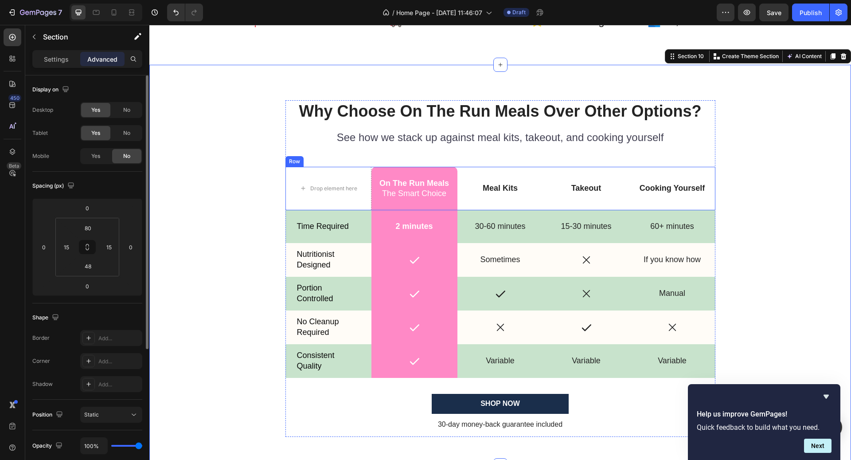
click at [677, 199] on div "Cooking Yourself Text Block" at bounding box center [672, 189] width 86 height 44
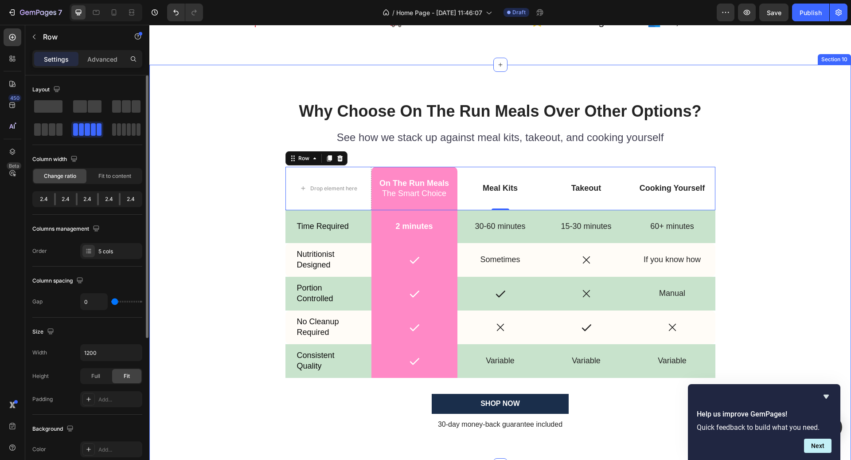
click at [780, 214] on div "Why Choose On The Run Meals Over Other Options? Heading See how we stack up aga…" at bounding box center [500, 272] width 688 height 344
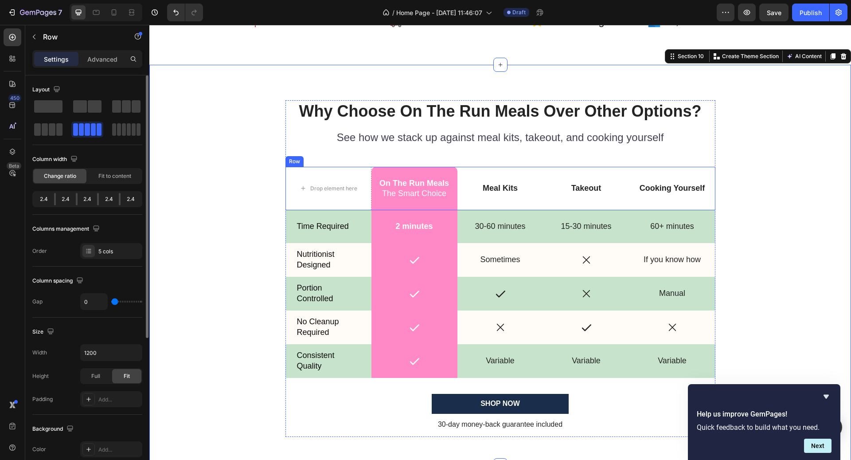
click at [681, 202] on div "Cooking Yourself Text Block" at bounding box center [672, 189] width 86 height 44
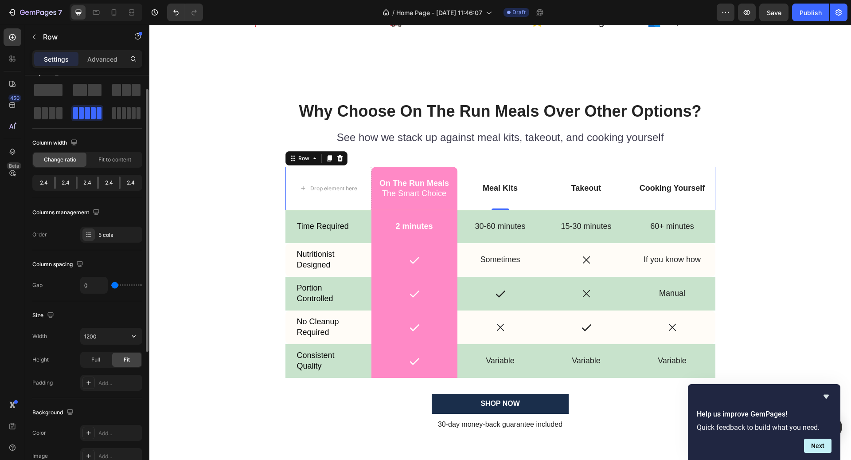
scroll to position [19, 0]
click at [105, 427] on div "Add..." at bounding box center [119, 431] width 42 height 8
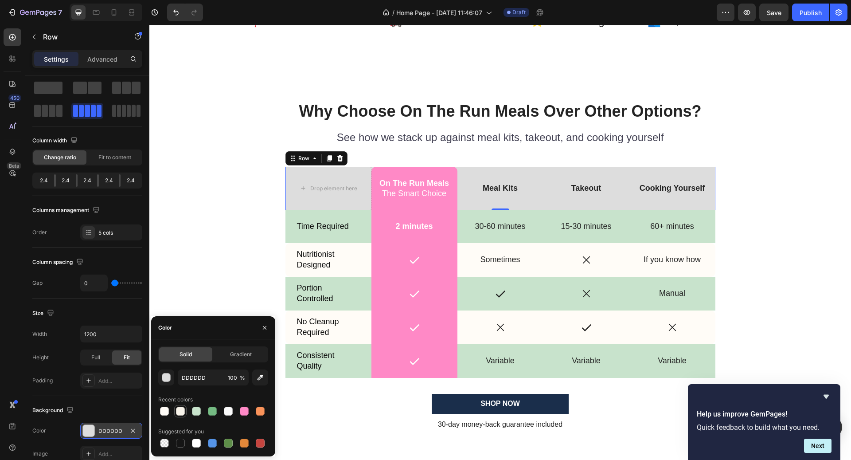
click at [186, 410] on div at bounding box center [180, 411] width 12 height 12
click at [181, 411] on div at bounding box center [180, 410] width 9 height 9
type input "F7F2E9"
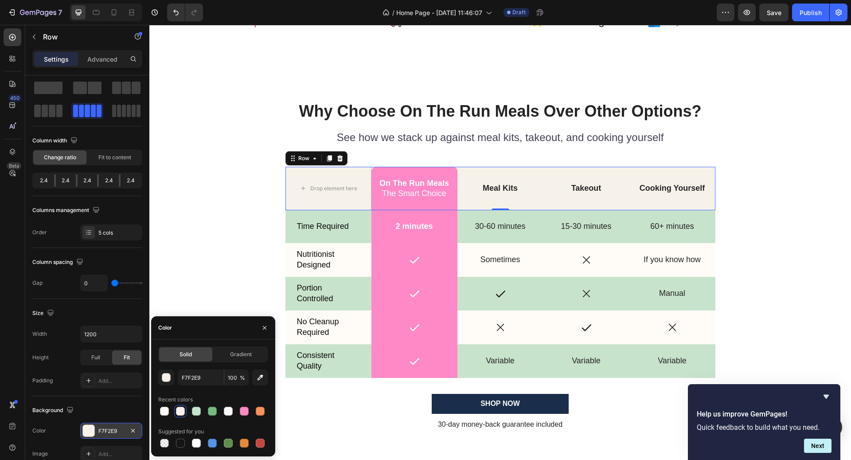
click at [179, 412] on div at bounding box center [180, 410] width 9 height 9
click at [325, 196] on div "Drop element here" at bounding box center [328, 189] width 86 height 44
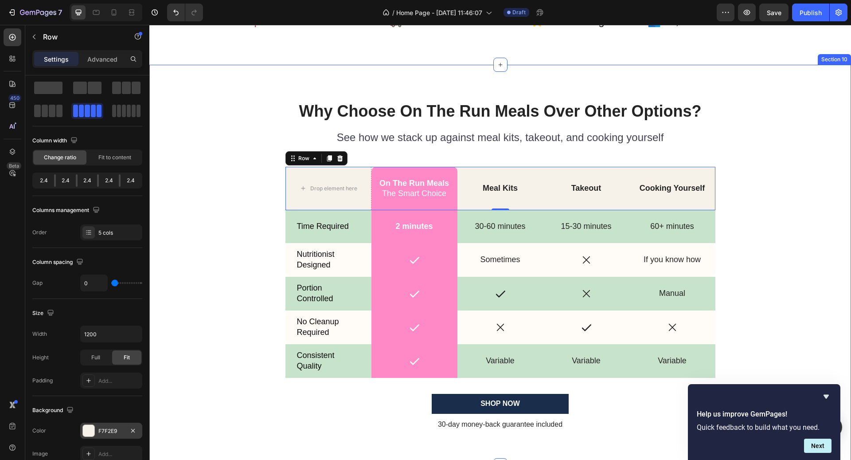
click at [277, 196] on div "Why Choose On The Run Meals Over Other Options? Heading See how we stack up aga…" at bounding box center [500, 272] width 688 height 344
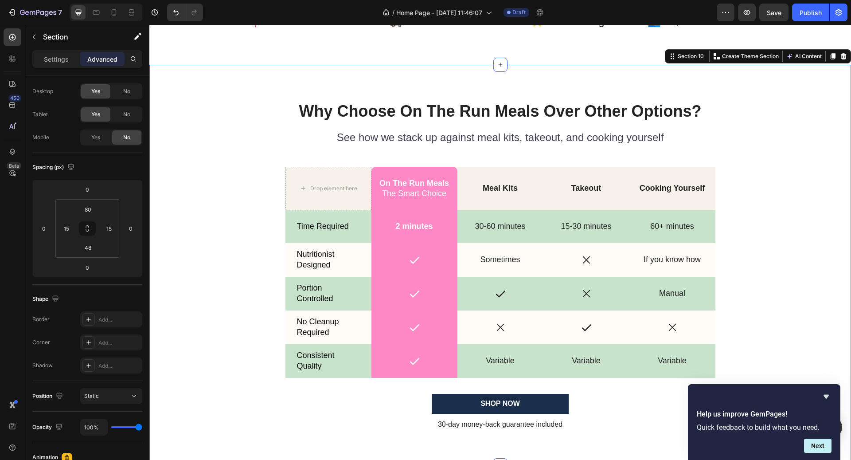
scroll to position [0, 0]
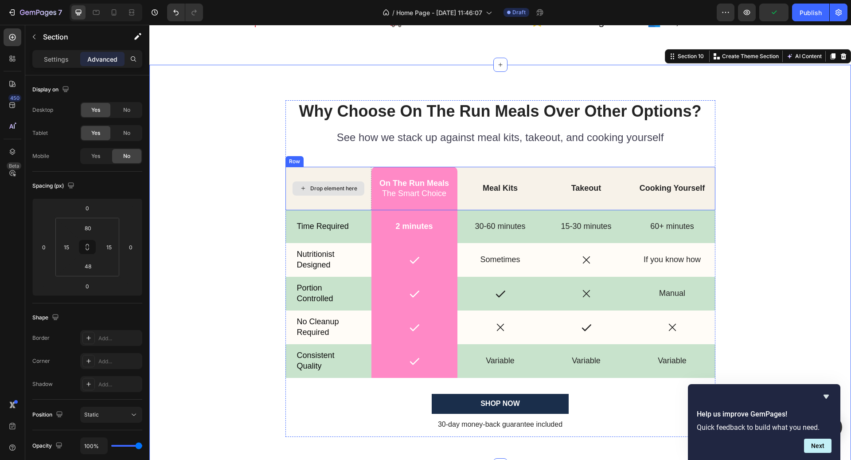
click at [339, 173] on div "Drop element here" at bounding box center [328, 189] width 86 height 44
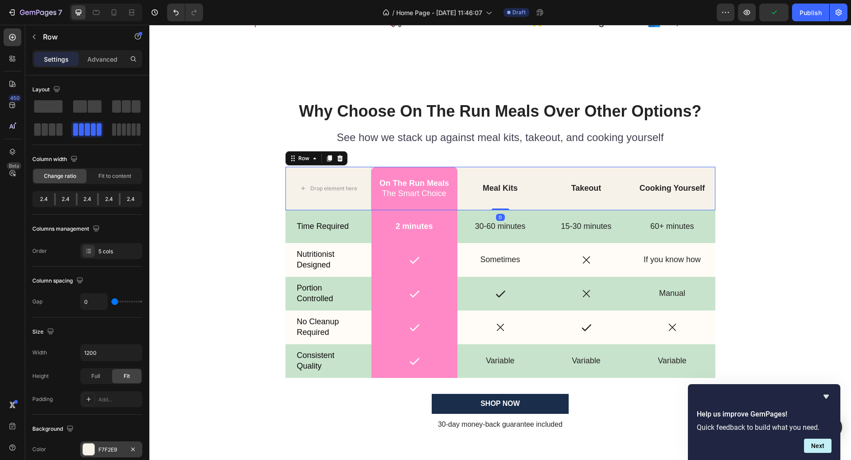
click at [111, 445] on div "F7F2E9" at bounding box center [111, 449] width 26 height 8
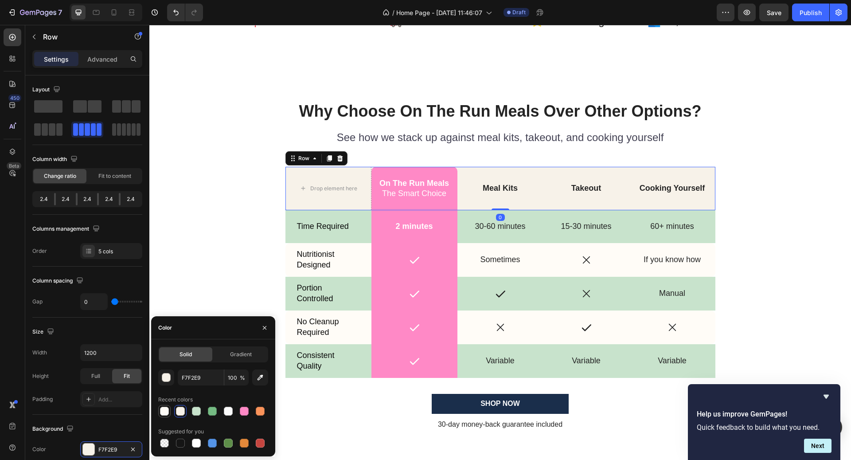
click at [167, 410] on div at bounding box center [164, 410] width 9 height 9
type input "FFFCF7"
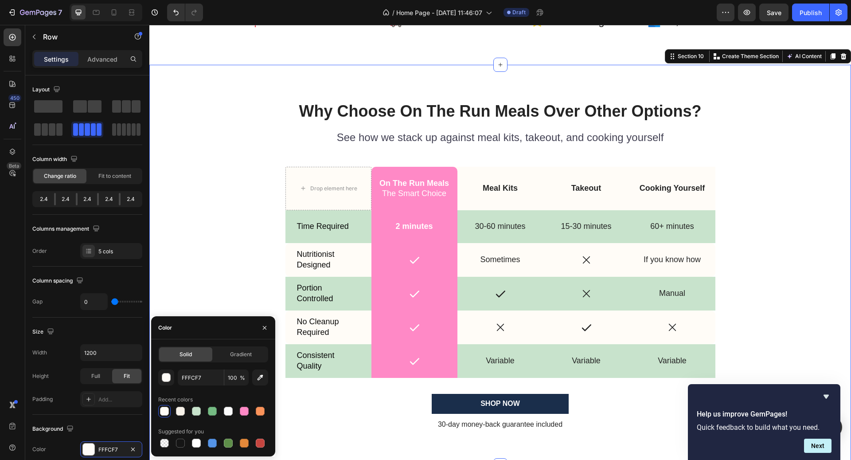
click at [773, 304] on div "Why Choose On The Run Meals Over Other Options? Heading See how we stack up aga…" at bounding box center [500, 272] width 688 height 344
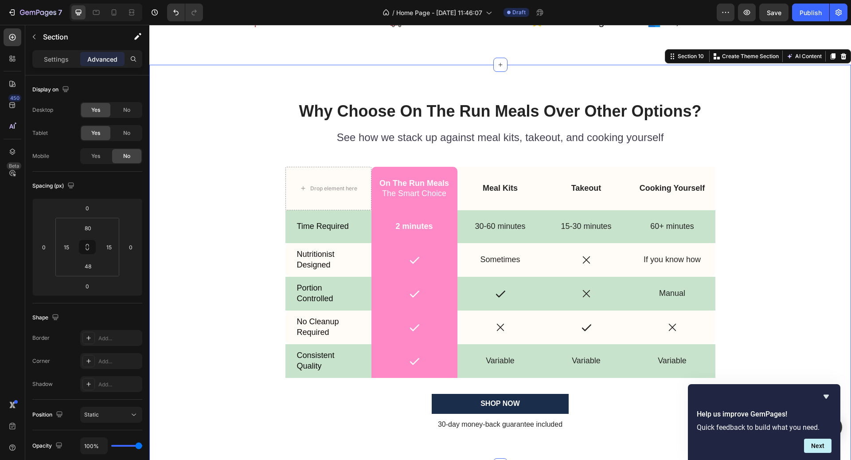
click at [827, 279] on div "Why Choose On The Run Meals Over Other Options? Heading See how we stack up aga…" at bounding box center [500, 272] width 688 height 344
click at [179, 17] on button "Undo/Redo" at bounding box center [176, 13] width 18 height 18
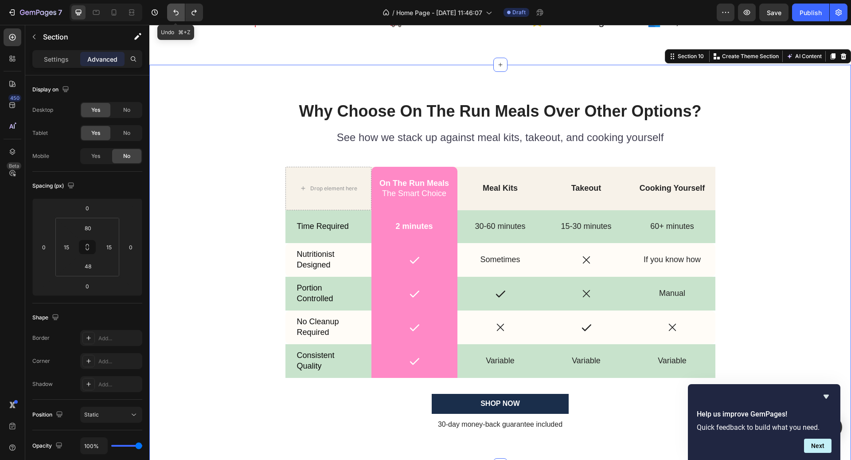
click at [179, 17] on button "Undo/Redo" at bounding box center [176, 13] width 18 height 18
click at [179, 16] on icon "Undo/Redo" at bounding box center [176, 12] width 9 height 9
click at [350, 203] on div "Drop element here" at bounding box center [328, 189] width 86 height 44
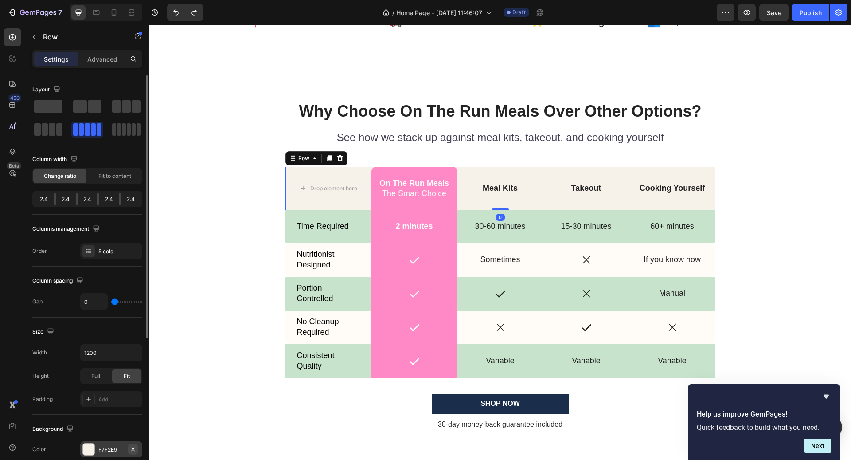
click at [134, 445] on icon "button" at bounding box center [132, 448] width 7 height 7
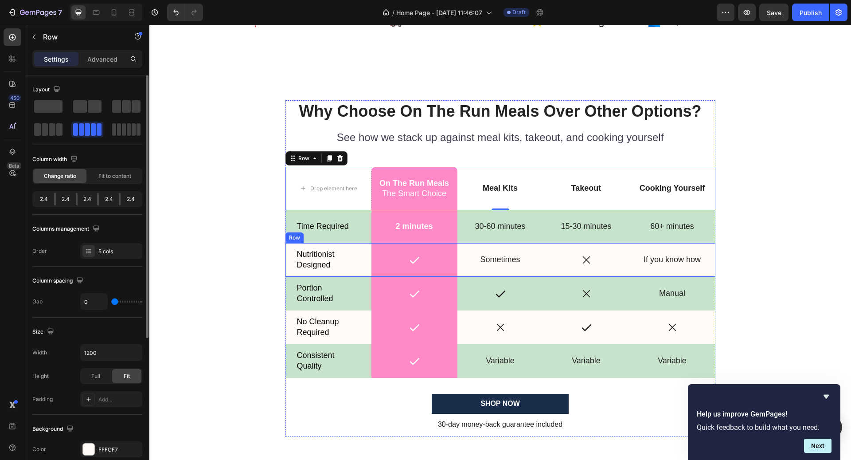
click at [301, 272] on div "Nutritionist Designed Text Block" at bounding box center [328, 260] width 86 height 34
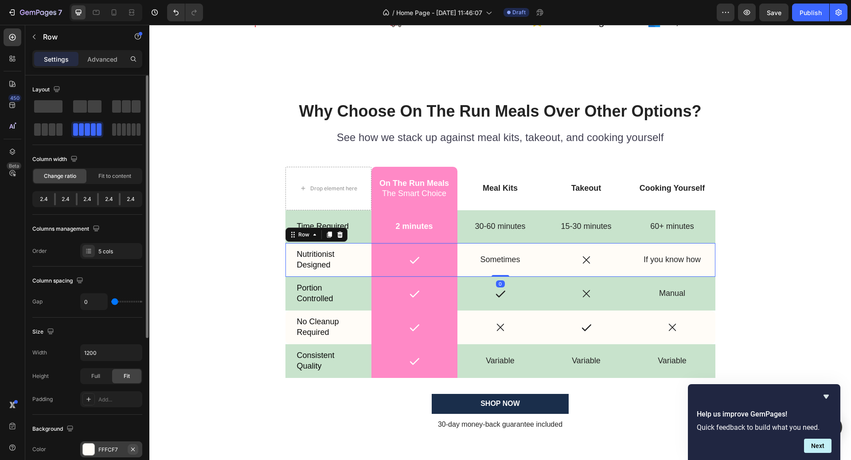
click at [135, 449] on icon "button" at bounding box center [132, 448] width 7 height 7
click at [303, 339] on div "No Cleanup Required Text Block" at bounding box center [328, 327] width 86 height 34
click at [134, 448] on icon "button" at bounding box center [132, 448] width 7 height 7
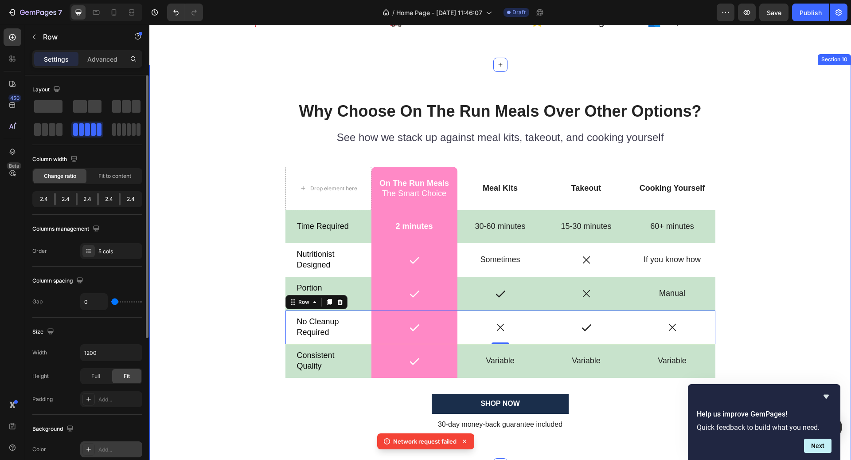
click at [821, 249] on div "Why Choose On The Run Meals Over Other Options? Heading See how we stack up aga…" at bounding box center [500, 272] width 688 height 344
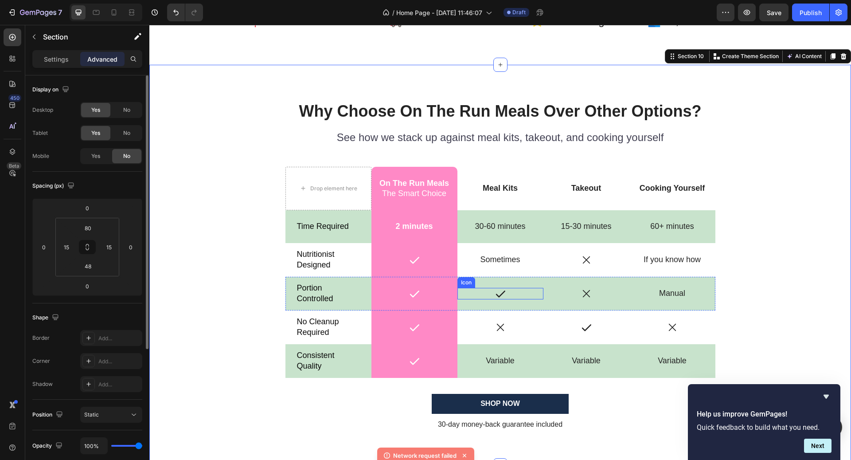
click at [503, 294] on icon at bounding box center [501, 294] width 12 height 12
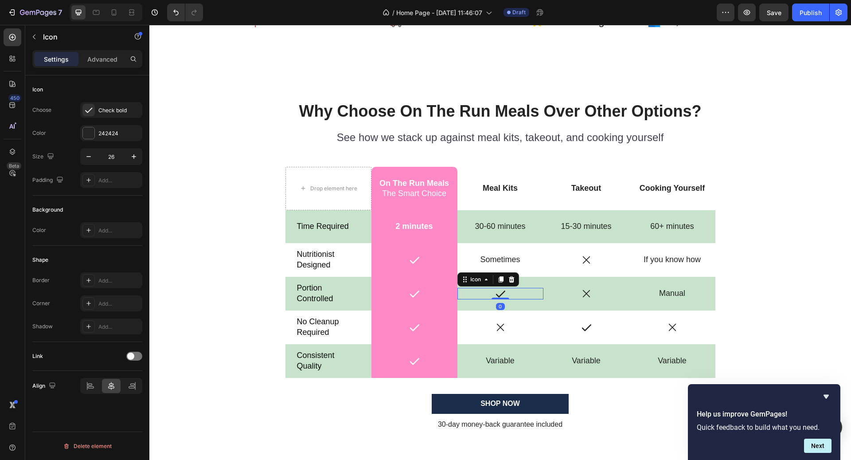
click at [499, 291] on icon at bounding box center [501, 294] width 12 height 12
click at [500, 322] on icon at bounding box center [501, 327] width 12 height 12
click at [499, 297] on div "Icon" at bounding box center [500, 294] width 86 height 12
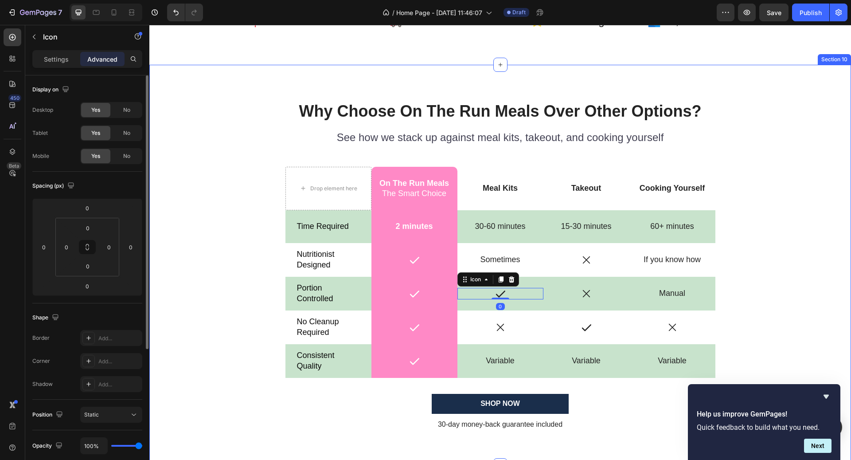
click at [768, 262] on div "Why Choose On The Run Meals Over Other Options? Heading See how we stack up aga…" at bounding box center [500, 272] width 688 height 344
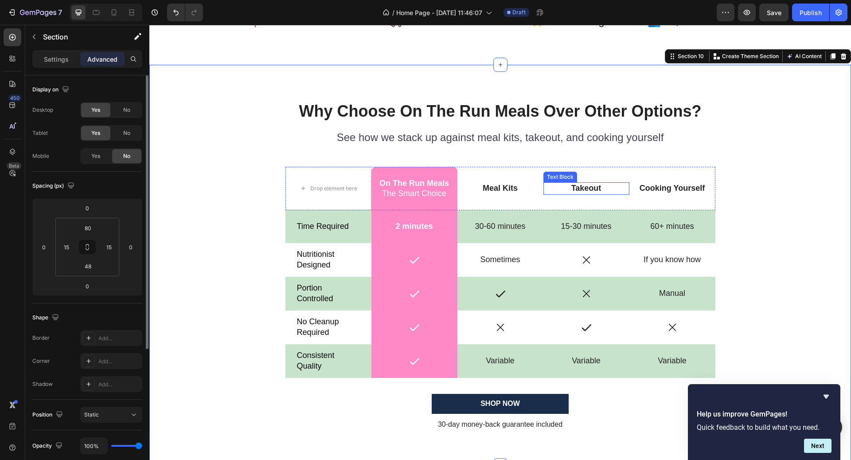
click at [597, 190] on p "Takeout" at bounding box center [586, 188] width 84 height 10
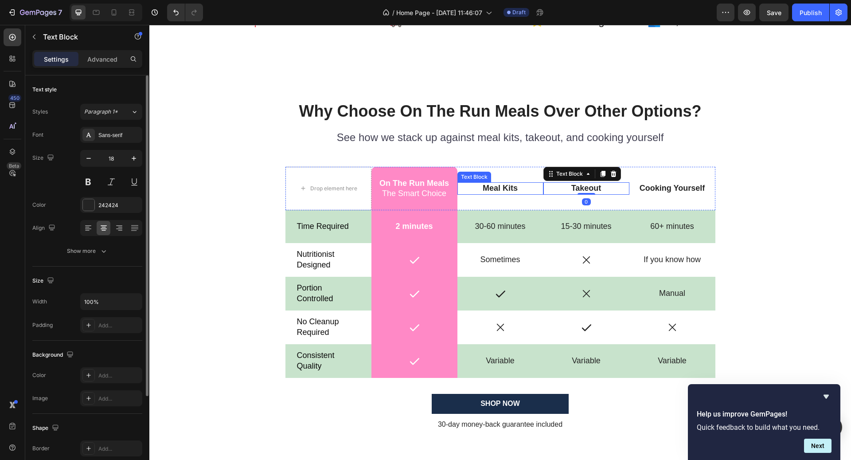
click at [513, 187] on p "Meal Kits" at bounding box center [500, 188] width 84 height 10
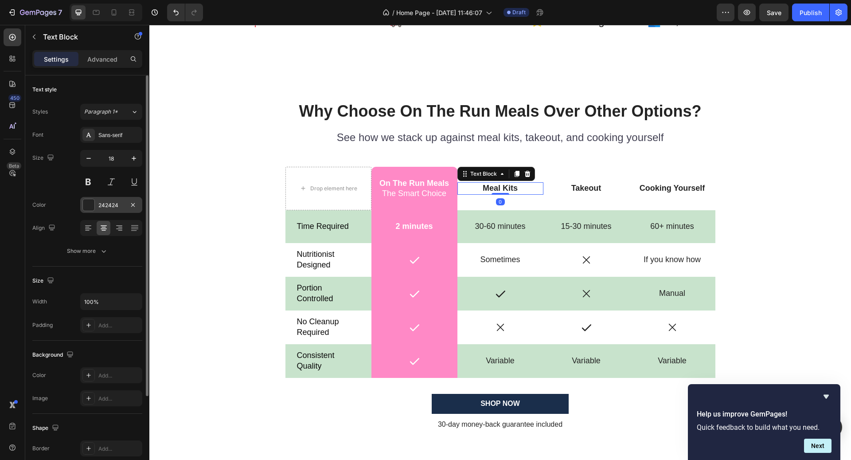
click at [115, 202] on div "242424" at bounding box center [111, 205] width 26 height 8
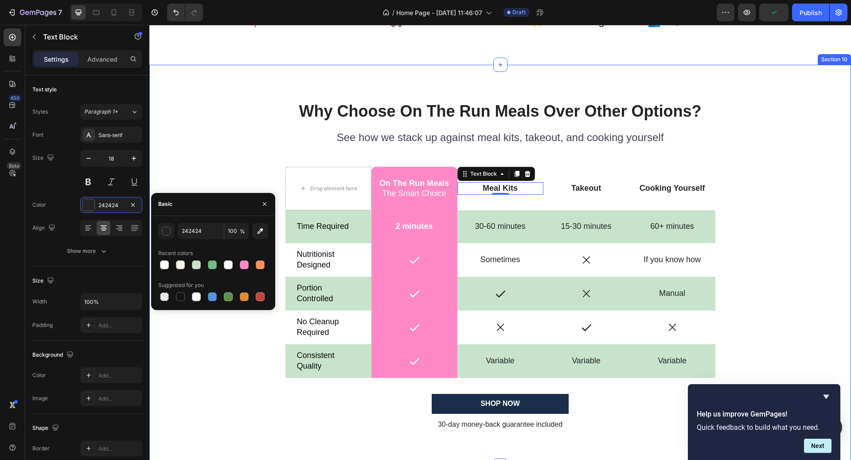
click at [786, 261] on div "Why Choose On The Run Meals Over Other Options? Heading See how we stack up aga…" at bounding box center [500, 272] width 688 height 344
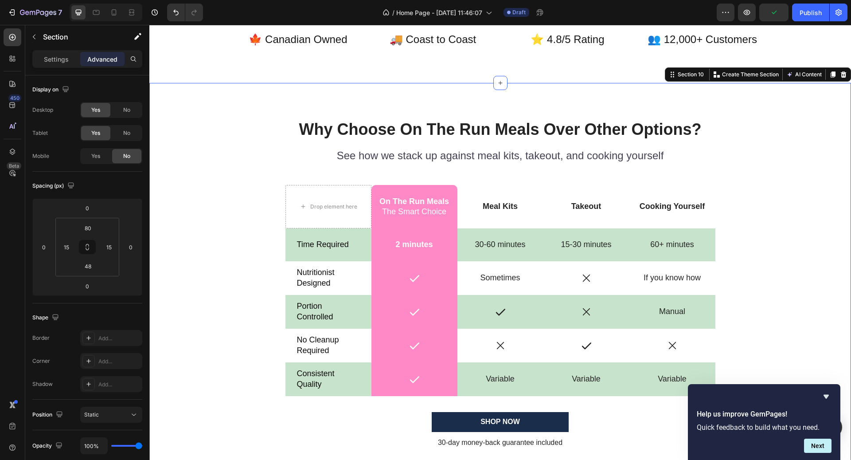
scroll to position [2065, 0]
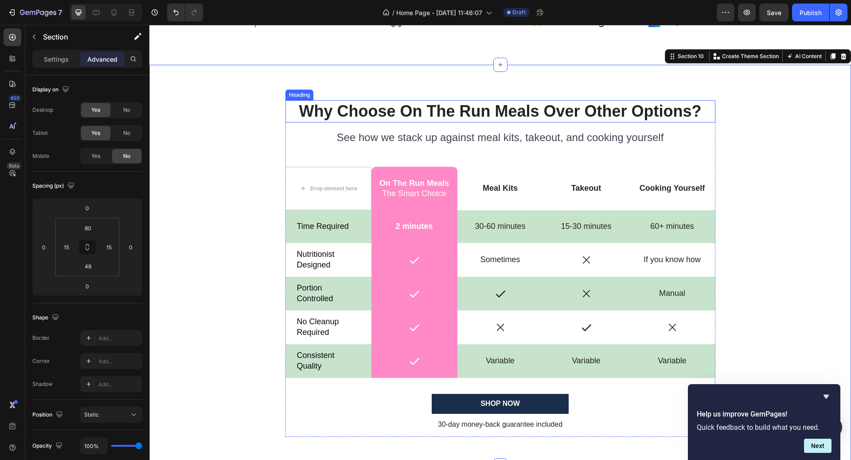
click at [589, 121] on h2 "Why Choose On The Run Meals Over Other Options?" at bounding box center [500, 111] width 430 height 23
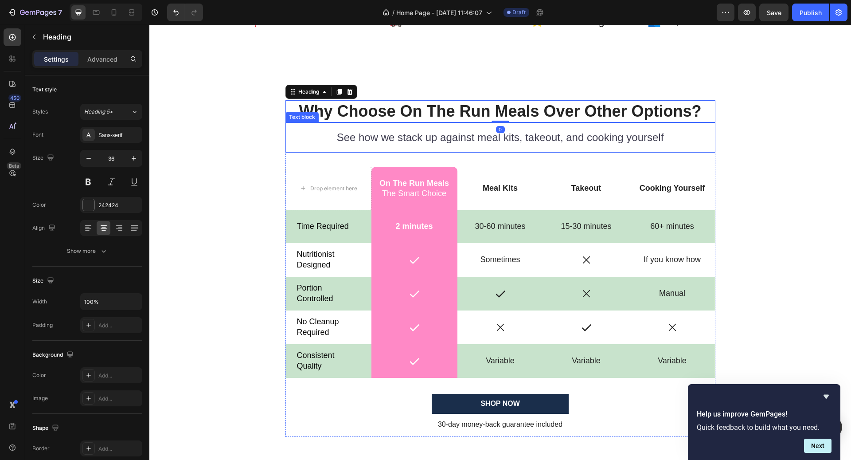
click at [567, 134] on p "See how we stack up against meal kits, takeout, and cooking yourself" at bounding box center [500, 137] width 387 height 14
click at [553, 101] on h2 "Why Choose On The Run Meals Over Other Options?" at bounding box center [500, 111] width 430 height 23
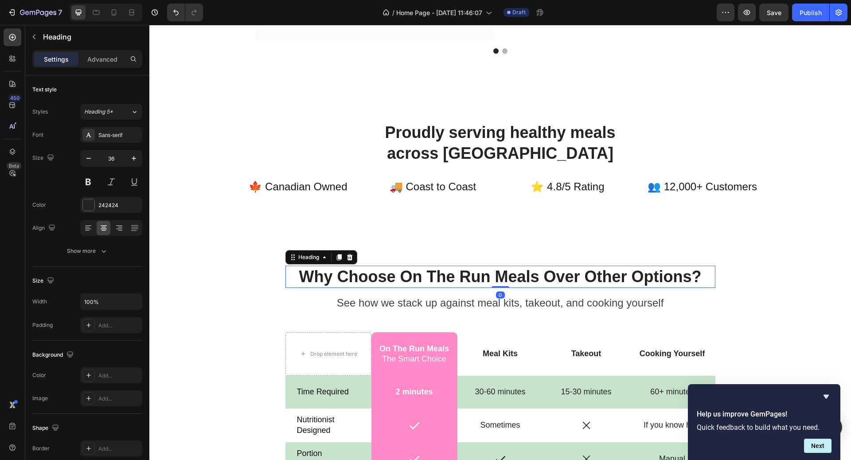
scroll to position [1700, 0]
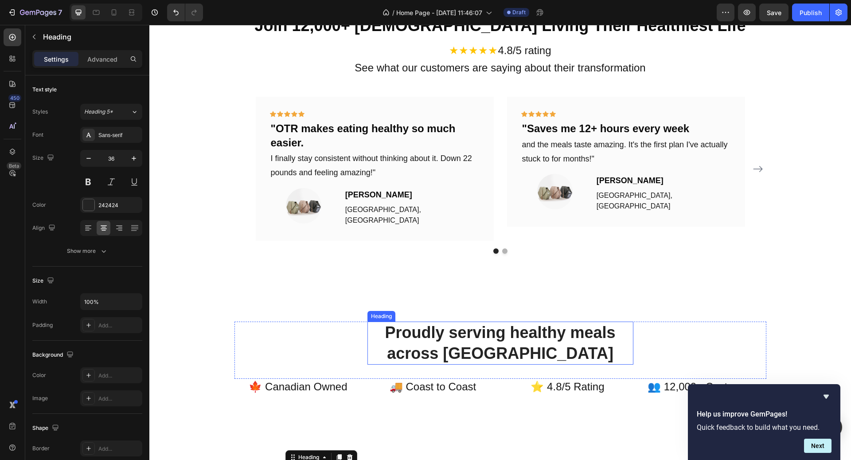
click at [490, 341] on h2 "Proudly serving healthy meals across [GEOGRAPHIC_DATA]" at bounding box center [500, 342] width 266 height 43
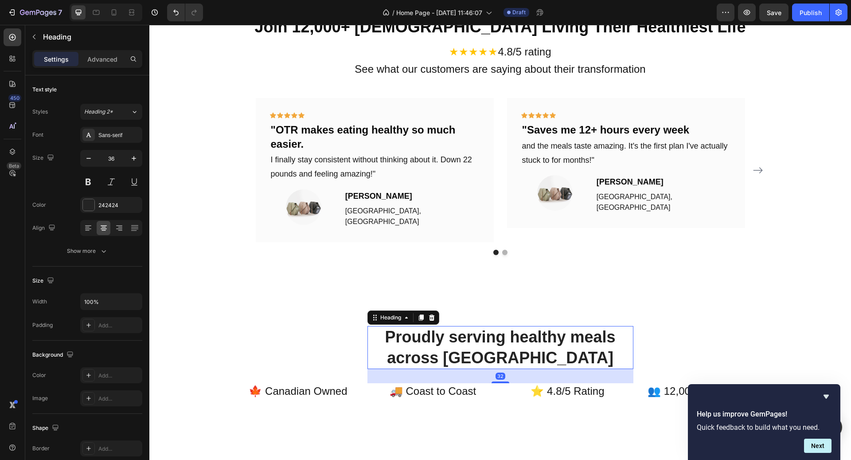
scroll to position [1624, 0]
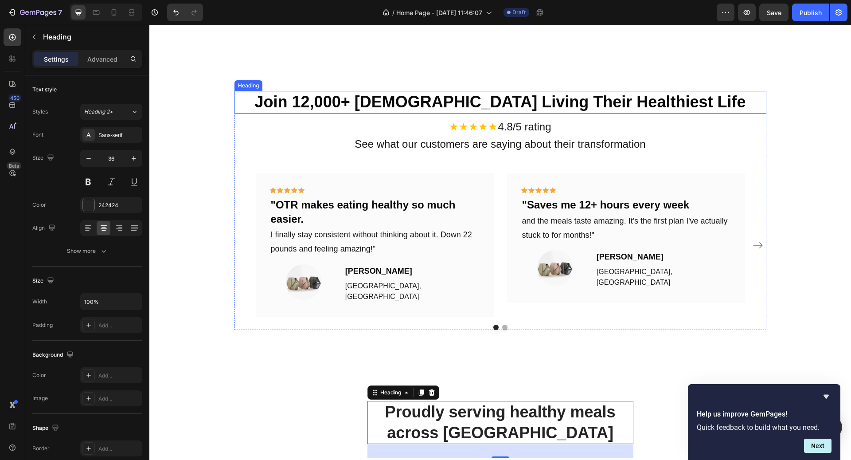
click at [483, 105] on h2 "Join 12,000+ [DEMOGRAPHIC_DATA] Living Their Healthiest Life" at bounding box center [500, 102] width 532 height 23
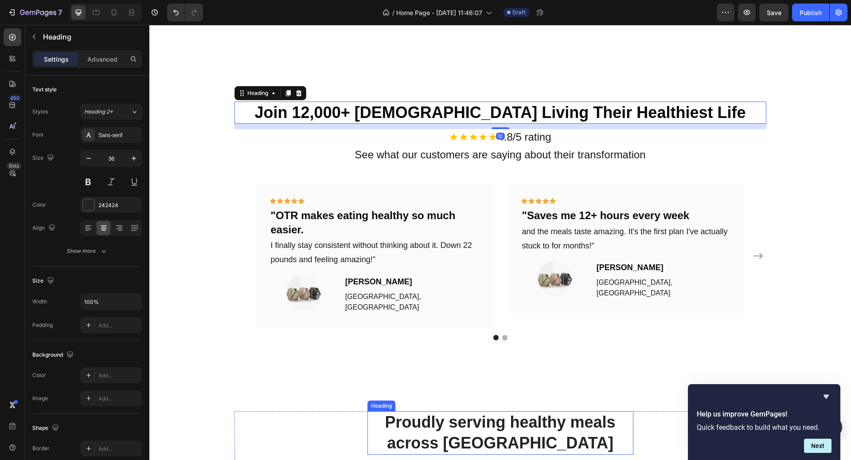
click at [466, 411] on h2 "Proudly serving healthy meals across [GEOGRAPHIC_DATA]" at bounding box center [500, 432] width 266 height 43
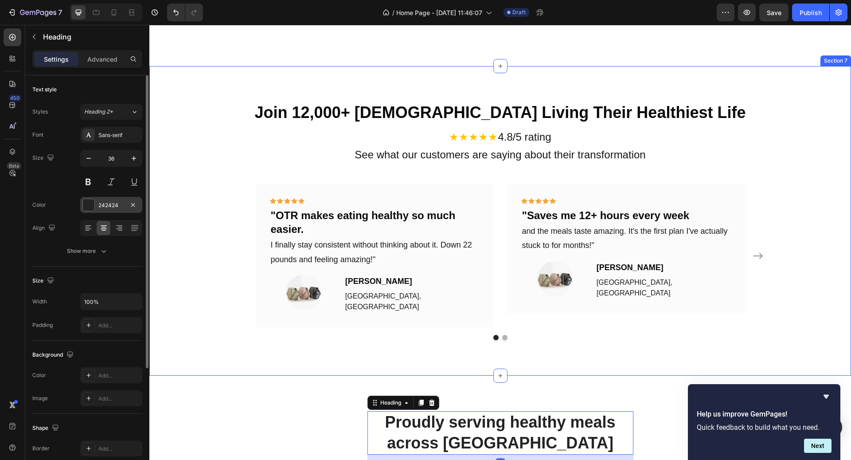
click at [101, 210] on div "242424" at bounding box center [111, 205] width 62 height 16
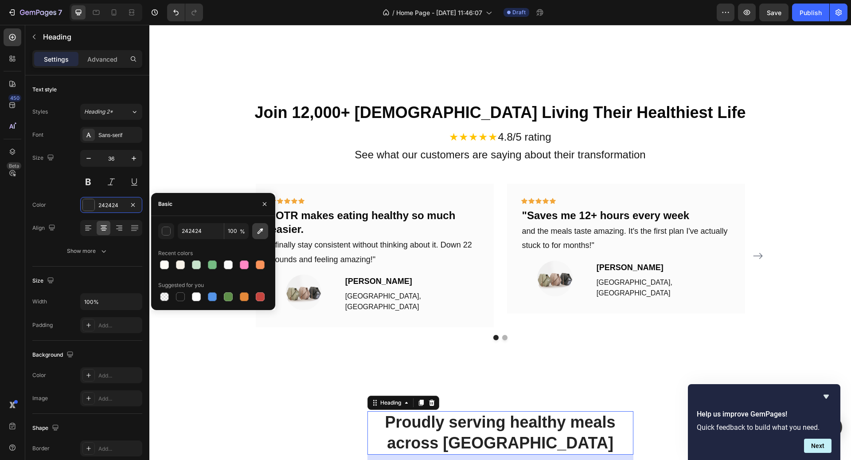
click at [259, 226] on icon "button" at bounding box center [260, 230] width 9 height 9
type input "0A0A0A"
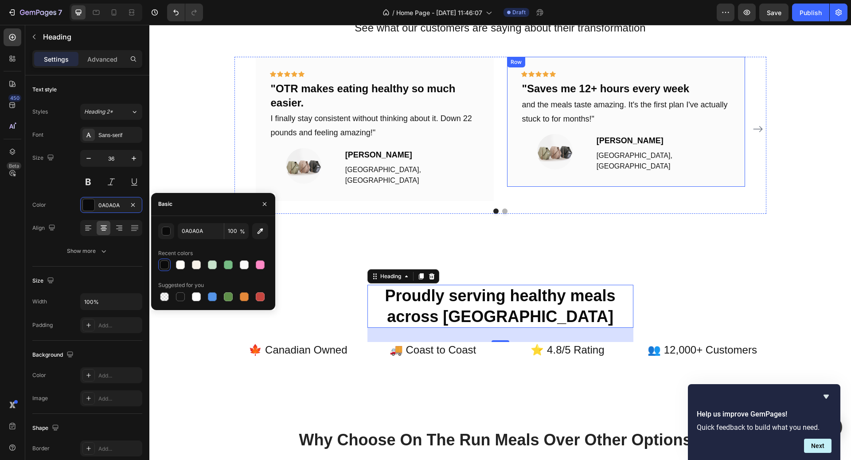
scroll to position [1771, 0]
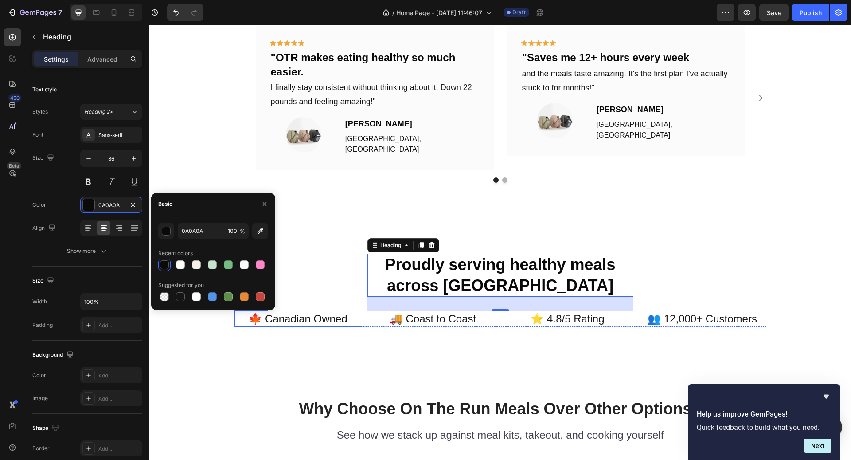
click at [302, 320] on p "🍁 Canadian Owned" at bounding box center [298, 319] width 126 height 14
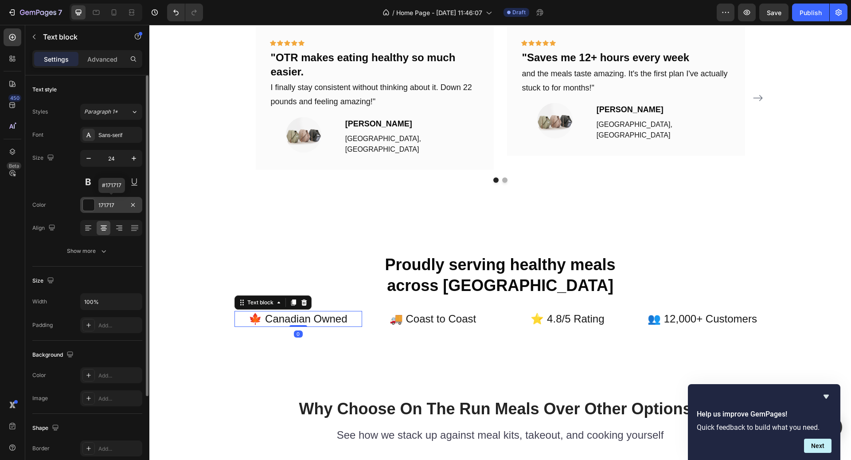
click at [124, 206] on div "171717" at bounding box center [111, 205] width 26 height 8
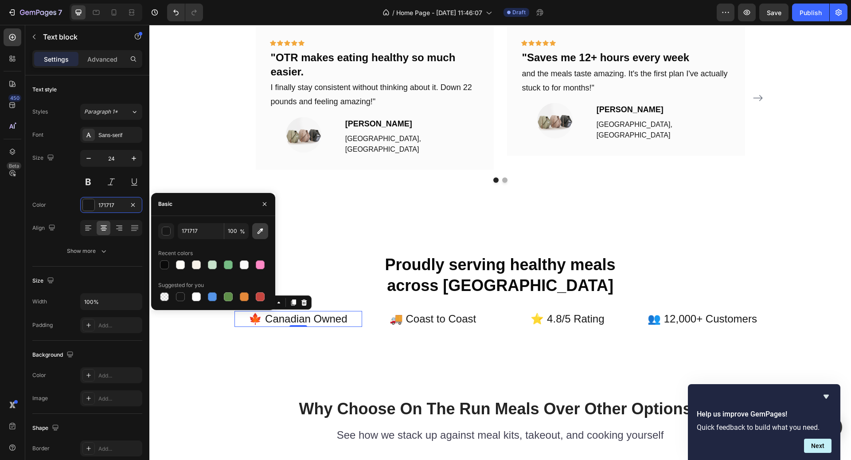
click at [265, 229] on button "button" at bounding box center [260, 231] width 16 height 16
click at [417, 313] on p "🚚 Coast to Coast" at bounding box center [433, 319] width 126 height 14
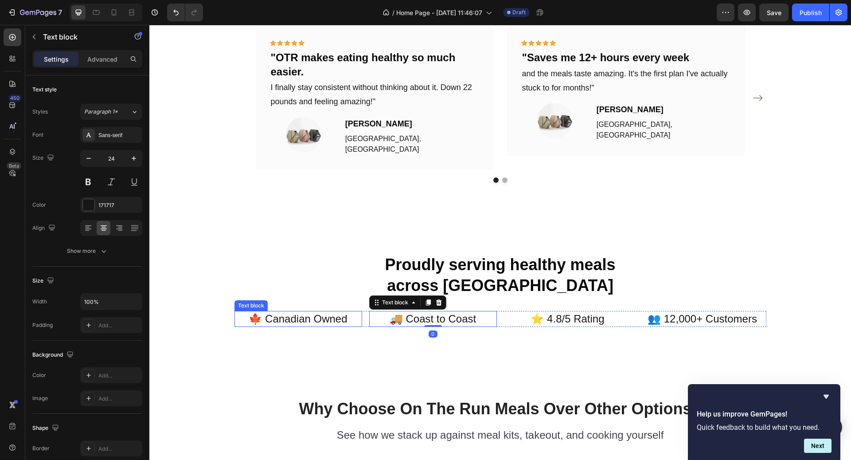
click at [341, 316] on p "🍁 Canadian Owned" at bounding box center [298, 319] width 126 height 14
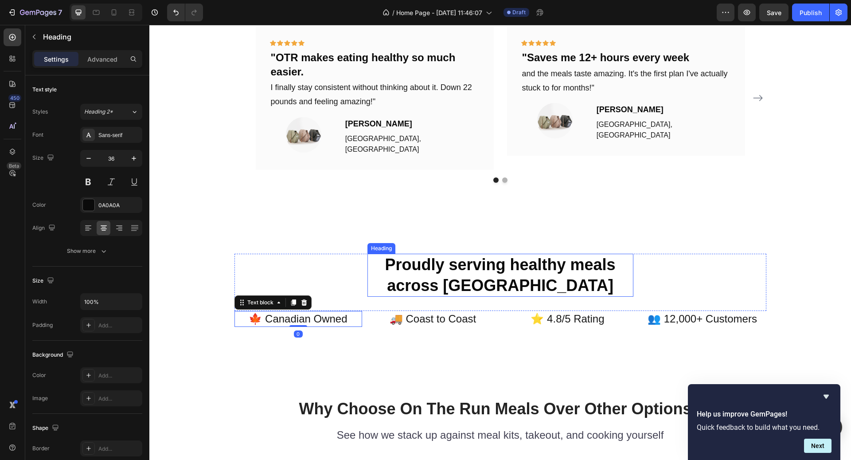
click at [512, 274] on h2 "Proudly serving healthy meals across [GEOGRAPHIC_DATA]" at bounding box center [500, 274] width 266 height 43
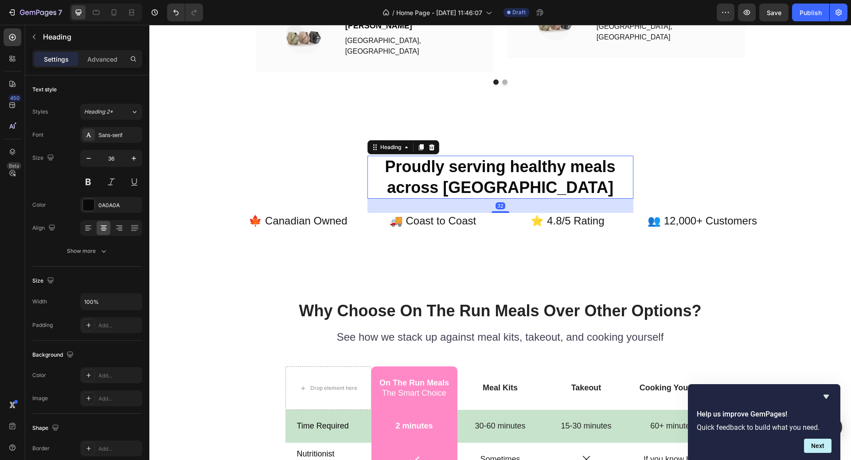
scroll to position [1946, 0]
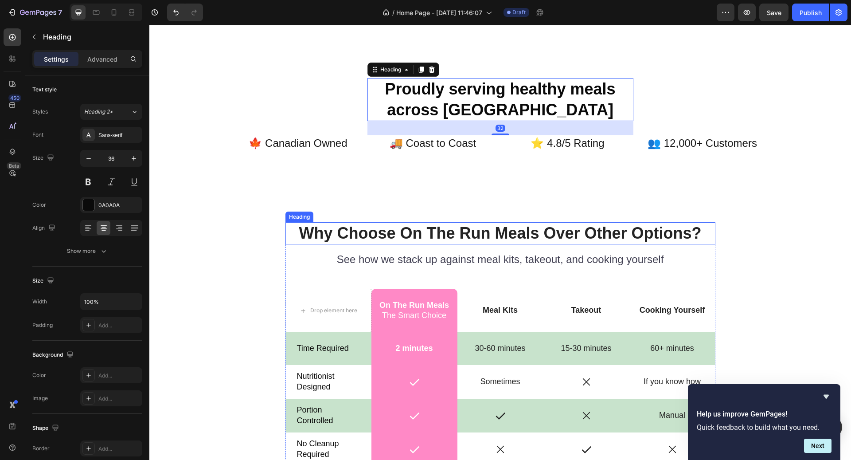
click at [498, 234] on h2 "Why Choose On The Run Meals Over Other Options?" at bounding box center [500, 233] width 430 height 23
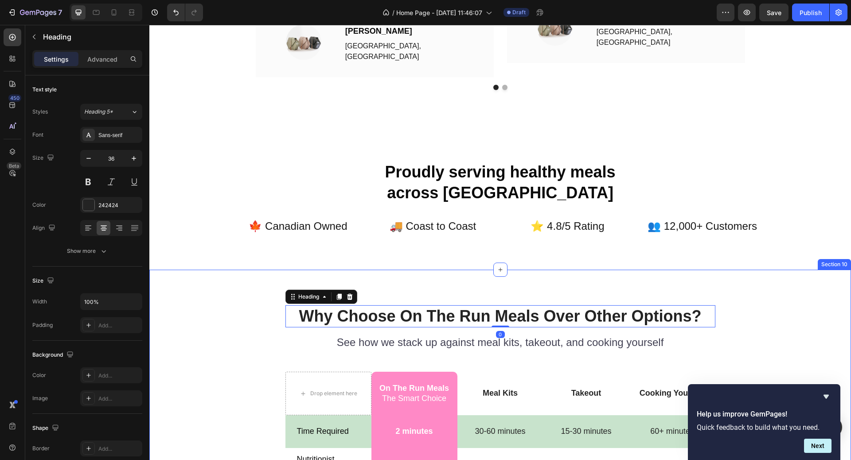
scroll to position [1764, 0]
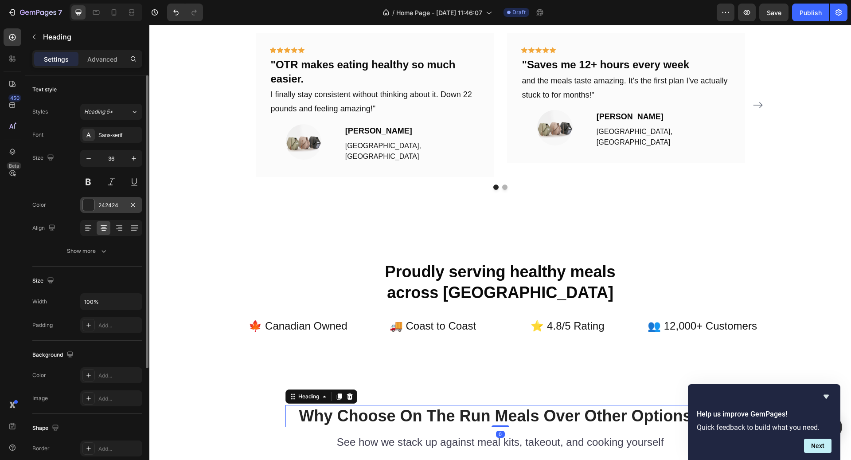
click at [104, 197] on div "242424" at bounding box center [111, 205] width 62 height 16
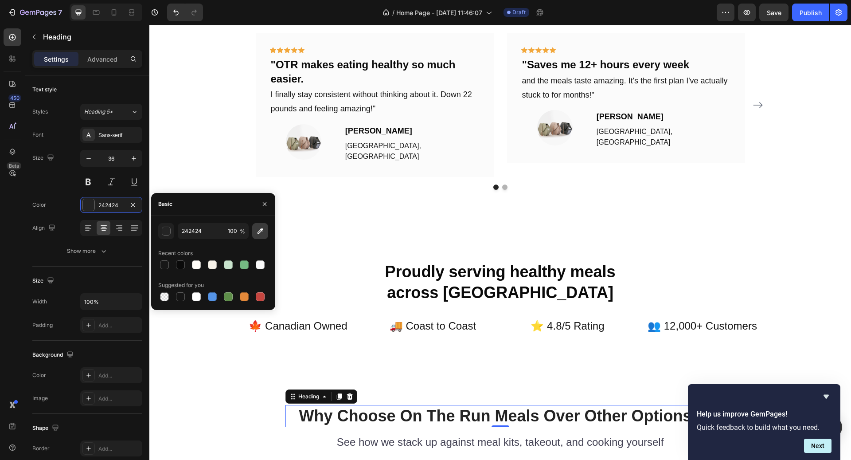
click at [255, 227] on button "button" at bounding box center [260, 231] width 16 height 16
type input "0A0A0A"
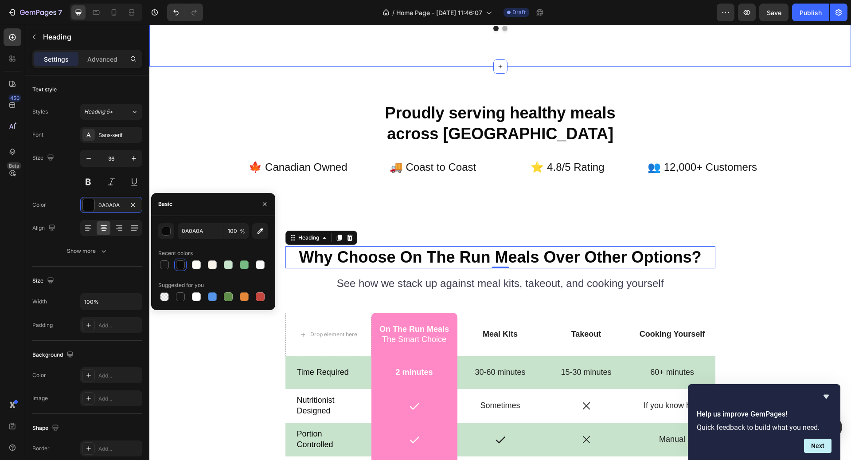
scroll to position [1943, 0]
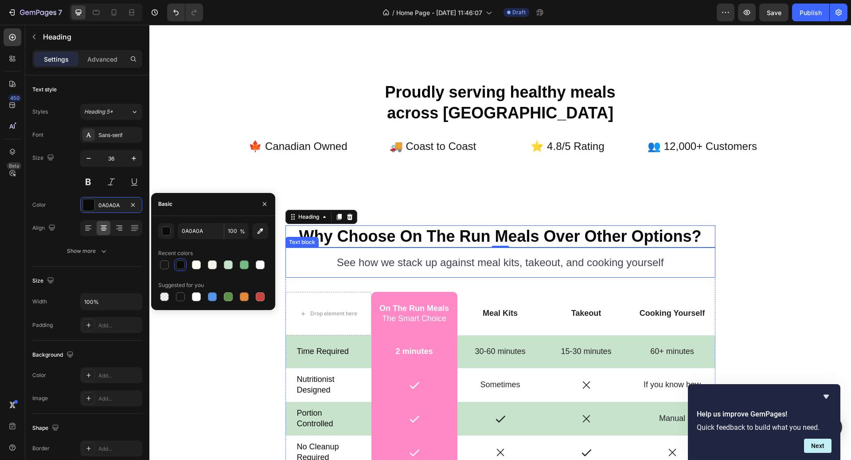
click at [423, 261] on p "See how we stack up against meal kits, takeout, and cooking yourself" at bounding box center [500, 262] width 387 height 14
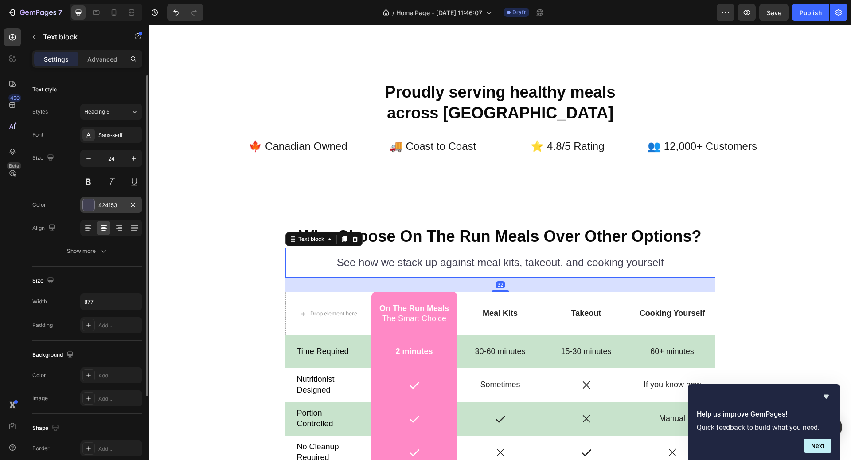
click at [112, 202] on div "424153" at bounding box center [111, 205] width 26 height 8
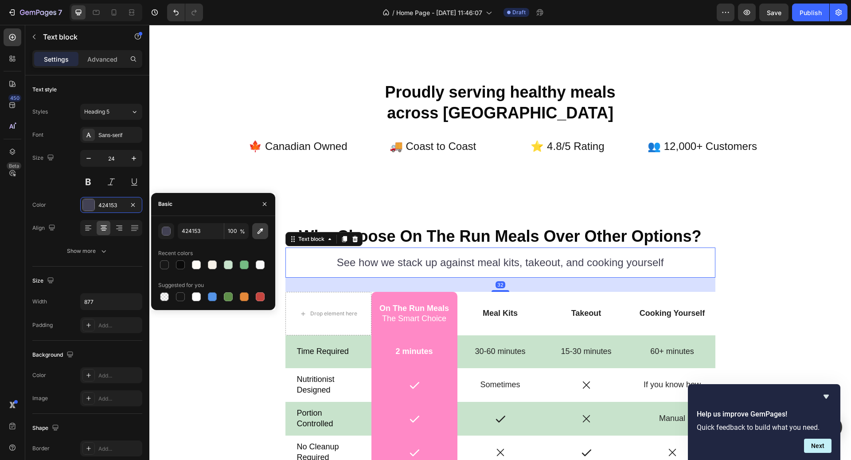
click at [262, 232] on icon "button" at bounding box center [260, 230] width 9 height 9
type input "171717"
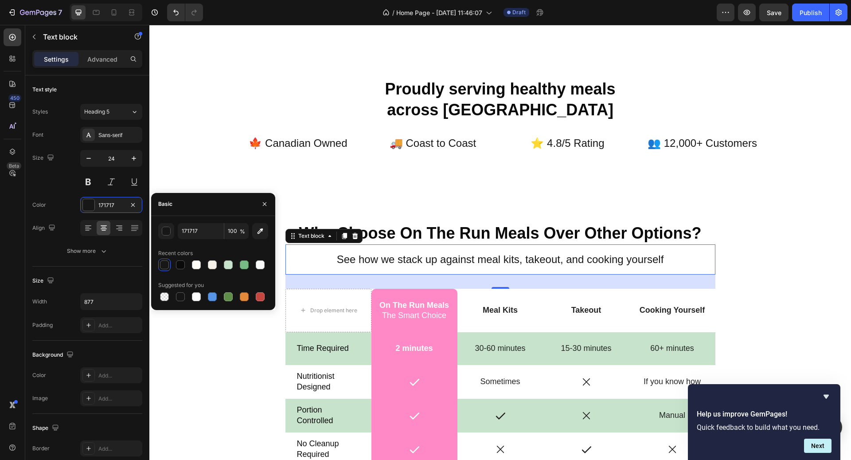
scroll to position [1974, 0]
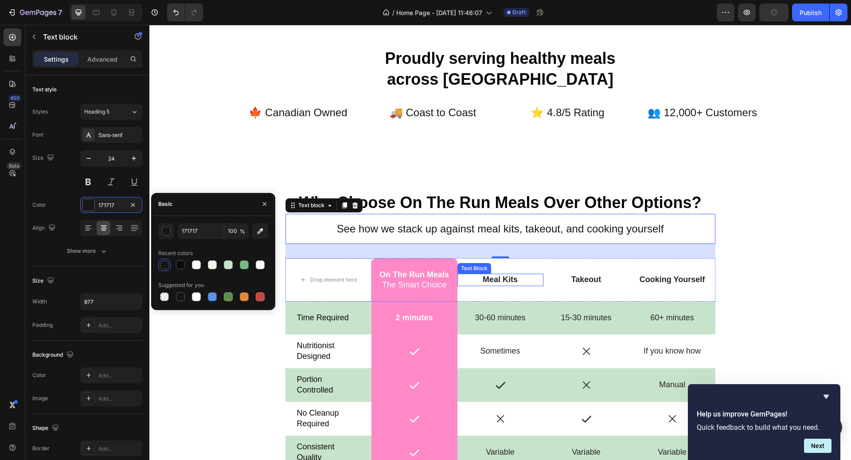
click at [495, 276] on p "Meal Kits" at bounding box center [500, 279] width 84 height 10
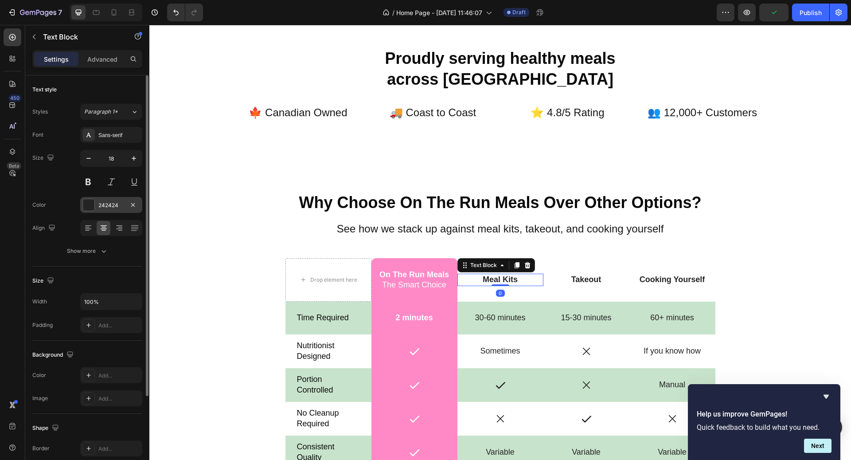
click at [101, 206] on div "242424" at bounding box center [111, 205] width 26 height 8
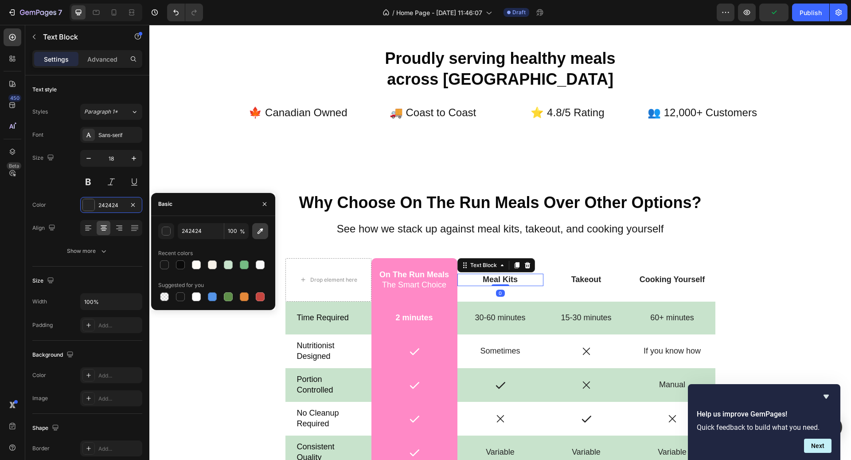
click at [257, 230] on icon "button" at bounding box center [260, 230] width 9 height 9
type input "0A0A0A"
click at [589, 277] on p "Takeout" at bounding box center [586, 279] width 84 height 10
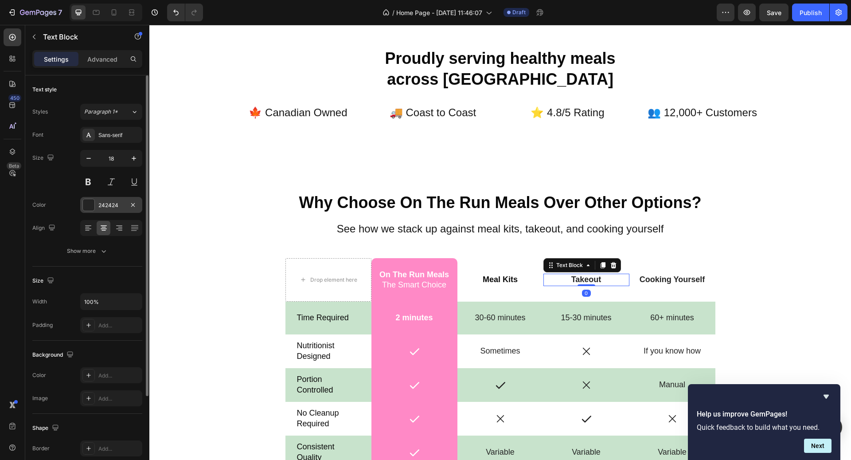
click at [108, 208] on div "242424" at bounding box center [111, 205] width 26 height 8
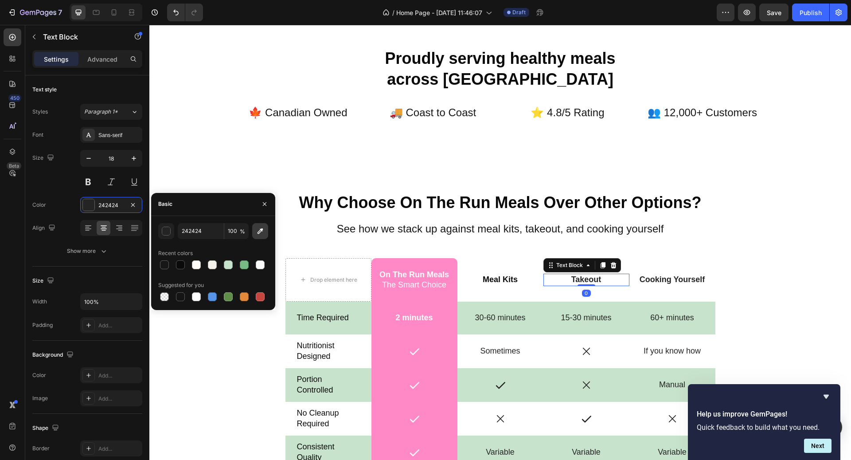
click at [257, 238] on button "button" at bounding box center [260, 231] width 16 height 16
type input "0A0A0A"
click at [674, 276] on p "Cooking Yourself" at bounding box center [672, 279] width 84 height 10
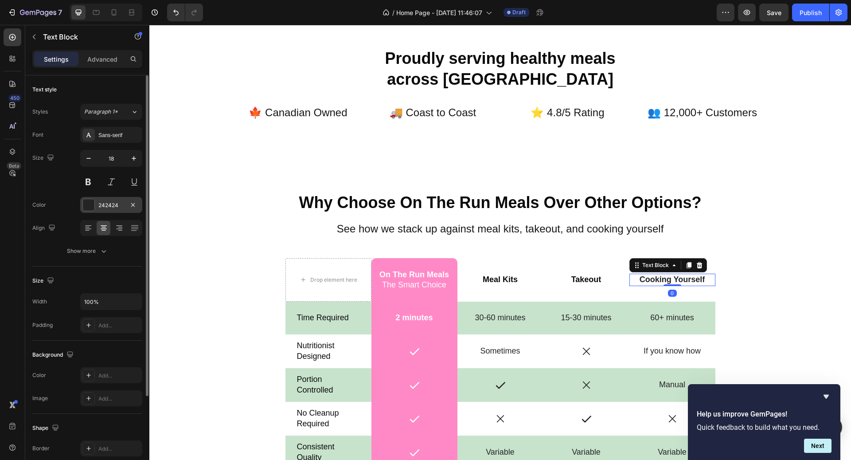
click at [104, 203] on div "242424" at bounding box center [111, 205] width 26 height 8
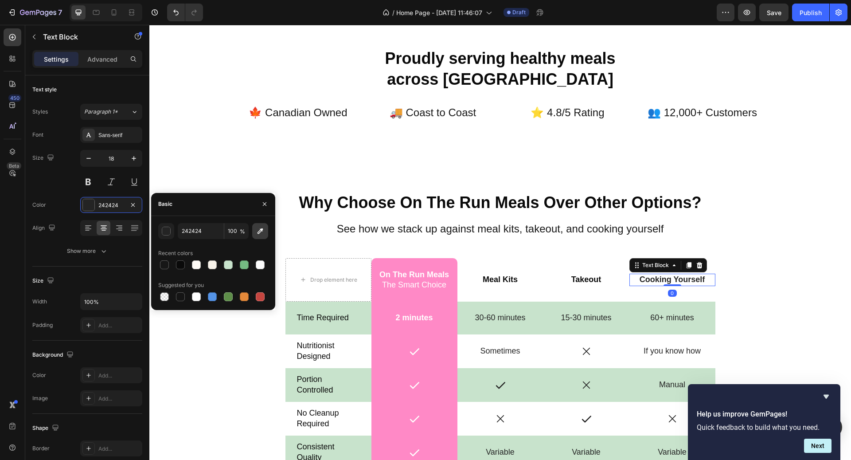
click at [255, 231] on button "button" at bounding box center [260, 231] width 16 height 16
type input "0A0A0A"
click at [768, 261] on div "Why Choose On The Run Meals Over Other Options? Heading See how we stack up aga…" at bounding box center [500, 363] width 688 height 344
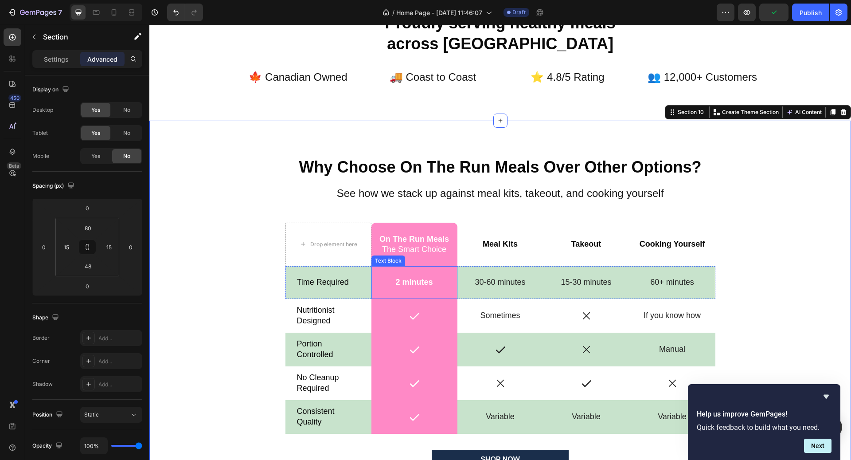
scroll to position [2011, 0]
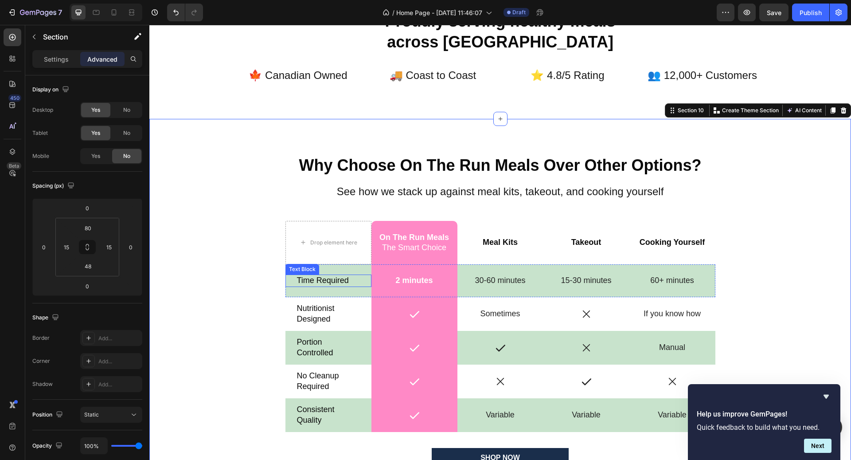
click at [331, 278] on p "Time Required" at bounding box center [328, 280] width 63 height 10
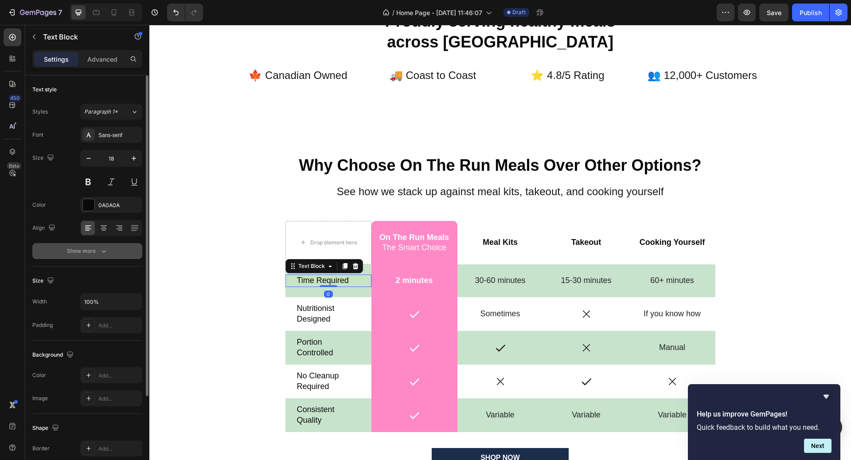
click at [105, 249] on icon "button" at bounding box center [103, 250] width 9 height 9
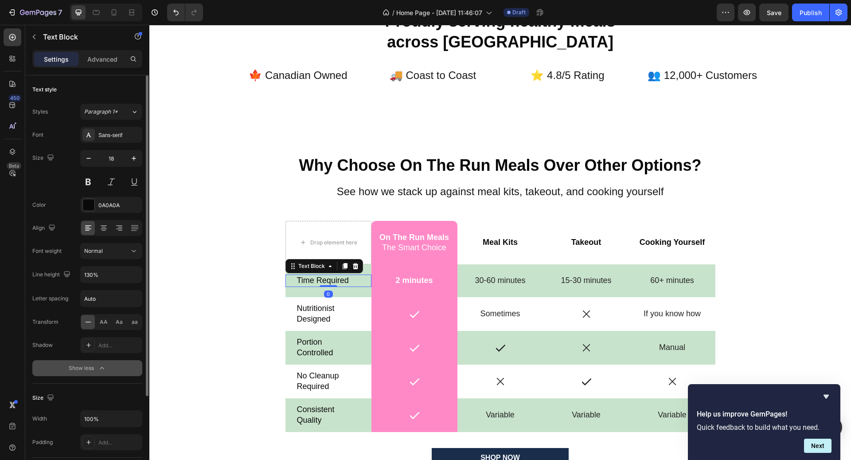
click at [121, 259] on div "Font Sans-serif Size 18 Color 0A0A0A Align Font weight Normal Line height 130% …" at bounding box center [87, 251] width 110 height 249
click at [121, 254] on div "Normal" at bounding box center [106, 251] width 45 height 8
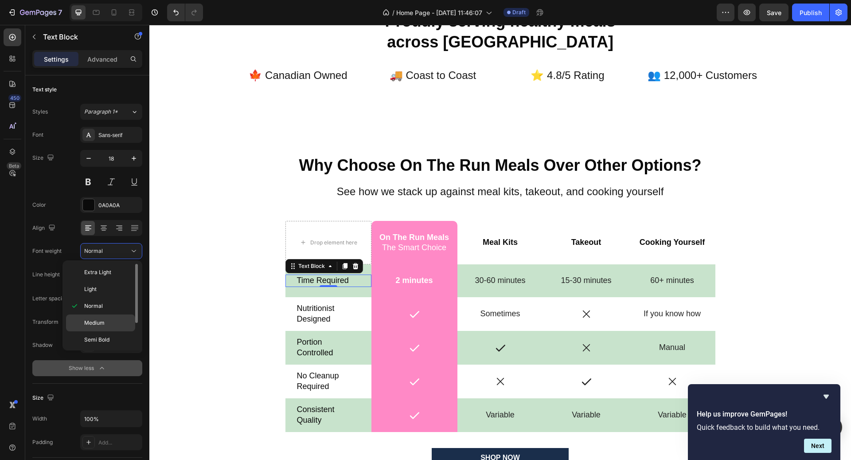
click at [115, 320] on p "Medium" at bounding box center [107, 323] width 47 height 8
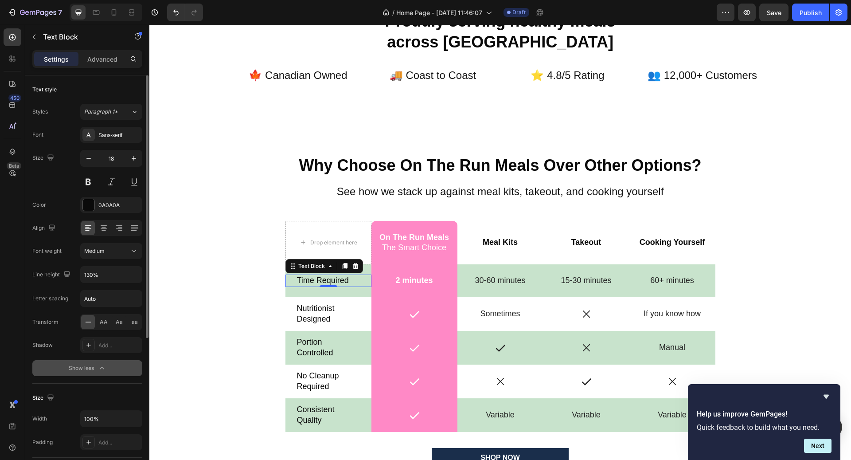
click at [130, 241] on div "Font Sans-serif Size 18 Color 0A0A0A Align Font weight Medium Line height 130% …" at bounding box center [87, 251] width 110 height 249
click at [122, 259] on div "Font Sans-serif Size 18 Color 0A0A0A Align Font weight Medium Line height 130% …" at bounding box center [87, 251] width 110 height 249
click at [122, 254] on div "Medium" at bounding box center [111, 250] width 54 height 9
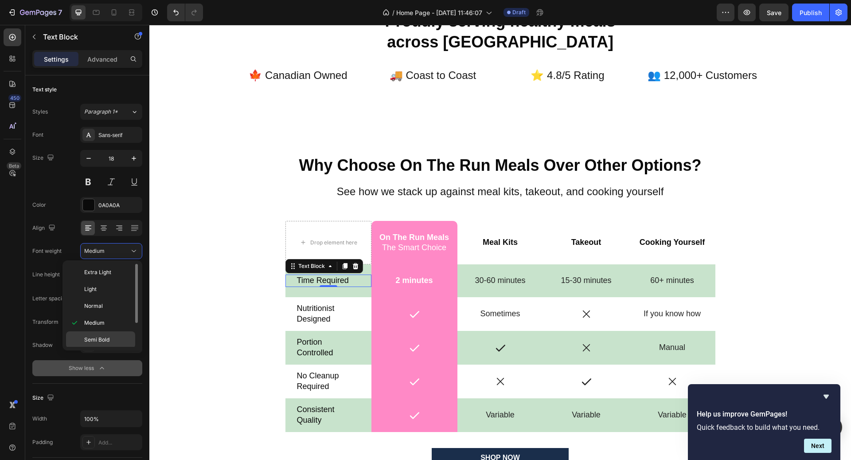
click at [119, 338] on p "Semi Bold" at bounding box center [107, 339] width 47 height 8
click at [363, 281] on div "Time Required Text Block 0" at bounding box center [328, 280] width 86 height 12
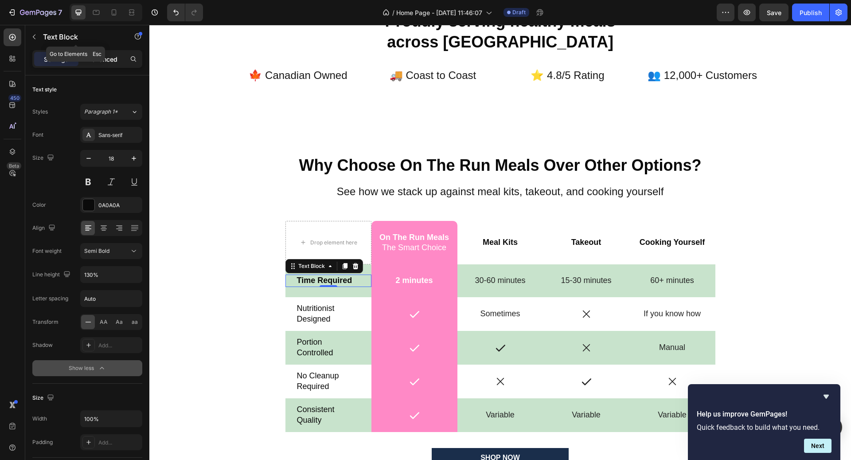
click at [113, 55] on p "Advanced" at bounding box center [102, 59] width 30 height 9
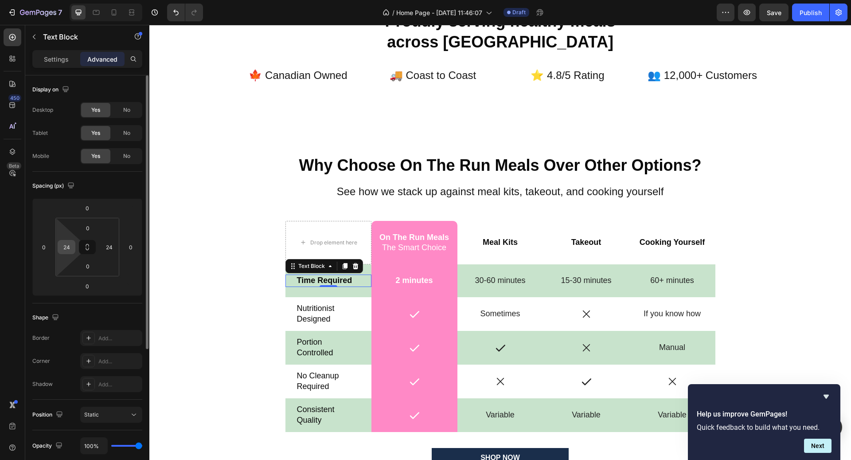
click at [69, 241] on input "24" at bounding box center [66, 246] width 13 height 13
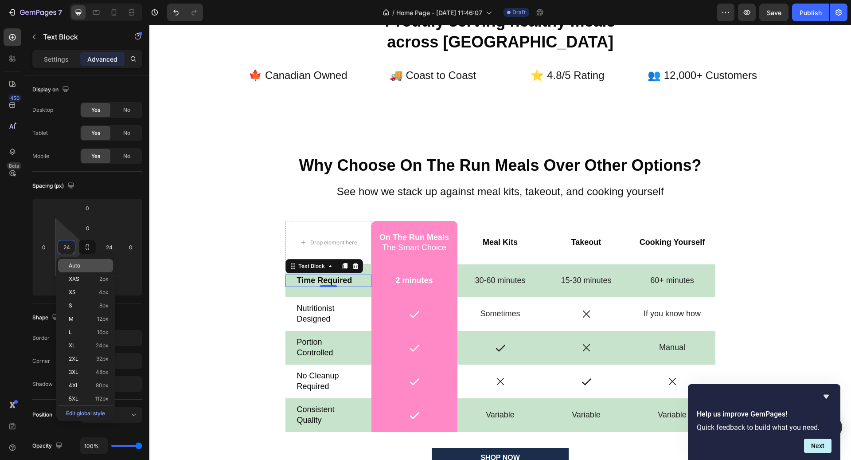
click at [90, 266] on p "Auto" at bounding box center [89, 265] width 40 height 6
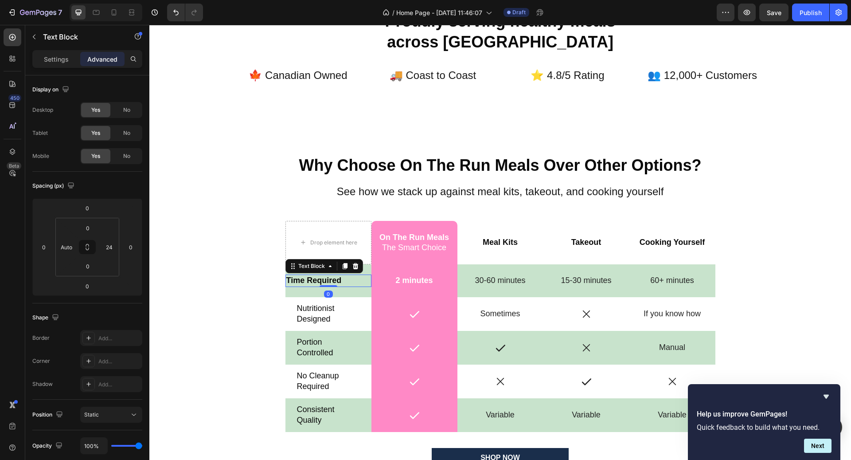
click at [87, 260] on div "Auto" at bounding box center [85, 265] width 55 height 13
click at [66, 248] on input "Auto" at bounding box center [66, 246] width 13 height 13
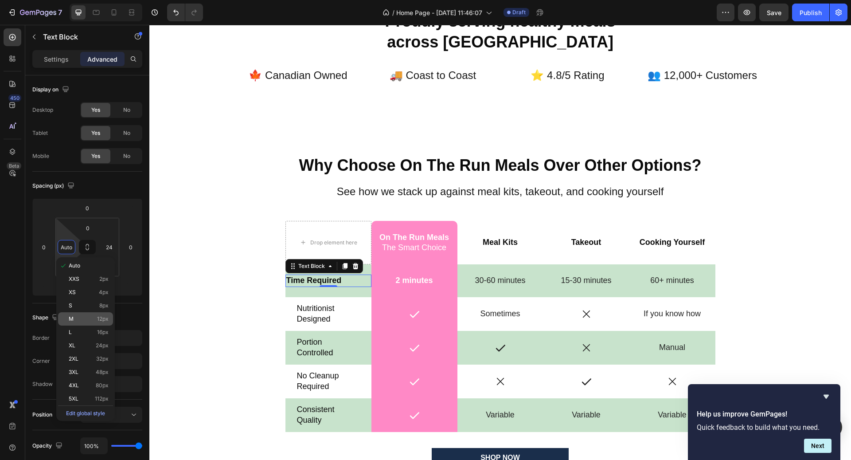
click at [100, 320] on span "12px" at bounding box center [103, 319] width 12 height 6
type input "12"
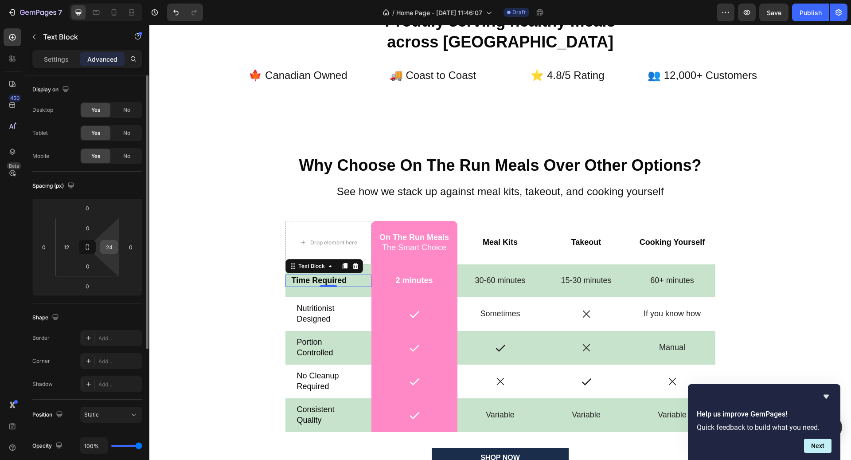
click at [109, 251] on input "24" at bounding box center [108, 246] width 13 height 13
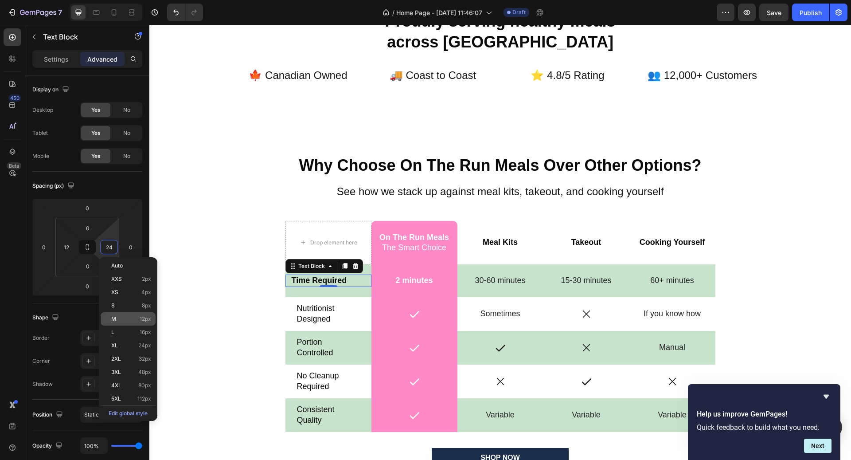
click at [140, 318] on span "12px" at bounding box center [146, 319] width 12 height 6
type input "12"
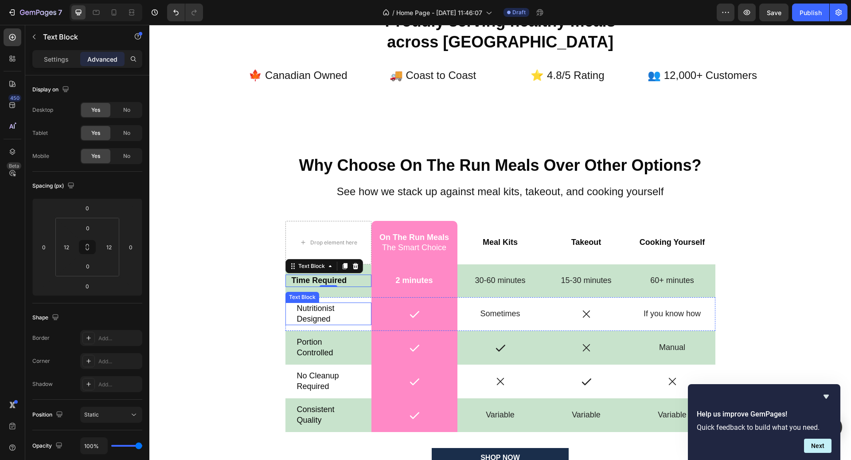
click at [319, 310] on p "Nutritionist Designed" at bounding box center [328, 313] width 63 height 21
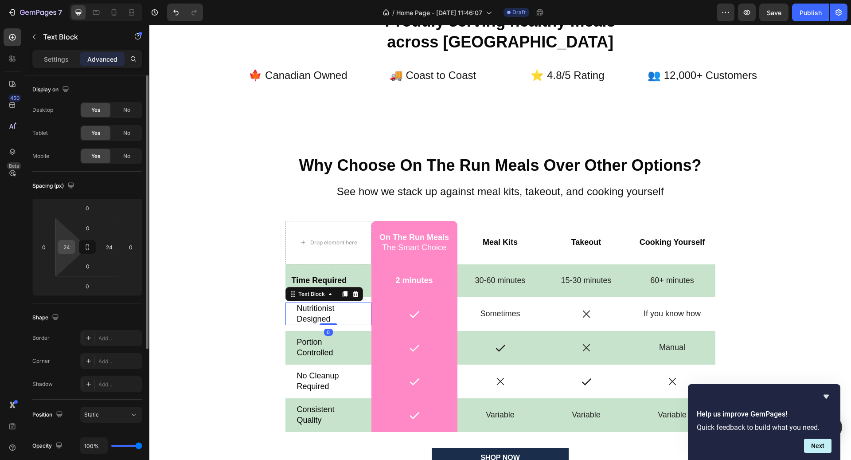
click at [65, 244] on input "24" at bounding box center [66, 246] width 13 height 13
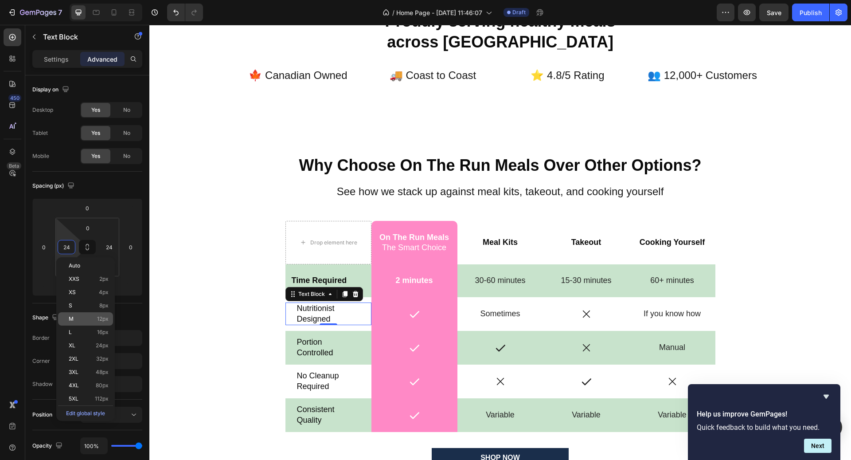
click at [101, 319] on span "12px" at bounding box center [103, 319] width 12 height 6
type input "12"
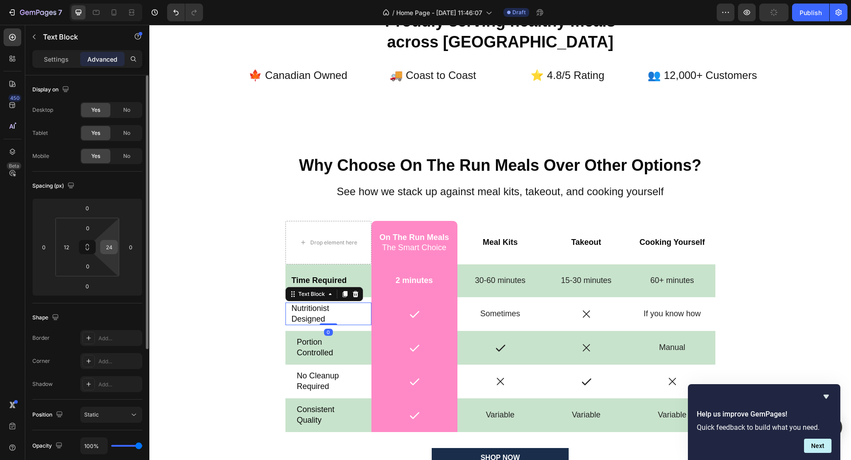
click at [110, 253] on div "24" at bounding box center [109, 247] width 18 height 14
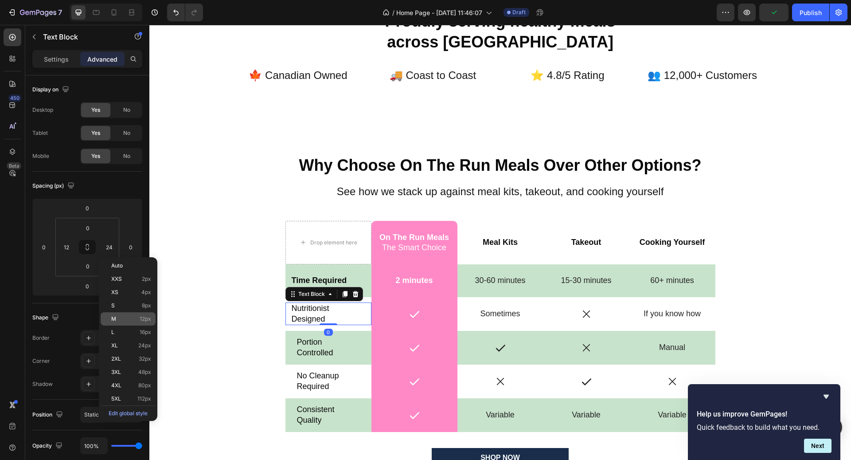
click at [148, 322] on div "M 12px" at bounding box center [128, 318] width 55 height 13
type input "12"
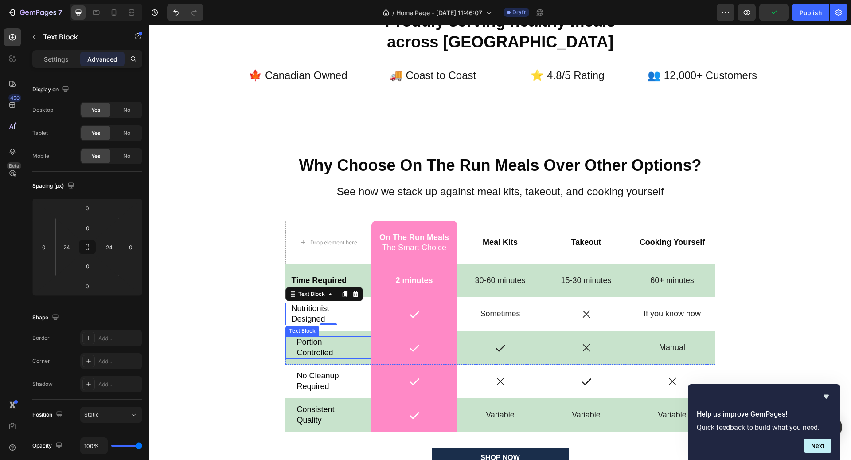
click at [299, 347] on p "Portion Controlled" at bounding box center [328, 347] width 63 height 21
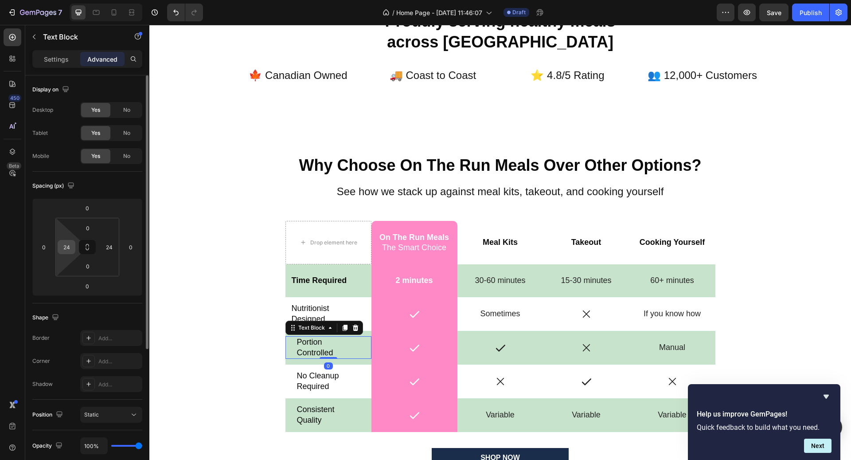
click at [67, 246] on input "24" at bounding box center [66, 246] width 13 height 13
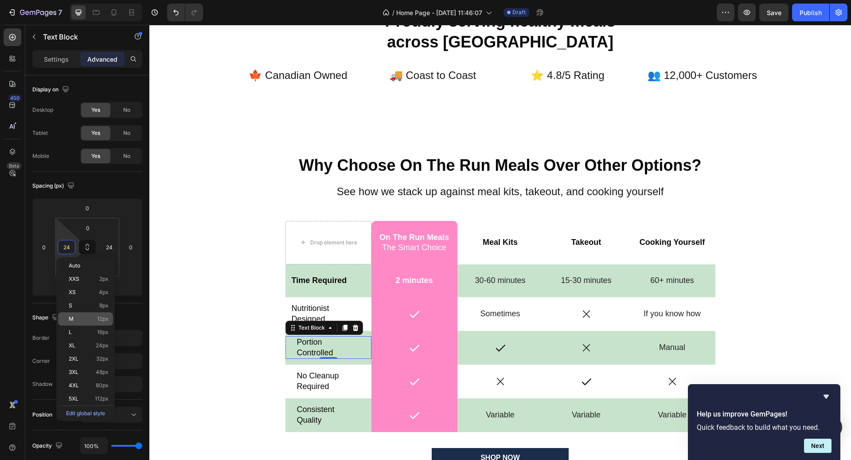
click at [97, 322] on div "M 12px" at bounding box center [85, 318] width 55 height 13
type input "12"
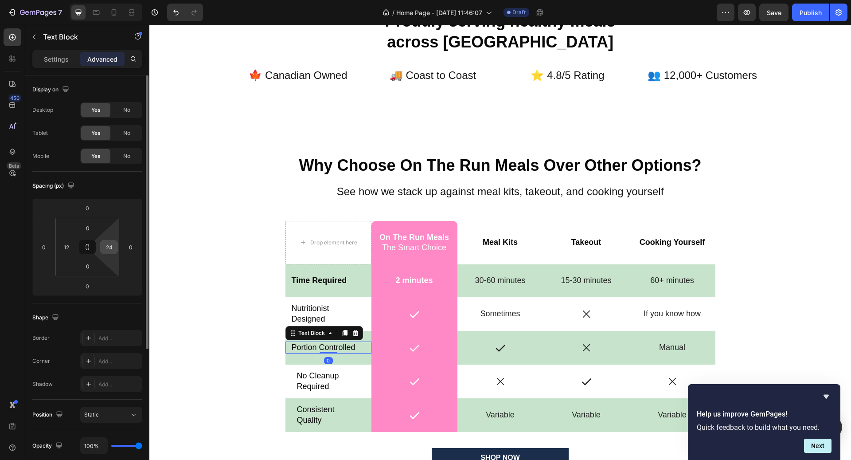
click at [113, 247] on input "24" at bounding box center [108, 246] width 13 height 13
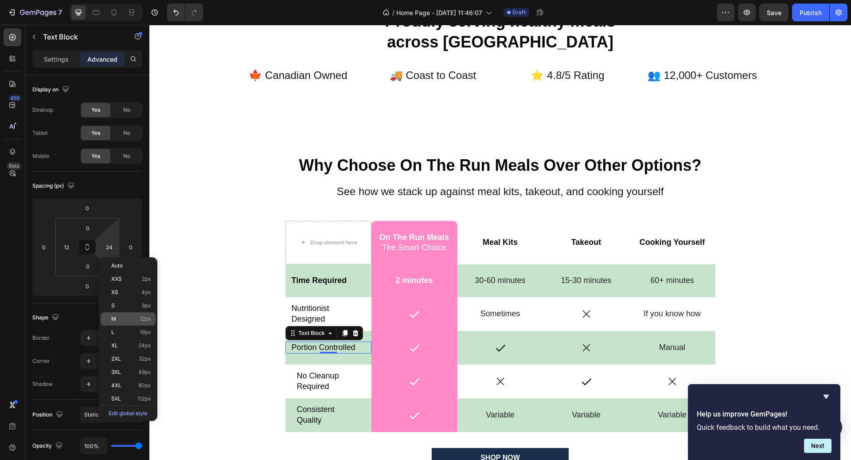
click at [140, 320] on span "12px" at bounding box center [146, 319] width 12 height 6
type input "12"
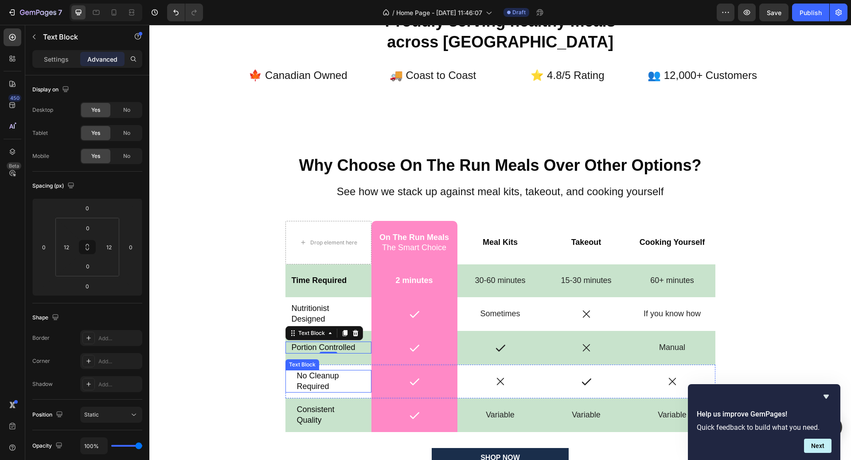
click at [324, 376] on p "No Cleanup" at bounding box center [328, 375] width 63 height 10
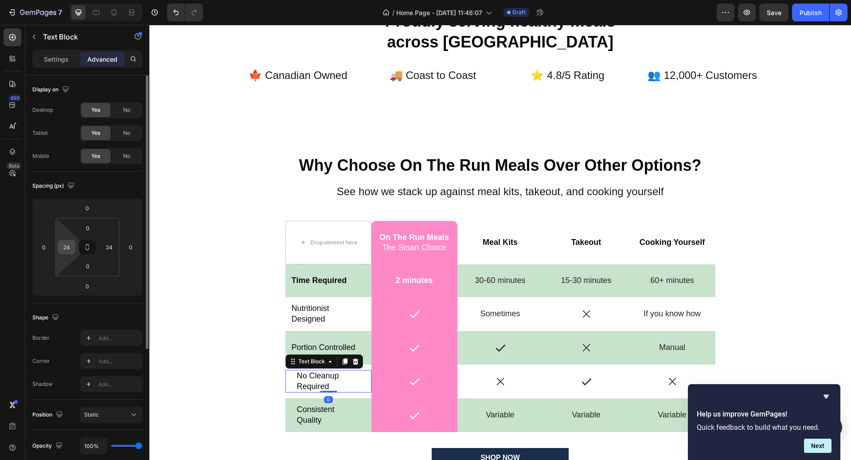
click at [69, 246] on input "24" at bounding box center [66, 246] width 13 height 13
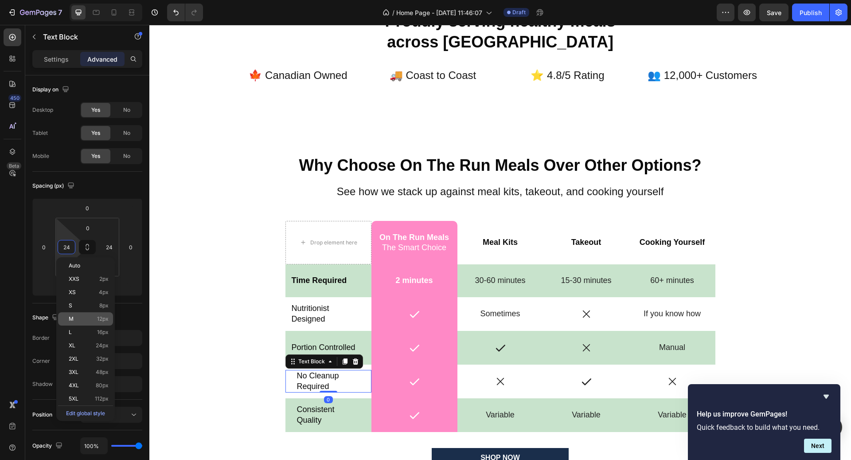
click at [106, 318] on span "12px" at bounding box center [103, 319] width 12 height 6
type input "12"
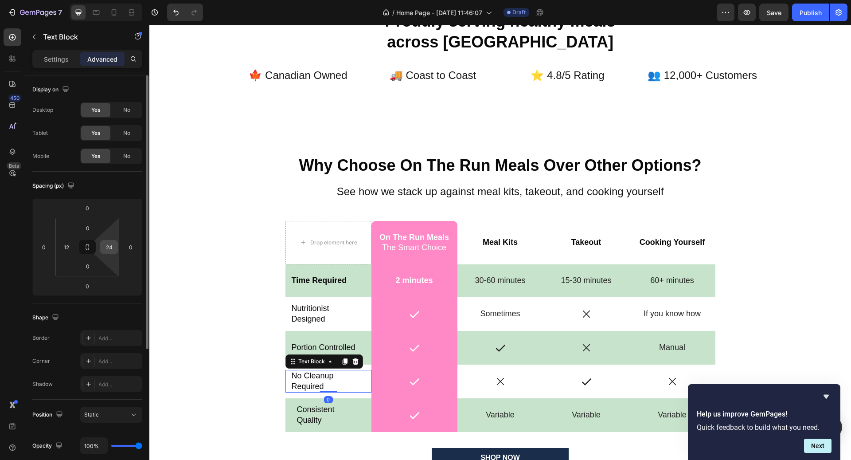
click at [109, 244] on input "24" at bounding box center [108, 246] width 13 height 13
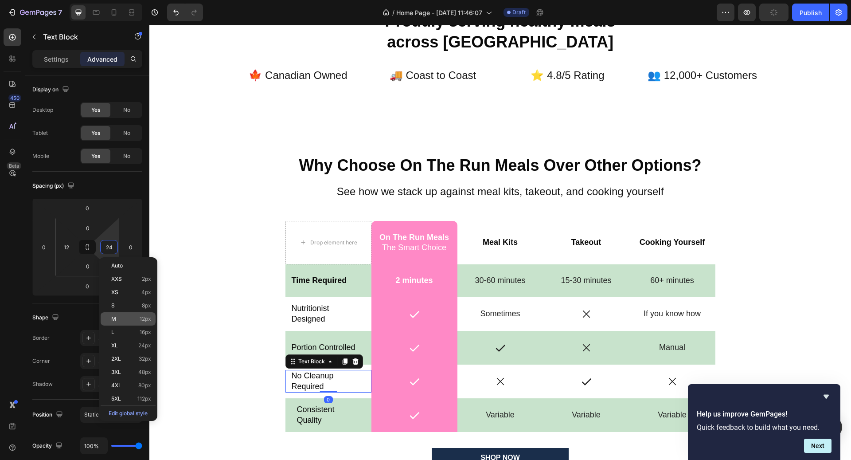
click at [141, 313] on div "M 12px" at bounding box center [128, 318] width 55 height 13
type input "12"
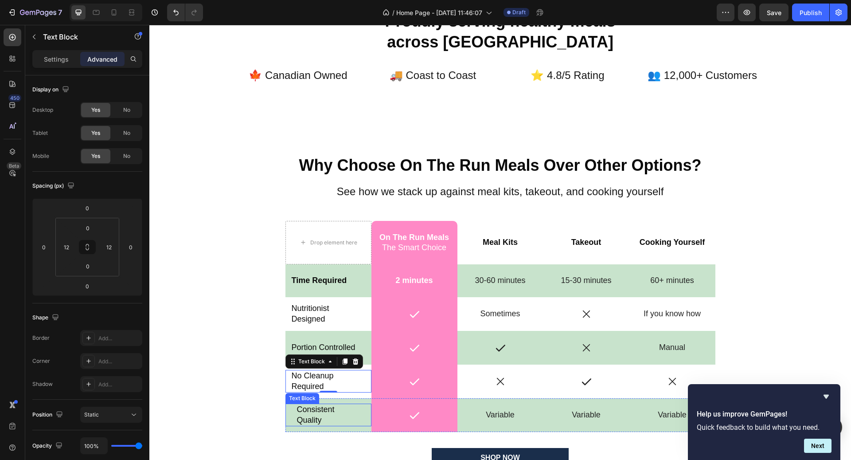
click at [338, 409] on p "Consistent Quality" at bounding box center [328, 414] width 63 height 21
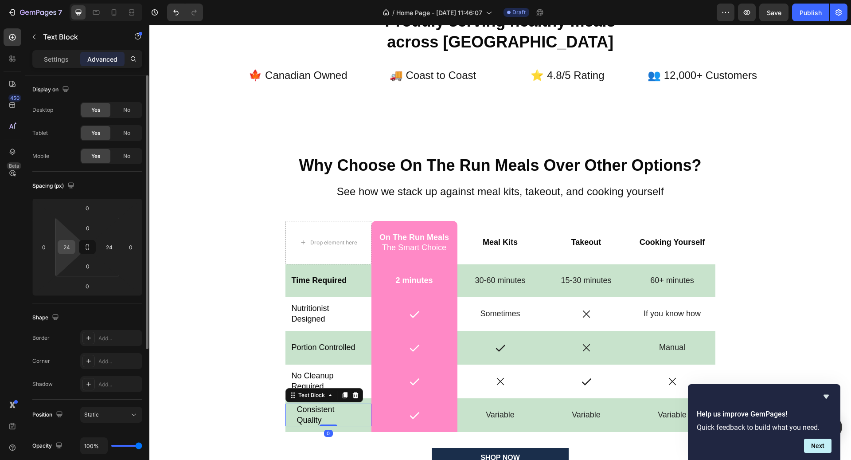
click at [72, 242] on input "24" at bounding box center [66, 246] width 13 height 13
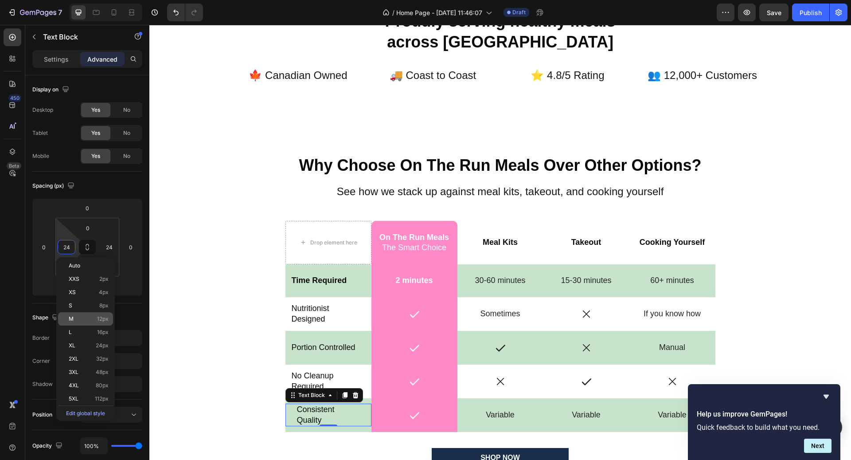
click at [102, 320] on span "12px" at bounding box center [103, 319] width 12 height 6
type input "12"
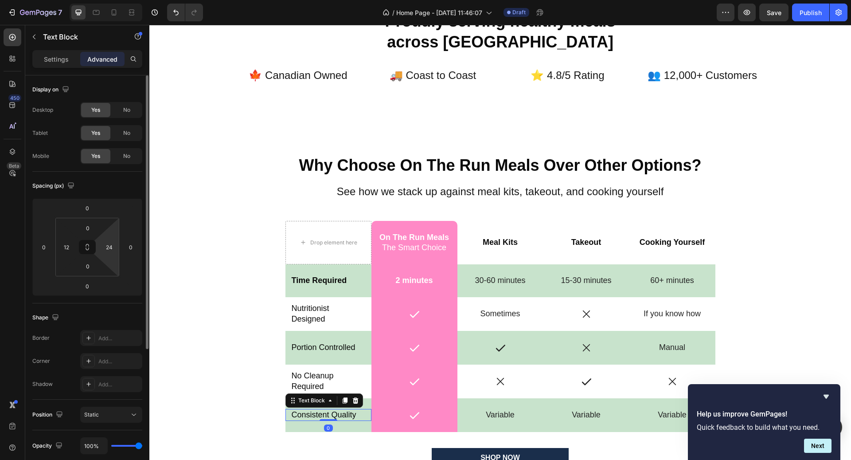
click at [108, 0] on html "7 / Home Page - [DATE] 11:46:07 Draft Preview Save Publish 450 Beta Sections(18…" at bounding box center [425, 0] width 851 height 0
click at [108, 251] on input "24" at bounding box center [108, 246] width 13 height 13
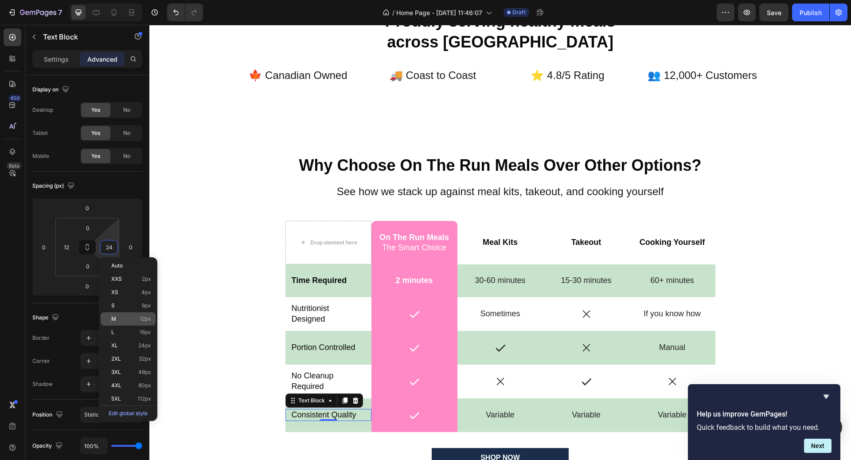
click at [148, 317] on span "12px" at bounding box center [146, 319] width 12 height 6
type input "12"
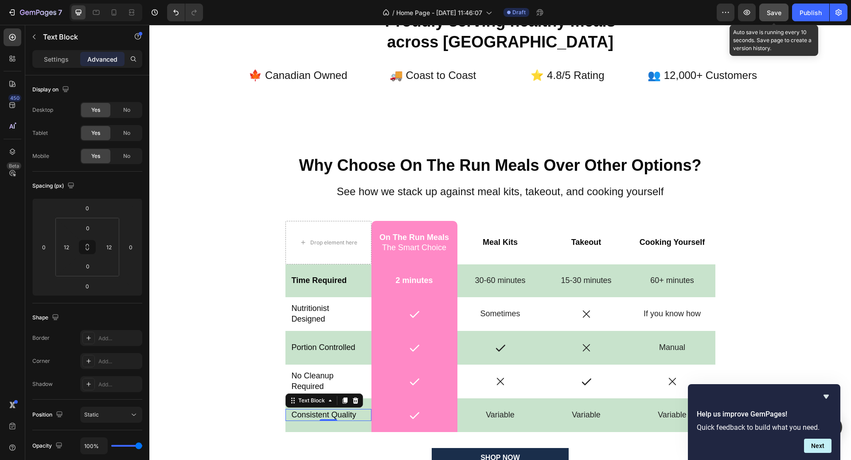
click at [776, 17] on div "Save" at bounding box center [774, 12] width 15 height 9
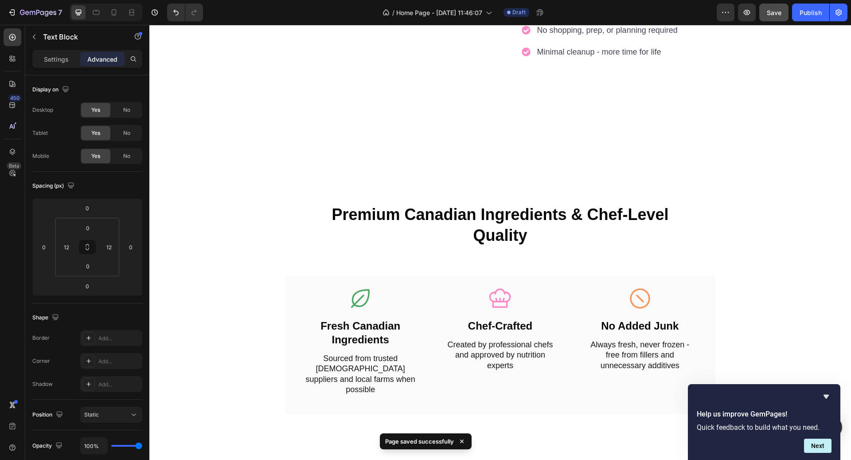
scroll to position [1264, 0]
